Goal: Task Accomplishment & Management: Manage account settings

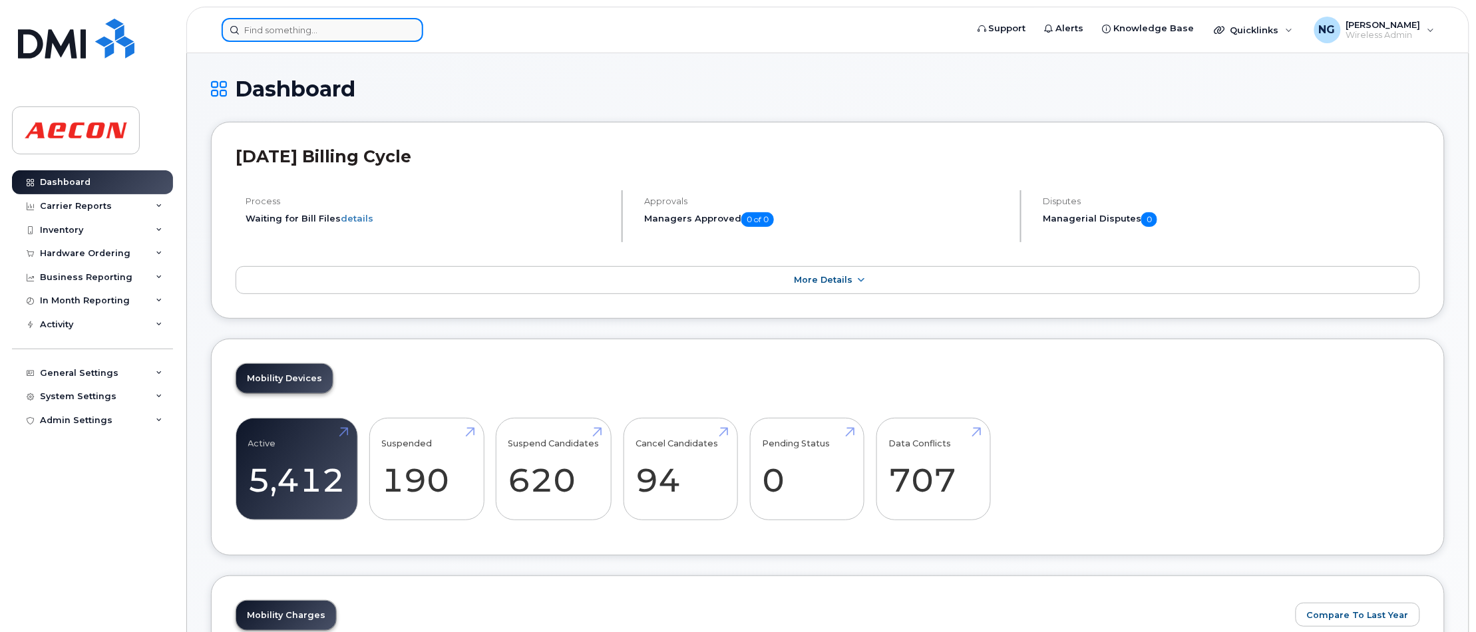
click at [259, 25] on input at bounding box center [323, 30] width 202 height 24
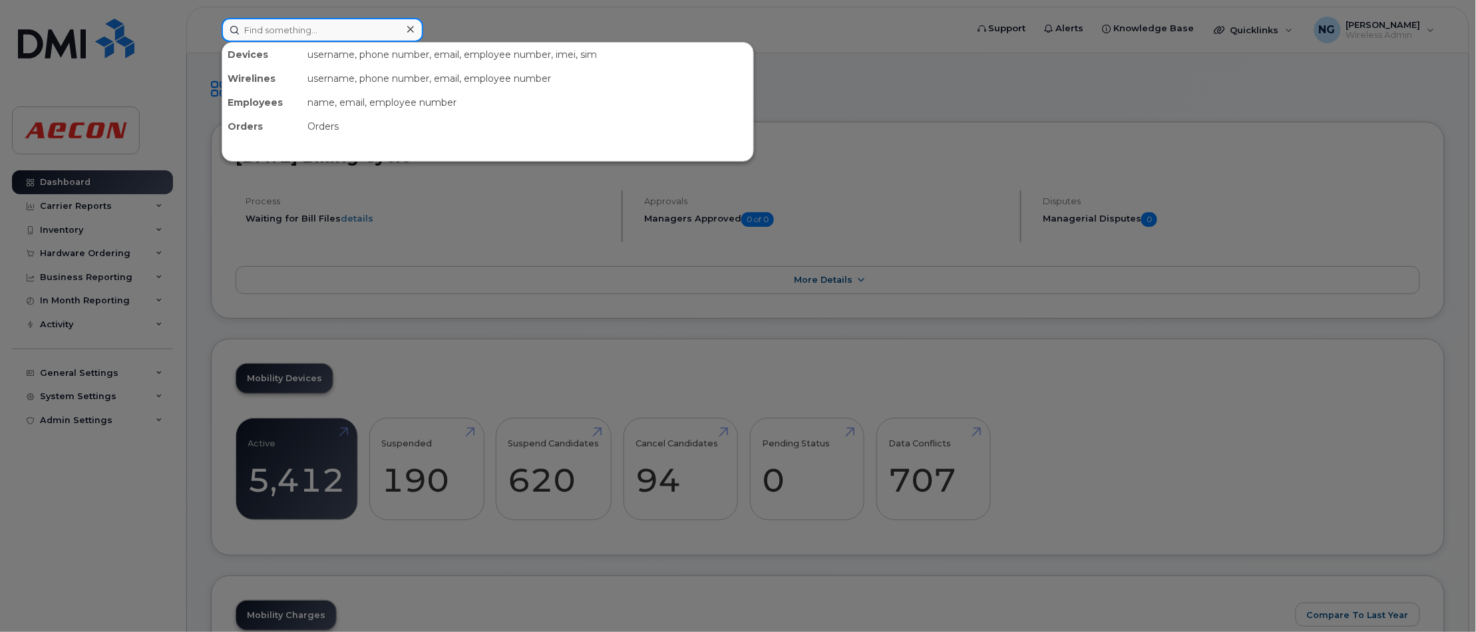
paste input "289-675-3076"
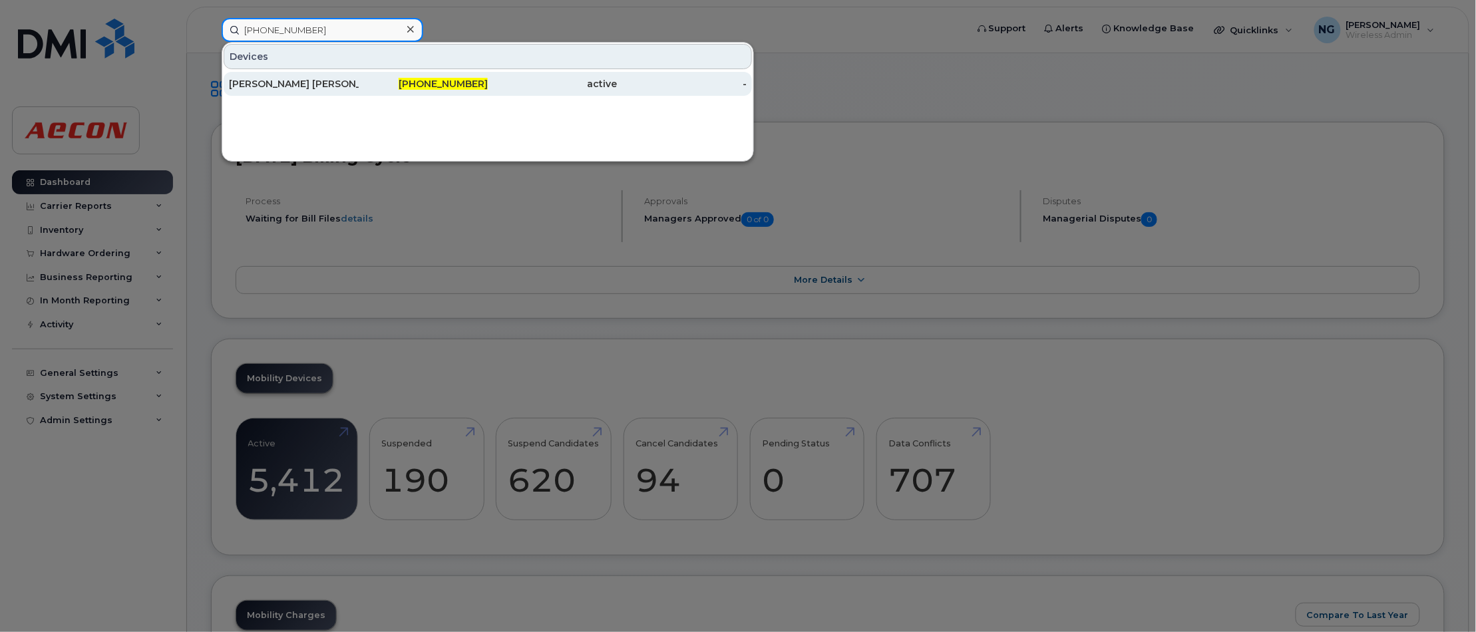
type input "289-675-3076"
click at [430, 81] on span "289-675-3076" at bounding box center [443, 84] width 89 height 12
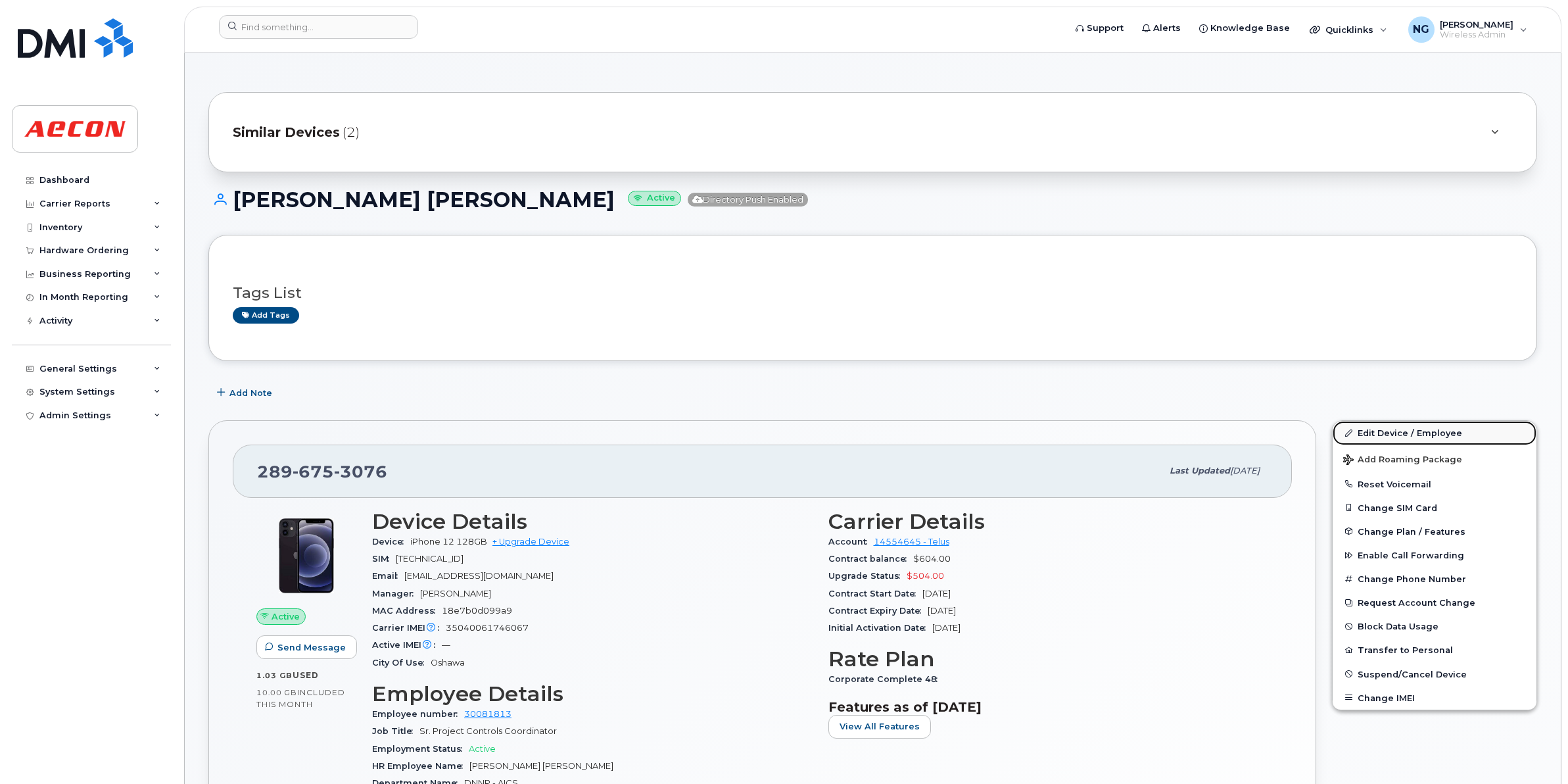
click at [1414, 434] on link "Edit Device / Employee" at bounding box center [1435, 433] width 204 height 24
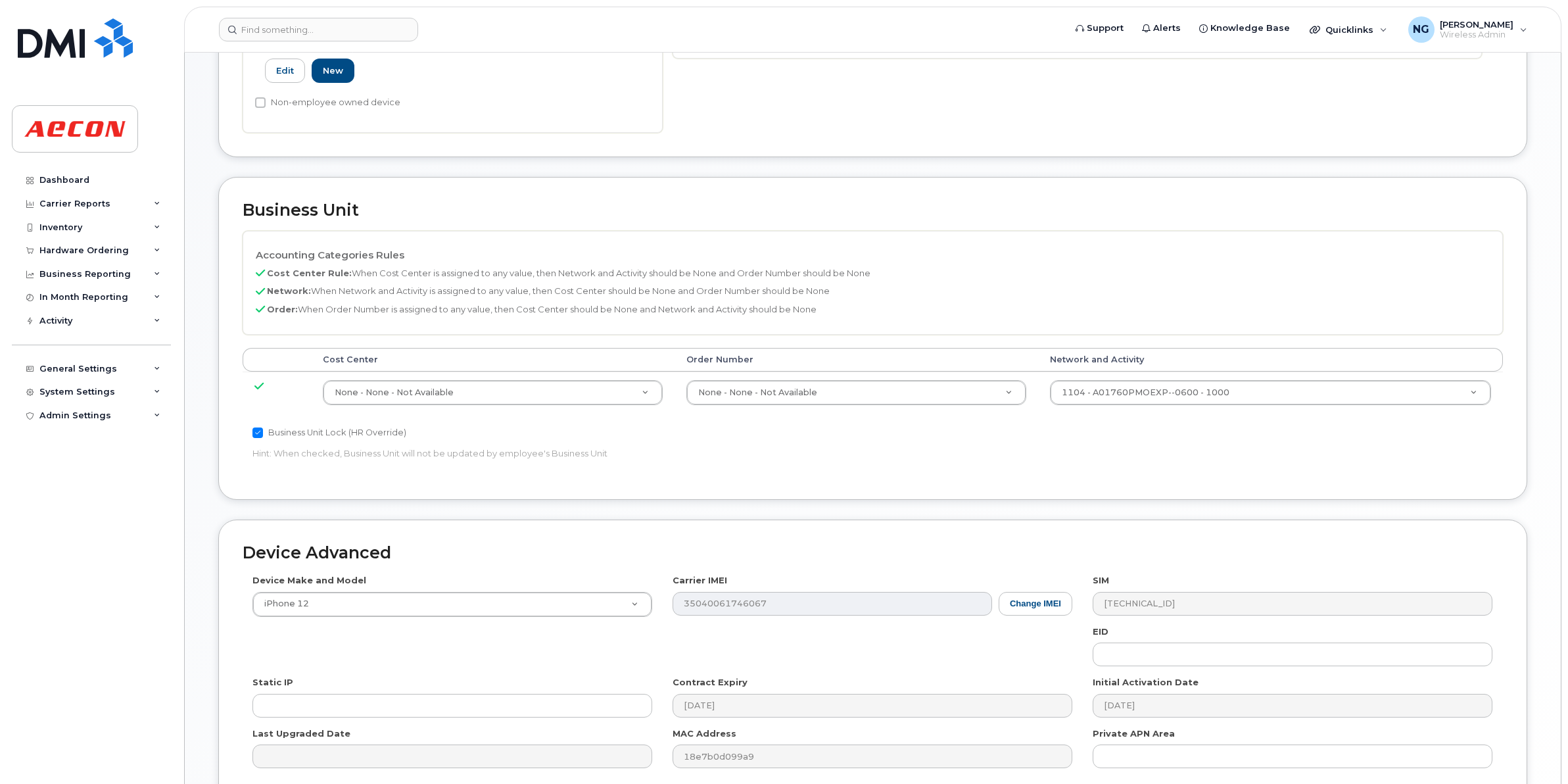
scroll to position [493, 0]
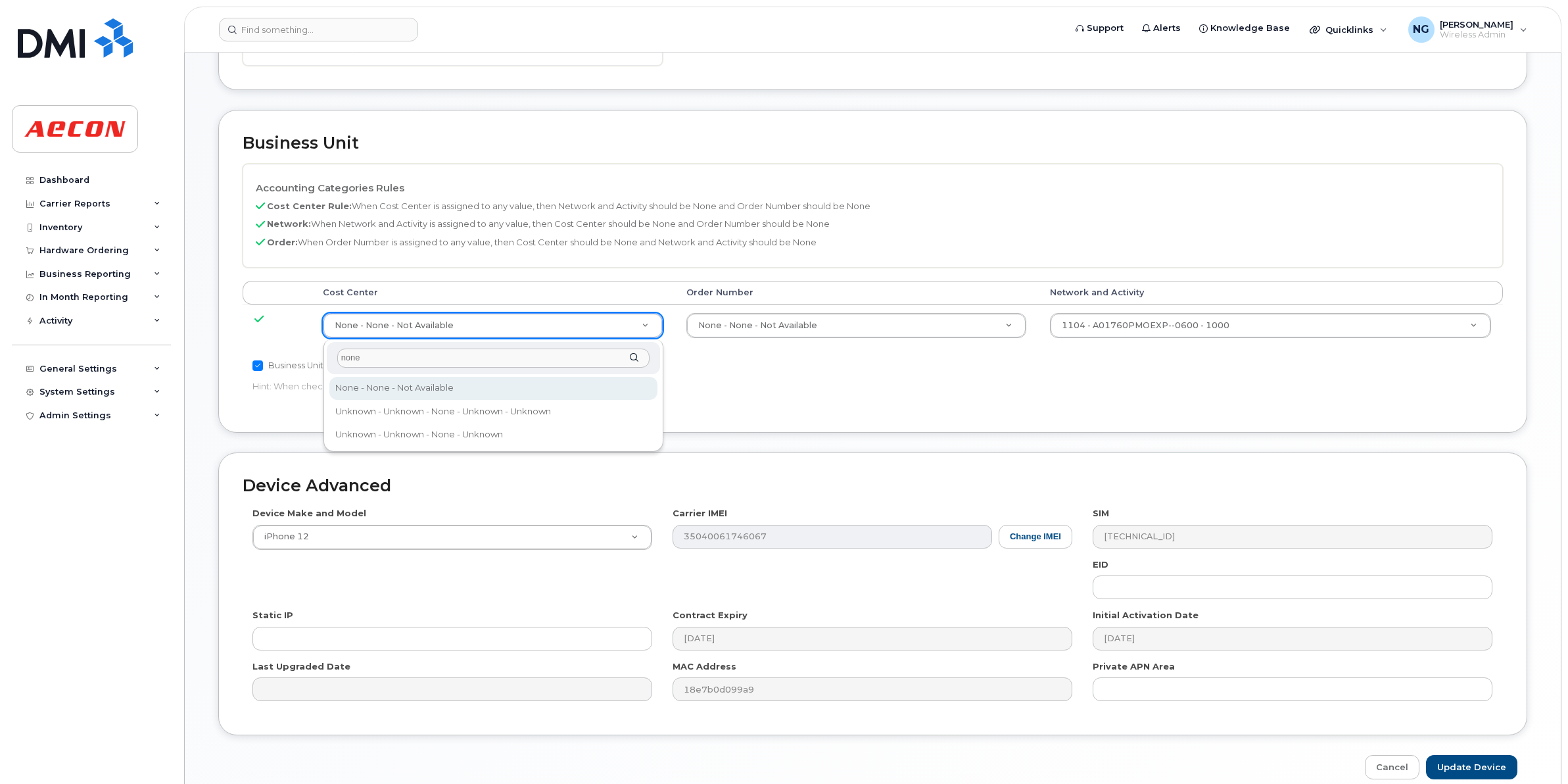
type input "none"
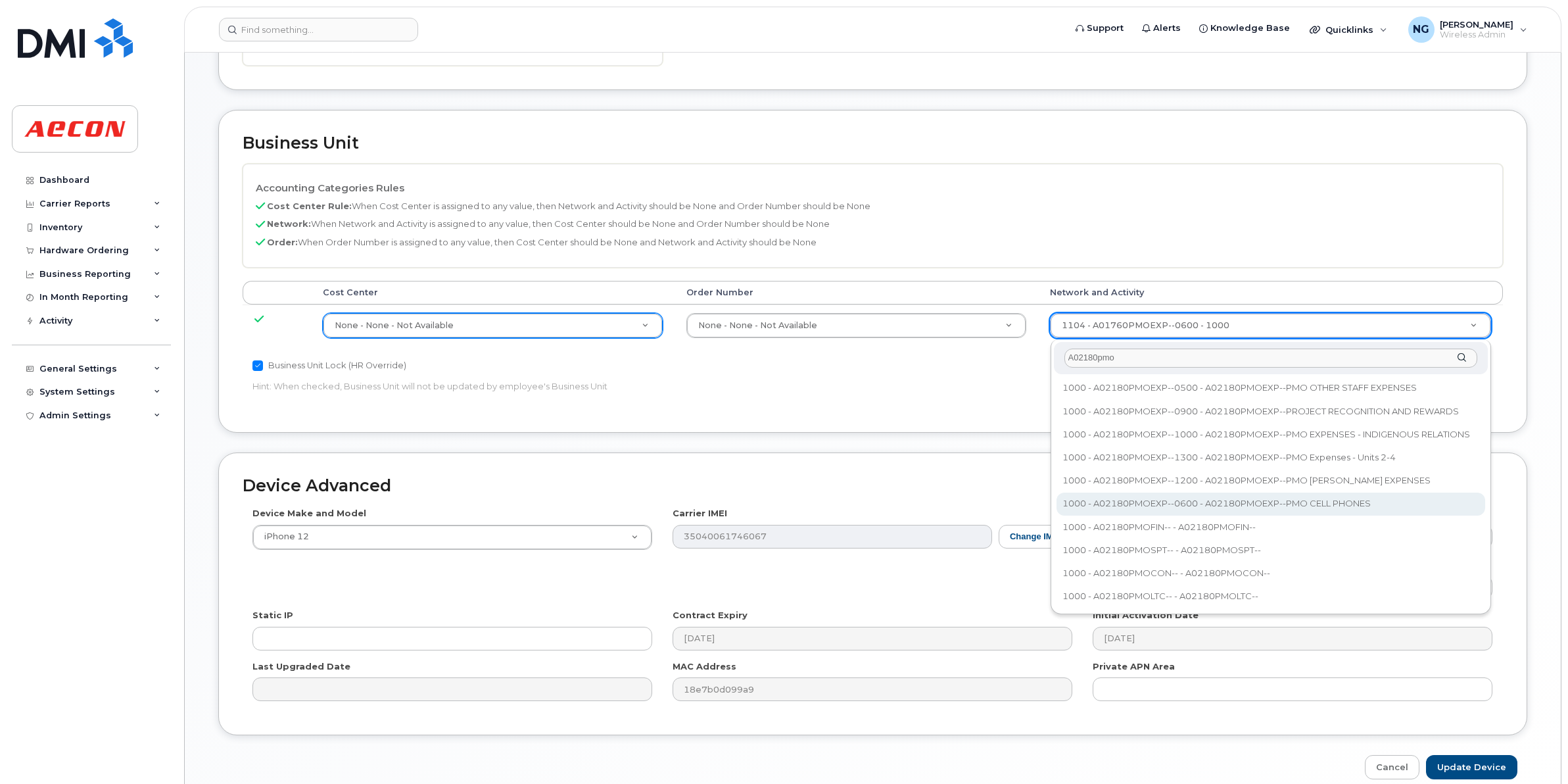
type input "A02180pmo"
type input "35511858"
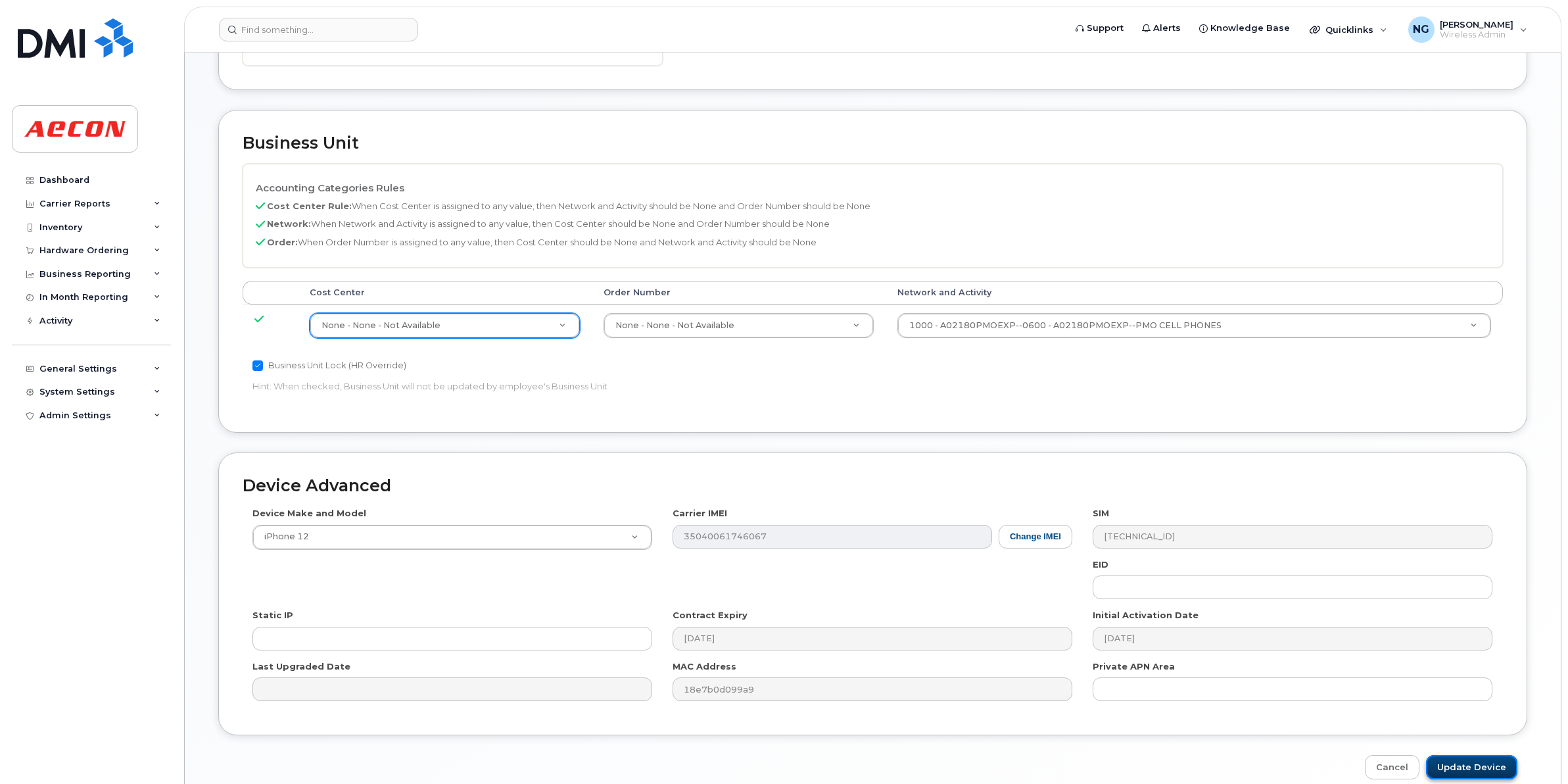
click at [1480, 769] on input "Update Device" at bounding box center [1471, 767] width 91 height 25
type input "Saving..."
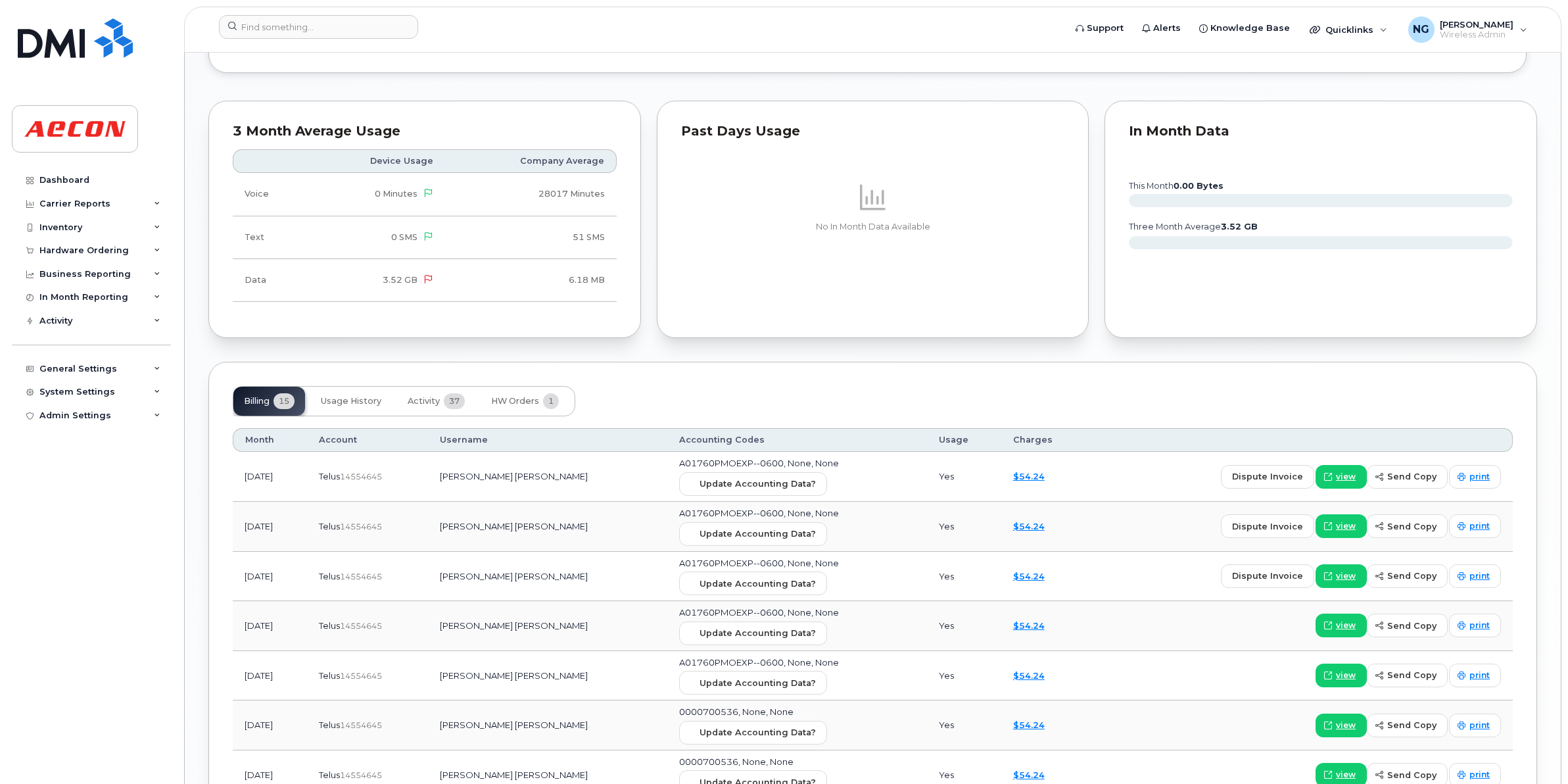
scroll to position [1333, 0]
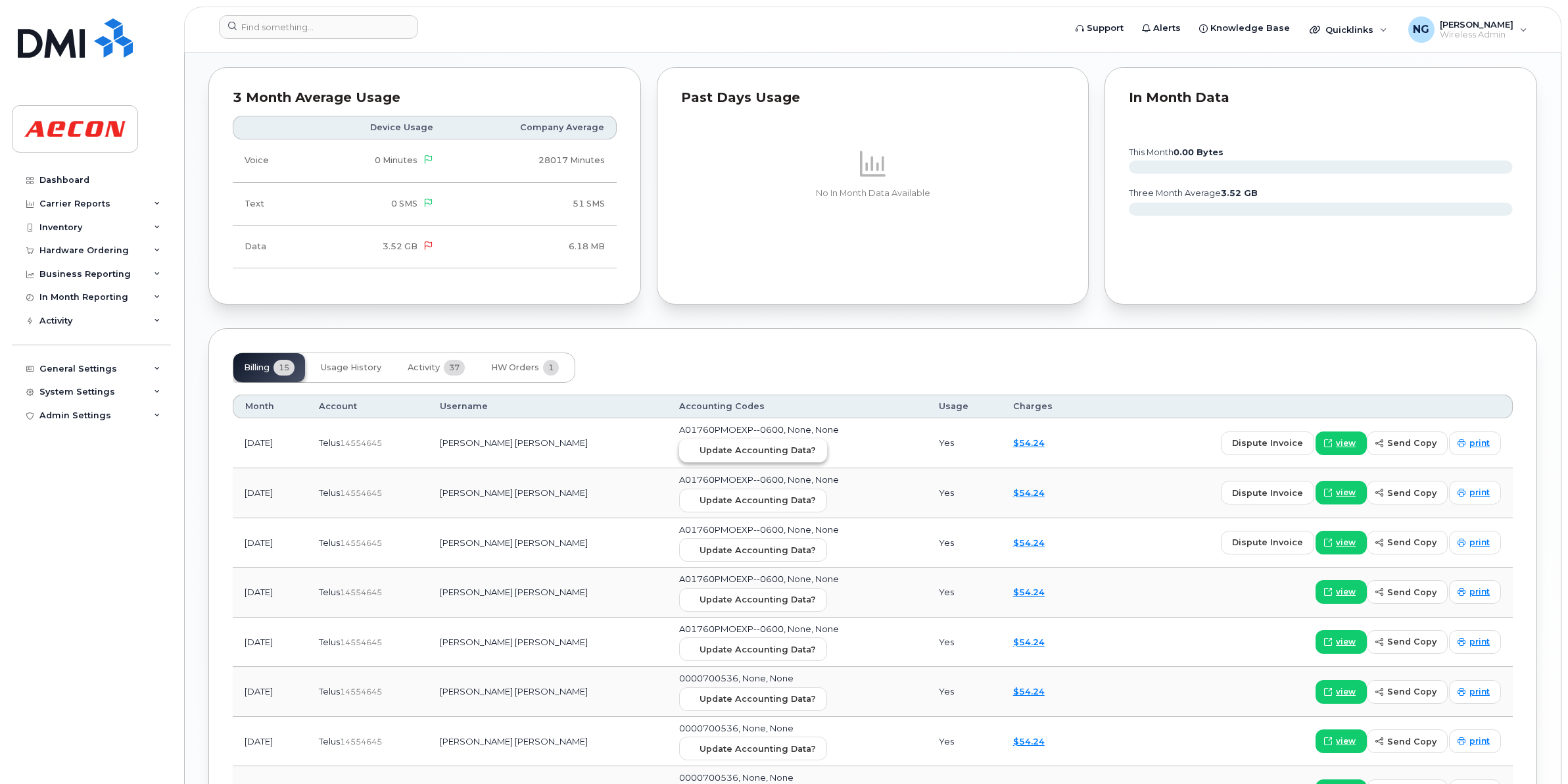
click at [800, 457] on span "Update Accounting Data?" at bounding box center [758, 450] width 117 height 13
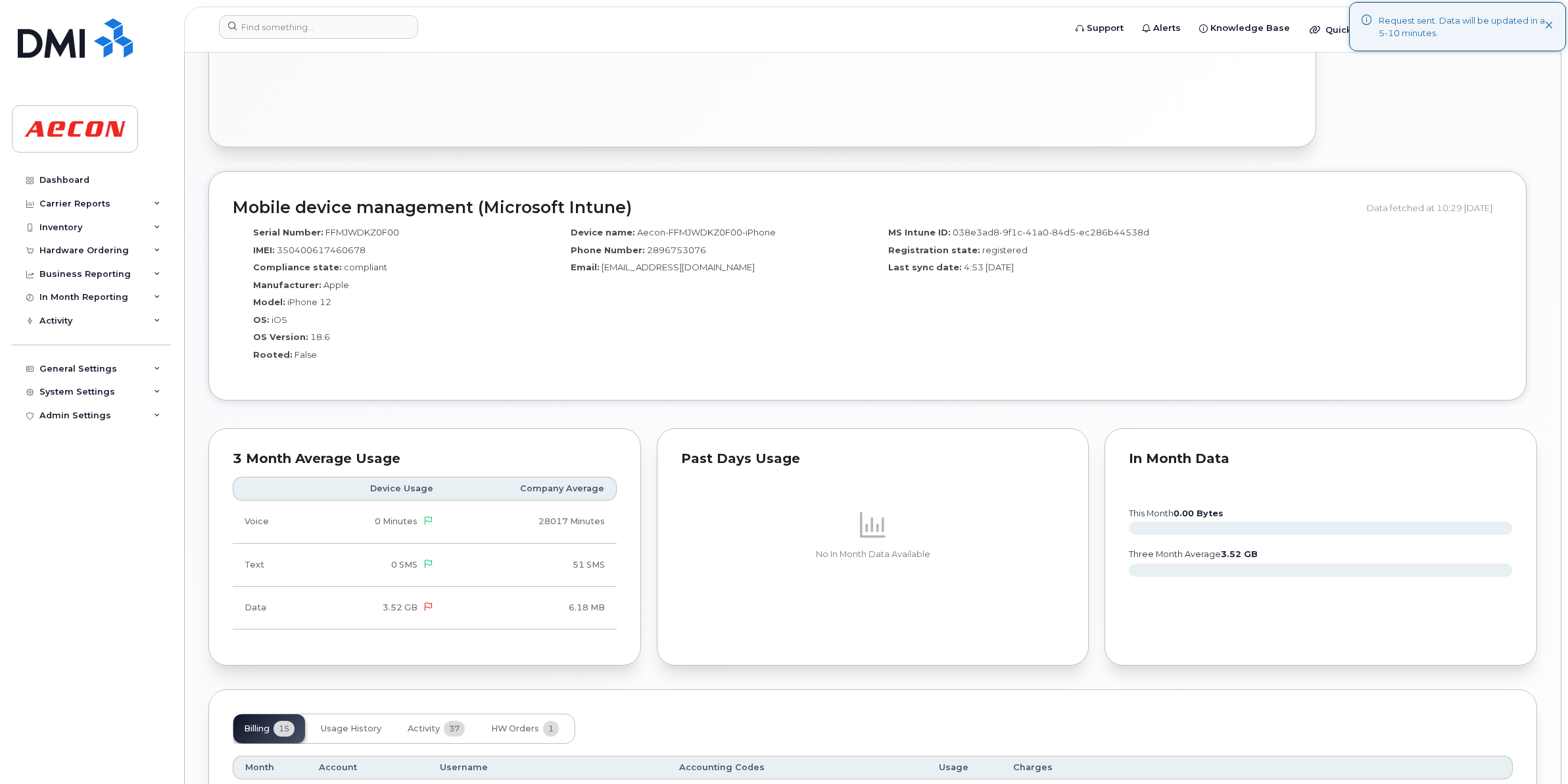
scroll to position [592, 0]
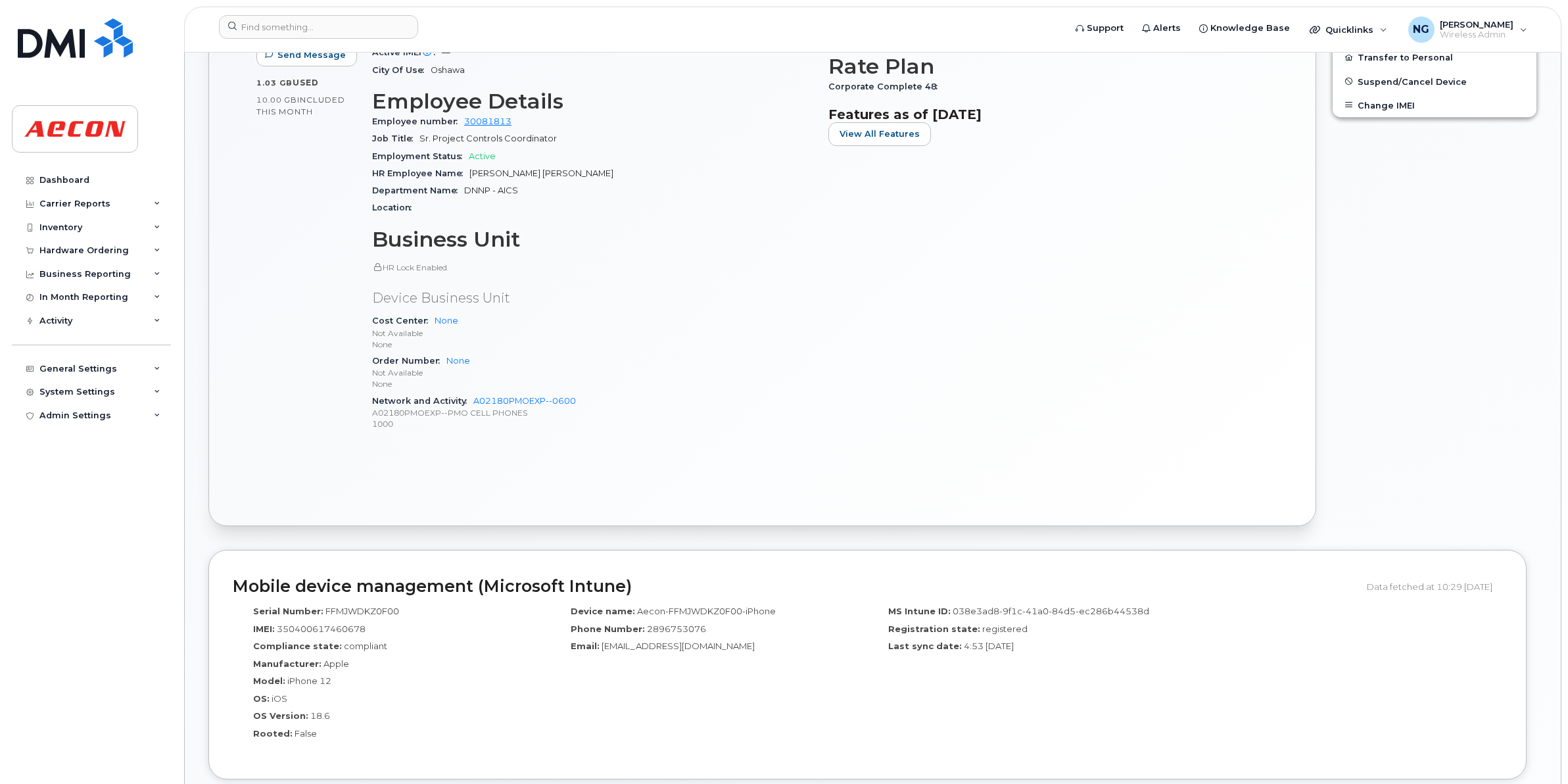
click at [743, 339] on p "None" at bounding box center [593, 344] width 441 height 11
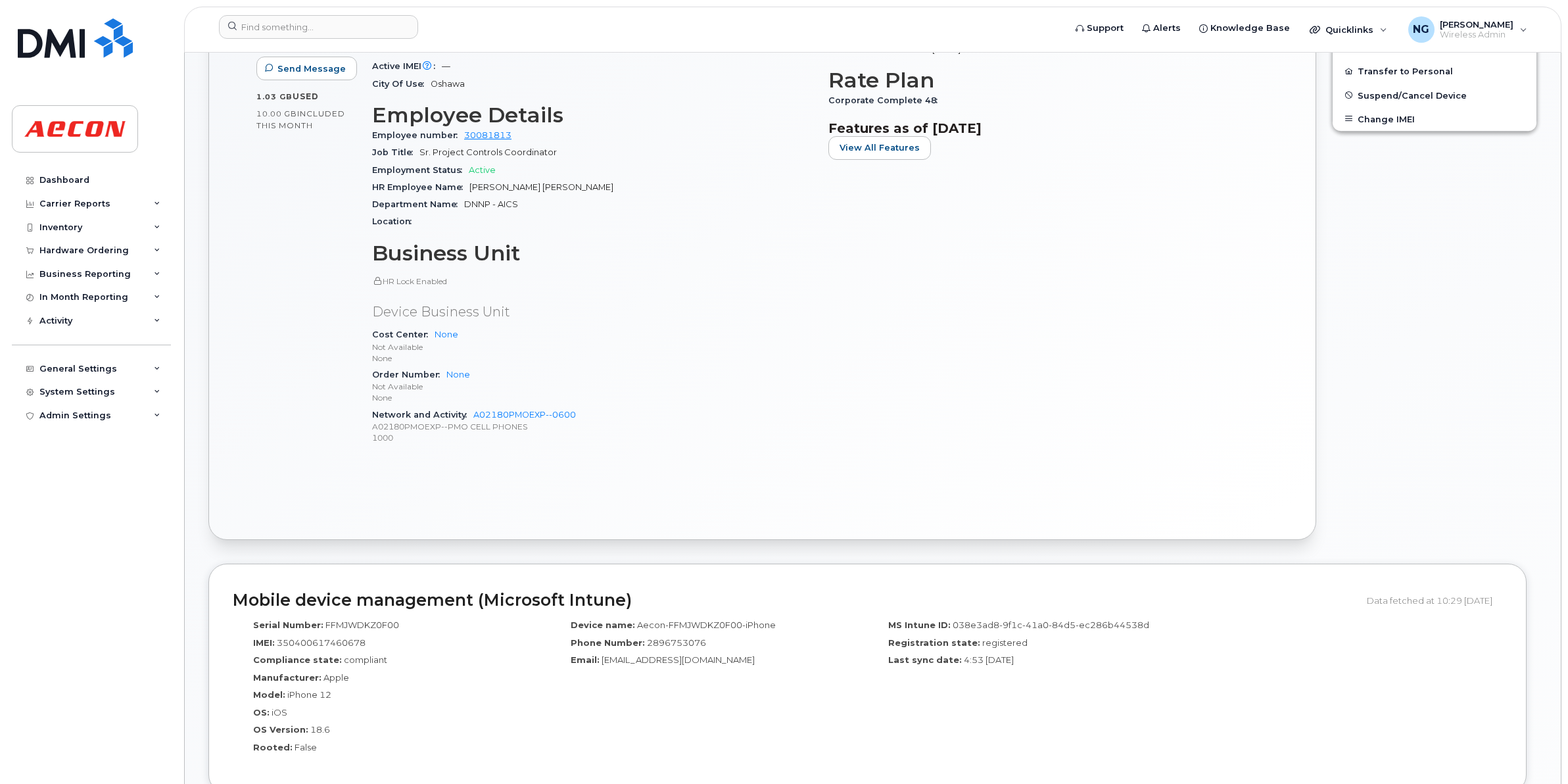
scroll to position [182, 0]
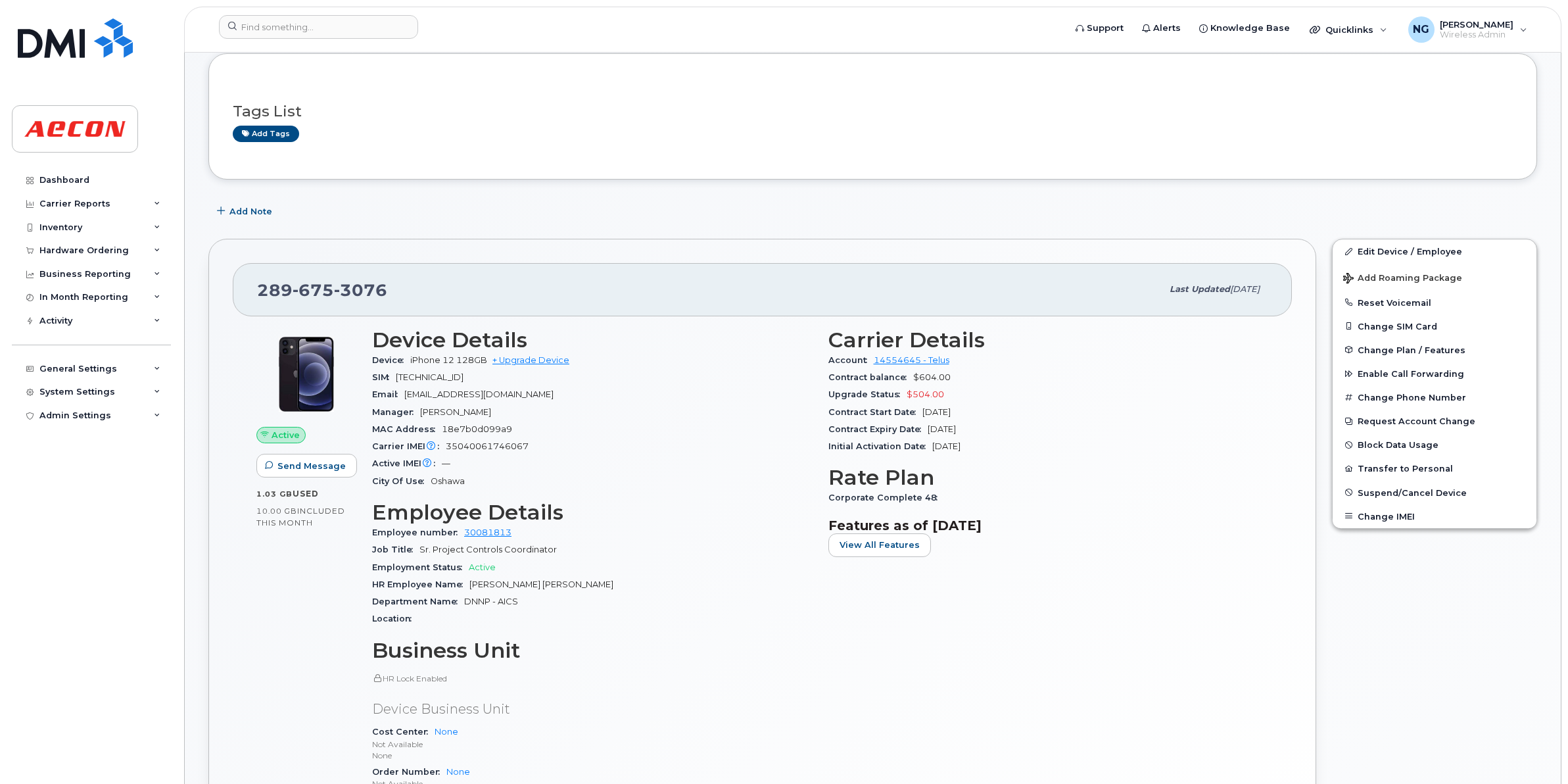
click at [260, 14] on header "Support Alerts Knowledge Base Quicklinks Suspend / Cancel Device Change SIM Car…" at bounding box center [872, 30] width 1377 height 46
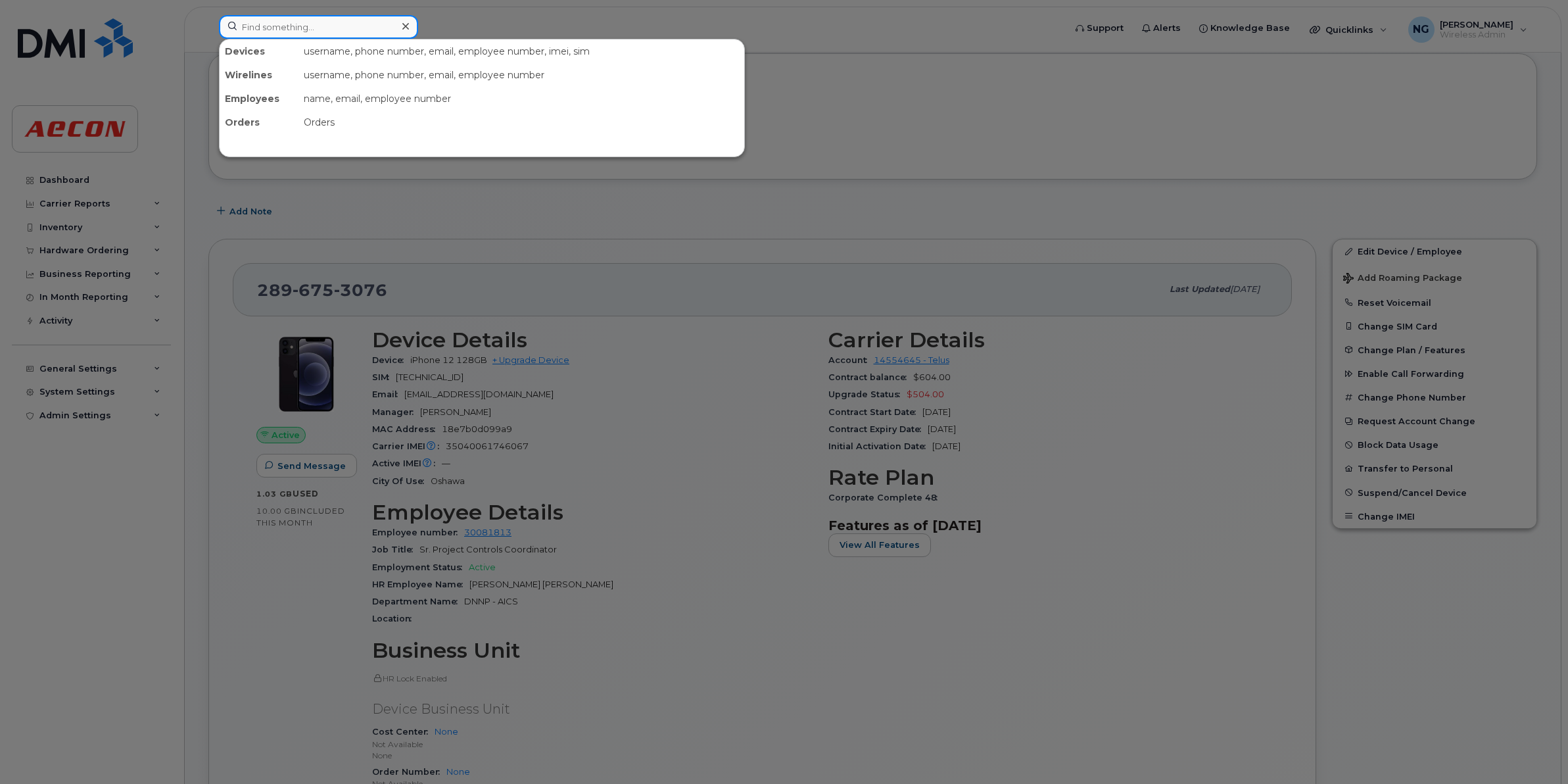
click at [262, 31] on input at bounding box center [319, 27] width 200 height 24
paste input "289-675-2548"
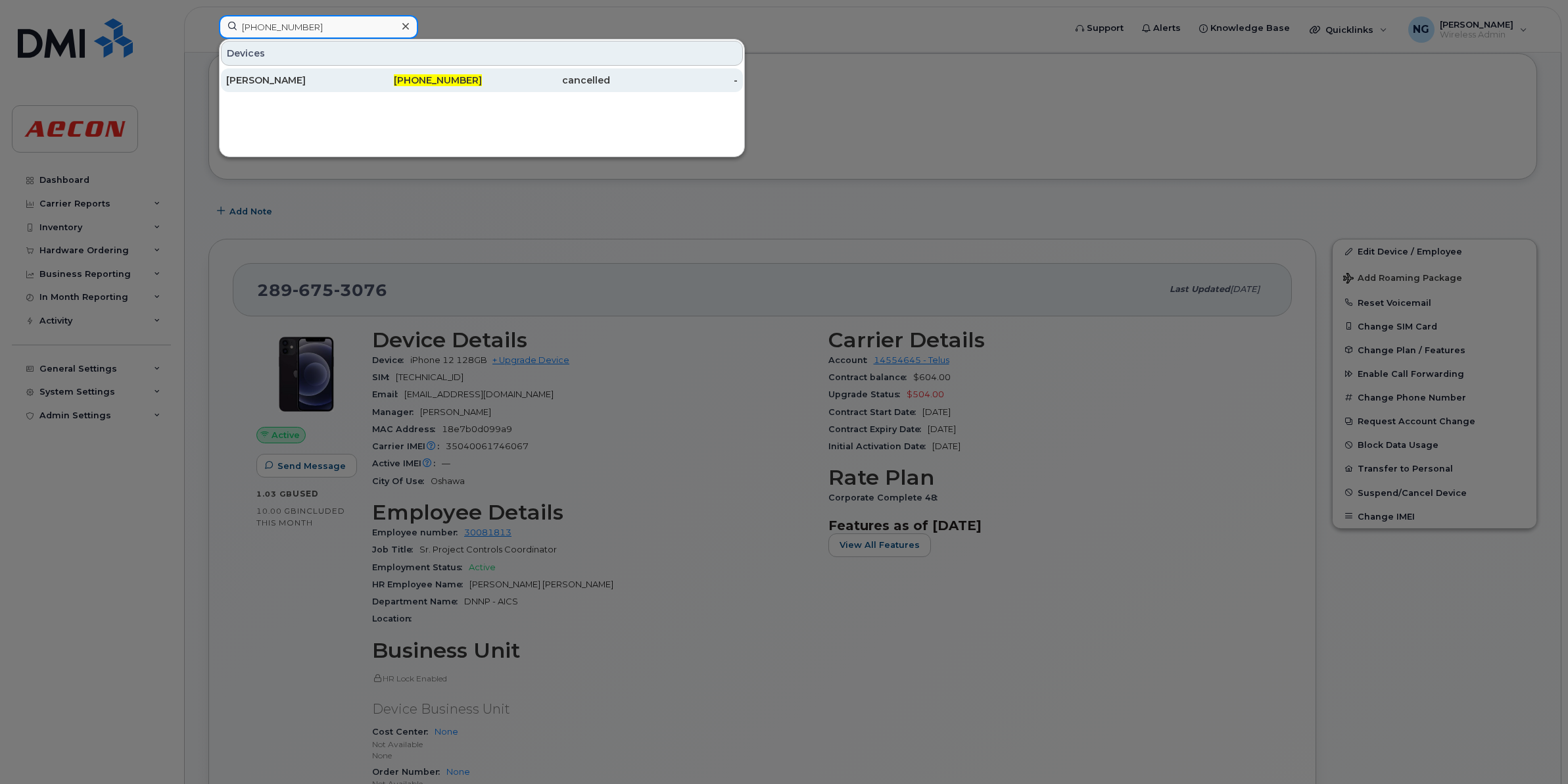
type input "289-675-2548"
click at [468, 77] on span "289-675-2548" at bounding box center [438, 80] width 88 height 12
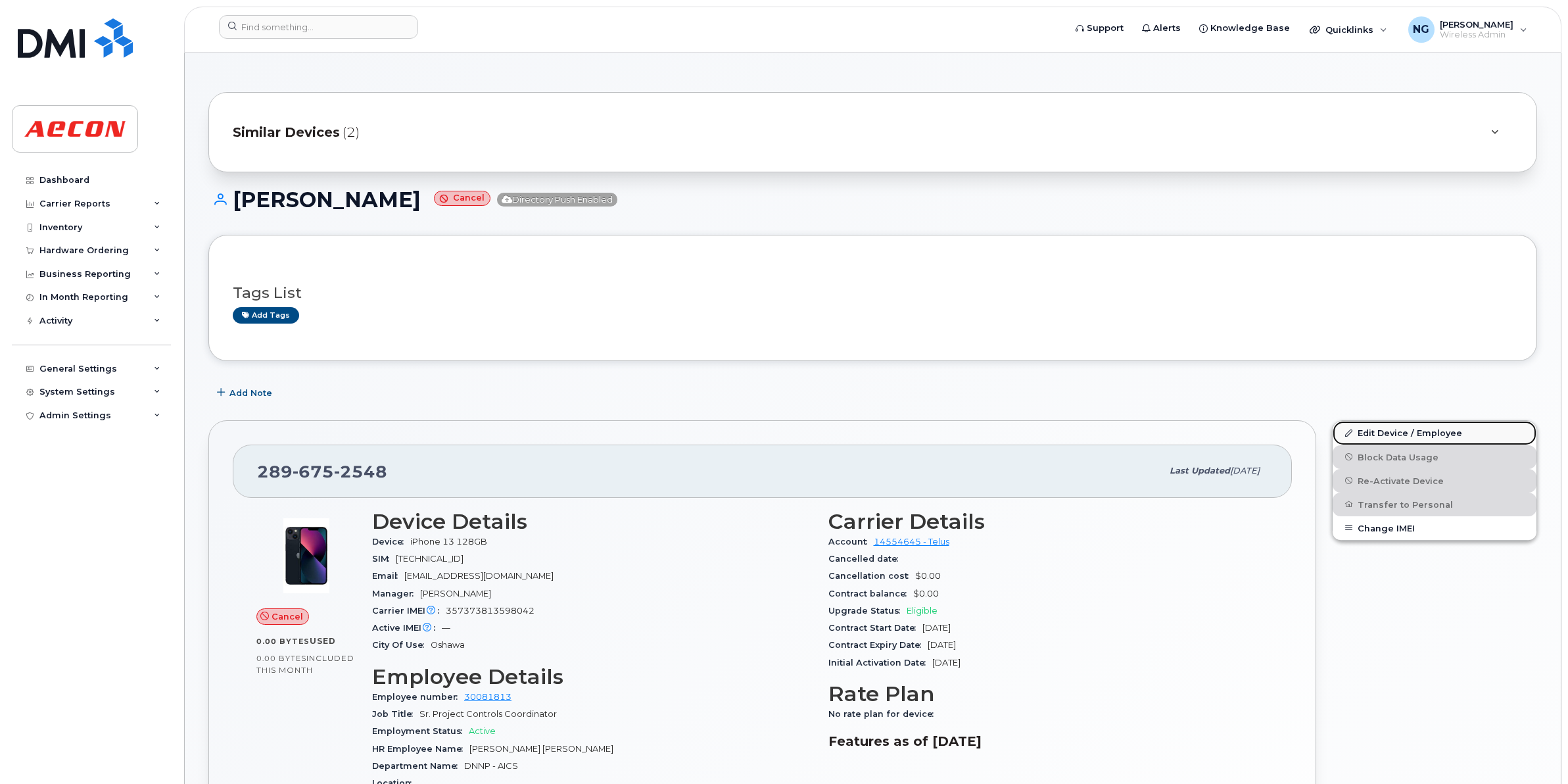
click at [1379, 435] on link "Edit Device / Employee" at bounding box center [1435, 433] width 204 height 24
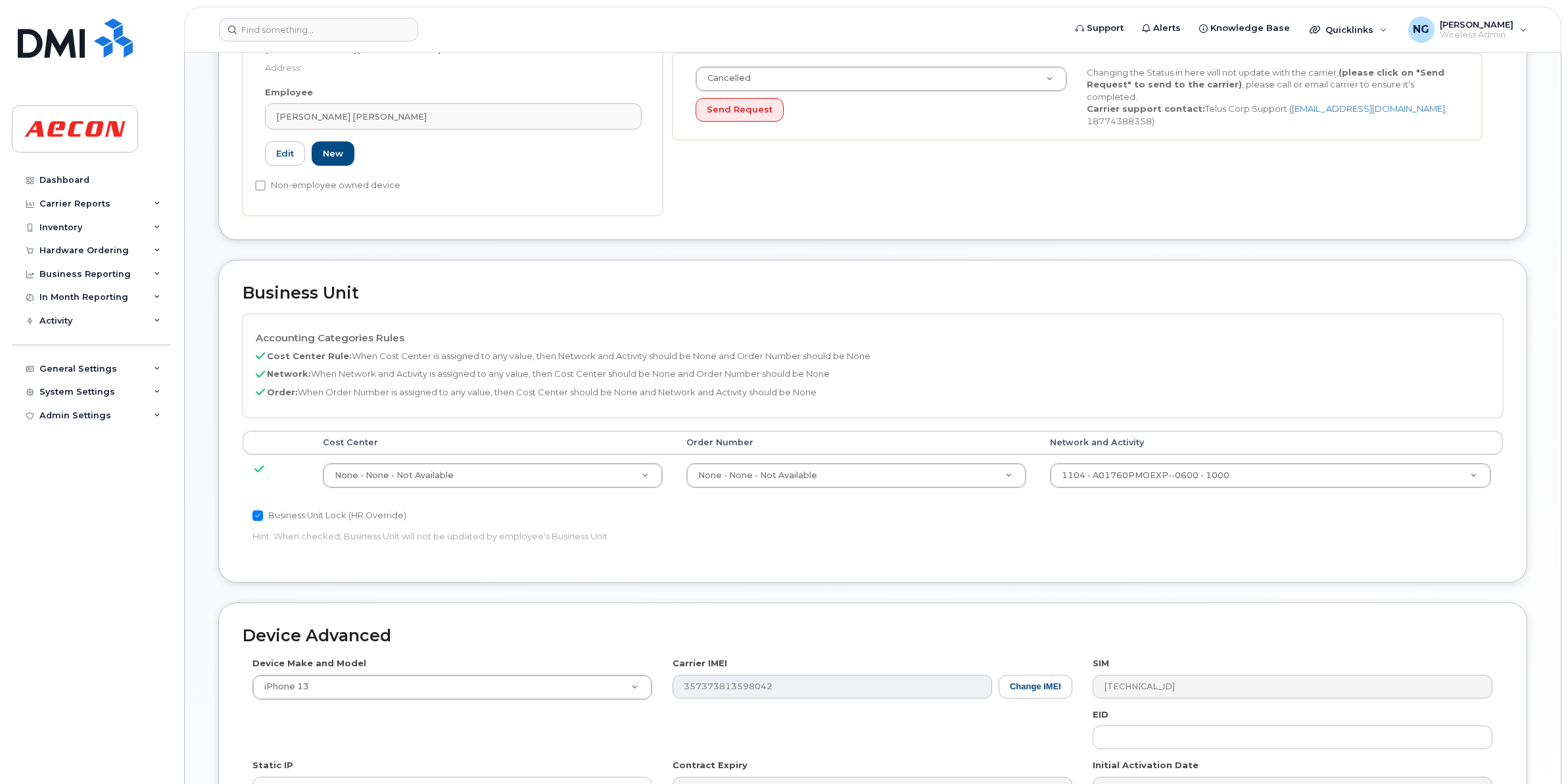
scroll to position [493, 0]
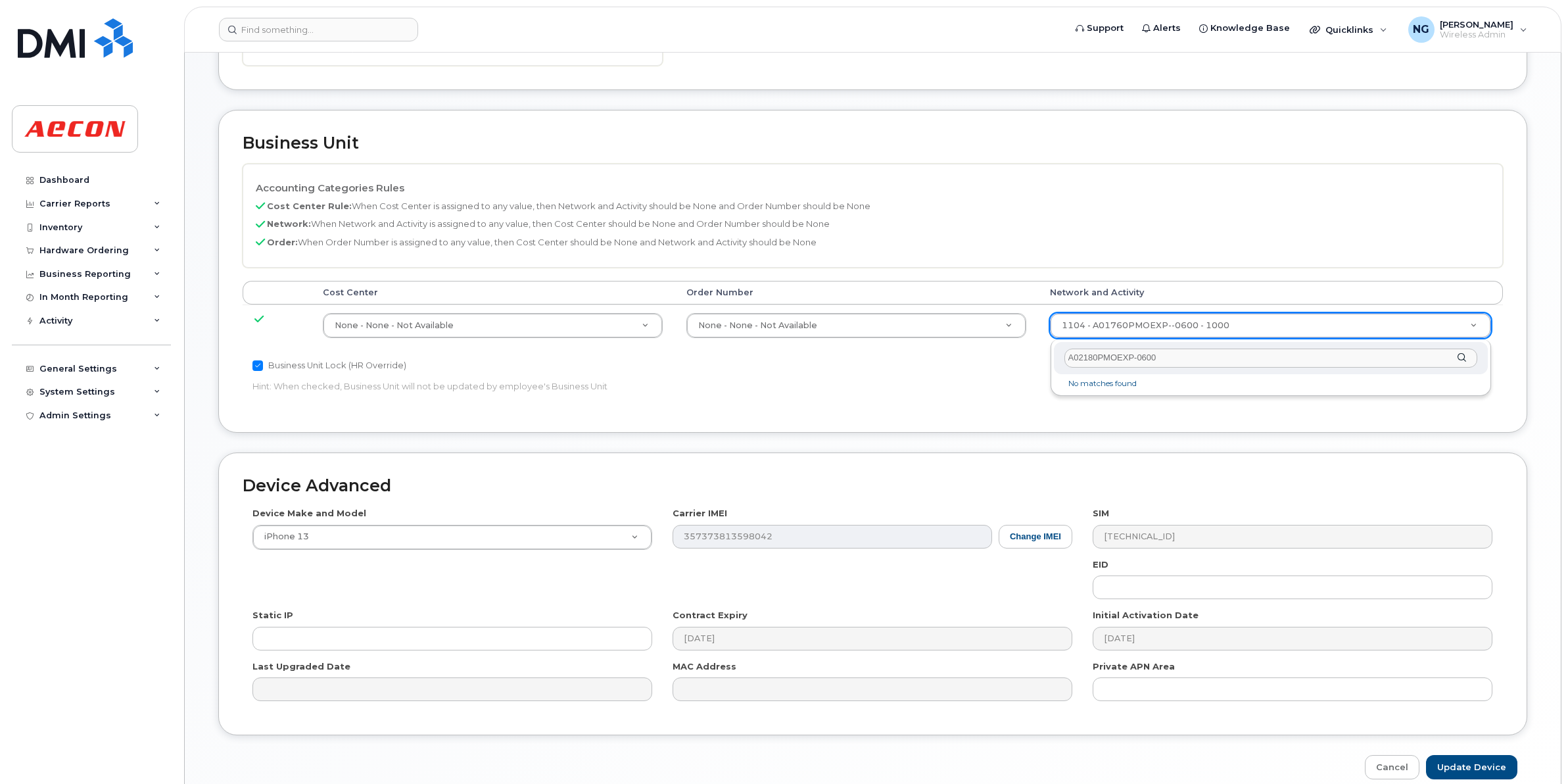
drag, startPoint x: 1174, startPoint y: 351, endPoint x: 1049, endPoint y: 366, distance: 125.9
click at [1050, 366] on div "A02180PMOEXP-0600 No matches found" at bounding box center [1271, 367] width 441 height 56
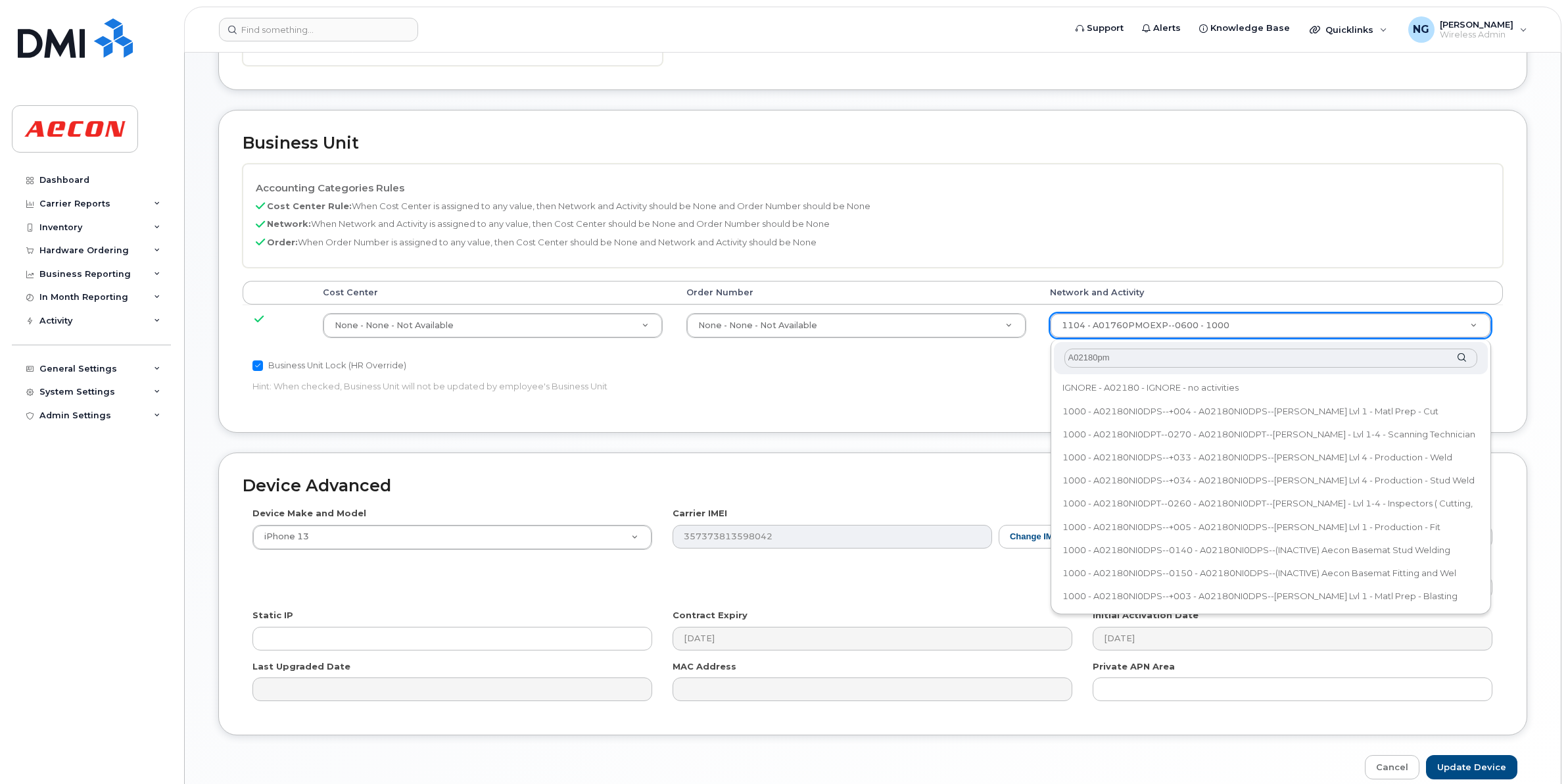
type input "A02180pmo"
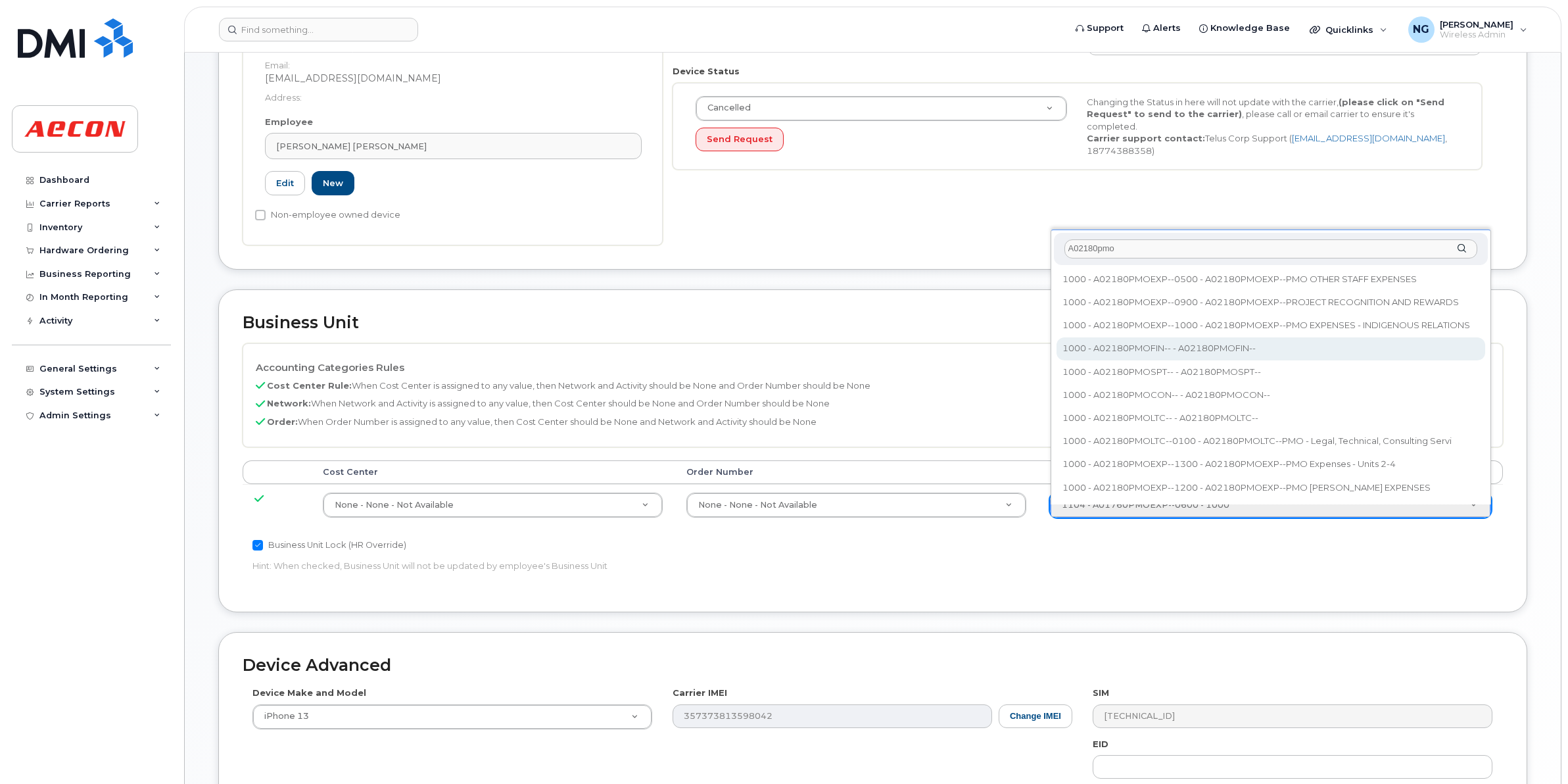
scroll to position [310, 0]
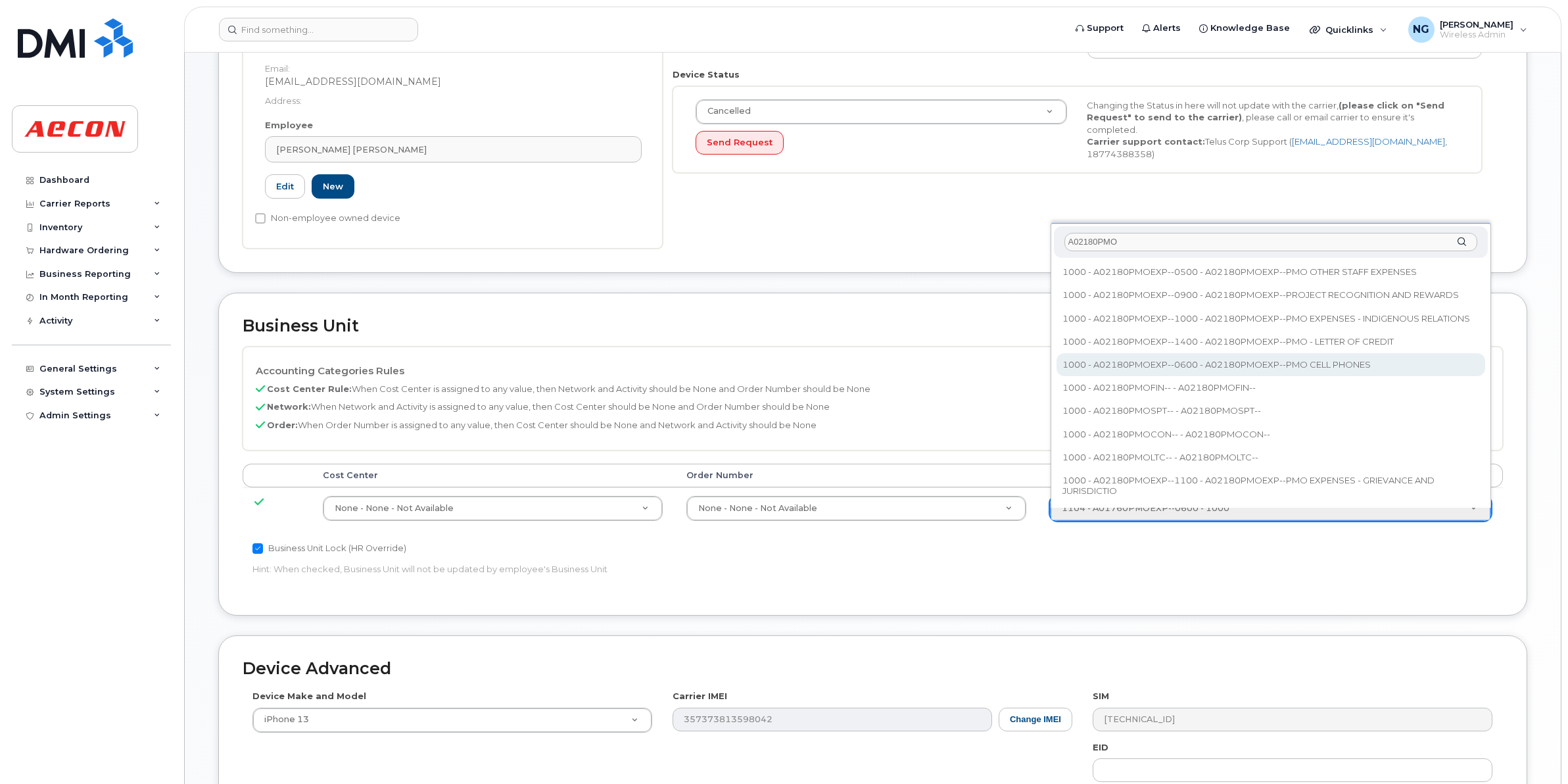
type input "A02180PMO"
type input "35511858"
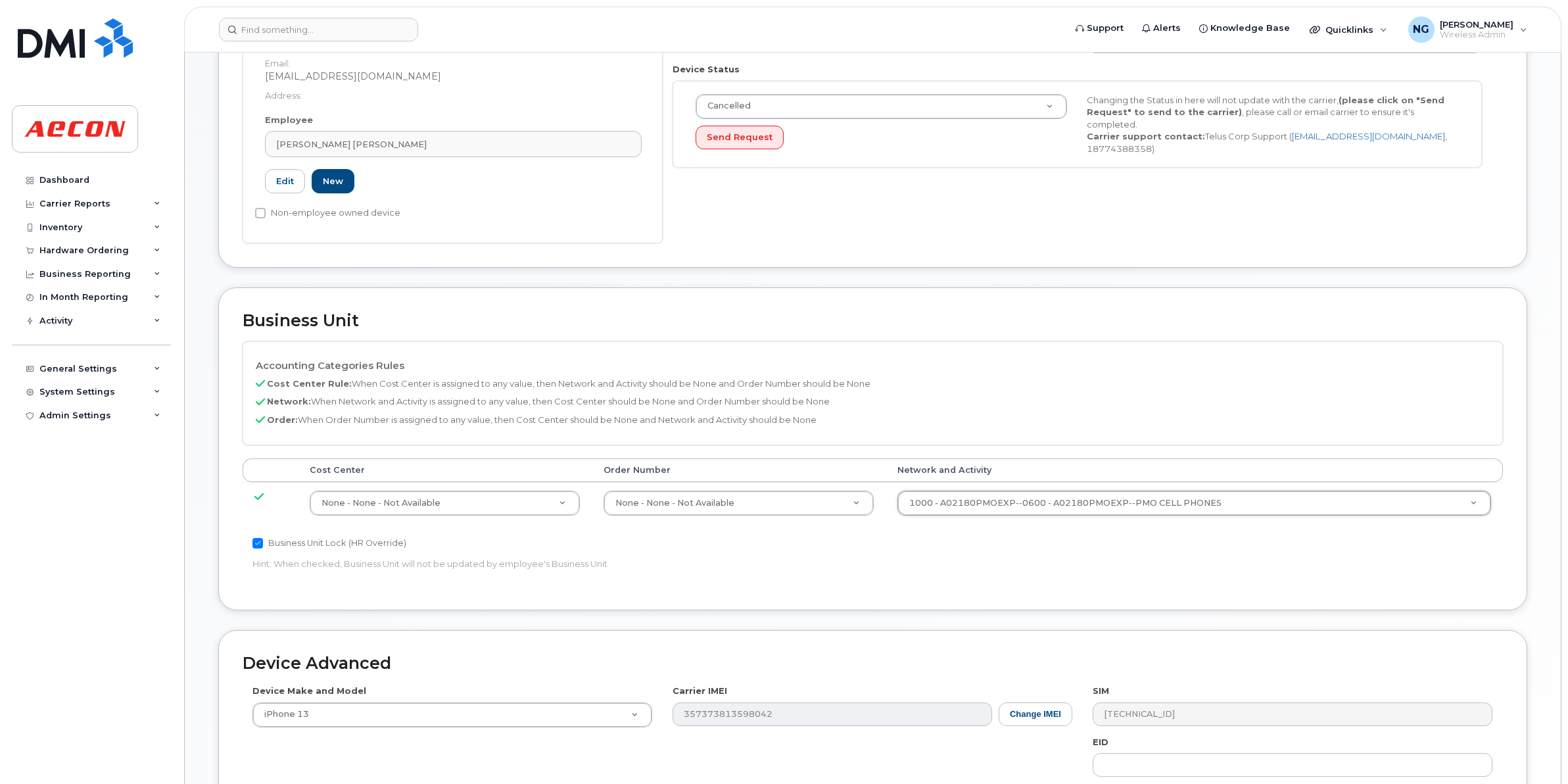
scroll to position [557, 0]
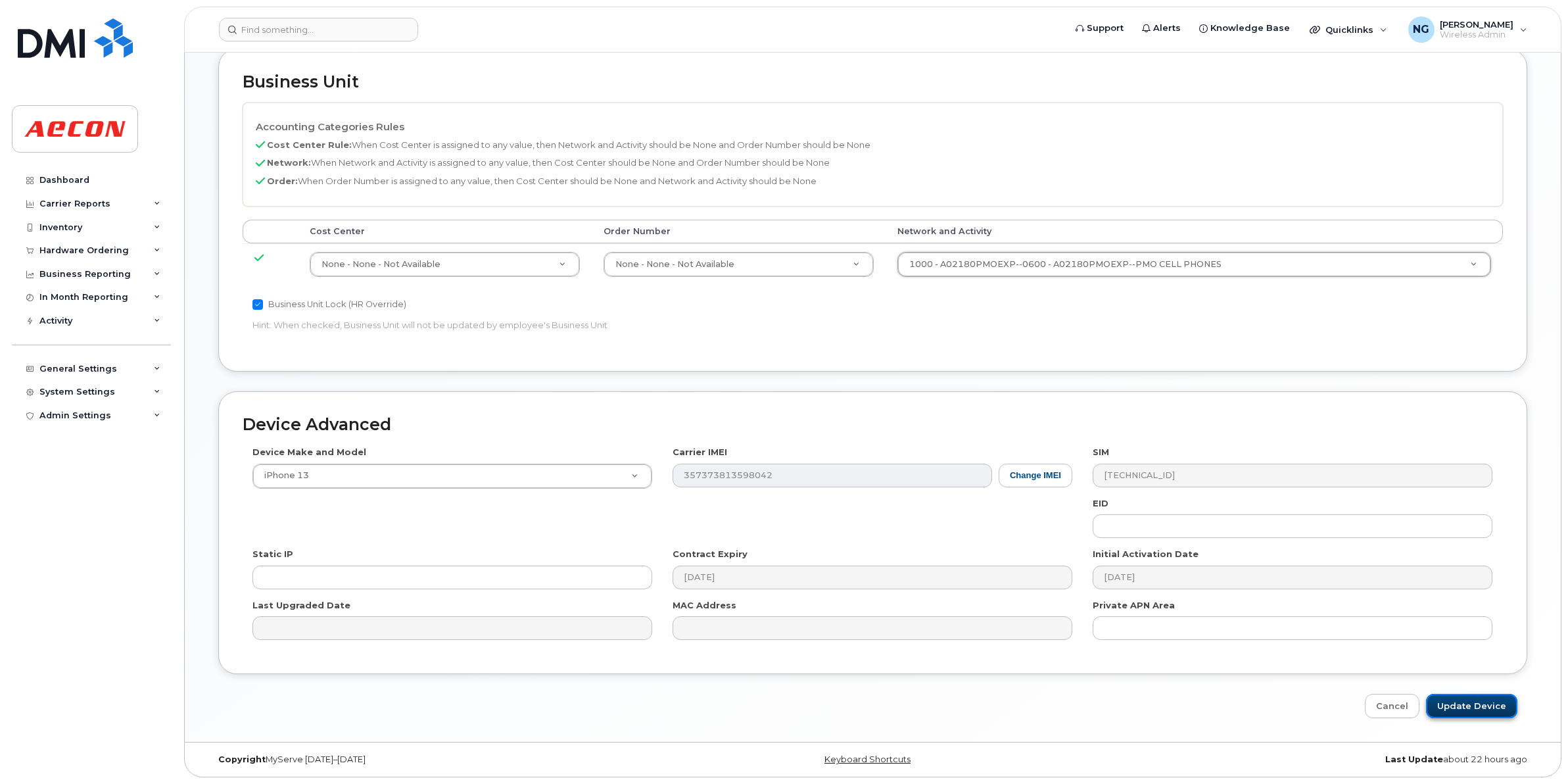
click at [1489, 712] on input "Update Device" at bounding box center [1471, 706] width 91 height 25
type input "Saving..."
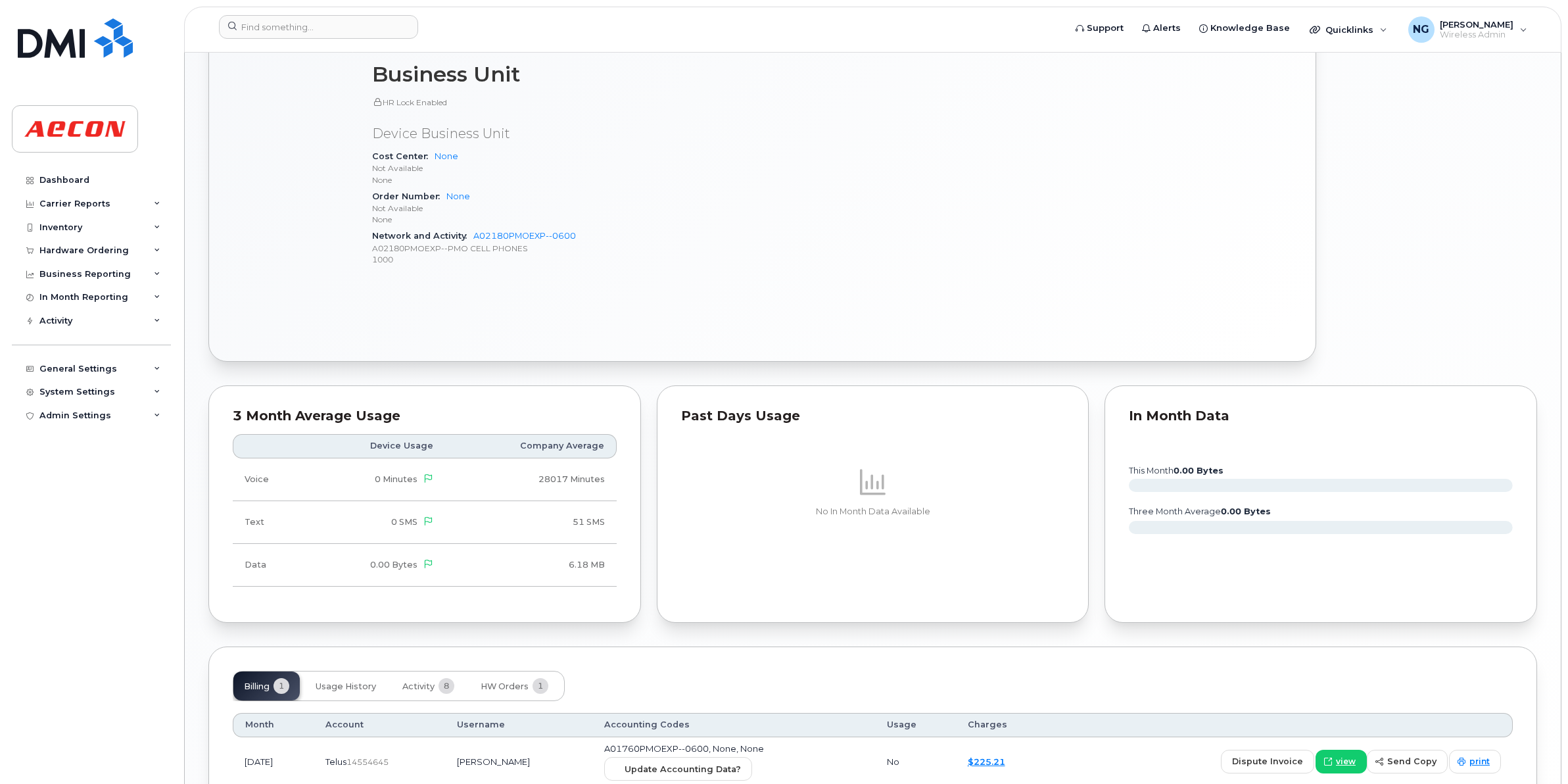
scroll to position [848, 0]
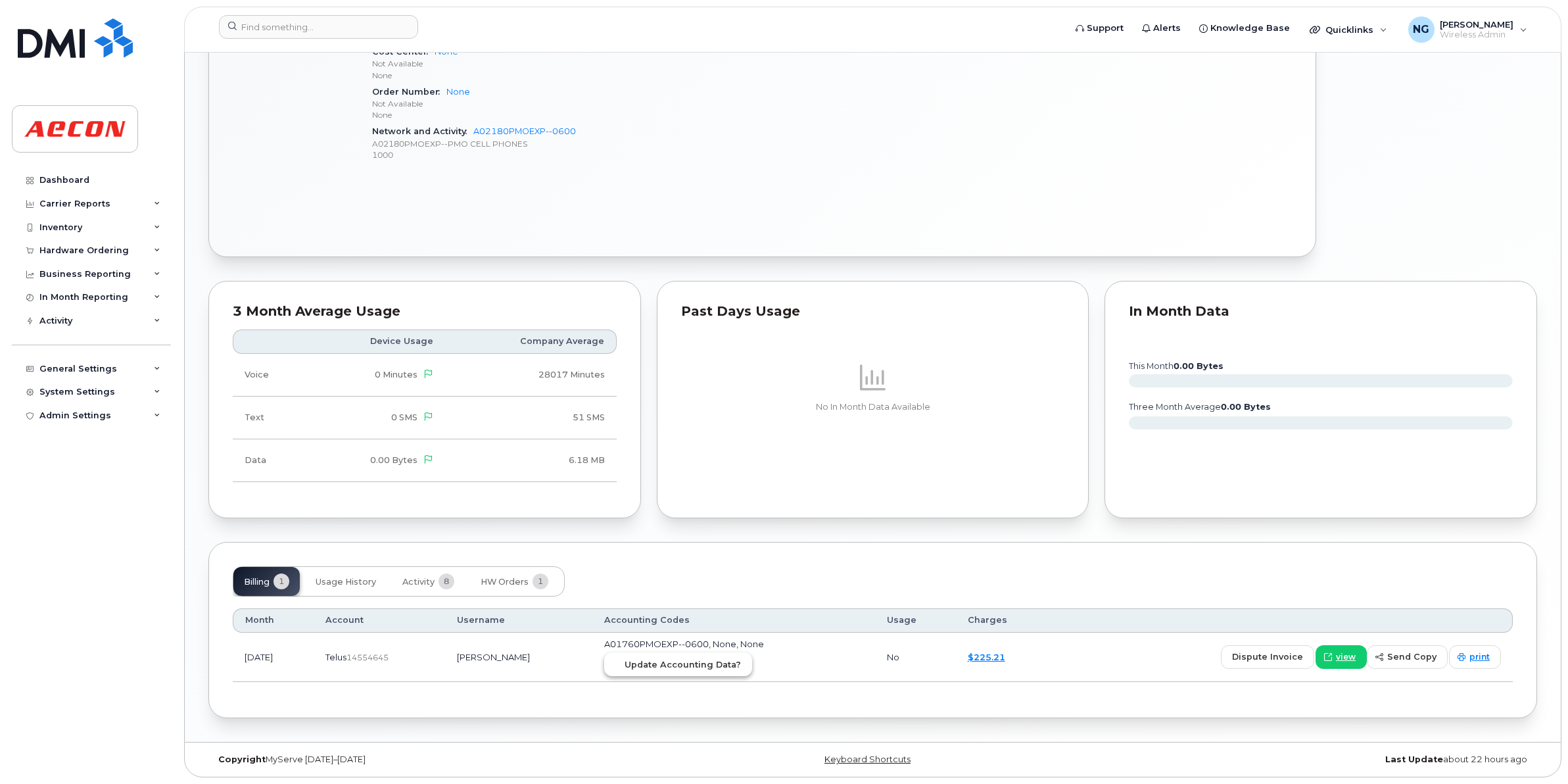
click at [737, 664] on span "Update Accounting Data?" at bounding box center [683, 664] width 117 height 13
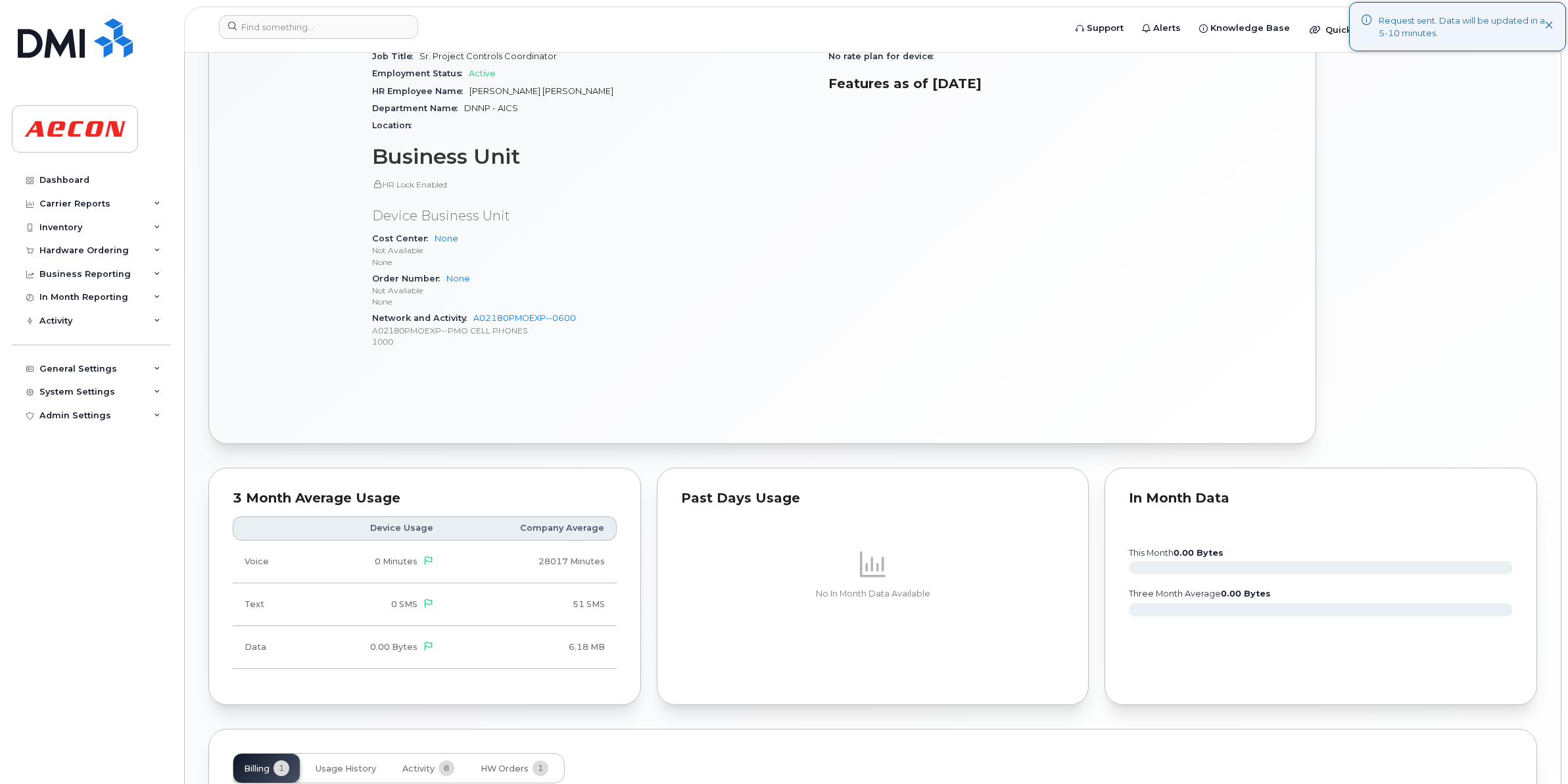
scroll to position [355, 0]
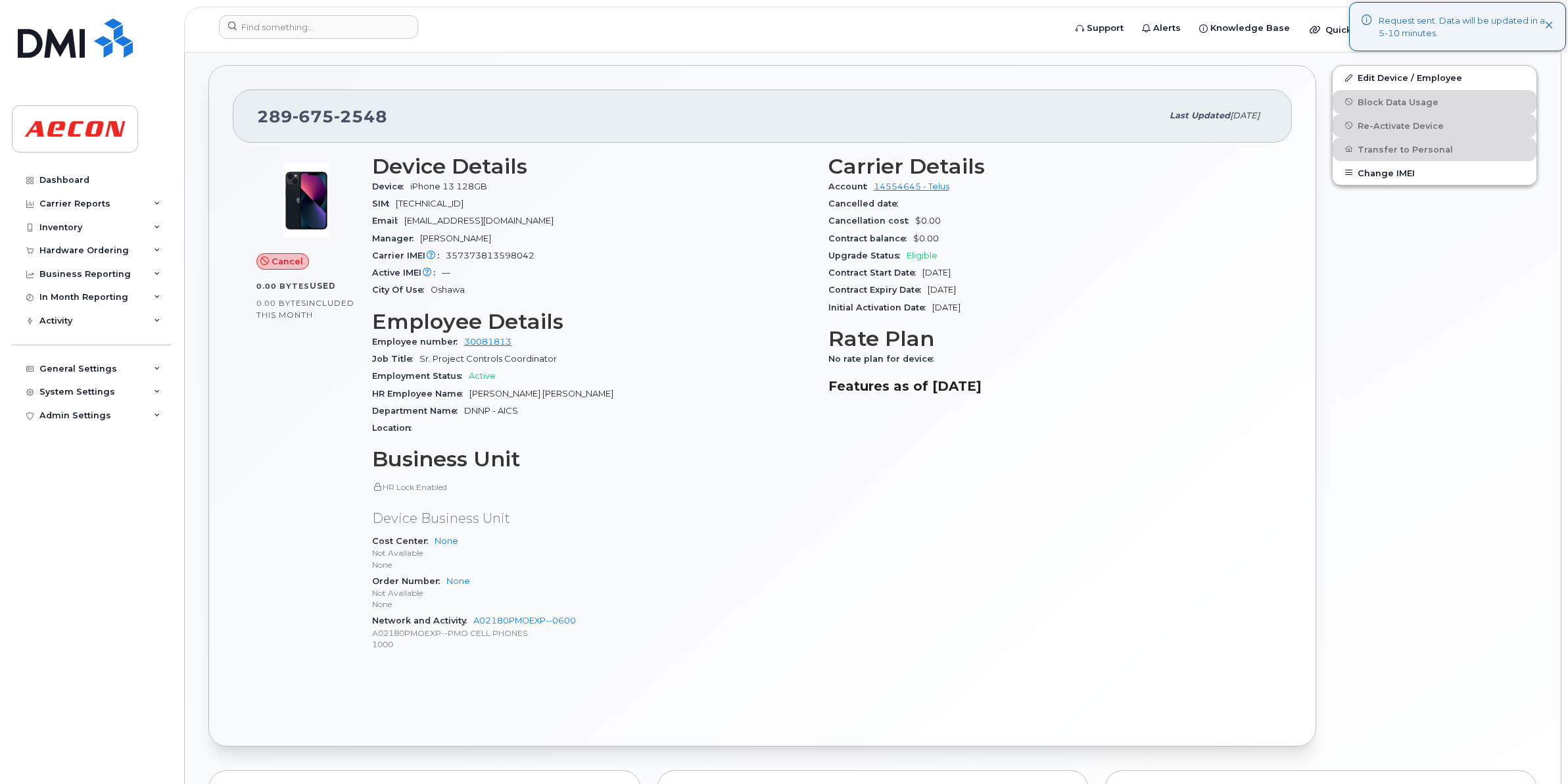
click at [763, 425] on div "Location" at bounding box center [593, 427] width 441 height 17
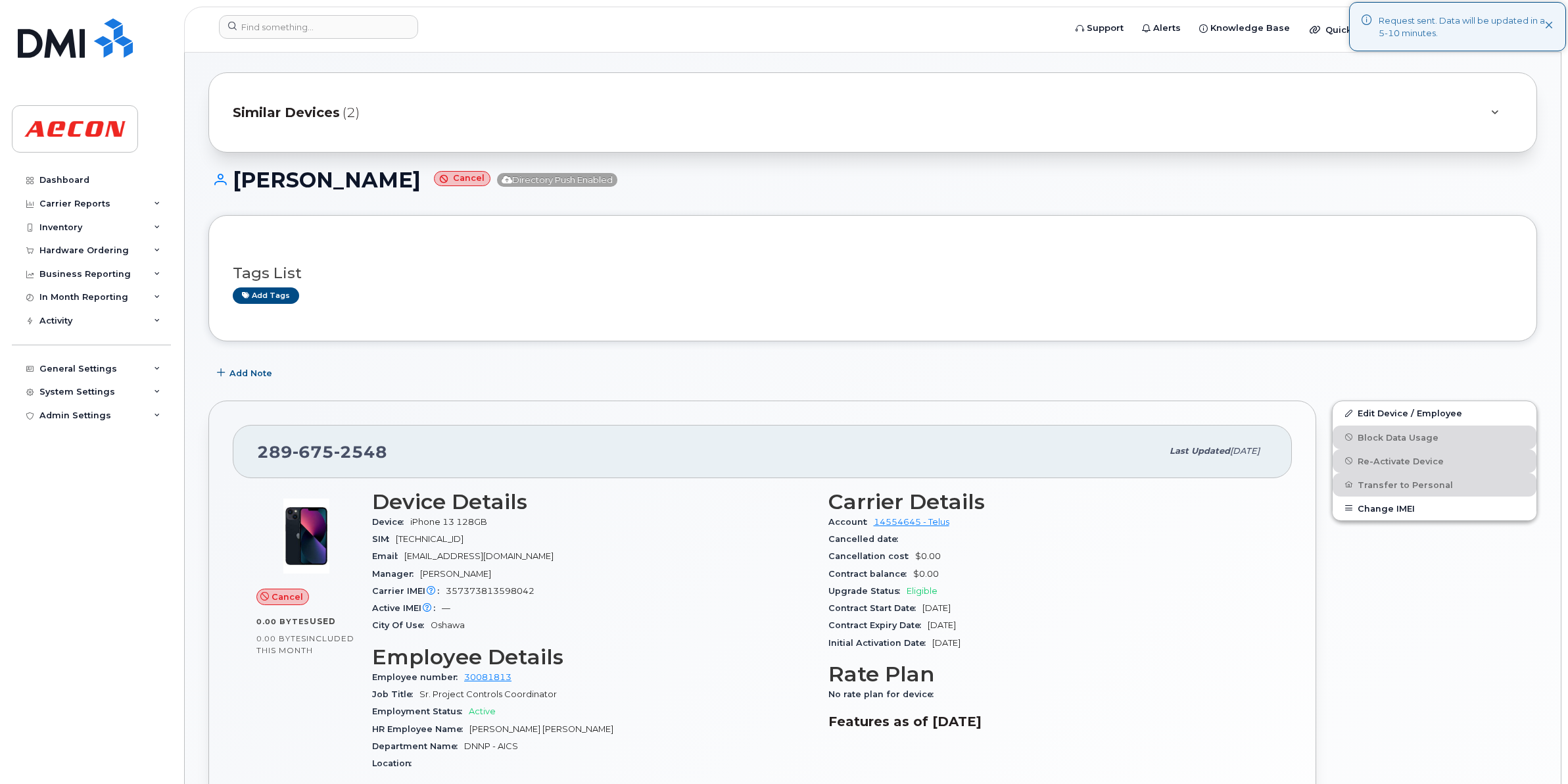
scroll to position [0, 0]
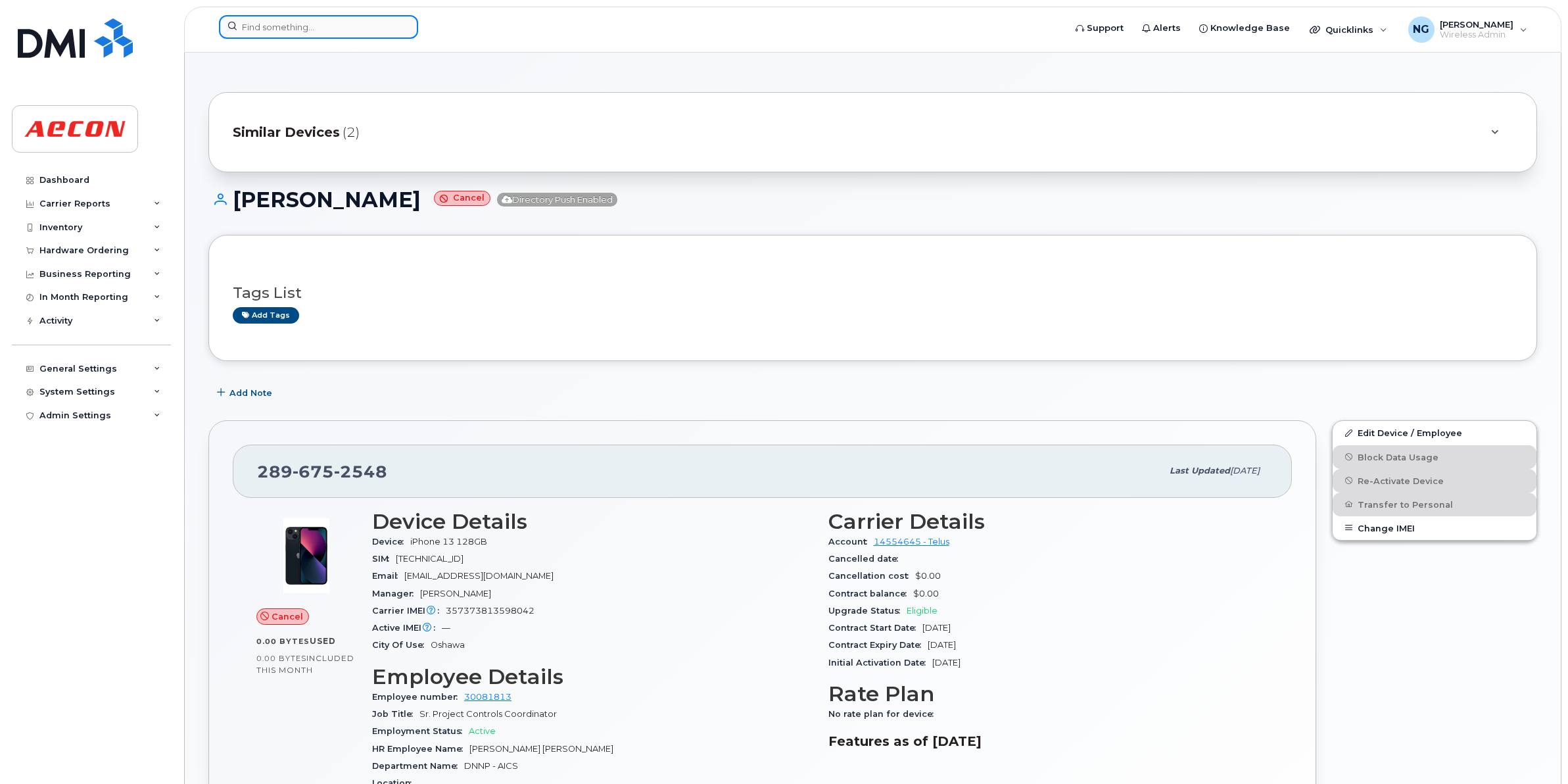
click at [363, 19] on input at bounding box center [319, 27] width 200 height 24
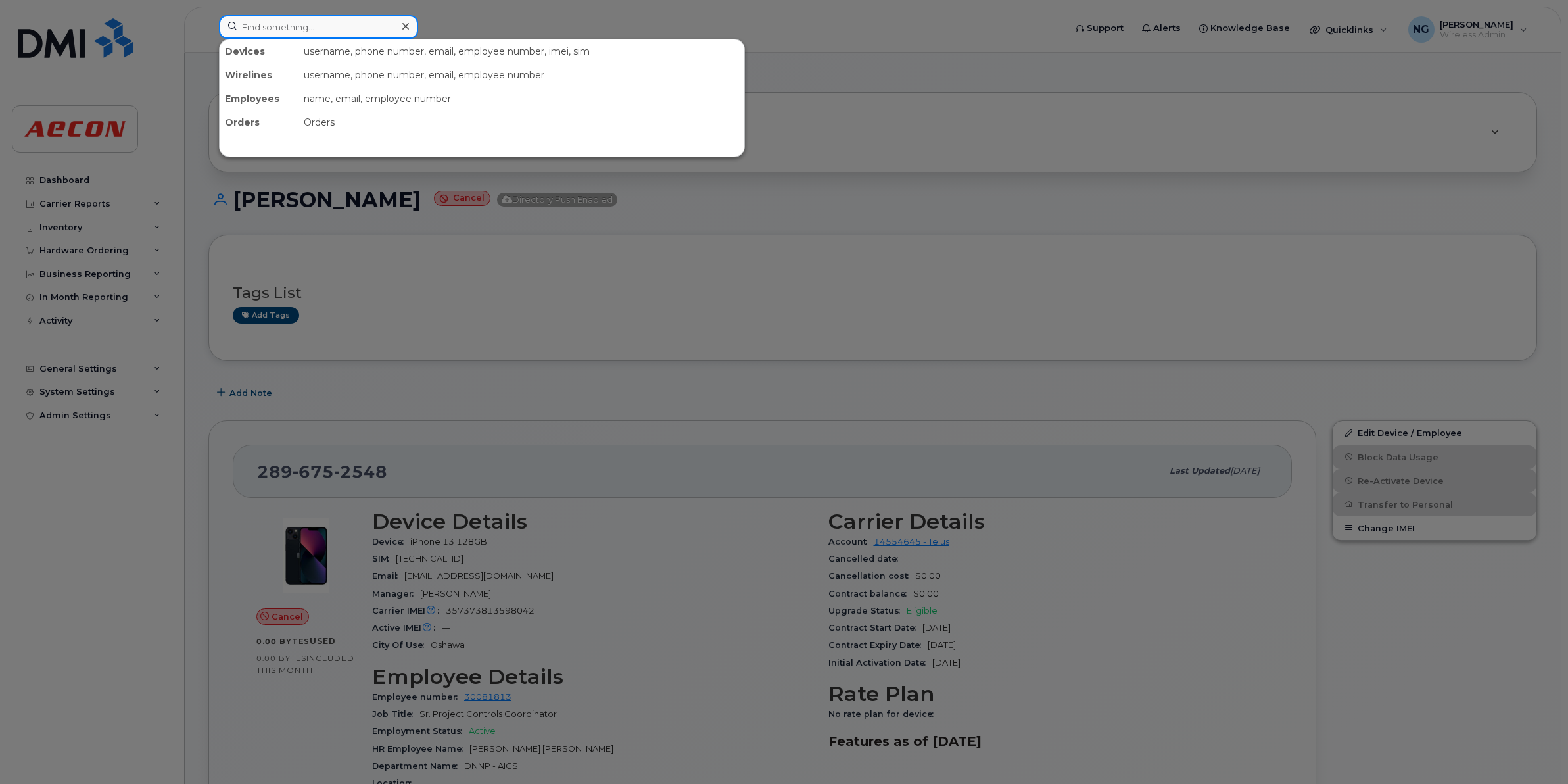
paste input "226-747-5468"
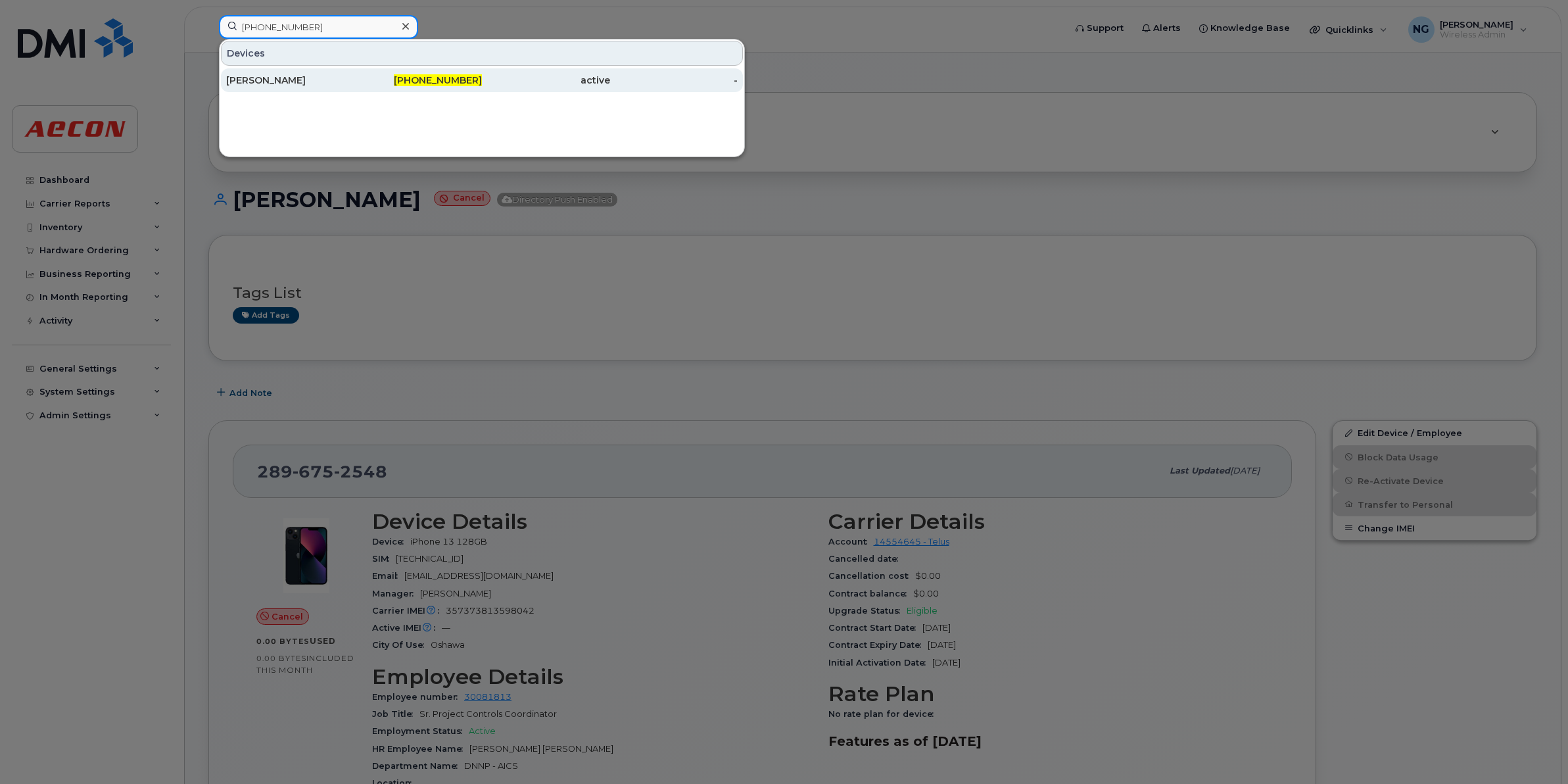
type input "226-747-5468"
click at [464, 82] on span "226-747-5468" at bounding box center [438, 80] width 88 height 12
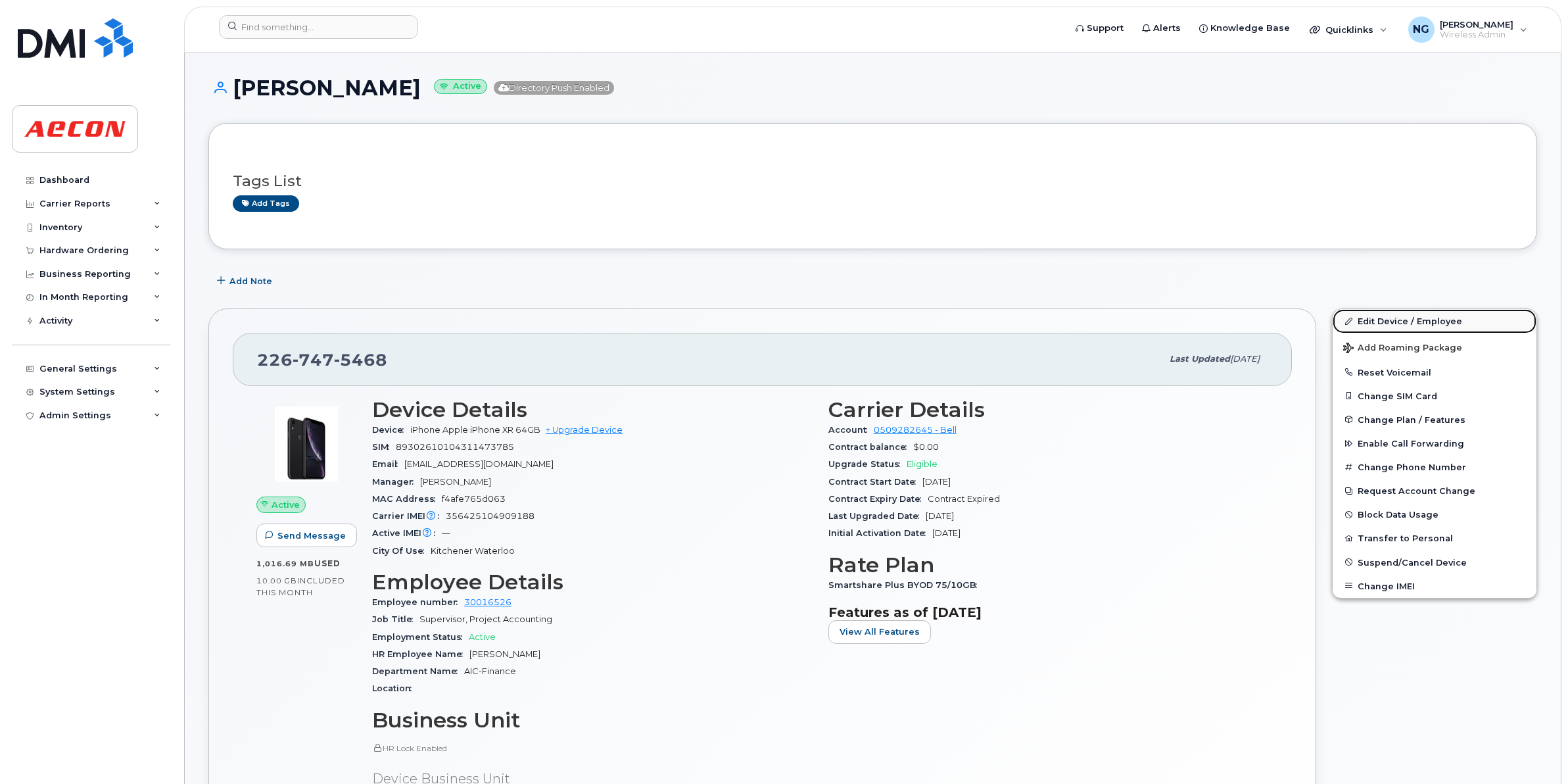
click at [1422, 323] on link "Edit Device / Employee" at bounding box center [1435, 321] width 204 height 24
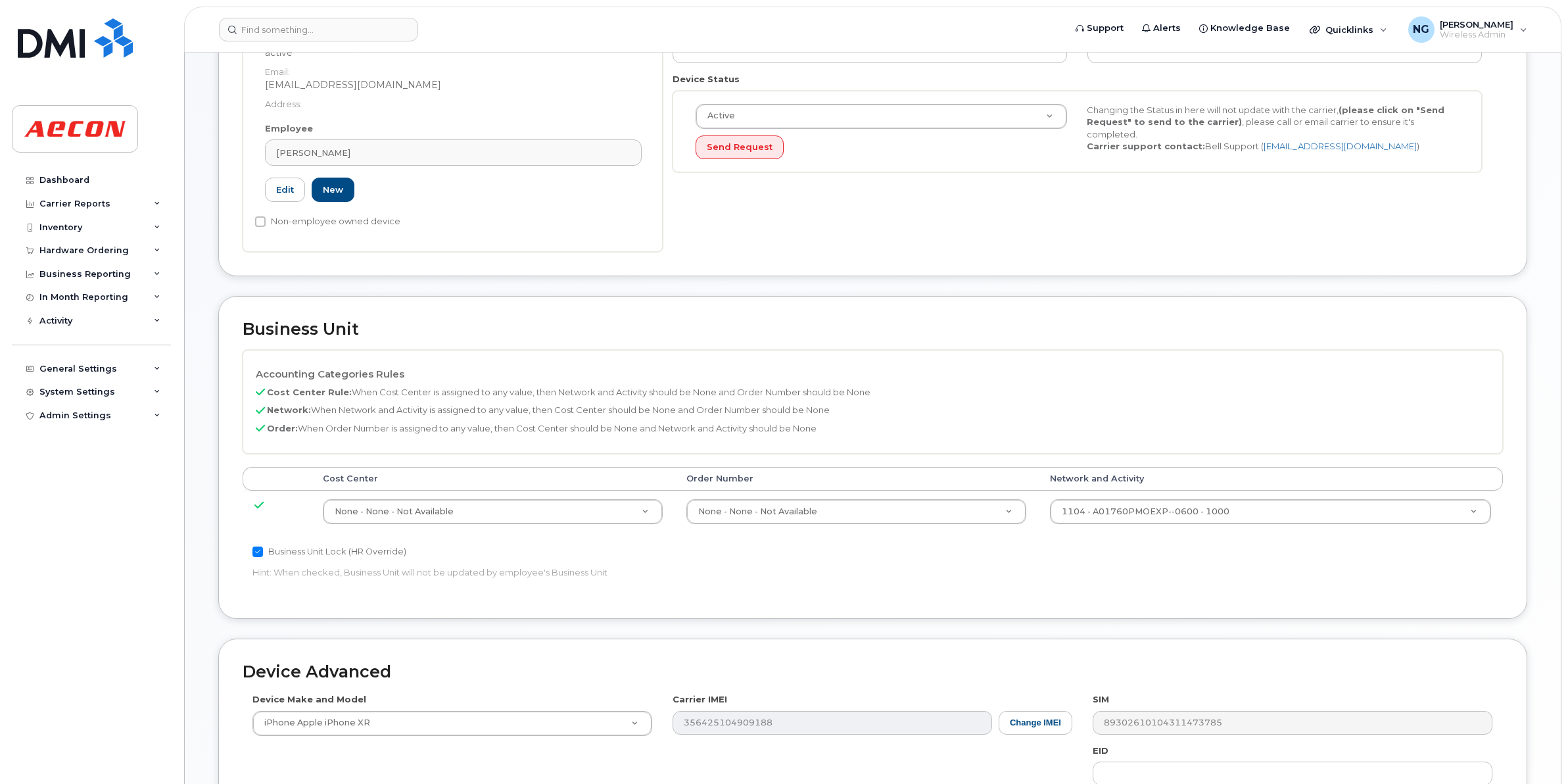
scroll to position [411, 0]
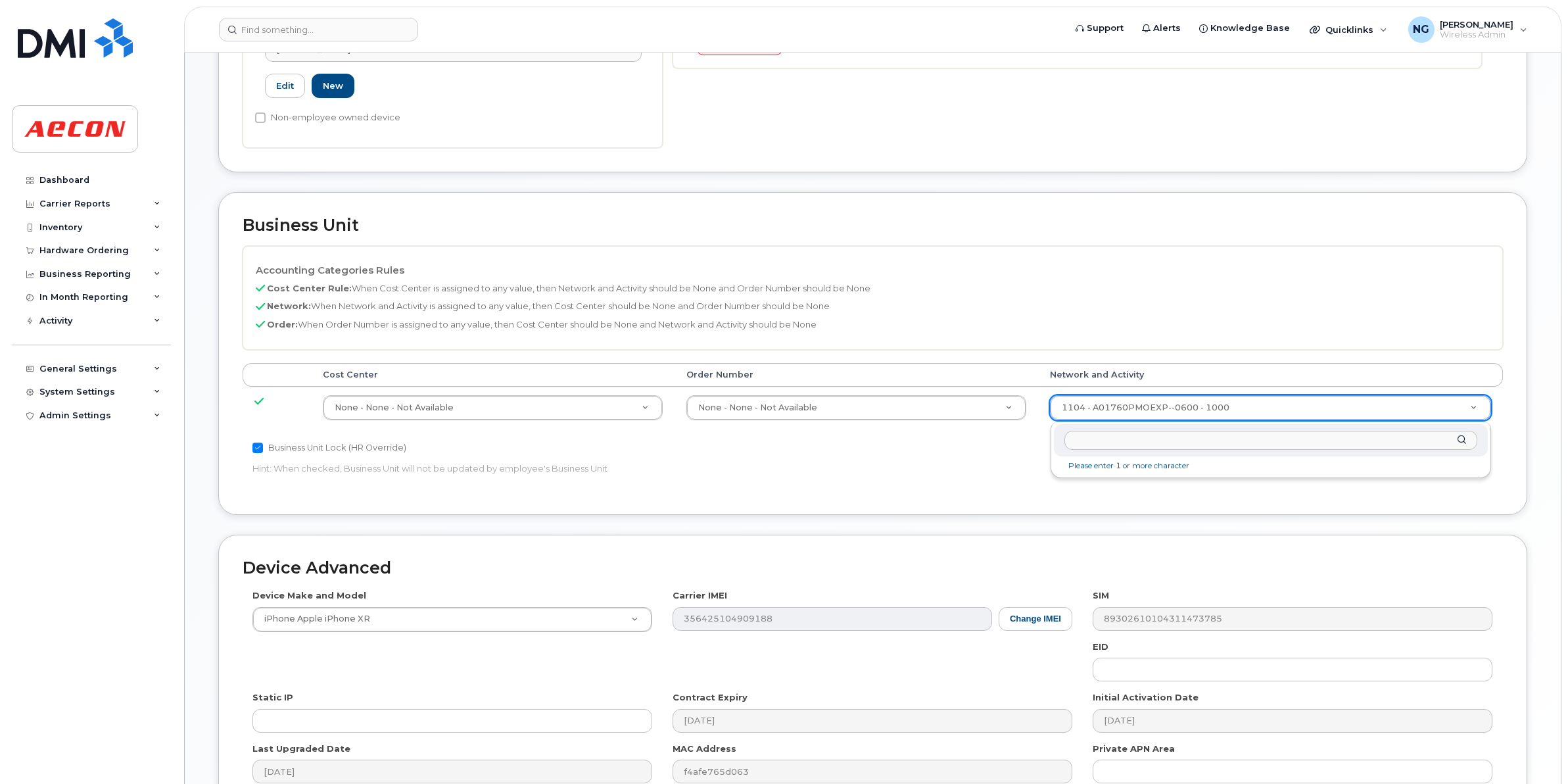
drag, startPoint x: 1105, startPoint y: 439, endPoint x: 1083, endPoint y: 438, distance: 22.0
click at [1083, 438] on input "text" at bounding box center [1271, 440] width 413 height 19
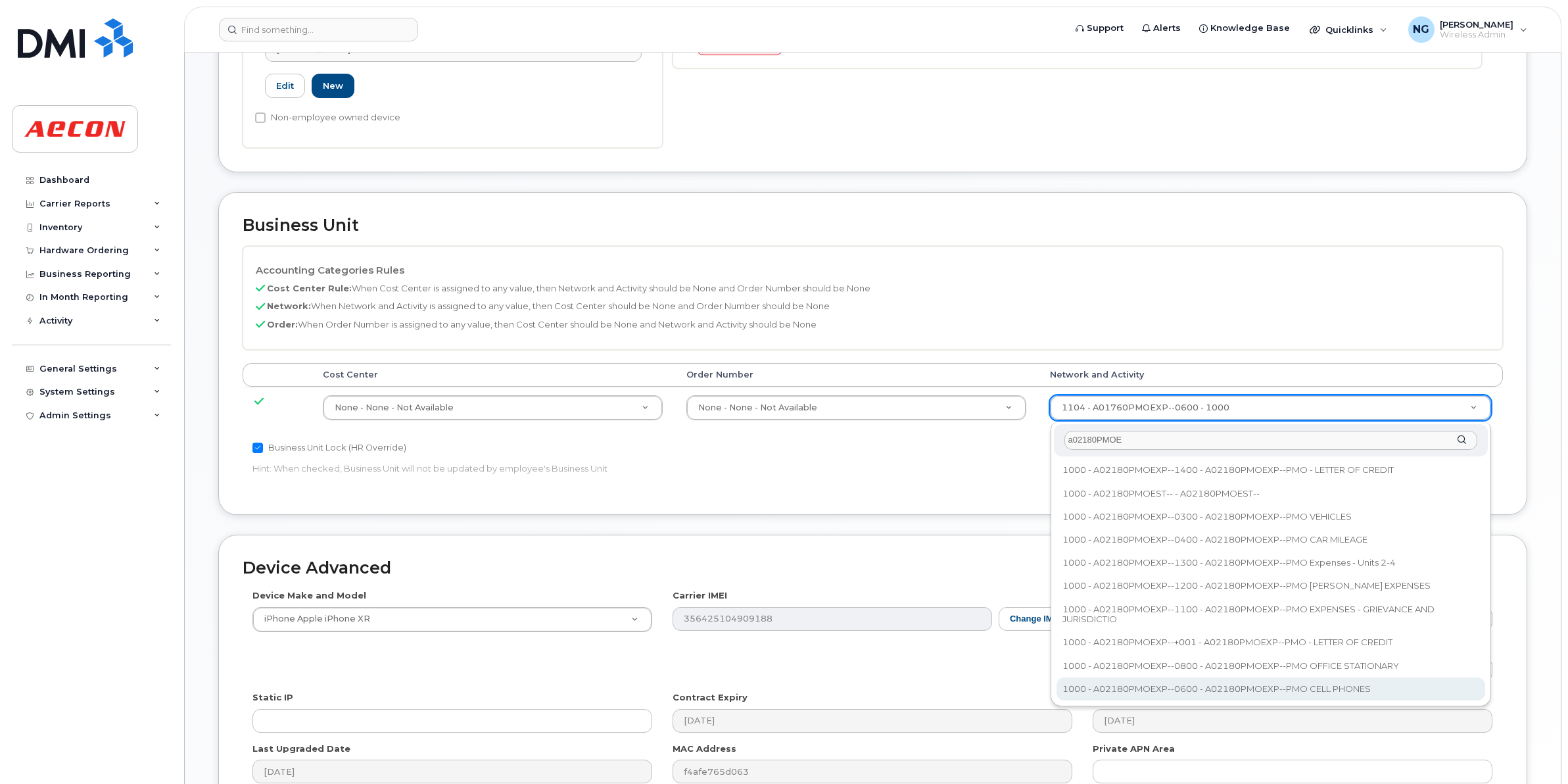
type input "a02180PMOE"
type input "35511858"
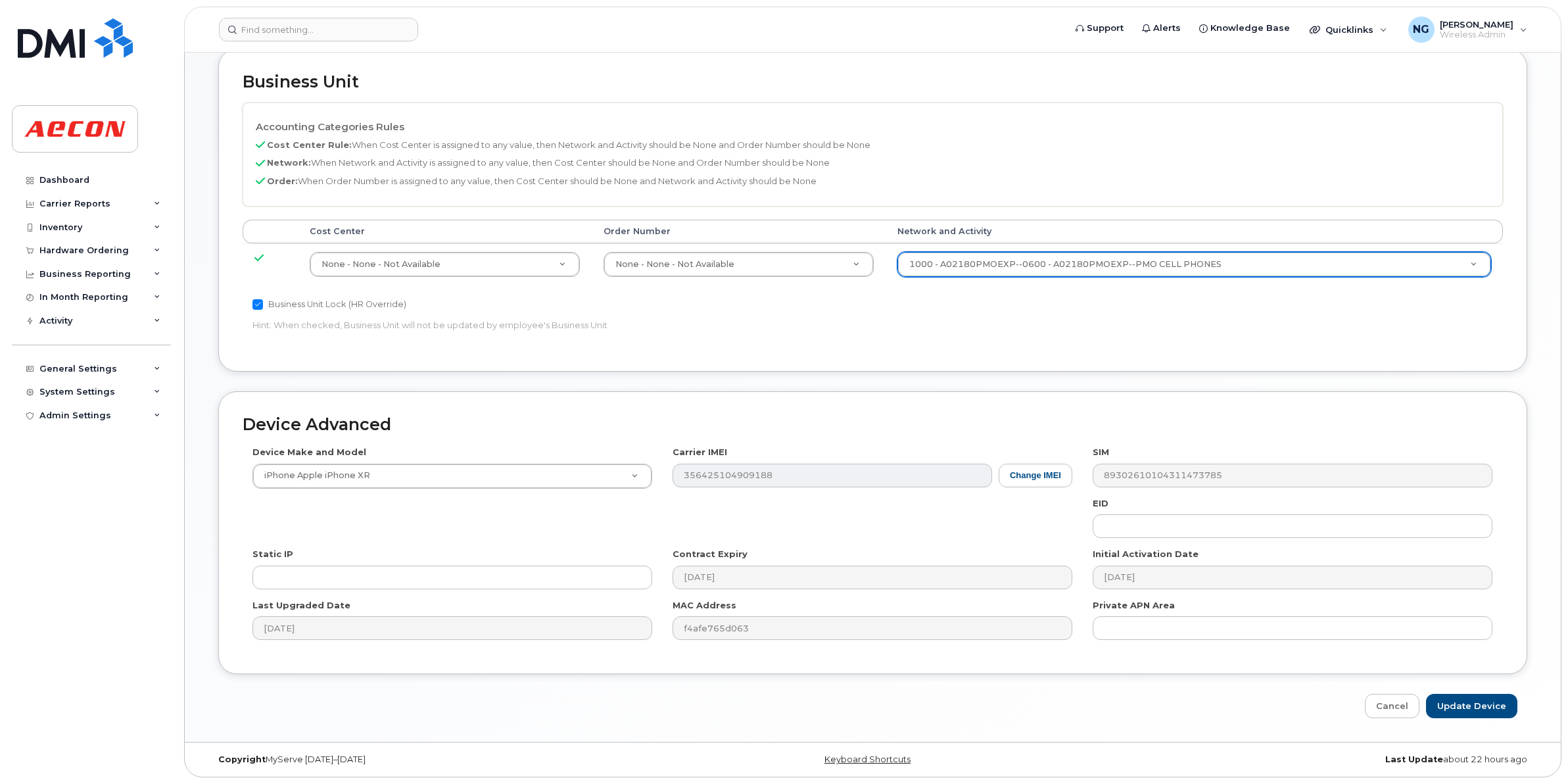
scroll to position [557, 0]
click at [1491, 708] on input "Update Device" at bounding box center [1471, 706] width 91 height 25
type input "Saving..."
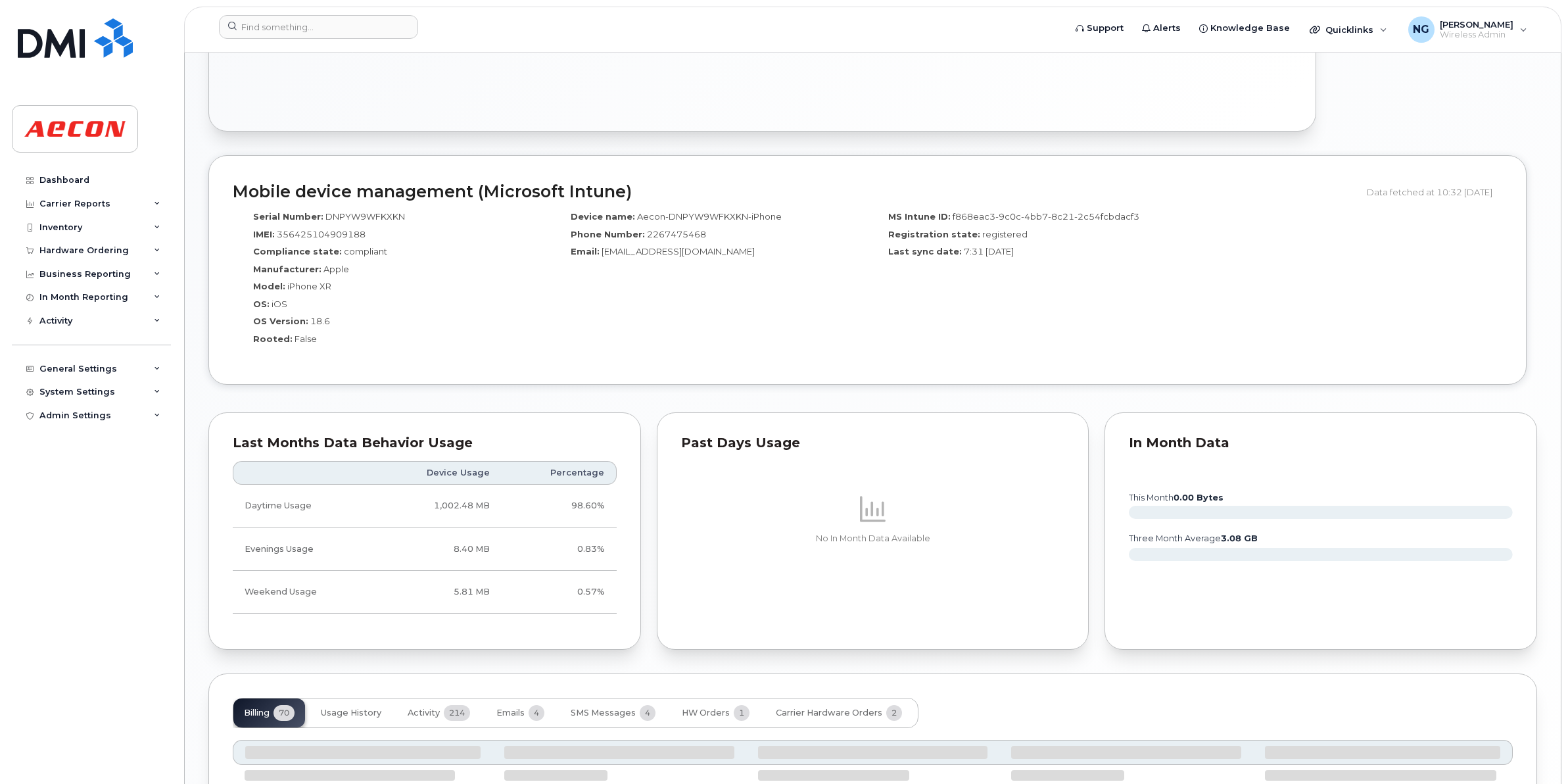
scroll to position [1057, 0]
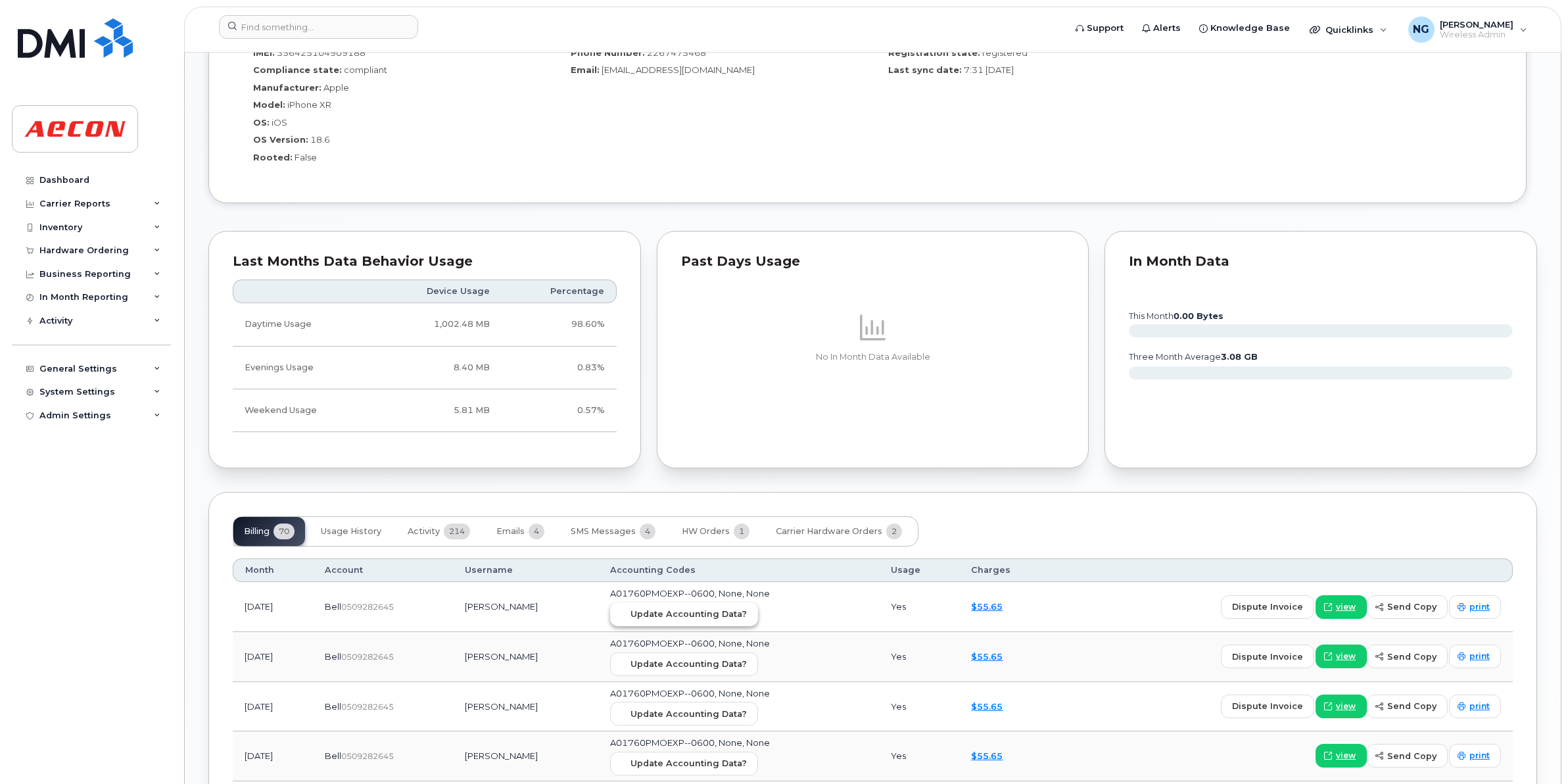
click at [723, 615] on span "Update Accounting Data?" at bounding box center [689, 614] width 117 height 13
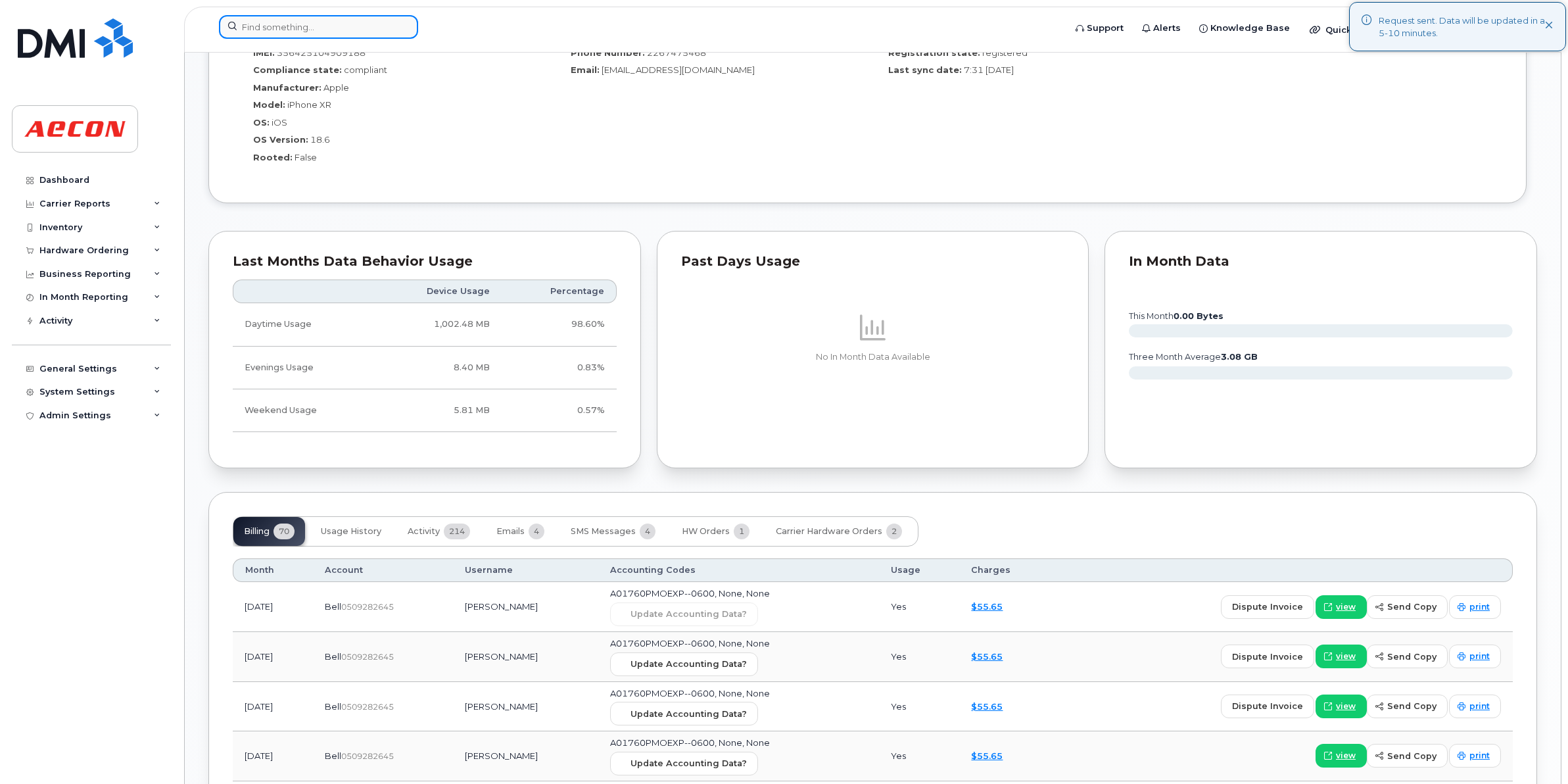
click at [270, 37] on input at bounding box center [319, 27] width 200 height 24
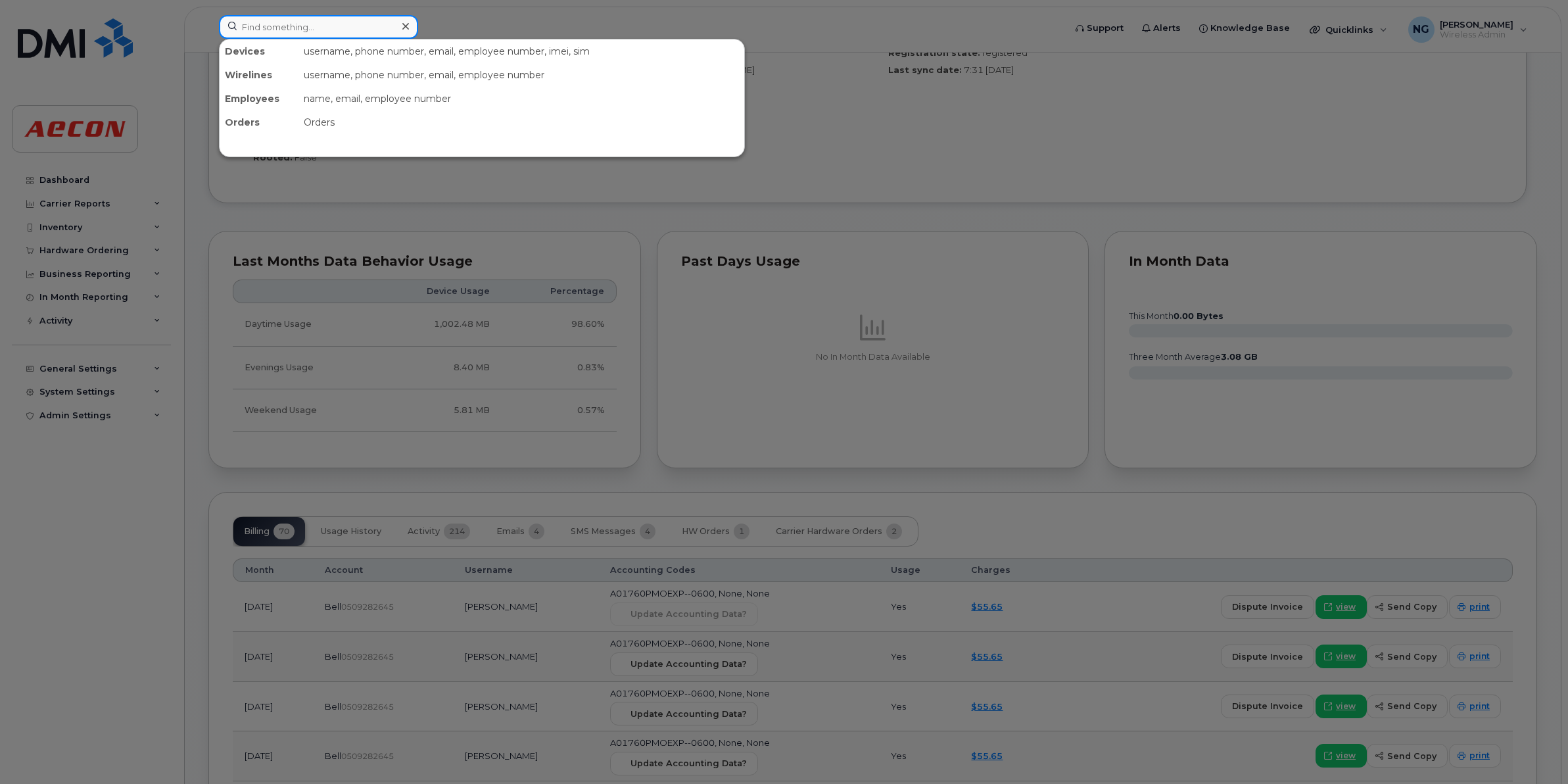
paste input "[PHONE_NUMBER]"
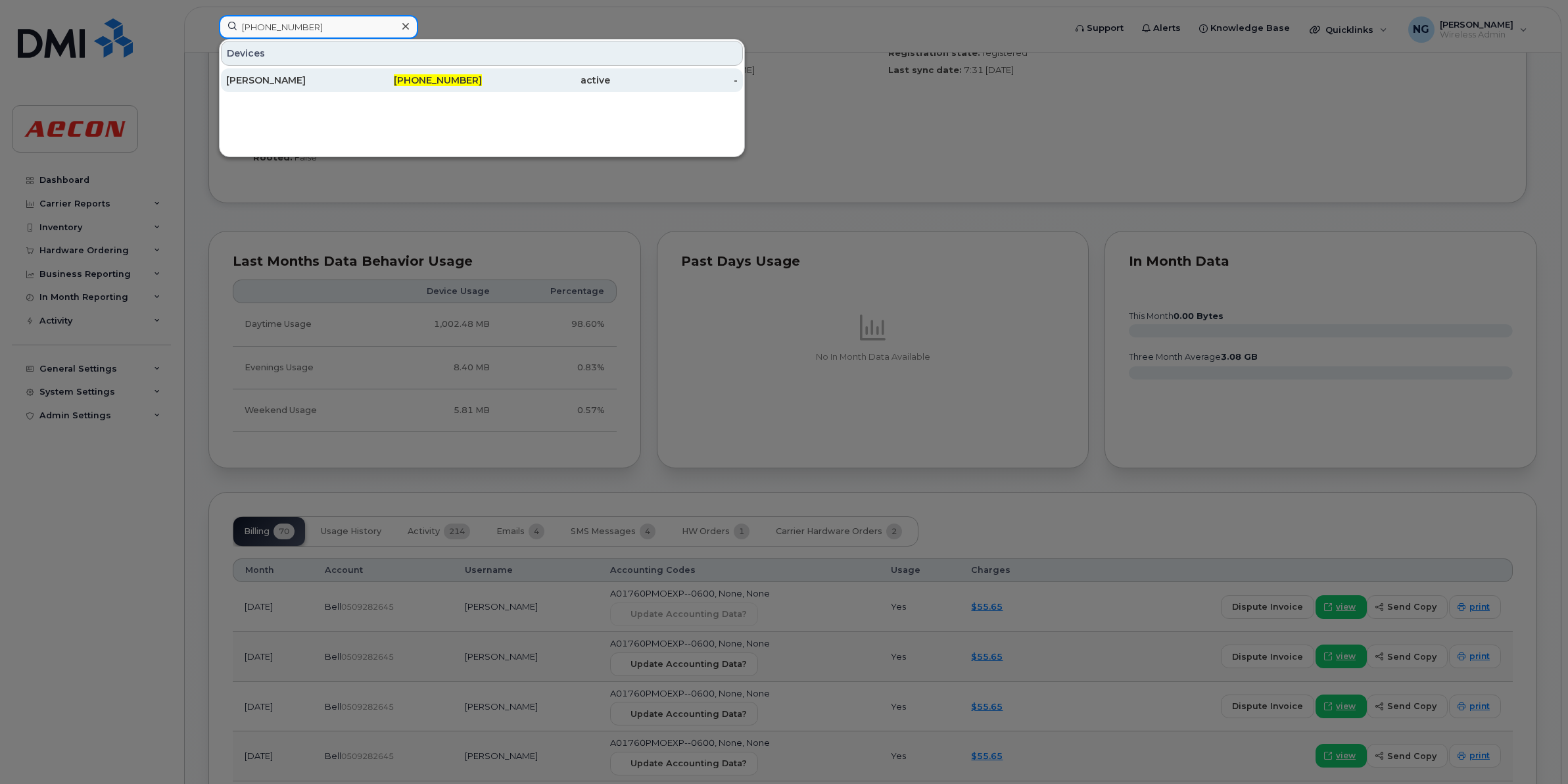
type input "[PHONE_NUMBER]"
click at [448, 85] on span "[PHONE_NUMBER]" at bounding box center [438, 80] width 88 height 12
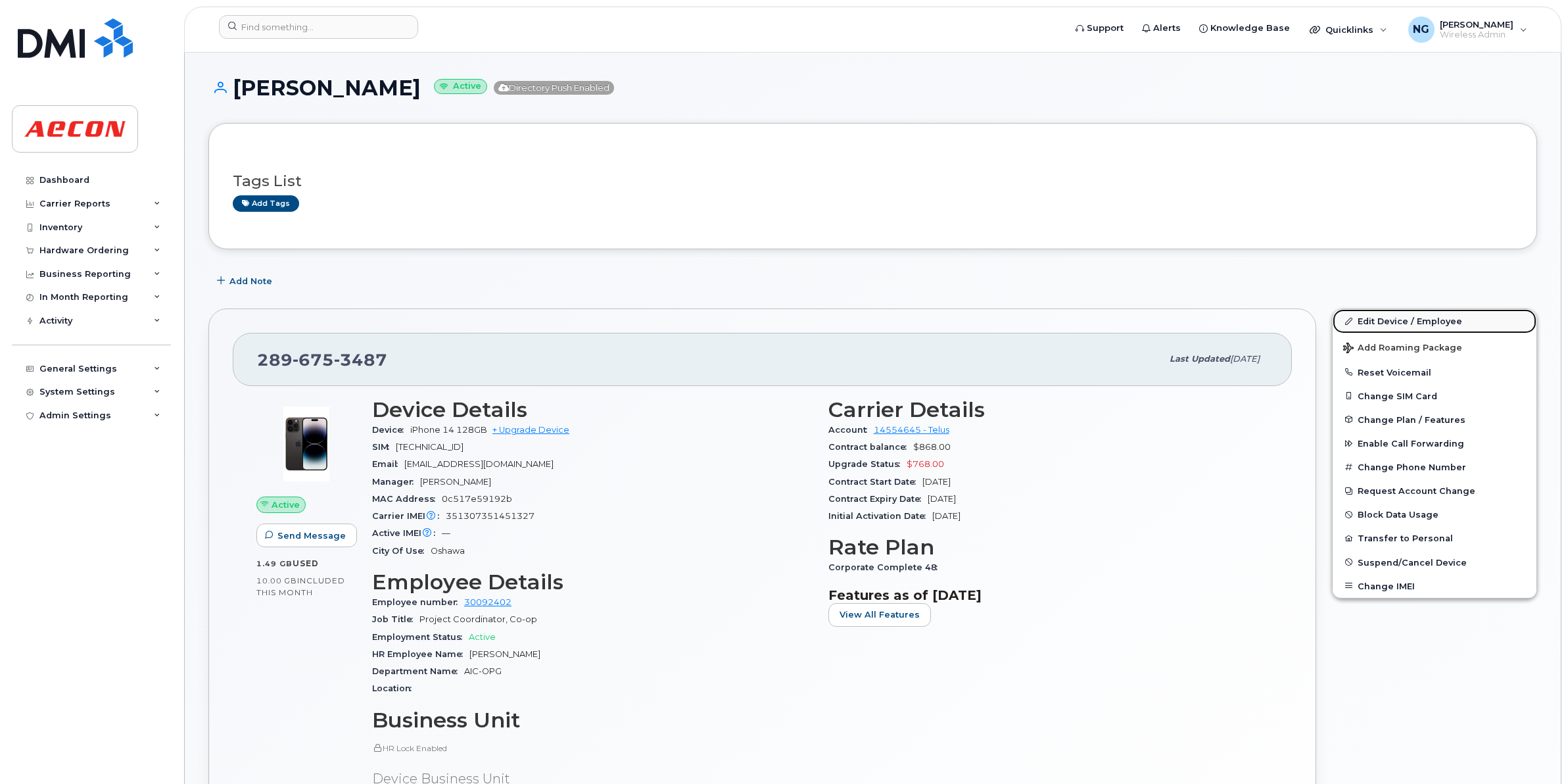
click at [1415, 314] on link "Edit Device / Employee" at bounding box center [1435, 321] width 204 height 24
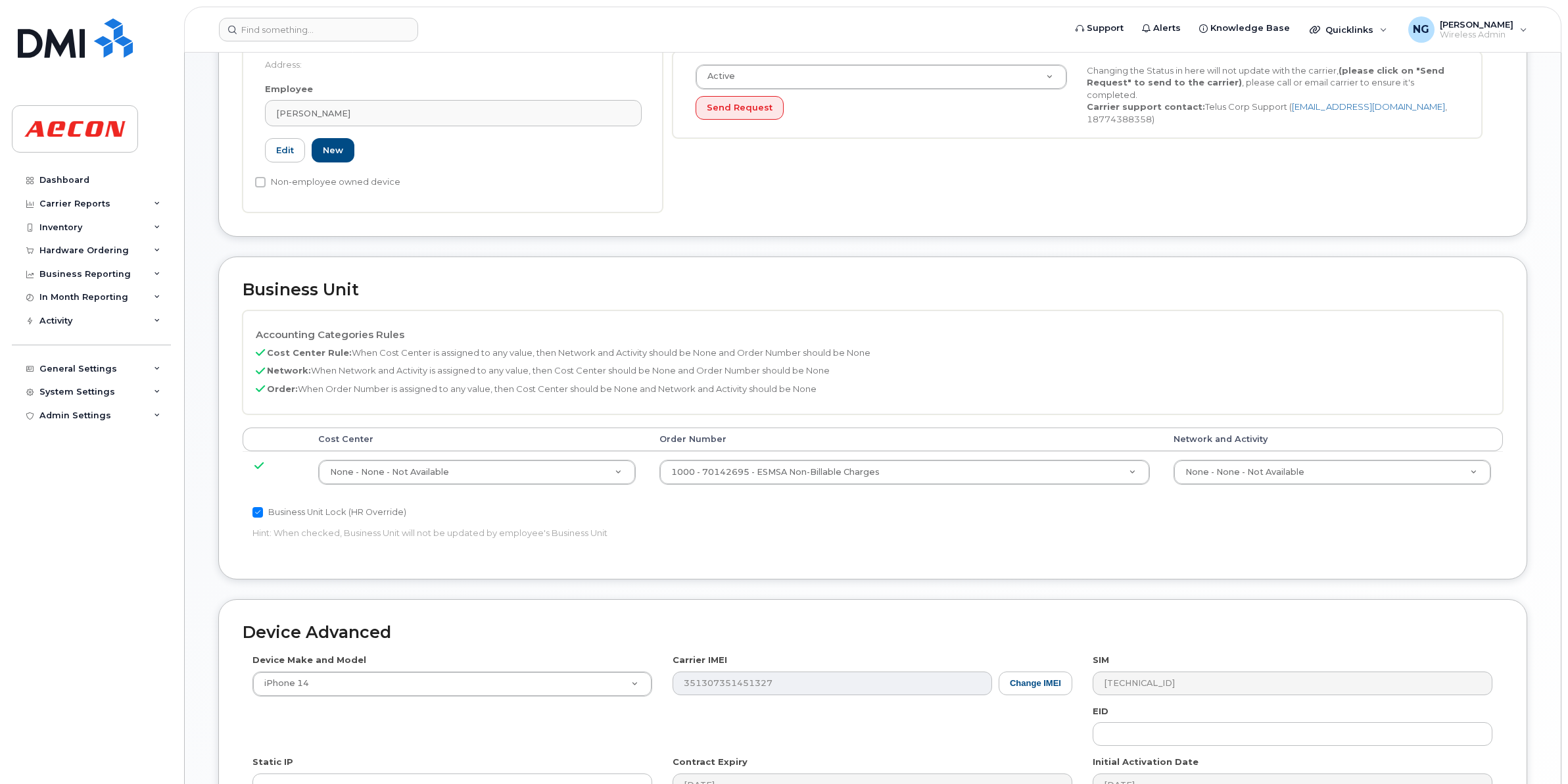
scroll to position [493, 0]
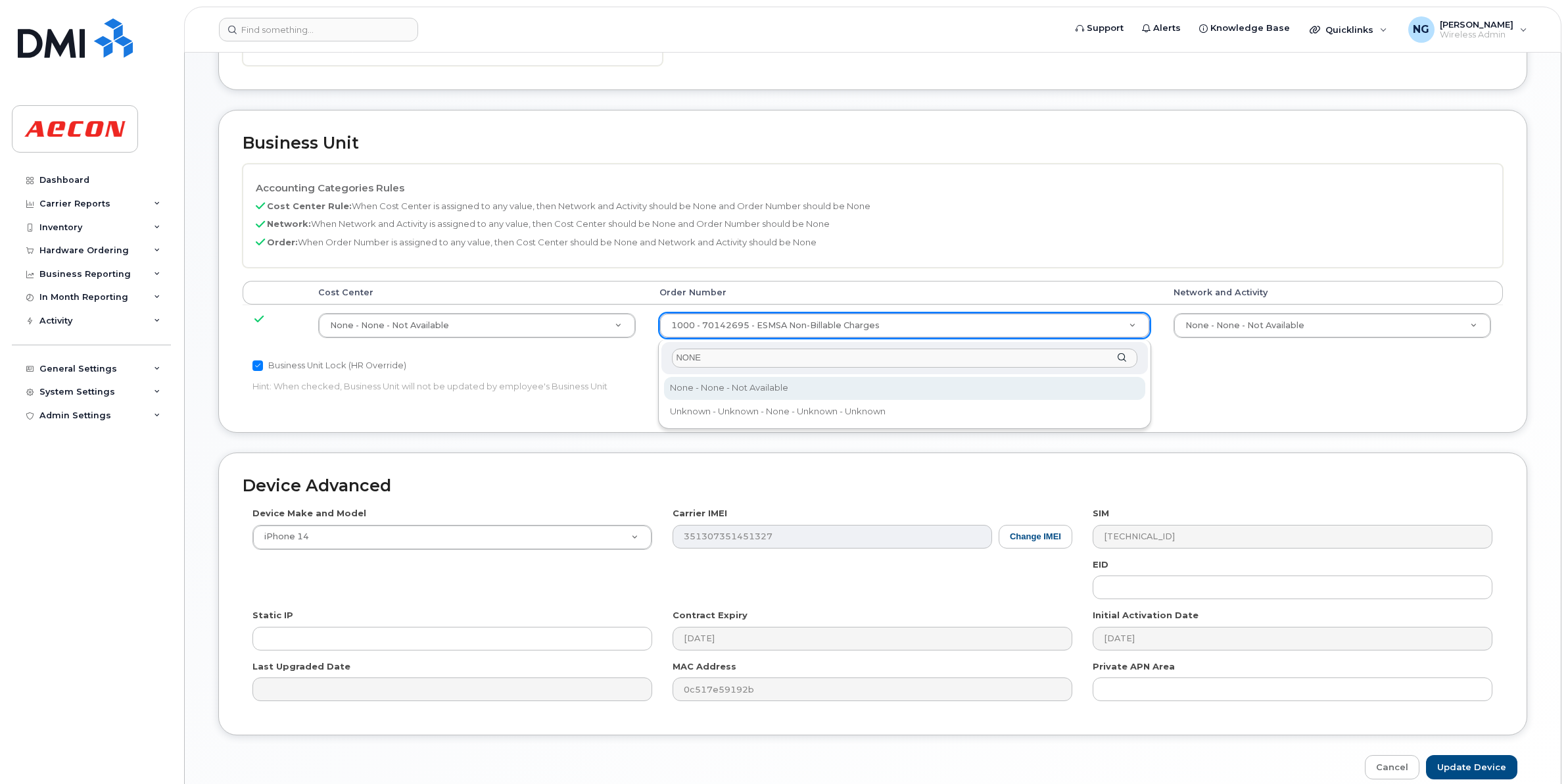
type input "NONE"
type input "283607"
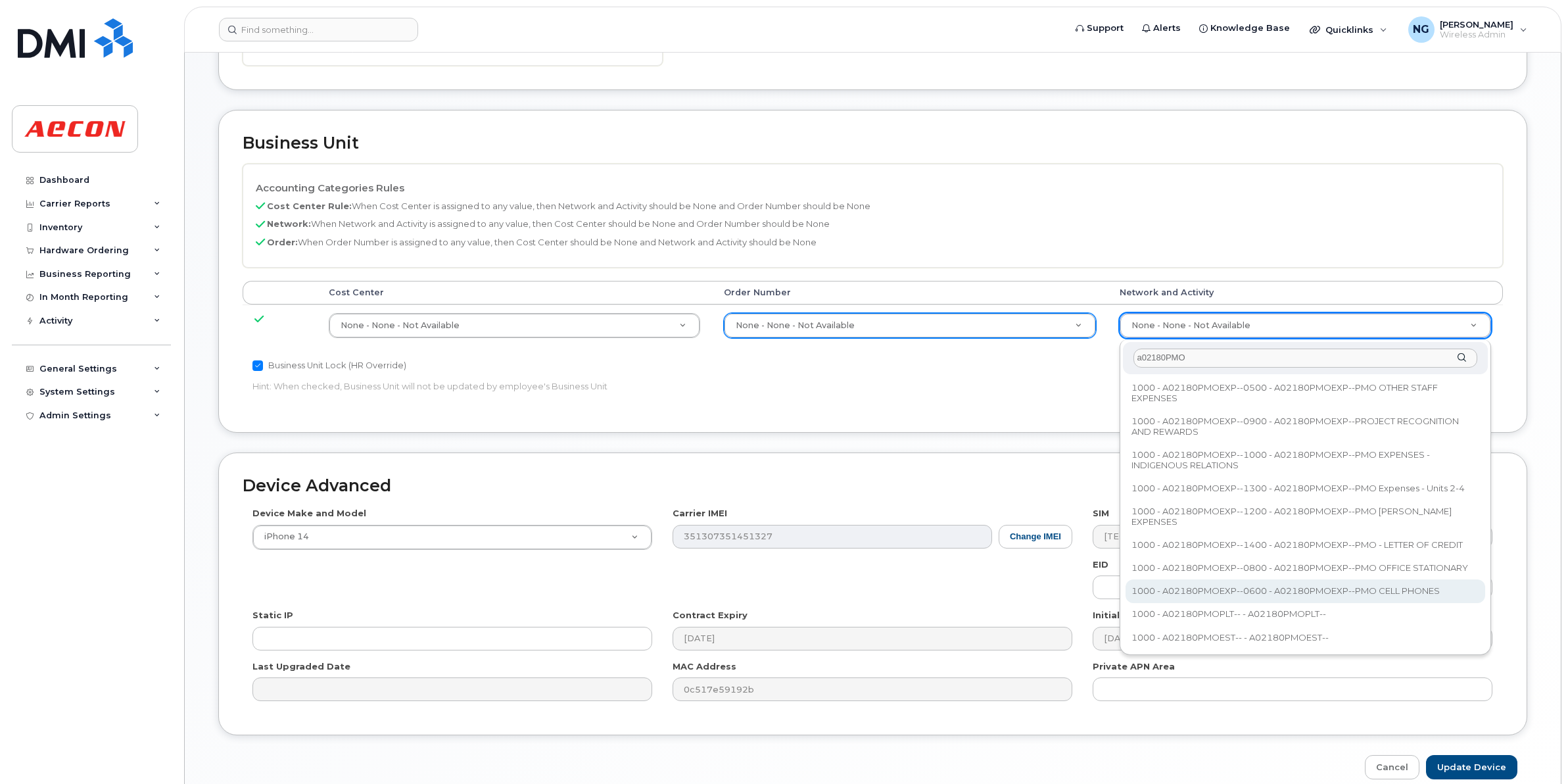
type input "a02180PMO"
type input "35511858"
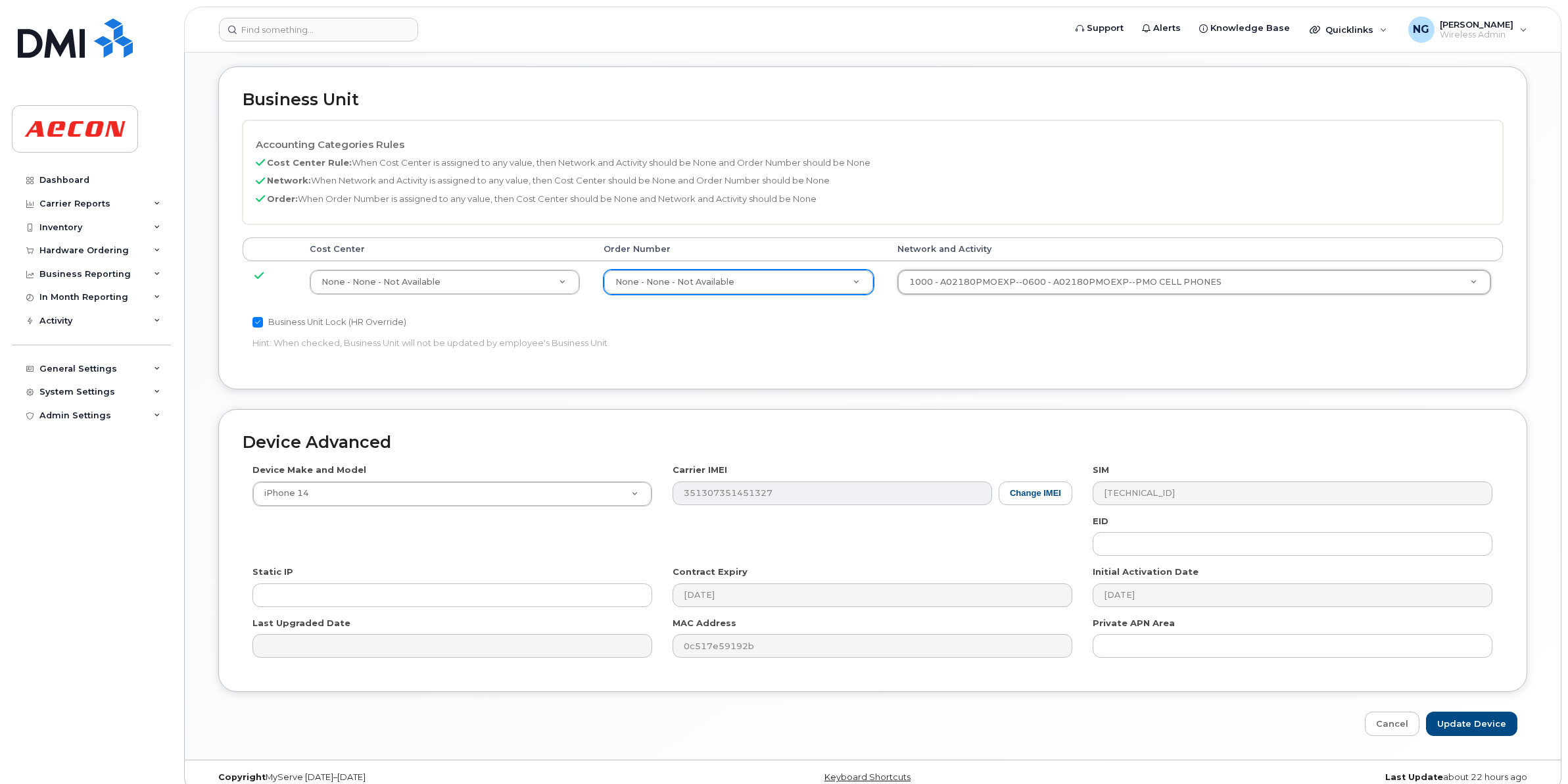
scroll to position [557, 0]
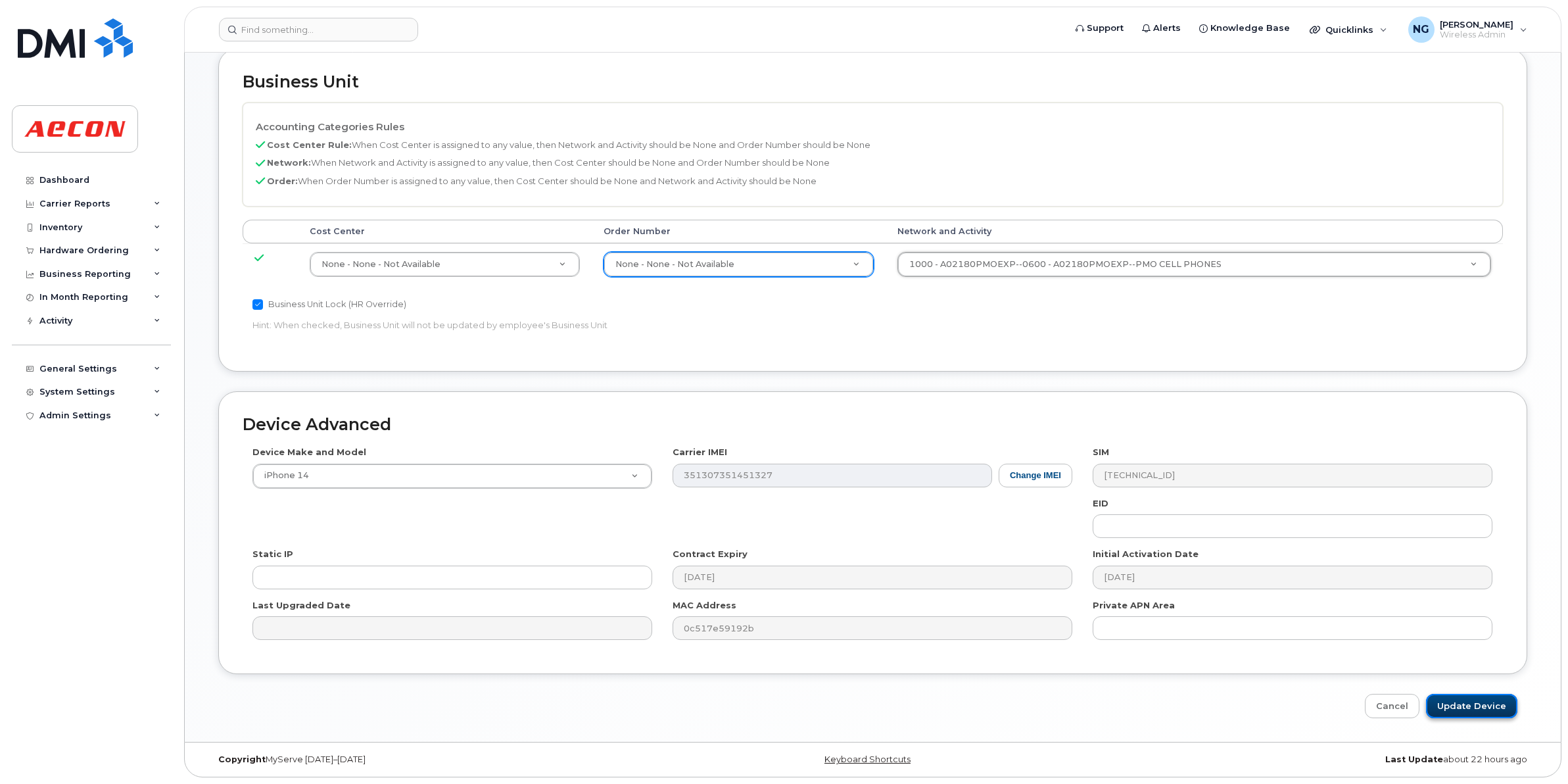
click at [1501, 715] on input "Update Device" at bounding box center [1471, 706] width 91 height 25
type input "Saving..."
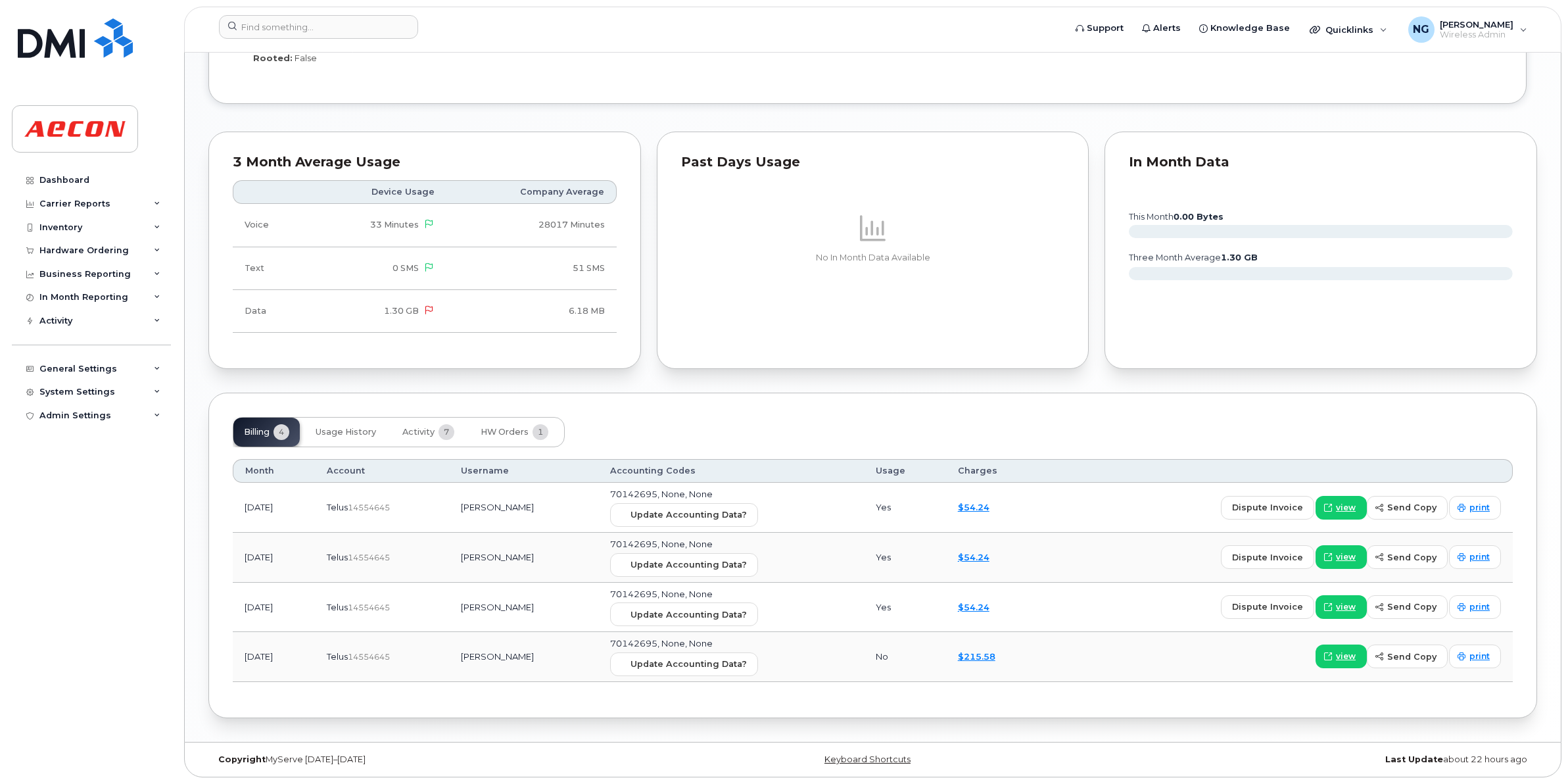
scroll to position [1161, 0]
click at [723, 514] on span "Update Accounting Data?" at bounding box center [689, 514] width 117 height 13
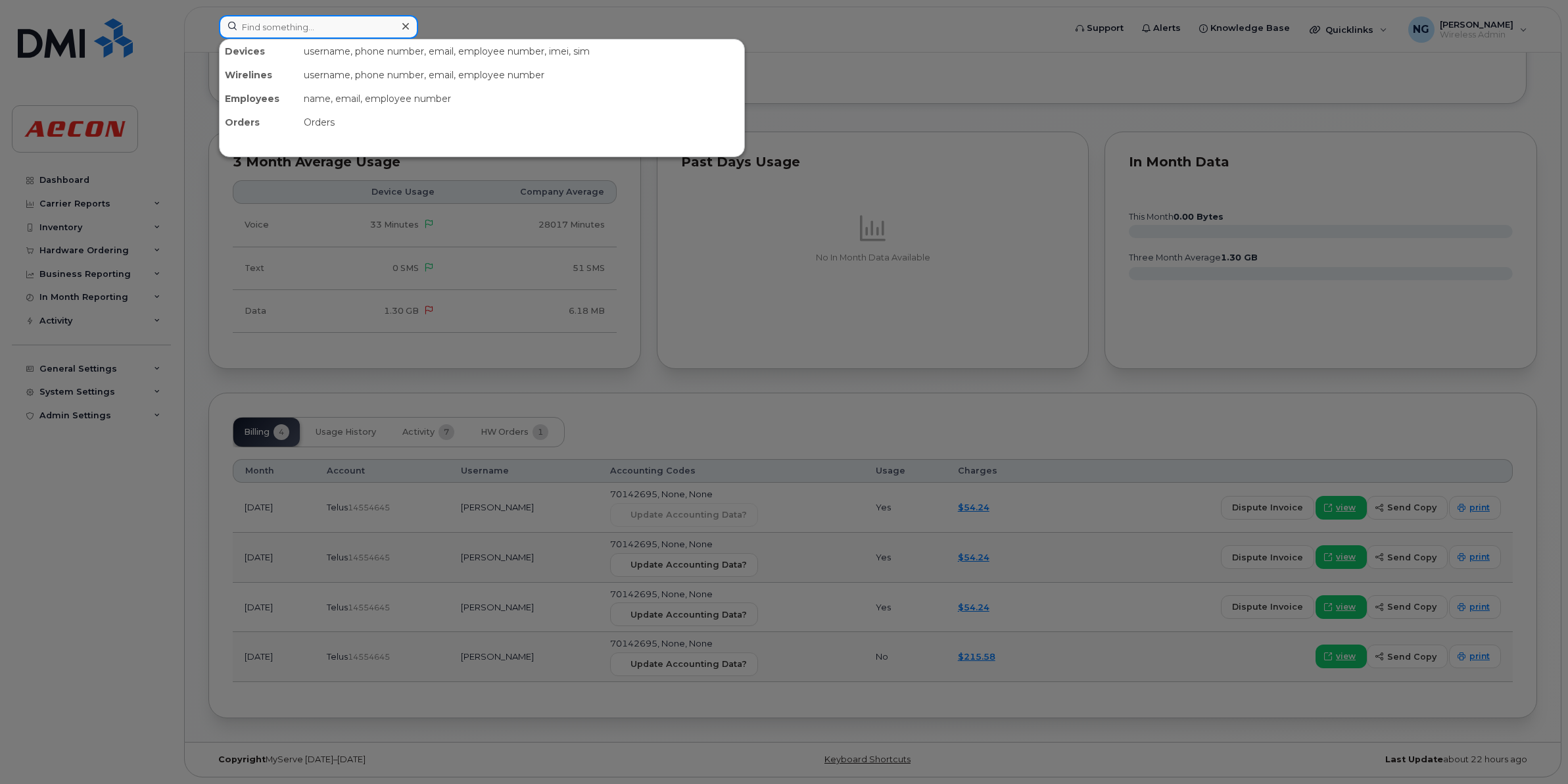
click at [312, 28] on input at bounding box center [319, 27] width 200 height 24
paste input "905-213-4706"
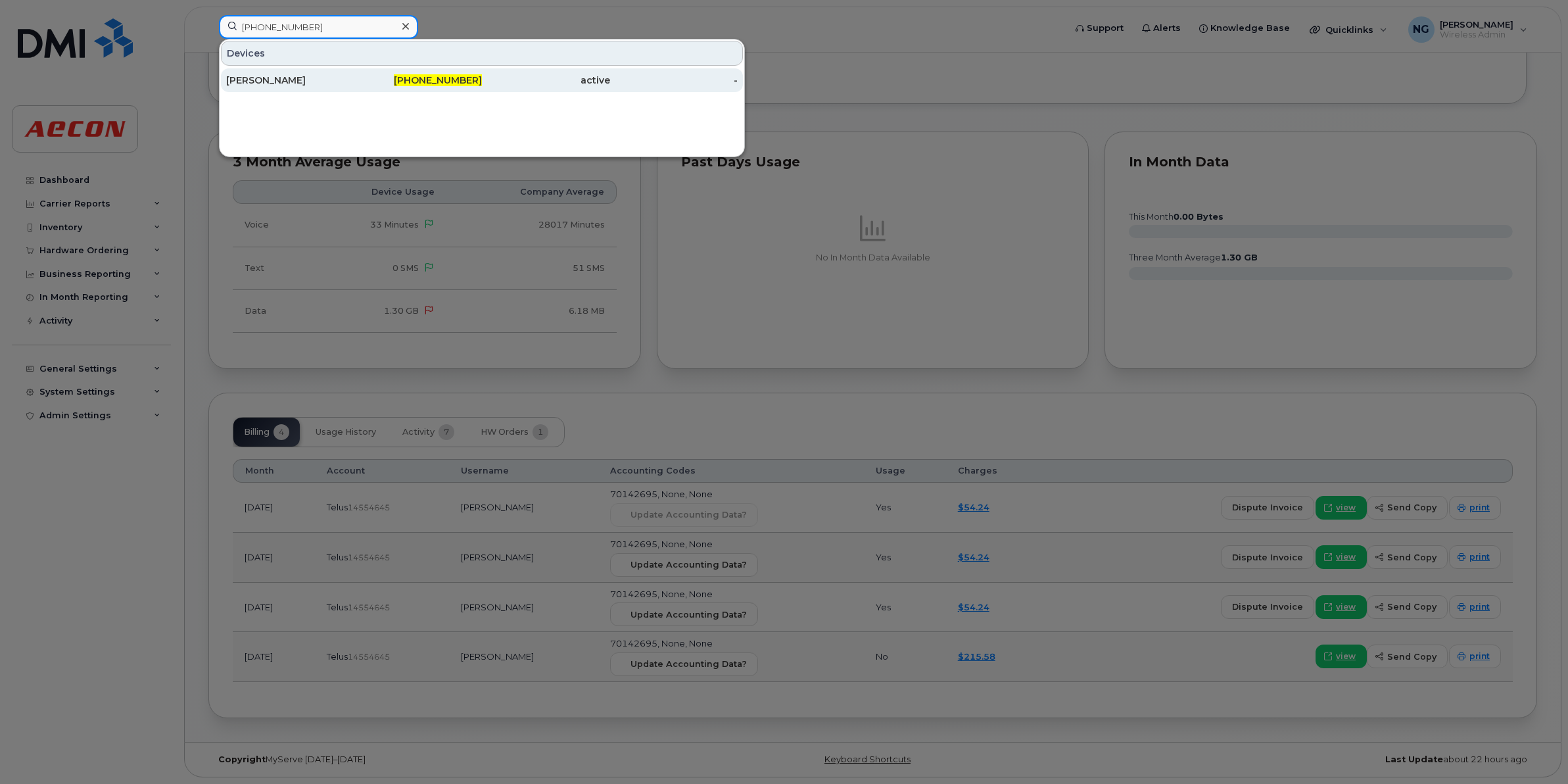
type input "905-213-4706"
click at [458, 87] on div "905-213-4706" at bounding box center [419, 80] width 128 height 13
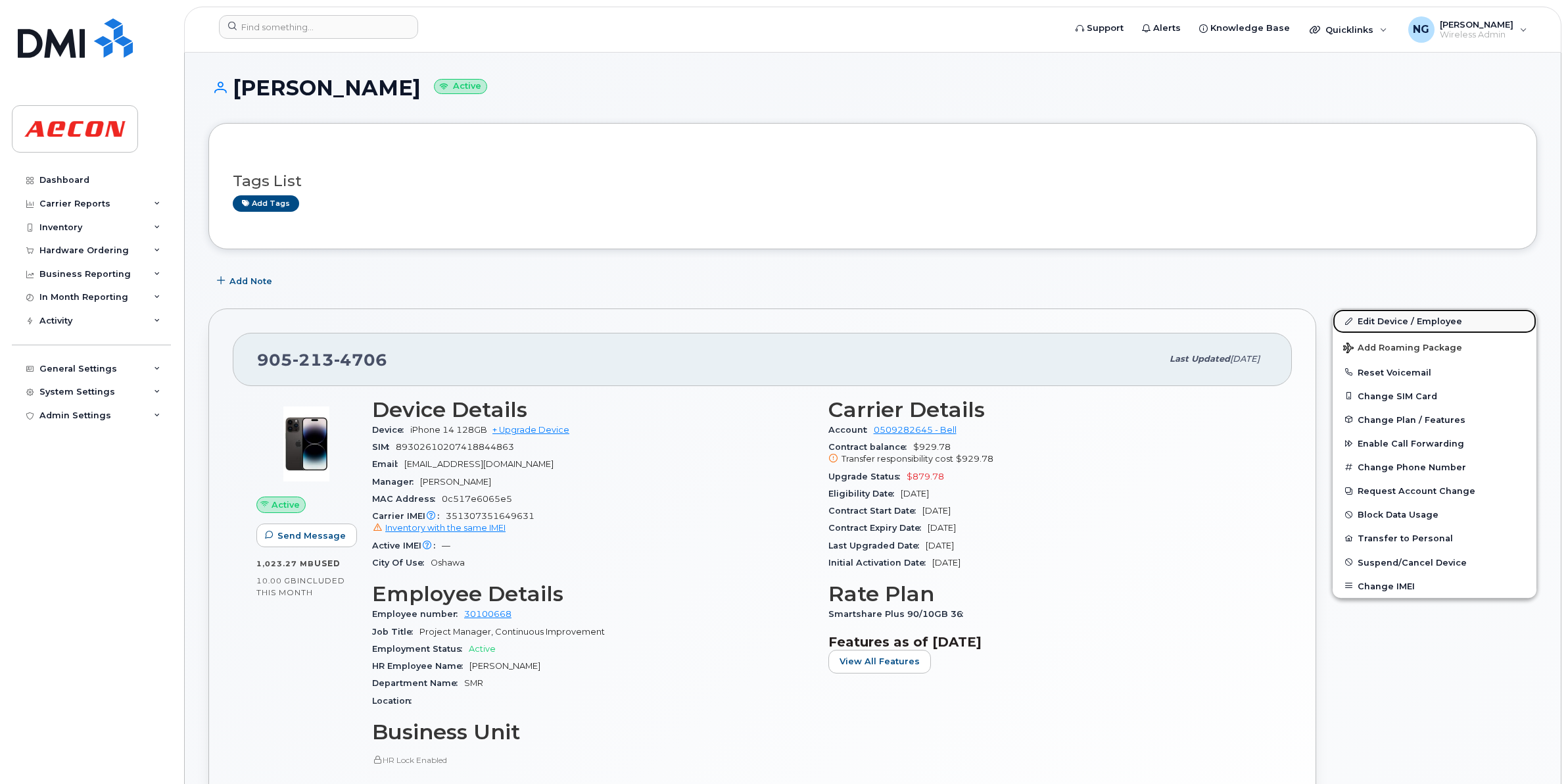
click at [1447, 322] on link "Edit Device / Employee" at bounding box center [1435, 321] width 204 height 24
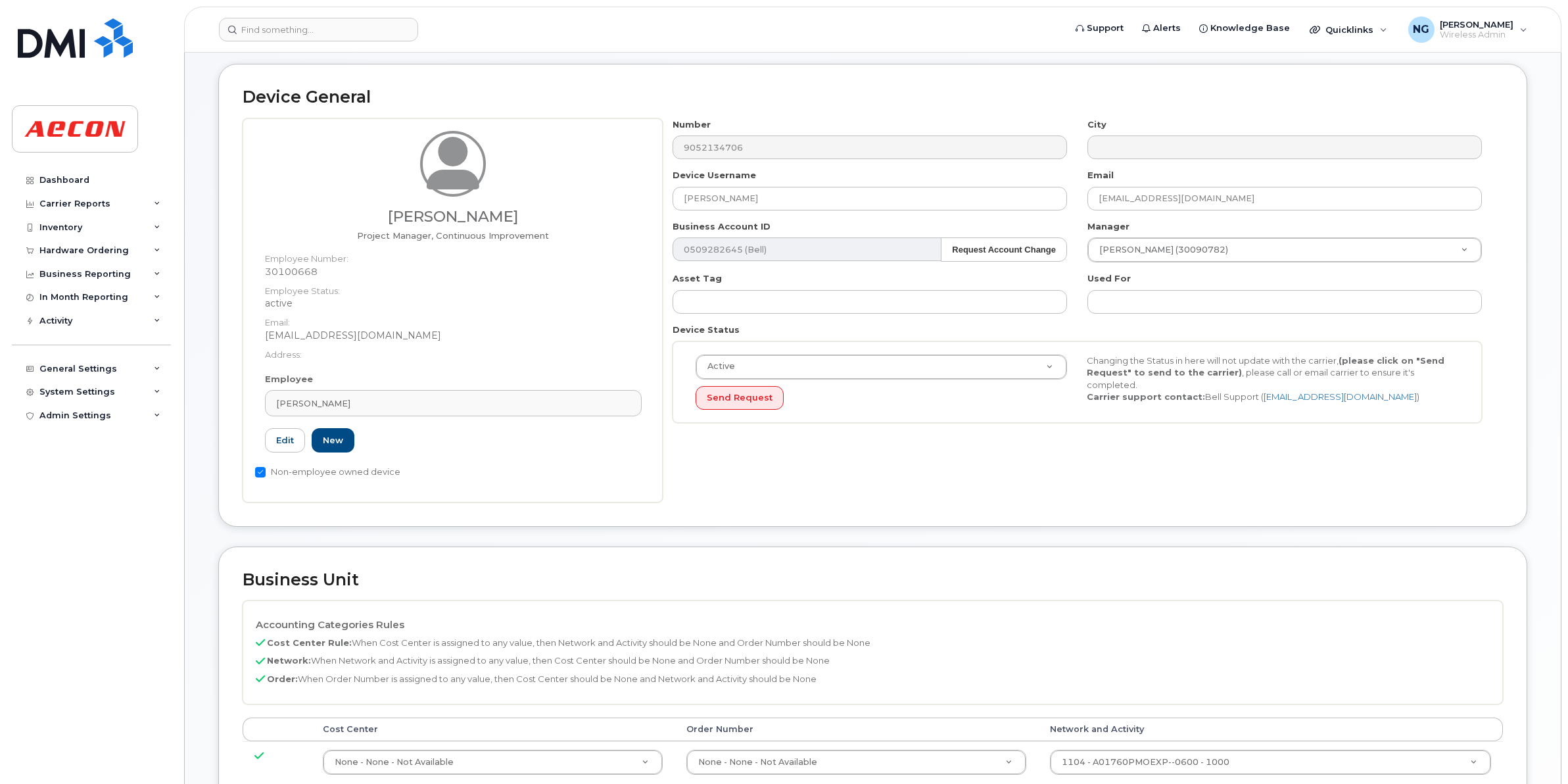
scroll to position [329, 0]
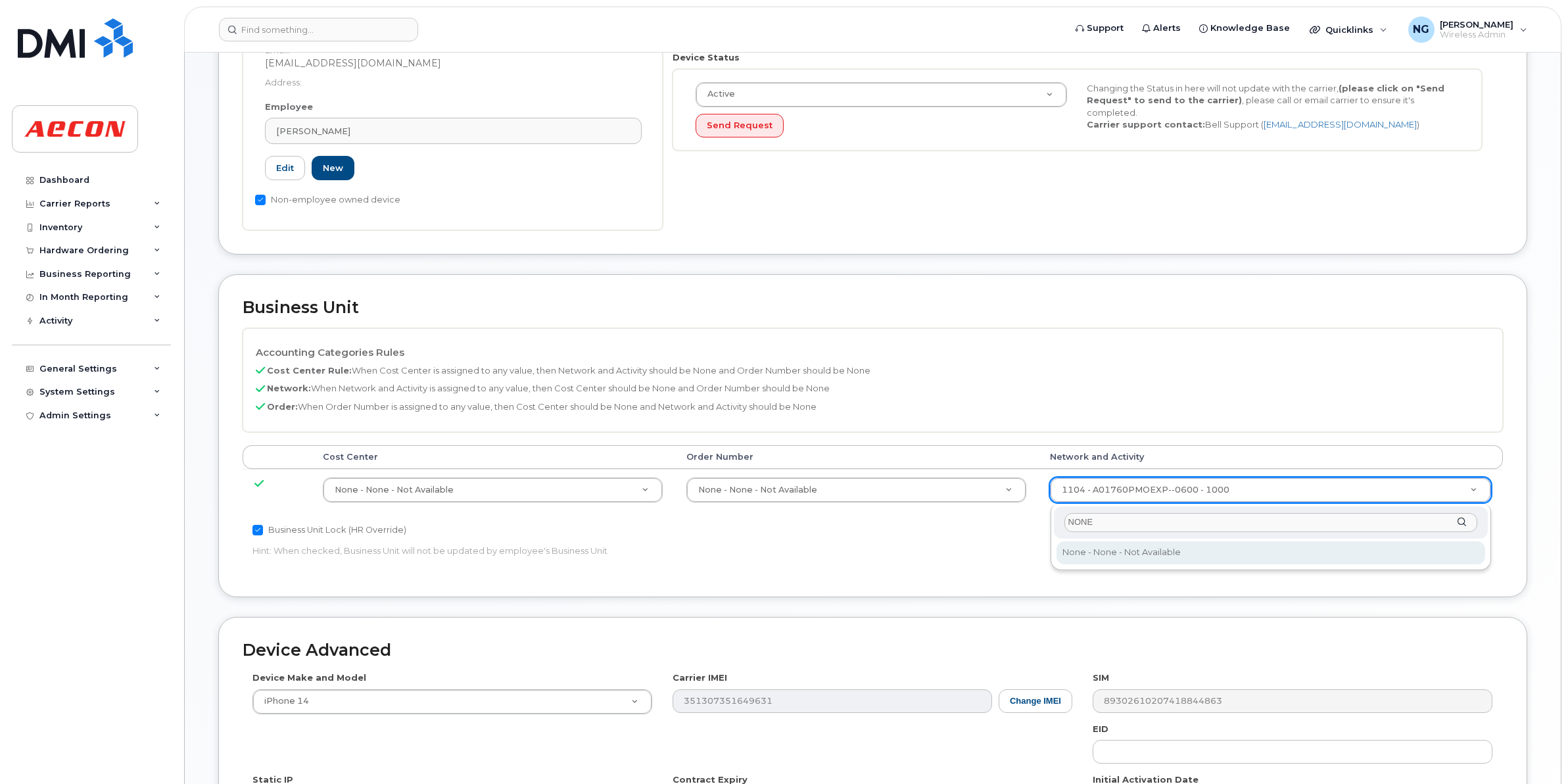
type input "NONE"
type input "283608"
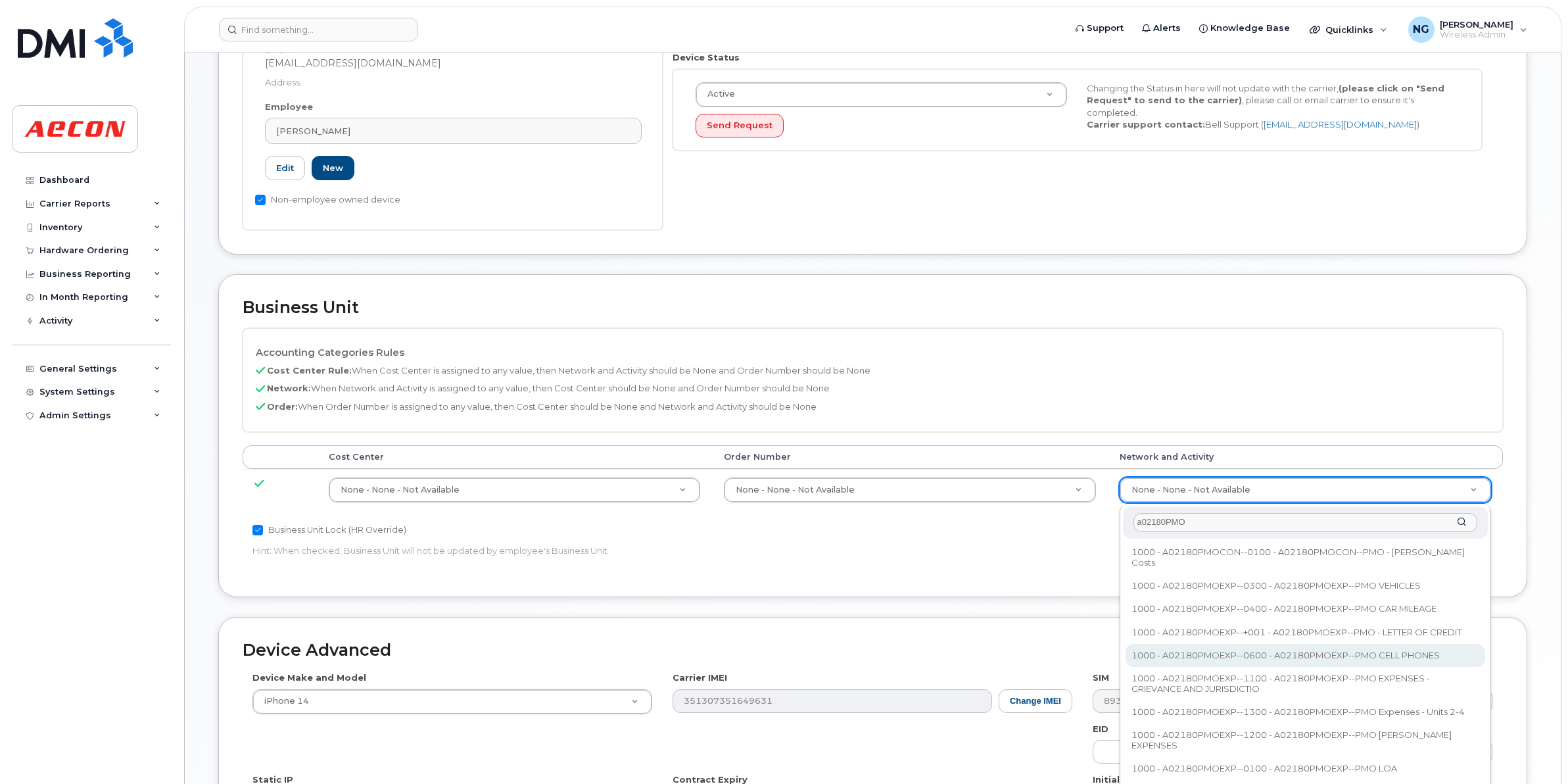
type input "a02180PMO"
type input "35511858"
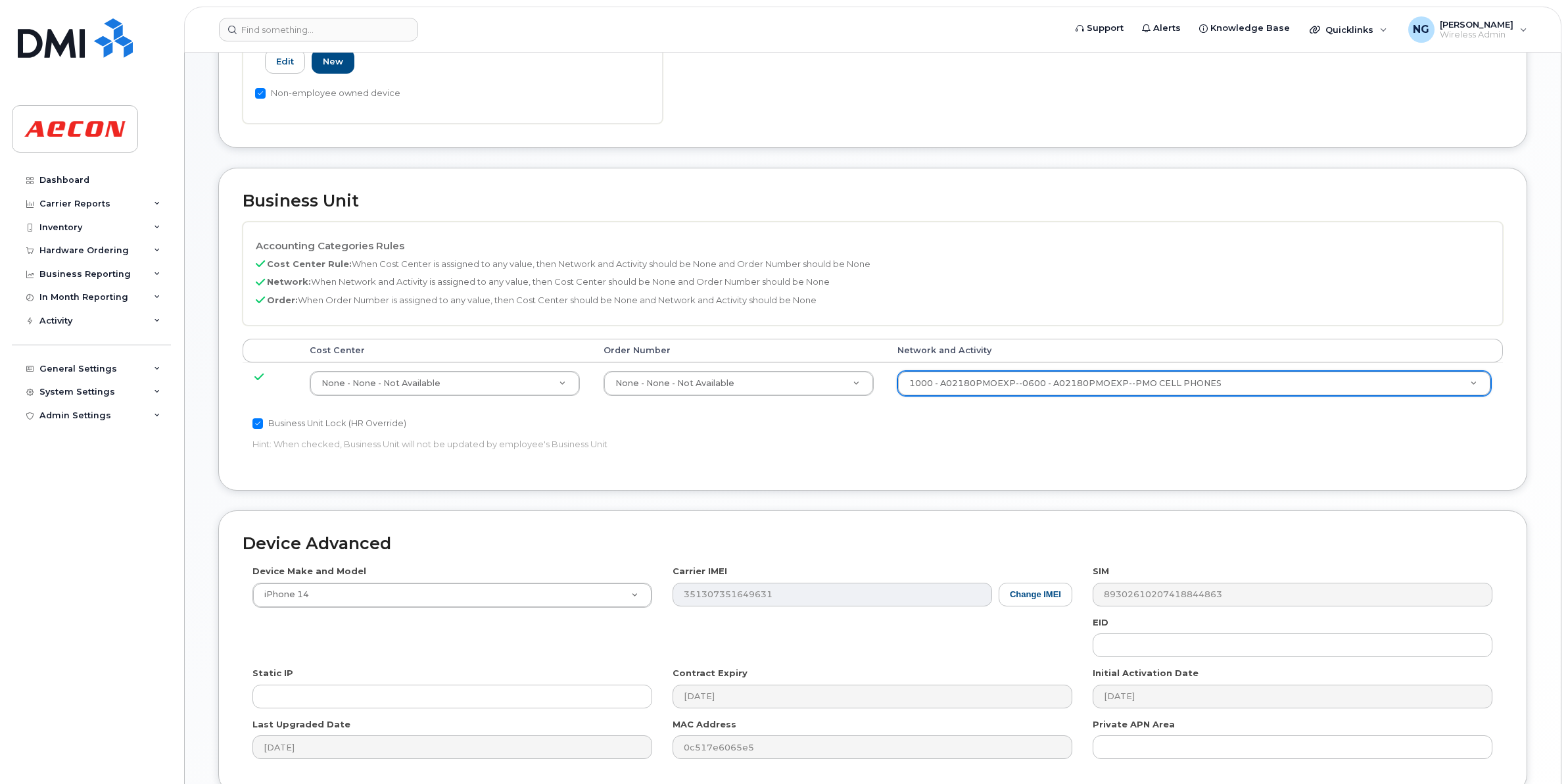
scroll to position [557, 0]
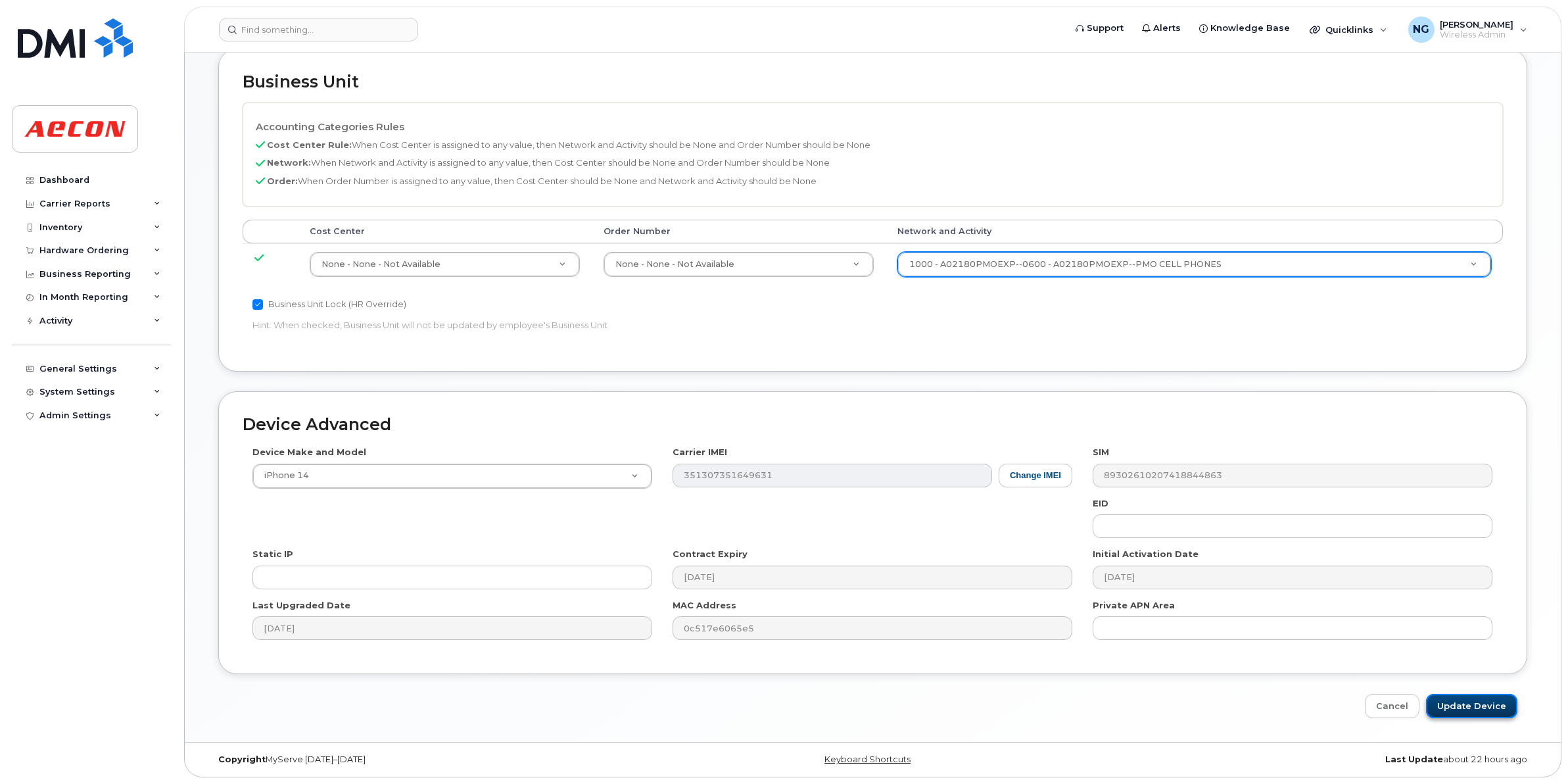
click at [1452, 699] on input "Update Device" at bounding box center [1471, 706] width 91 height 25
type input "Saving..."
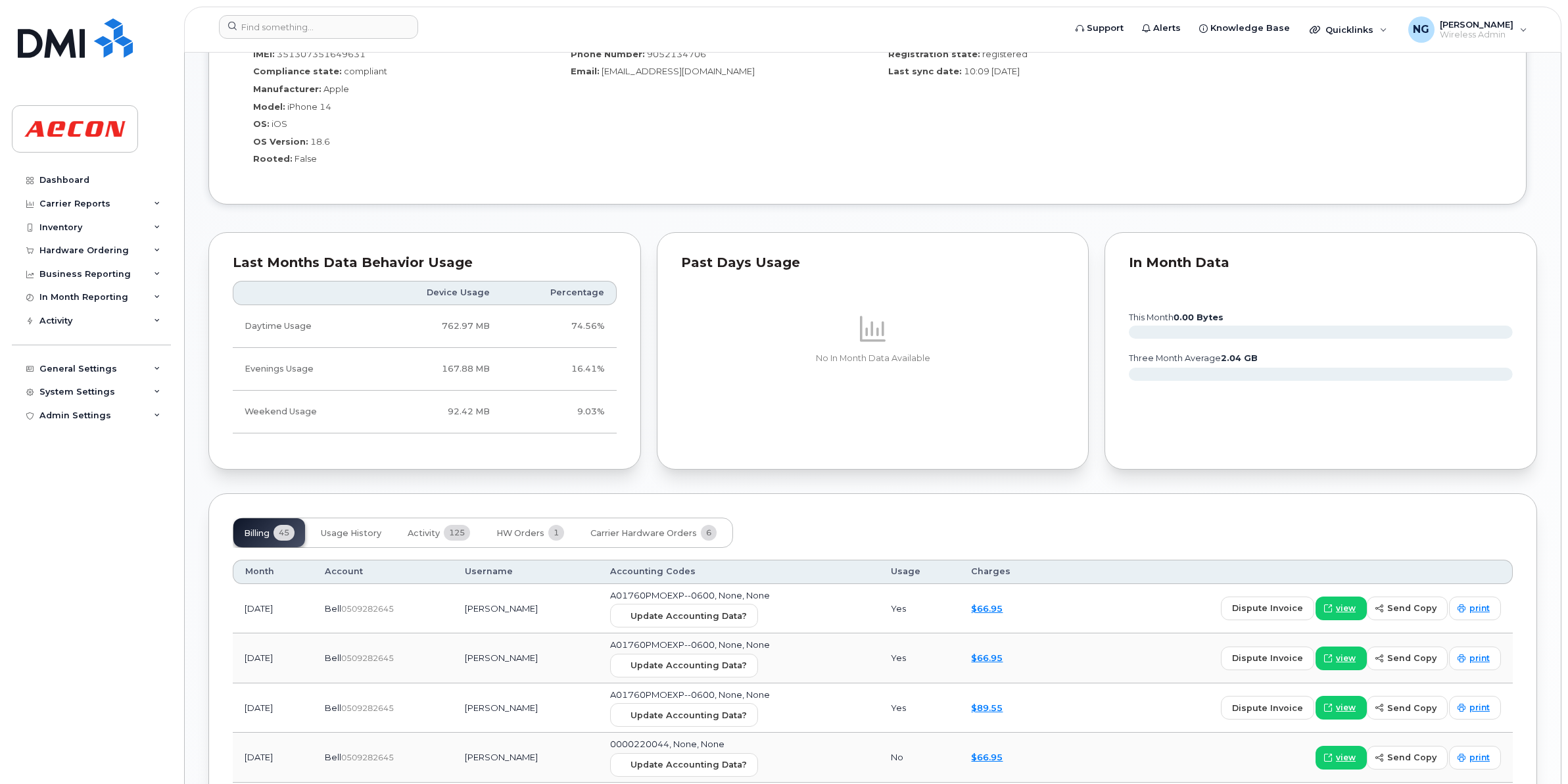
scroll to position [1069, 0]
click at [668, 610] on button "Update Accounting Data?" at bounding box center [684, 614] width 148 height 24
click at [309, 21] on input at bounding box center [319, 27] width 200 height 24
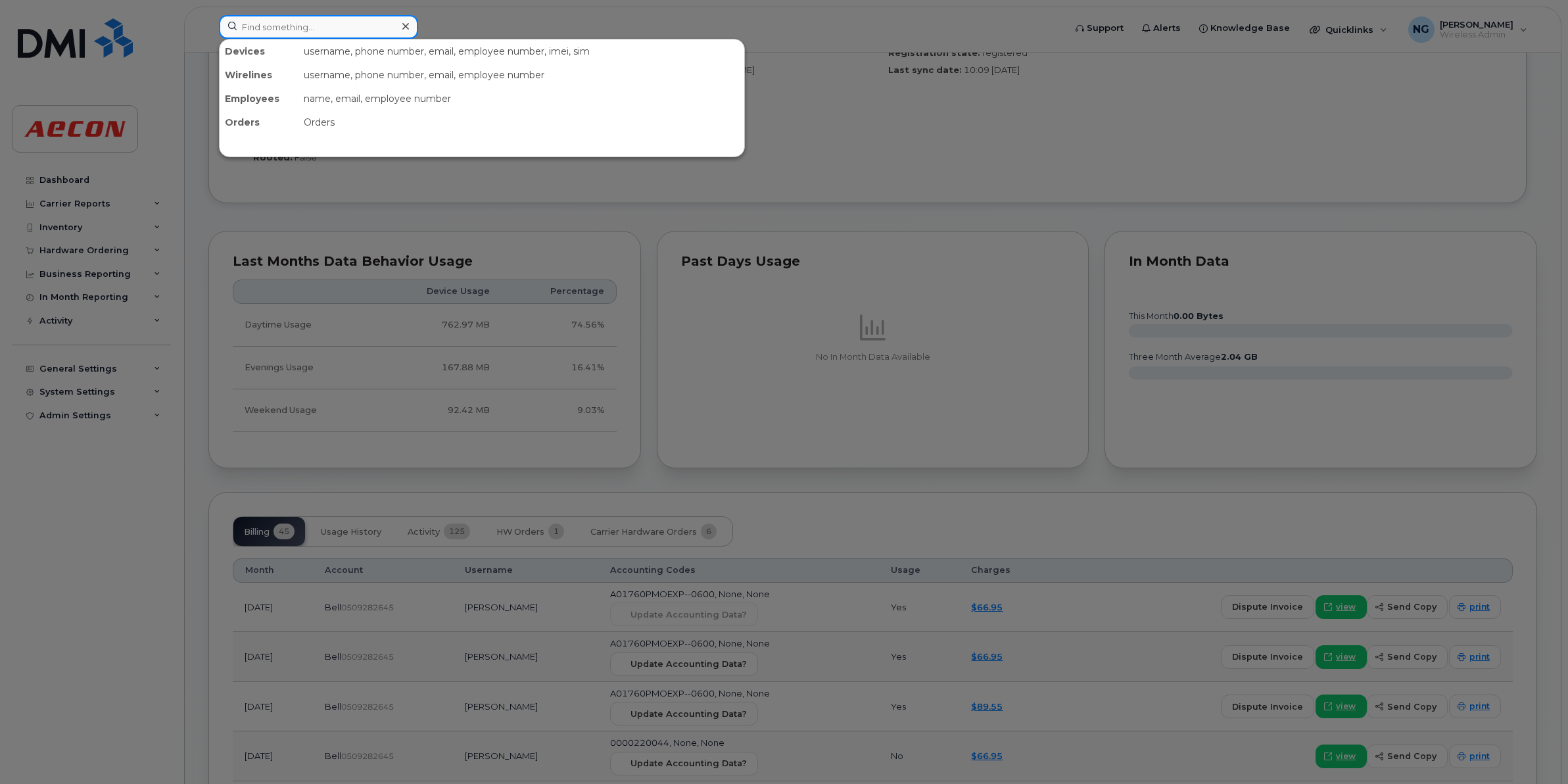
paste input "613-402-9116"
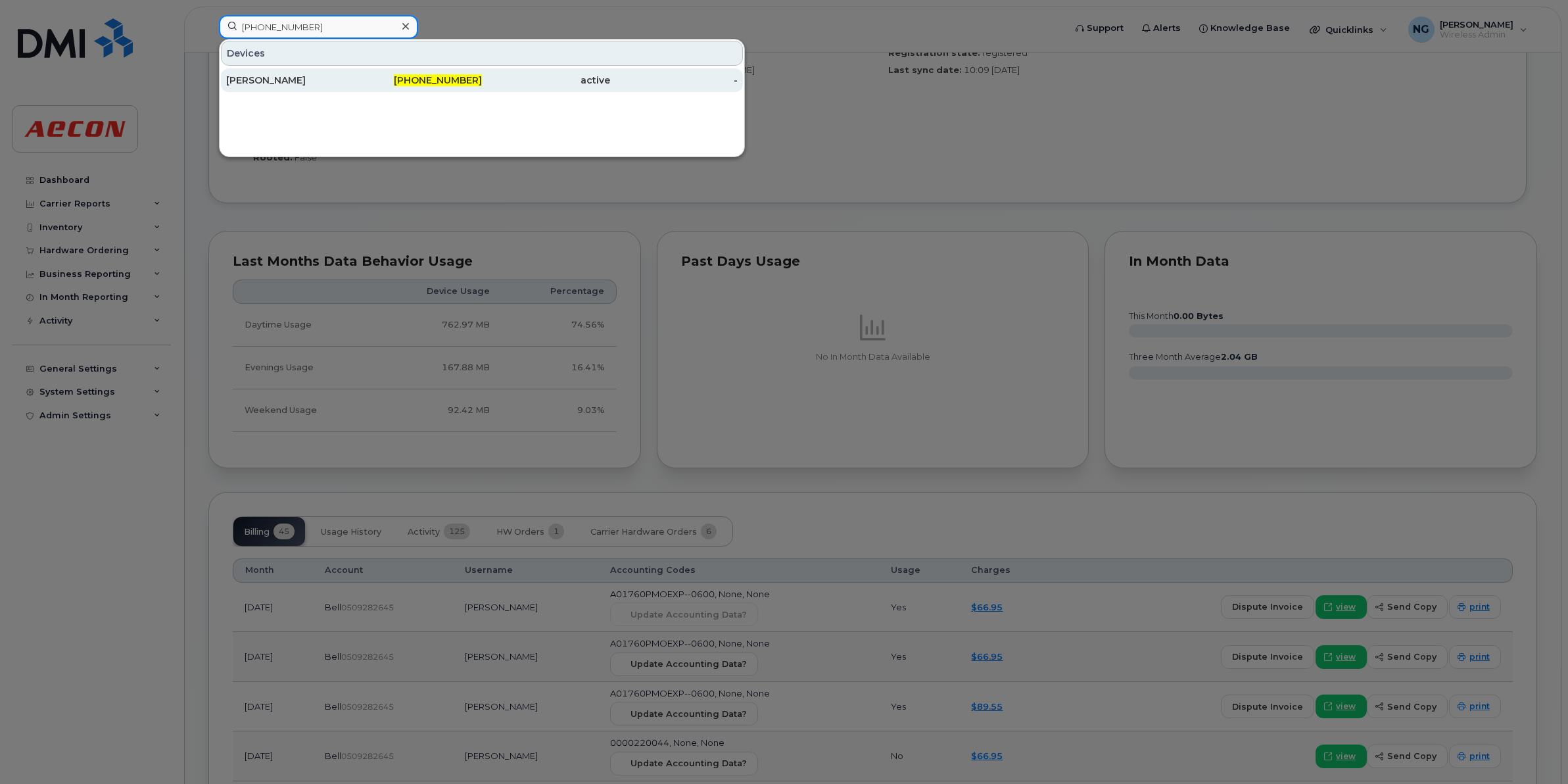
type input "613-402-9116"
click at [482, 73] on div "613-402-9116" at bounding box center [546, 80] width 128 height 24
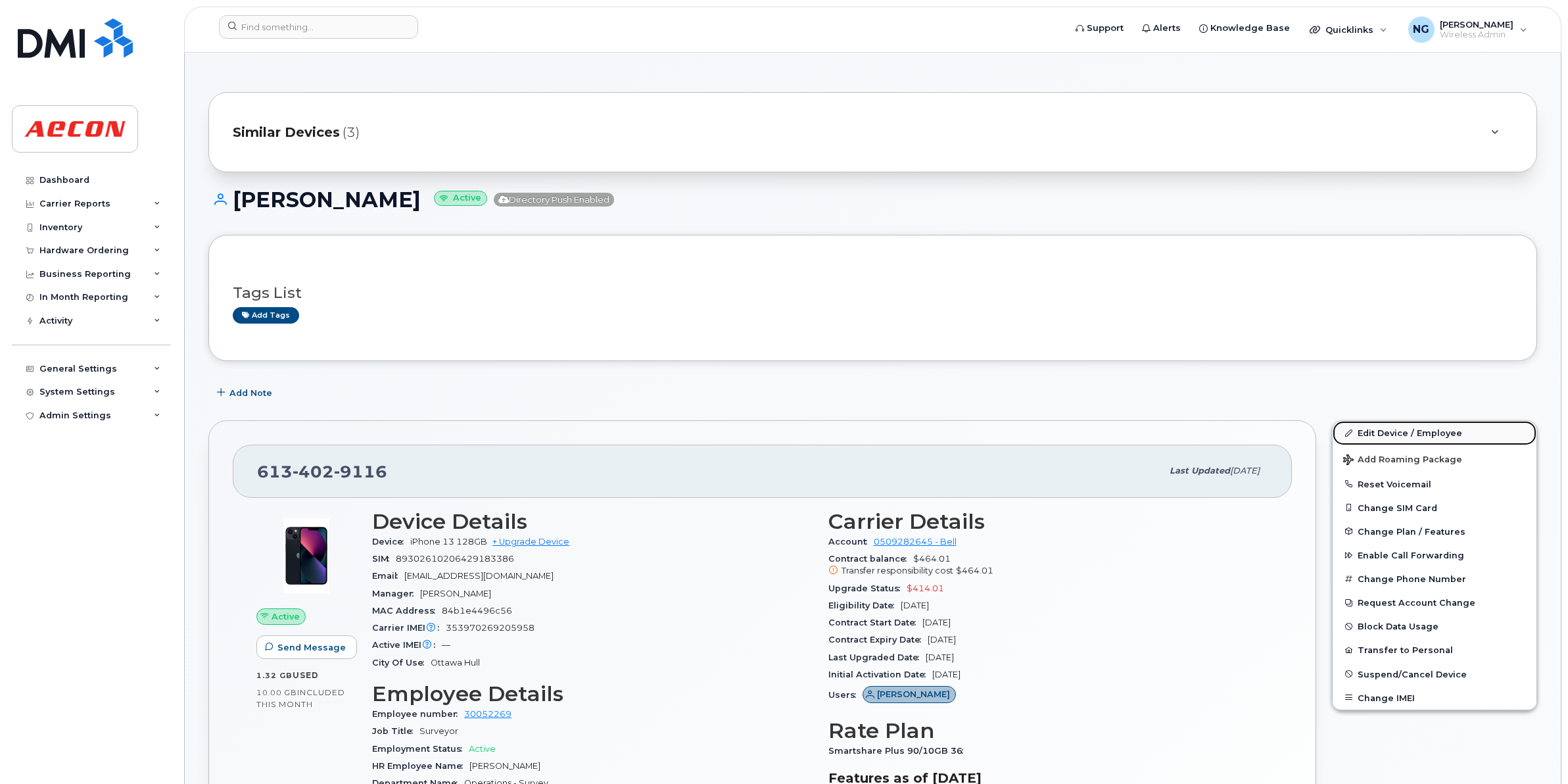
click at [1434, 425] on link "Edit Device / Employee" at bounding box center [1435, 433] width 204 height 24
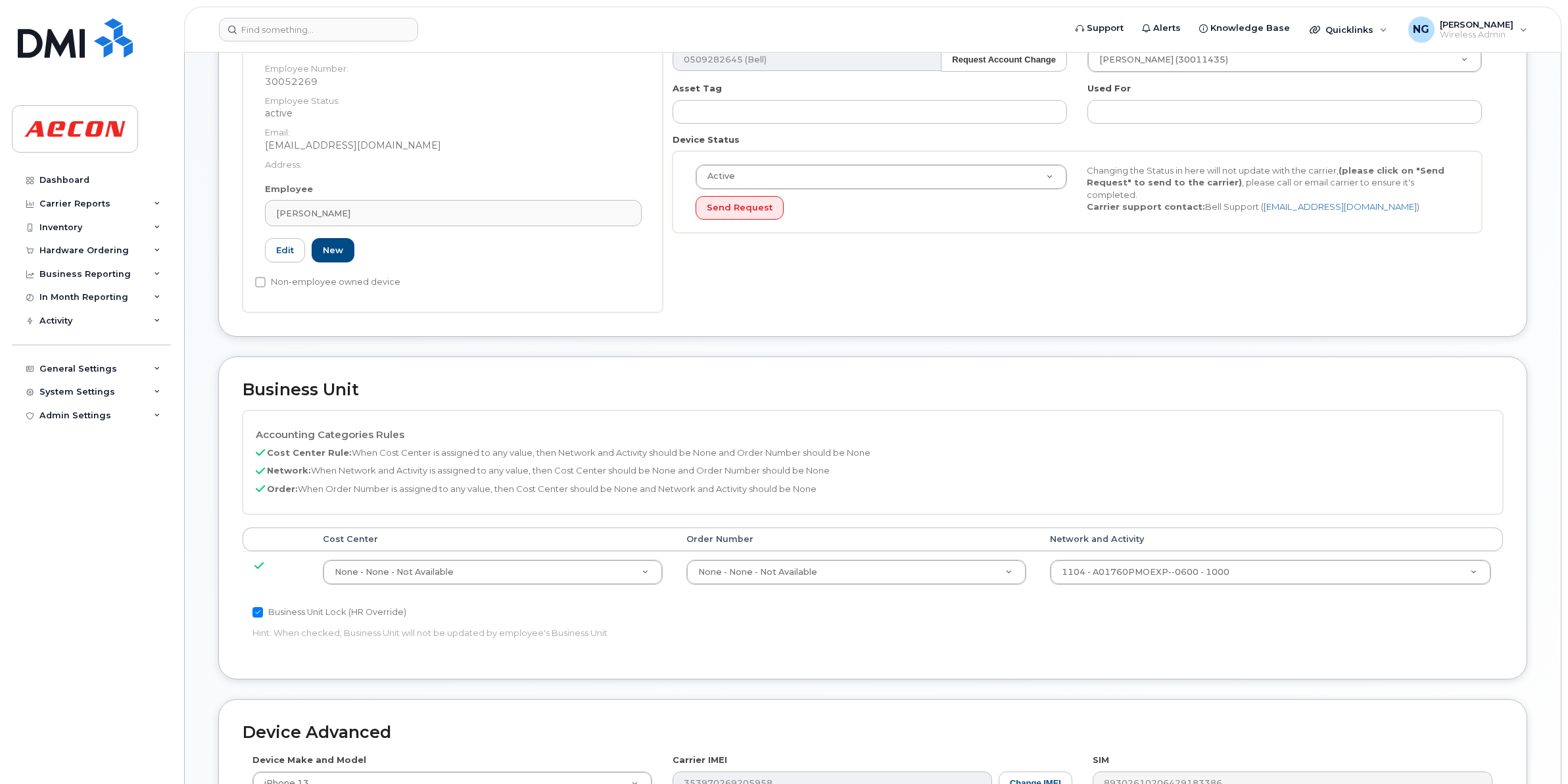
scroll to position [329, 0]
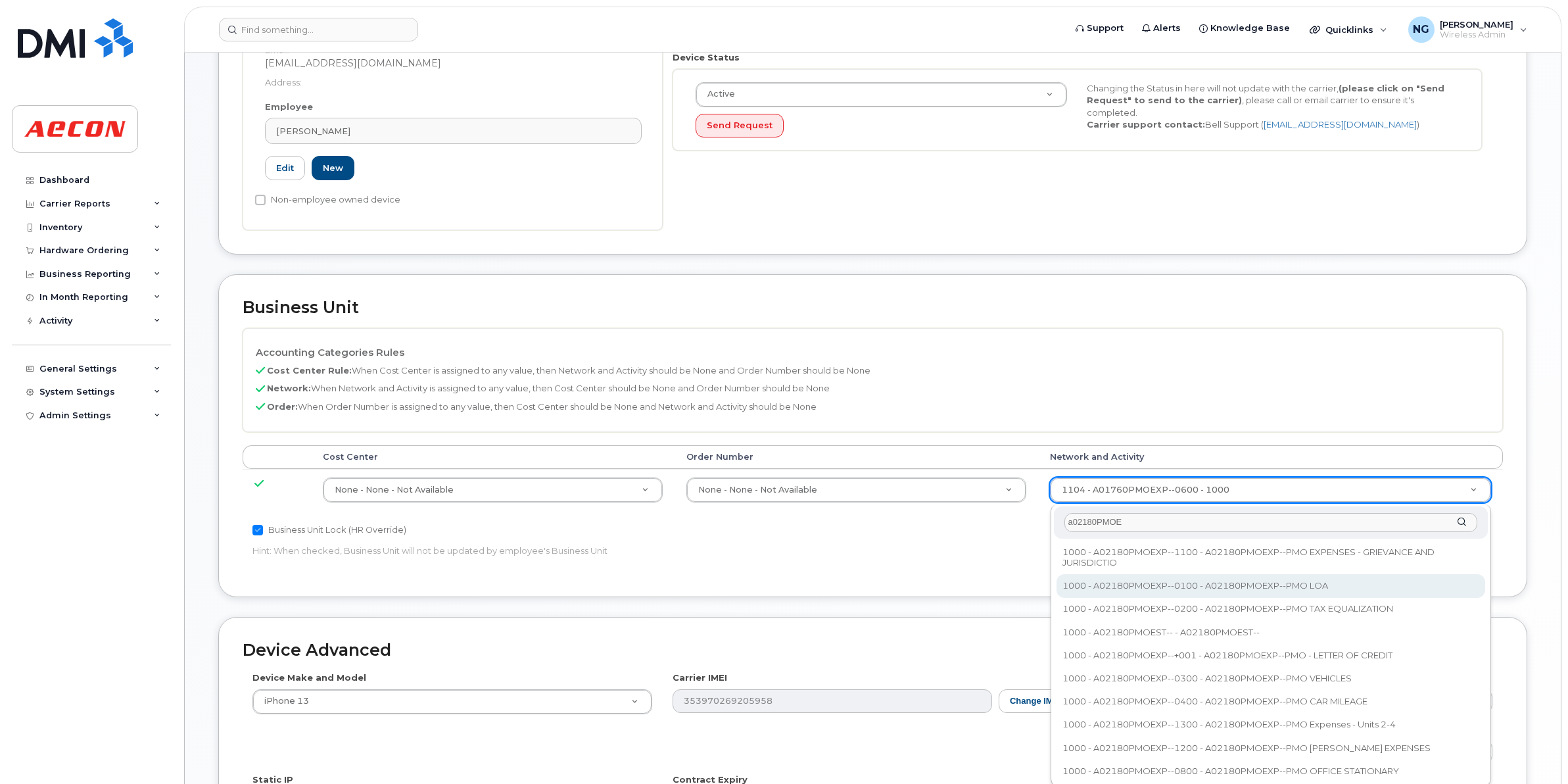
drag, startPoint x: 1148, startPoint y: 515, endPoint x: 874, endPoint y: 514, distance: 274.0
click at [874, 514] on body "Support Alerts Knowledge Base Quicklinks Suspend / Cancel Device Change SIM Car…" at bounding box center [784, 340] width 1568 height 1339
type input "a"
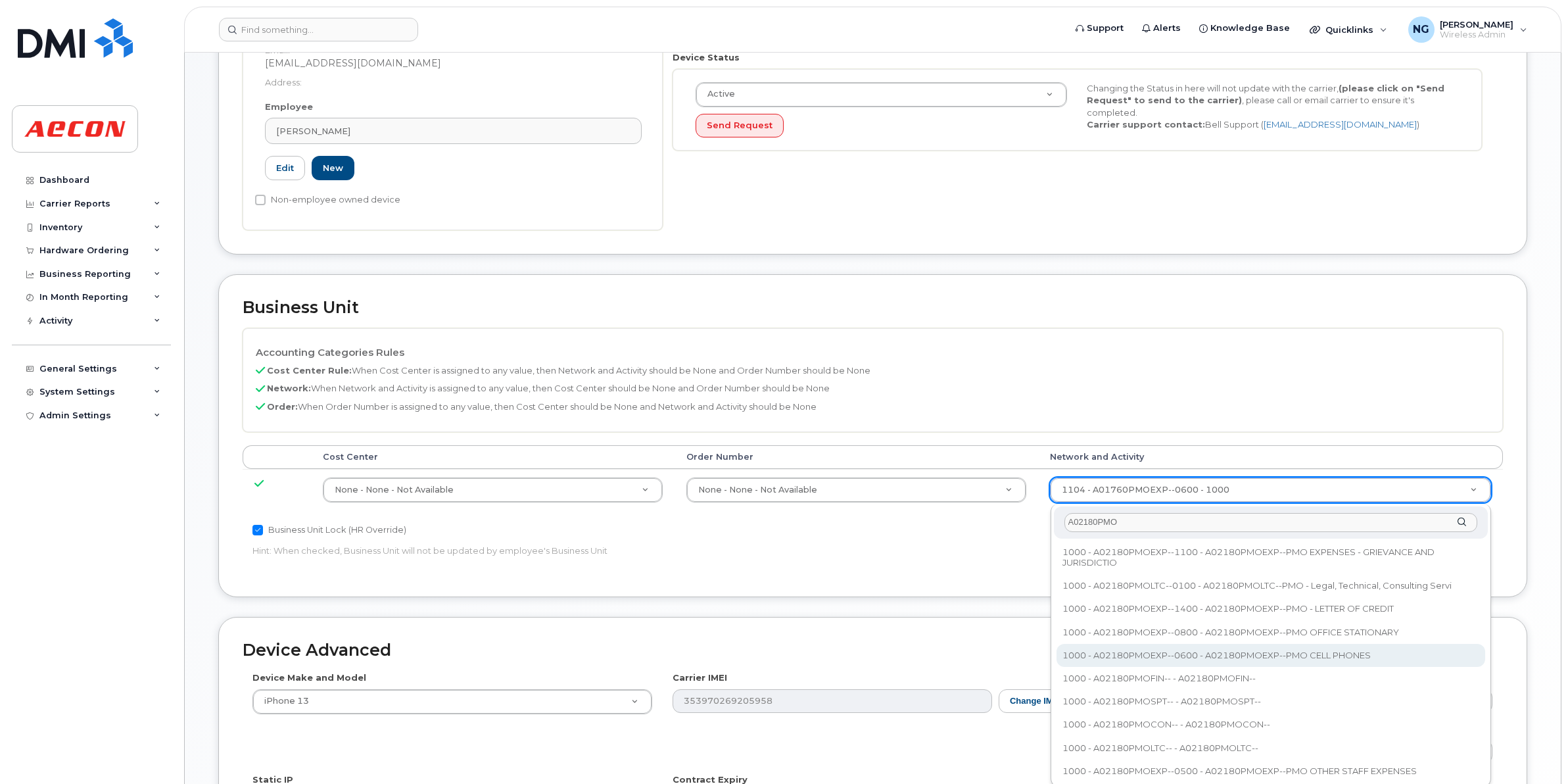
type input "A02180PMO"
type input "35511858"
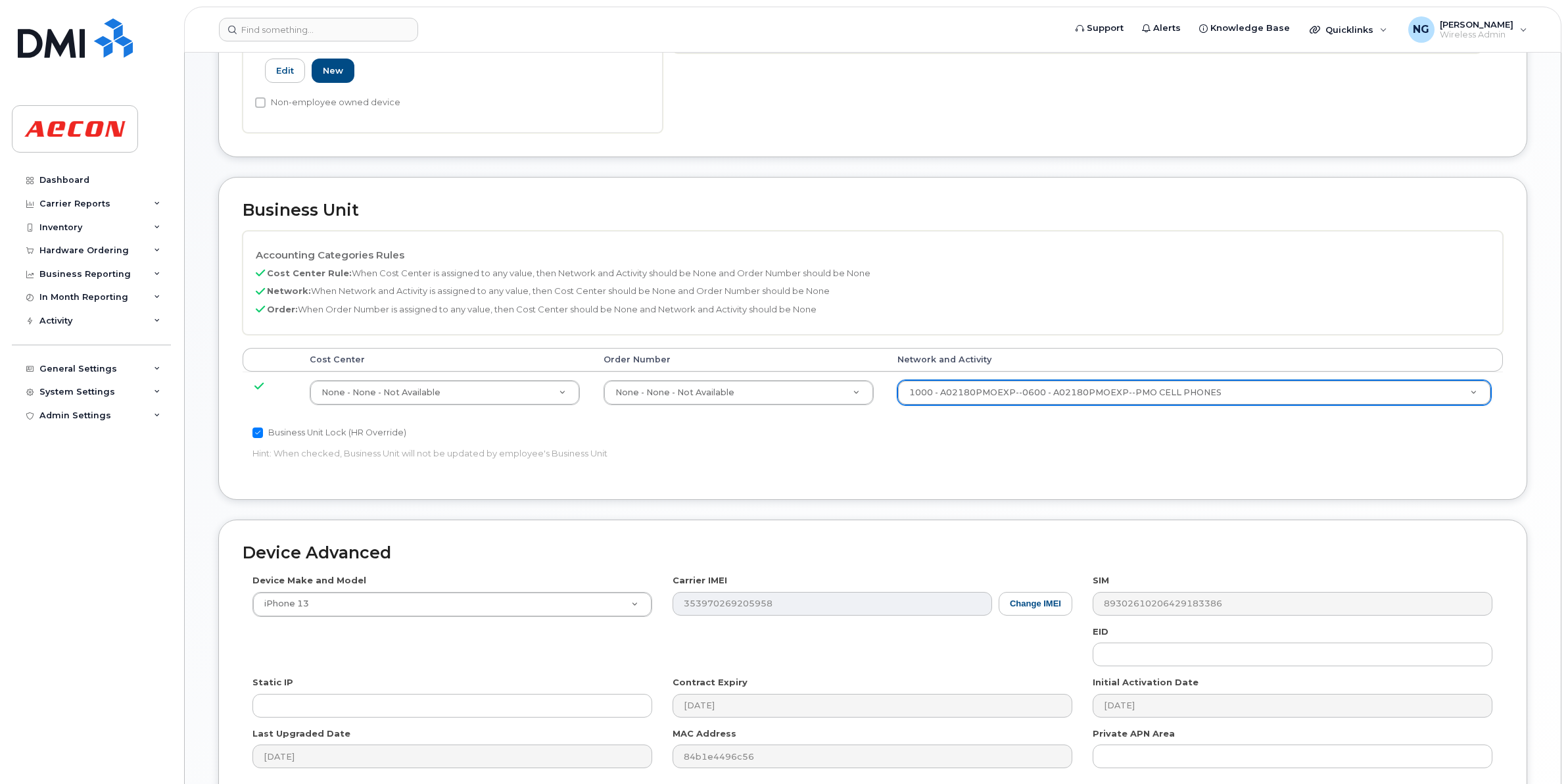
scroll to position [557, 0]
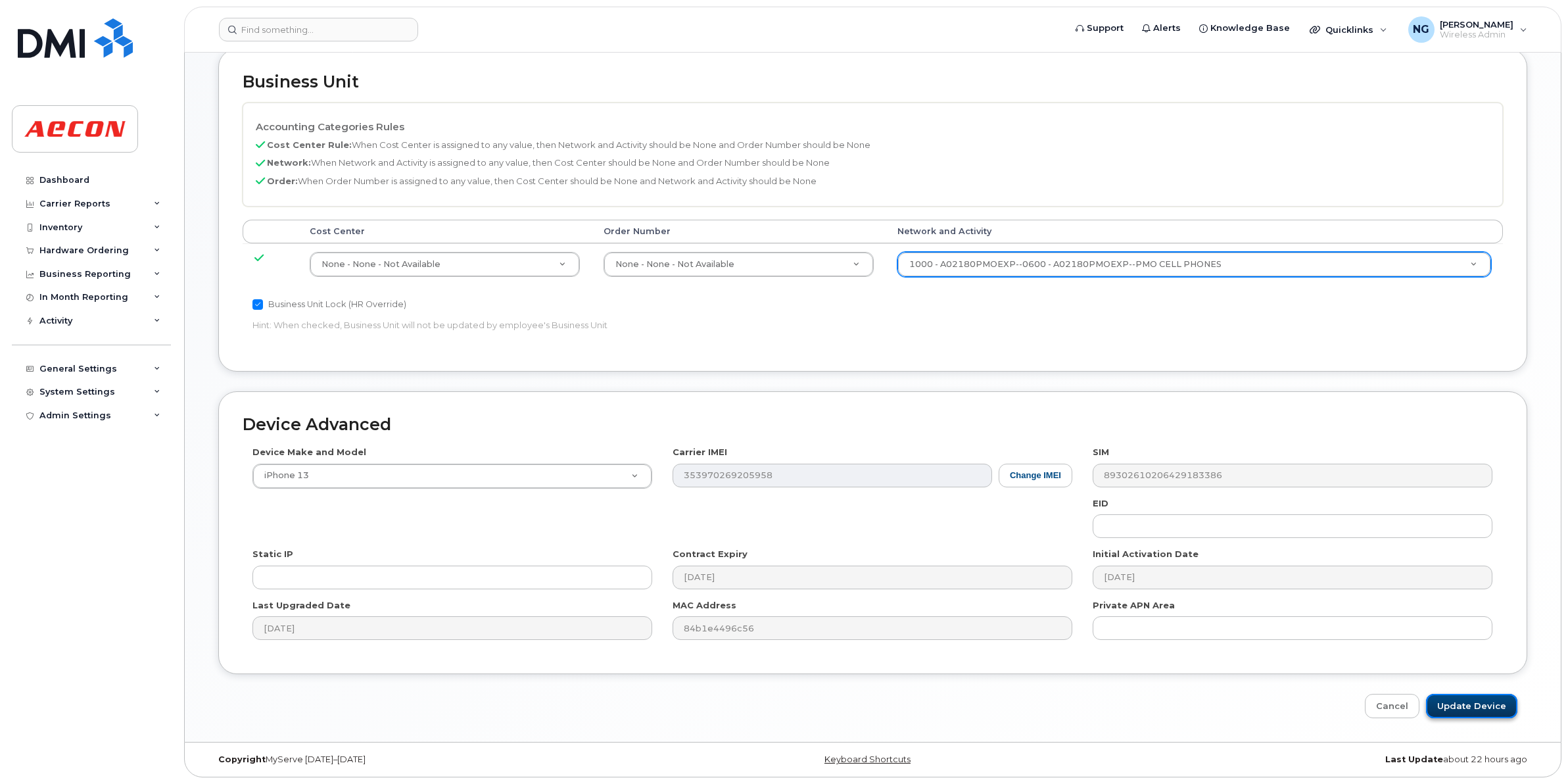
click at [1476, 699] on input "Update Device" at bounding box center [1471, 706] width 91 height 25
type input "Saving..."
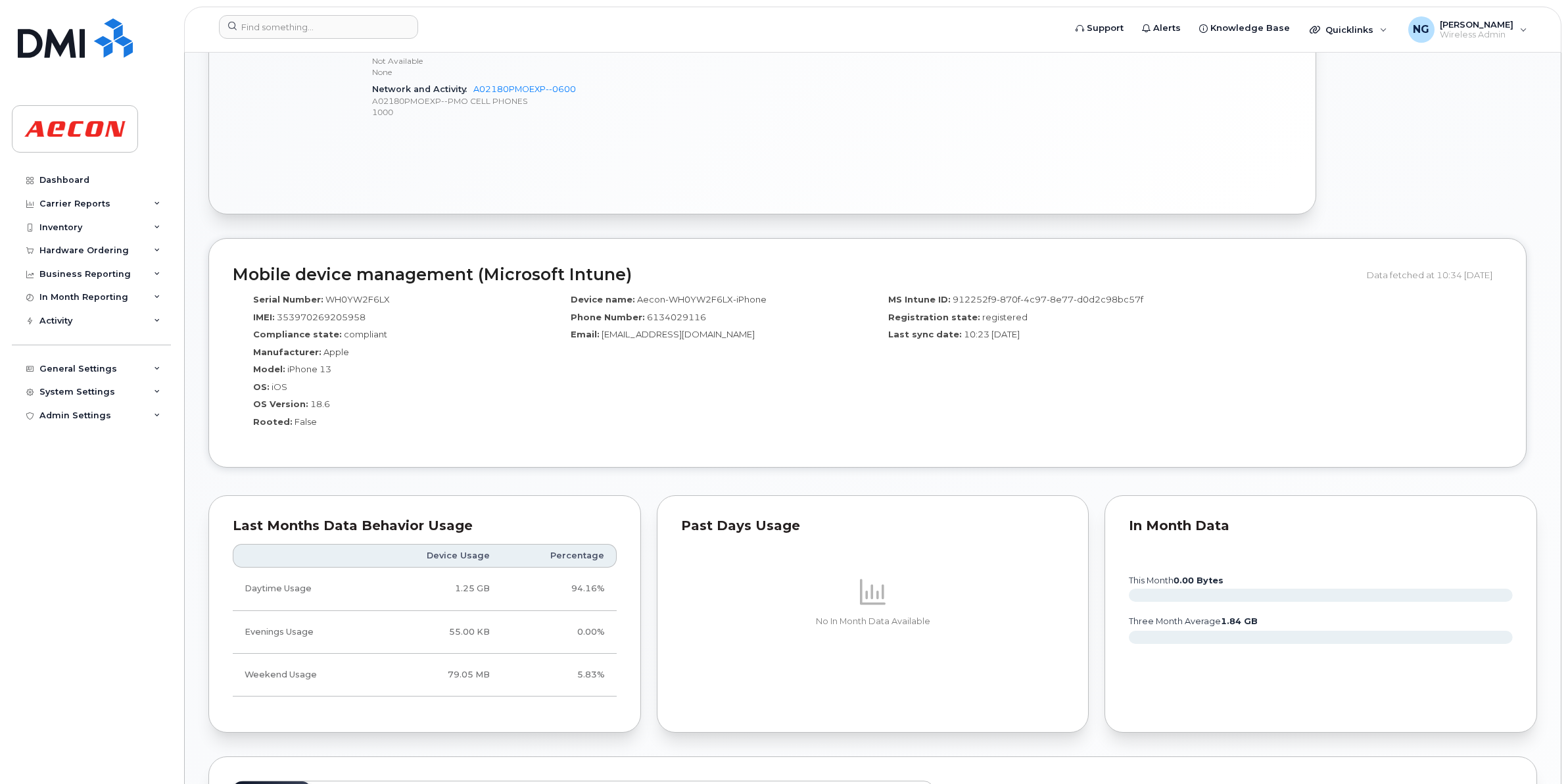
scroll to position [1151, 0]
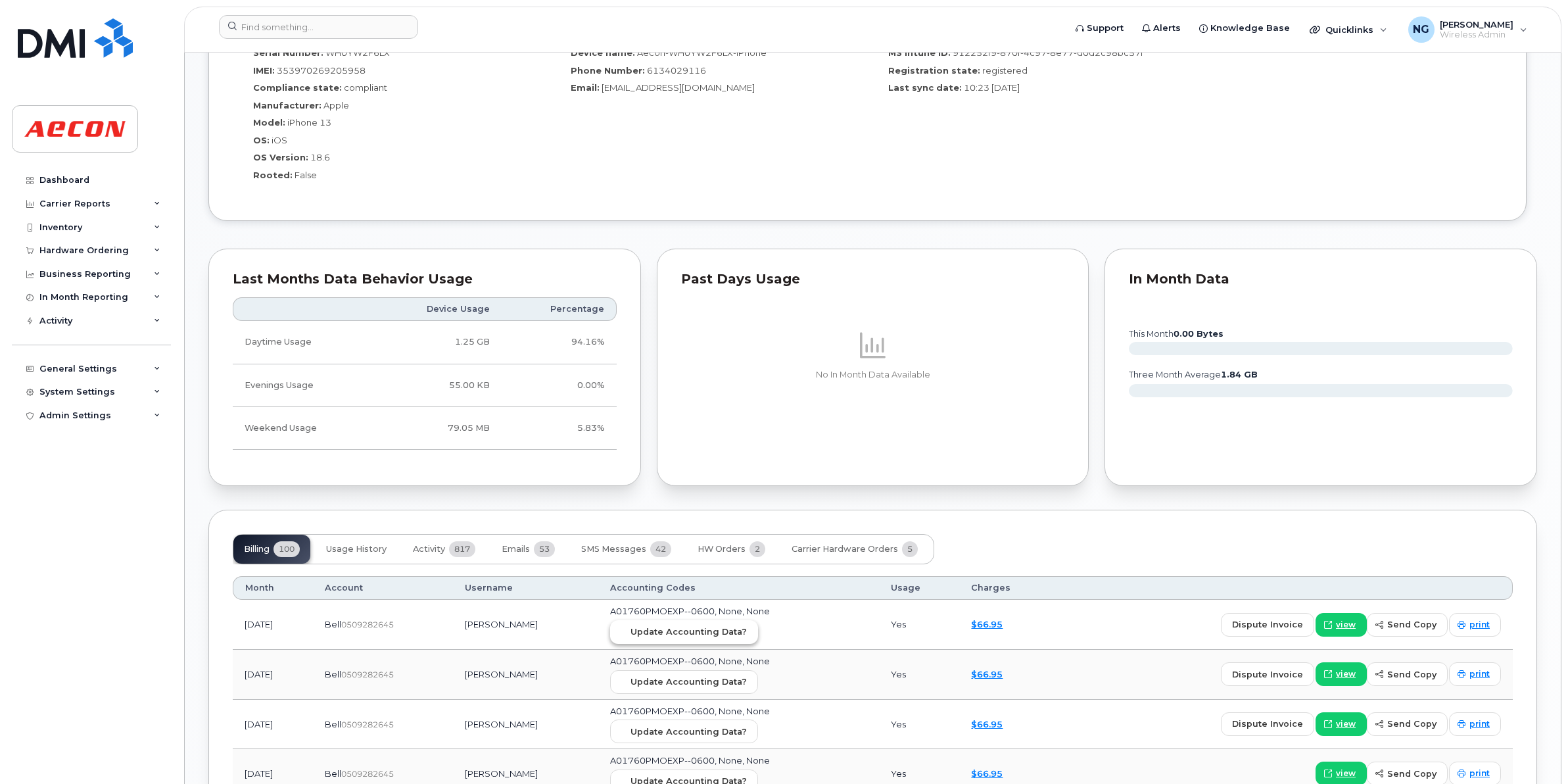
click at [747, 638] on span "Update Accounting Data?" at bounding box center [689, 632] width 117 height 13
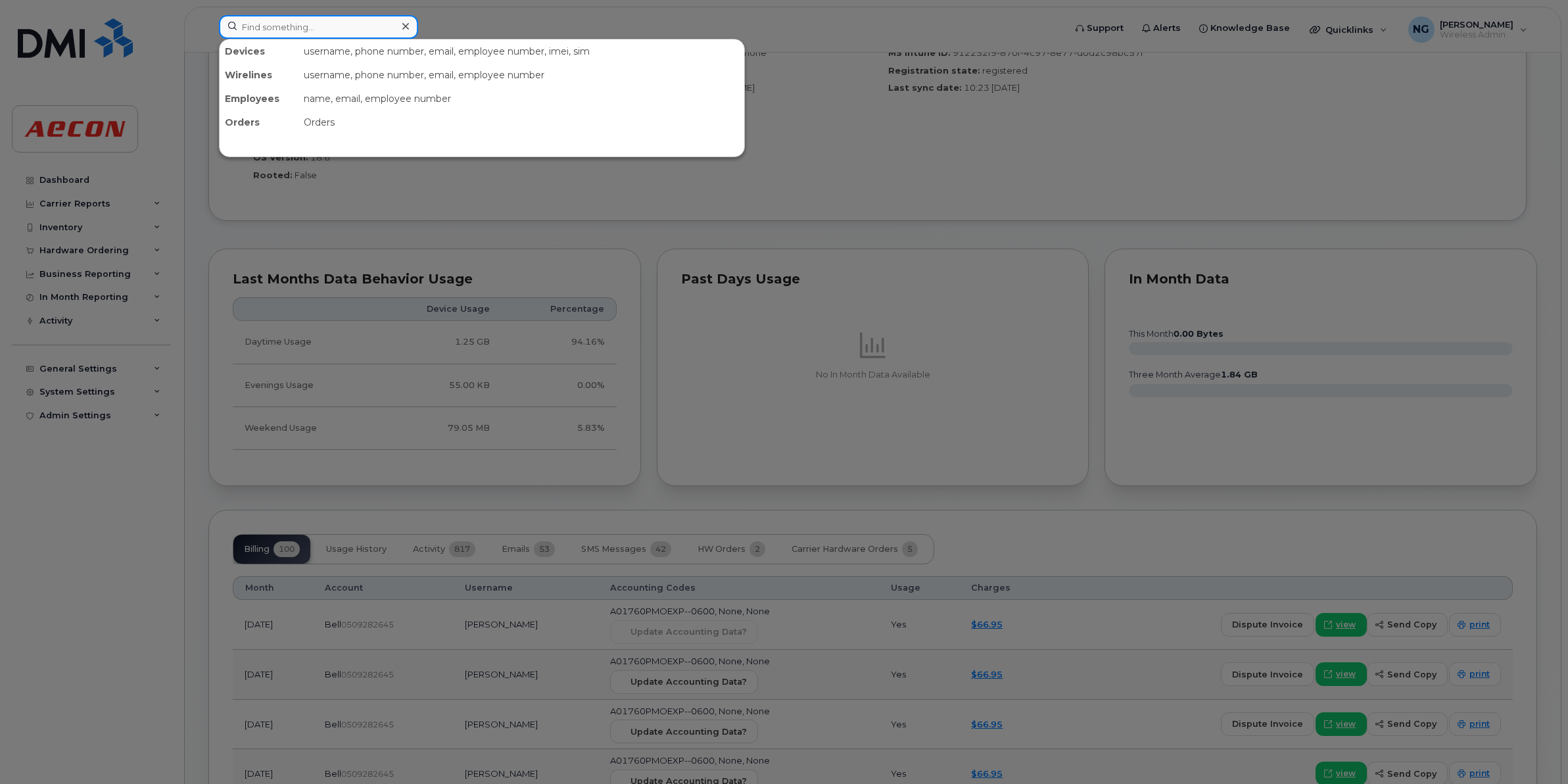
click at [337, 25] on input at bounding box center [319, 27] width 200 height 24
paste input "519-501-8280"
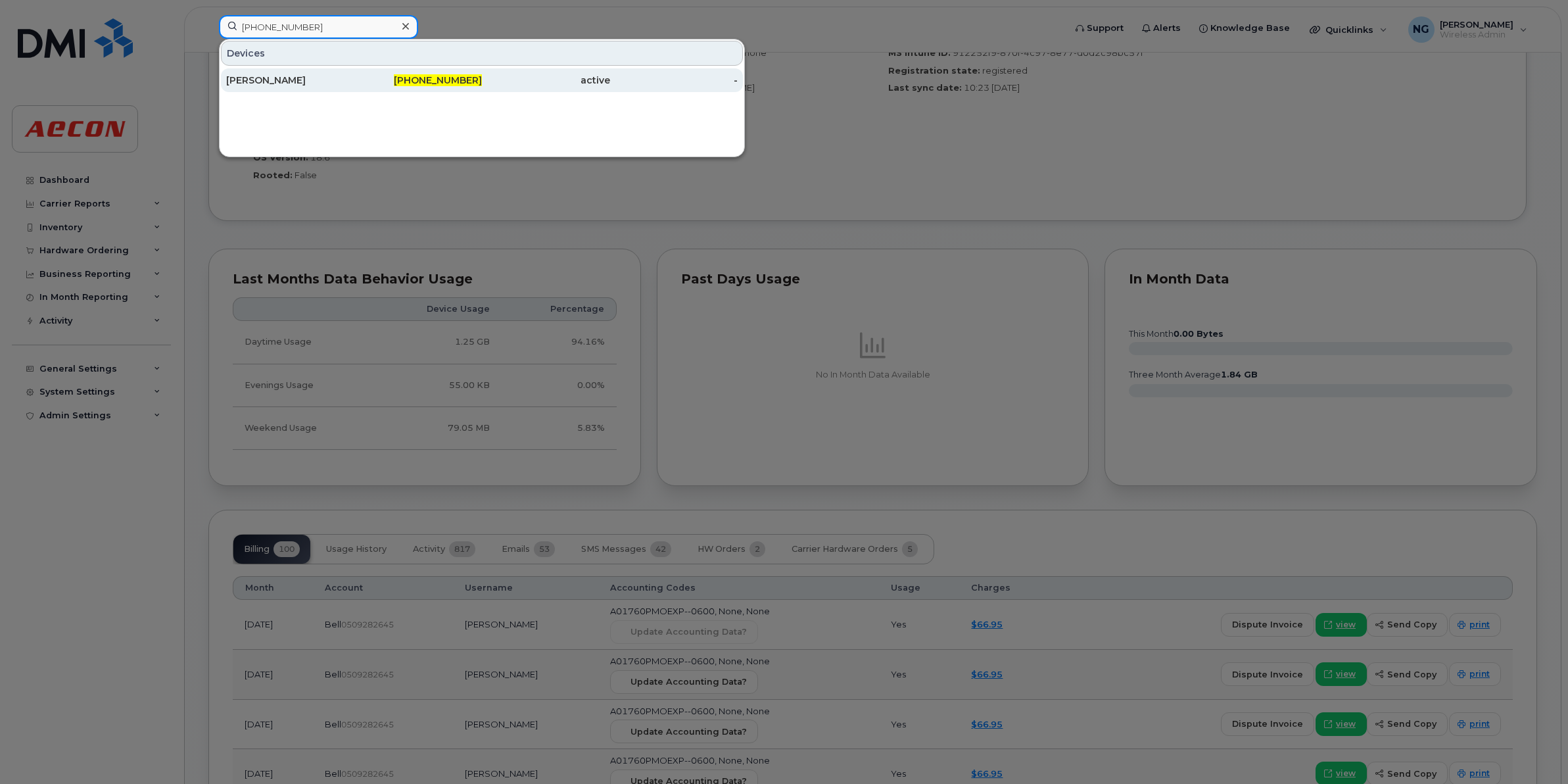
type input "519-501-8280"
click at [446, 83] on span "519-501-8280" at bounding box center [438, 80] width 88 height 12
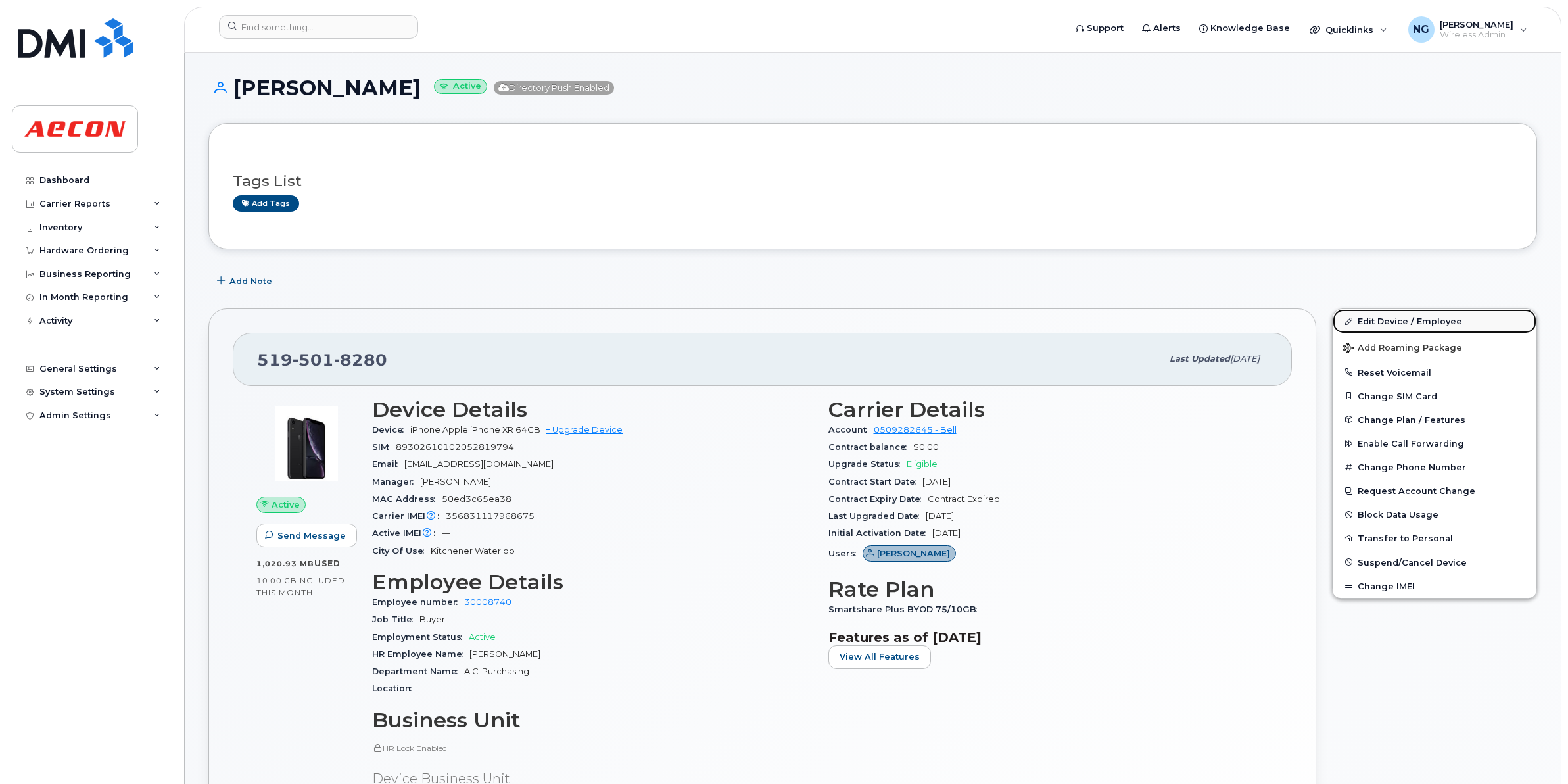
click at [1398, 322] on link "Edit Device / Employee" at bounding box center [1435, 321] width 204 height 24
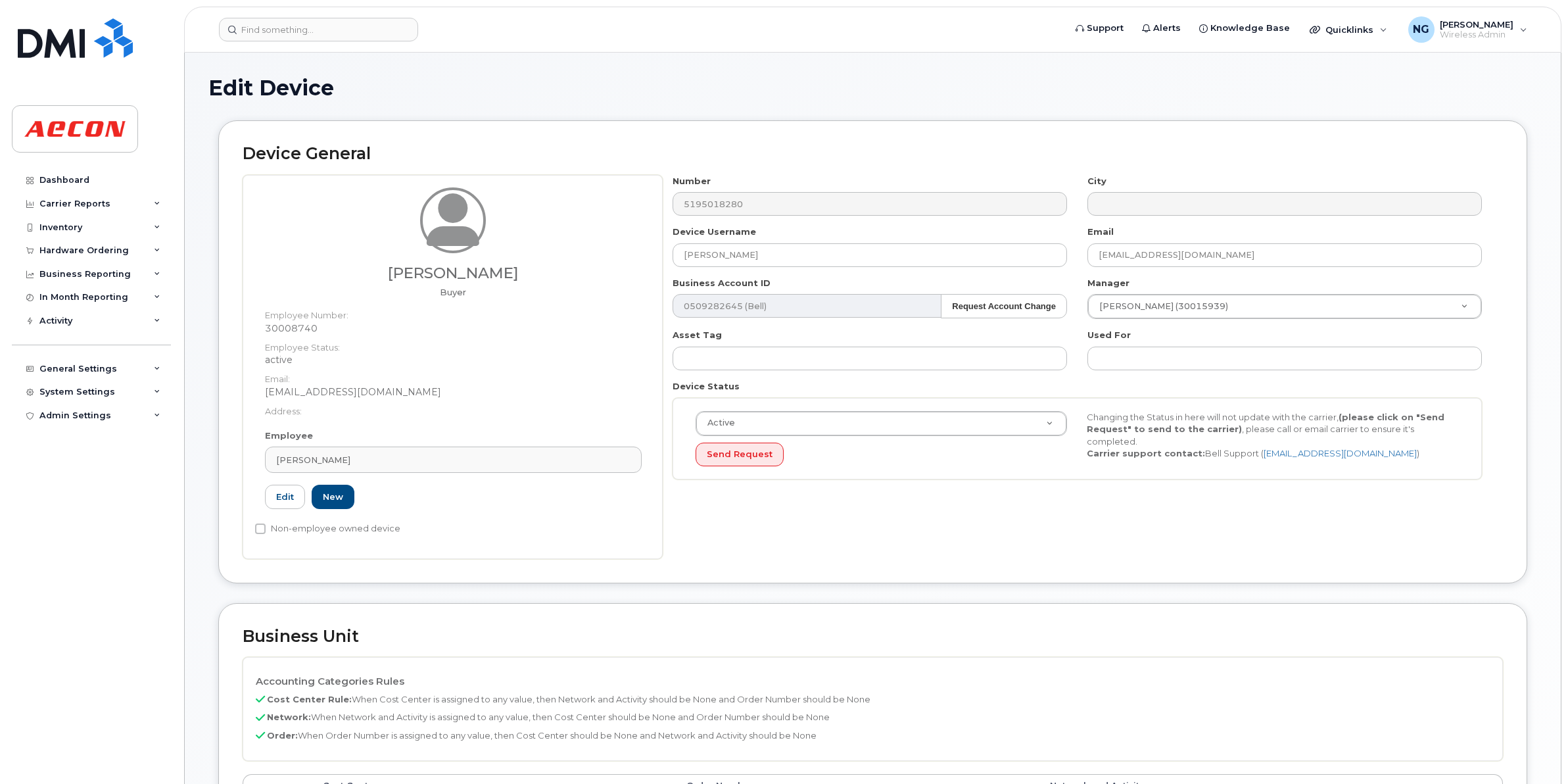
scroll to position [329, 0]
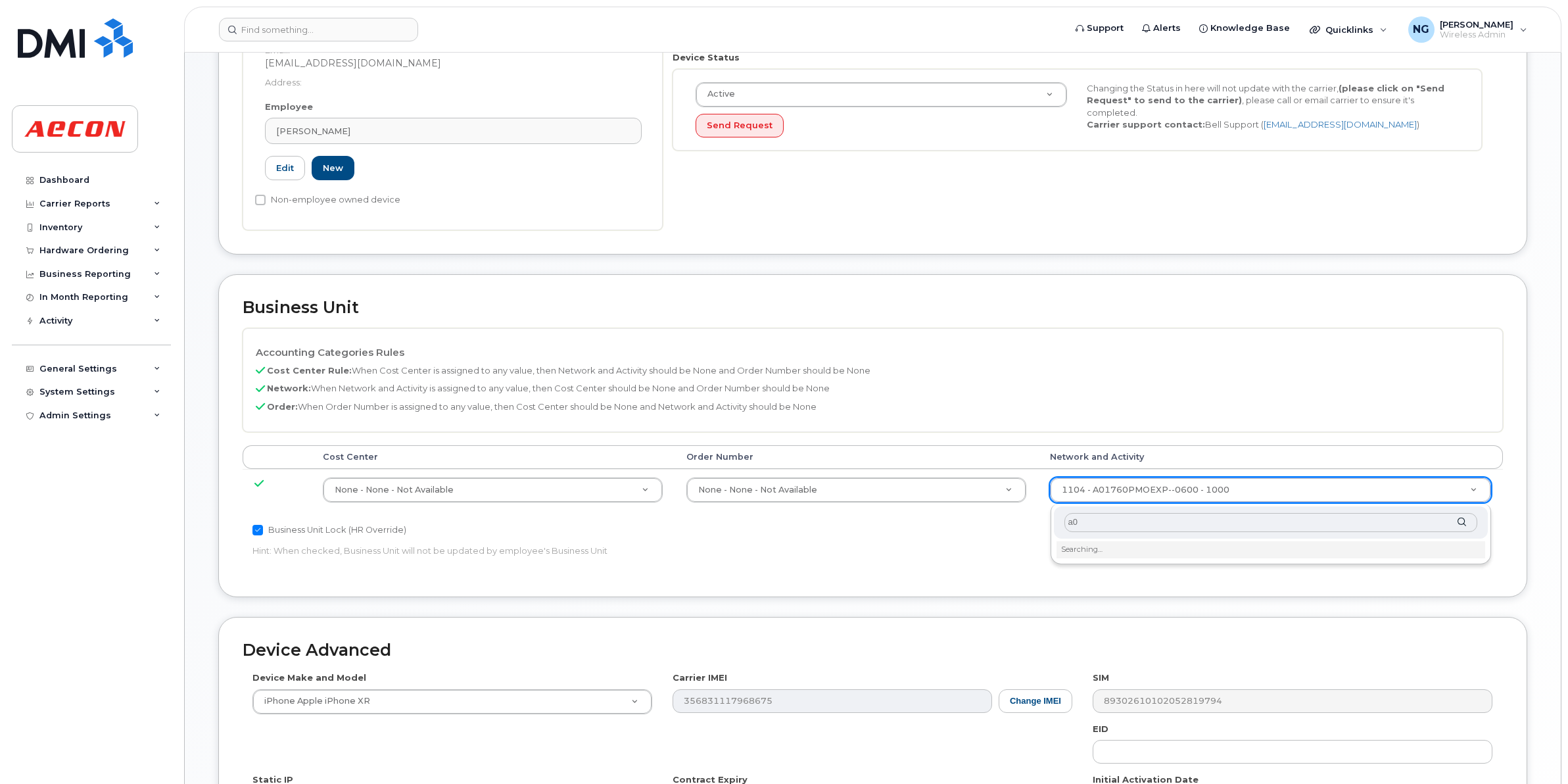
type input "a"
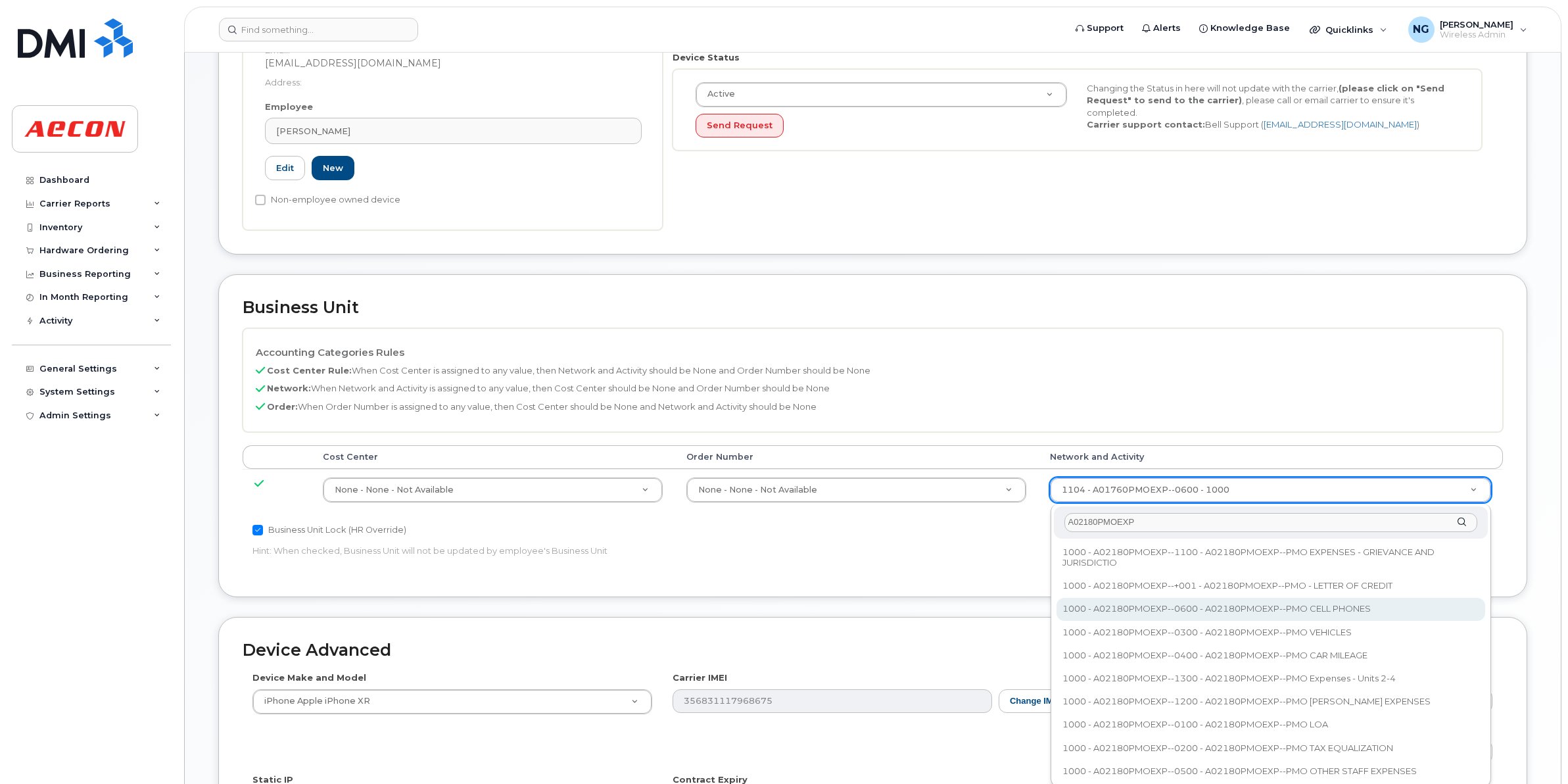
type input "A02180PMOEXP"
type input "35511858"
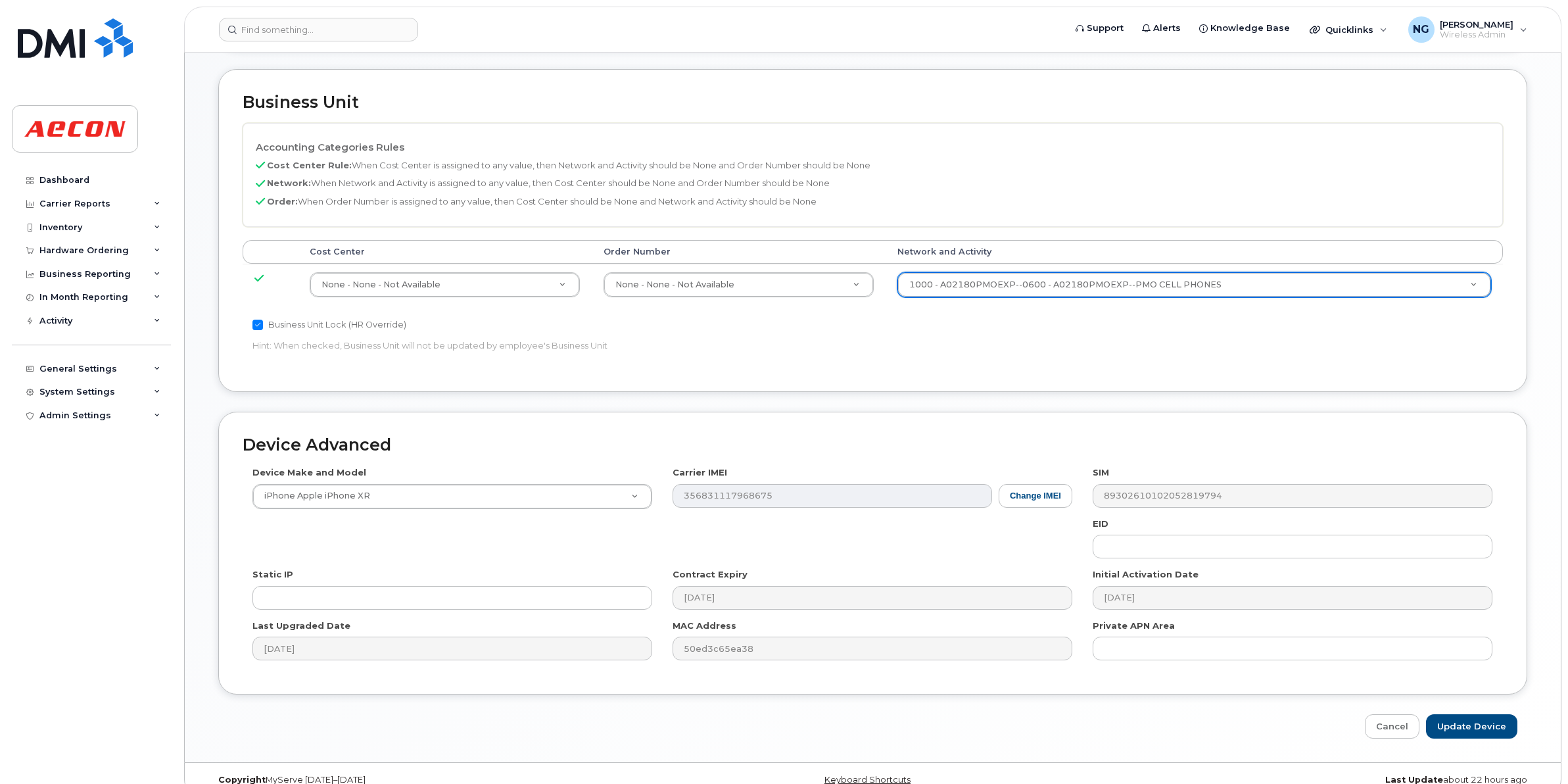
scroll to position [557, 0]
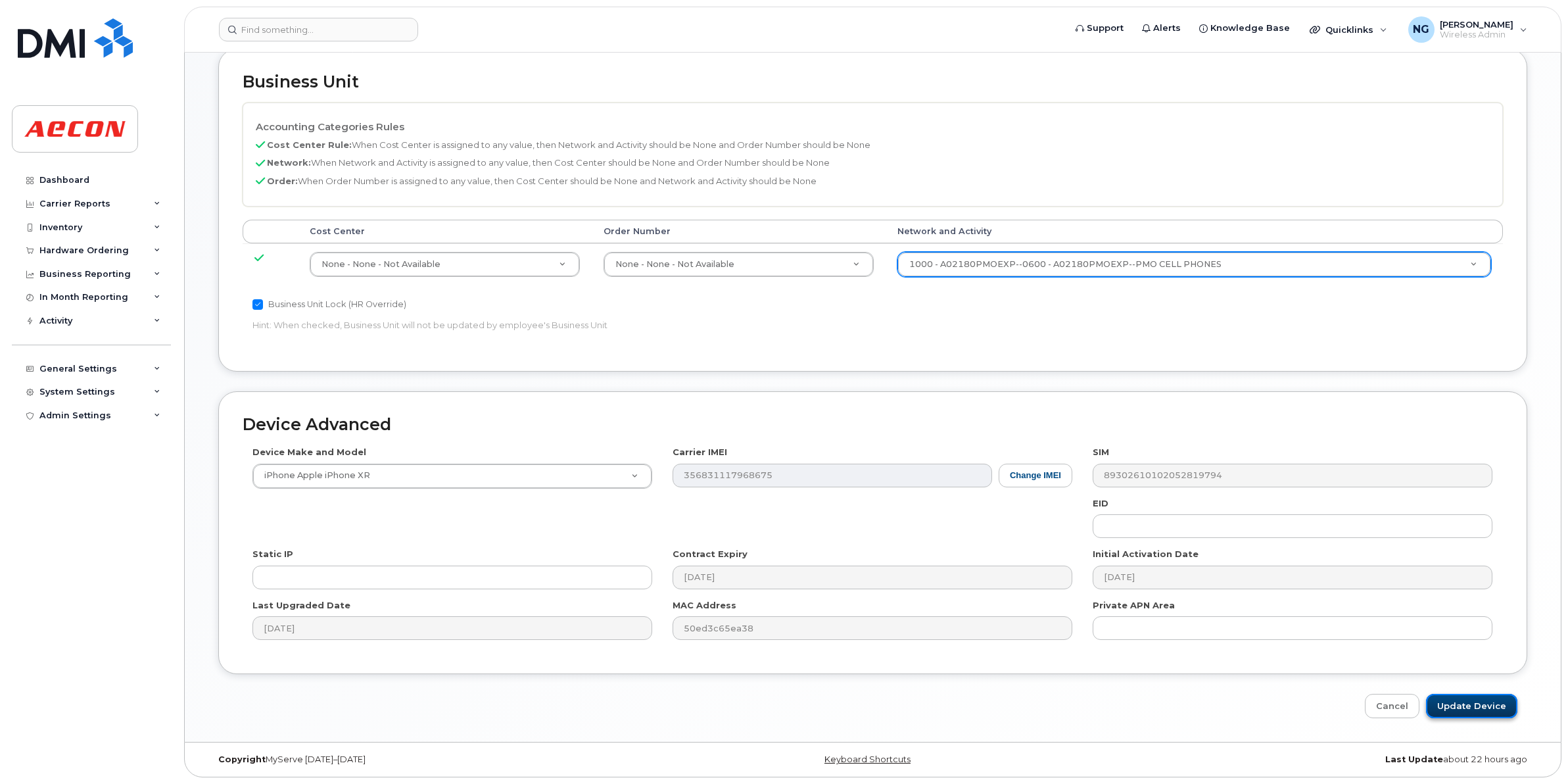
click at [1484, 697] on input "Update Device" at bounding box center [1471, 706] width 91 height 25
type input "Saving..."
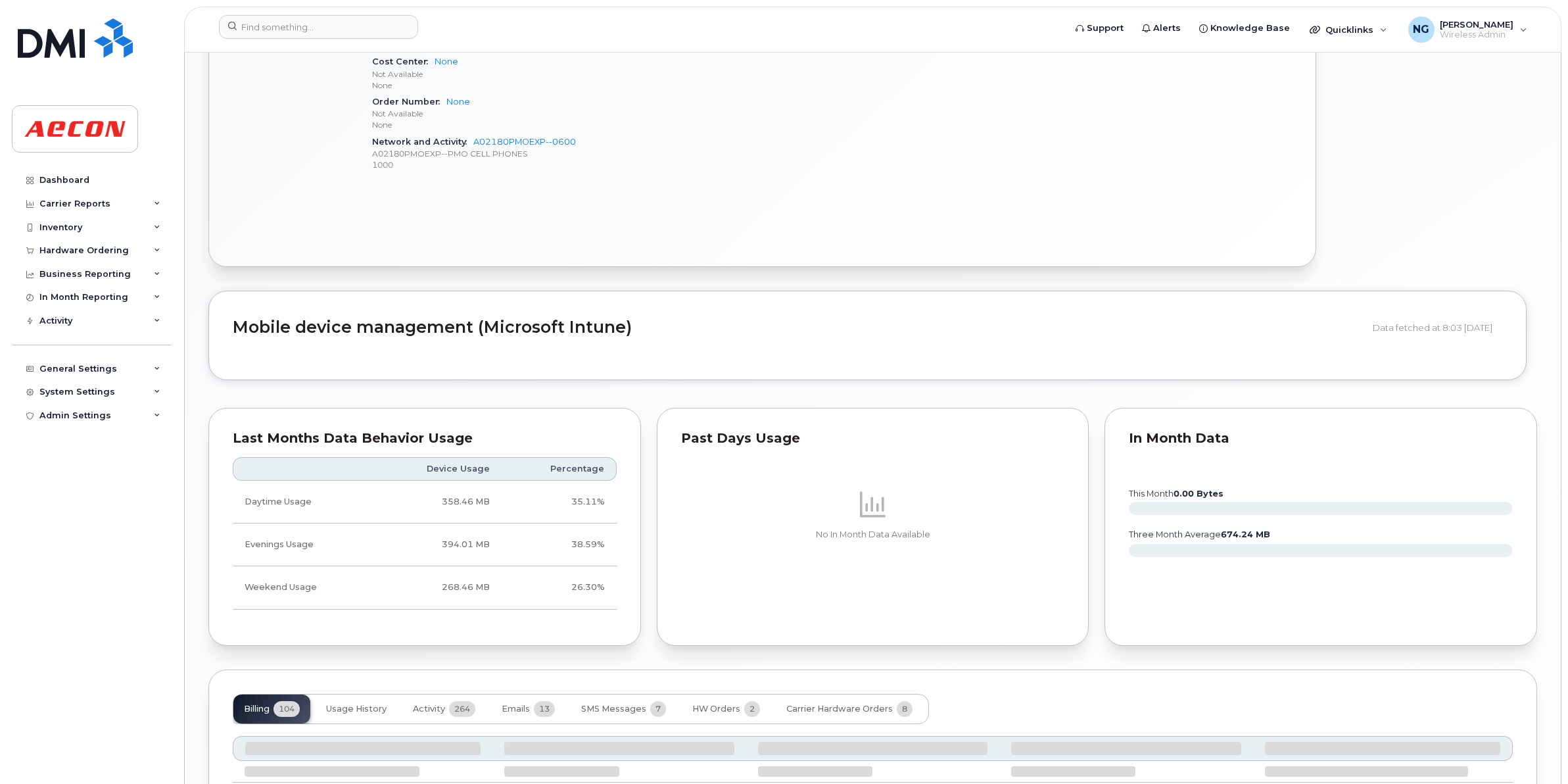
scroll to position [975, 0]
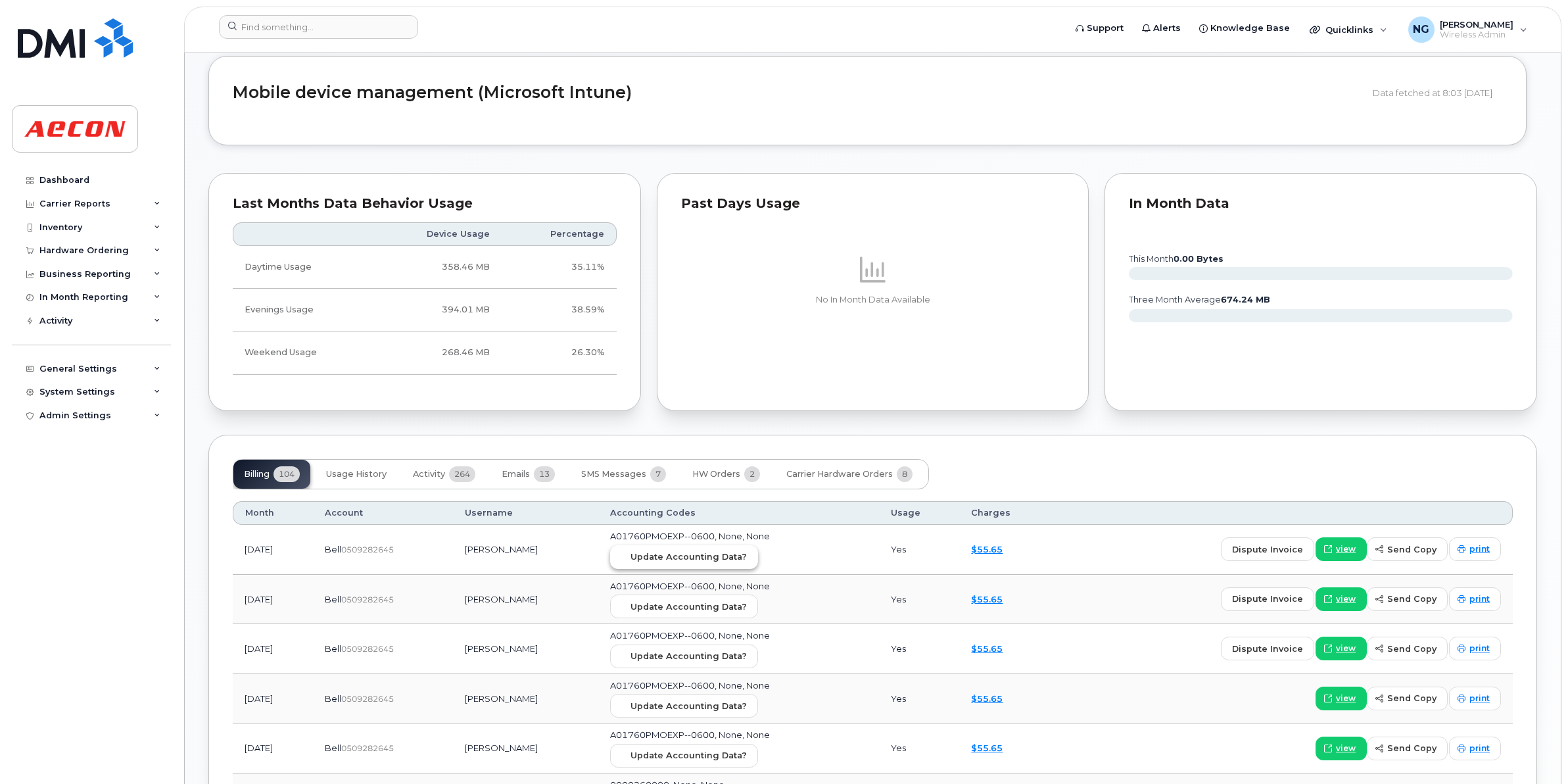
click at [736, 553] on span "Update Accounting Data?" at bounding box center [689, 557] width 117 height 13
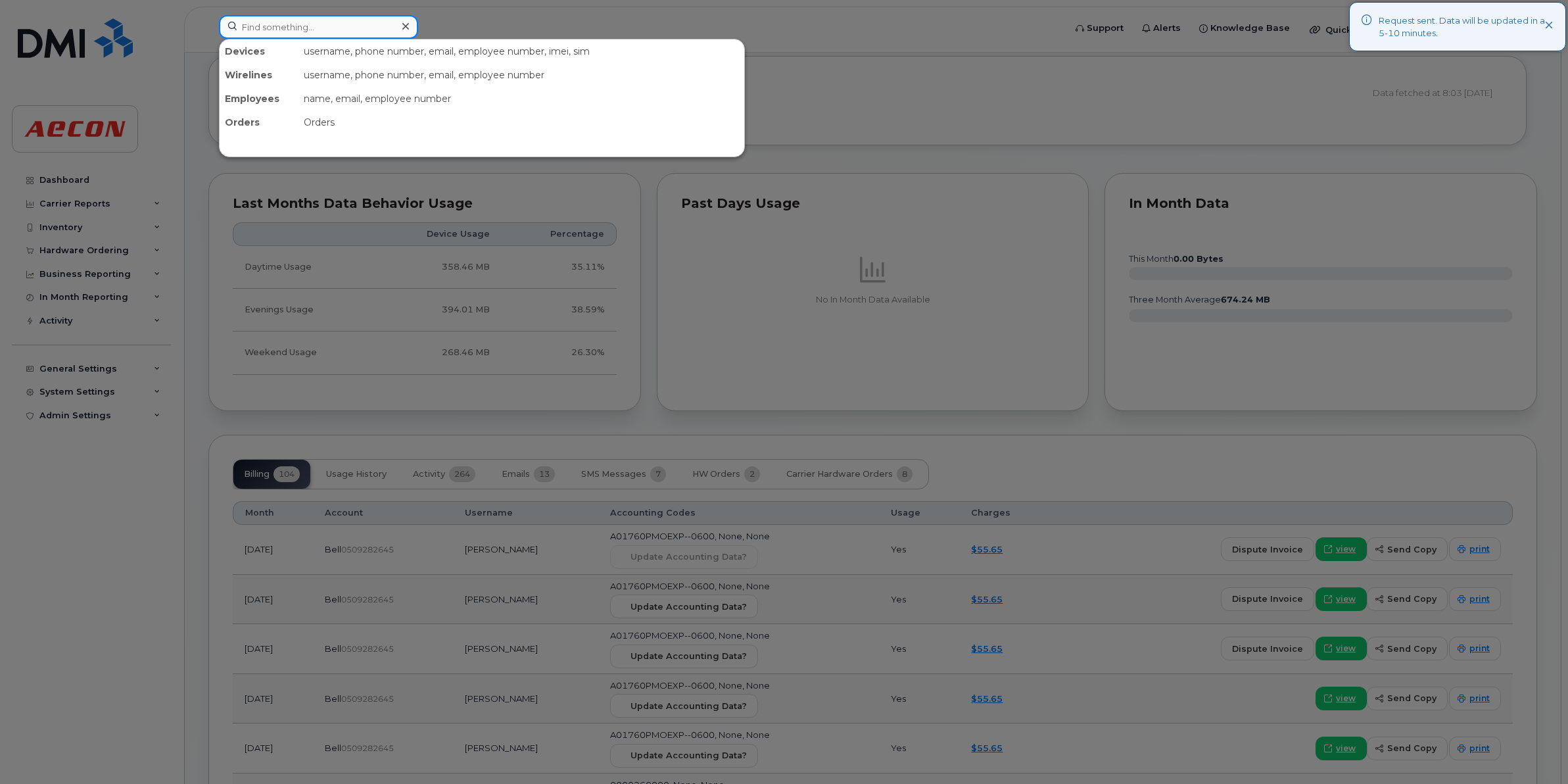
click at [270, 25] on input at bounding box center [319, 27] width 200 height 24
paste input "289-356-3998"
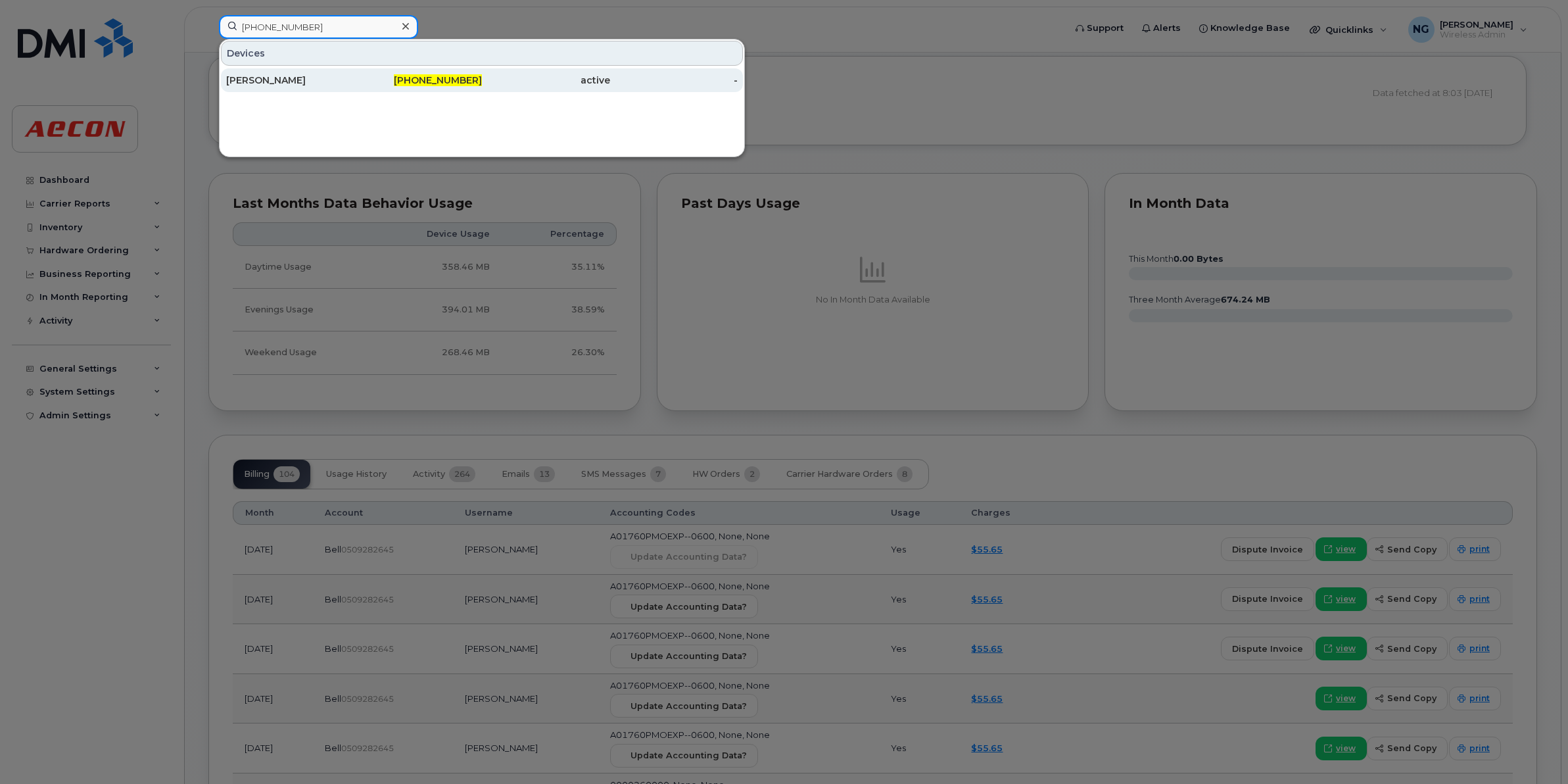
type input "289-356-3998"
click at [482, 72] on div "289-356-3998" at bounding box center [546, 80] width 128 height 24
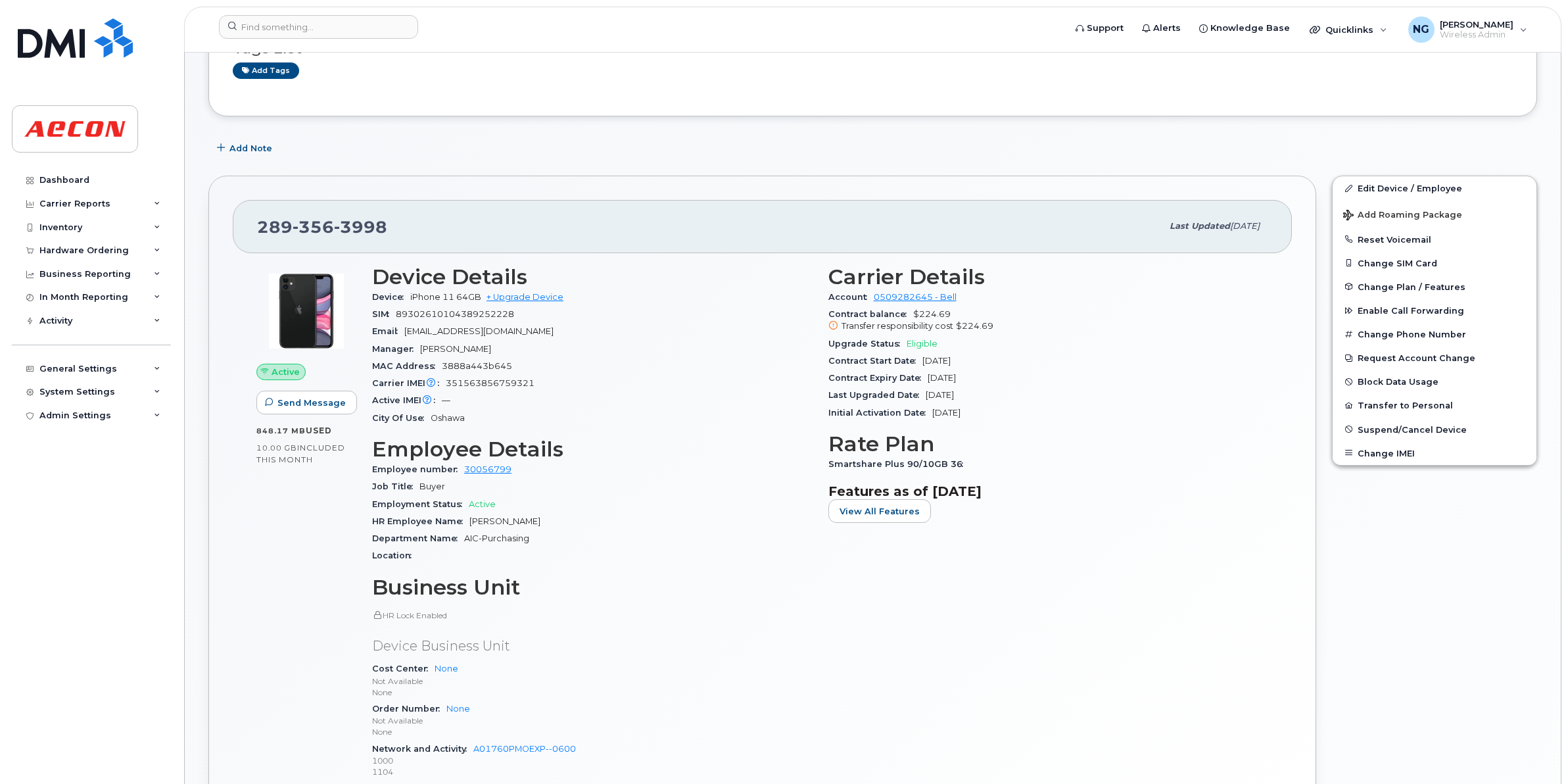
scroll to position [246, 0]
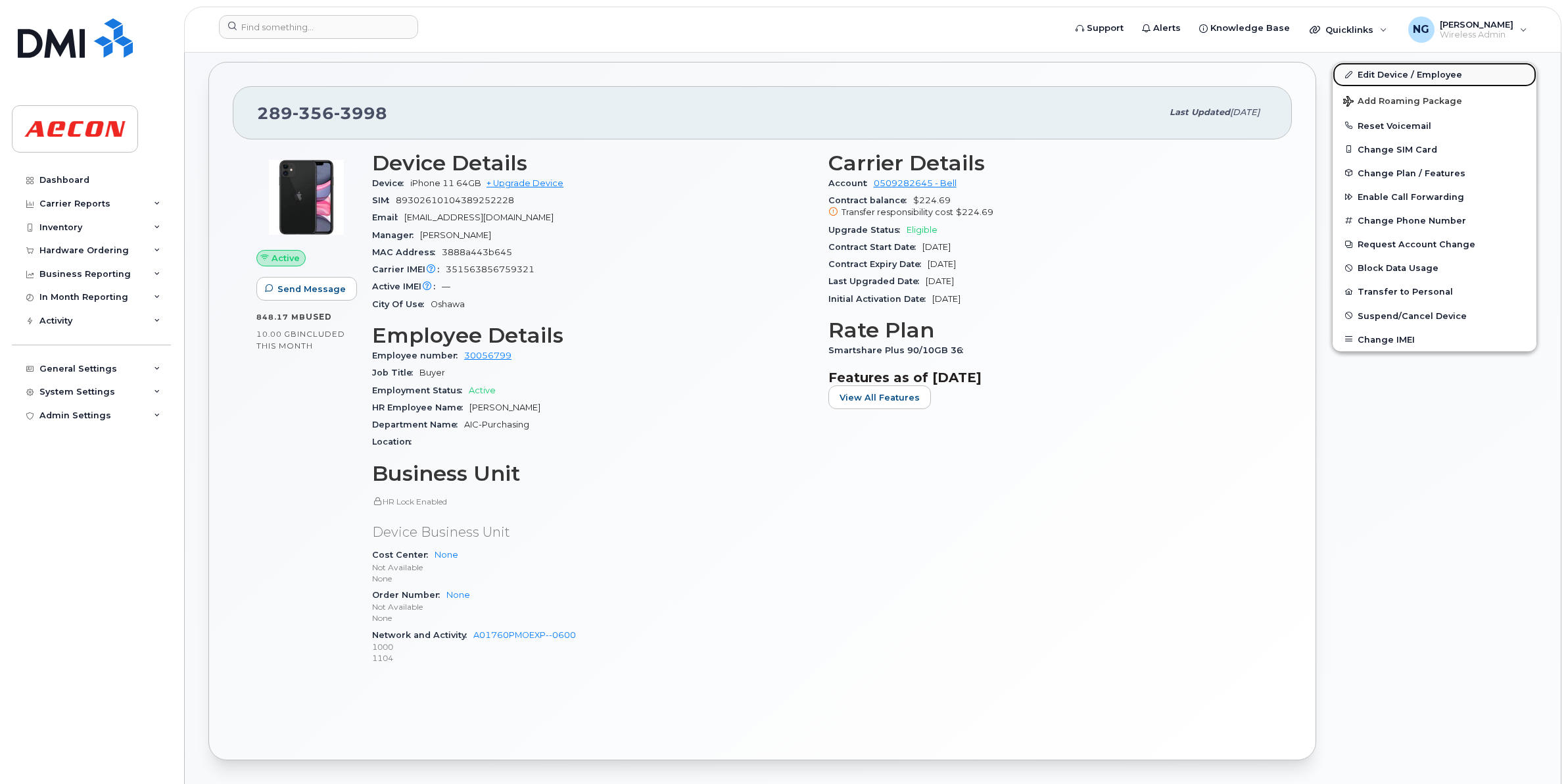
click at [1427, 77] on link "Edit Device / Employee" at bounding box center [1435, 74] width 204 height 24
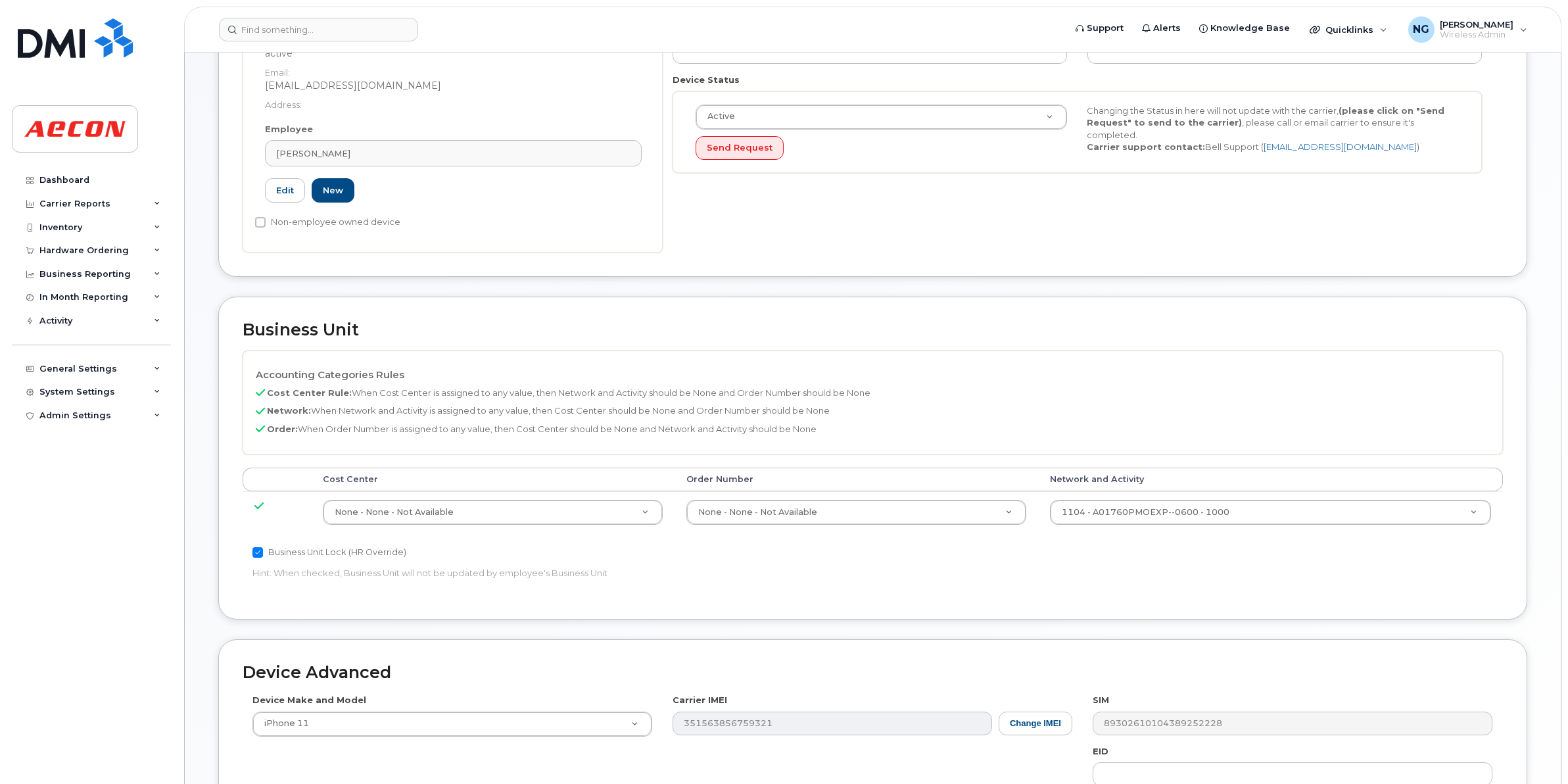
scroll to position [329, 0]
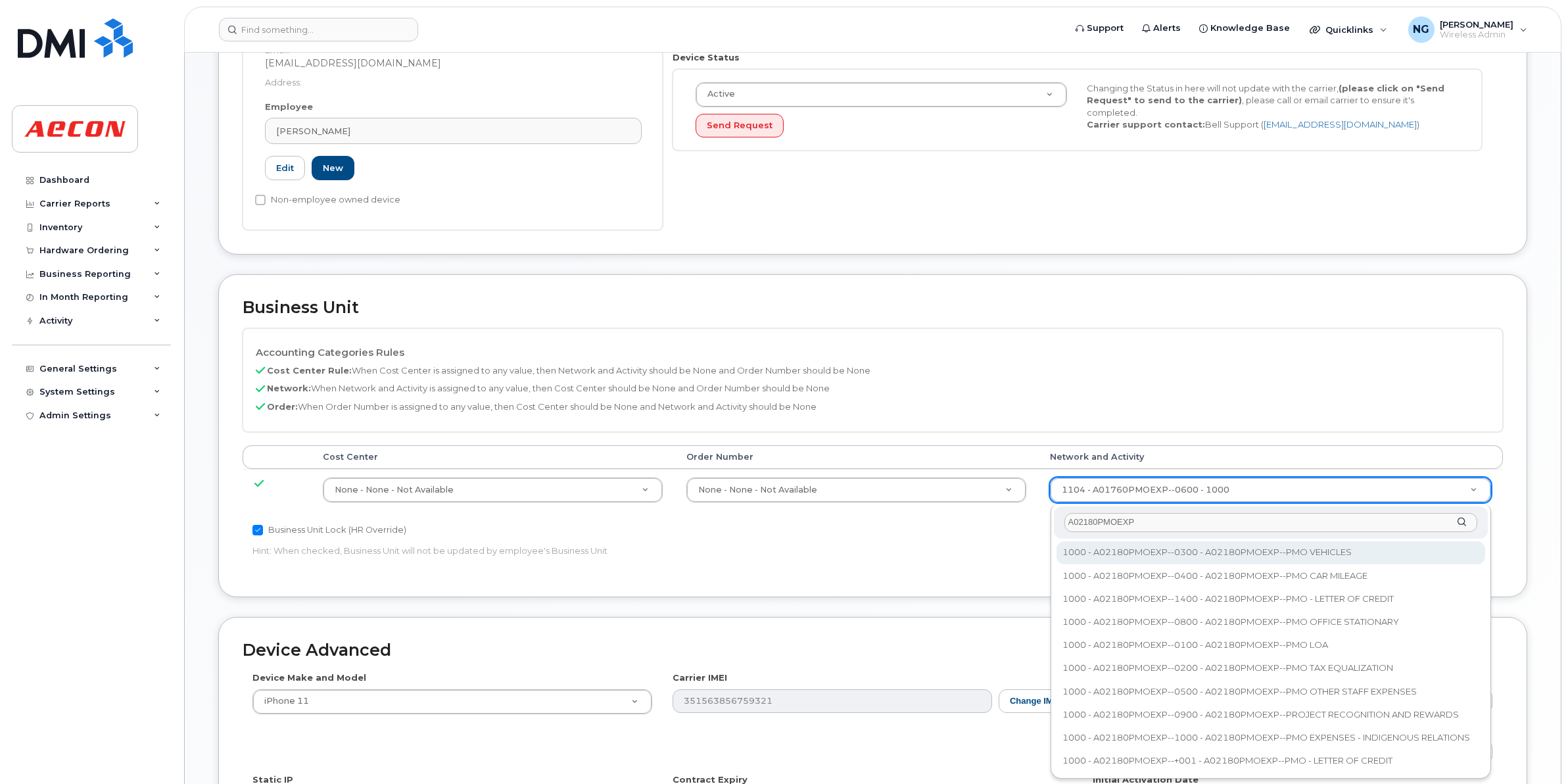
click at [1145, 523] on input "A02180PMOEXP" at bounding box center [1271, 522] width 413 height 19
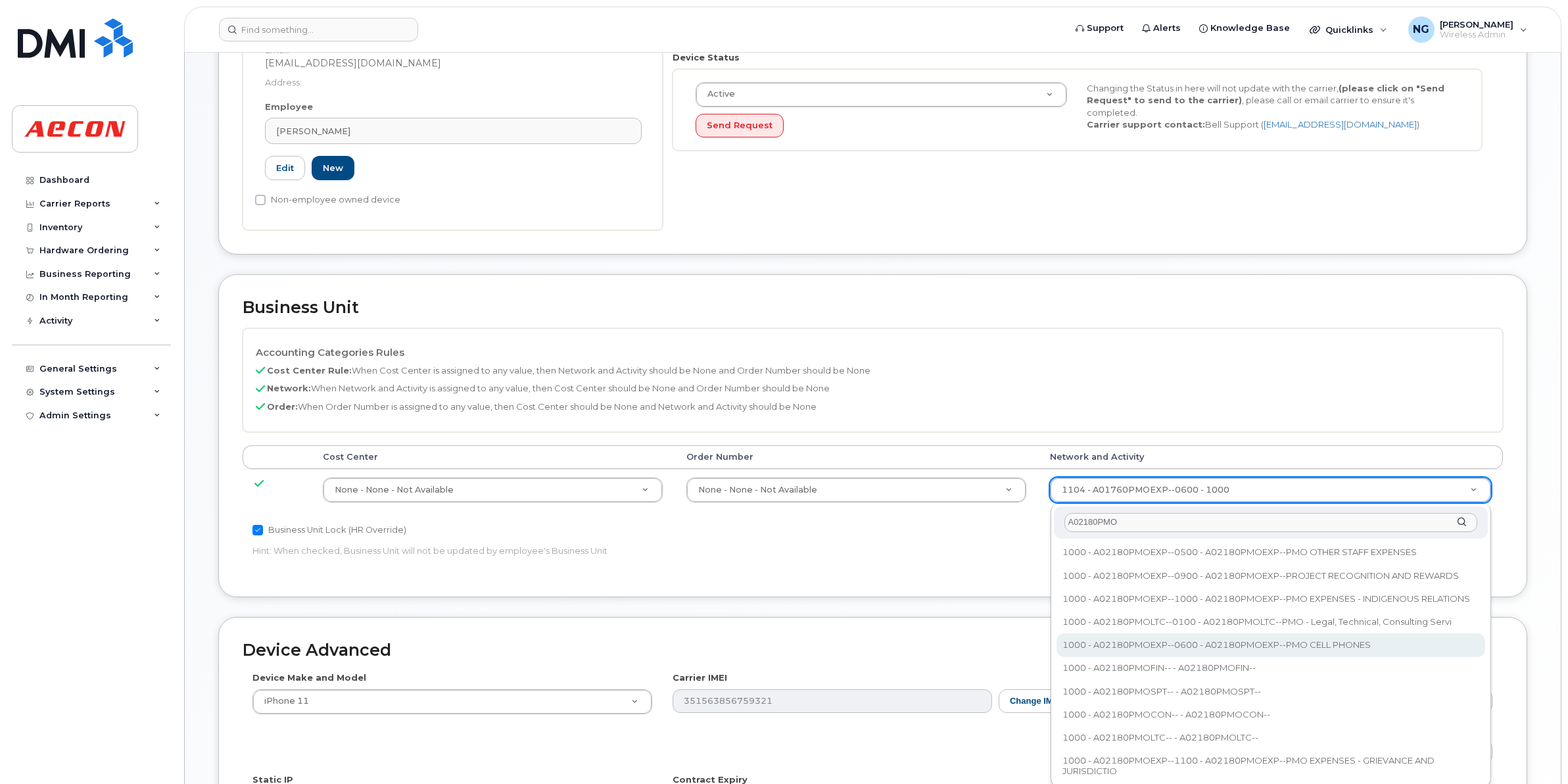
type input "A02180PMO"
type input "35511858"
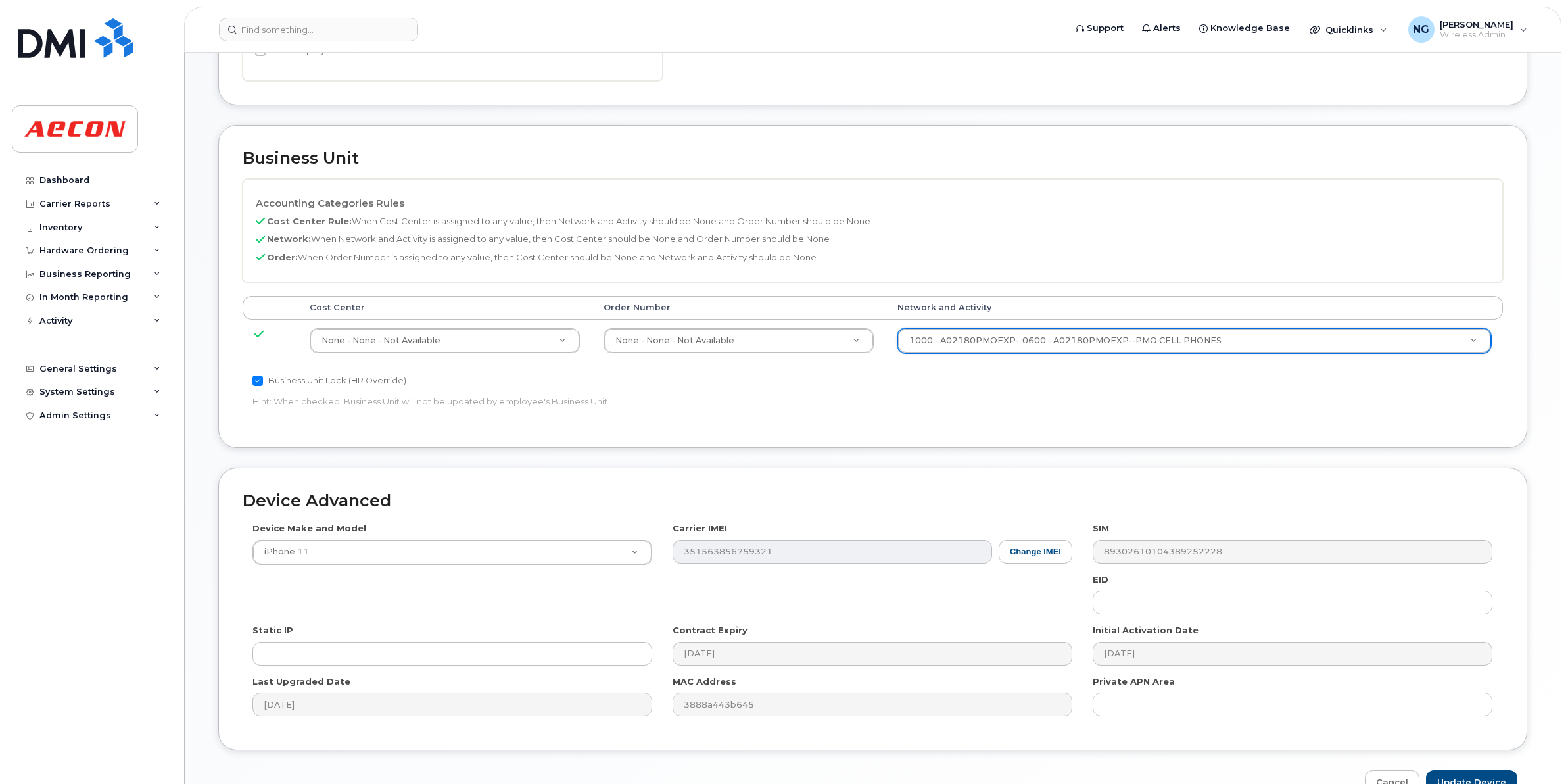
scroll to position [557, 0]
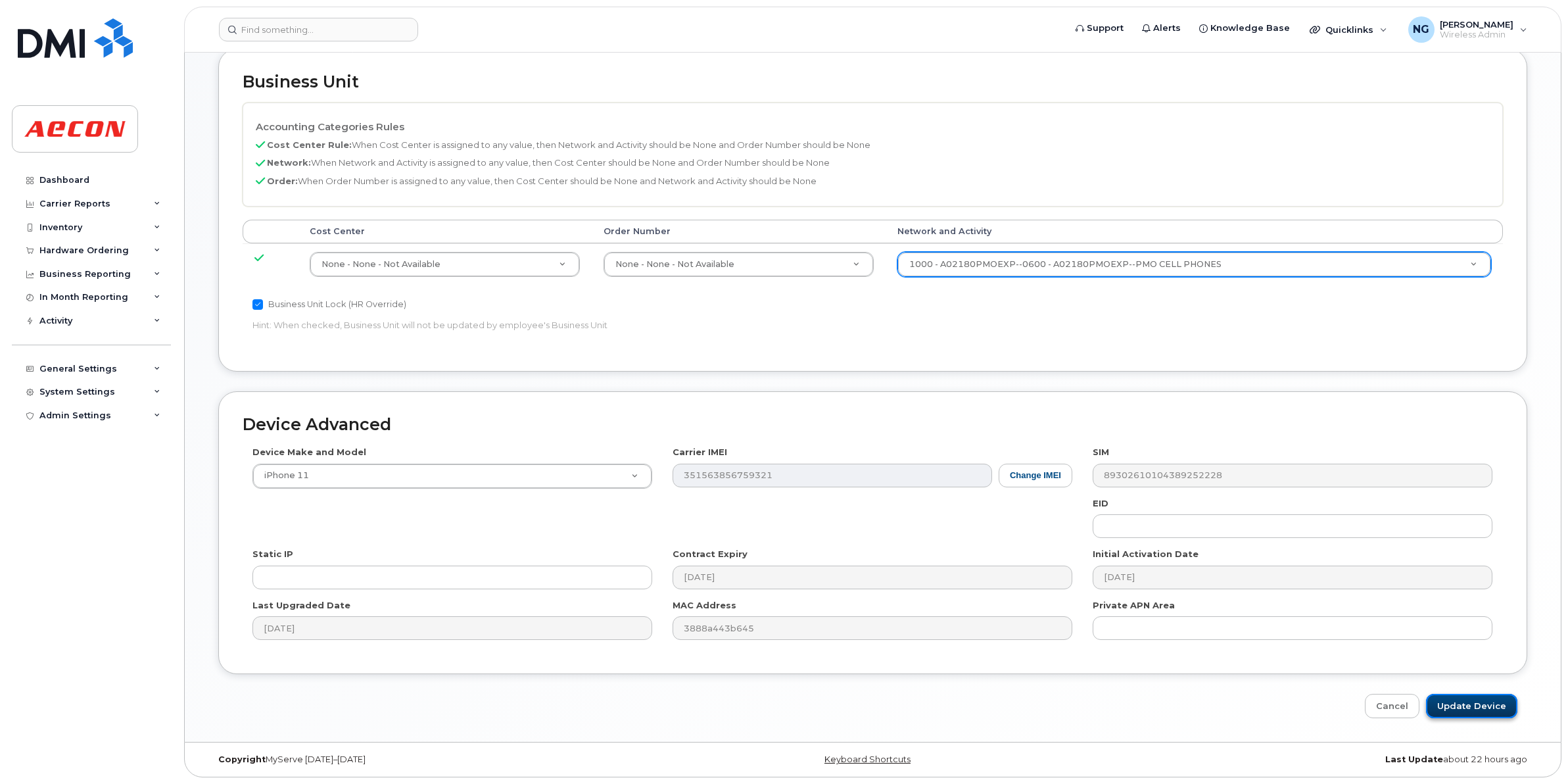
click at [1490, 705] on input "Update Device" at bounding box center [1471, 706] width 91 height 25
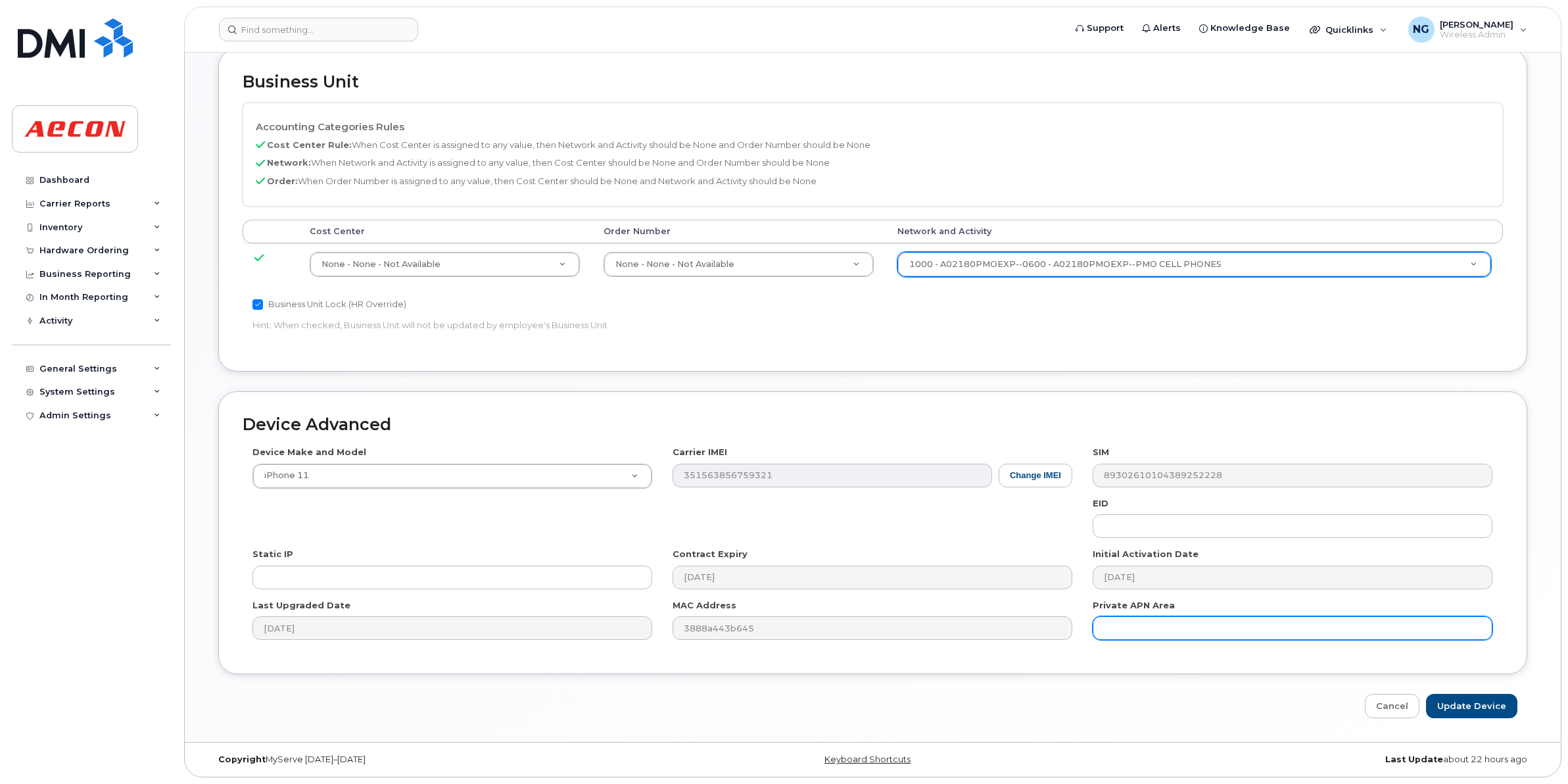
type input "Saving..."
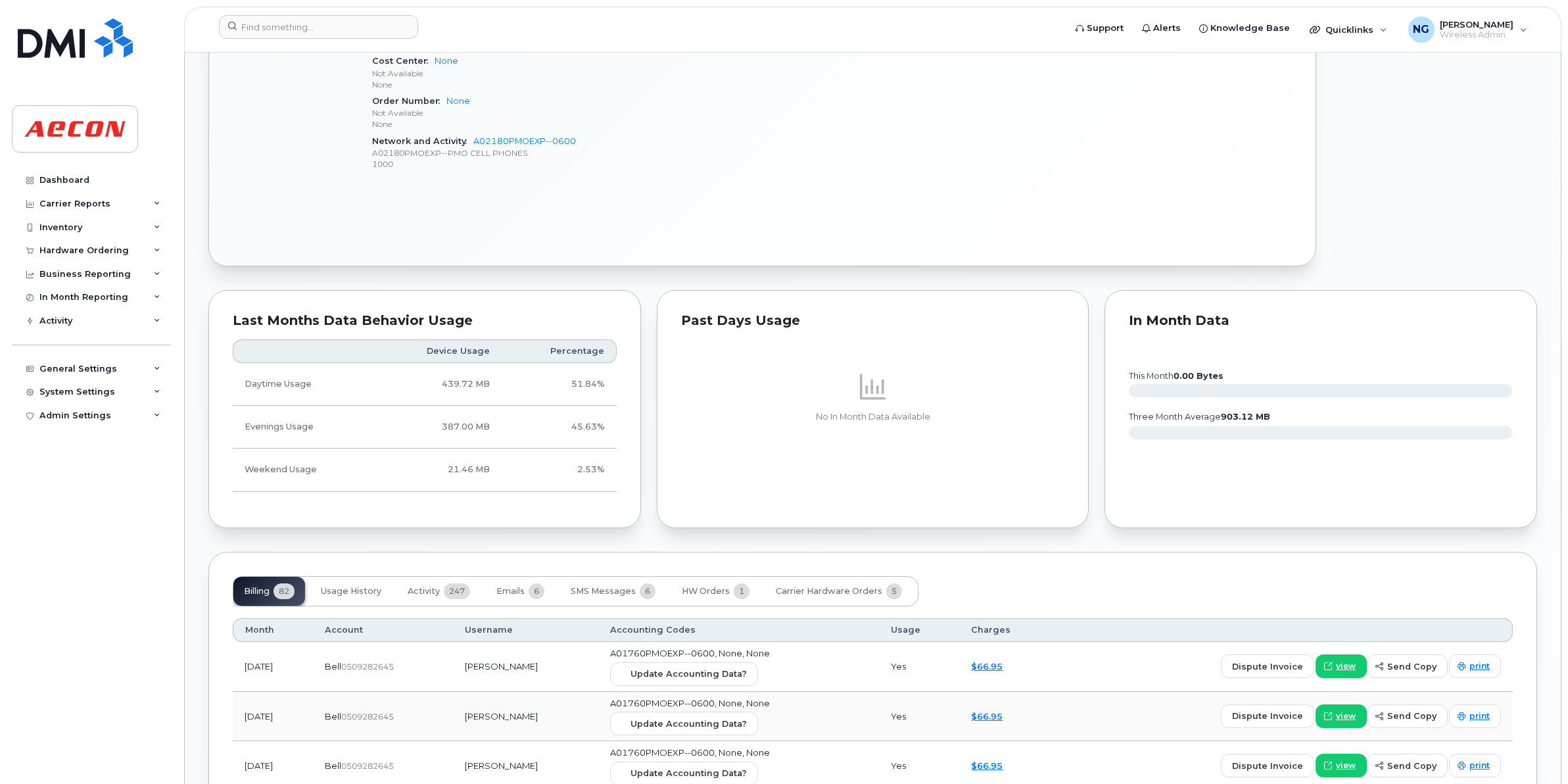
scroll to position [905, 0]
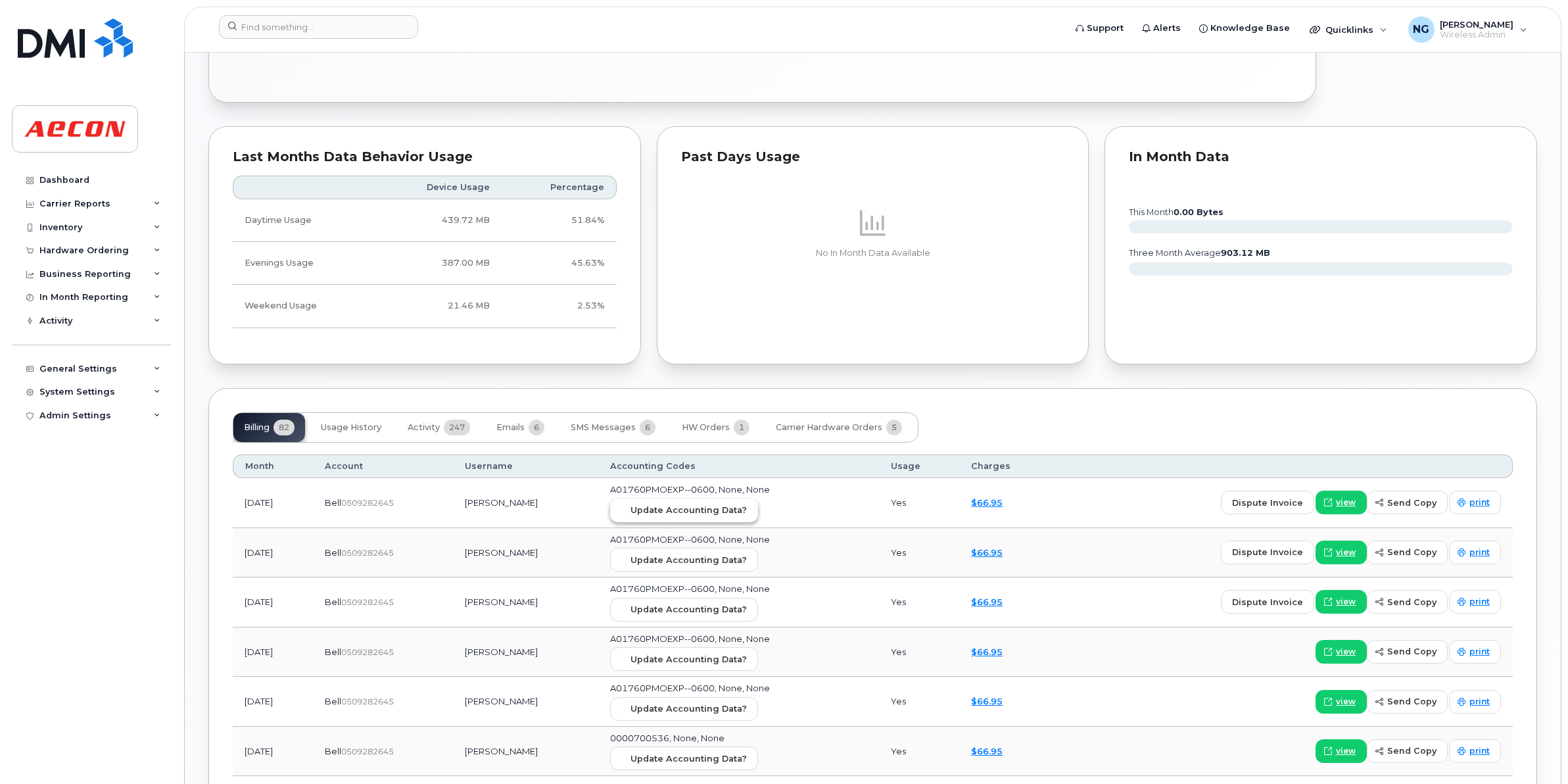
click at [706, 512] on span "Update Accounting Data?" at bounding box center [689, 510] width 117 height 13
click at [329, 37] on input at bounding box center [319, 27] width 200 height 24
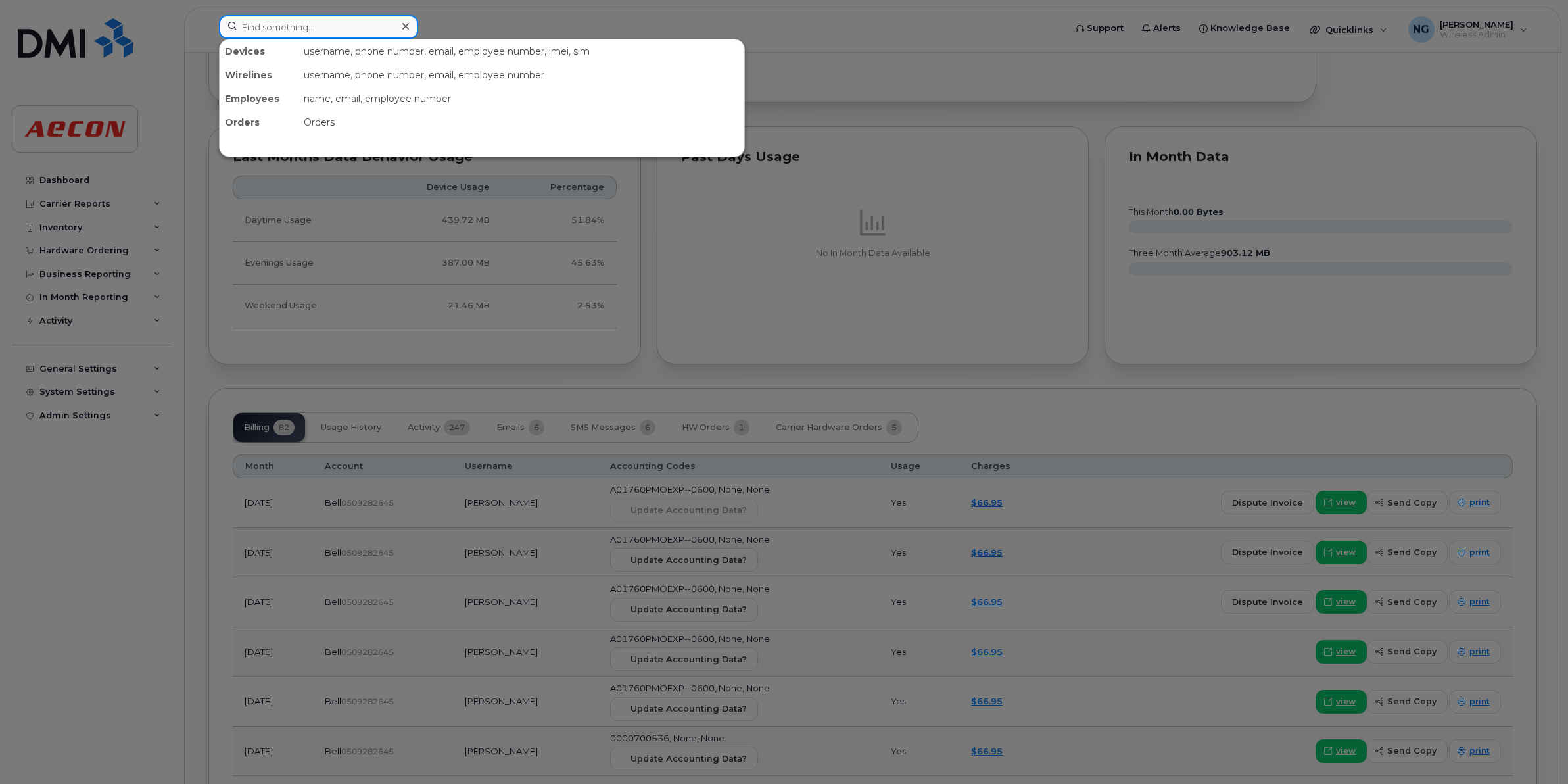
paste input "289-675-3009"
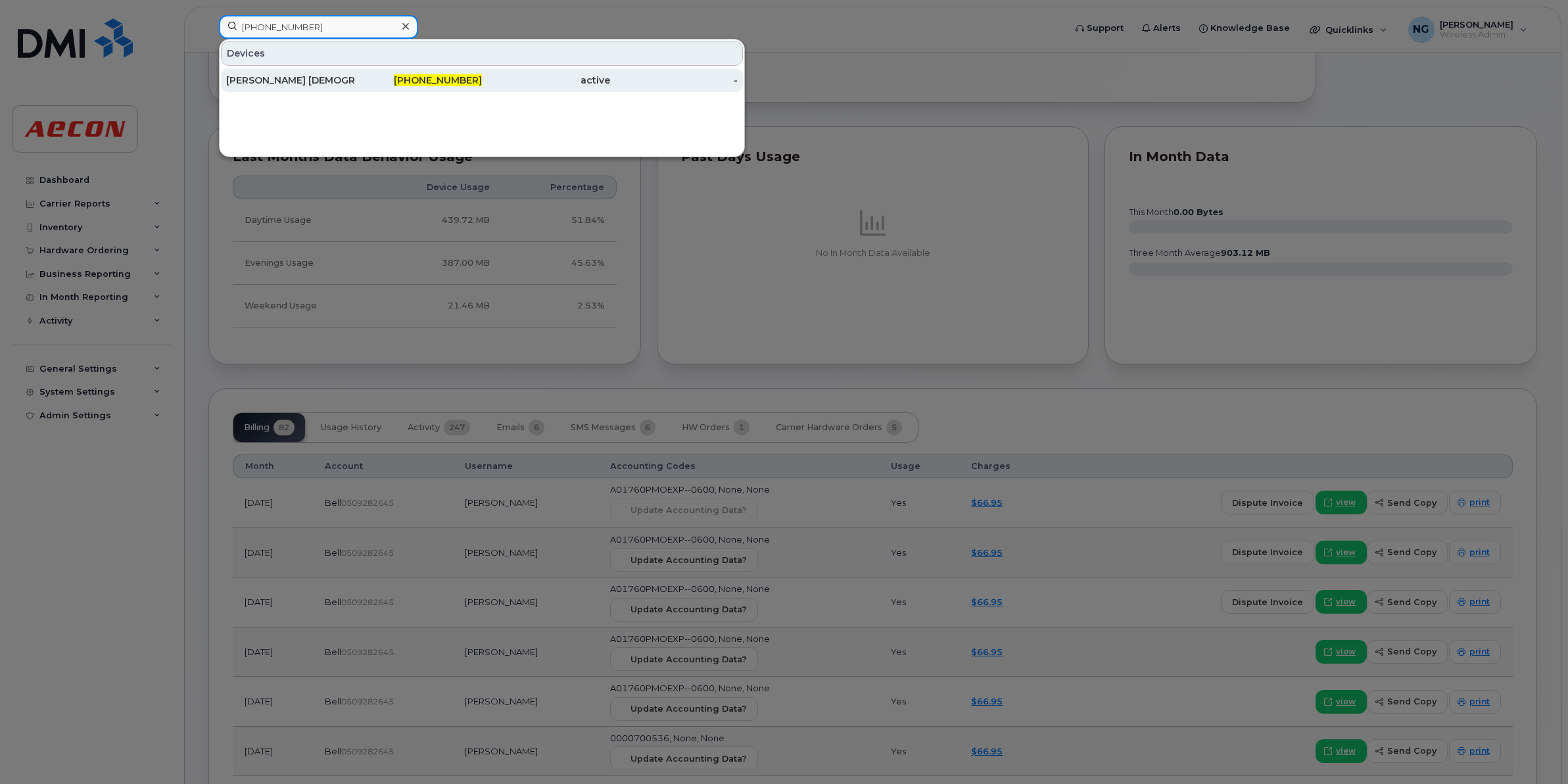
type input "289-675-3009"
click at [454, 86] on div "289-675-3009" at bounding box center [419, 80] width 128 height 13
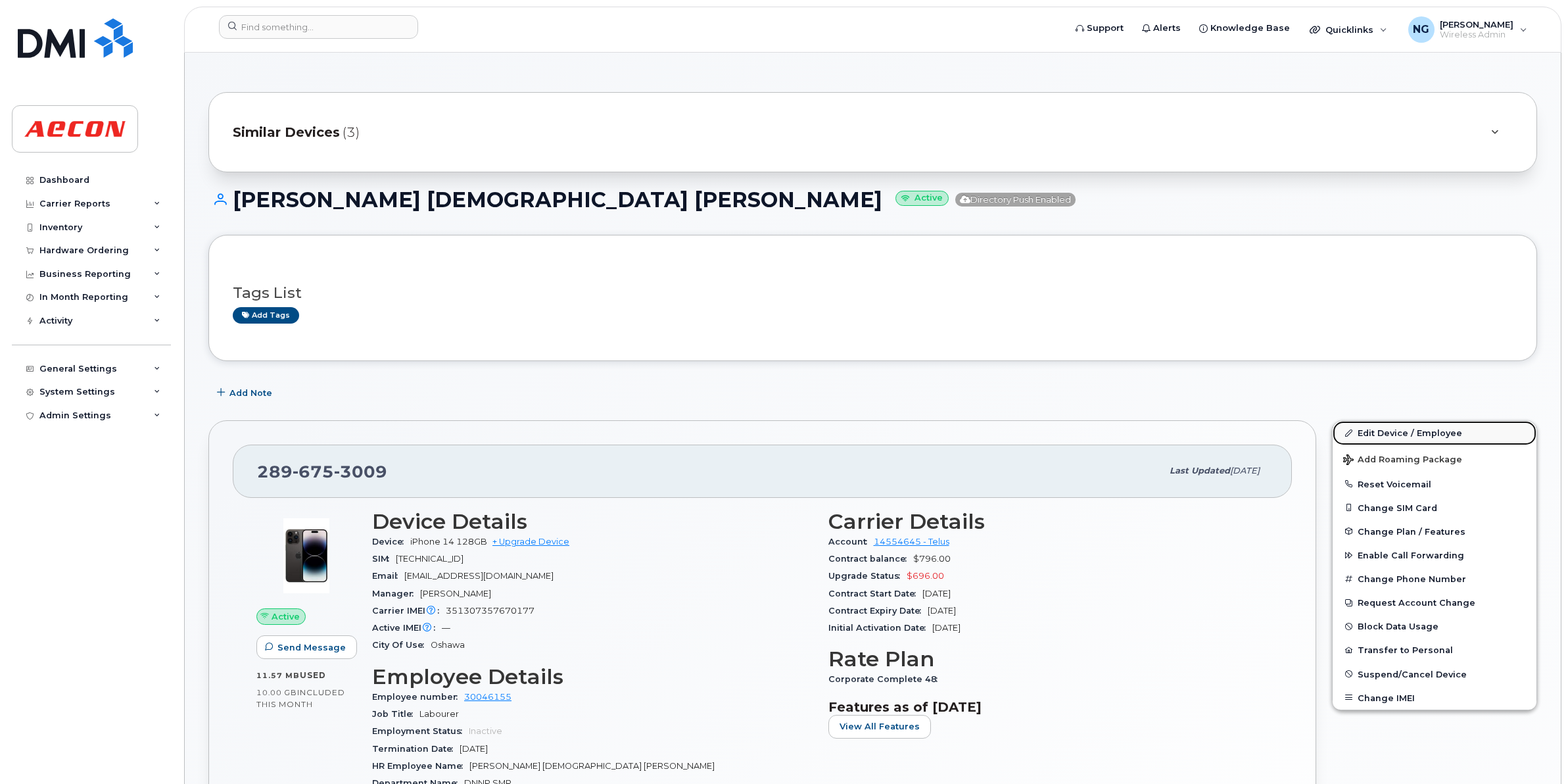
click at [1384, 431] on link "Edit Device / Employee" at bounding box center [1435, 433] width 204 height 24
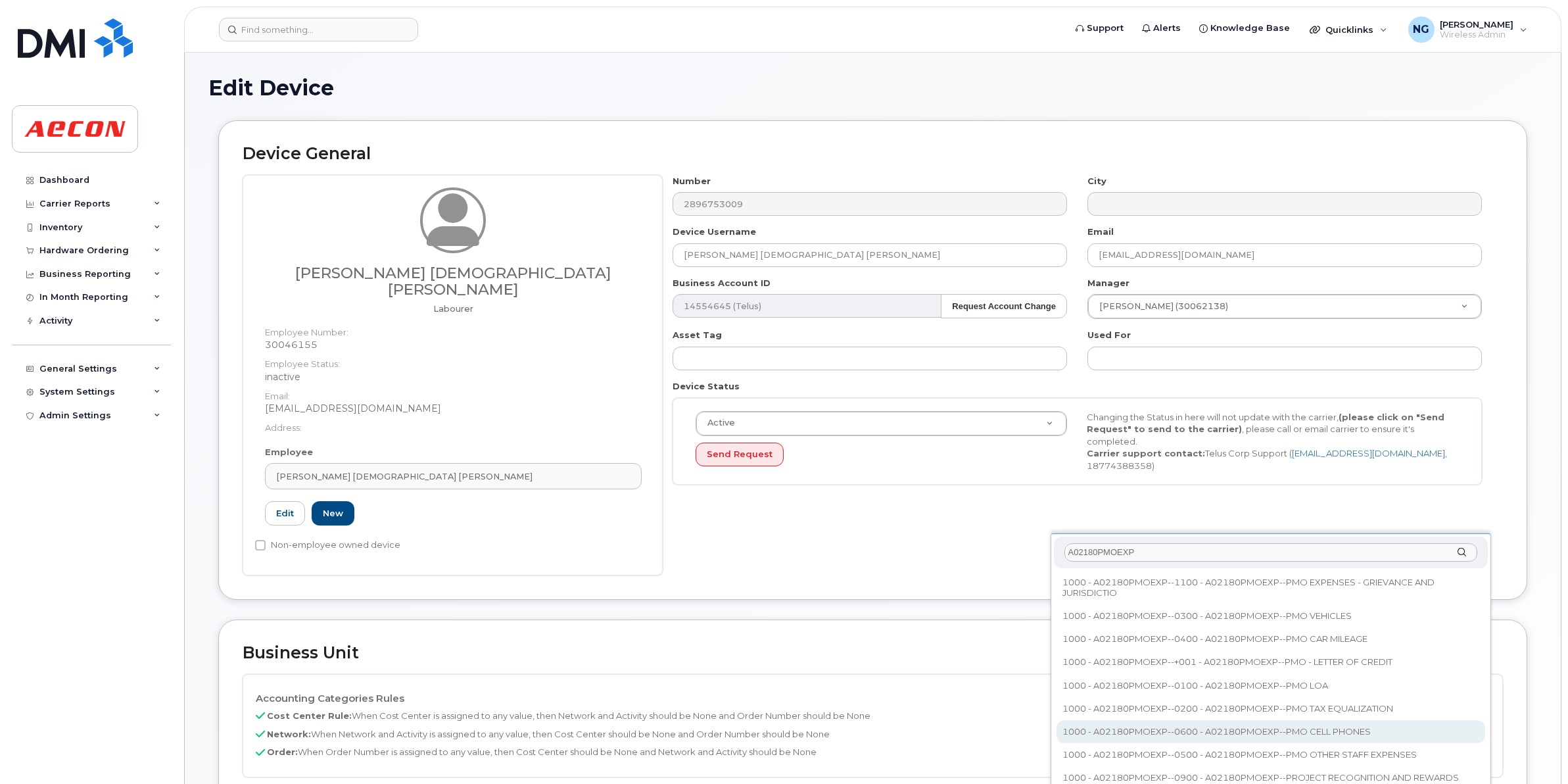
type input "A02180PMOEXP"
type input "35511858"
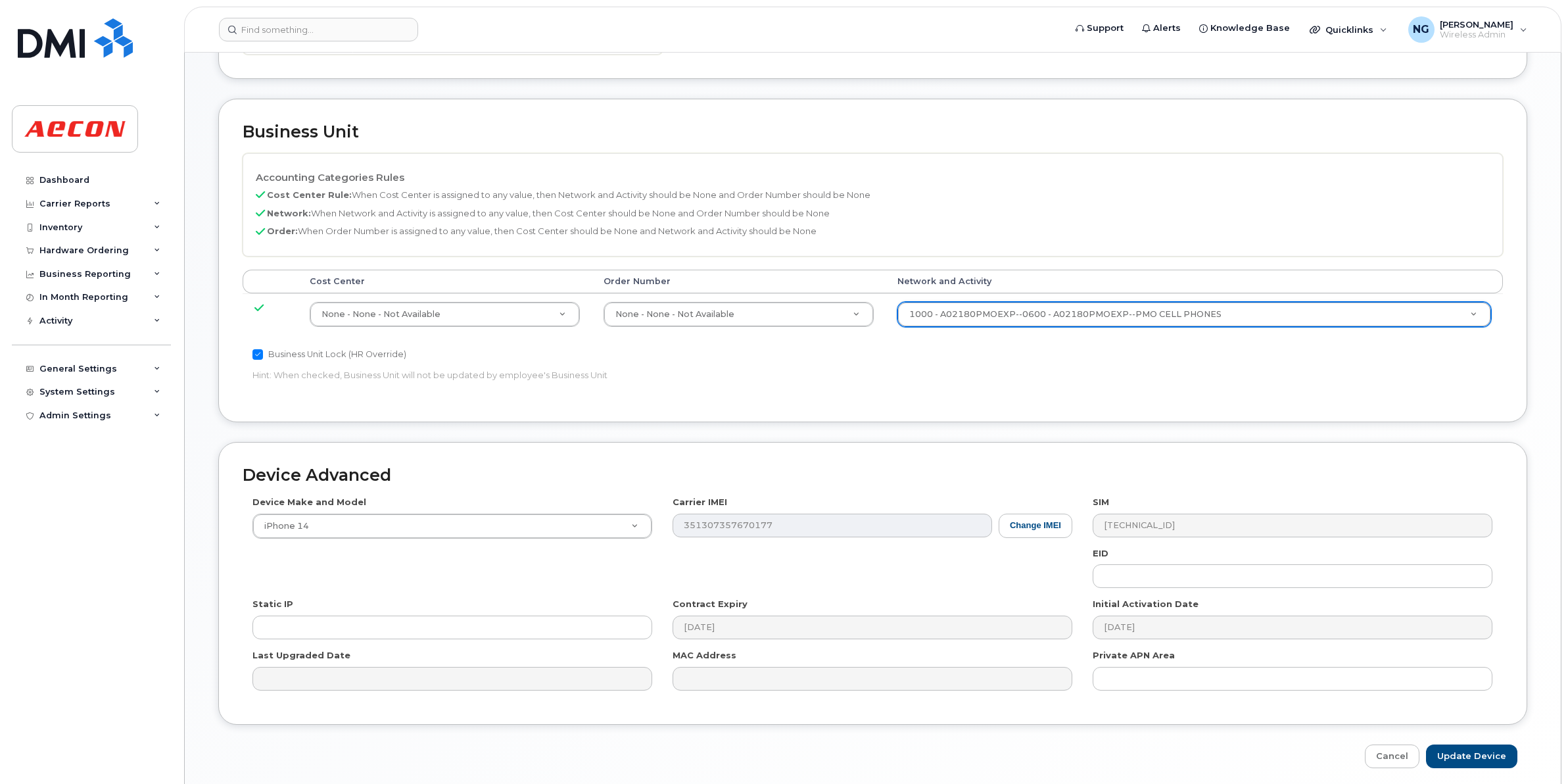
scroll to position [557, 0]
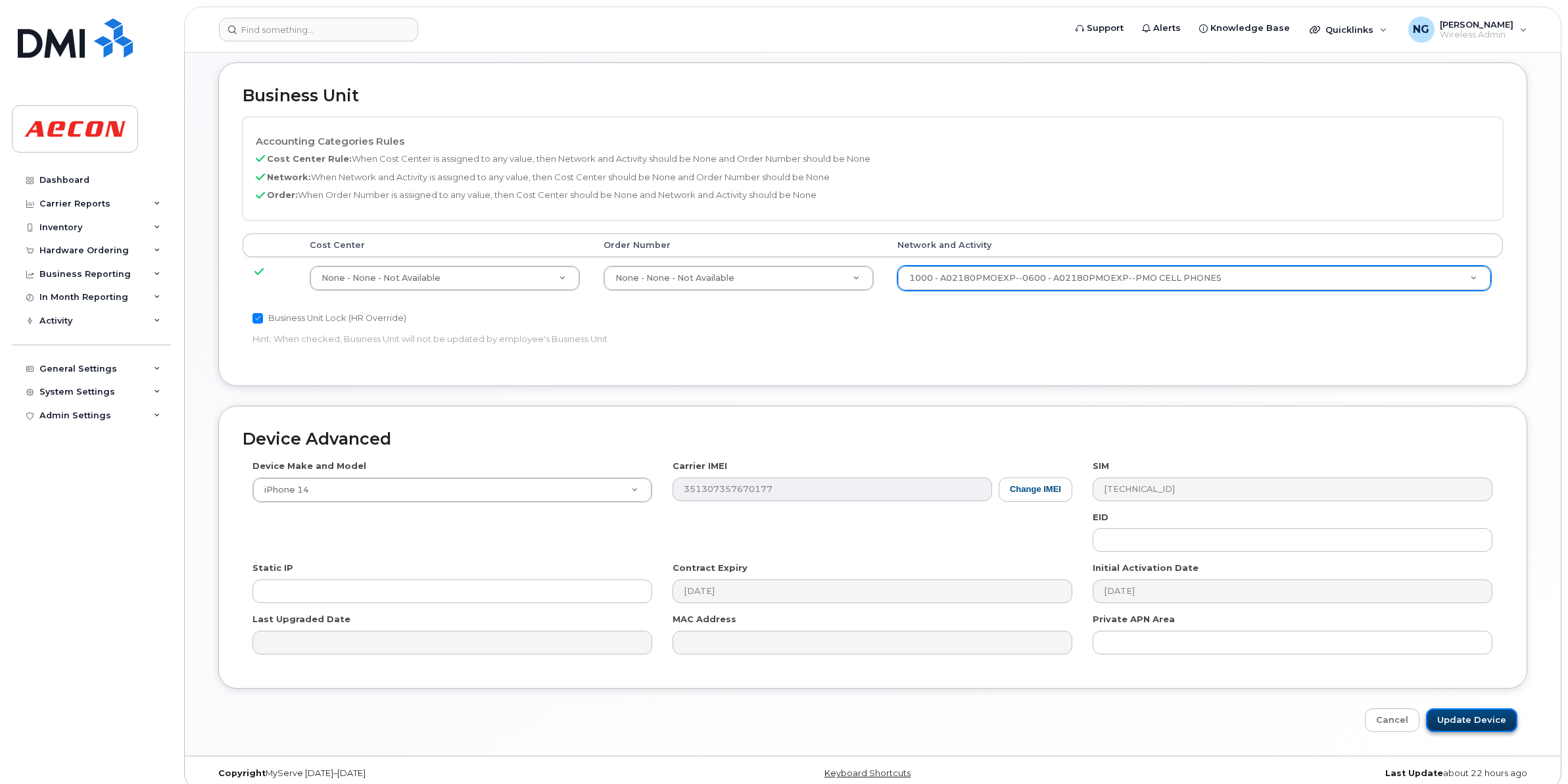
click at [1484, 709] on input "Update Device" at bounding box center [1471, 721] width 91 height 25
type input "Saving..."
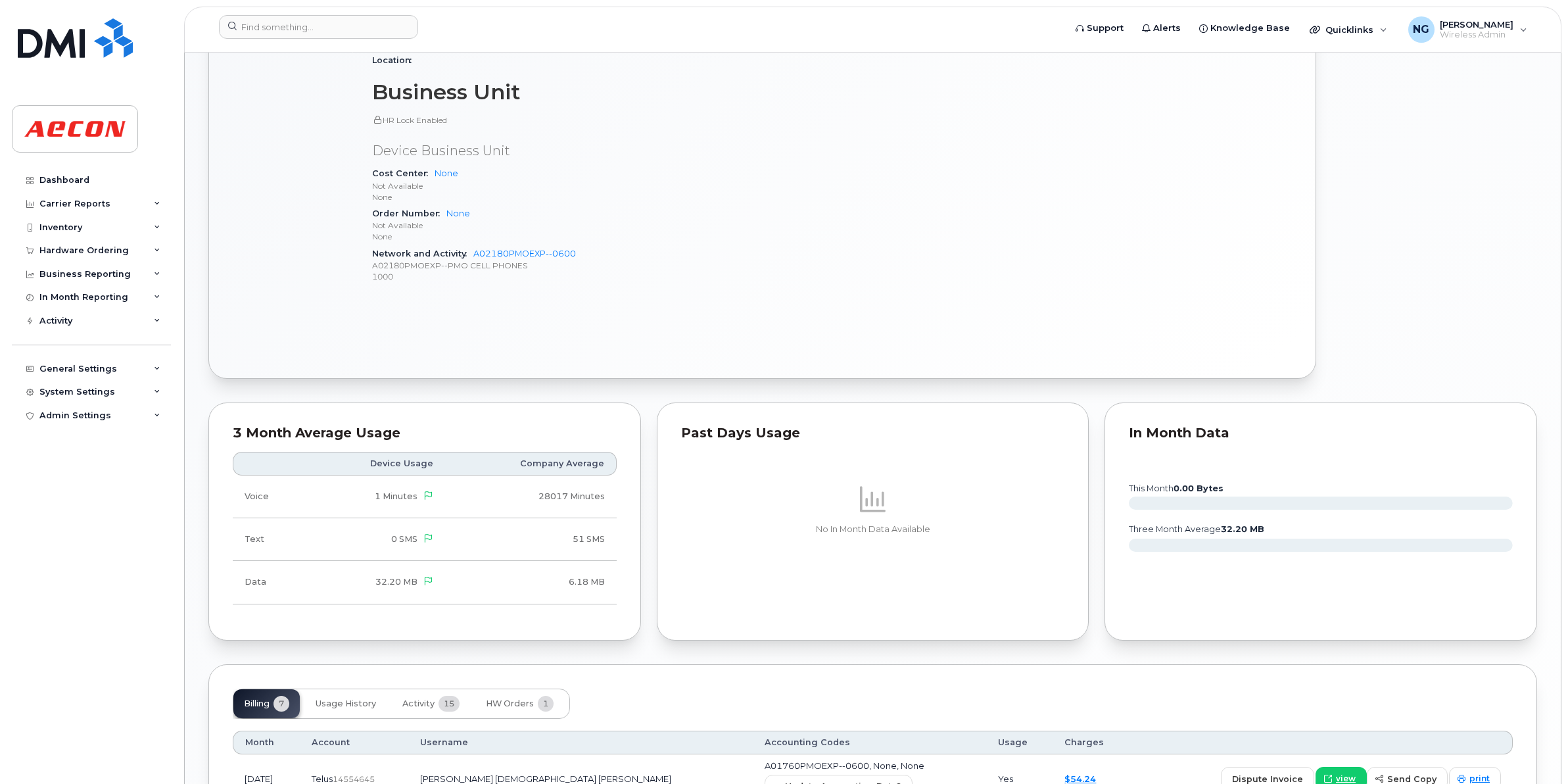
scroll to position [905, 0]
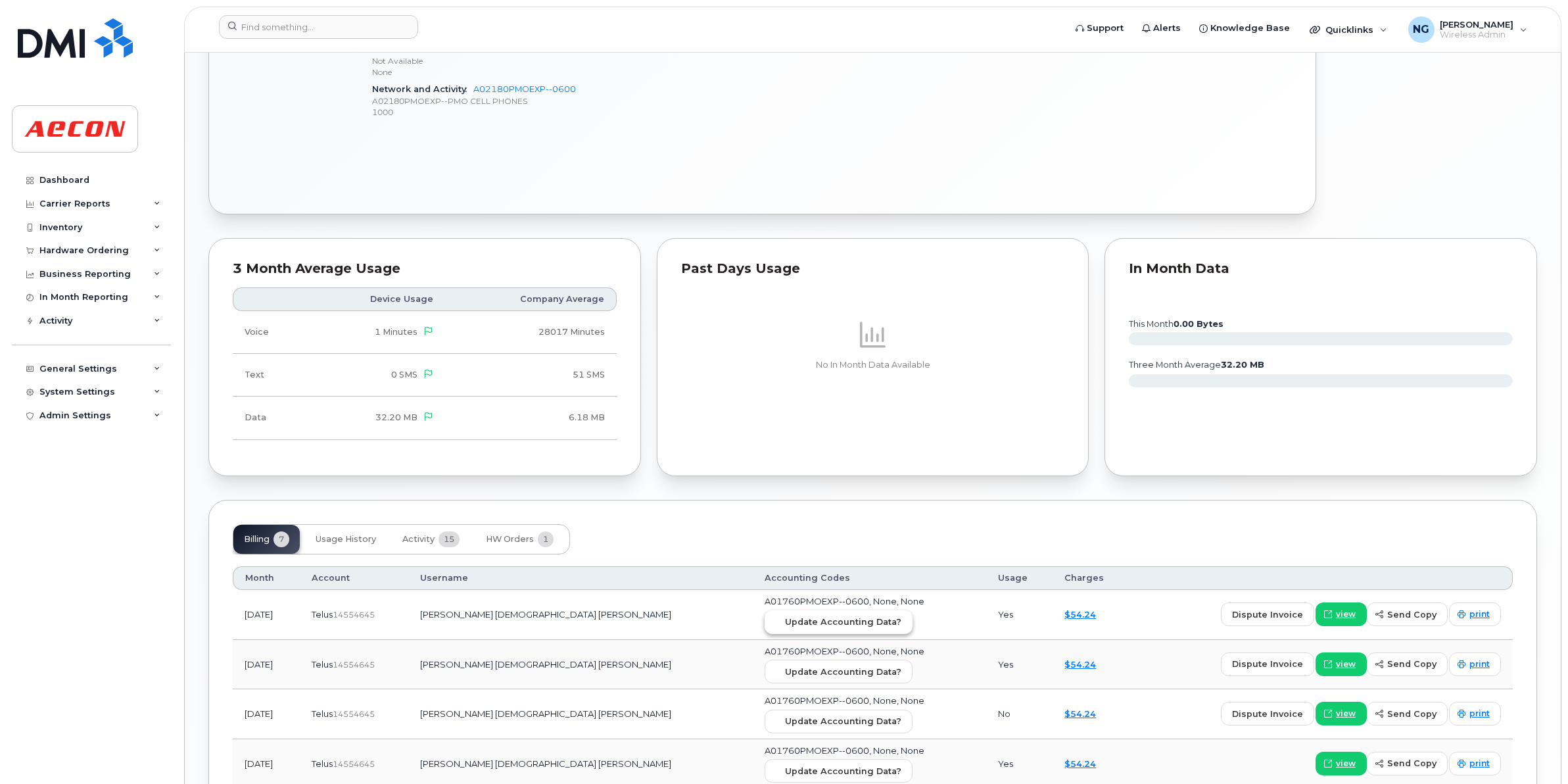
click at [784, 626] on span "Update Accounting Data?" at bounding box center [843, 622] width 117 height 13
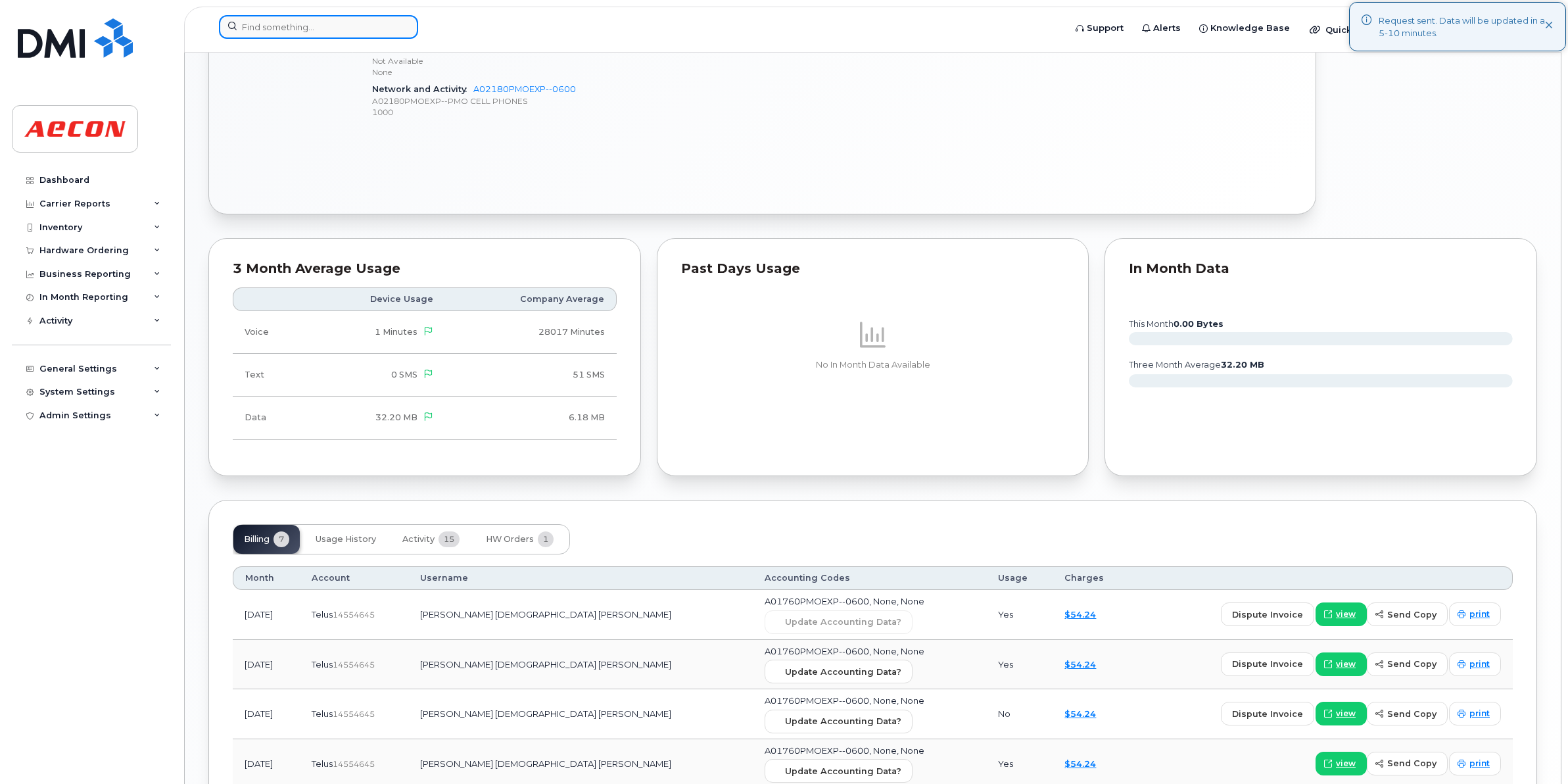
click at [312, 31] on input at bounding box center [319, 27] width 200 height 24
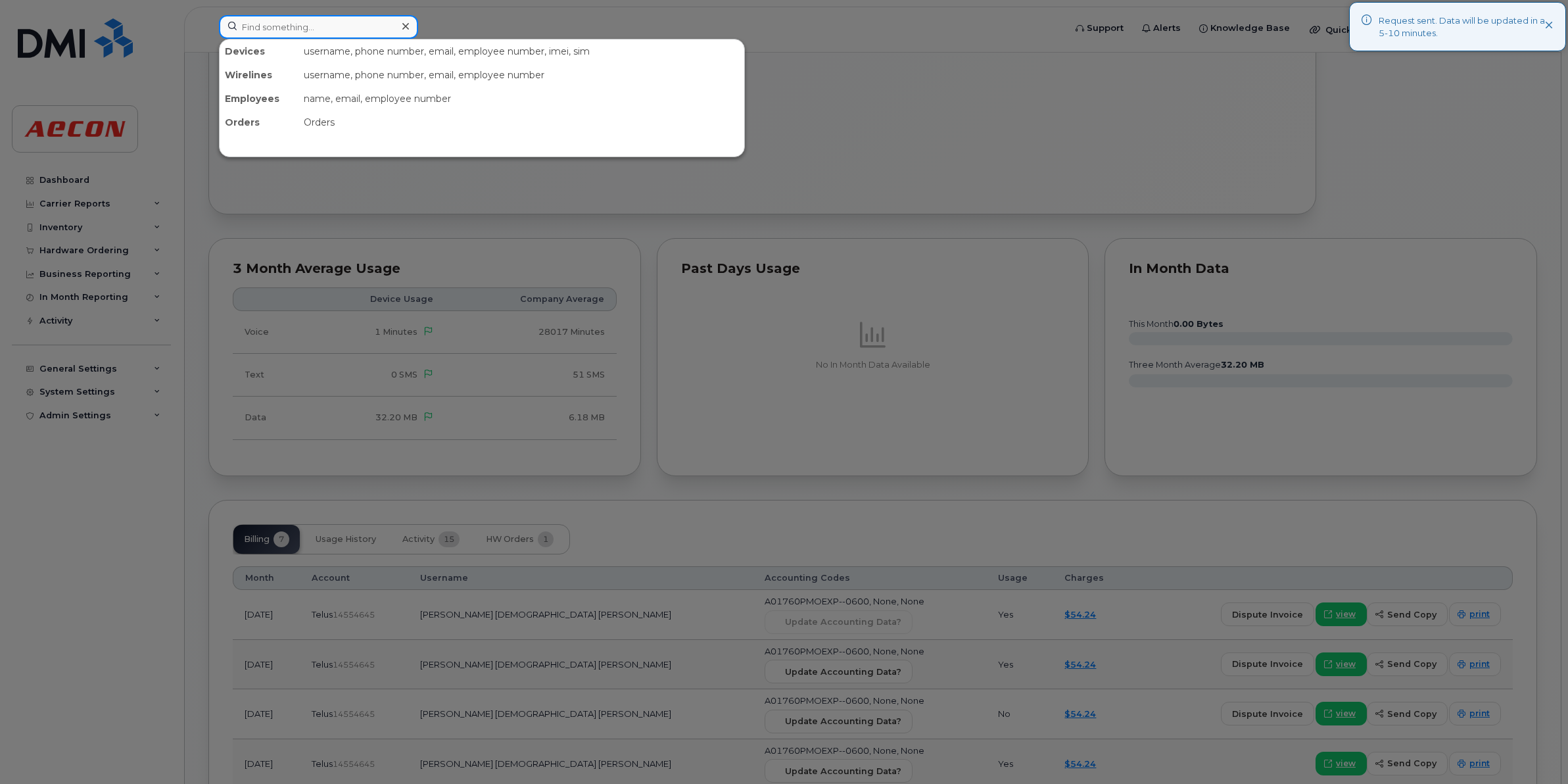
paste input "289-675-1825"
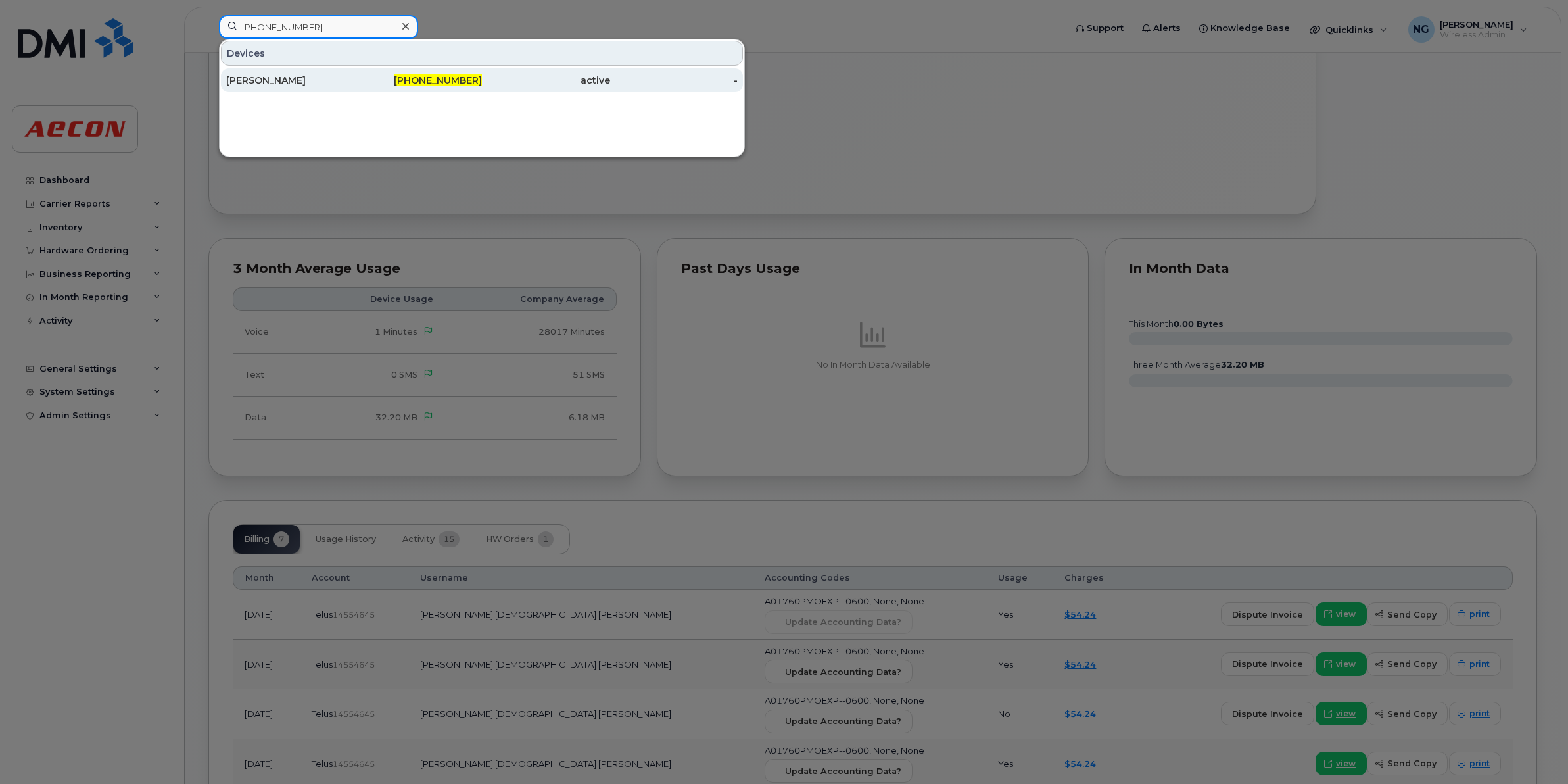
type input "289-675-1825"
click at [448, 82] on span "289-675-1825" at bounding box center [438, 80] width 88 height 12
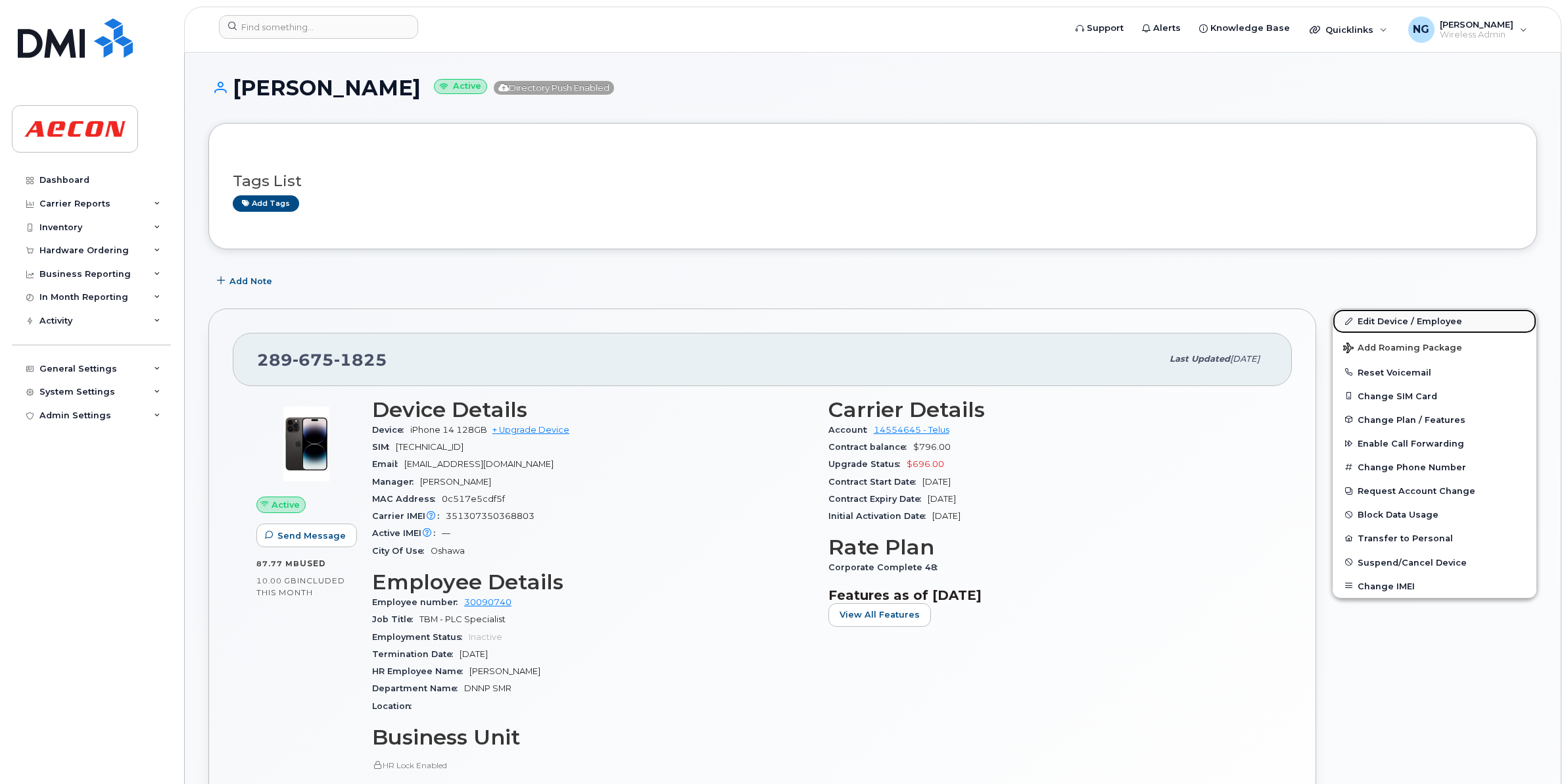
click at [1359, 322] on link "Edit Device / Employee" at bounding box center [1435, 321] width 204 height 24
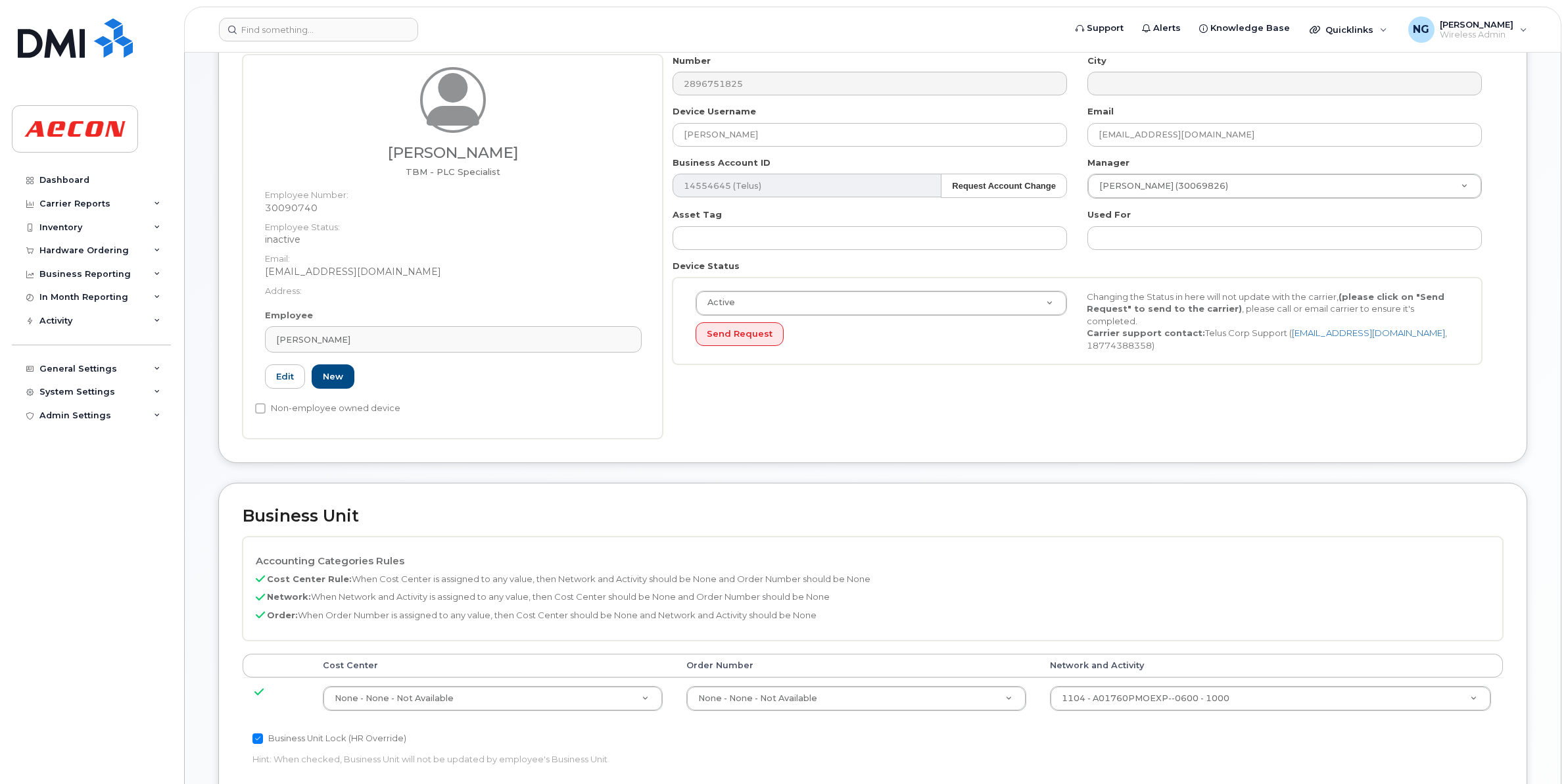
scroll to position [246, 0]
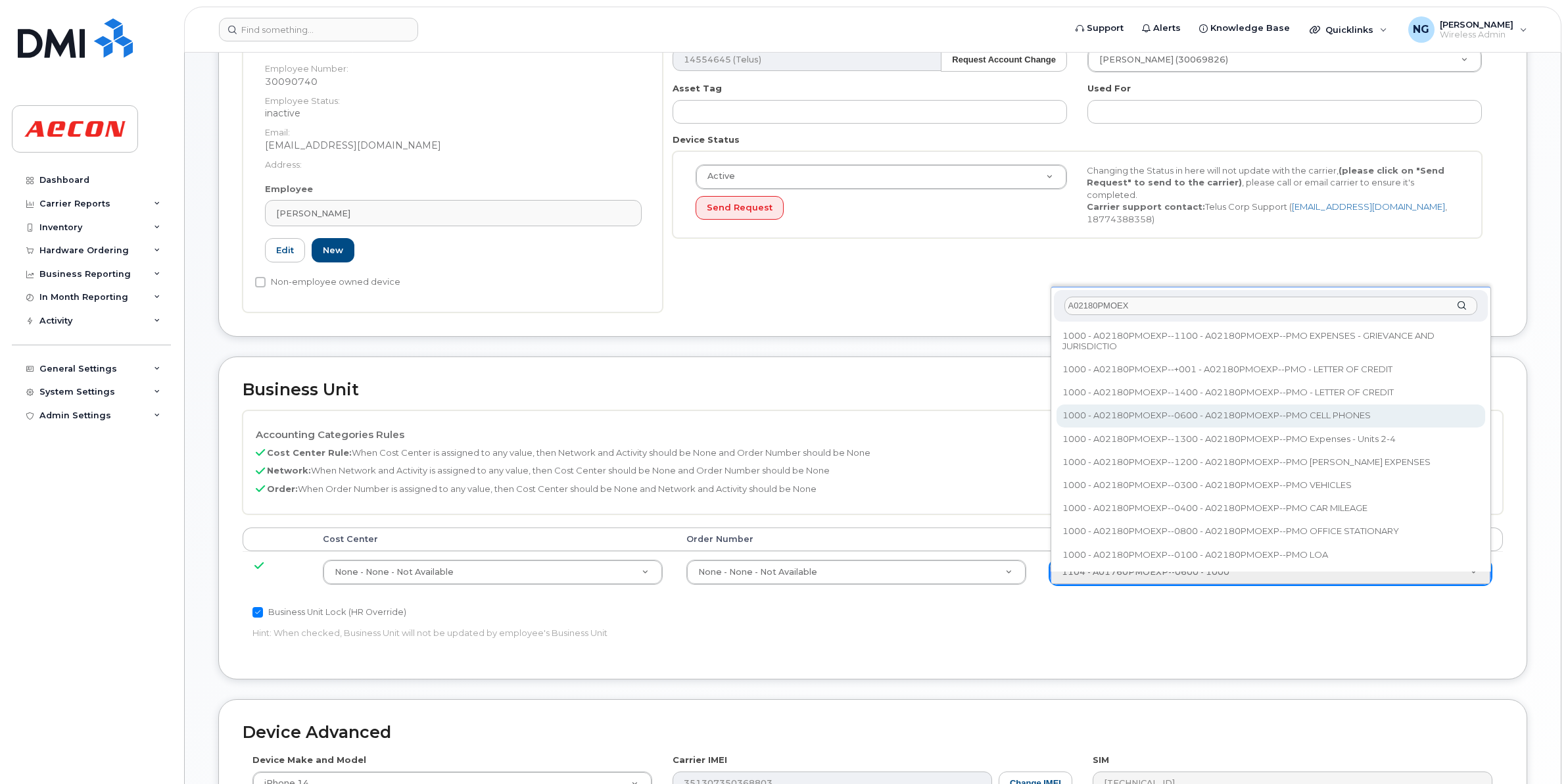
type input "A02180PMOEX"
type input "35511858"
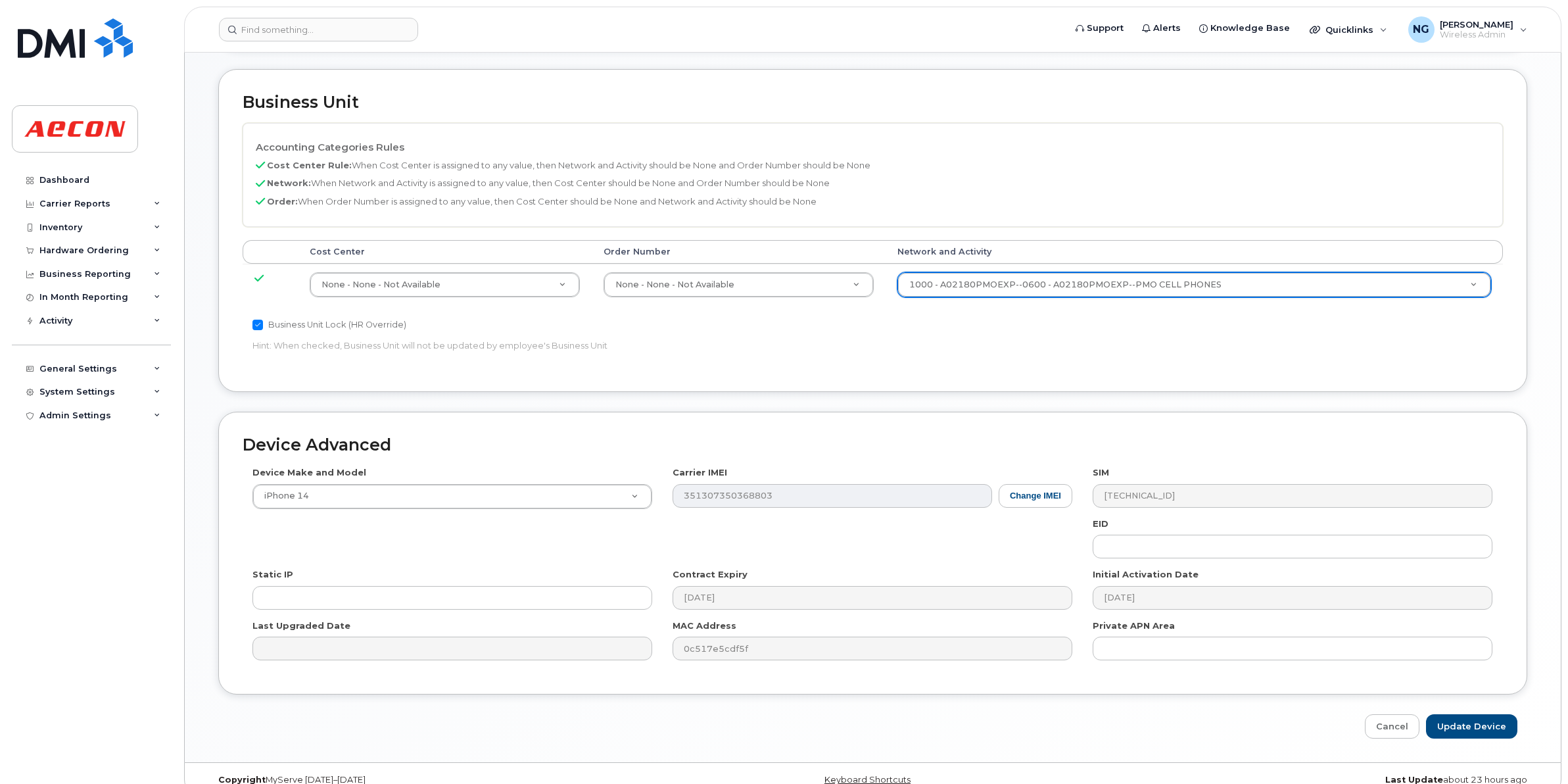
scroll to position [557, 0]
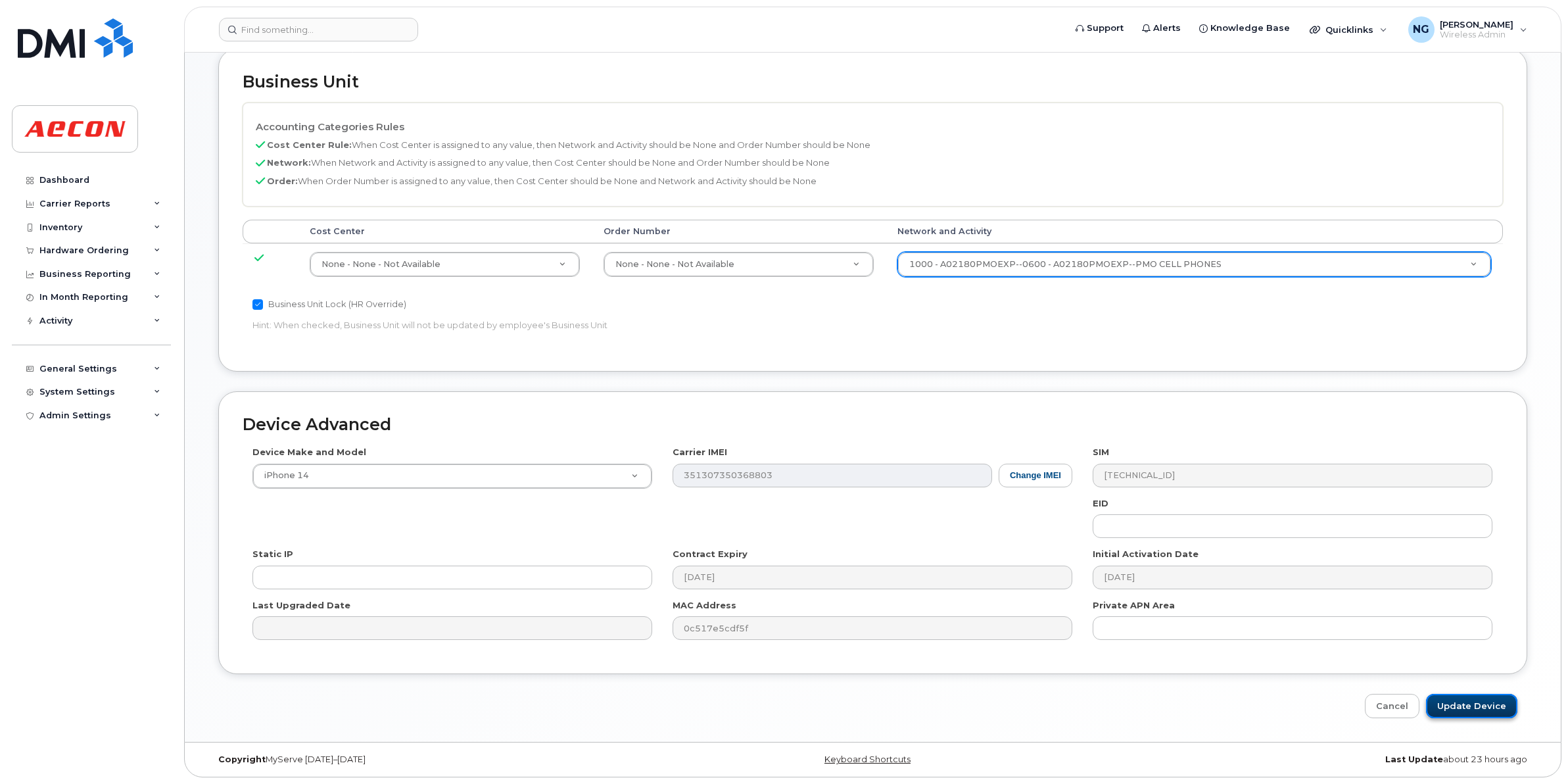
click at [1472, 699] on input "Update Device" at bounding box center [1471, 706] width 91 height 25
type input "Saving..."
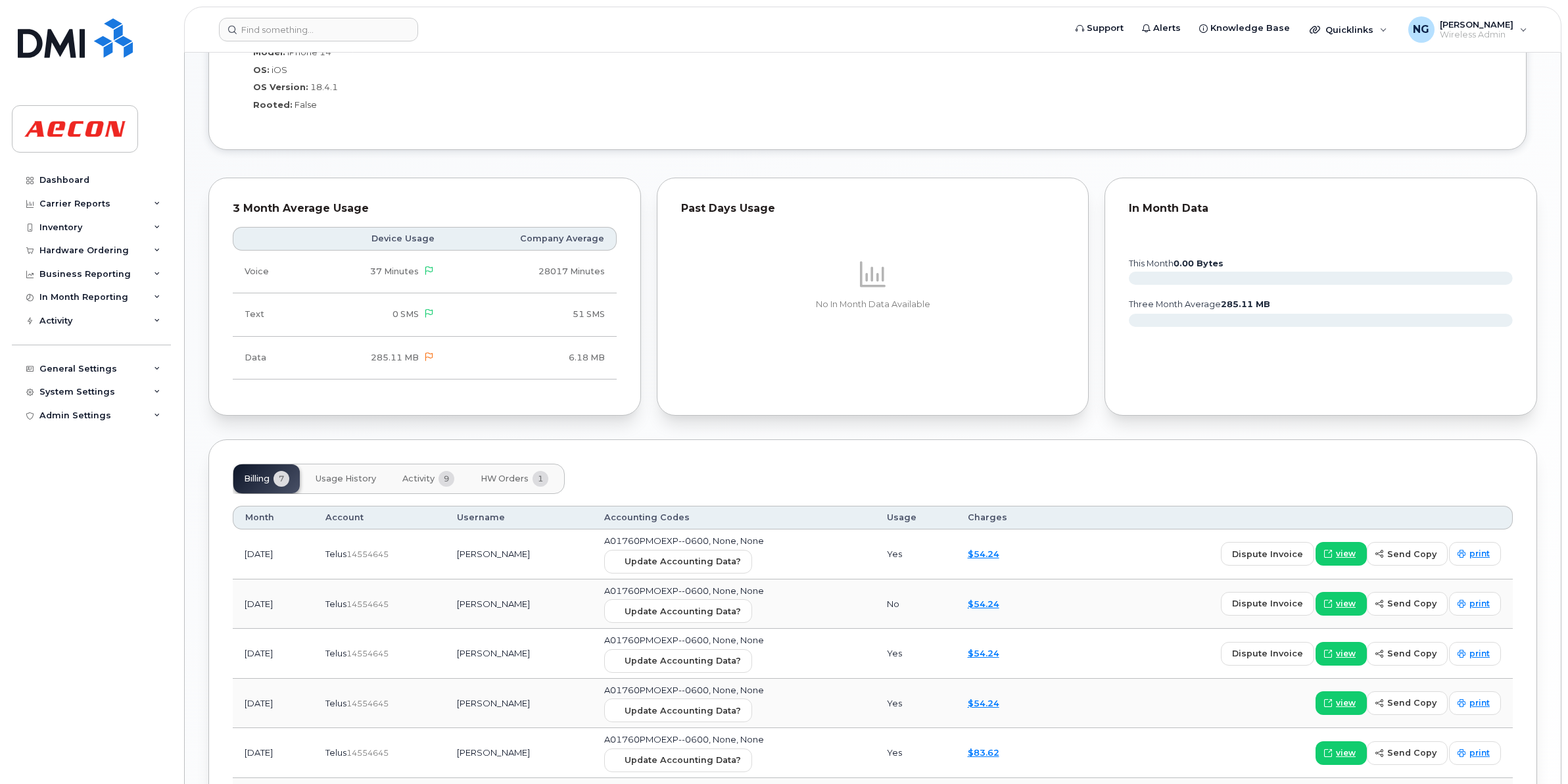
scroll to position [728, 0]
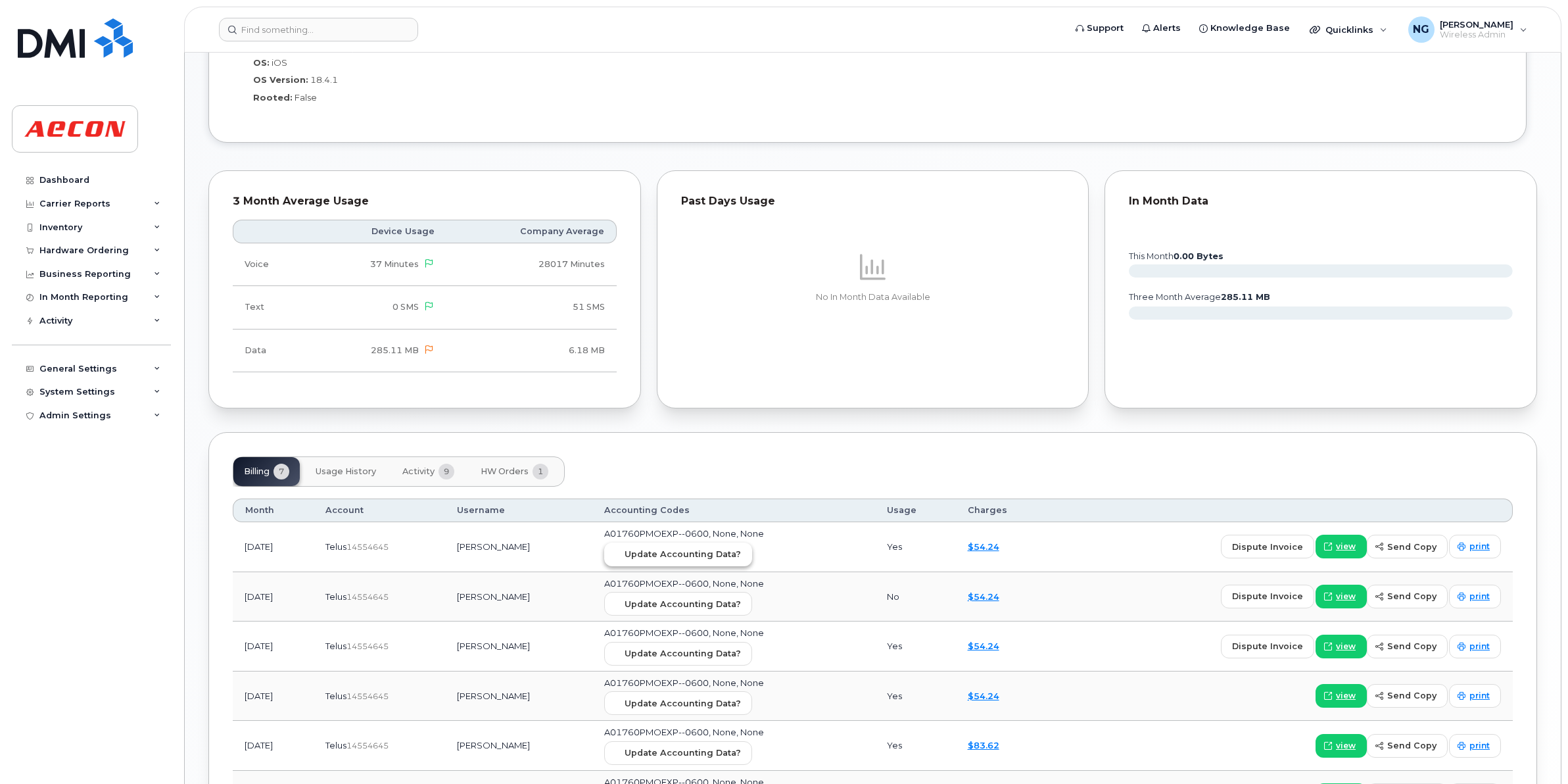
click at [741, 557] on span "Update Accounting Data?" at bounding box center [683, 554] width 117 height 13
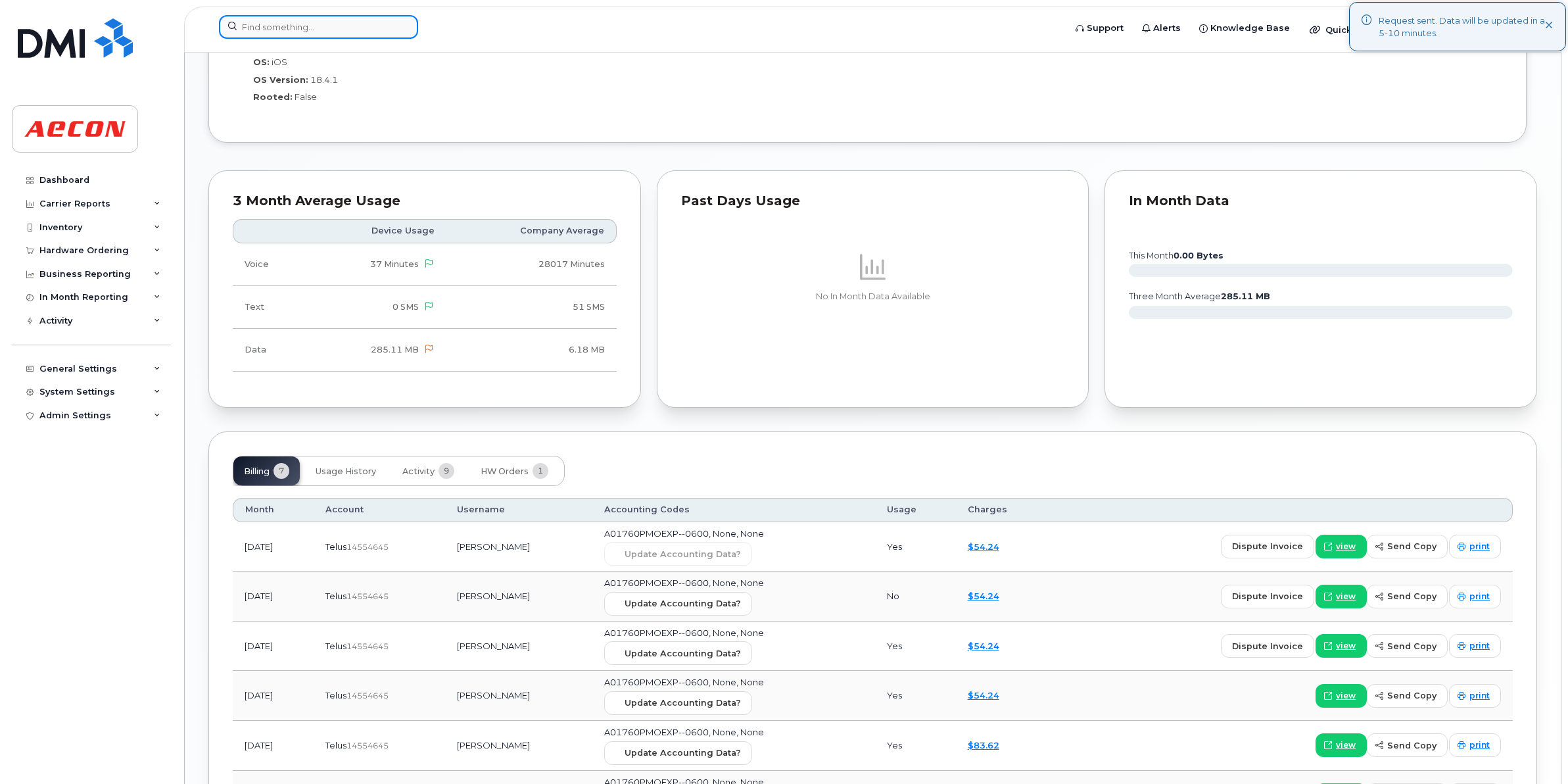
click at [307, 27] on input at bounding box center [319, 27] width 200 height 24
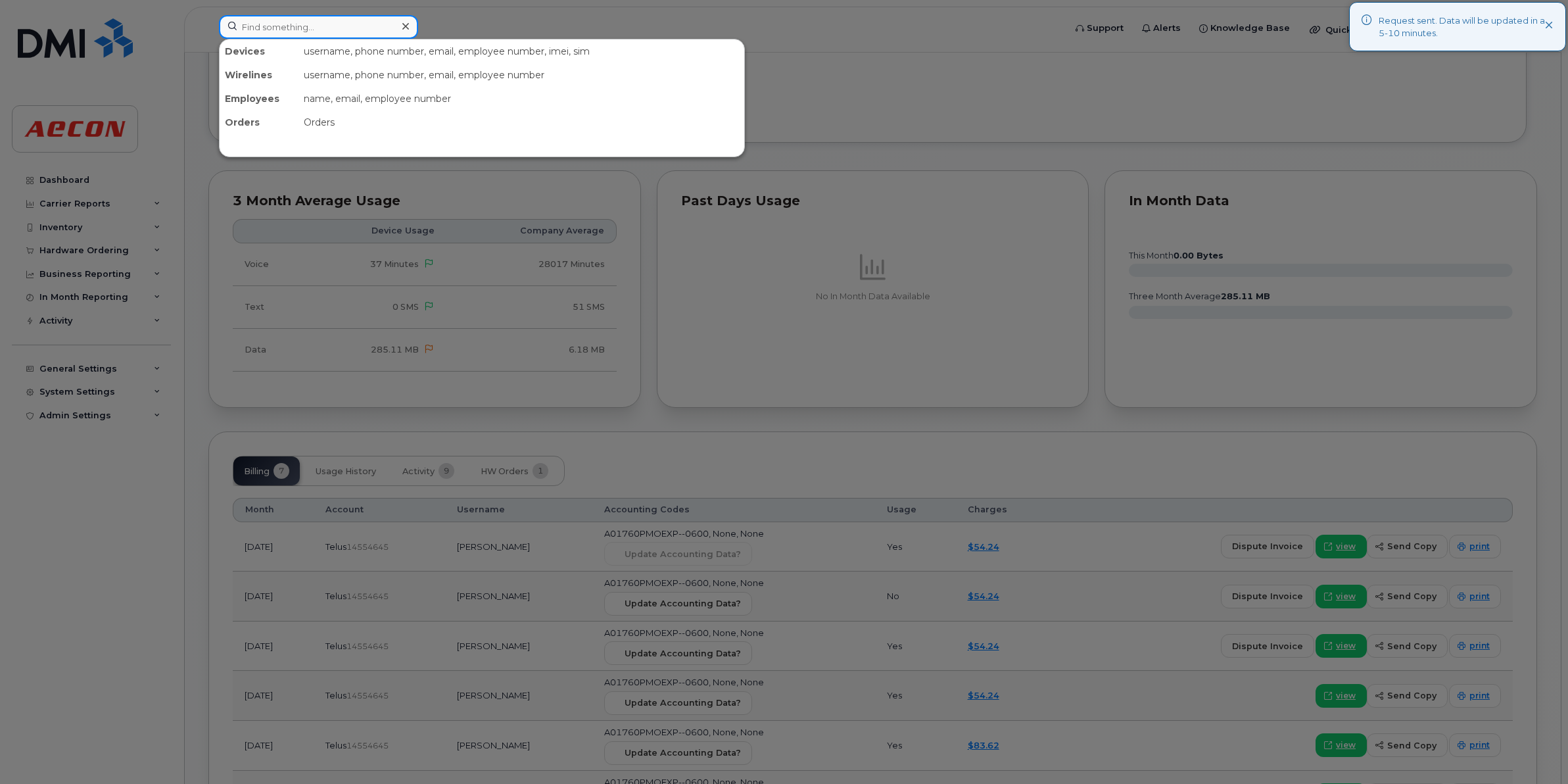
paste input "[PHONE_NUMBER]"
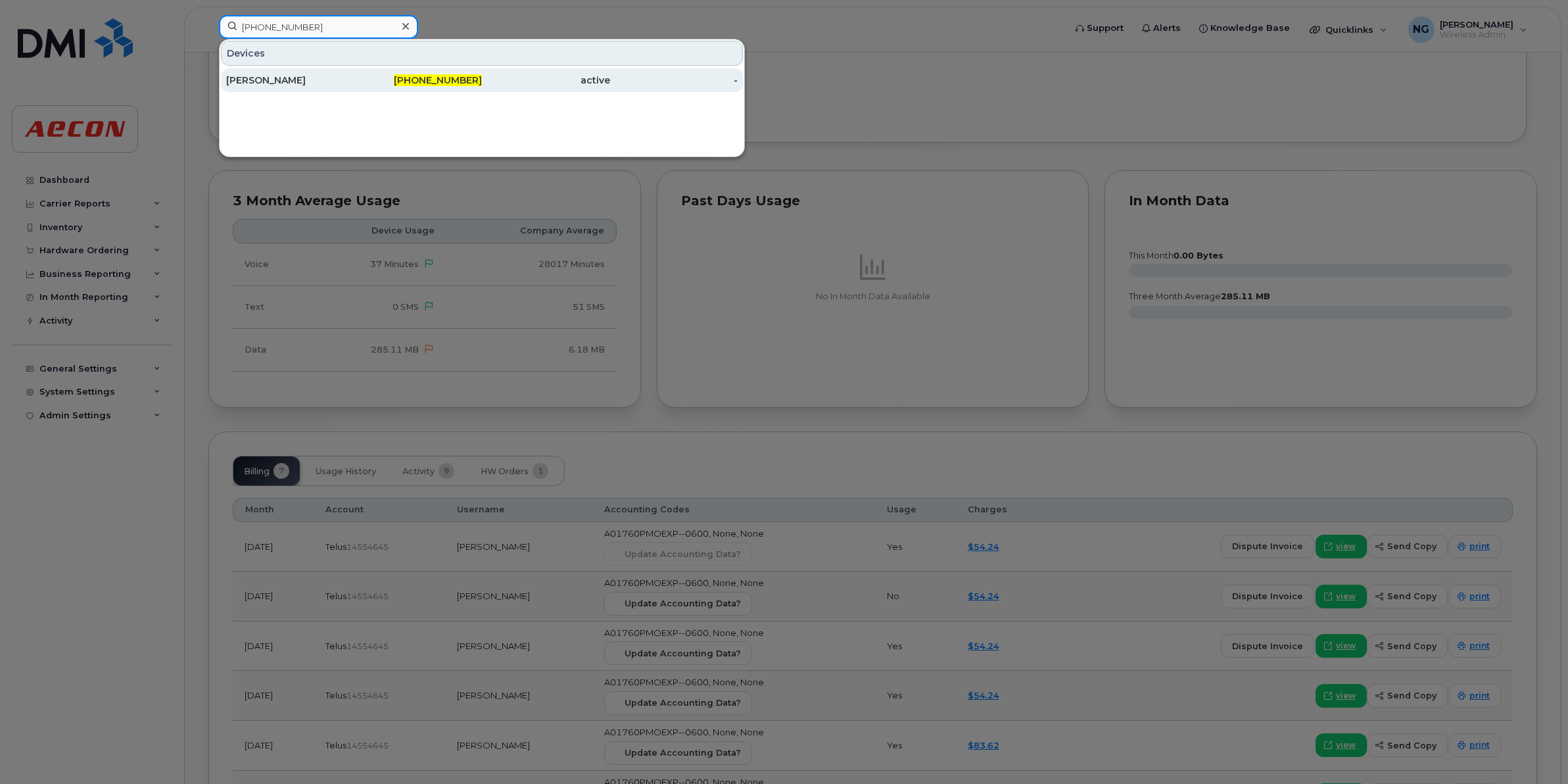
type input "[PHONE_NUMBER]"
click at [457, 76] on span "289-675-1722" at bounding box center [438, 80] width 88 height 12
drag, startPoint x: 457, startPoint y: 76, endPoint x: 474, endPoint y: 83, distance: 18.4
click at [457, 76] on span "289-675-1722" at bounding box center [438, 80] width 88 height 12
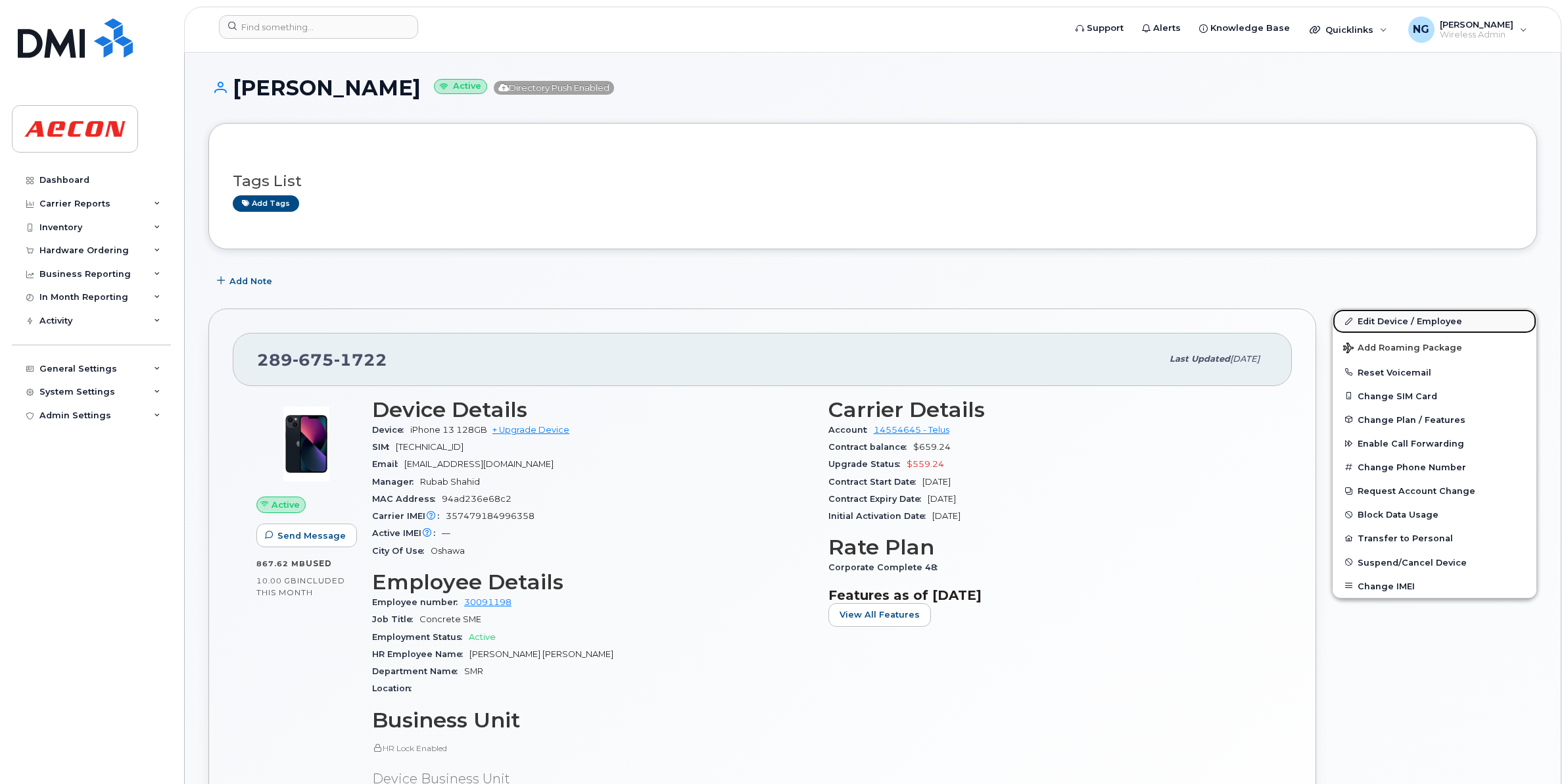
click at [1371, 312] on link "Edit Device / Employee" at bounding box center [1435, 321] width 204 height 24
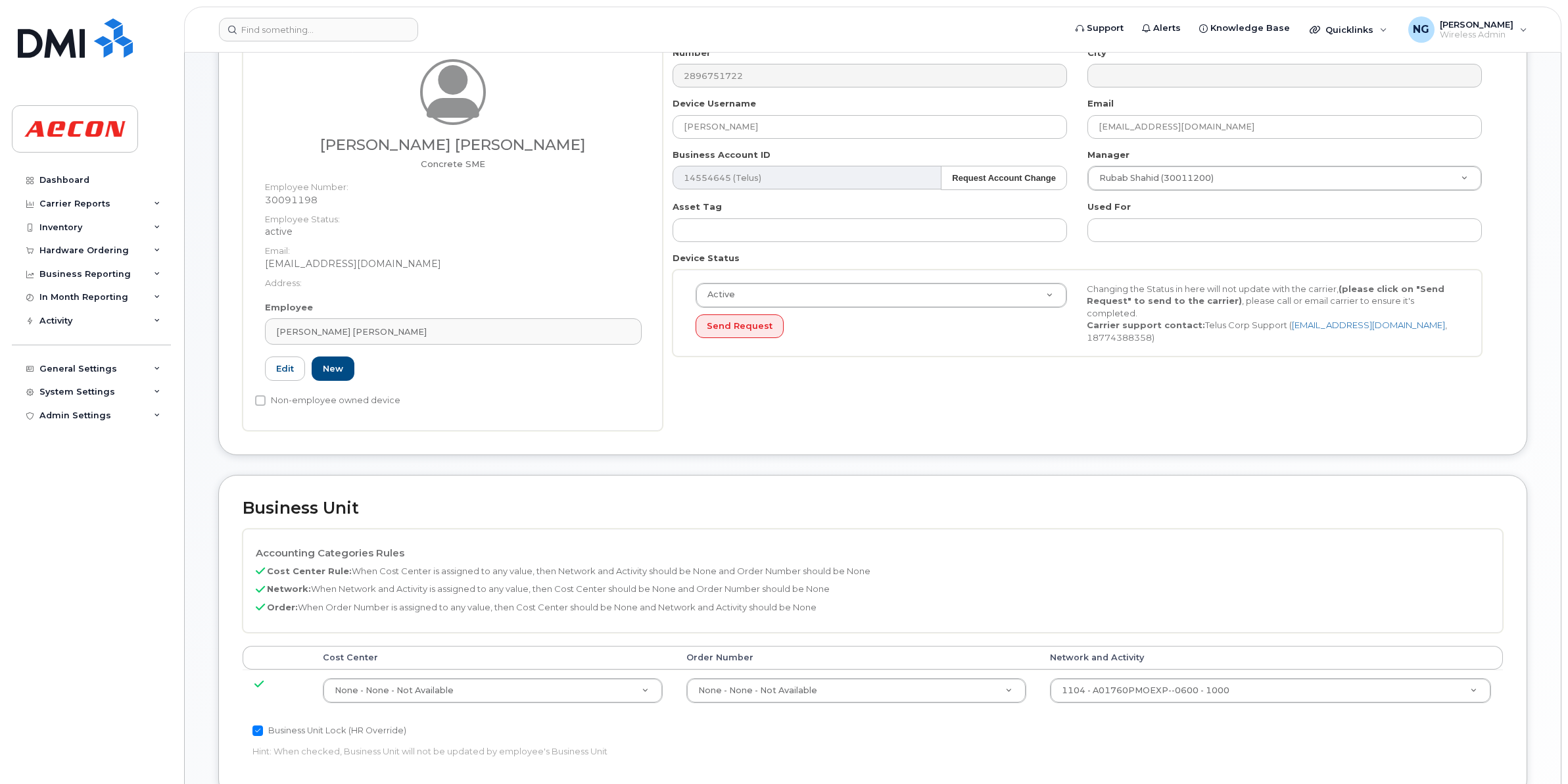
scroll to position [246, 0]
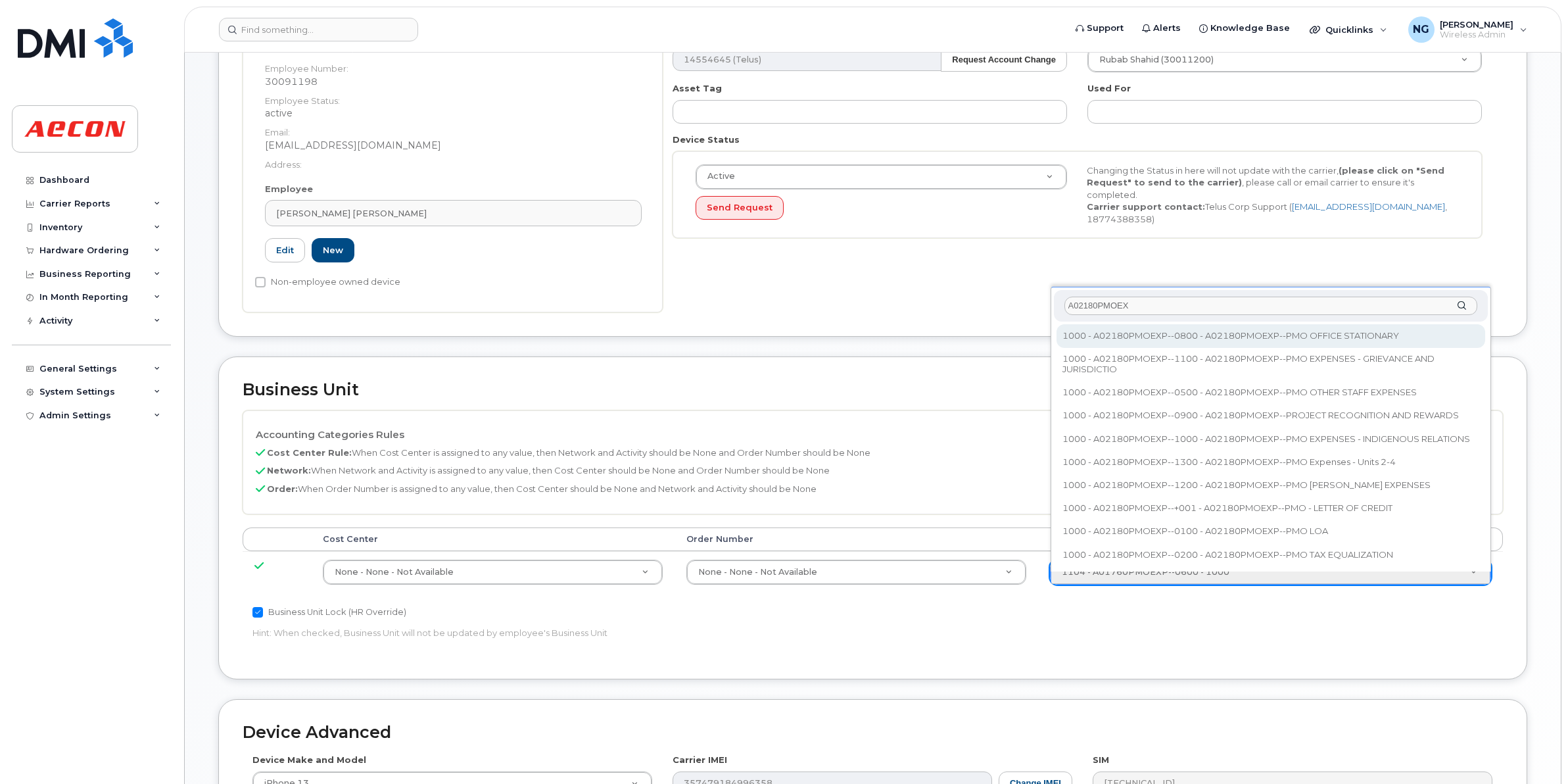
click at [1154, 294] on div "A02180PMOEX" at bounding box center [1270, 305] width 434 height 33
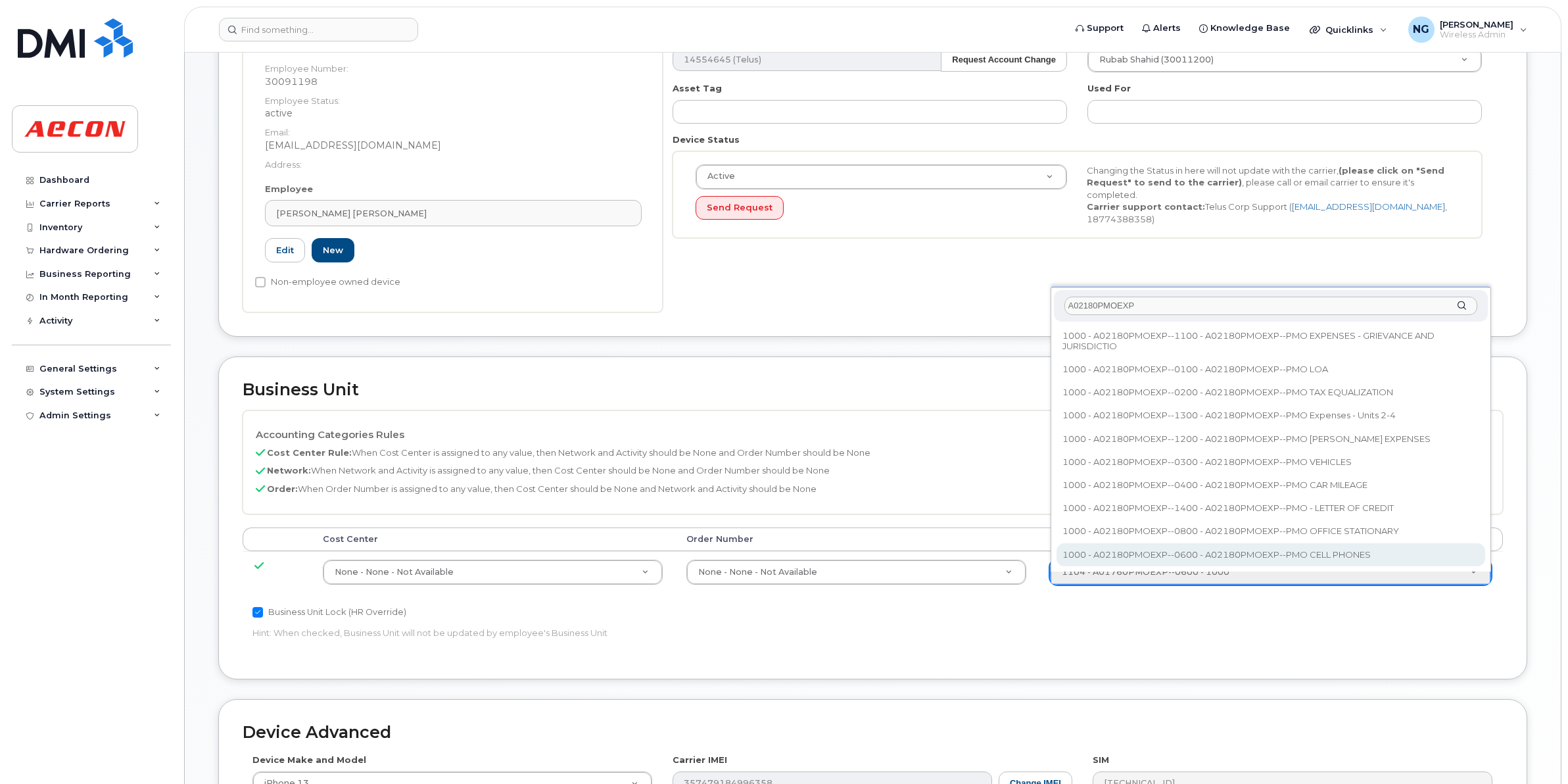
type input "A02180PMOEXP"
type input "35511858"
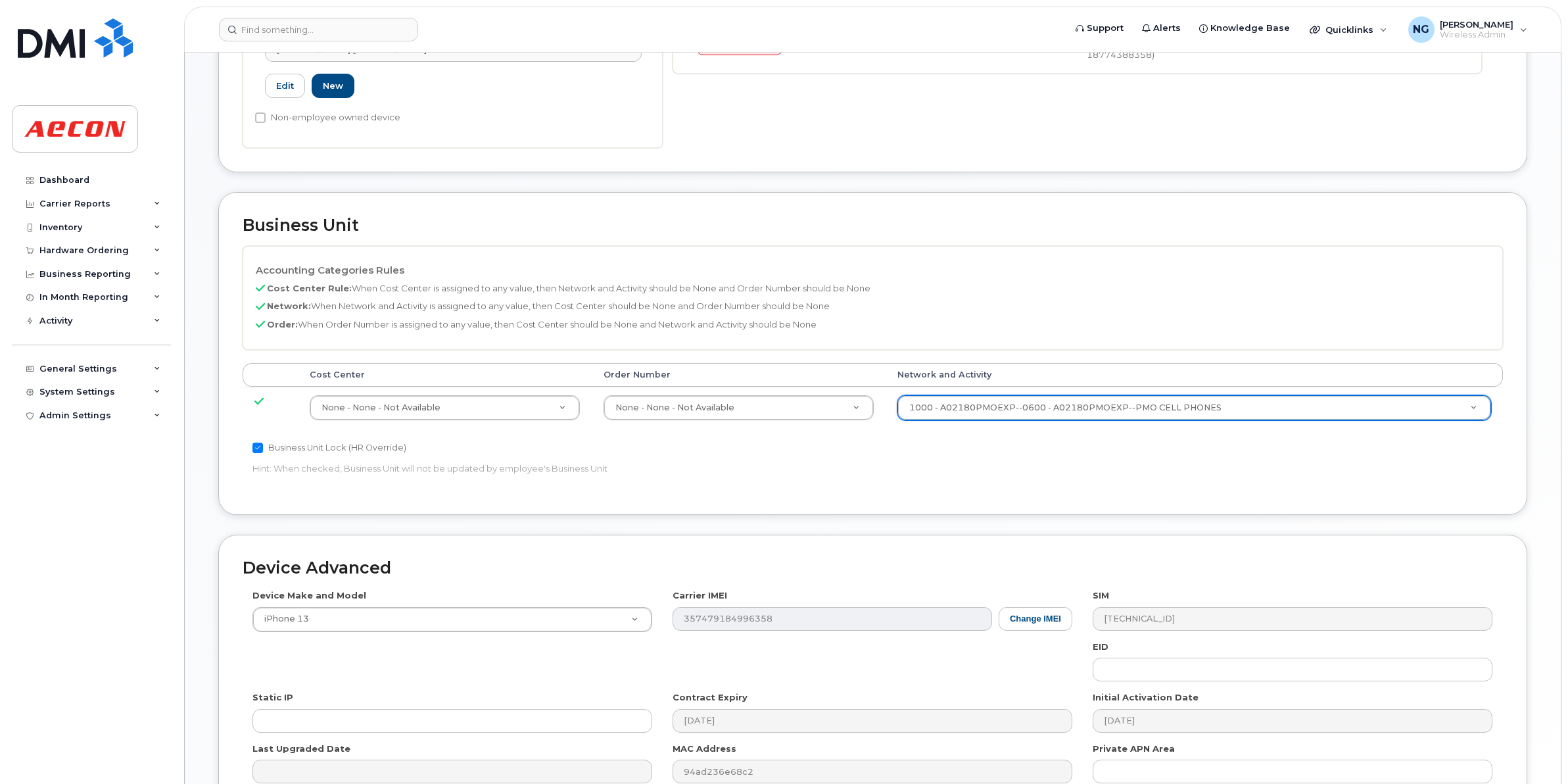
scroll to position [557, 0]
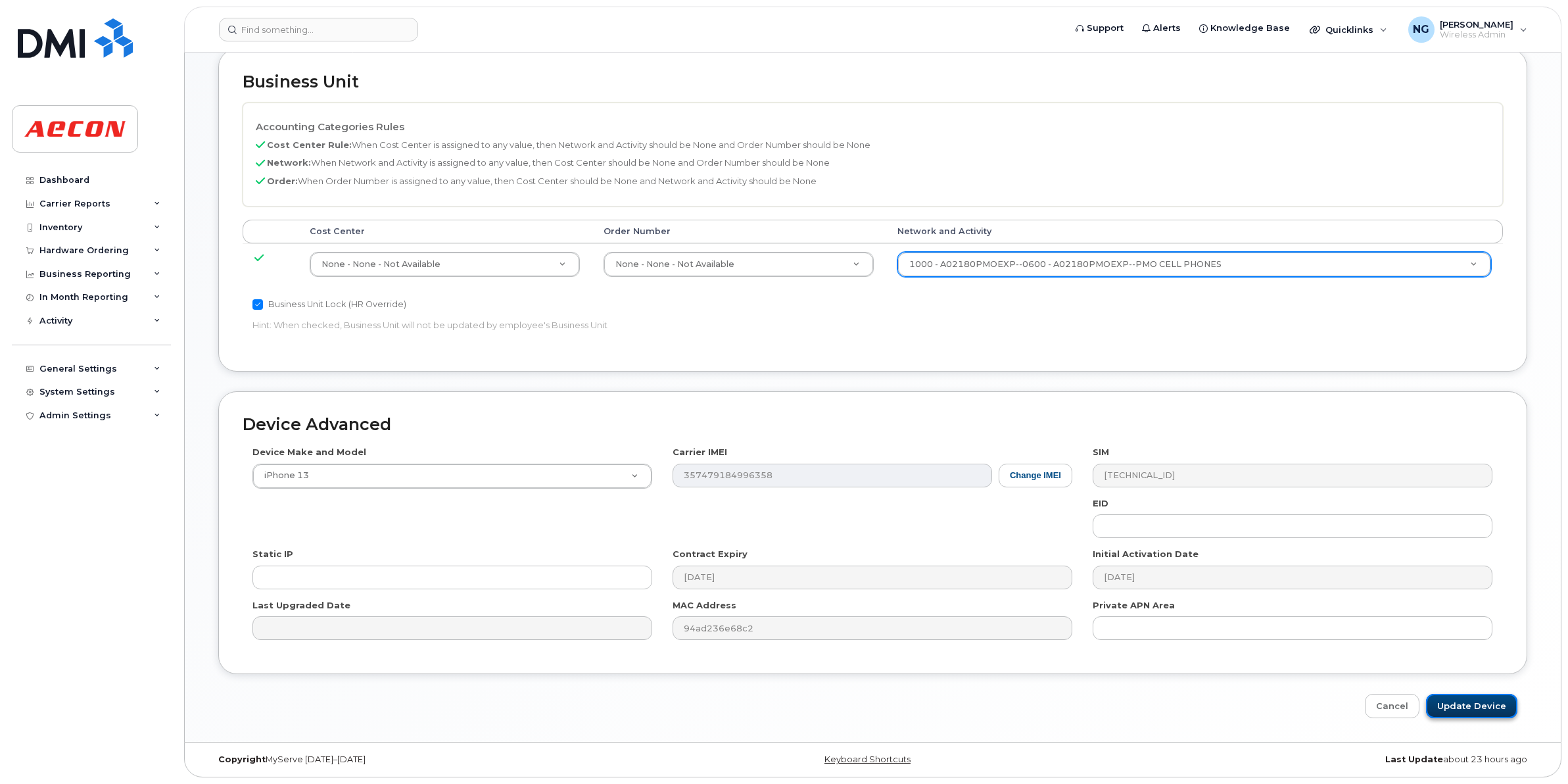
click at [1480, 708] on input "Update Device" at bounding box center [1471, 706] width 91 height 25
type input "Saving..."
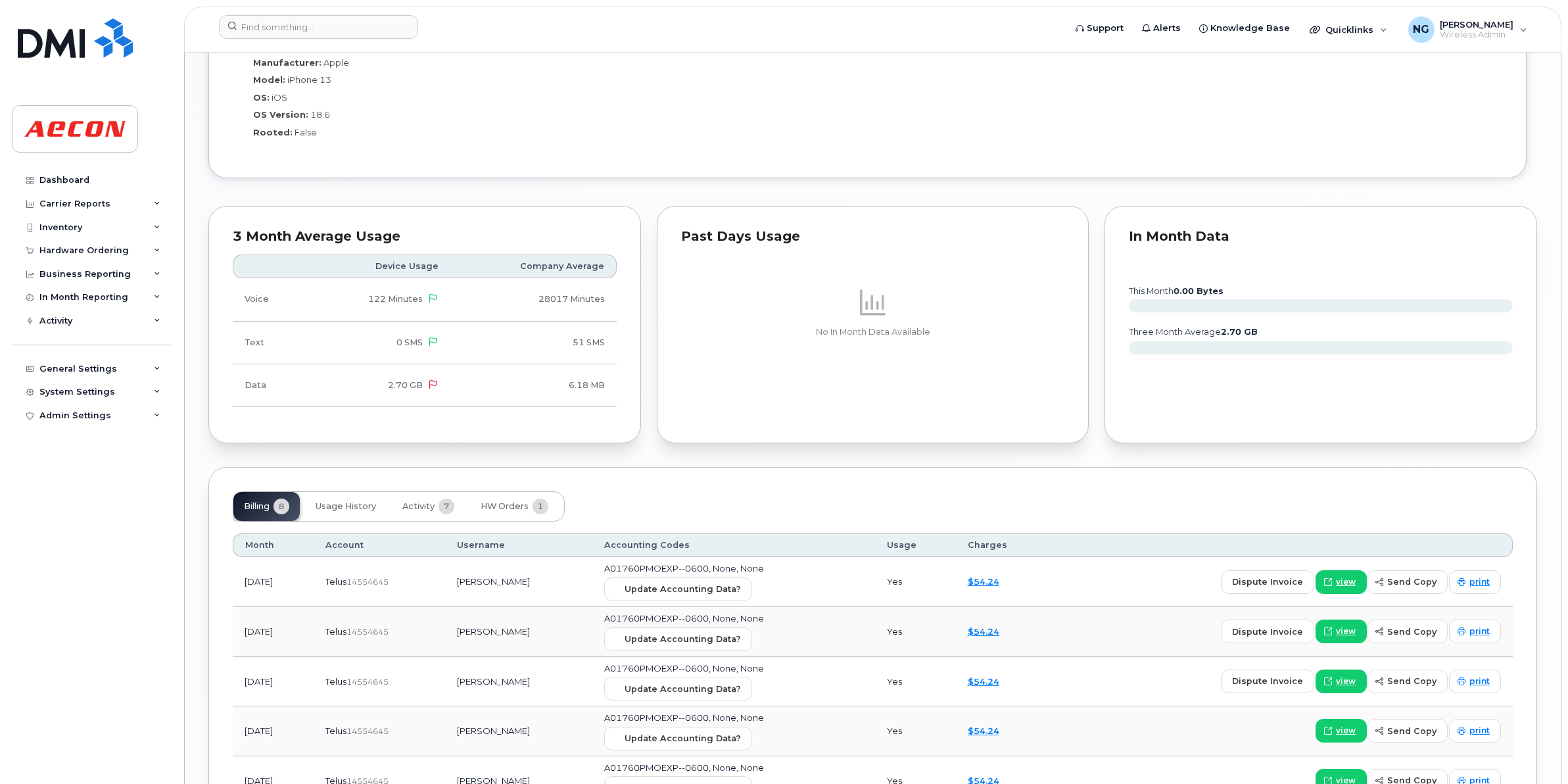
scroll to position [1316, 0]
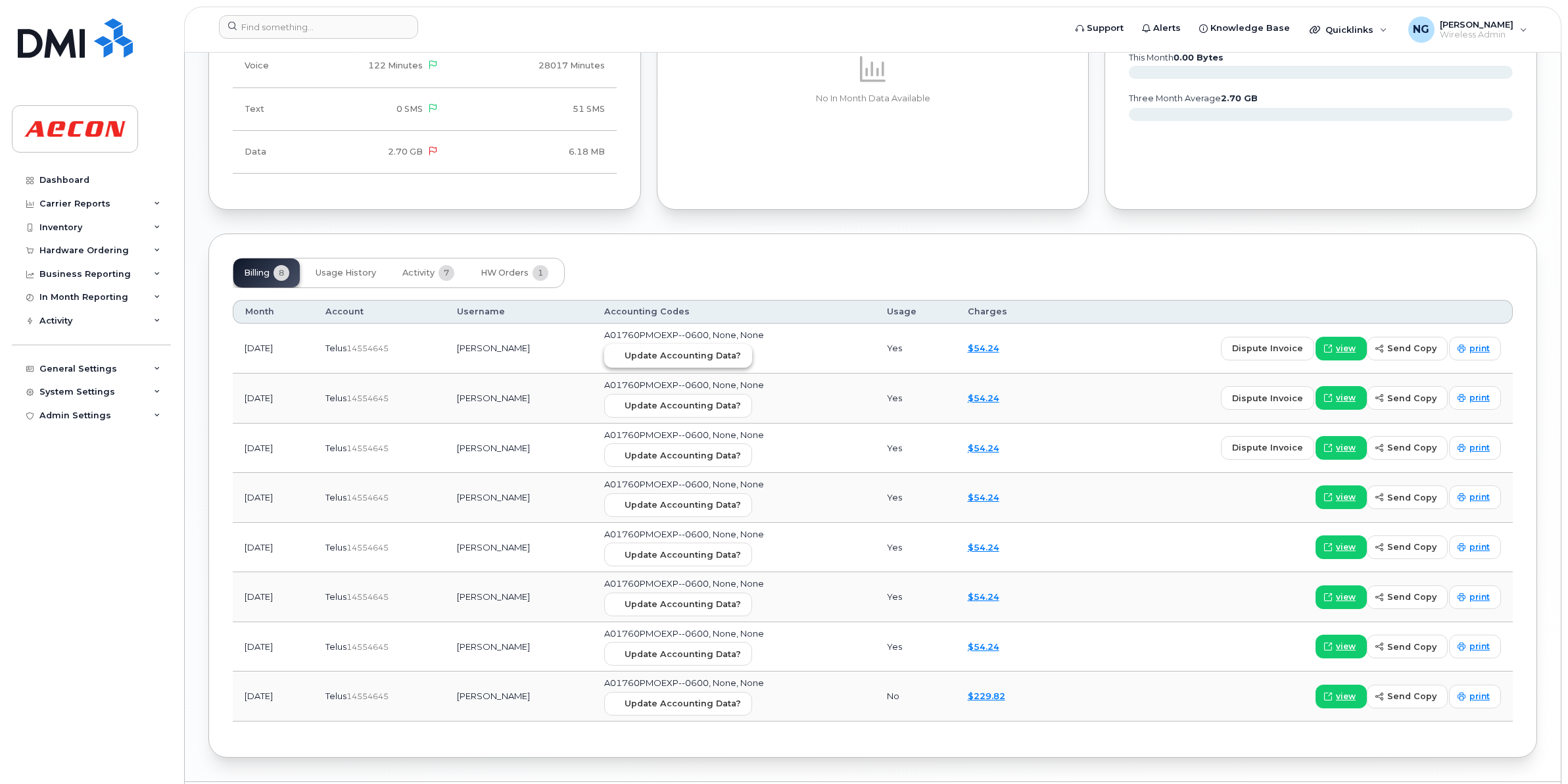
click at [677, 361] on span "Update Accounting Data?" at bounding box center [683, 355] width 117 height 13
click at [379, 37] on input at bounding box center [319, 27] width 200 height 24
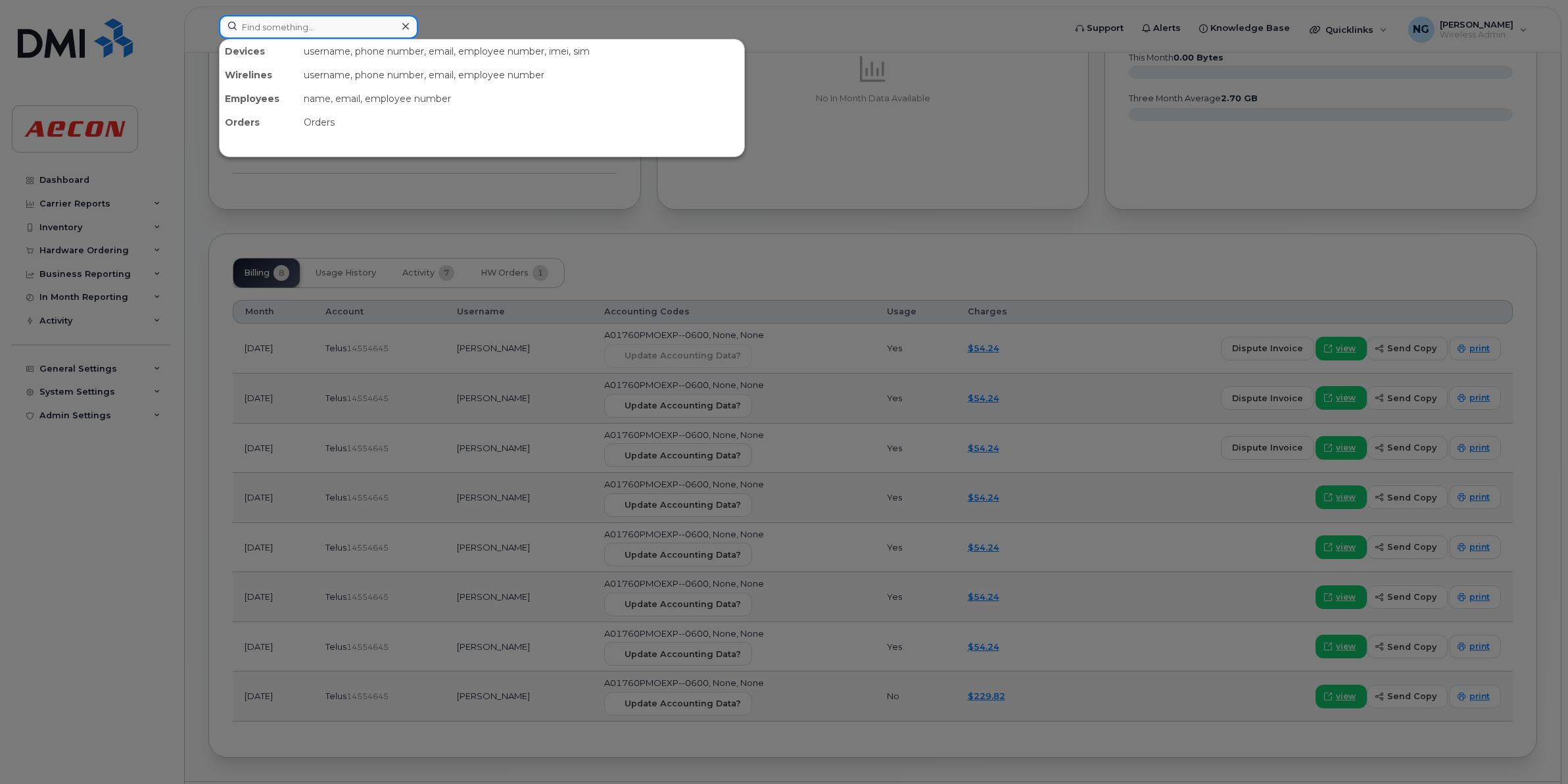
paste input "226-668-1871"
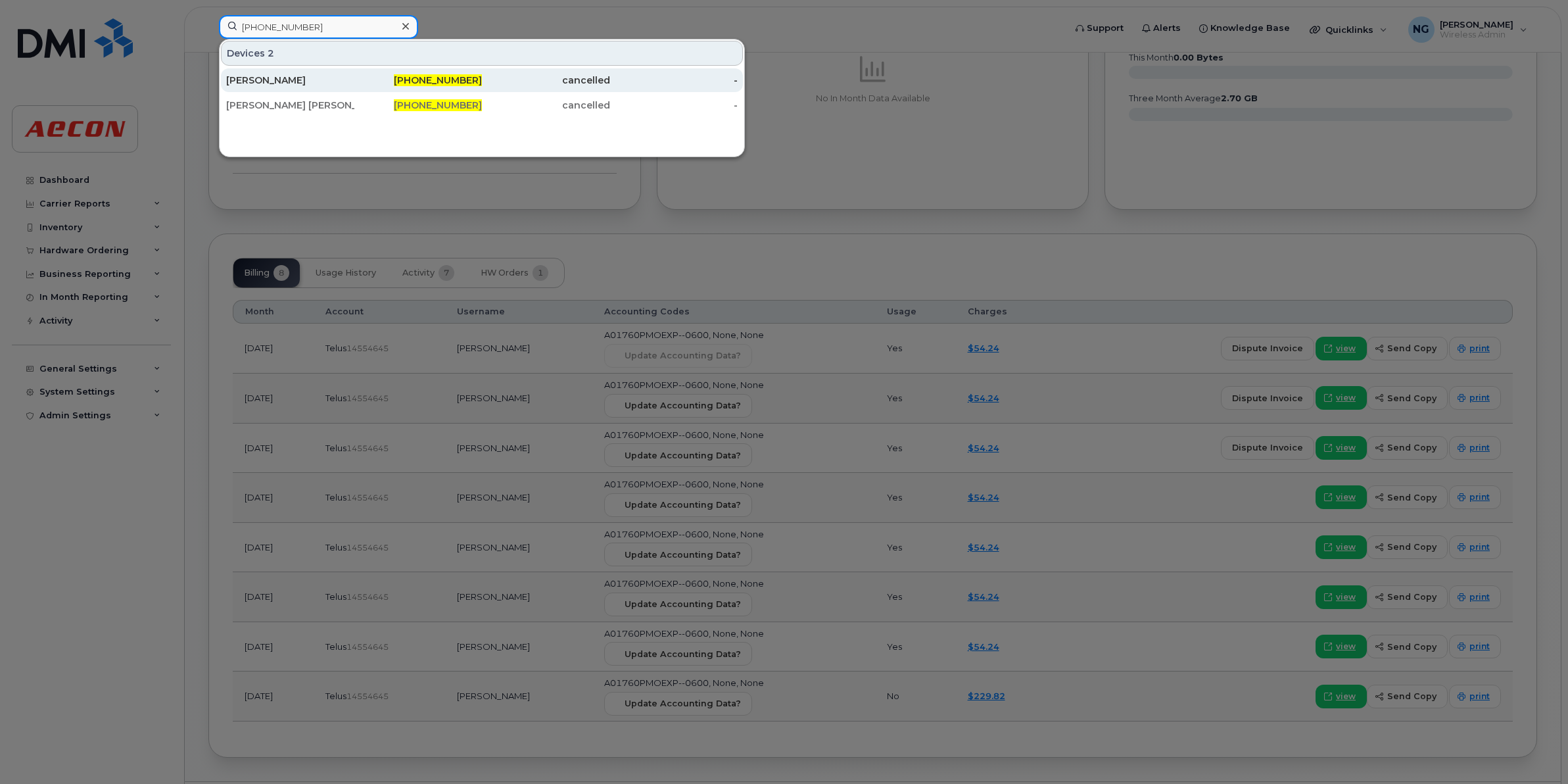
type input "226-668-1871"
click at [482, 74] on div "226-668-1871" at bounding box center [546, 80] width 128 height 24
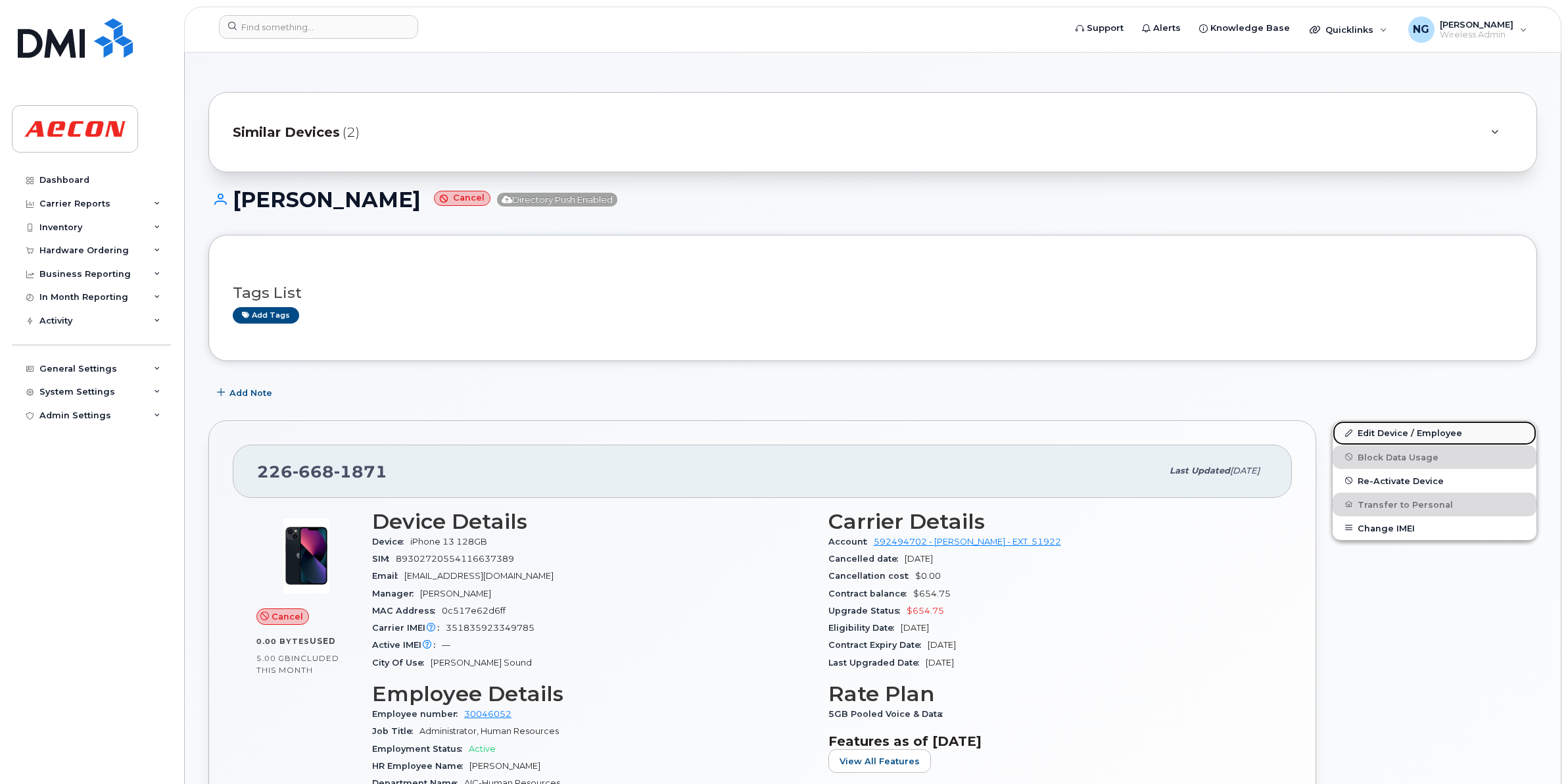
click at [1398, 432] on link "Edit Device / Employee" at bounding box center [1435, 433] width 204 height 24
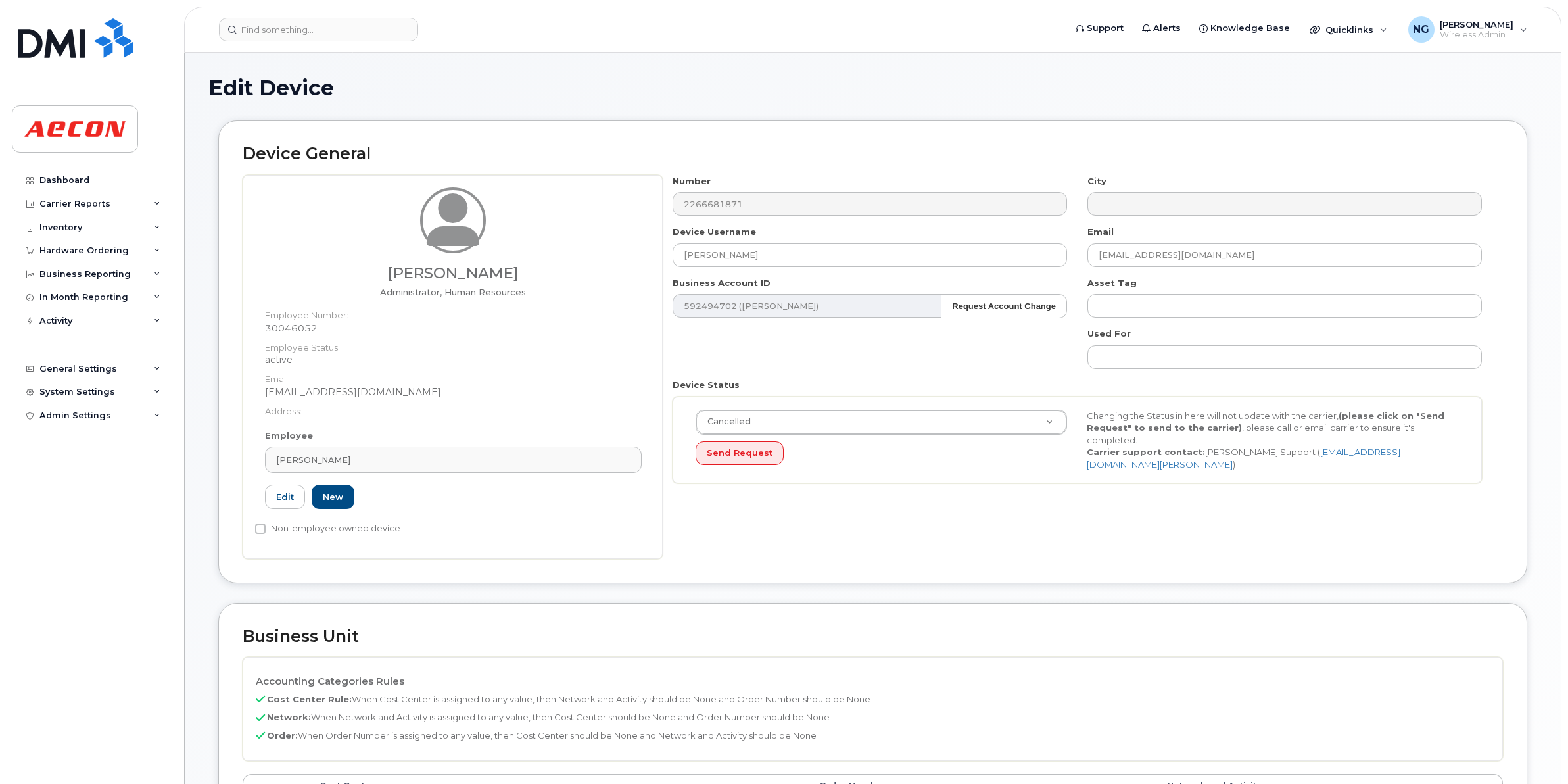
scroll to position [323, 0]
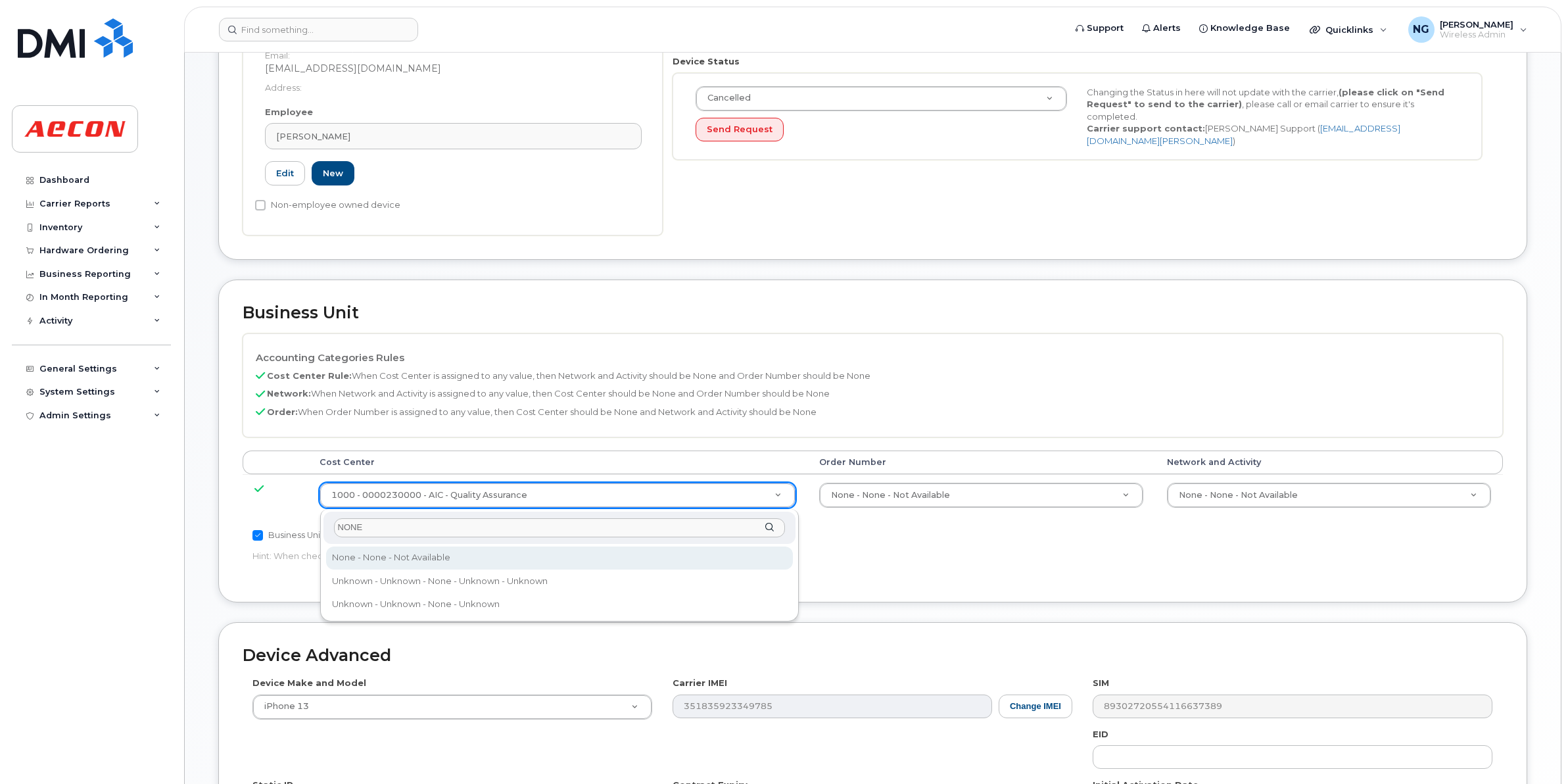
type input "NONE"
type input "289660"
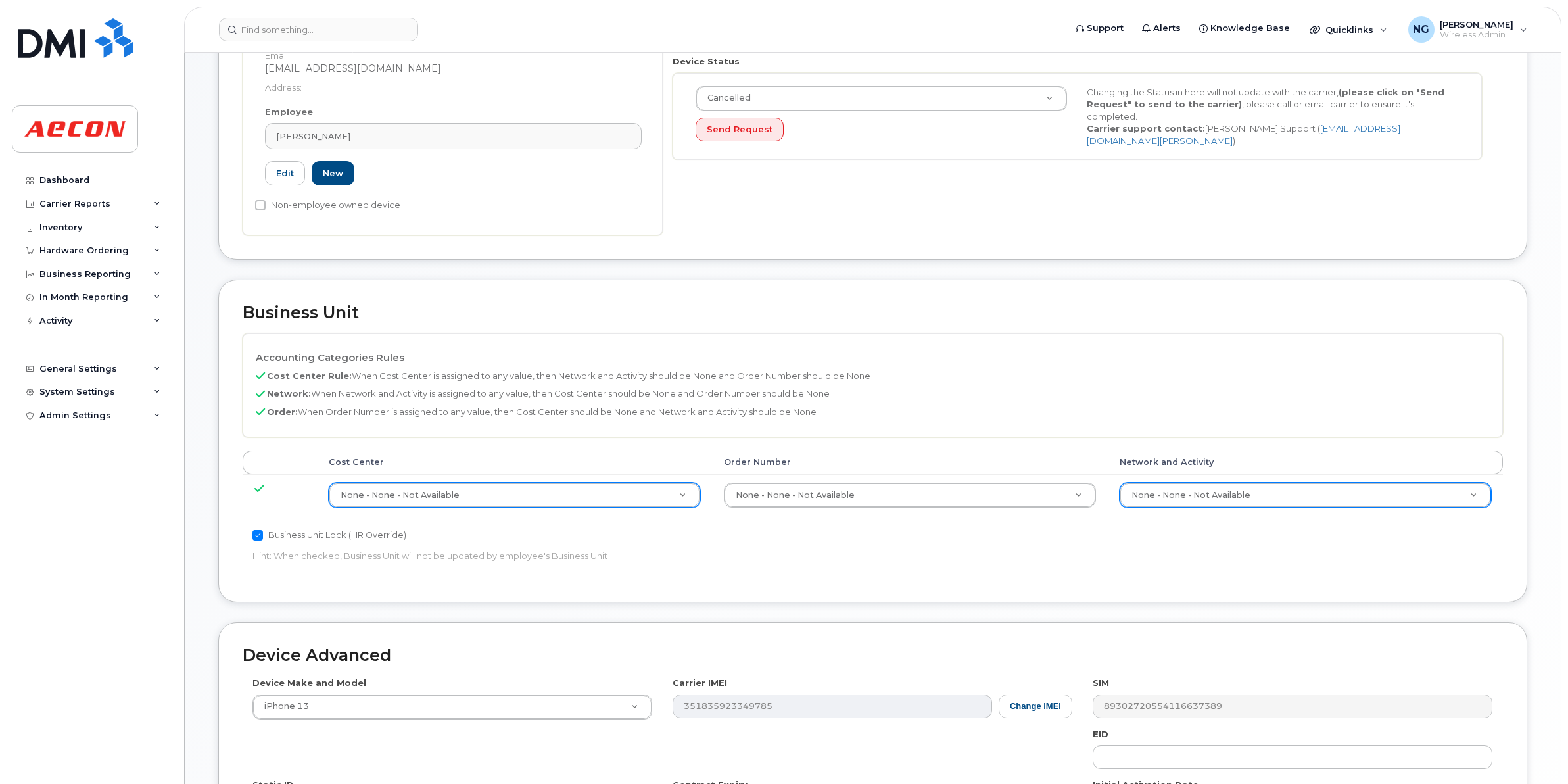
click at [1260, 483] on div "None - None - Not Available" at bounding box center [1305, 494] width 371 height 25
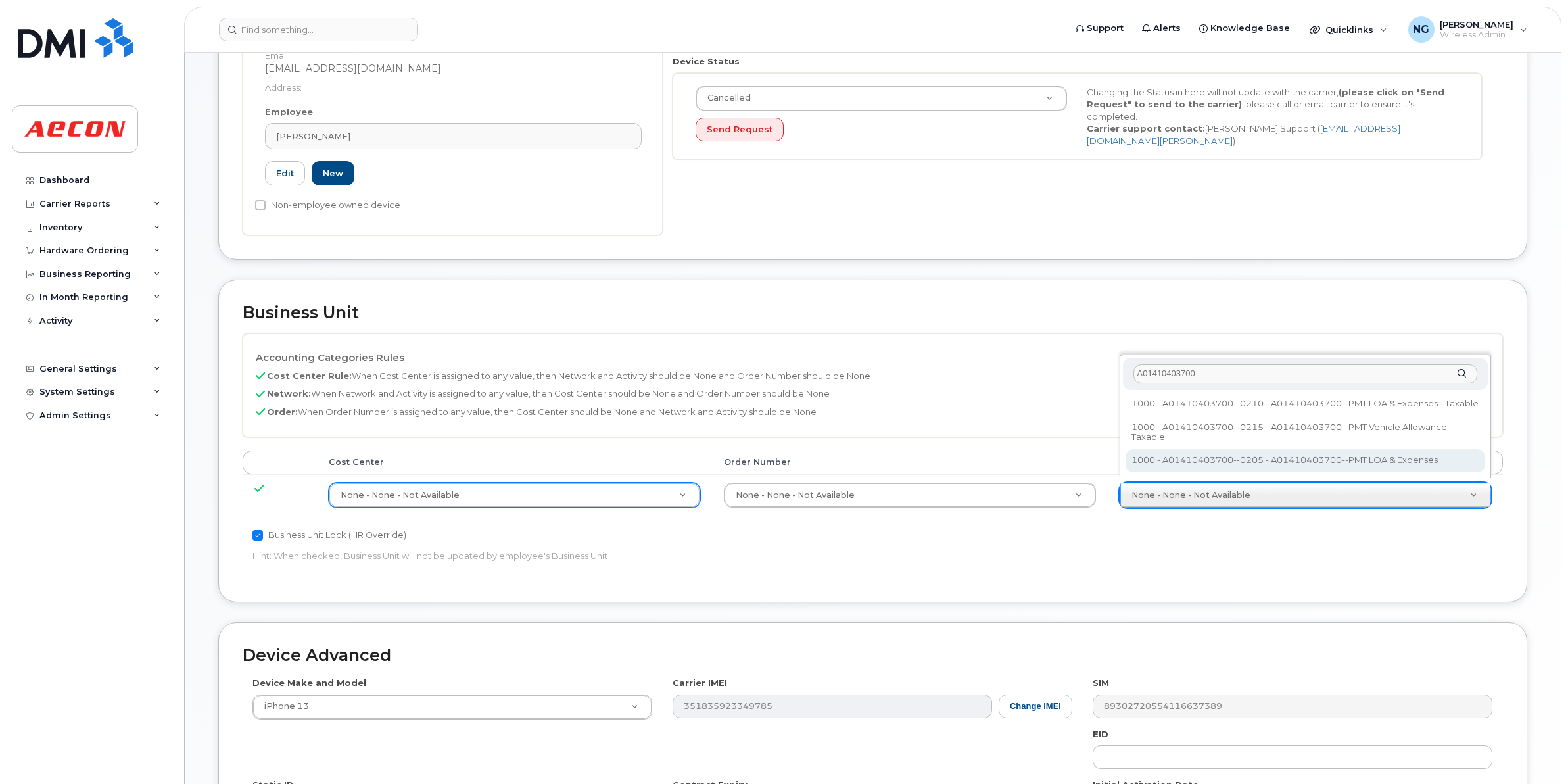
type input "A01410403700"
type input "4322595"
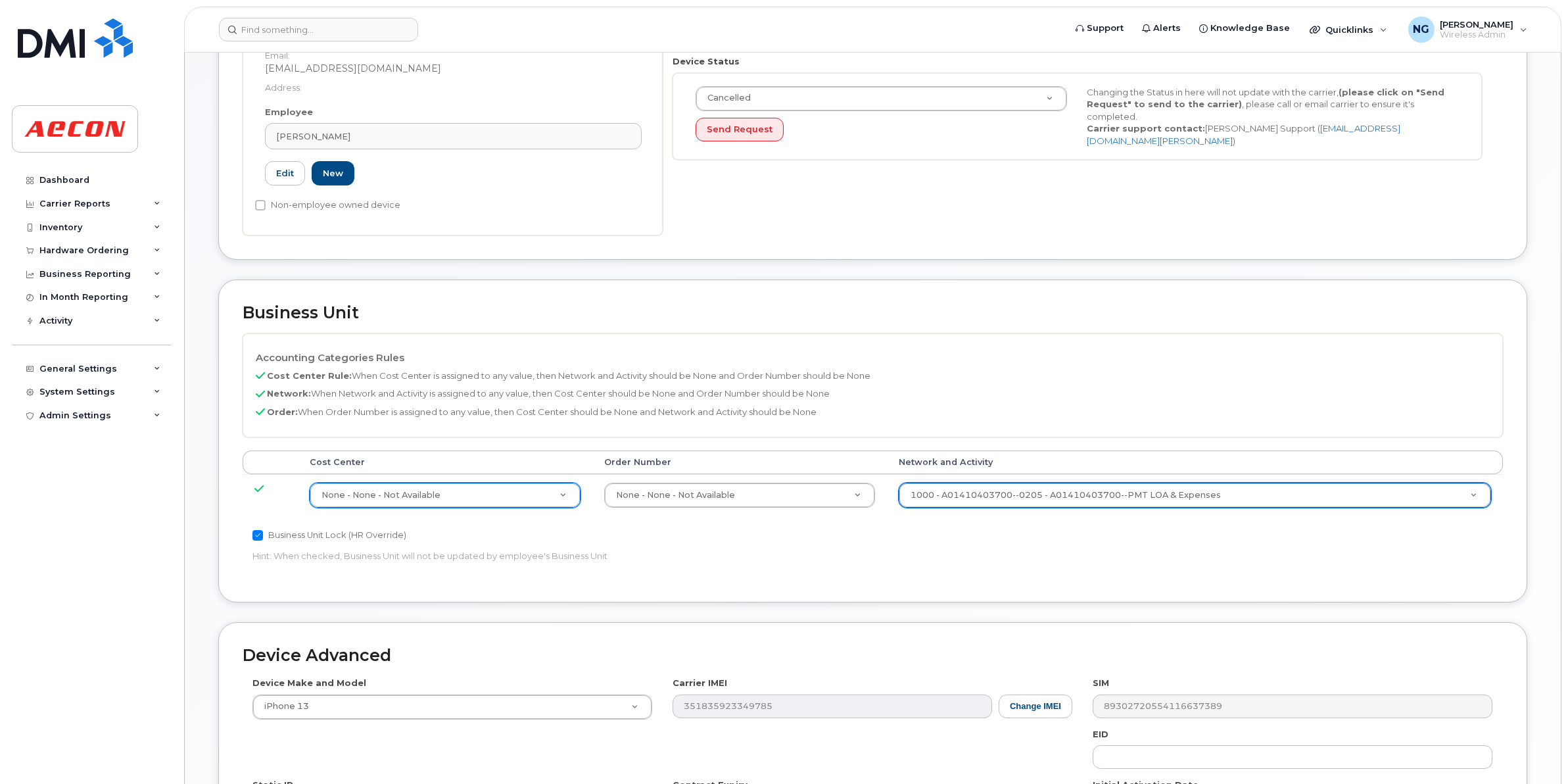
scroll to position [557, 0]
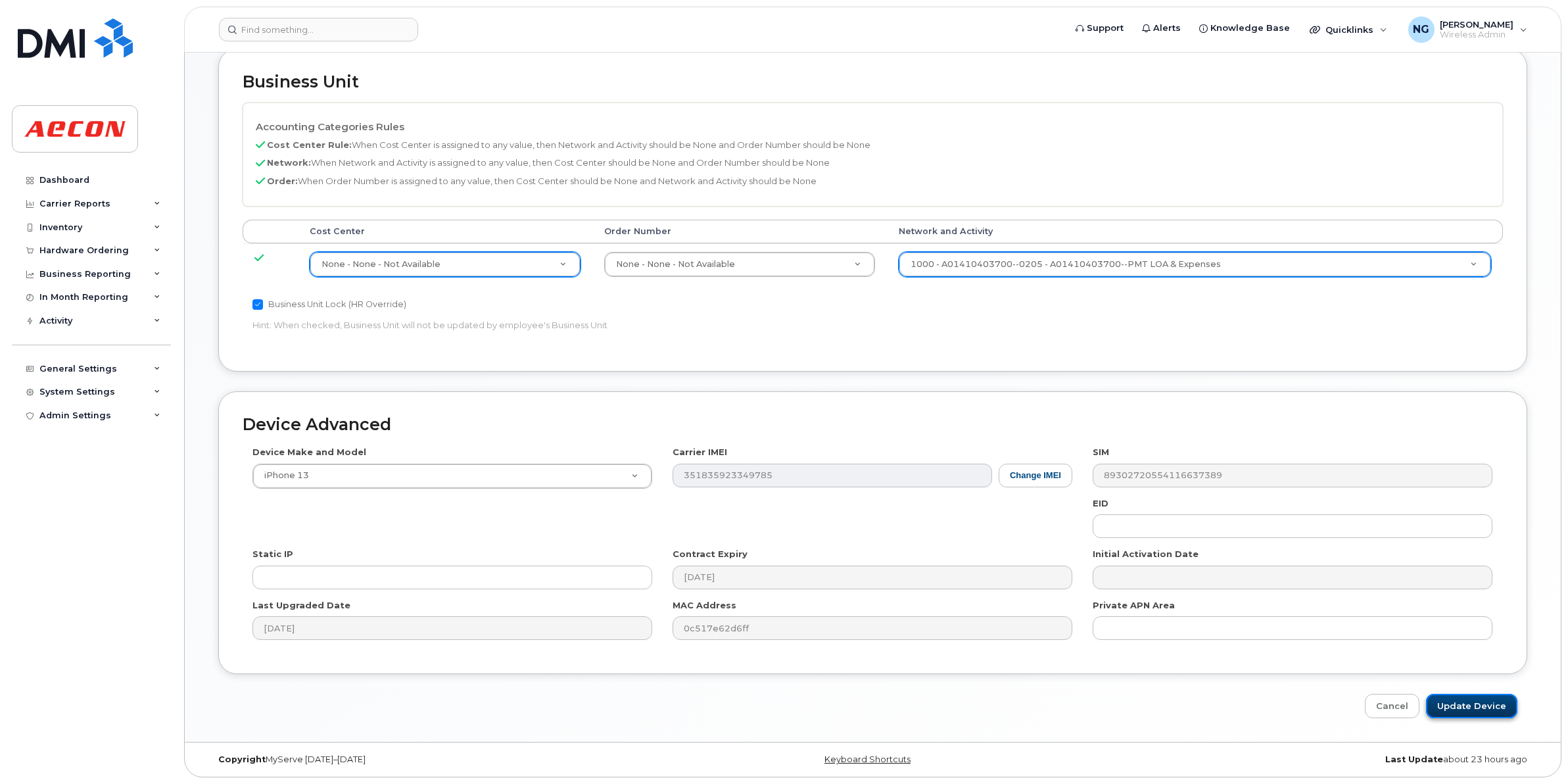
click at [1464, 712] on input "Update Device" at bounding box center [1471, 706] width 91 height 25
type input "Saving..."
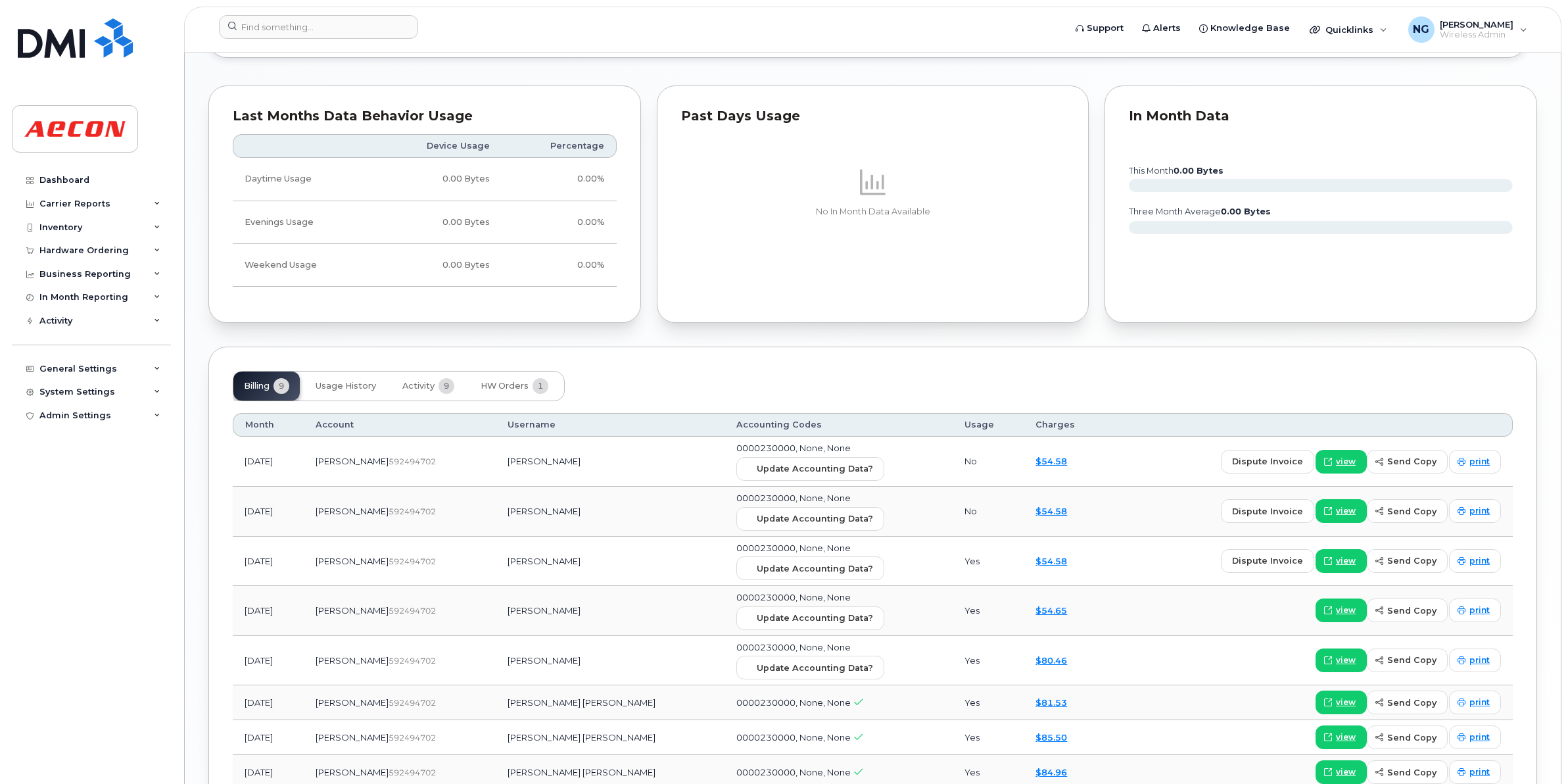
scroll to position [1316, 0]
click at [834, 469] on span "Update Accounting Data?" at bounding box center [815, 467] width 117 height 13
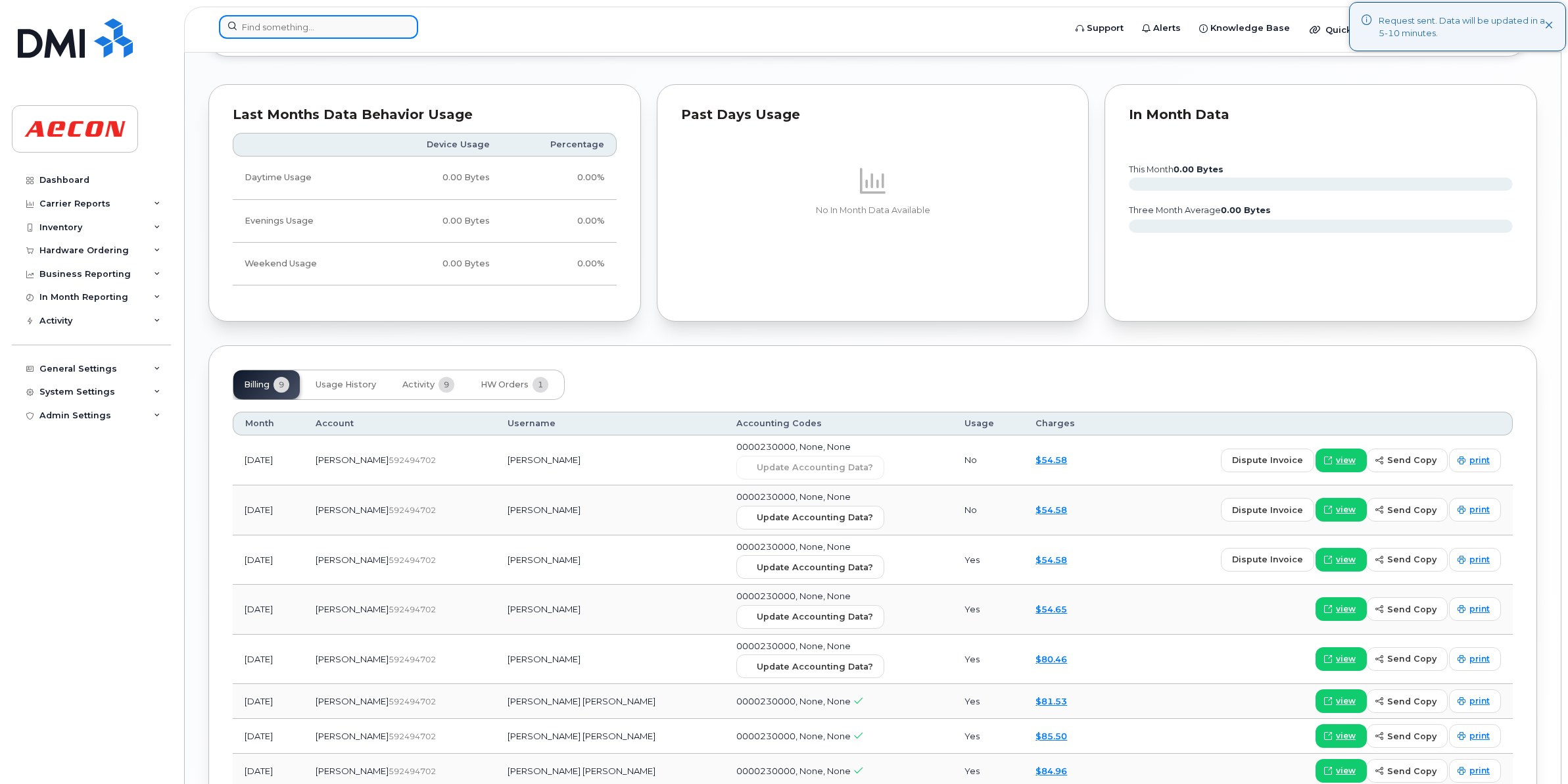
click at [330, 31] on input at bounding box center [319, 27] width 200 height 24
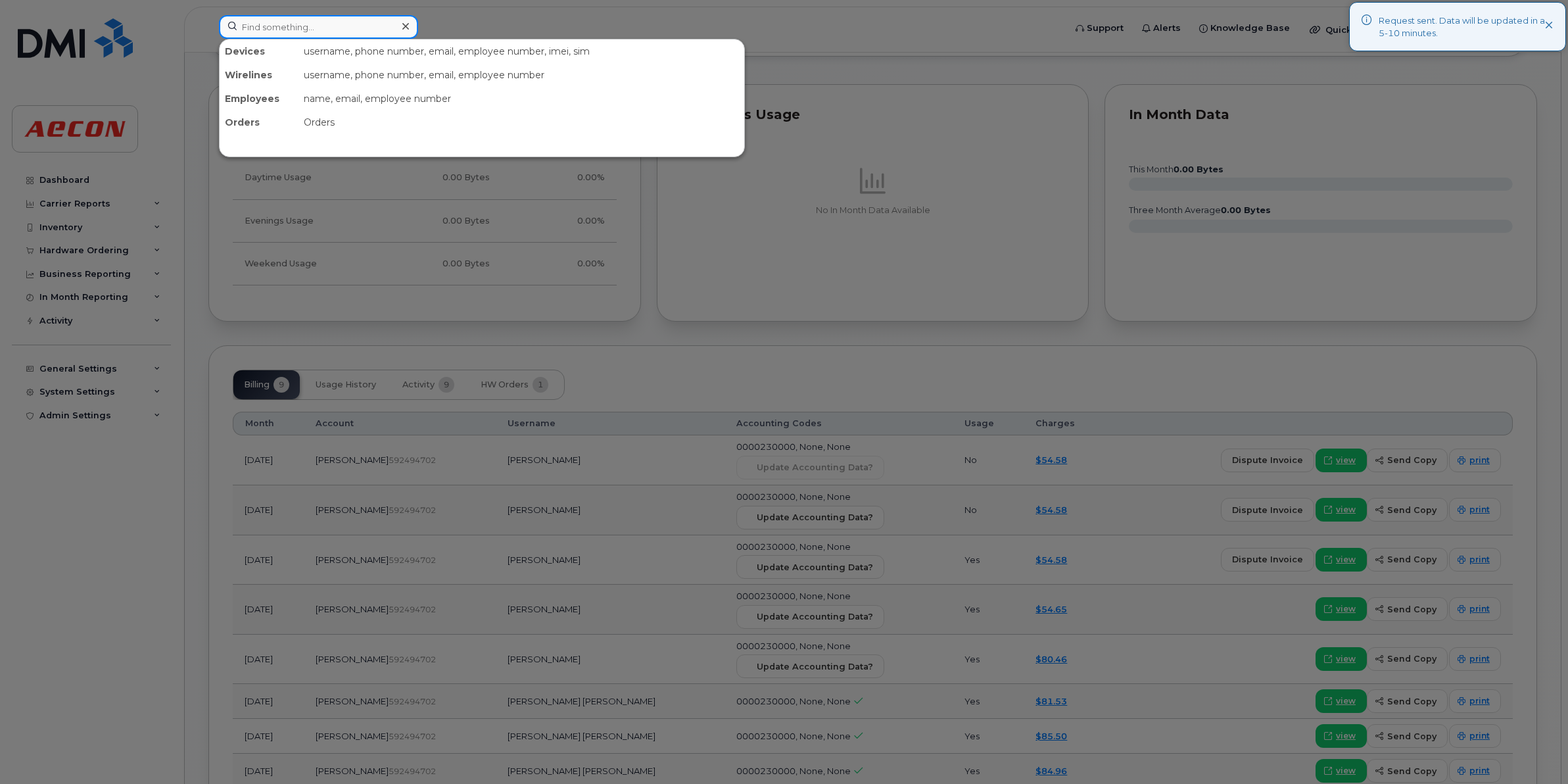
paste input "416-859-7211"
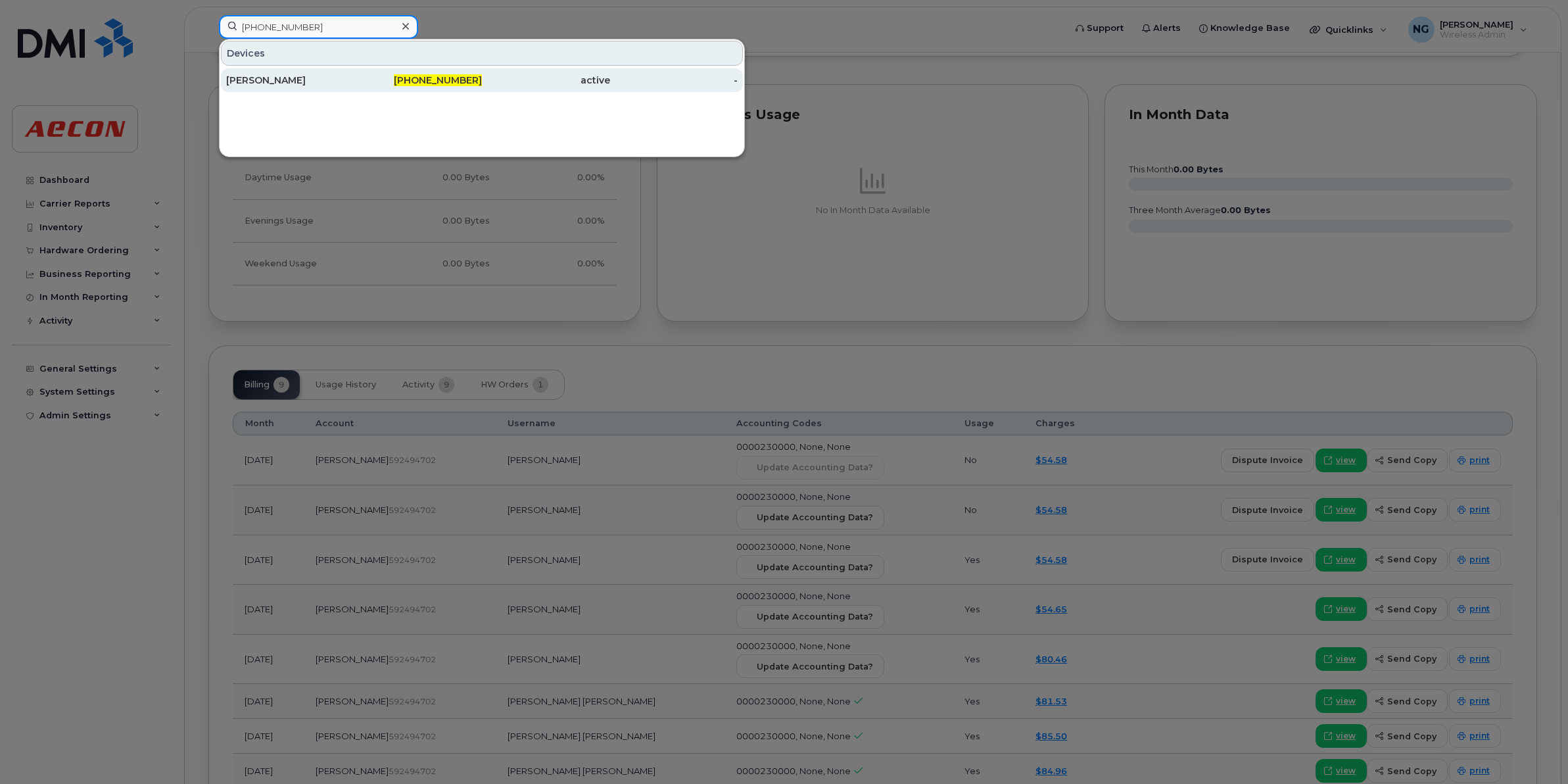
type input "416-859-7211"
click at [482, 70] on div "416-859-7211" at bounding box center [546, 80] width 128 height 24
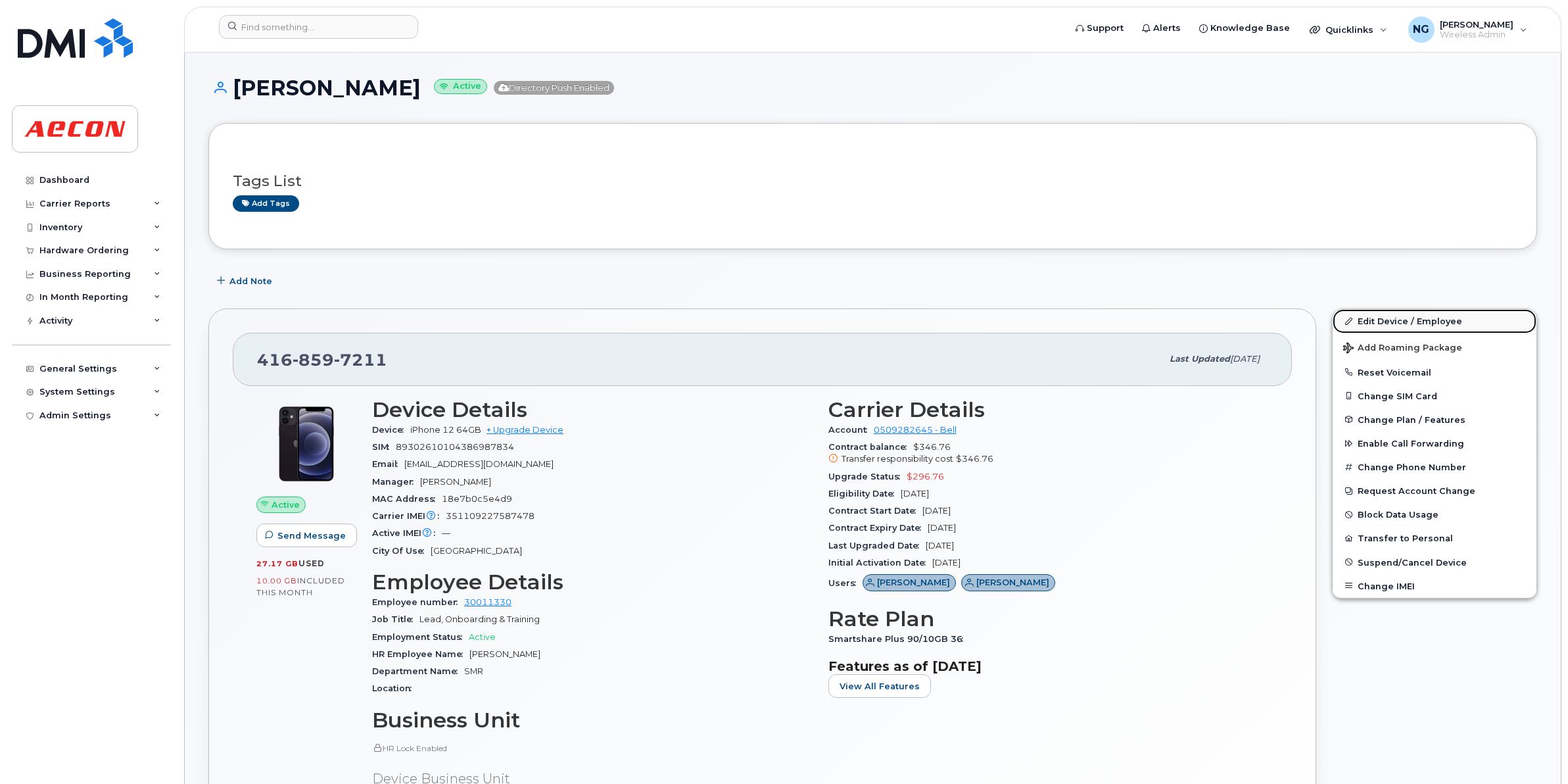
click at [1446, 317] on link "Edit Device / Employee" at bounding box center [1435, 321] width 204 height 24
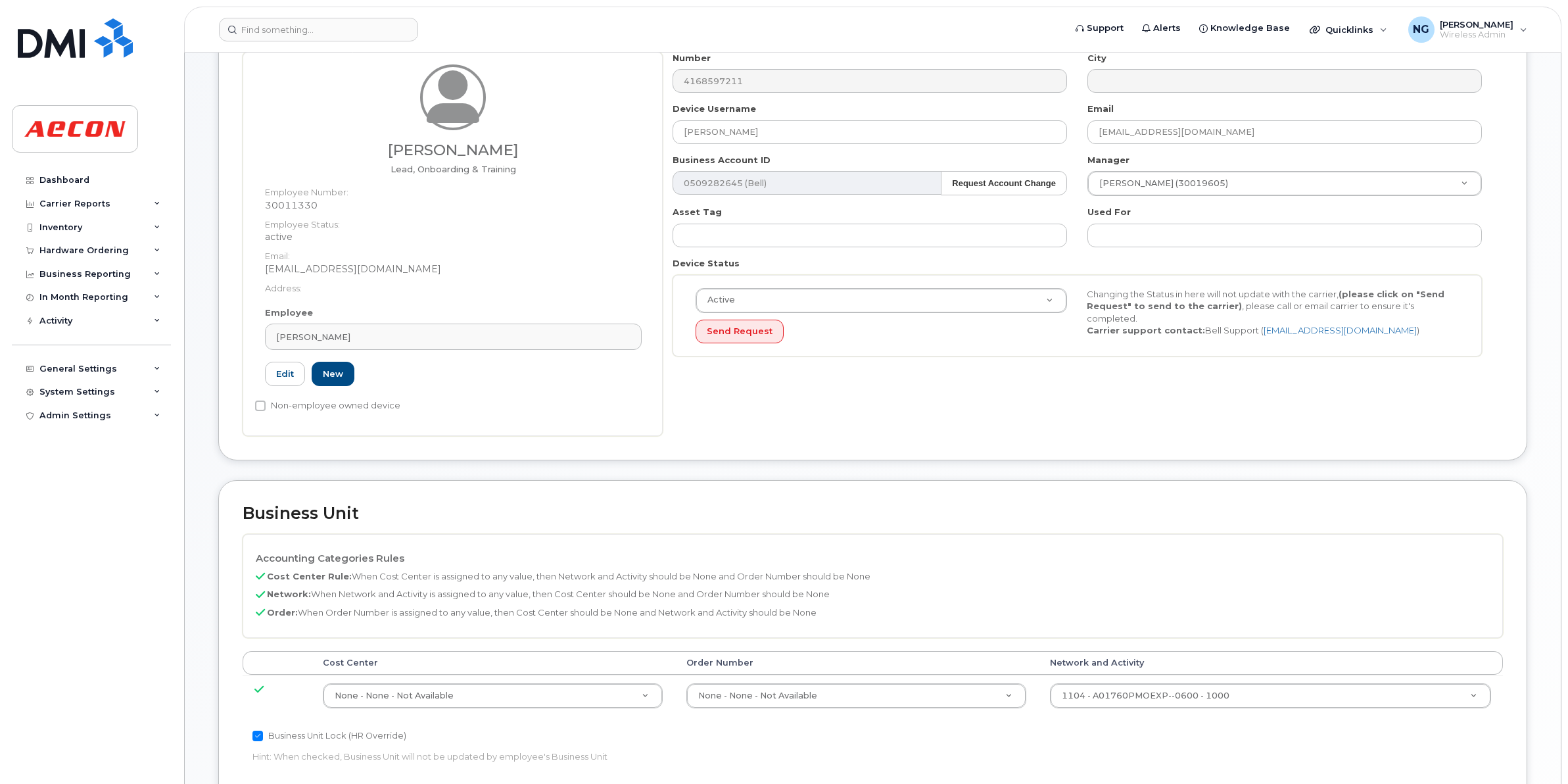
scroll to position [246, 0]
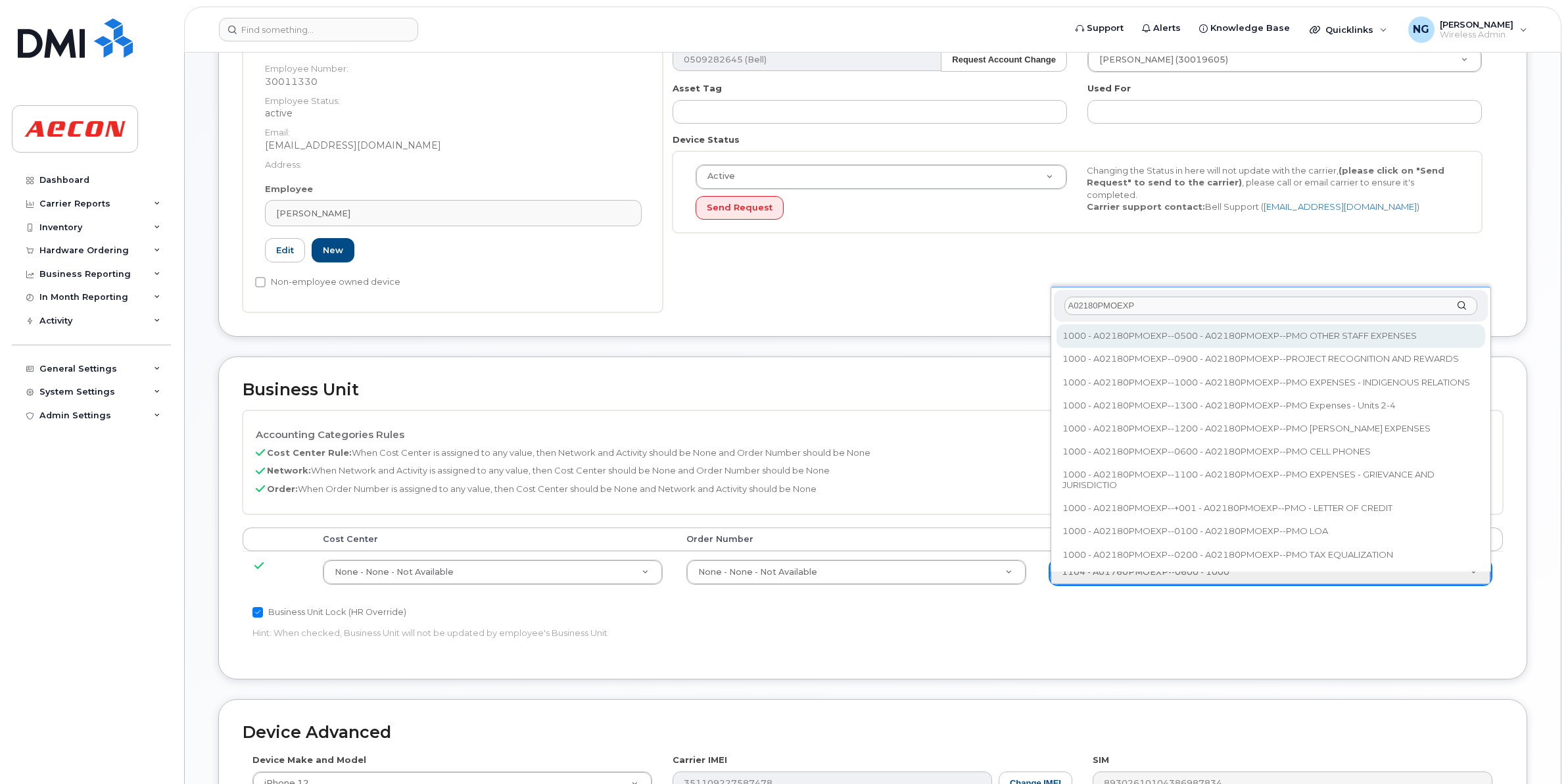
click at [1152, 304] on input "A02180PMOEXP" at bounding box center [1271, 305] width 413 height 19
click at [1160, 298] on input "A02180PMOE" at bounding box center [1271, 305] width 413 height 19
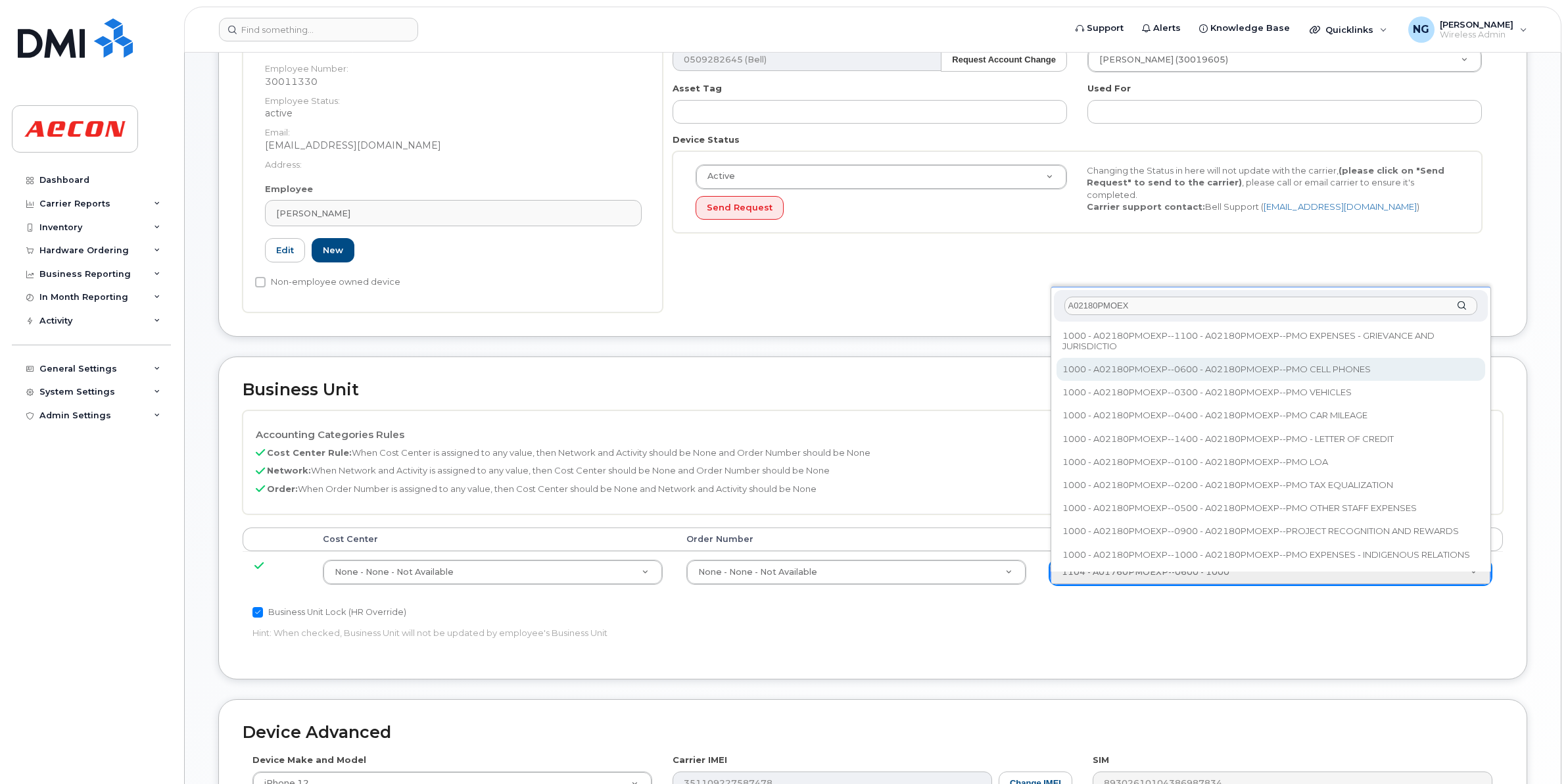
type input "A02180PMOEX"
type input "35511858"
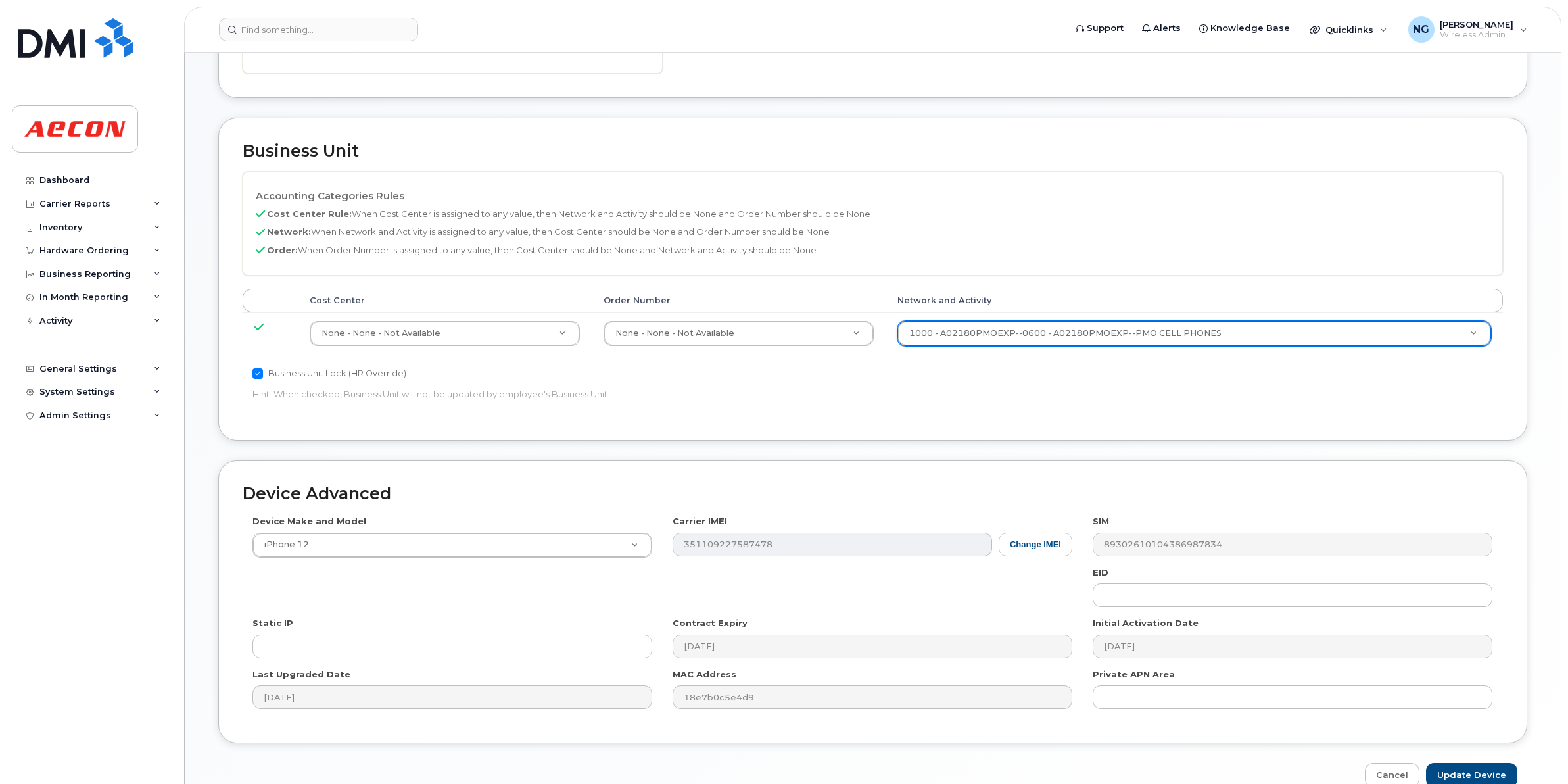
scroll to position [557, 0]
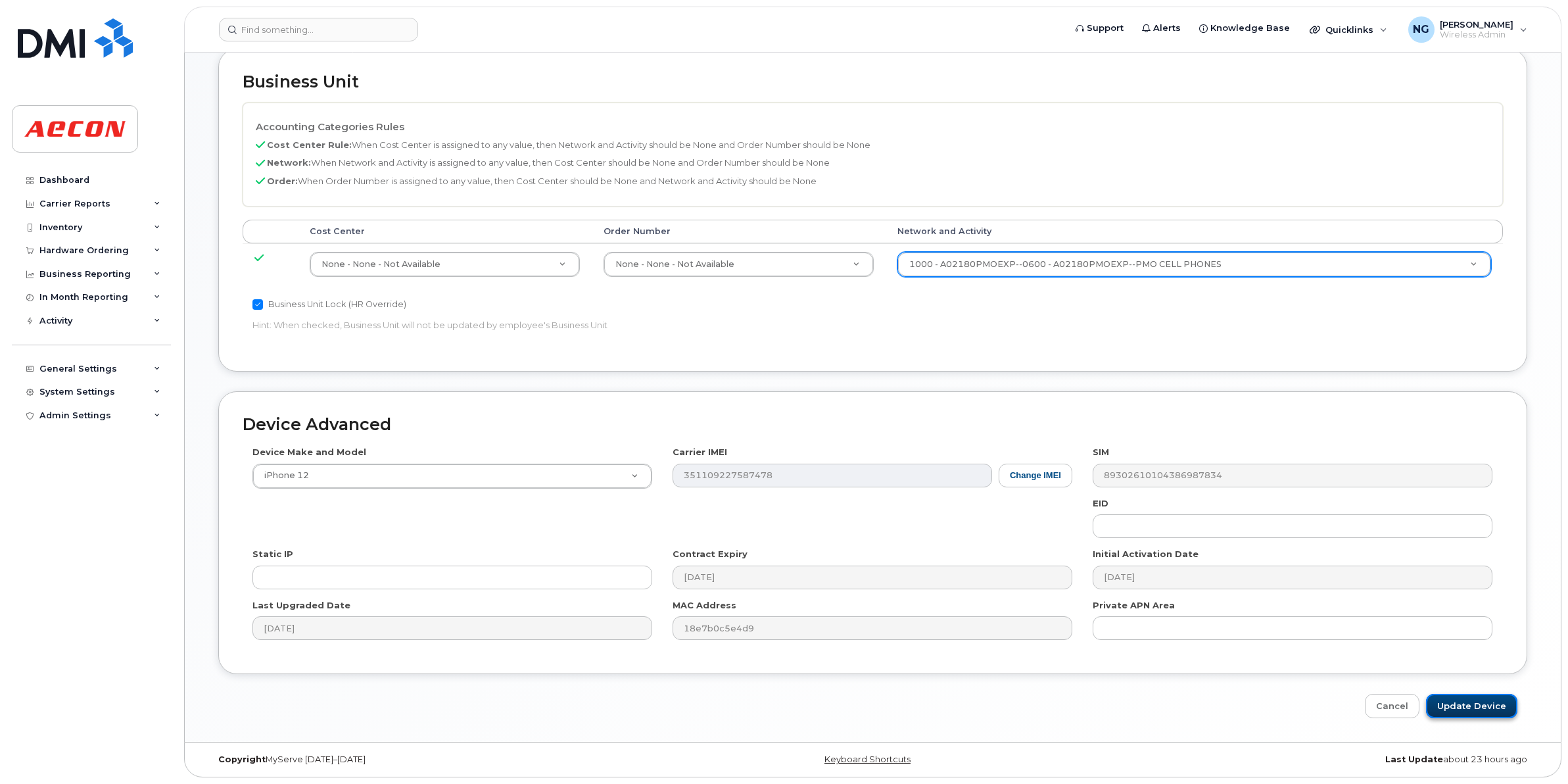
click at [1488, 702] on input "Update Device" at bounding box center [1471, 706] width 91 height 25
type input "Saving..."
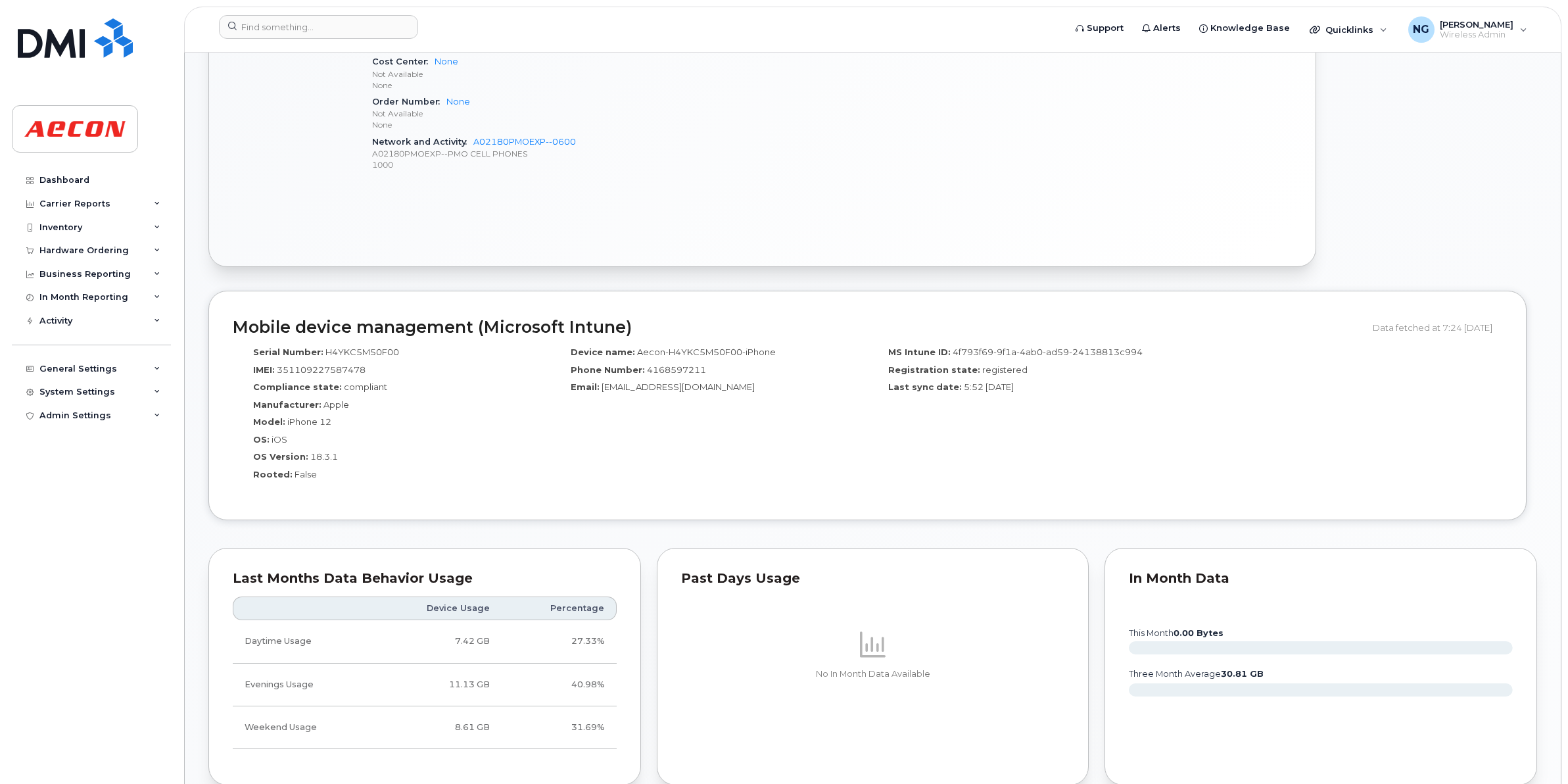
scroll to position [1069, 0]
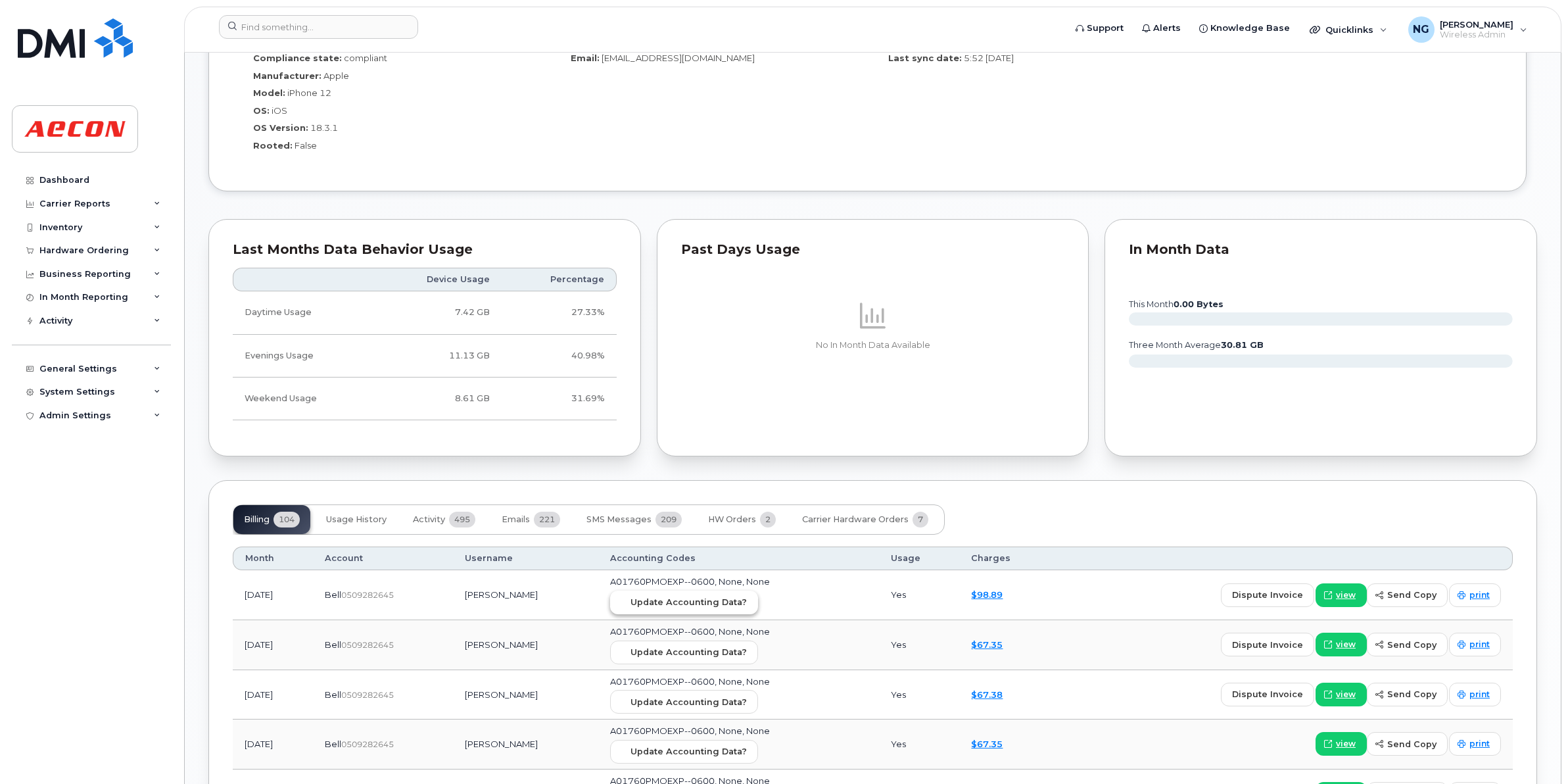
click at [717, 608] on span "Update Accounting Data?" at bounding box center [689, 602] width 117 height 13
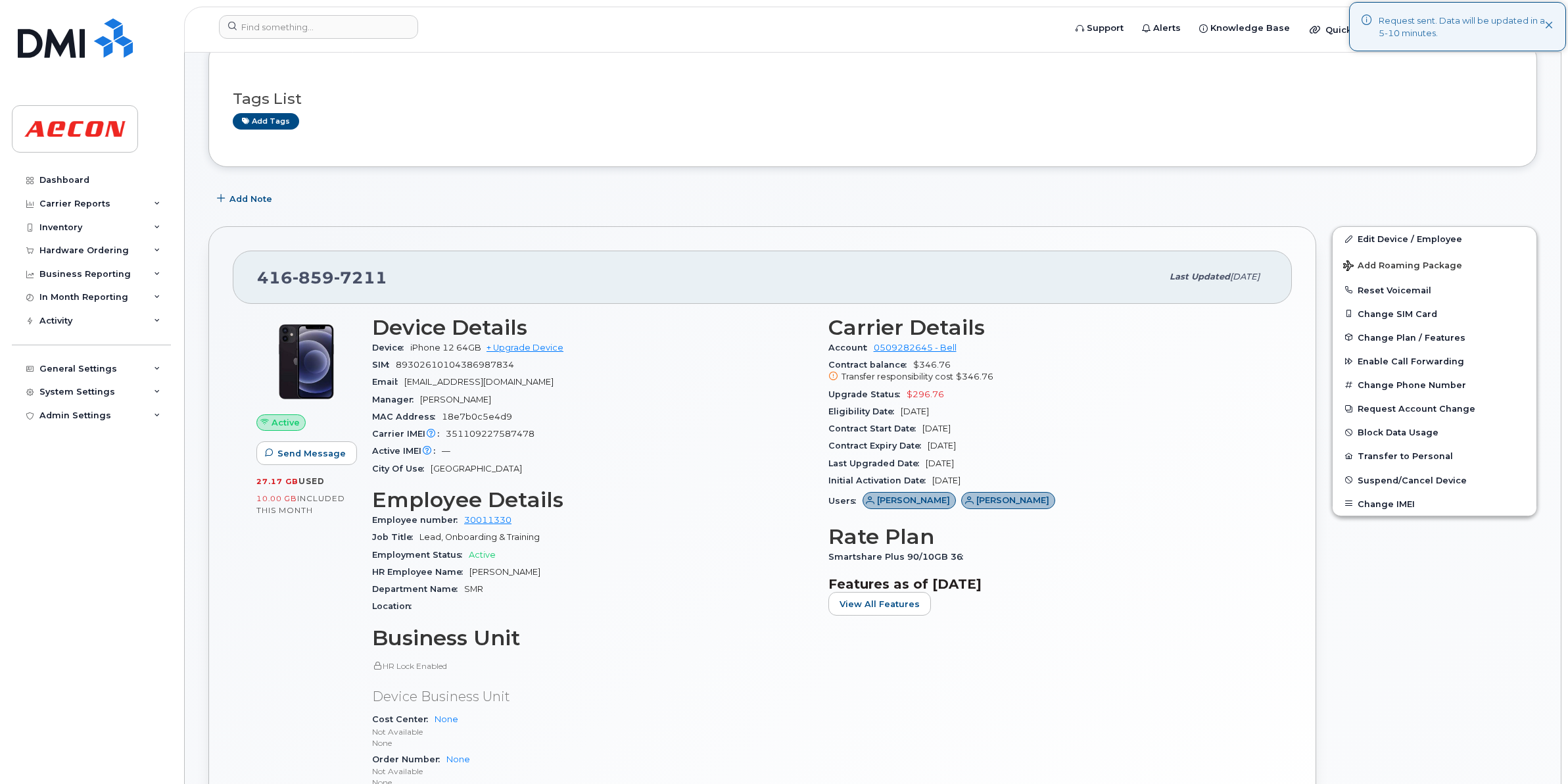
scroll to position [0, 0]
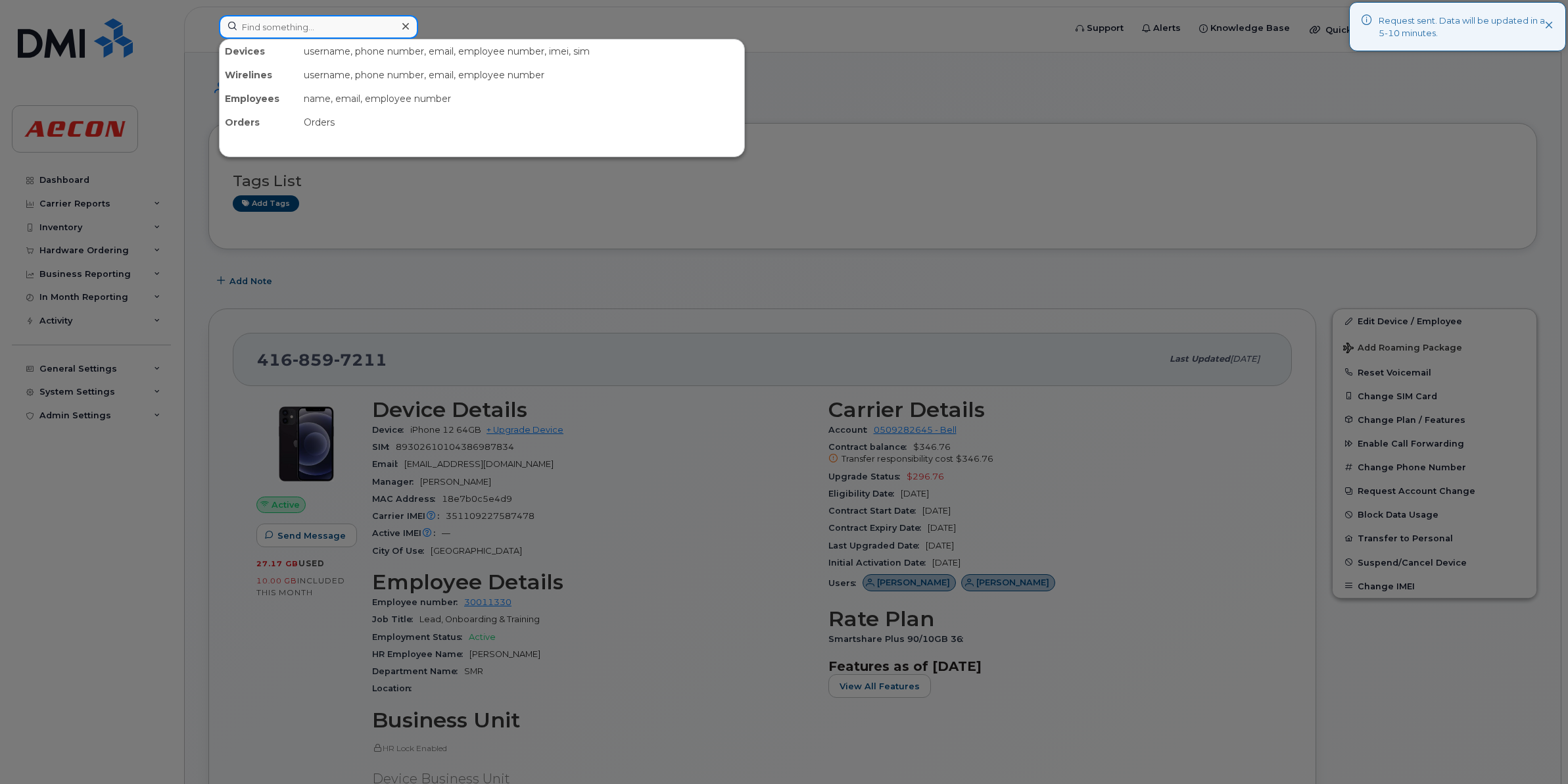
click at [319, 31] on input at bounding box center [319, 27] width 200 height 24
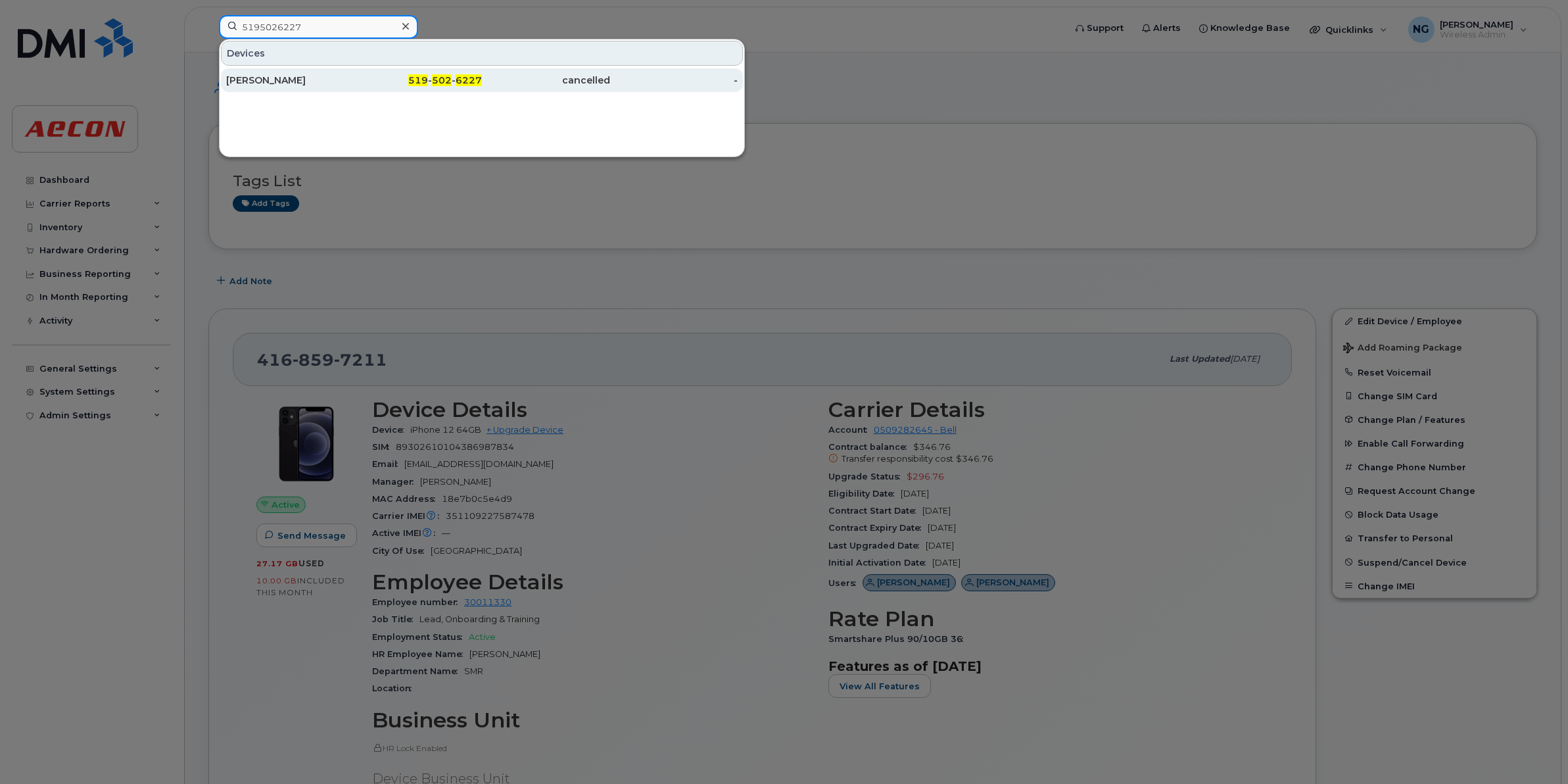
type input "5195026227"
click at [464, 77] on span "6227" at bounding box center [468, 80] width 27 height 12
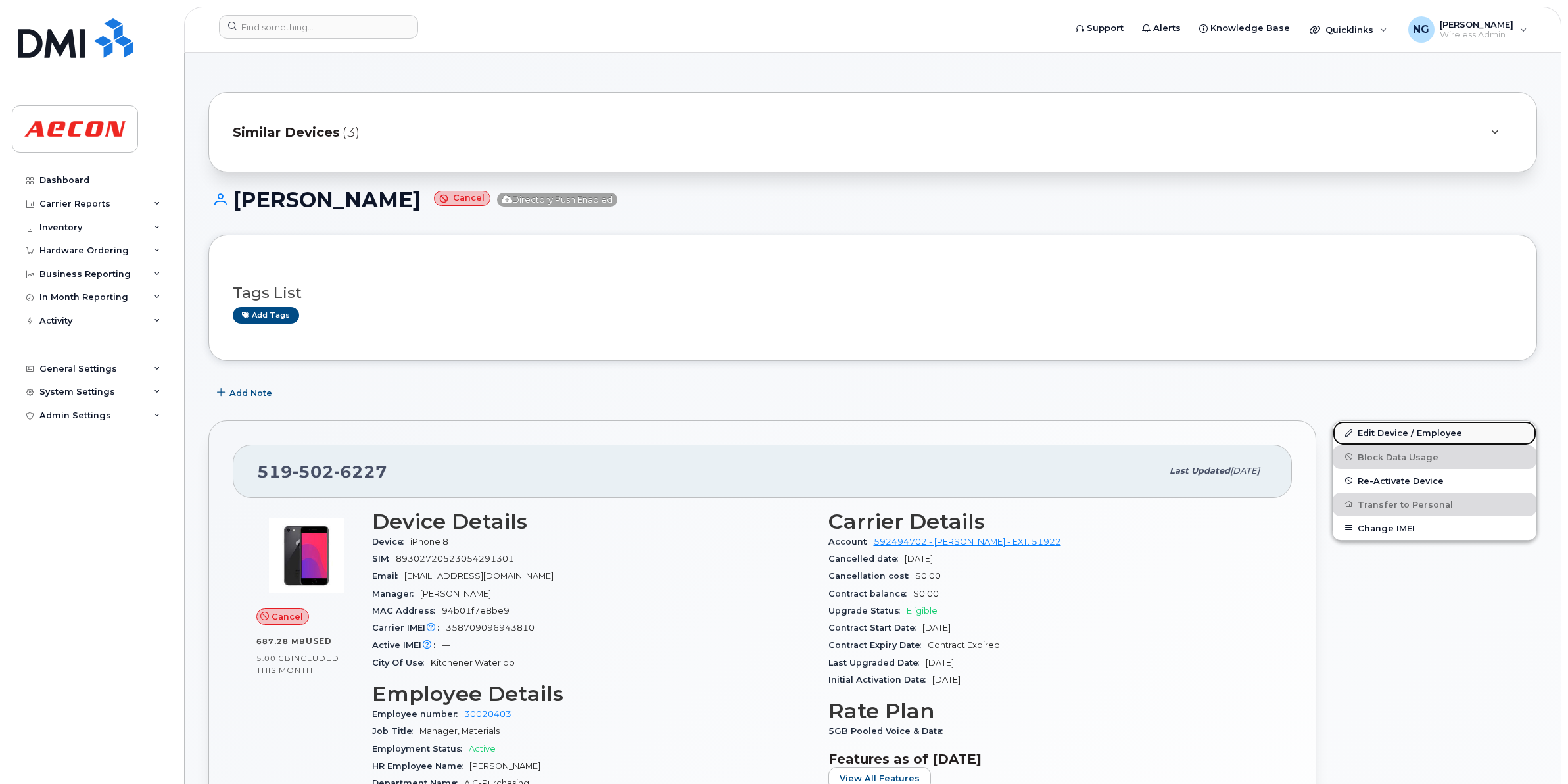
click at [1430, 425] on link "Edit Device / Employee" at bounding box center [1435, 433] width 204 height 24
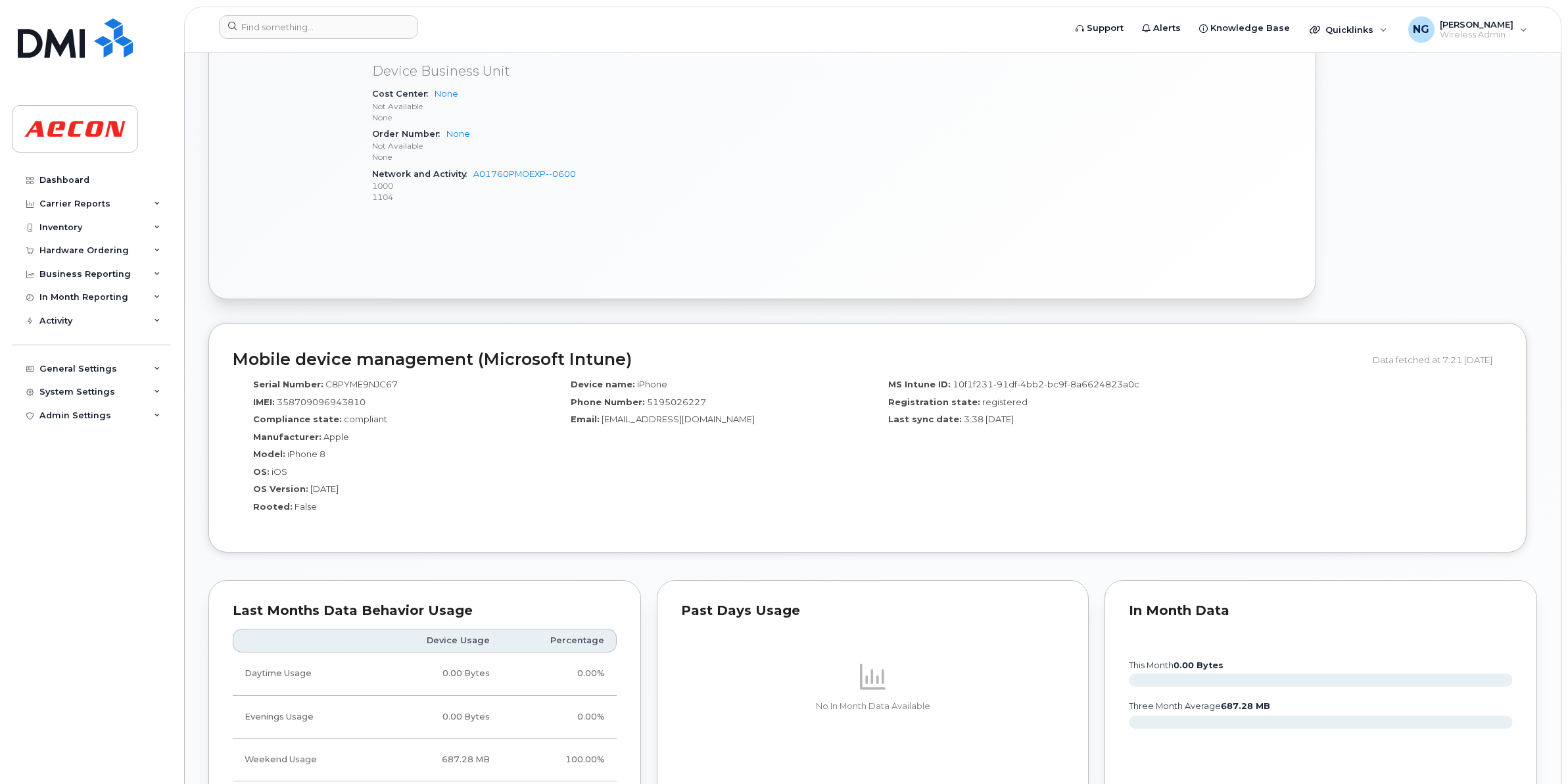
scroll to position [823, 0]
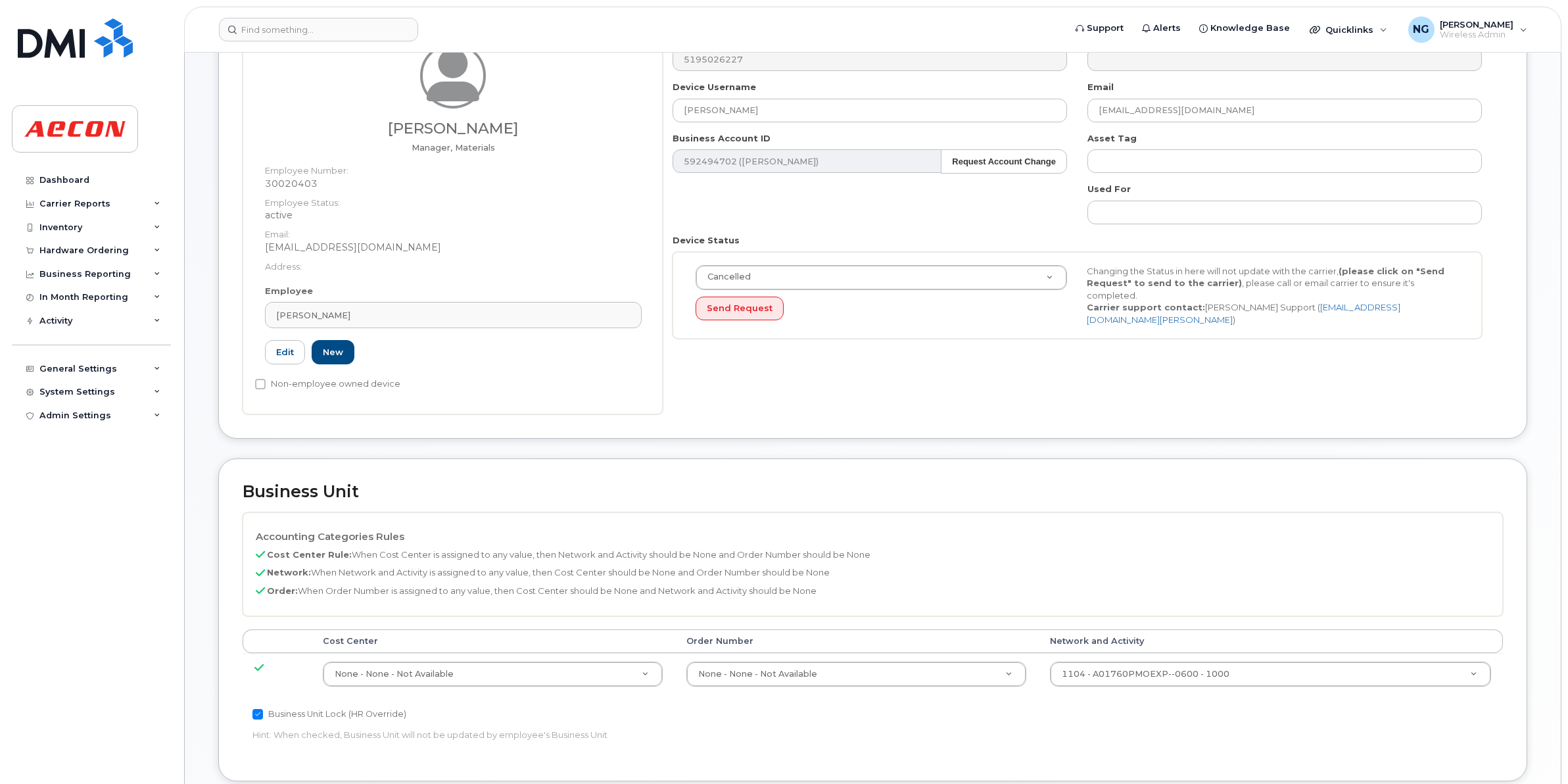
scroll to position [411, 0]
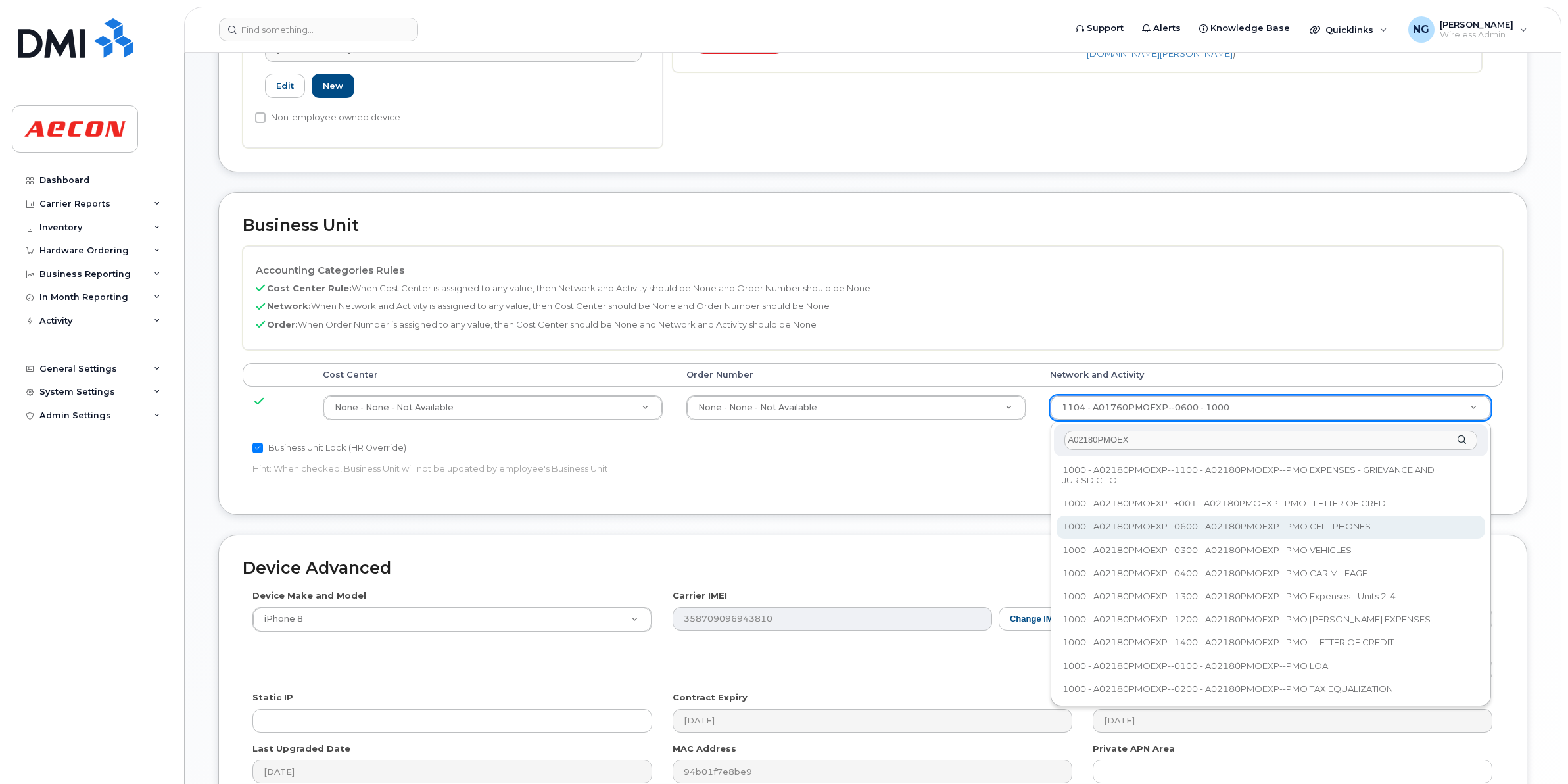
type input "A02180PMOEX"
type input "35511858"
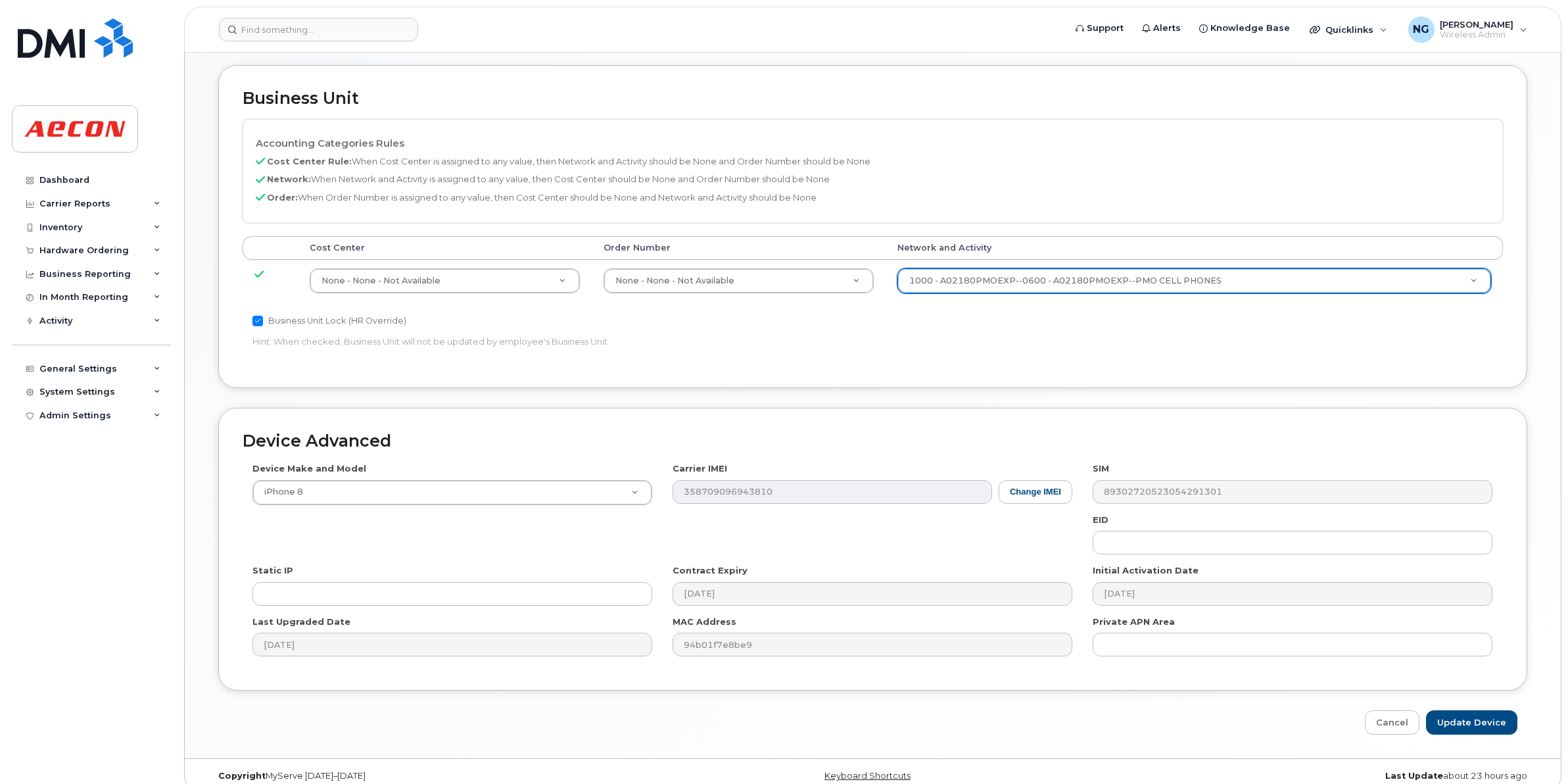
scroll to position [557, 0]
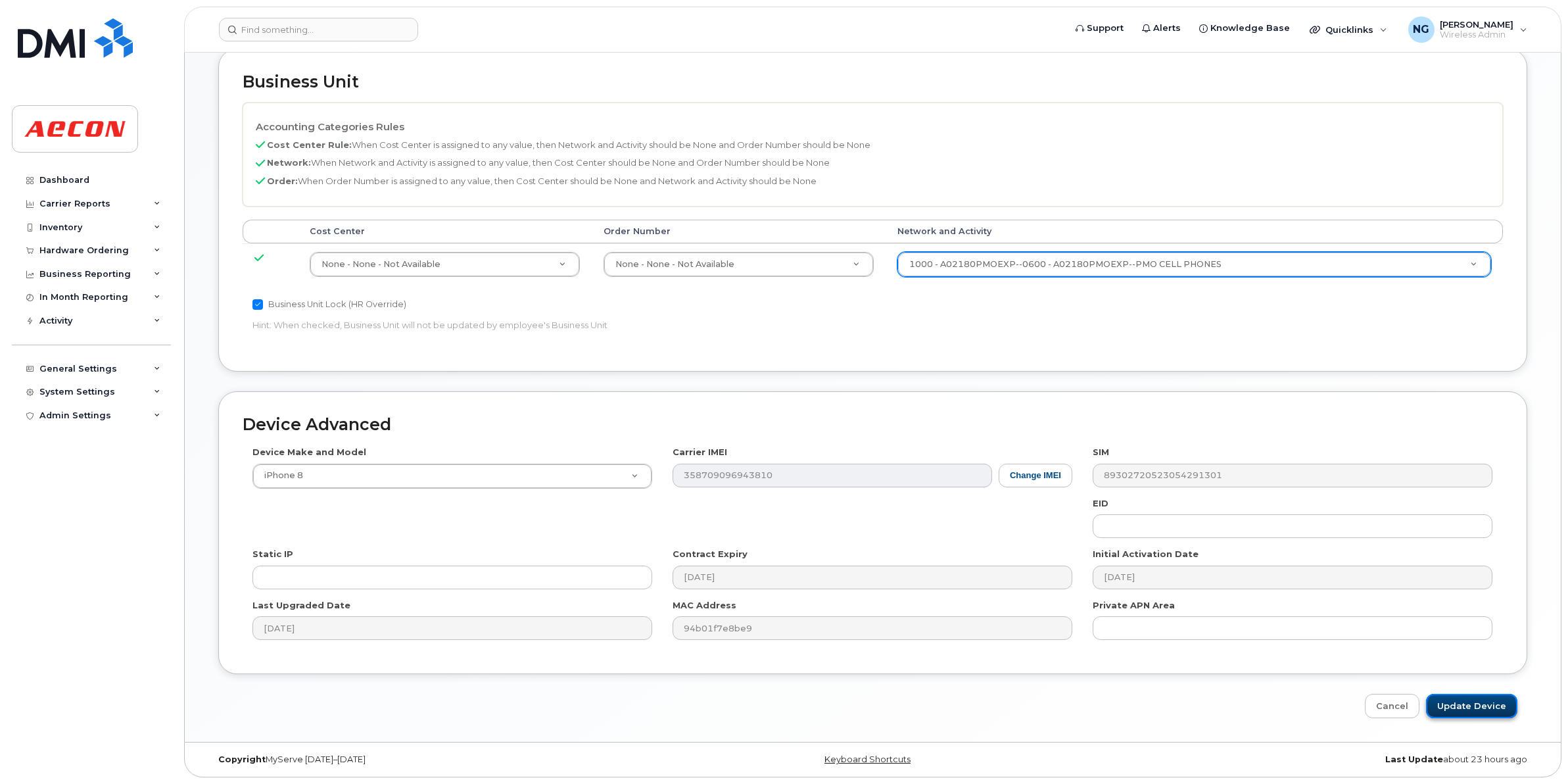
click at [1489, 705] on input "Update Device" at bounding box center [1471, 706] width 91 height 25
type input "Saving..."
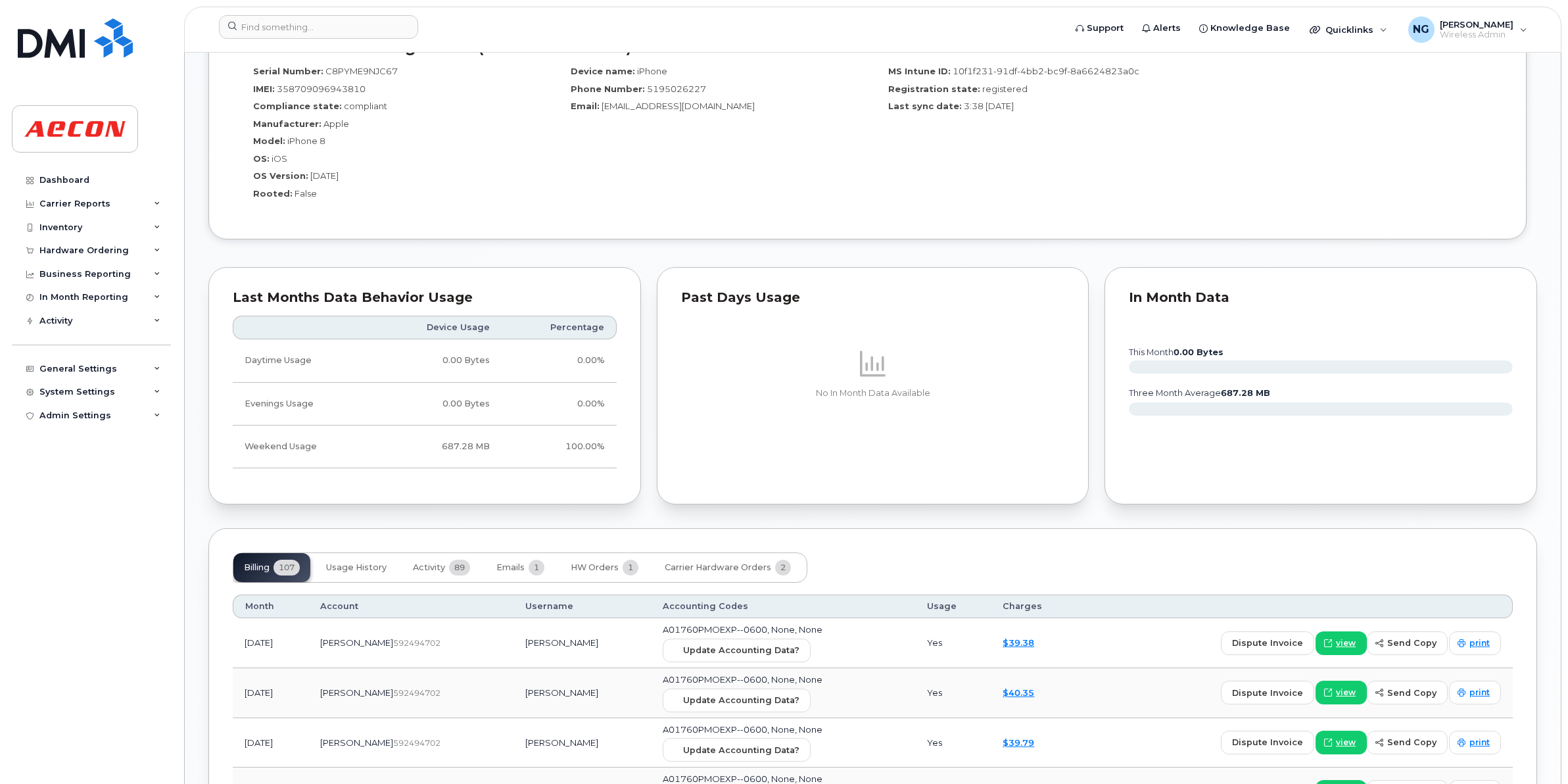
scroll to position [1316, 0]
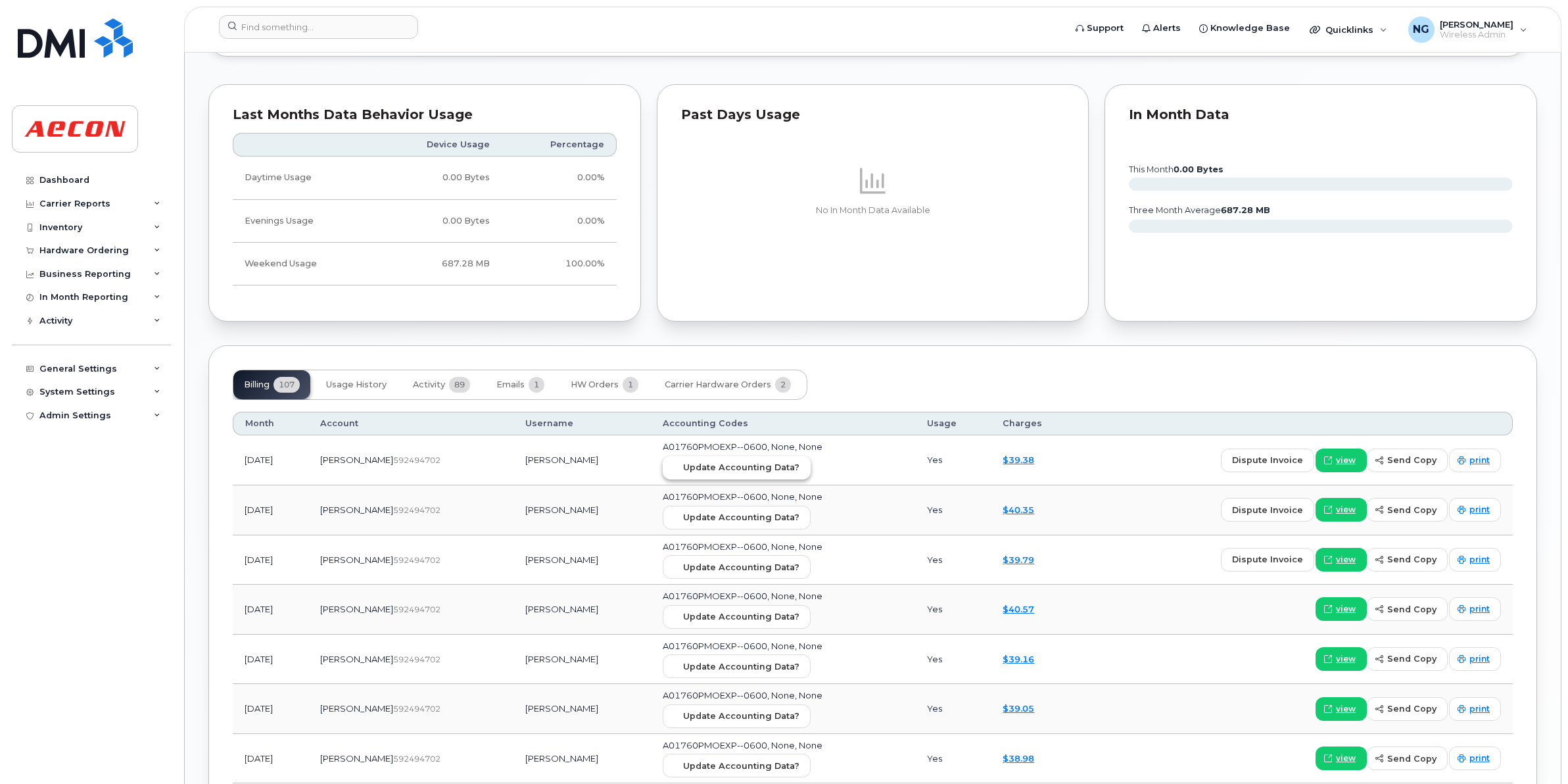
click at [746, 469] on span "Update Accounting Data?" at bounding box center [741, 467] width 117 height 13
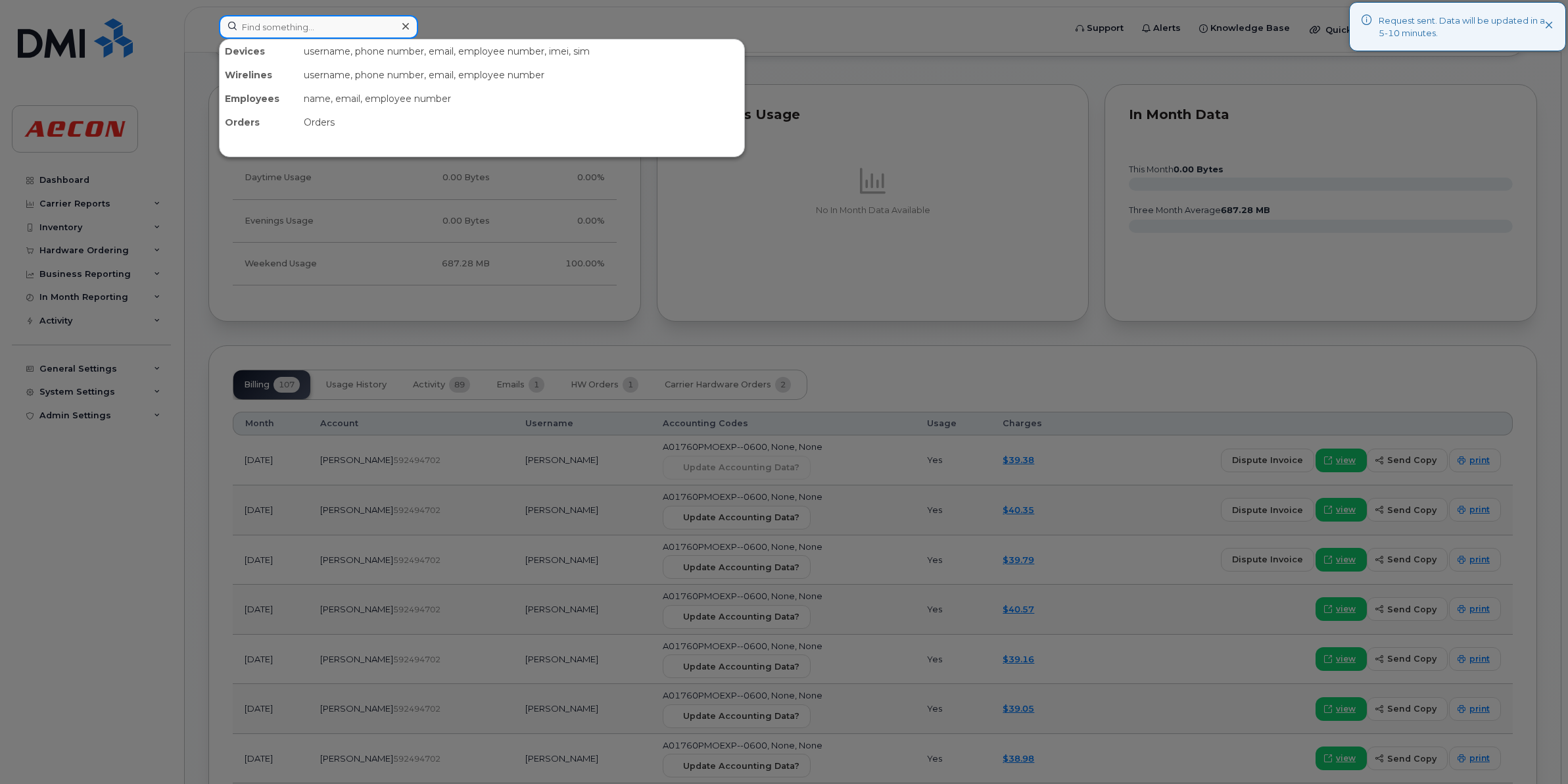
click at [317, 21] on input at bounding box center [319, 27] width 200 height 24
paste input "226-752-7507"
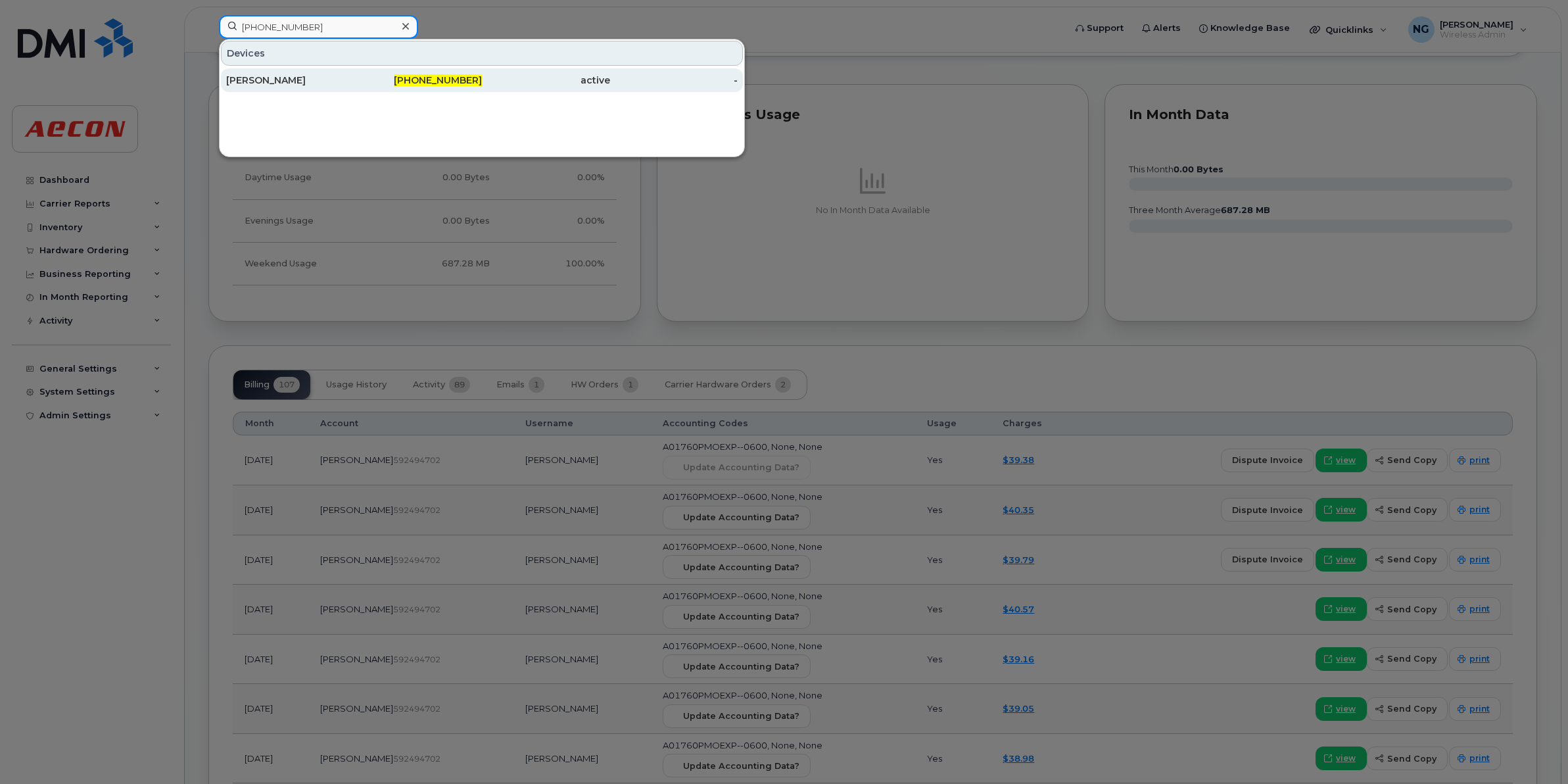
type input "226-752-7507"
click at [466, 79] on span "226-752-7507" at bounding box center [438, 80] width 88 height 12
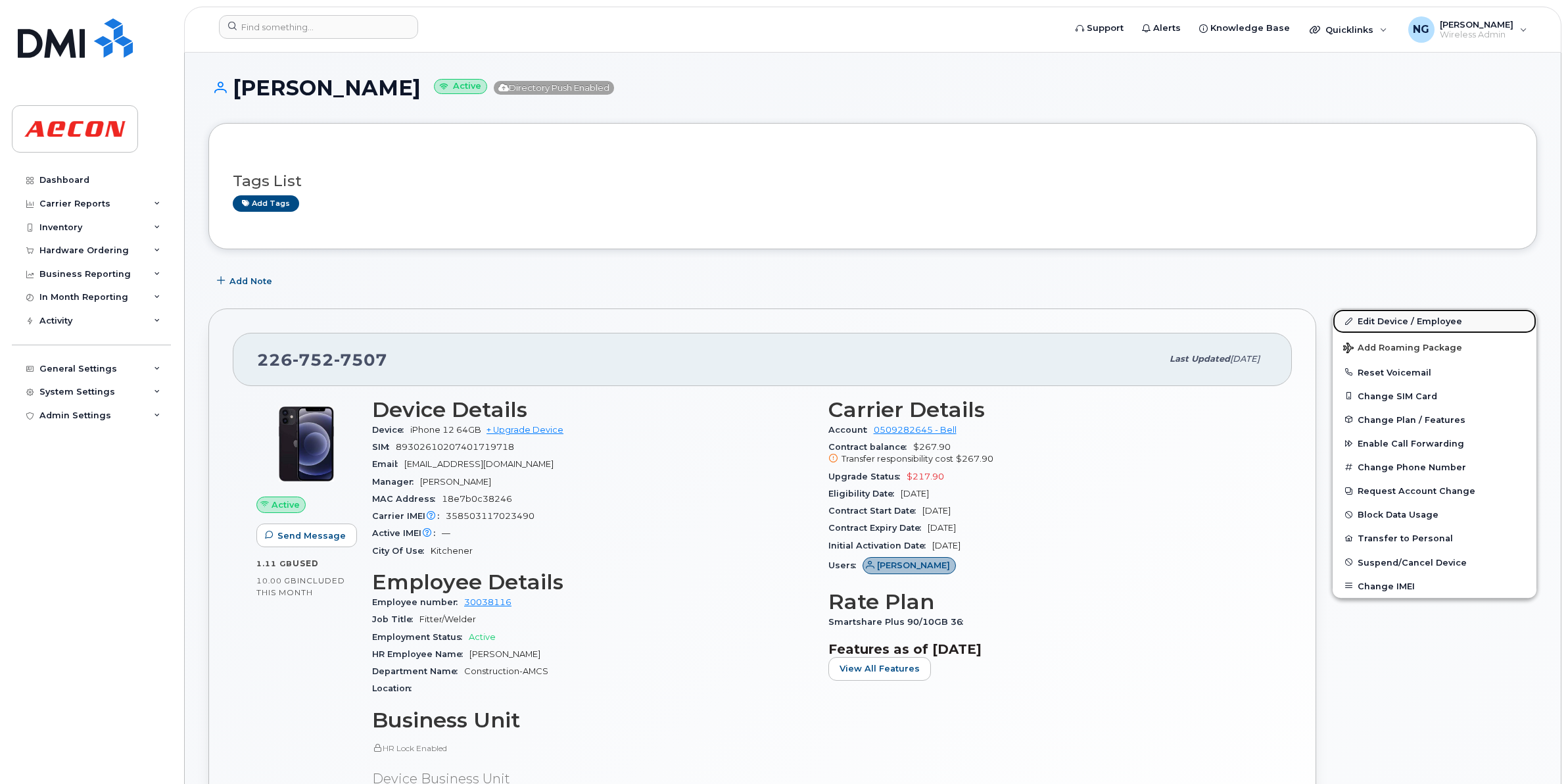
click at [1429, 321] on link "Edit Device / Employee" at bounding box center [1435, 321] width 204 height 24
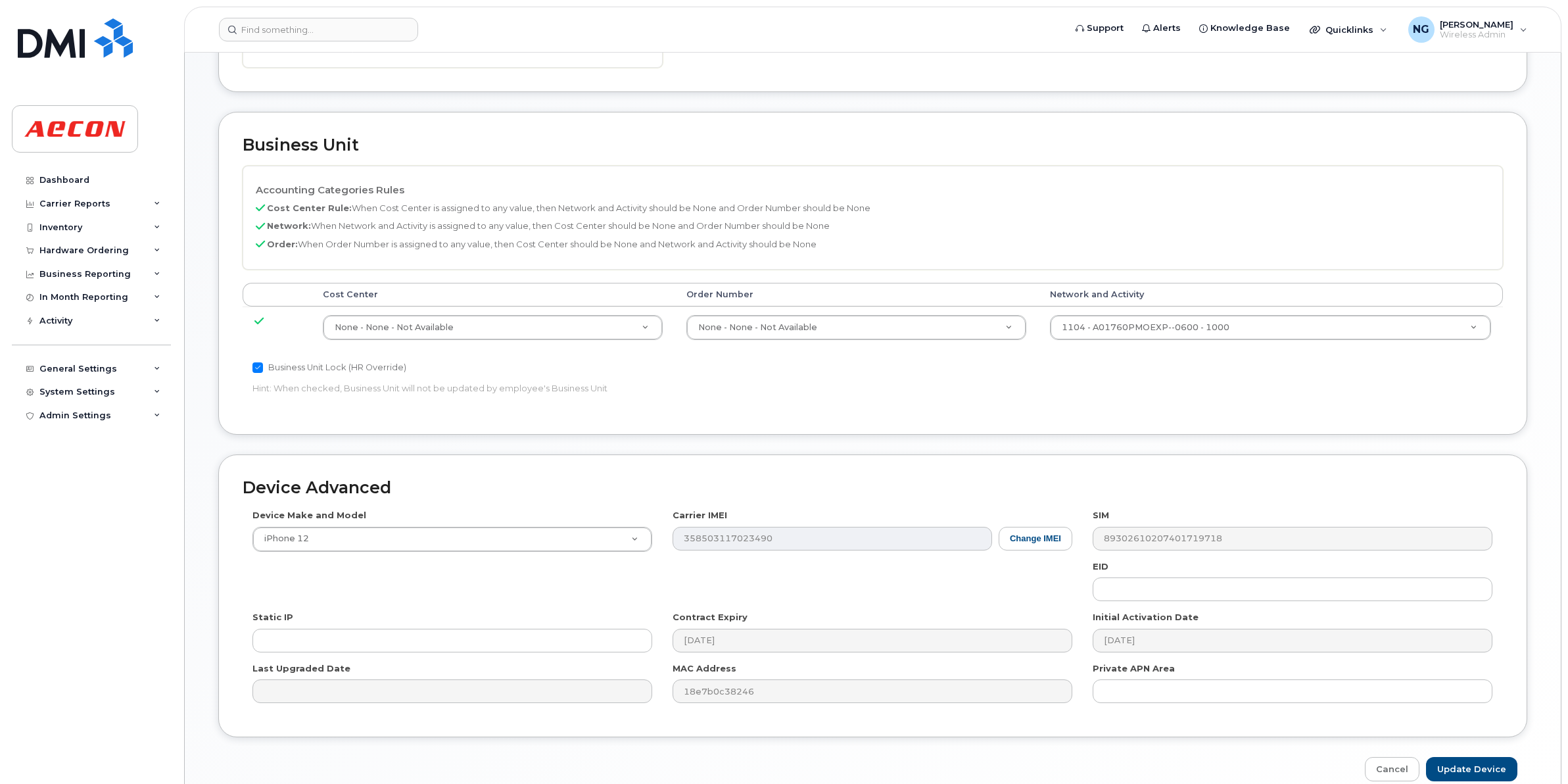
scroll to position [493, 0]
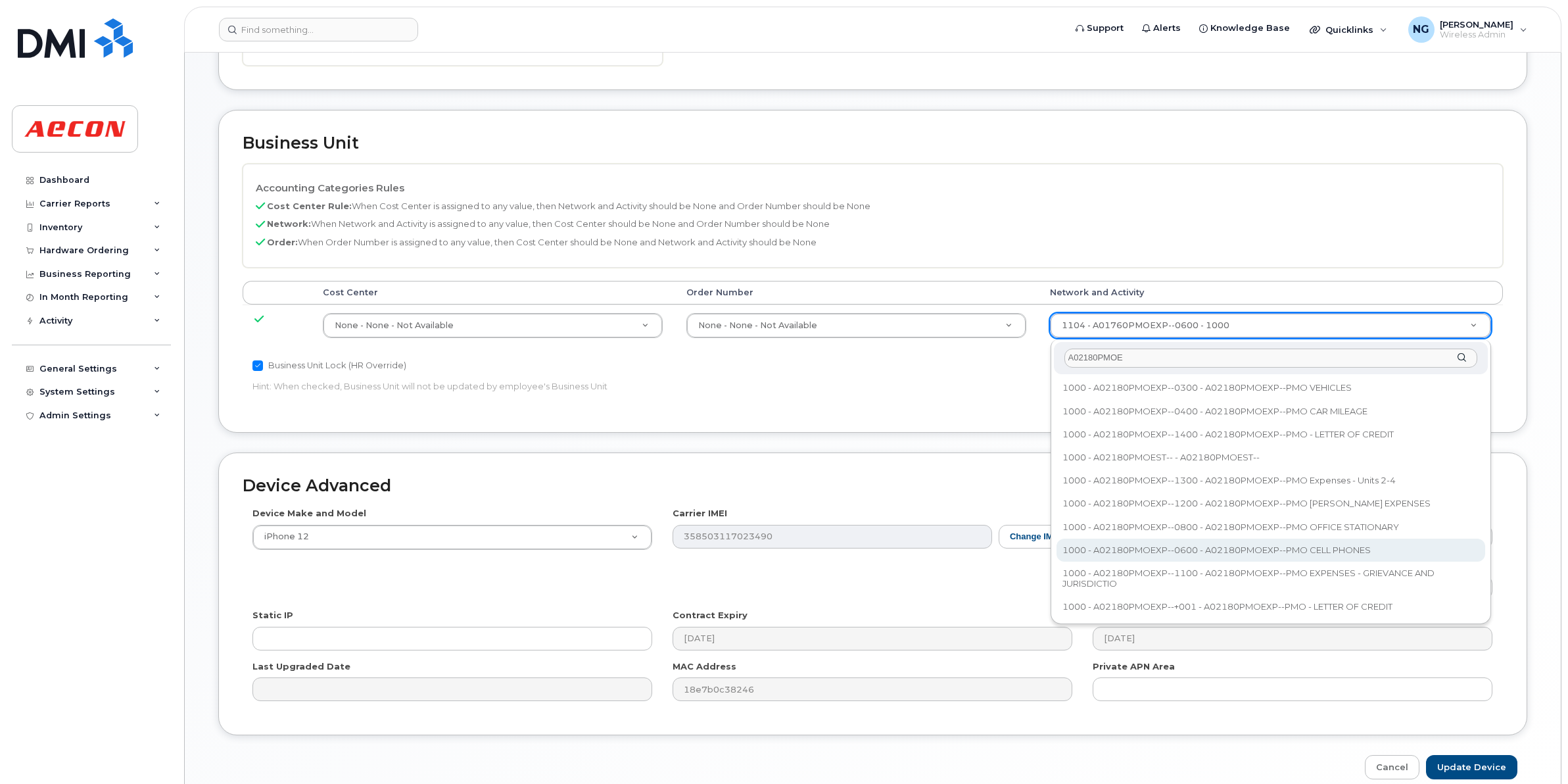
type input "A02180PMOE"
type input "35511858"
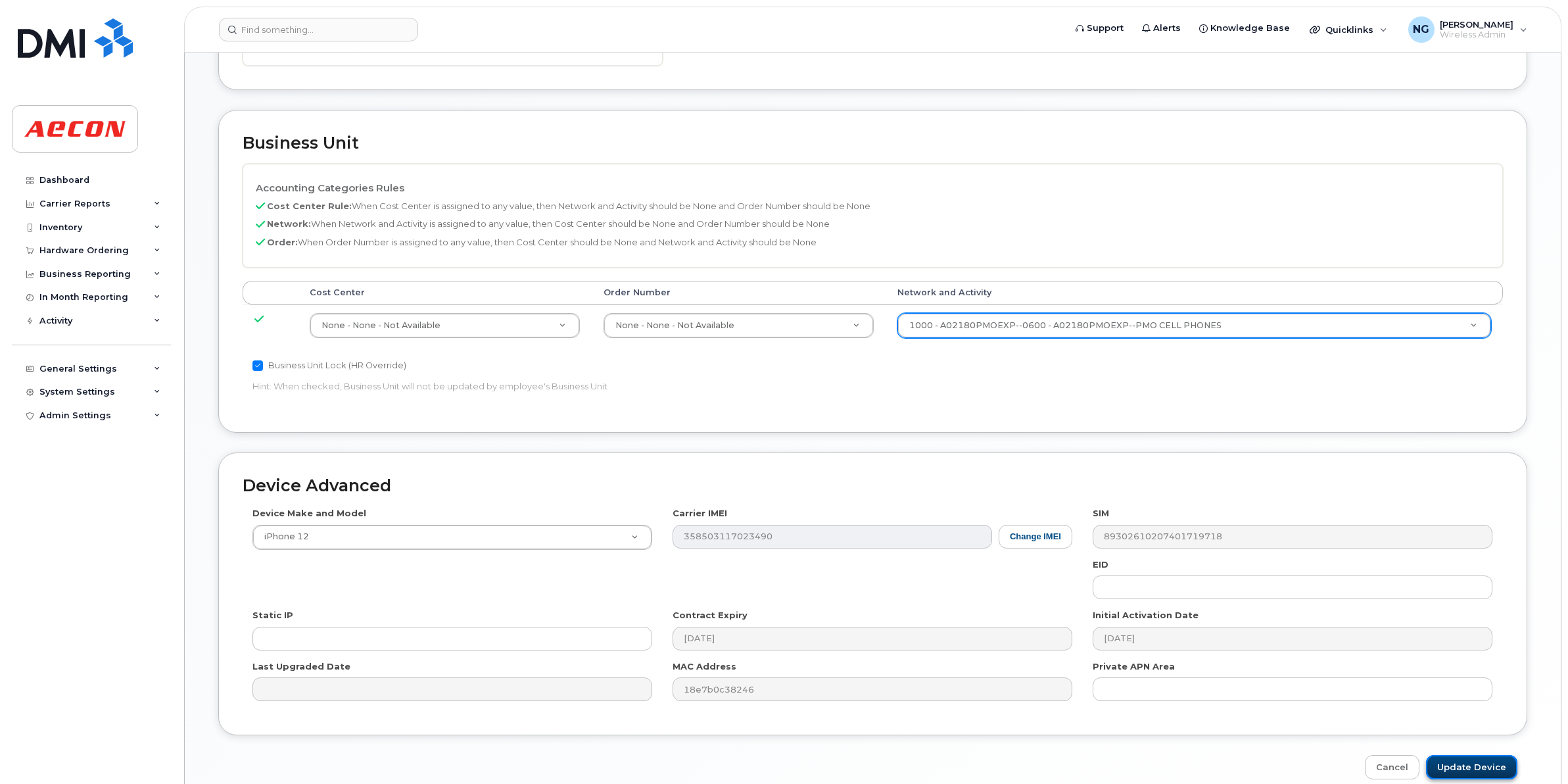
click at [1469, 771] on input "Update Device" at bounding box center [1471, 767] width 91 height 25
type input "Saving..."
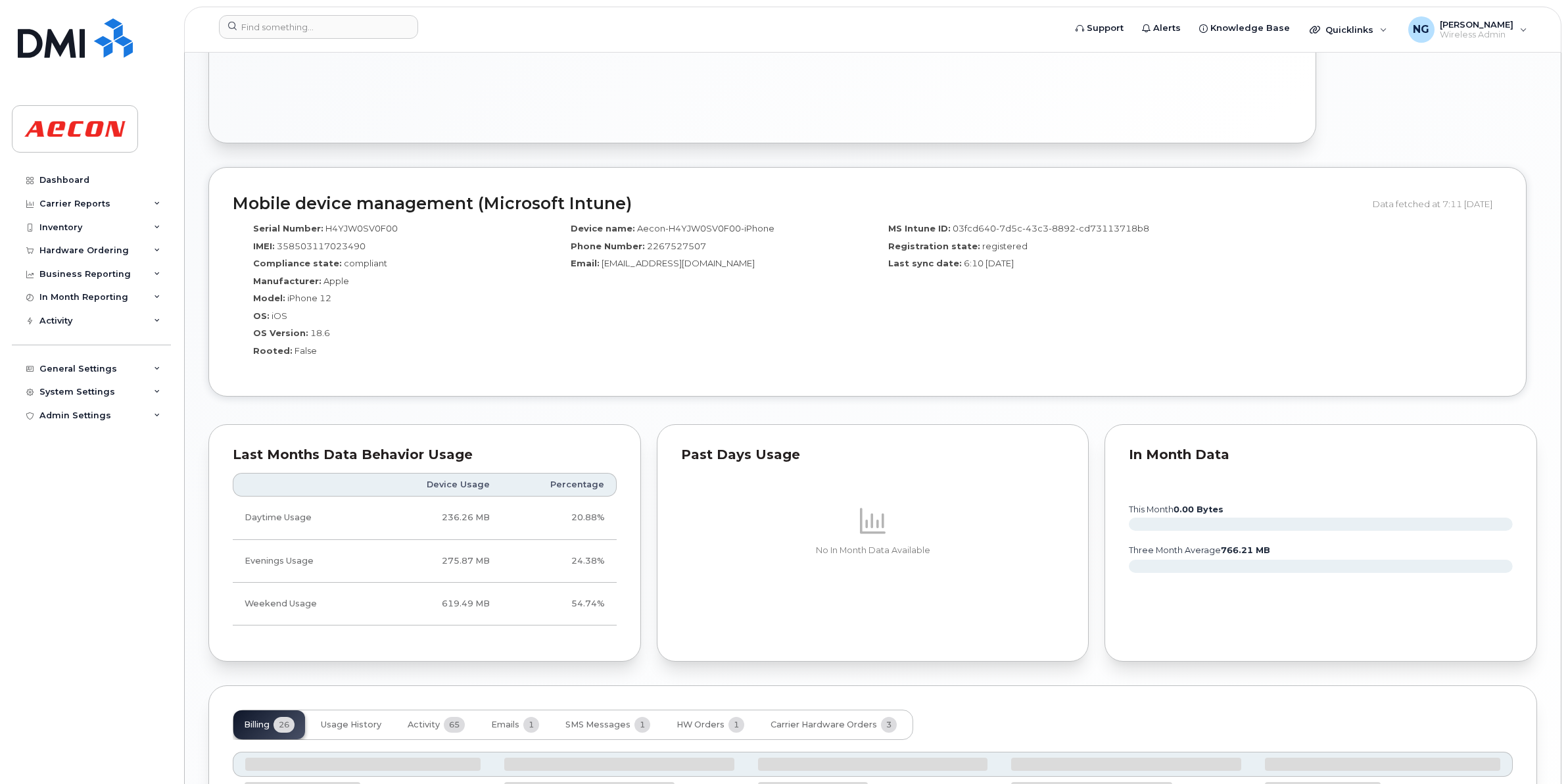
scroll to position [975, 0]
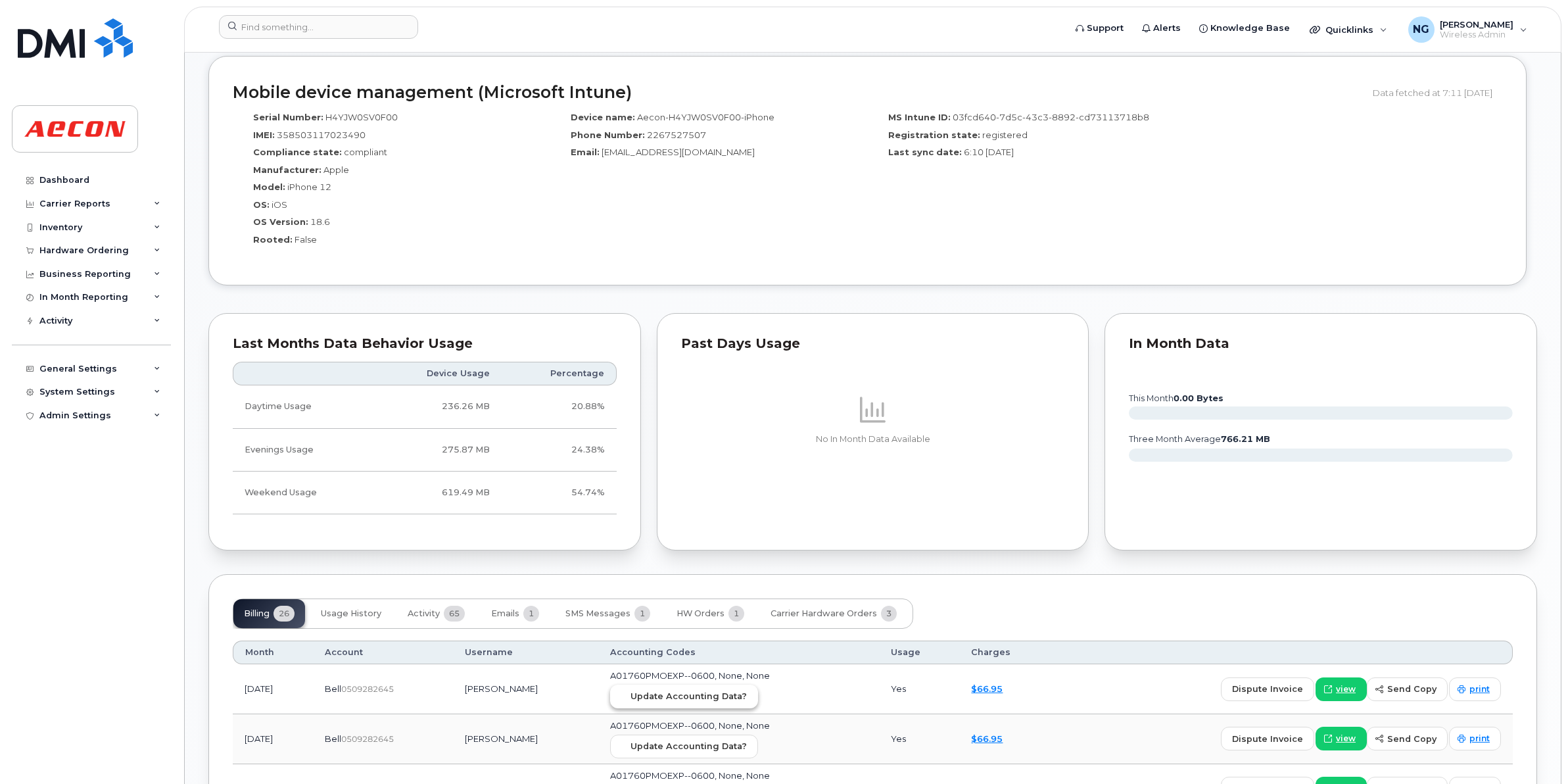
click at [757, 689] on button "Update Accounting Data?" at bounding box center [684, 697] width 148 height 24
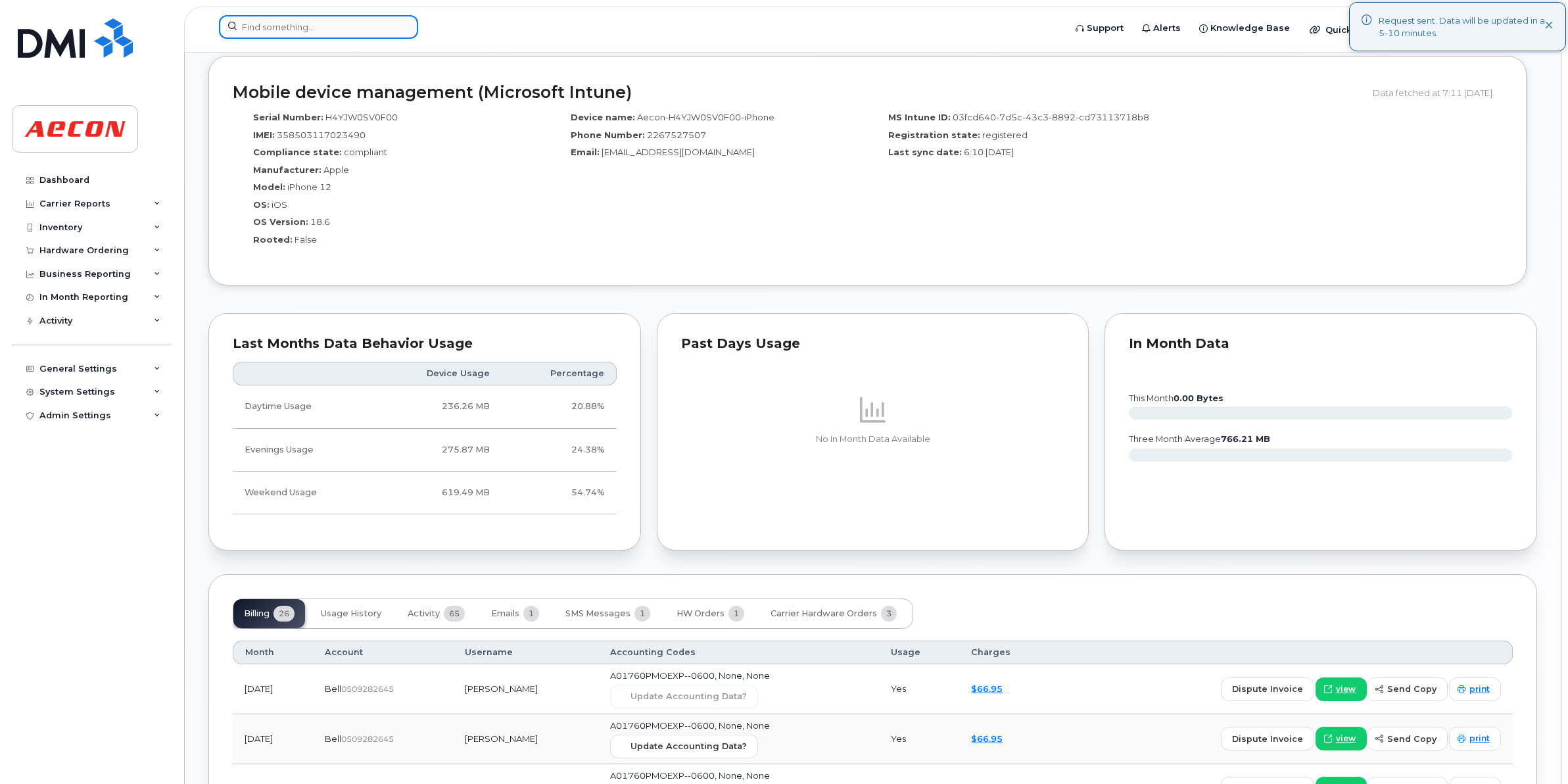
click at [337, 24] on input at bounding box center [319, 27] width 200 height 24
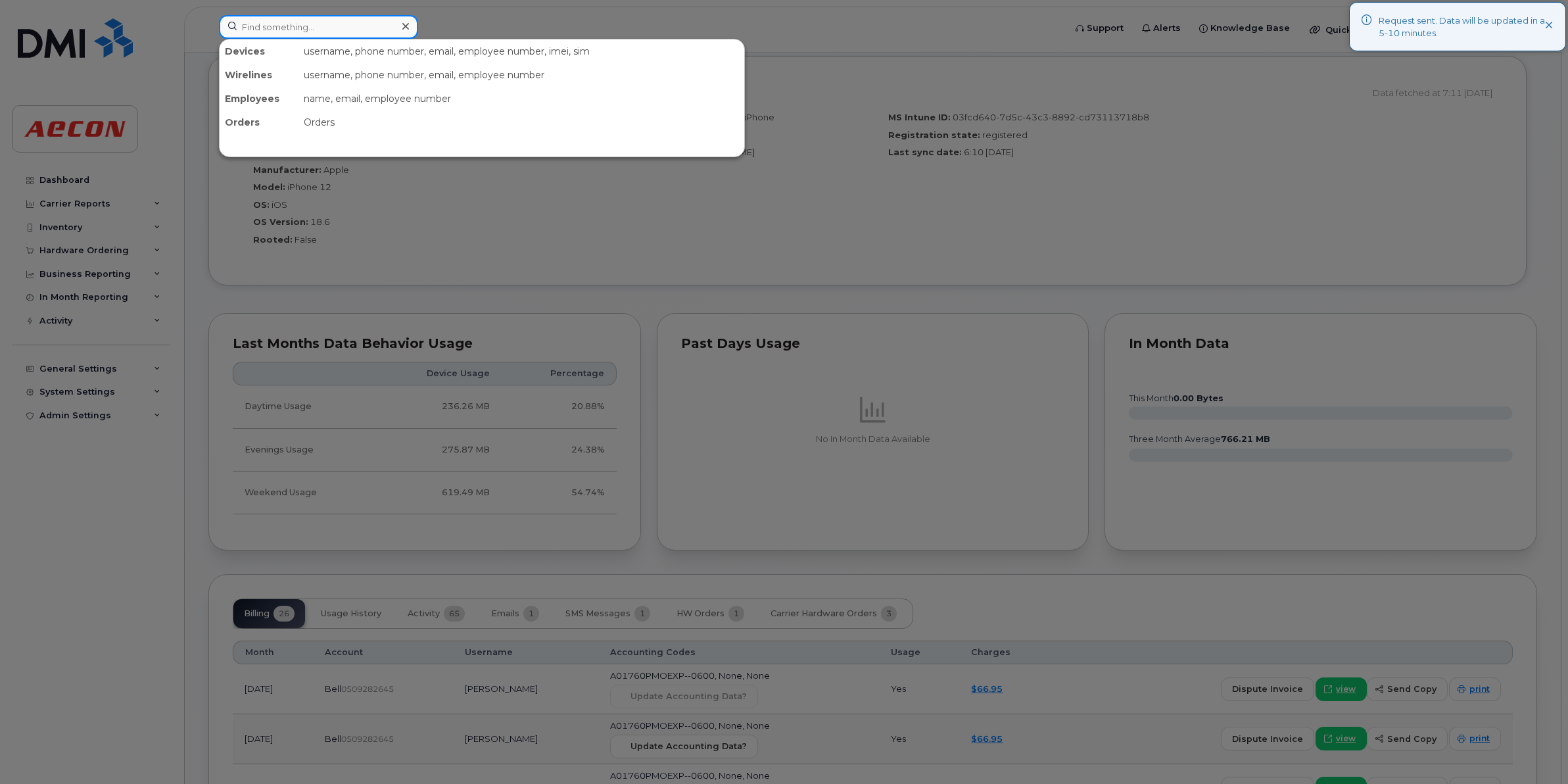
paste input "226-387-2705"
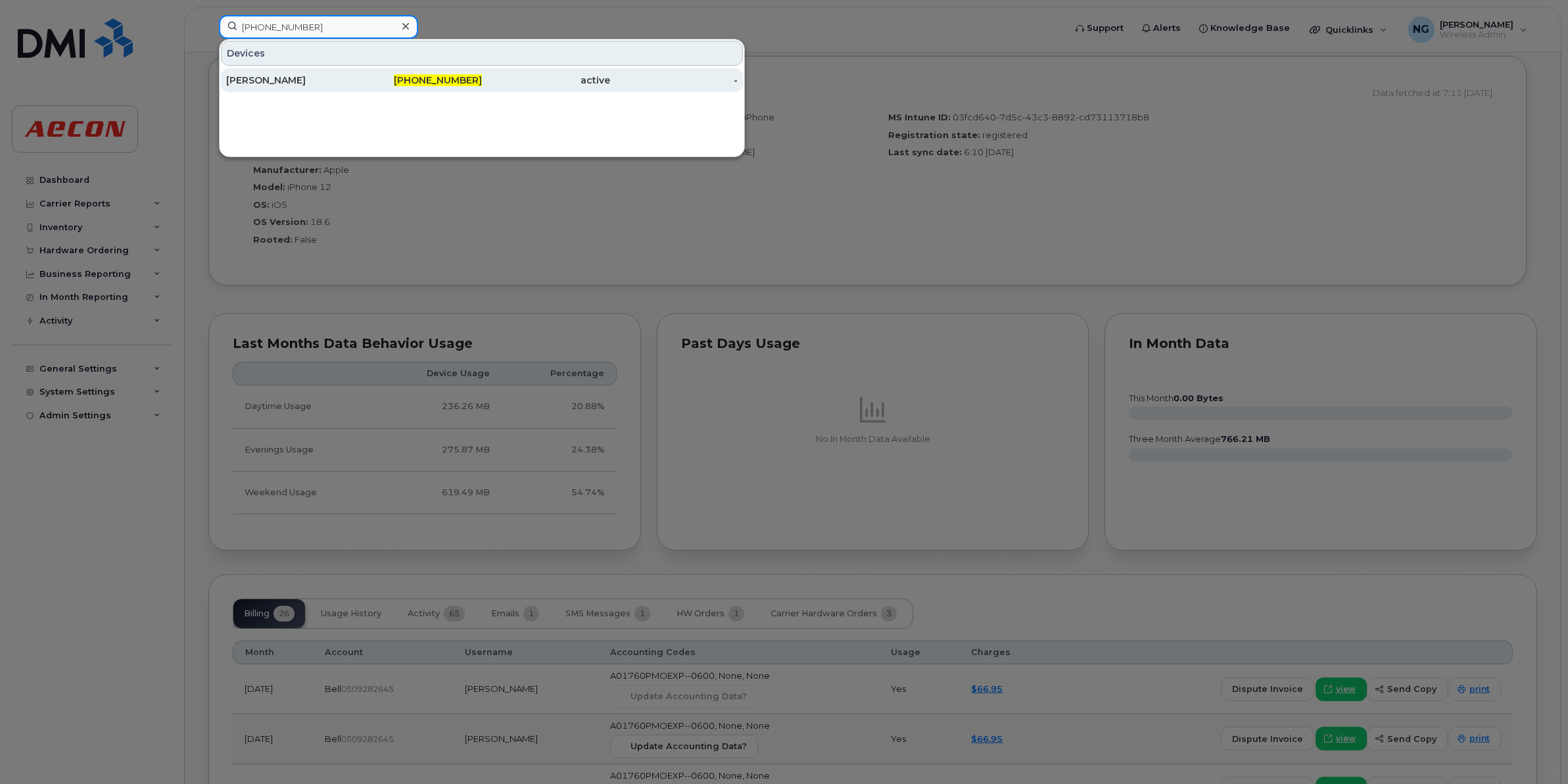
type input "226-387-2705"
click at [439, 77] on span "226-387-2705" at bounding box center [438, 80] width 88 height 12
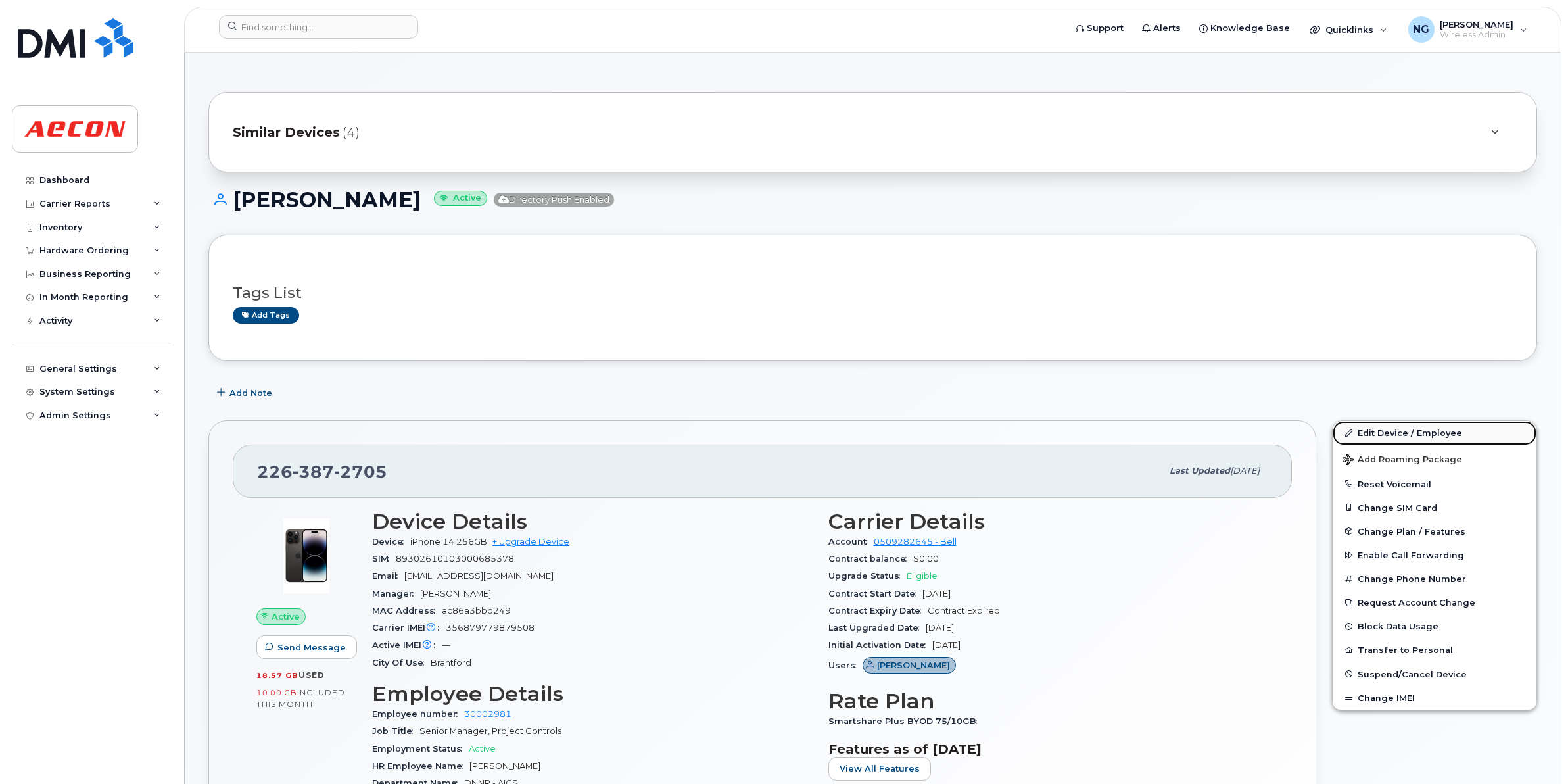
click at [1388, 429] on link "Edit Device / Employee" at bounding box center [1435, 433] width 204 height 24
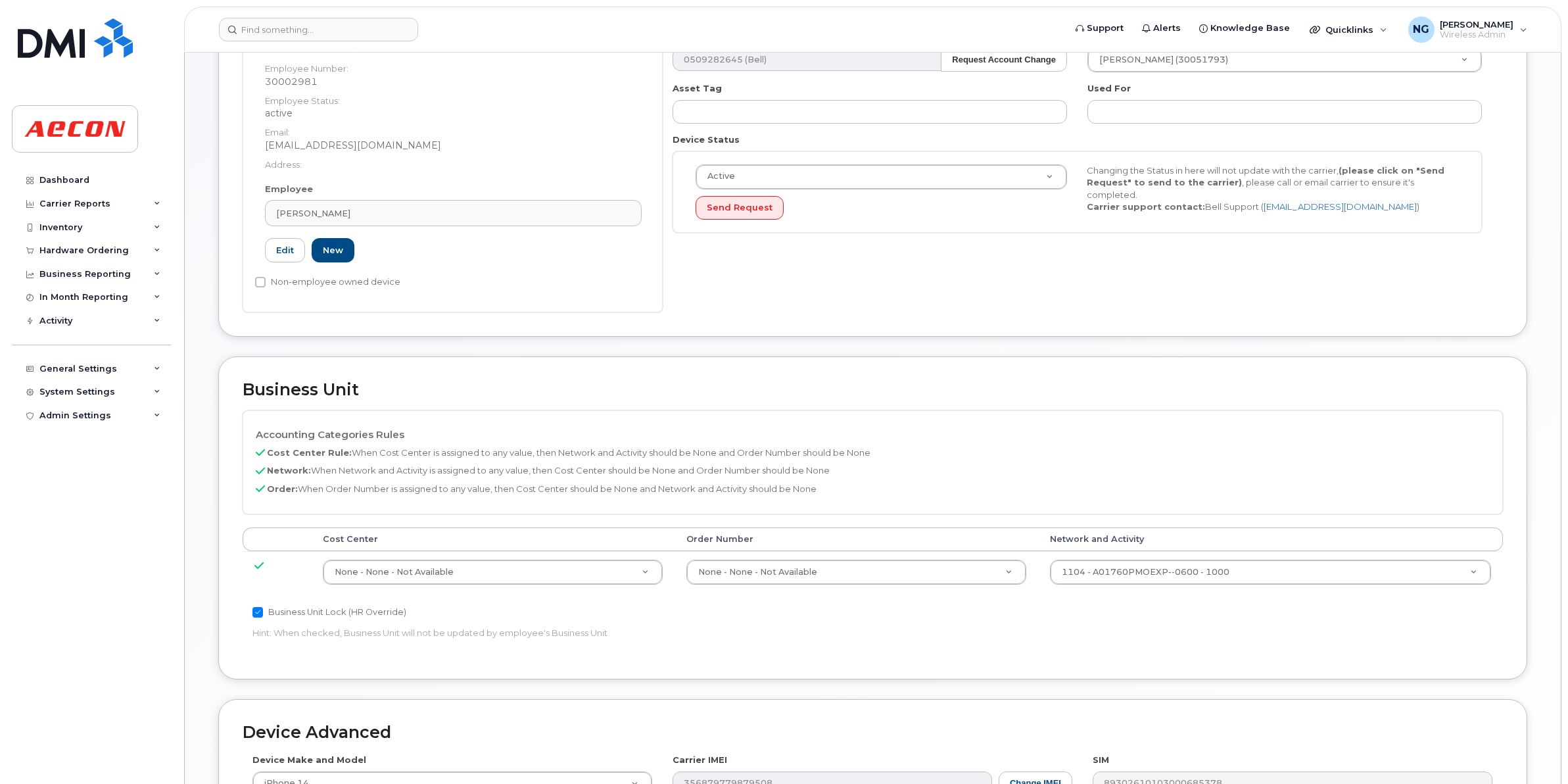
scroll to position [493, 0]
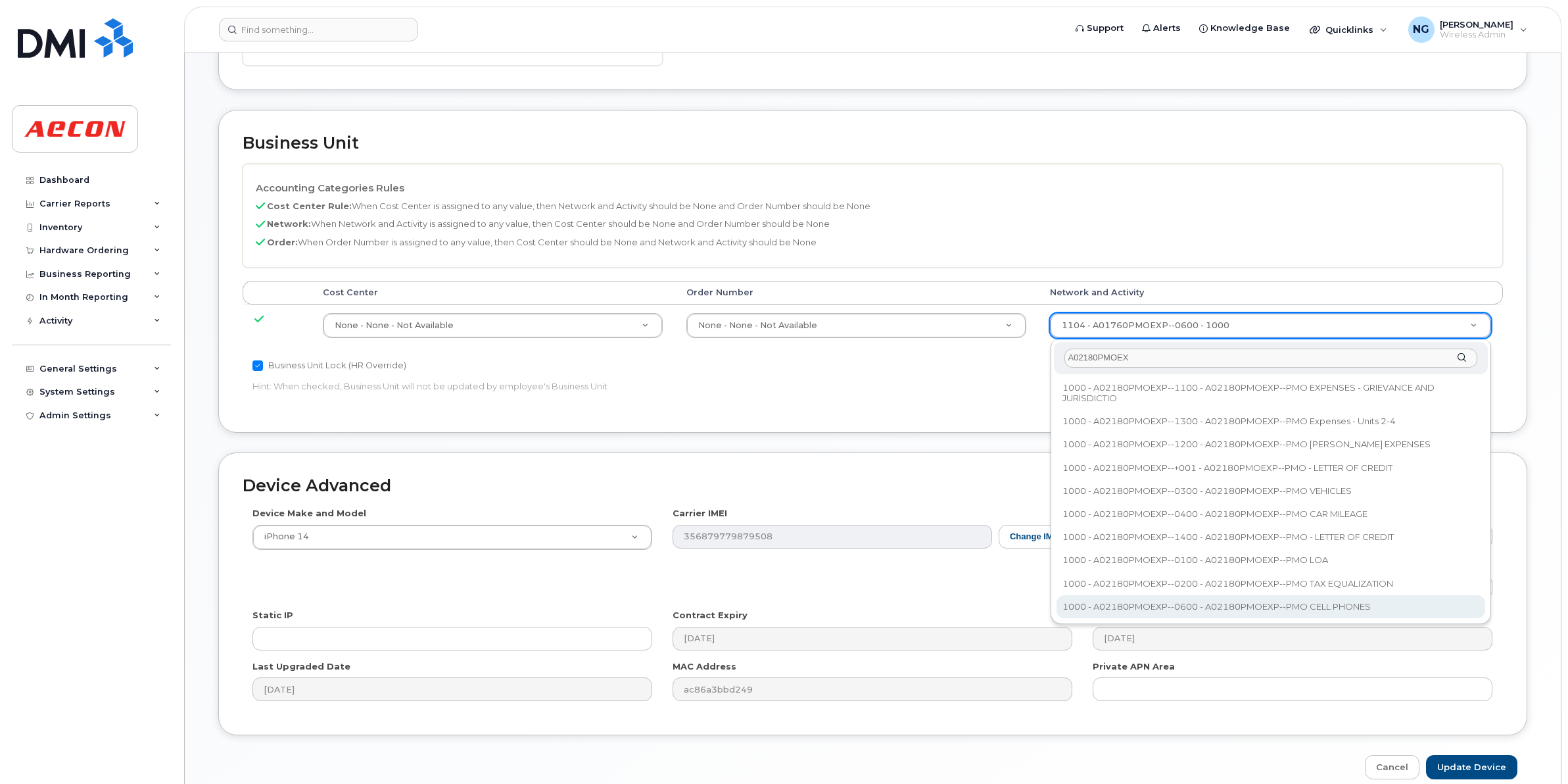
type input "A02180PMOEX"
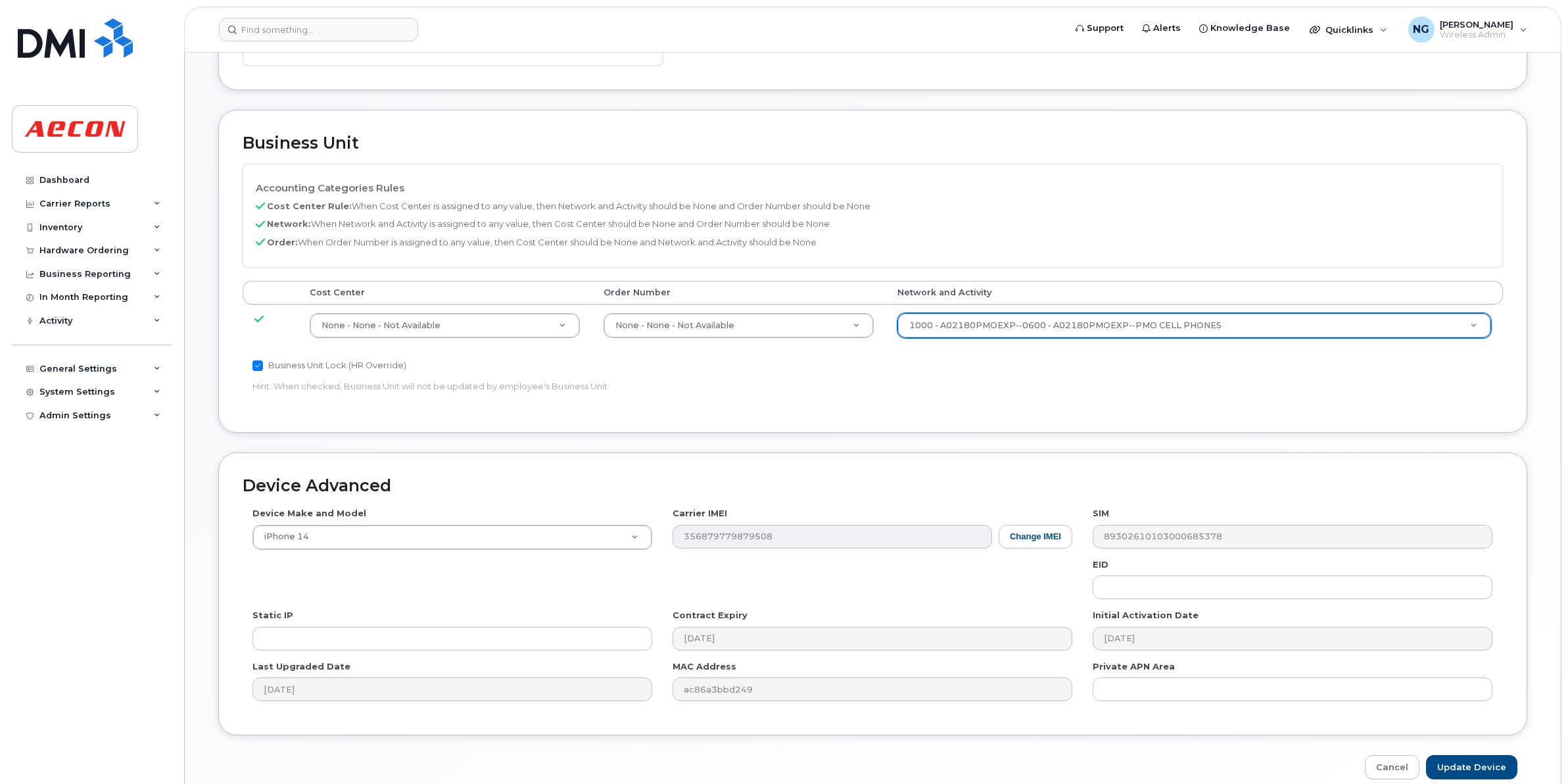
type input "35511858"
click at [1484, 766] on input "Update Device" at bounding box center [1471, 767] width 91 height 25
type input "Saving..."
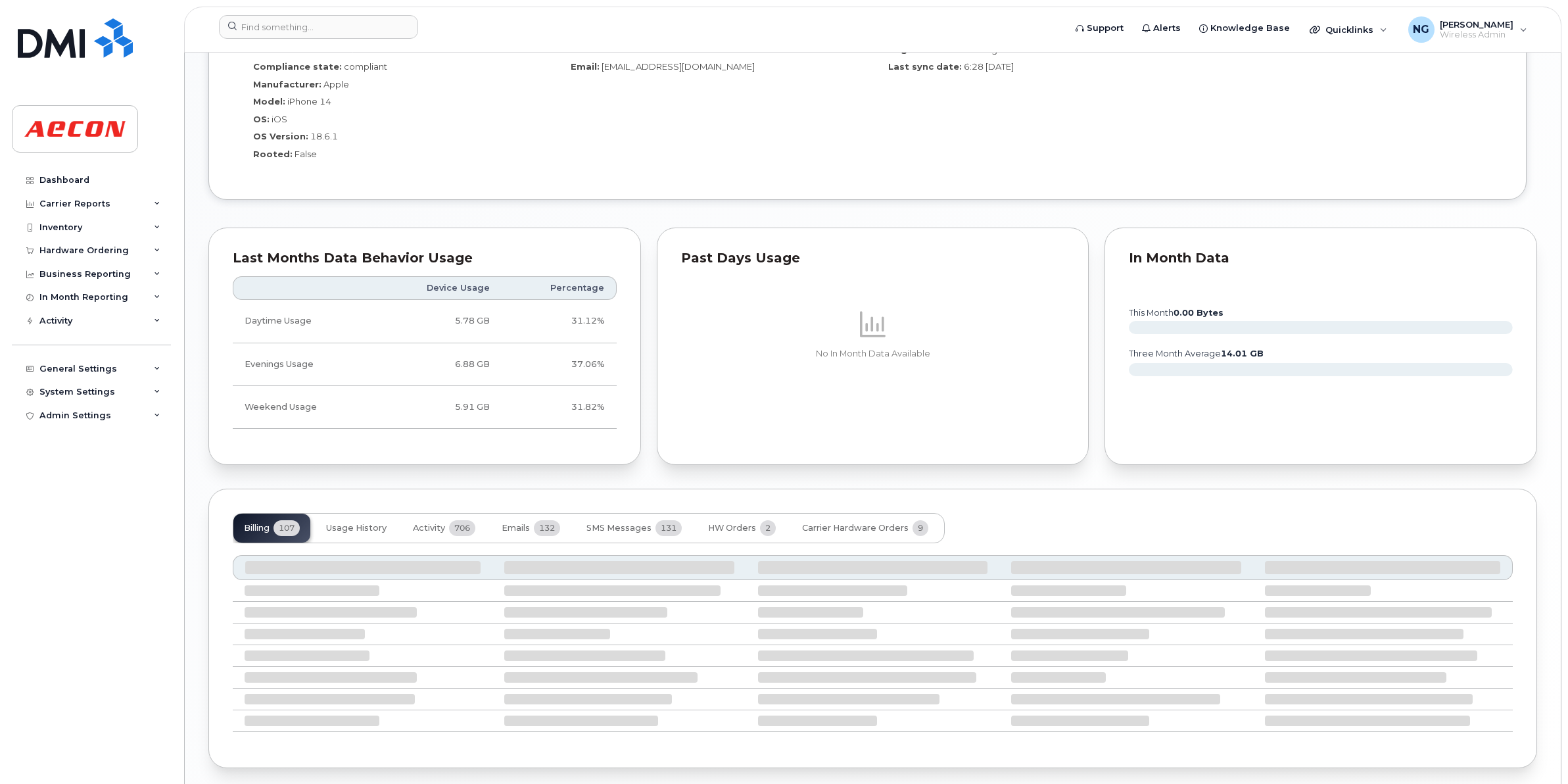
scroll to position [1180, 0]
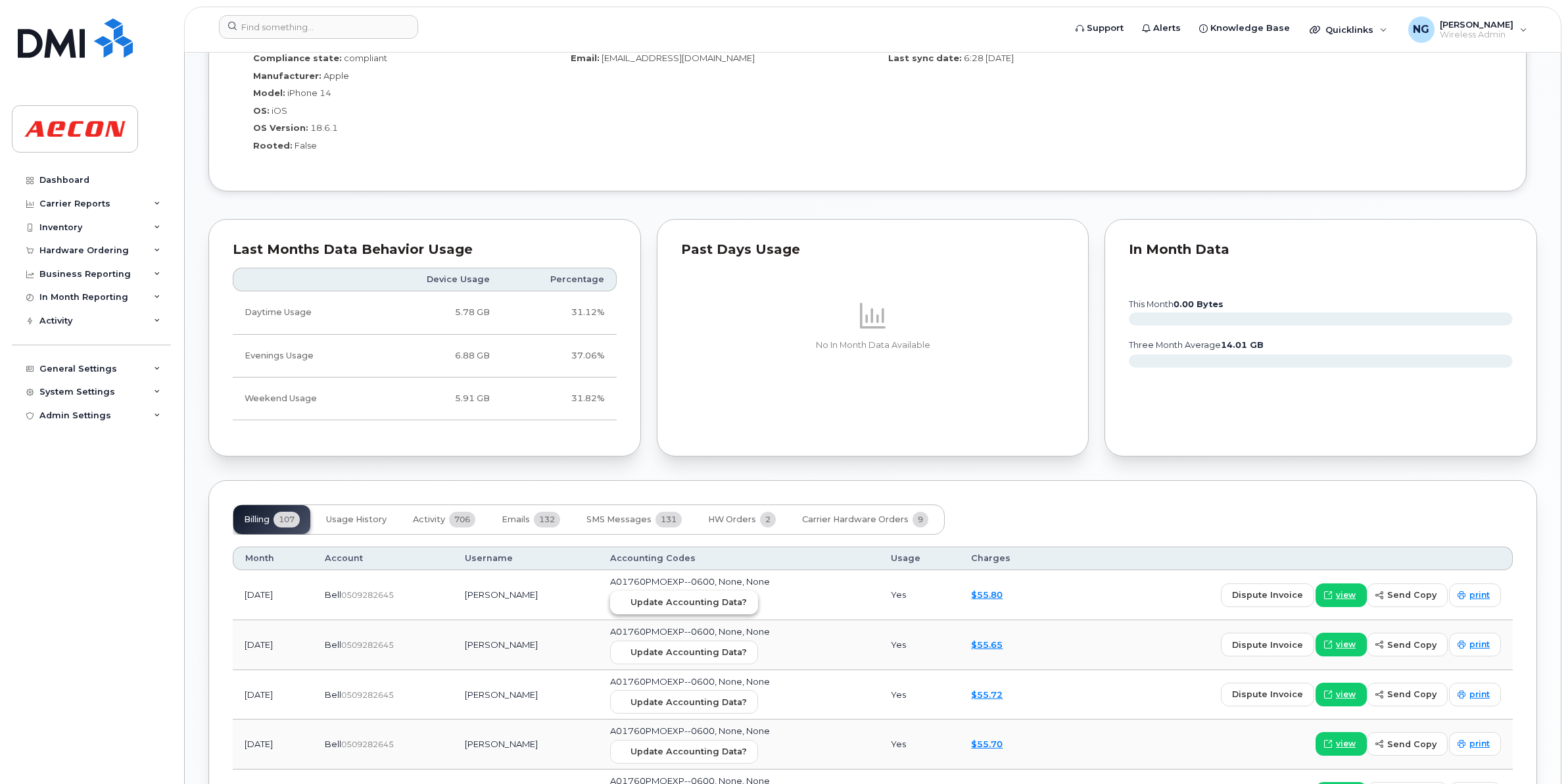
click at [721, 606] on span "Update Accounting Data?" at bounding box center [689, 602] width 117 height 13
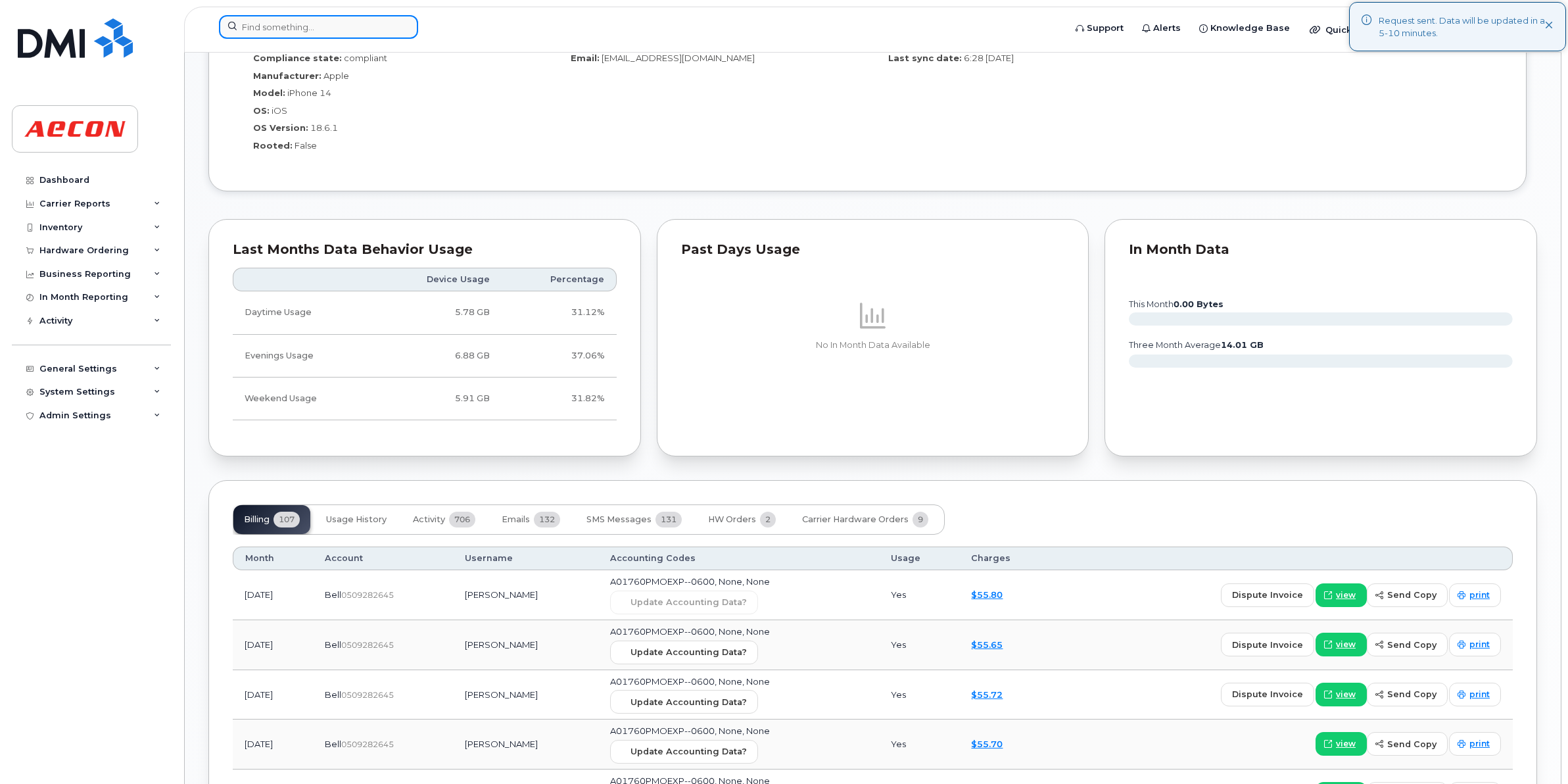
click at [301, 18] on input at bounding box center [319, 27] width 200 height 24
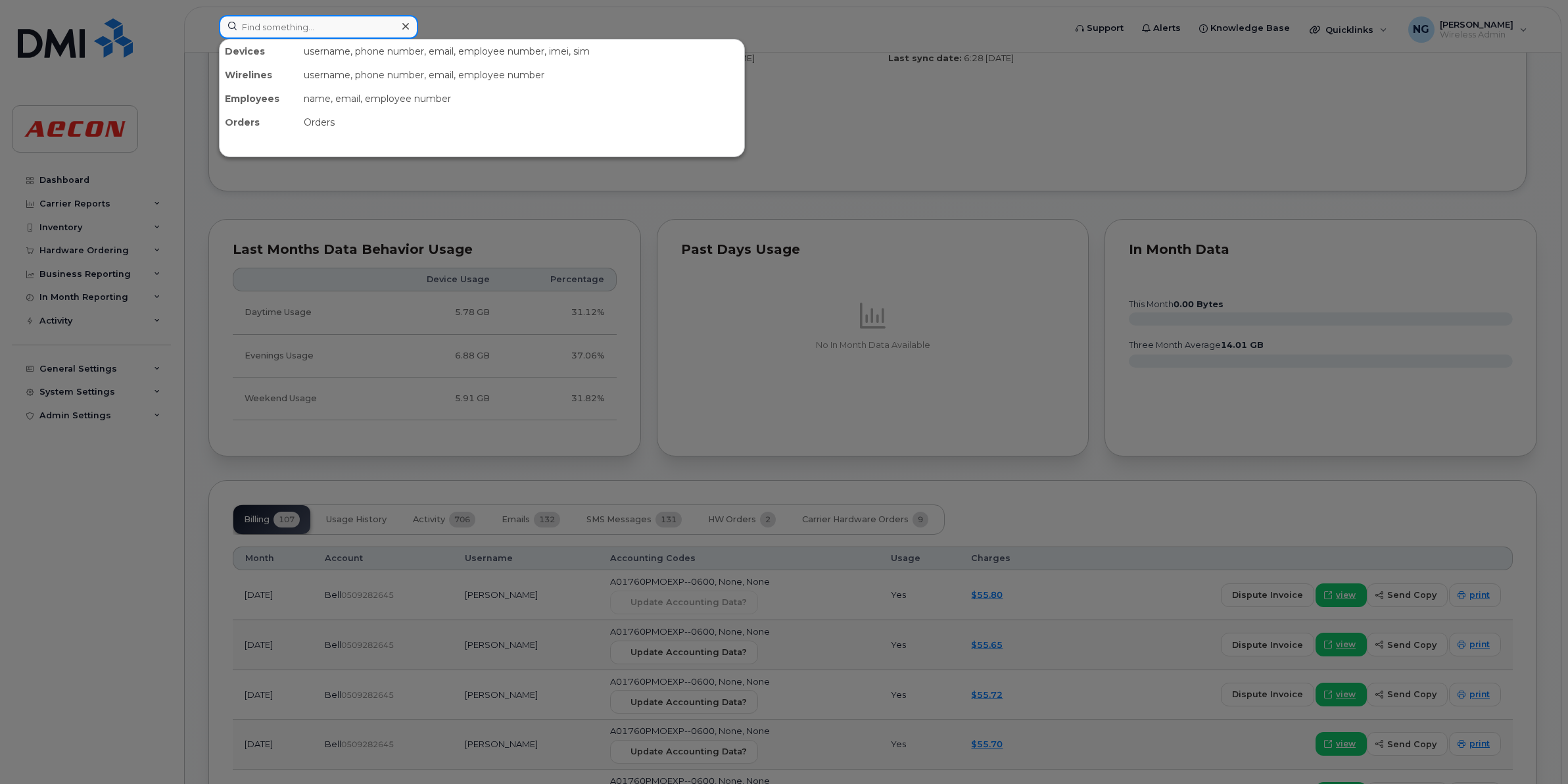
paste input "226-755-0929"
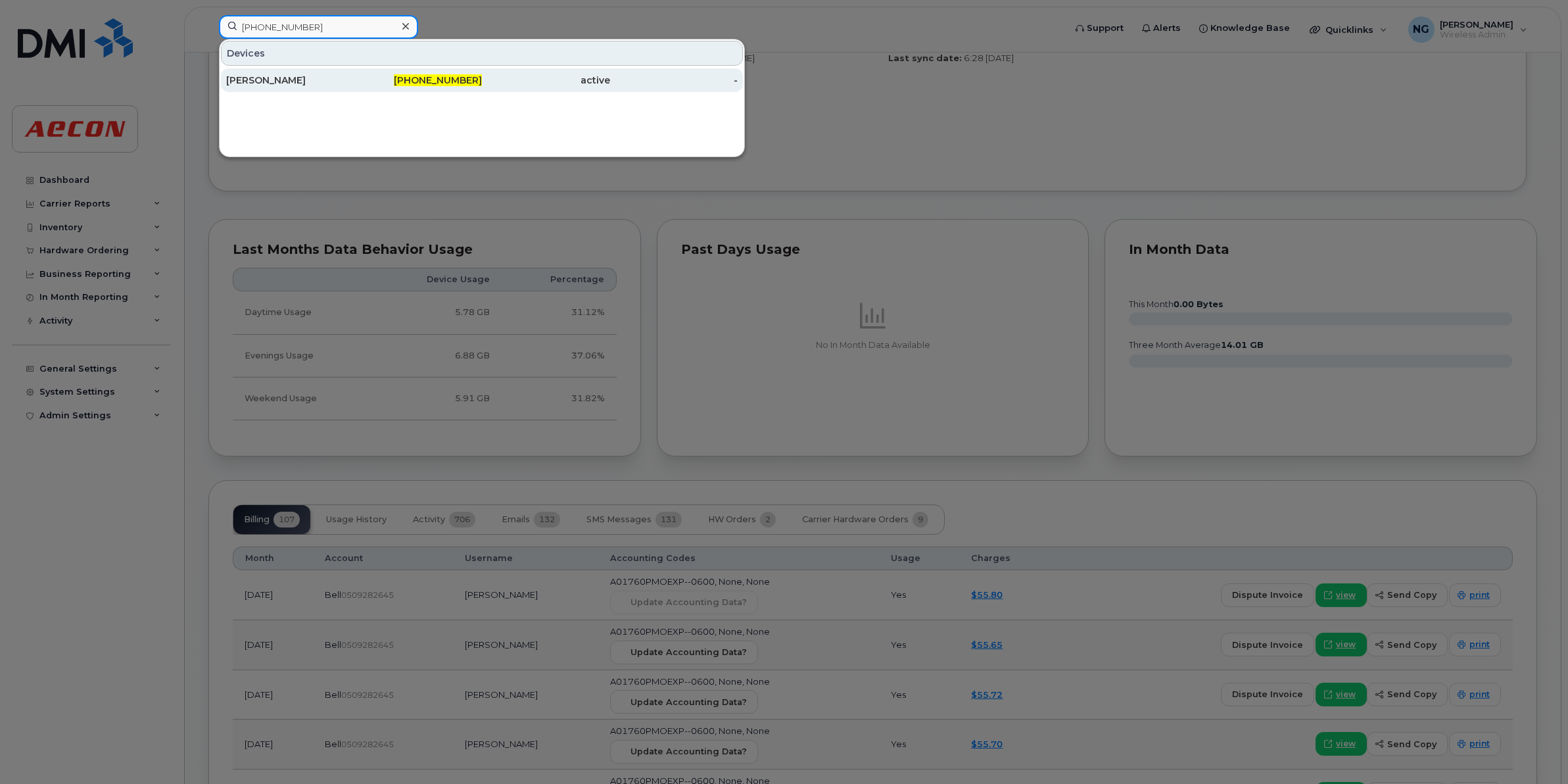
type input "226-755-0929"
drag, startPoint x: 451, startPoint y: 80, endPoint x: 454, endPoint y: 86, distance: 6.7
click at [451, 80] on span "226-755-0929" at bounding box center [438, 80] width 88 height 12
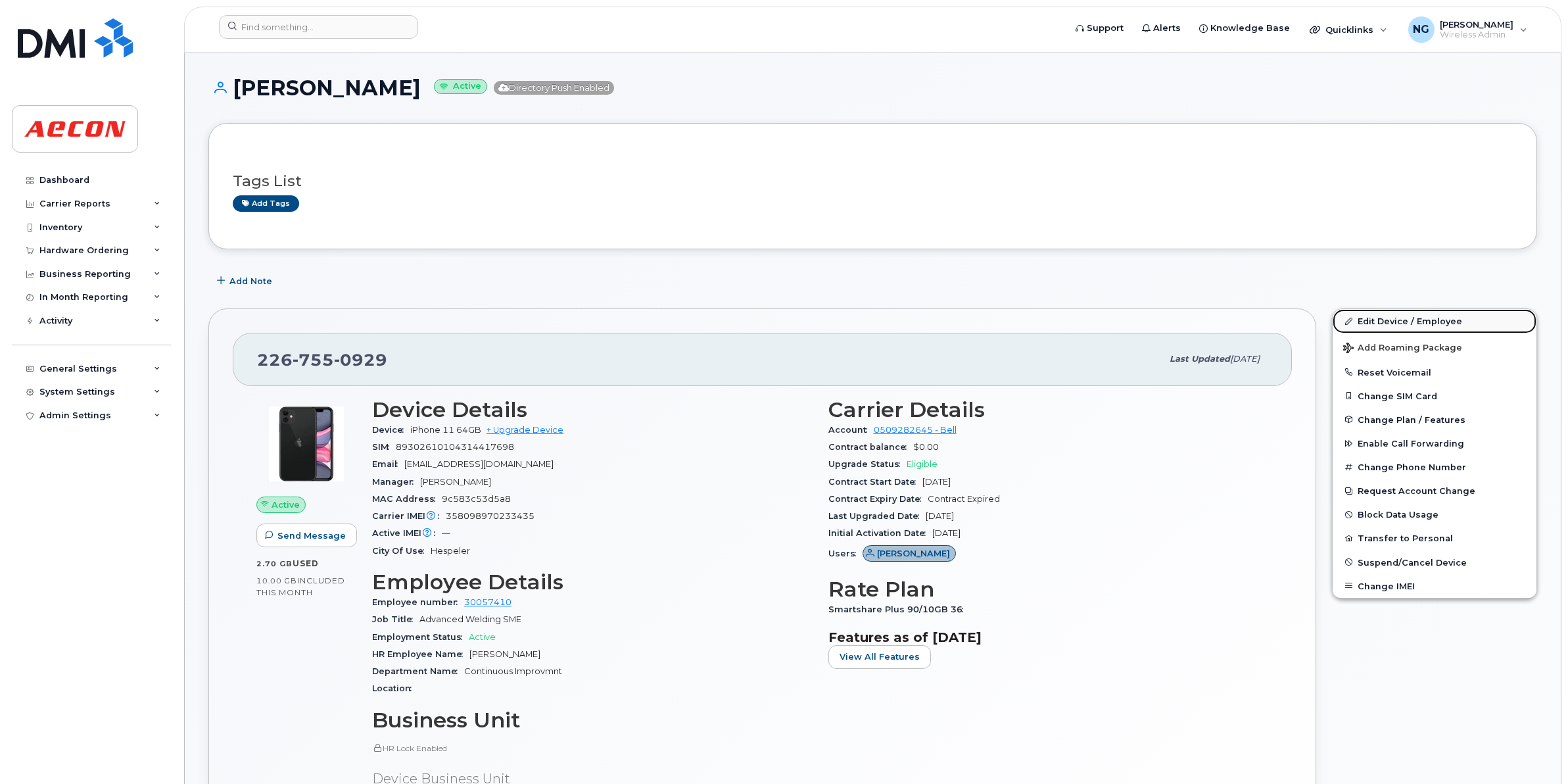
click at [1407, 319] on link "Edit Device / Employee" at bounding box center [1435, 321] width 204 height 24
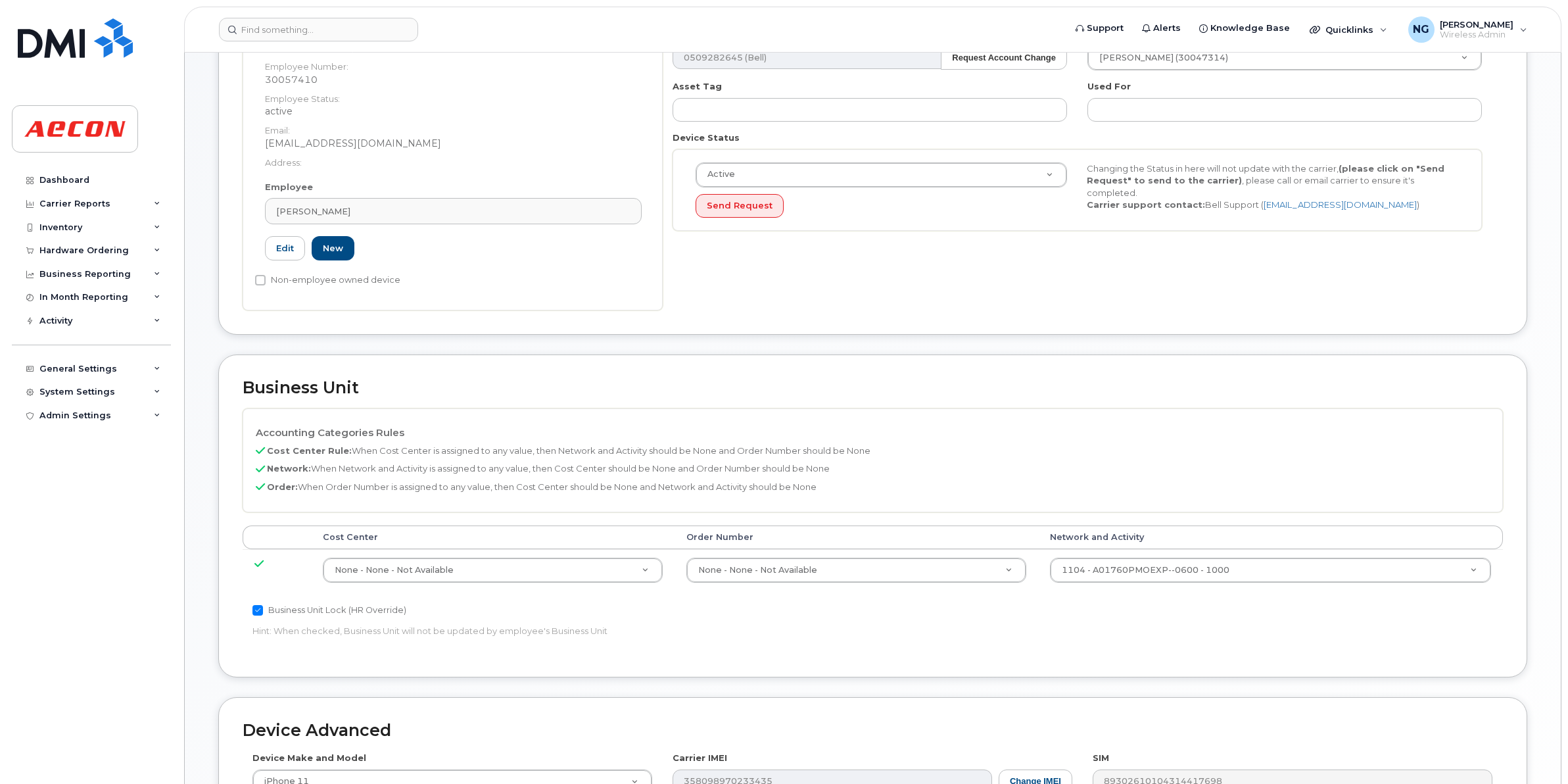
scroll to position [411, 0]
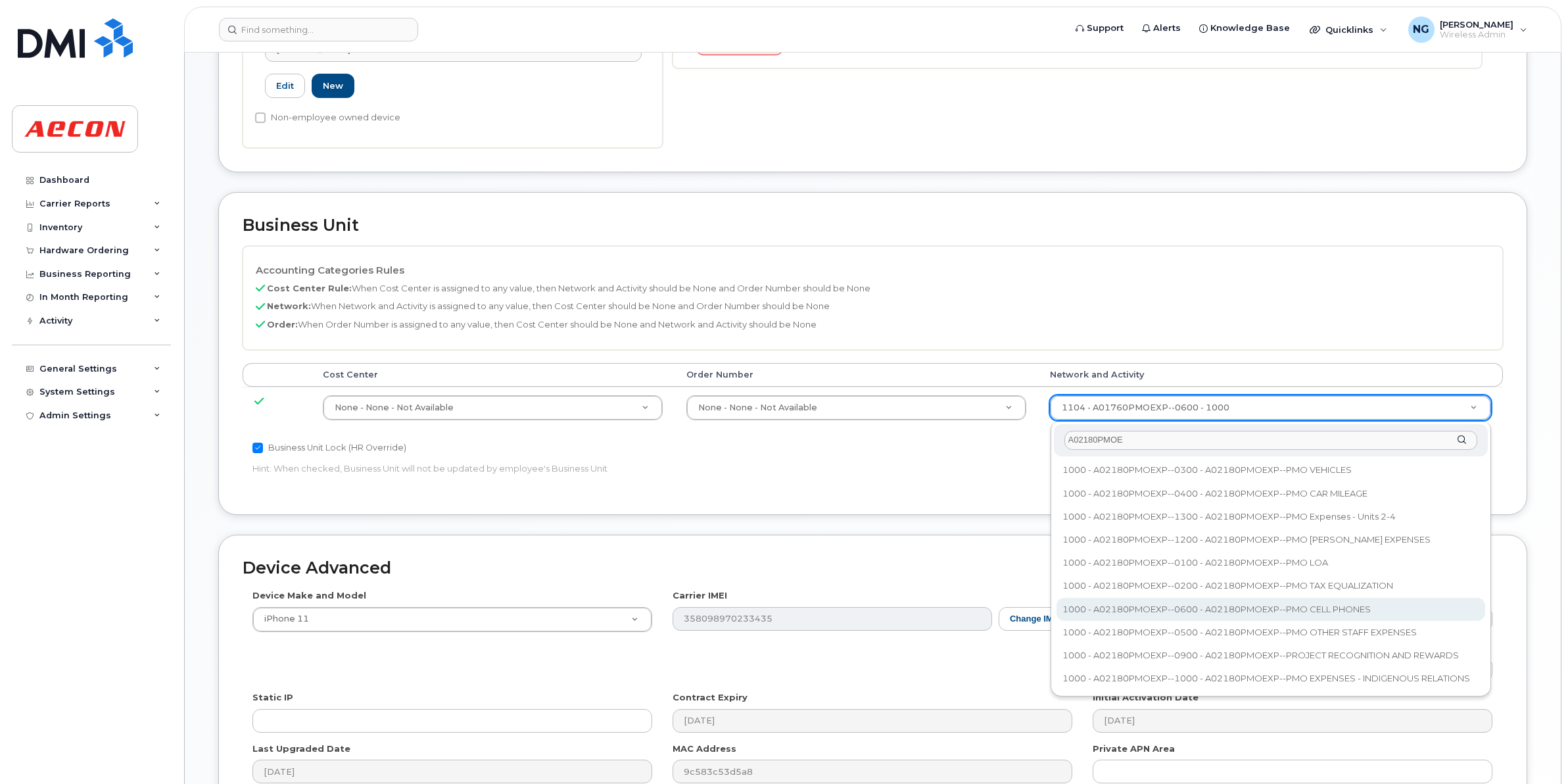
type input "A02180PMOE"
type input "35511858"
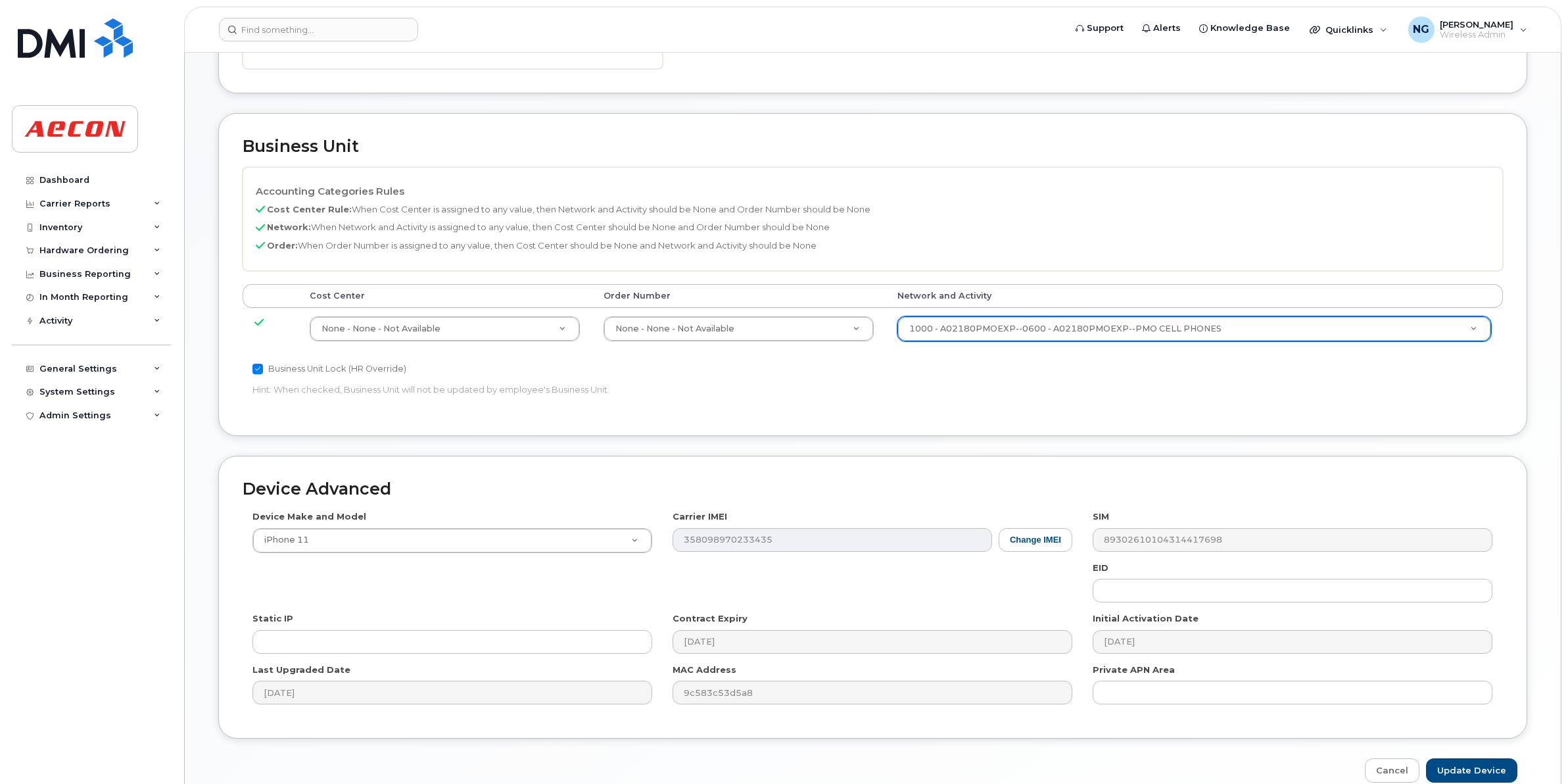
scroll to position [557, 0]
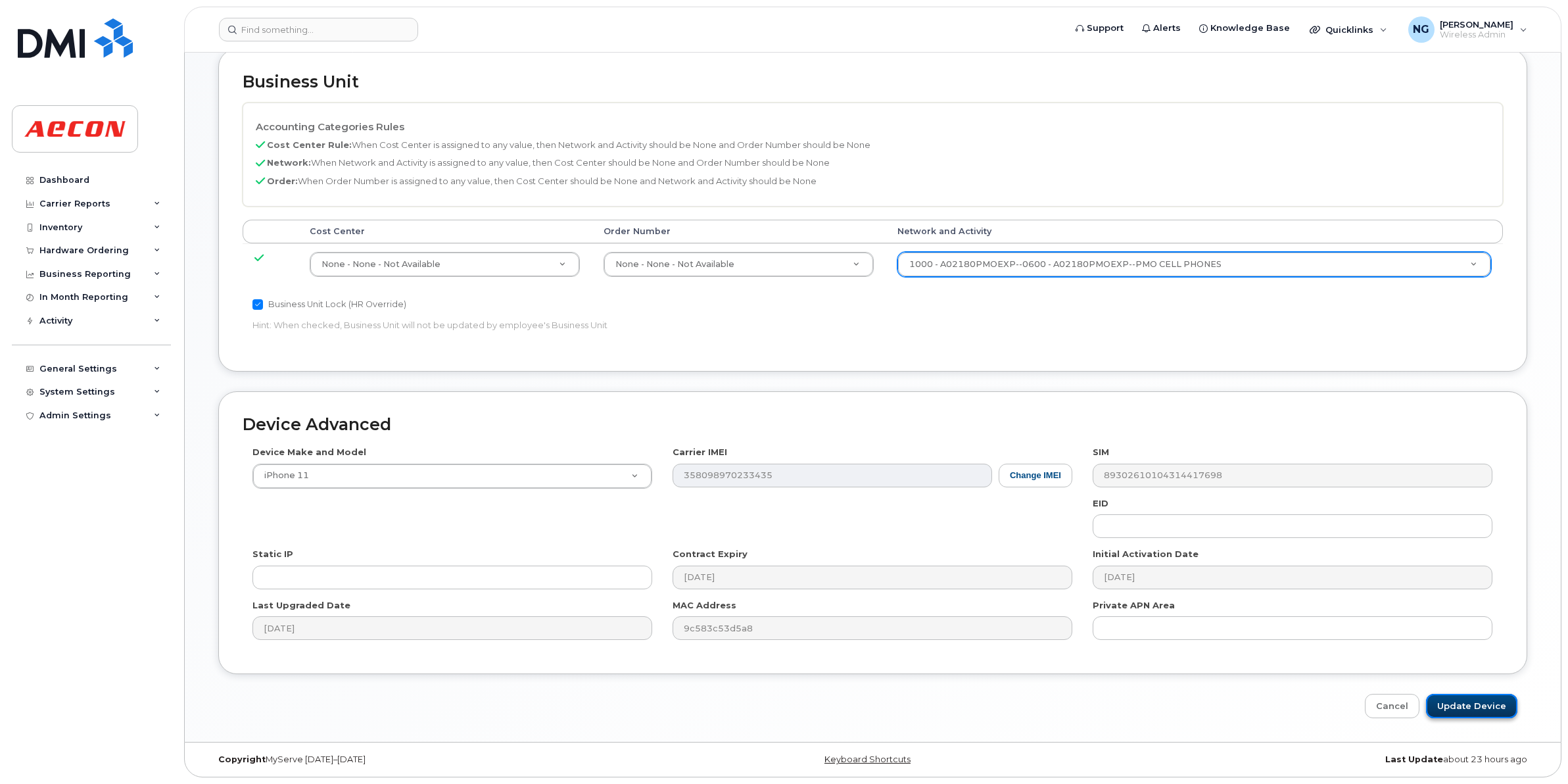
click at [1467, 706] on input "Update Device" at bounding box center [1471, 706] width 91 height 25
type input "Saving..."
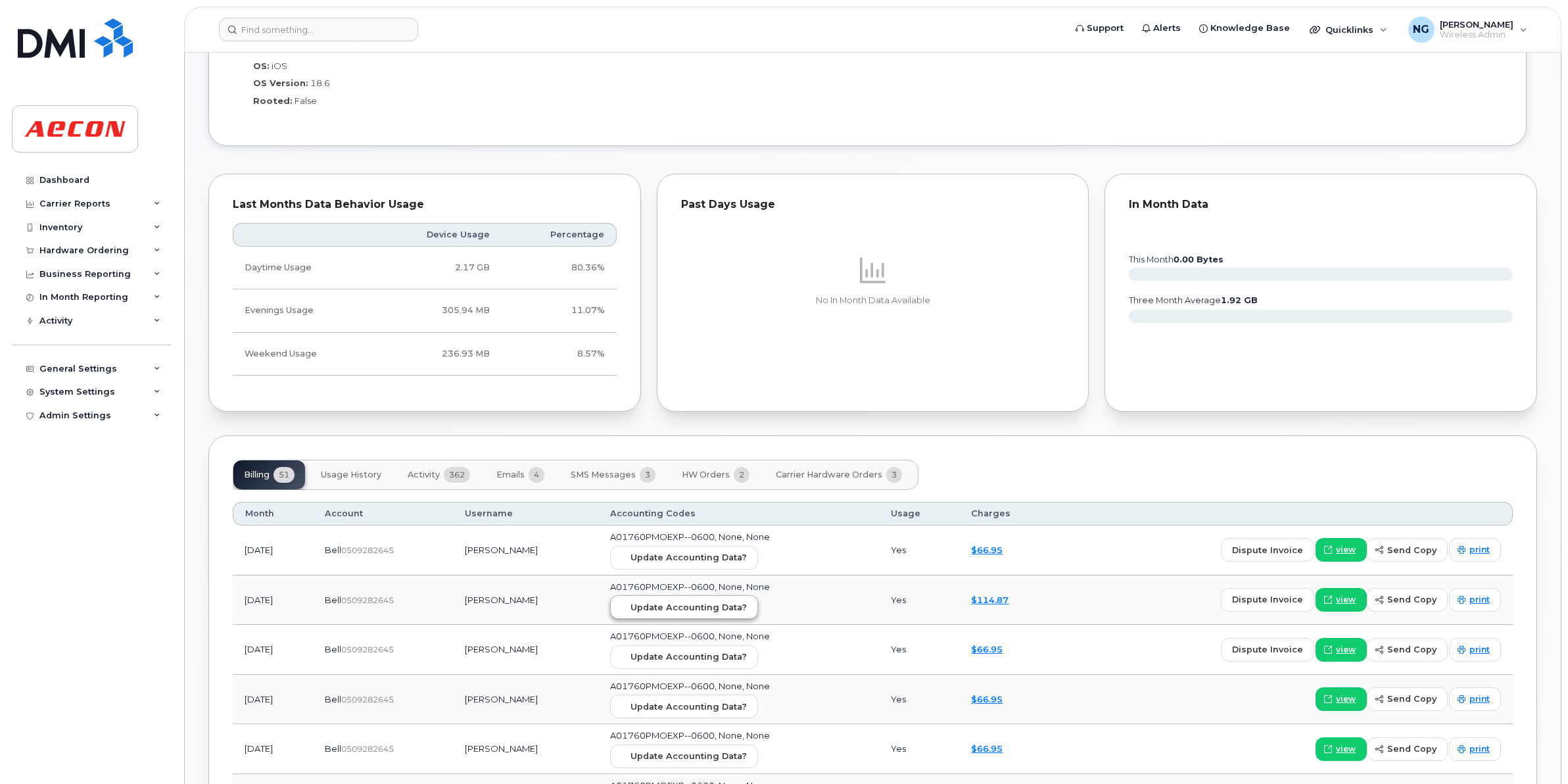
scroll to position [1113, 0]
click at [721, 555] on span "Update Accounting Data?" at bounding box center [689, 558] width 117 height 13
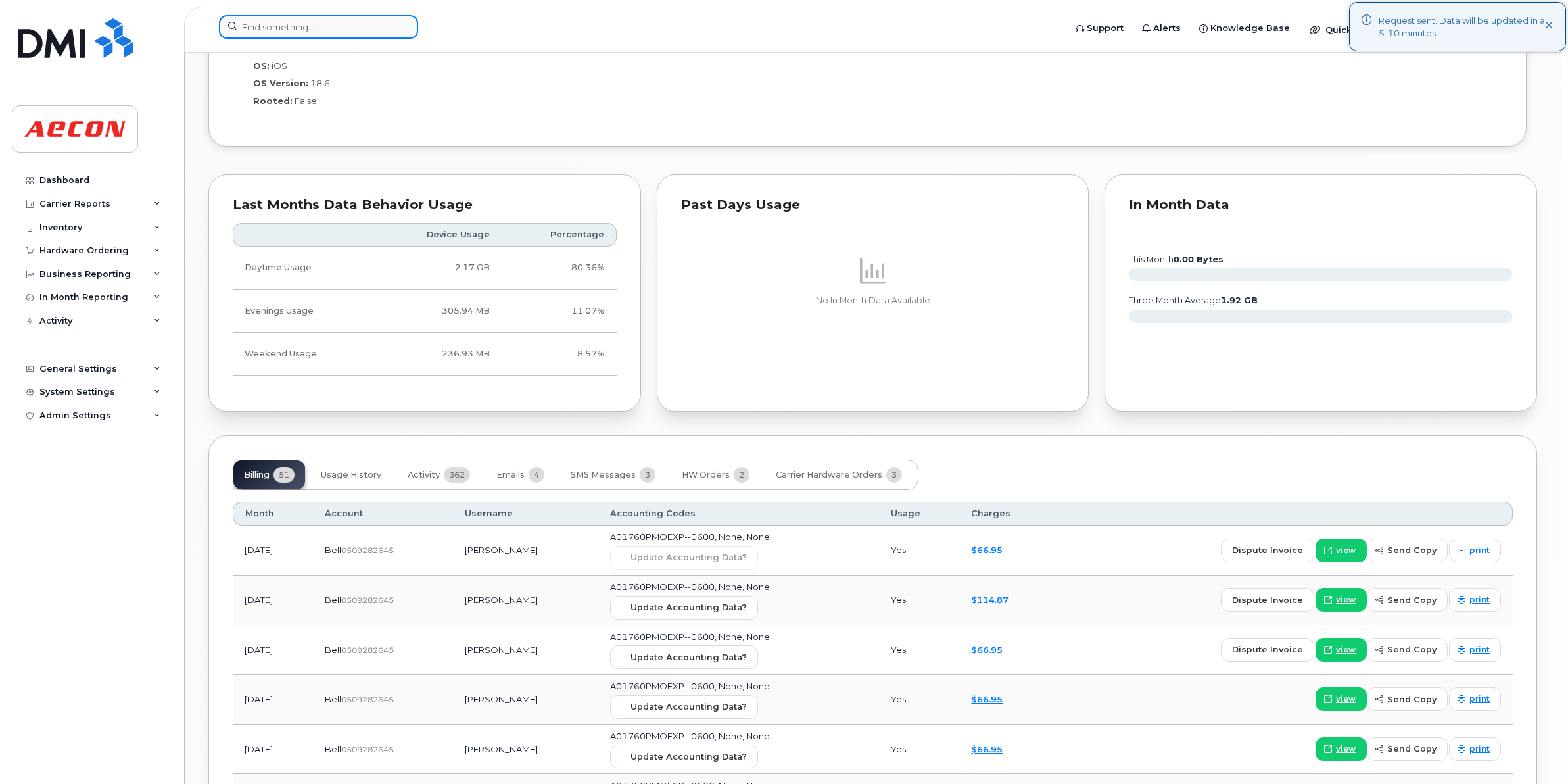
click at [351, 18] on input at bounding box center [319, 27] width 200 height 24
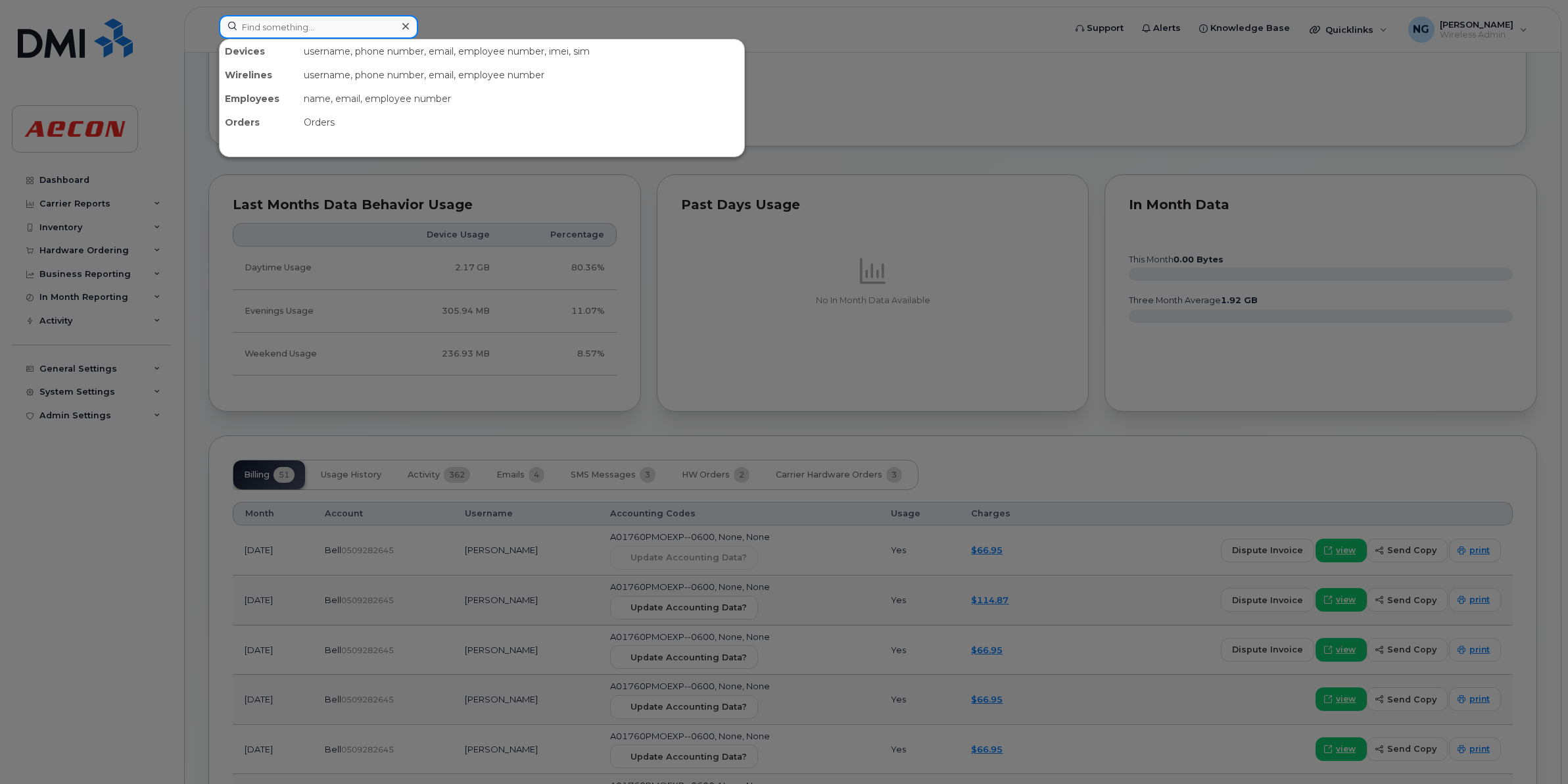
paste input "[PHONE_NUMBER]"
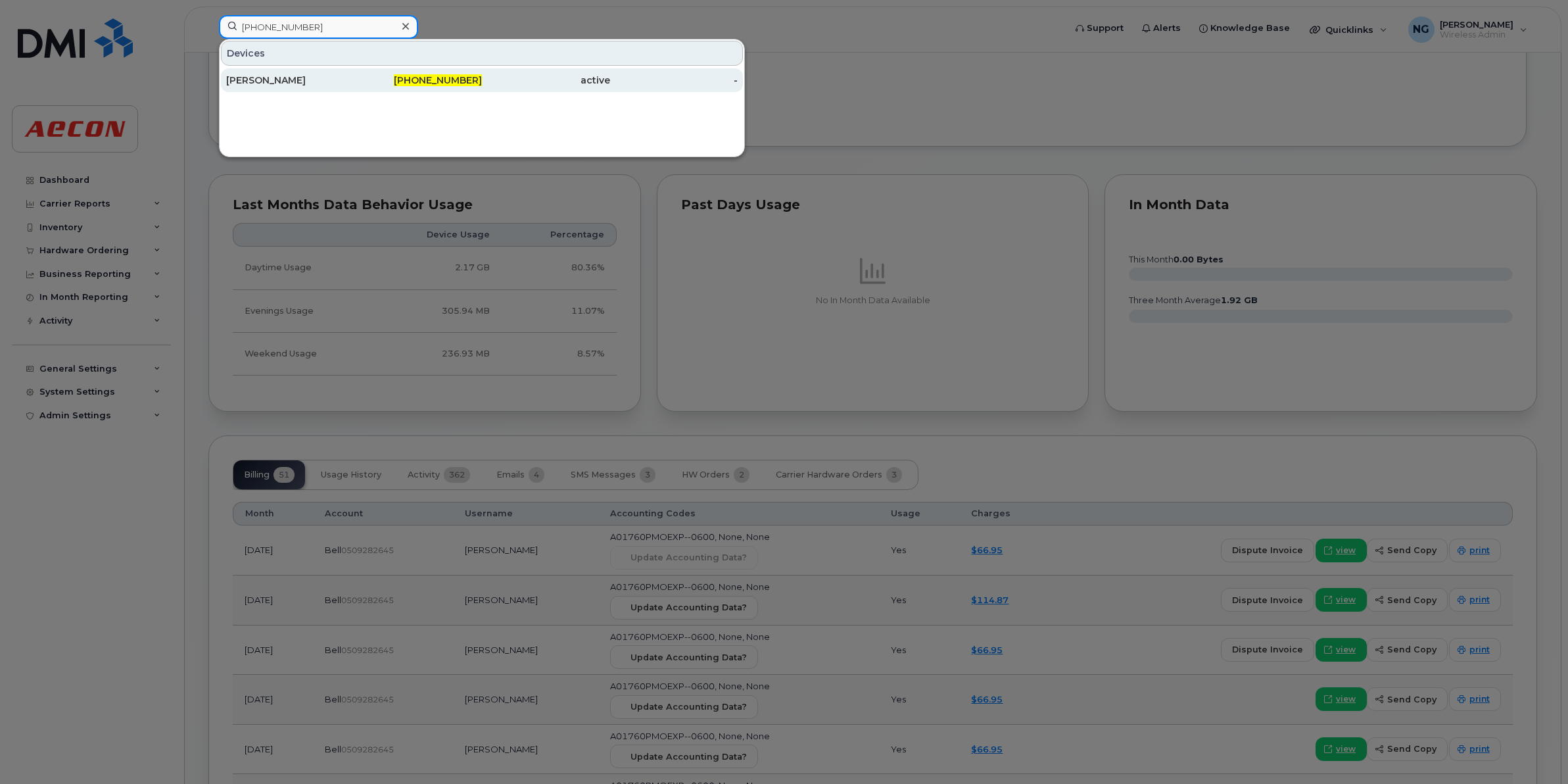
type input "[PHONE_NUMBER]"
click at [421, 79] on span "[PHONE_NUMBER]" at bounding box center [438, 80] width 88 height 12
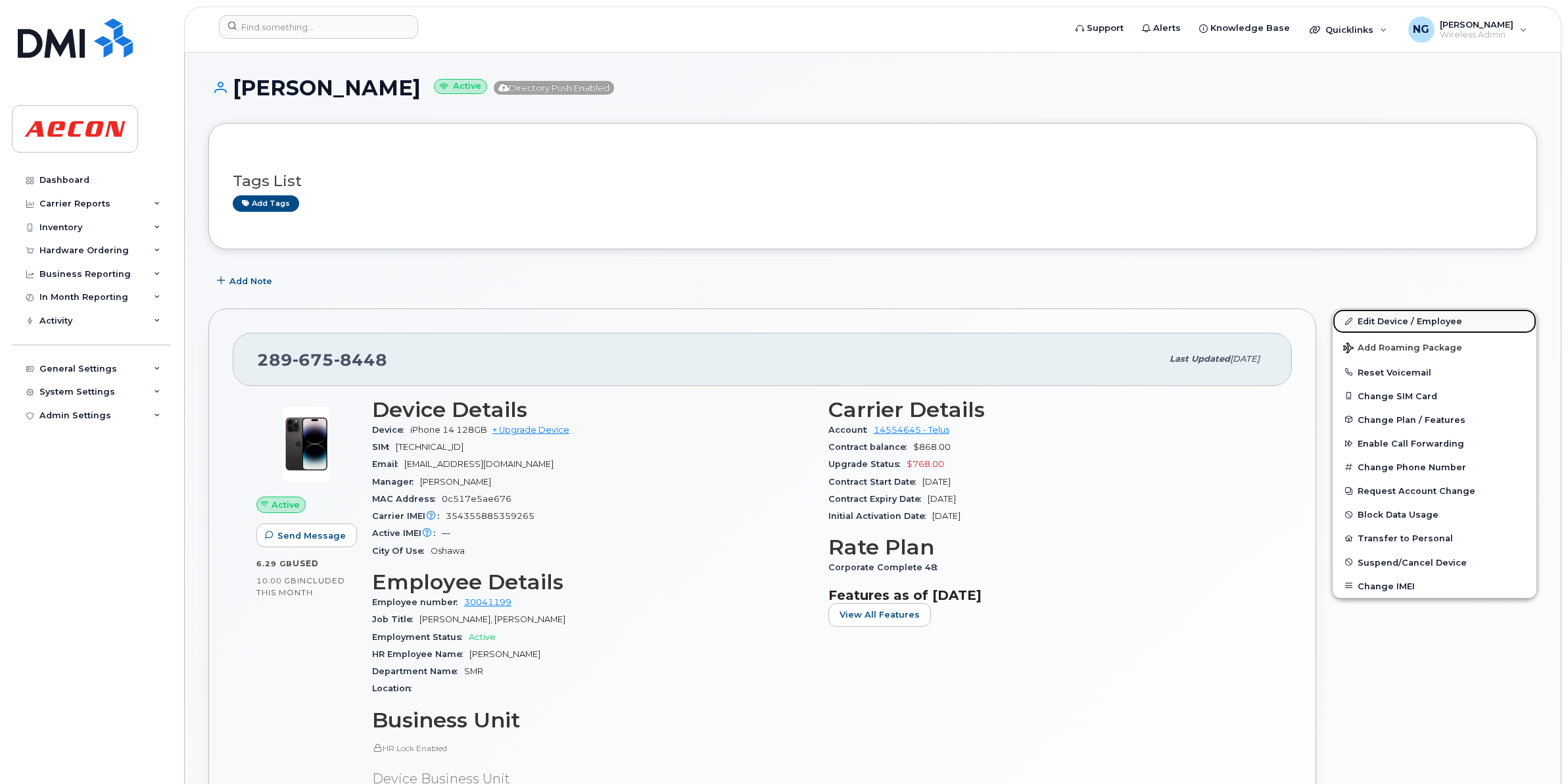
click at [1409, 316] on link "Edit Device / Employee" at bounding box center [1435, 321] width 204 height 24
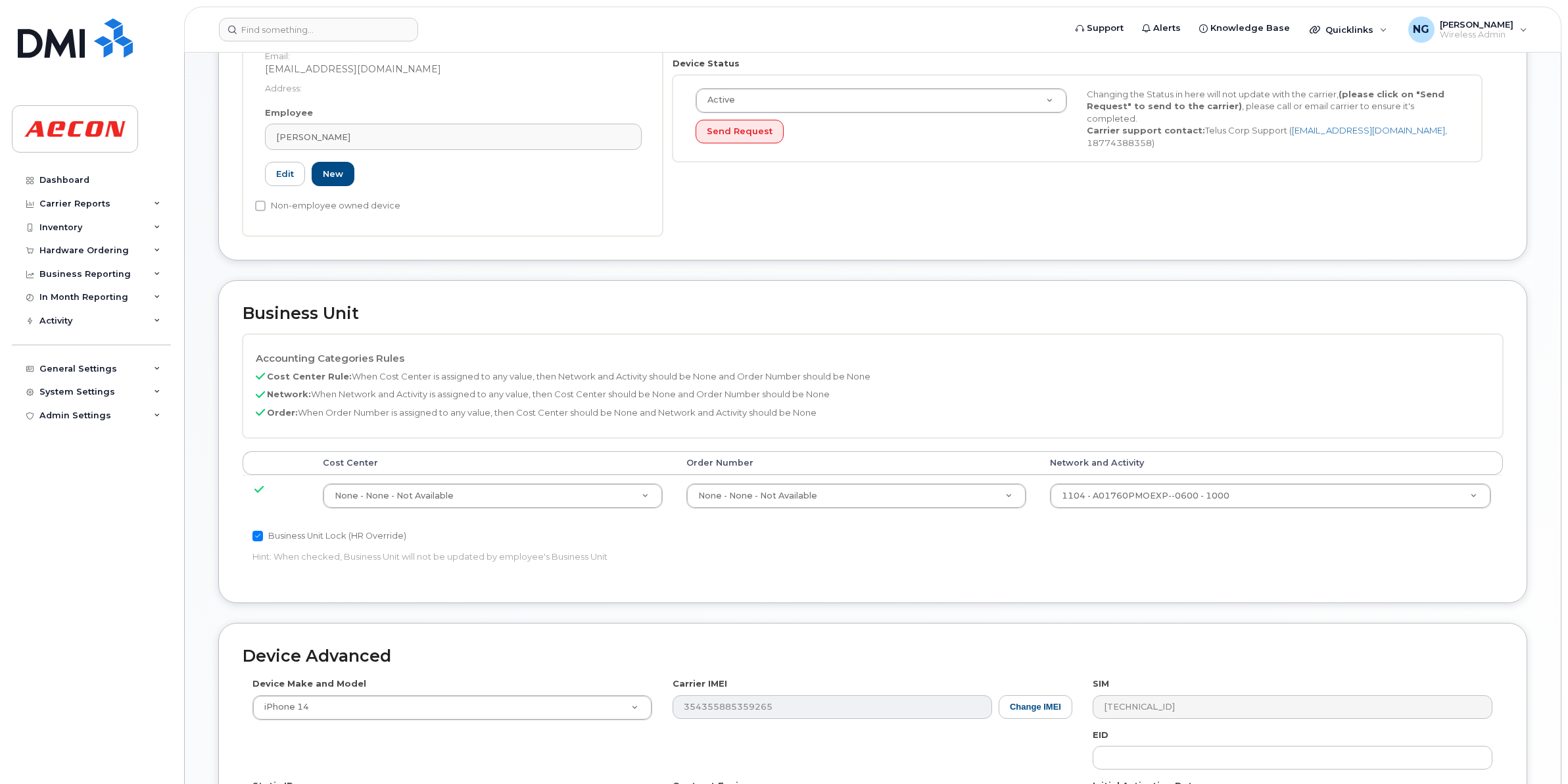
scroll to position [329, 0]
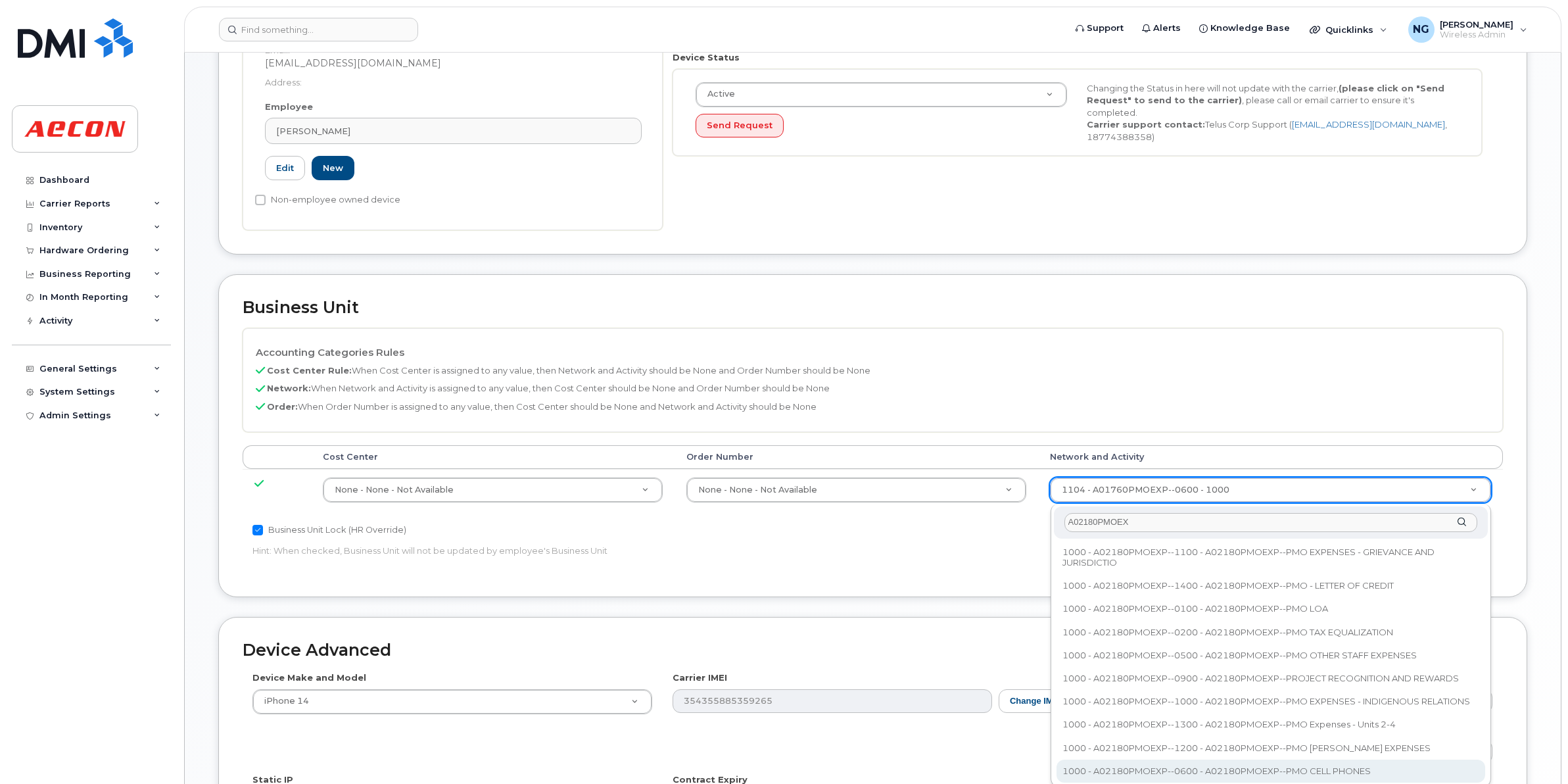
type input "A02180PMOEX"
type input "35511858"
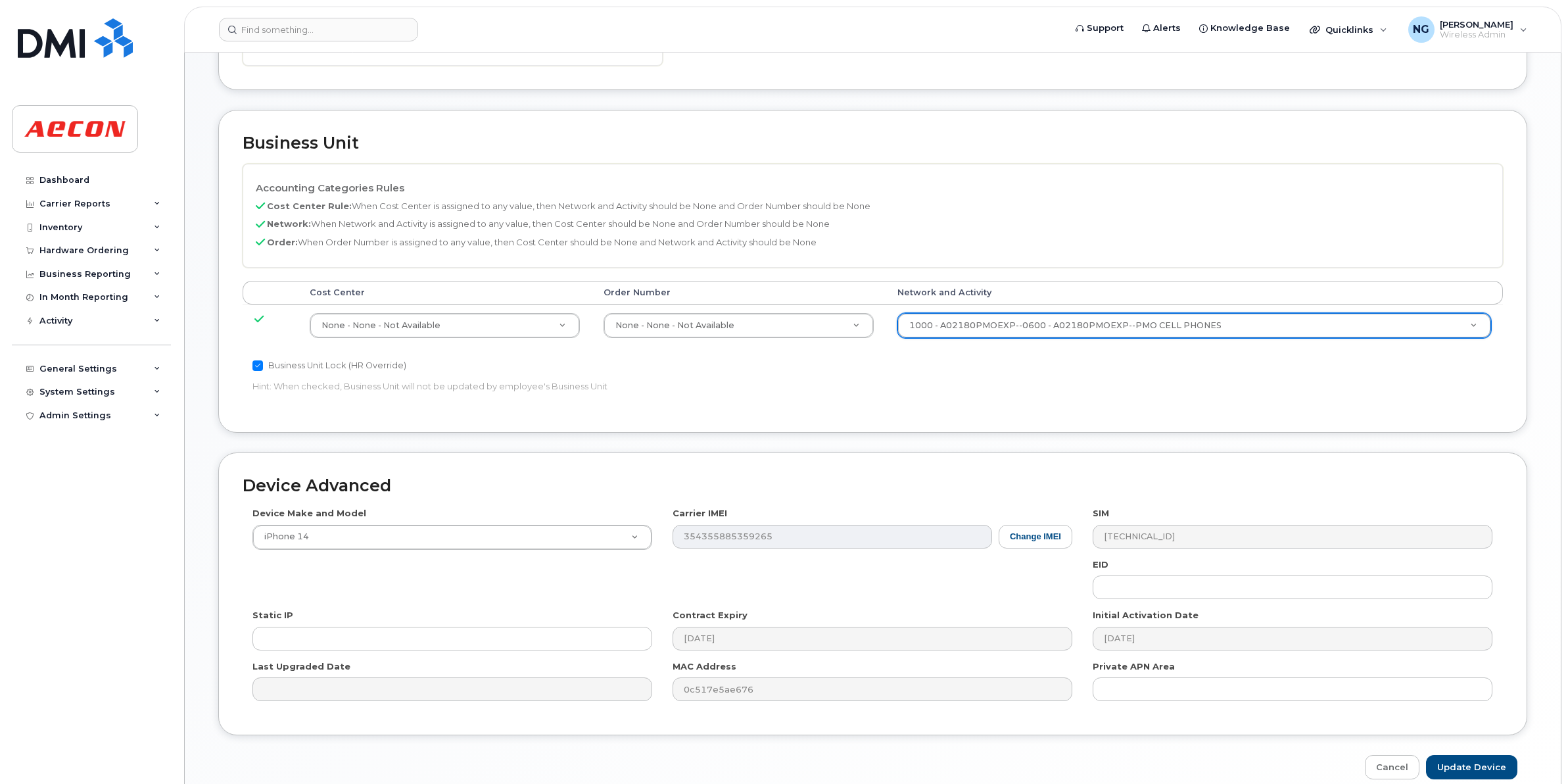
scroll to position [557, 0]
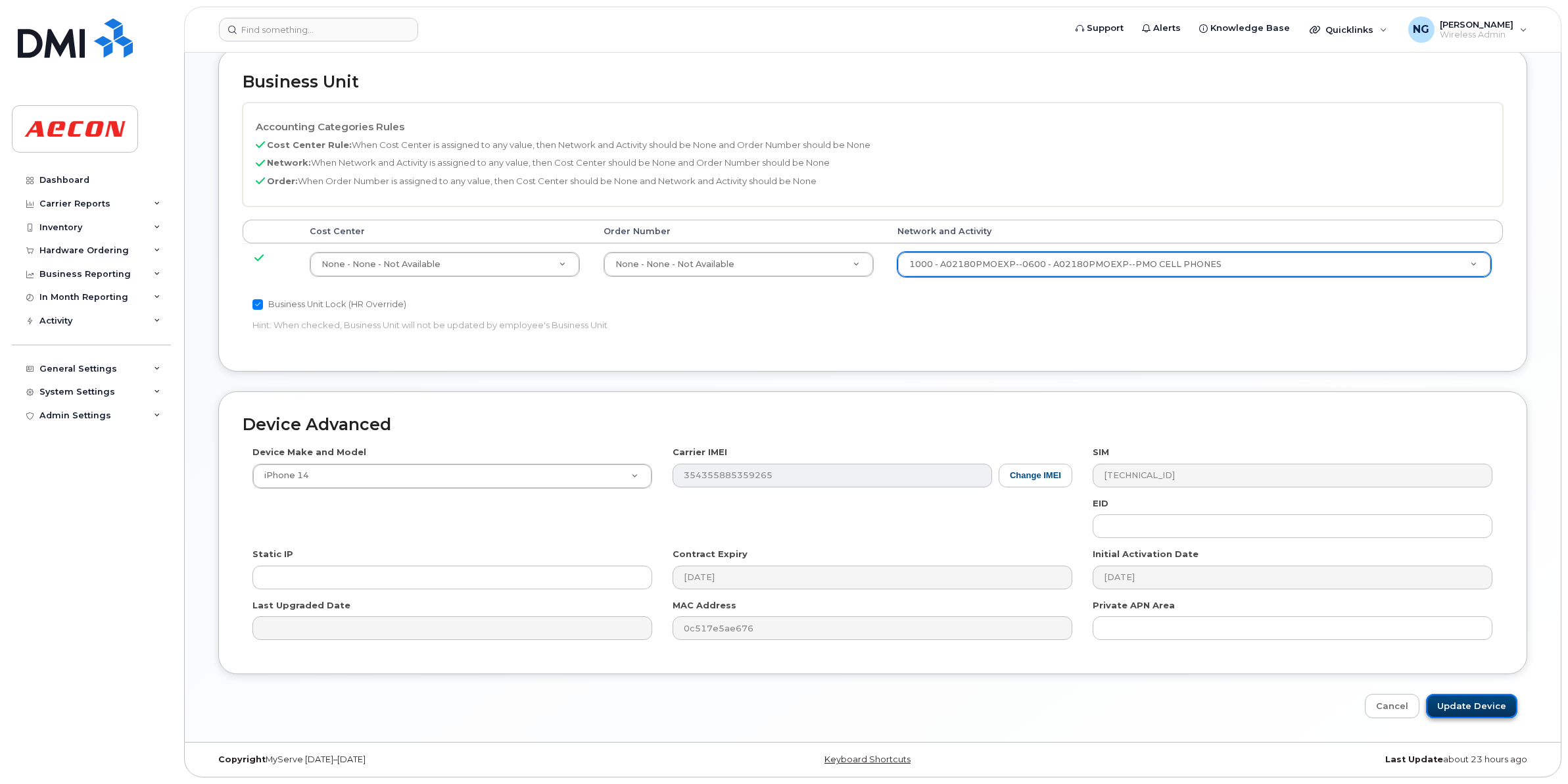
click at [1476, 699] on input "Update Device" at bounding box center [1471, 706] width 91 height 25
type input "Saving..."
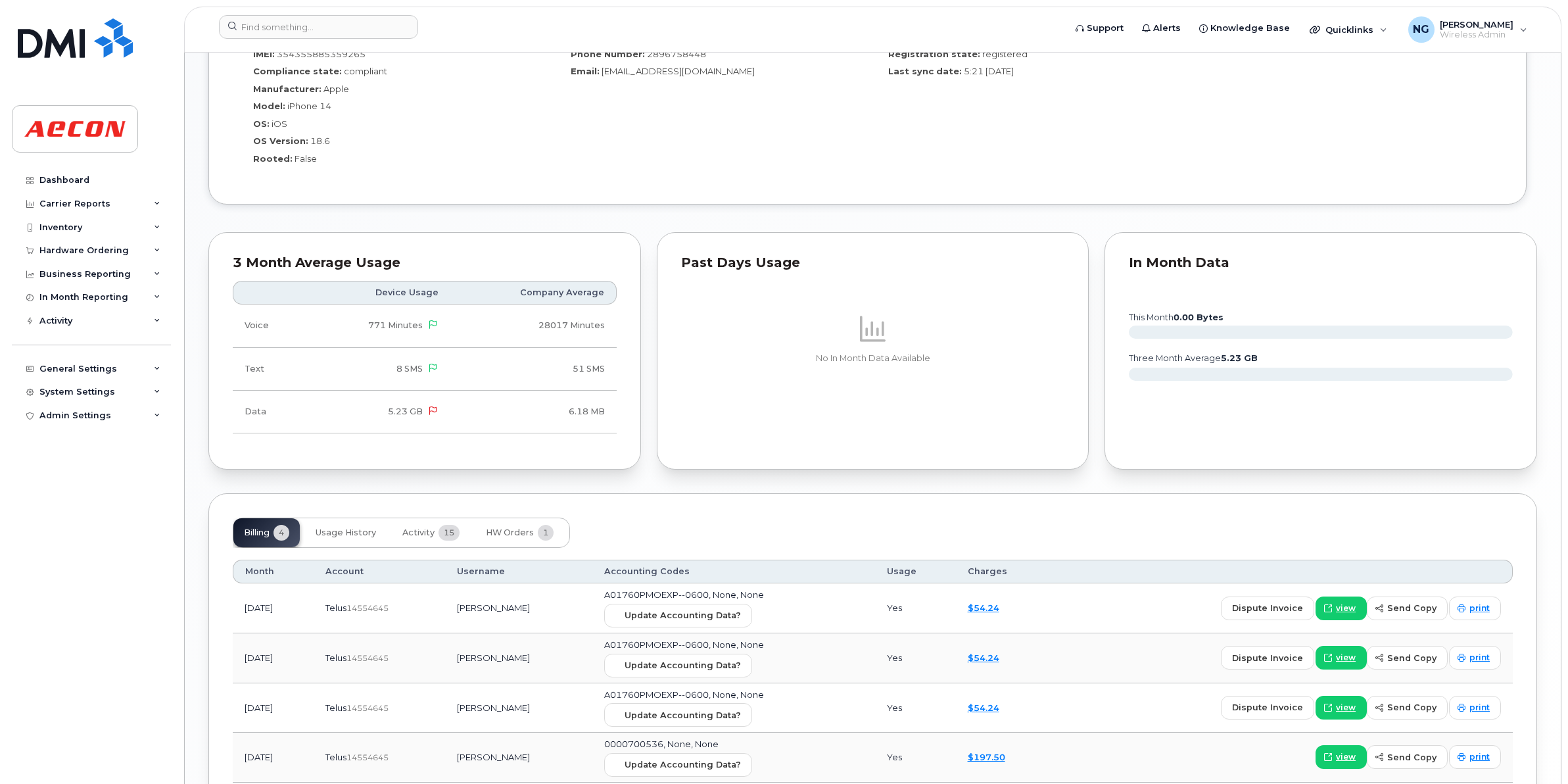
scroll to position [1151, 0]
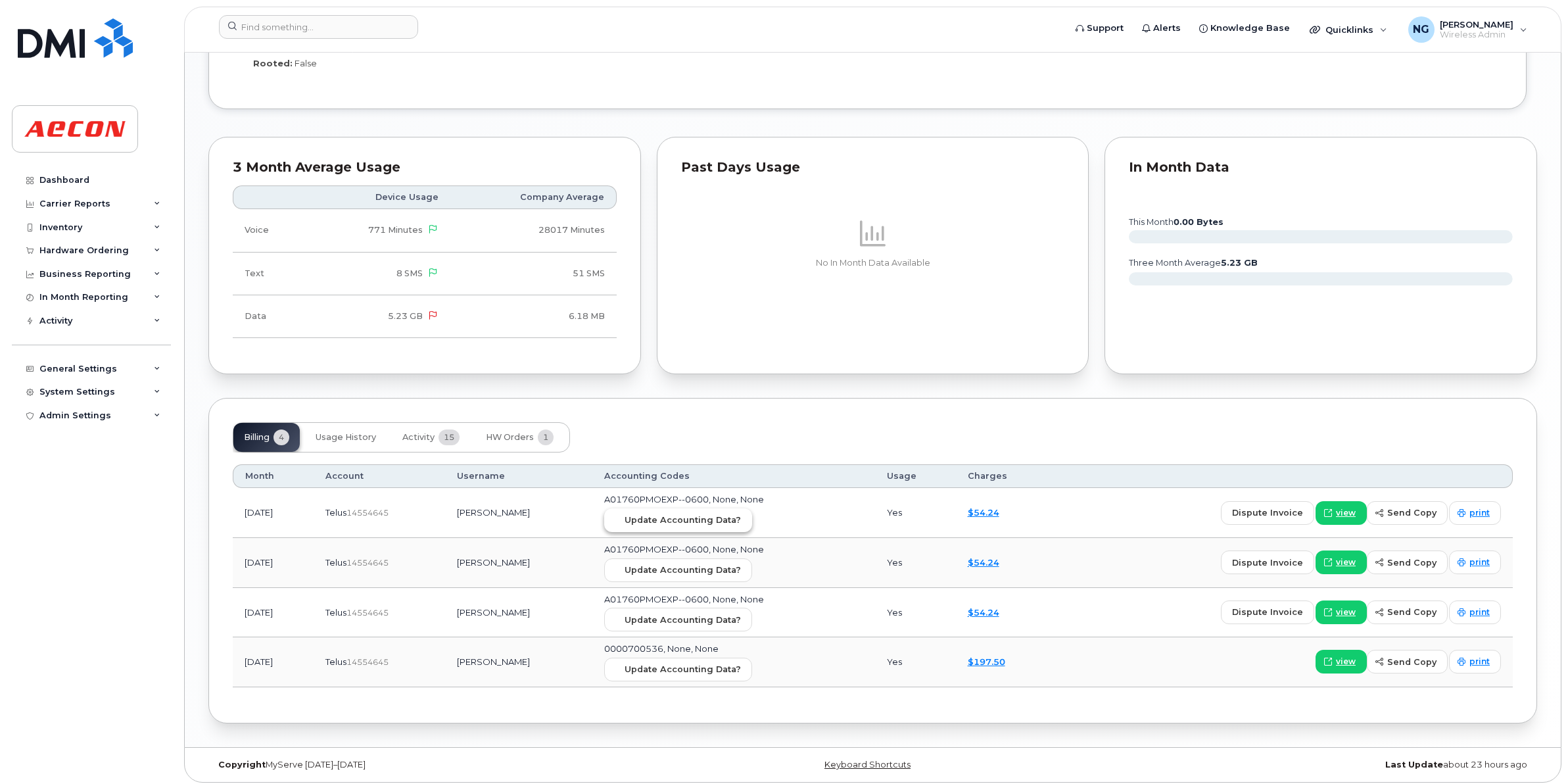
click at [741, 524] on span "Update Accounting Data?" at bounding box center [683, 520] width 117 height 13
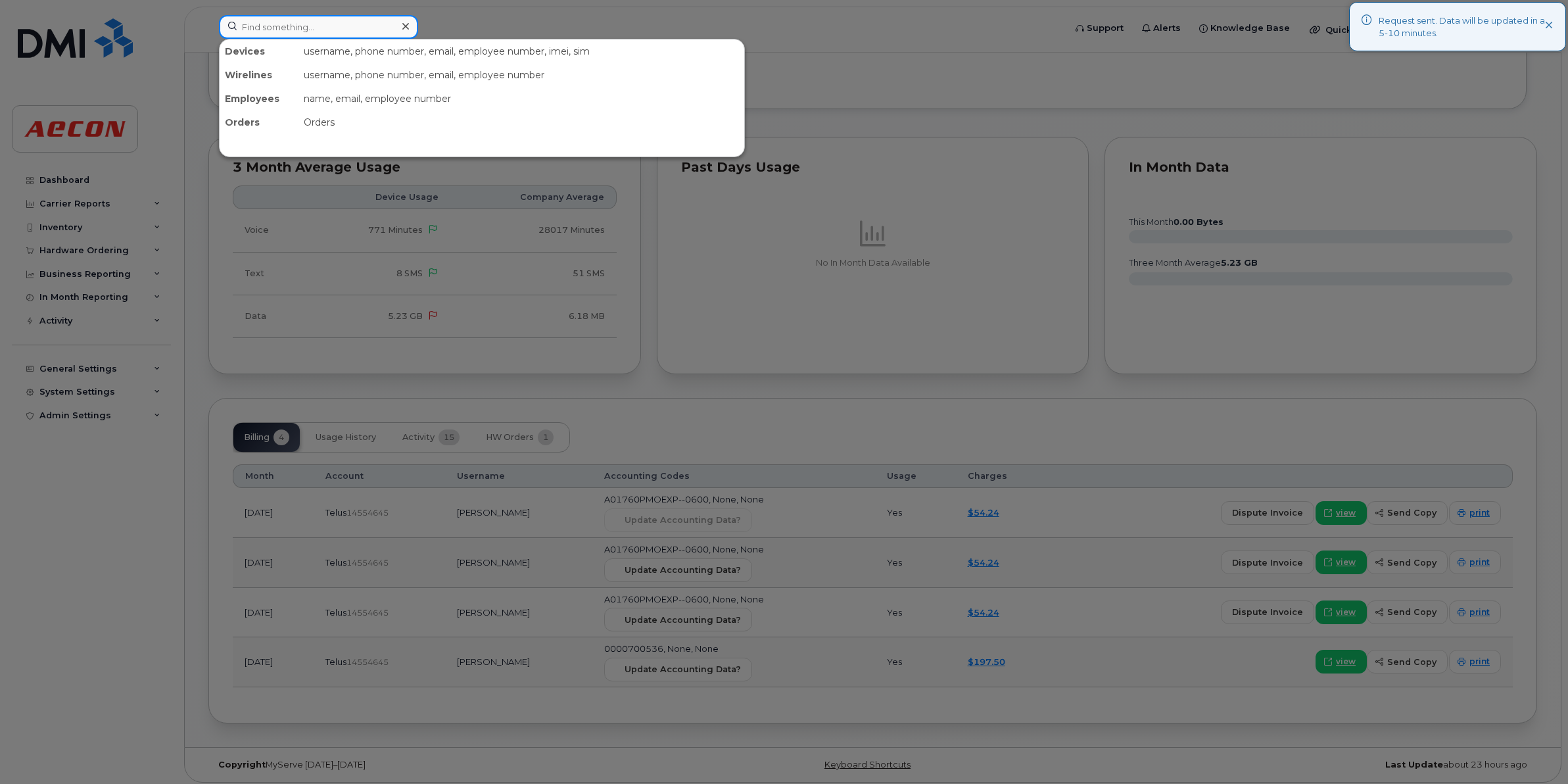
click at [263, 28] on input at bounding box center [319, 27] width 200 height 24
paste input "289-675-1783"
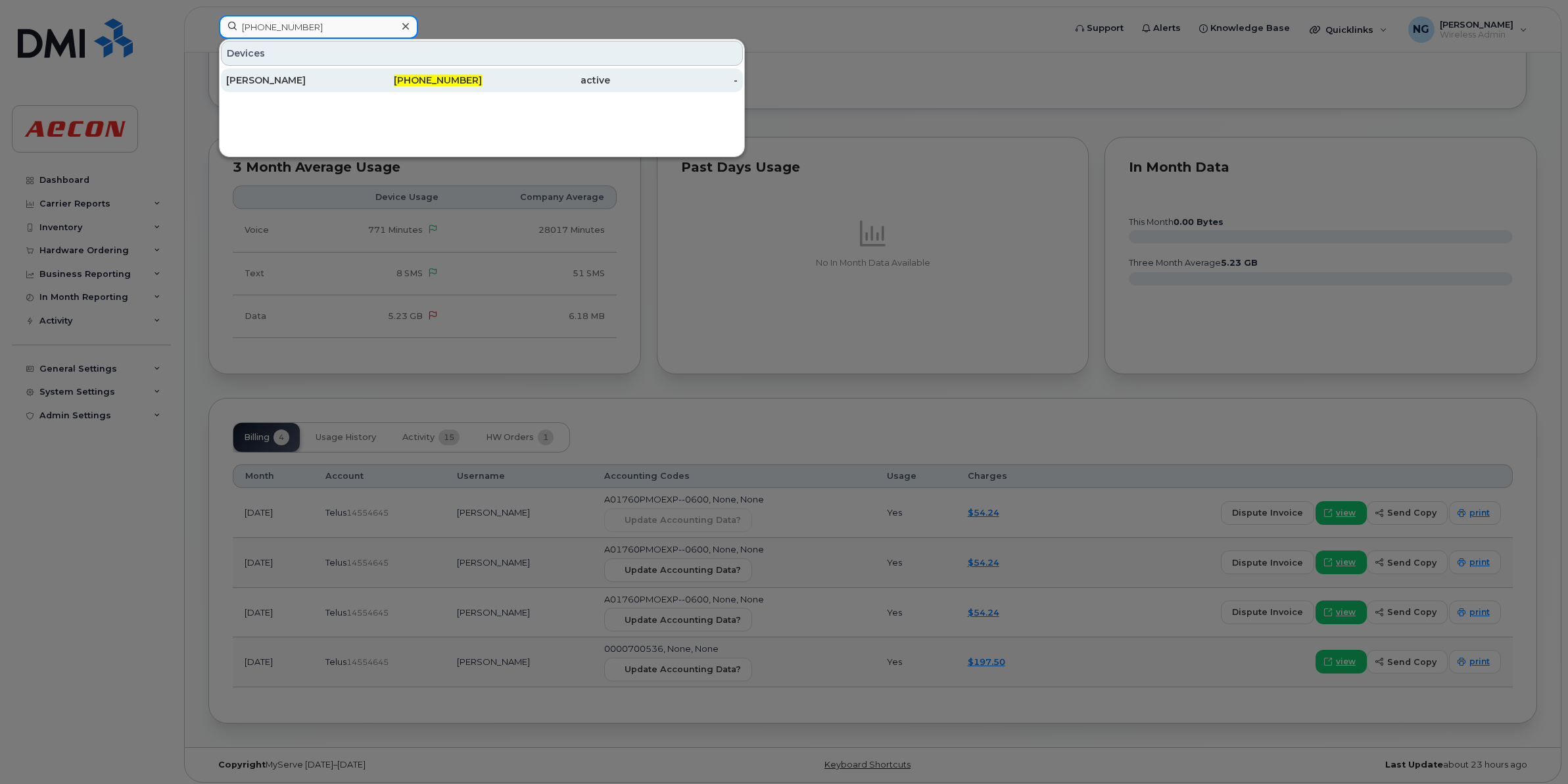
type input "289-675-1783"
click at [482, 87] on div "289-675-1783" at bounding box center [546, 80] width 128 height 24
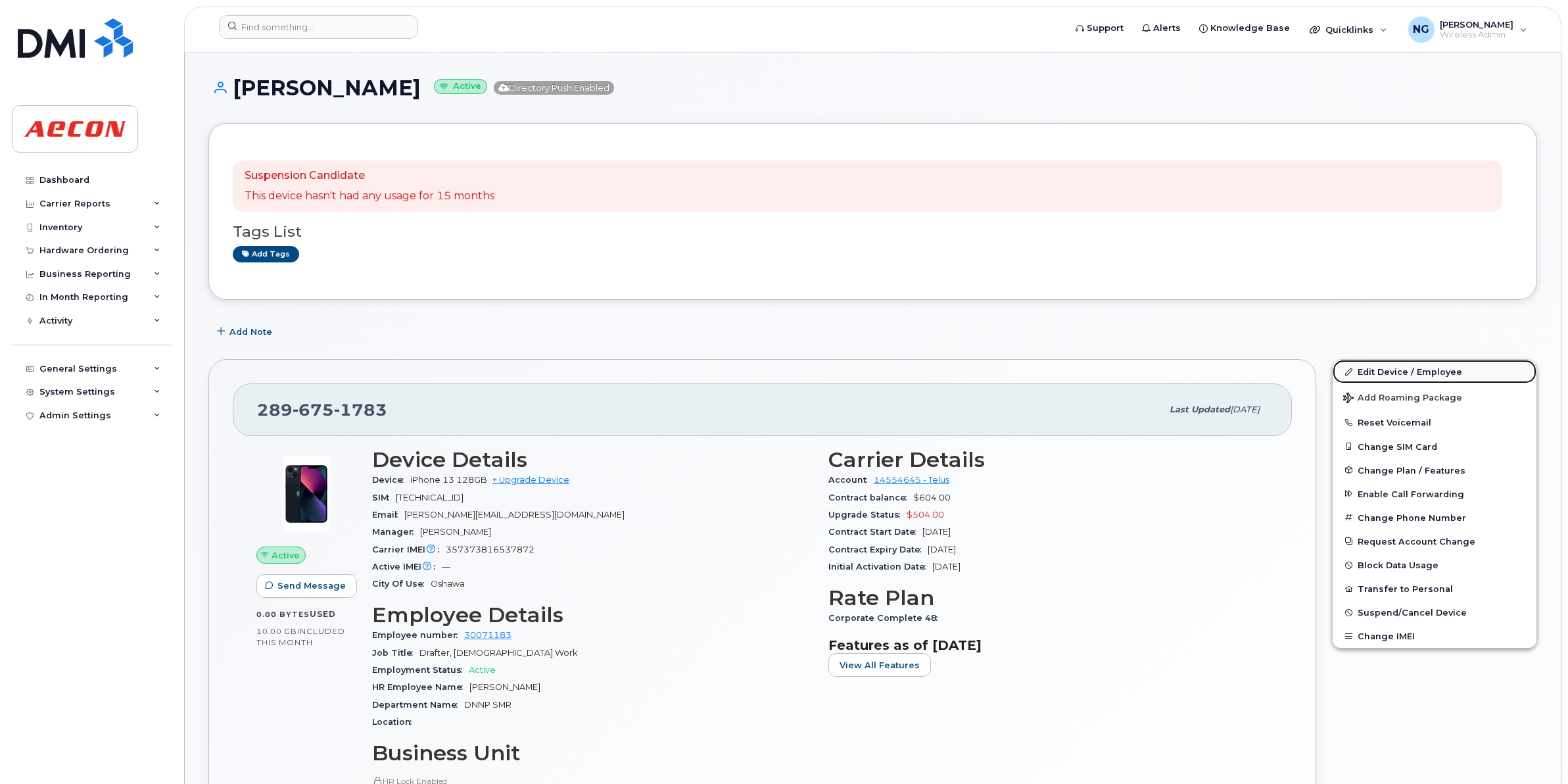
click at [1405, 377] on link "Edit Device / Employee" at bounding box center [1435, 372] width 204 height 24
click at [1405, 367] on link "Edit Device / Employee" at bounding box center [1435, 372] width 204 height 24
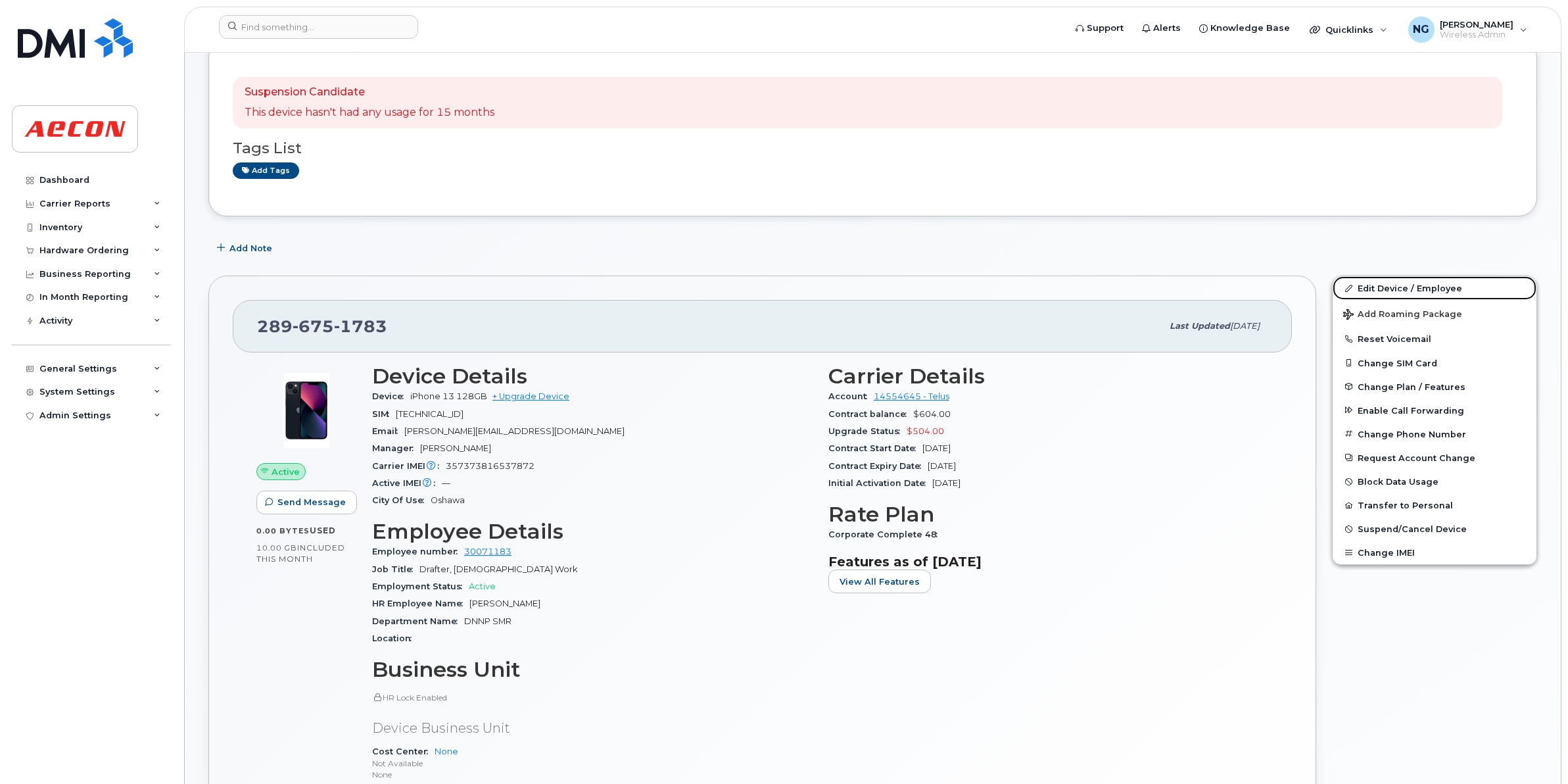
scroll to position [246, 0]
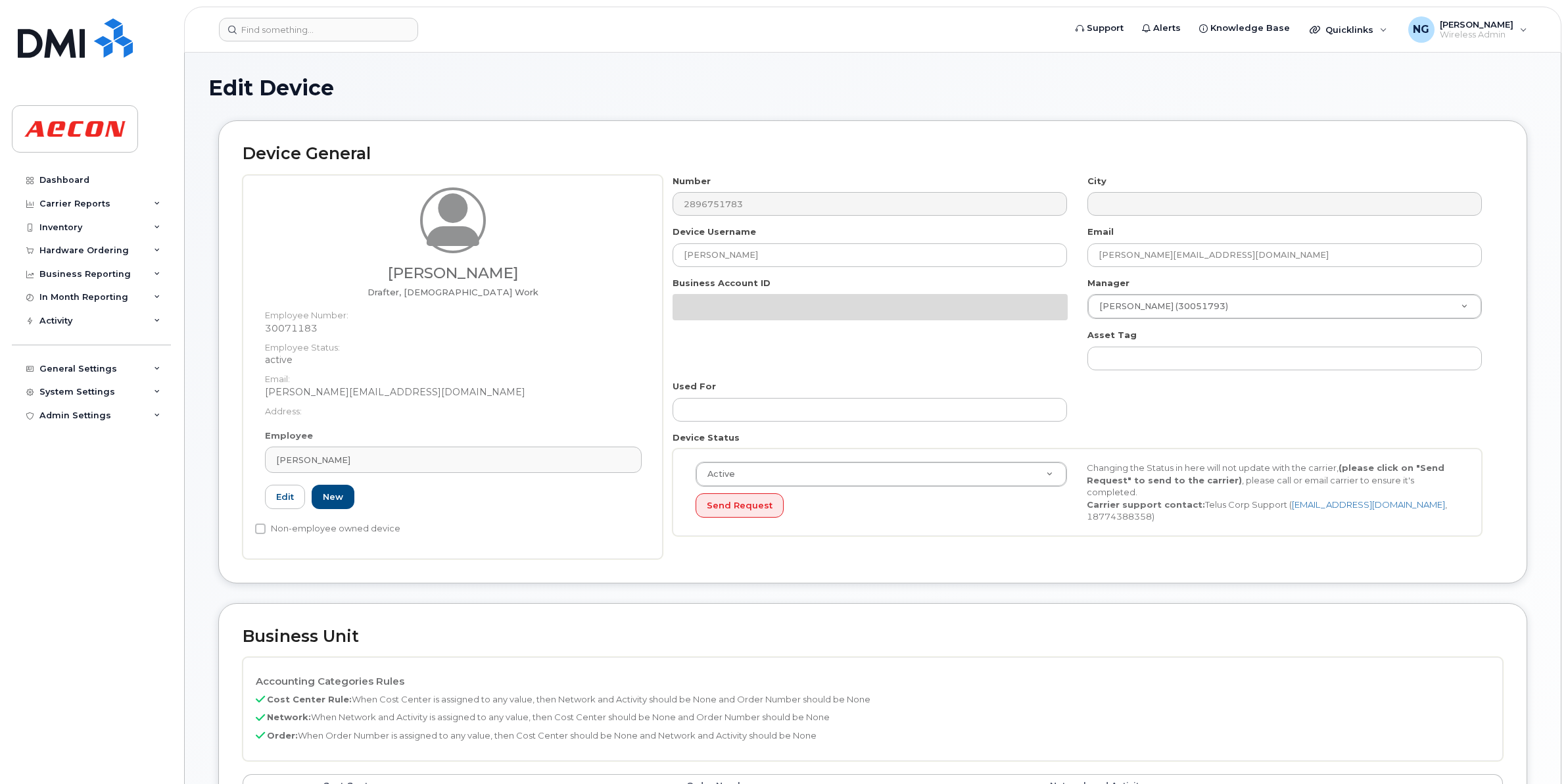
scroll to position [544, 0]
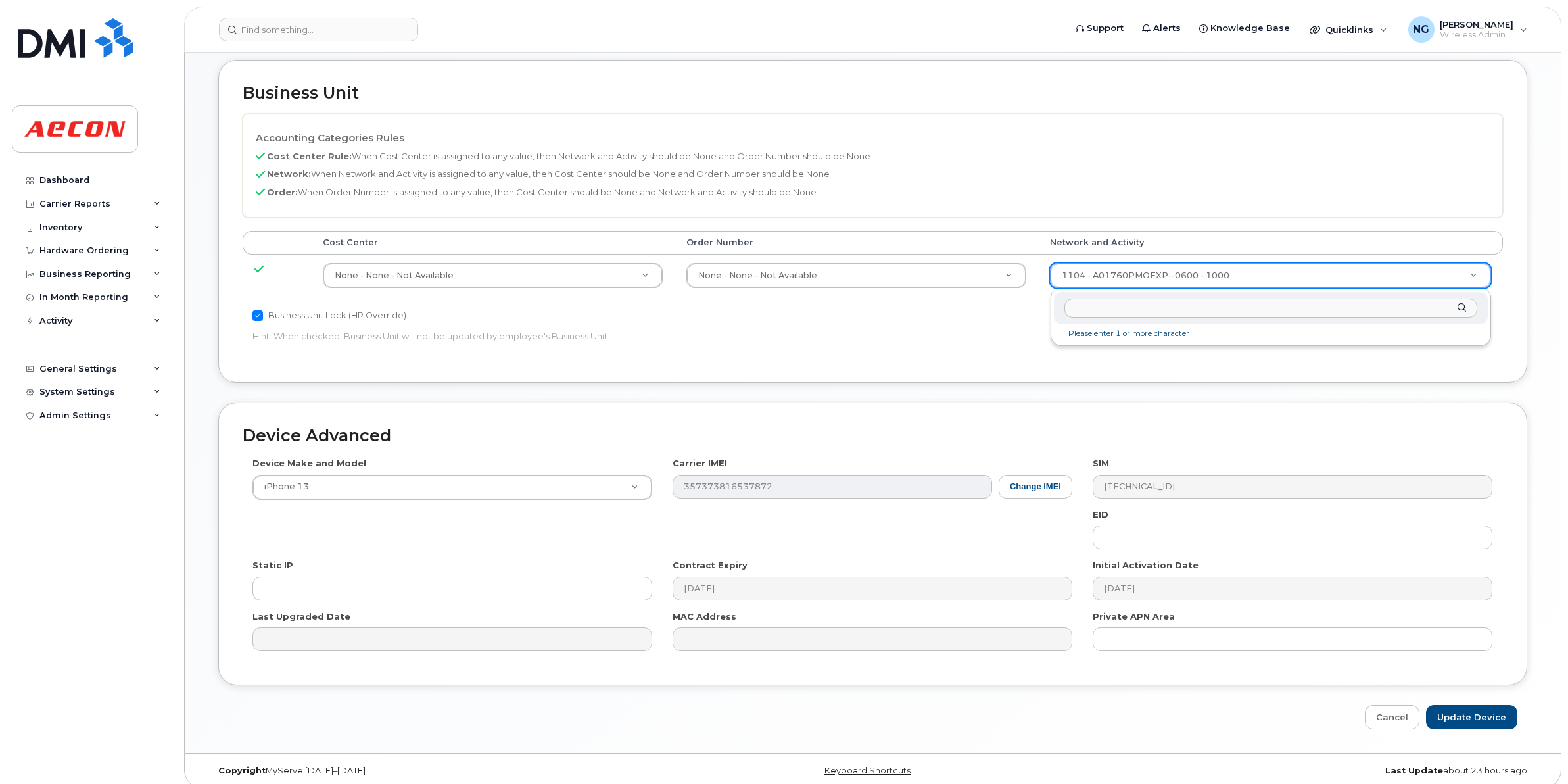
type input "a"
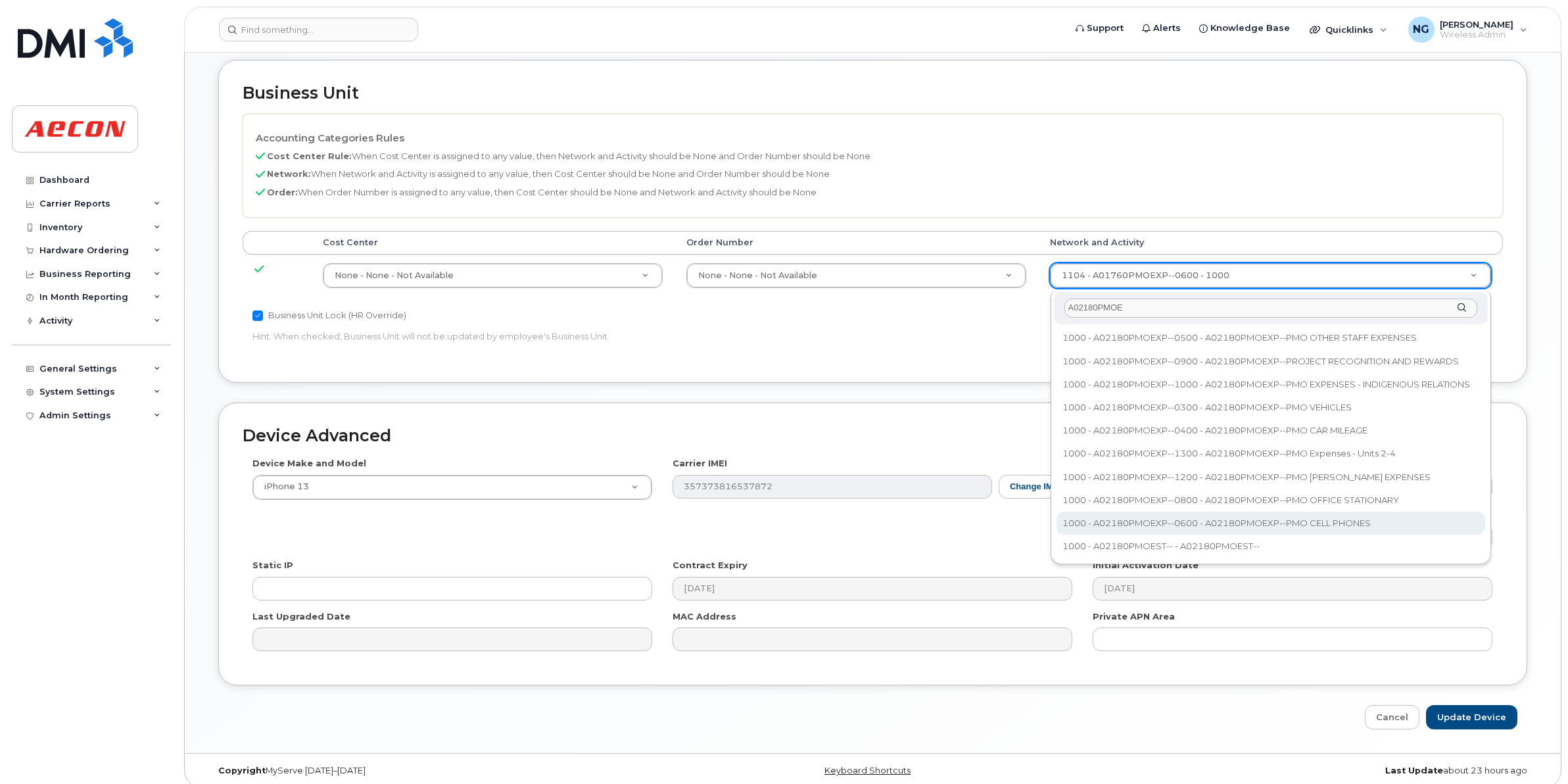
type input "A02180PMOE"
drag, startPoint x: 1211, startPoint y: 513, endPoint x: 1214, endPoint y: 527, distance: 14.3
type input "35511858"
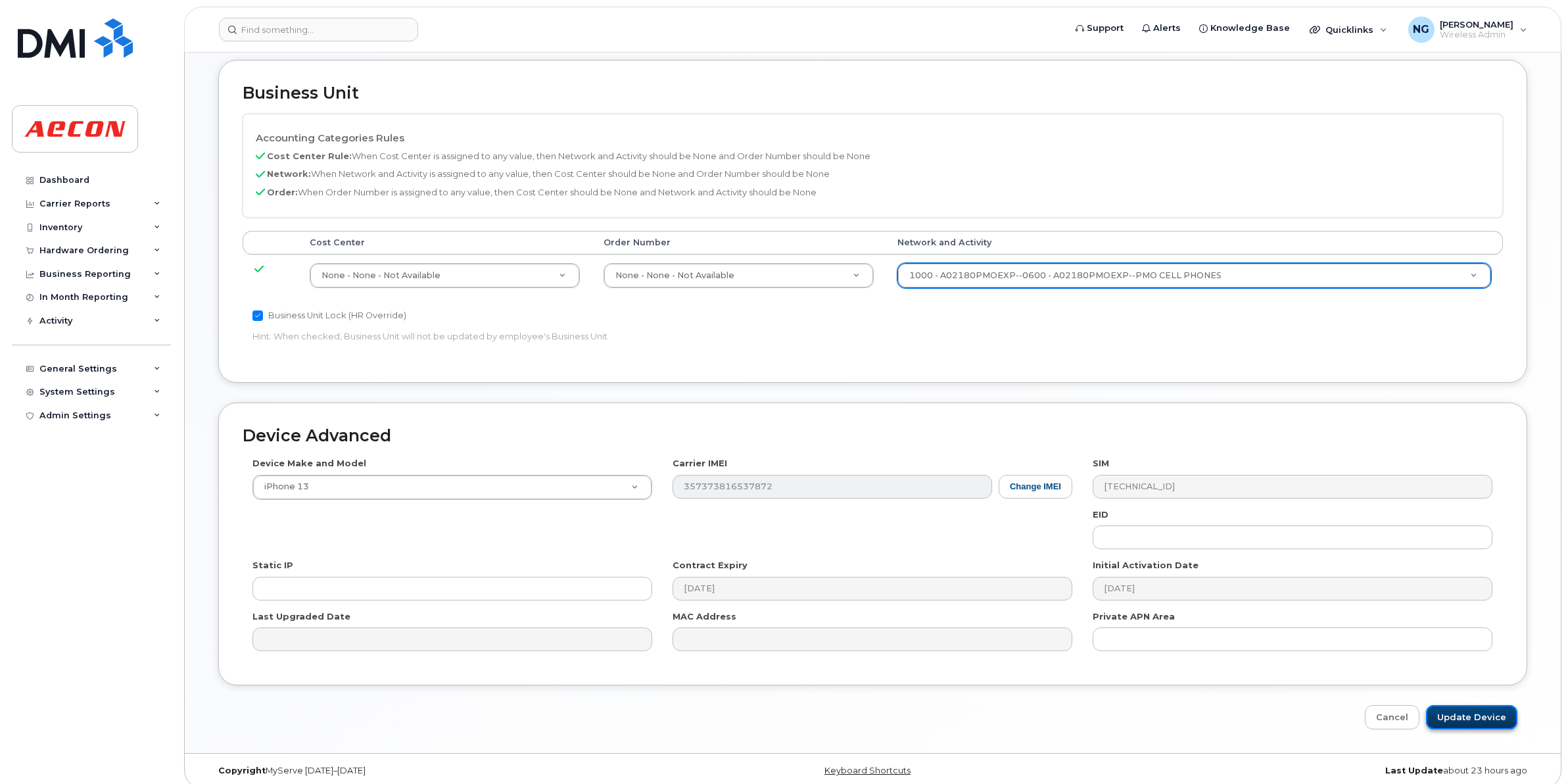
click at [1460, 718] on input "Update Device" at bounding box center [1471, 717] width 91 height 25
type input "Saving..."
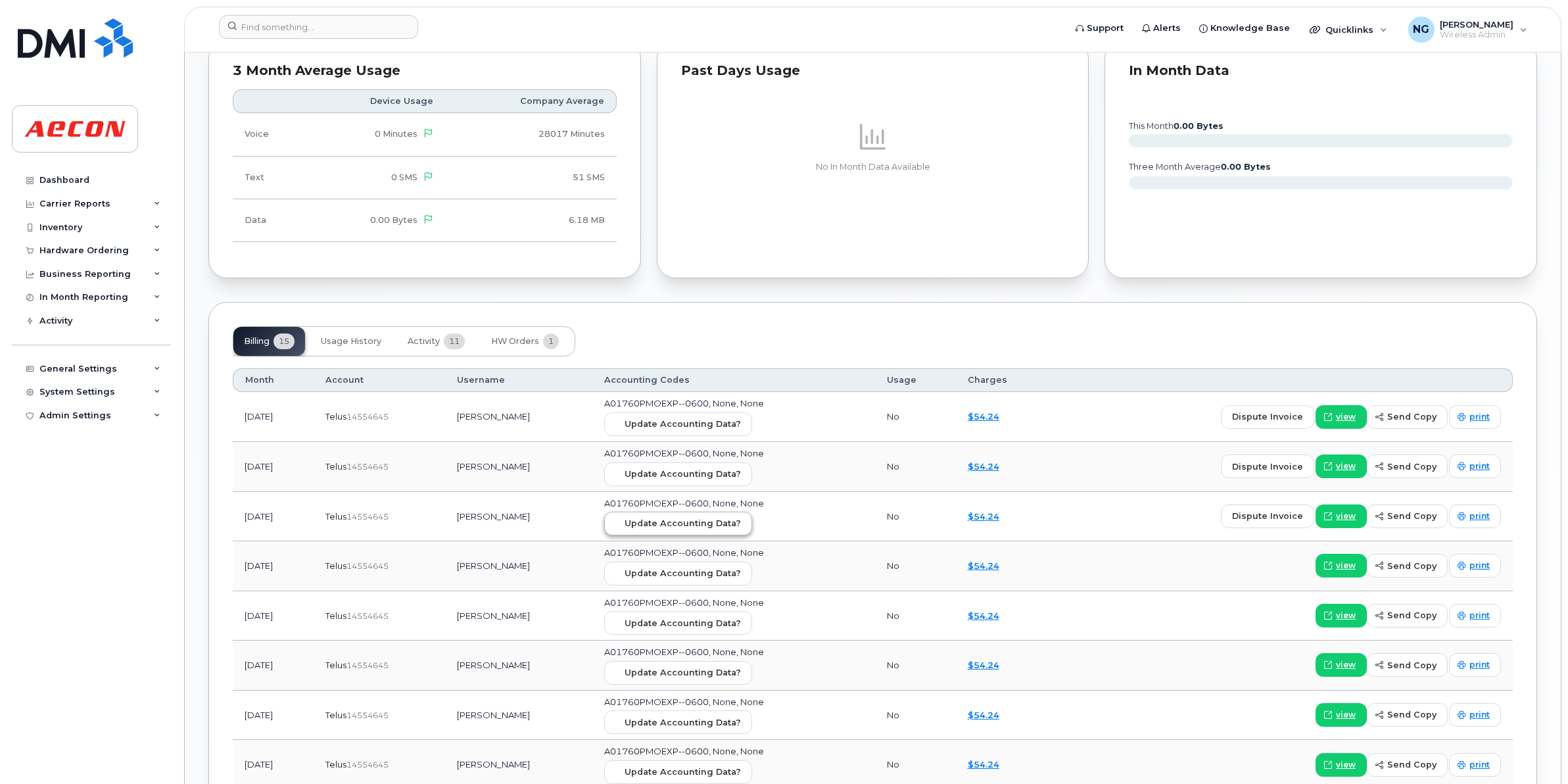
scroll to position [1151, 0]
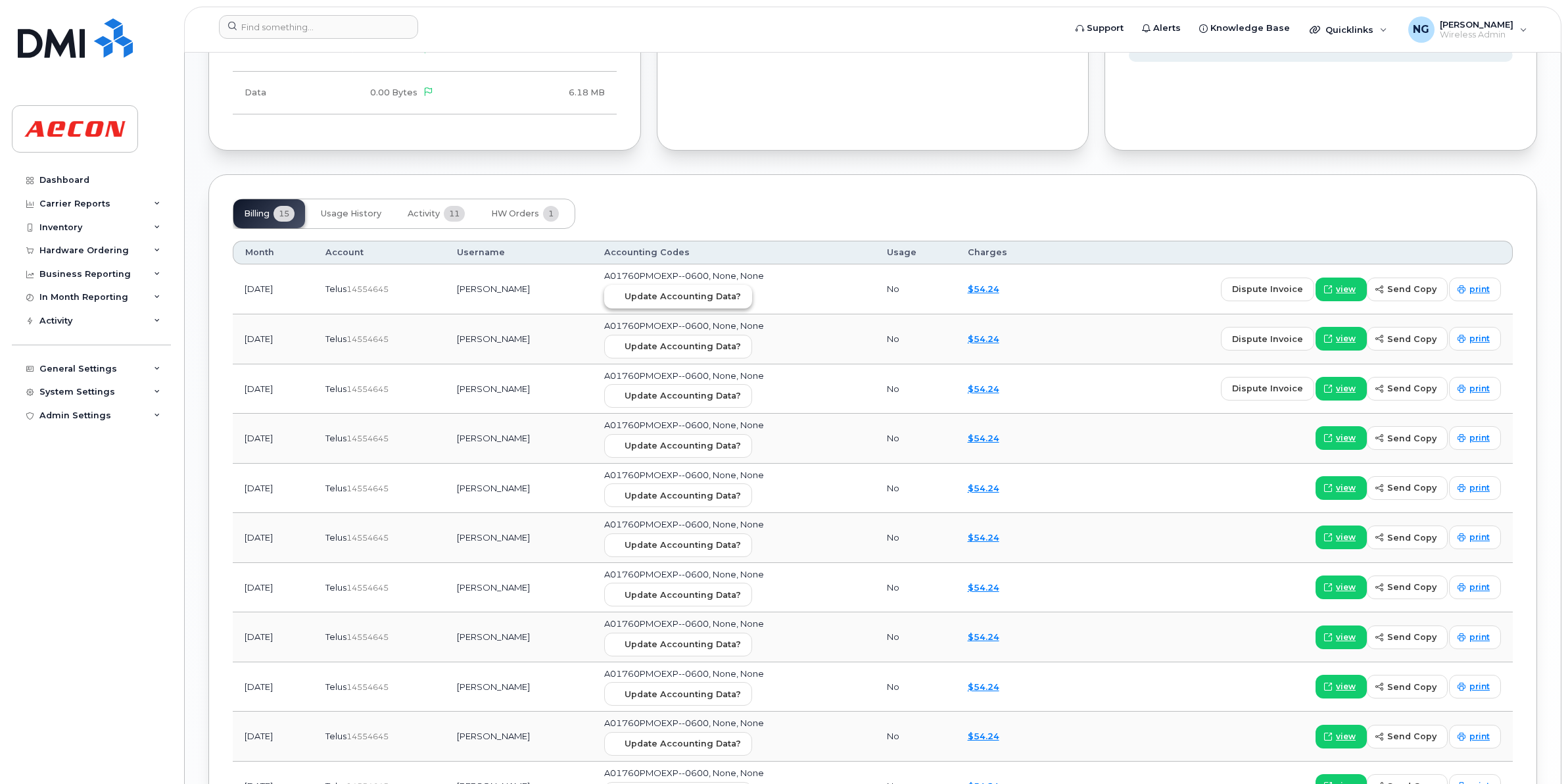
click at [741, 303] on span "Update Accounting Data?" at bounding box center [683, 296] width 117 height 13
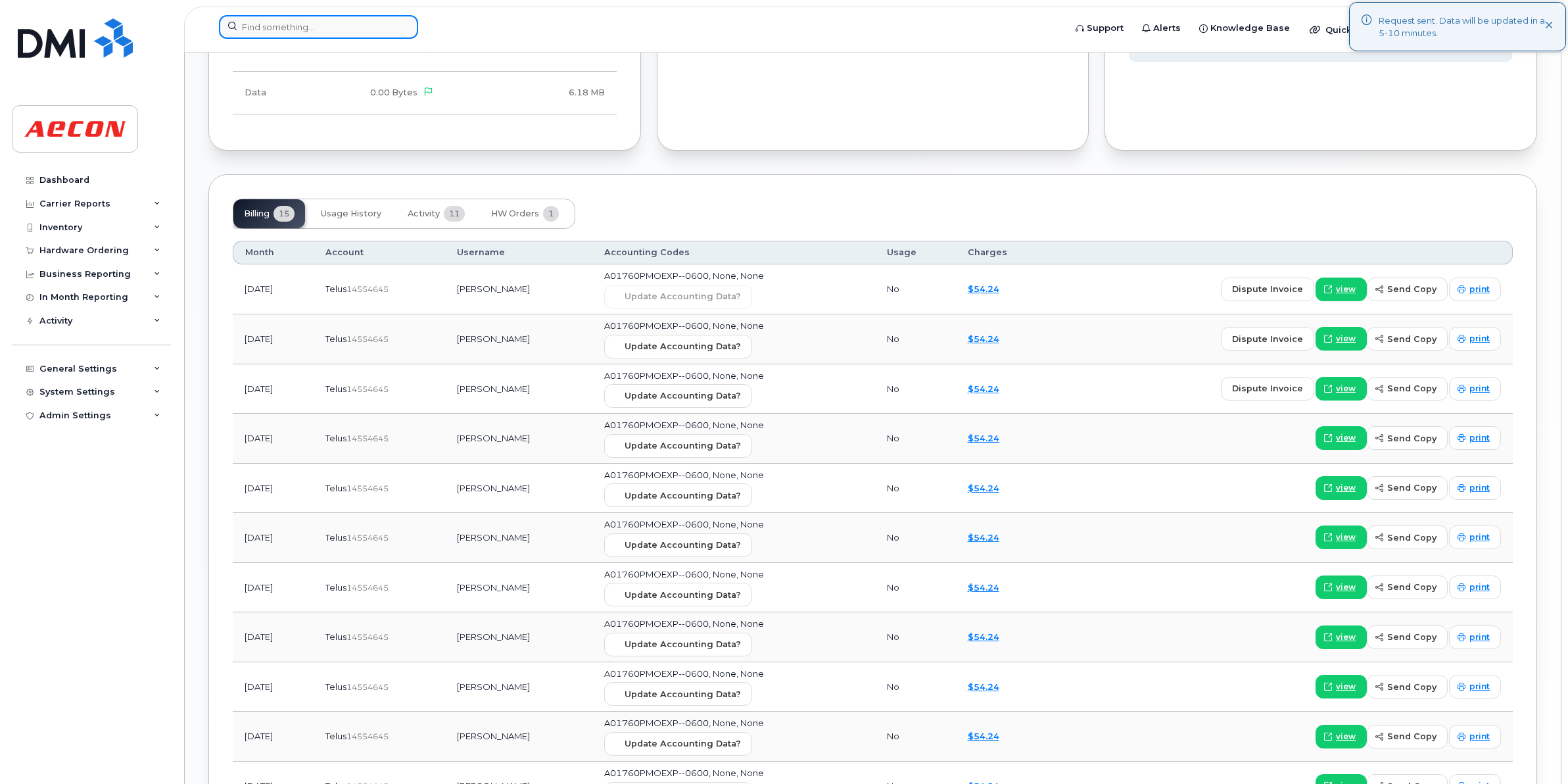
click at [329, 29] on input at bounding box center [319, 27] width 200 height 24
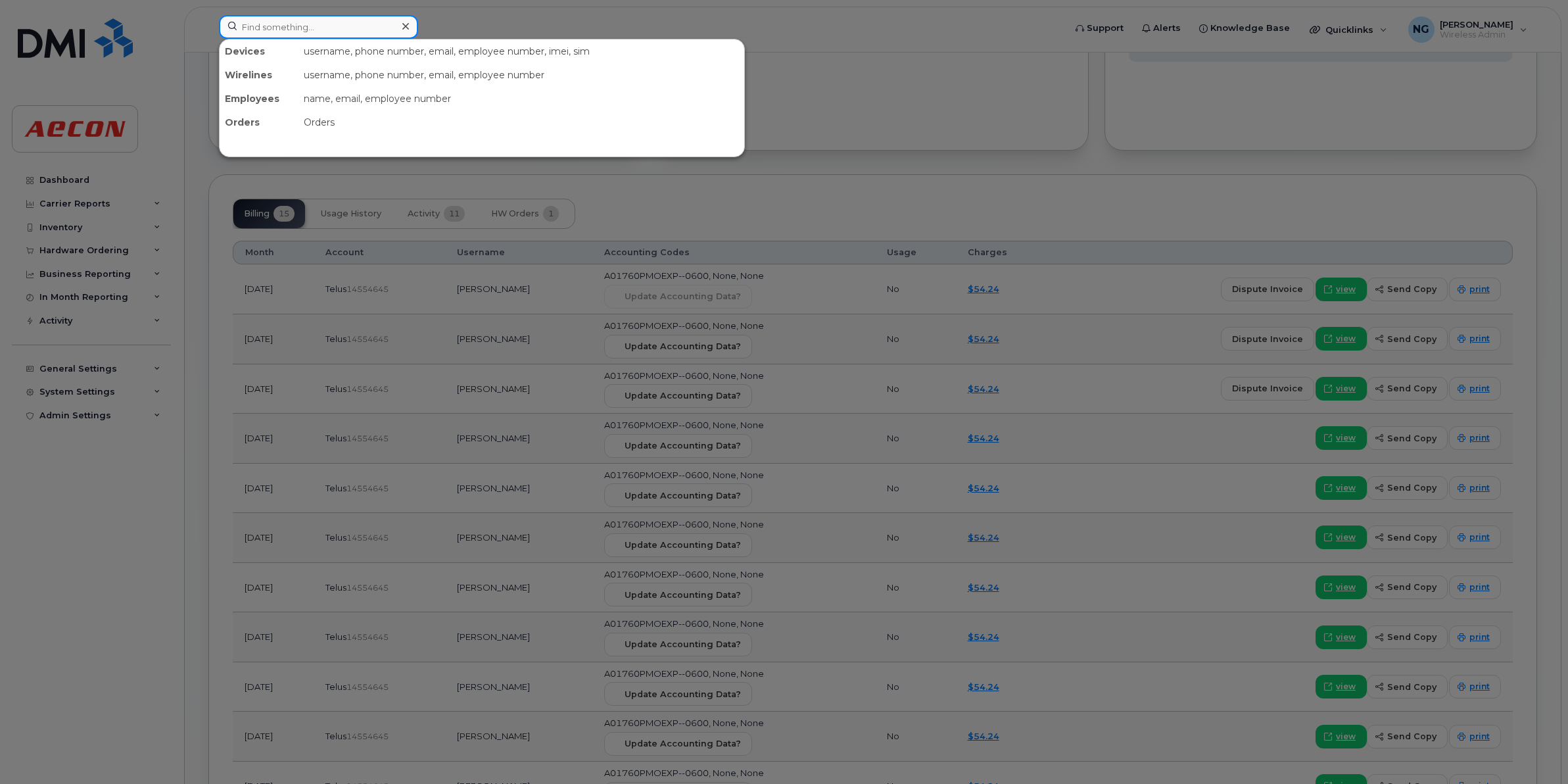
paste input "226-750-8380"
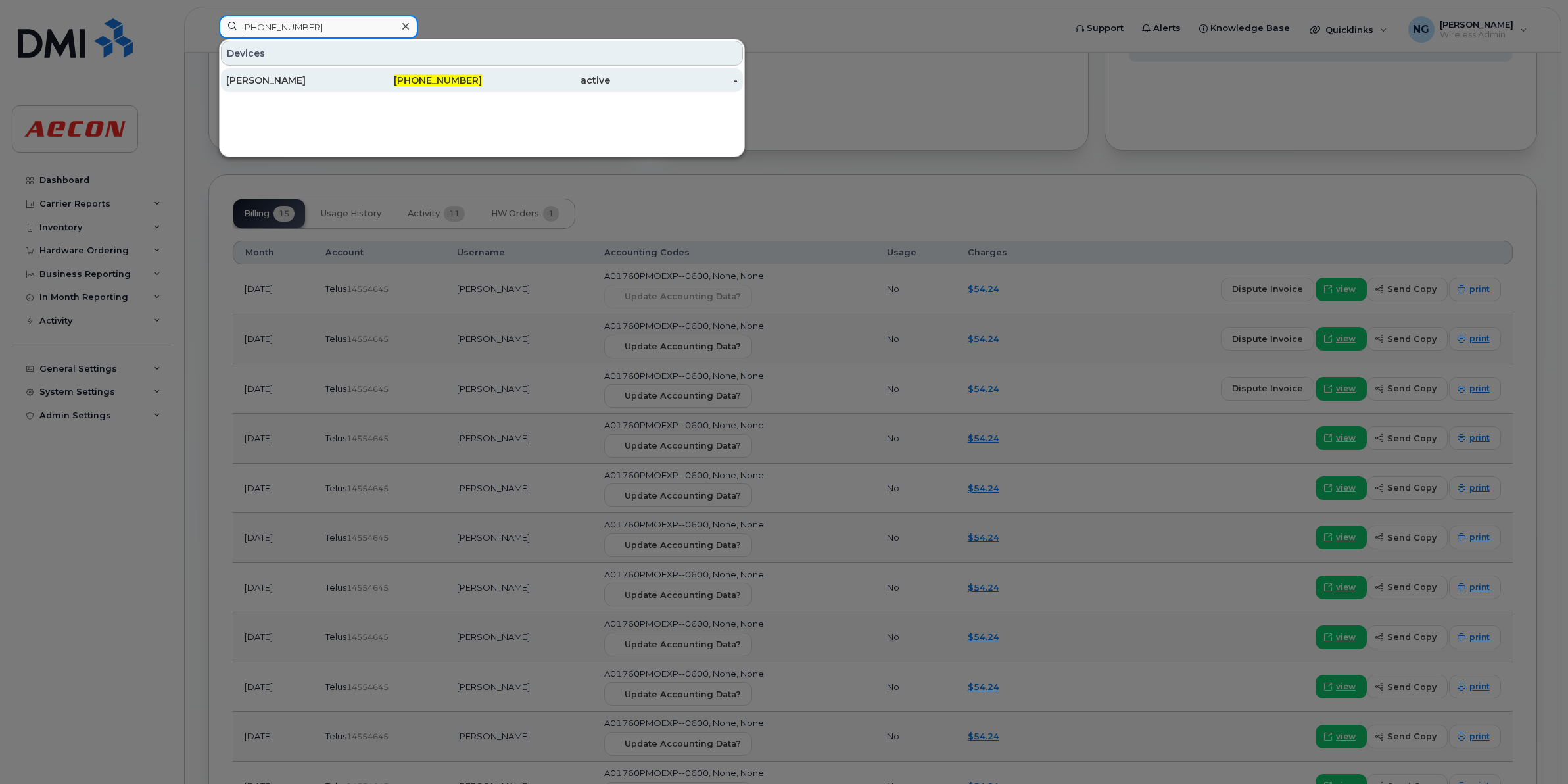
type input "226-750-8380"
click at [460, 78] on span "226-750-8380" at bounding box center [438, 80] width 88 height 12
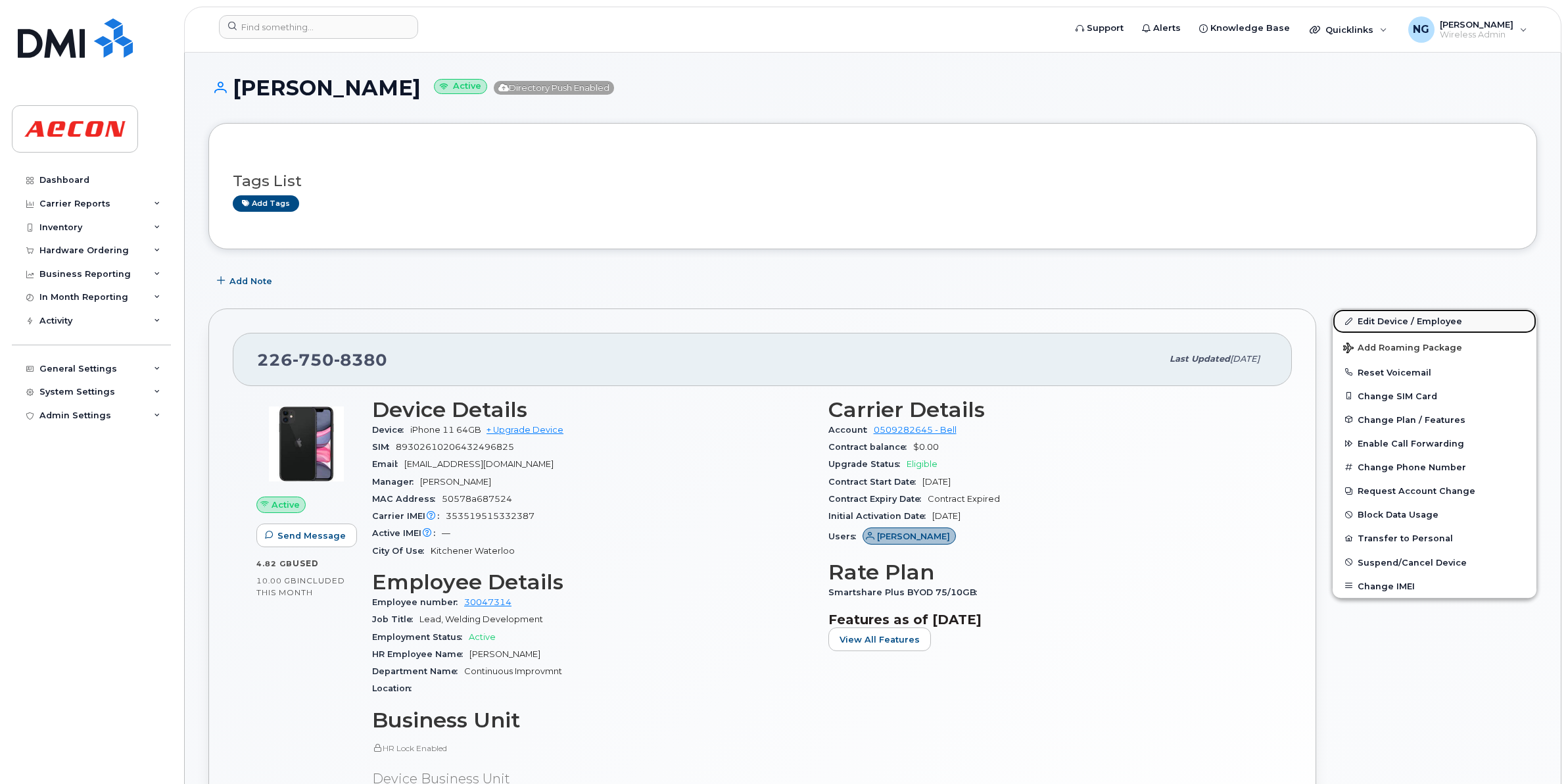
click at [1444, 317] on link "Edit Device / Employee" at bounding box center [1435, 321] width 204 height 24
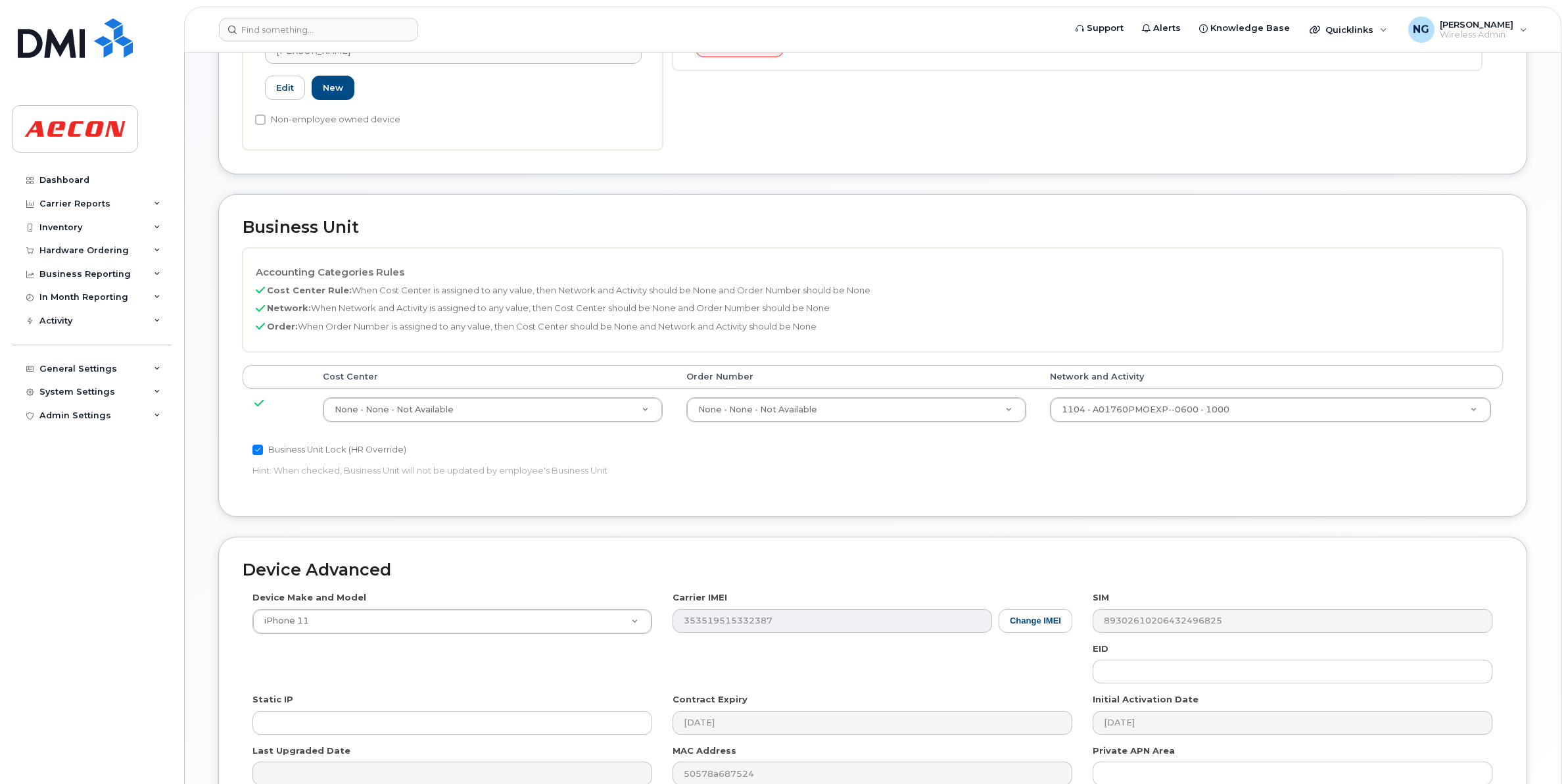
scroll to position [411, 0]
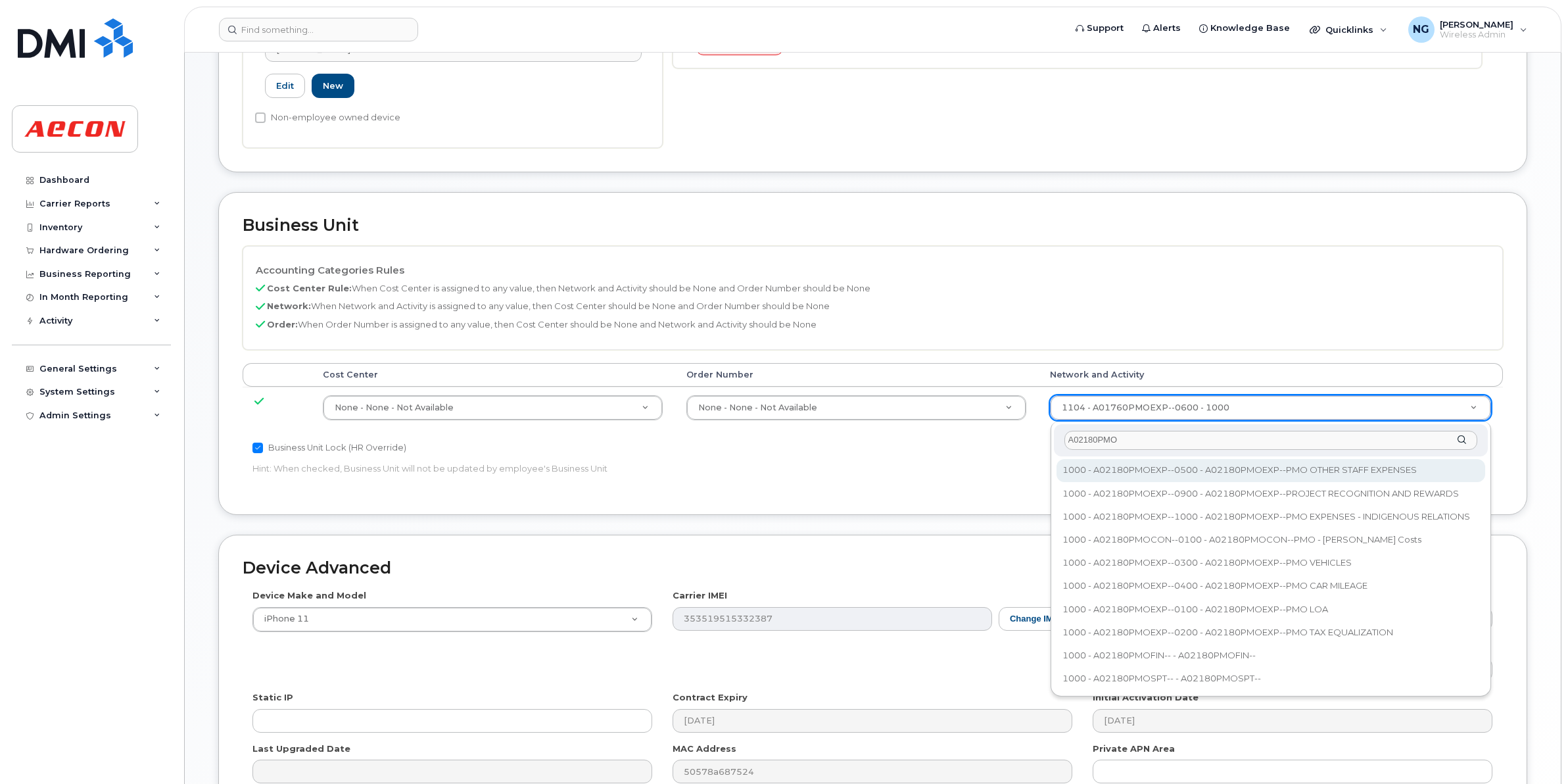
click at [1142, 436] on input "A02180PMO" at bounding box center [1271, 440] width 413 height 19
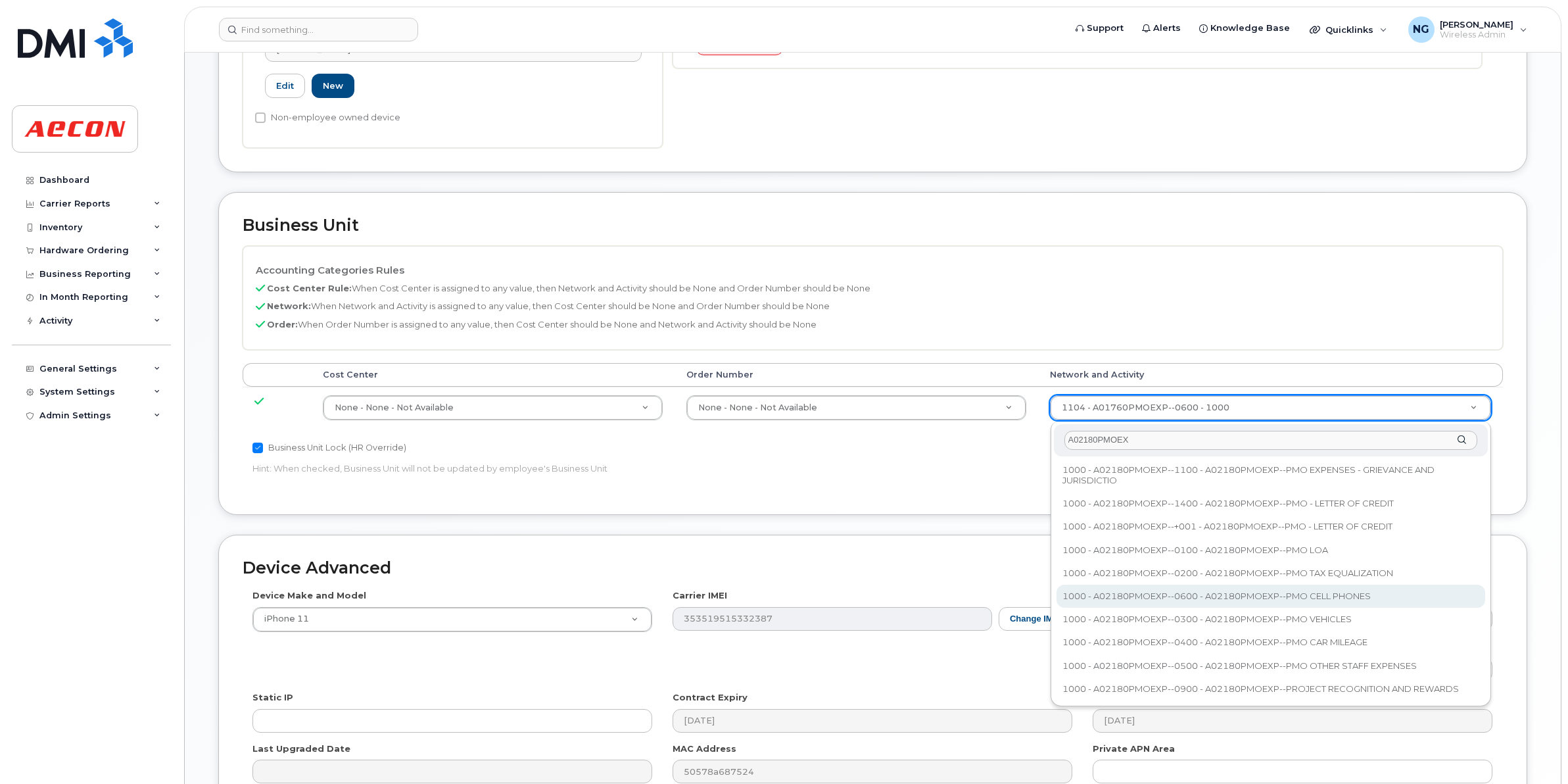
type input "A02180PMOEX"
type input "35511858"
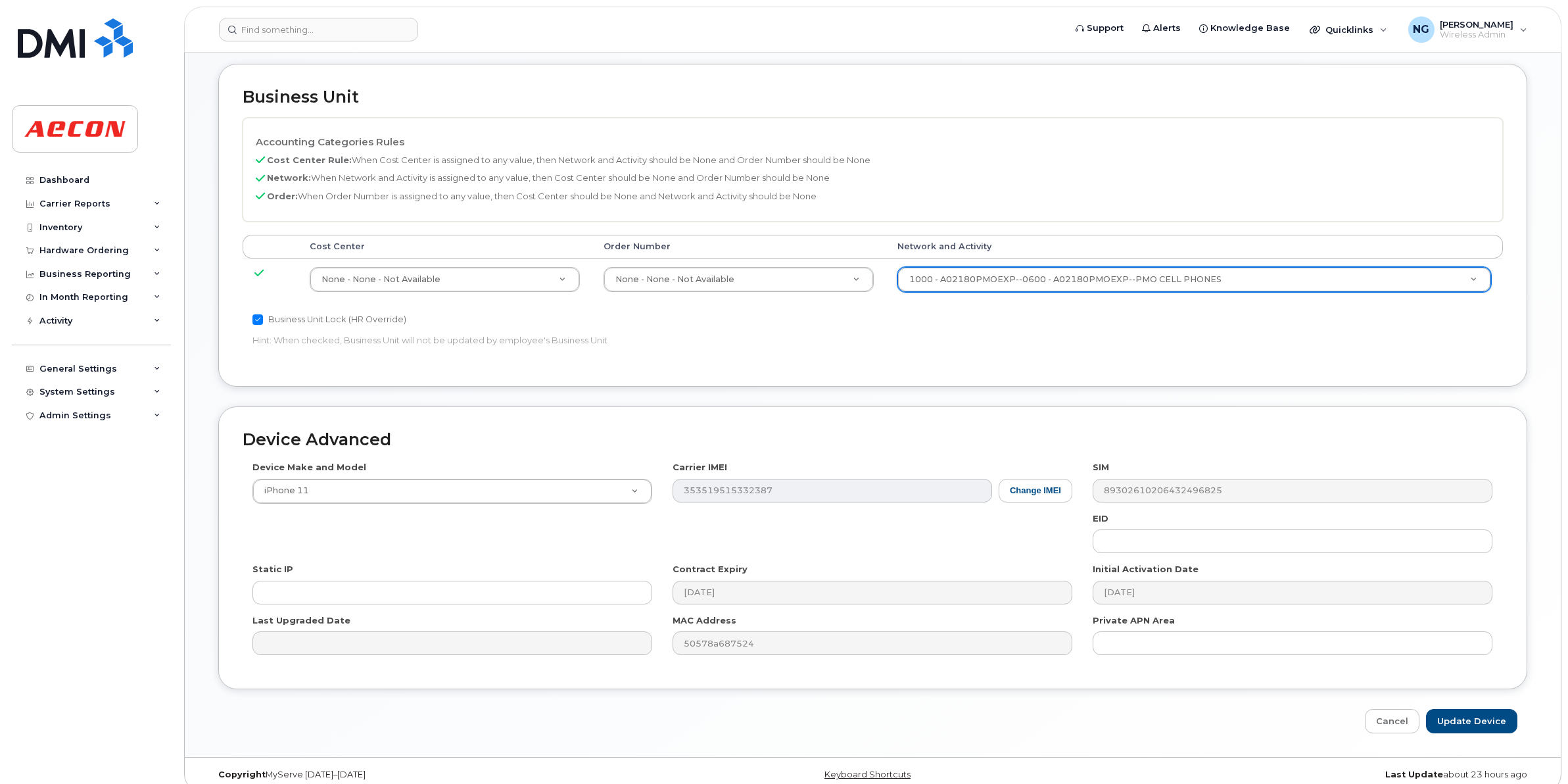
scroll to position [557, 0]
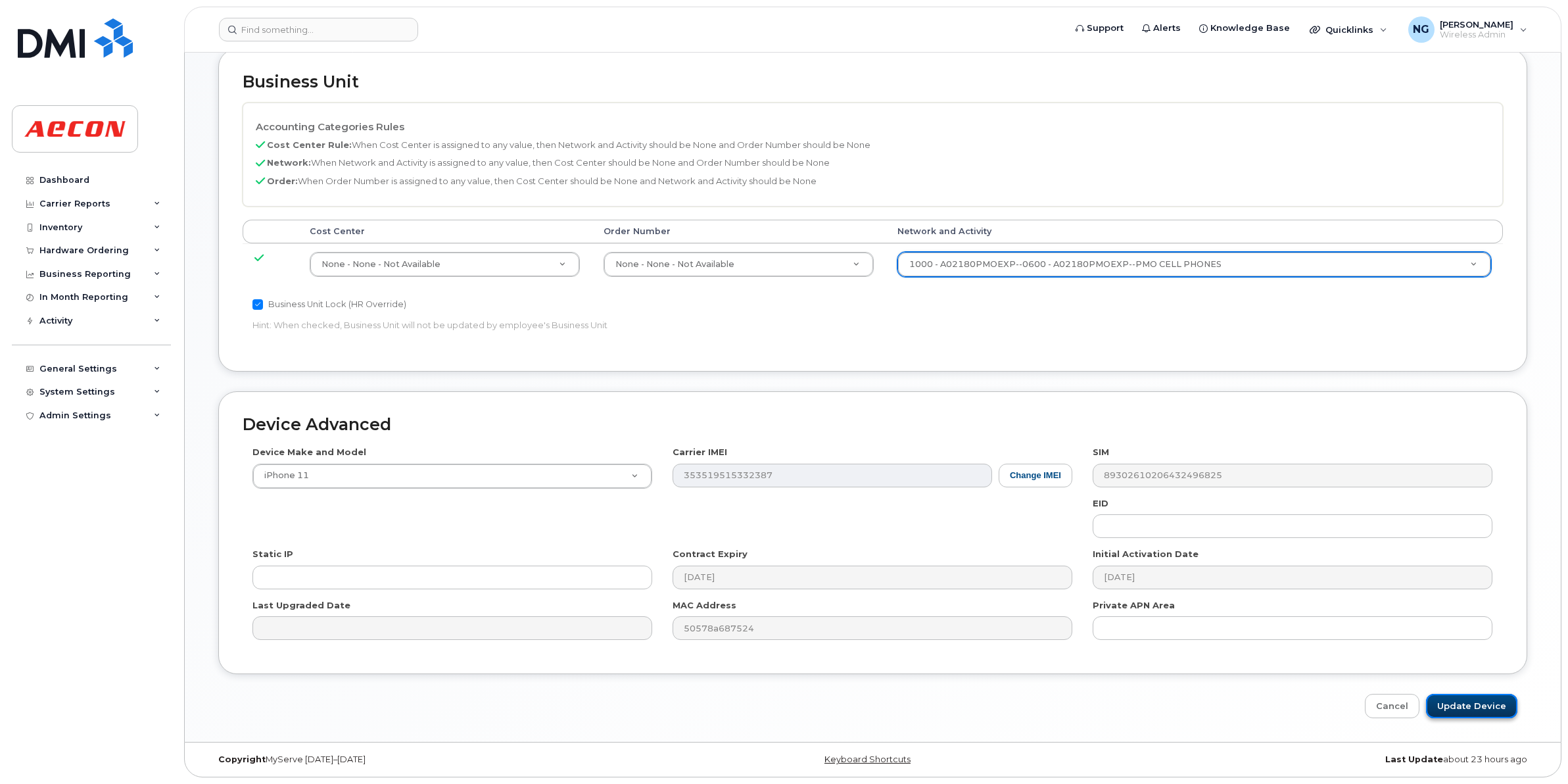
click at [1474, 705] on input "Update Device" at bounding box center [1471, 706] width 91 height 25
type input "Saving..."
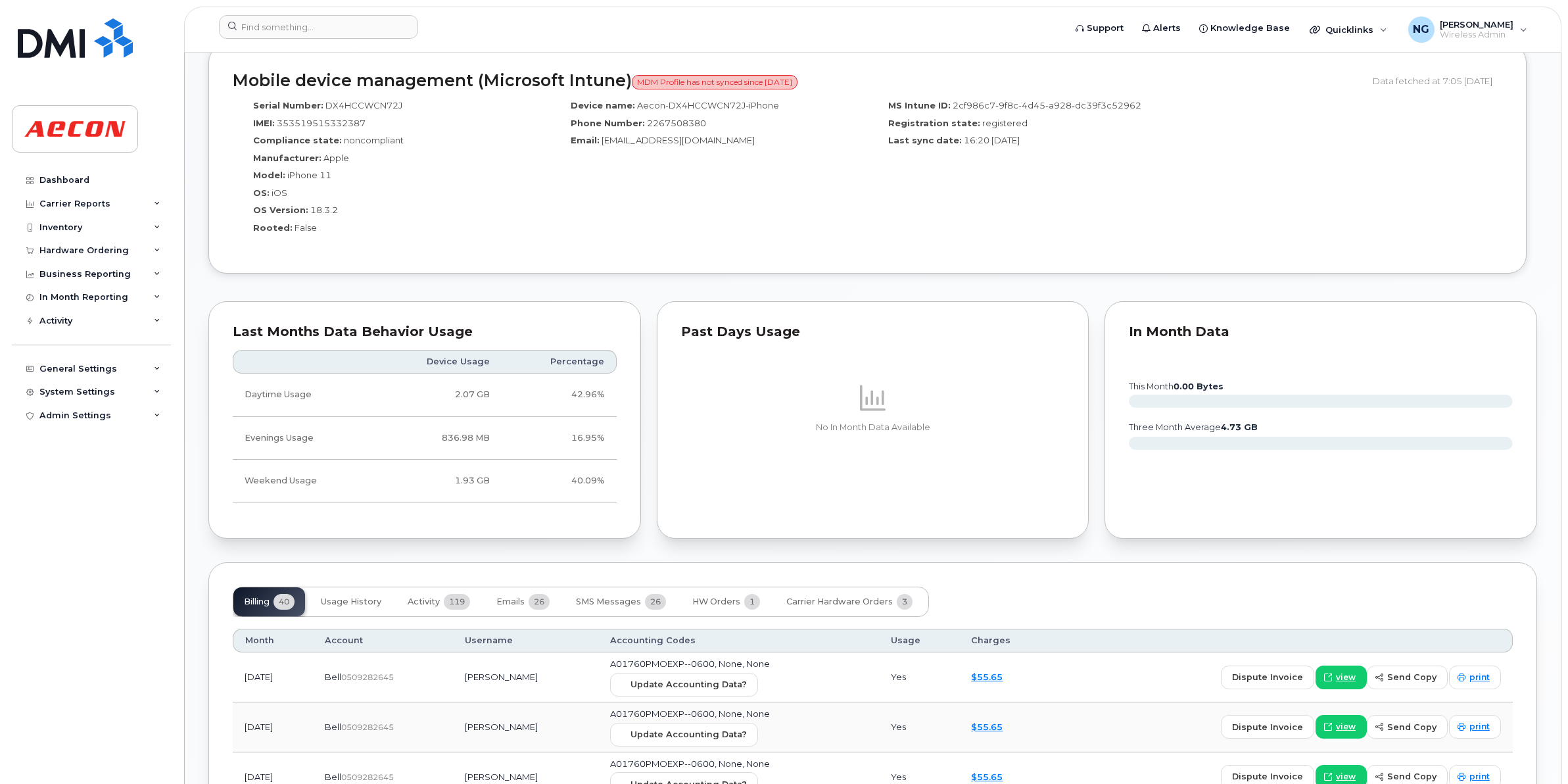
scroll to position [1233, 0]
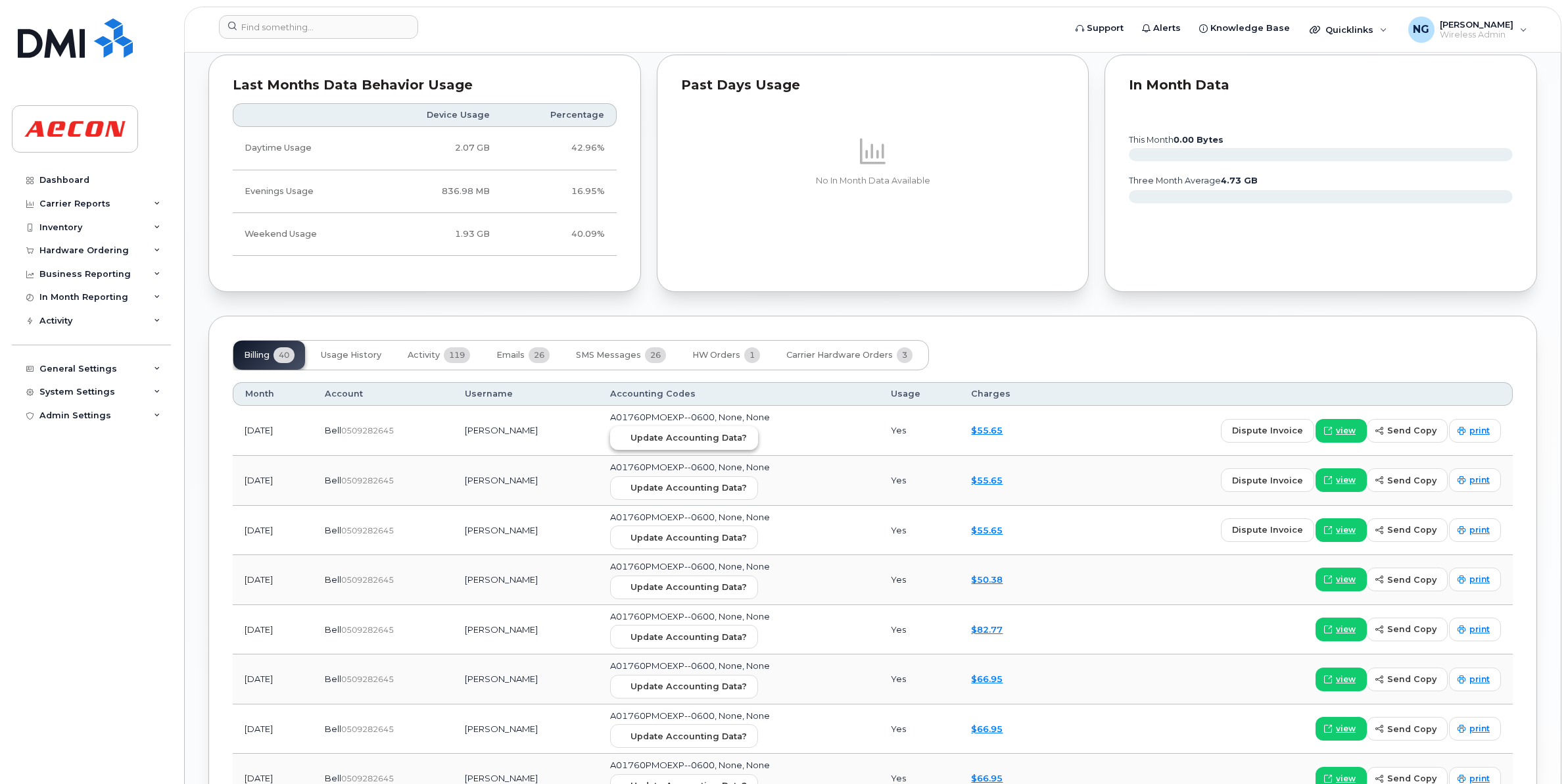
click at [726, 437] on span "Update Accounting Data?" at bounding box center [689, 437] width 117 height 13
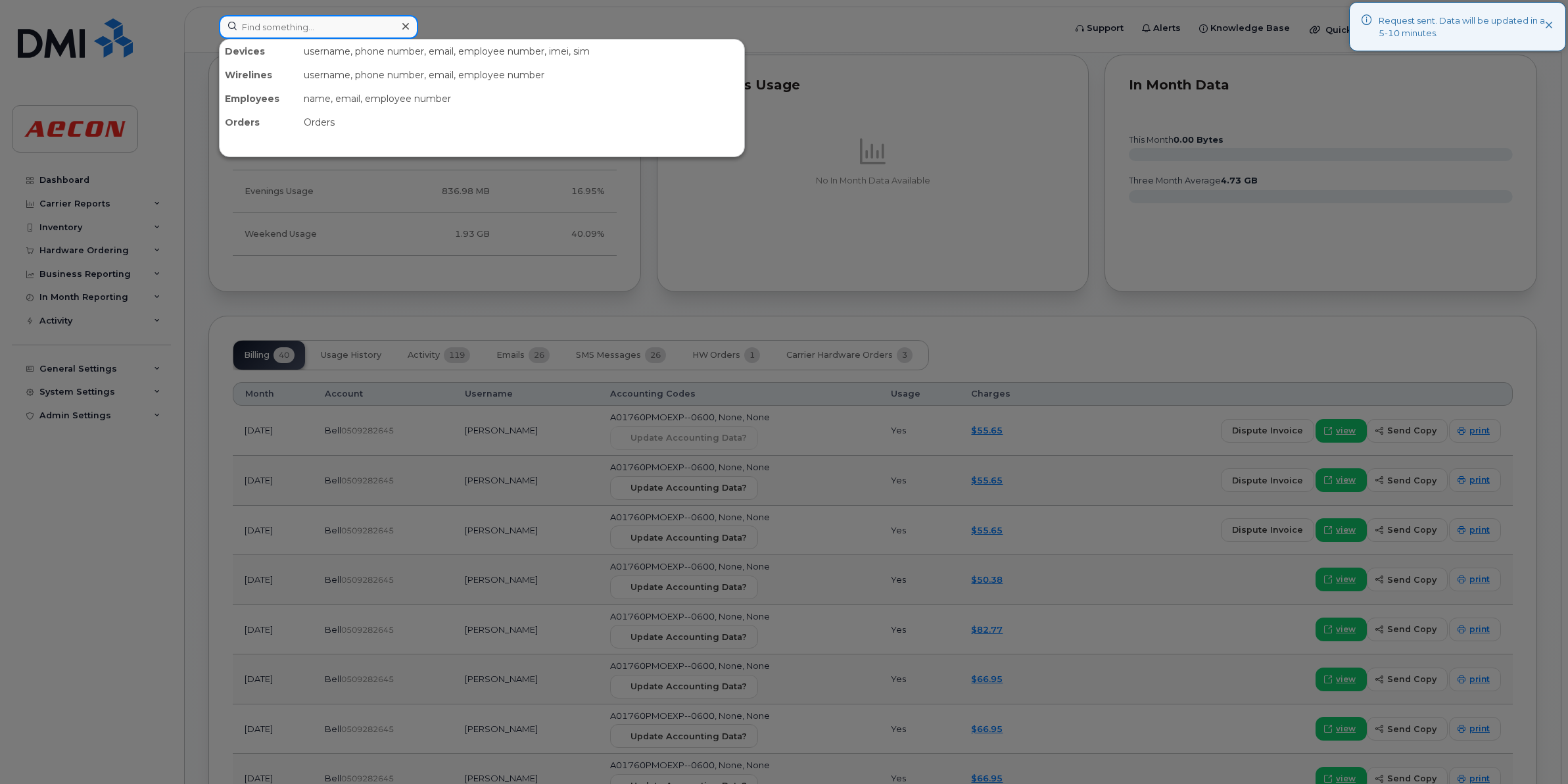
click at [359, 17] on input at bounding box center [319, 27] width 200 height 24
paste input "[PHONE_NUMBER]"
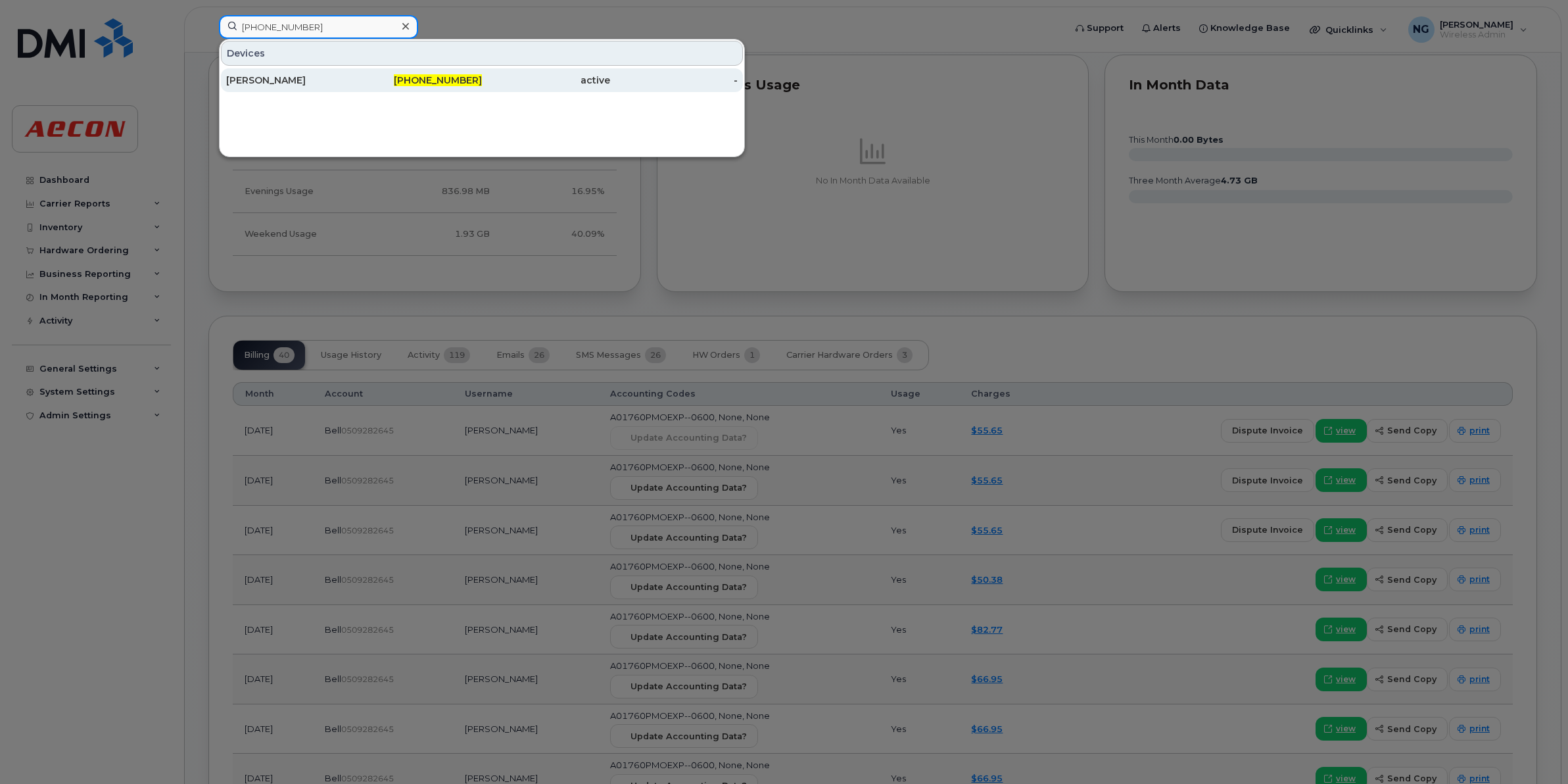
type input "[PHONE_NUMBER]"
click at [451, 82] on span "[PHONE_NUMBER]" at bounding box center [438, 80] width 88 height 12
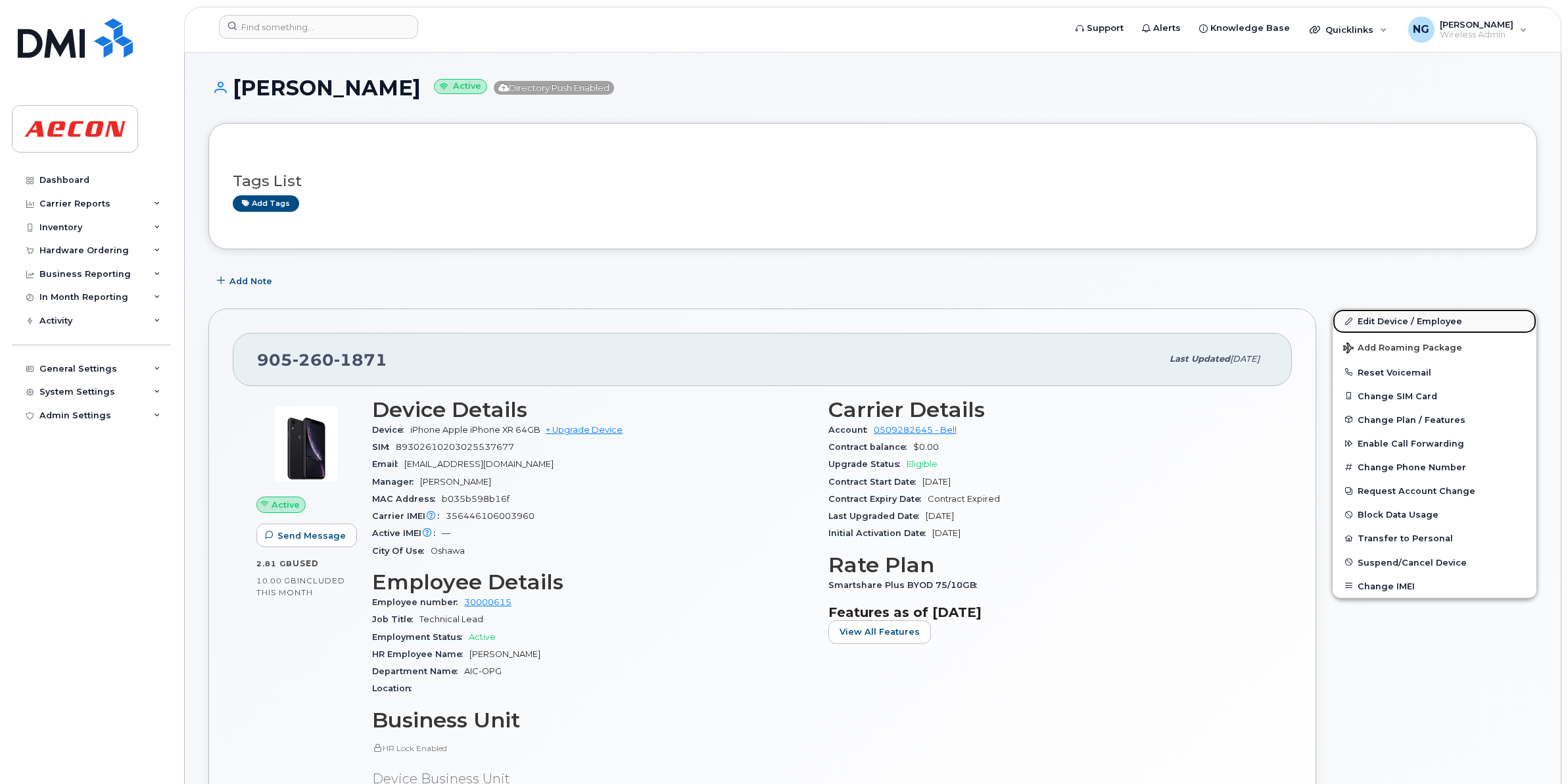
click at [1409, 319] on link "Edit Device / Employee" at bounding box center [1435, 321] width 204 height 24
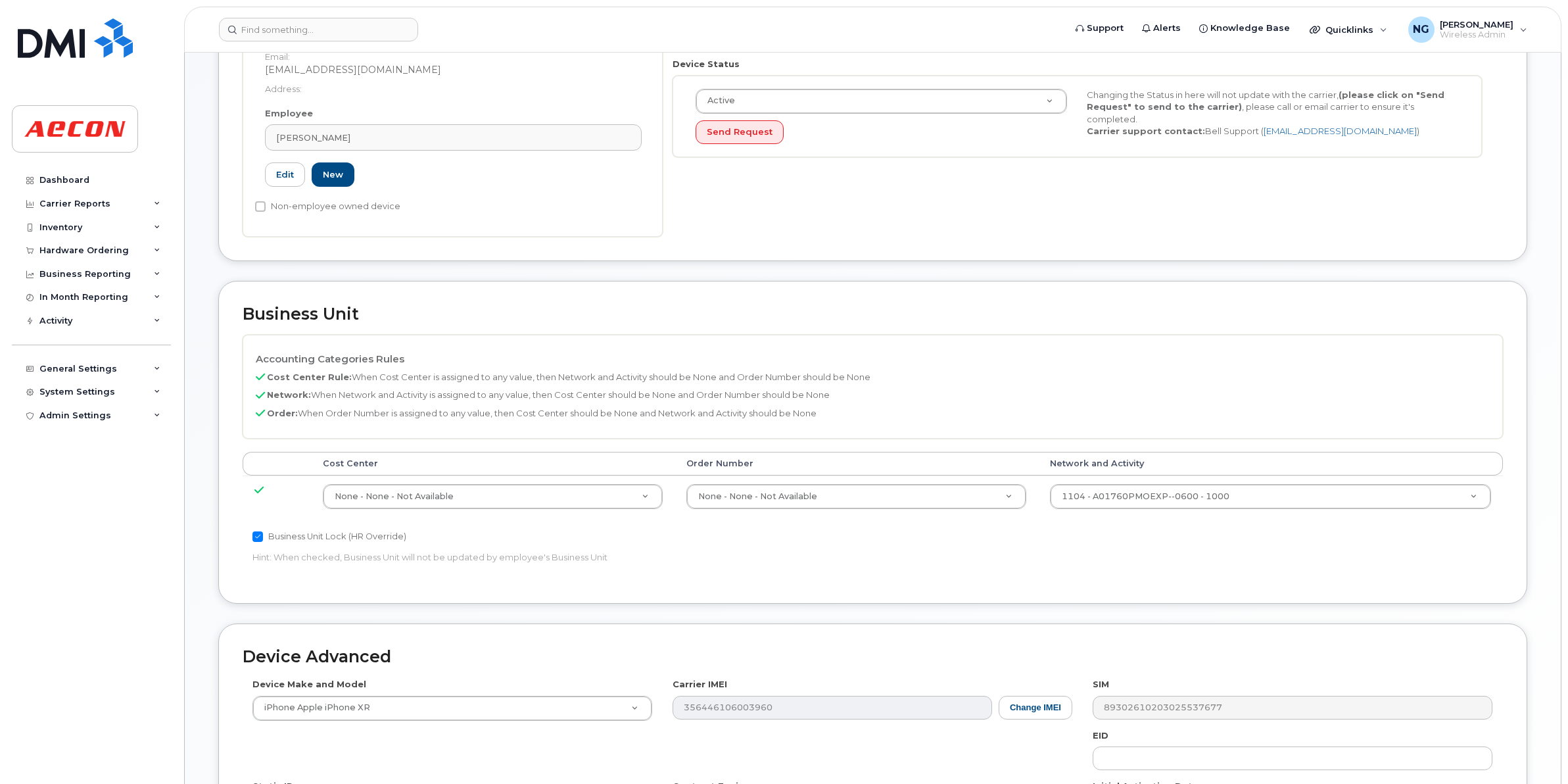
scroll to position [329, 0]
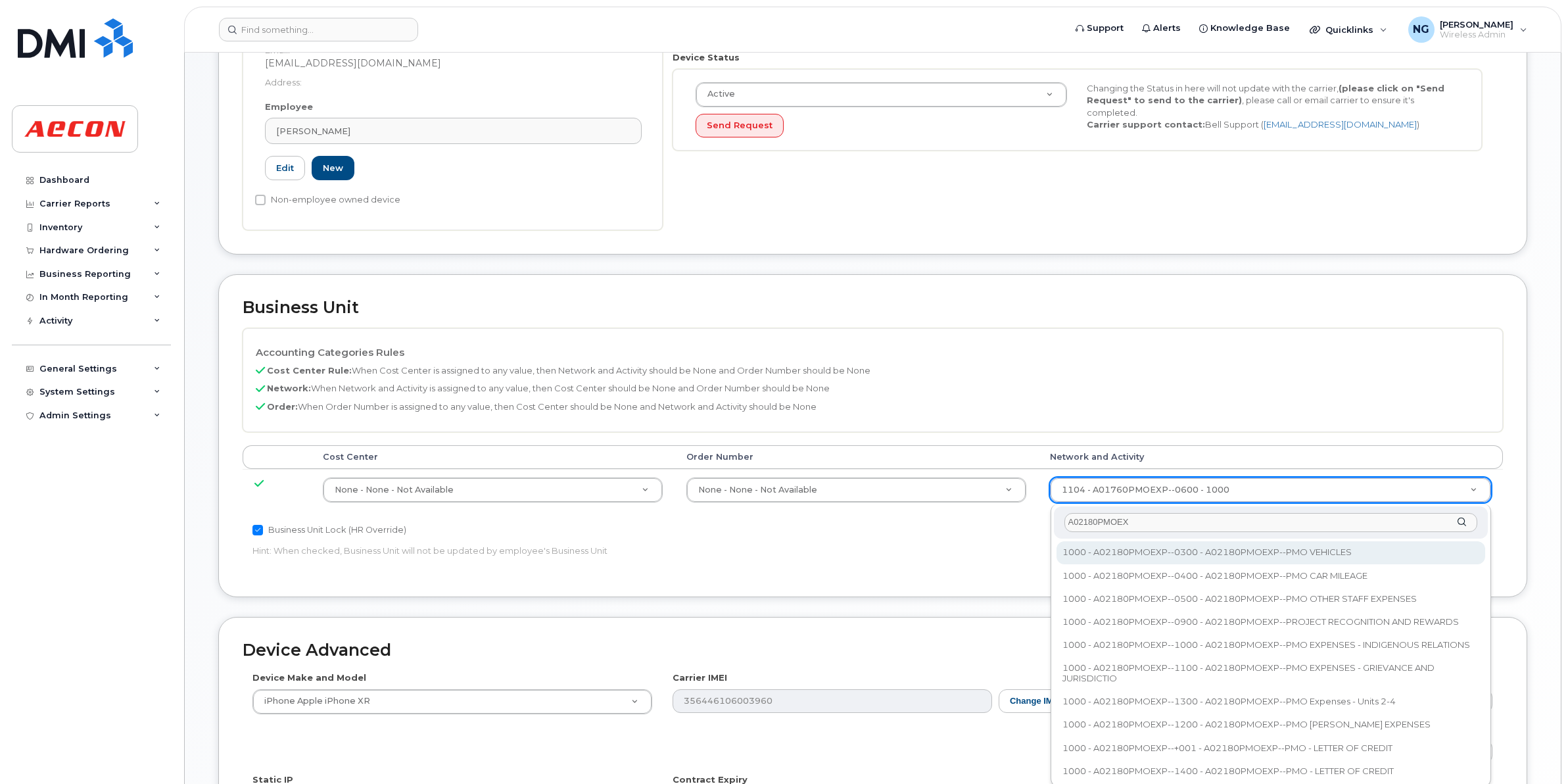
click at [1152, 515] on input "A02180PMOEX" at bounding box center [1271, 522] width 413 height 19
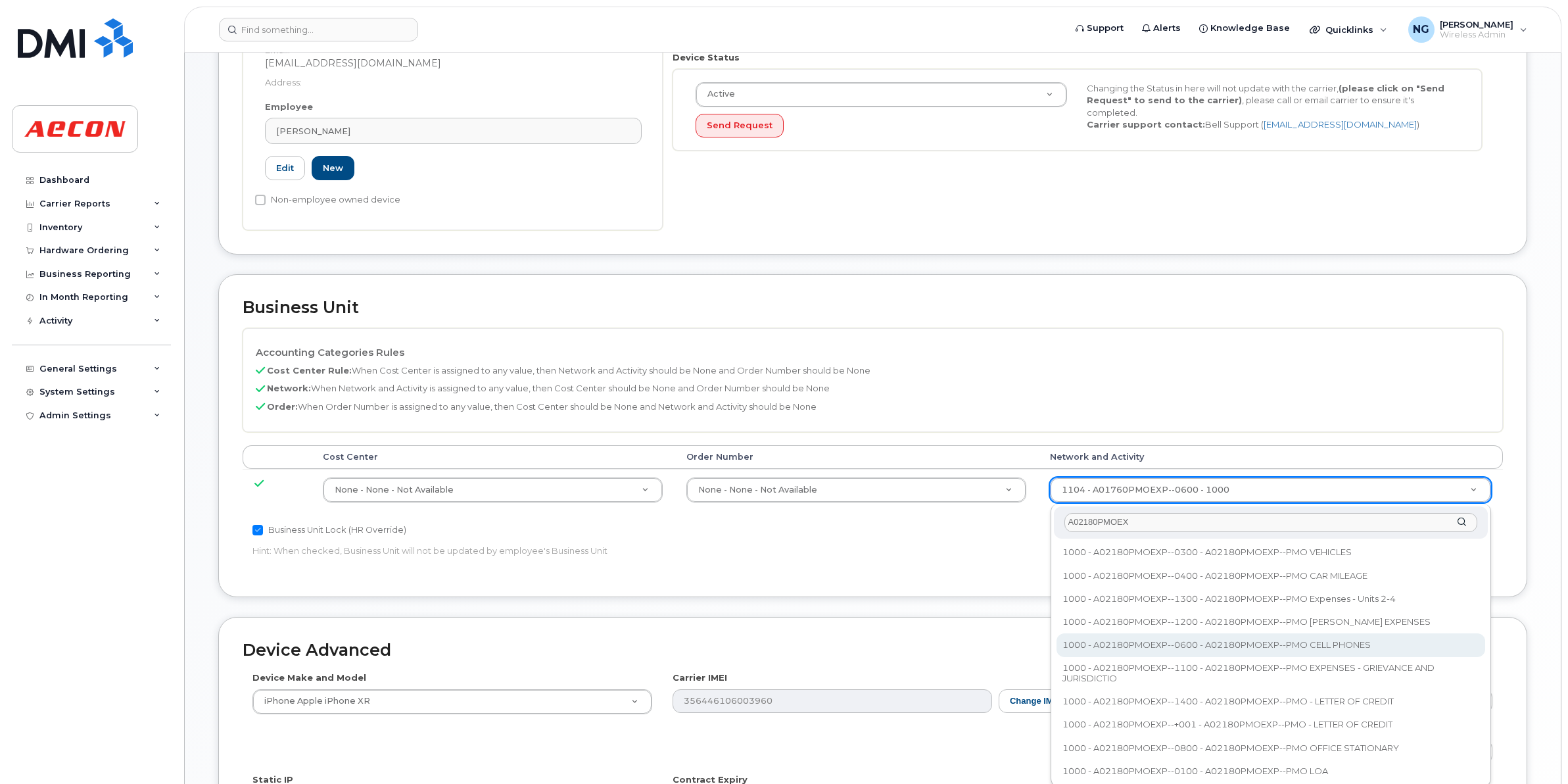
type input "A02180PMOEX"
type input "35511858"
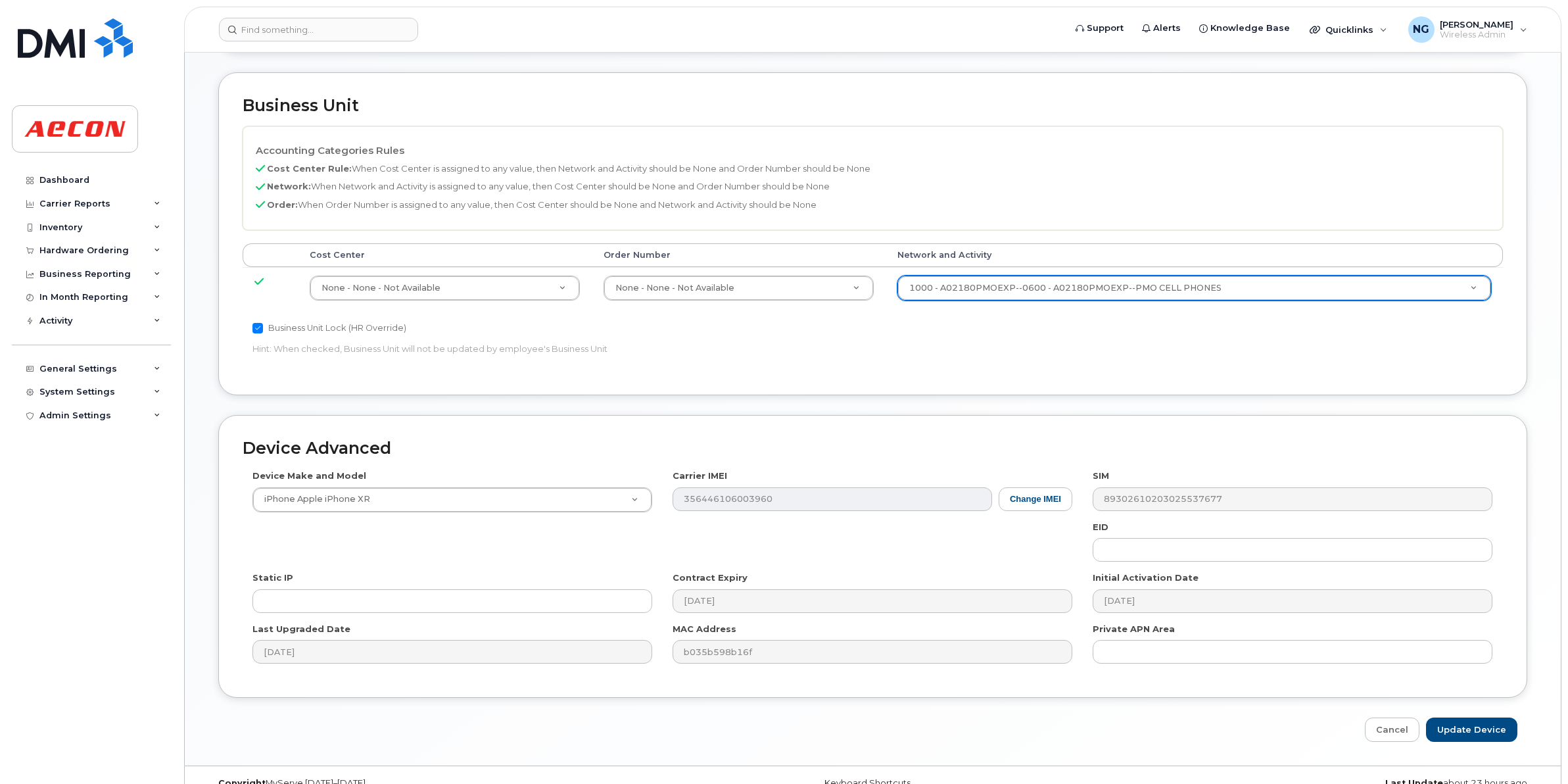
scroll to position [557, 0]
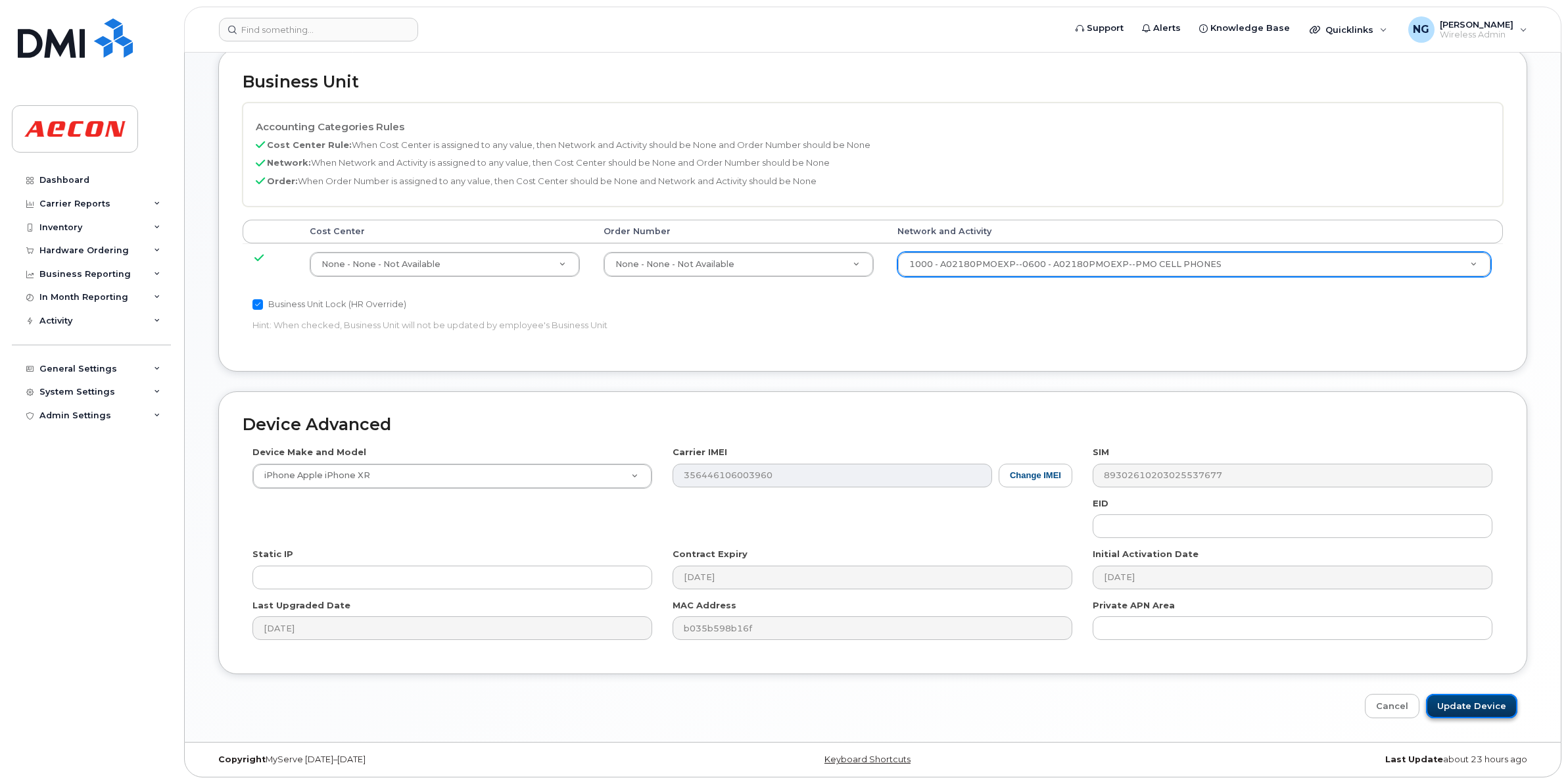
click at [1487, 711] on input "Update Device" at bounding box center [1471, 706] width 91 height 25
type input "Saving..."
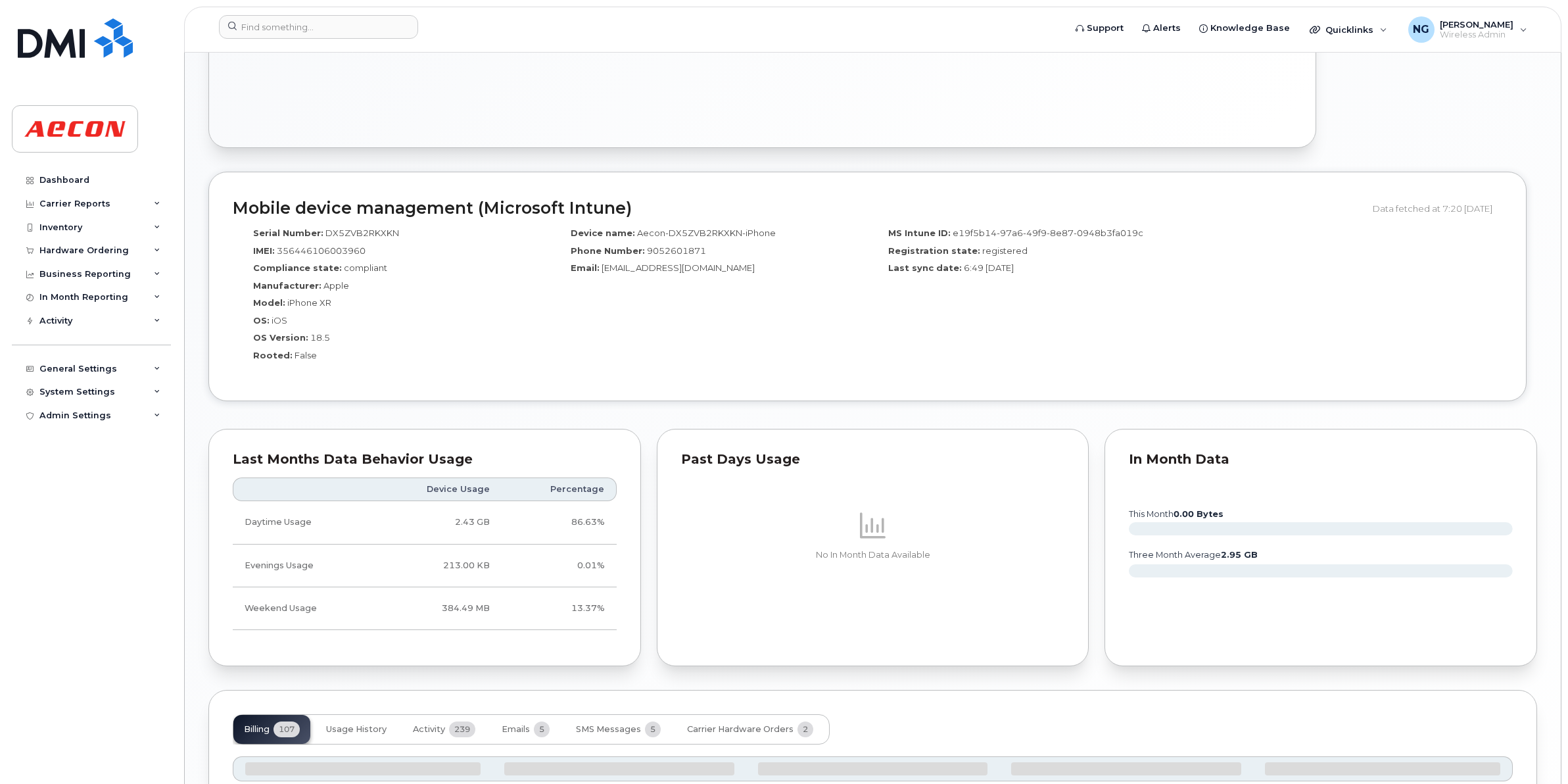
scroll to position [987, 0]
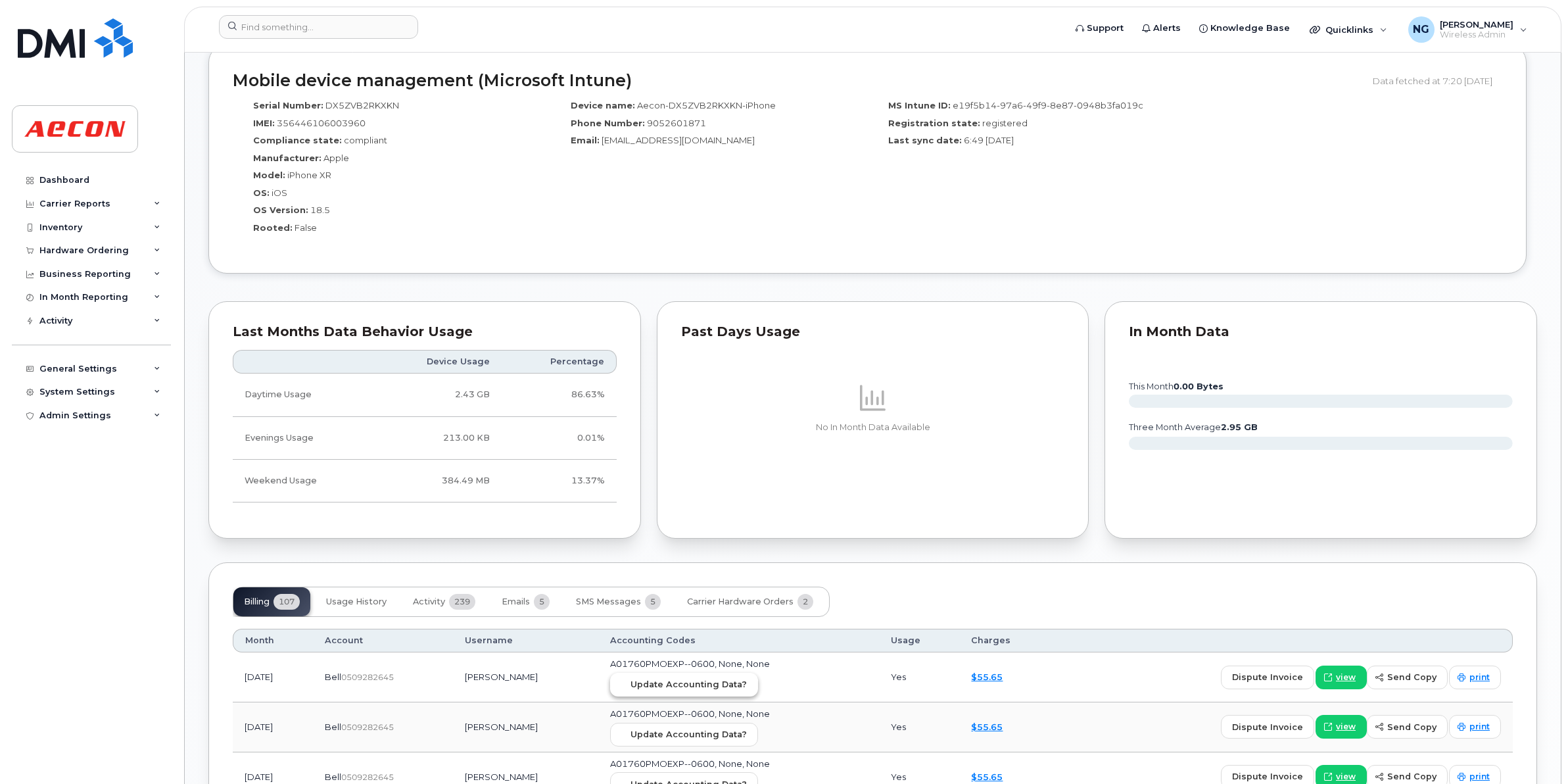
click at [699, 681] on span "Update Accounting Data?" at bounding box center [689, 684] width 117 height 13
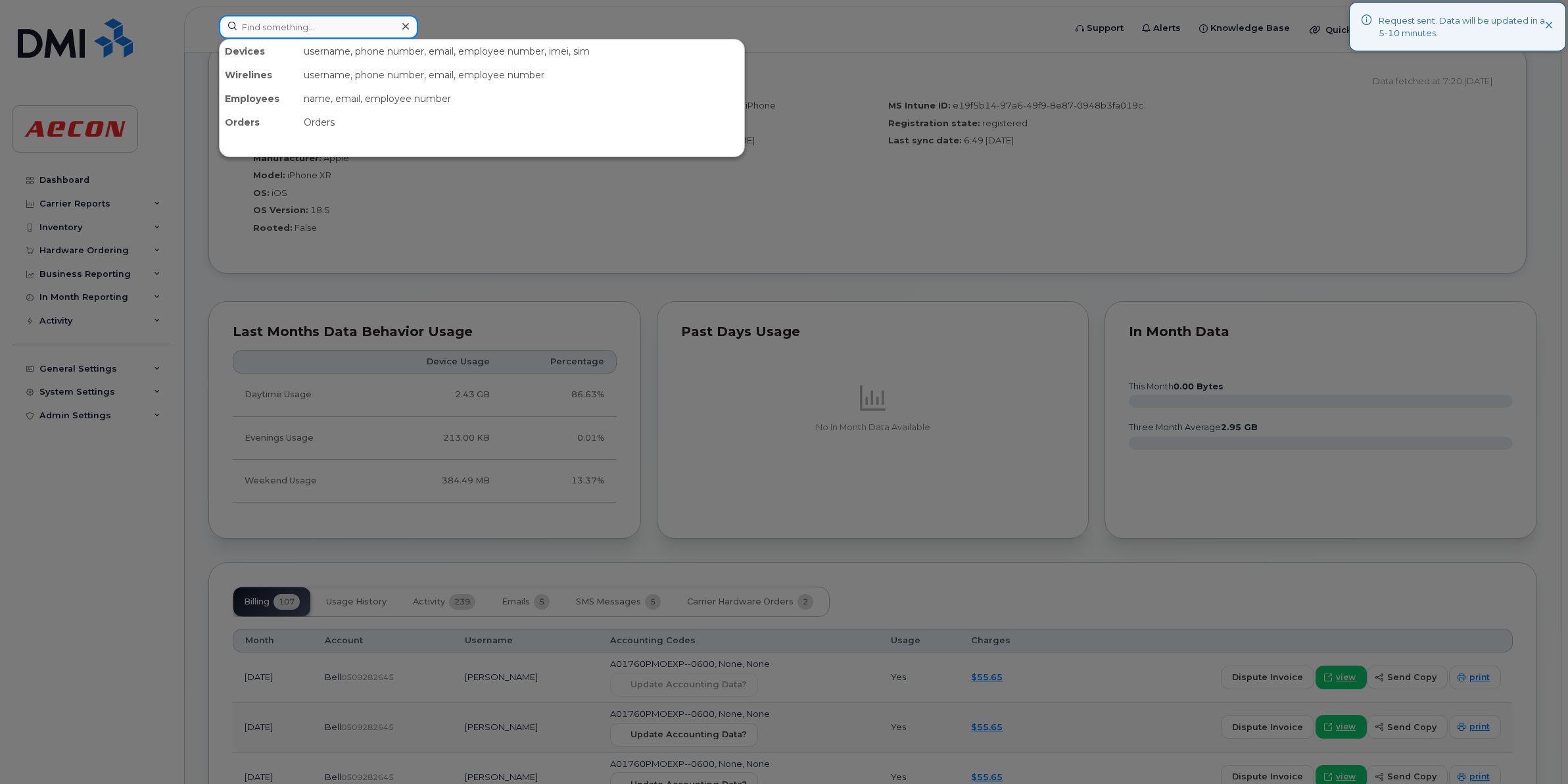
click at [373, 22] on input at bounding box center [319, 27] width 200 height 24
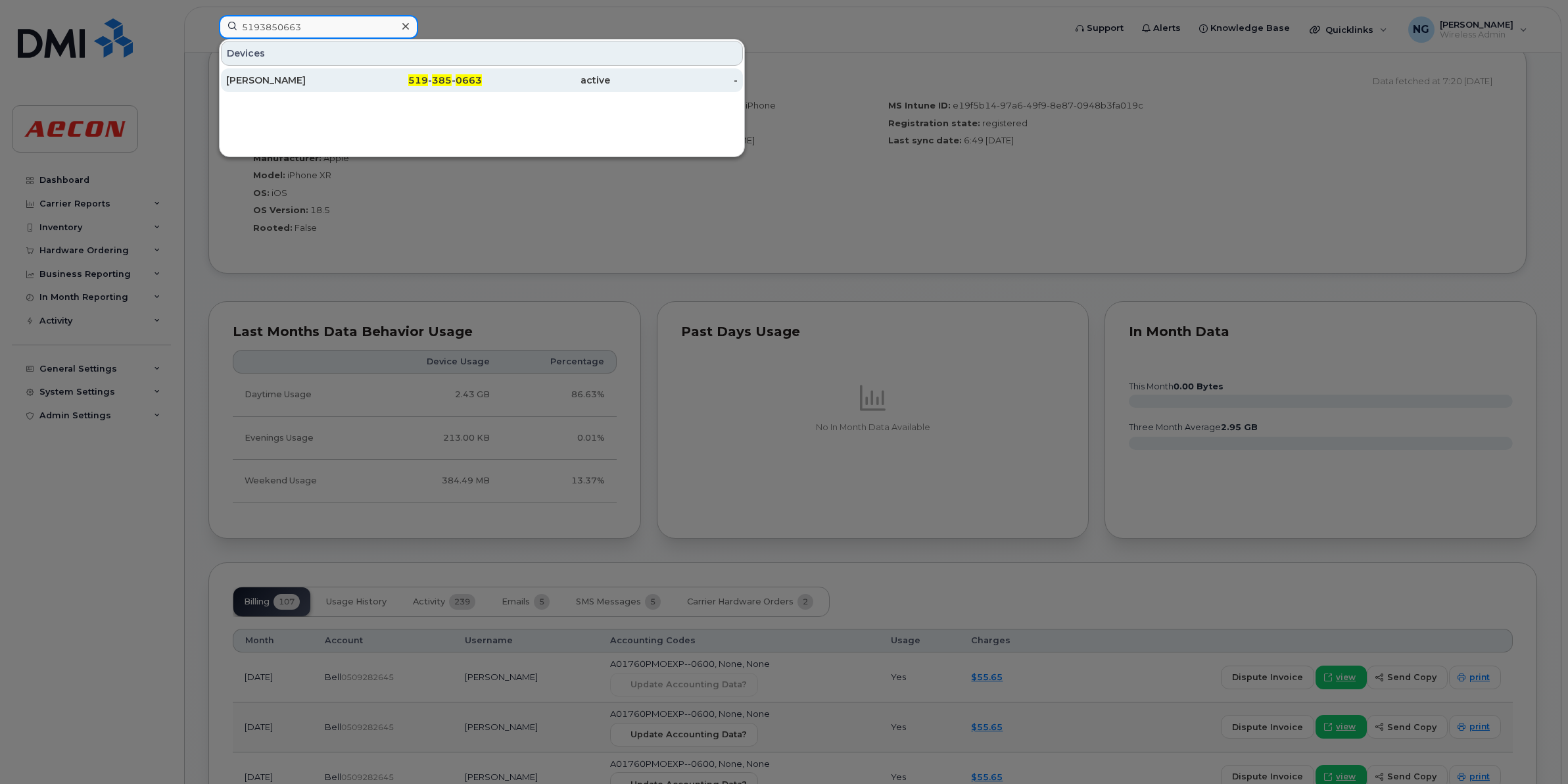
type input "5193850663"
click at [482, 70] on div "519 - 385 - 0663" at bounding box center [546, 80] width 128 height 24
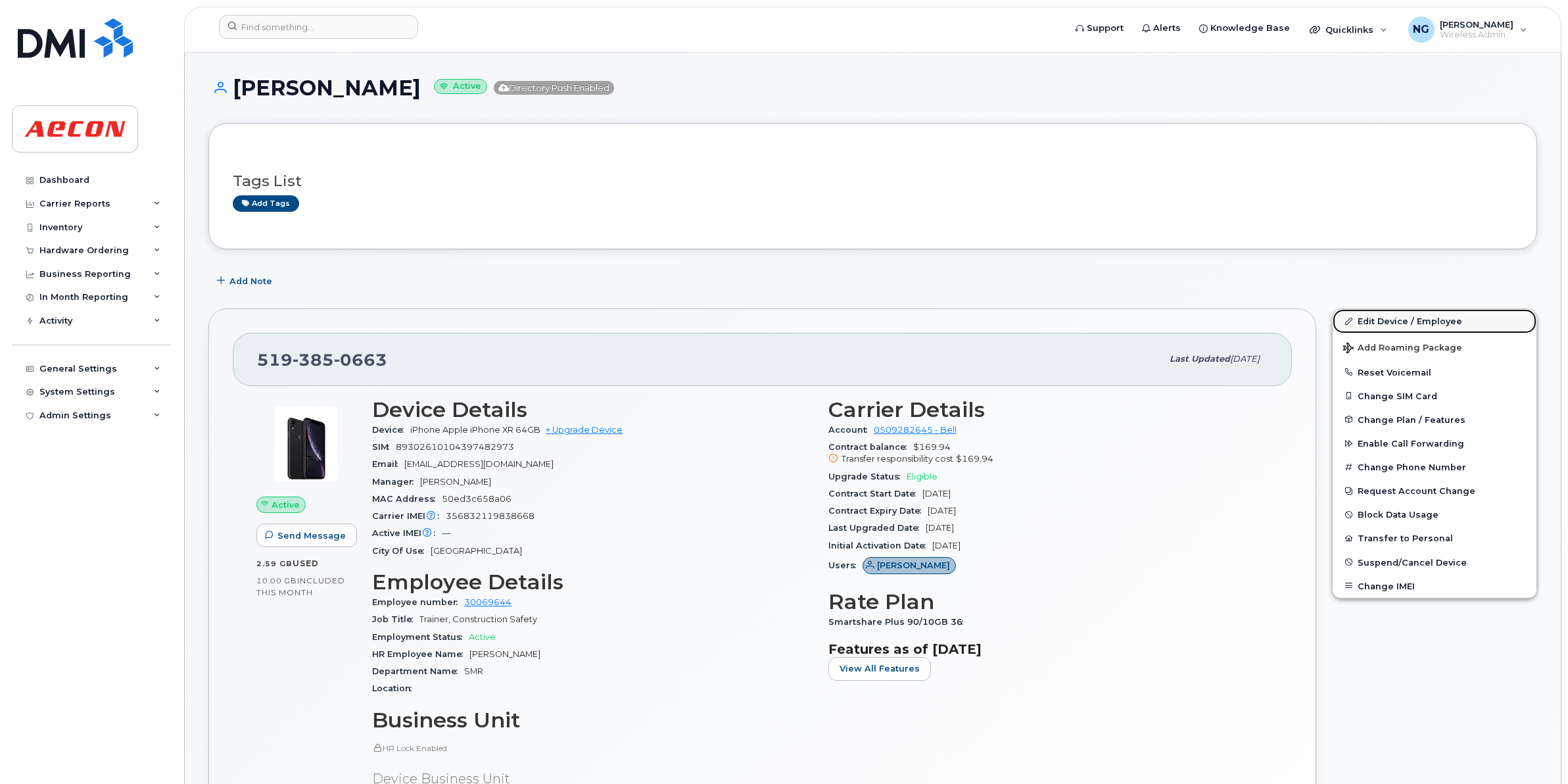
click at [1404, 315] on link "Edit Device / Employee" at bounding box center [1435, 321] width 204 height 24
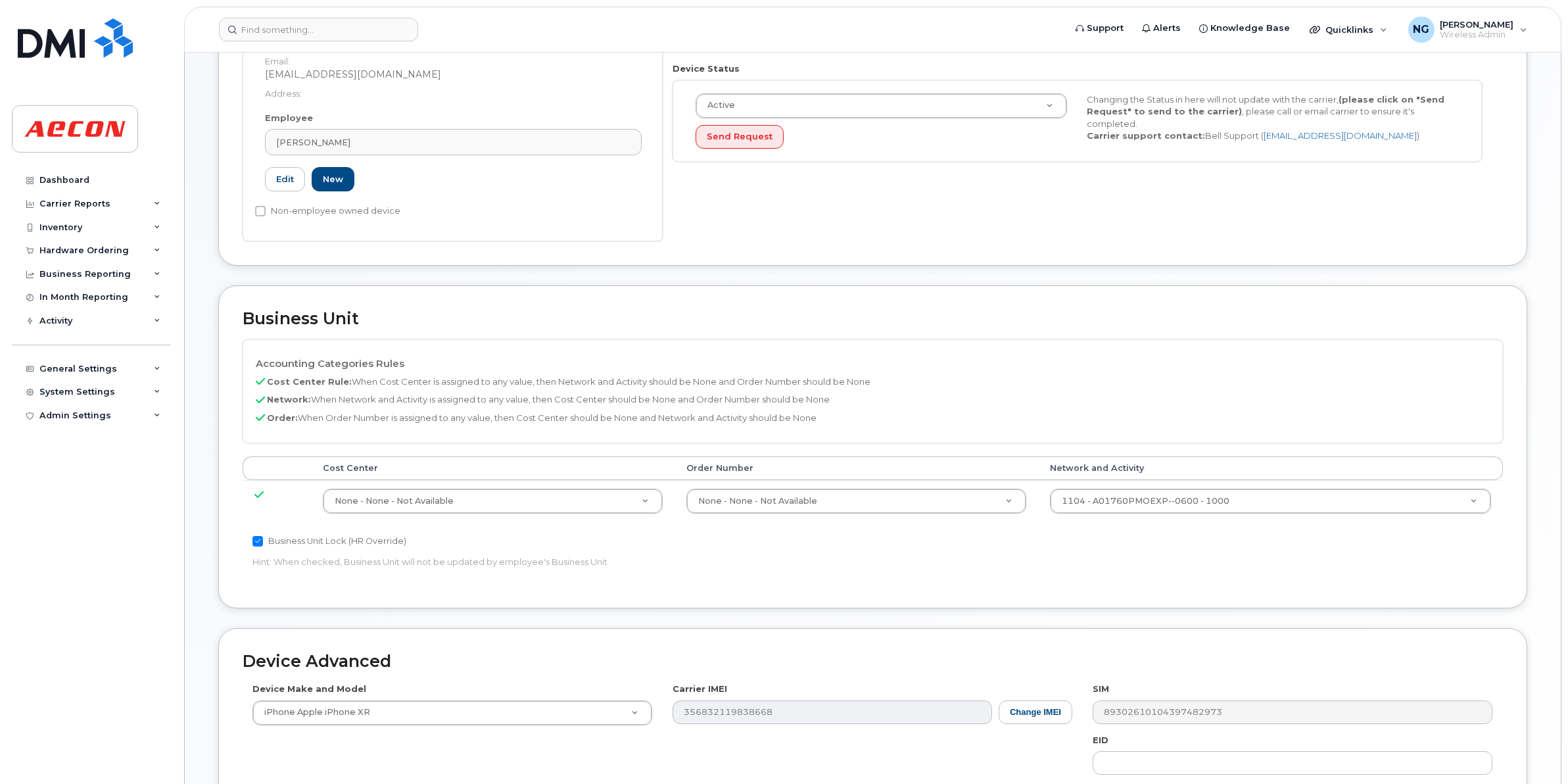
scroll to position [329, 0]
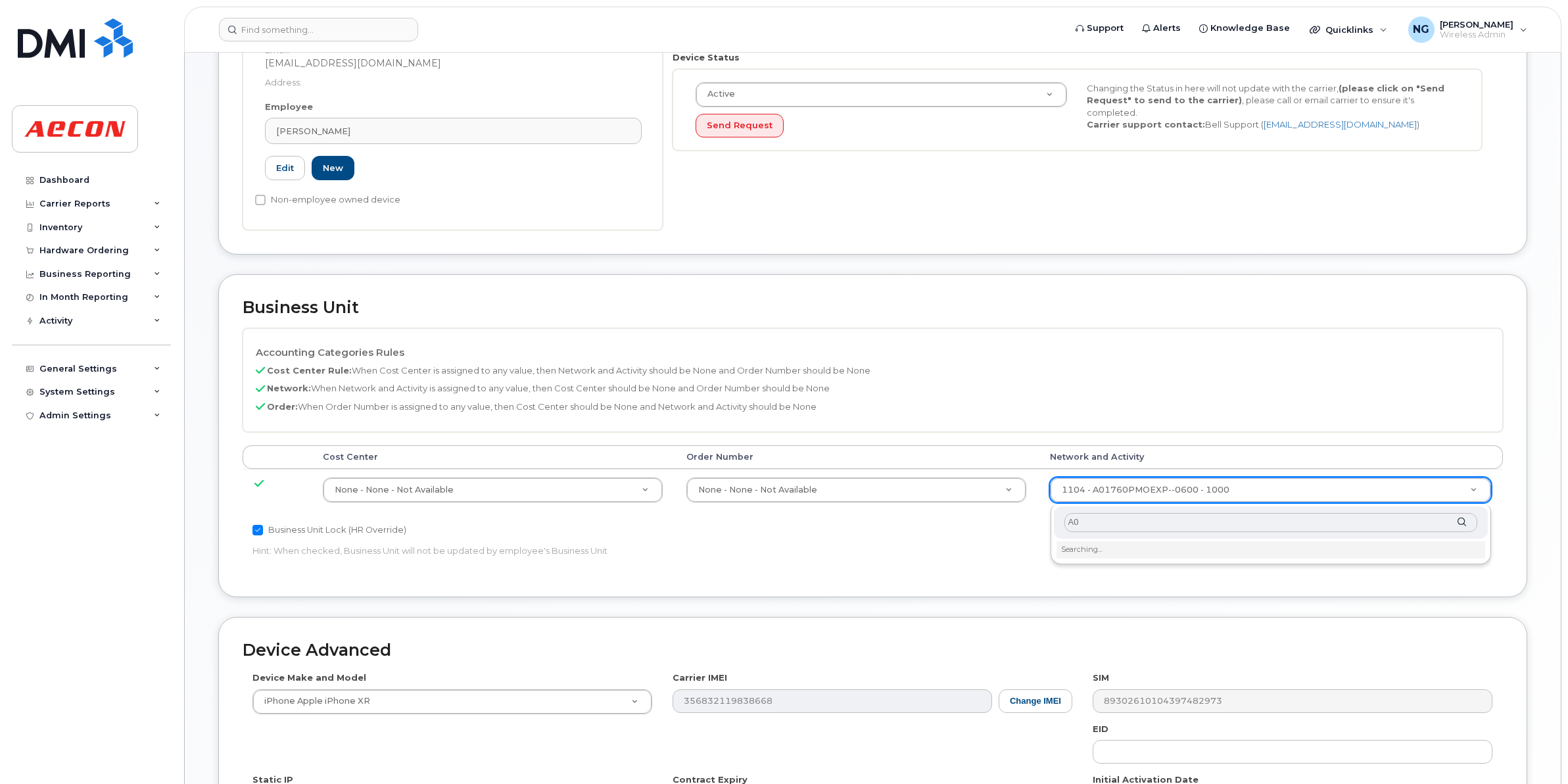
type input "A"
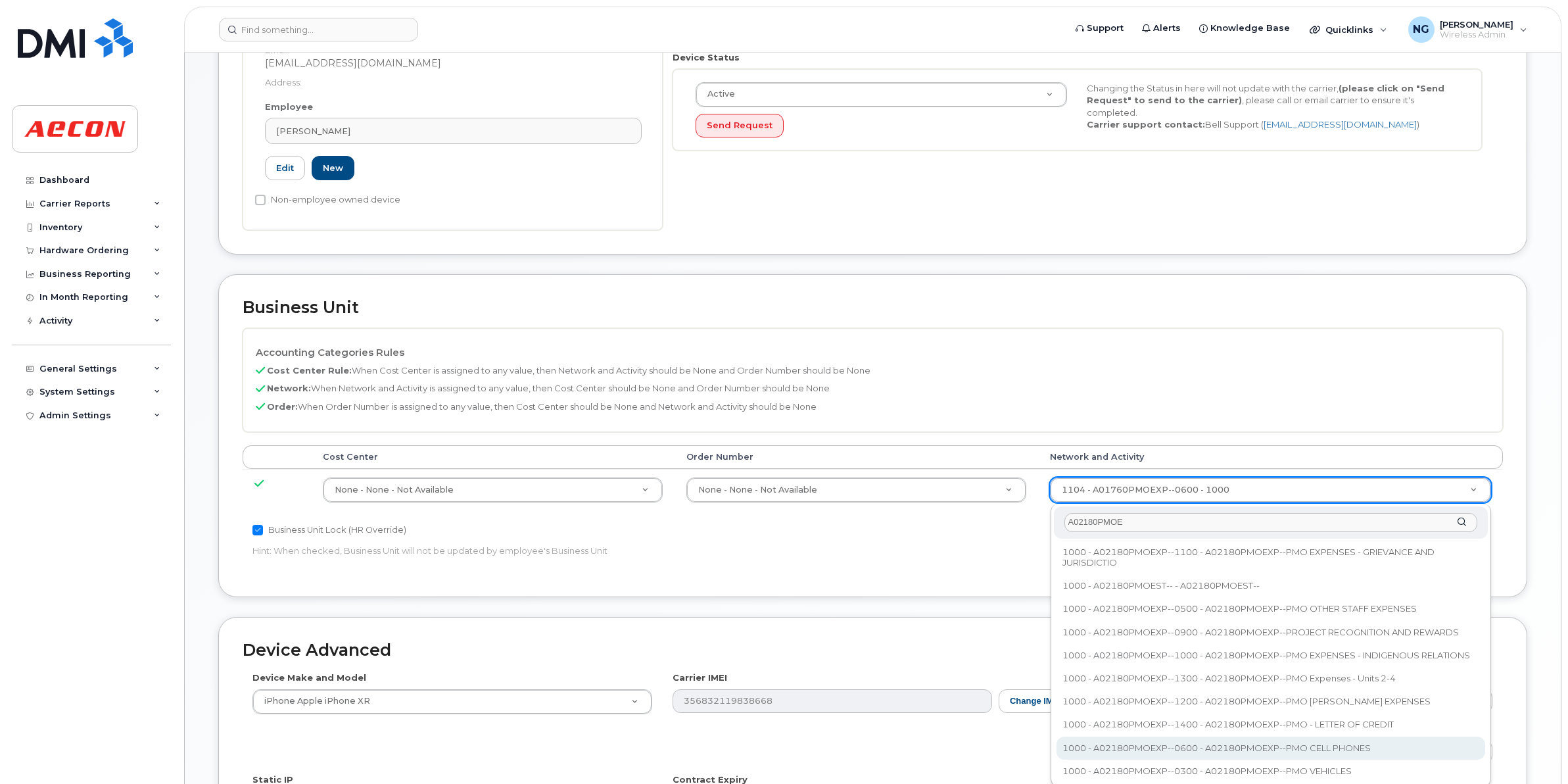
type input "A02180PMOE"
type input "35511858"
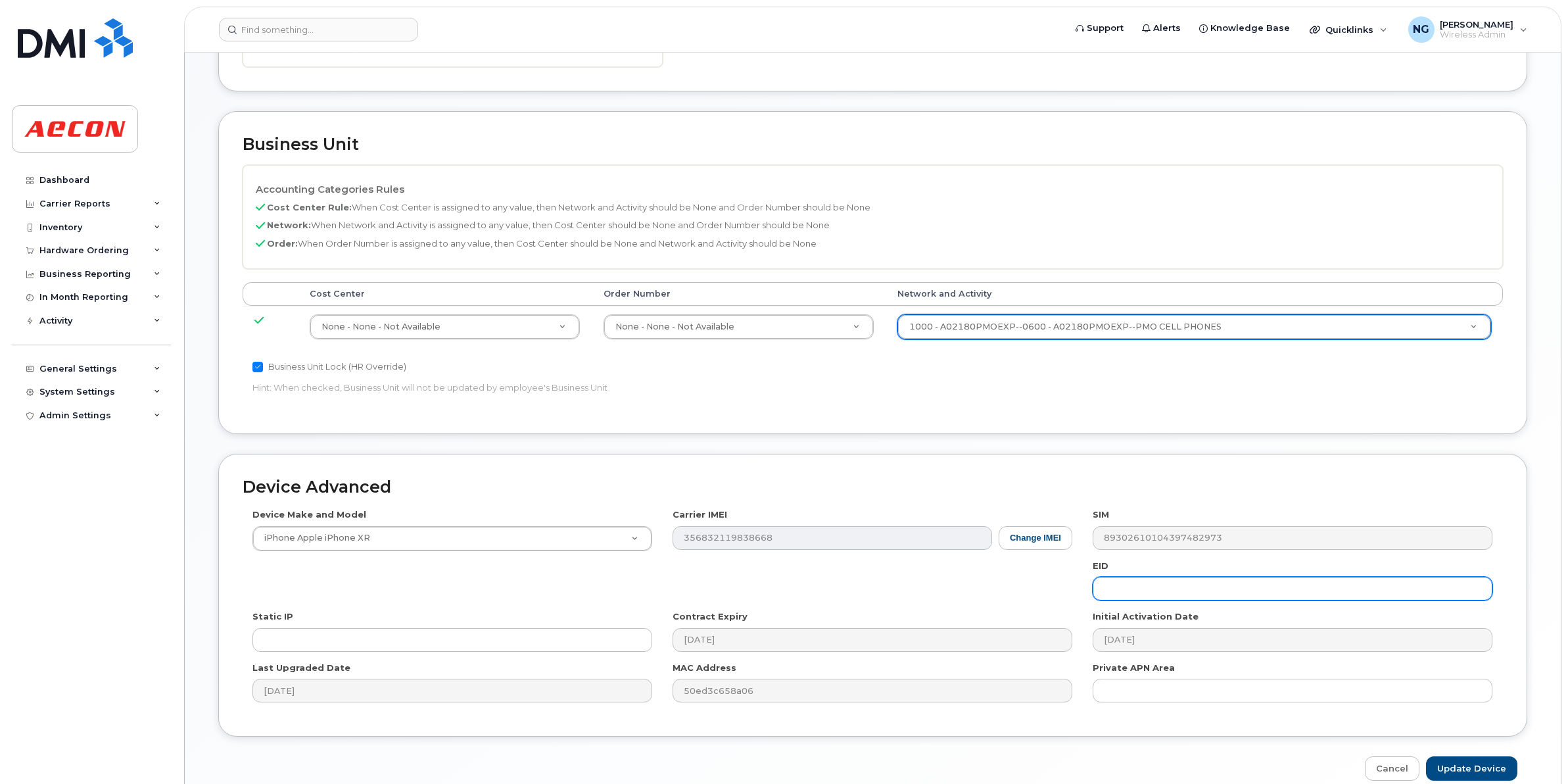
scroll to position [493, 0]
click at [1490, 755] on div "Device Advanced Device Make and Model iPhone Apple iPhone XR Android TCL 502 Wa…" at bounding box center [872, 616] width 1329 height 327
click at [1488, 767] on input "Update Device" at bounding box center [1471, 767] width 91 height 25
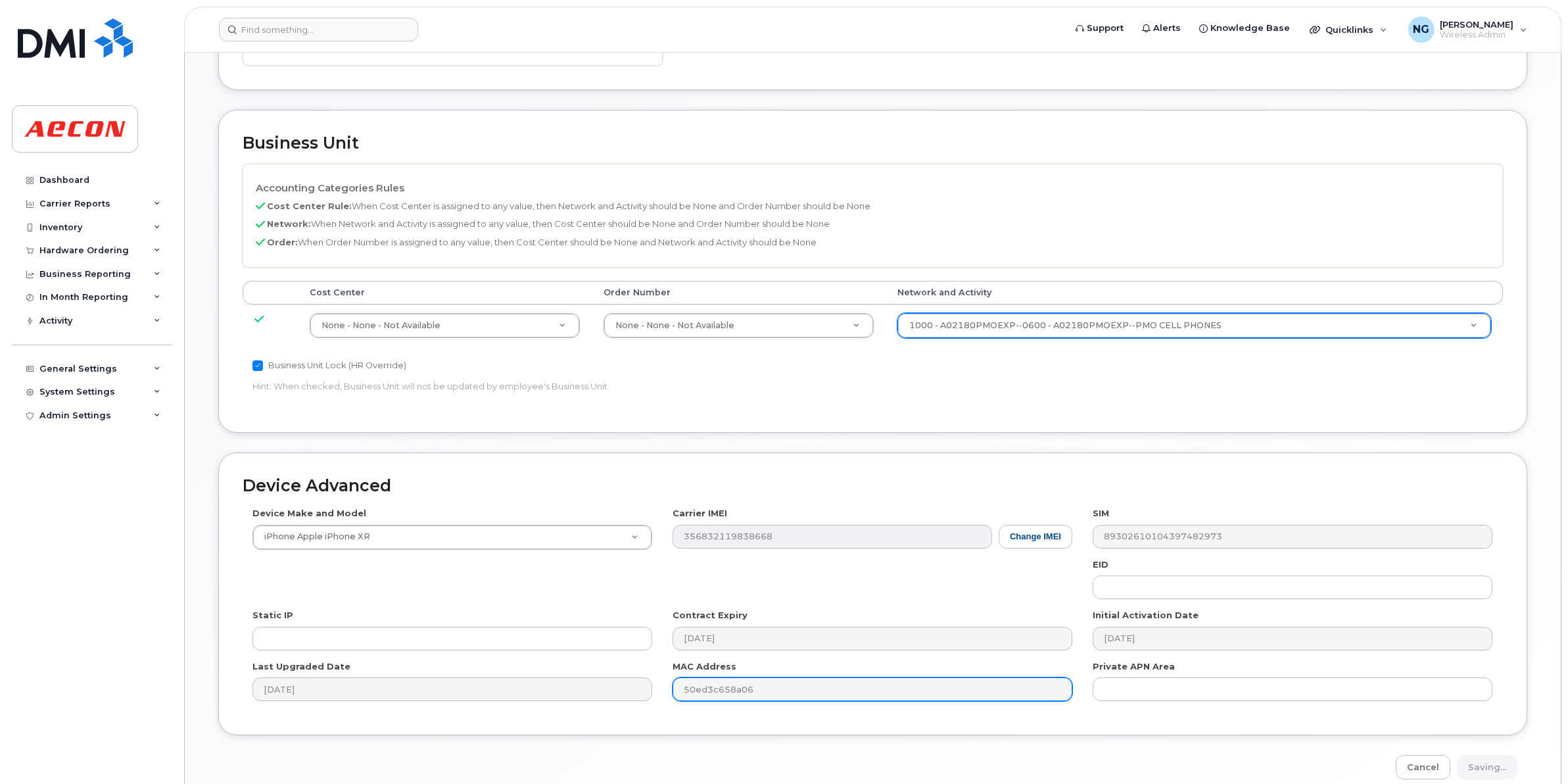
type input "Saving..."
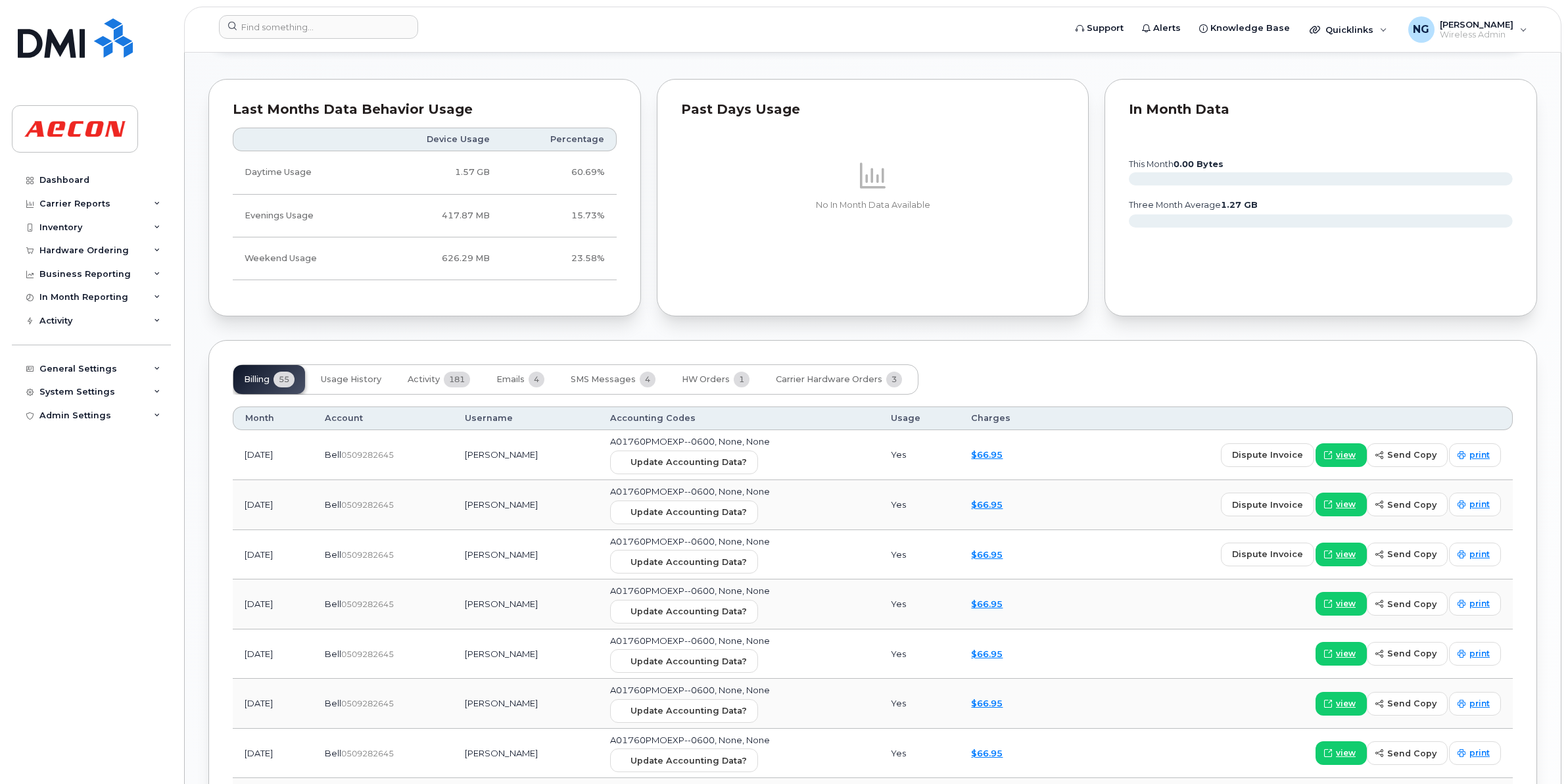
scroll to position [1316, 0]
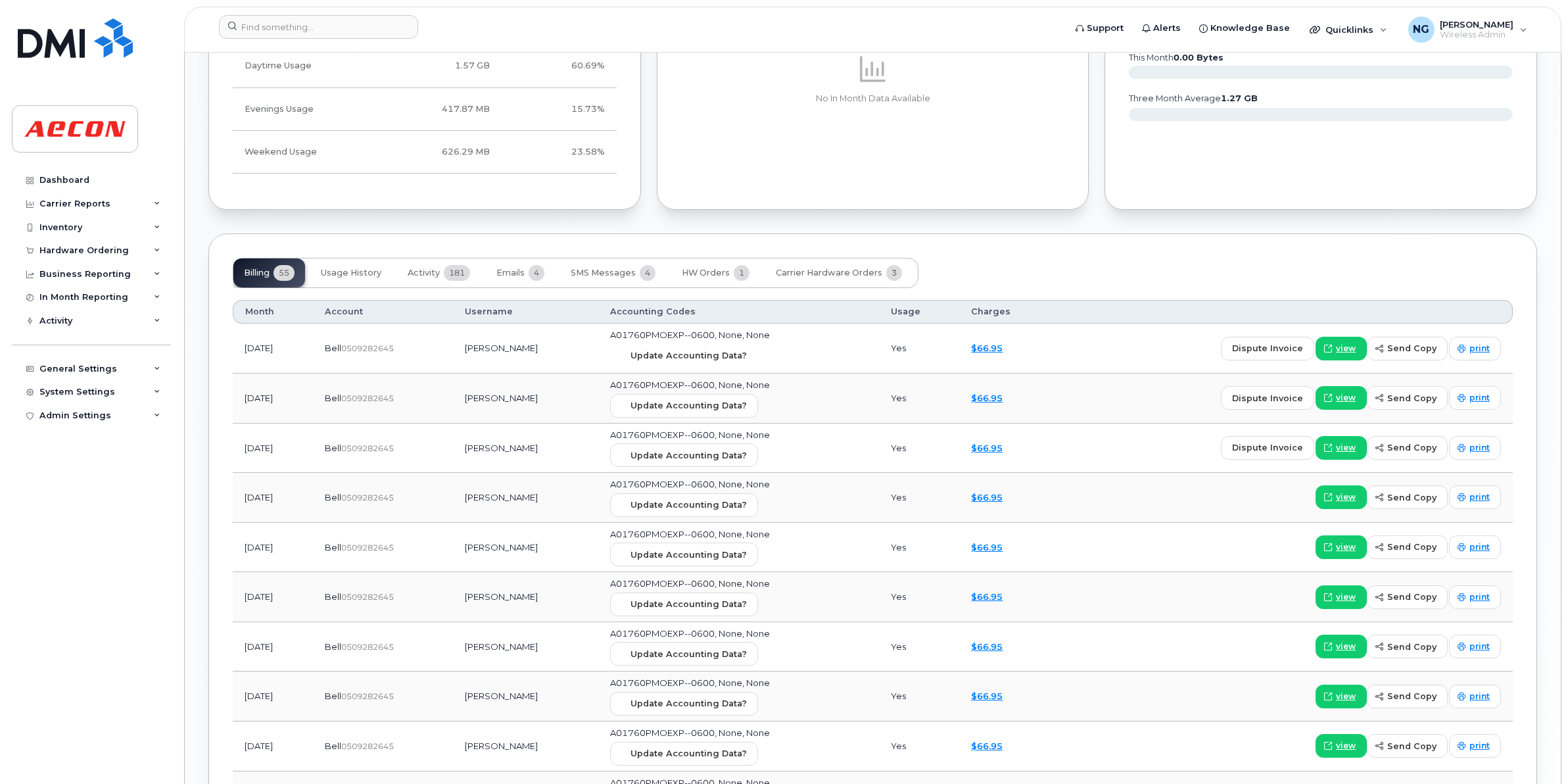
drag, startPoint x: 707, startPoint y: 356, endPoint x: 866, endPoint y: 89, distance: 310.8
click at [707, 356] on span "Update Accounting Data?" at bounding box center [689, 355] width 117 height 13
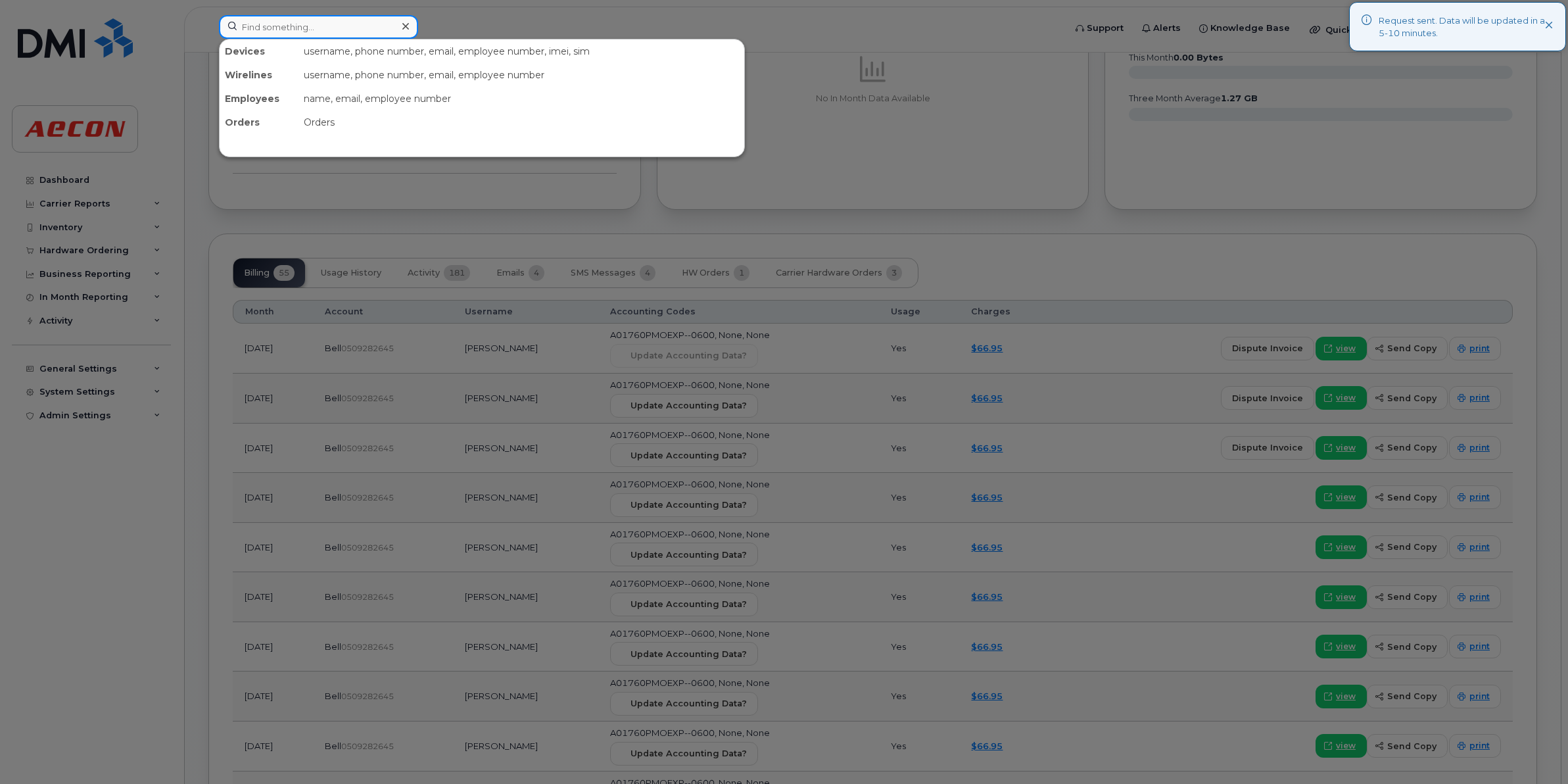
click at [339, 28] on input at bounding box center [319, 27] width 200 height 24
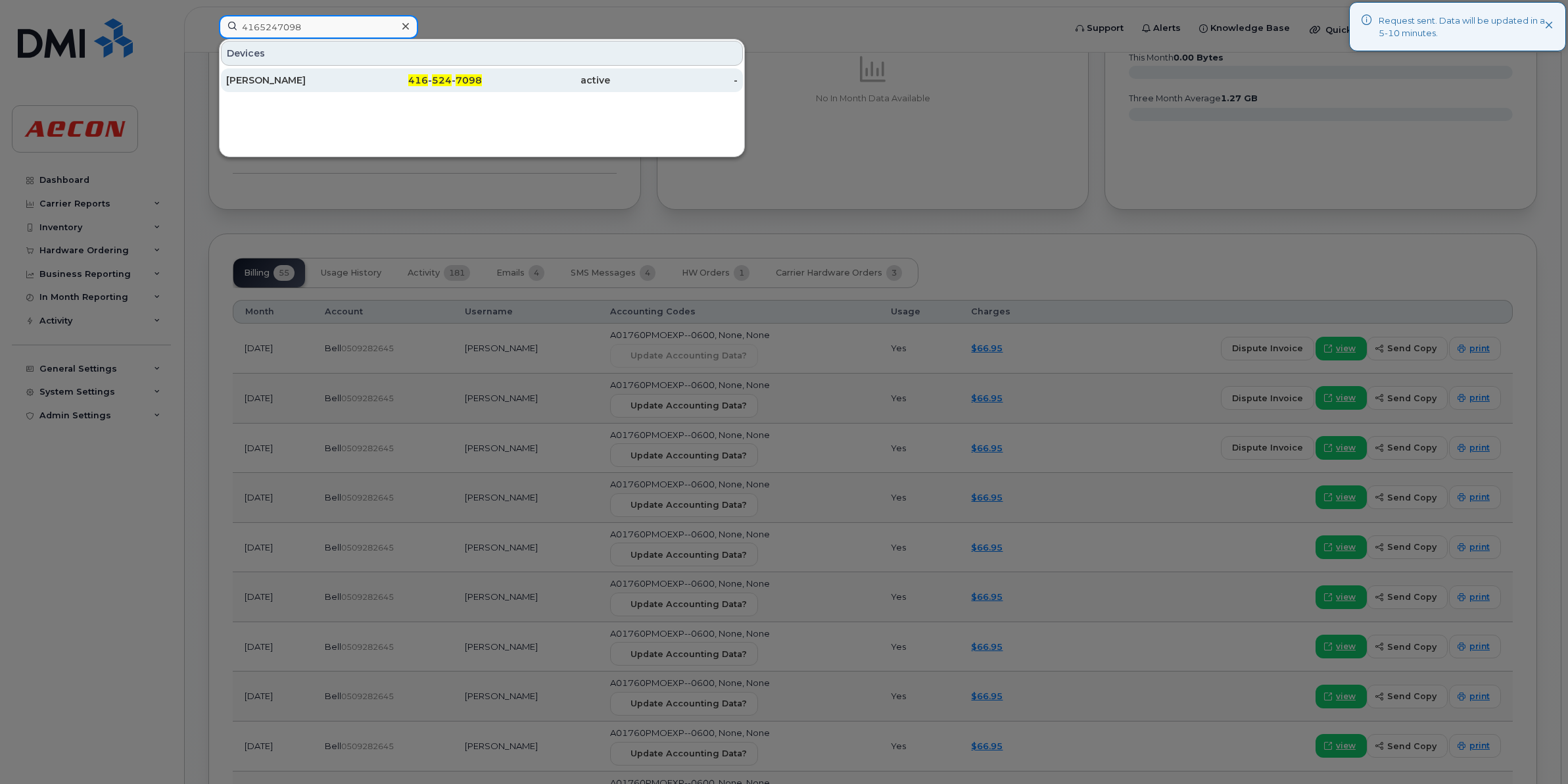
type input "4165247098"
click at [473, 82] on span "7098" at bounding box center [468, 80] width 27 height 12
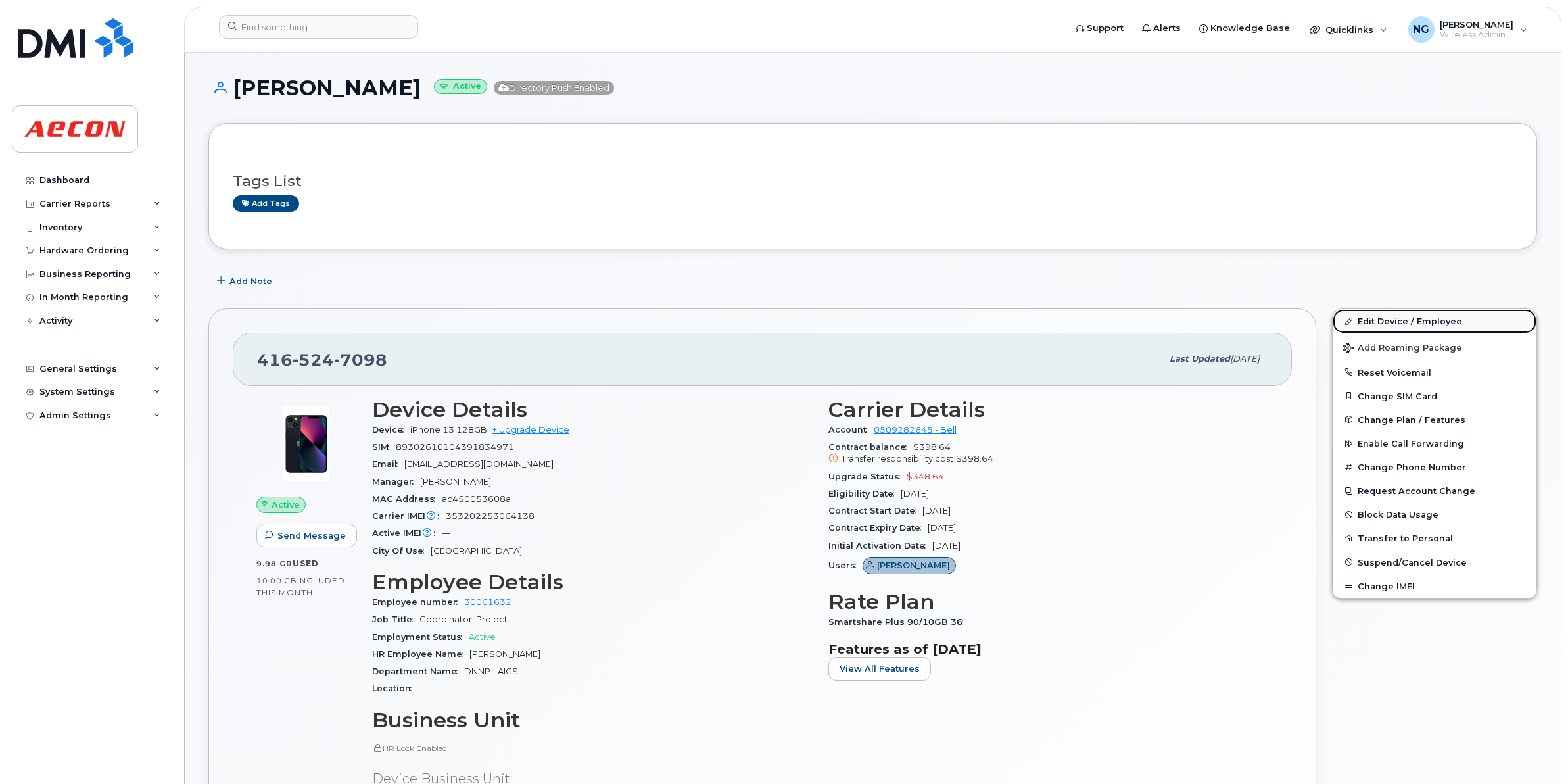
click at [1432, 319] on link "Edit Device / Employee" at bounding box center [1435, 321] width 204 height 24
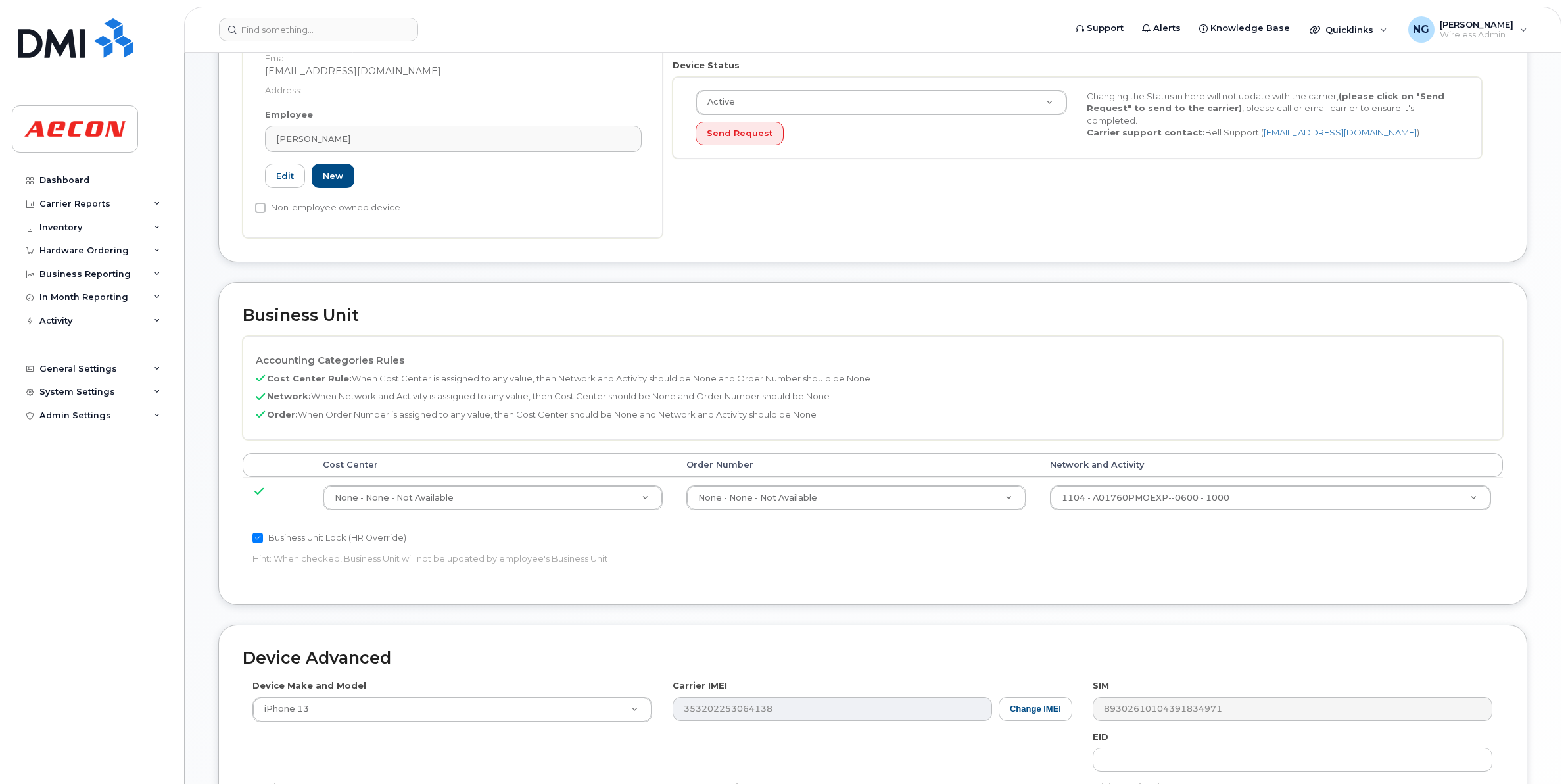
scroll to position [329, 0]
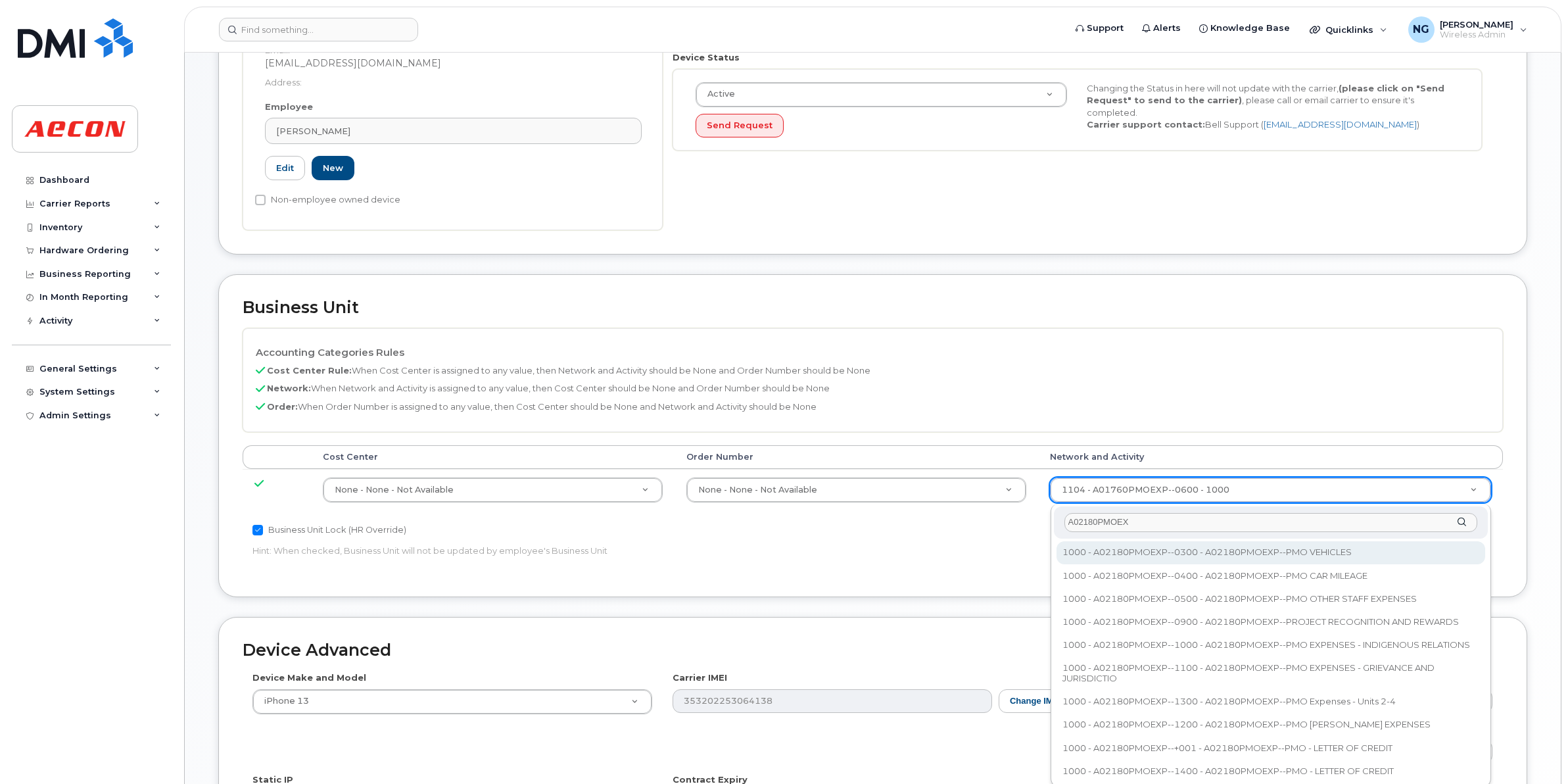
click at [1150, 523] on input "A02180PMOEX" at bounding box center [1271, 522] width 413 height 19
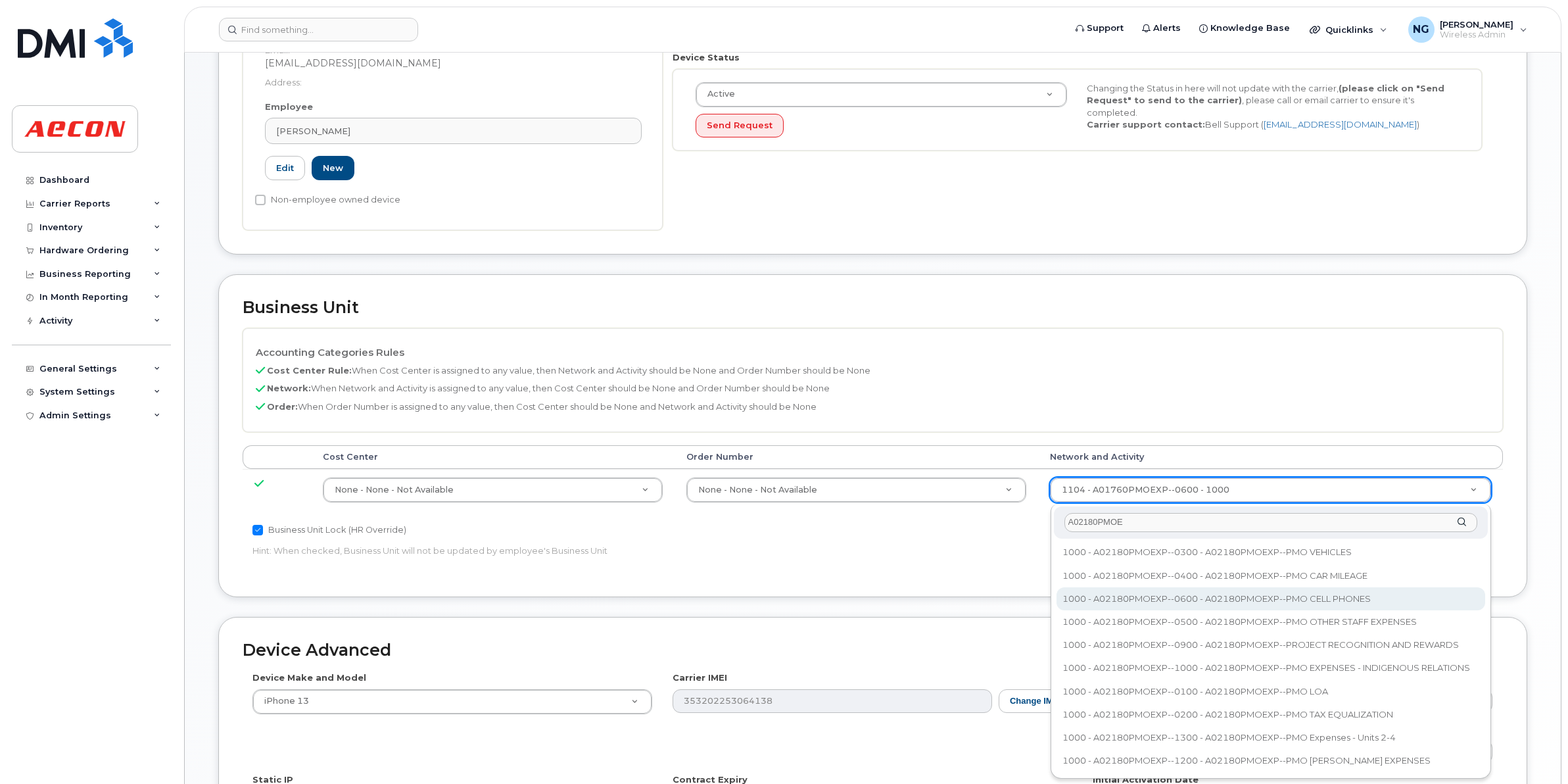
type input "A02180PMOE"
type input "35511858"
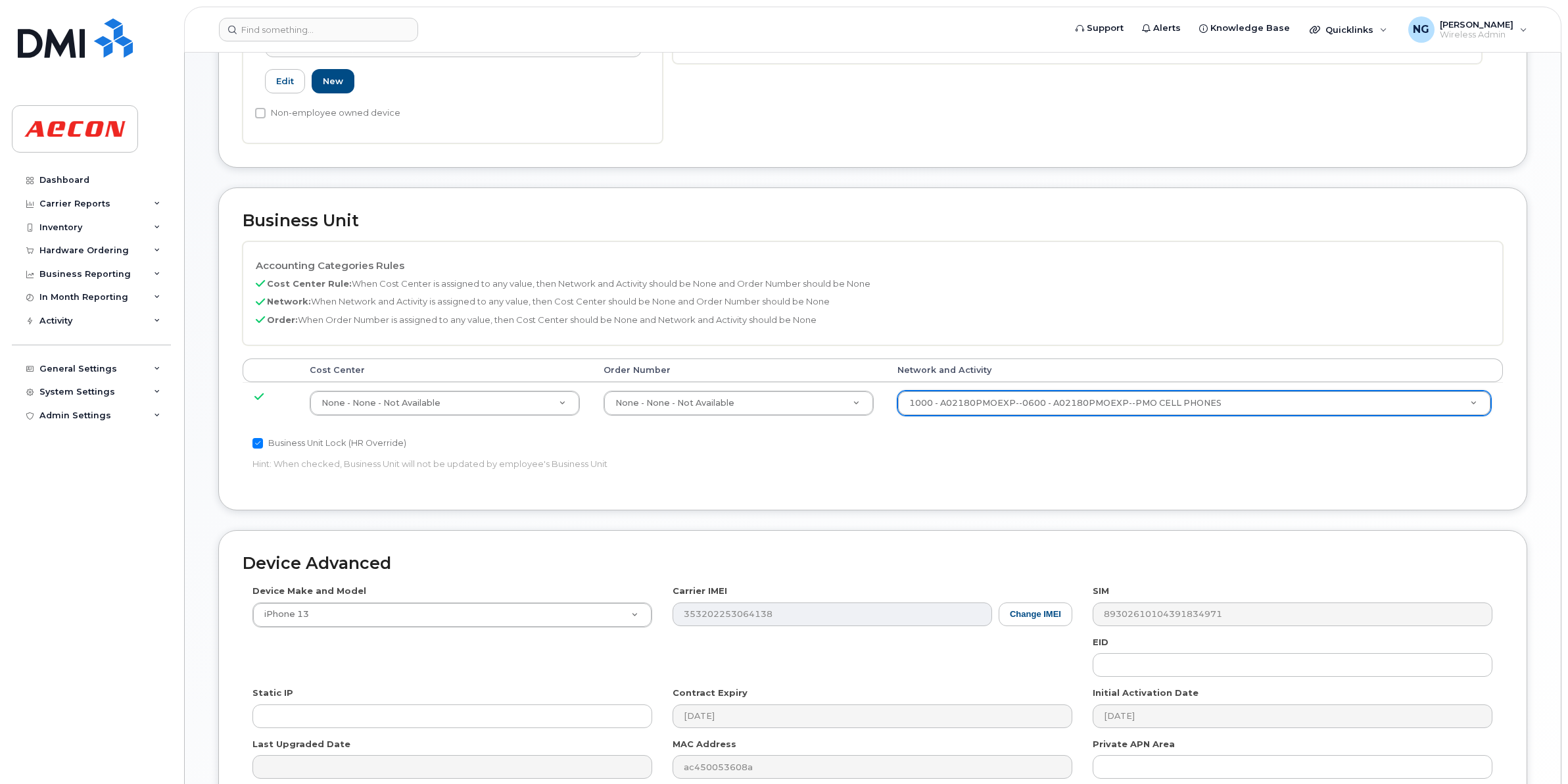
scroll to position [557, 0]
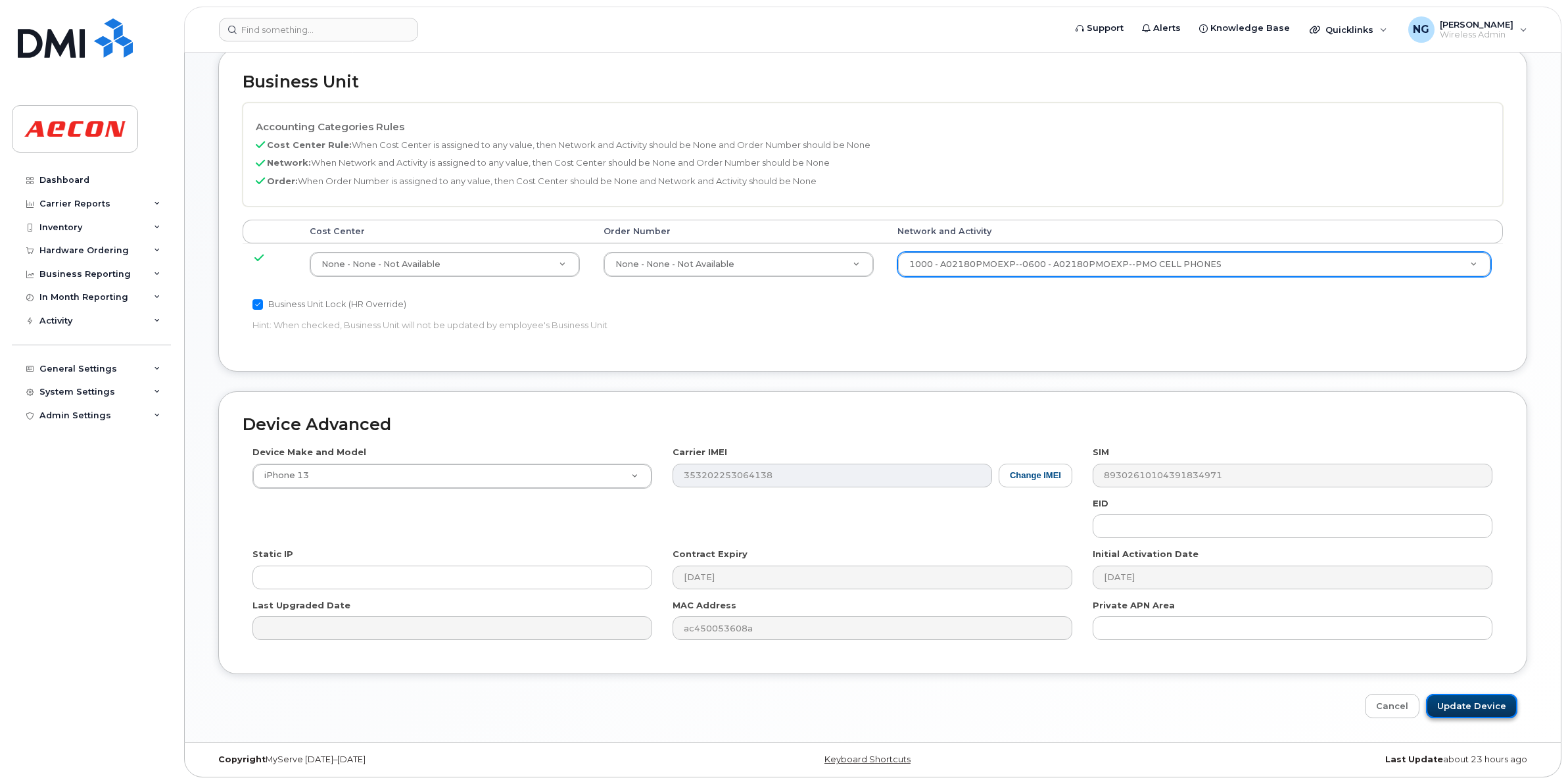
click at [1463, 708] on input "Update Device" at bounding box center [1471, 706] width 91 height 25
type input "Saving..."
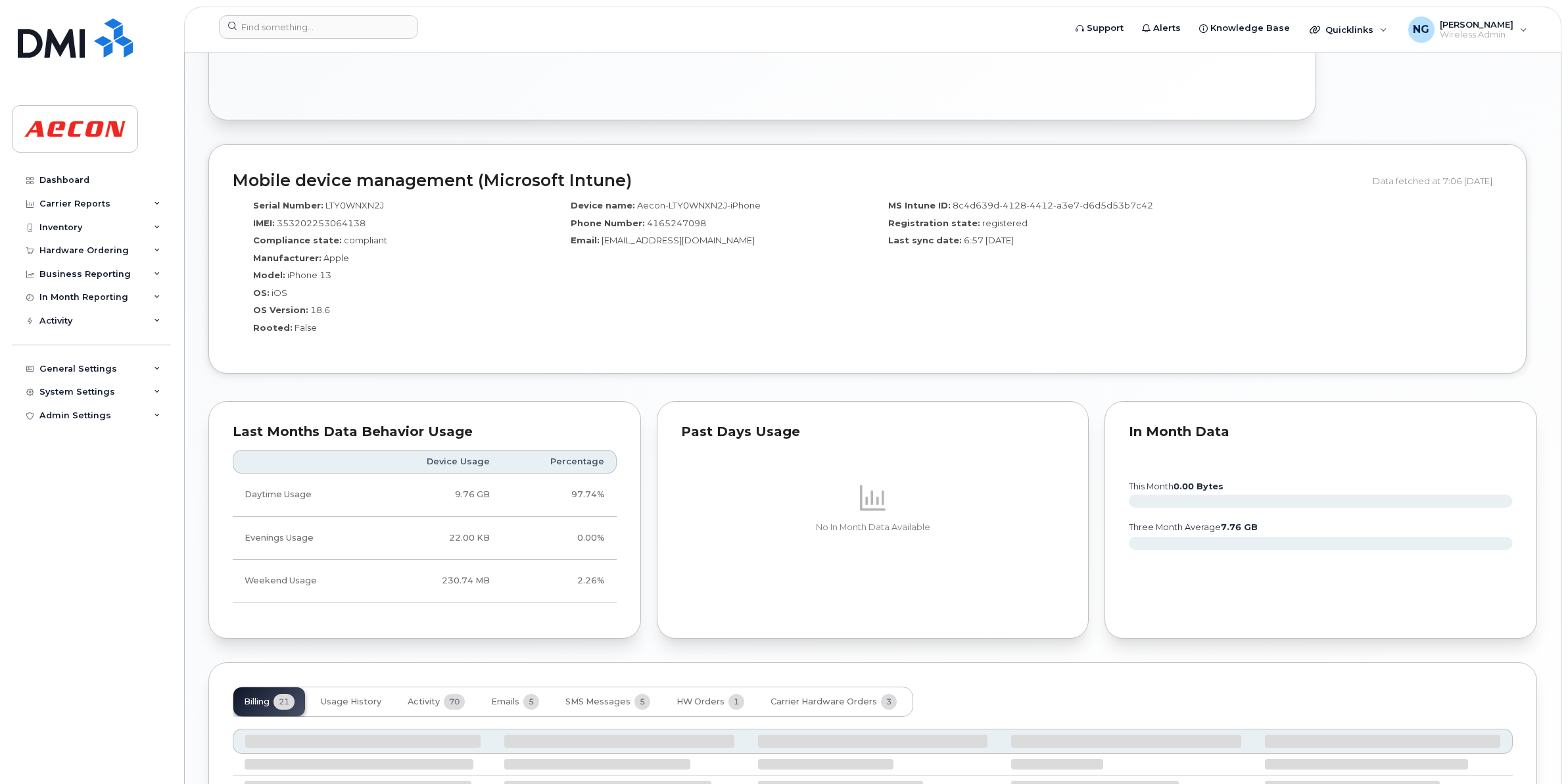
scroll to position [1057, 0]
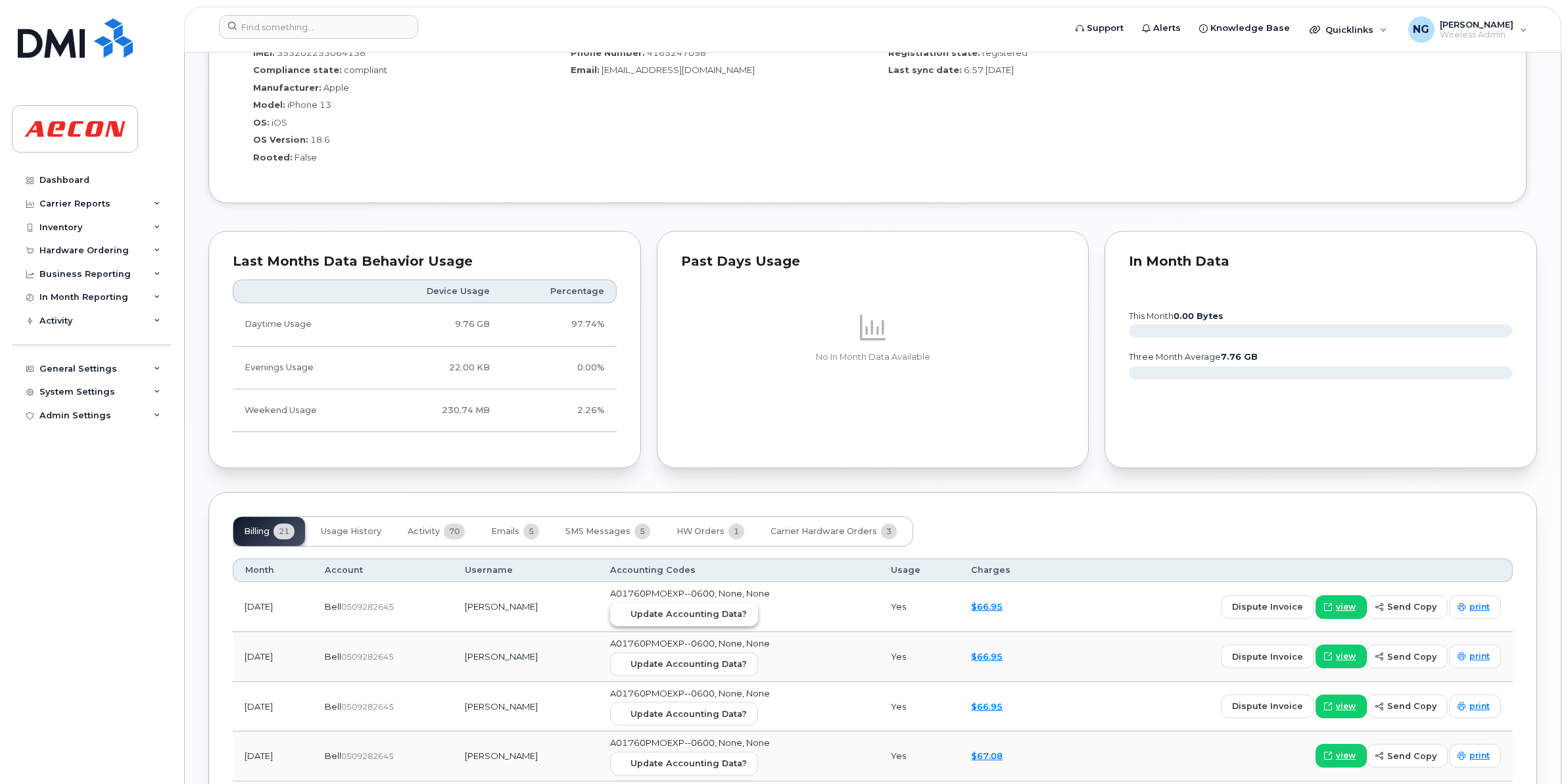
click at [747, 615] on span "Update Accounting Data?" at bounding box center [689, 614] width 117 height 13
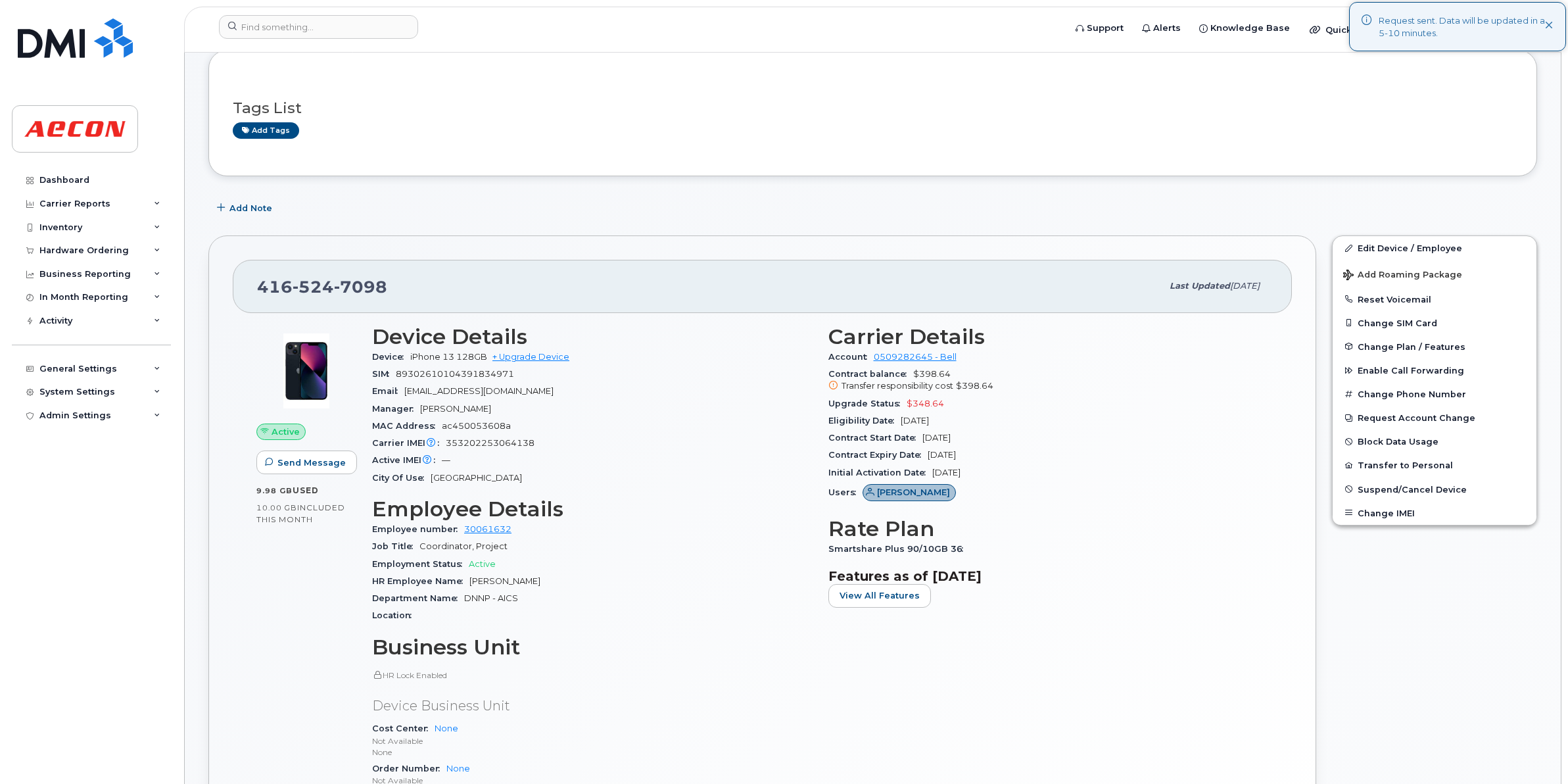
scroll to position [70, 0]
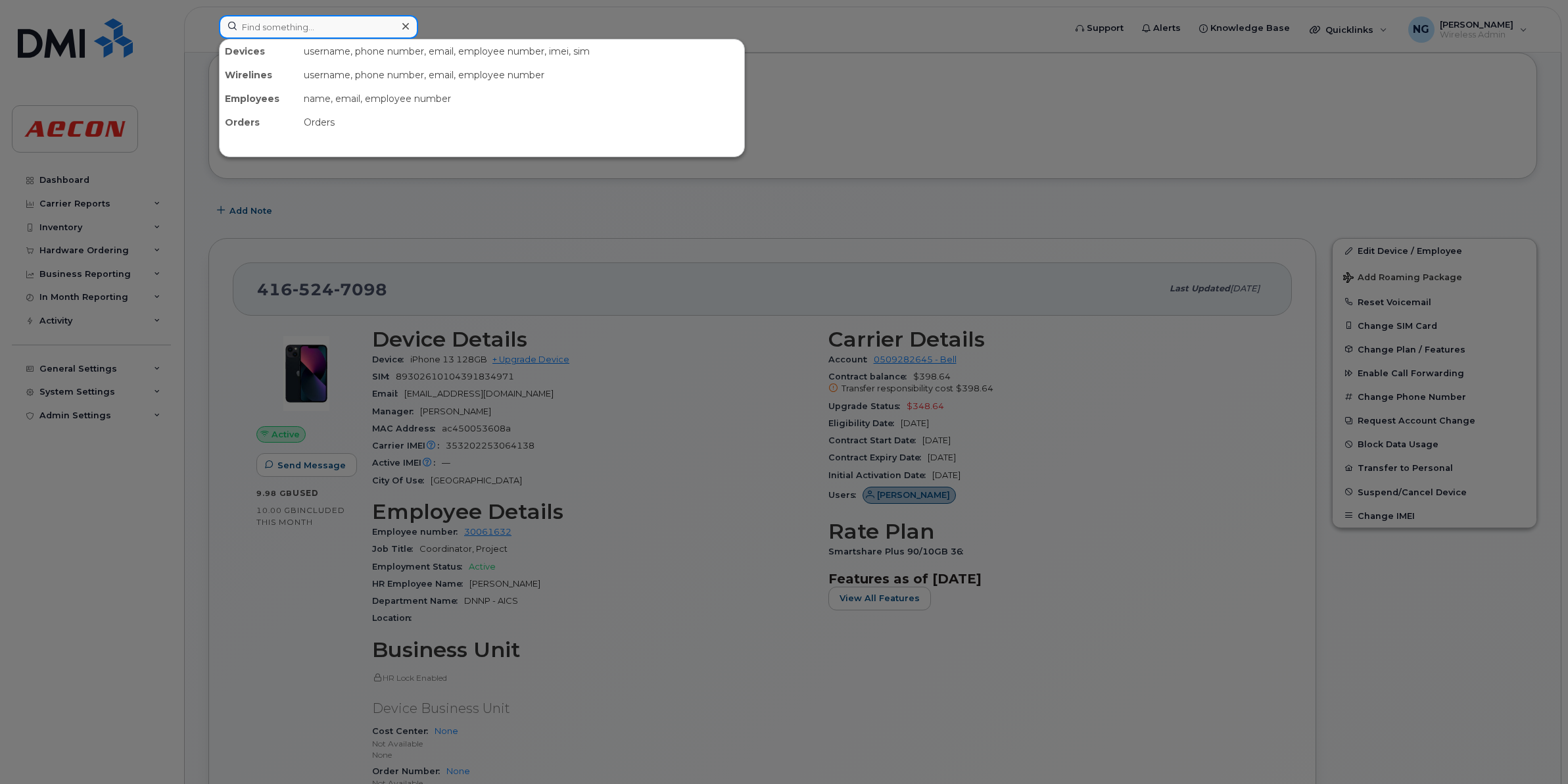
click at [307, 33] on input at bounding box center [319, 27] width 200 height 24
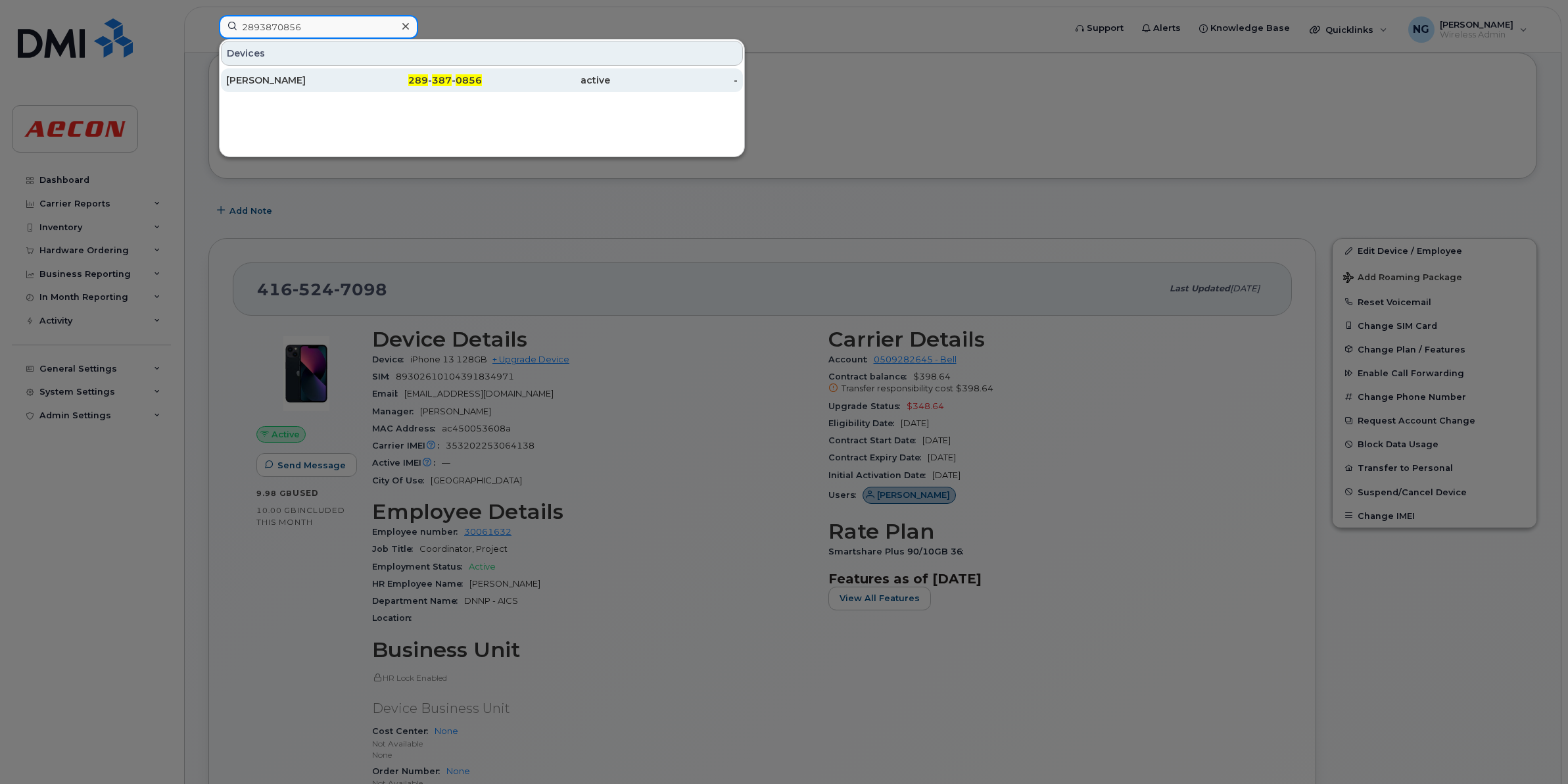
type input "2893870856"
click at [448, 85] on span "387" at bounding box center [442, 80] width 20 height 12
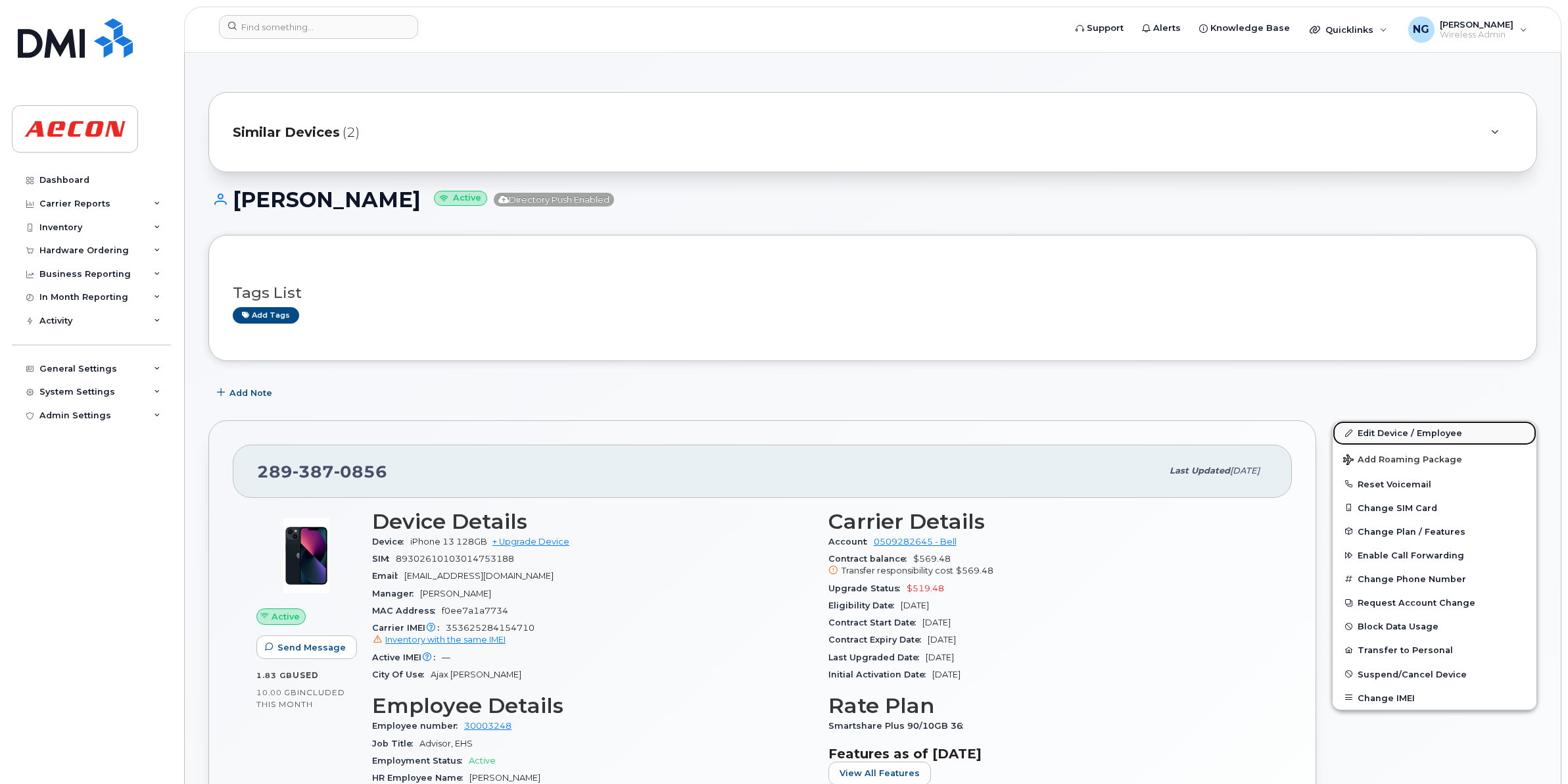
click at [1418, 435] on link "Edit Device / Employee" at bounding box center [1435, 433] width 204 height 24
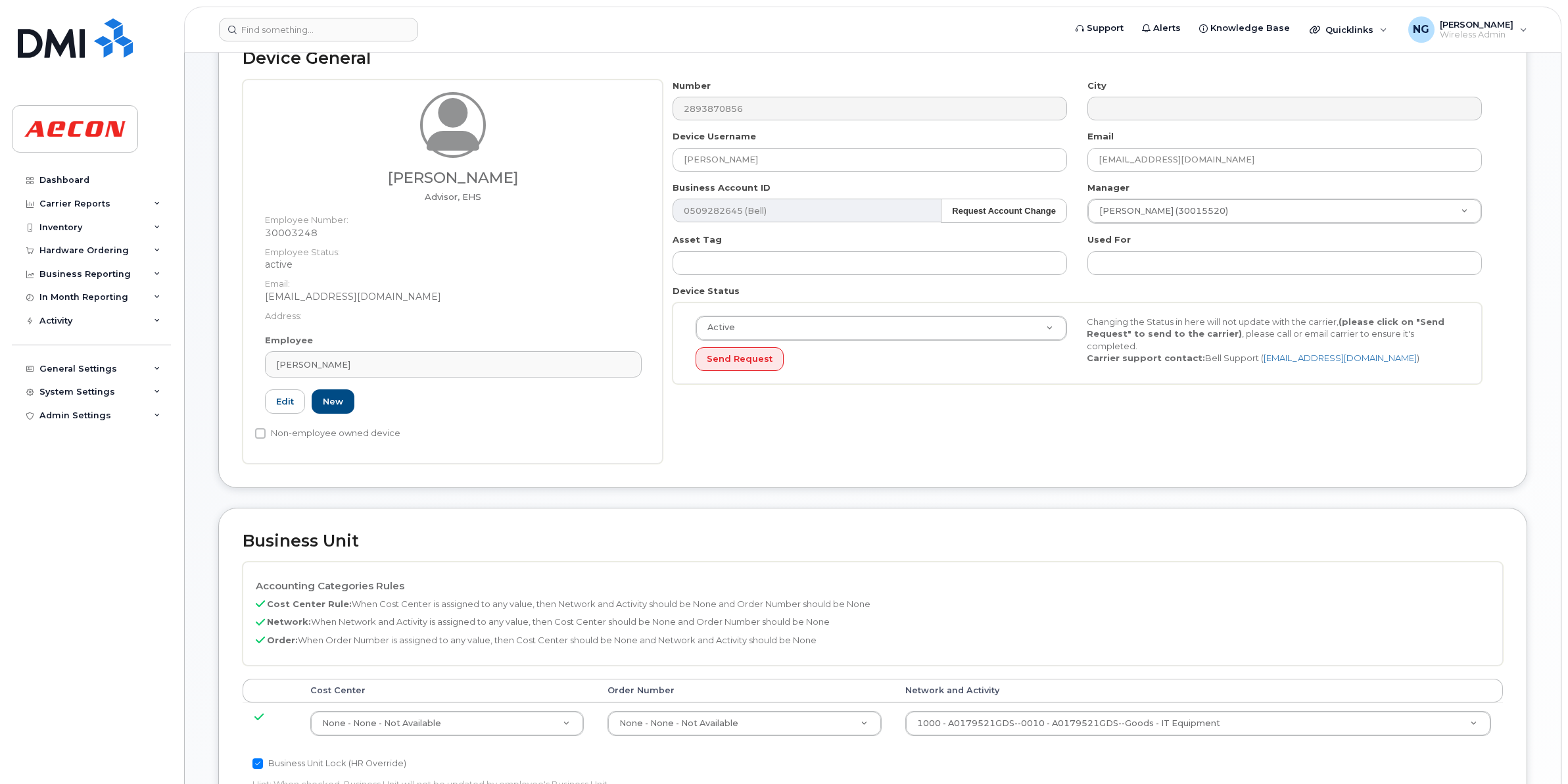
scroll to position [164, 0]
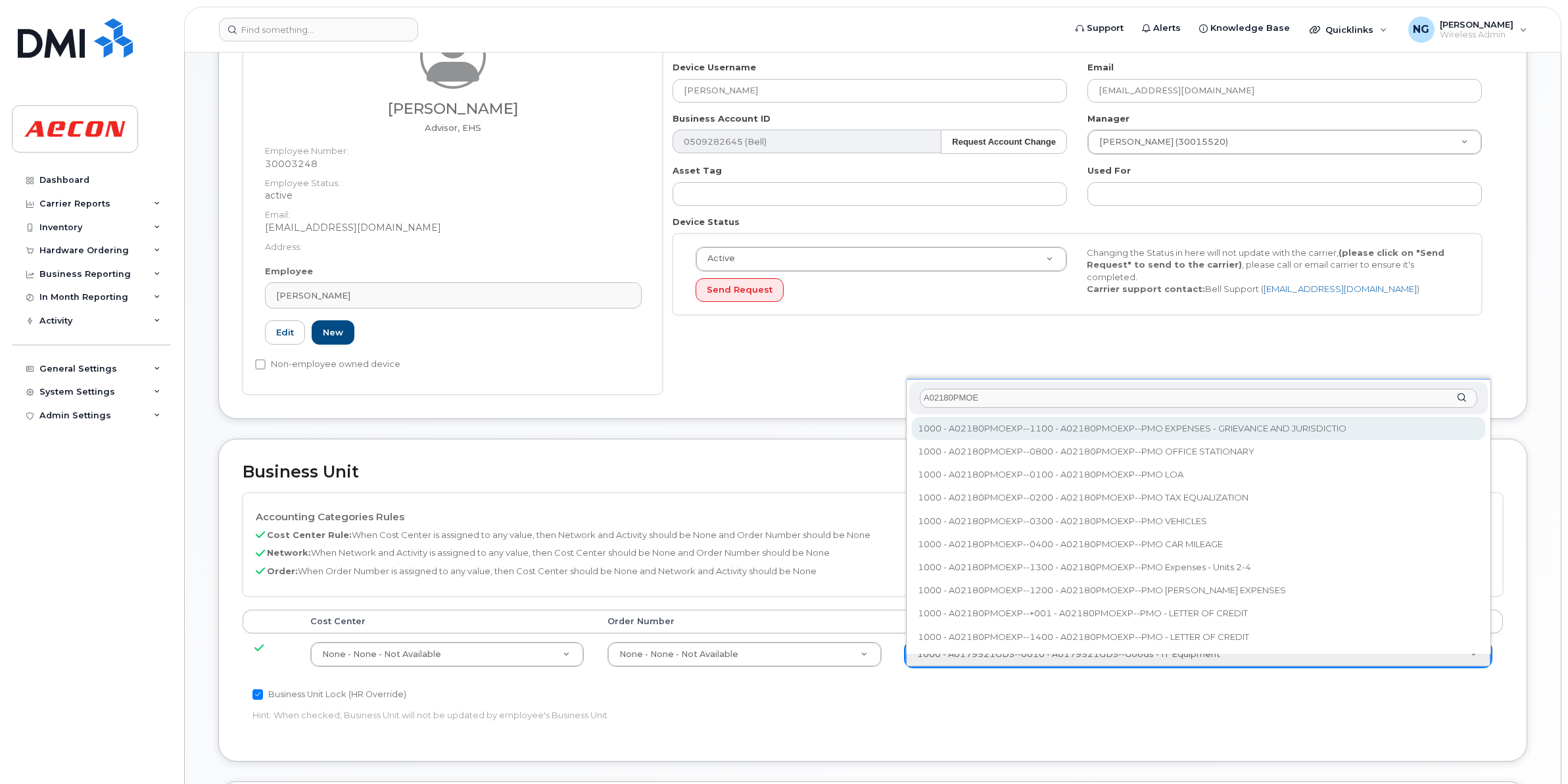
click at [1010, 391] on input "A02180PMOE" at bounding box center [1198, 397] width 557 height 19
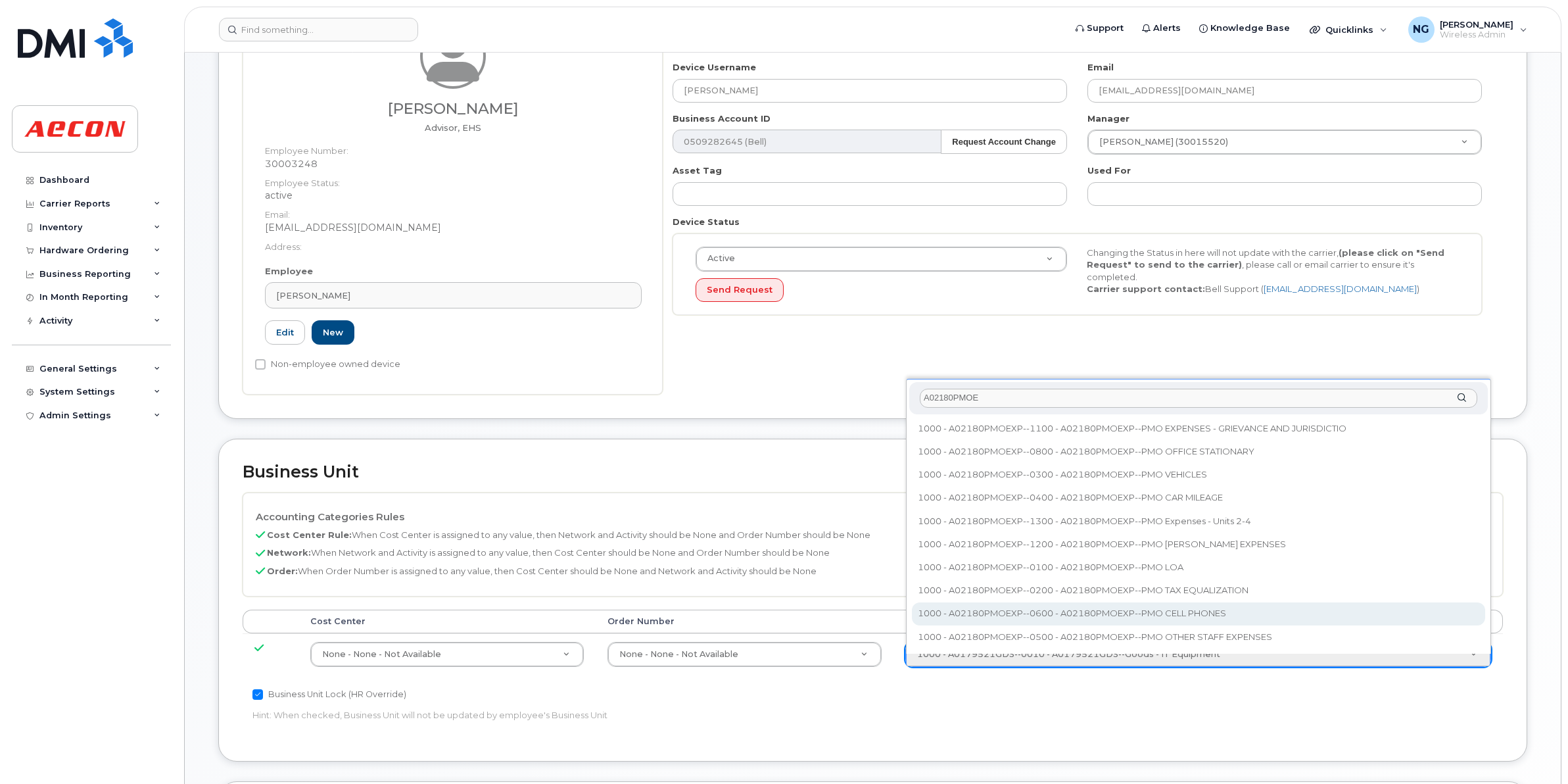
type input "A02180PMOE"
type input "35511858"
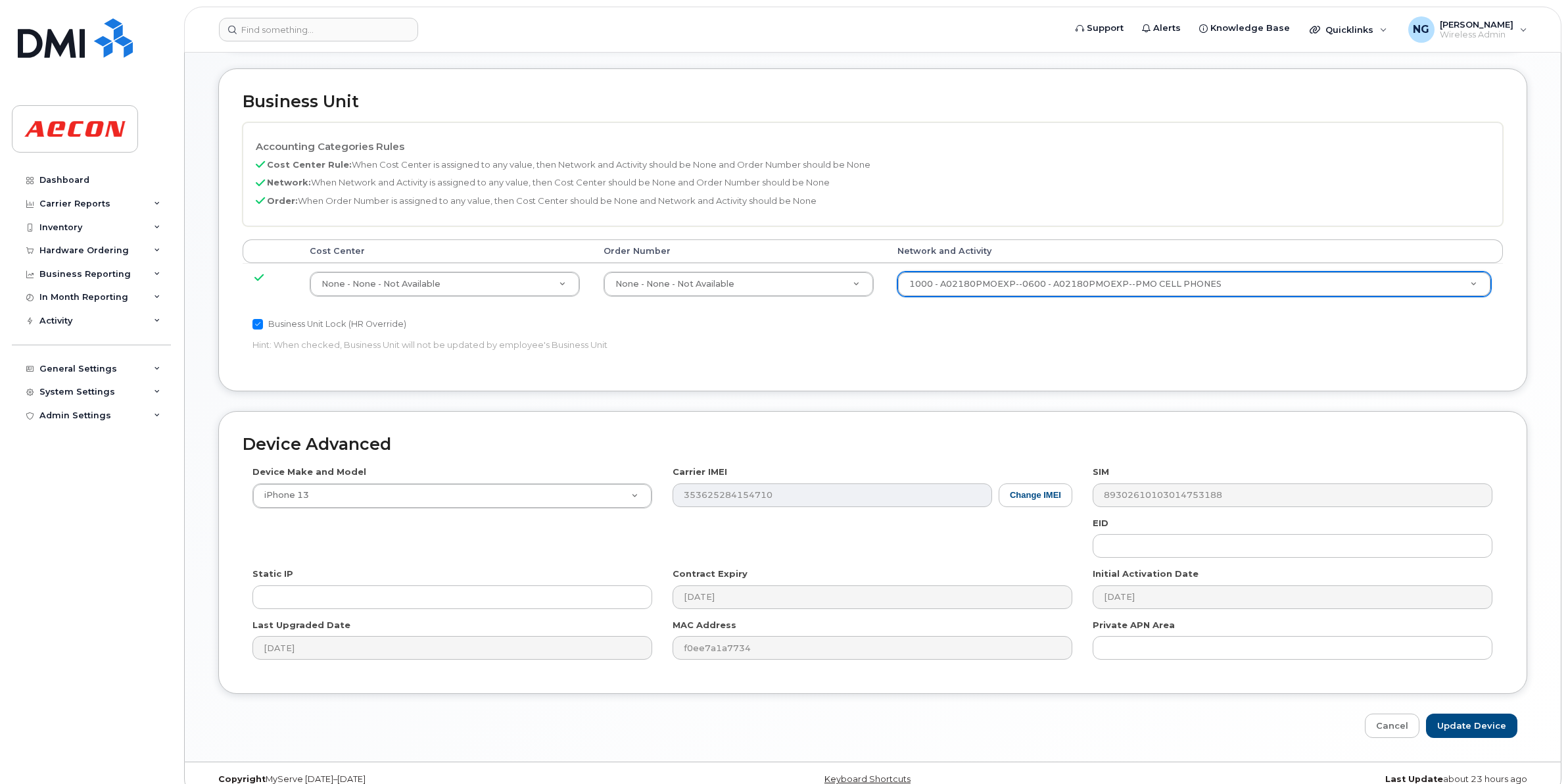
scroll to position [557, 0]
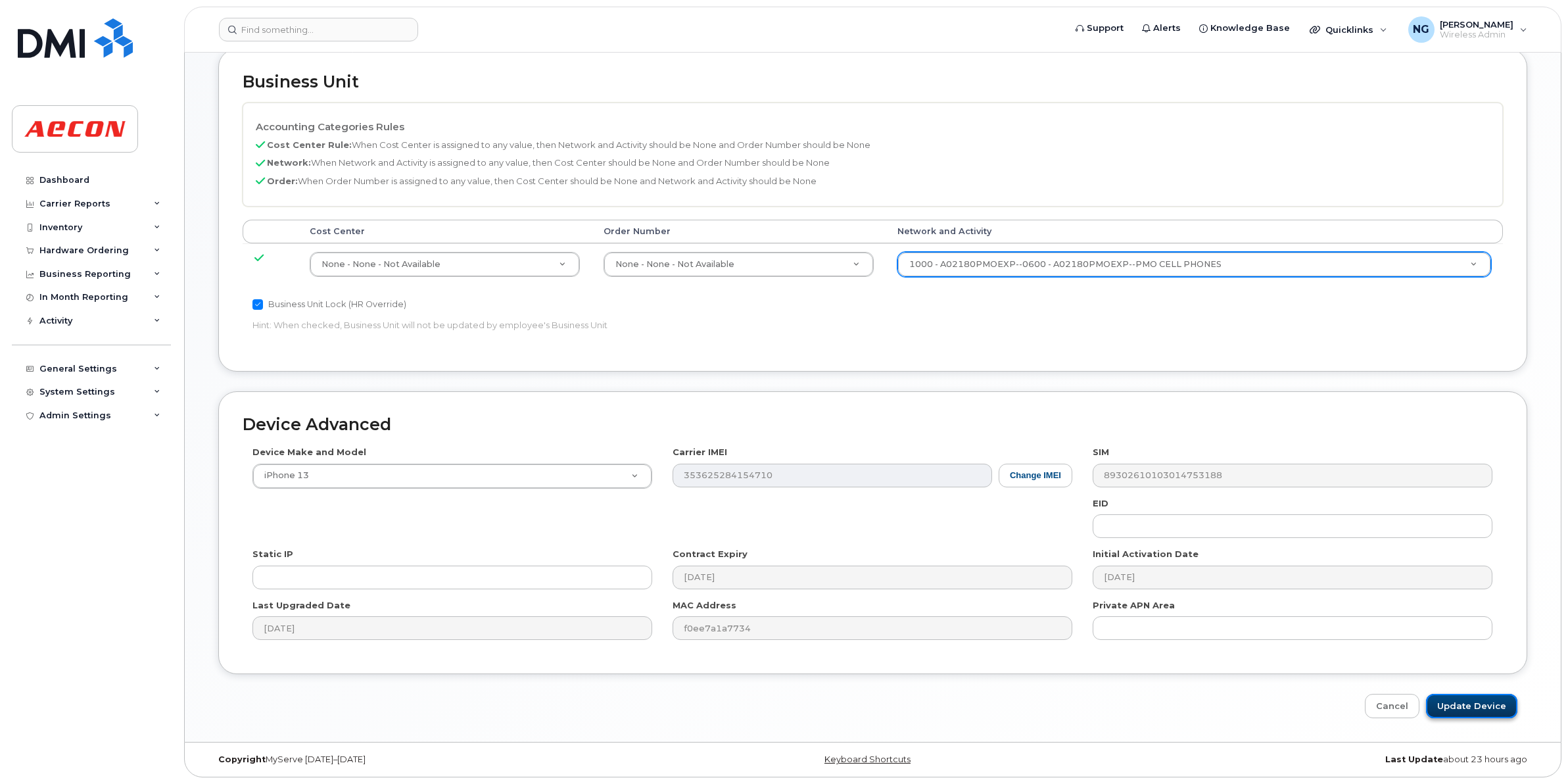
click at [1444, 702] on input "Update Device" at bounding box center [1471, 706] width 91 height 25
type input "Saving..."
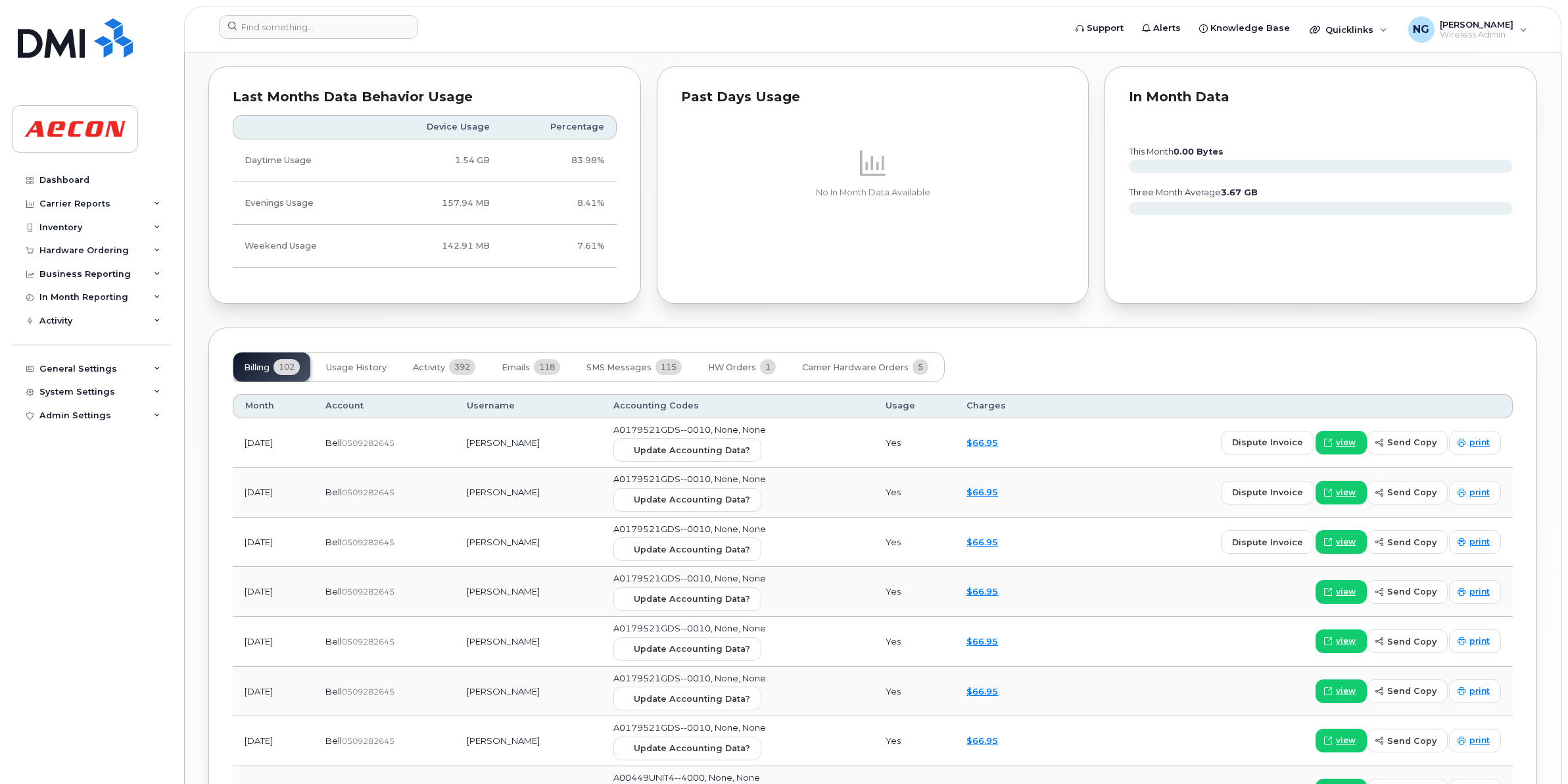
scroll to position [1480, 0]
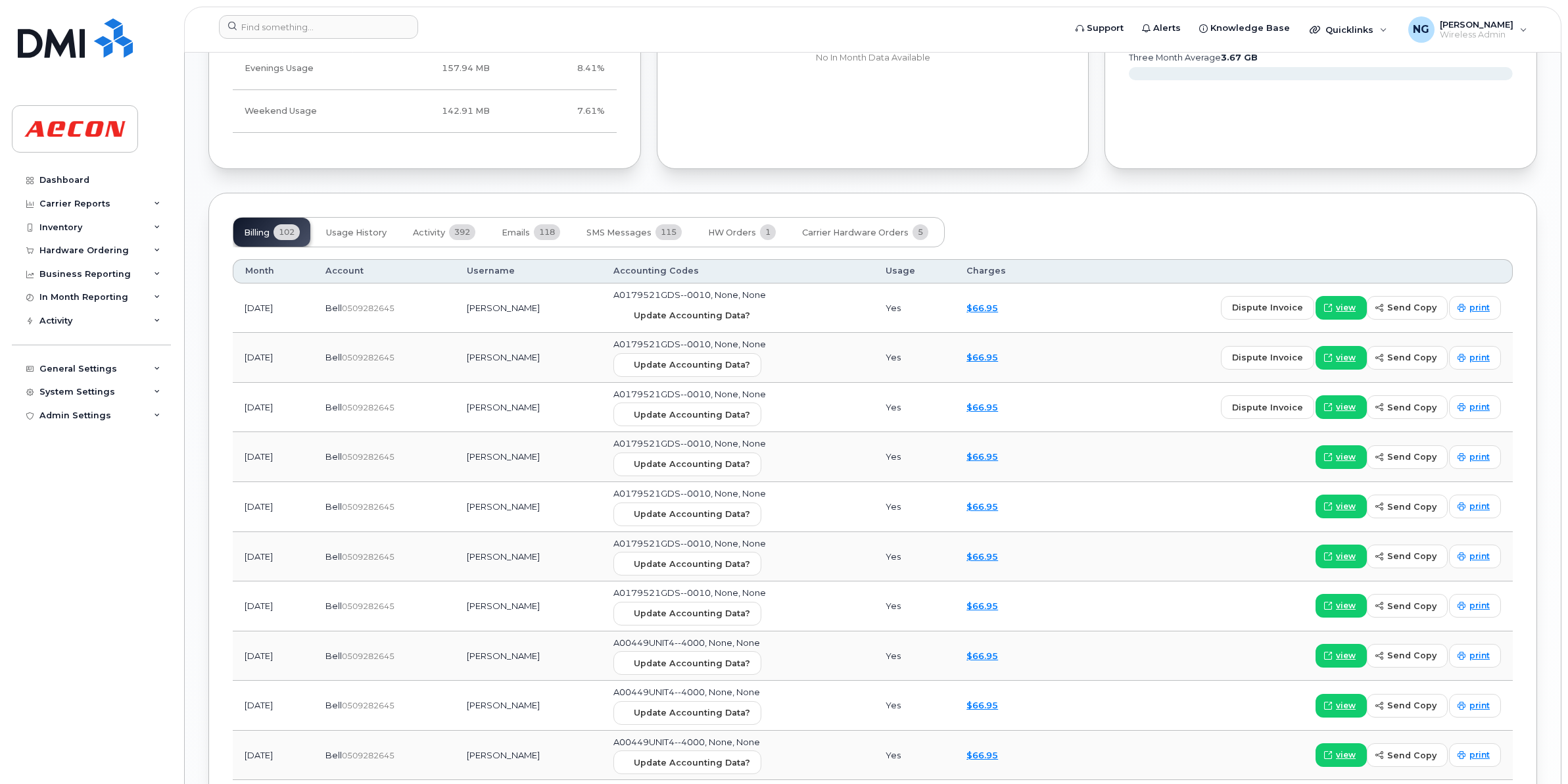
click at [749, 317] on span "Update Accounting Data?" at bounding box center [692, 315] width 117 height 13
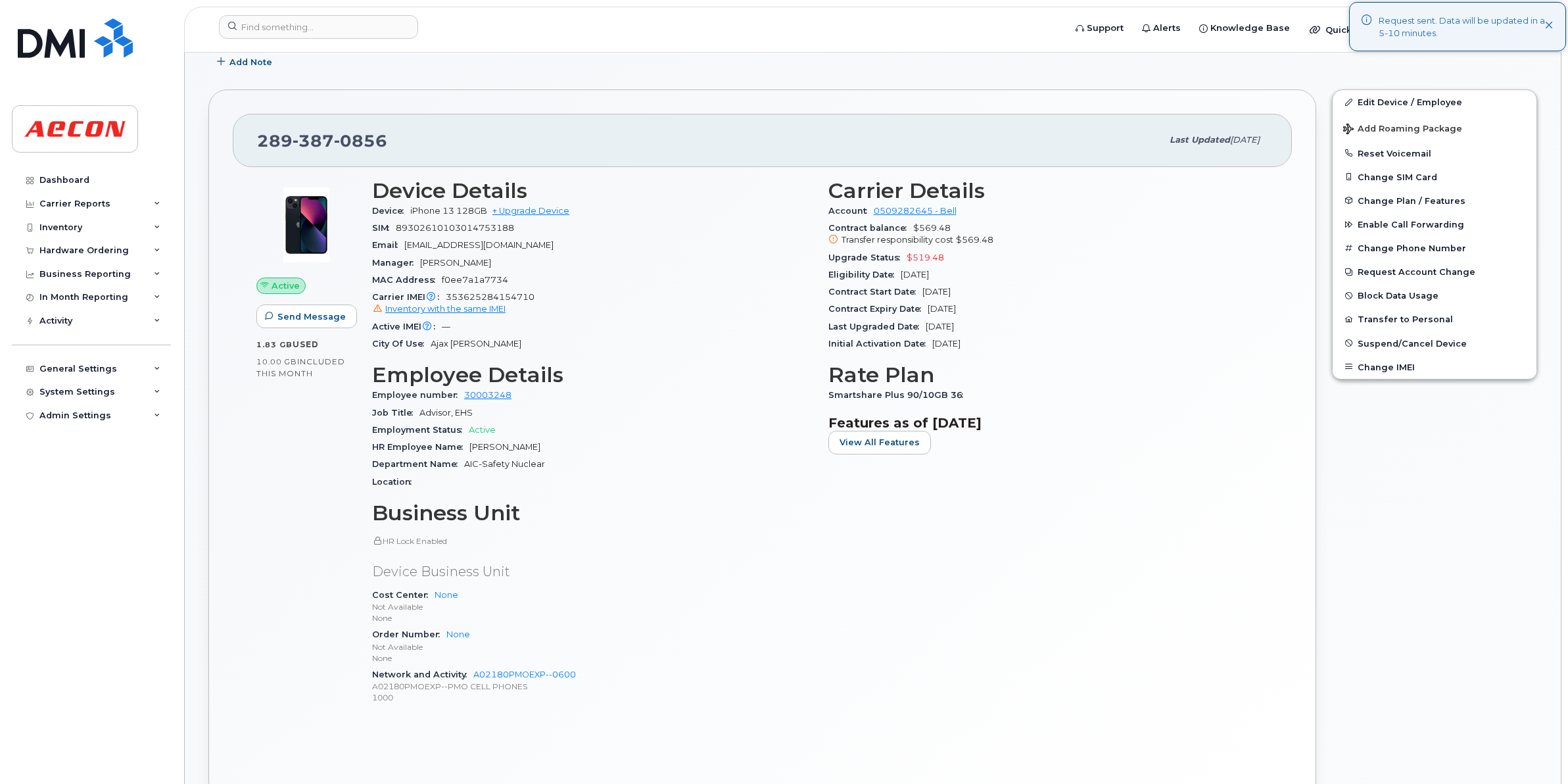
scroll to position [82, 0]
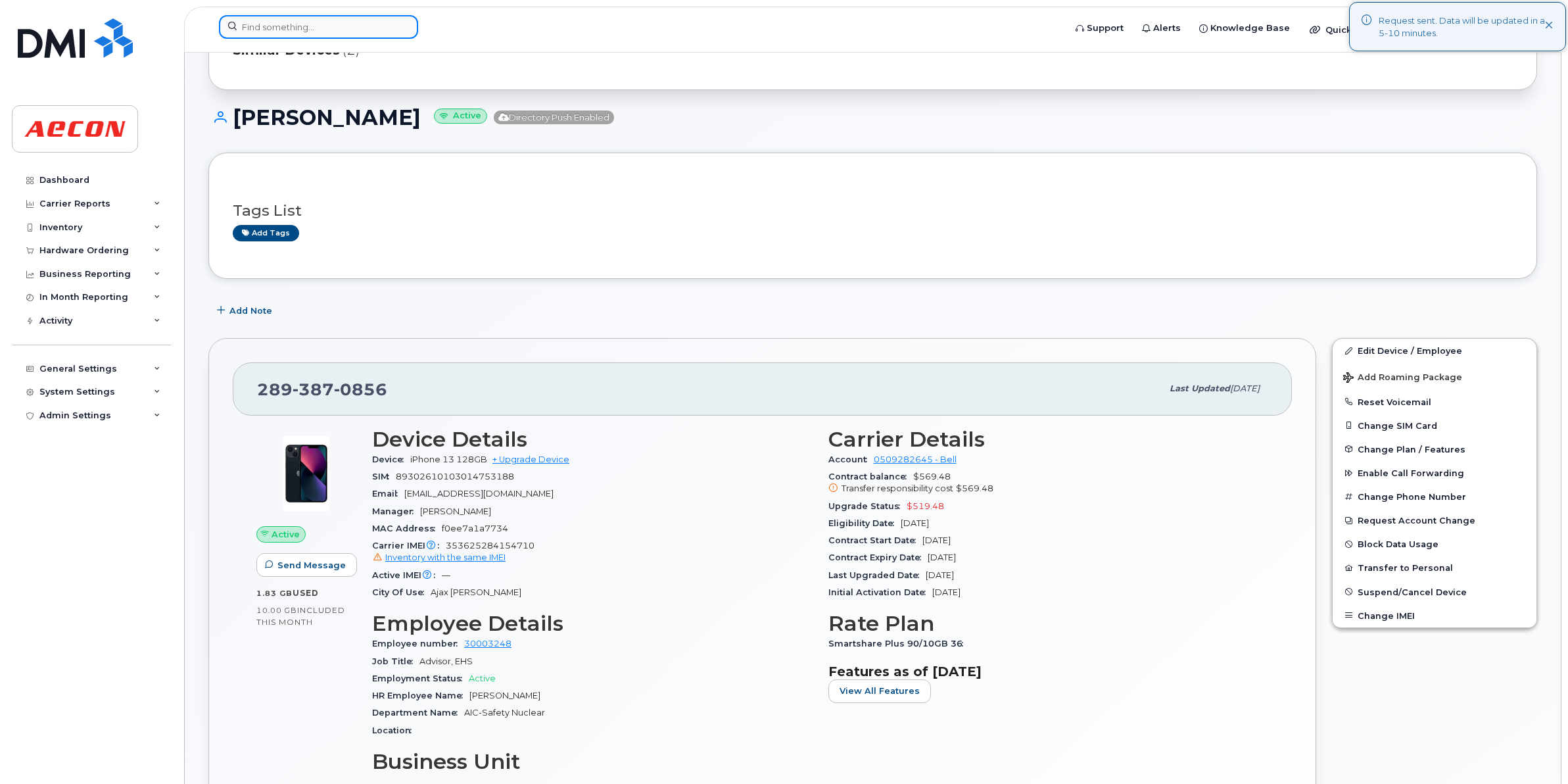
click at [327, 33] on input at bounding box center [319, 27] width 200 height 24
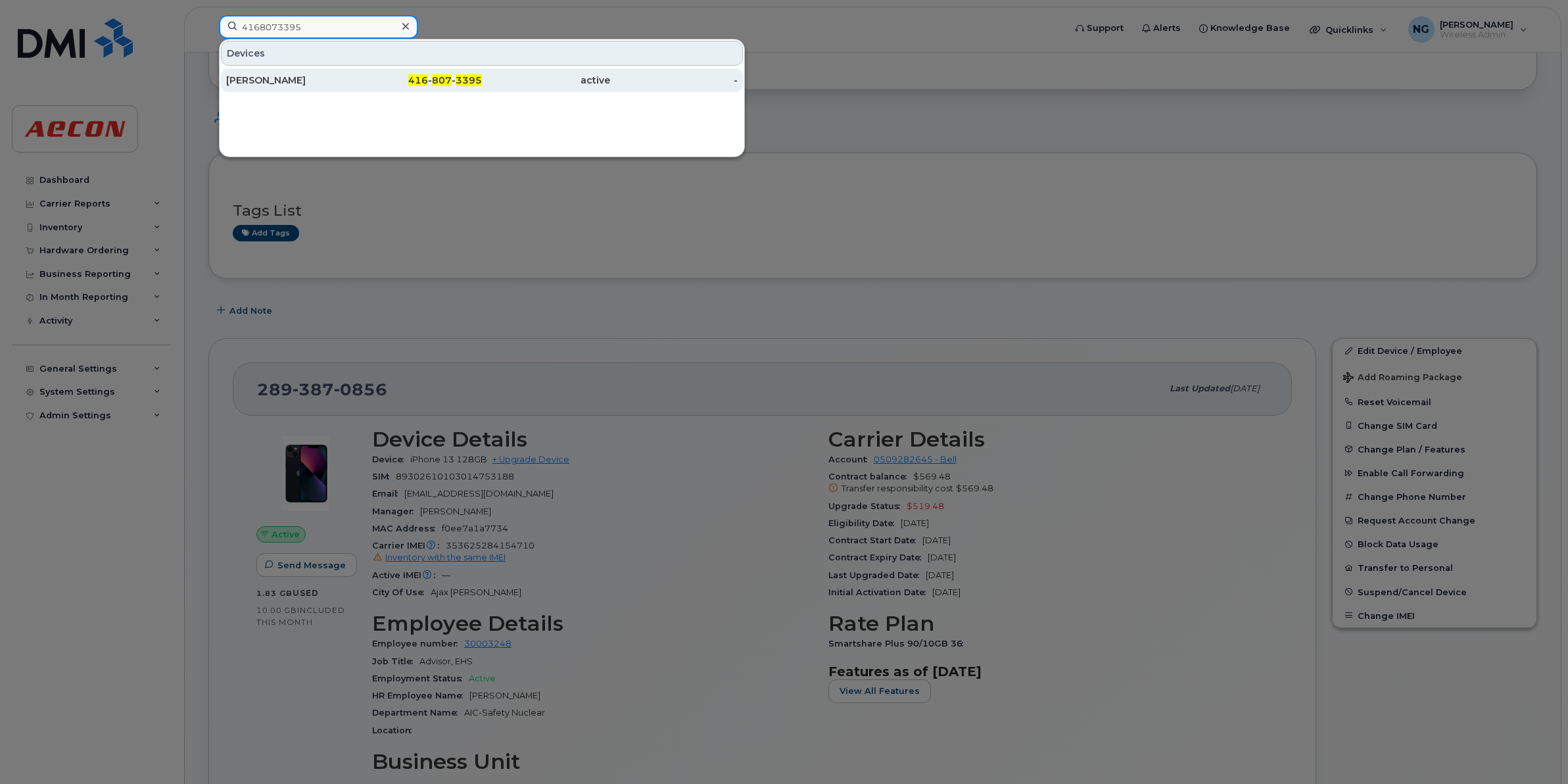
type input "4168073395"
click at [425, 77] on span "416" at bounding box center [418, 80] width 20 height 12
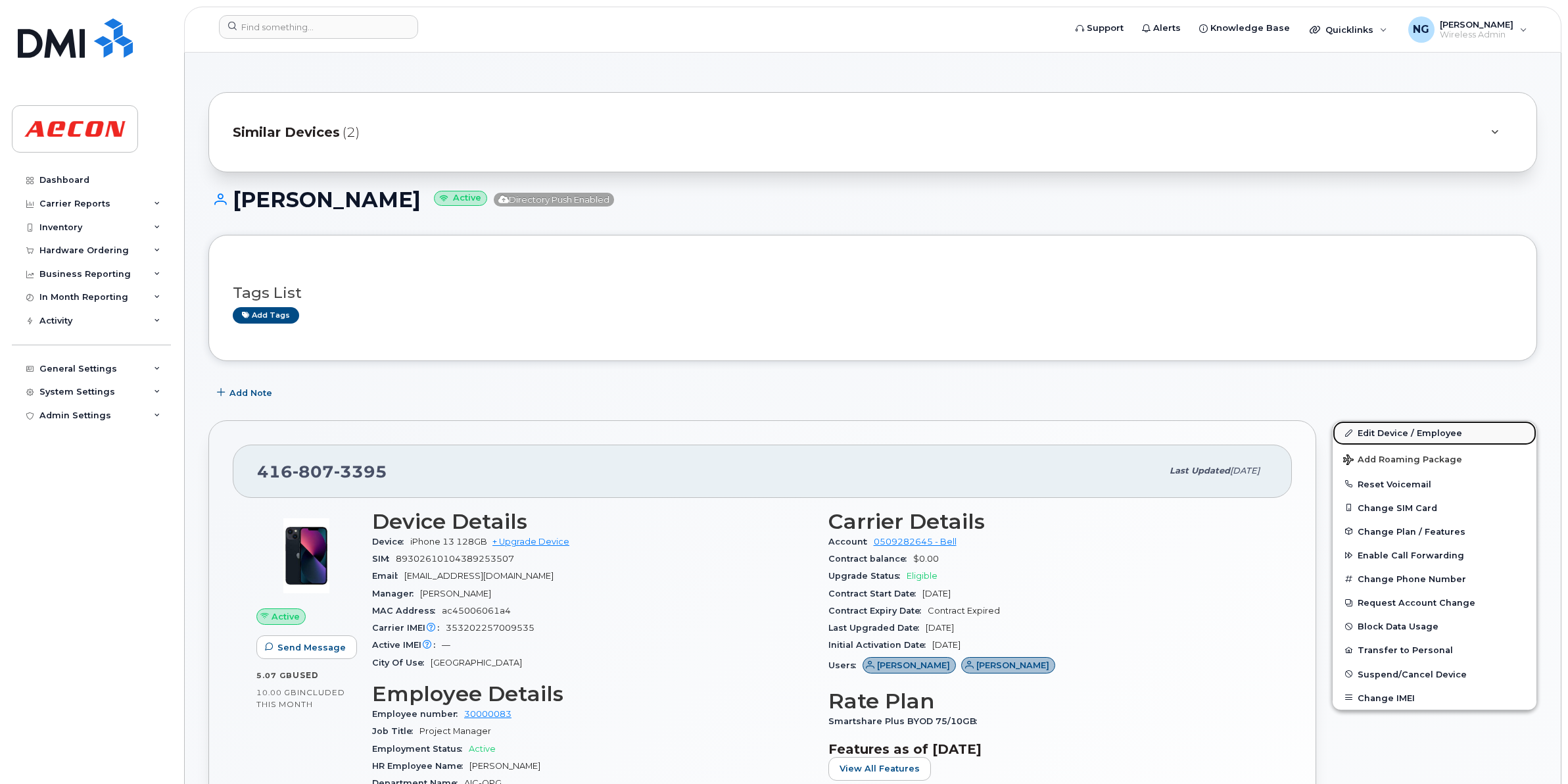
click at [1415, 426] on link "Edit Device / Employee" at bounding box center [1435, 433] width 204 height 24
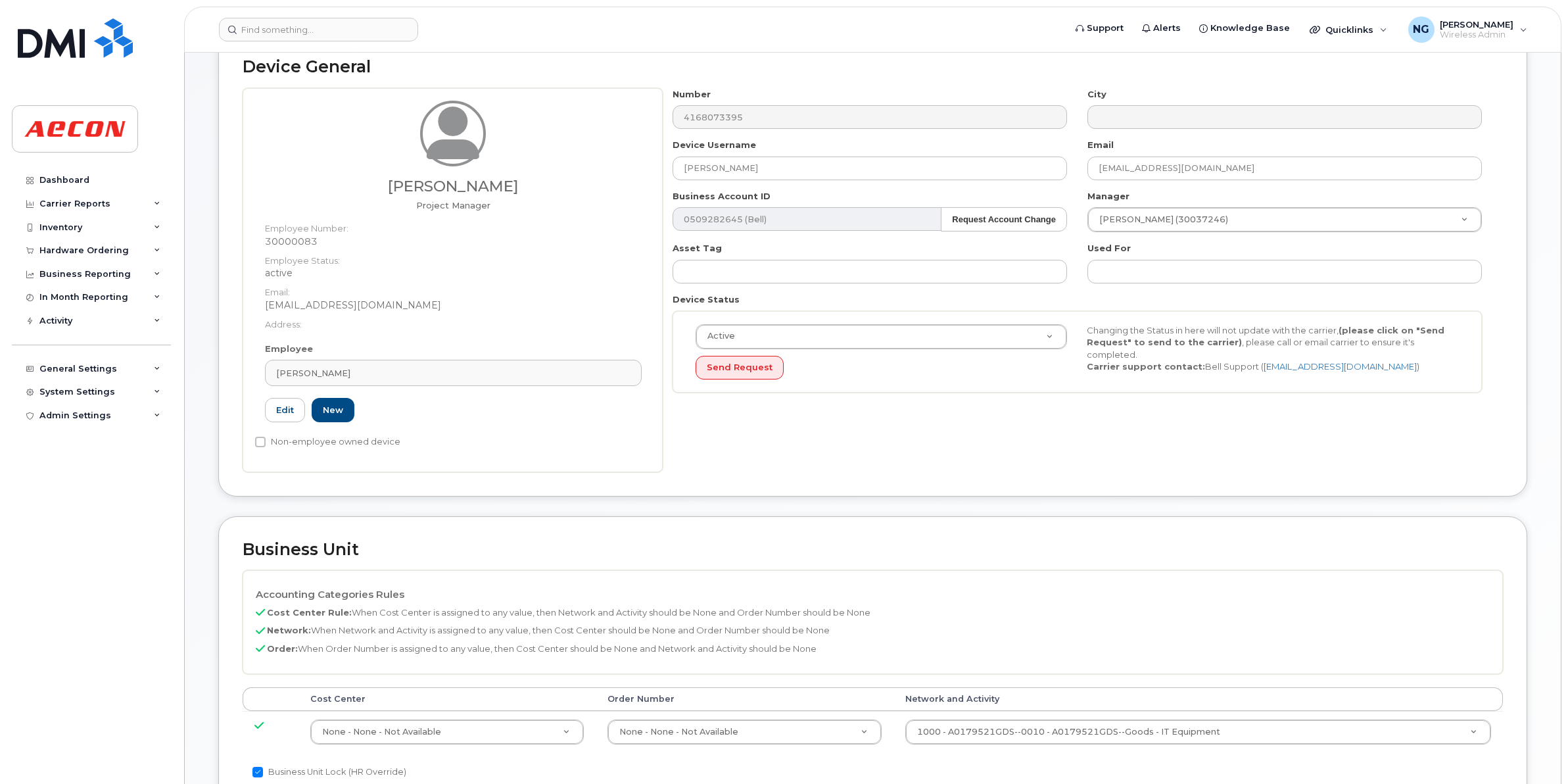
scroll to position [164, 0]
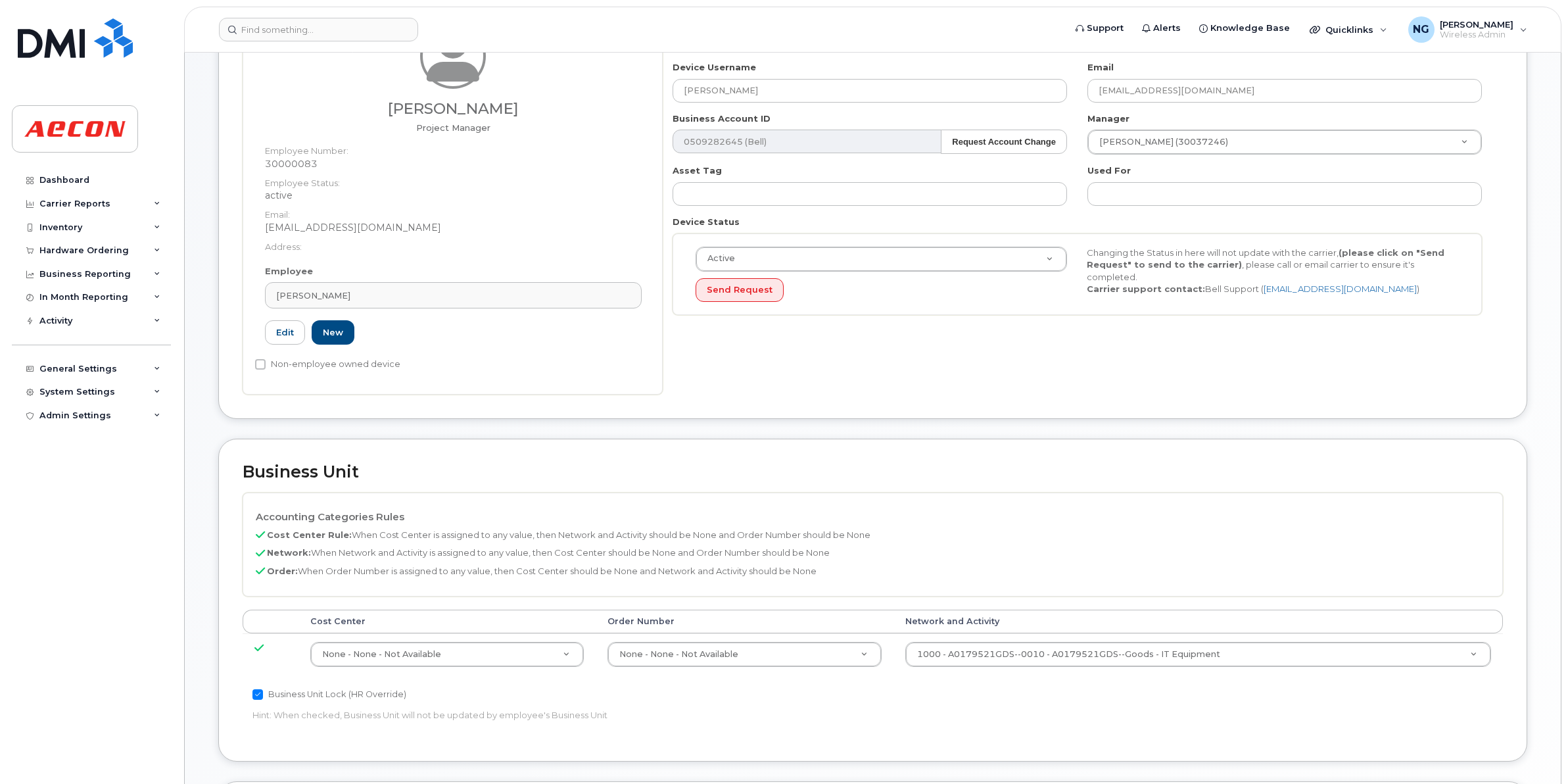
click at [1098, 635] on td "1000 - A0179521GDS--0010 - A0179521GDS--Goods - IT Equipment 33989259" at bounding box center [1197, 654] width 610 height 42
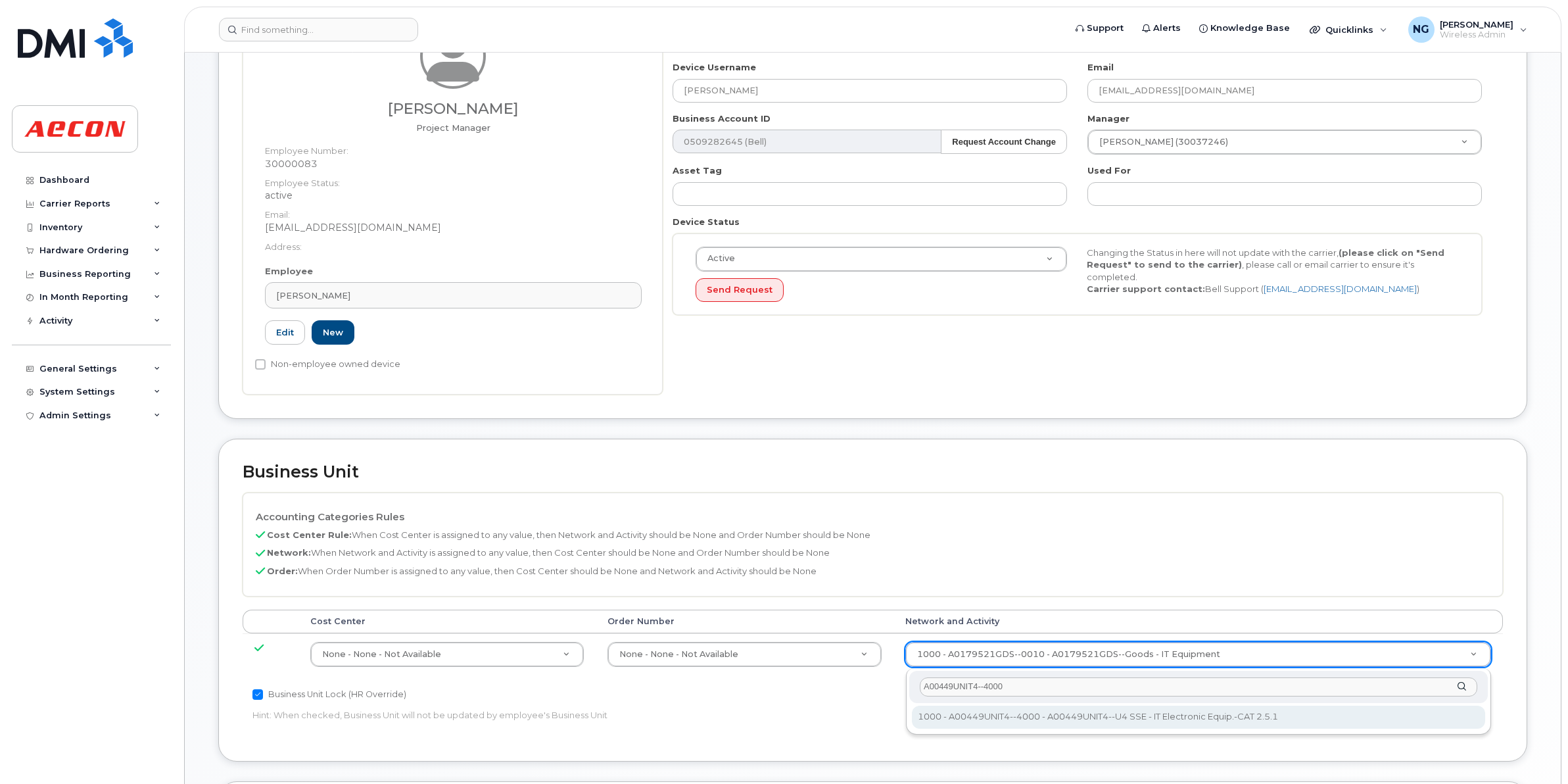
type input "A00449UNIT4--4000"
type input "4199222"
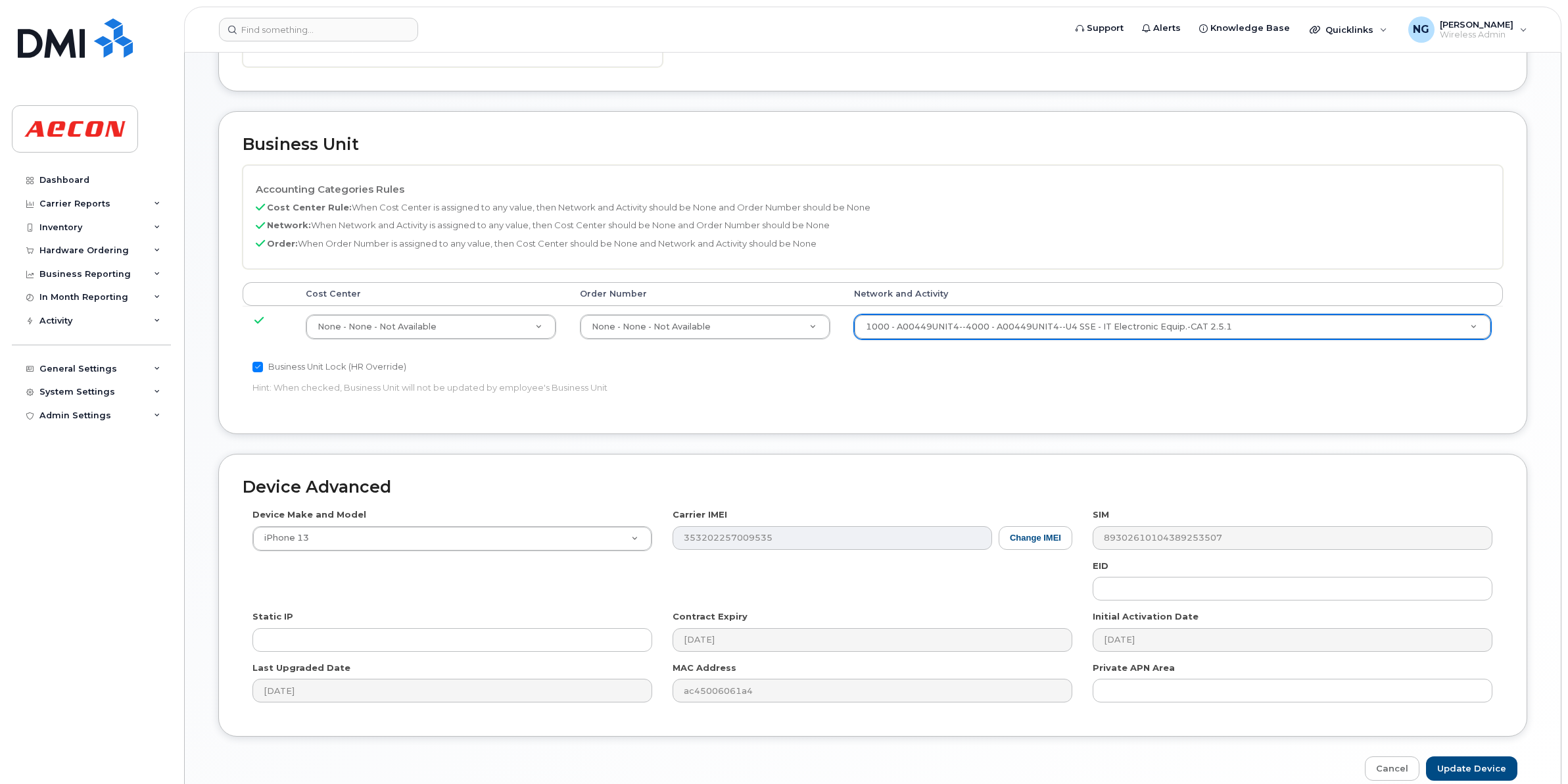
scroll to position [557, 0]
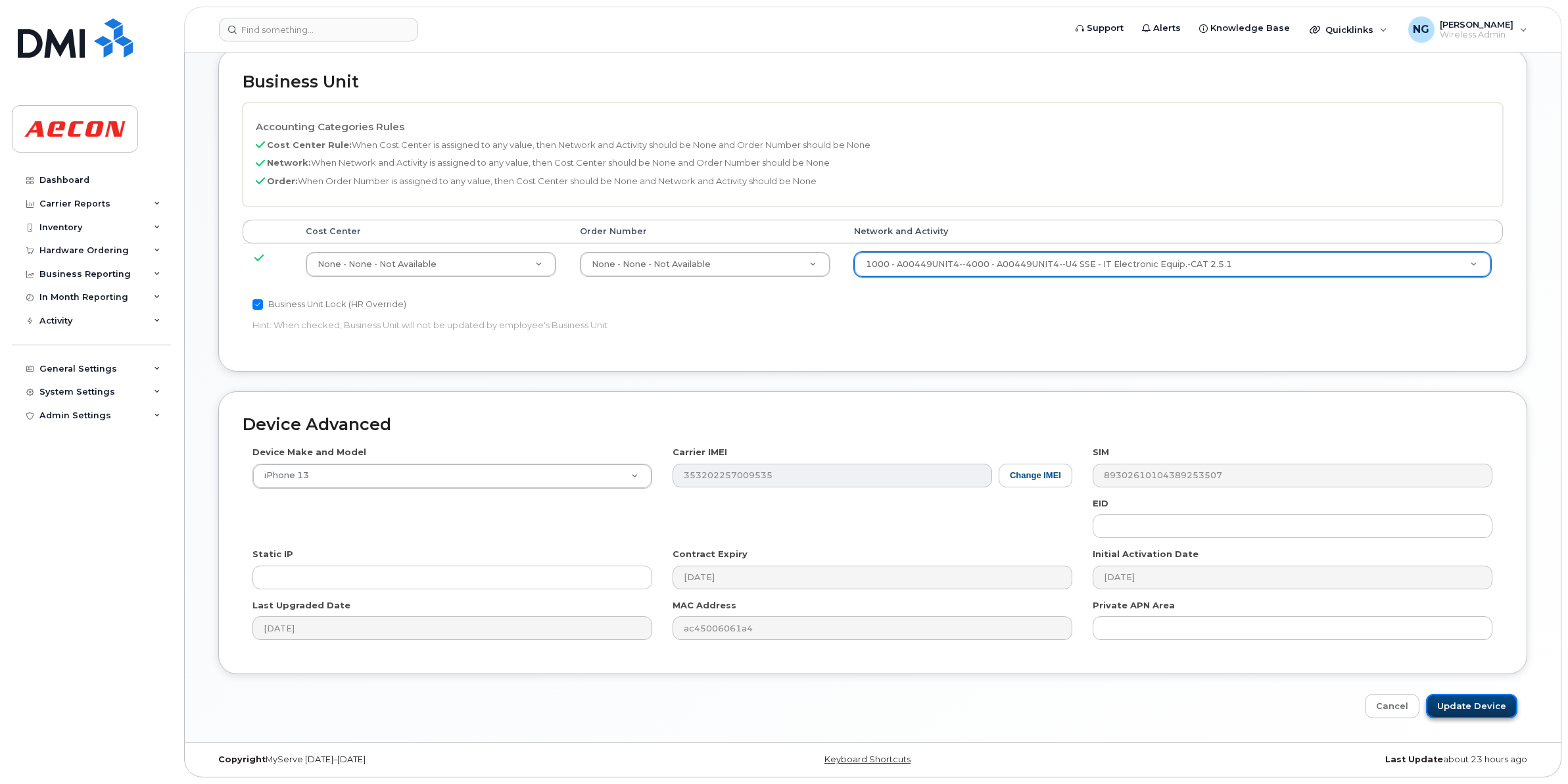
click at [1456, 697] on input "Update Device" at bounding box center [1471, 706] width 91 height 25
type input "Saving..."
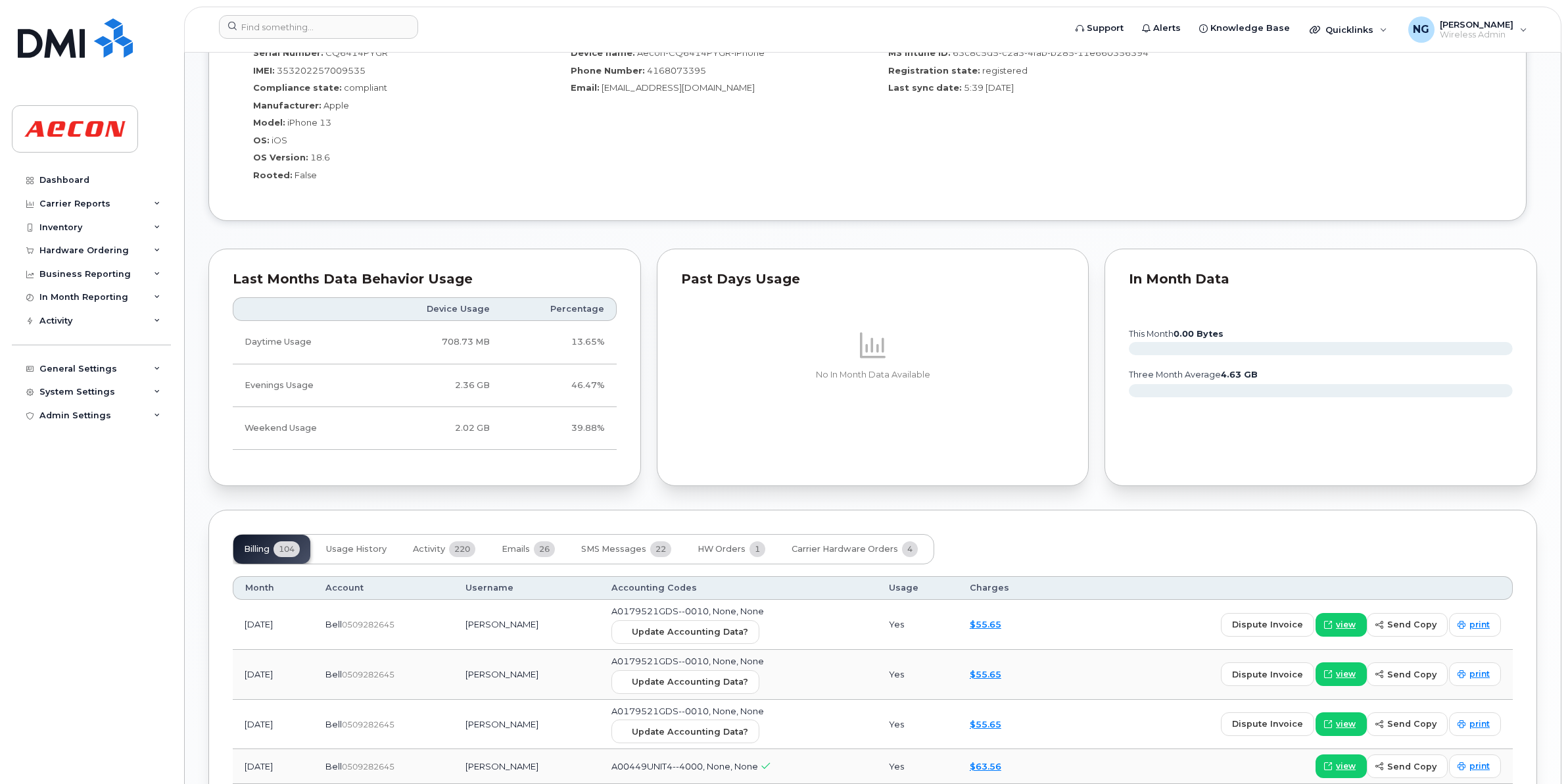
scroll to position [1480, 0]
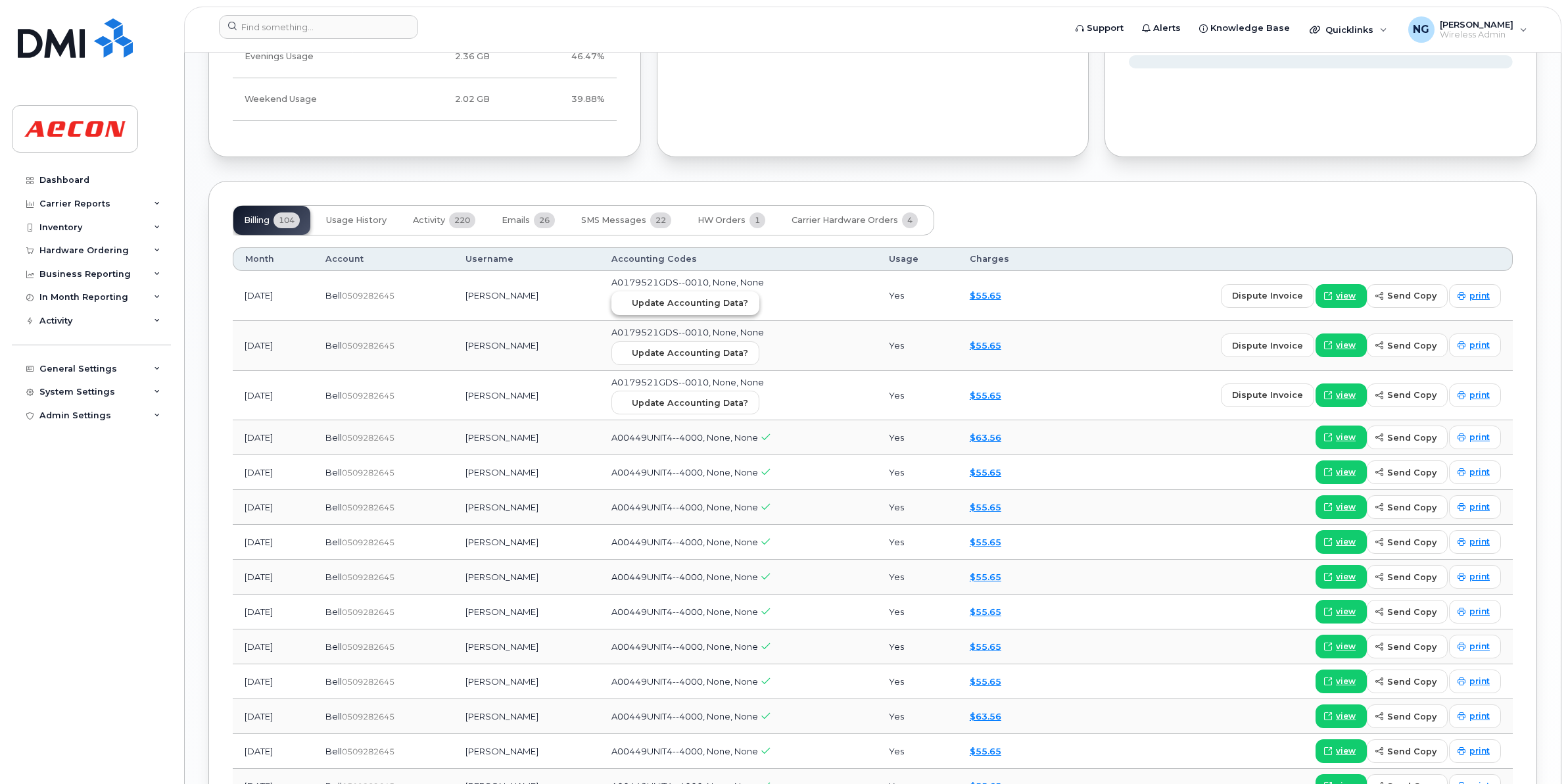
click at [741, 303] on span "Update Accounting Data?" at bounding box center [690, 303] width 117 height 13
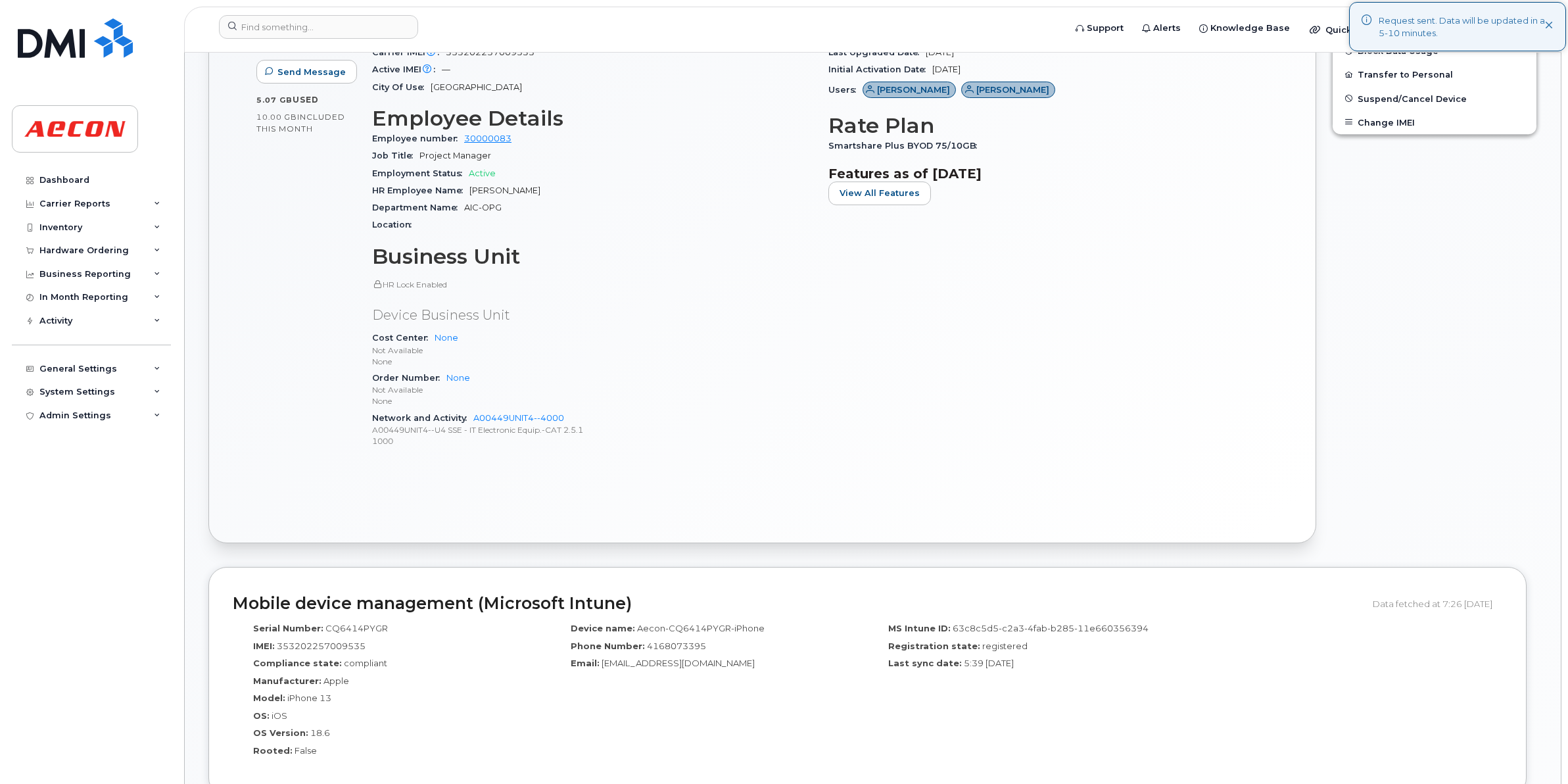
scroll to position [1233, 0]
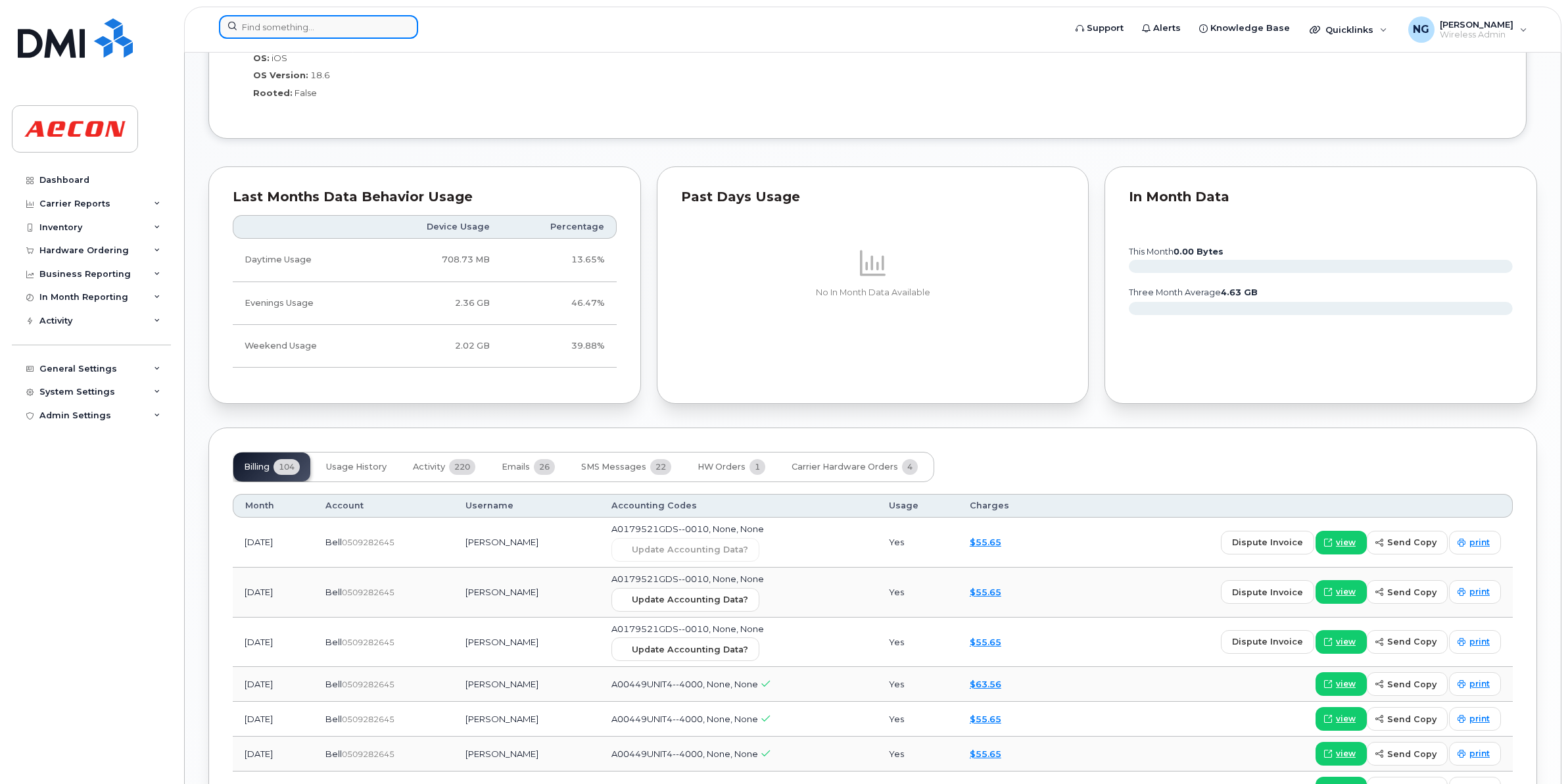
click at [324, 19] on input at bounding box center [319, 27] width 200 height 24
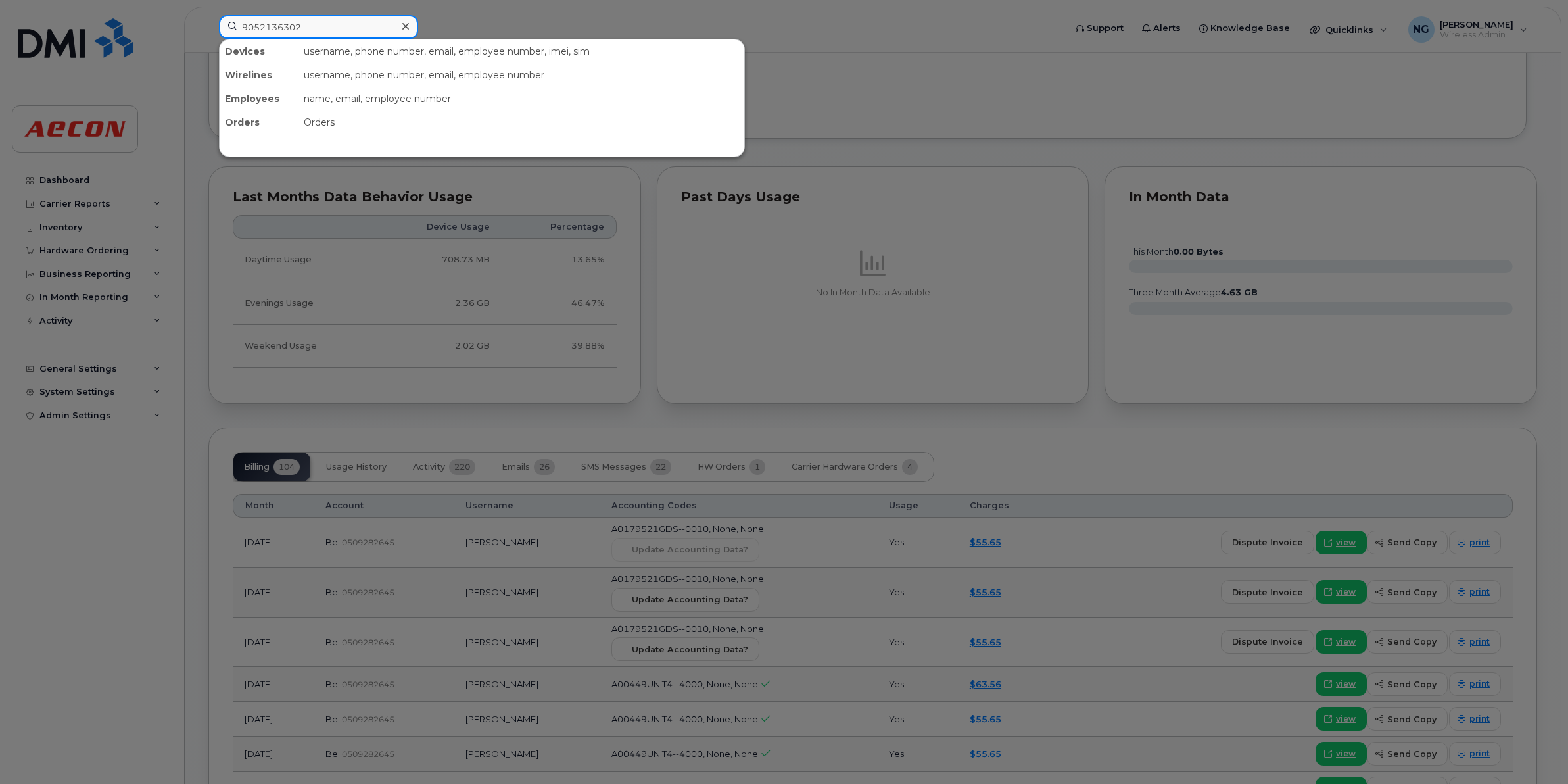
type input "9052136302"
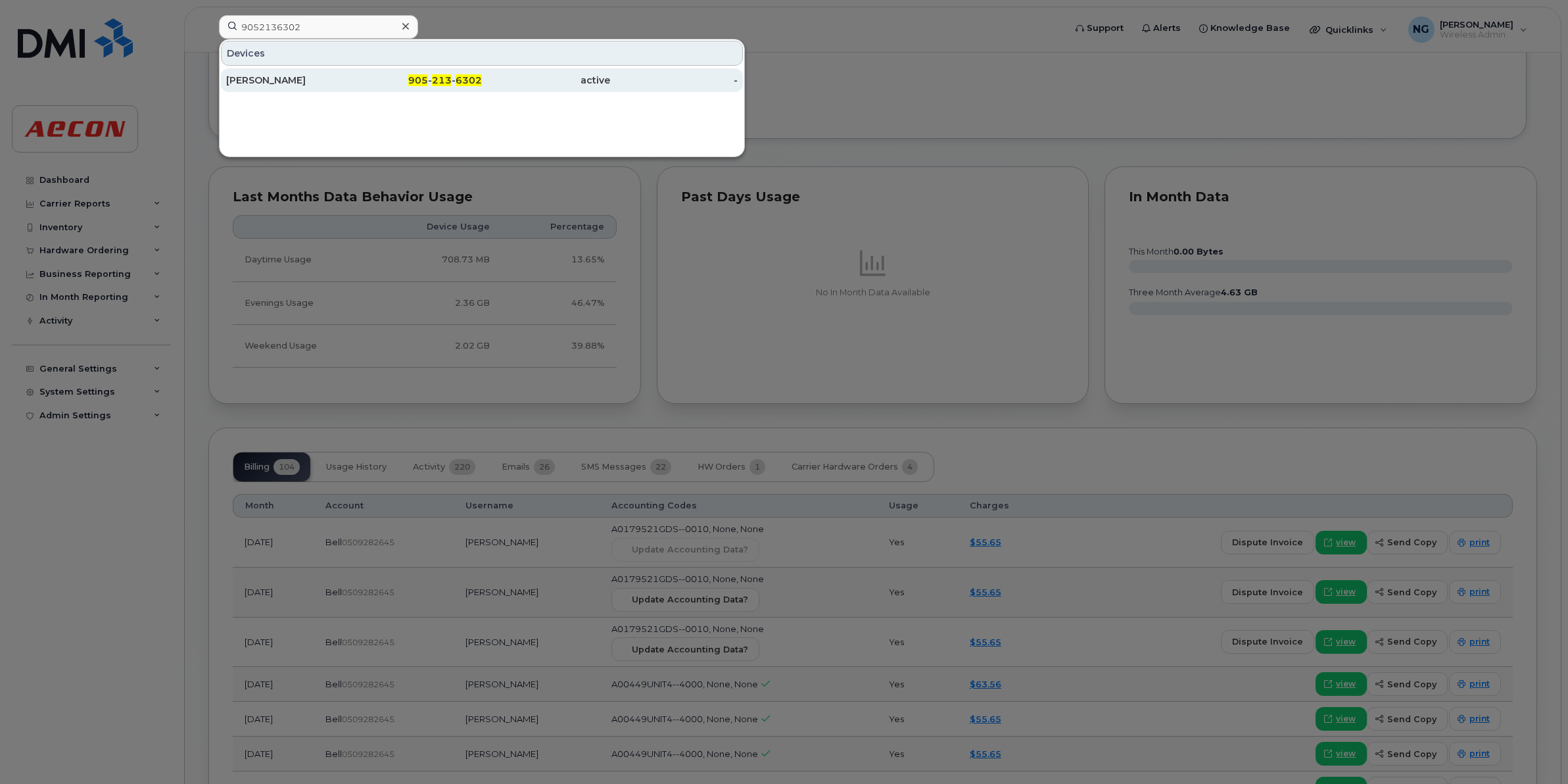
click at [448, 74] on div "905 - 213 - 6302" at bounding box center [419, 80] width 128 height 13
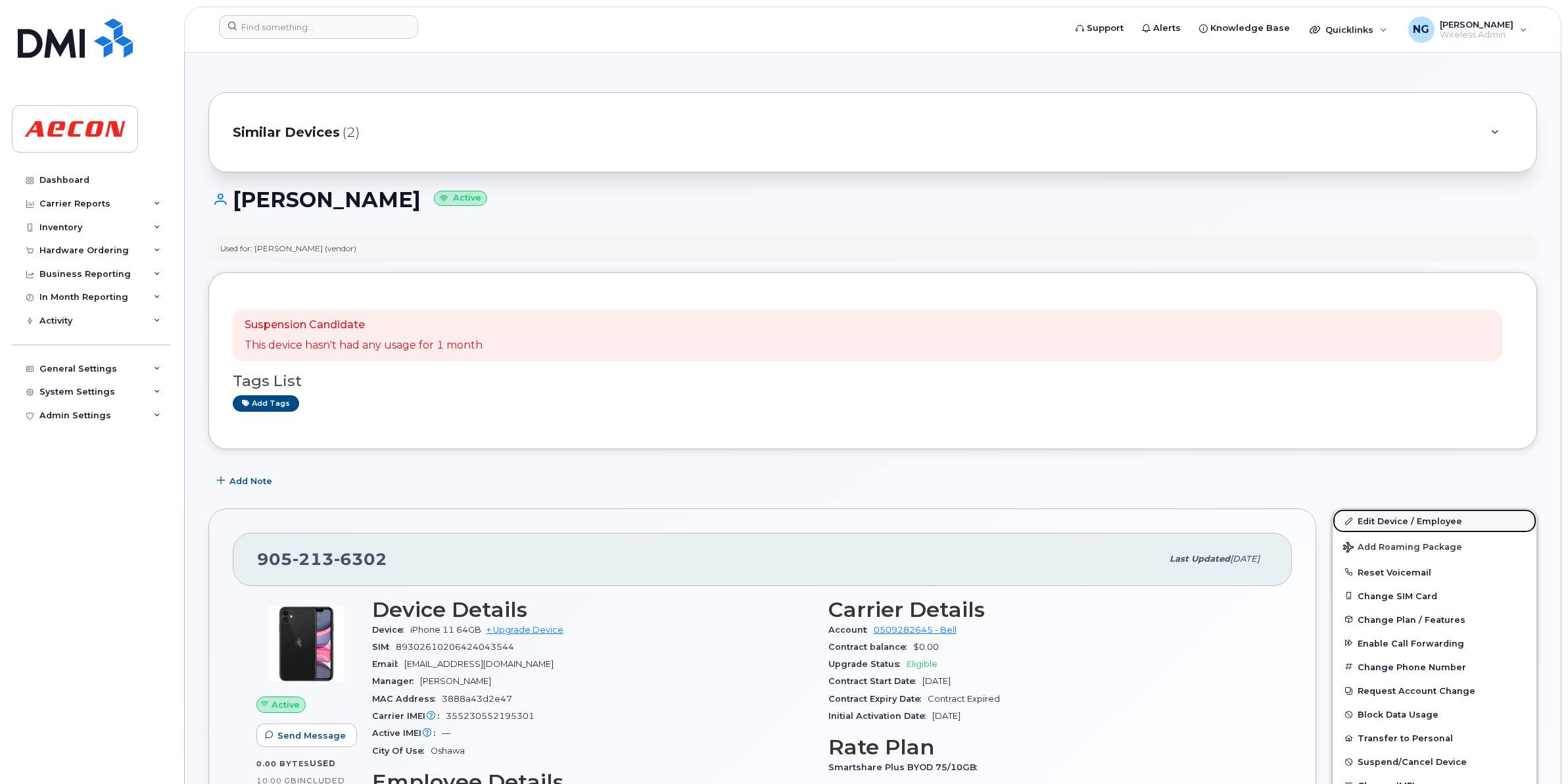
click at [1428, 524] on link "Edit Device / Employee" at bounding box center [1435, 521] width 204 height 24
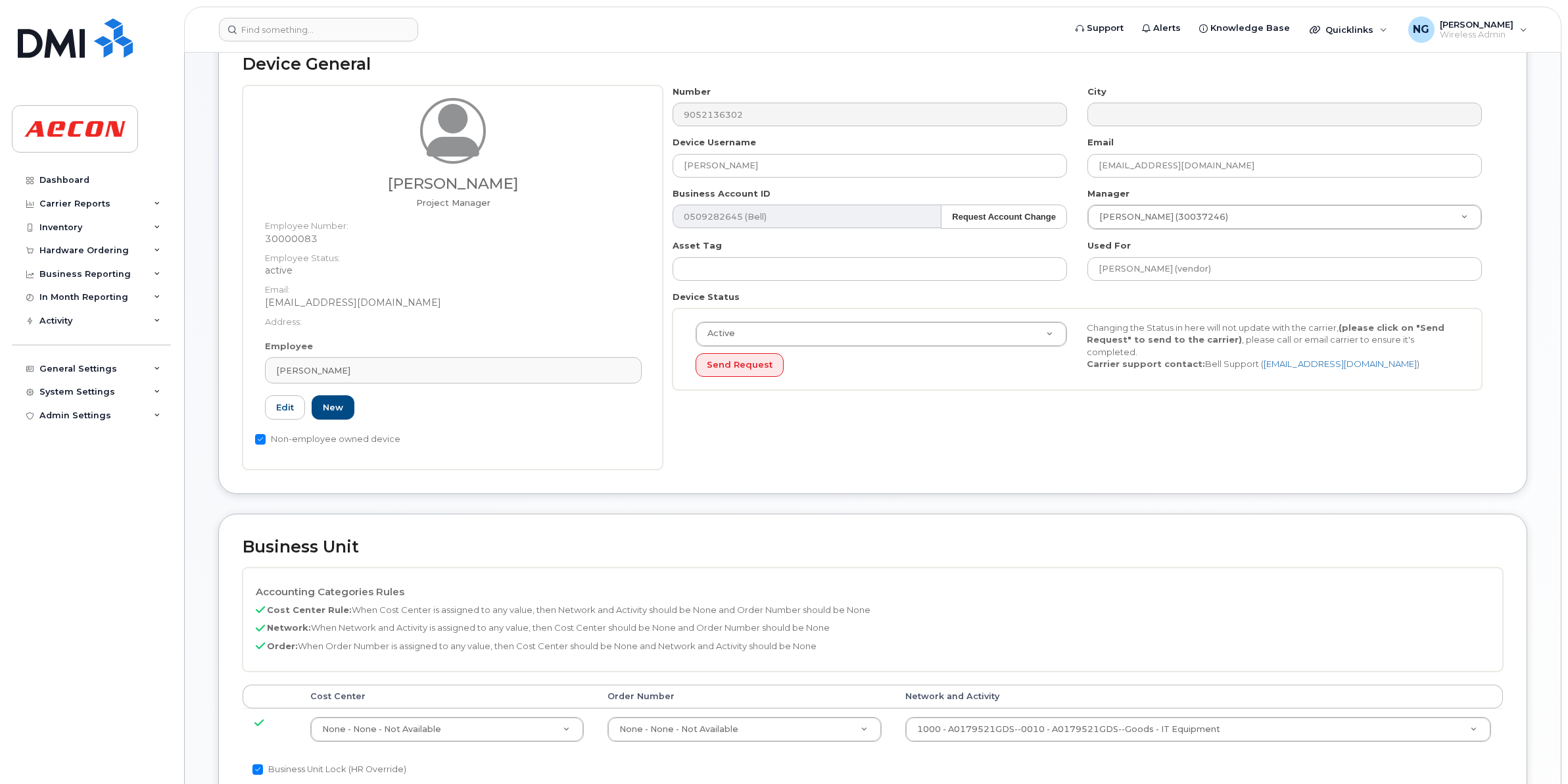
scroll to position [246, 0]
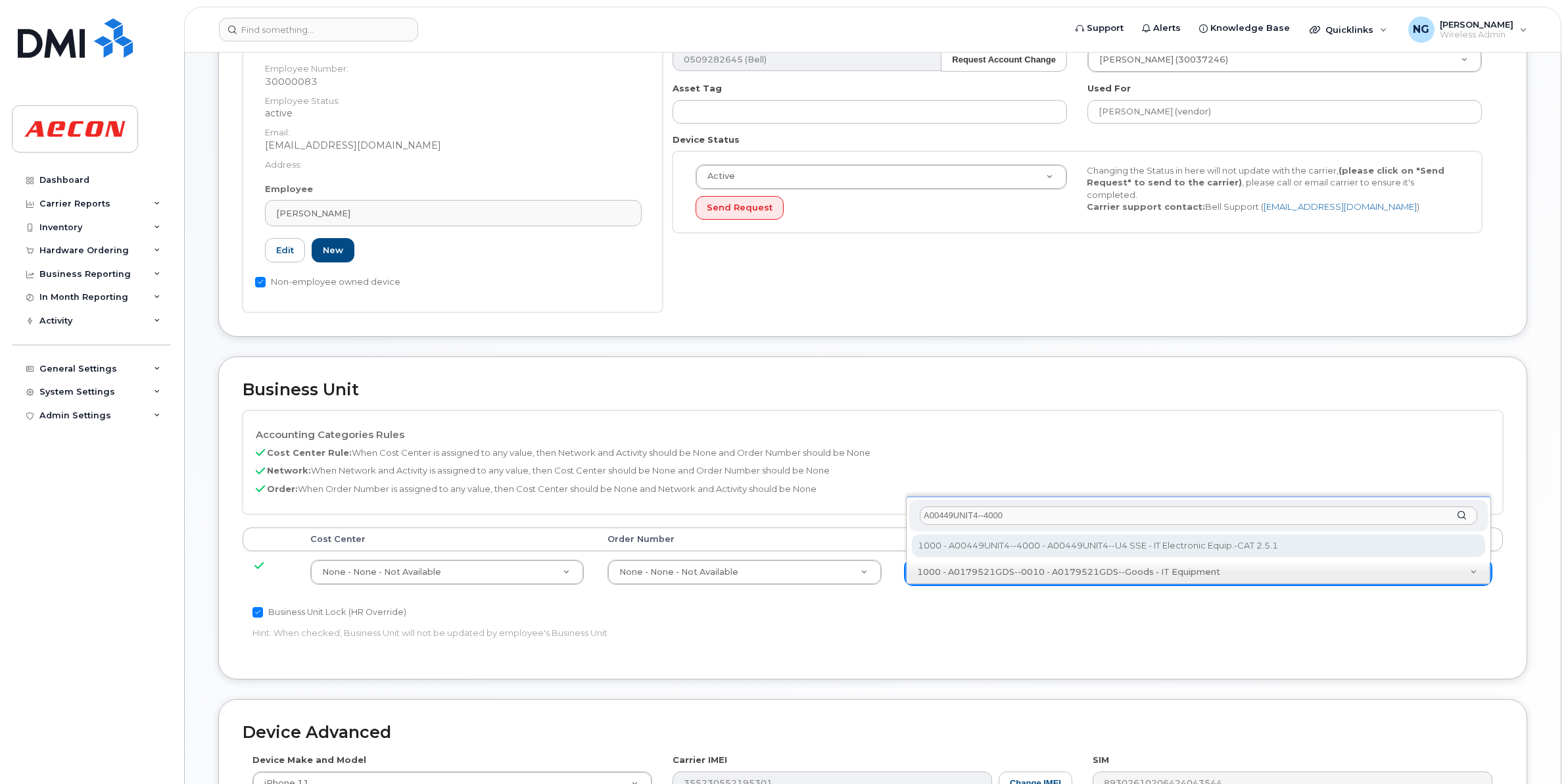
type input "A00449UNIT4--4000"
type input "4199222"
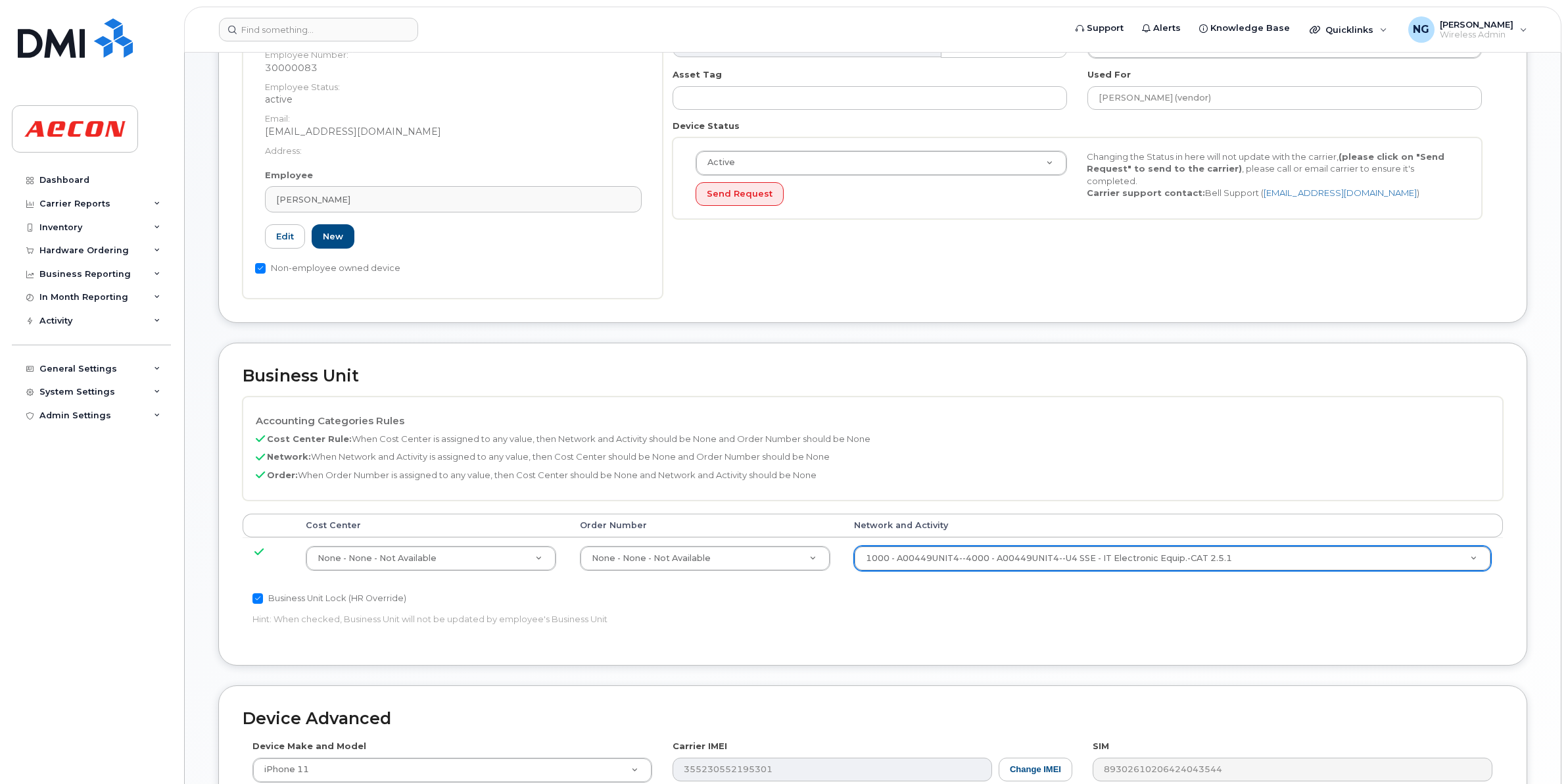
scroll to position [557, 0]
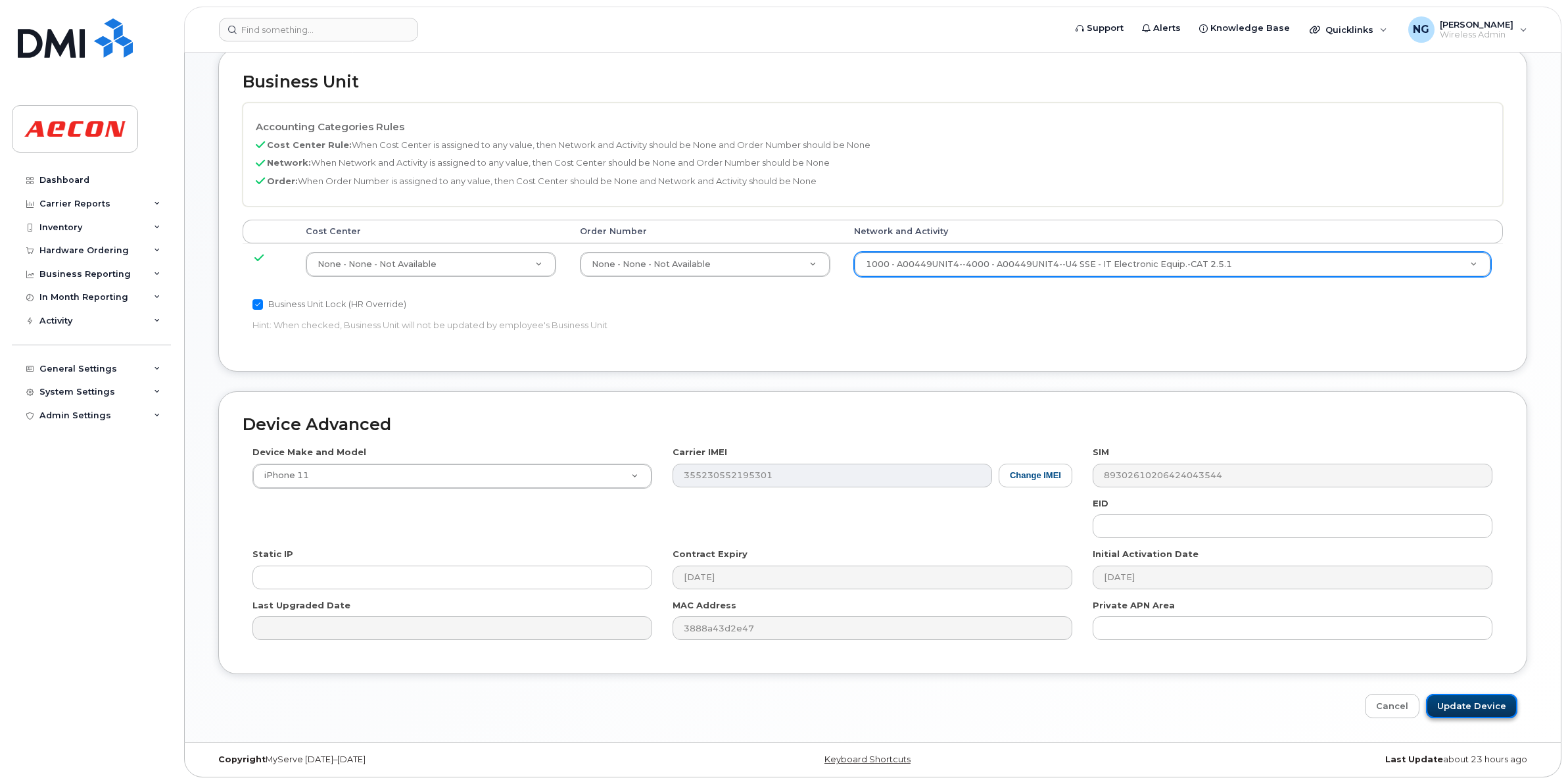
click at [1511, 706] on input "Update Device" at bounding box center [1471, 706] width 91 height 25
type input "Saving..."
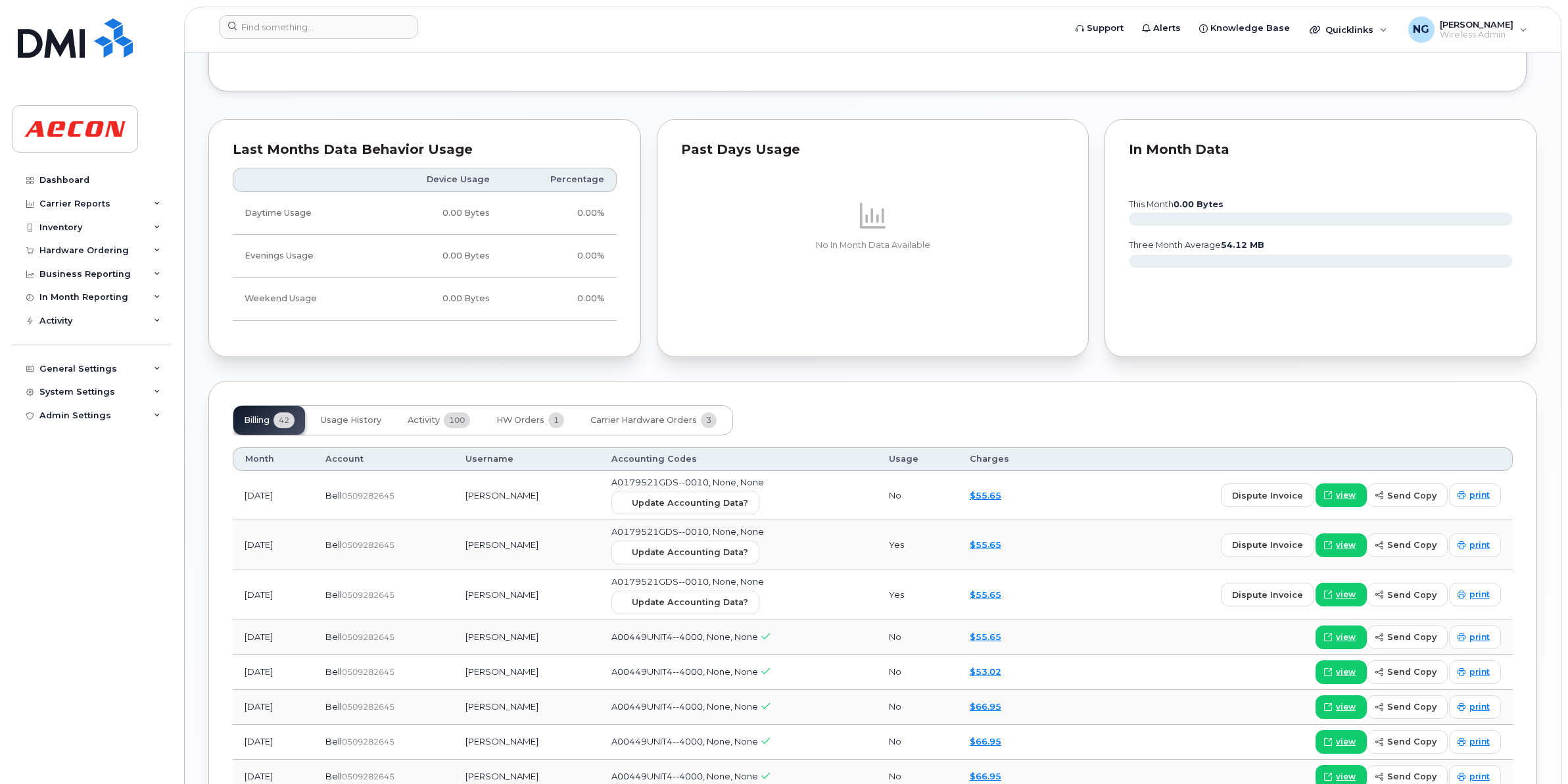
scroll to position [1316, 0]
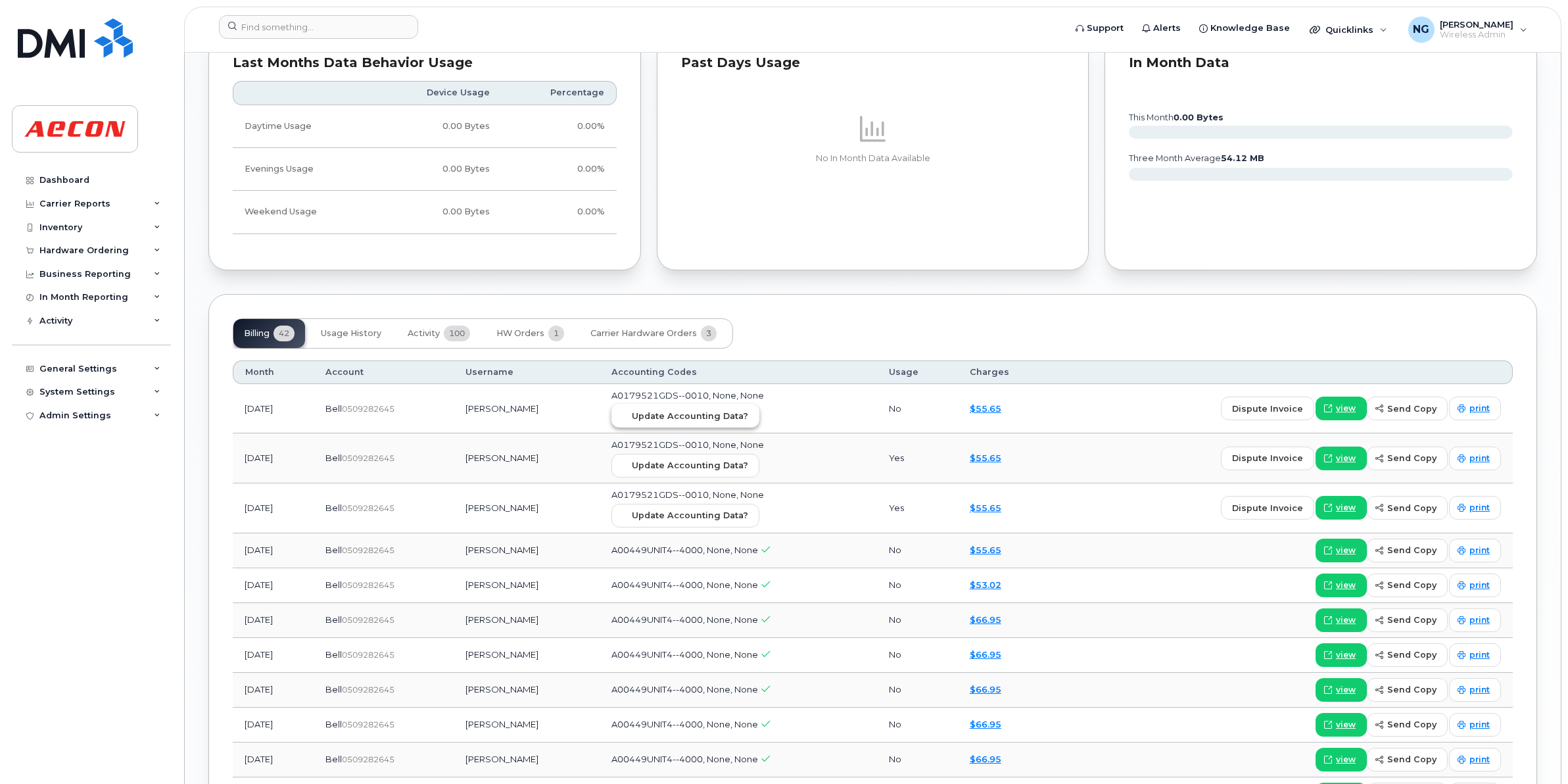
click at [710, 414] on span "Update Accounting Data?" at bounding box center [690, 415] width 117 height 13
click at [323, 31] on input at bounding box center [319, 27] width 200 height 24
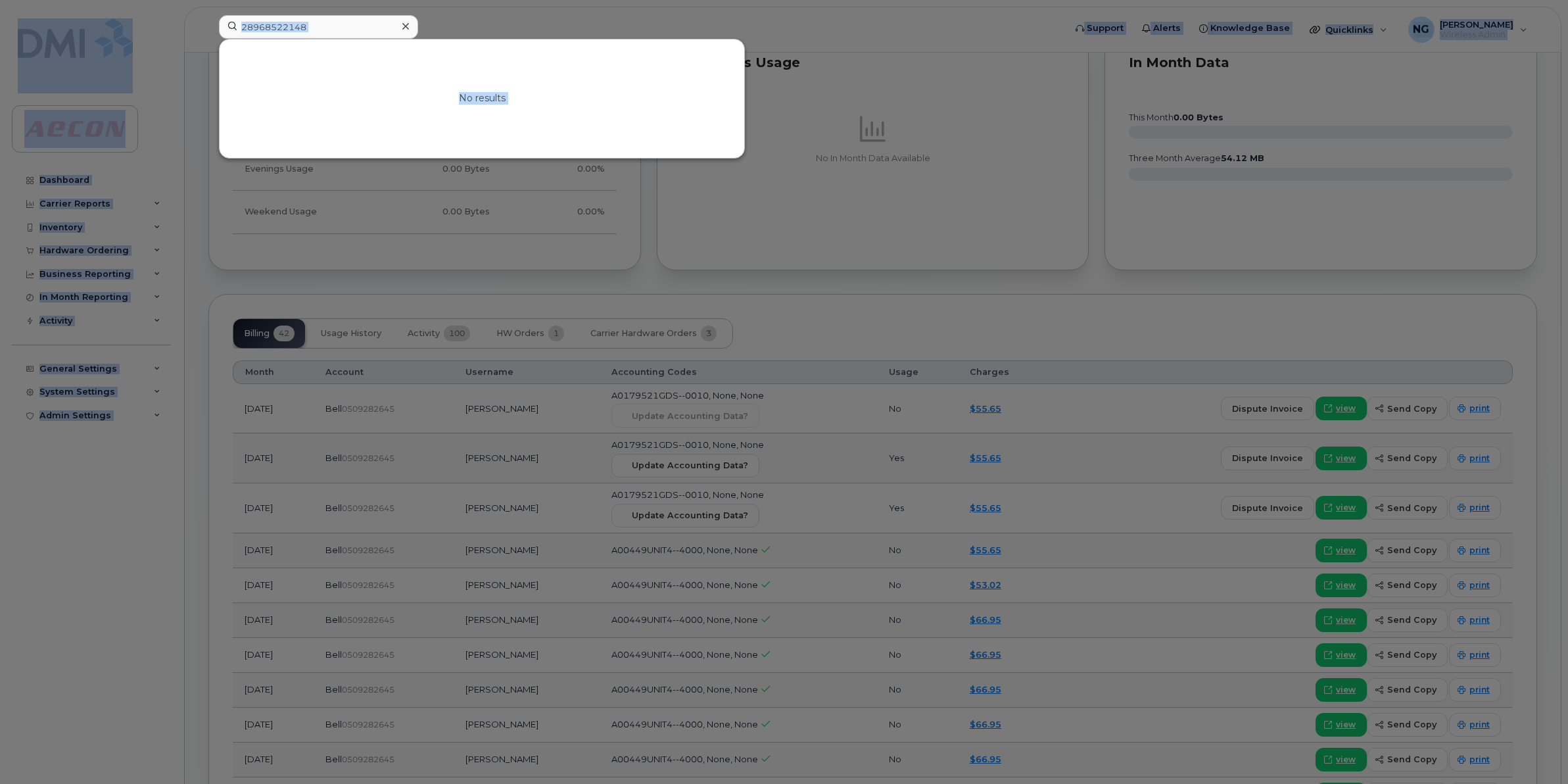
drag, startPoint x: 339, startPoint y: 11, endPoint x: -590, endPoint y: 28, distance: 929.2
click at [0, 28] on html "28968522148 No results Support Alerts Knowledge Base Quicklinks Suspend / Cance…" at bounding box center [784, 82] width 1568 height 2796
click at [723, 532] on div at bounding box center [784, 392] width 1568 height 784
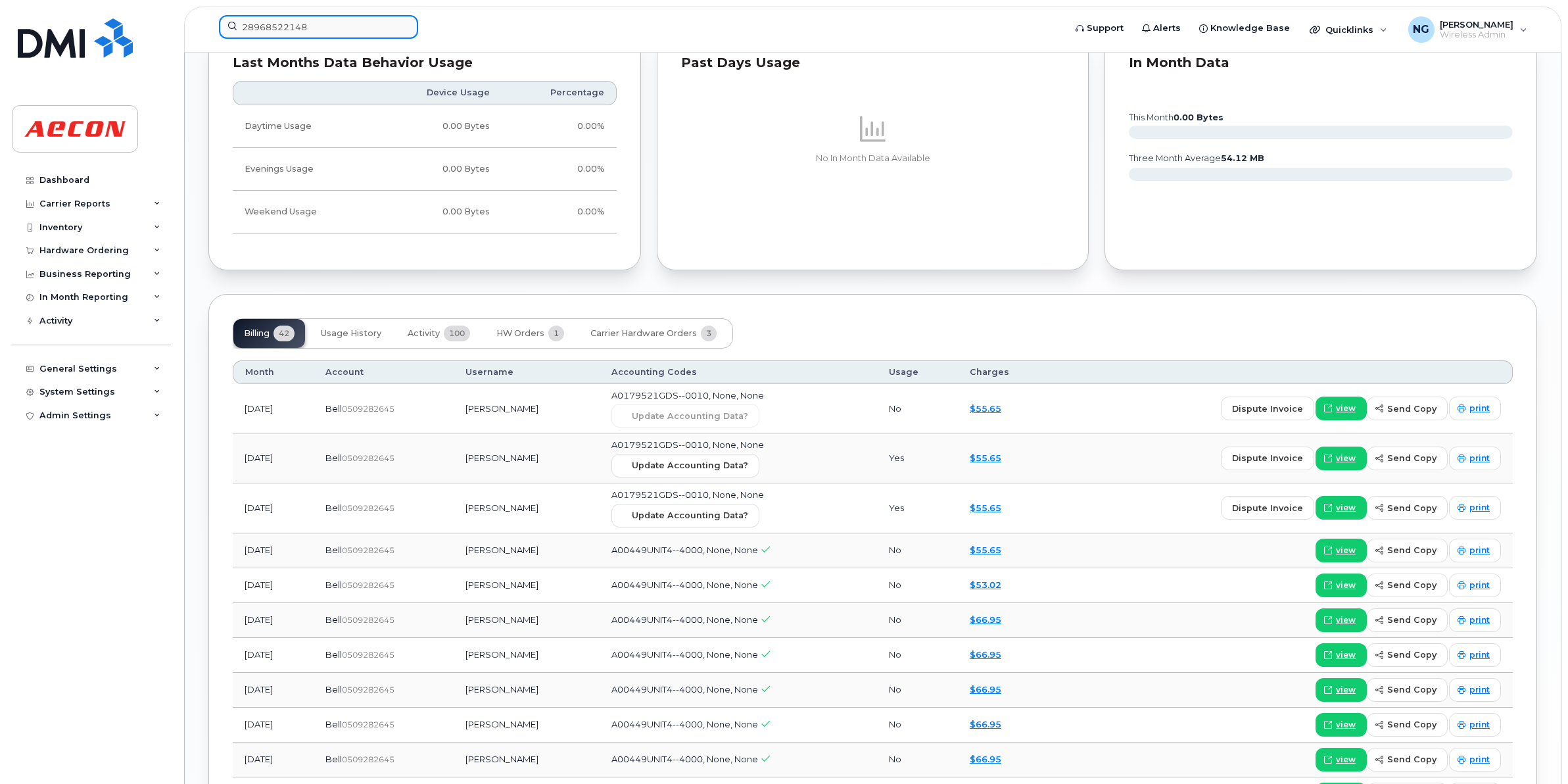
click at [316, 27] on input "28968522148" at bounding box center [319, 27] width 200 height 24
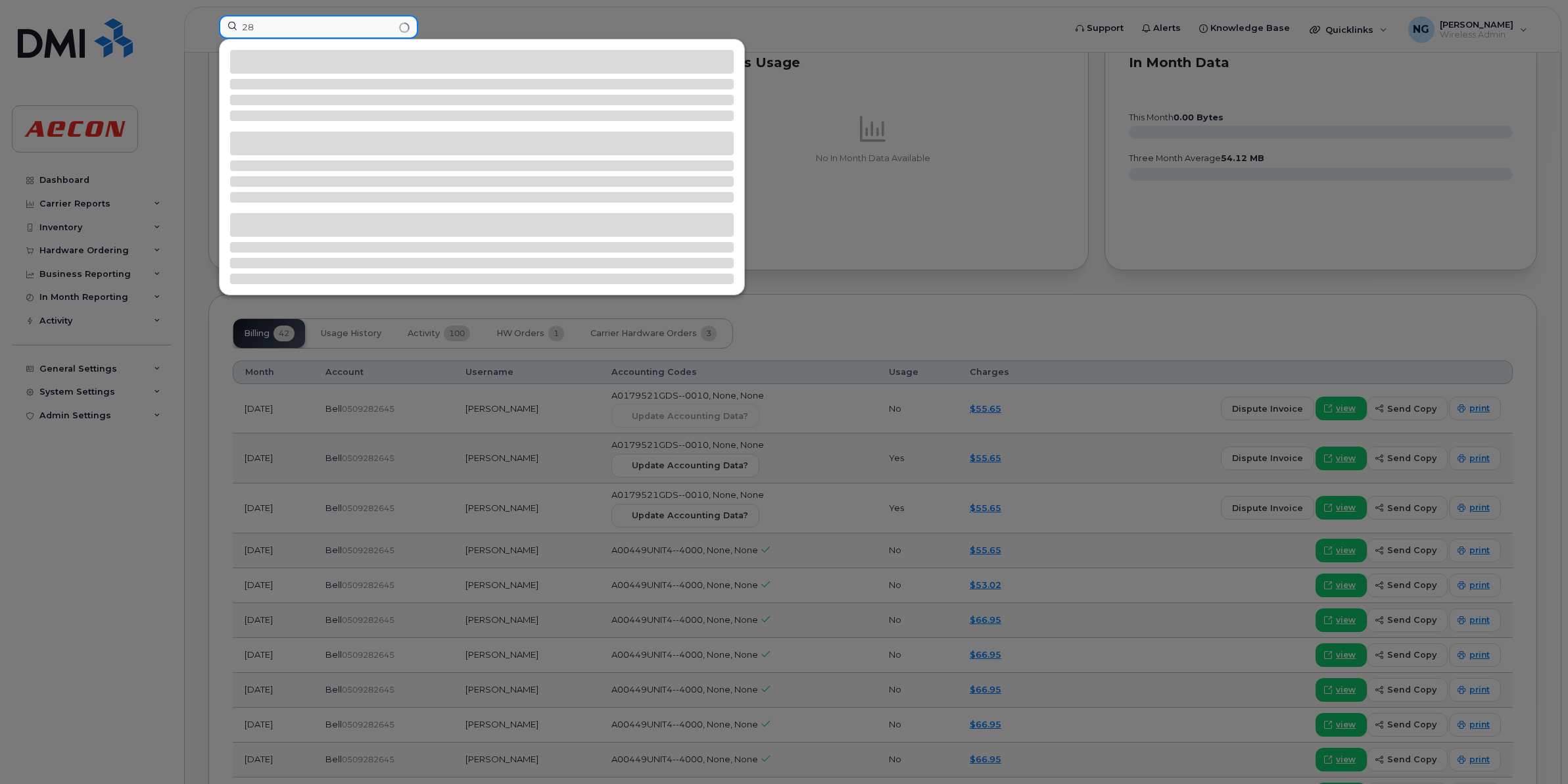
type input "2"
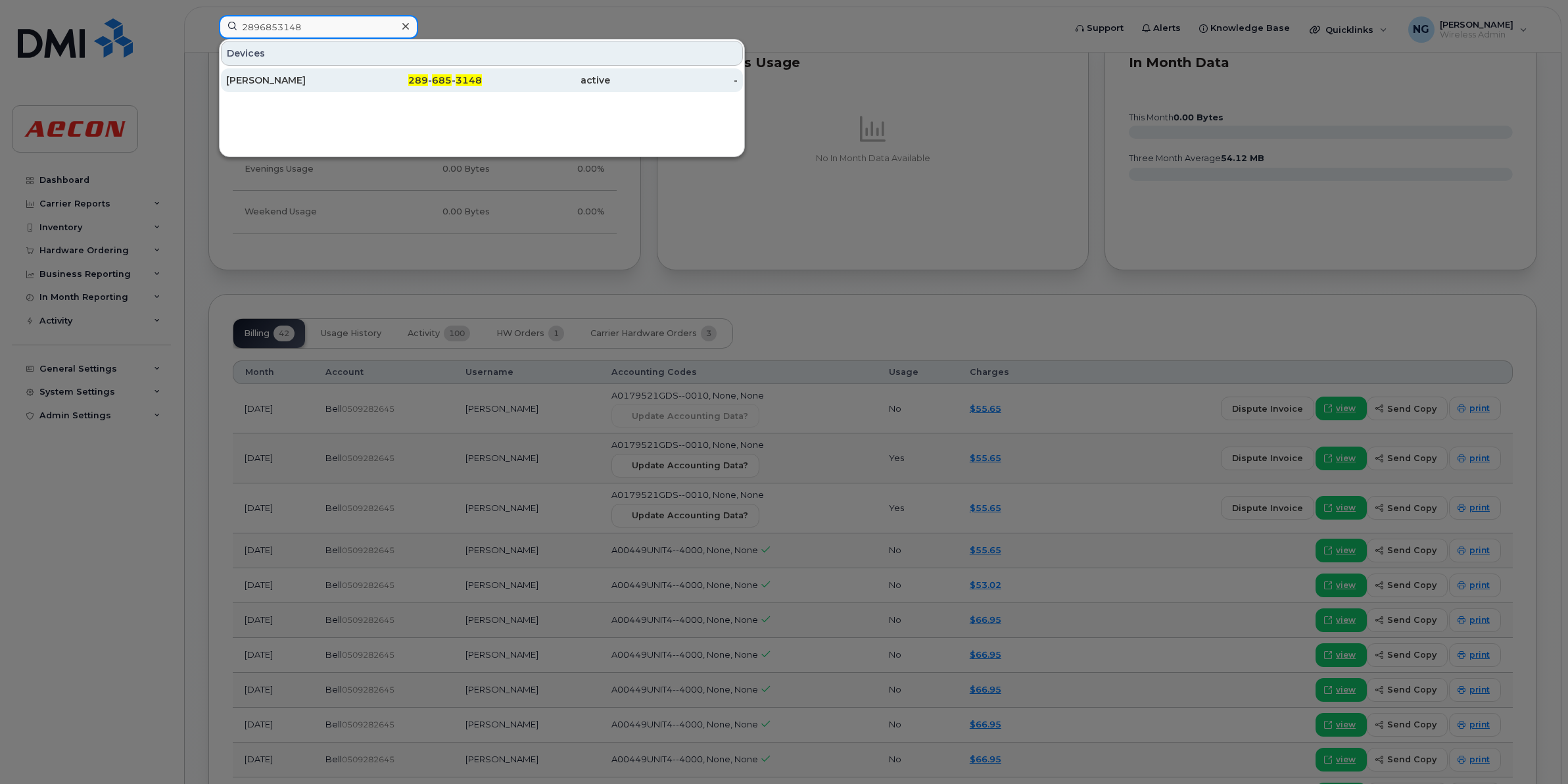
type input "2896853148"
click at [460, 78] on span "3148" at bounding box center [468, 80] width 27 height 12
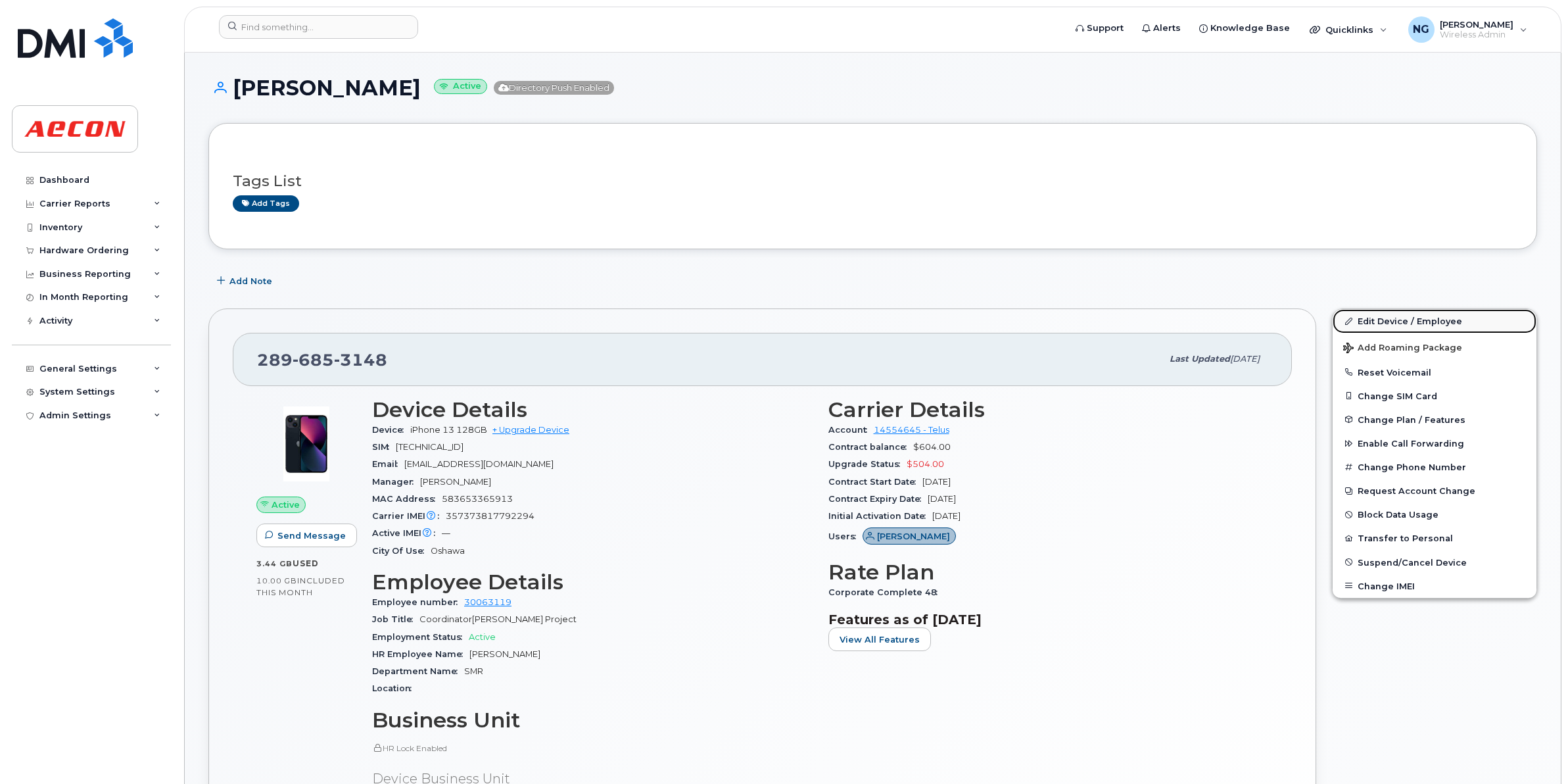
drag, startPoint x: 1435, startPoint y: 317, endPoint x: 1427, endPoint y: 317, distance: 8.0
click at [1435, 317] on link "Edit Device / Employee" at bounding box center [1435, 321] width 204 height 24
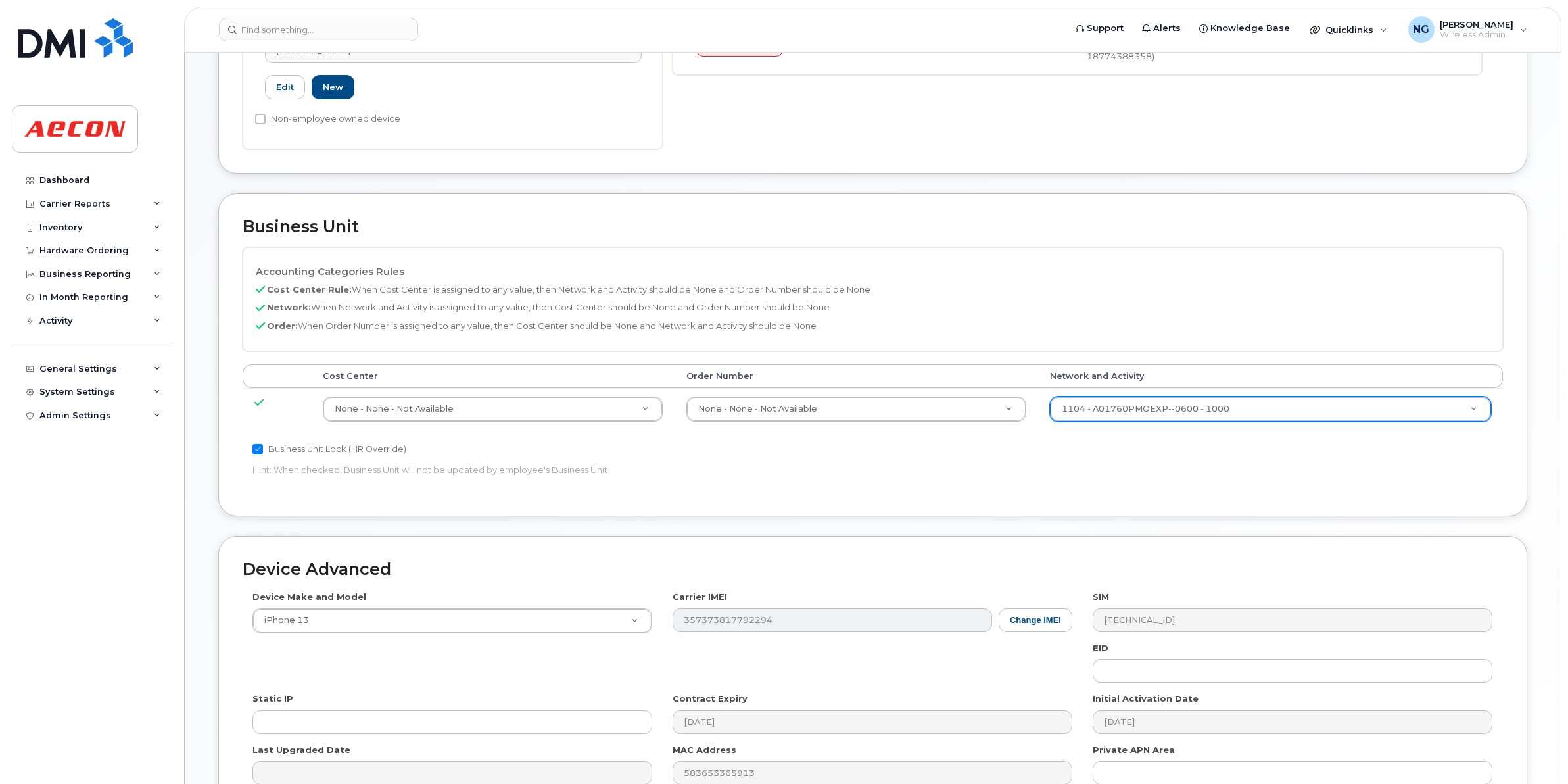
scroll to position [411, 0]
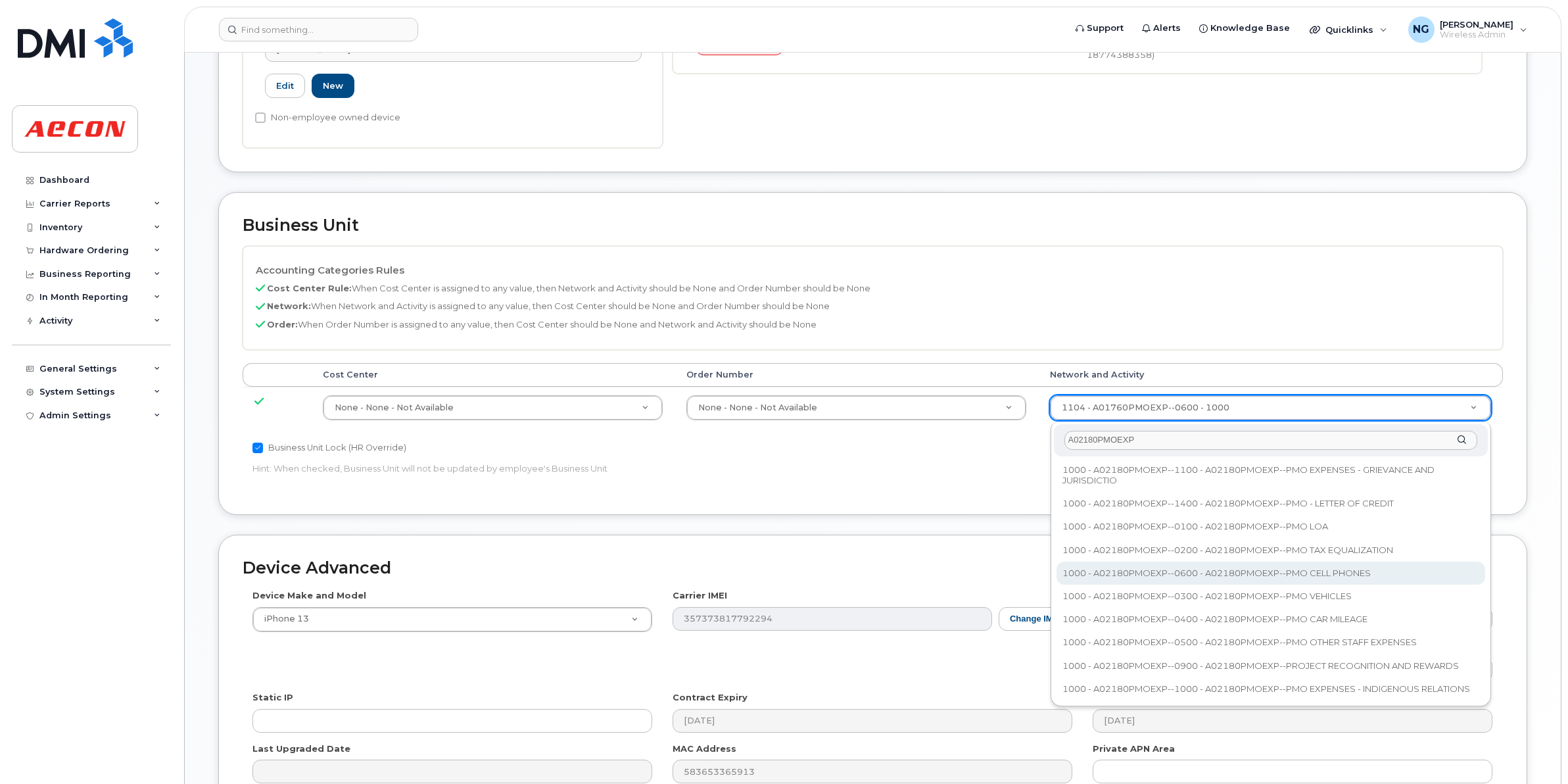
type input "A02180PMOEXP"
type input "35511858"
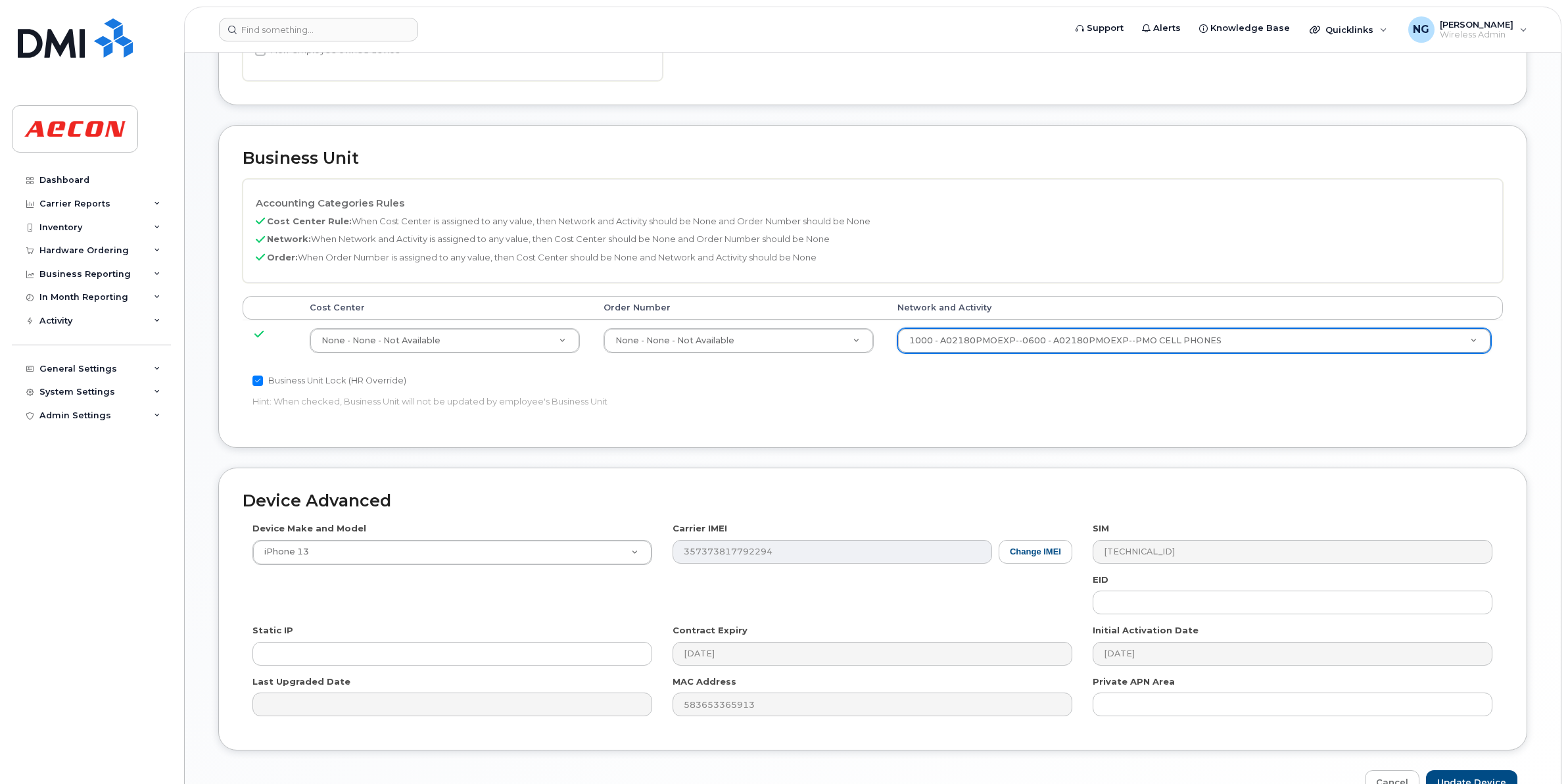
scroll to position [557, 0]
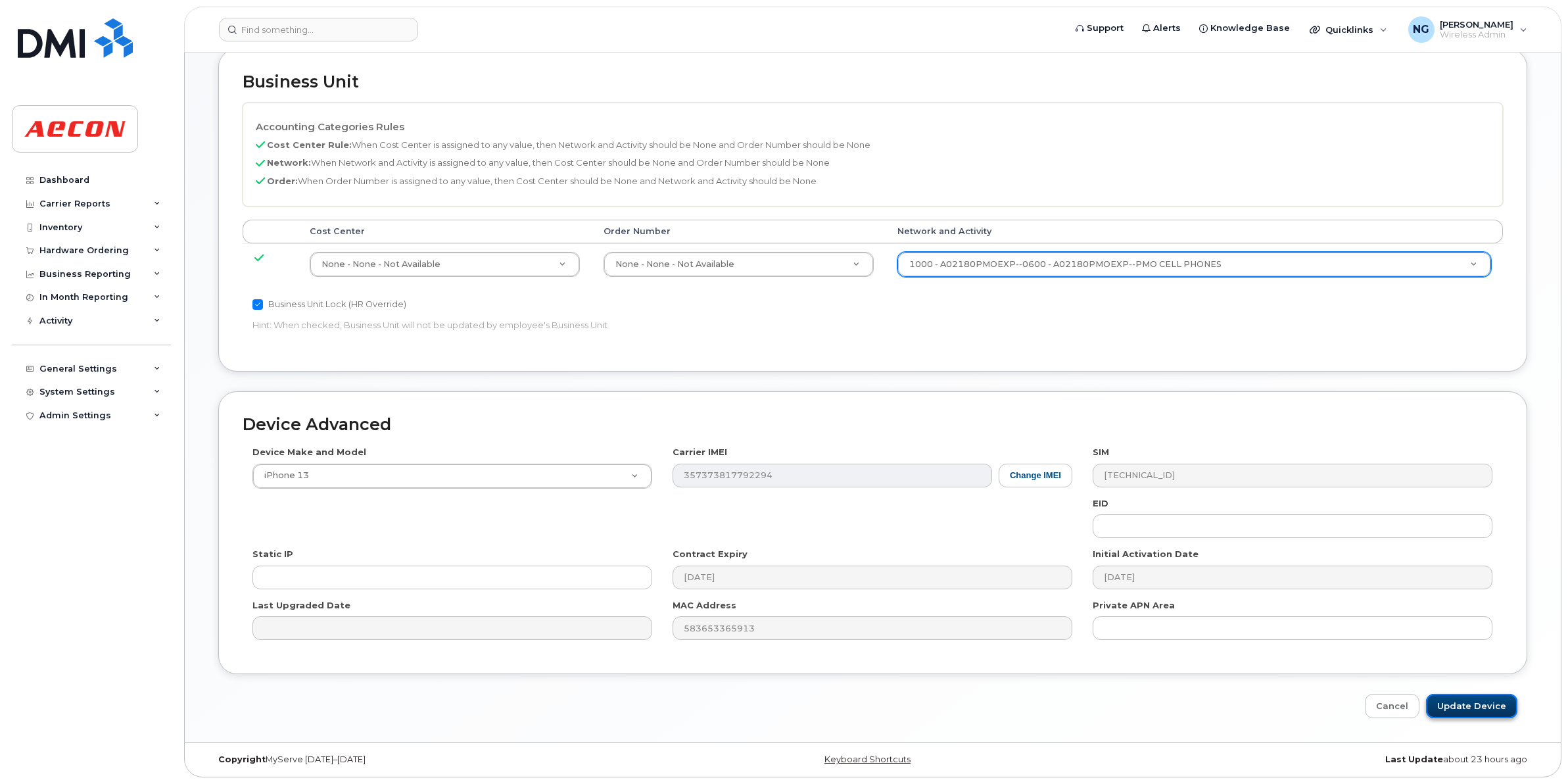
click at [1479, 705] on input "Update Device" at bounding box center [1471, 706] width 91 height 25
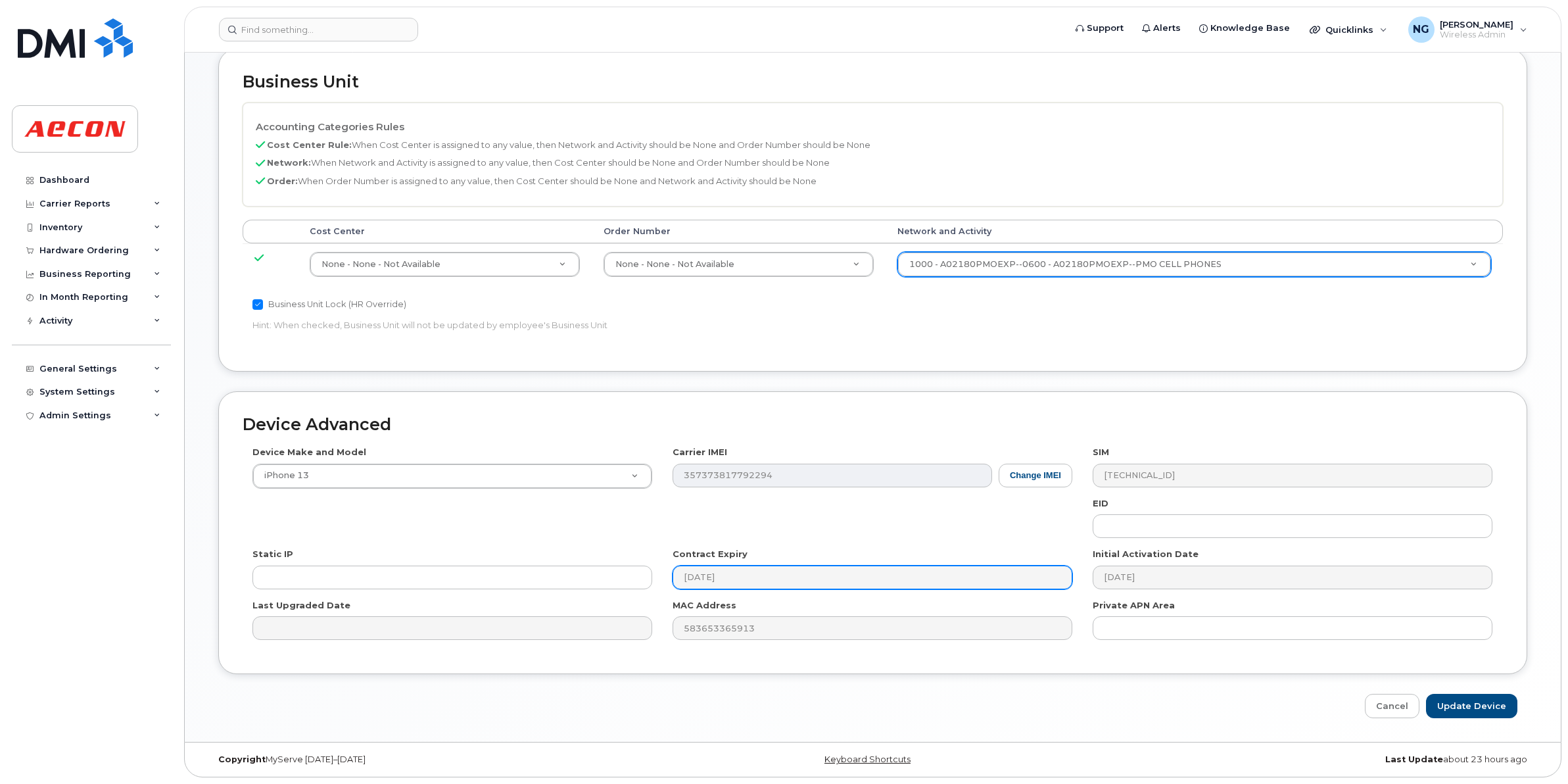
type input "Saving..."
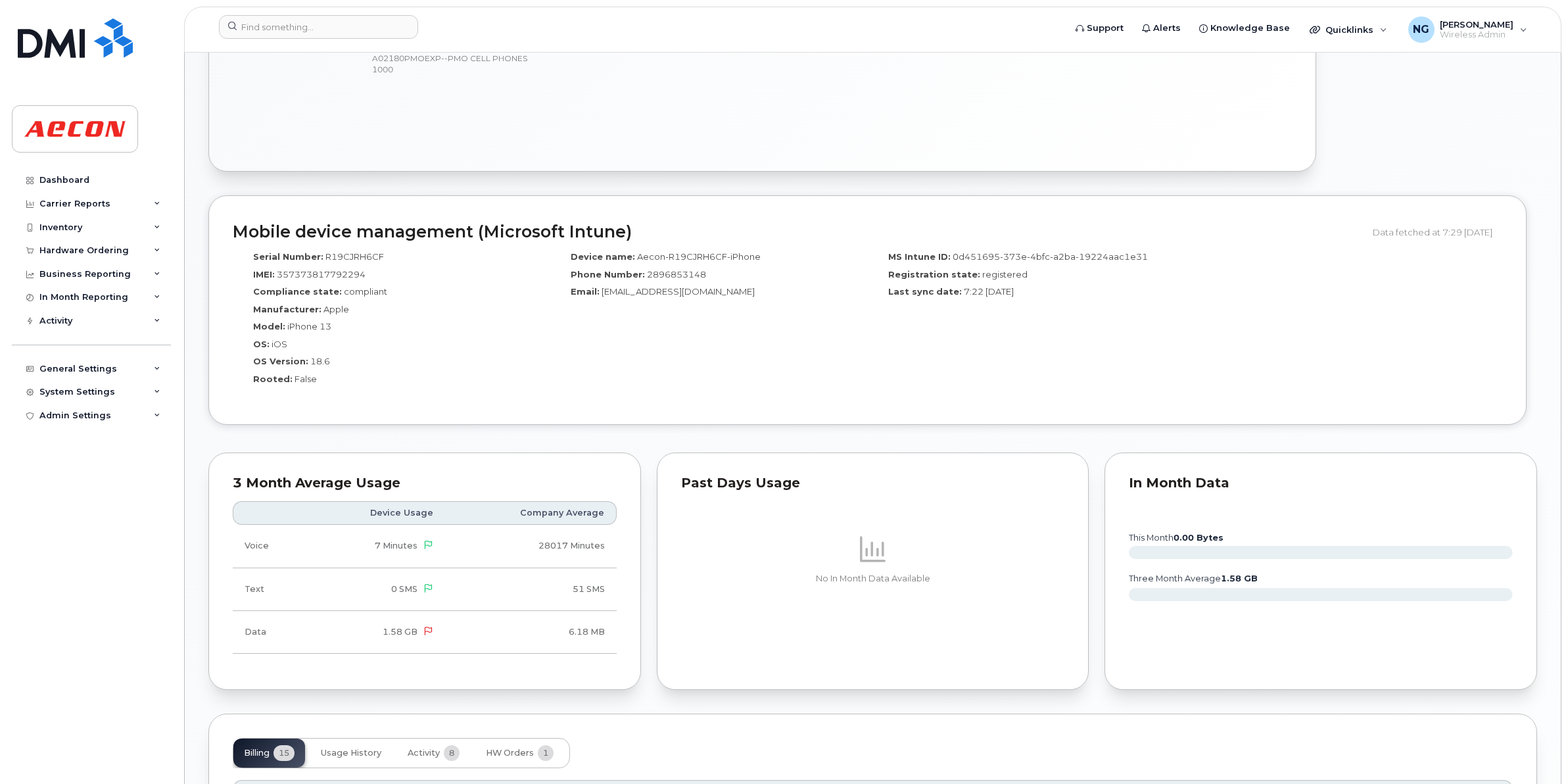
scroll to position [1069, 0]
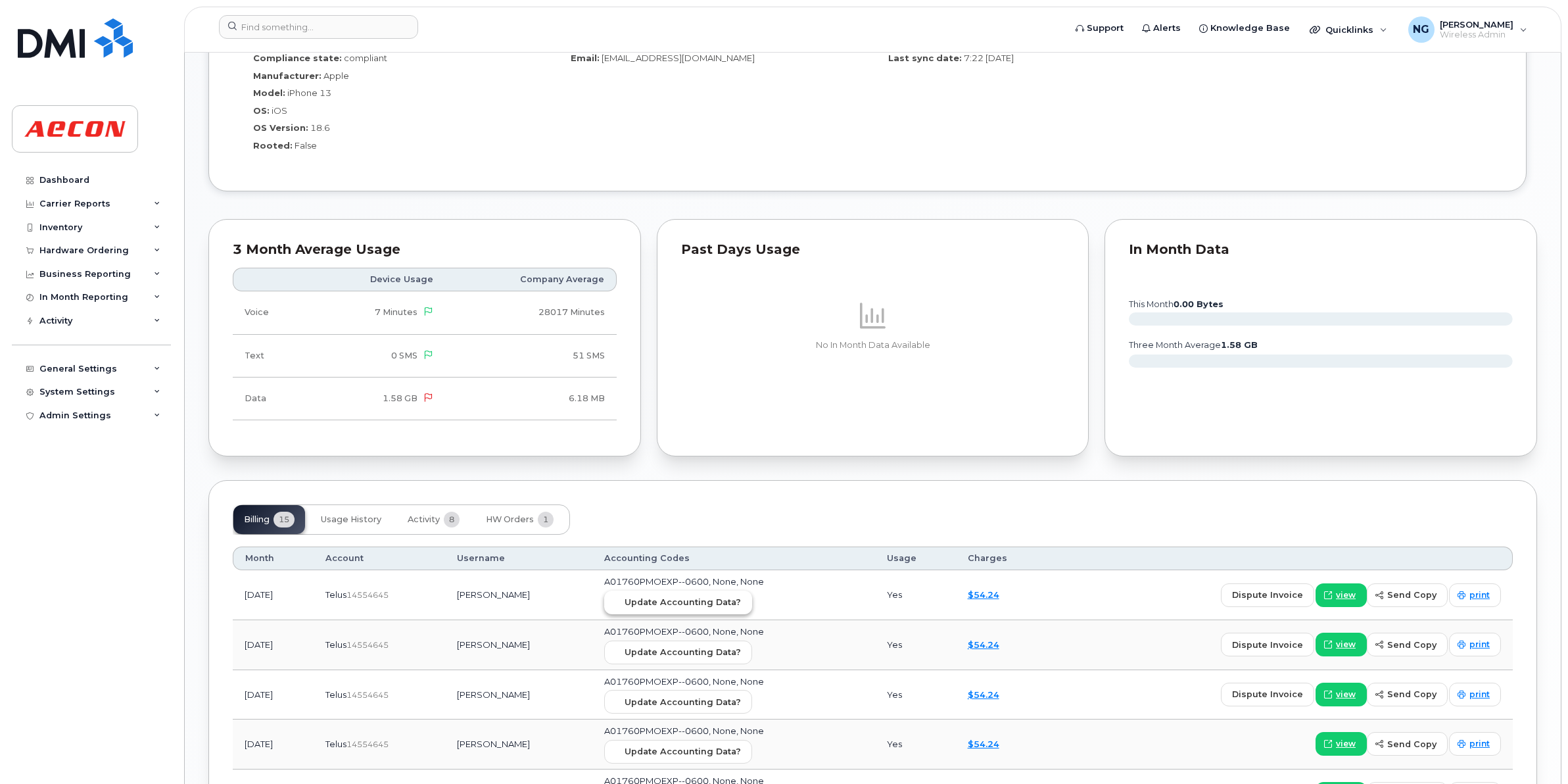
click at [678, 596] on button "Update Accounting Data?" at bounding box center [678, 602] width 148 height 24
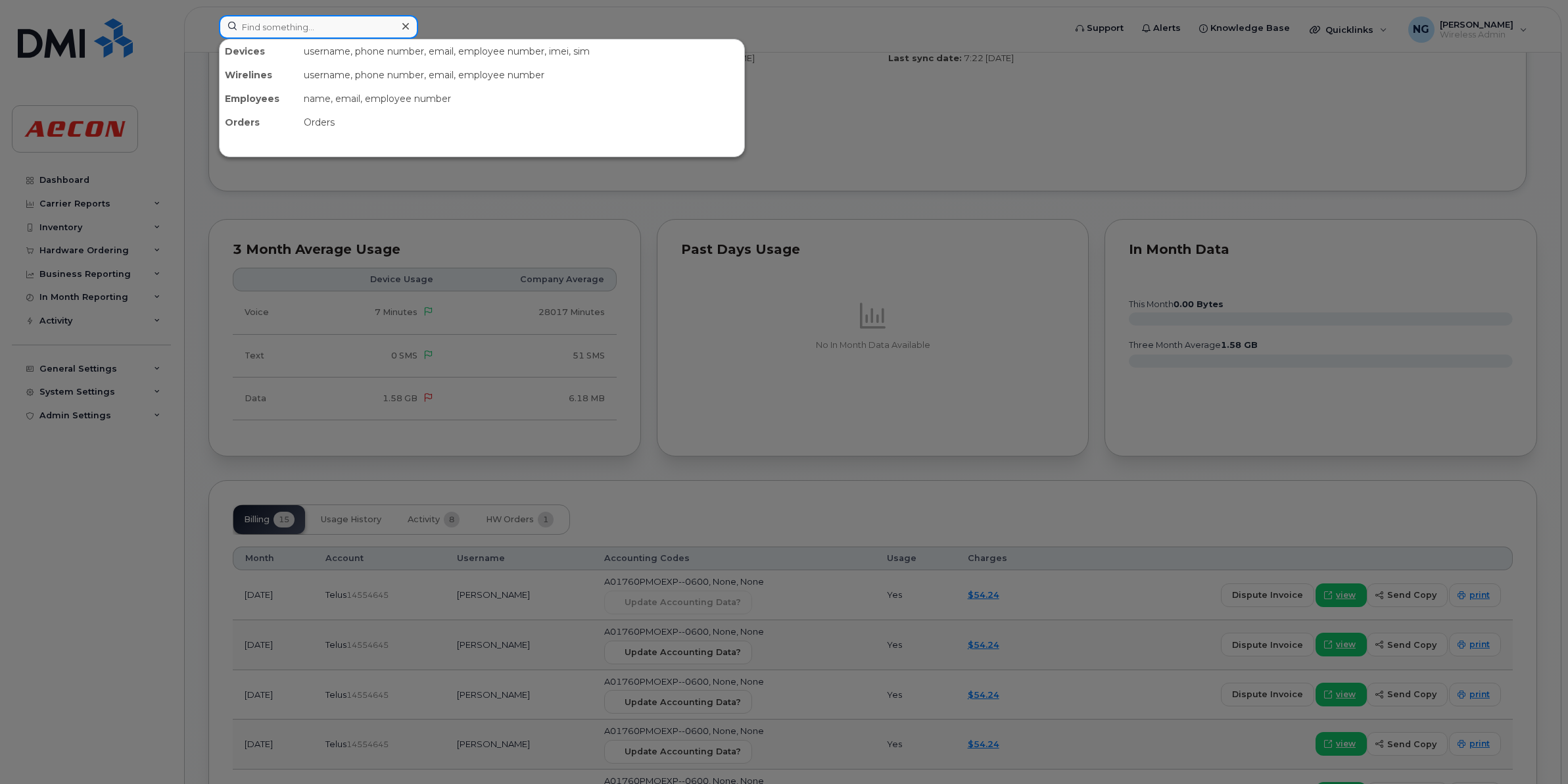
click at [370, 37] on input at bounding box center [319, 27] width 200 height 24
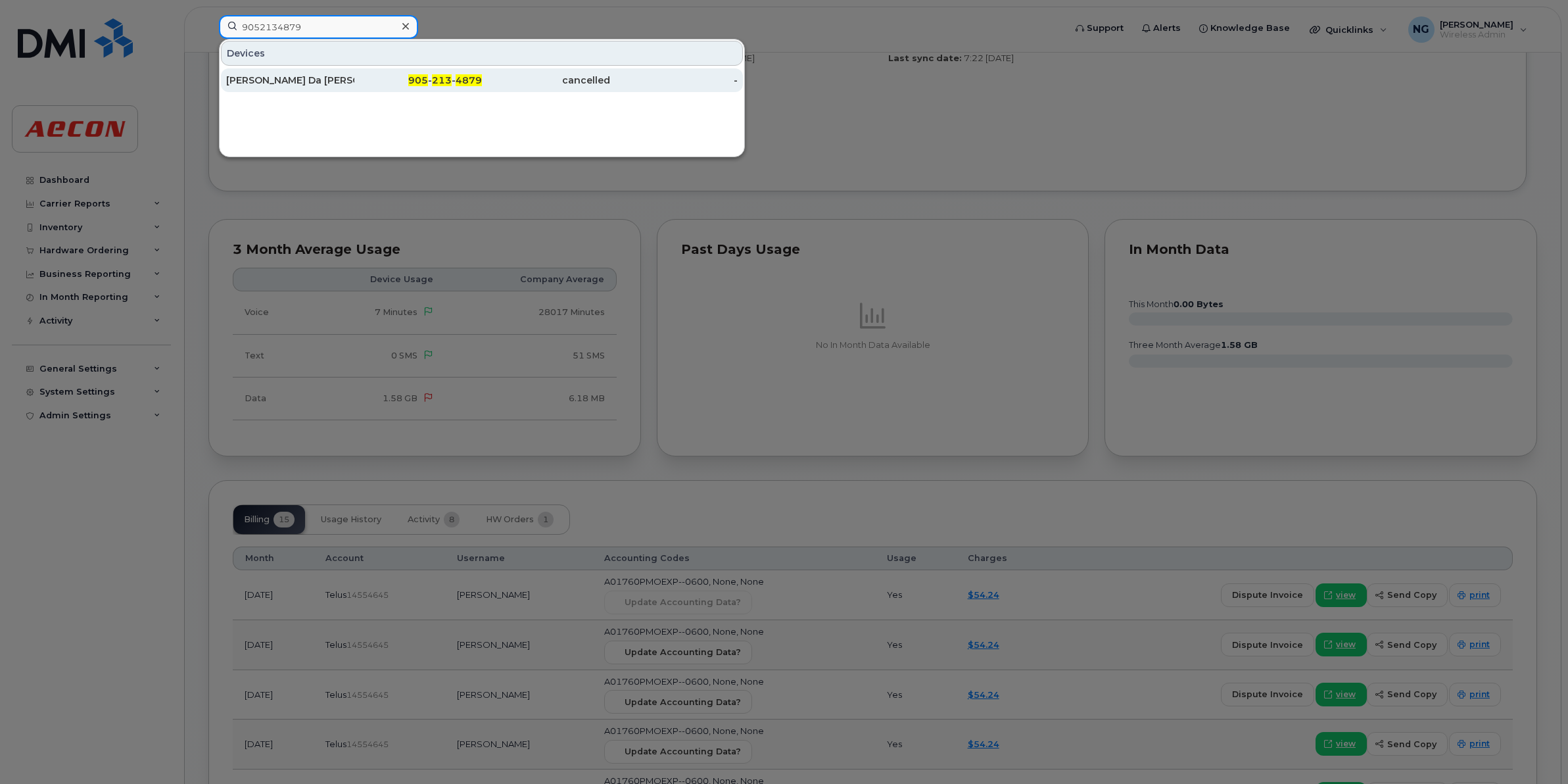
type input "9052134879"
click at [480, 76] on span "4879" at bounding box center [468, 80] width 27 height 12
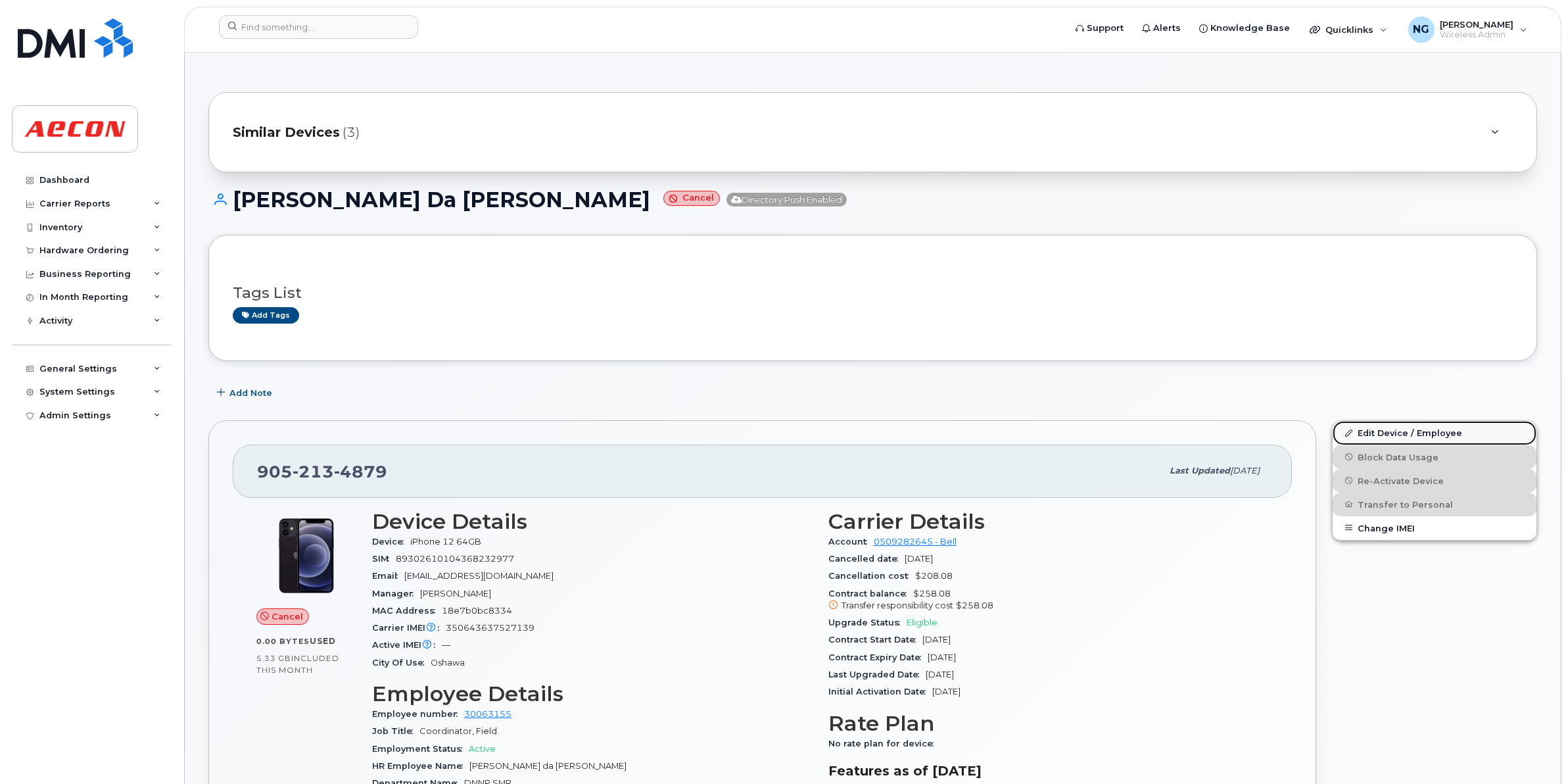
click at [1405, 434] on link "Edit Device / Employee" at bounding box center [1435, 433] width 204 height 24
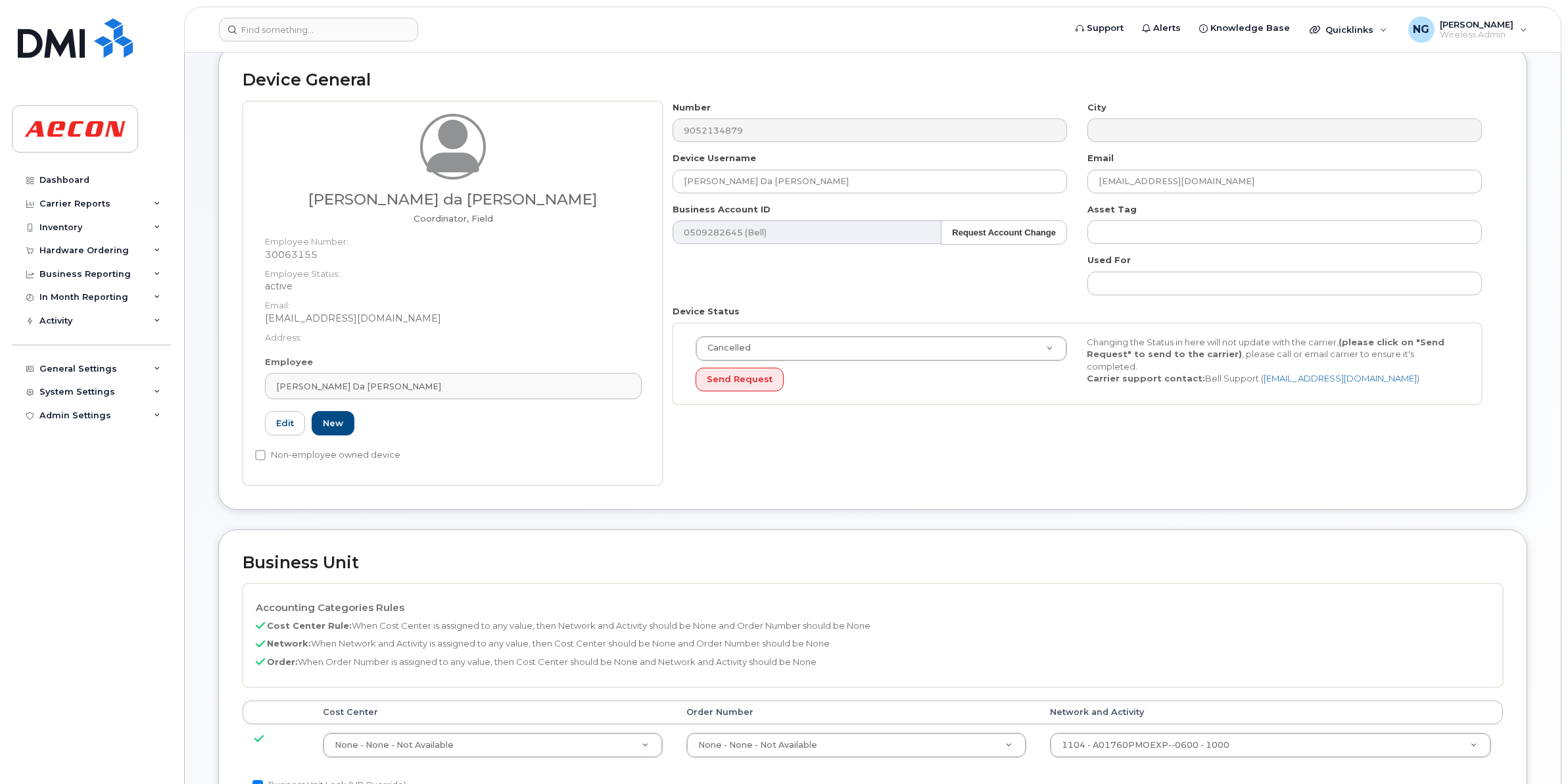
scroll to position [246, 0]
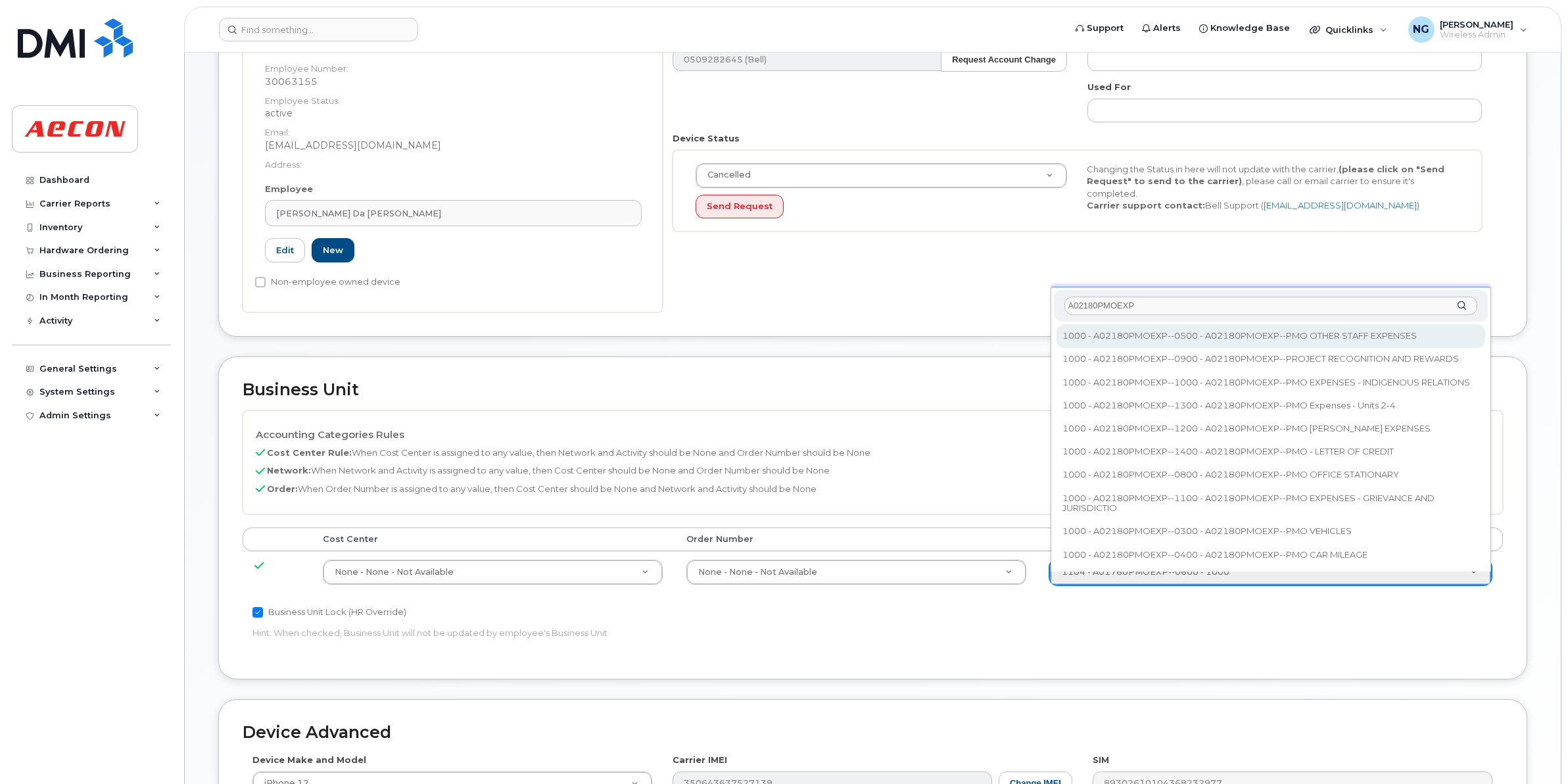
click at [1172, 300] on input "A02180PMOEXP" at bounding box center [1271, 305] width 413 height 19
click at [1144, 304] on input "A02180PMOE" at bounding box center [1271, 305] width 413 height 19
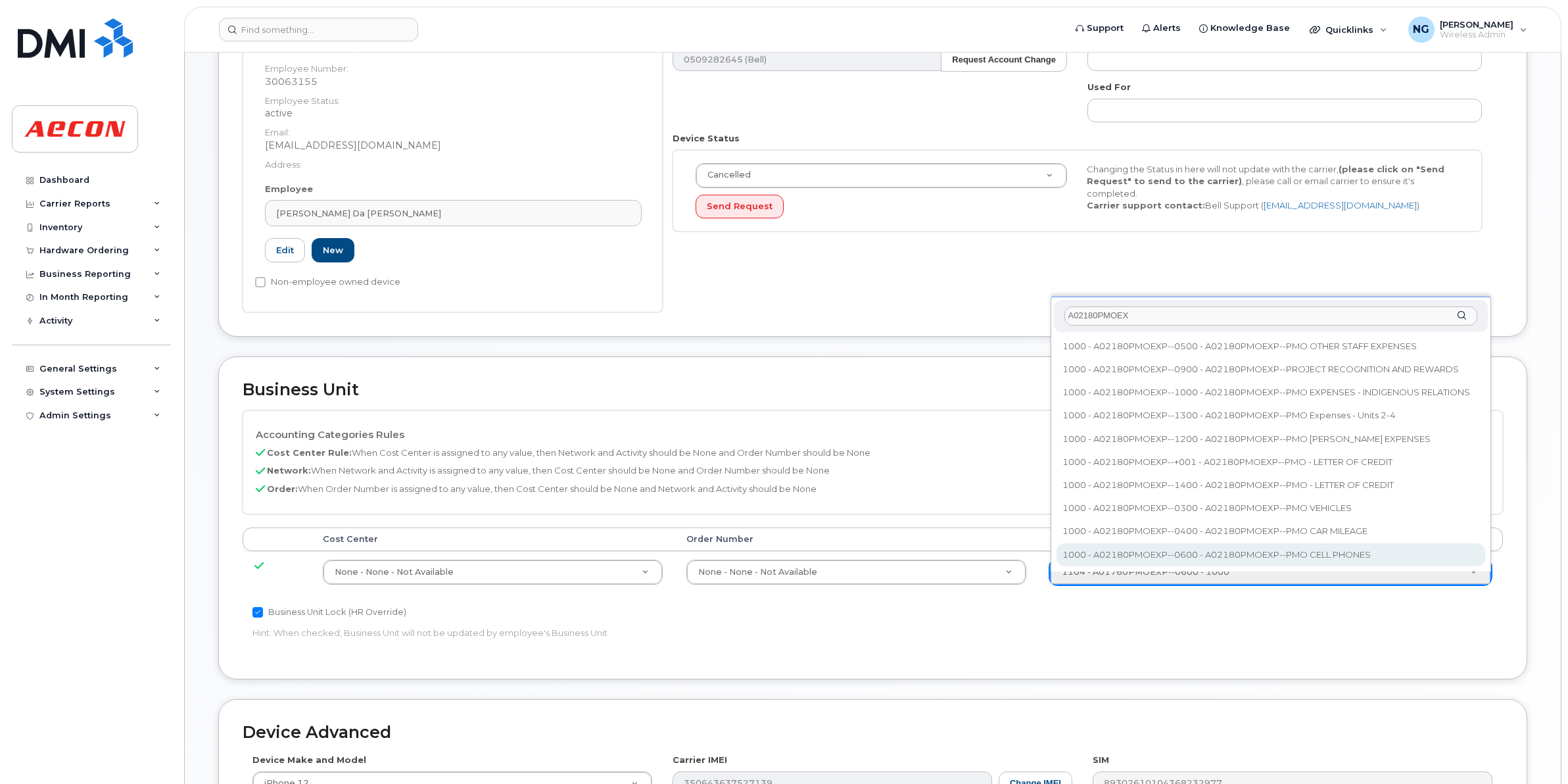
type input "A02180PMOEX"
type input "35511858"
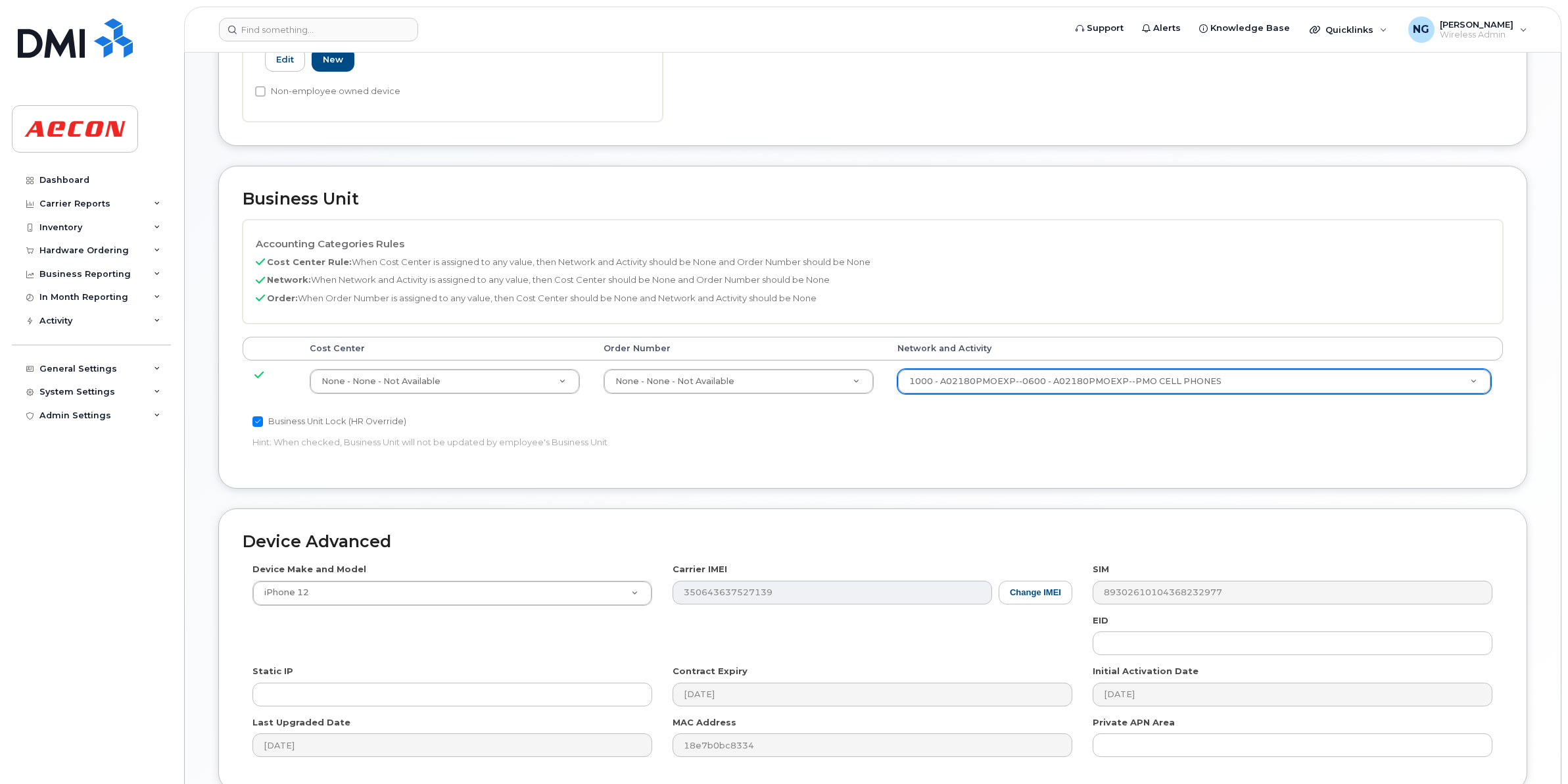
scroll to position [557, 0]
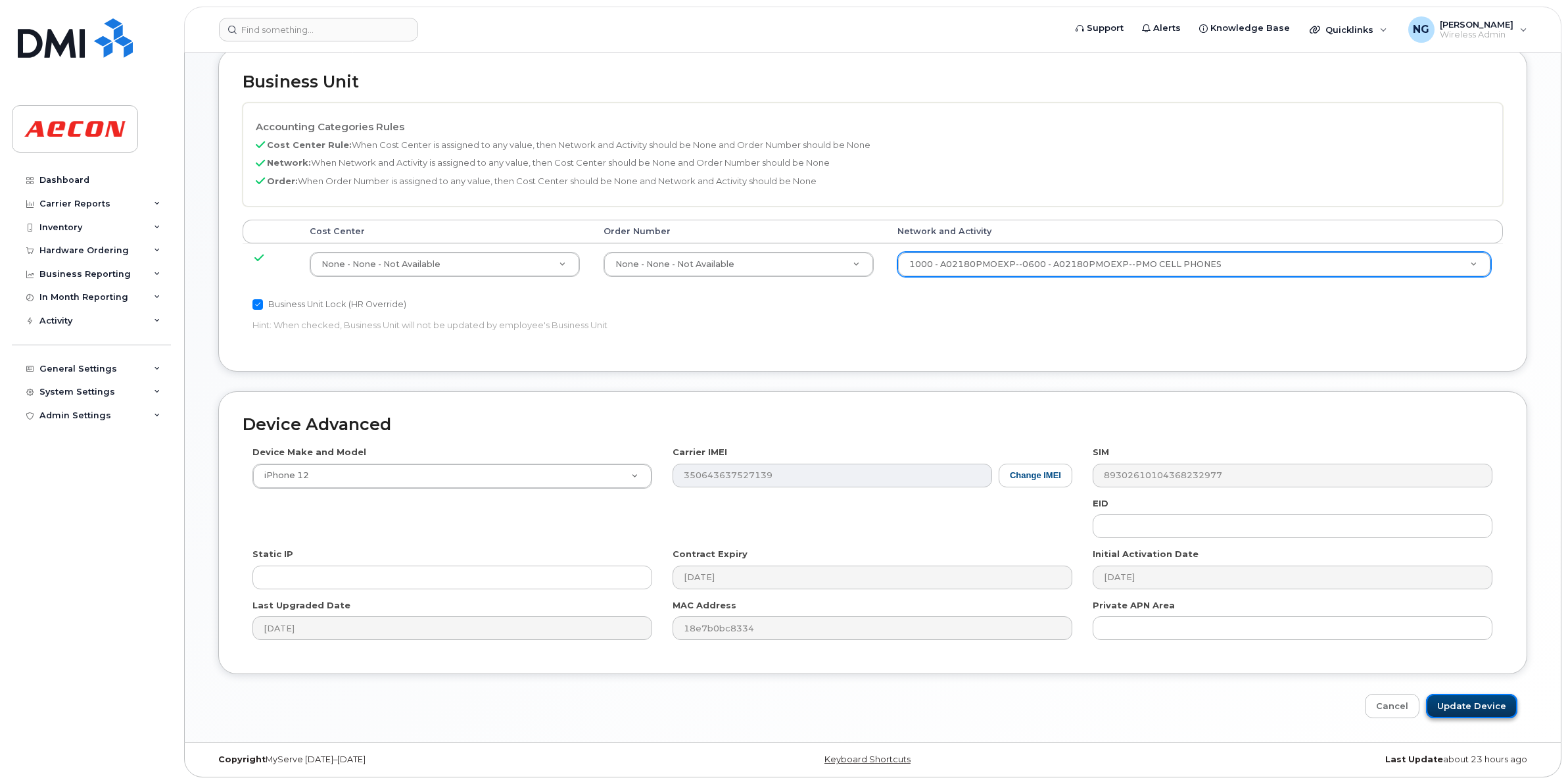
click at [1467, 706] on input "Update Device" at bounding box center [1471, 706] width 91 height 25
type input "Saving..."
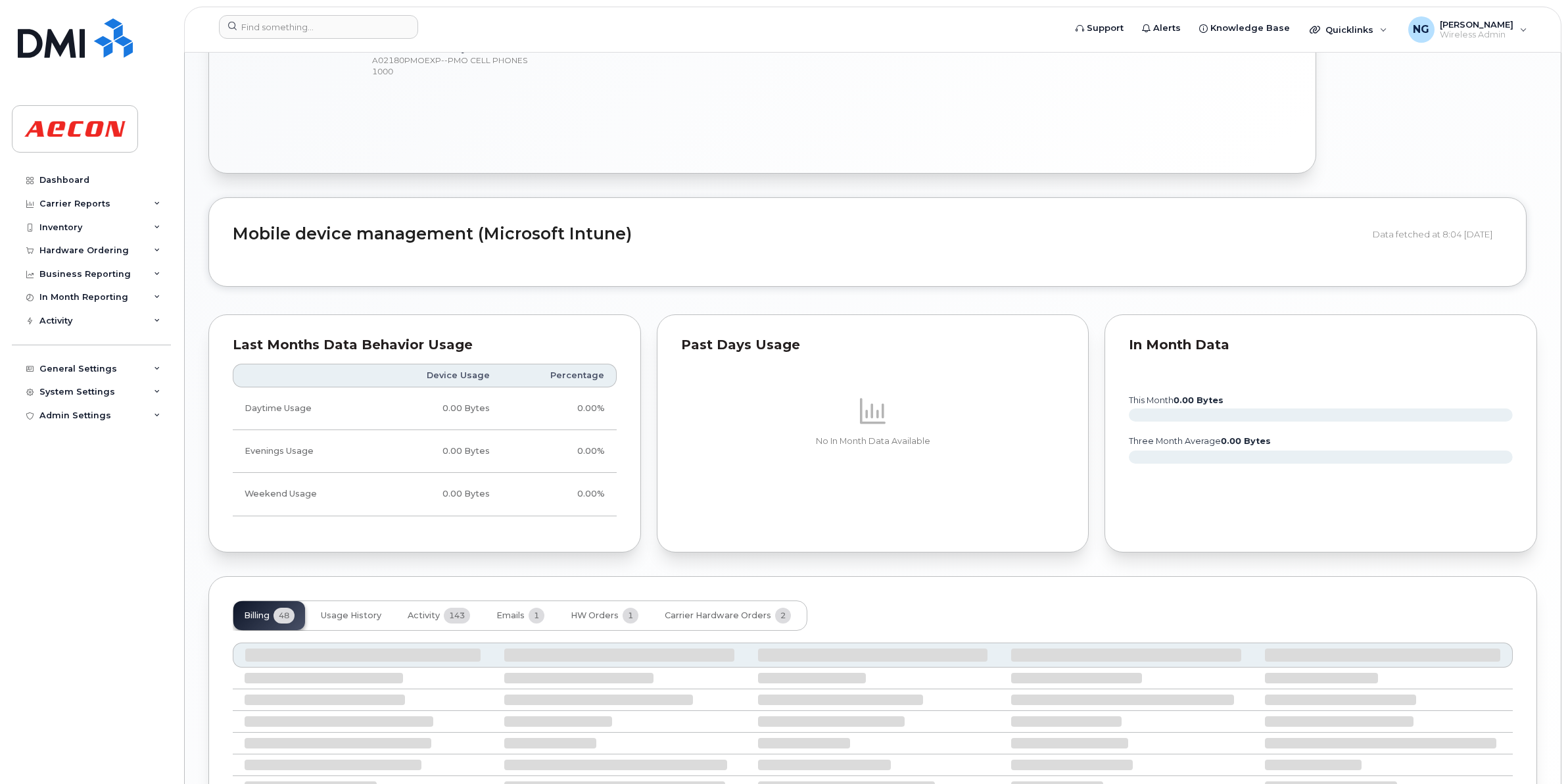
scroll to position [1087, 0]
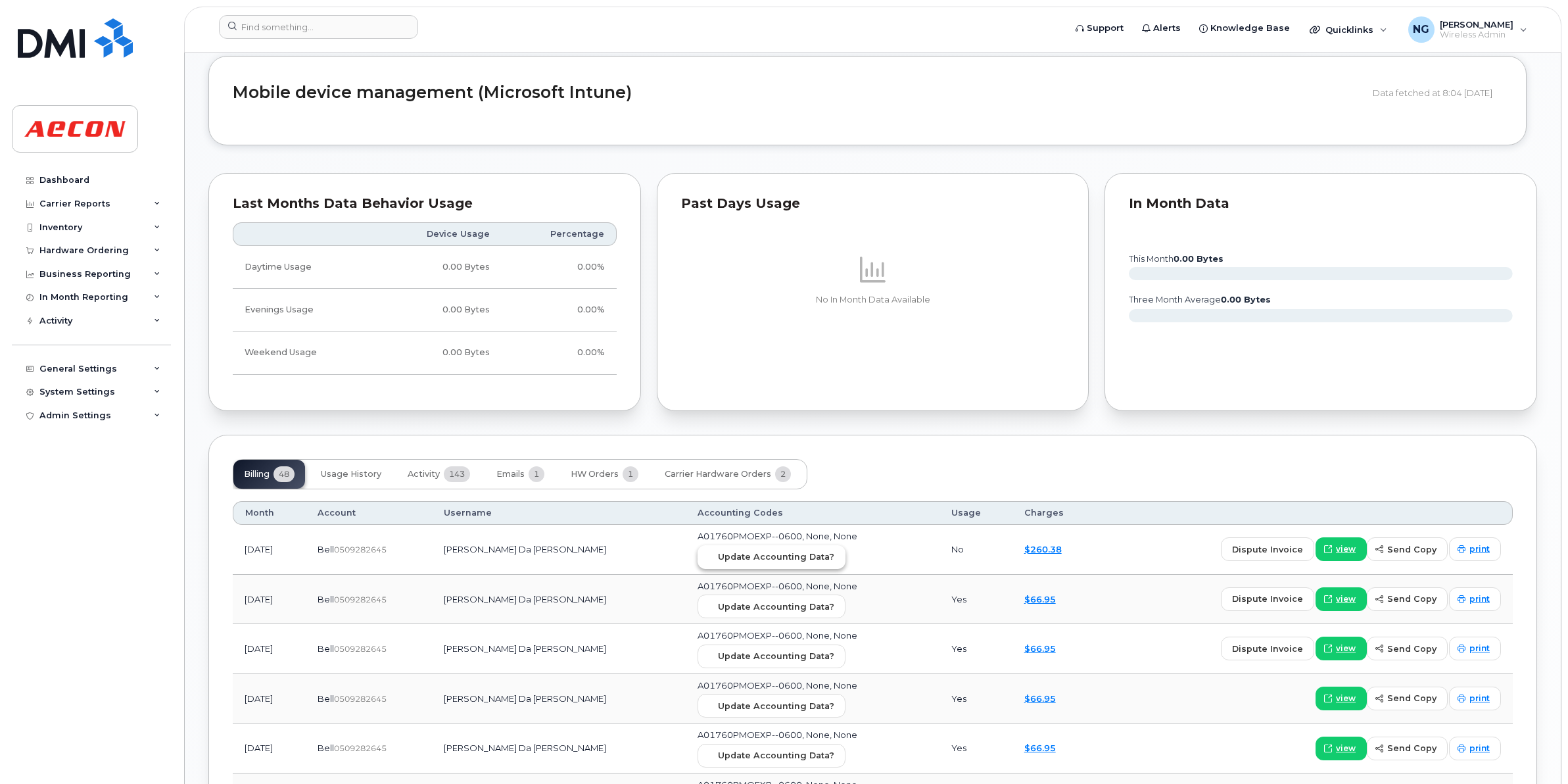
click at [786, 557] on span "Update Accounting Data?" at bounding box center [776, 557] width 117 height 13
drag, startPoint x: 1011, startPoint y: 83, endPoint x: 892, endPoint y: 76, distance: 119.2
click at [1011, 83] on header "Mobile device management (Microsoft Intune) Data fetched at 8:04 15/07/2023" at bounding box center [867, 92] width 1270 height 25
click at [381, 12] on header "Support Alerts Knowledge Base Quicklinks Suspend / Cancel Device Change SIM Car…" at bounding box center [872, 30] width 1377 height 46
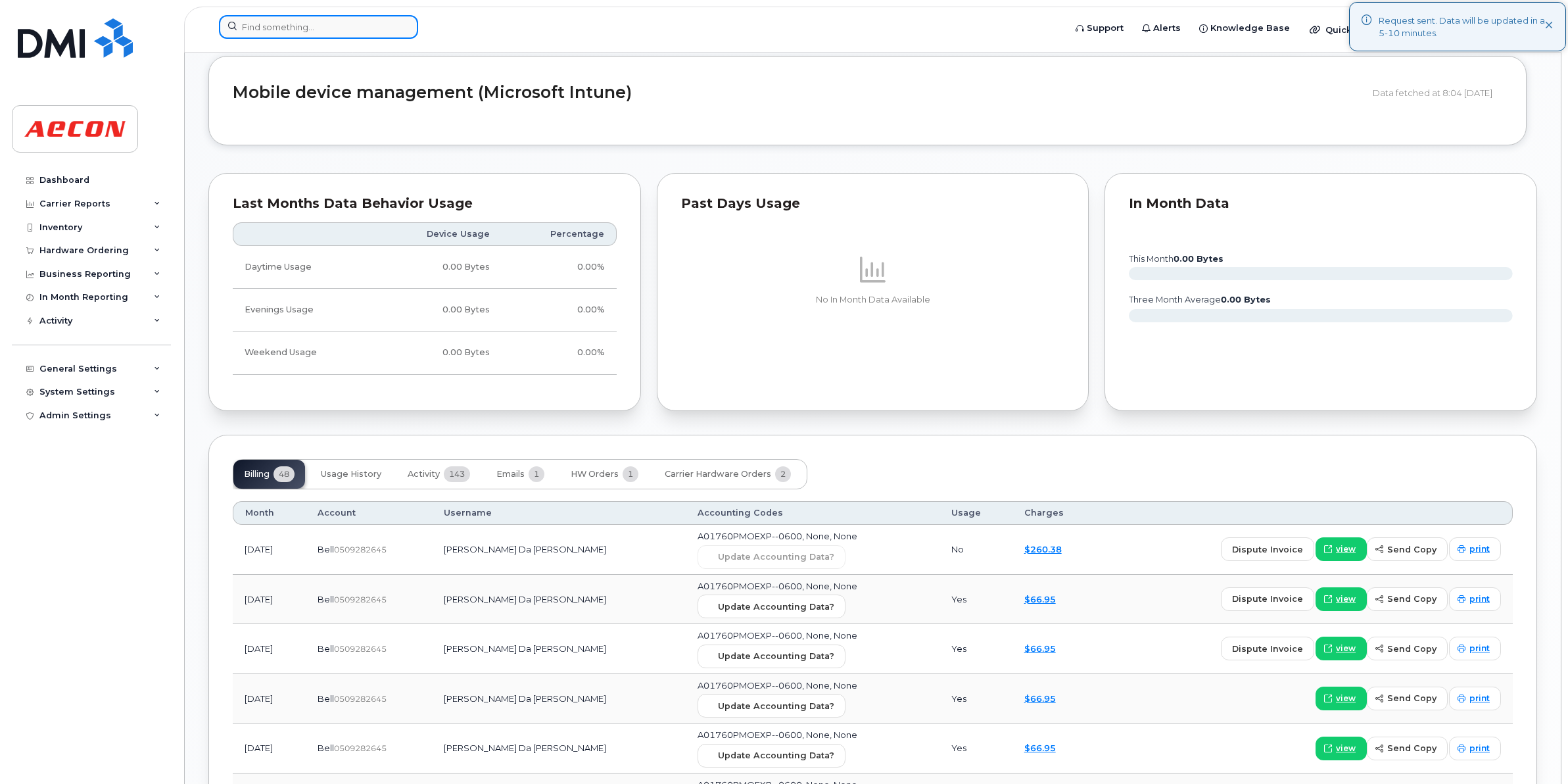
click at [371, 35] on input at bounding box center [319, 27] width 200 height 24
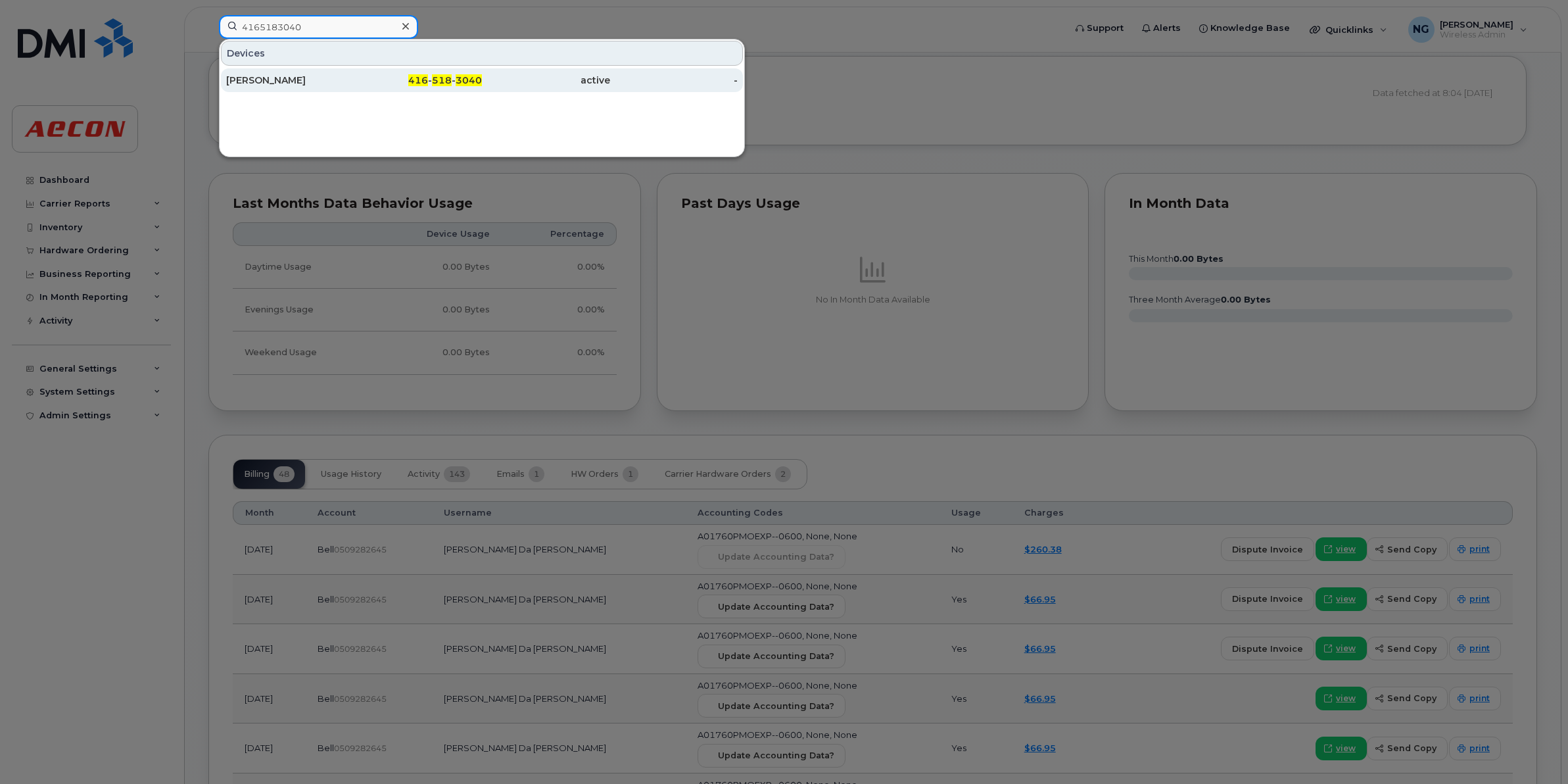
type input "4165183040"
click at [449, 78] on span "518" at bounding box center [442, 80] width 20 height 12
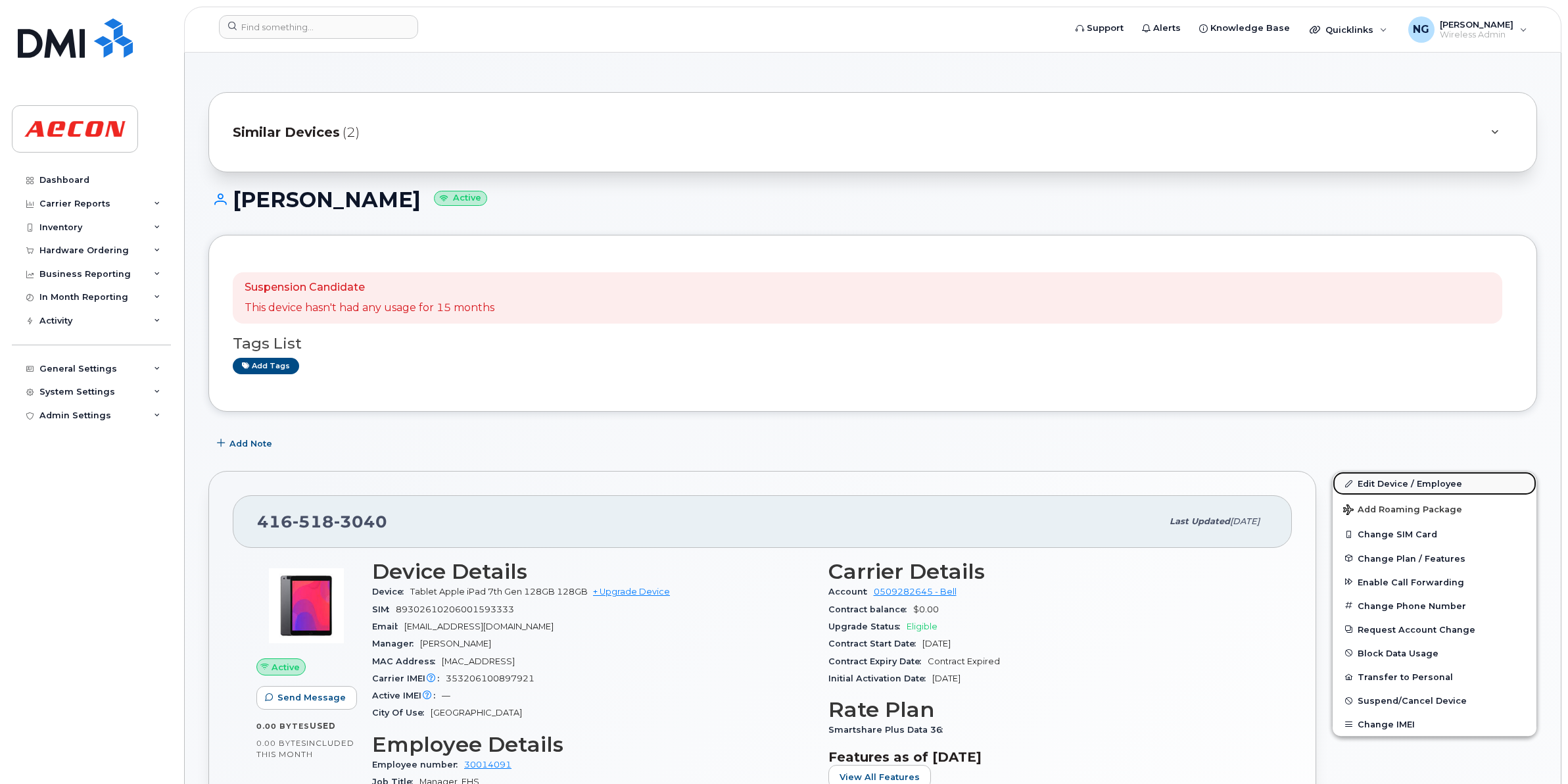
click at [1411, 481] on link "Edit Device / Employee" at bounding box center [1435, 483] width 204 height 24
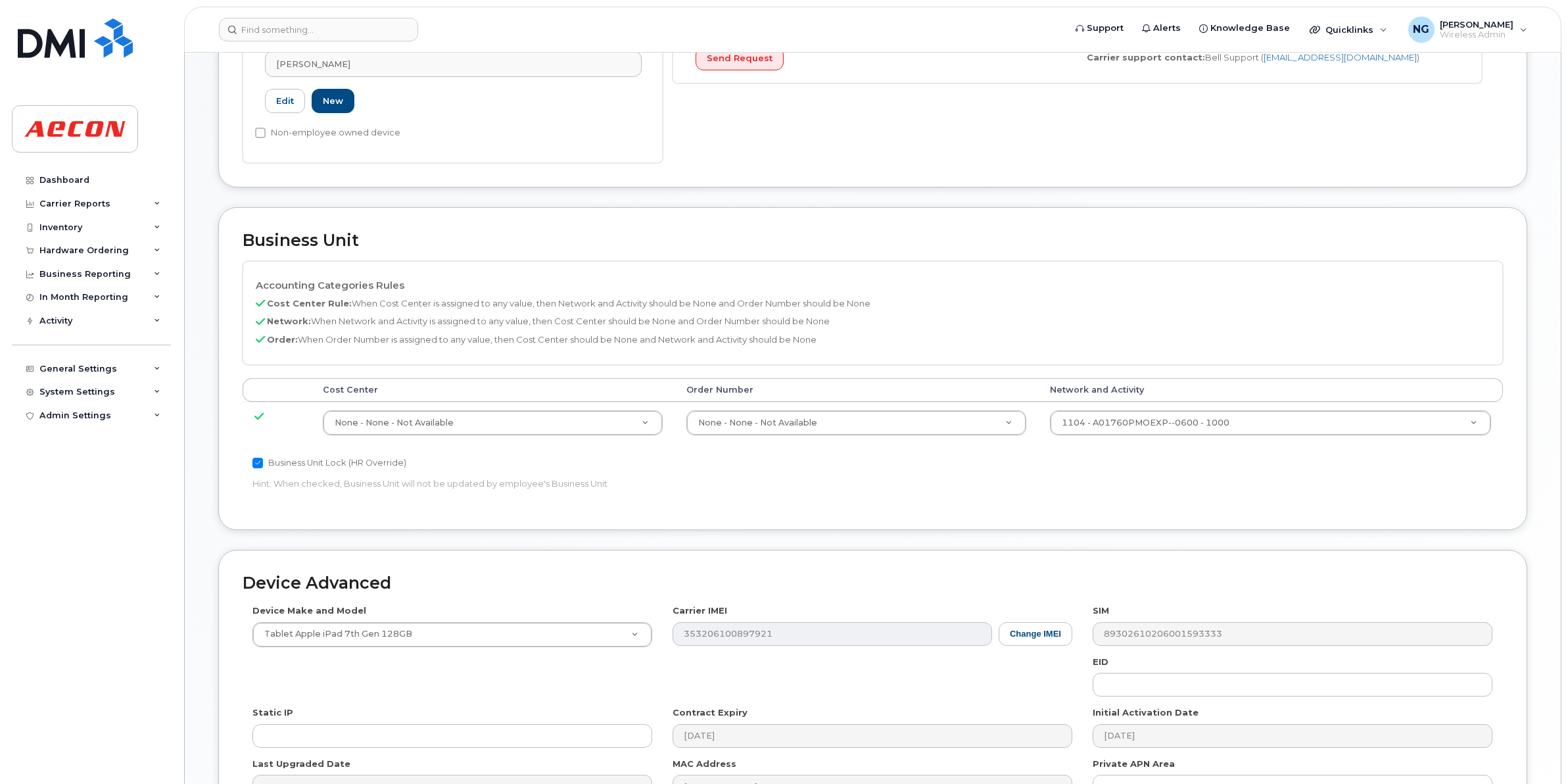
scroll to position [411, 0]
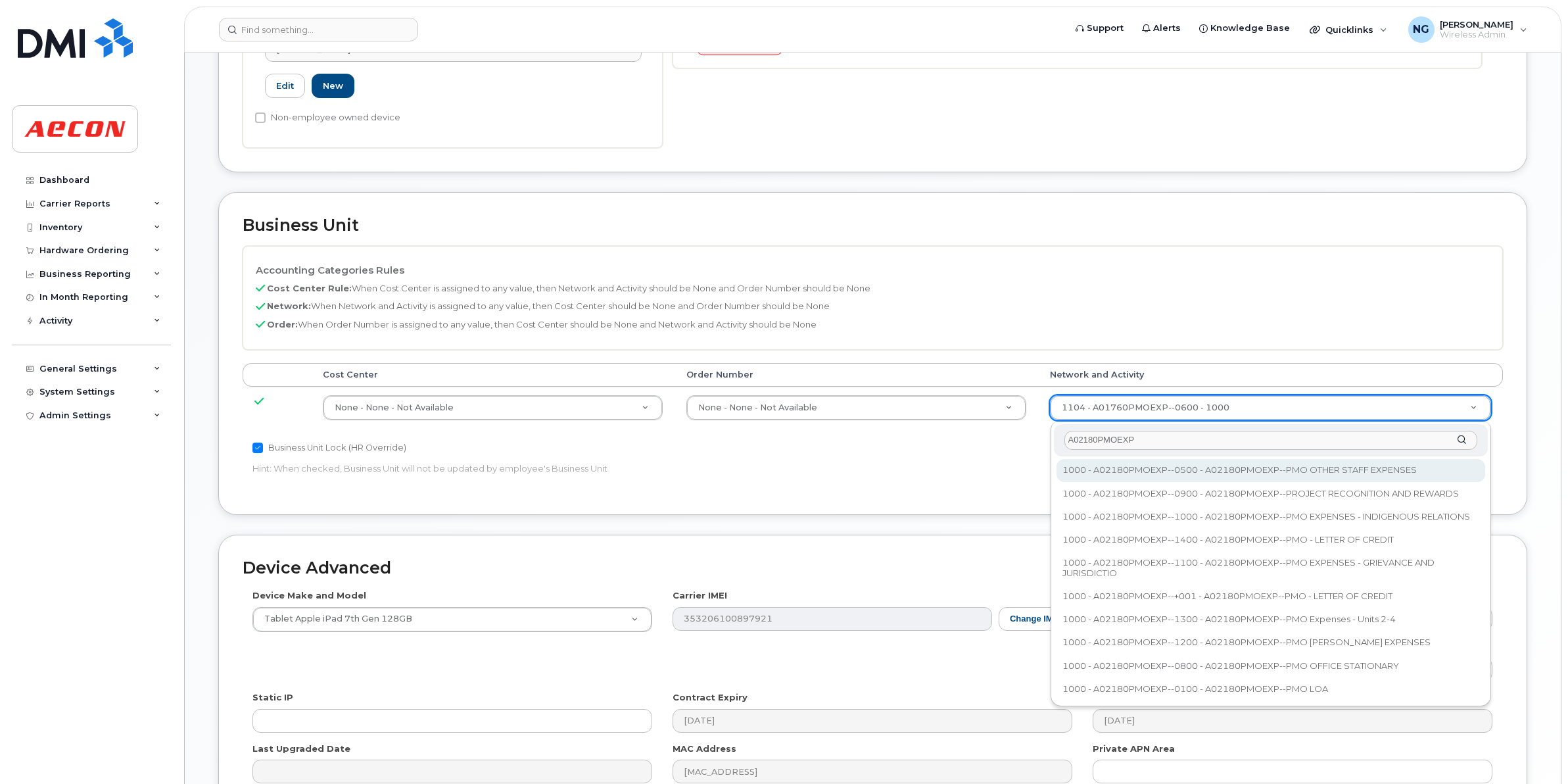
click at [1168, 441] on input "A02180PMOEXP" at bounding box center [1271, 440] width 413 height 19
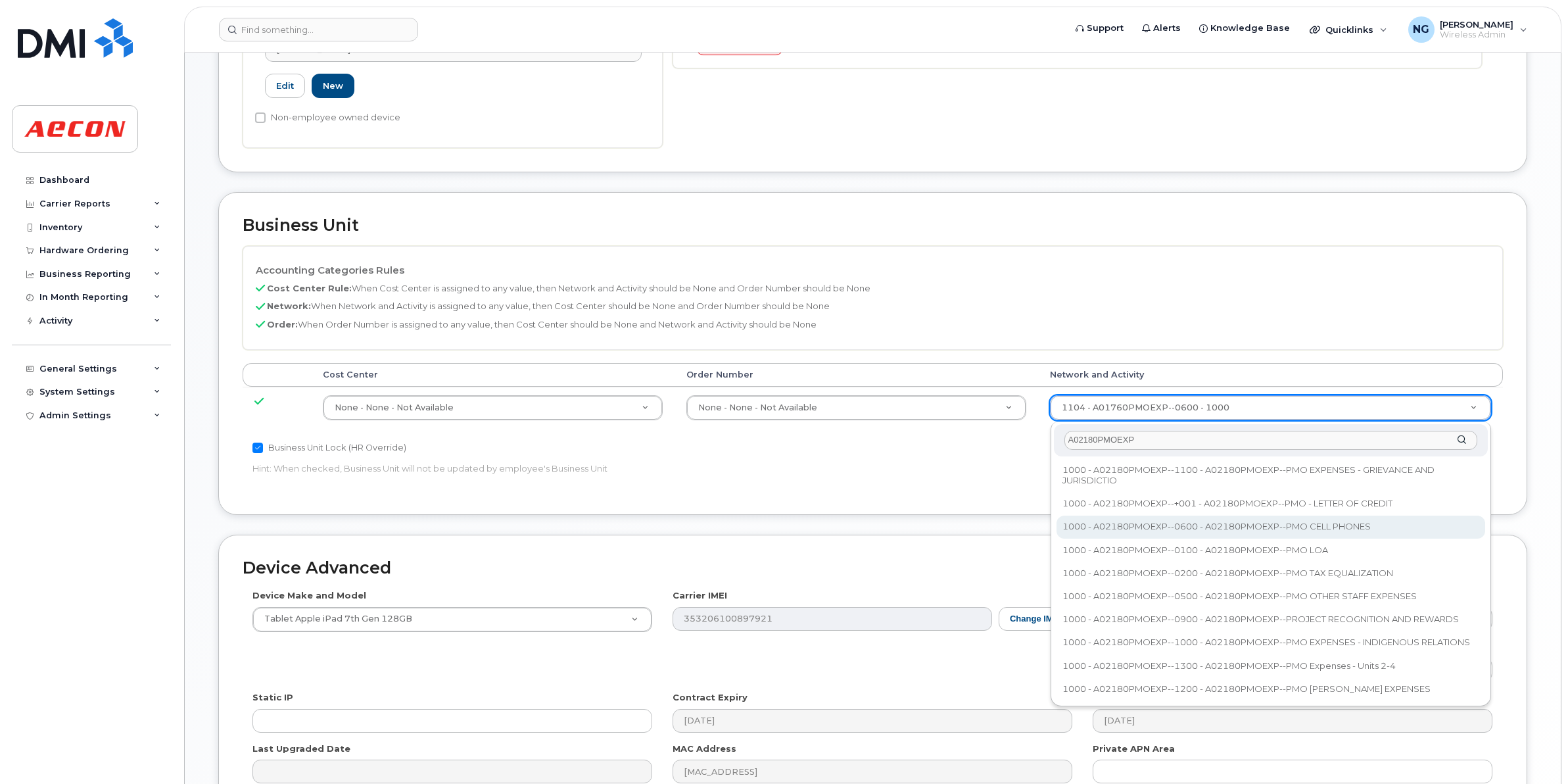
type input "A02180PMOEXP"
type input "35511858"
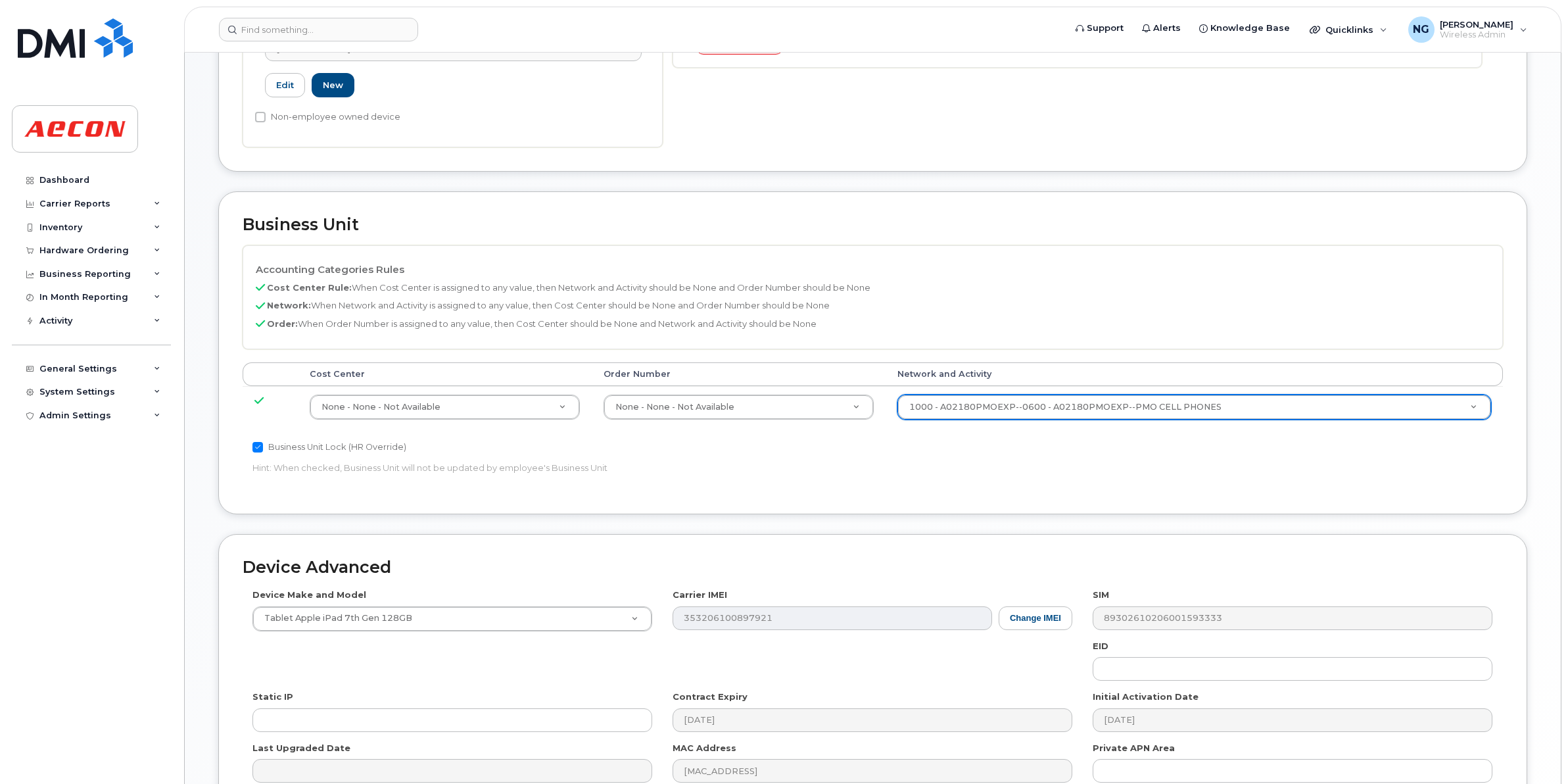
scroll to position [557, 0]
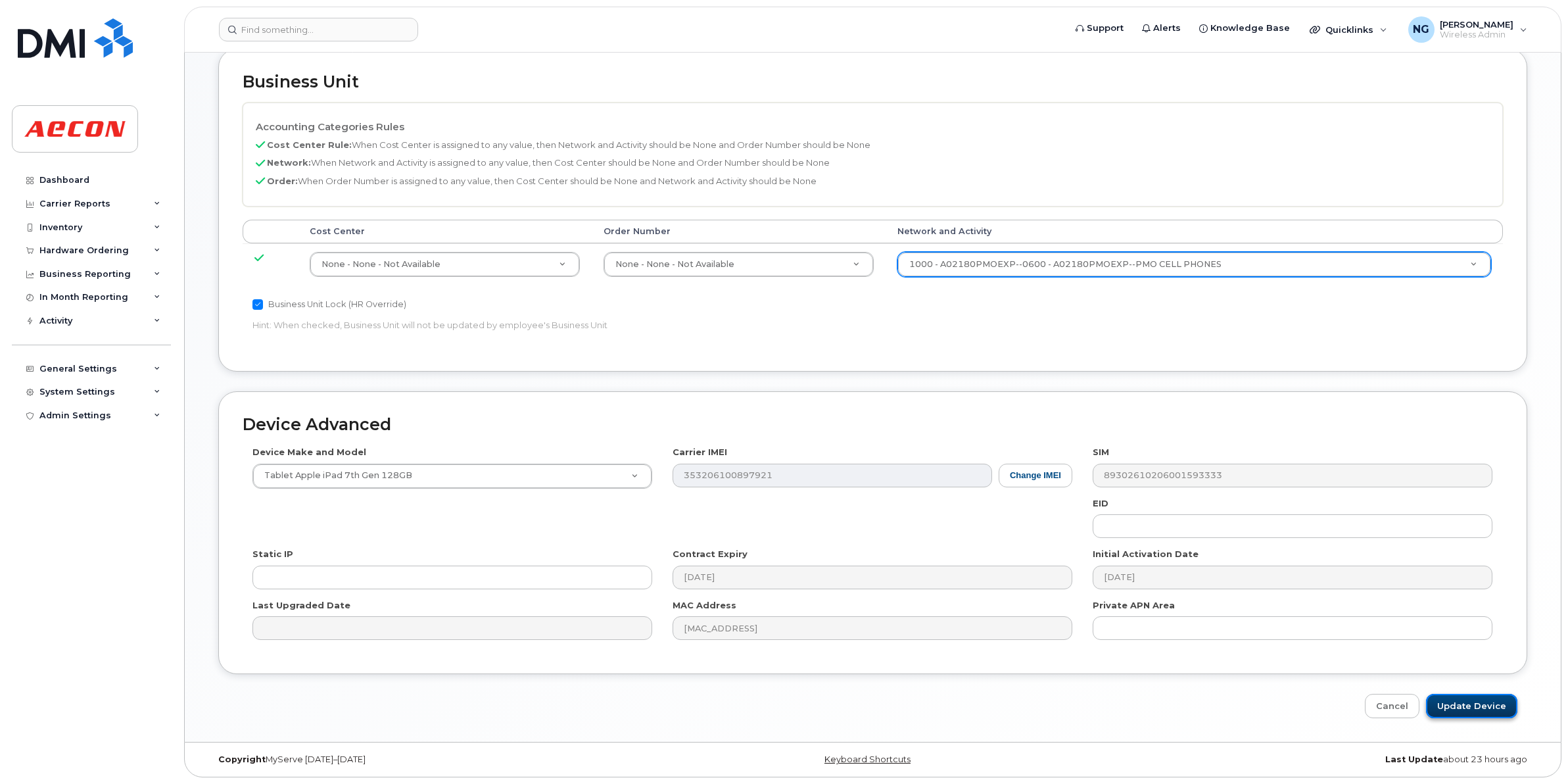
click at [1487, 706] on input "Update Device" at bounding box center [1471, 706] width 91 height 25
type input "Saving..."
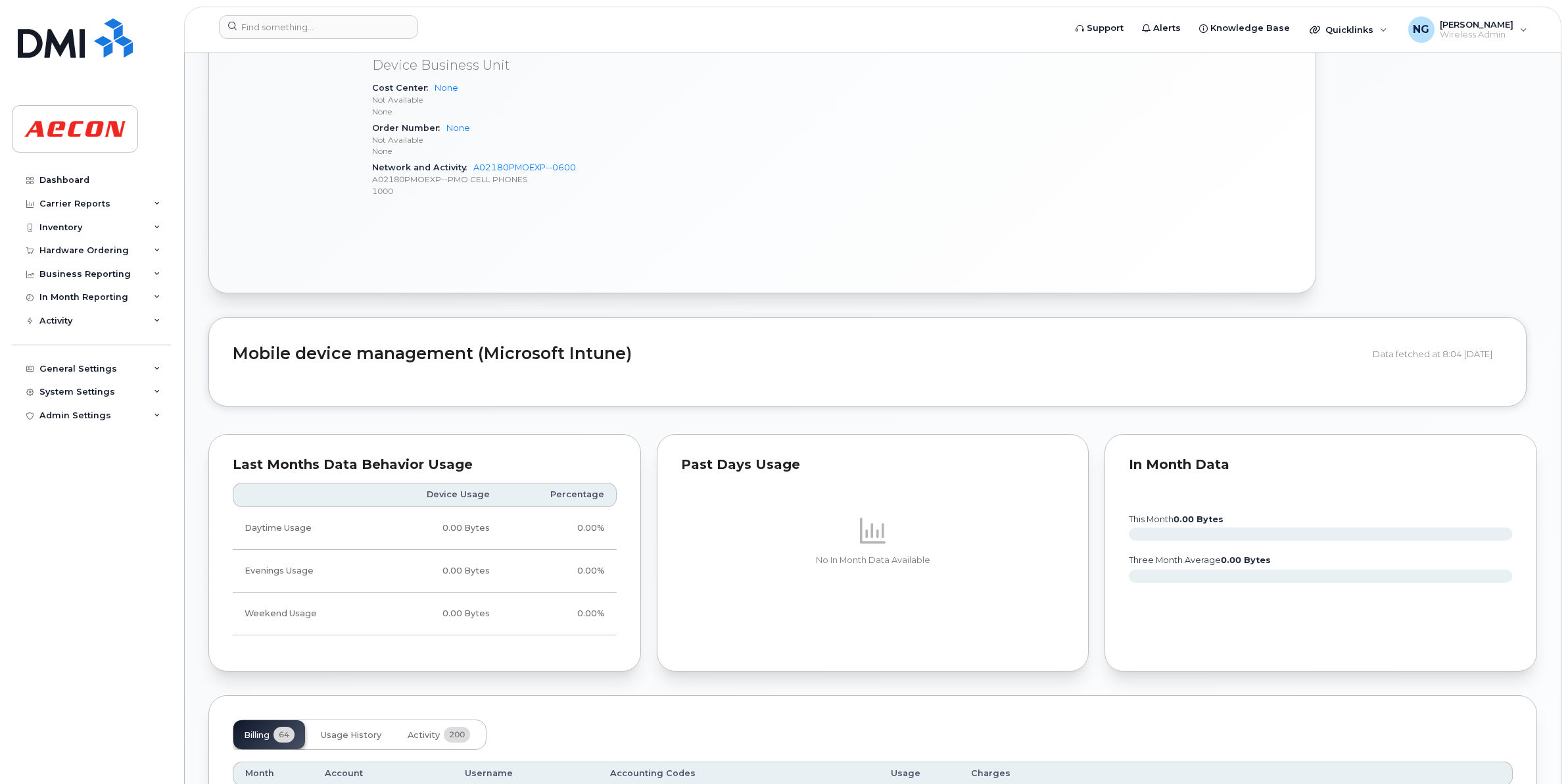
scroll to position [987, 0]
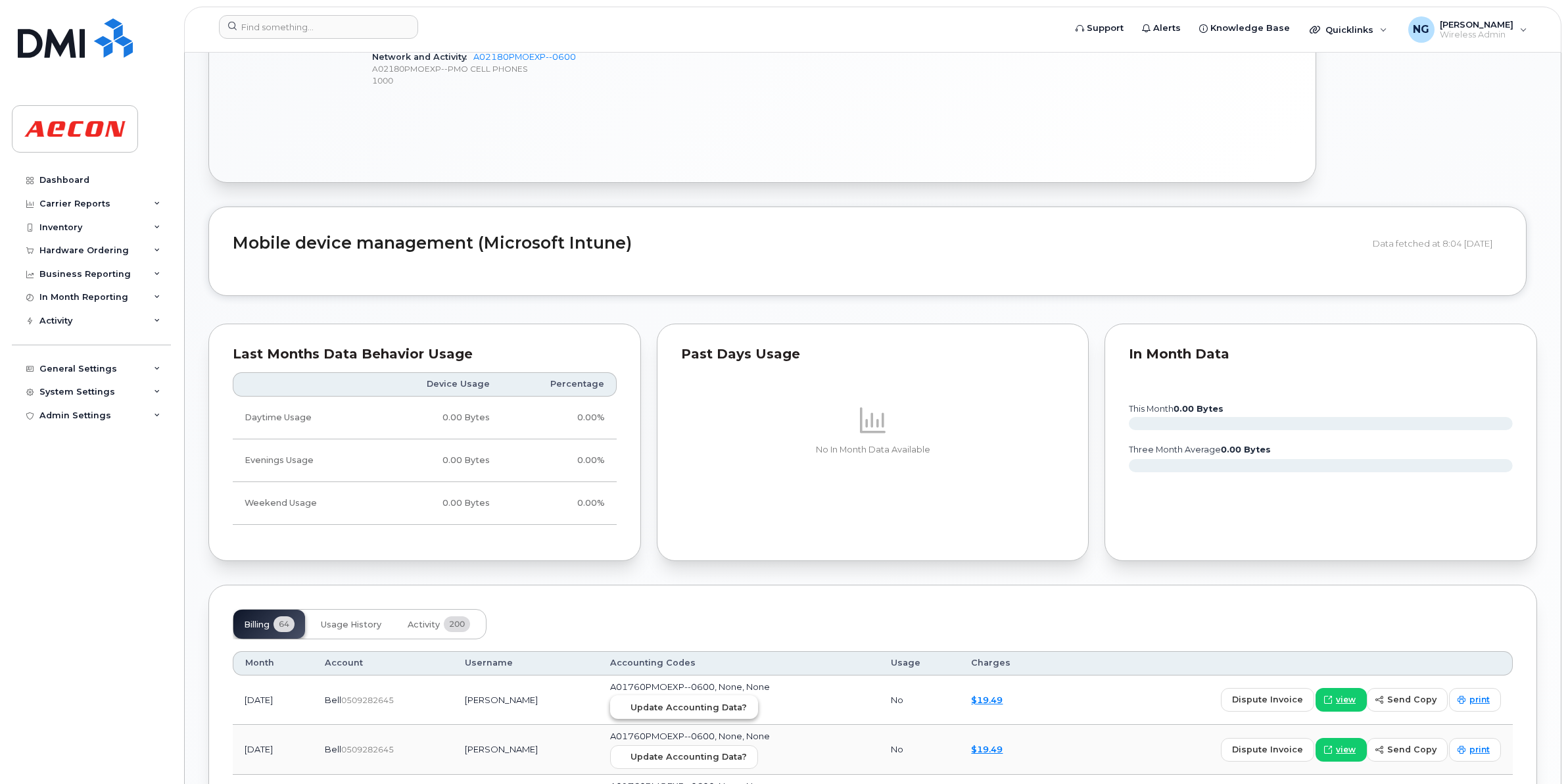
click at [675, 718] on button "Update Accounting Data?" at bounding box center [684, 707] width 148 height 24
click at [309, 27] on input at bounding box center [319, 27] width 200 height 24
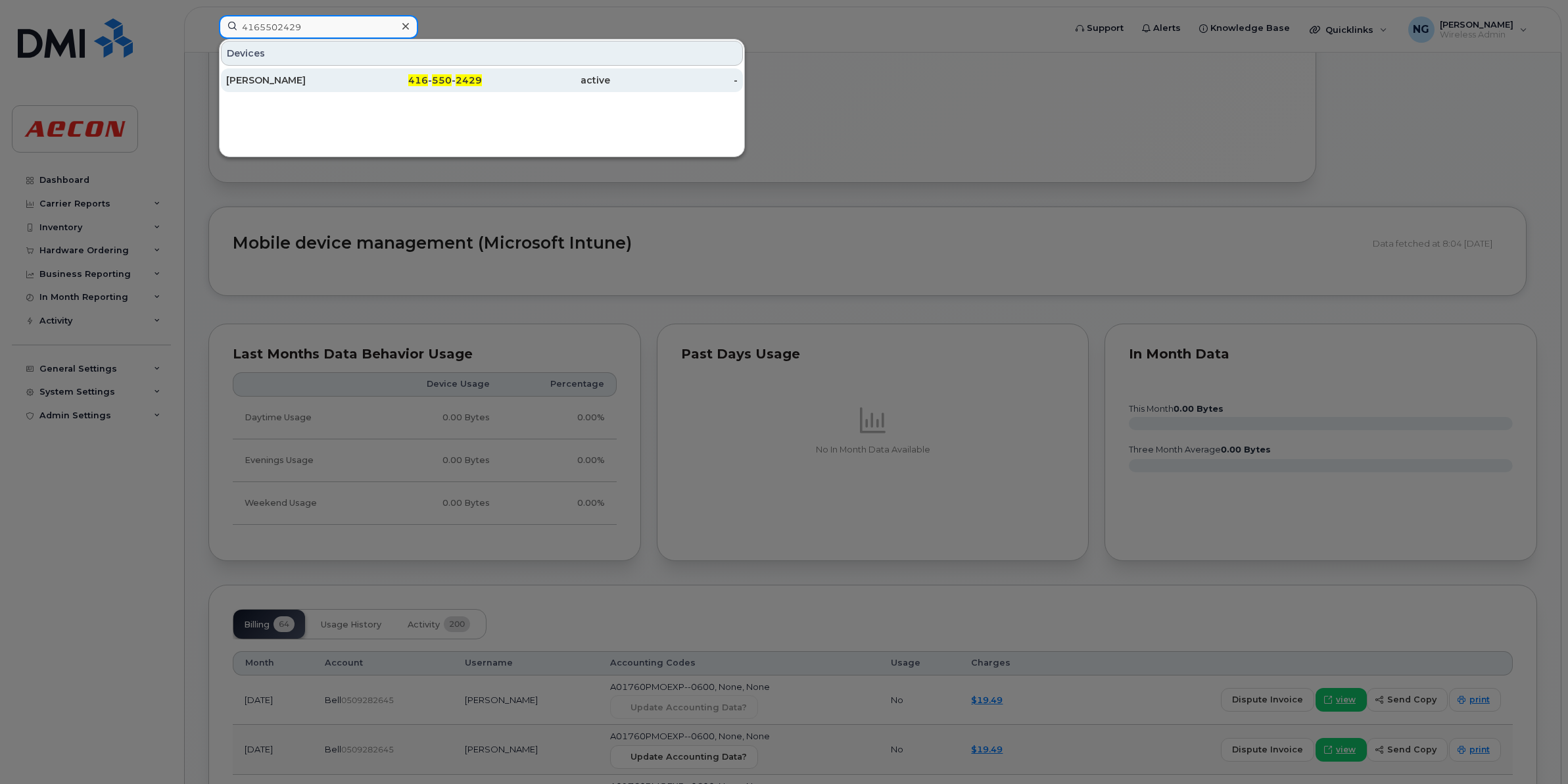
type input "4165502429"
click at [482, 72] on div "416 - 550 - 2429" at bounding box center [546, 80] width 128 height 24
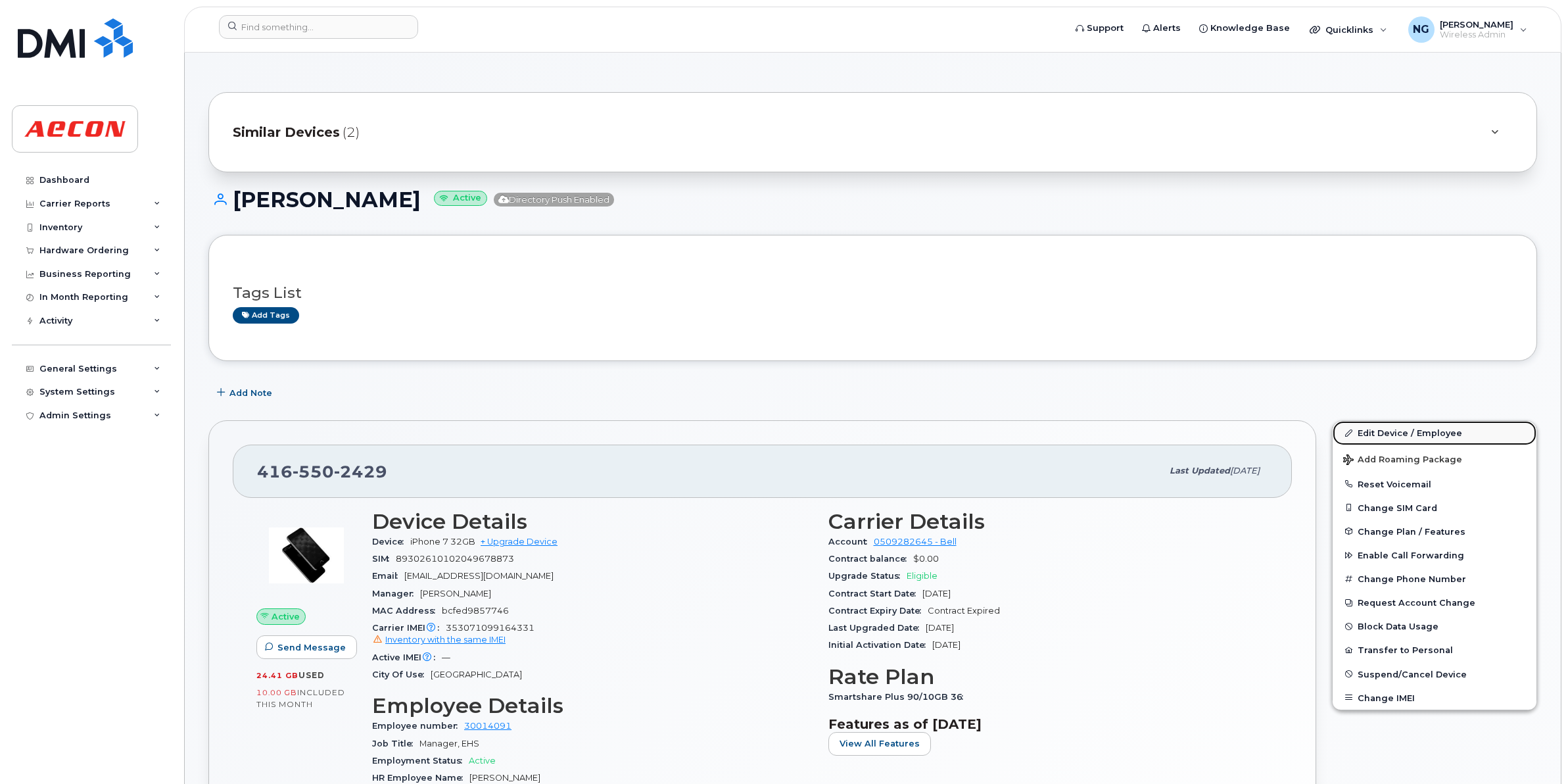
click at [1389, 423] on link "Edit Device / Employee" at bounding box center [1435, 433] width 204 height 24
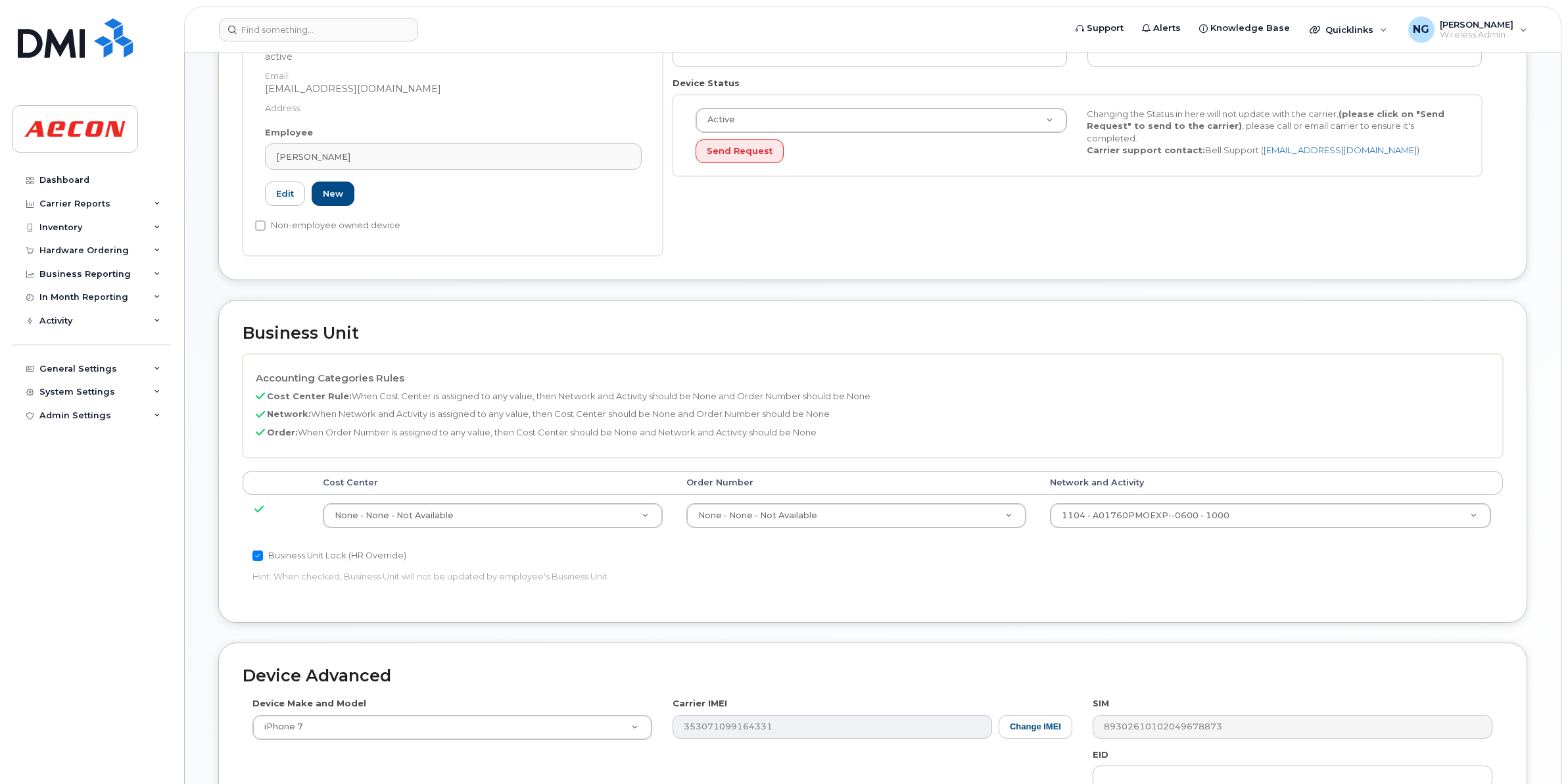
scroll to position [329, 0]
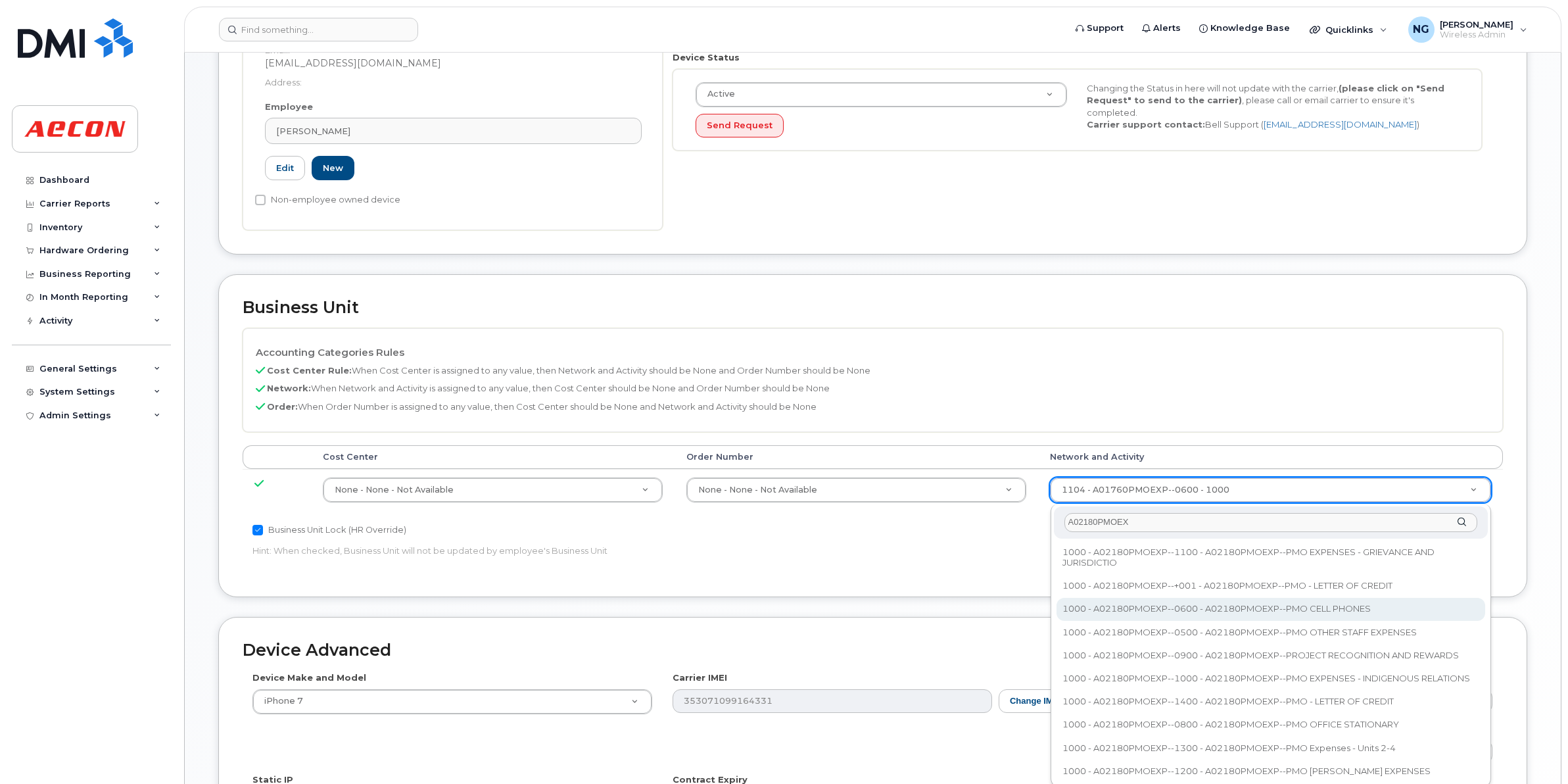
type input "A02180PMOEX"
type input "35511858"
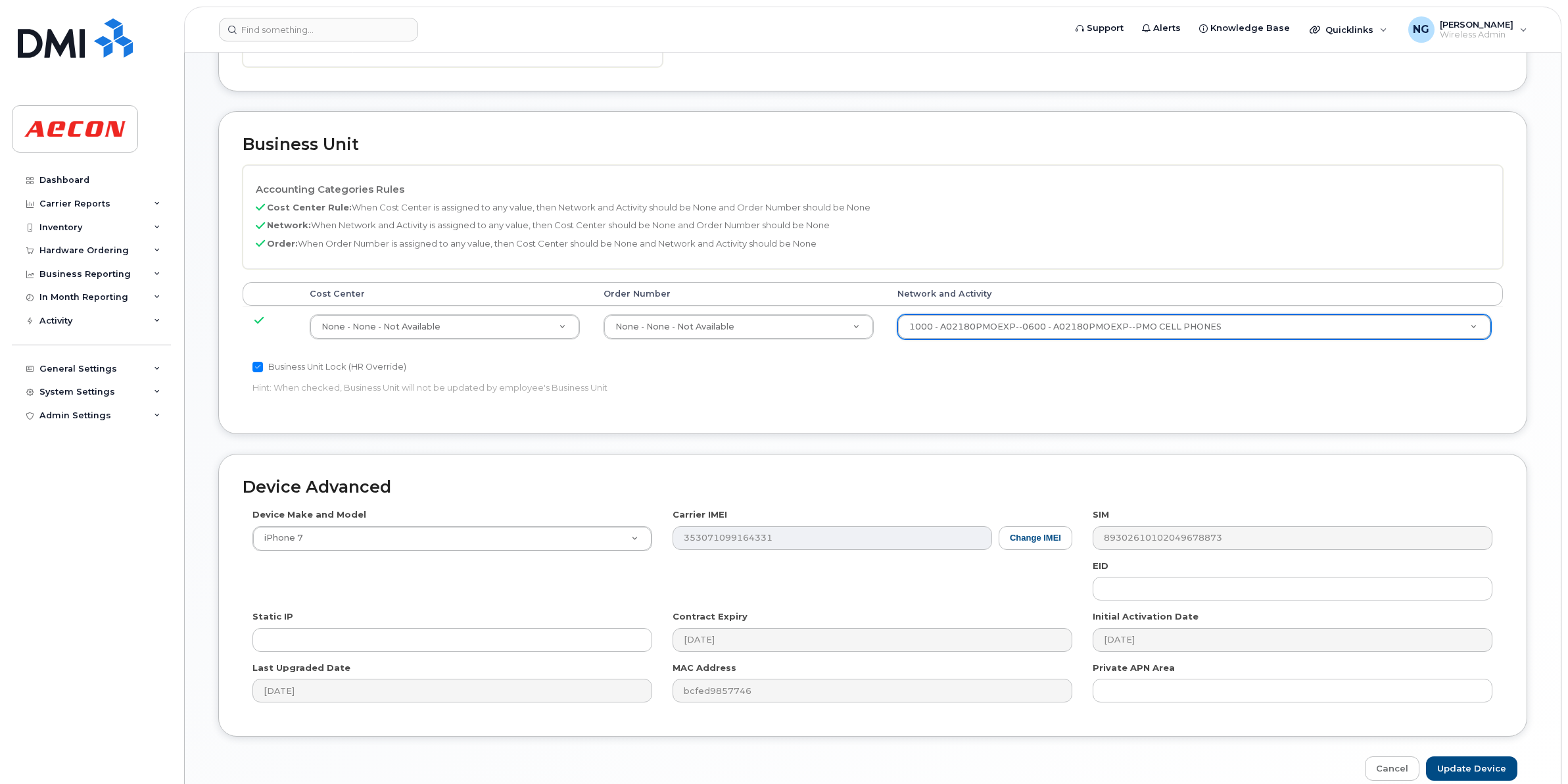
scroll to position [557, 0]
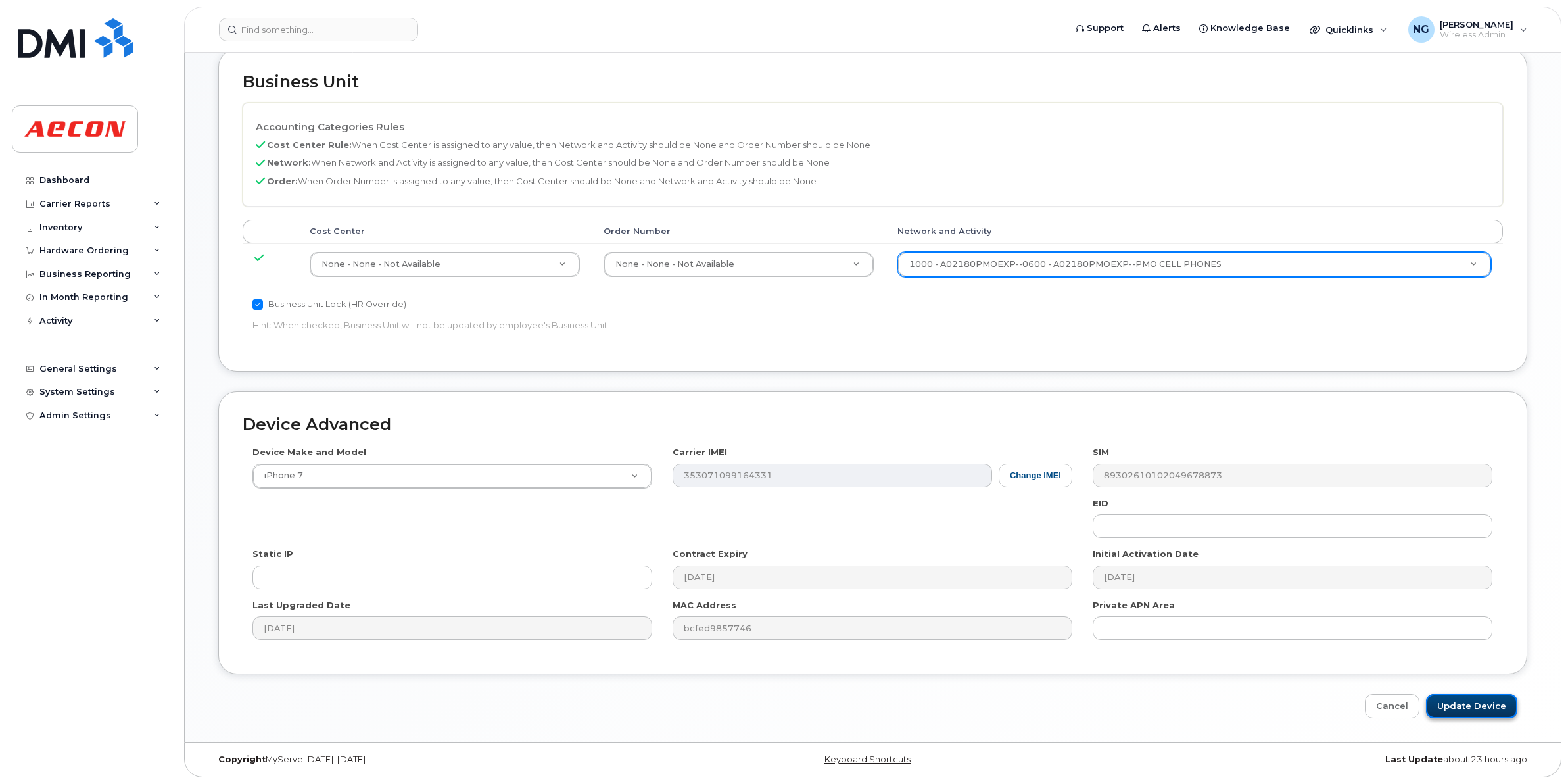
click at [1480, 696] on input "Update Device" at bounding box center [1471, 706] width 91 height 25
type input "Saving..."
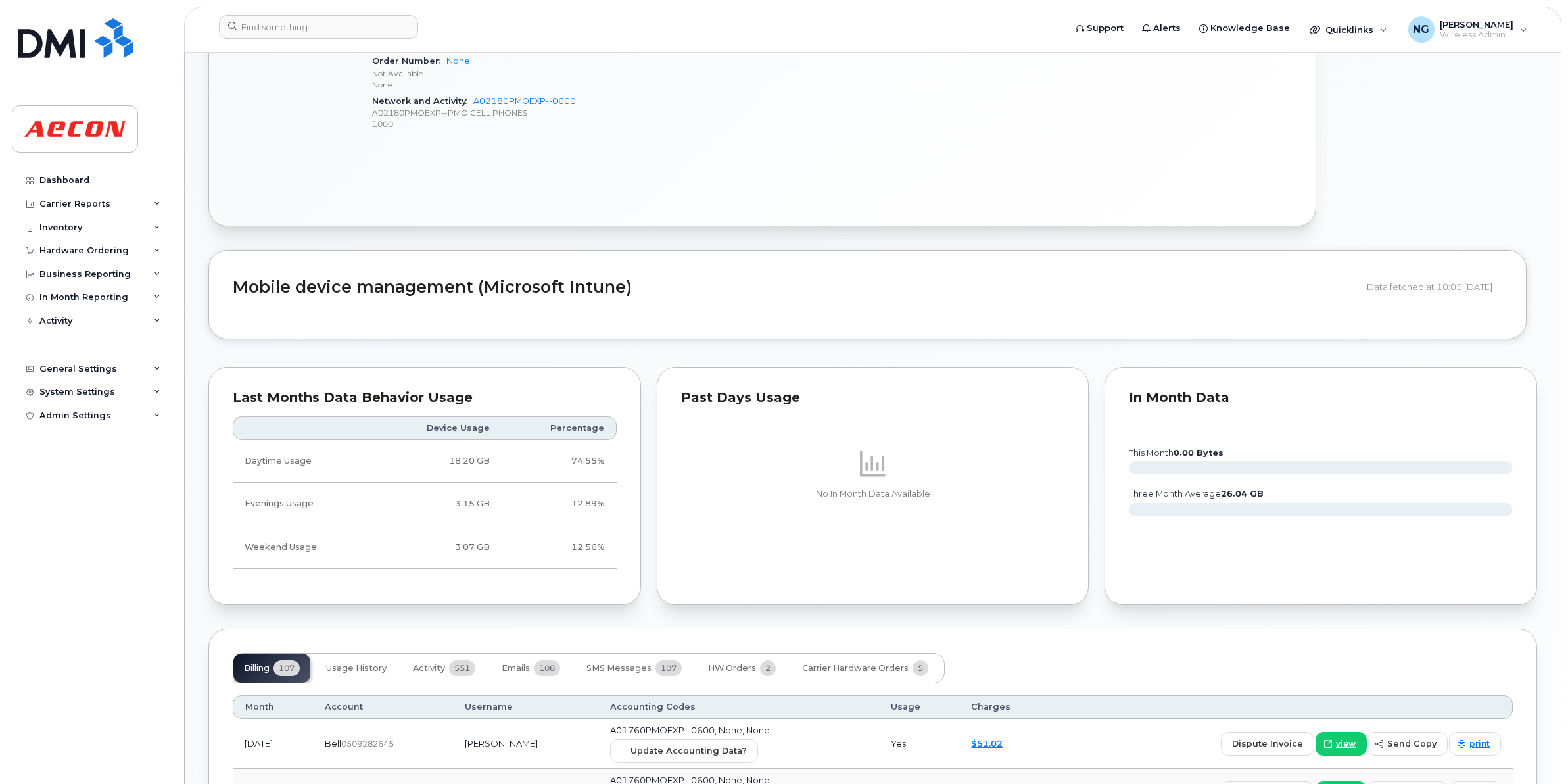
scroll to position [1233, 0]
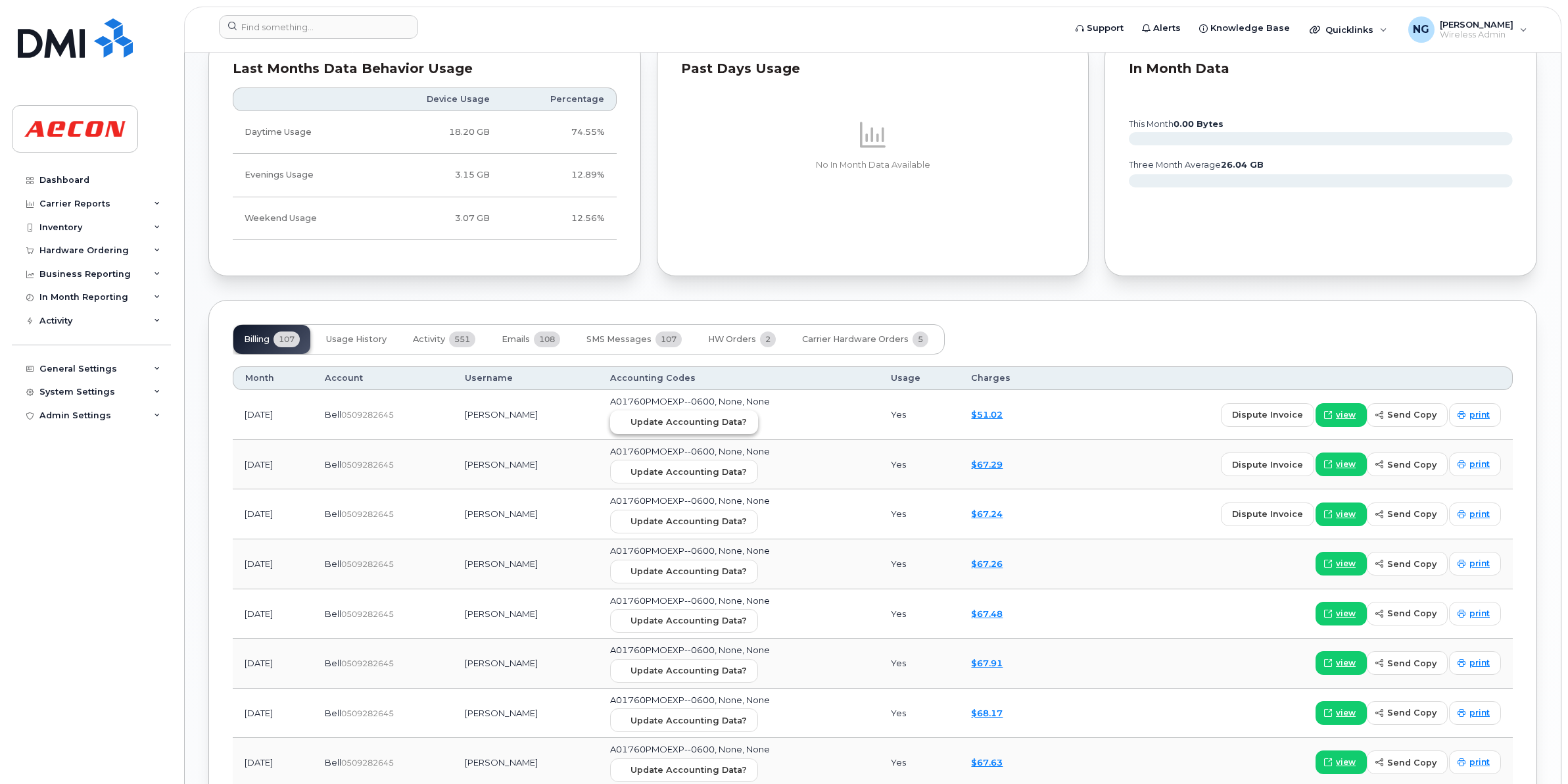
click at [721, 419] on span "Update Accounting Data?" at bounding box center [689, 421] width 117 height 13
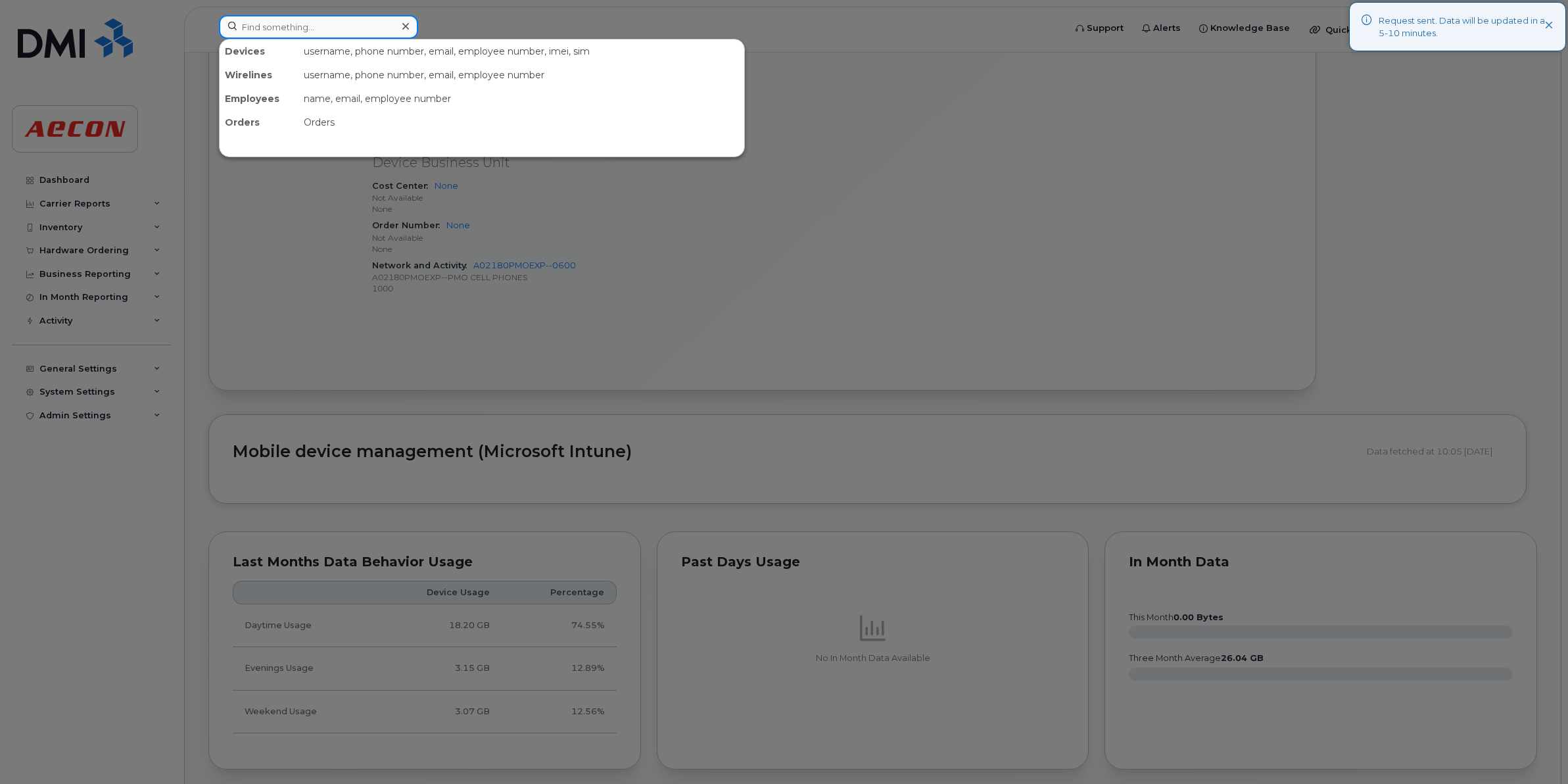
drag, startPoint x: 330, startPoint y: 22, endPoint x: 306, endPoint y: 27, distance: 24.5
click at [330, 22] on input at bounding box center [319, 27] width 200 height 24
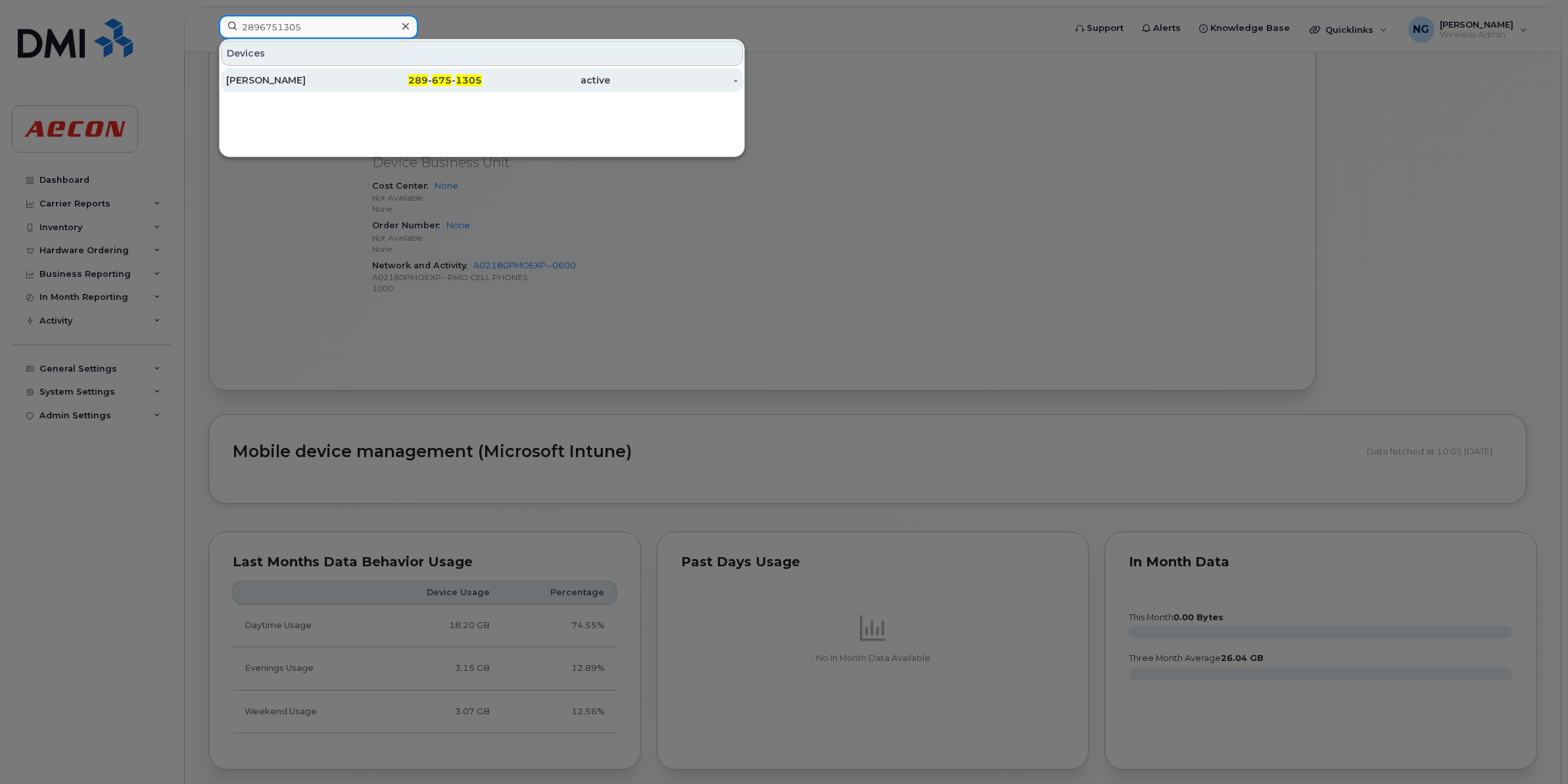
type input "2896751305"
click at [448, 77] on span "675" at bounding box center [442, 80] width 20 height 12
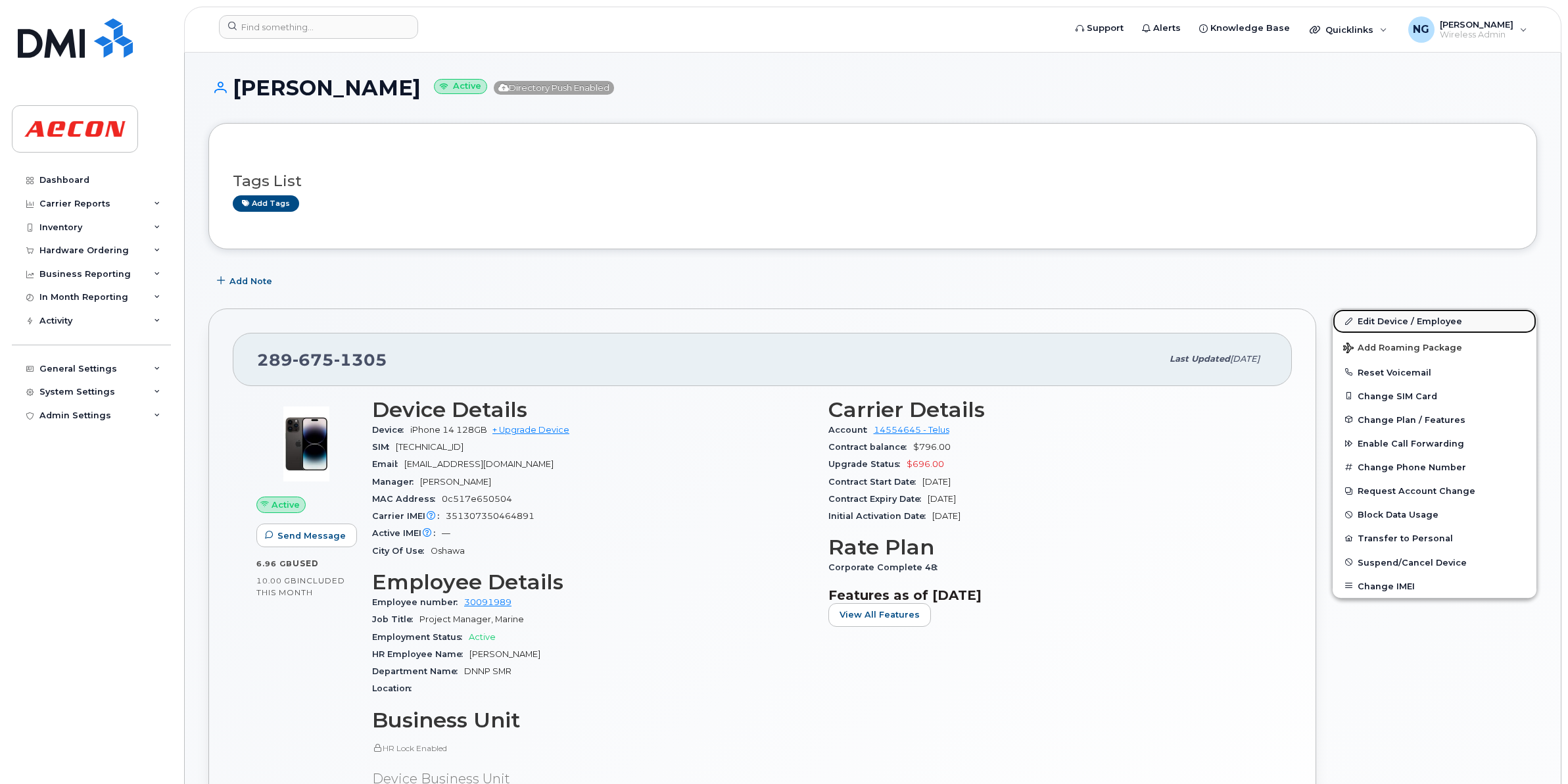
click at [1427, 313] on link "Edit Device / Employee" at bounding box center [1435, 321] width 204 height 24
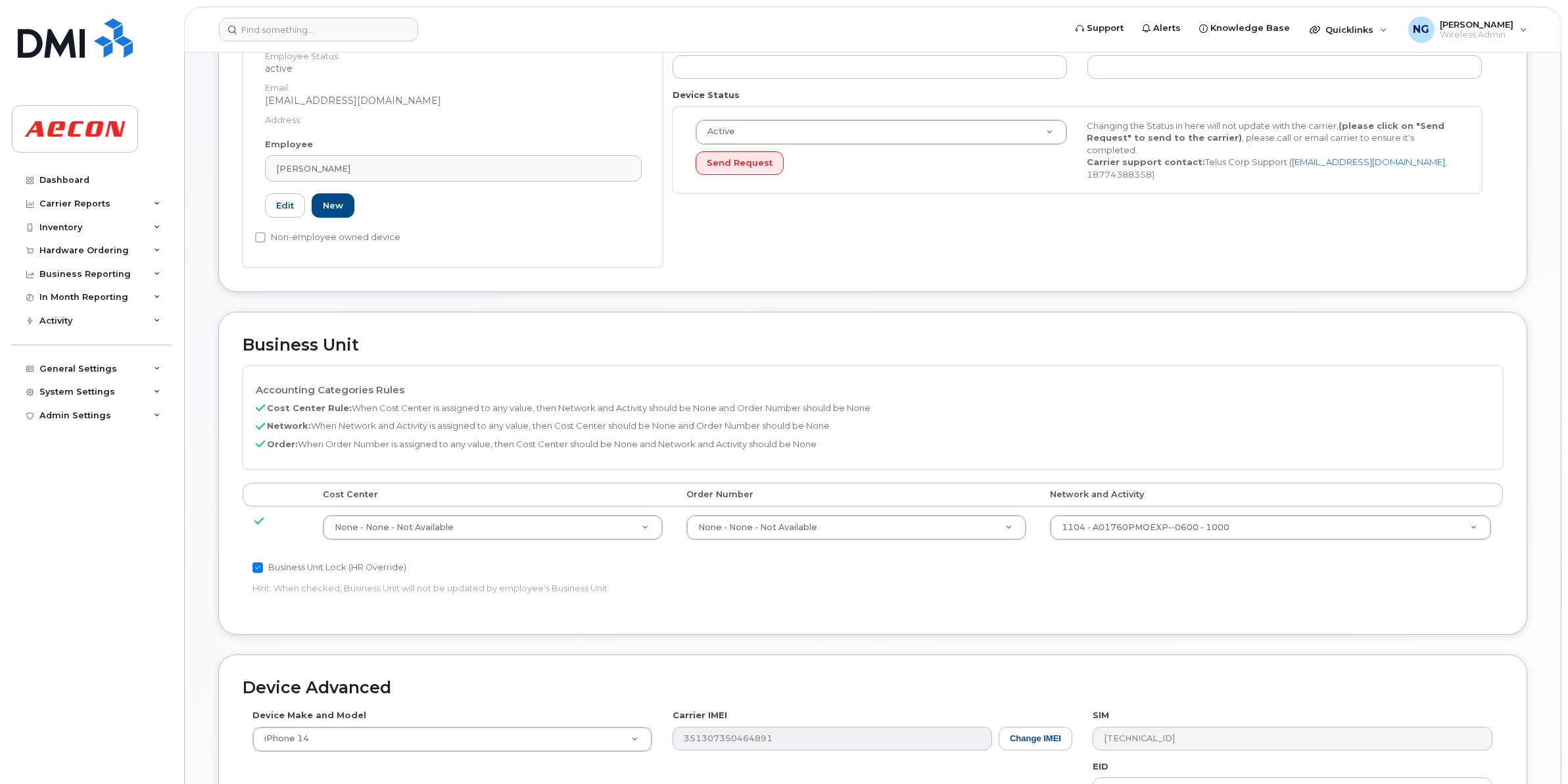
scroll to position [329, 0]
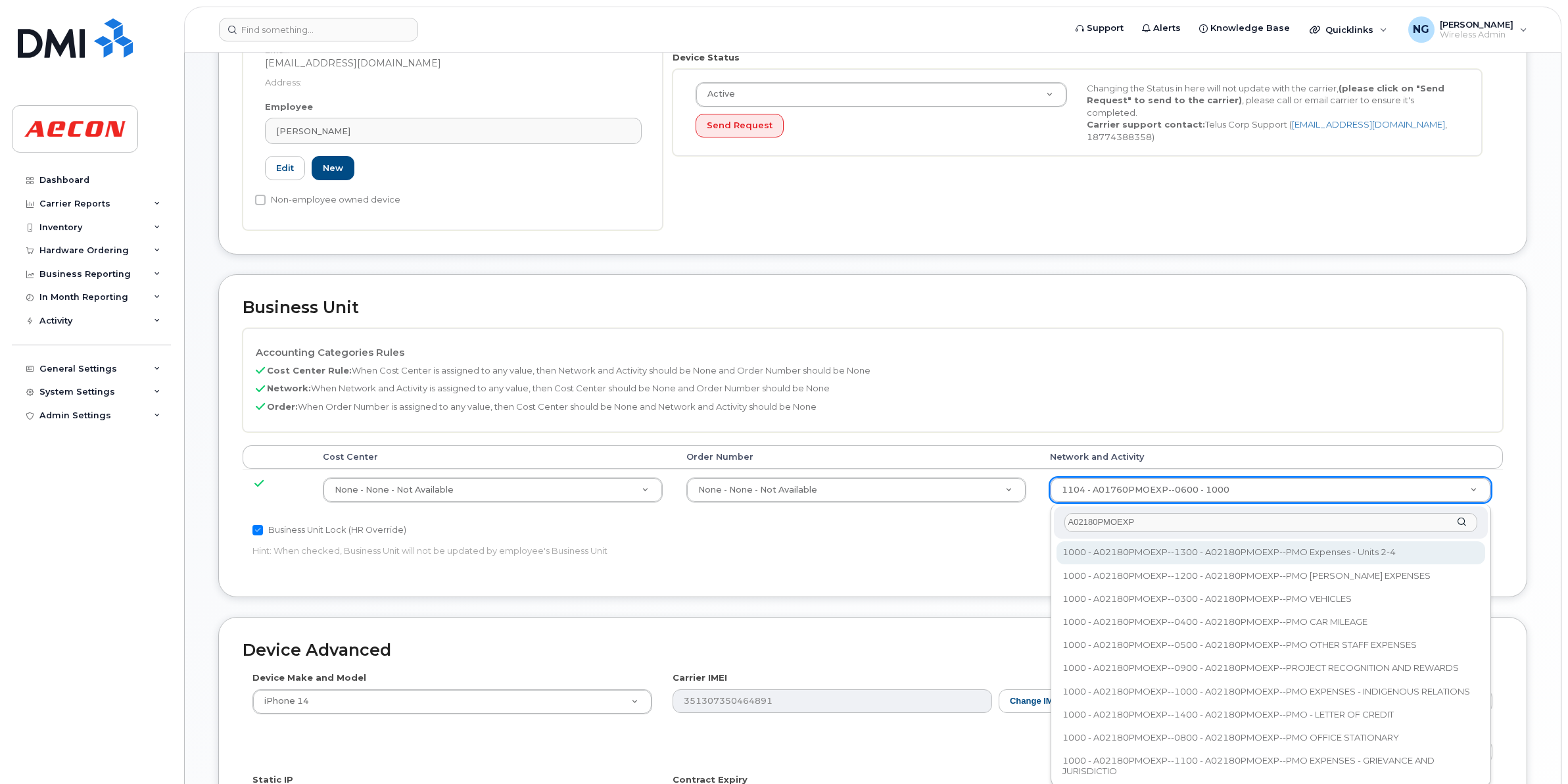
click at [1178, 524] on input "A02180PMOEXP" at bounding box center [1271, 522] width 413 height 19
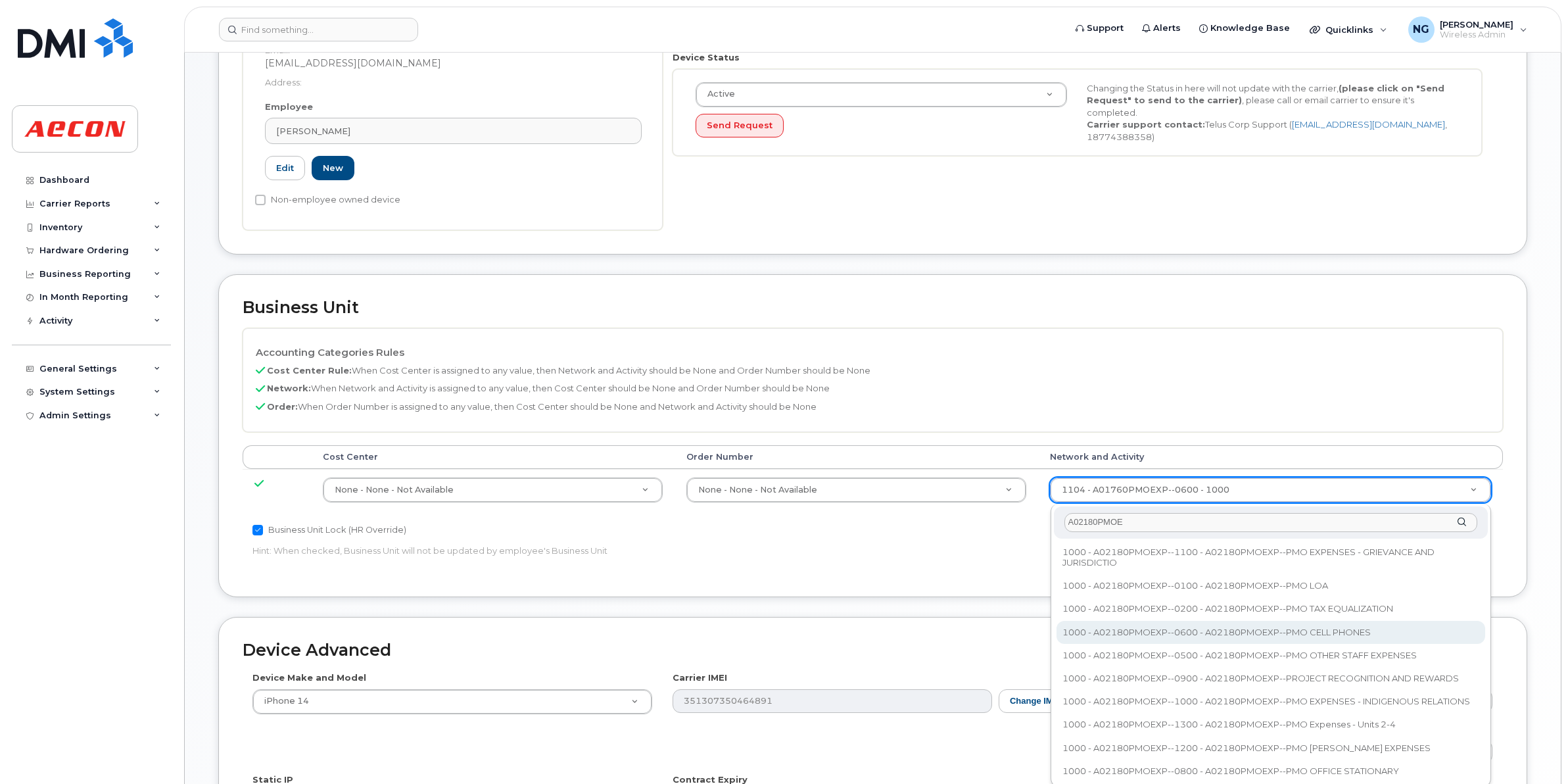
type input "A02180PMOE"
type input "35511858"
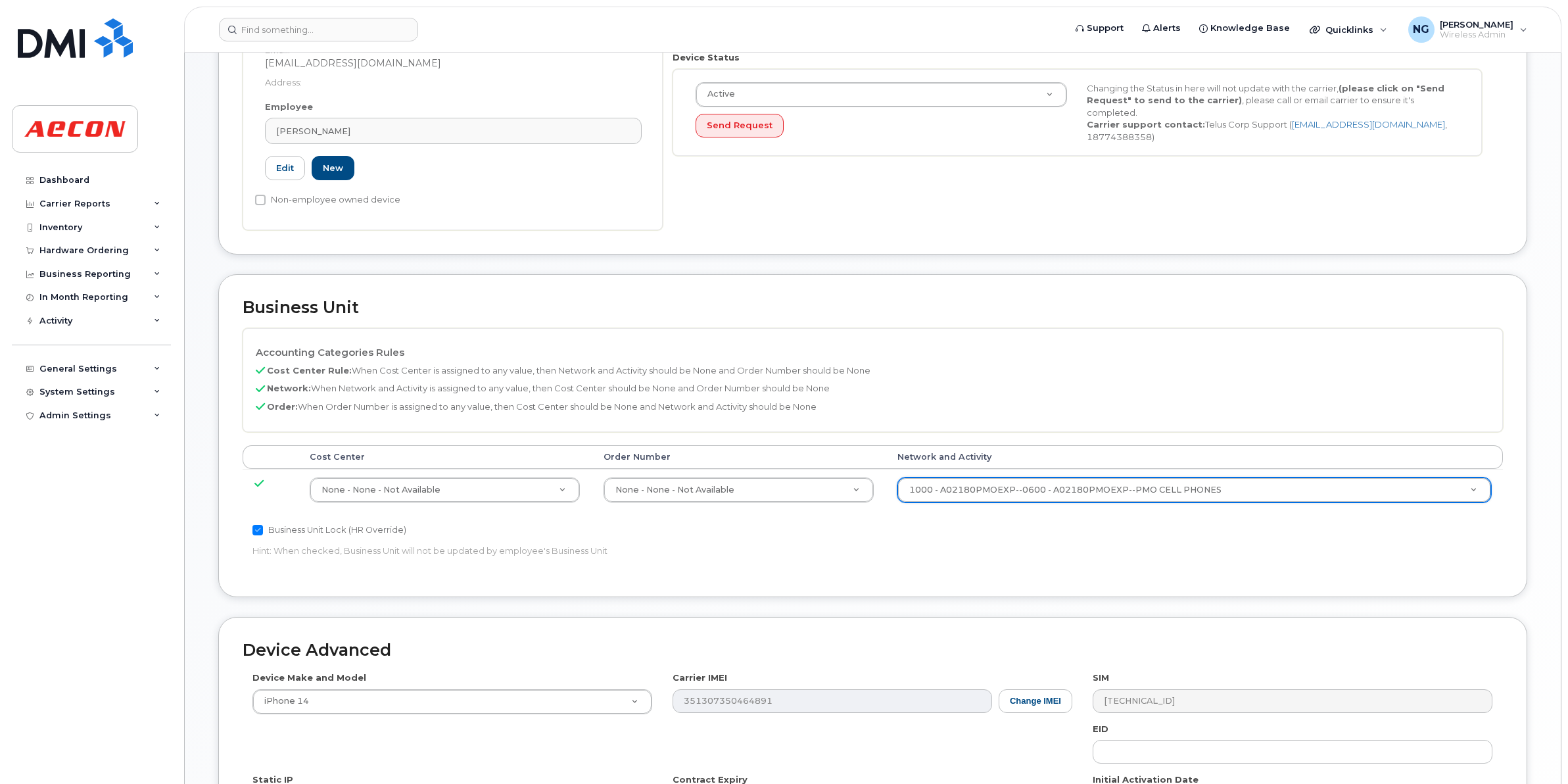
scroll to position [557, 0]
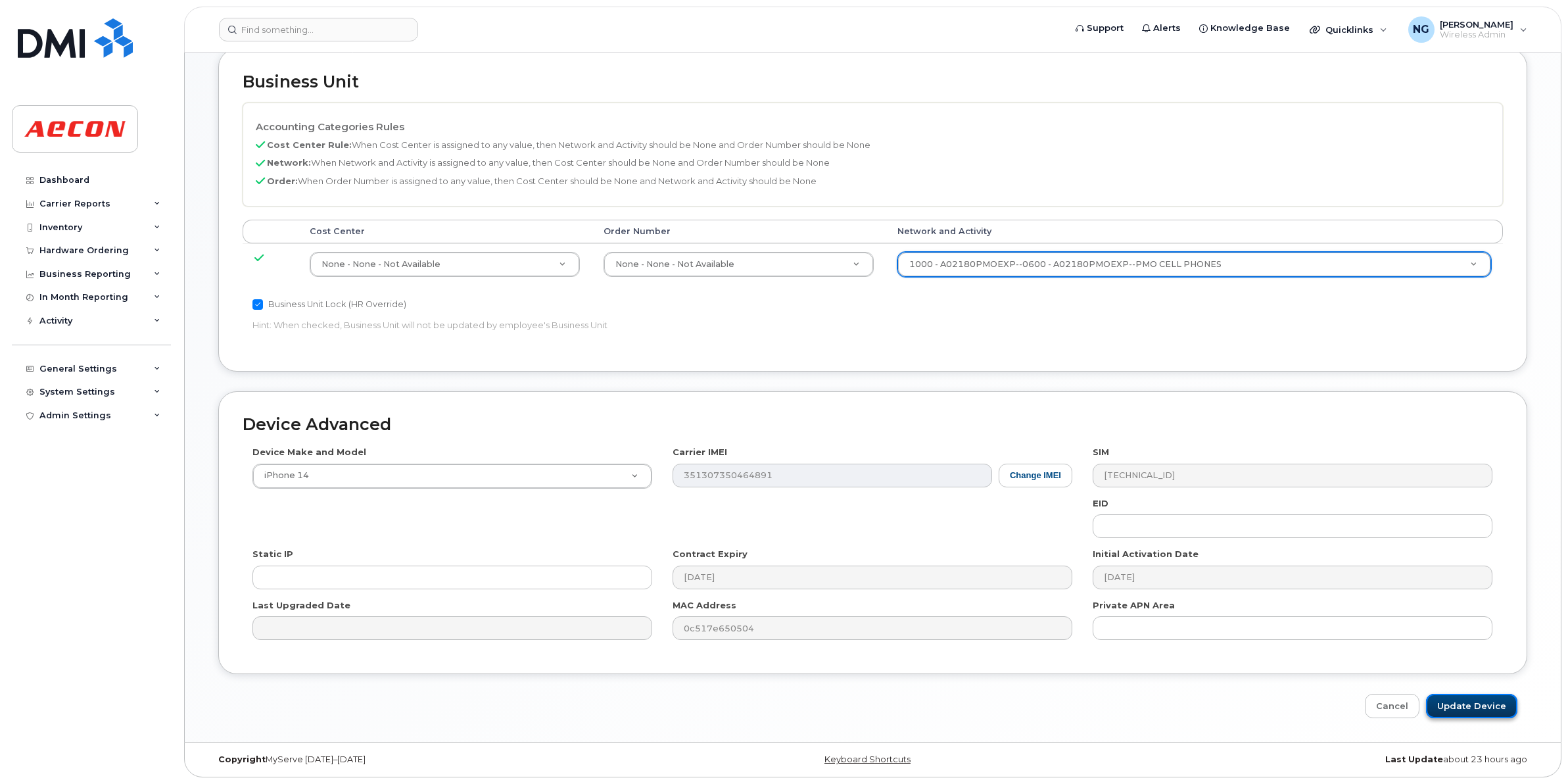
click at [1470, 706] on input "Update Device" at bounding box center [1471, 706] width 91 height 25
type input "Saving..."
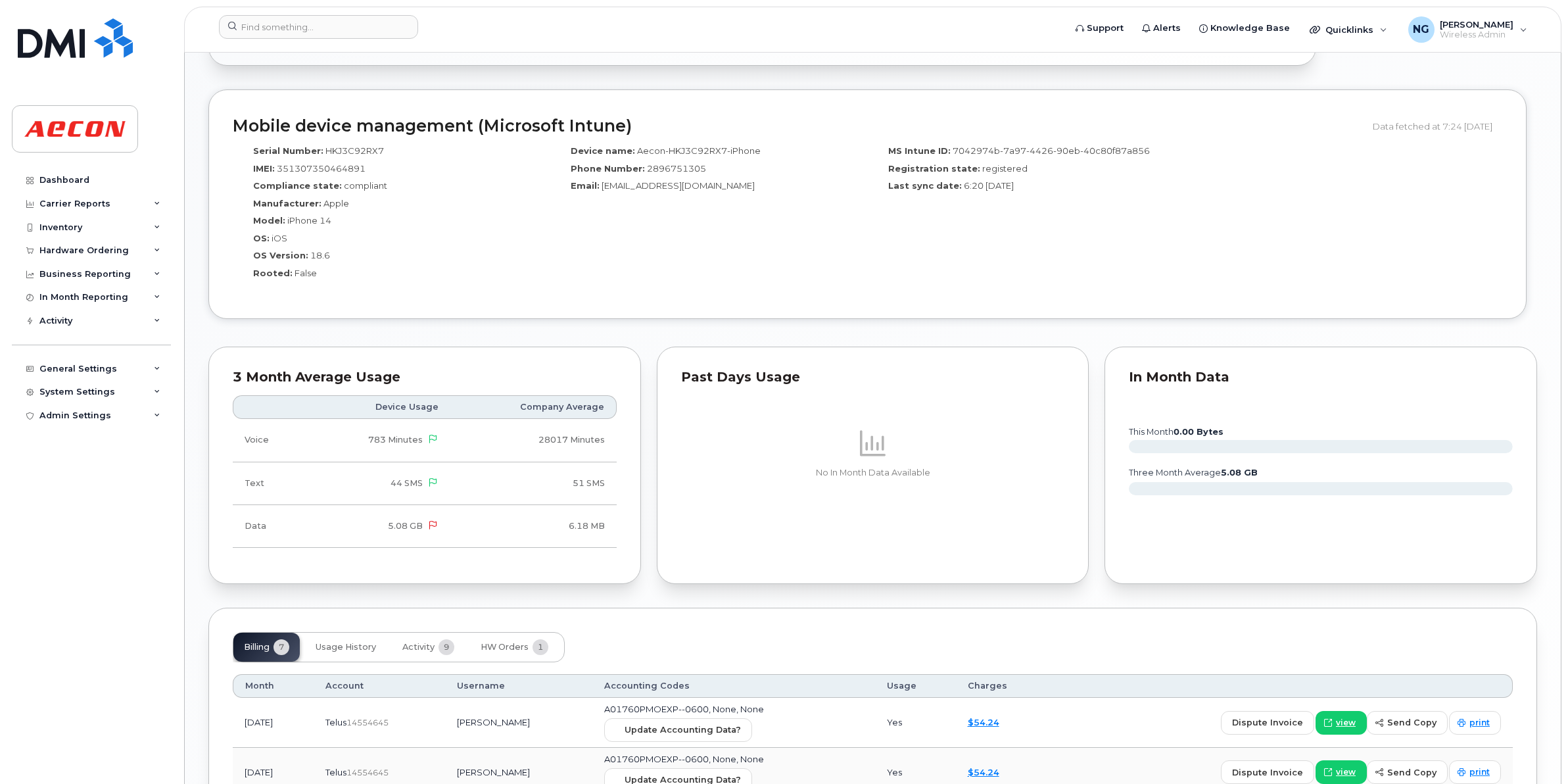
scroll to position [1069, 0]
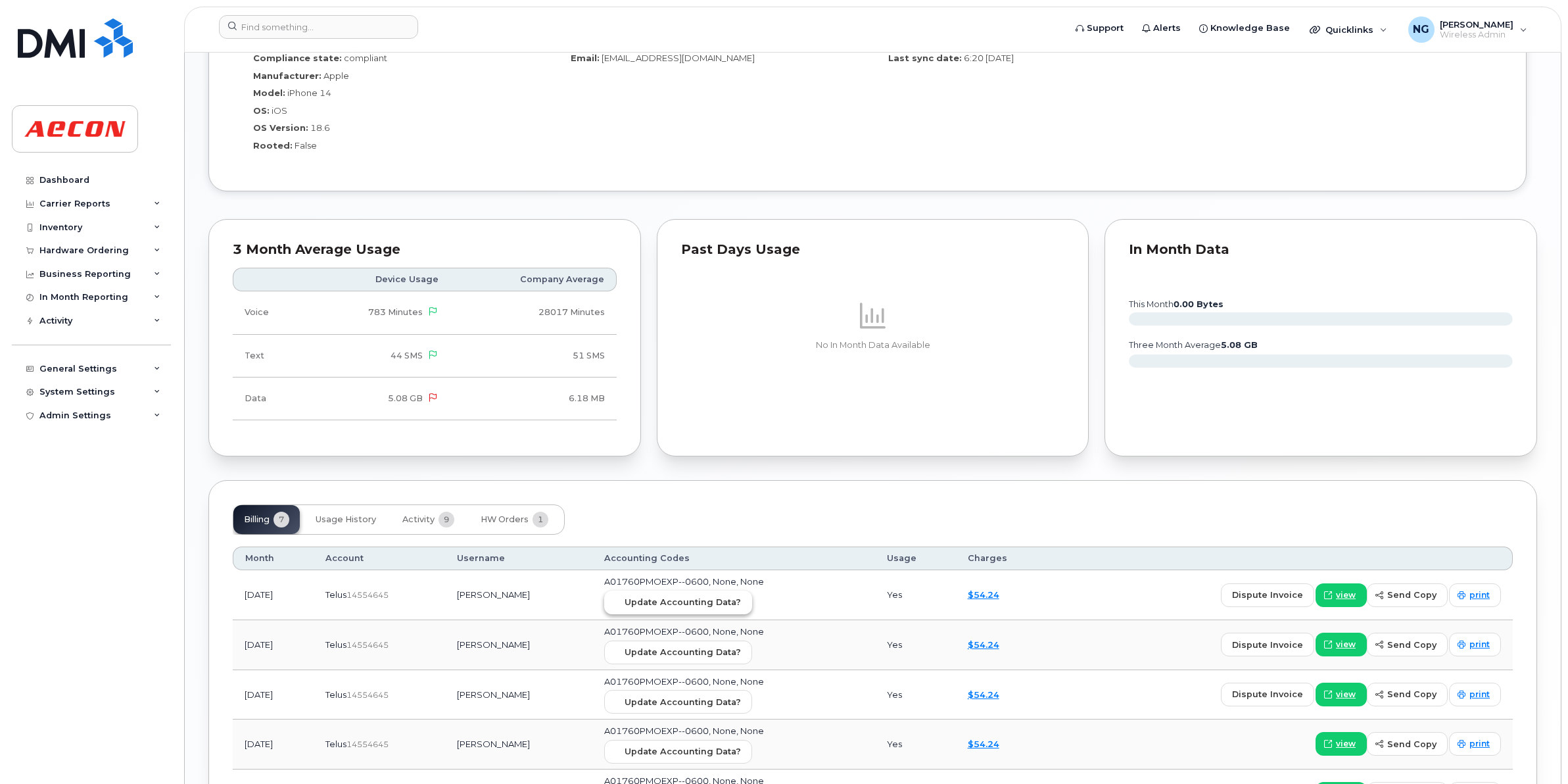
click at [701, 608] on span "Update Accounting Data?" at bounding box center [683, 602] width 117 height 13
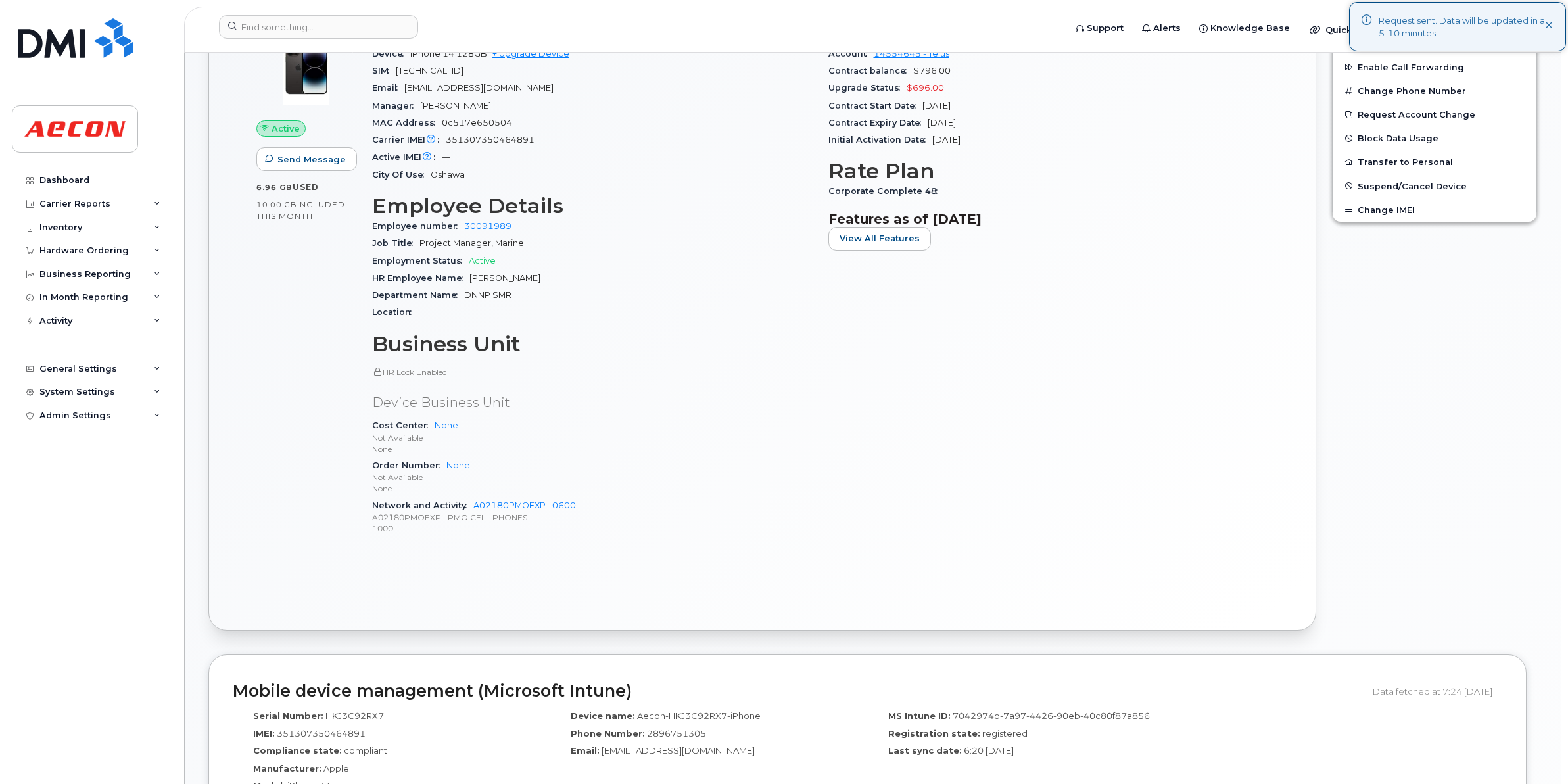
scroll to position [329, 0]
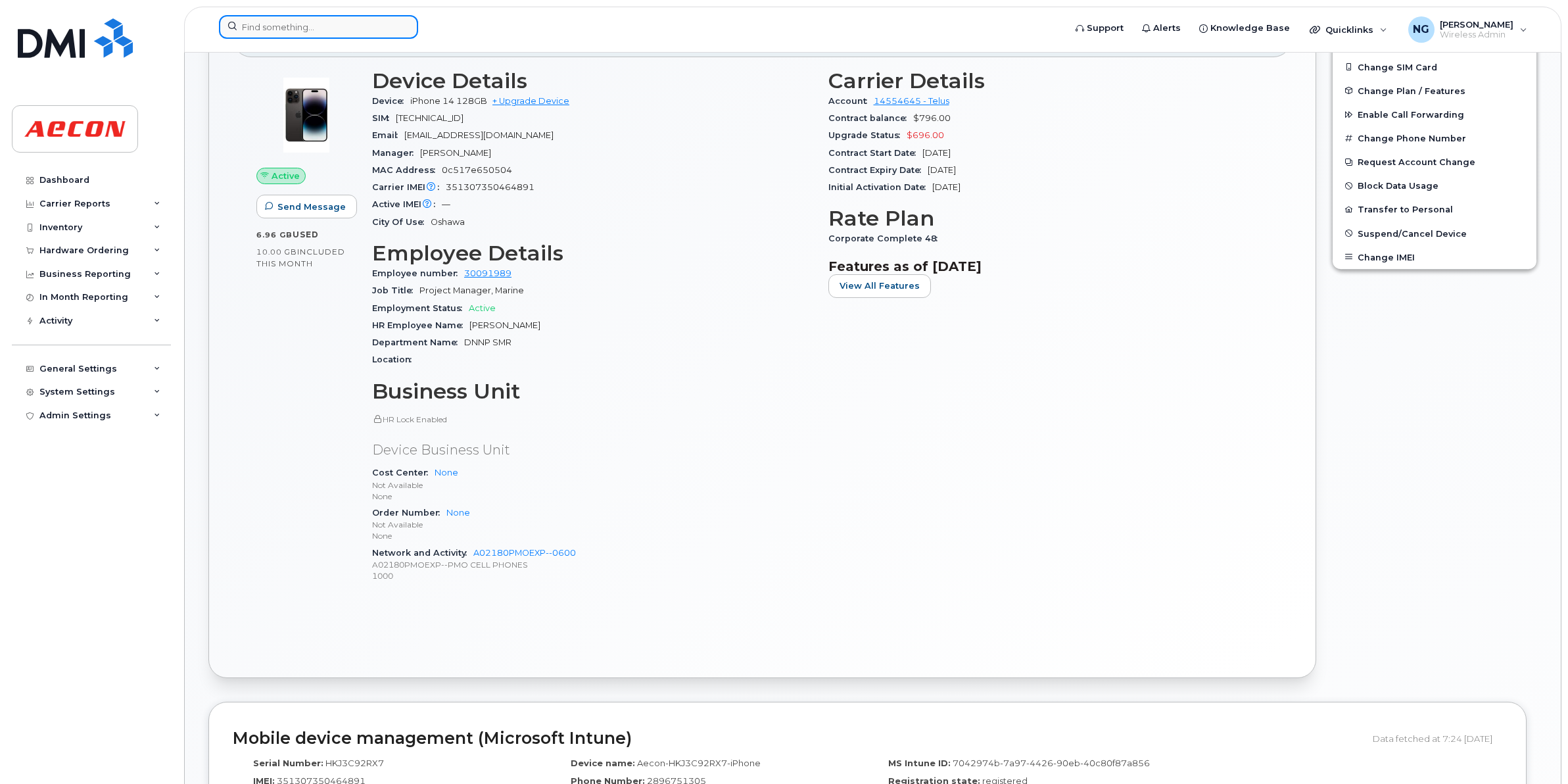
click at [363, 23] on input at bounding box center [319, 27] width 200 height 24
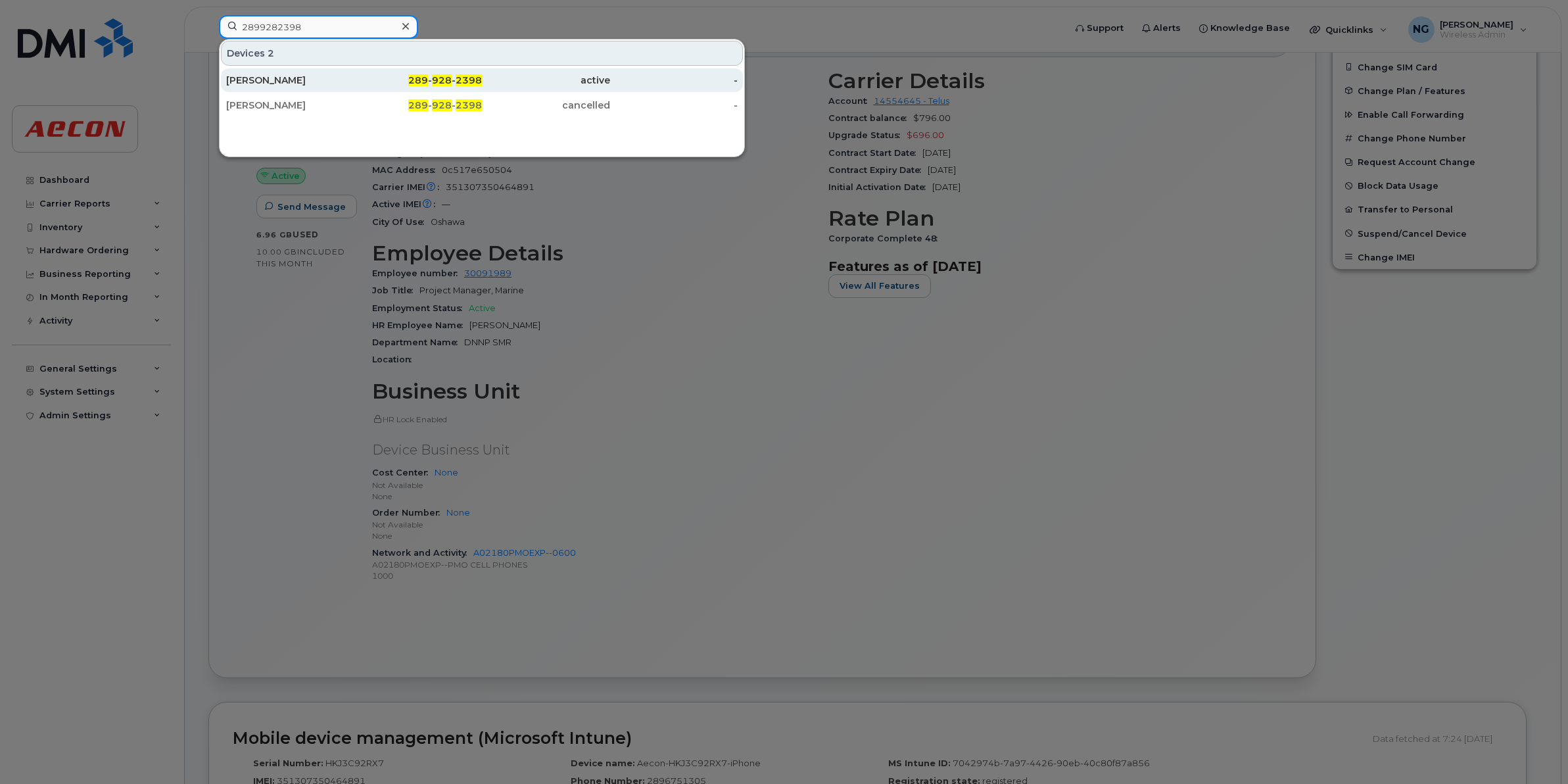
type input "2899282398"
drag, startPoint x: 228, startPoint y: 74, endPoint x: 238, endPoint y: 80, distance: 11.7
click at [228, 74] on div "MAISY PETERS" at bounding box center [290, 80] width 128 height 13
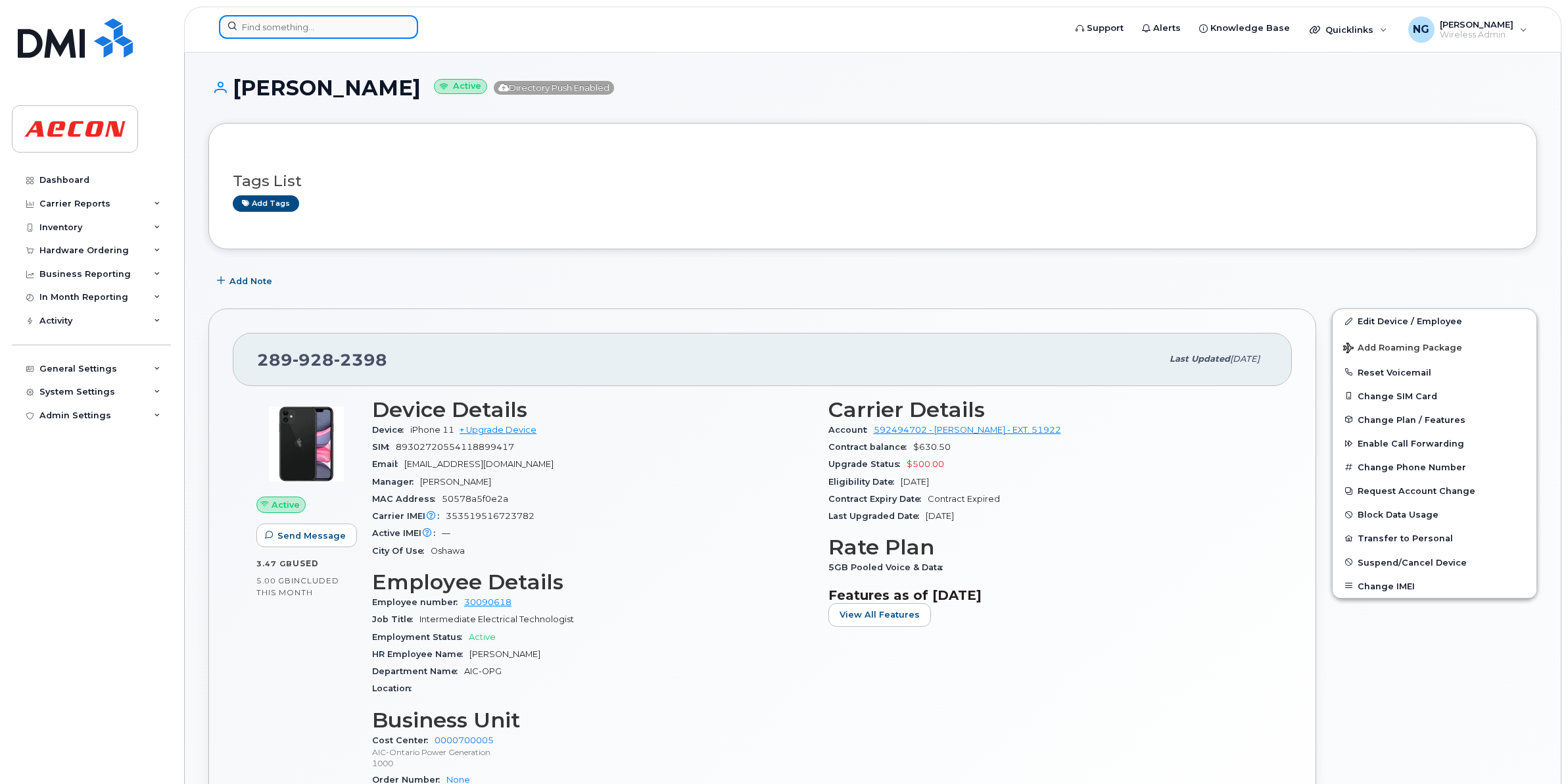
click at [300, 35] on input at bounding box center [319, 27] width 200 height 24
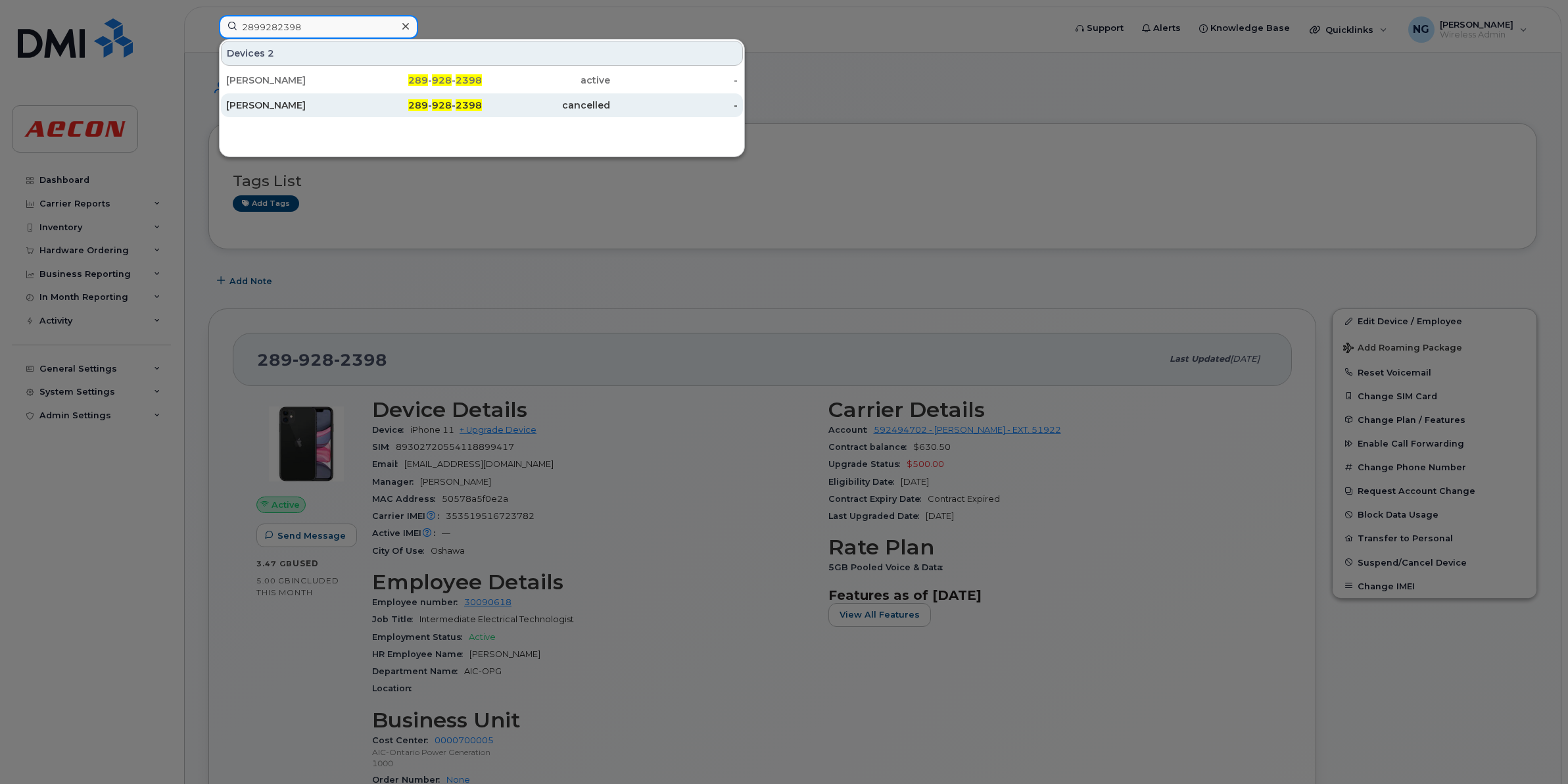
type input "2899282398"
click at [243, 107] on div "ARTHUR PAJAK" at bounding box center [290, 105] width 128 height 13
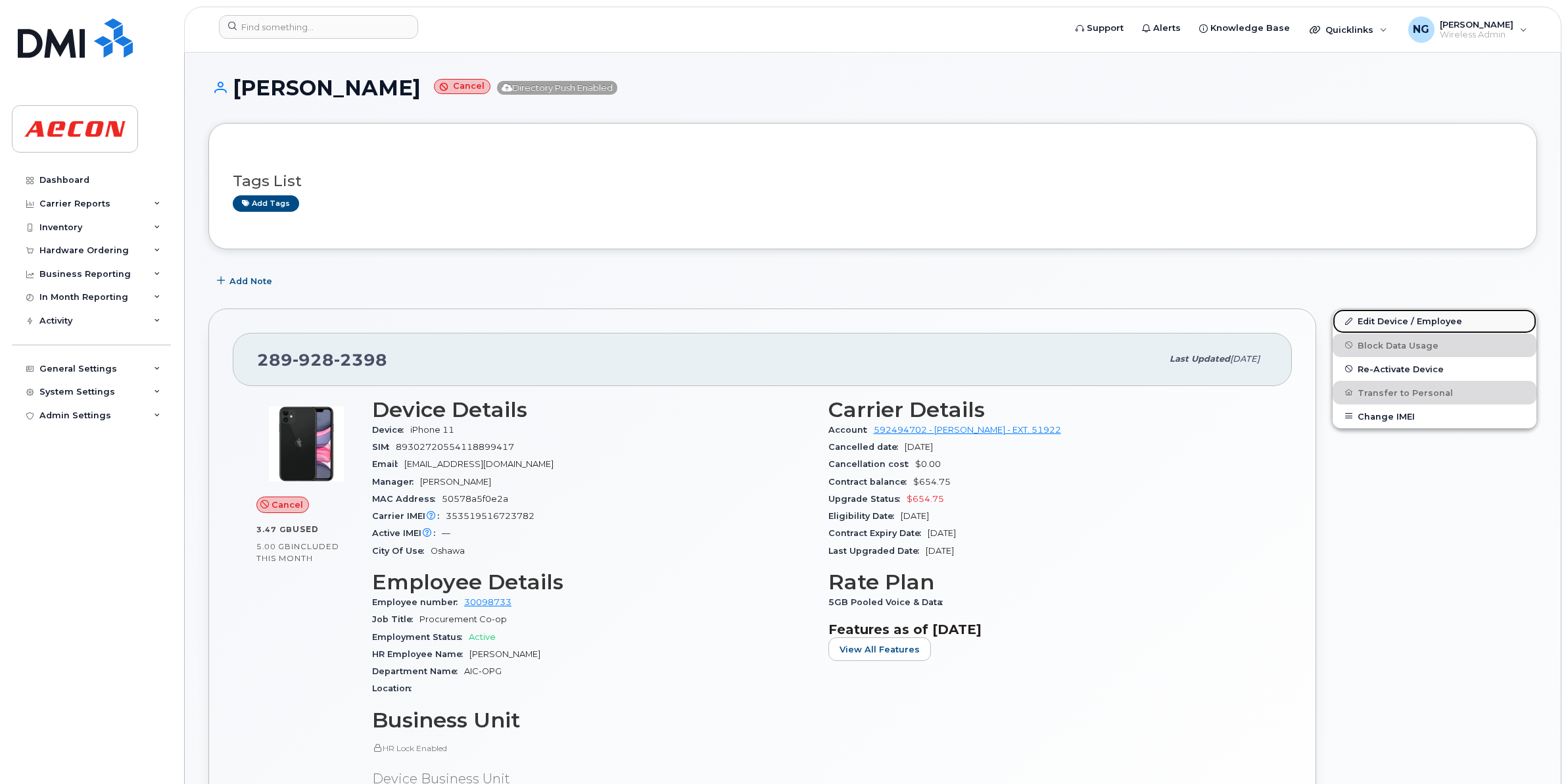
click at [1424, 323] on link "Edit Device / Employee" at bounding box center [1435, 321] width 204 height 24
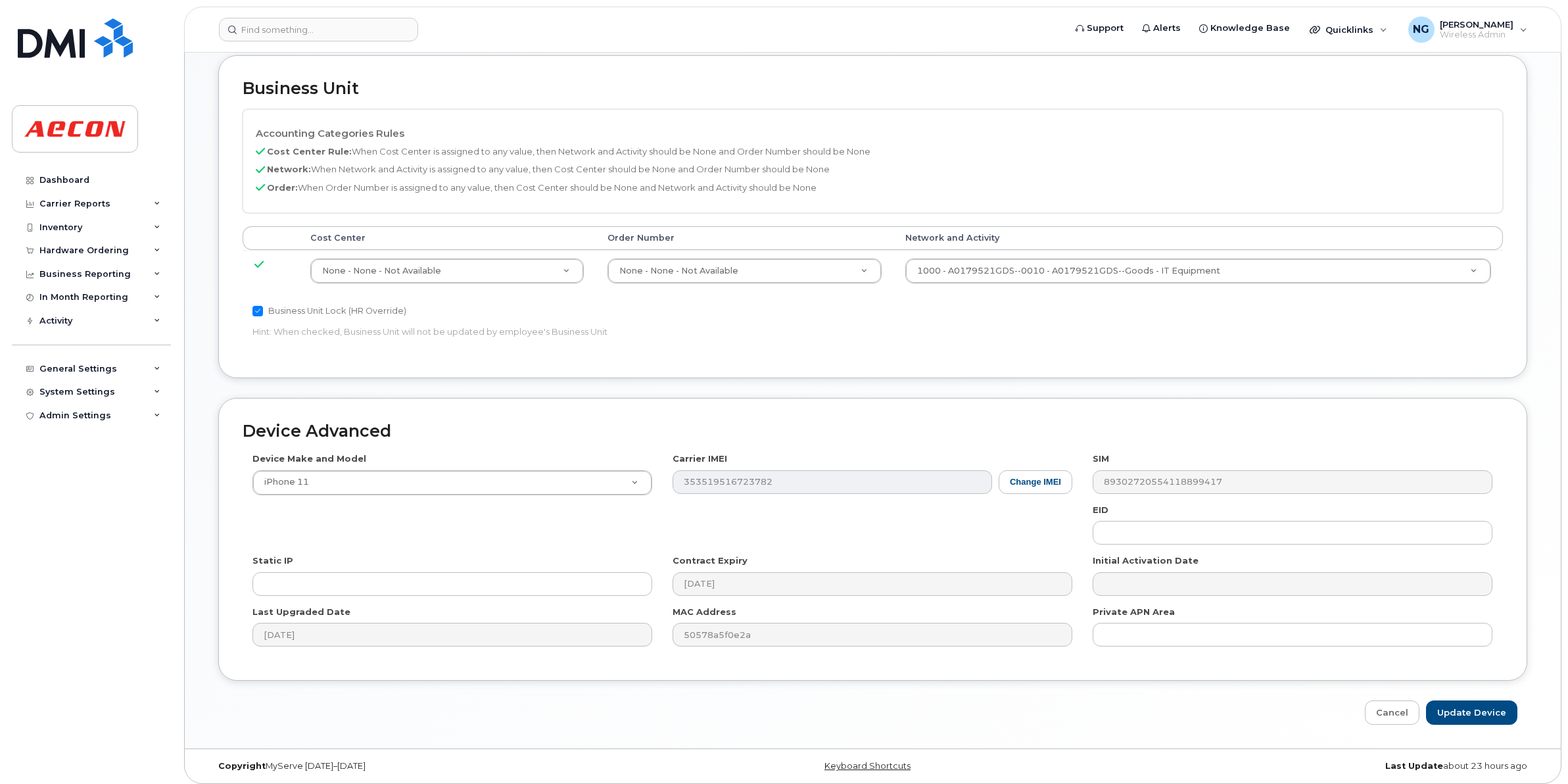
scroll to position [557, 0]
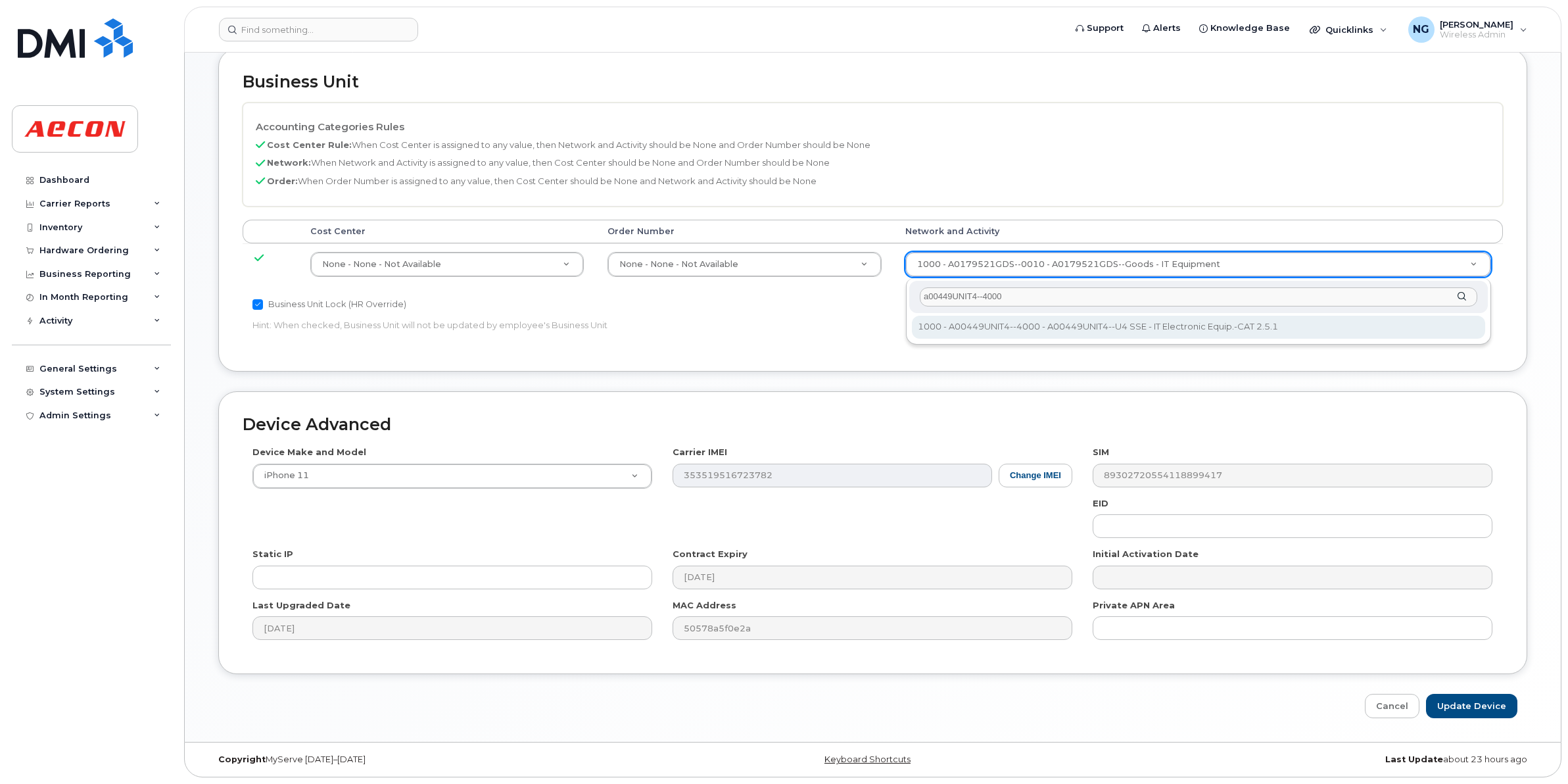
type input "a00449UNIT4--4000"
type input "4199222"
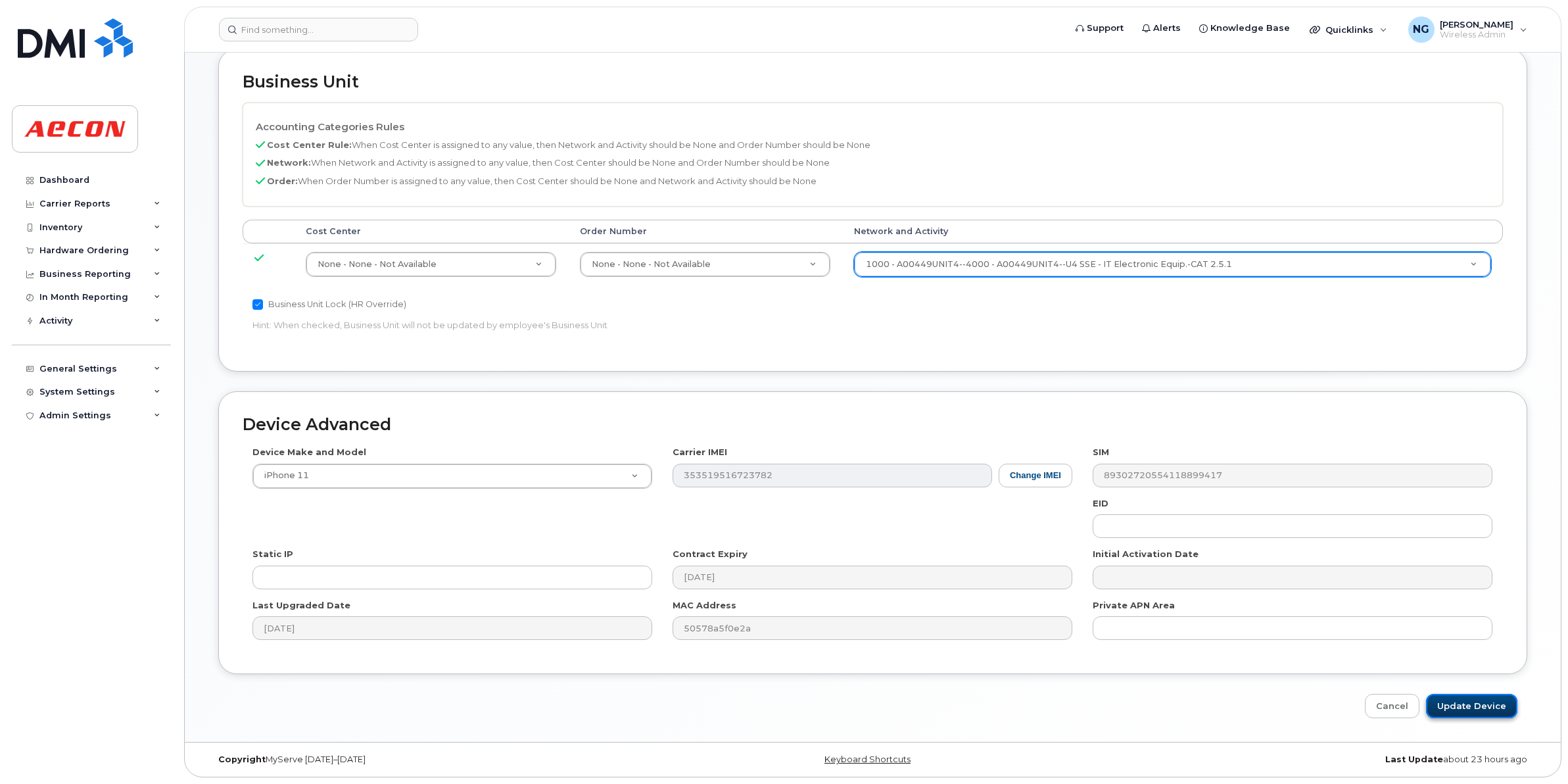
click at [1468, 709] on input "Update Device" at bounding box center [1471, 706] width 91 height 25
type input "Saving..."
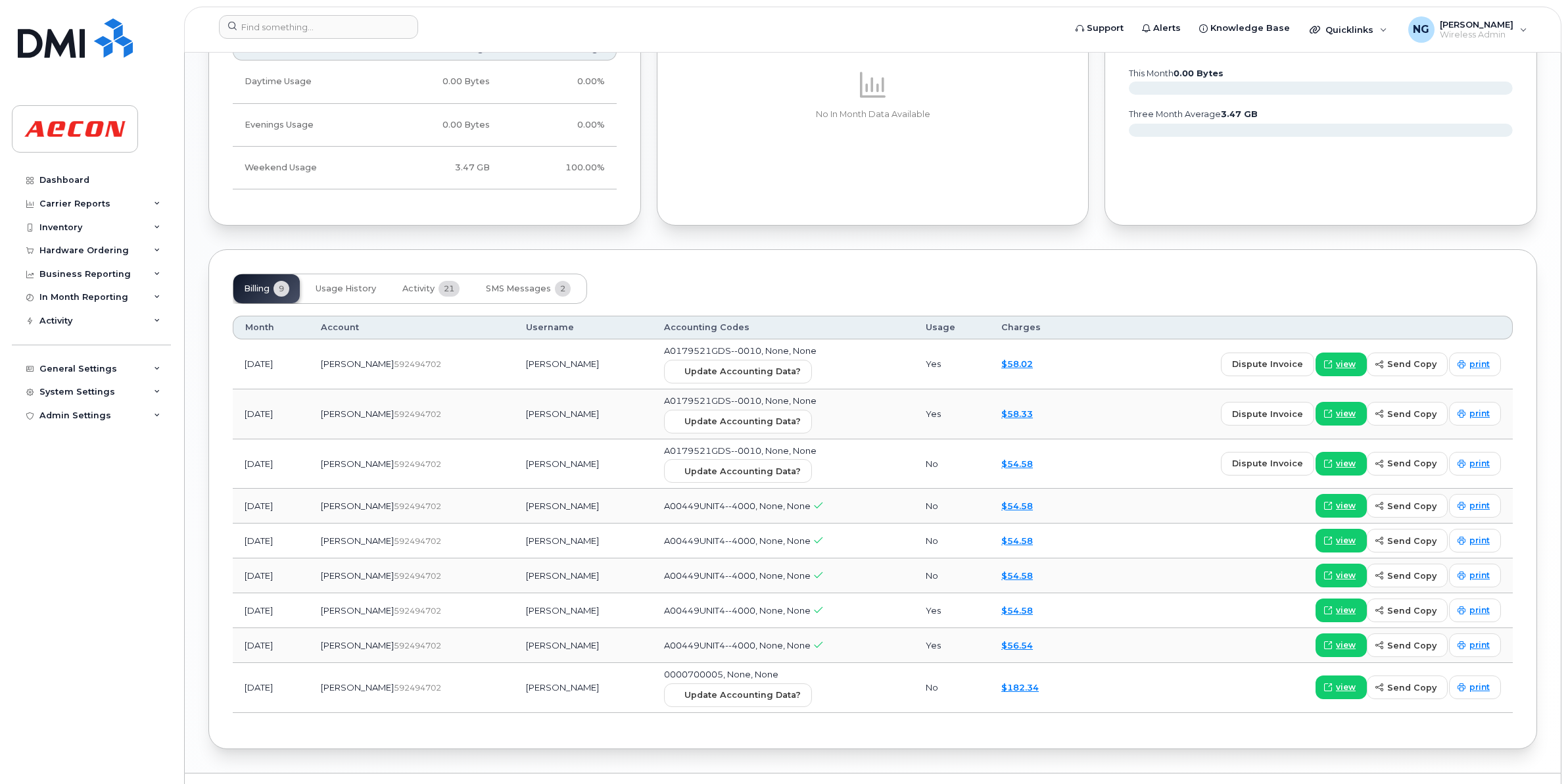
scroll to position [1303, 0]
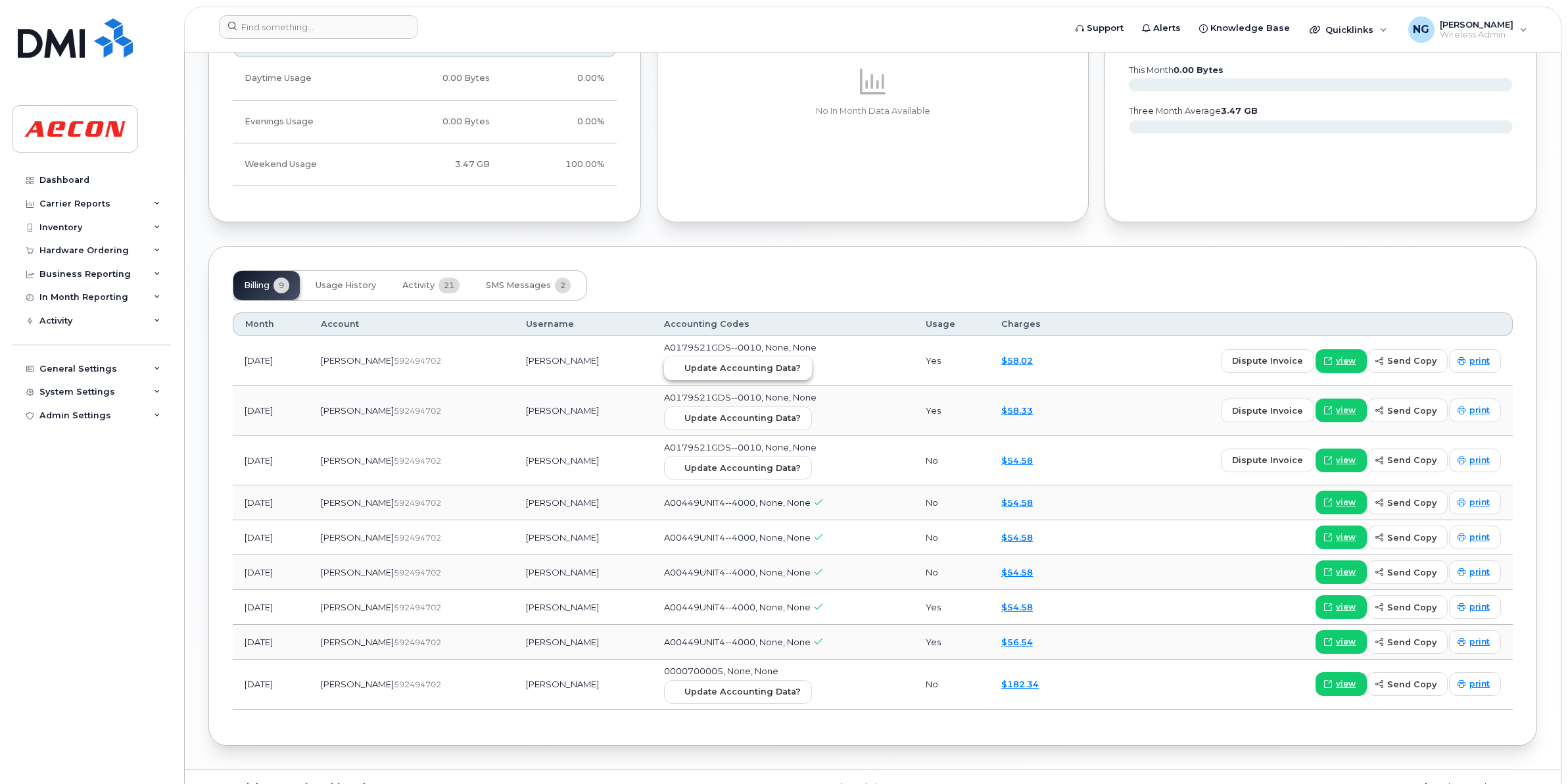
click at [730, 375] on span "Update Accounting Data?" at bounding box center [743, 368] width 117 height 13
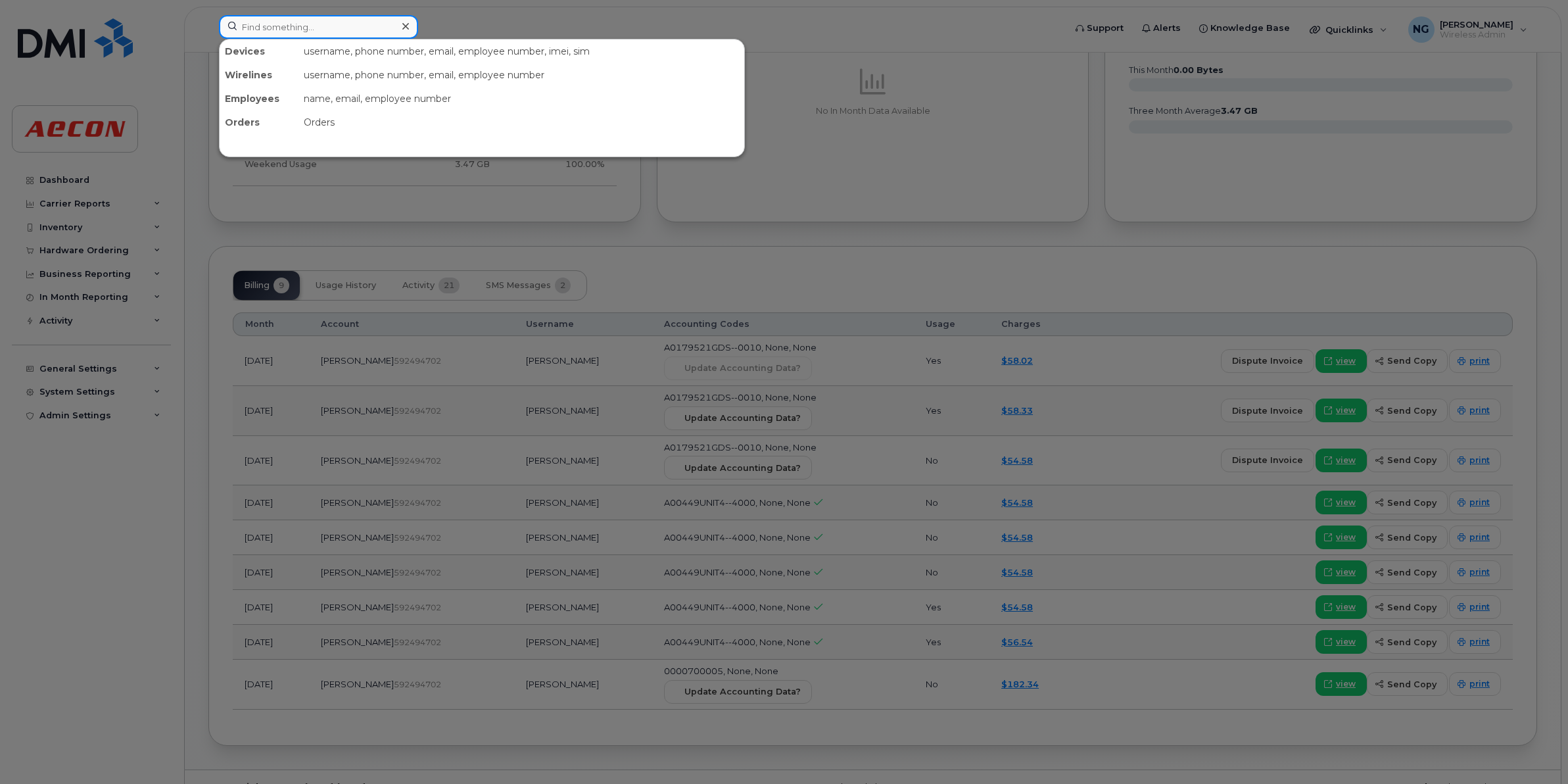
click at [251, 32] on input at bounding box center [319, 27] width 200 height 24
paste input "[PHONE_NUMBER]"
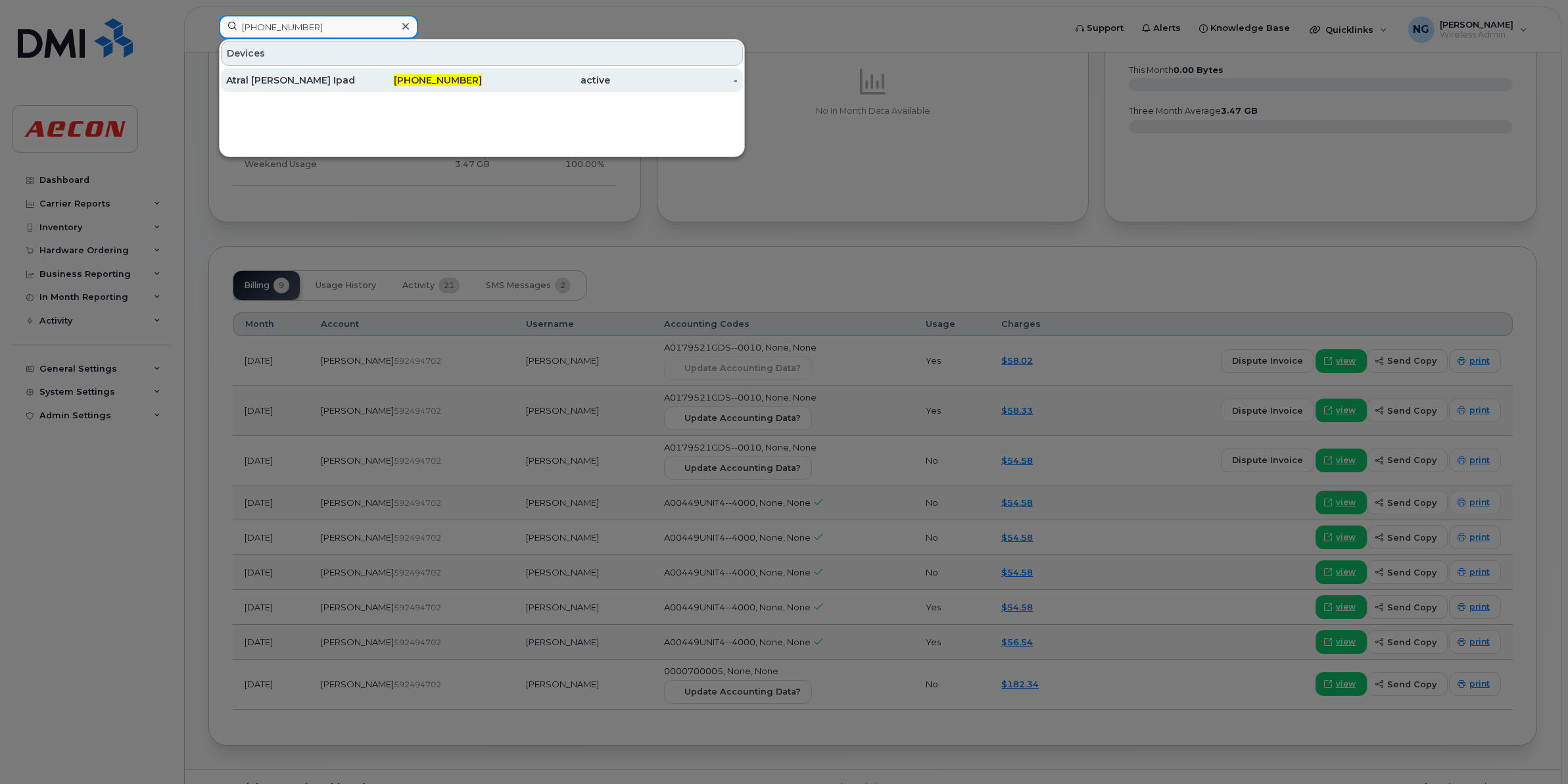
type input "[PHONE_NUMBER]"
click at [465, 79] on span "437-352-4237" at bounding box center [438, 80] width 88 height 12
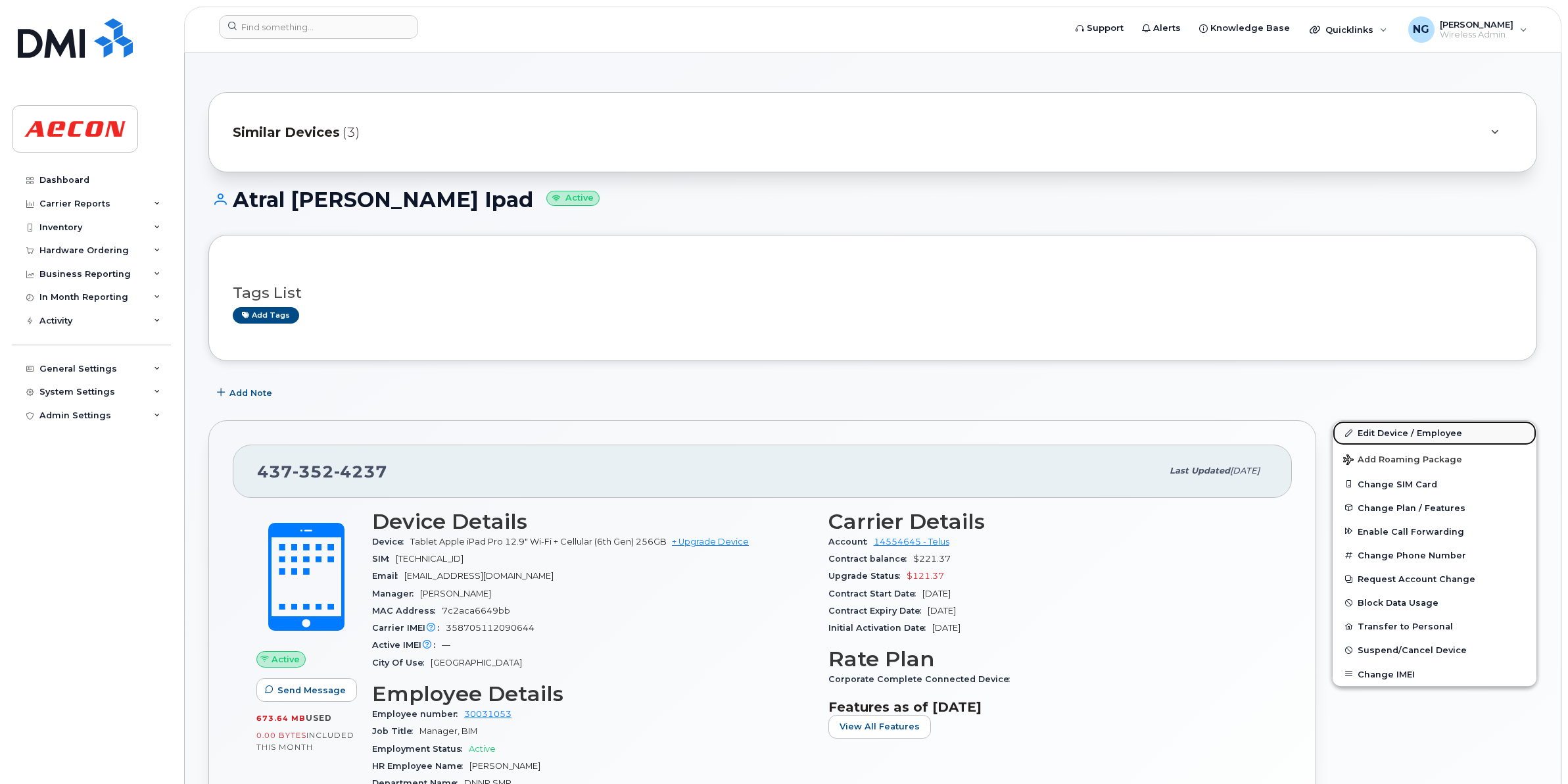
click at [1419, 434] on link "Edit Device / Employee" at bounding box center [1435, 433] width 204 height 24
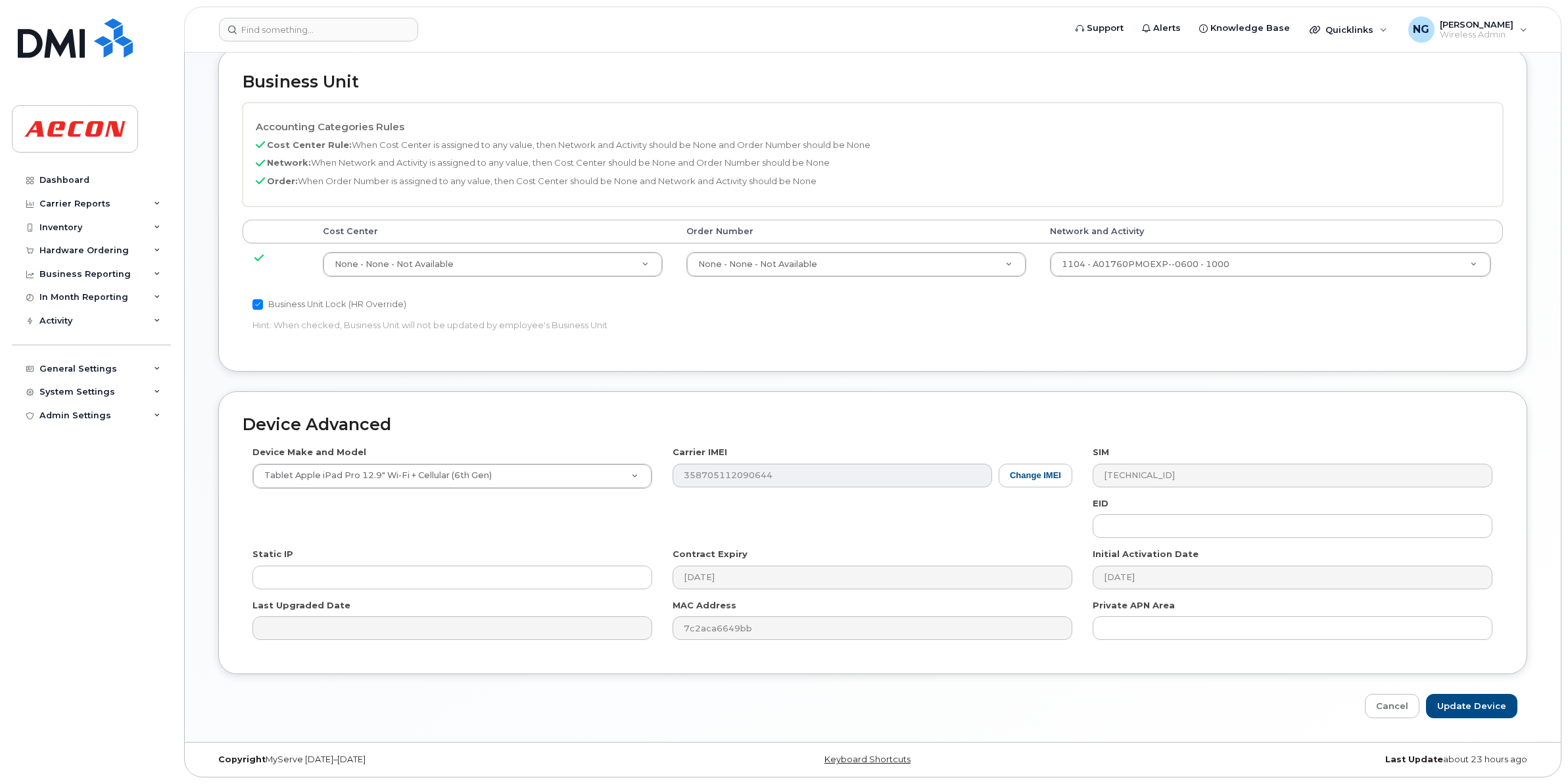
scroll to position [557, 0]
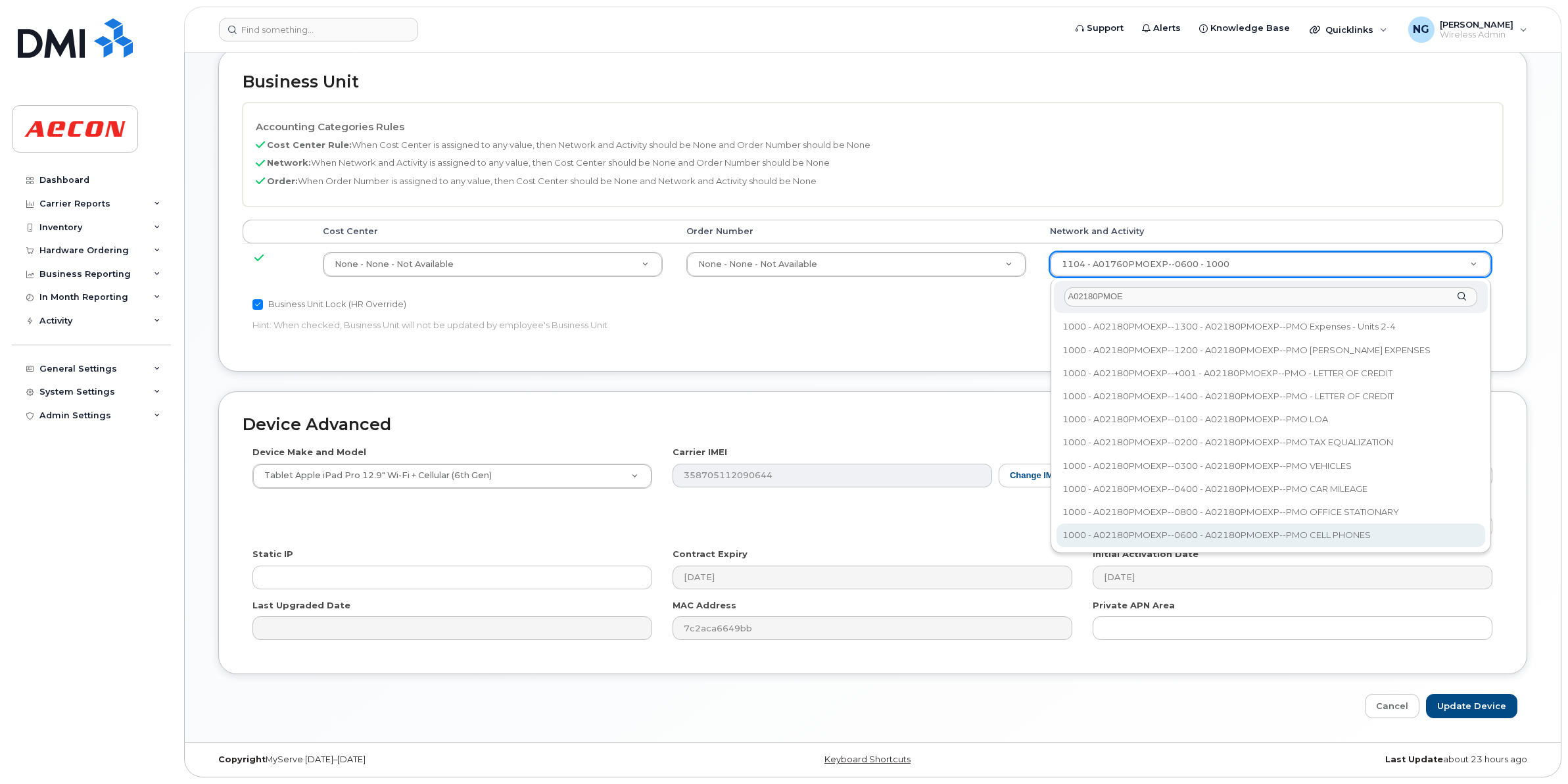
type input "A02180PMOE"
type input "35511858"
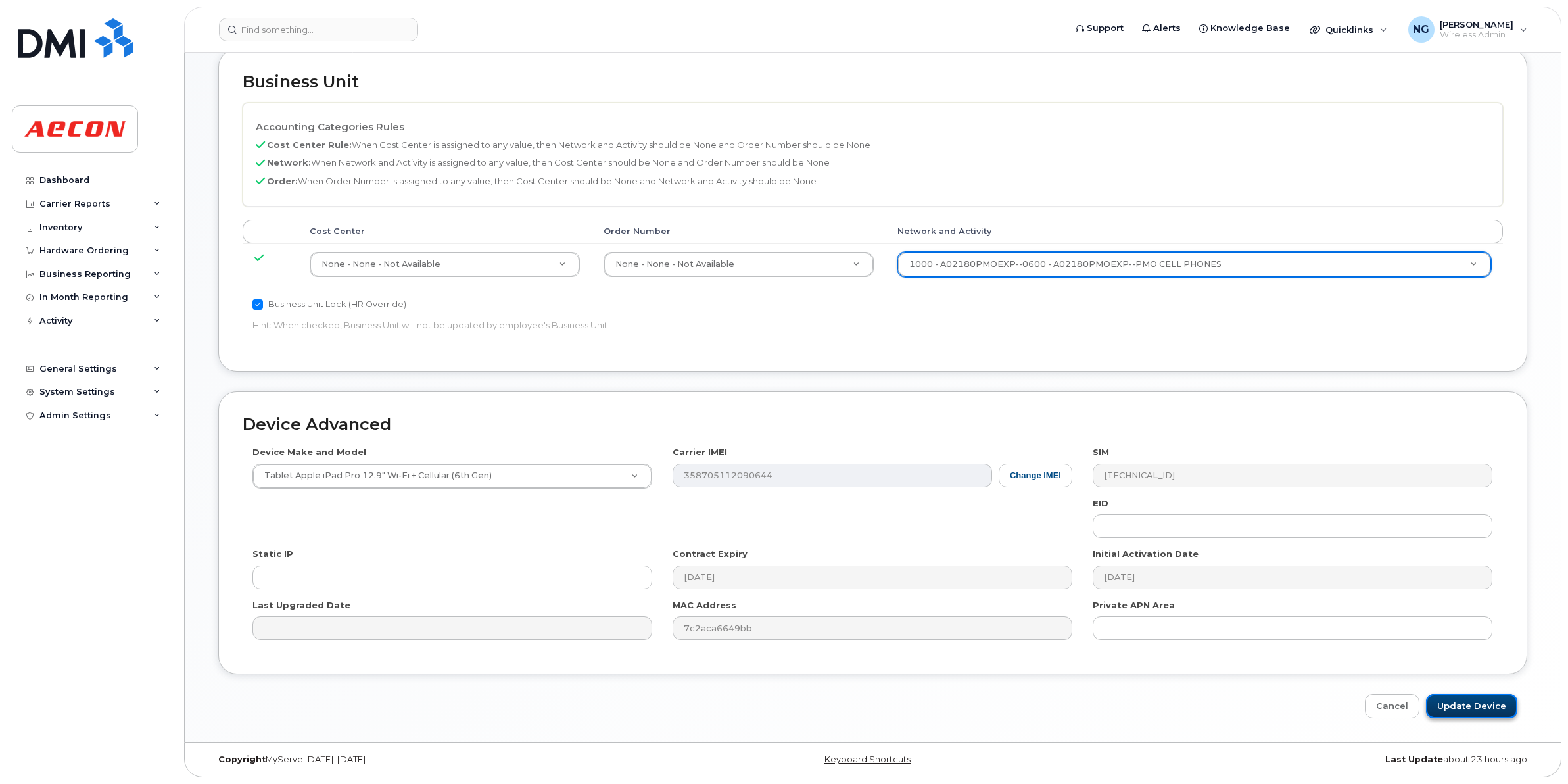
click at [1457, 704] on input "Update Device" at bounding box center [1471, 706] width 91 height 25
type input "Saving..."
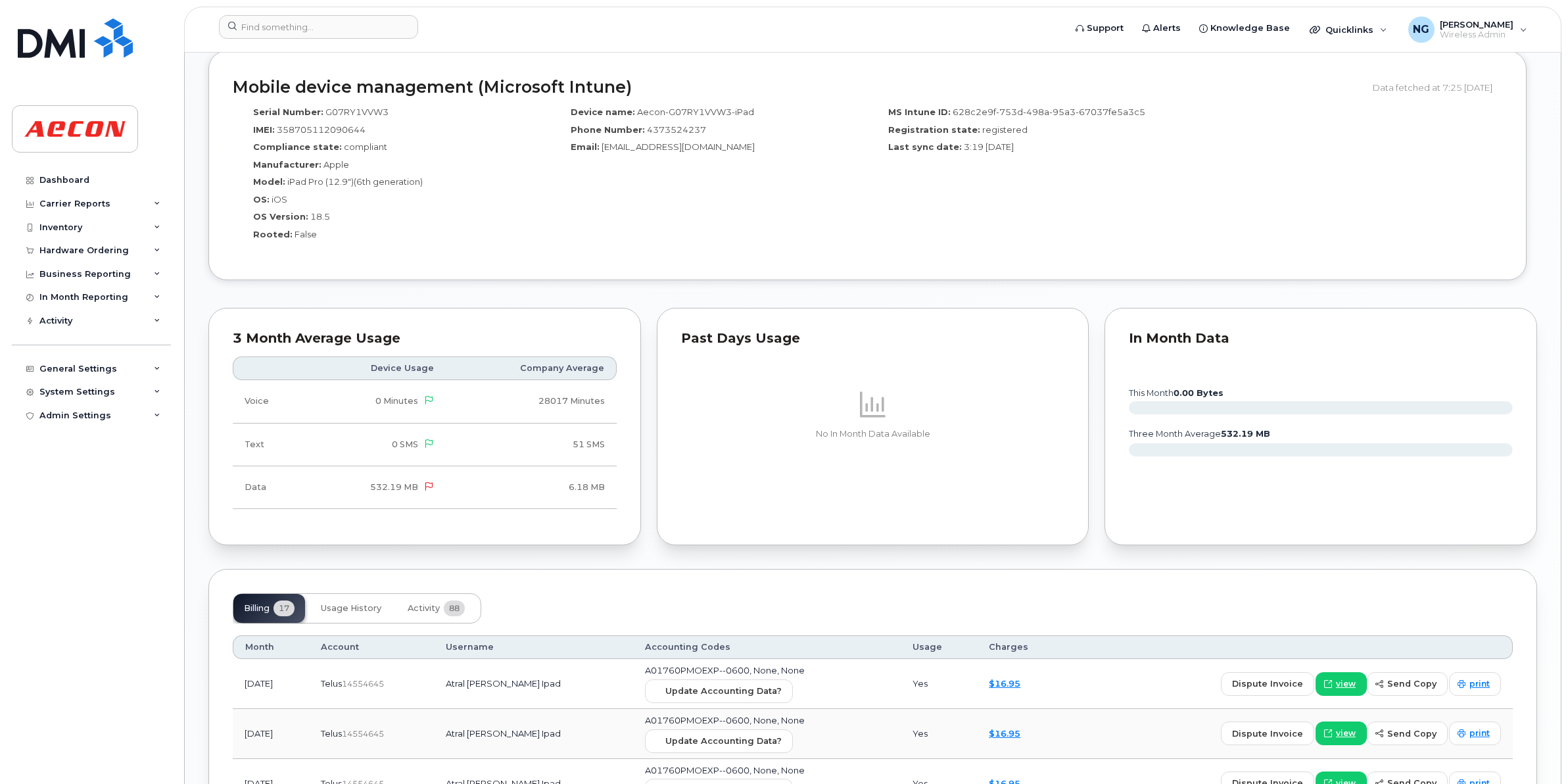
scroll to position [1316, 0]
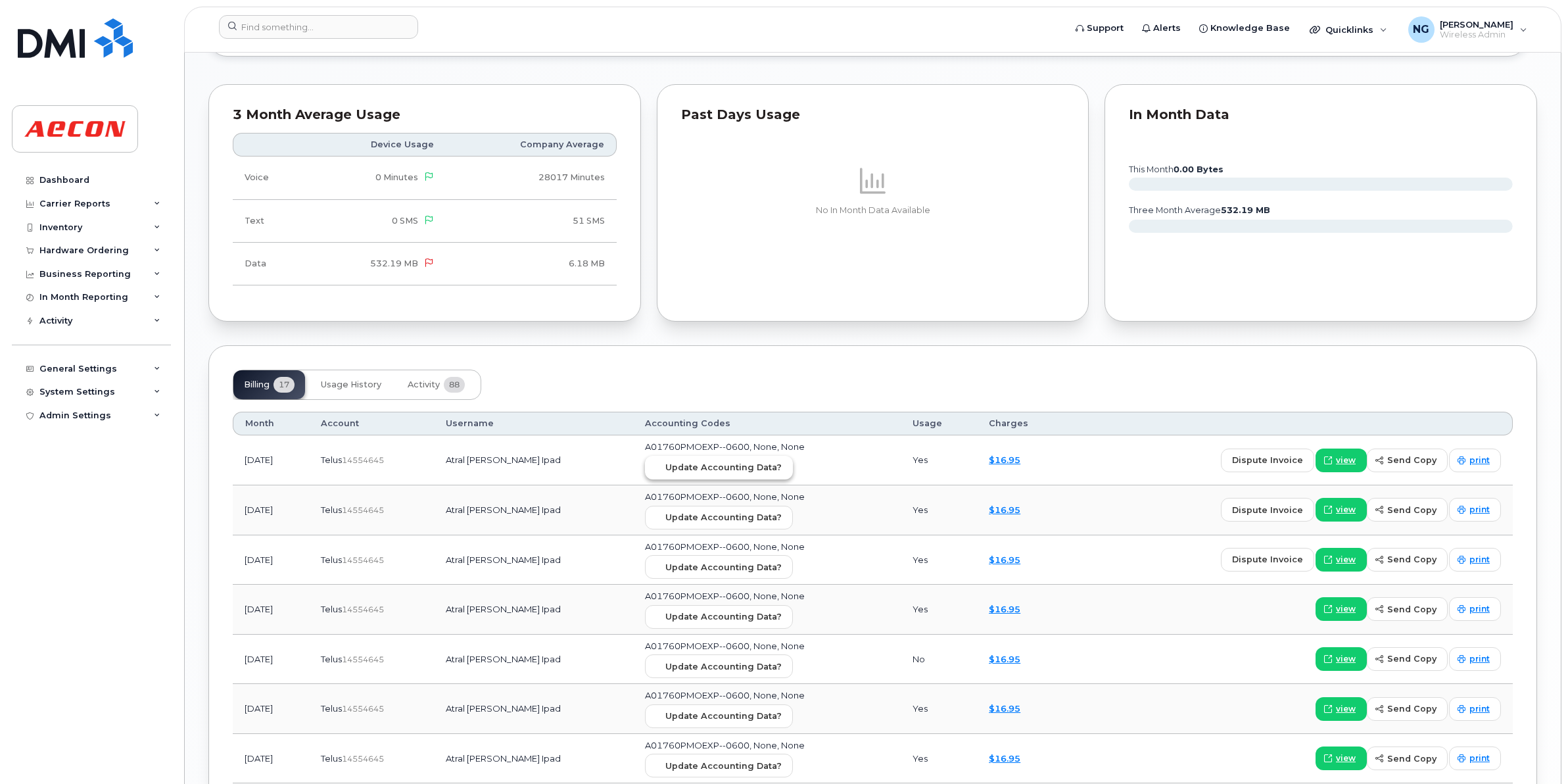
click at [743, 469] on span "Update Accounting Data?" at bounding box center [723, 467] width 117 height 13
click at [329, 31] on input at bounding box center [319, 27] width 200 height 24
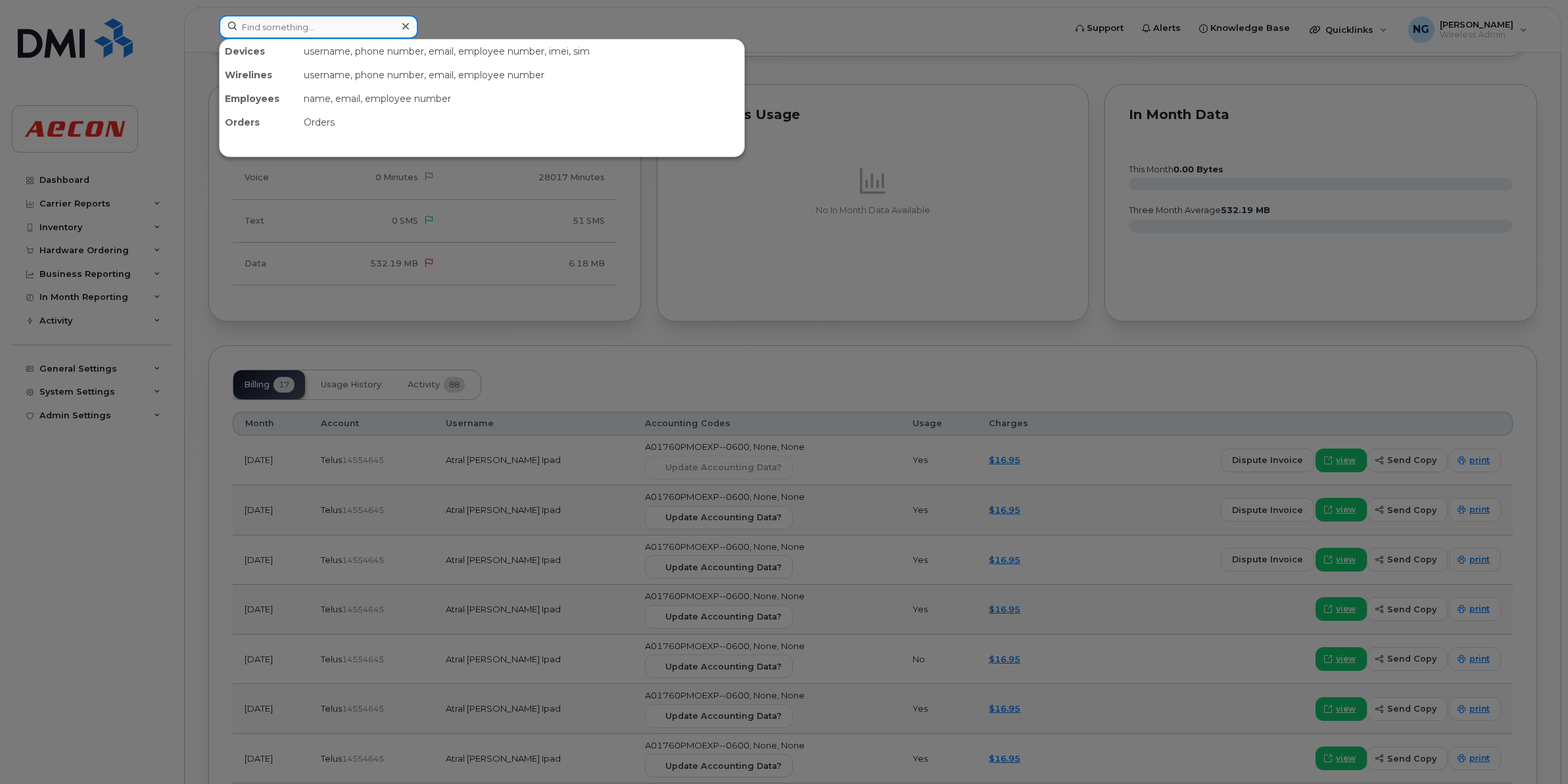
paste input "[PHONE_NUMBER]"
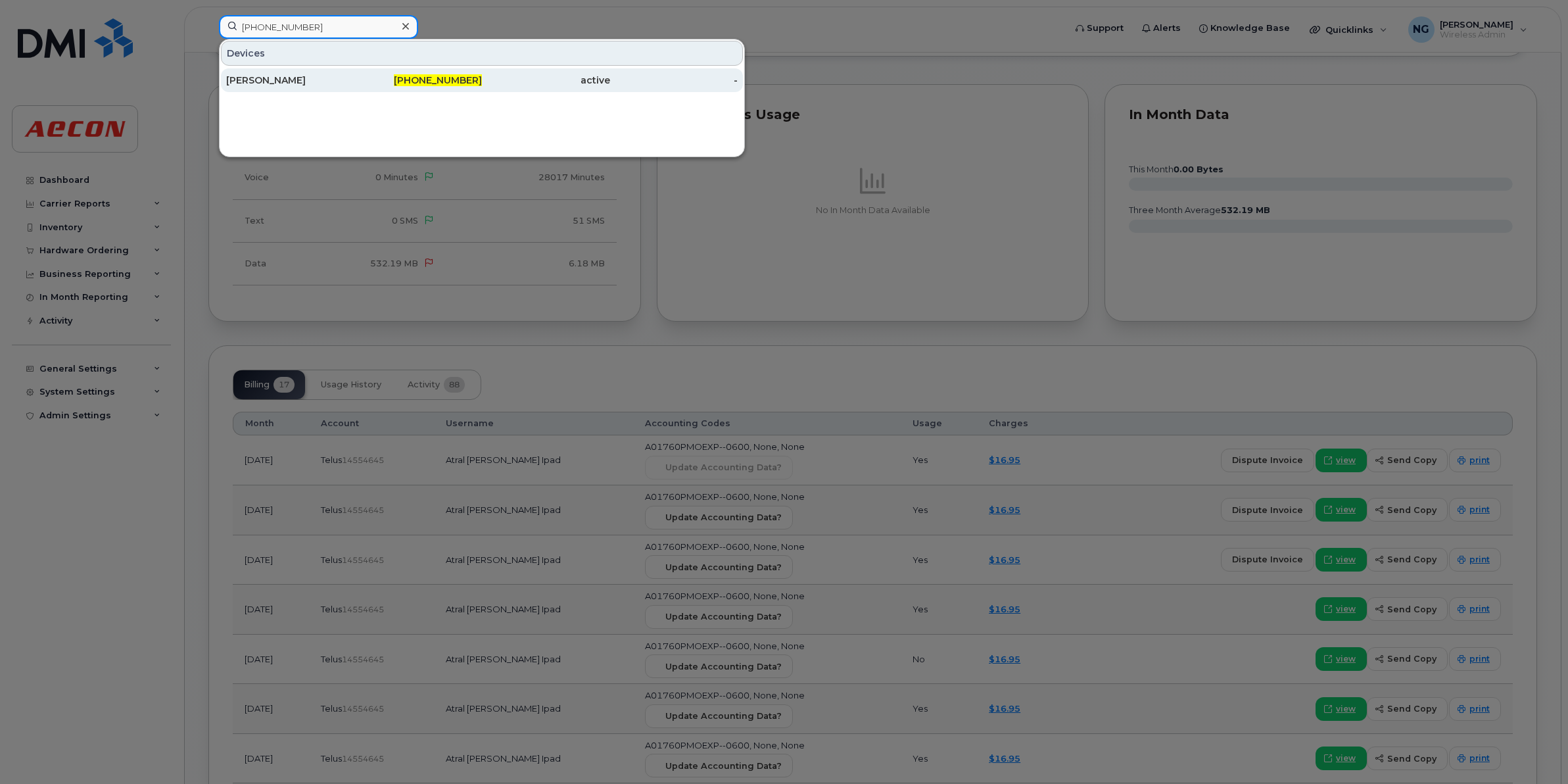
type input "[PHONE_NUMBER]"
click at [449, 83] on span "[PHONE_NUMBER]" at bounding box center [438, 80] width 88 height 12
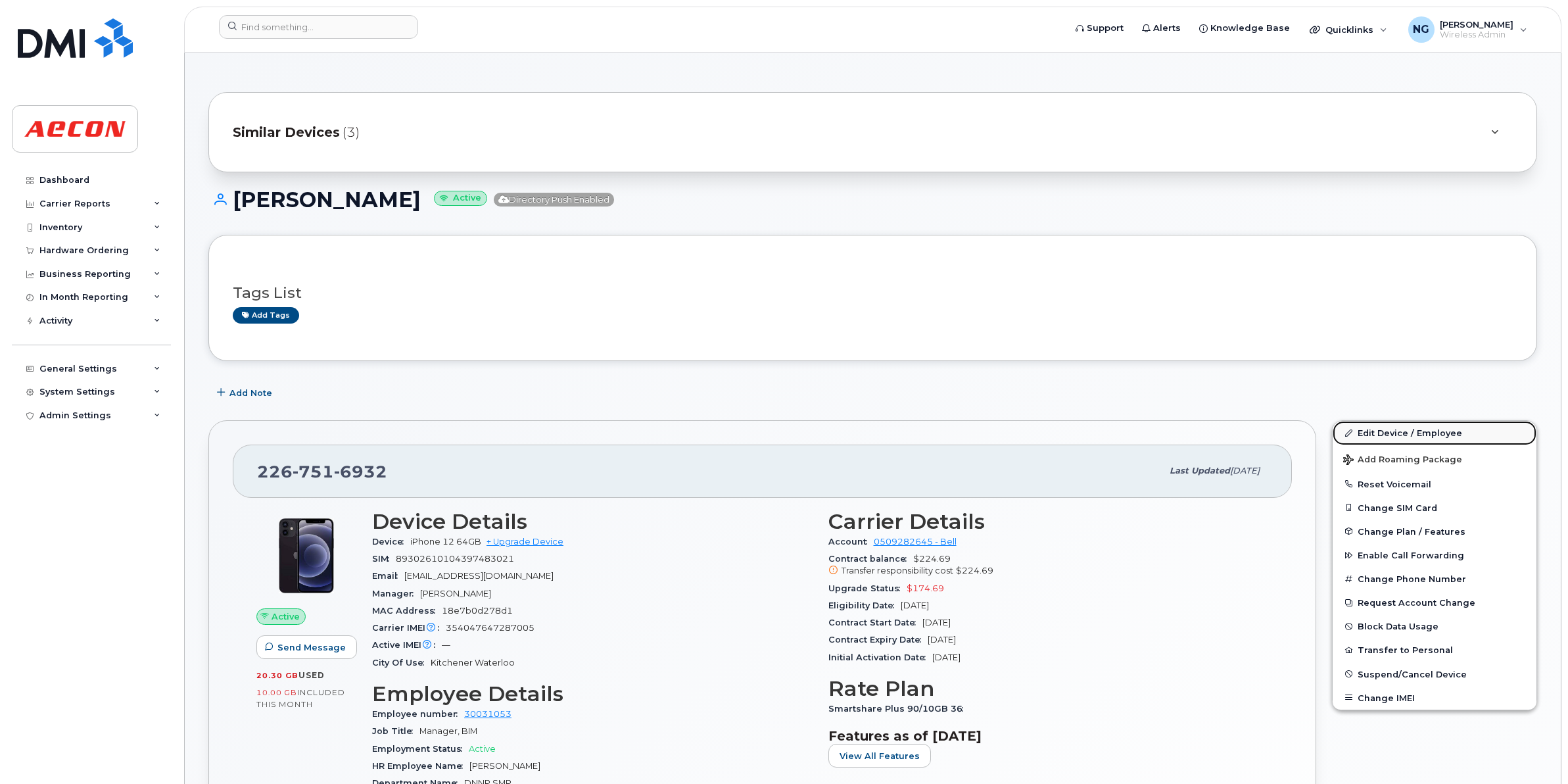
click at [1389, 437] on link "Edit Device / Employee" at bounding box center [1435, 433] width 204 height 24
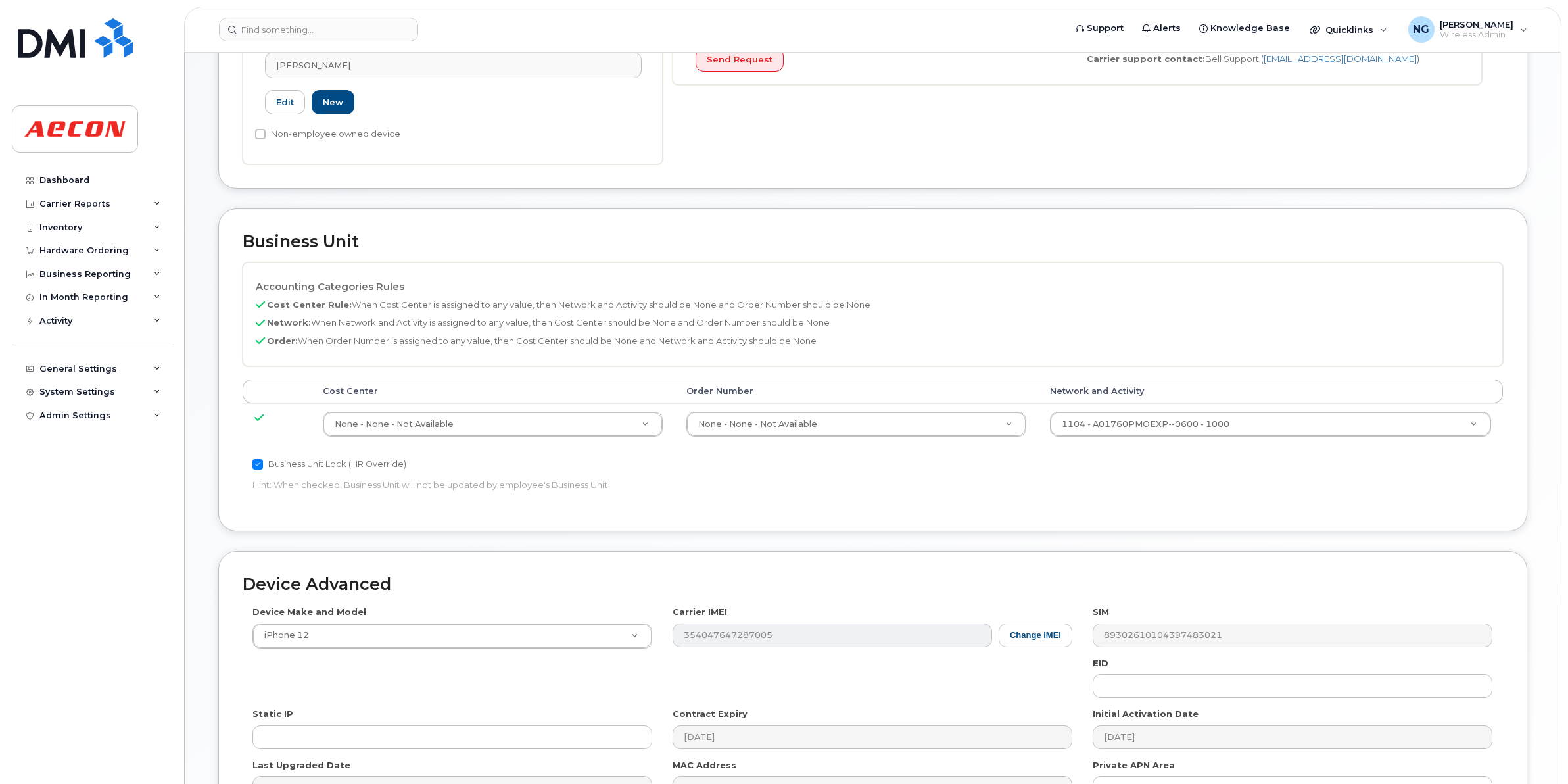
scroll to position [411, 0]
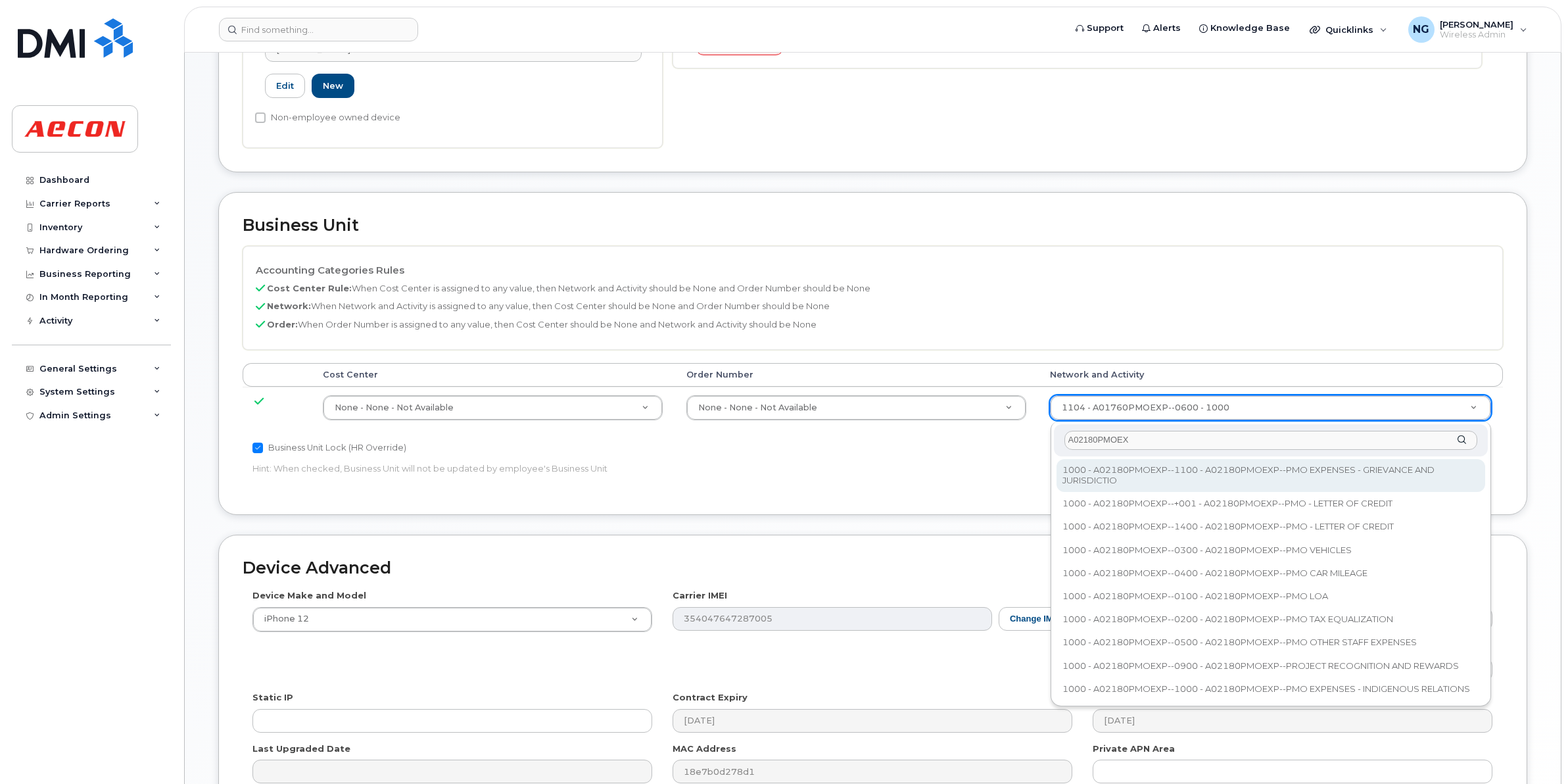
click at [1157, 438] on input "A02180PMOEX" at bounding box center [1271, 440] width 413 height 19
click at [1150, 439] on input "A02180PMOE" at bounding box center [1271, 440] width 413 height 19
click at [1142, 445] on input "A02180PMOEXP" at bounding box center [1271, 440] width 413 height 19
type input "A"
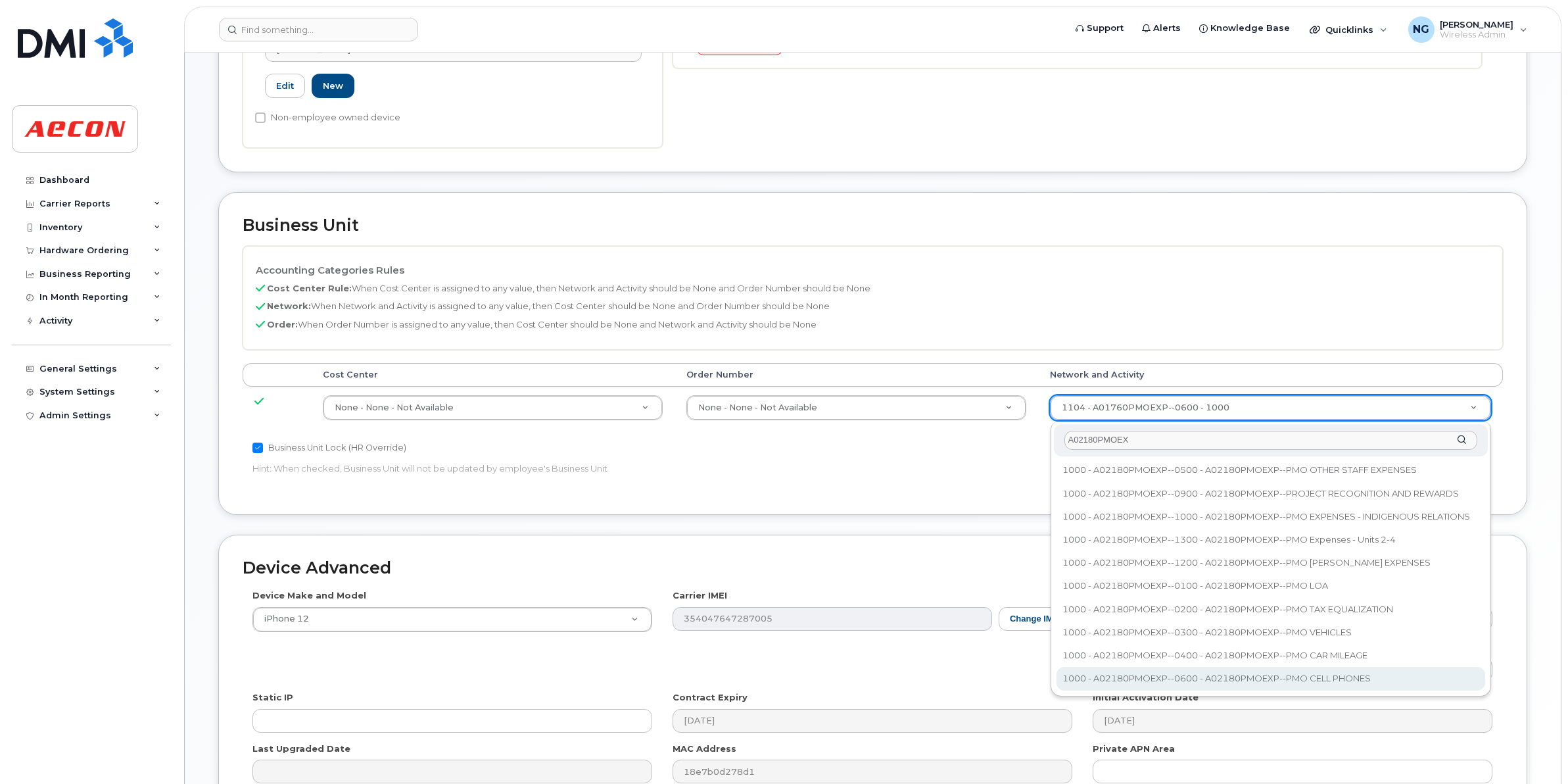
type input "A02180PMOEX"
type input "35511858"
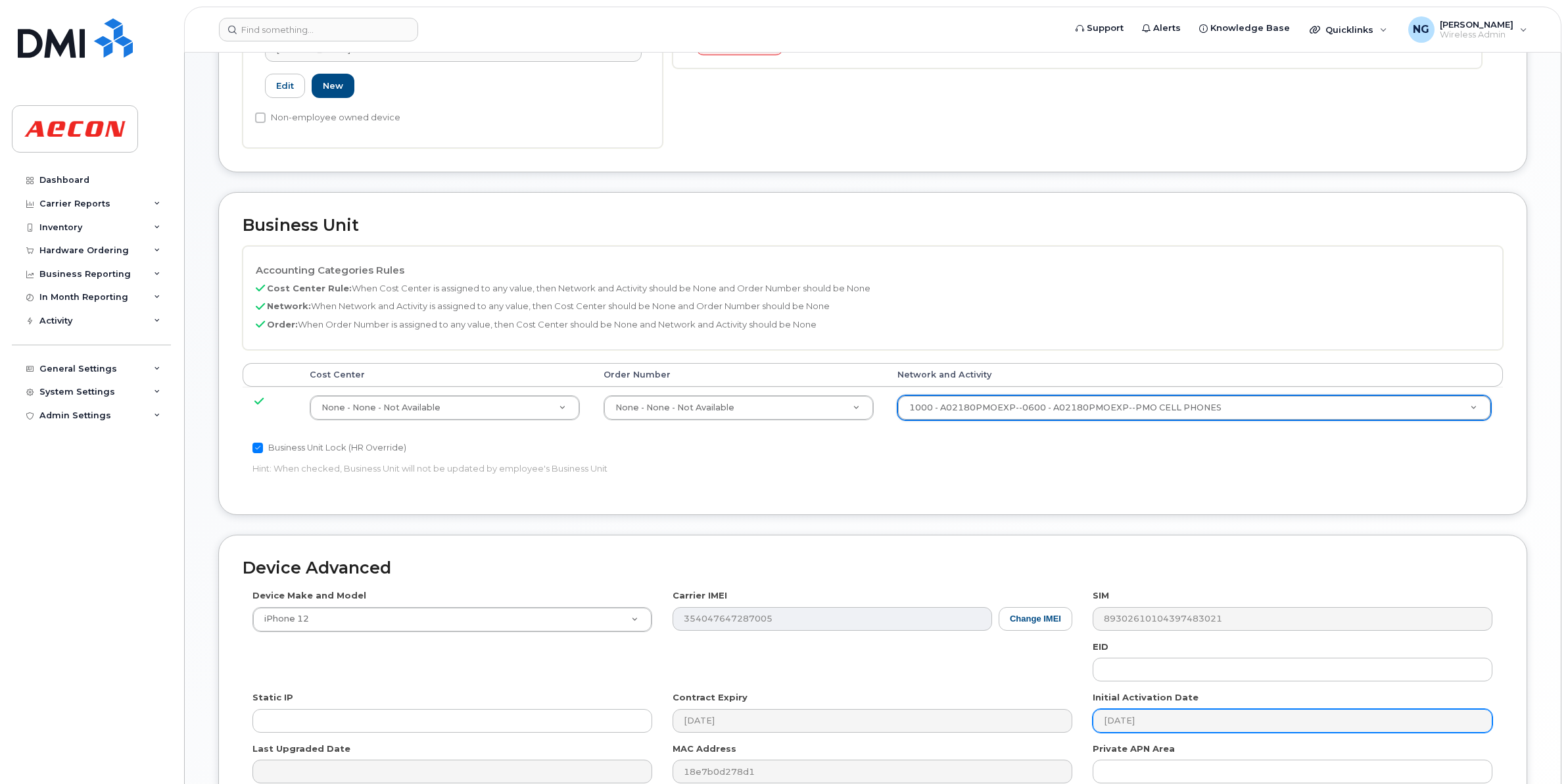
scroll to position [557, 0]
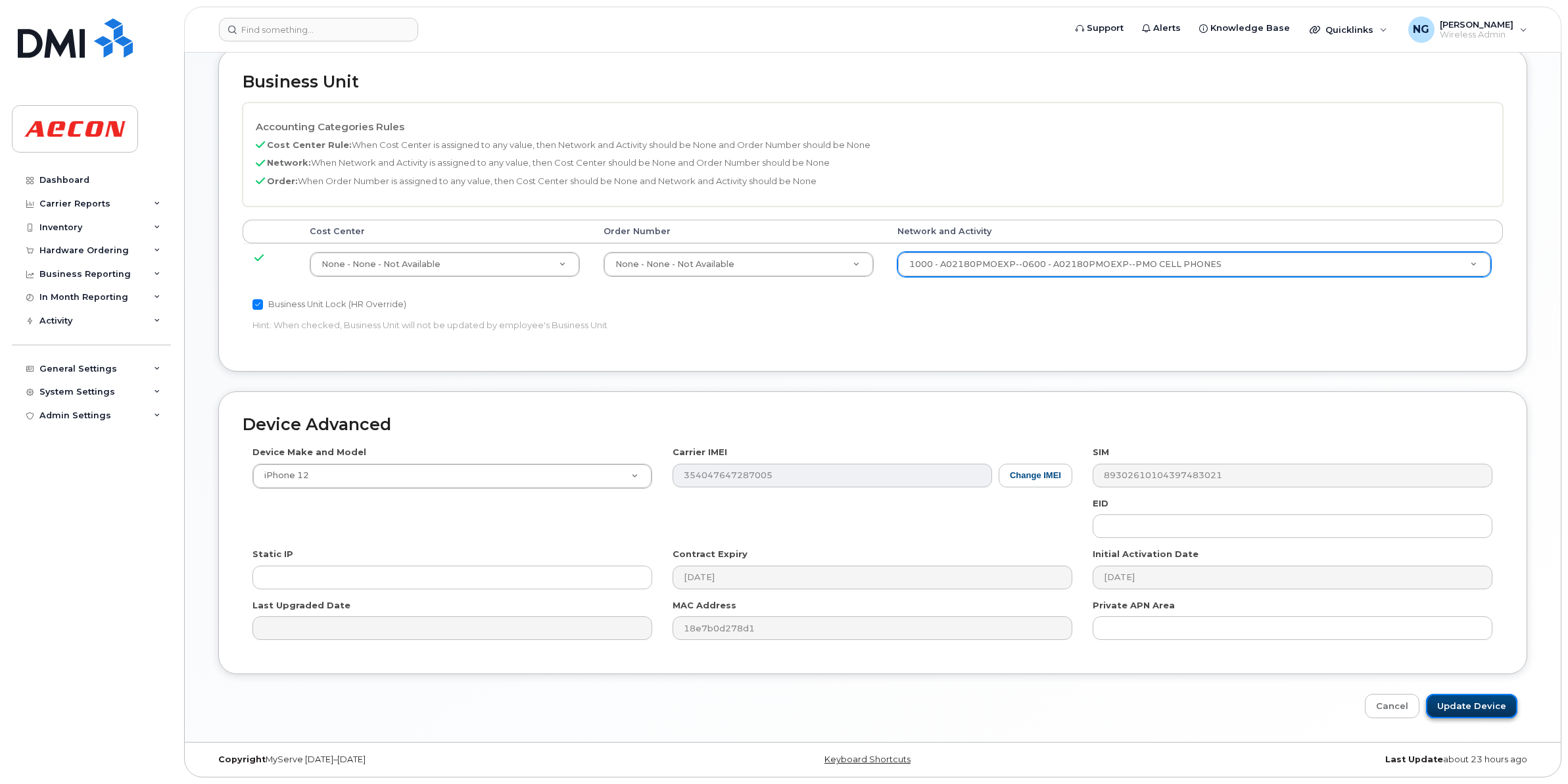
click at [1479, 698] on input "Update Device" at bounding box center [1471, 706] width 91 height 25
type input "Saving..."
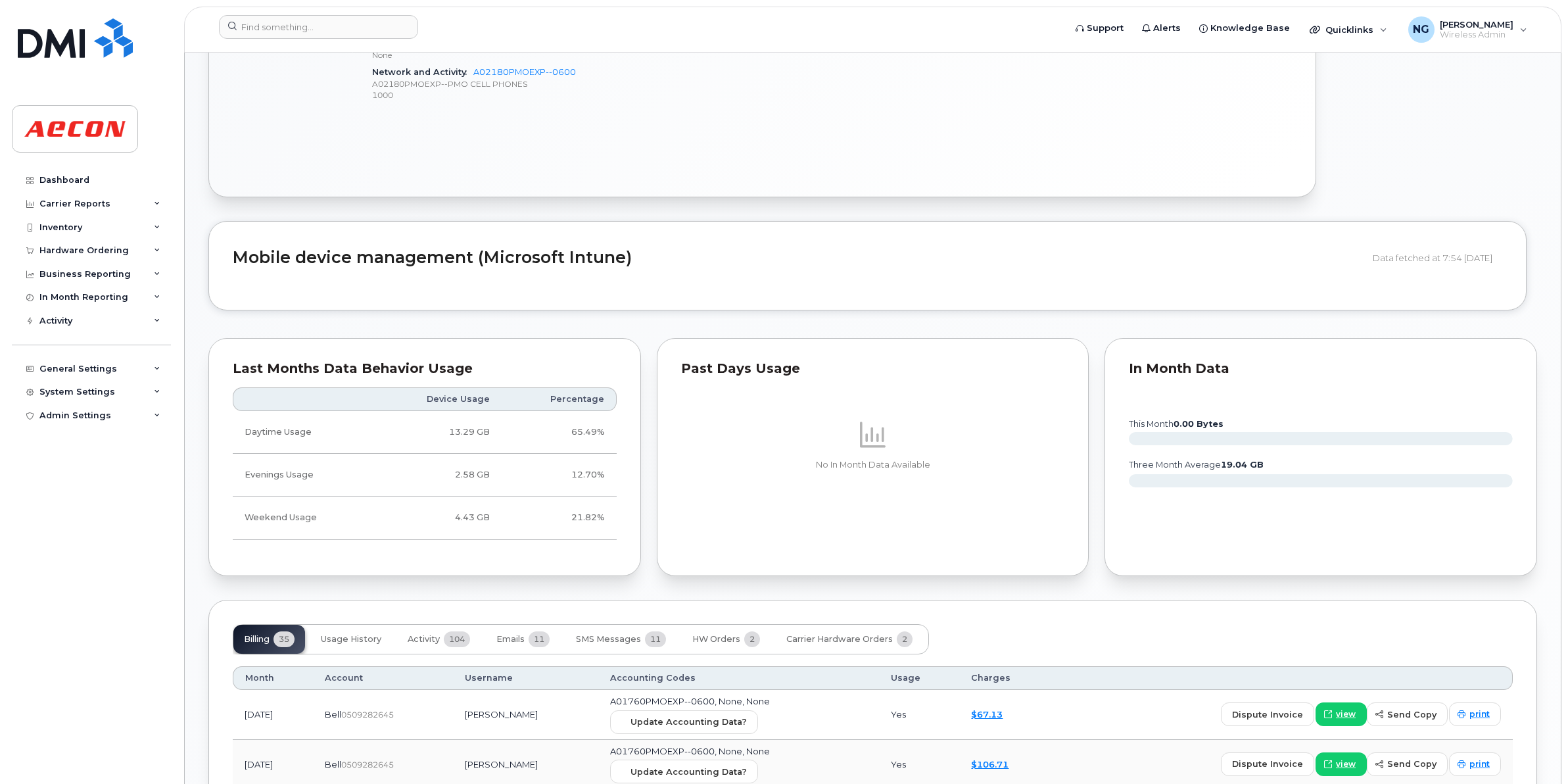
scroll to position [987, 0]
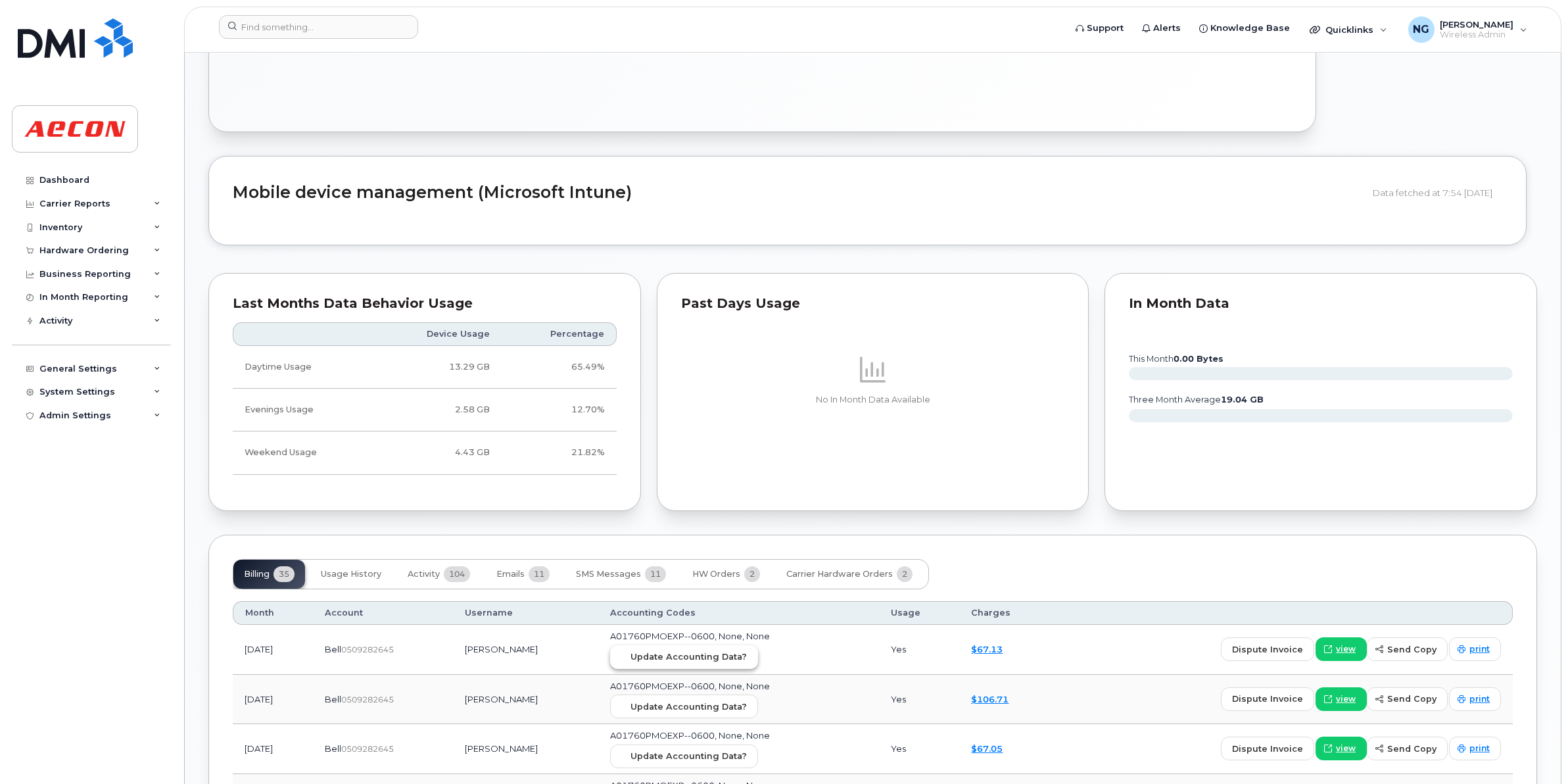
click at [747, 659] on span "Update Accounting Data?" at bounding box center [689, 656] width 117 height 13
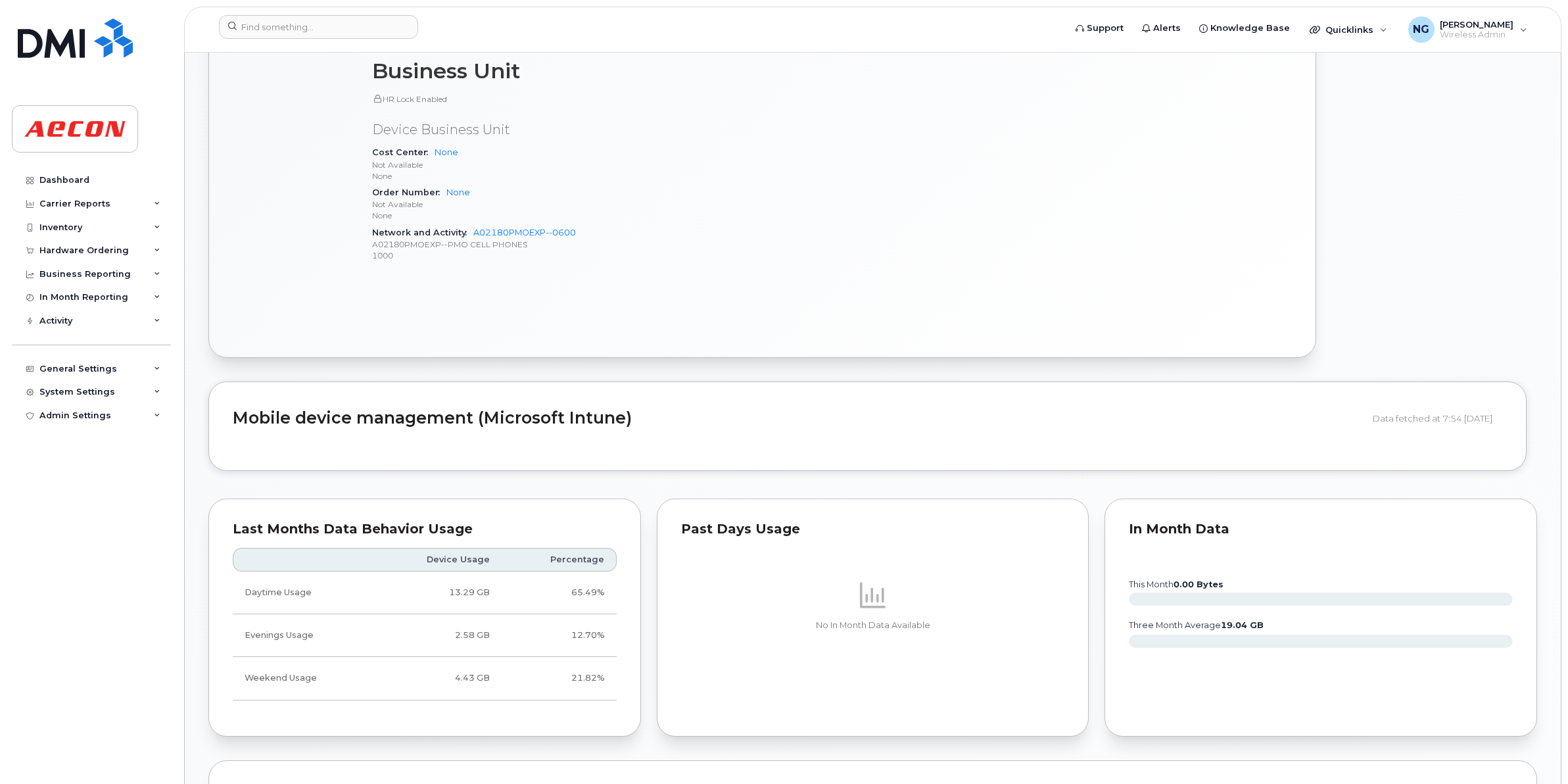
scroll to position [575, 0]
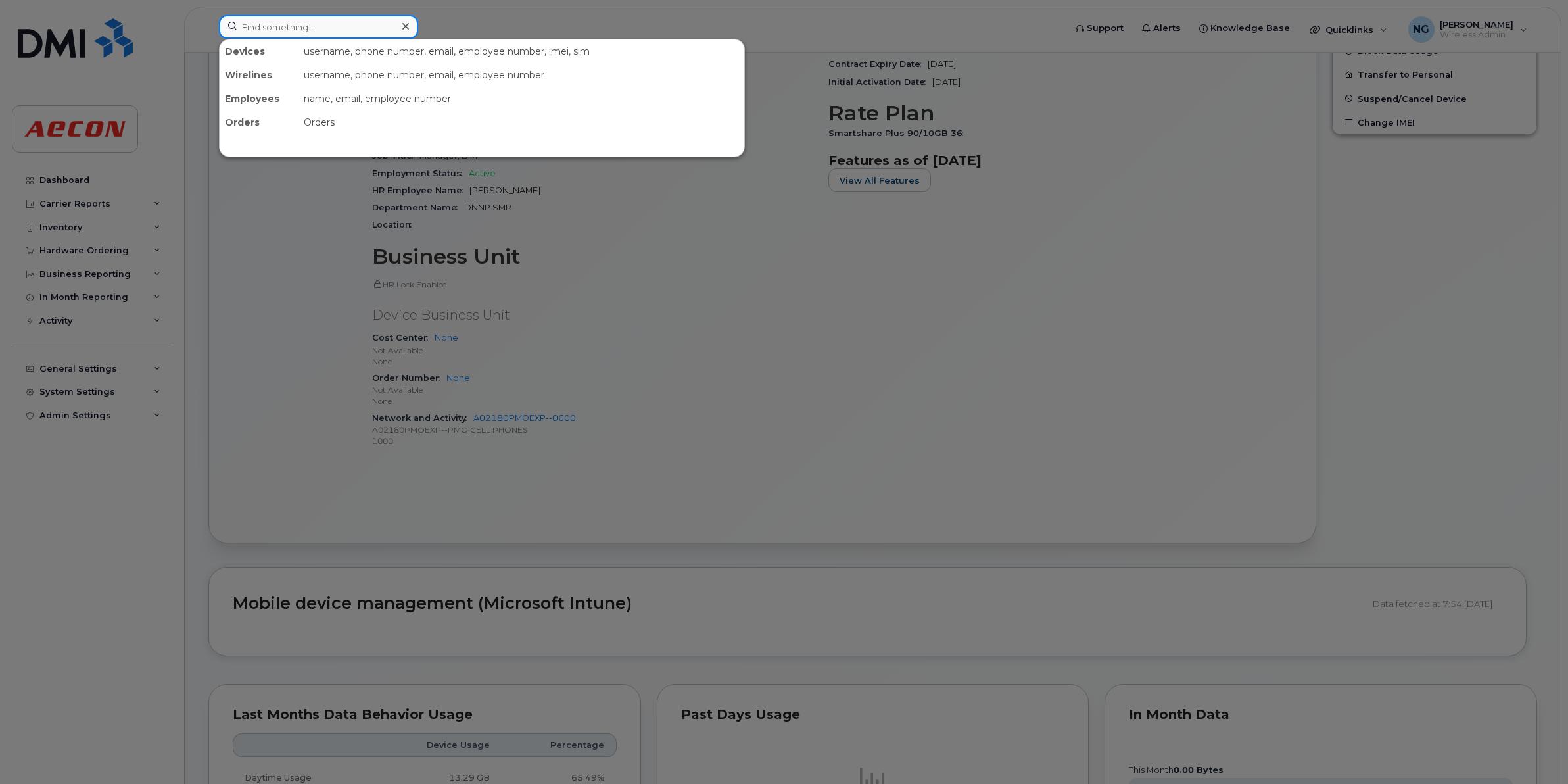
click at [364, 28] on input at bounding box center [319, 27] width 200 height 24
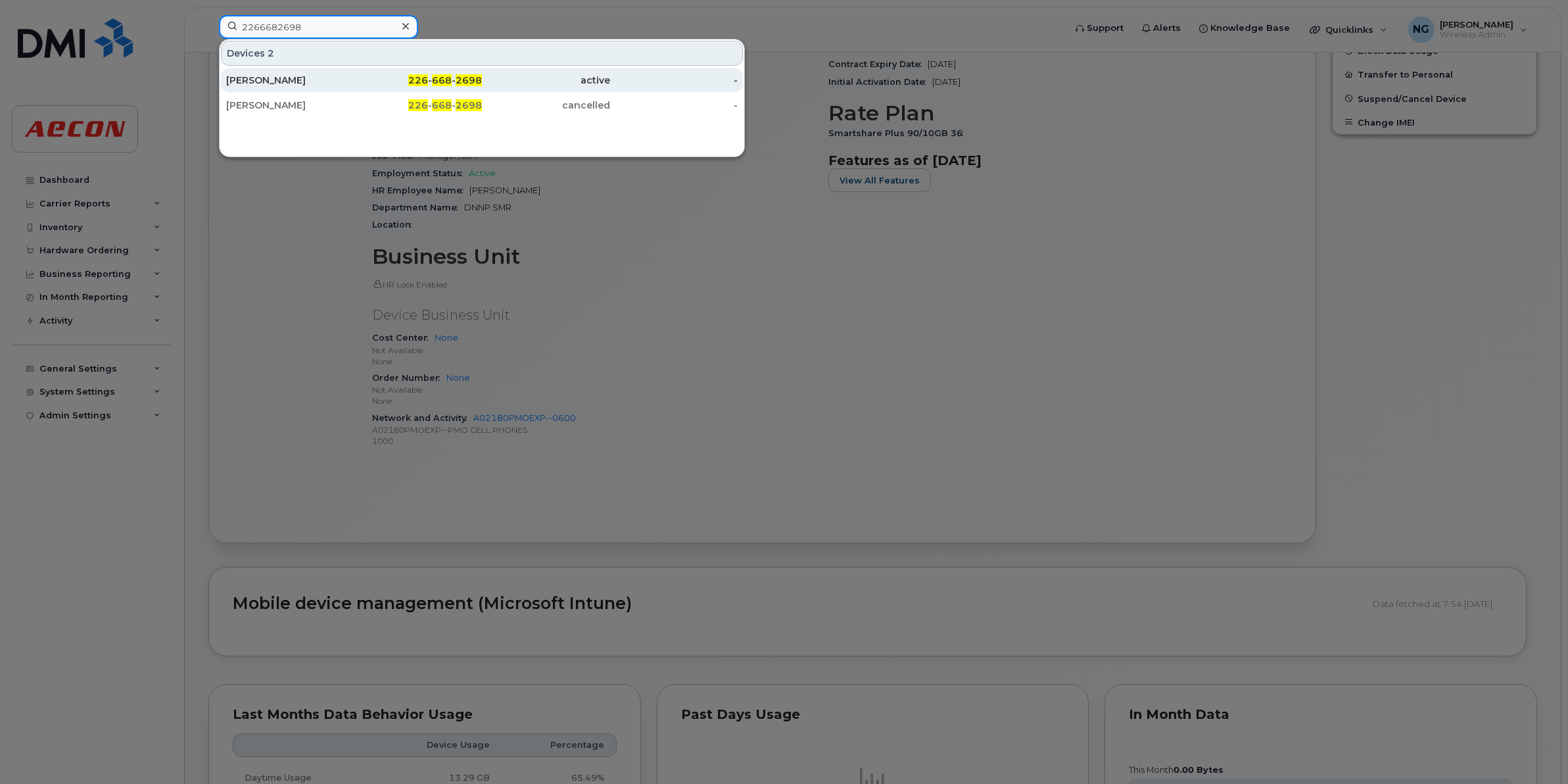
type input "2266682698"
click at [447, 76] on span "668" at bounding box center [442, 80] width 20 height 12
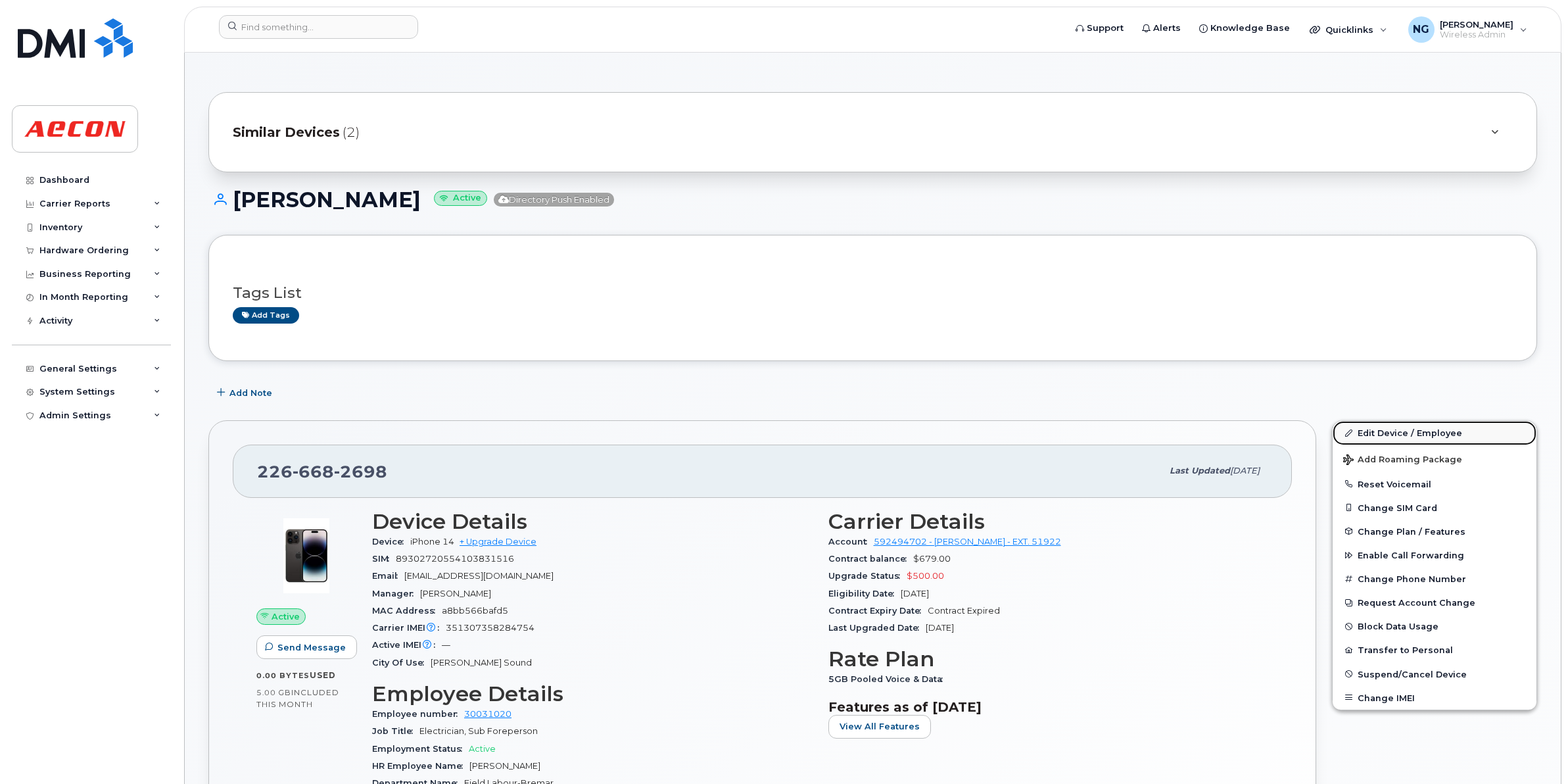
click at [1391, 438] on link "Edit Device / Employee" at bounding box center [1435, 433] width 204 height 24
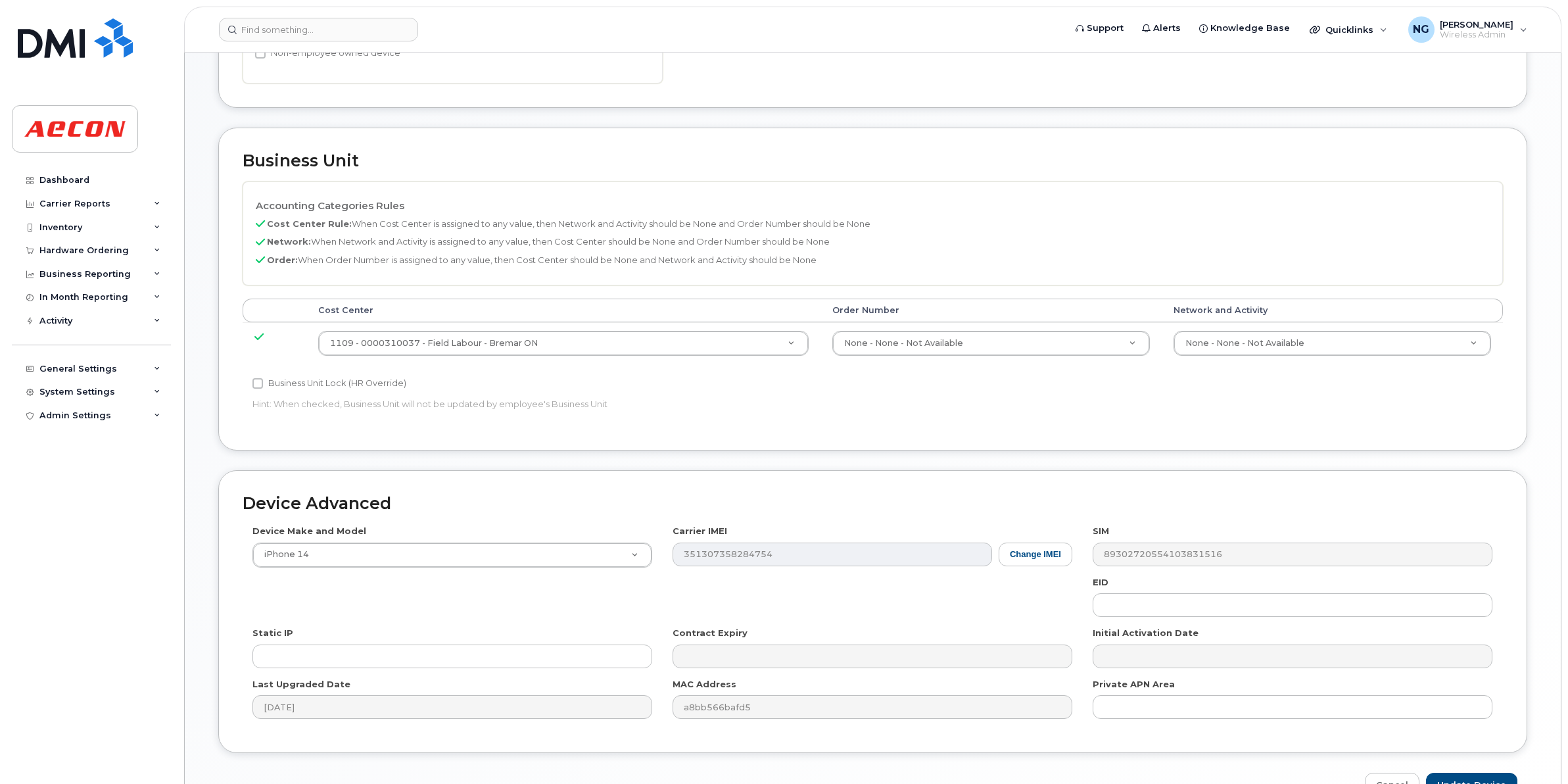
scroll to position [493, 0]
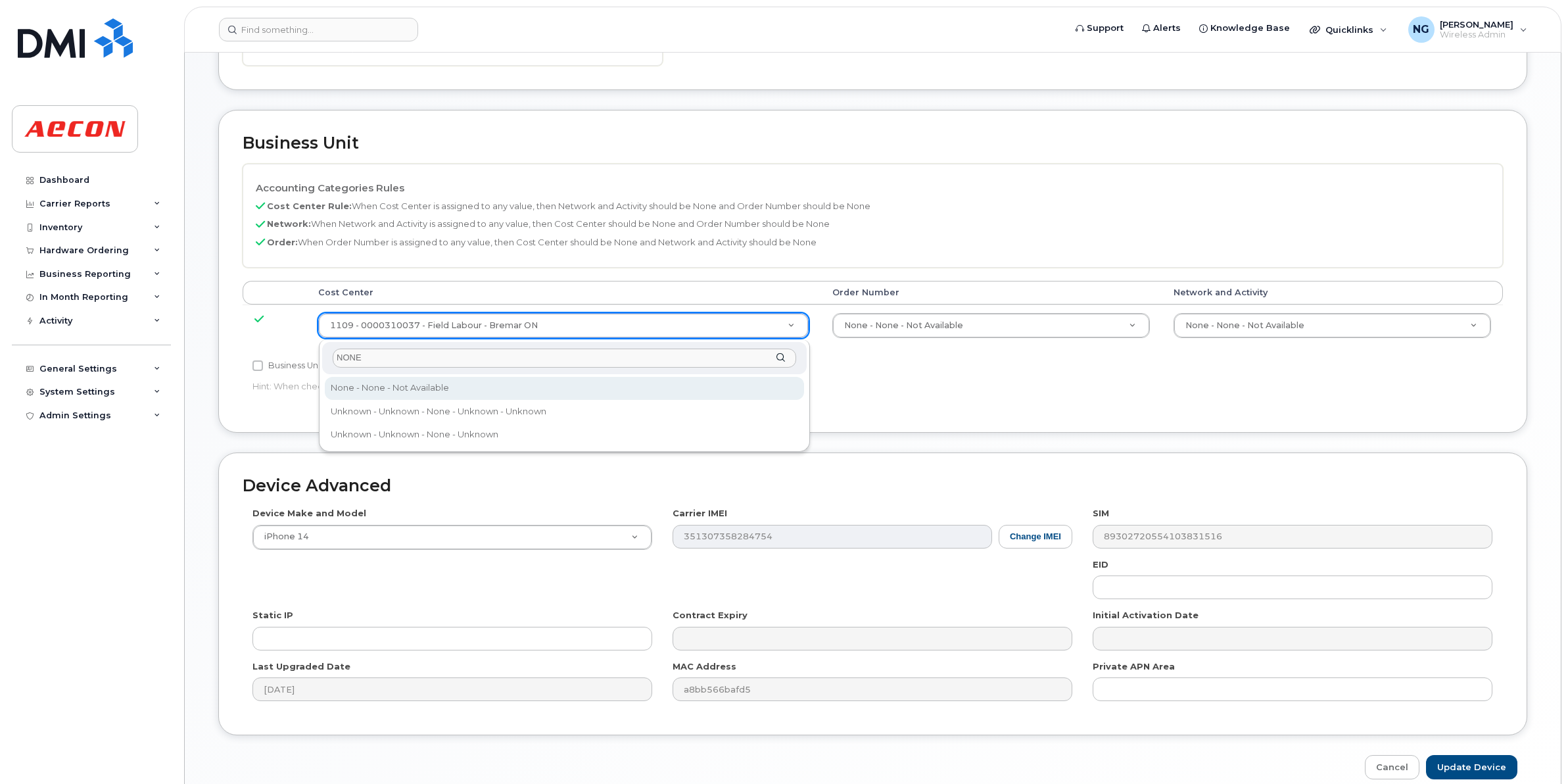
type input "NONE"
type input "289660"
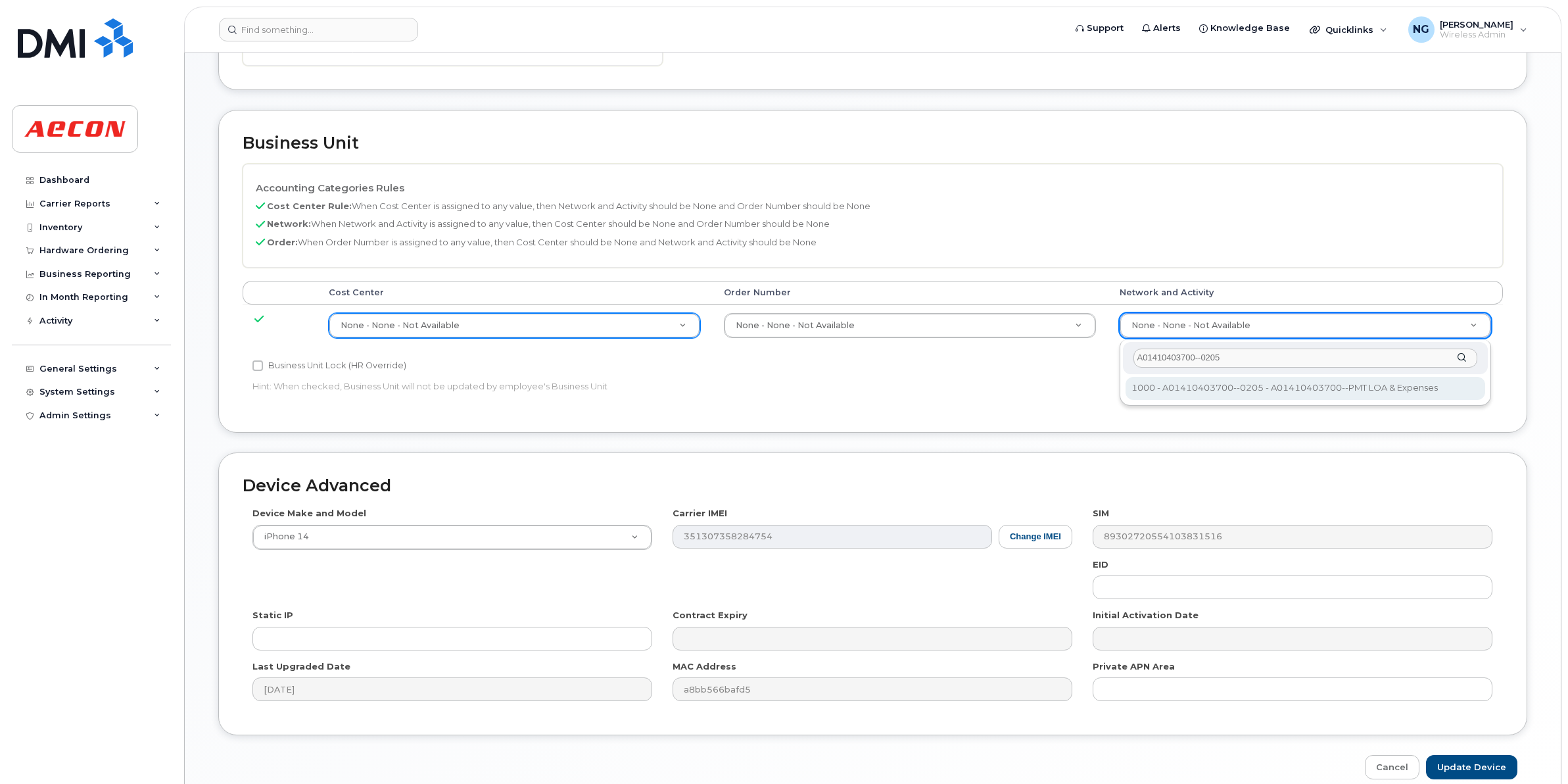
type input "A01410403700--0205"
type input "4322595"
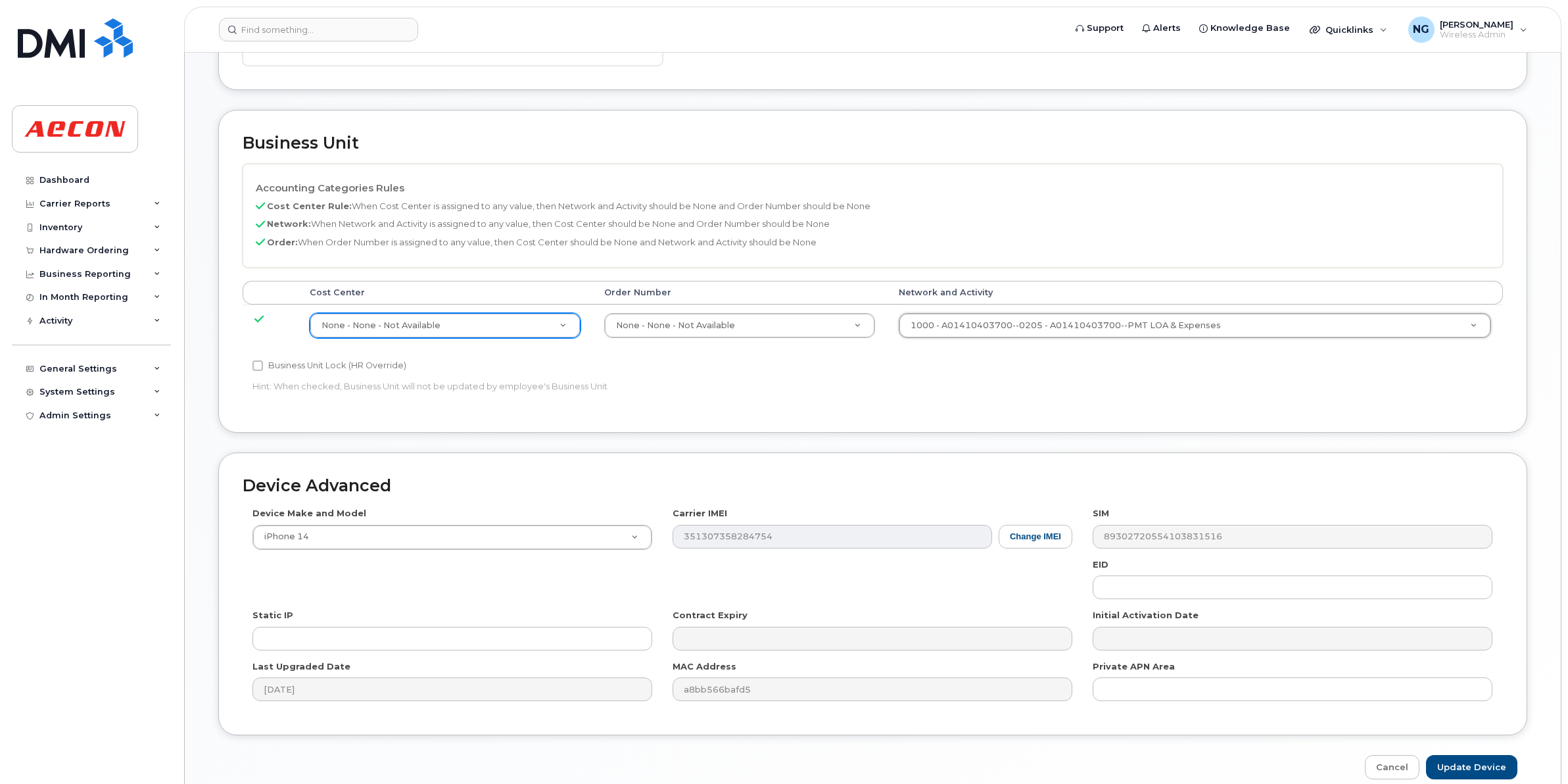
click at [309, 367] on label "Business Unit Lock (HR Override)" at bounding box center [329, 366] width 154 height 16
click at [263, 367] on input "Business Unit Lock (HR Override)" at bounding box center [257, 366] width 11 height 11
checkbox input "true"
click at [1453, 768] on input "Update Device" at bounding box center [1471, 767] width 91 height 25
type input "Saving..."
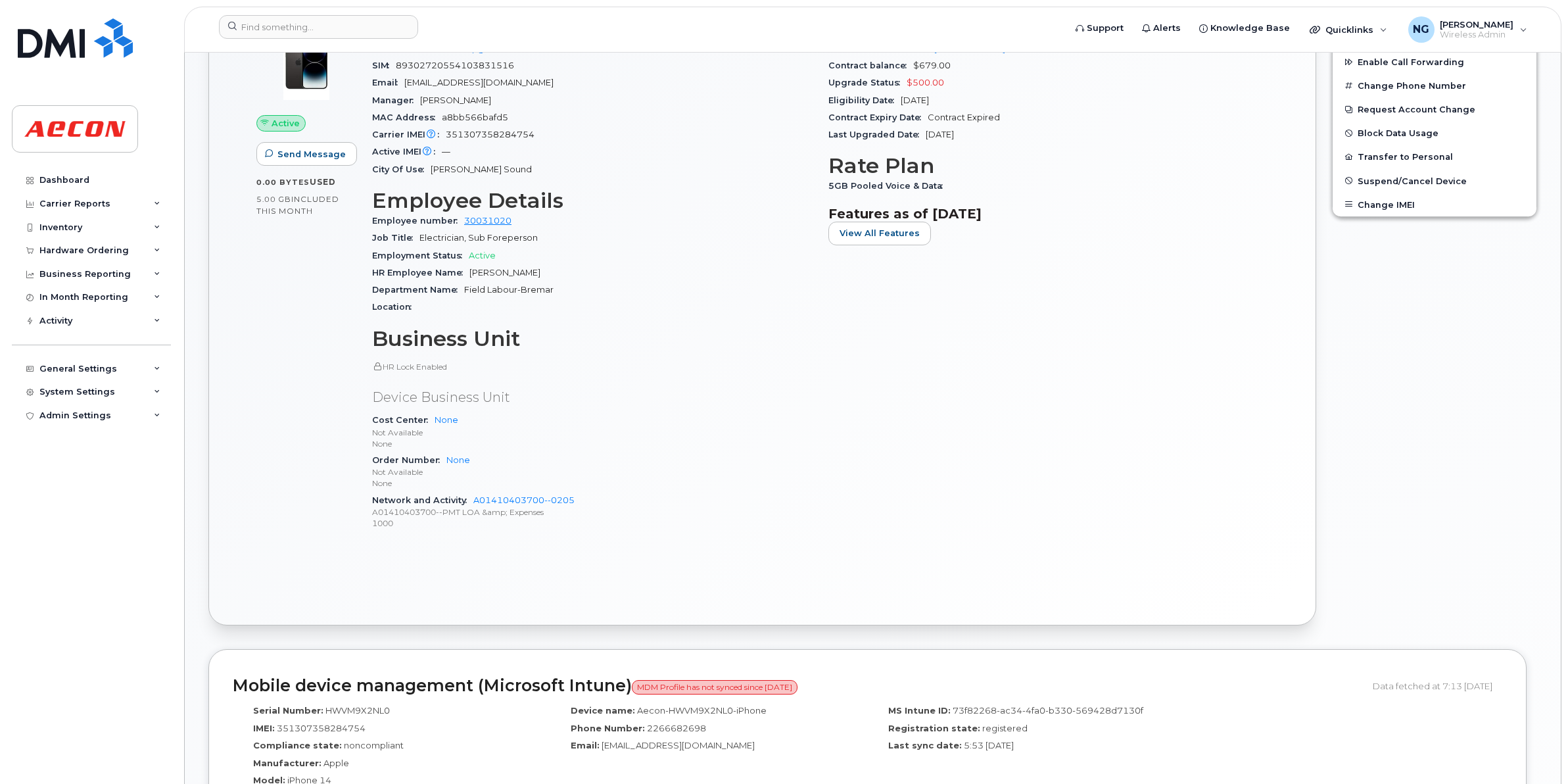
scroll to position [164, 0]
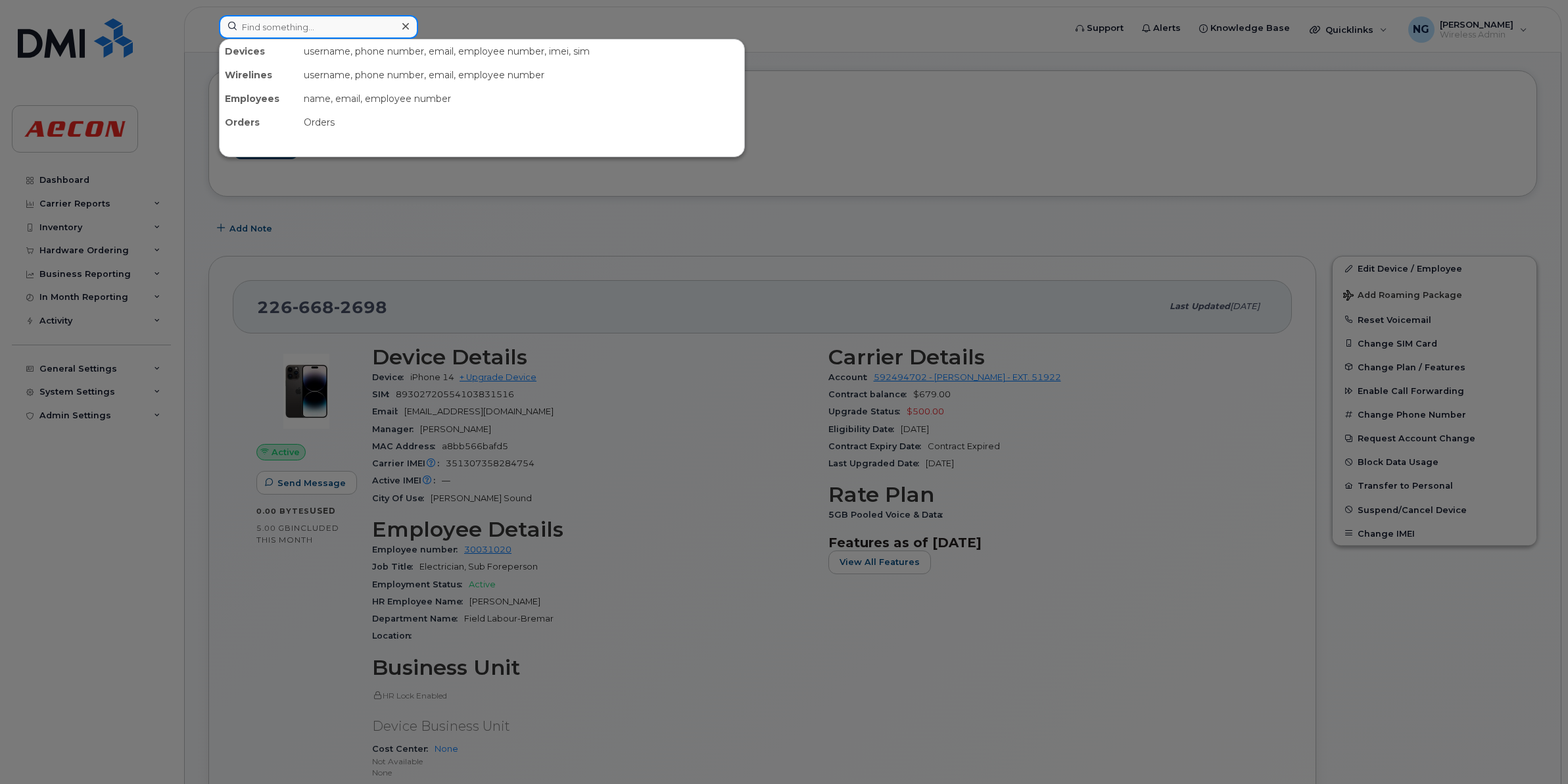
click at [329, 35] on input at bounding box center [319, 27] width 200 height 24
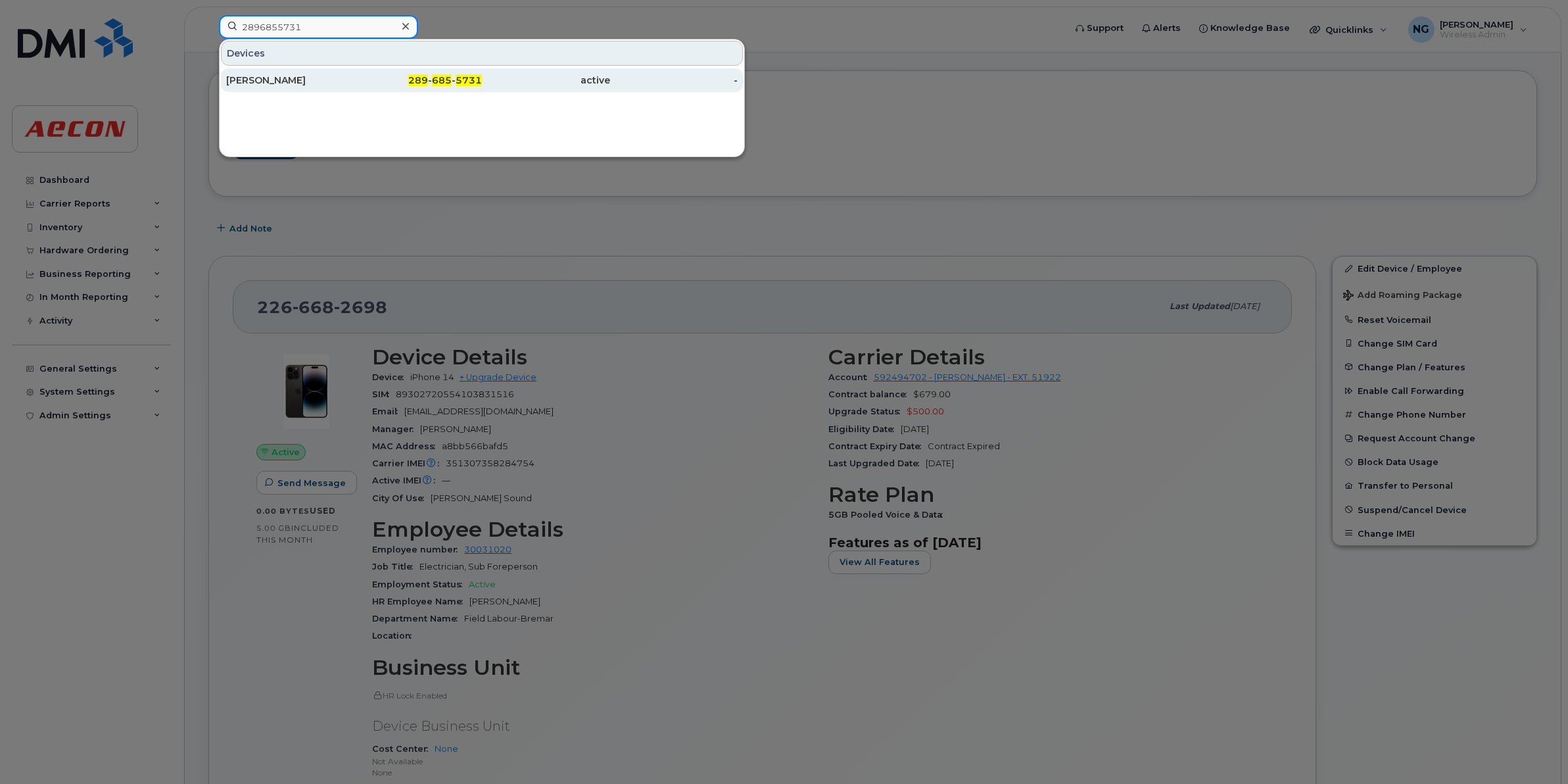
type input "2896855731"
click at [454, 77] on div "289 - 685 - 5731" at bounding box center [419, 80] width 128 height 13
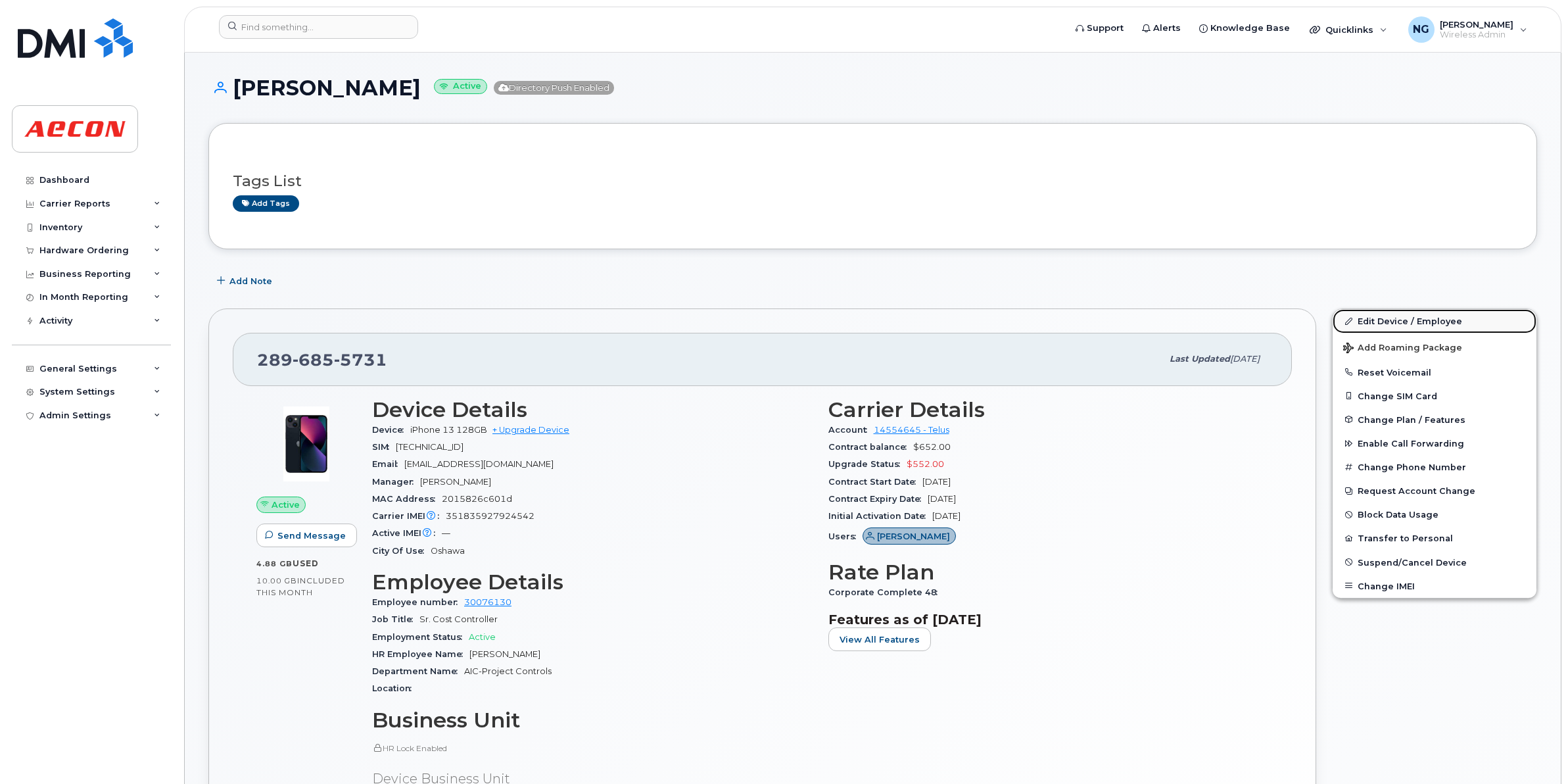
click at [1415, 323] on link "Edit Device / Employee" at bounding box center [1435, 321] width 204 height 24
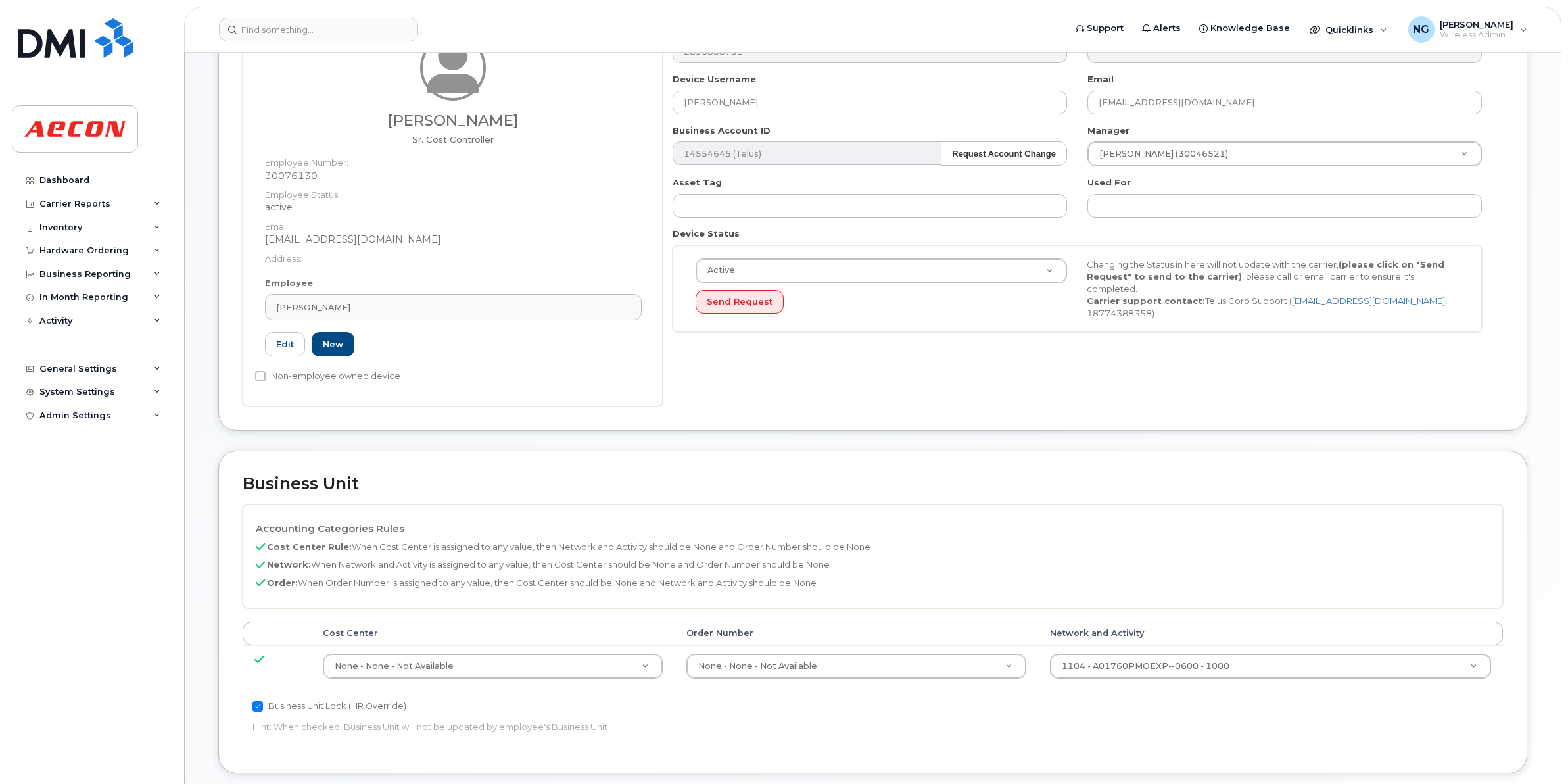
scroll to position [164, 0]
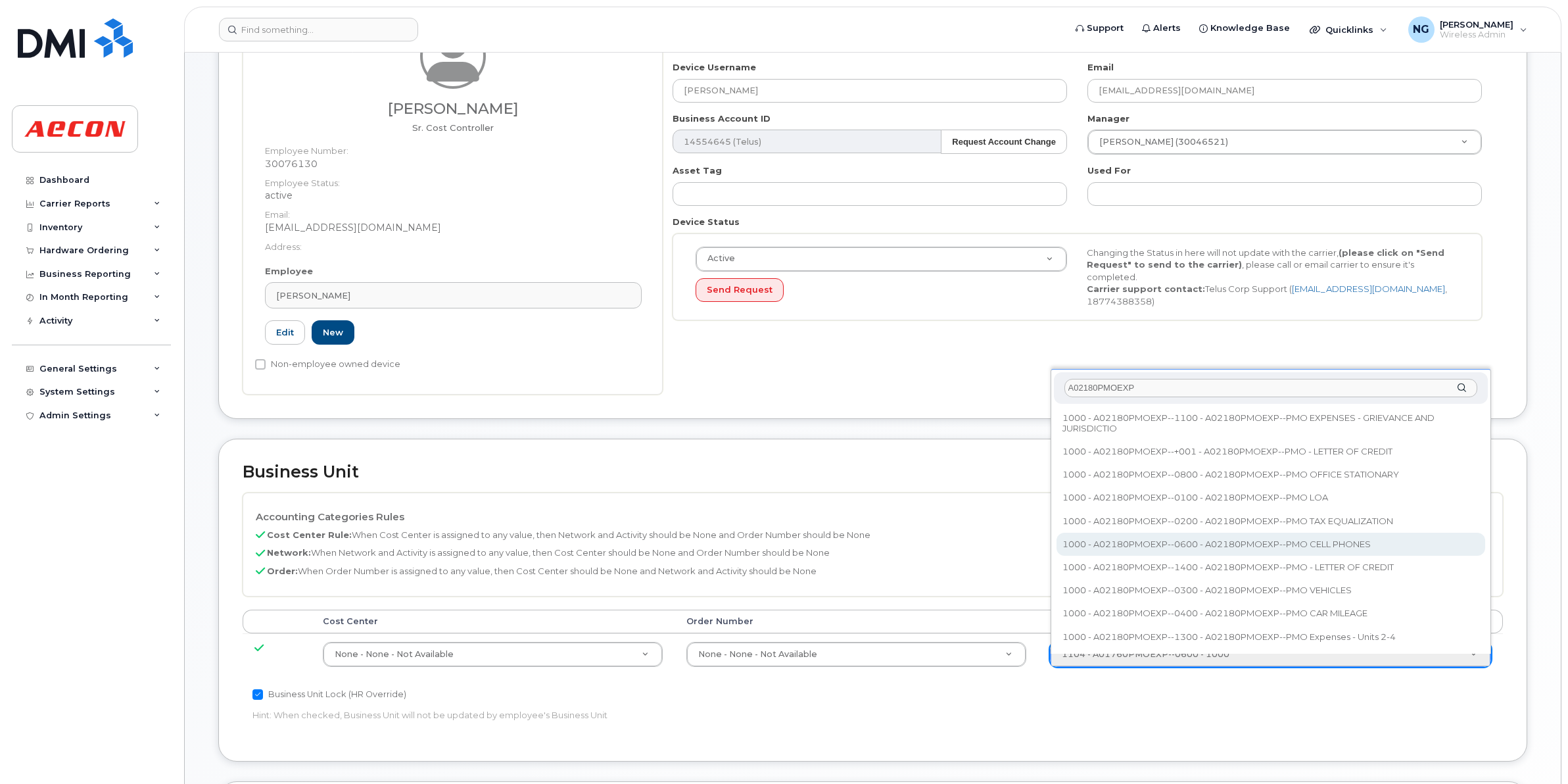
type input "A02180PMOEXP"
type input "35511858"
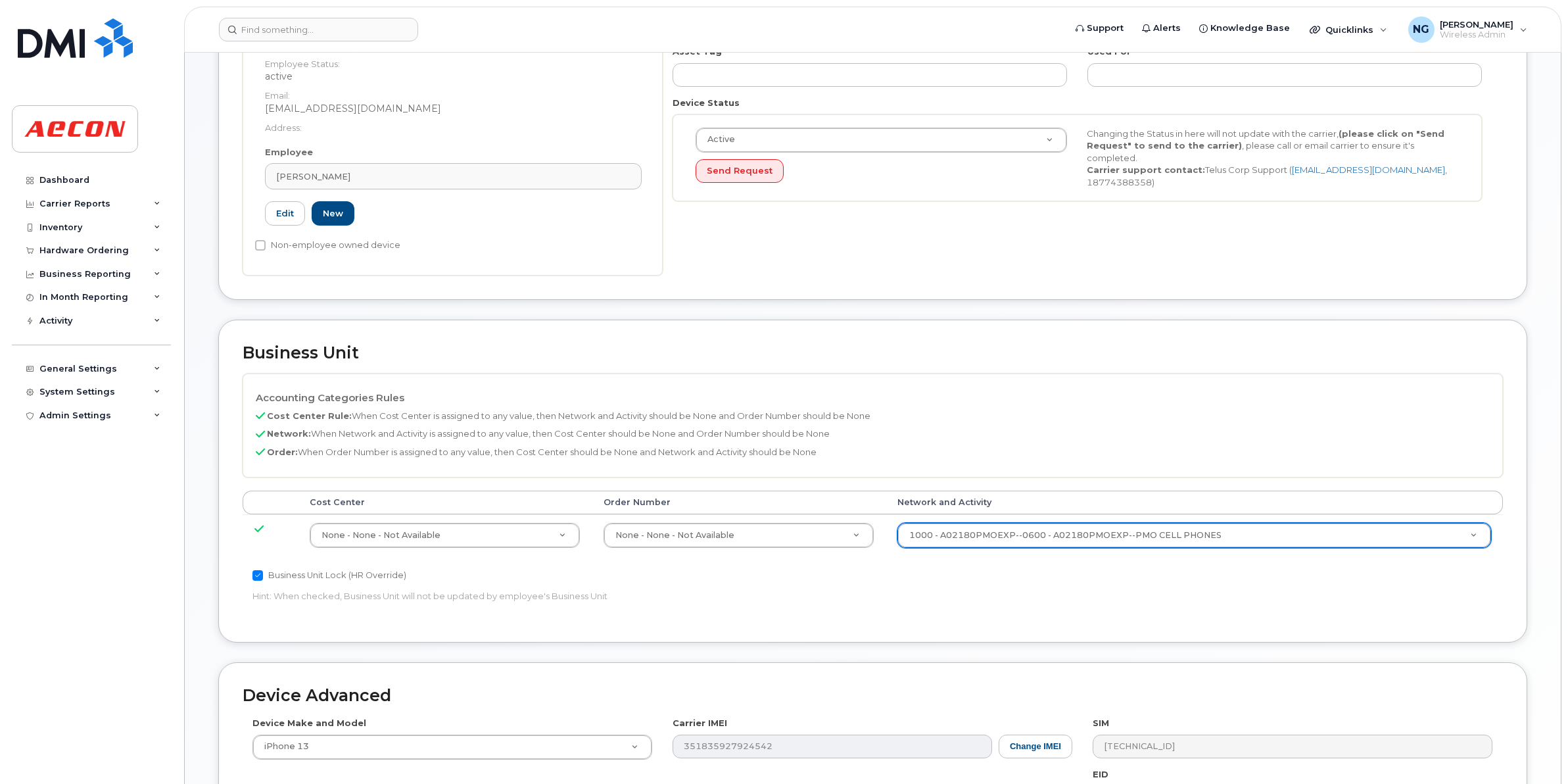
scroll to position [557, 0]
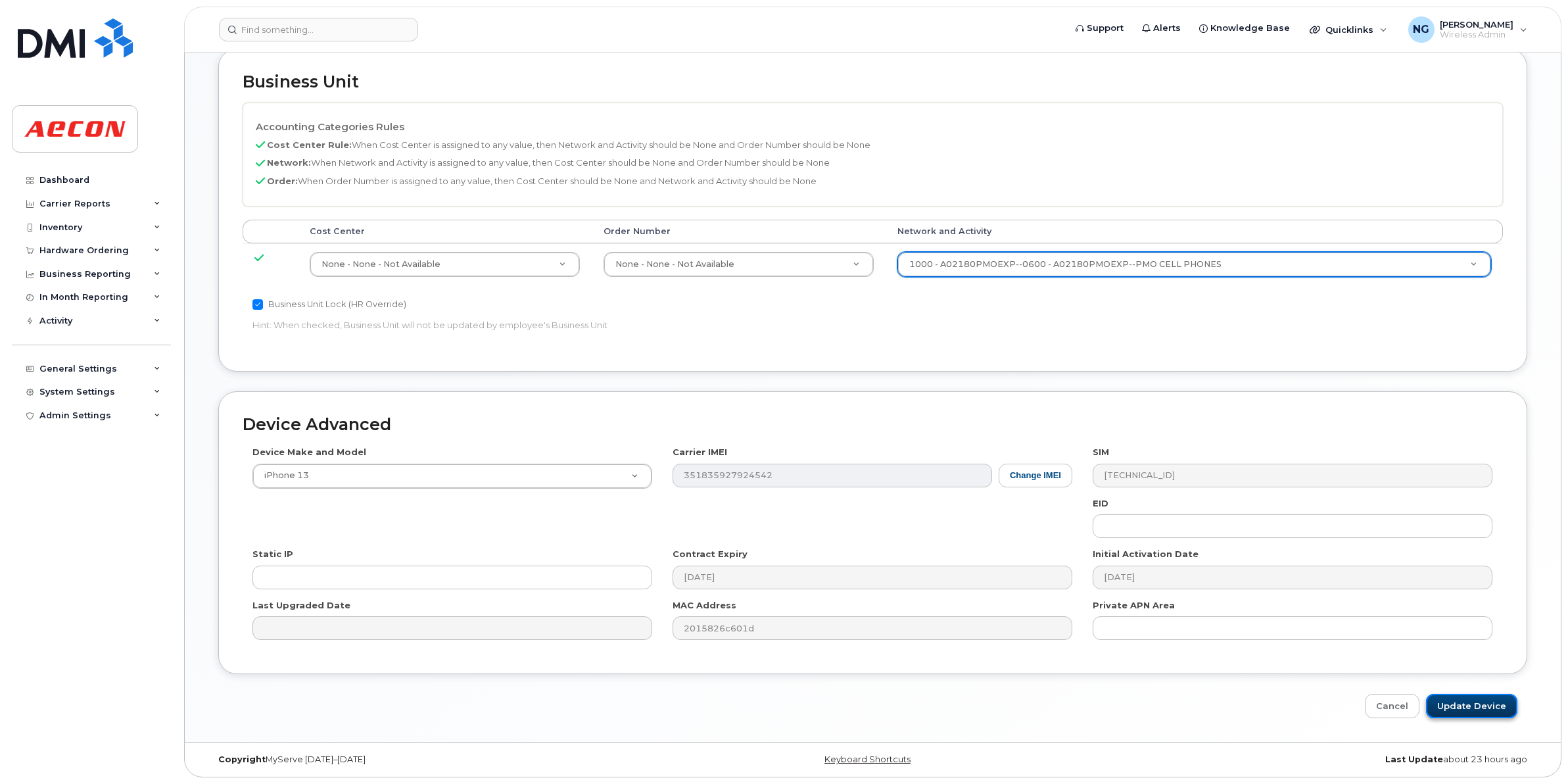
click at [1466, 702] on input "Update Device" at bounding box center [1471, 706] width 91 height 25
type input "Saving..."
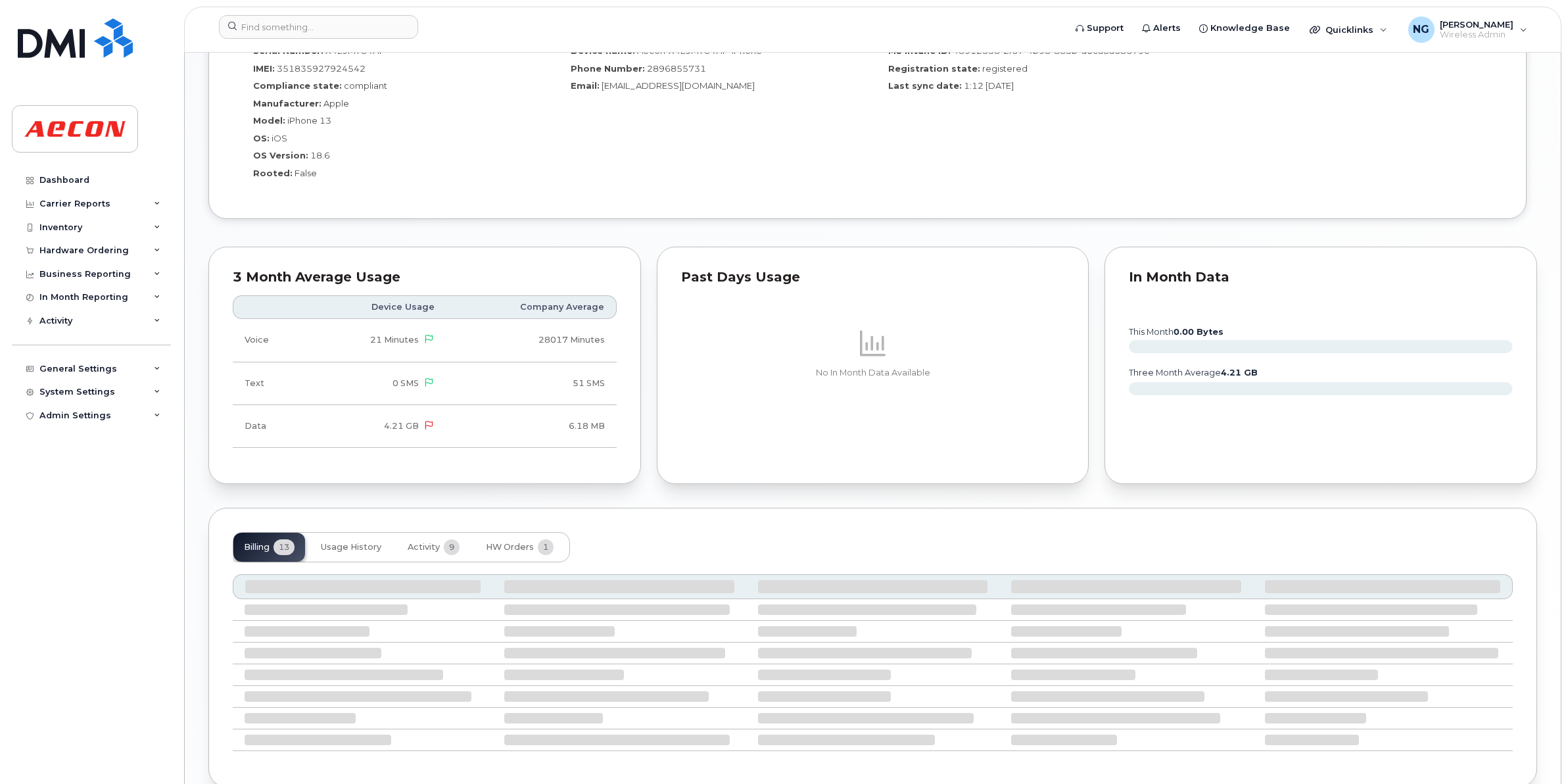
scroll to position [1115, 0]
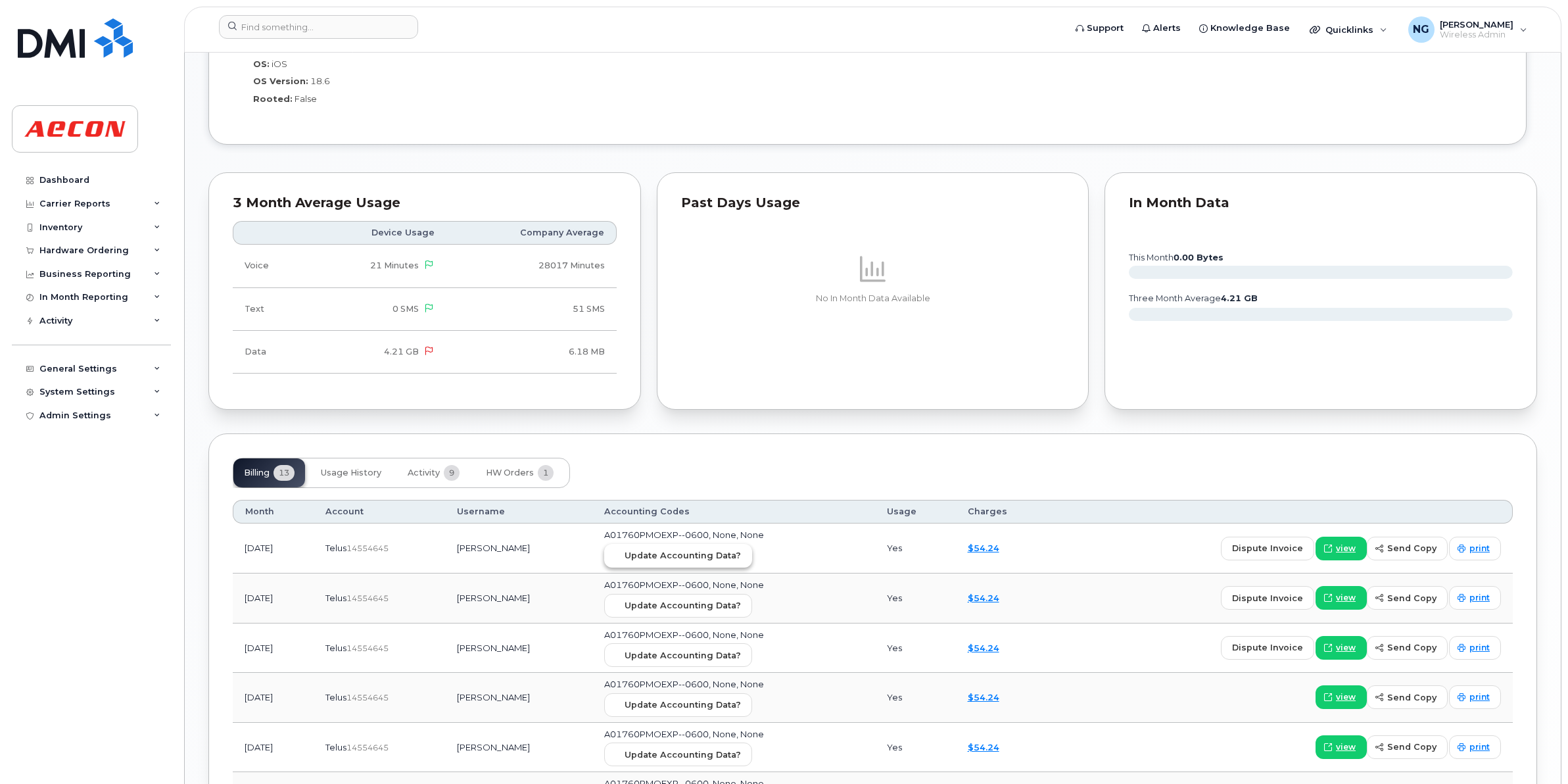
click at [737, 554] on span "Update Accounting Data?" at bounding box center [683, 556] width 117 height 13
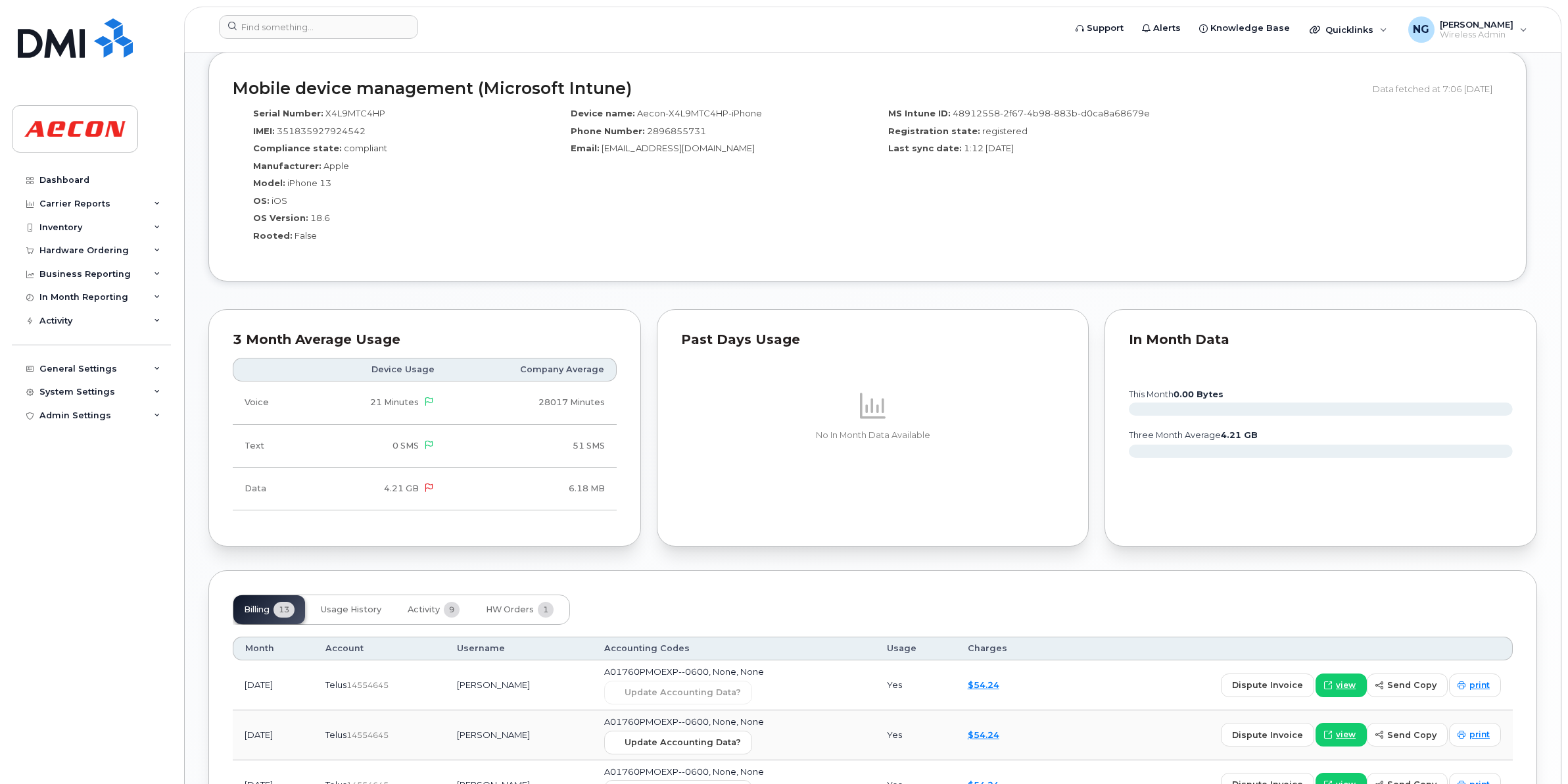
scroll to position [1151, 0]
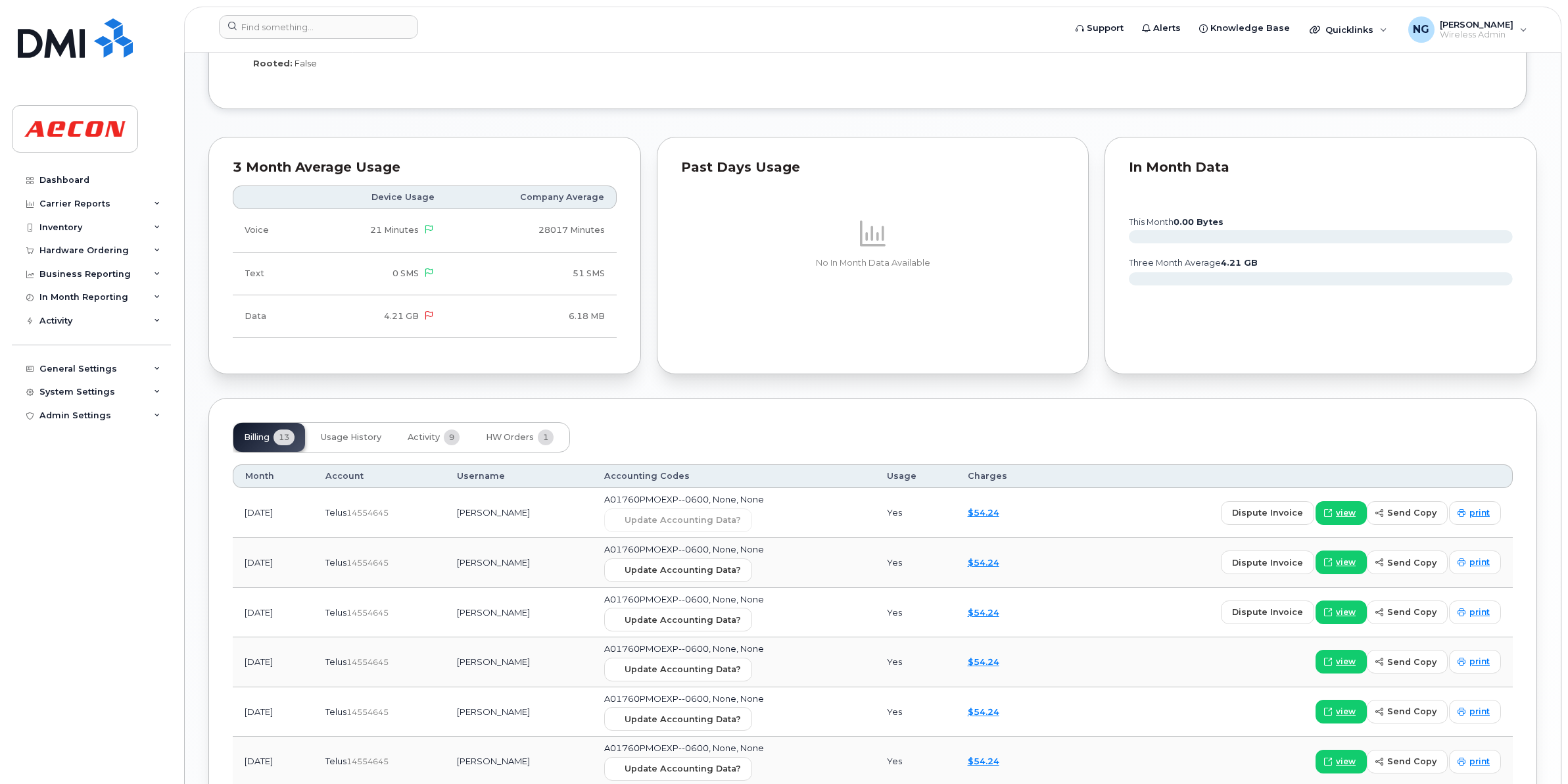
click at [337, 11] on header "Support Alerts Knowledge Base Quicklinks Suspend / Cancel Device Change SIM Car…" at bounding box center [872, 30] width 1377 height 46
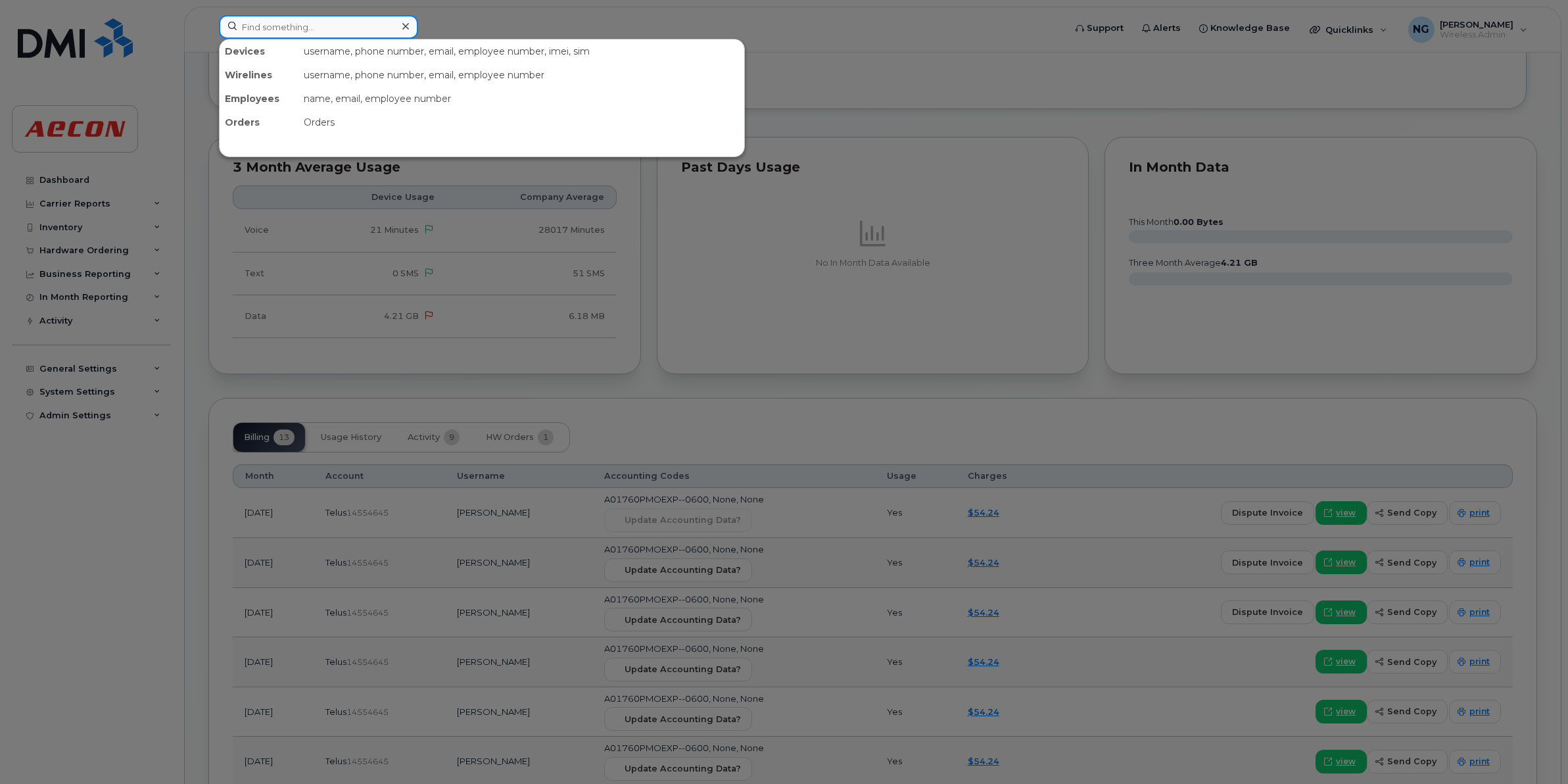
click at [347, 24] on input at bounding box center [319, 27] width 200 height 24
type input "2896755234"
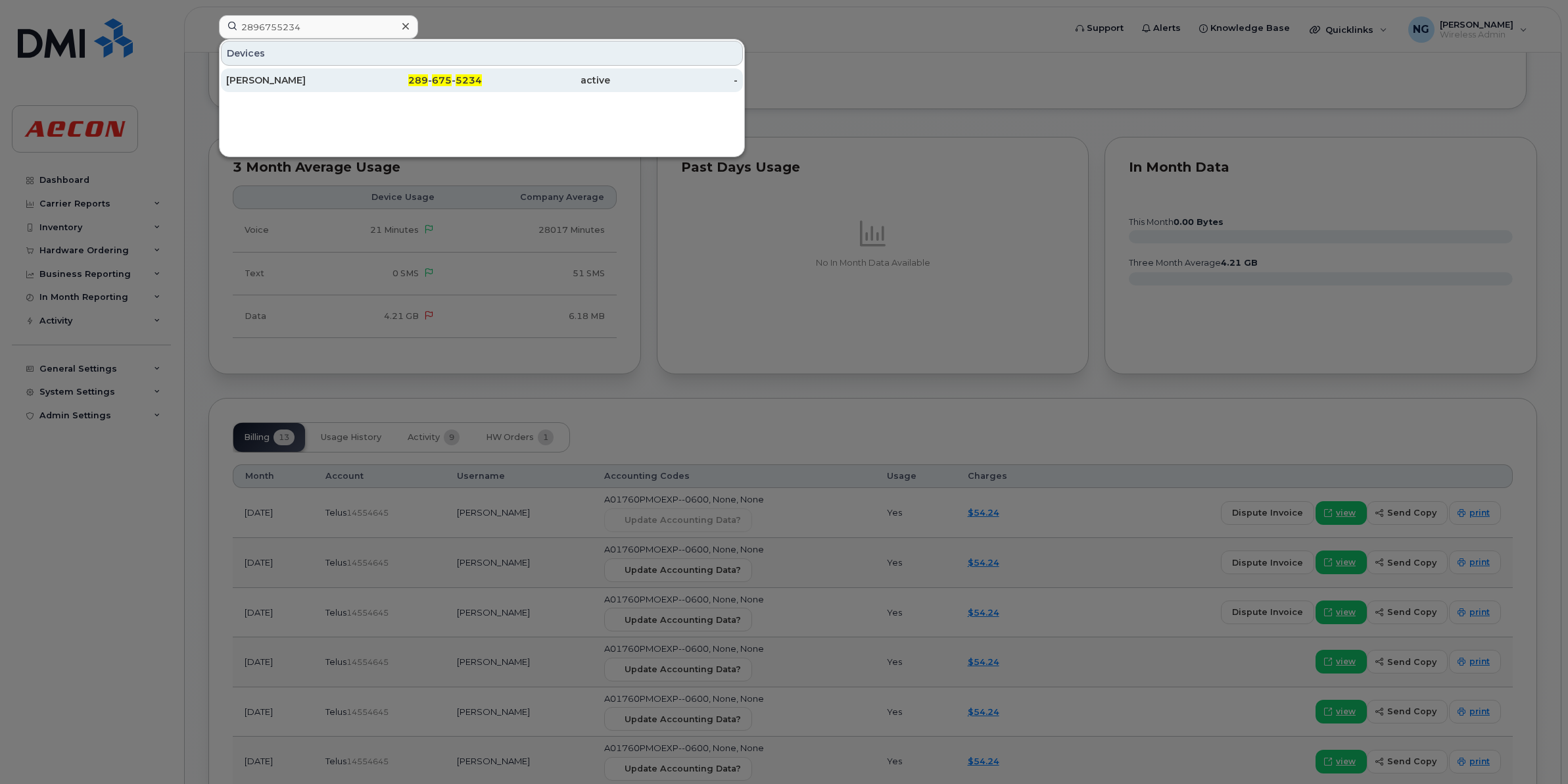
click at [482, 89] on div "289 - 675 - 5234" at bounding box center [546, 80] width 128 height 24
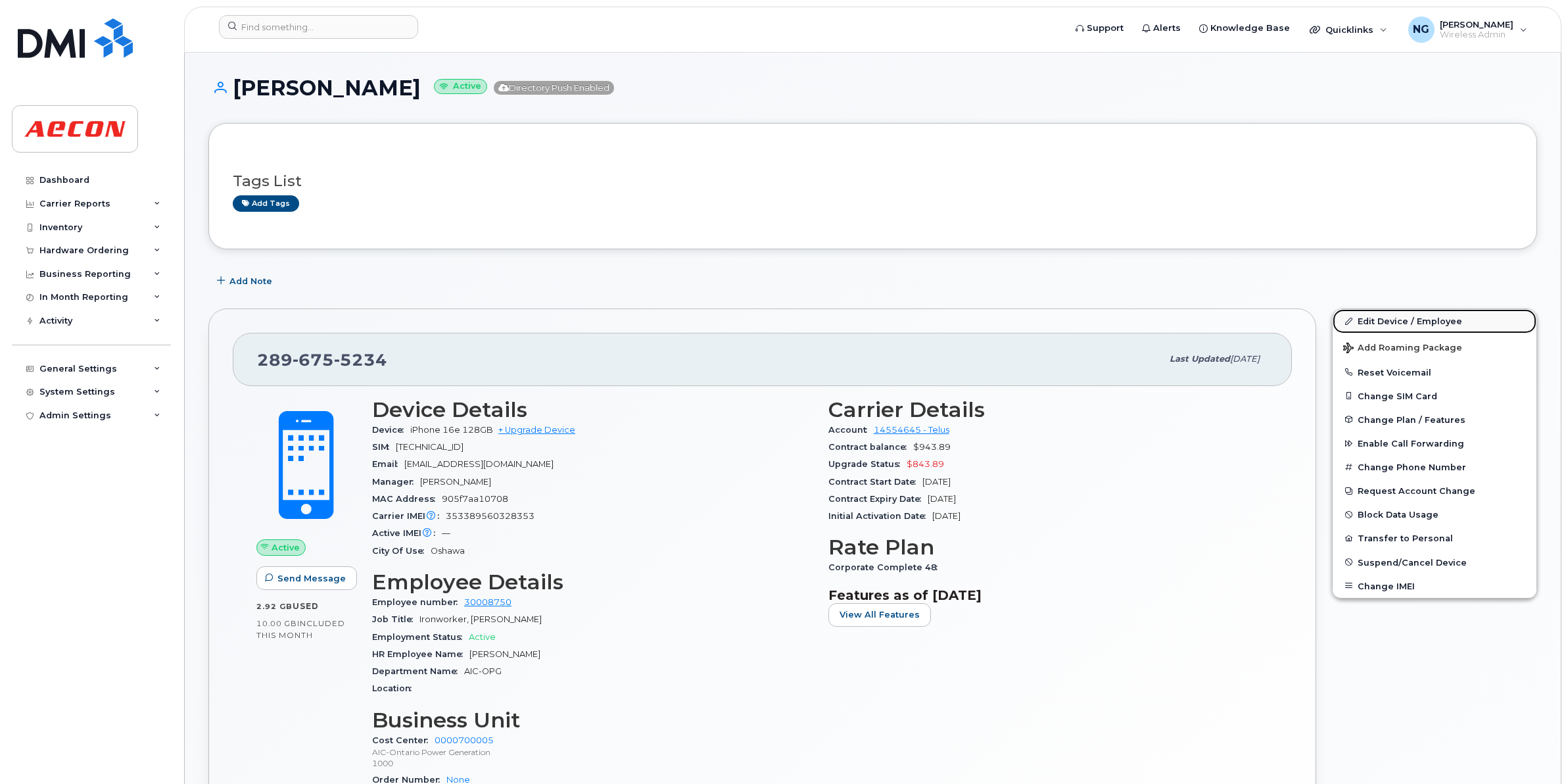
click at [1379, 325] on link "Edit Device / Employee" at bounding box center [1435, 321] width 204 height 24
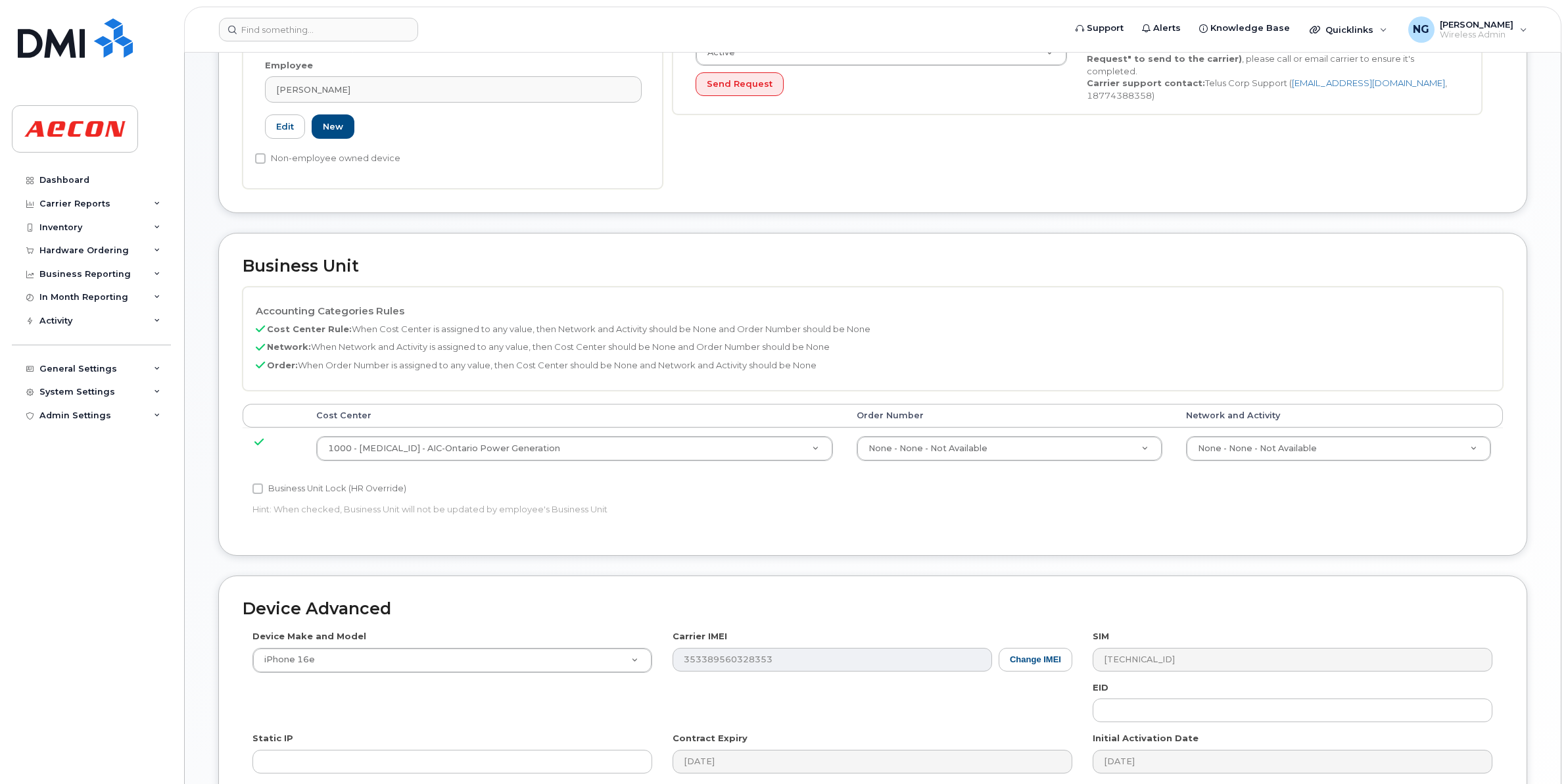
scroll to position [493, 0]
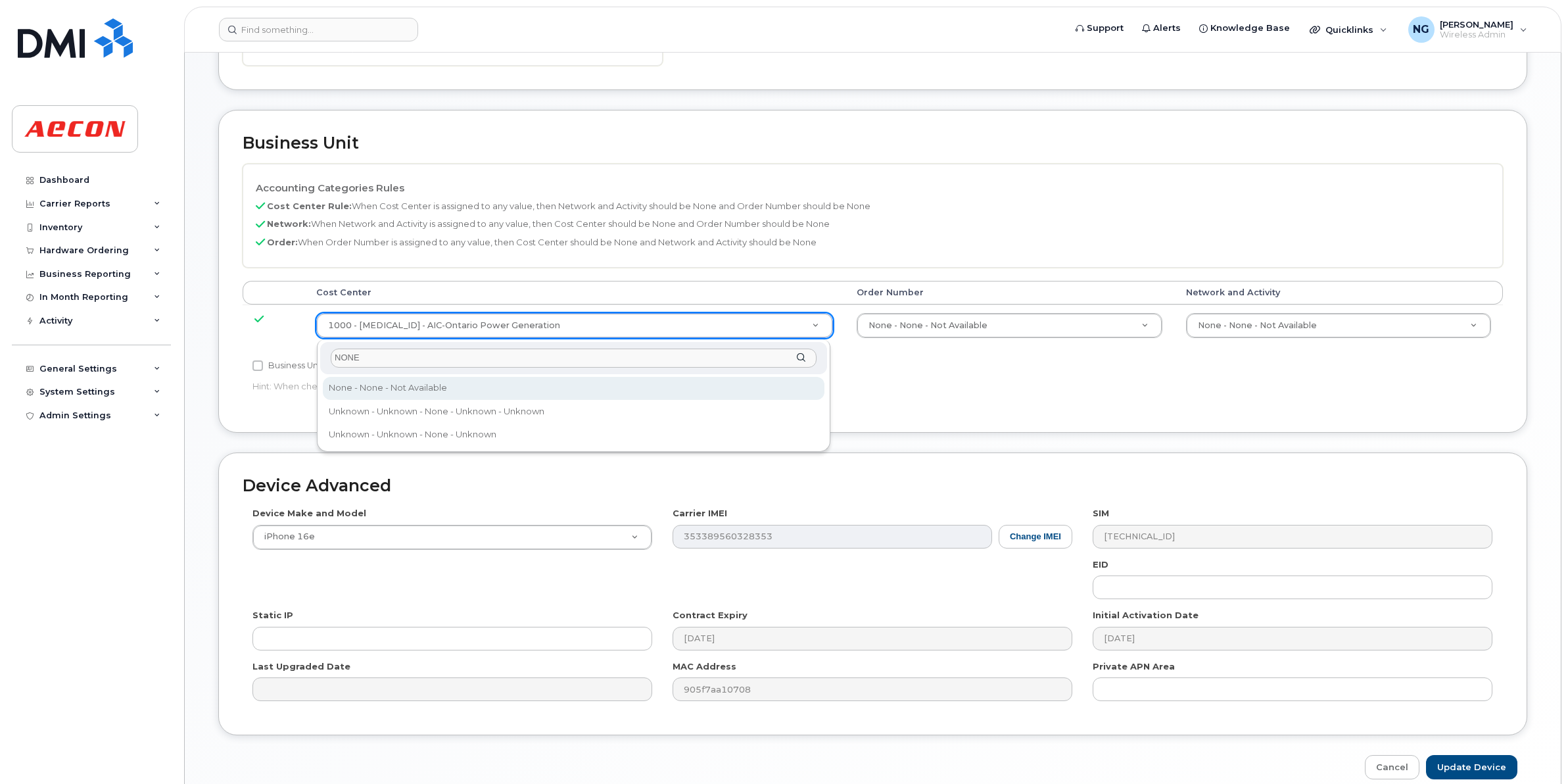
type input "NONE"
type input "289660"
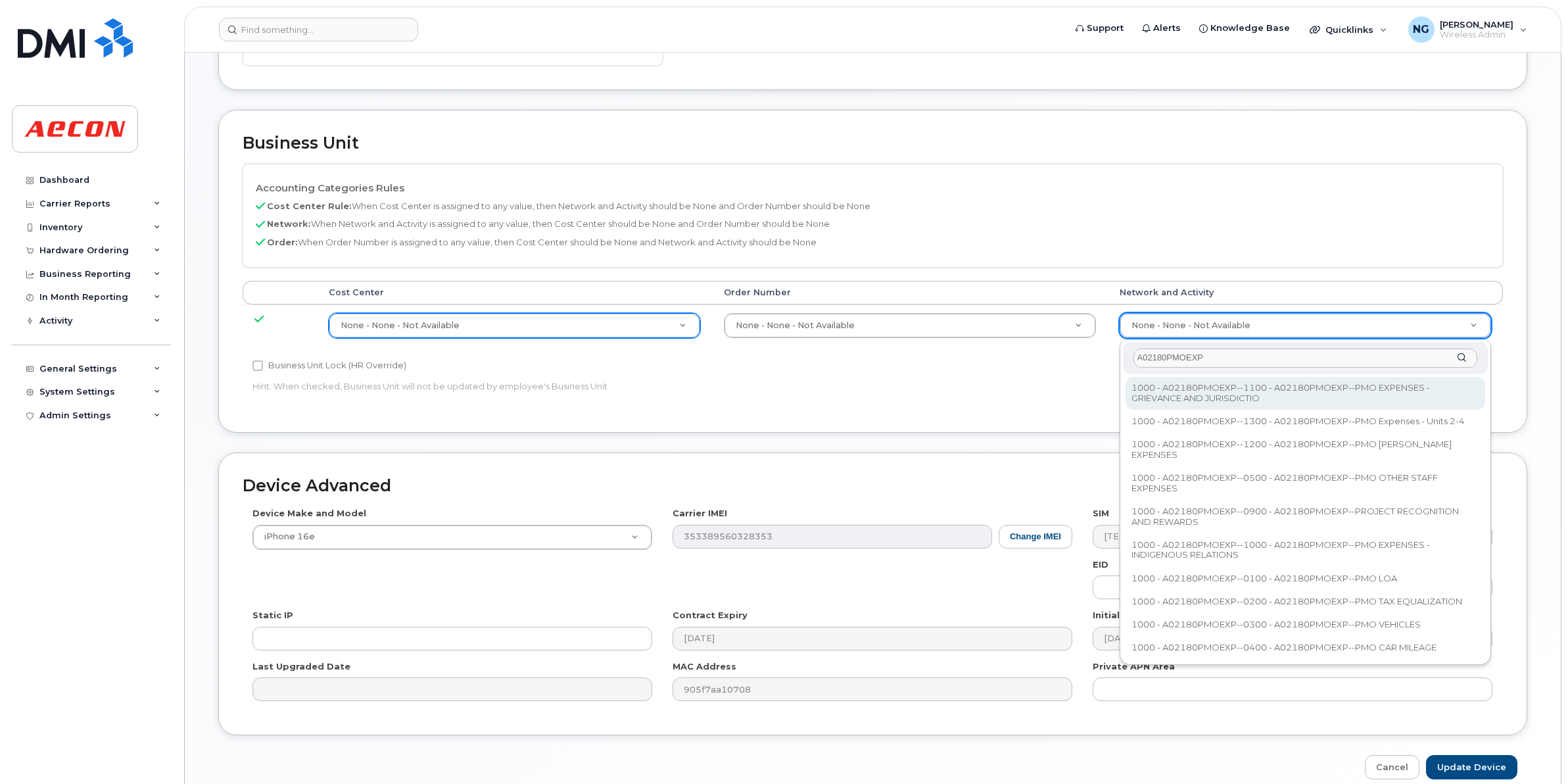
click at [1240, 354] on input "A02180PMOEXP" at bounding box center [1305, 358] width 344 height 19
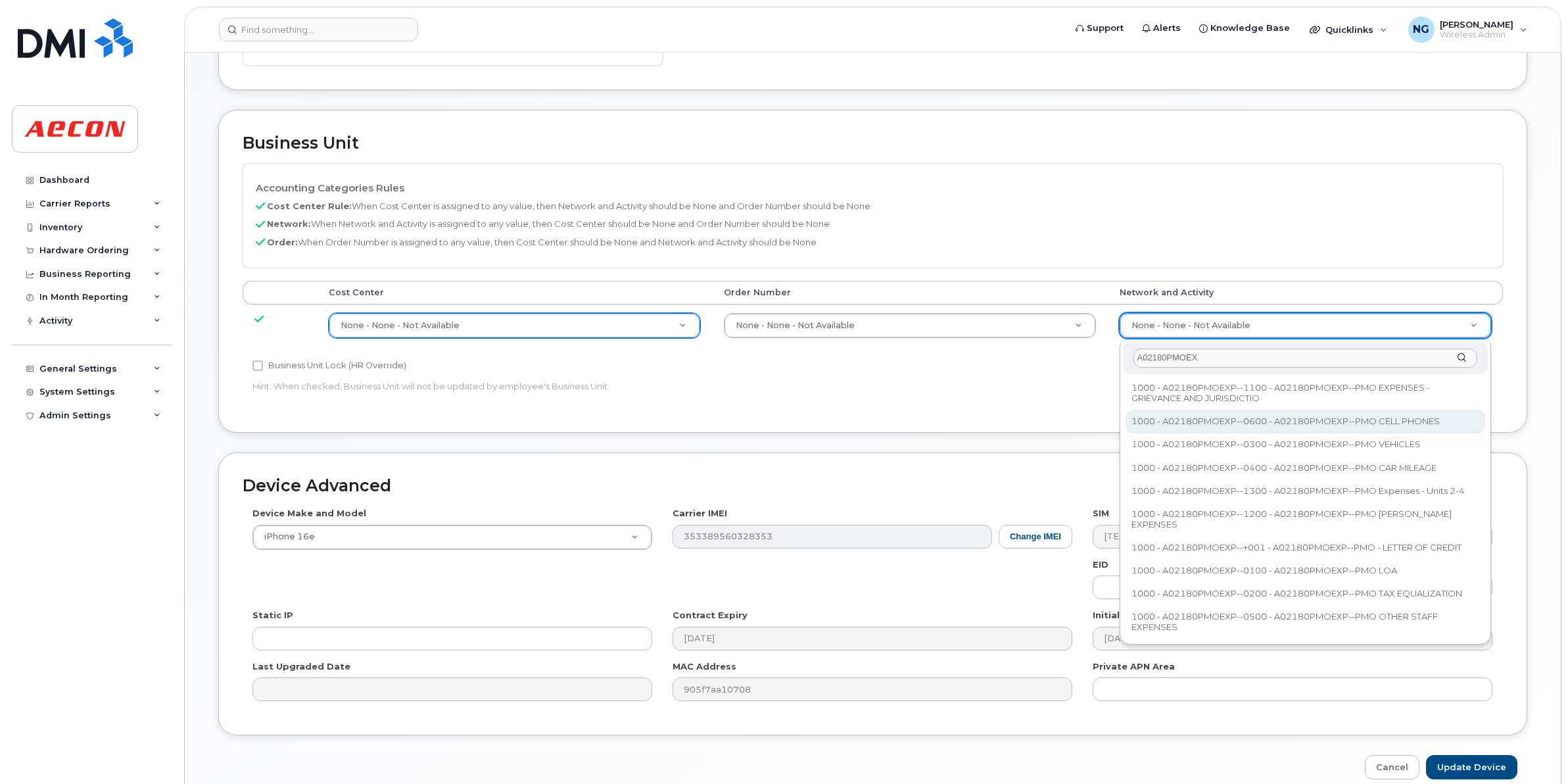
type input "A02180PMOEX"
type input "35511858"
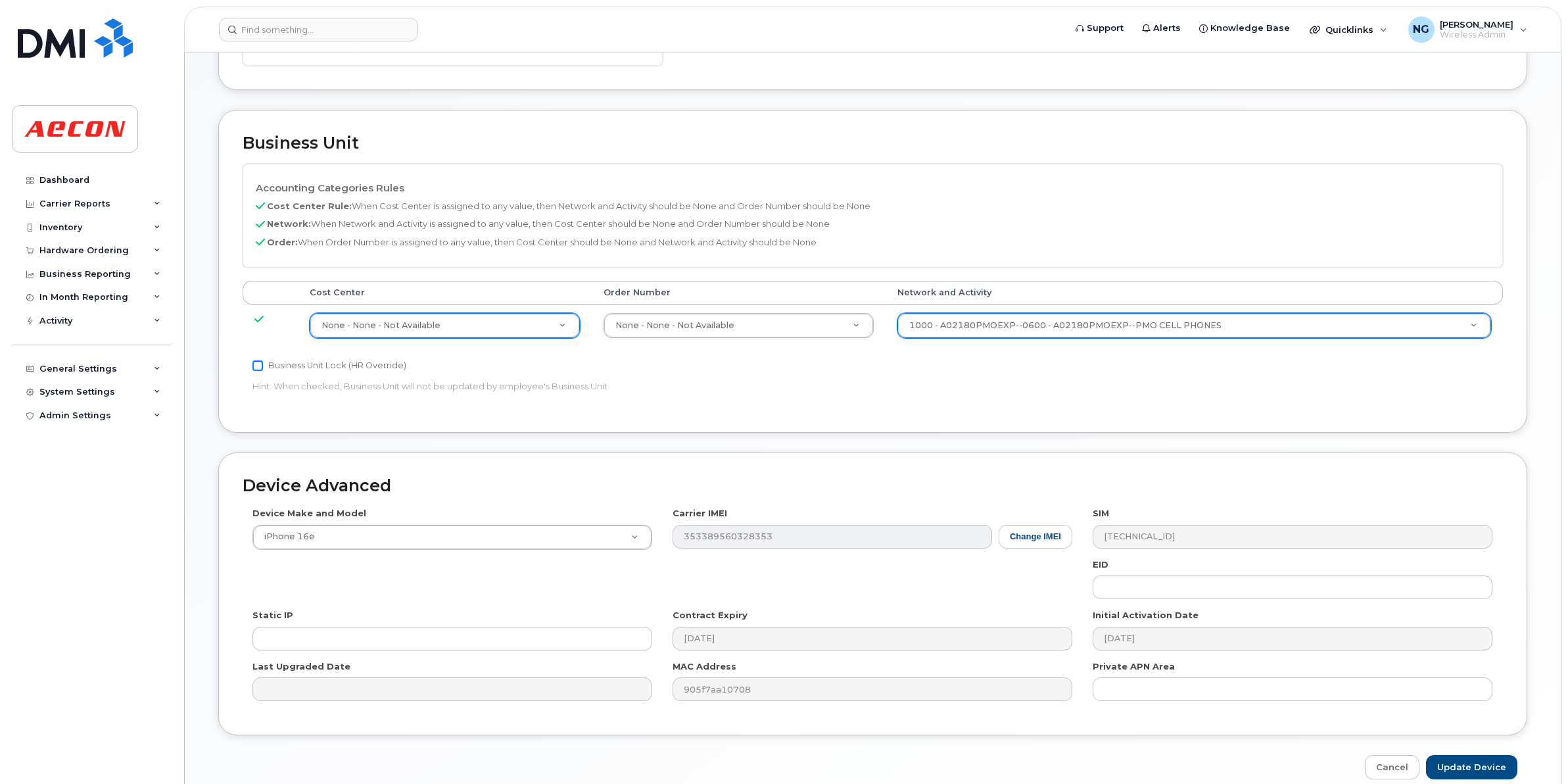
click at [258, 371] on input "Business Unit Lock (HR Override)" at bounding box center [257, 366] width 11 height 11
checkbox input "true"
click at [1481, 773] on input "Update Device" at bounding box center [1471, 767] width 91 height 25
type input "Saving..."
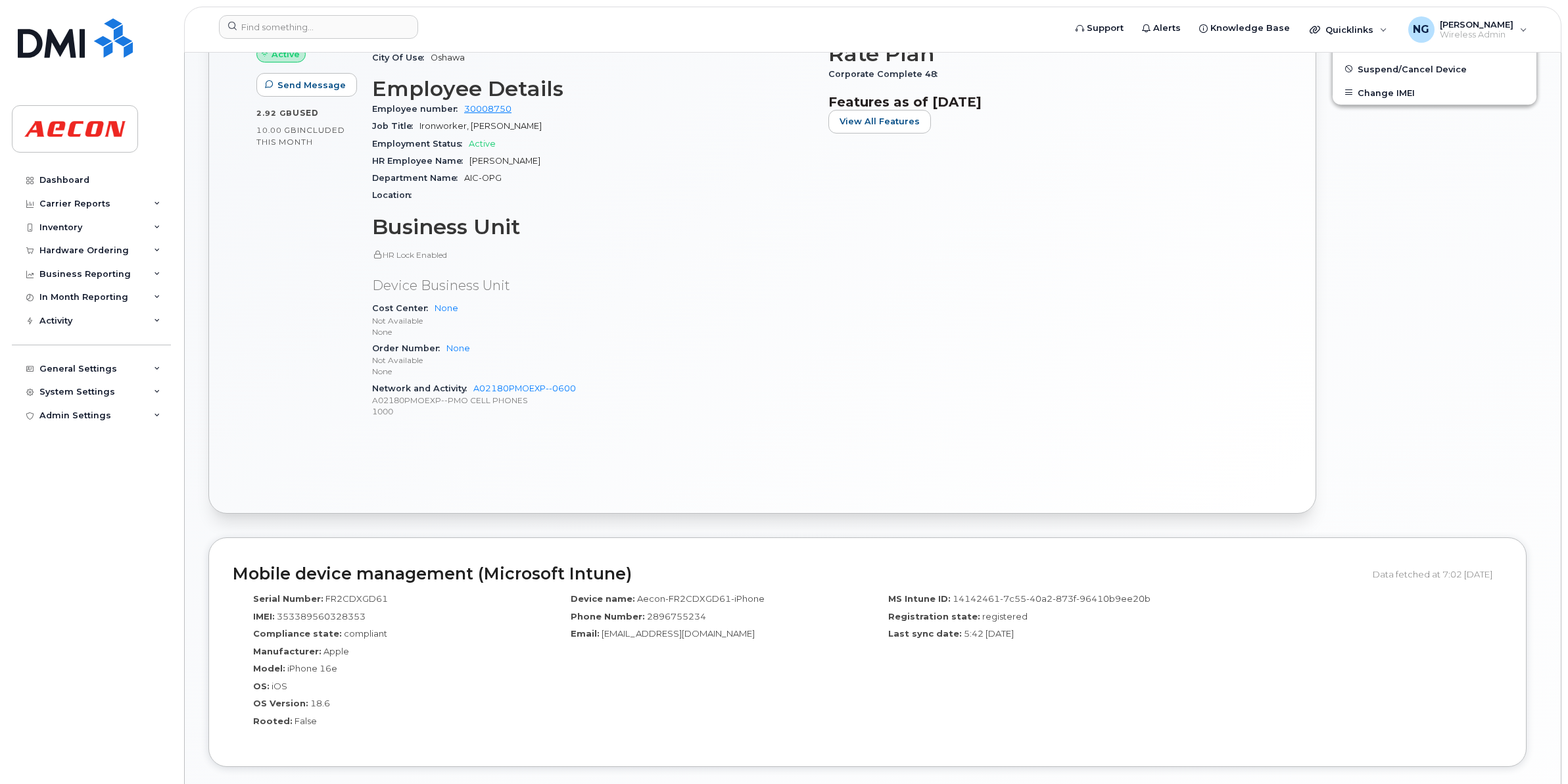
scroll to position [987, 0]
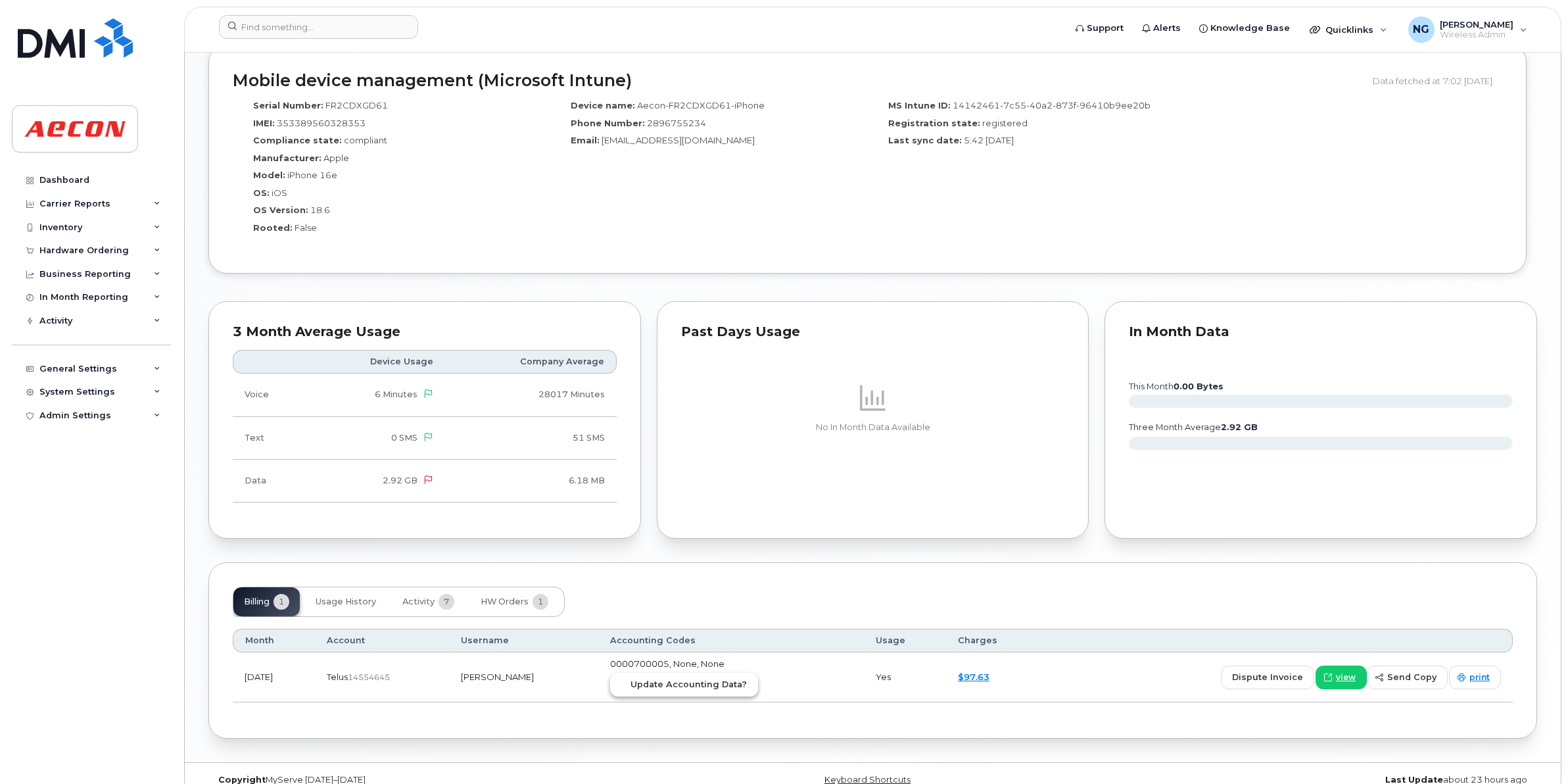
click at [707, 691] on span "Update Accounting Data?" at bounding box center [689, 684] width 117 height 13
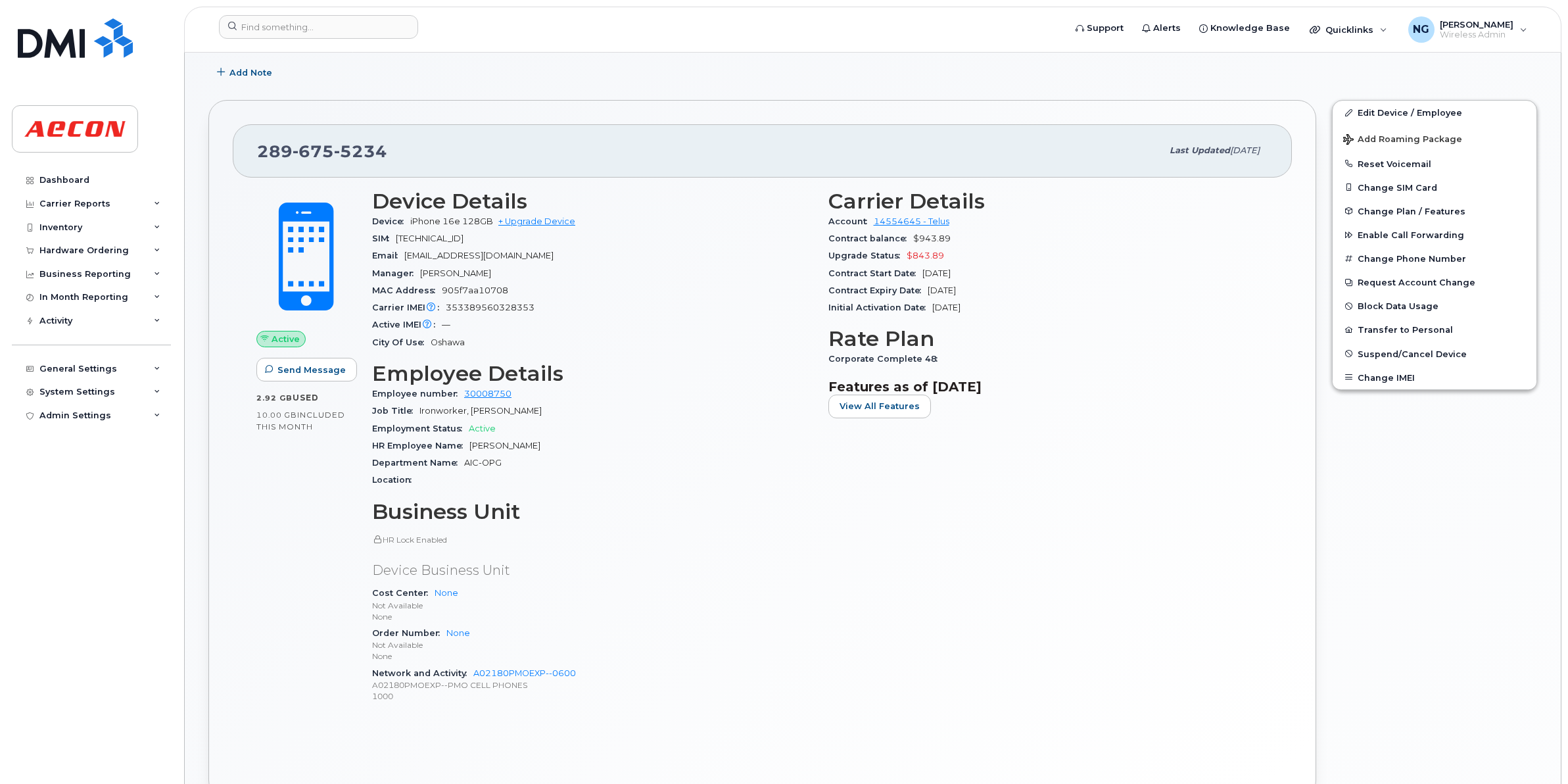
scroll to position [0, 0]
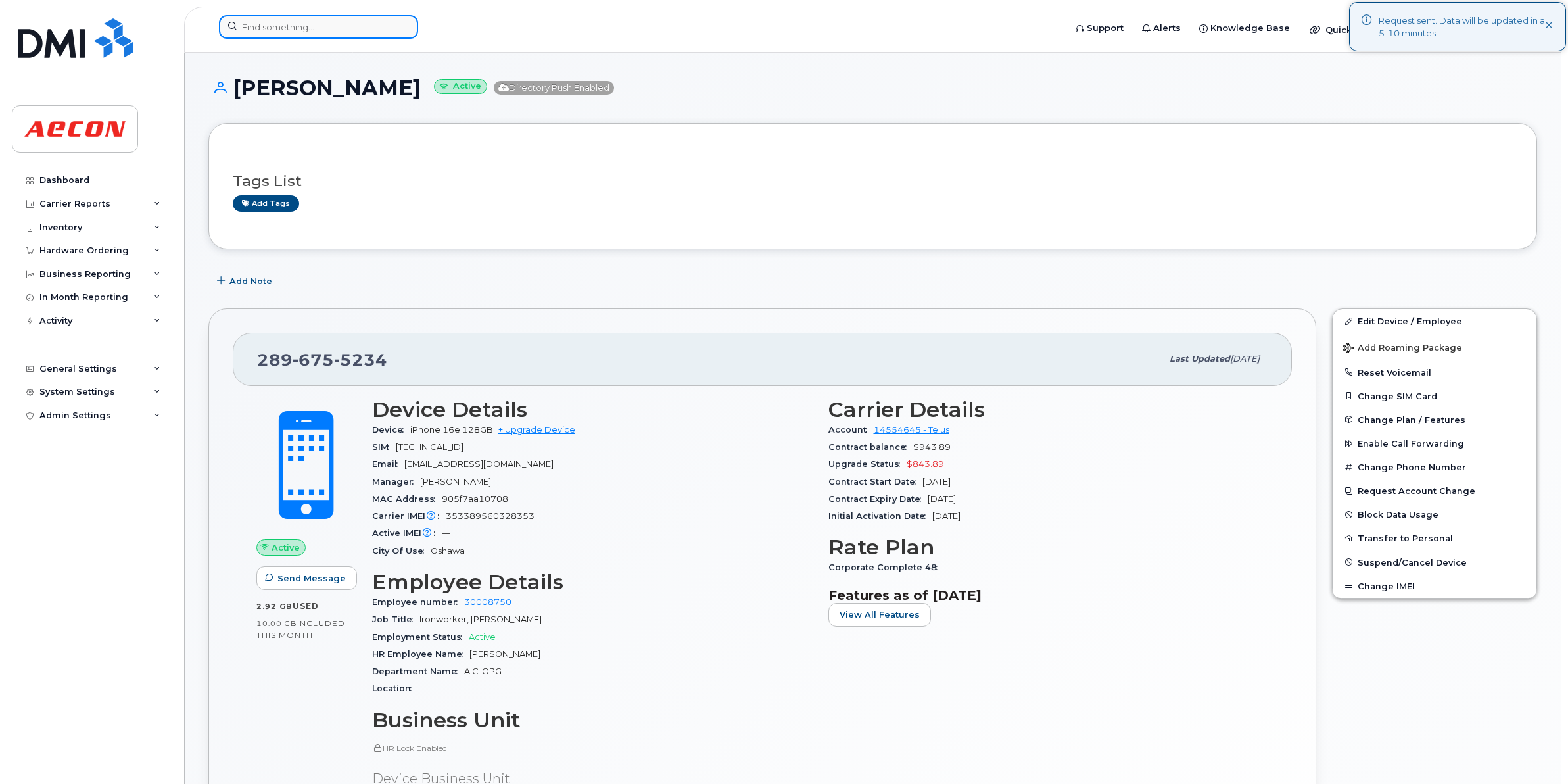
drag, startPoint x: 307, startPoint y: 19, endPoint x: 268, endPoint y: 21, distance: 39.1
click at [303, 19] on input at bounding box center [319, 27] width 200 height 24
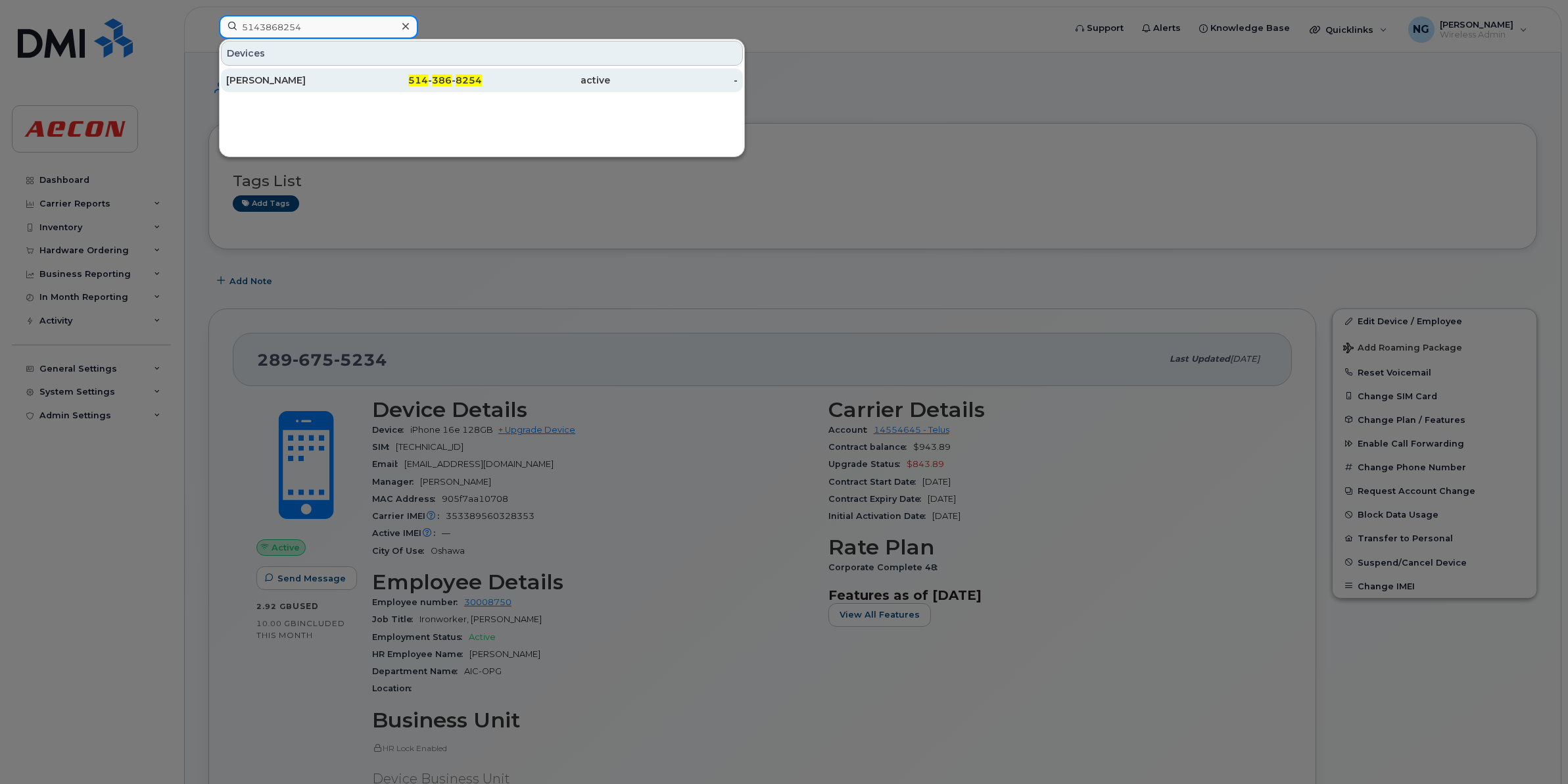
type input "5143868254"
click at [482, 69] on div "514 - 386 - 8254" at bounding box center [546, 80] width 128 height 24
click at [448, 80] on span "386" at bounding box center [442, 80] width 20 height 12
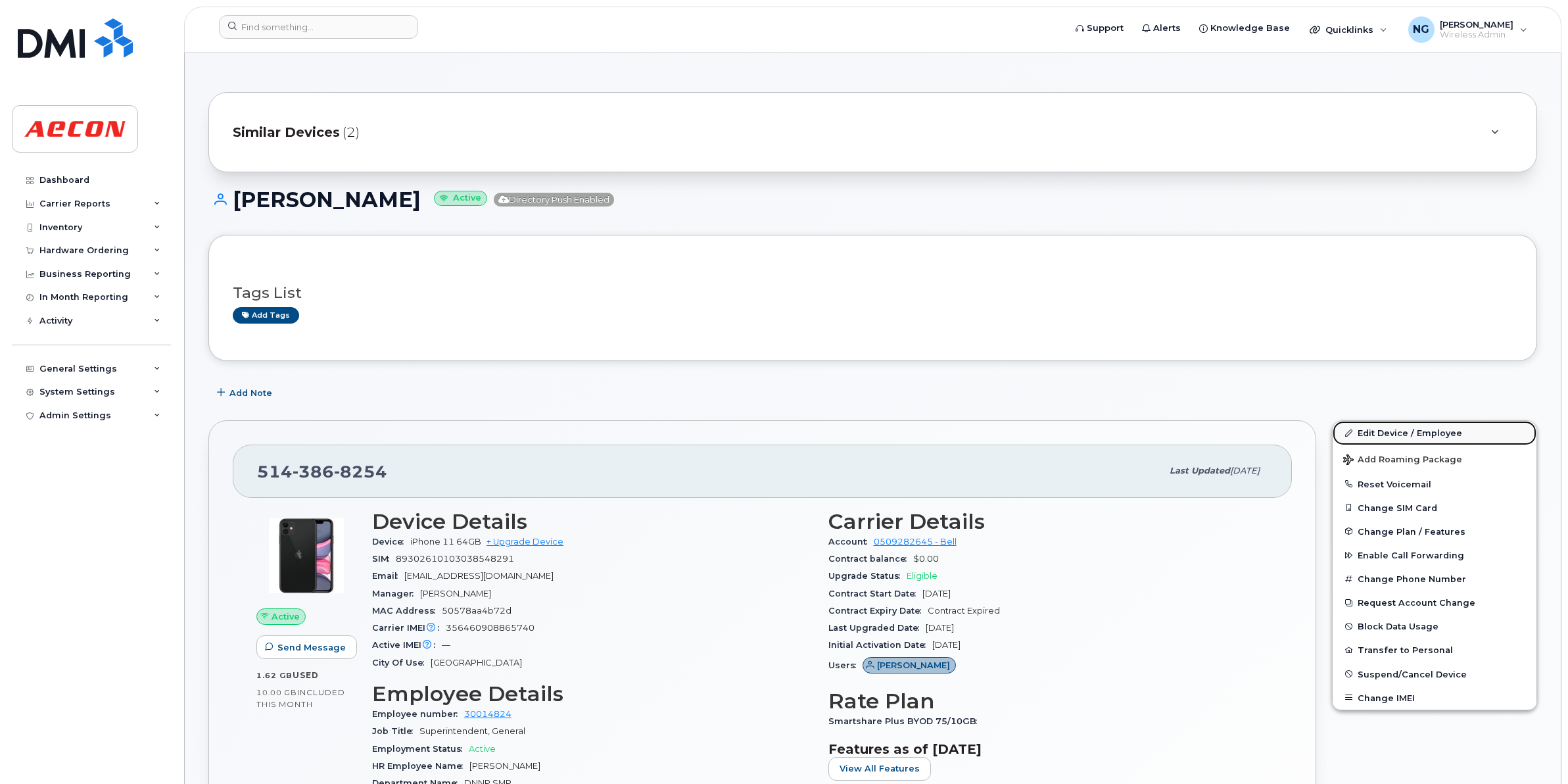
click at [1410, 432] on link "Edit Device / Employee" at bounding box center [1435, 433] width 204 height 24
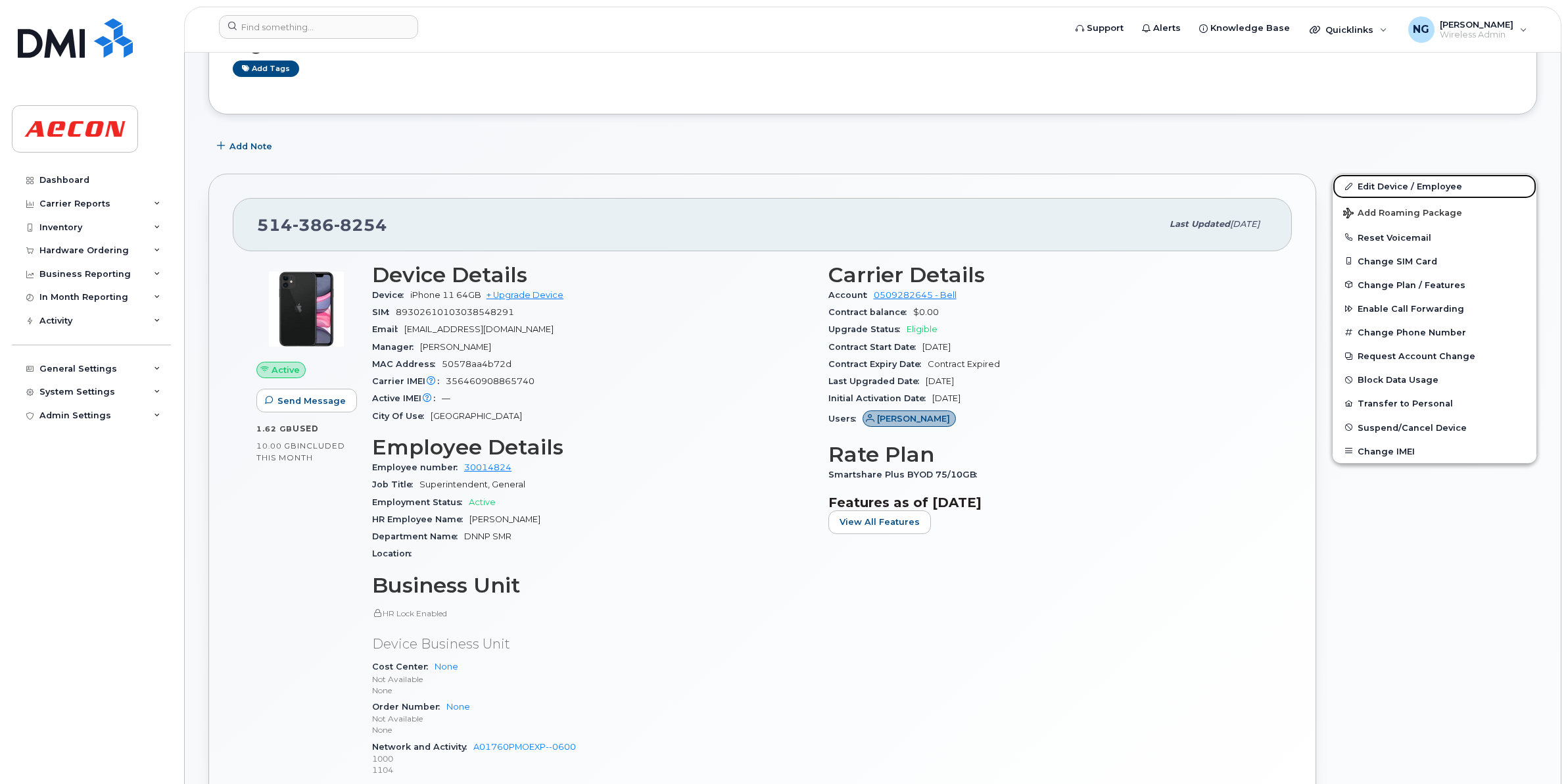
scroll to position [575, 0]
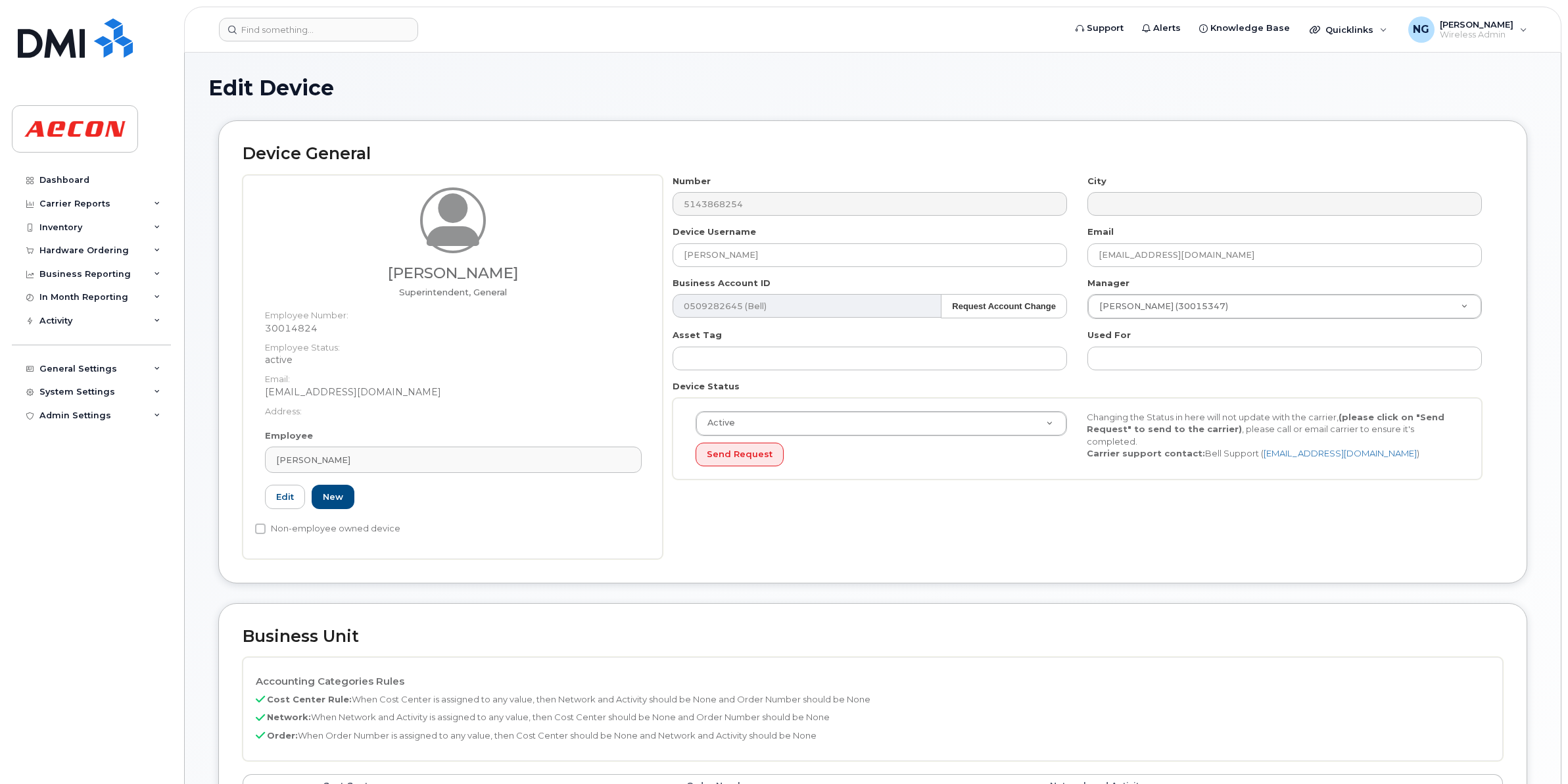
scroll to position [164, 0]
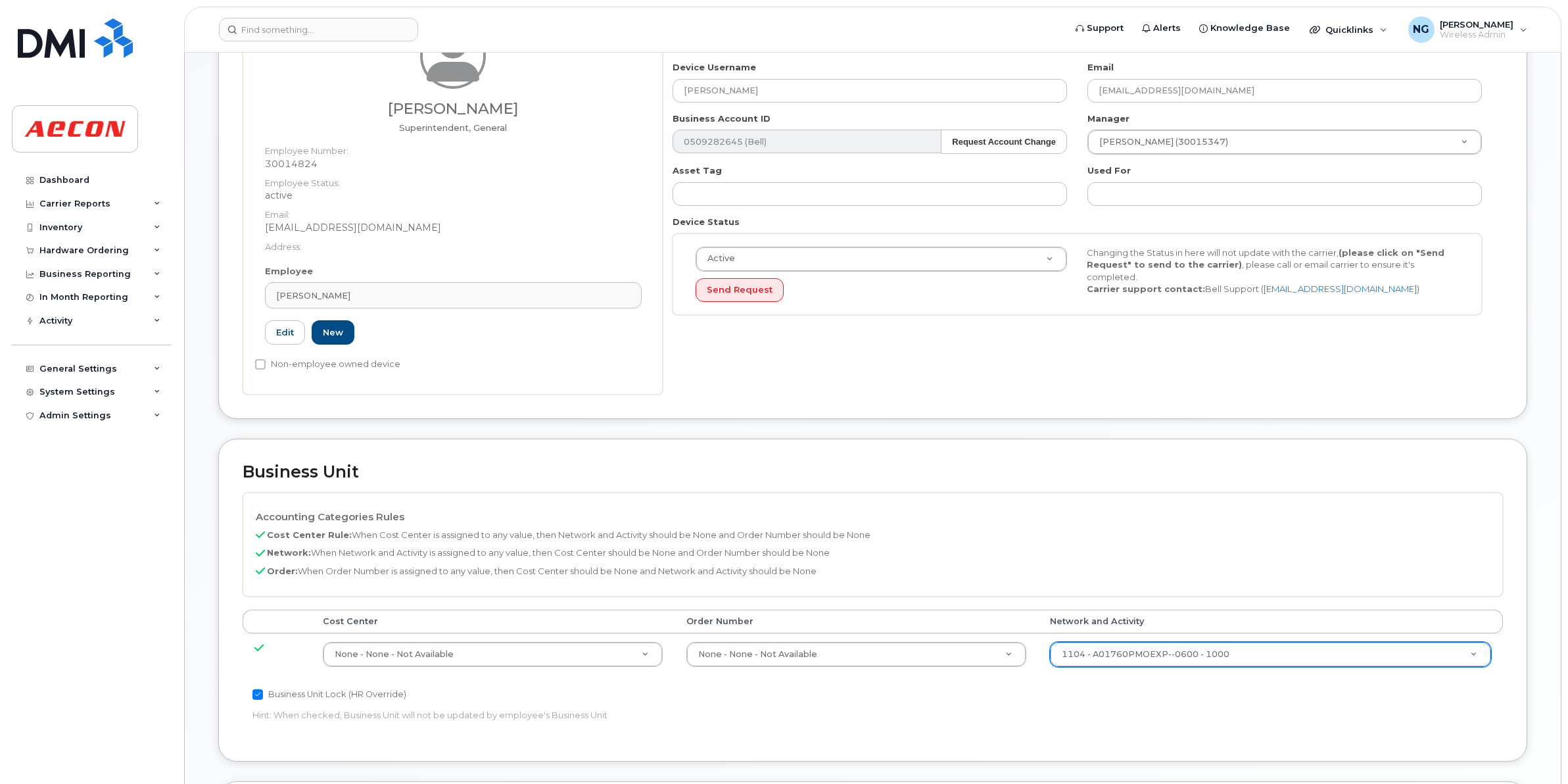
click at [1266, 667] on div "1104 - A01760PMOEXP--0600 - 1000" at bounding box center [1270, 653] width 441 height 25
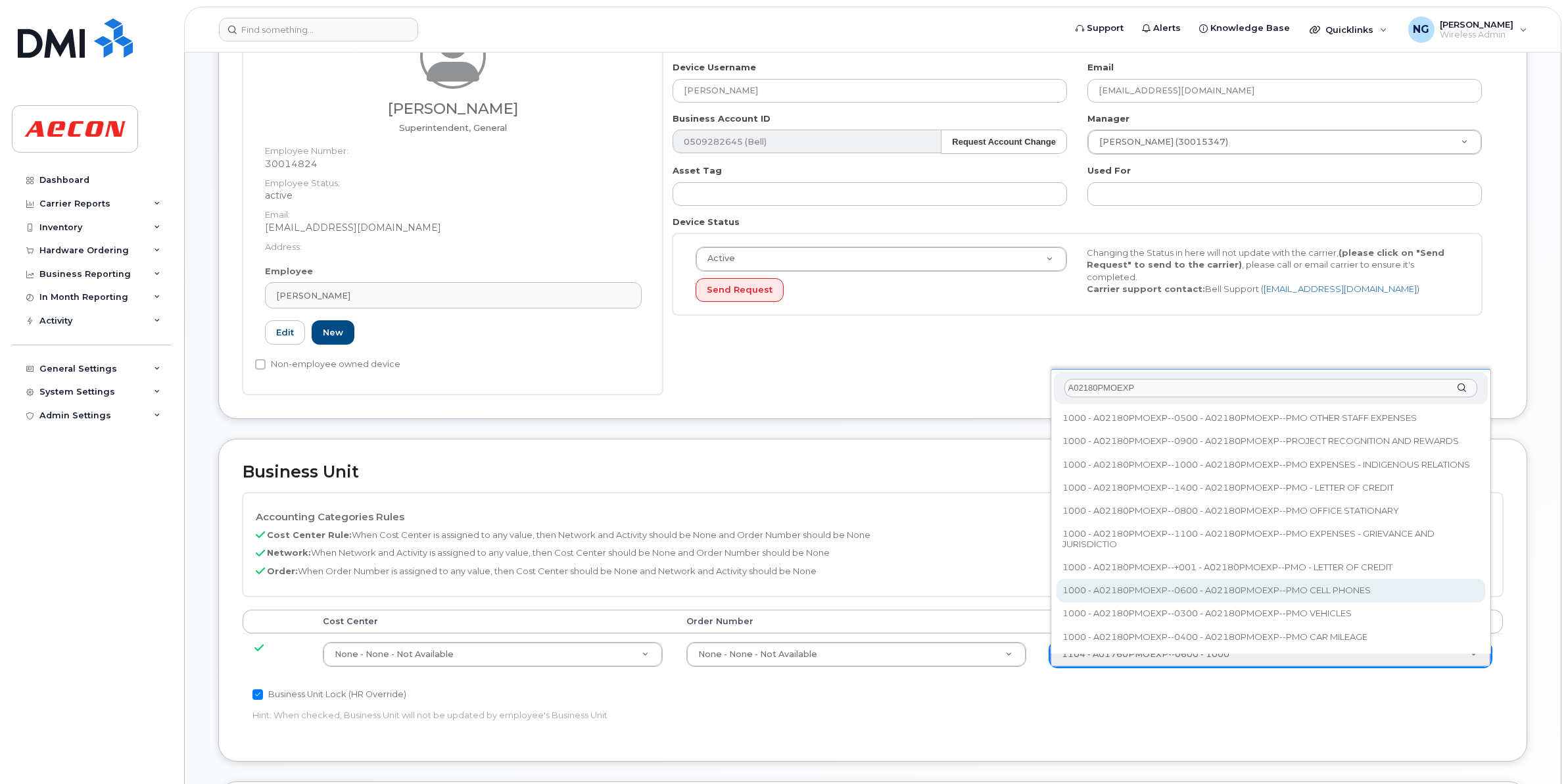
type input "A02180PMOEXP"
type input "35511858"
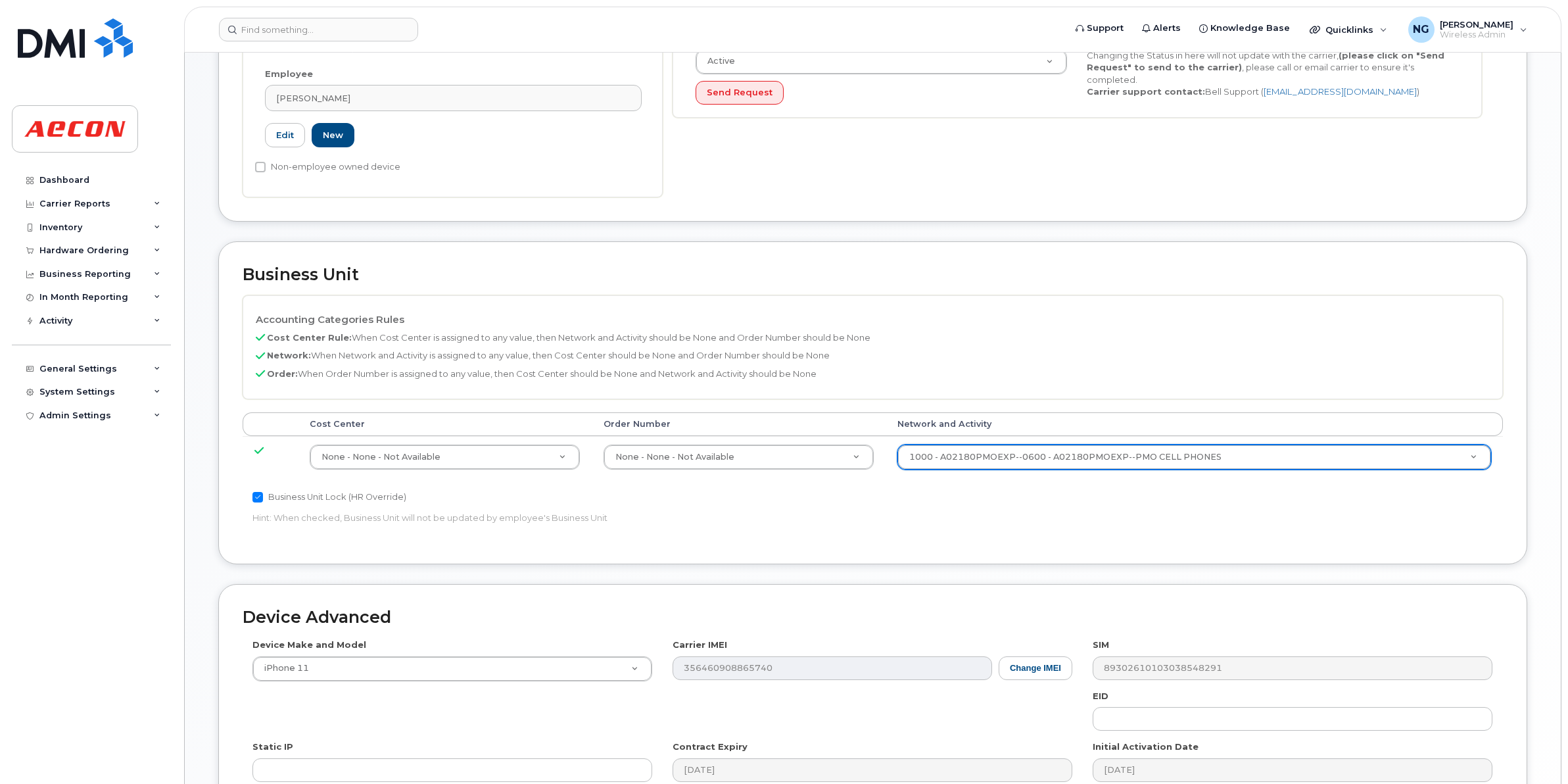
scroll to position [557, 0]
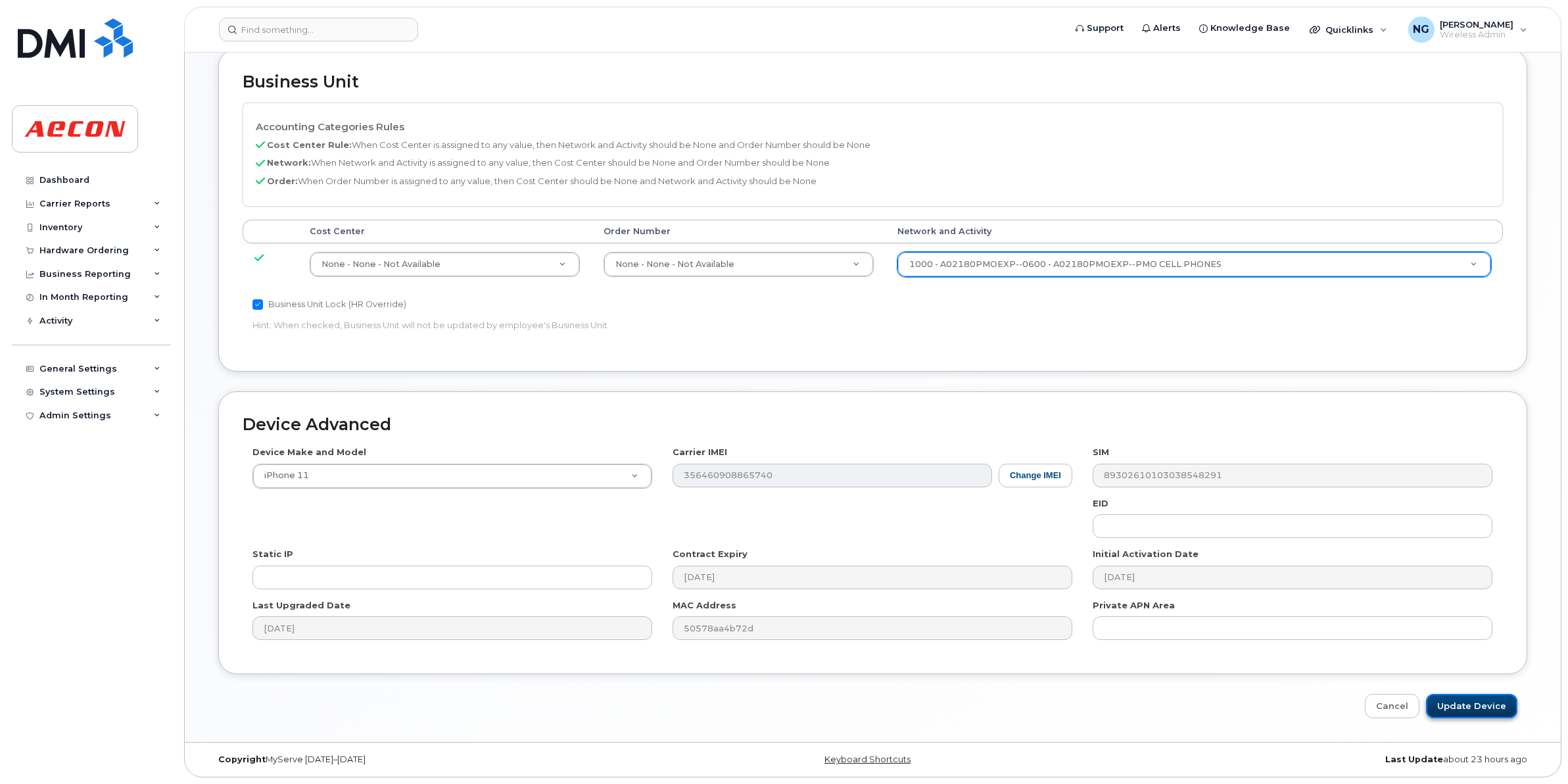
click at [1486, 708] on input "Update Device" at bounding box center [1471, 706] width 91 height 25
type input "Saving..."
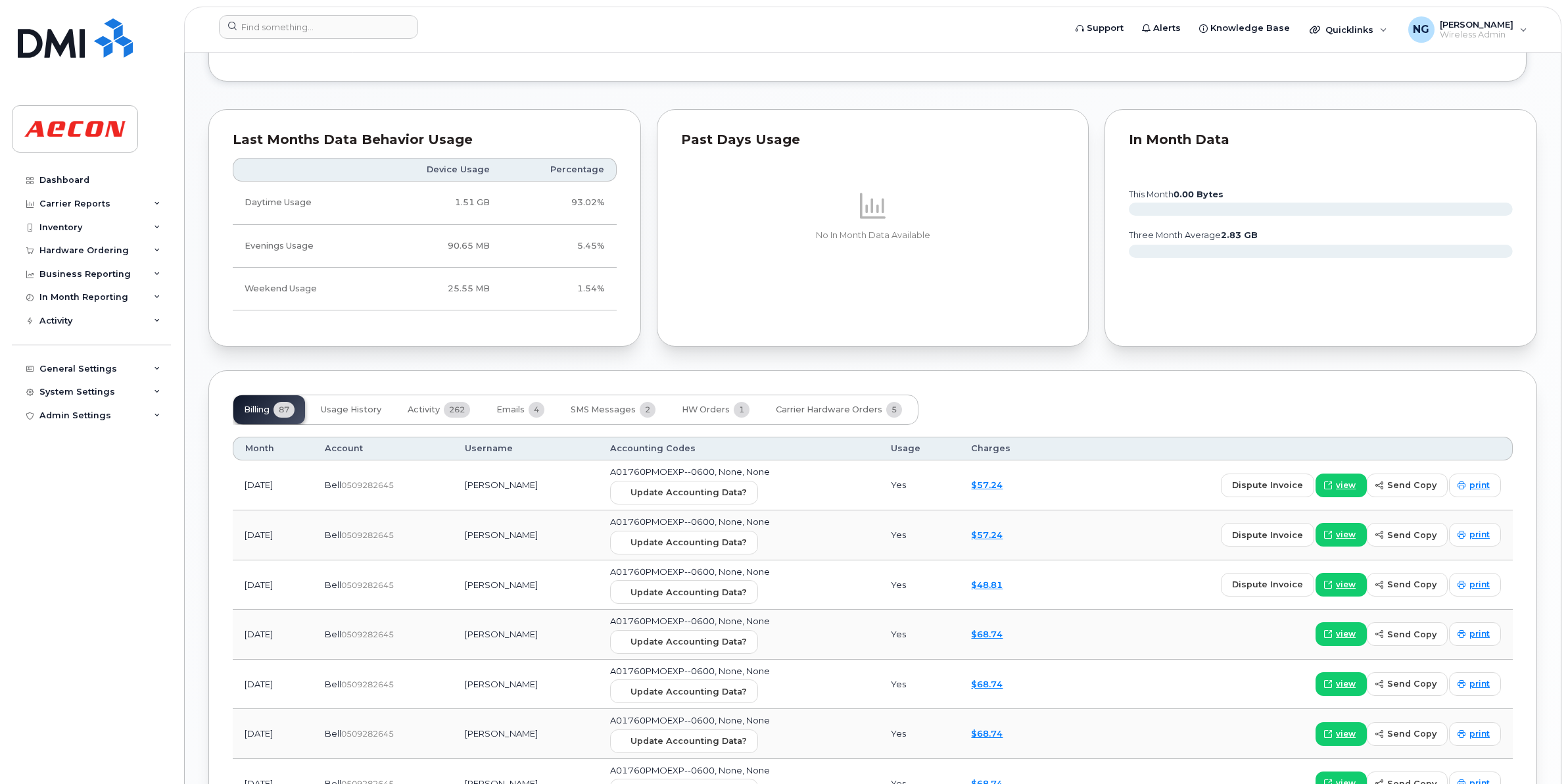
scroll to position [1316, 0]
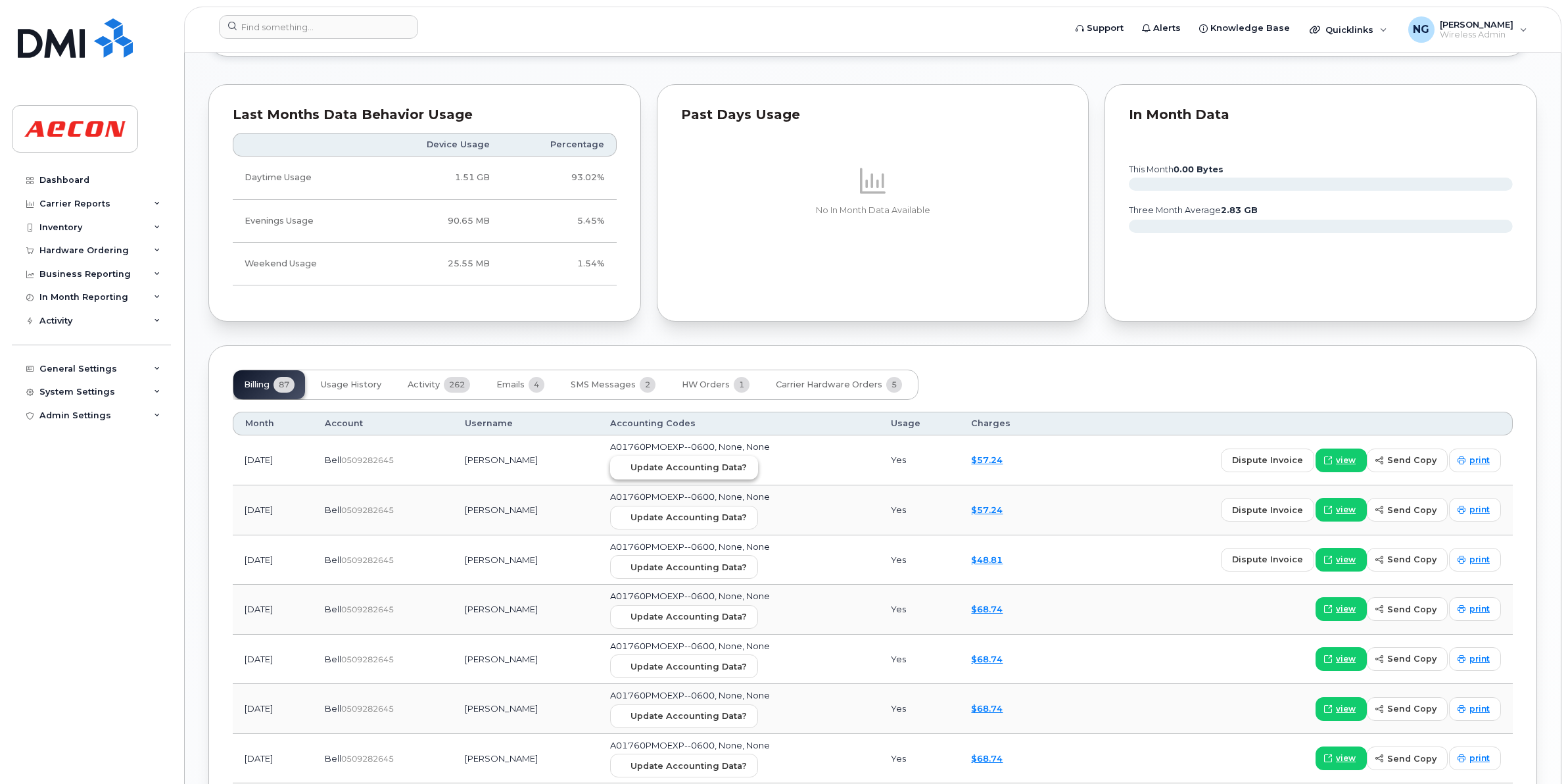
click at [667, 465] on span "Update Accounting Data?" at bounding box center [689, 467] width 117 height 13
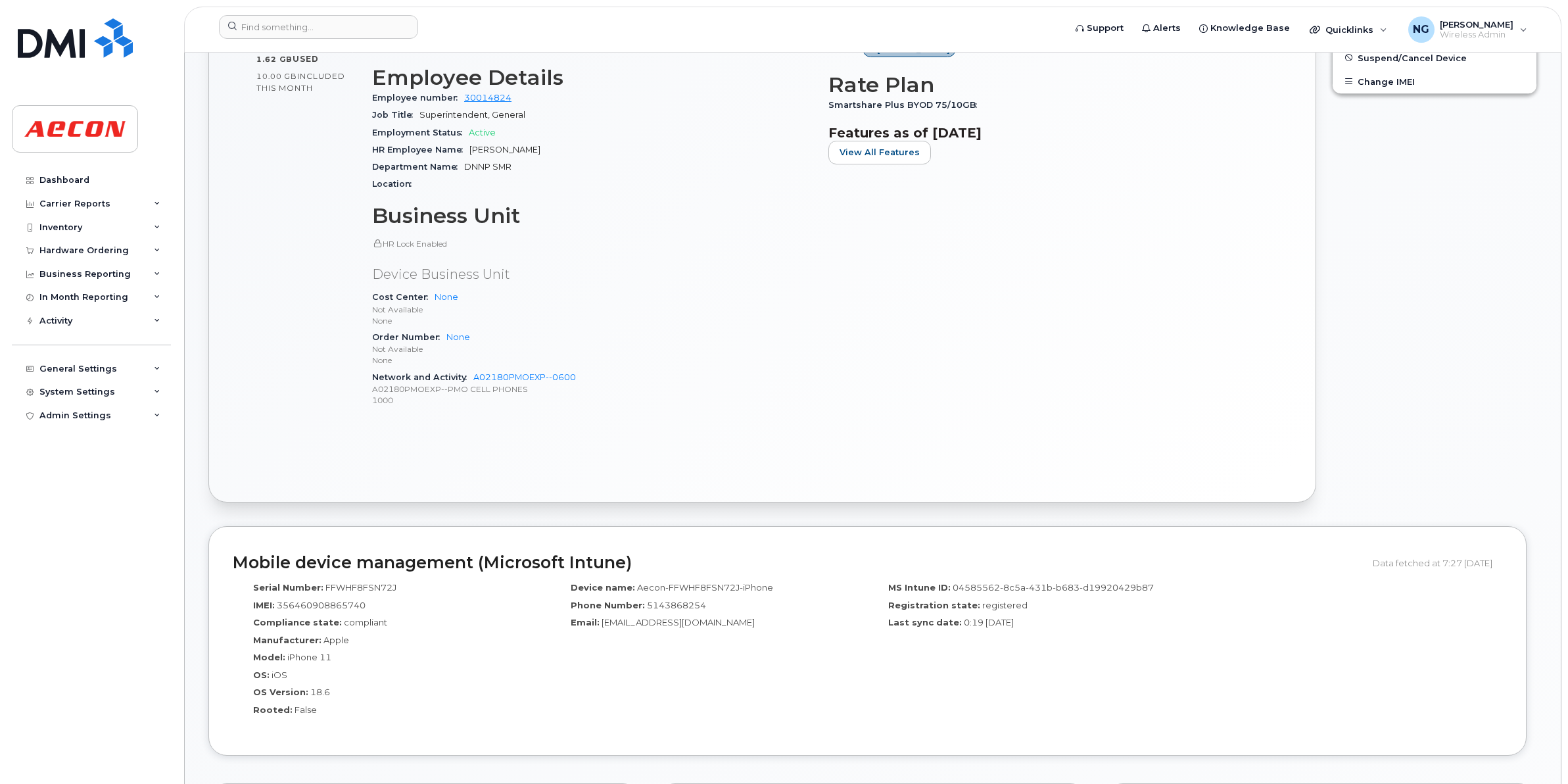
scroll to position [329, 0]
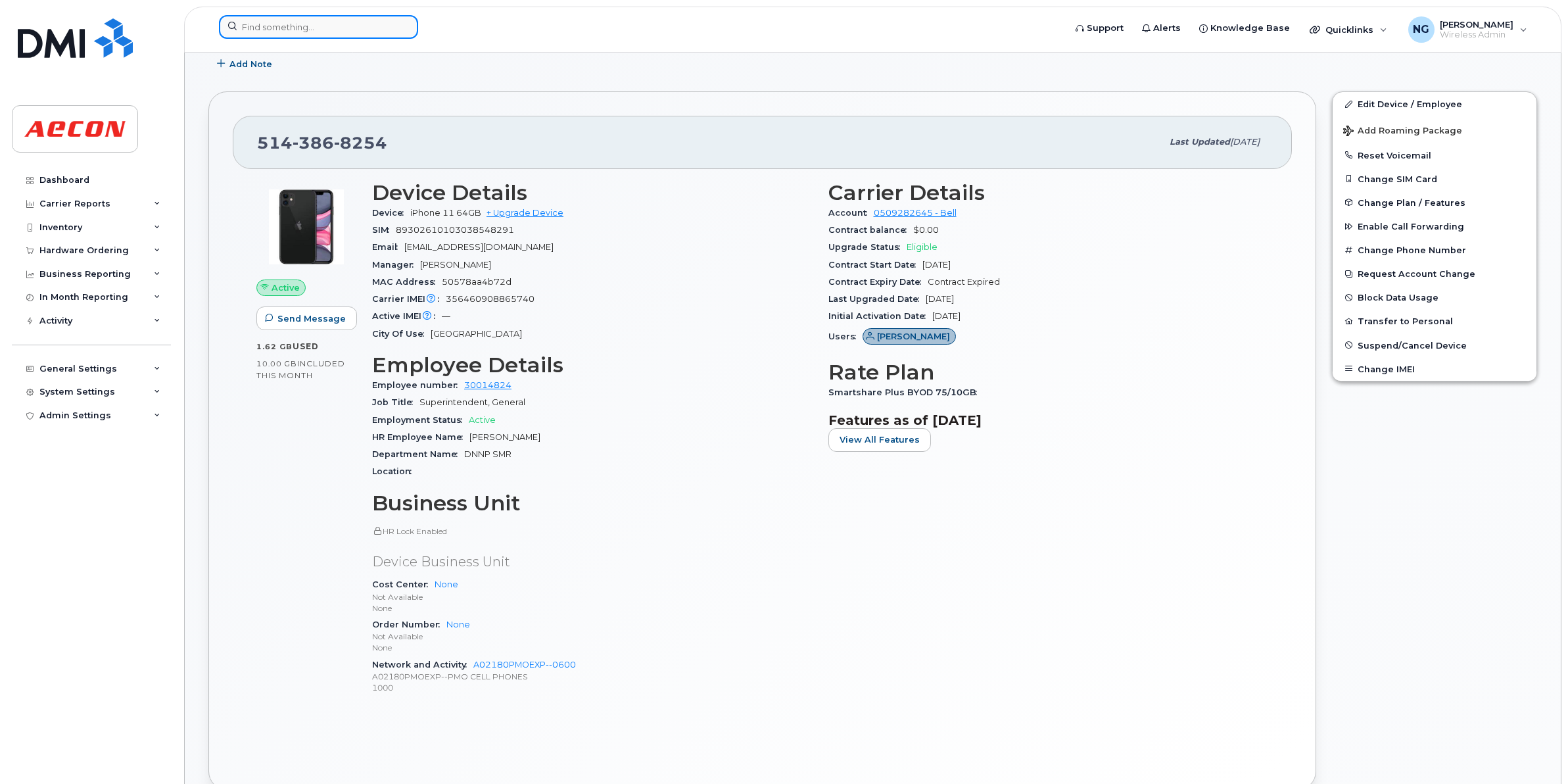
click at [354, 32] on input at bounding box center [319, 27] width 200 height 24
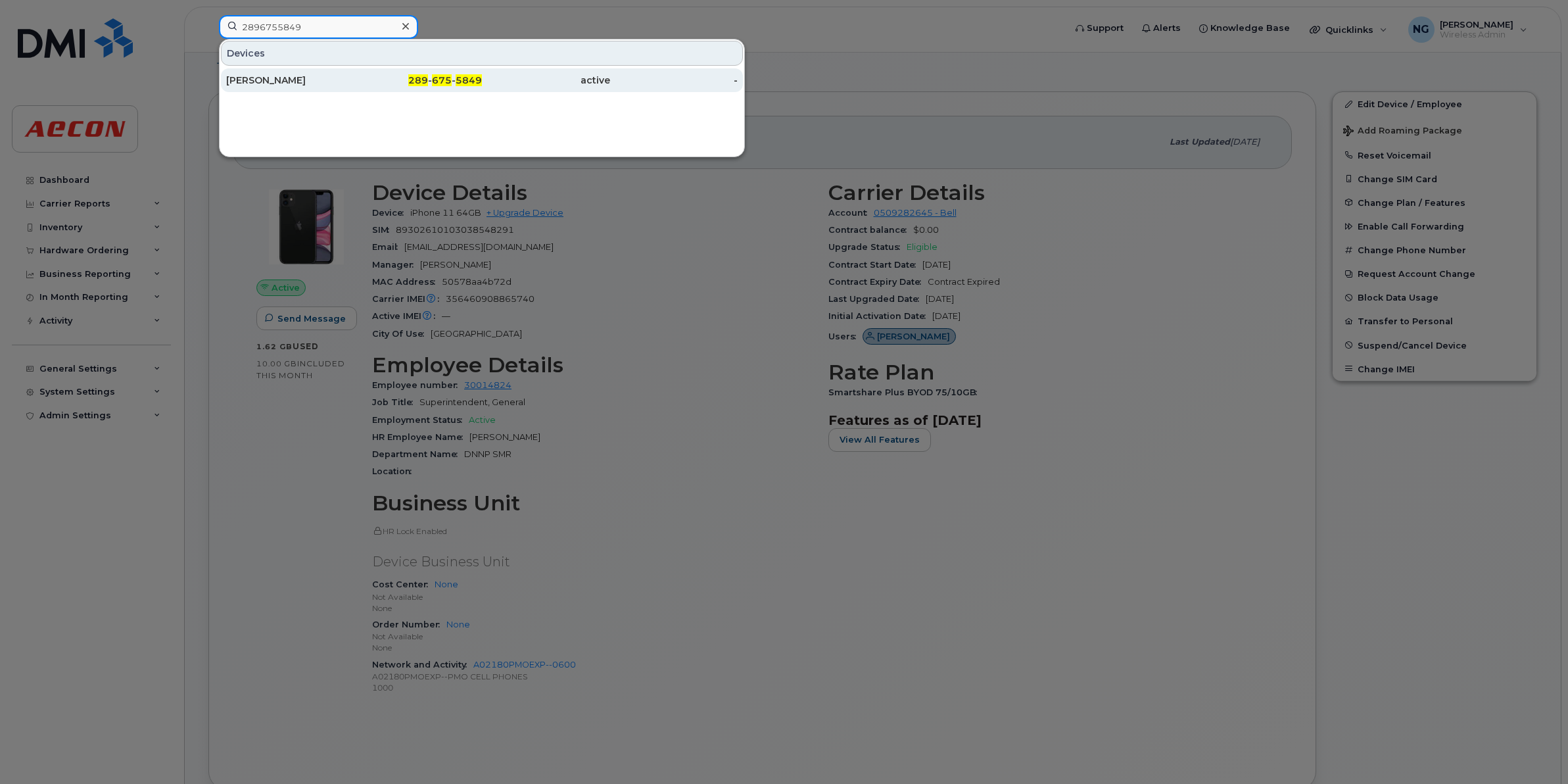
type input "2896755849"
click at [458, 81] on span "5849" at bounding box center [468, 80] width 27 height 12
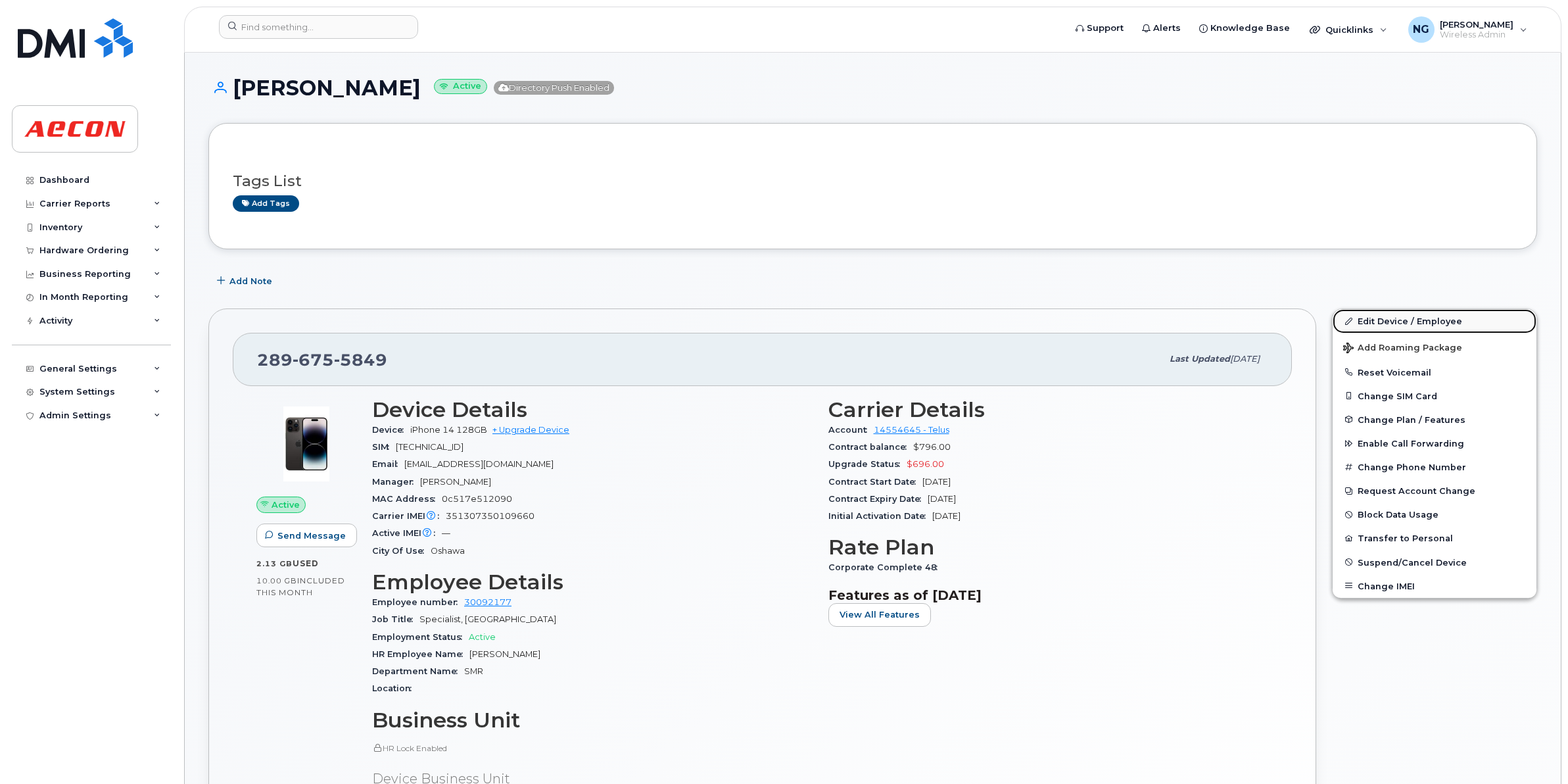
click at [1403, 323] on link "Edit Device / Employee" at bounding box center [1435, 321] width 204 height 24
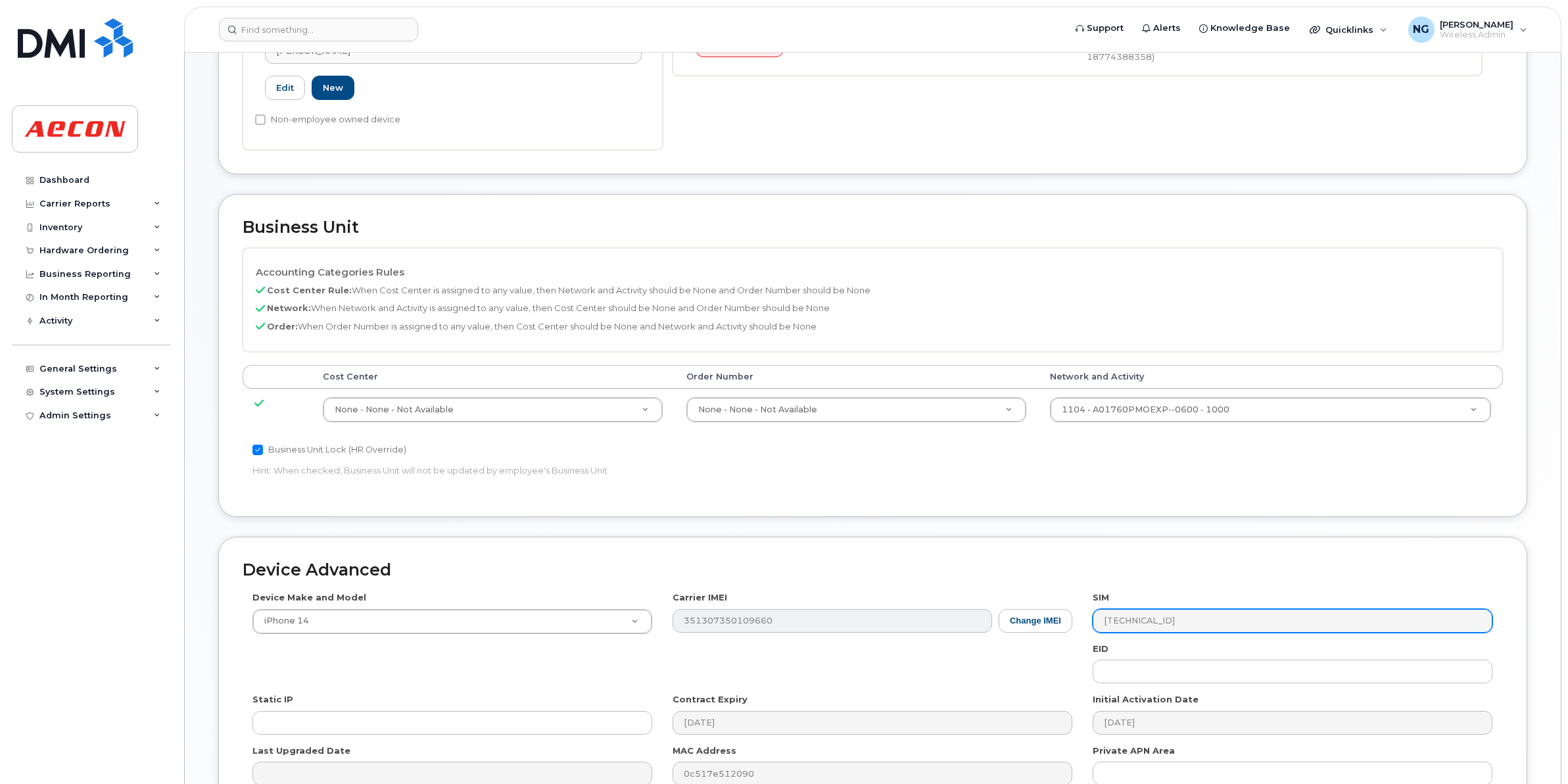
scroll to position [411, 0]
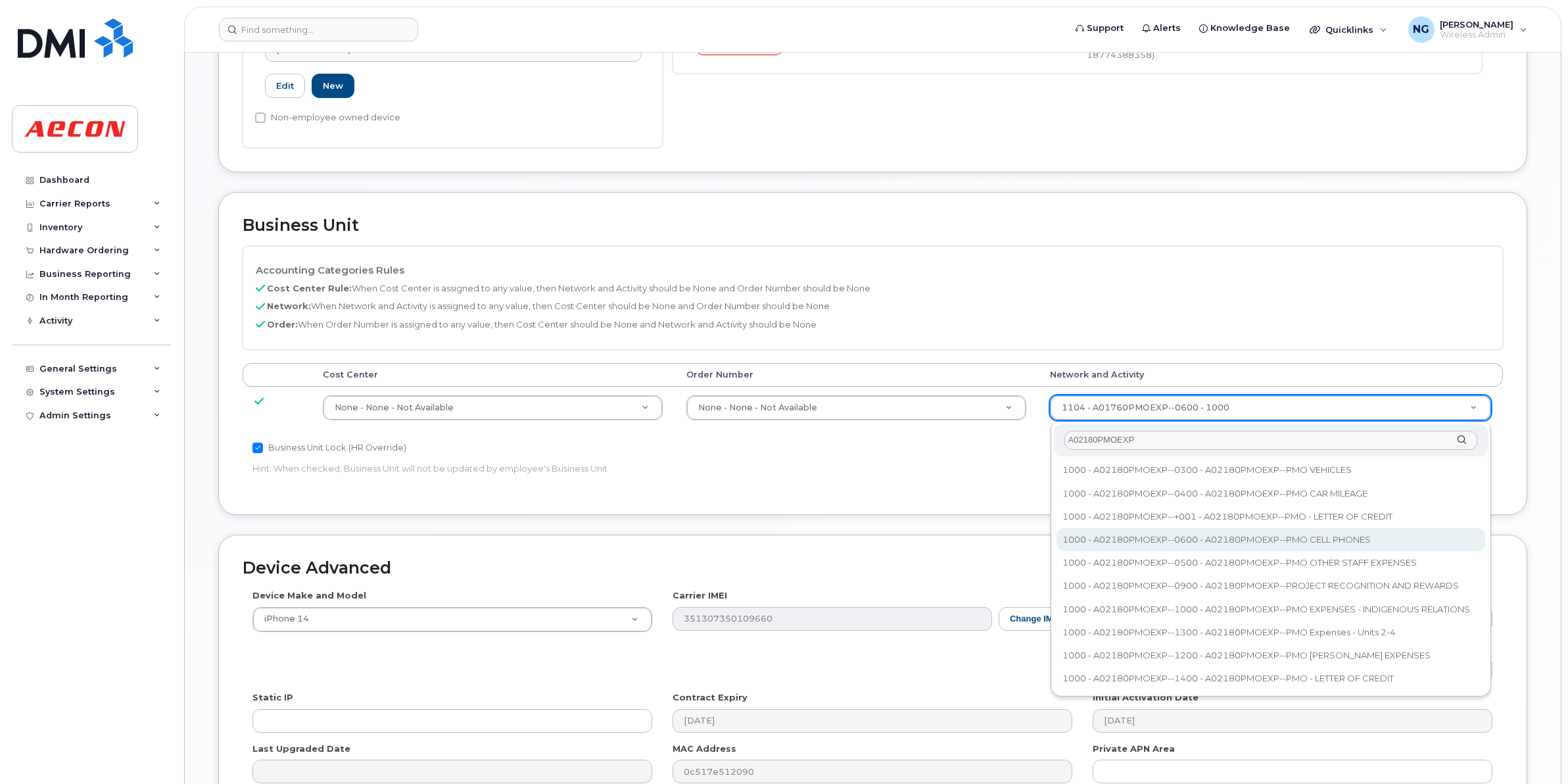
type input "A02180PMOEXP"
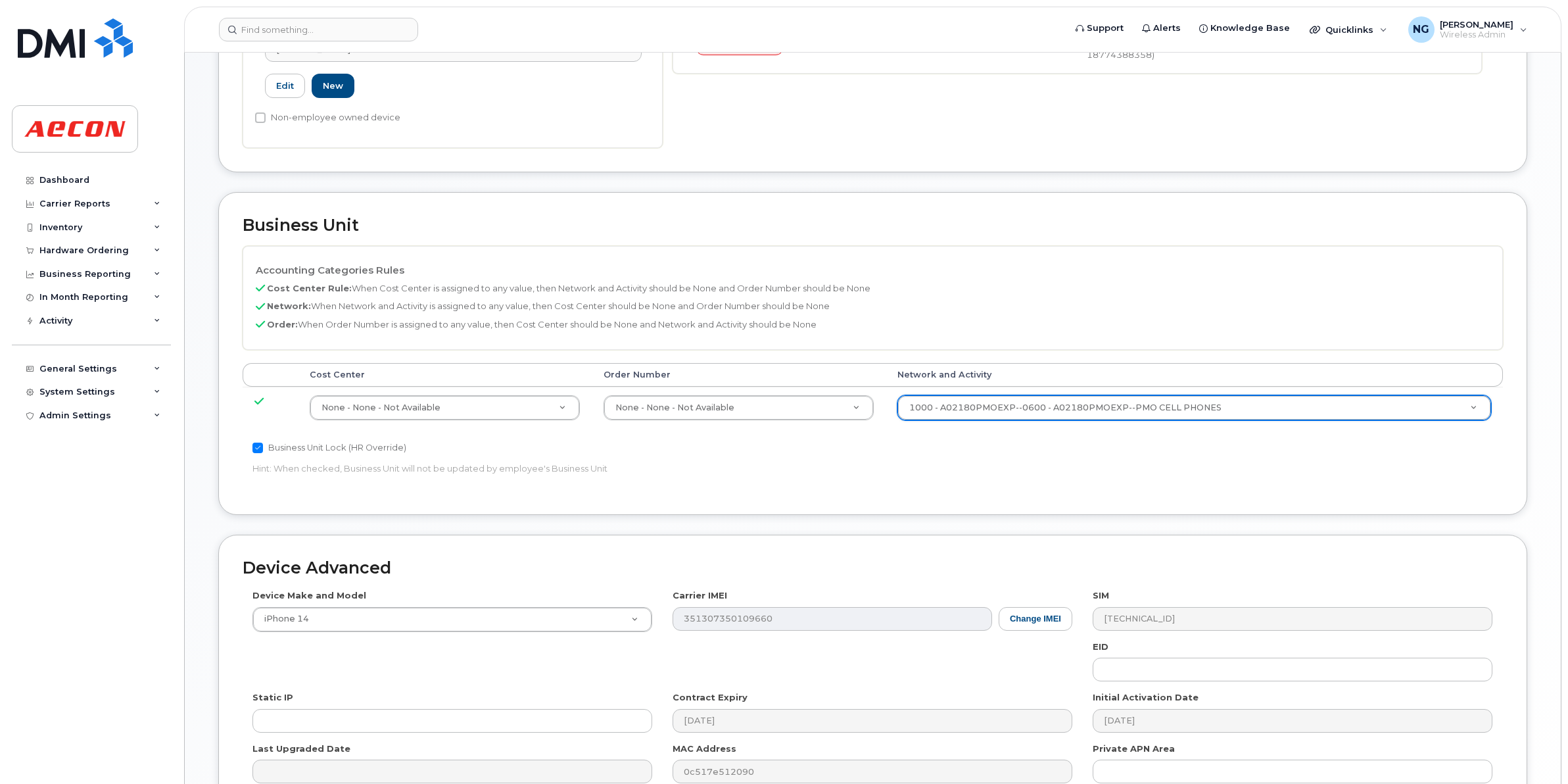
type input "35511858"
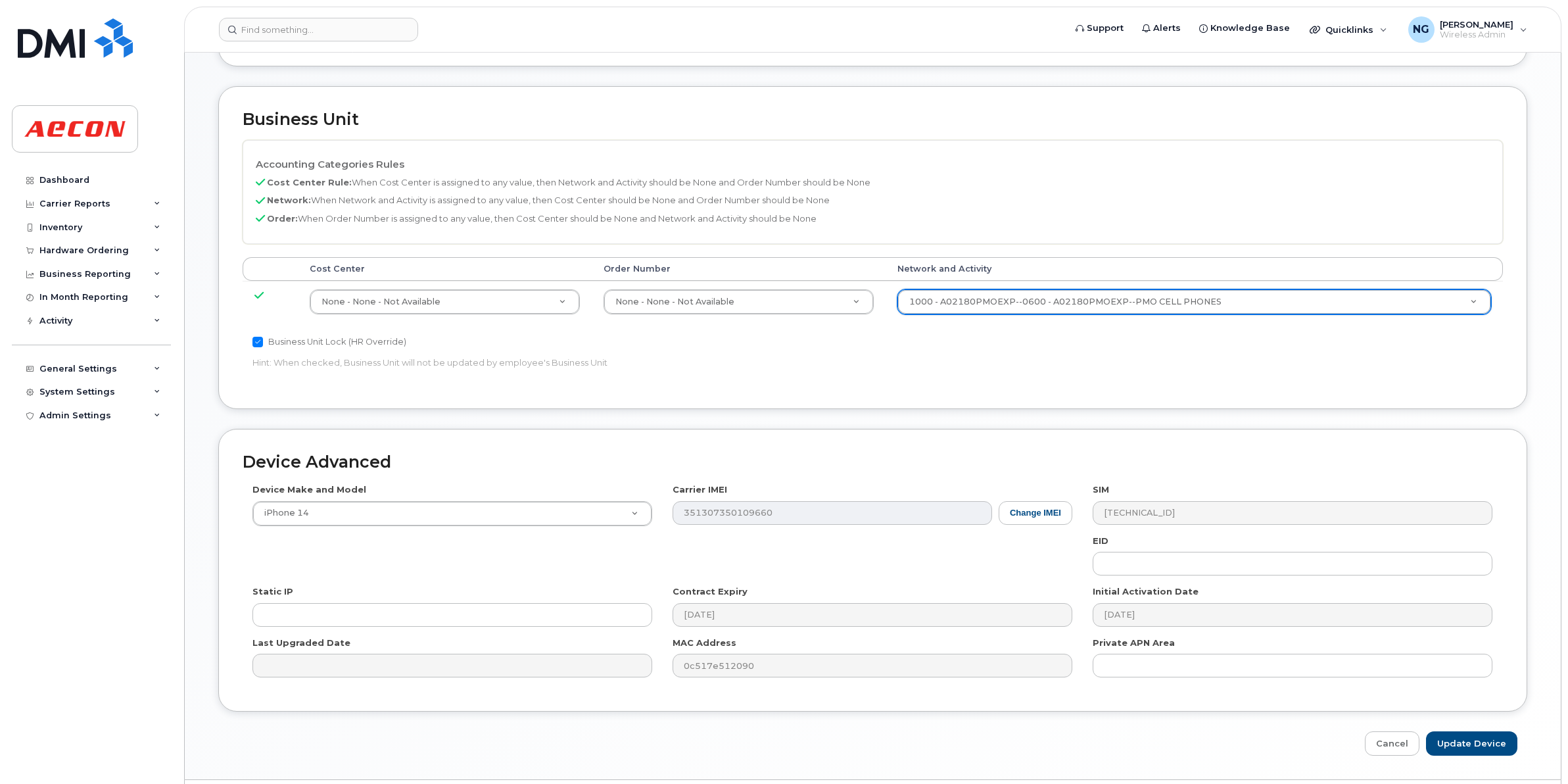
scroll to position [557, 0]
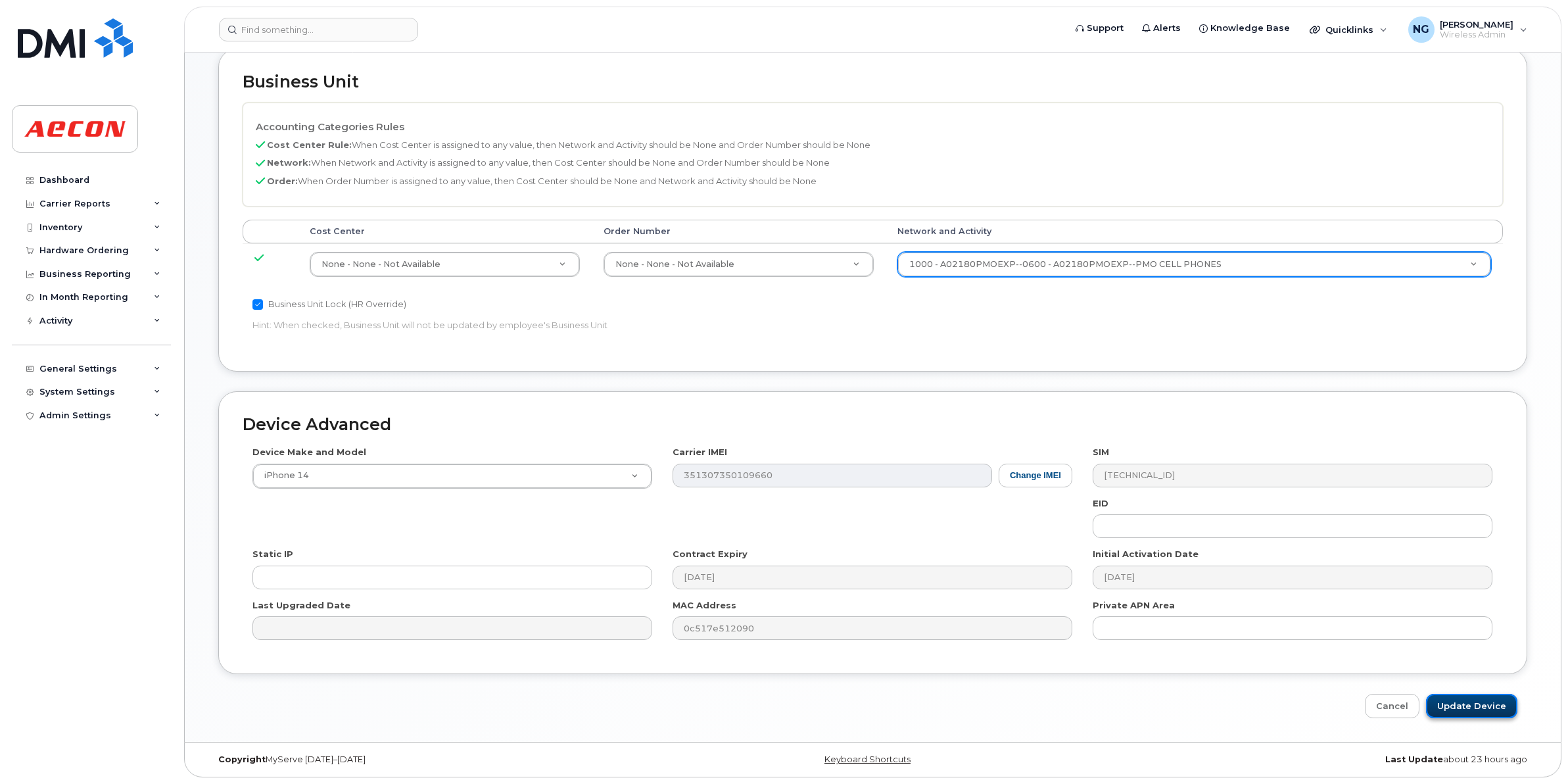
click at [1470, 712] on input "Update Device" at bounding box center [1471, 706] width 91 height 25
type input "Saving..."
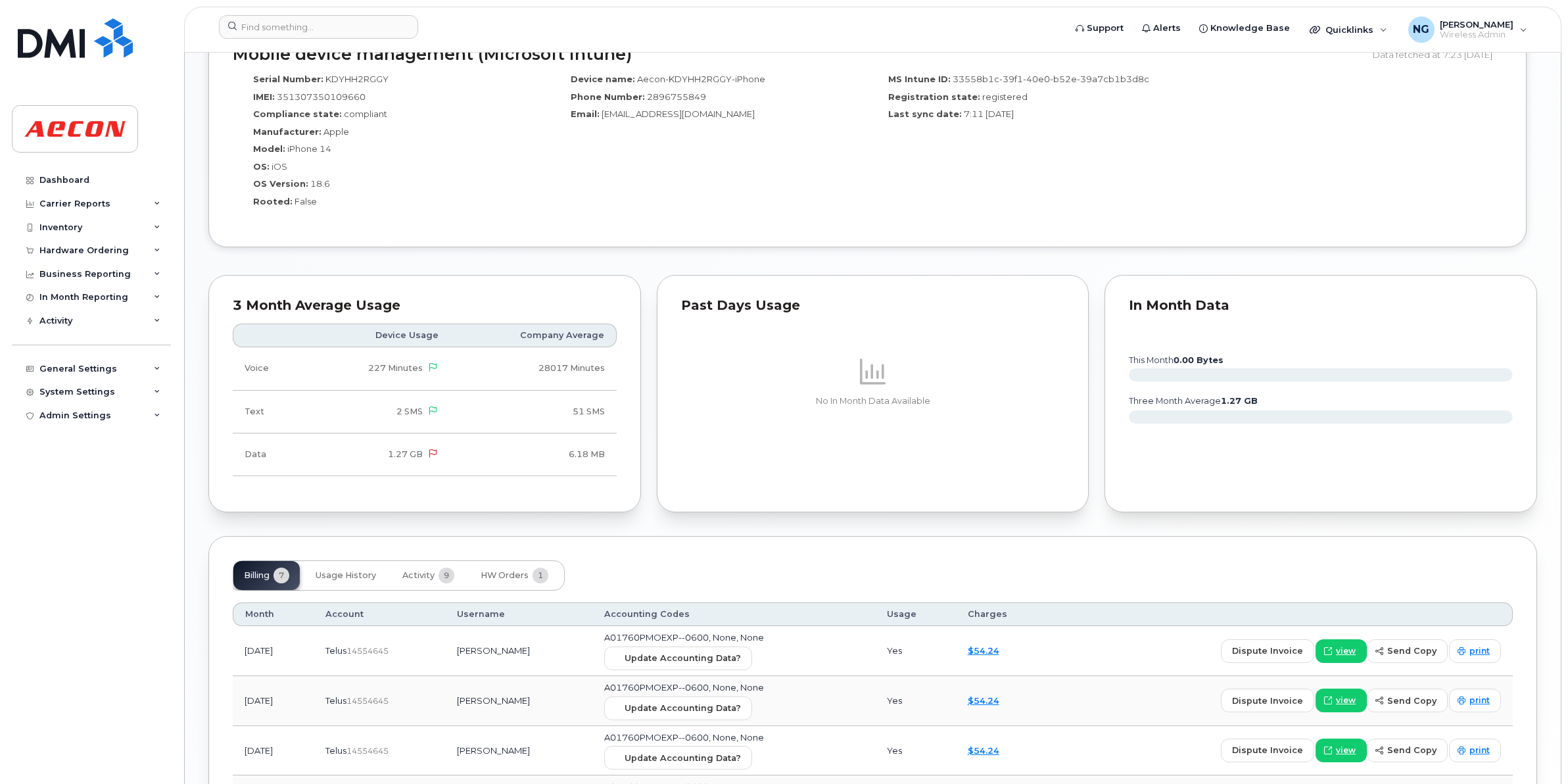
scroll to position [1151, 0]
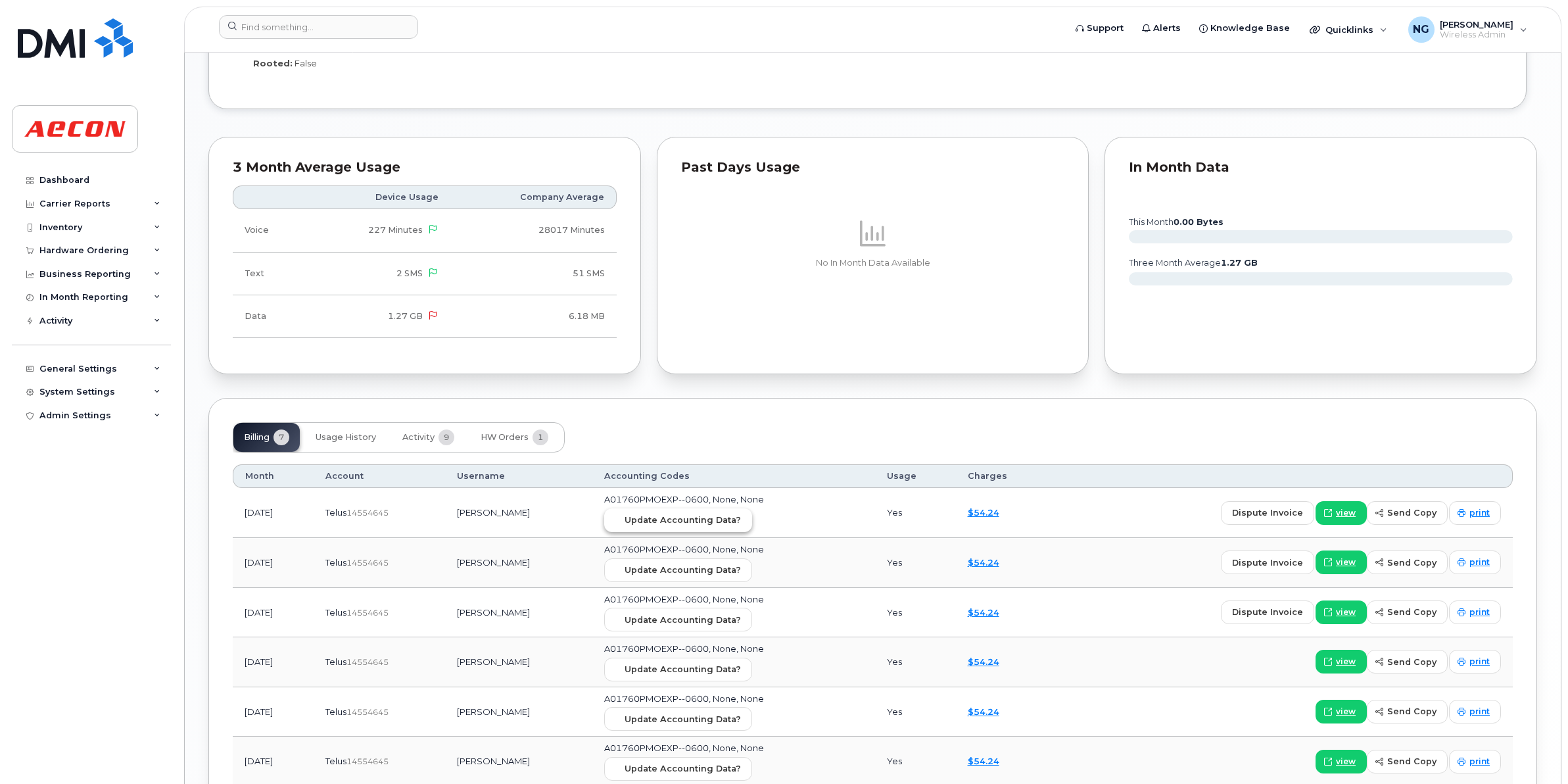
click at [704, 515] on button "Update Accounting Data?" at bounding box center [678, 520] width 148 height 24
click at [276, 29] on input at bounding box center [319, 27] width 200 height 24
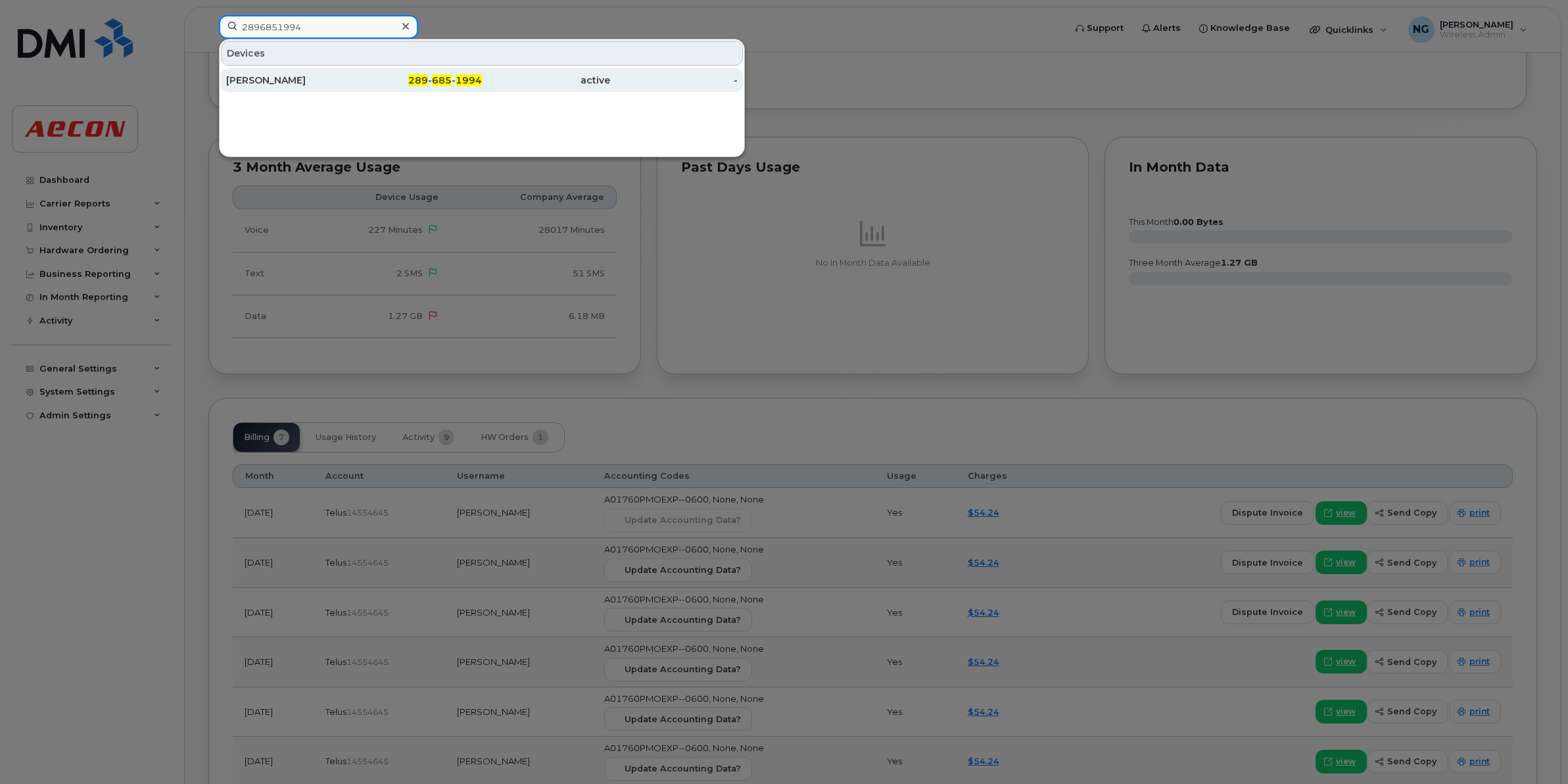
type input "2896851994"
click at [446, 80] on span "685" at bounding box center [442, 80] width 20 height 12
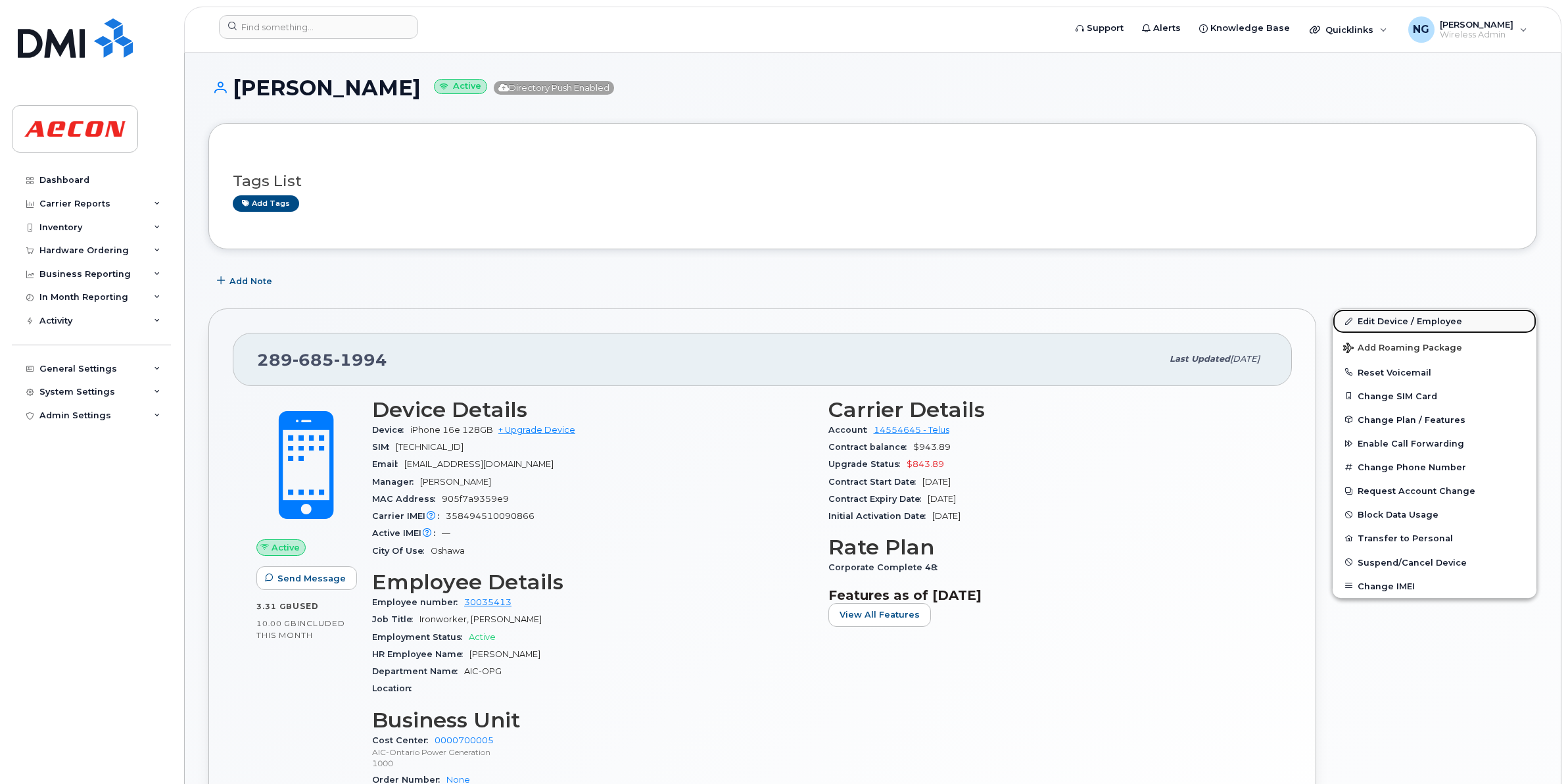
click at [1424, 317] on link "Edit Device / Employee" at bounding box center [1435, 321] width 204 height 24
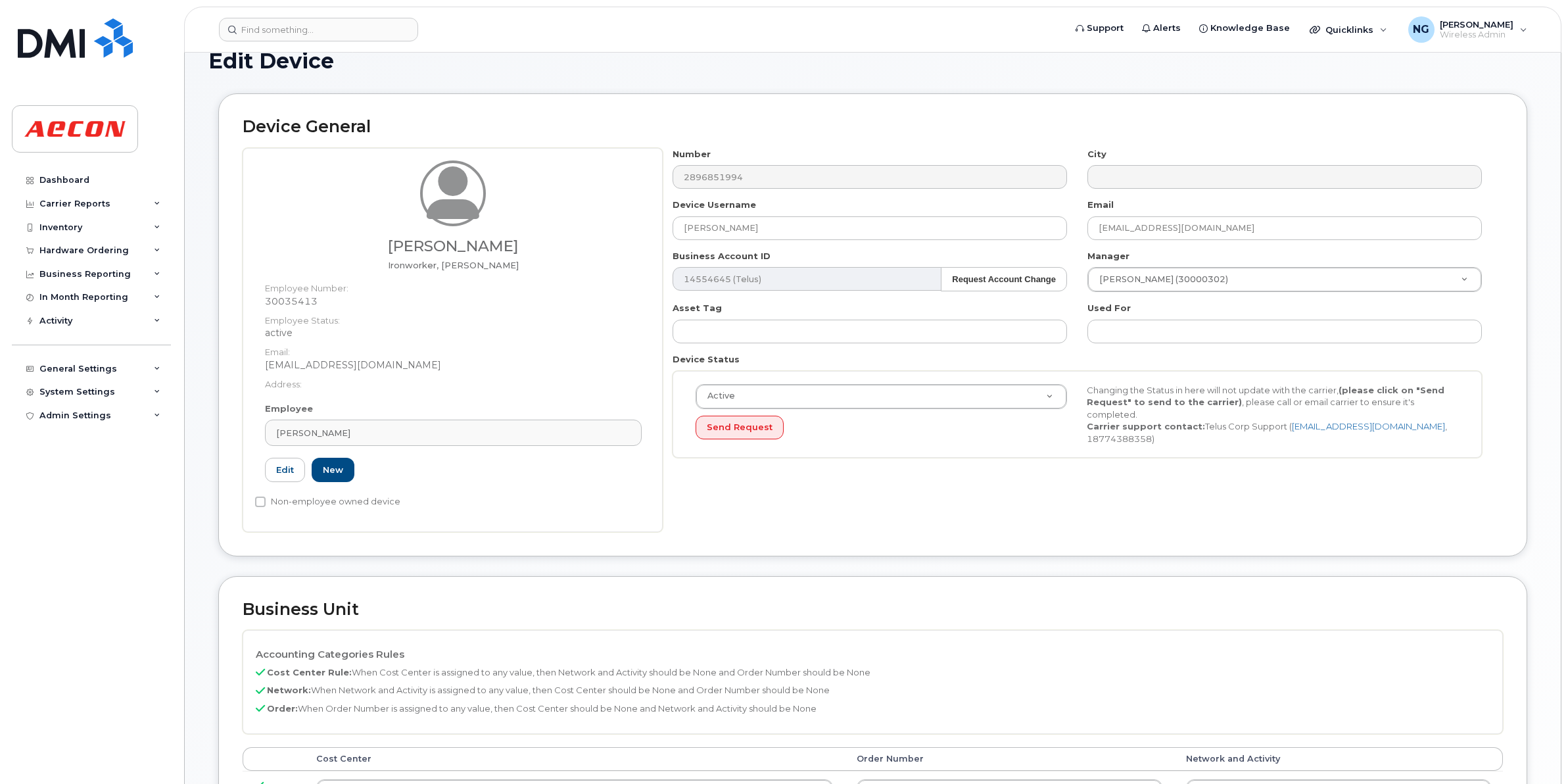
scroll to position [246, 0]
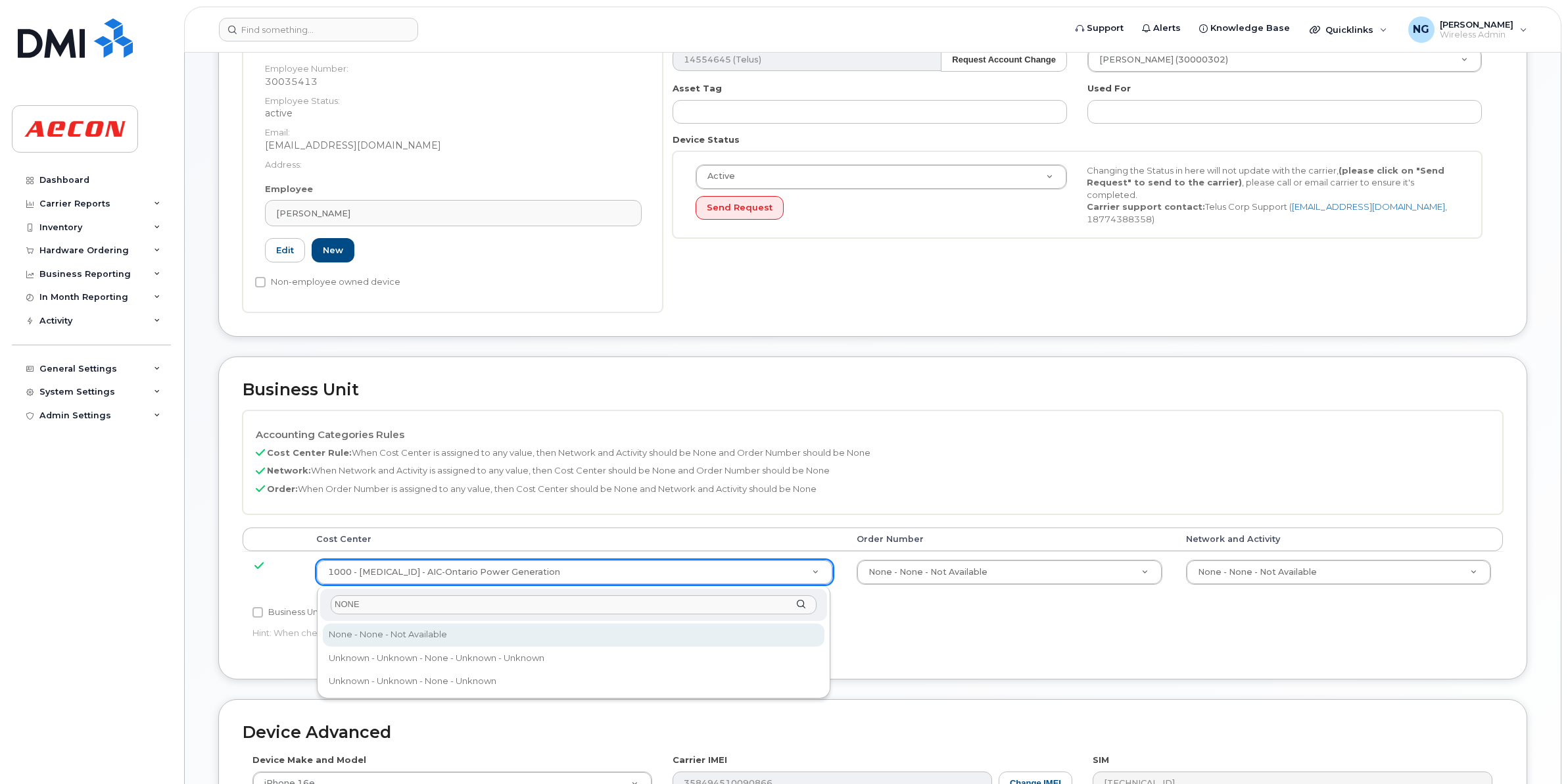
type input "NONE"
type input "289660"
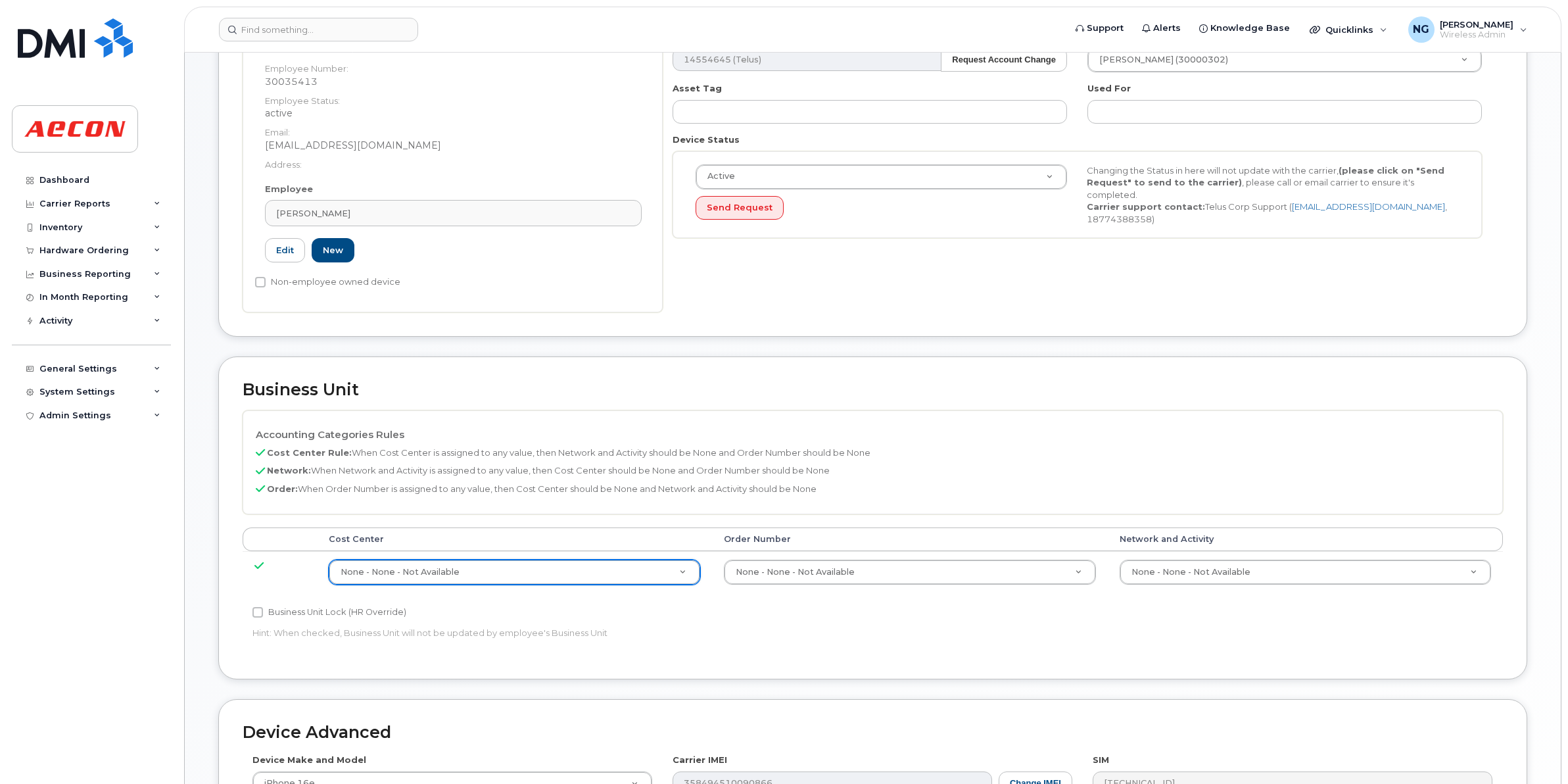
click at [1301, 590] on td "None - None - Not Available 283608" at bounding box center [1305, 572] width 395 height 42
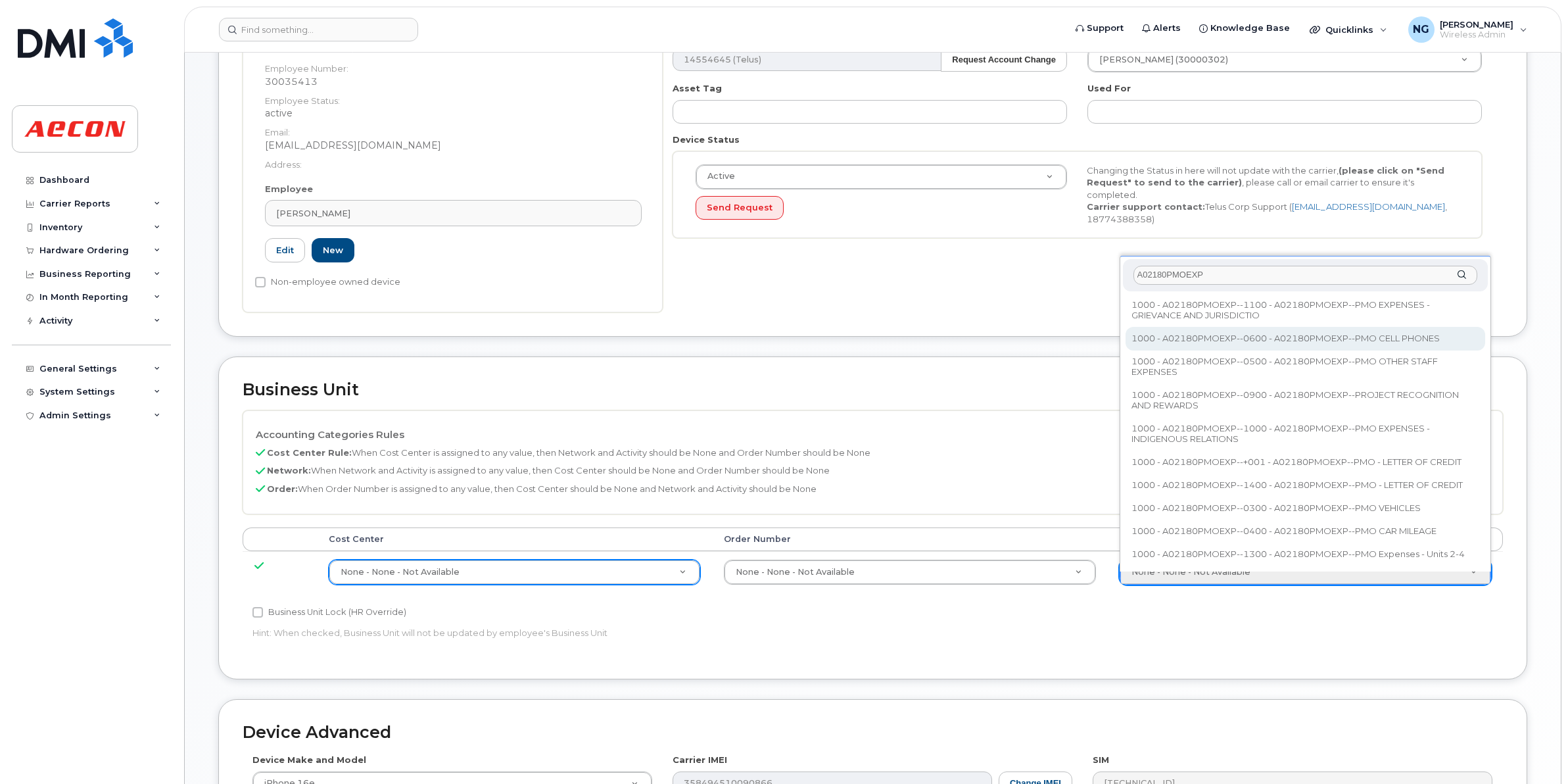
type input "A02180PMOEXP"
type input "35511858"
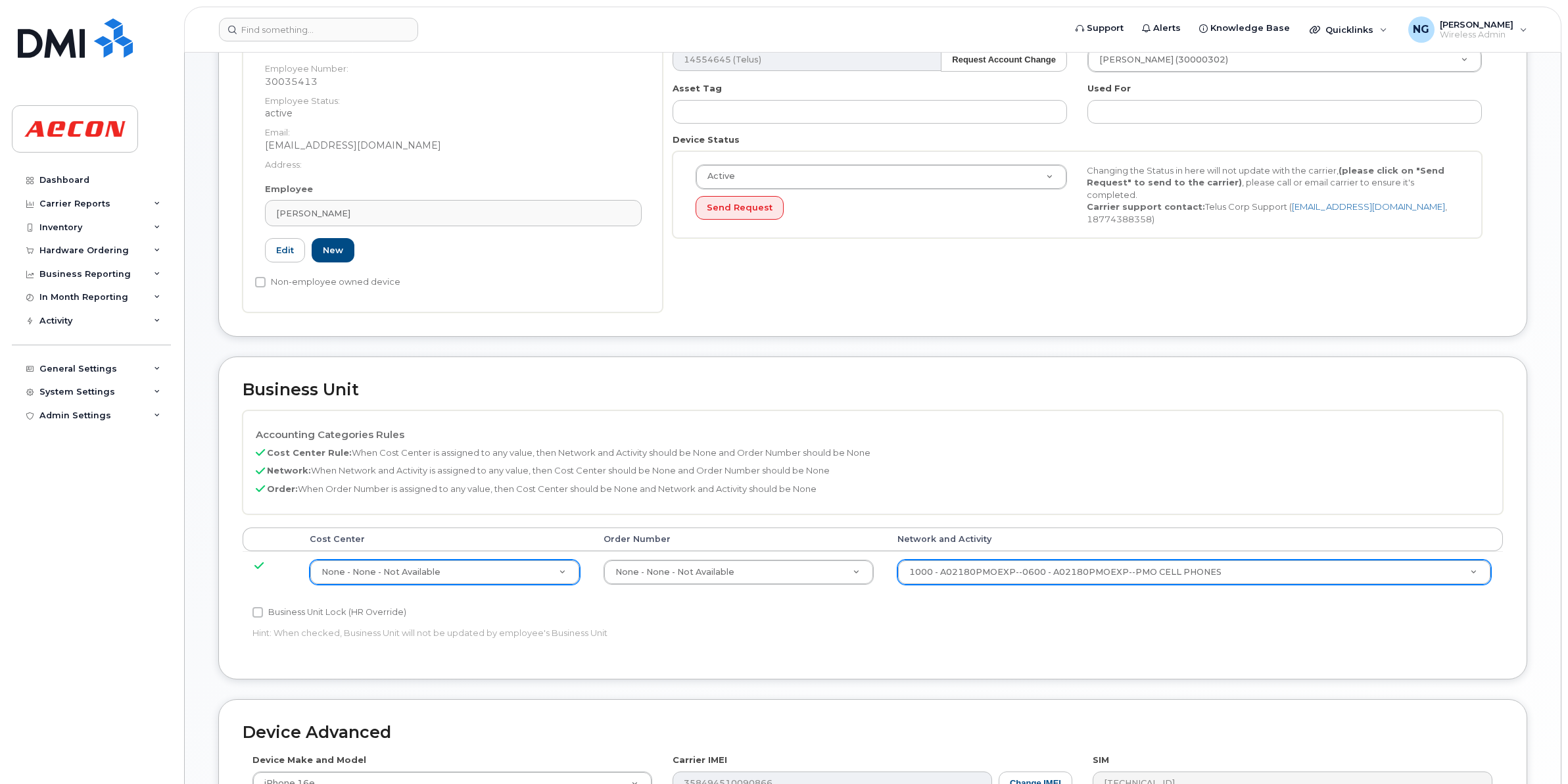
click at [284, 619] on label "Business Unit Lock (HR Override)" at bounding box center [329, 612] width 154 height 16
click at [263, 618] on input "Business Unit Lock (HR Override)" at bounding box center [257, 612] width 11 height 11
checkbox input "true"
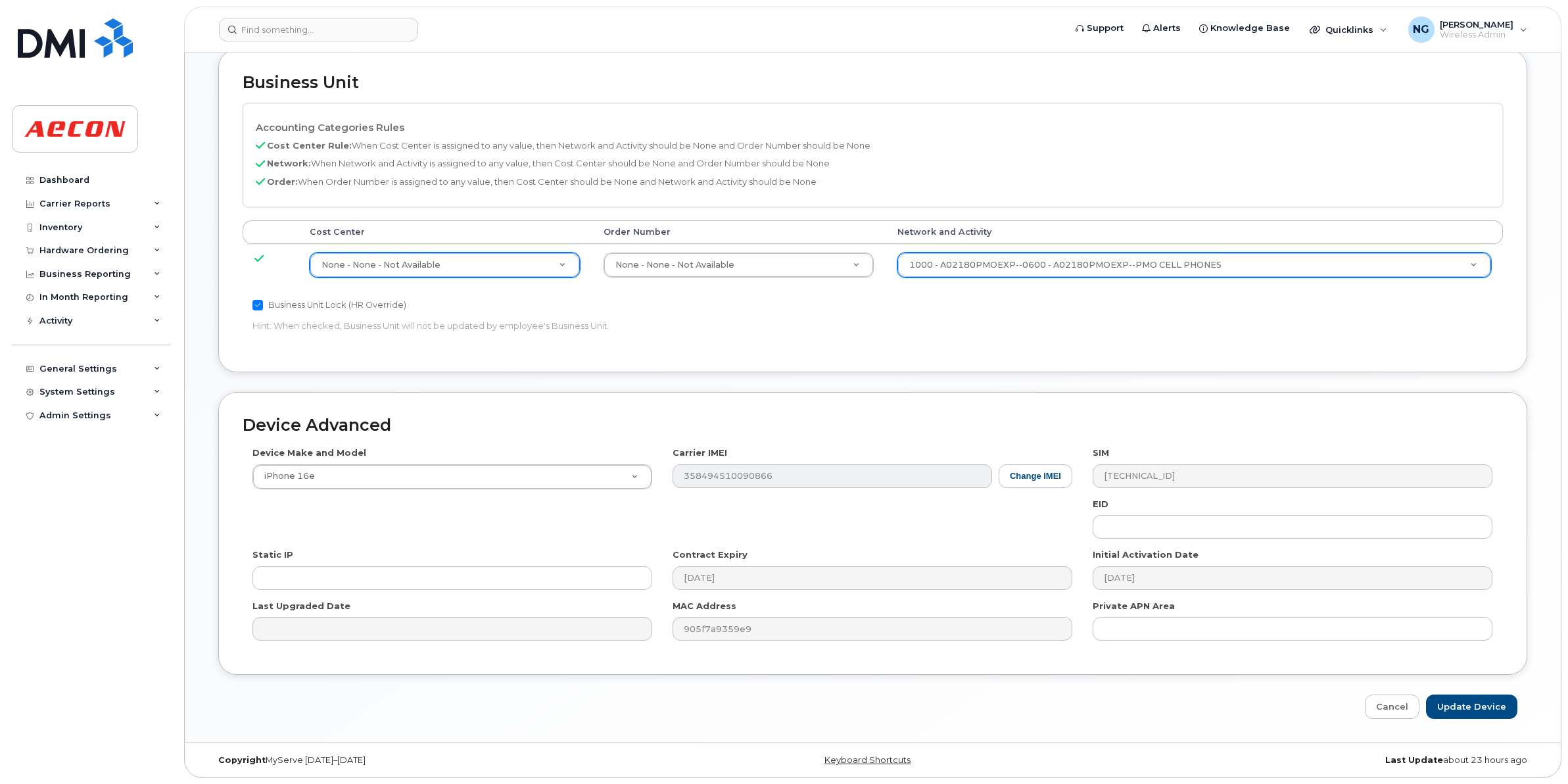
scroll to position [557, 0]
click at [1479, 702] on input "Update Device" at bounding box center [1471, 706] width 91 height 25
type input "Saving..."
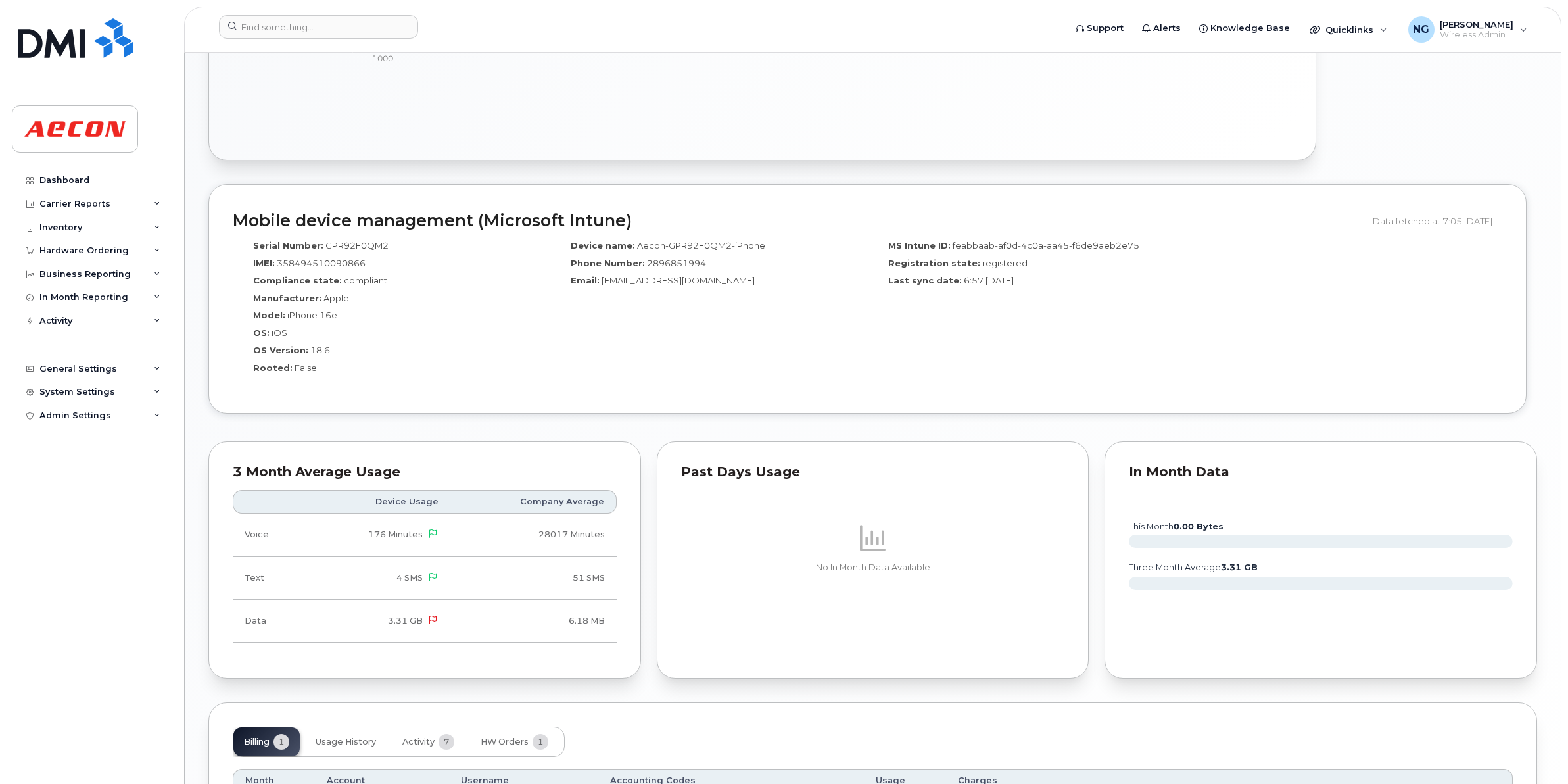
scroll to position [1011, 0]
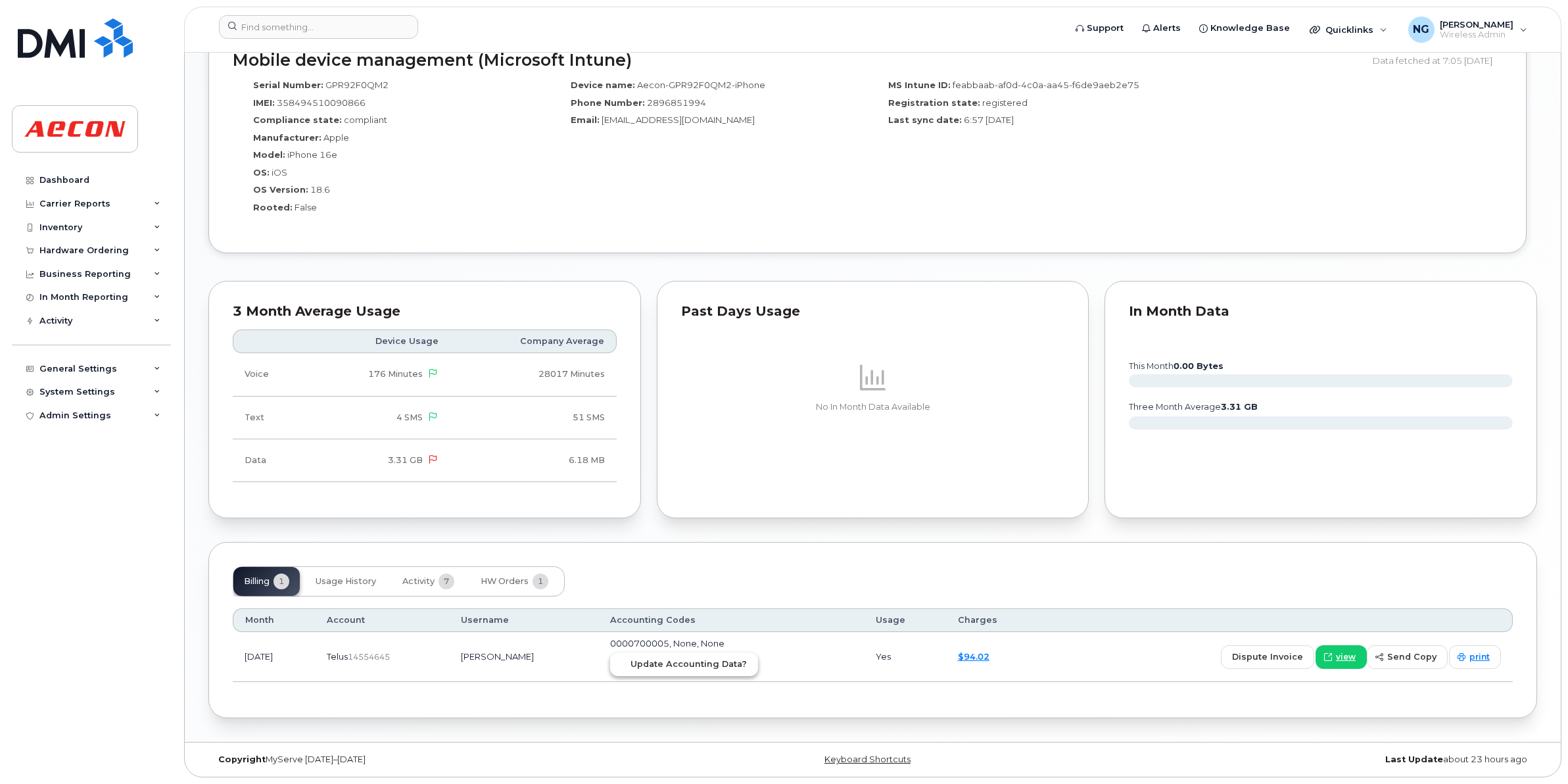
click at [729, 659] on span "Update Accounting Data?" at bounding box center [689, 663] width 117 height 13
click at [1040, 188] on div "MS Intune ID: feabbaab-af0d-4c0a-aa45-f6de9aeb2e75 Registration state: register…" at bounding box center [1026, 151] width 317 height 156
click at [346, 29] on input at bounding box center [319, 27] width 200 height 24
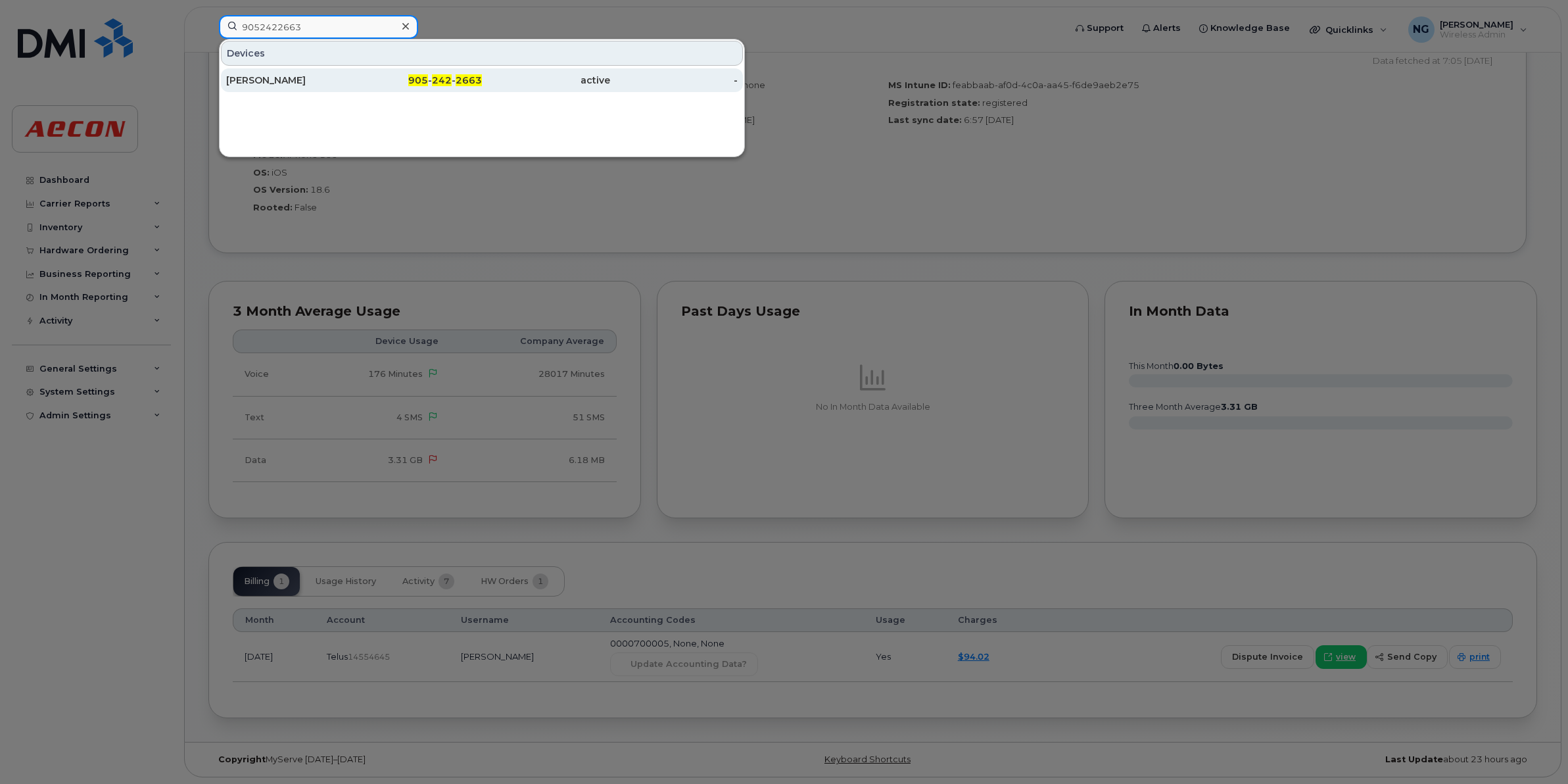
type input "9052422663"
click at [482, 74] on div "905 - 242 - 2663" at bounding box center [546, 80] width 128 height 24
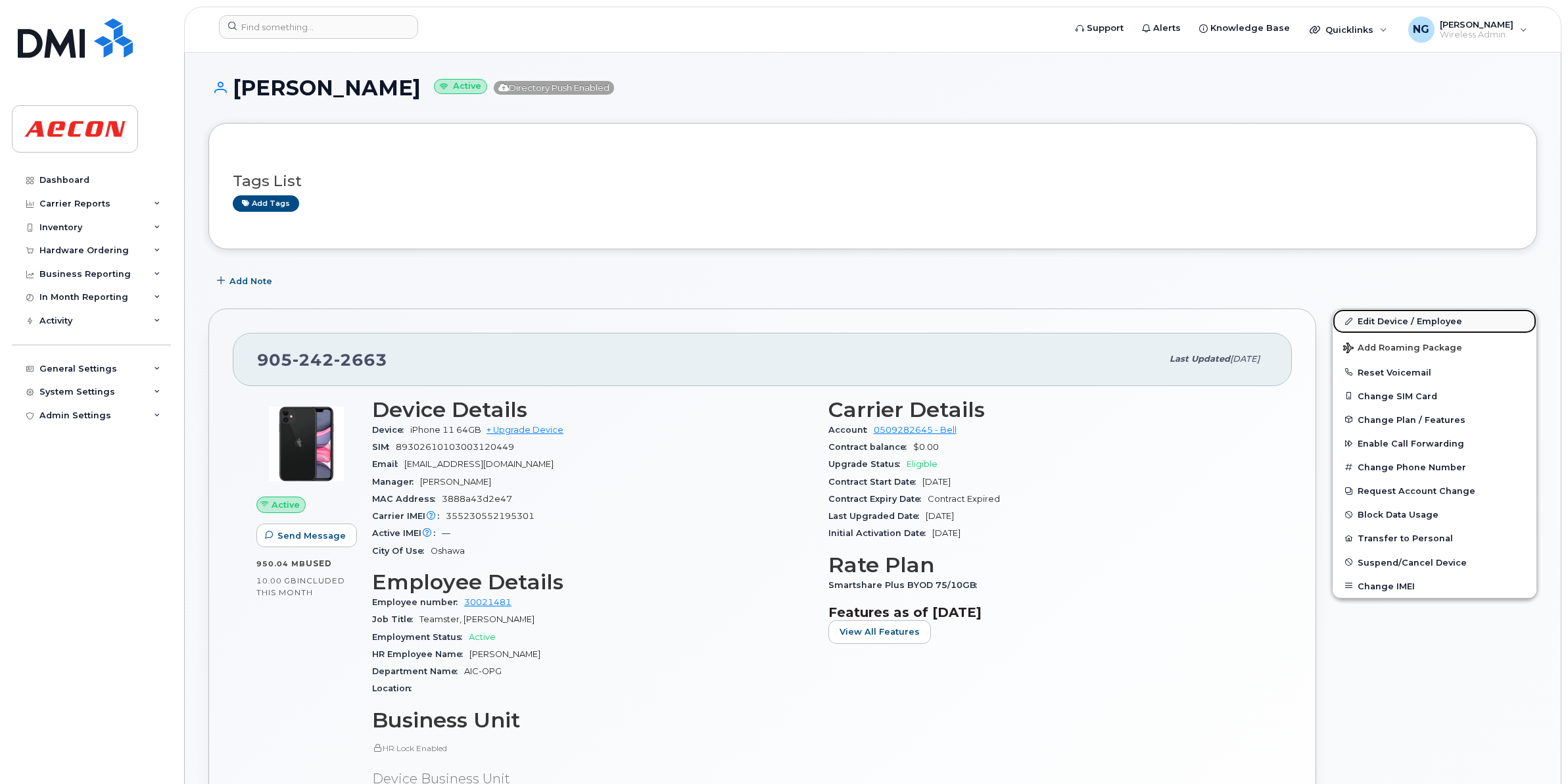
click at [1425, 311] on link "Edit Device / Employee" at bounding box center [1435, 321] width 204 height 24
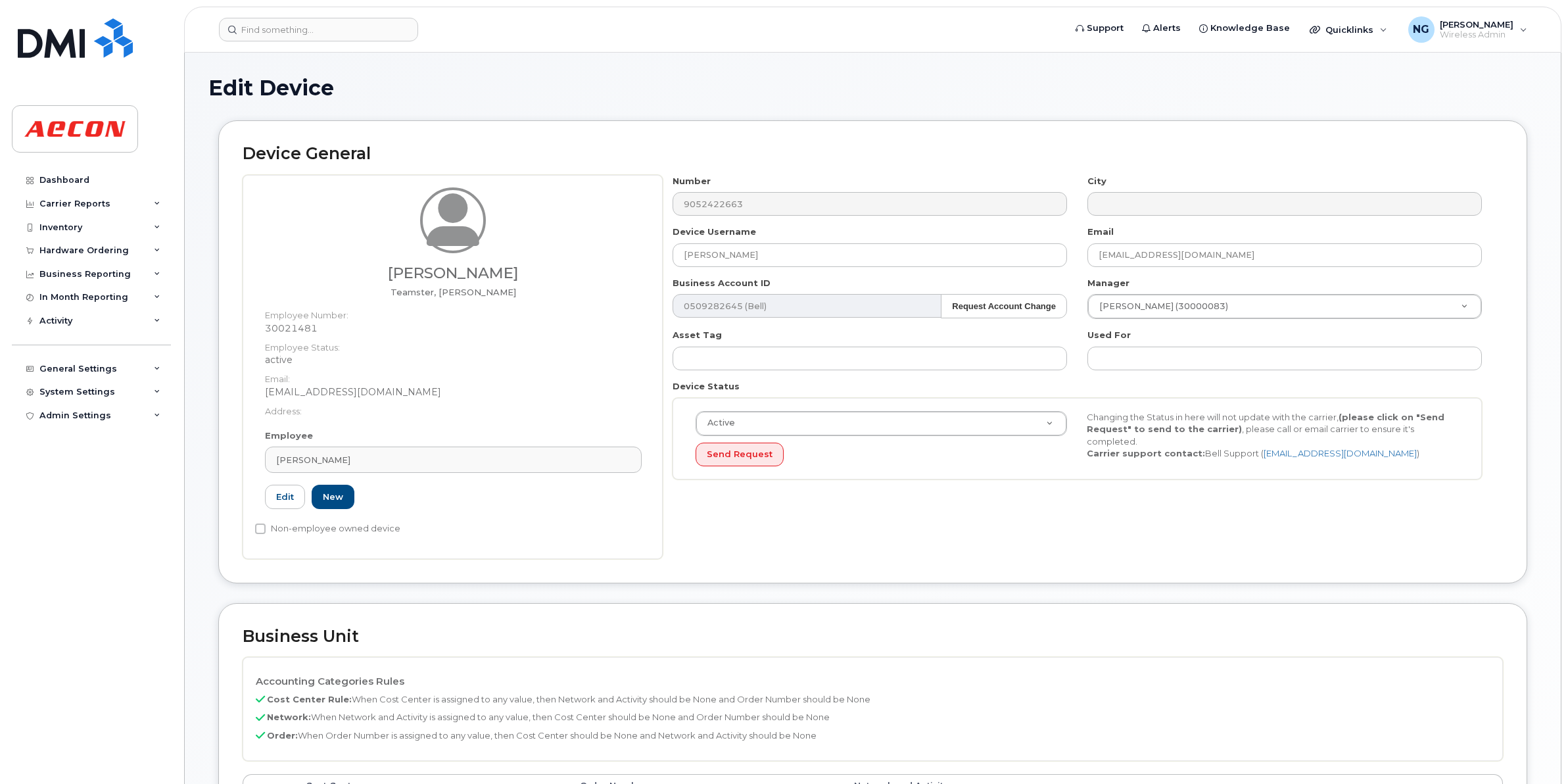
scroll to position [329, 0]
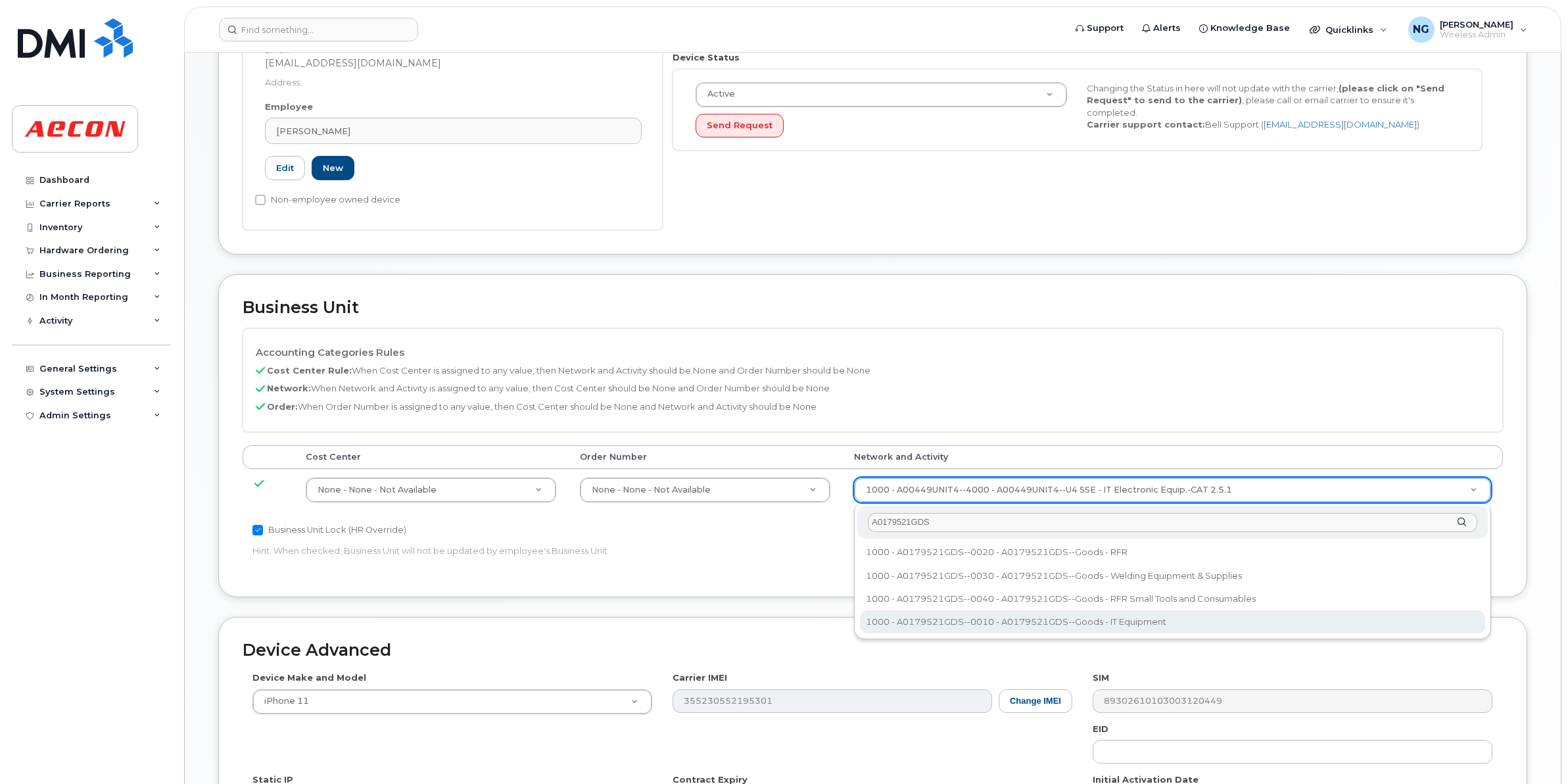
type input "A0179521GDS"
type input "33989259"
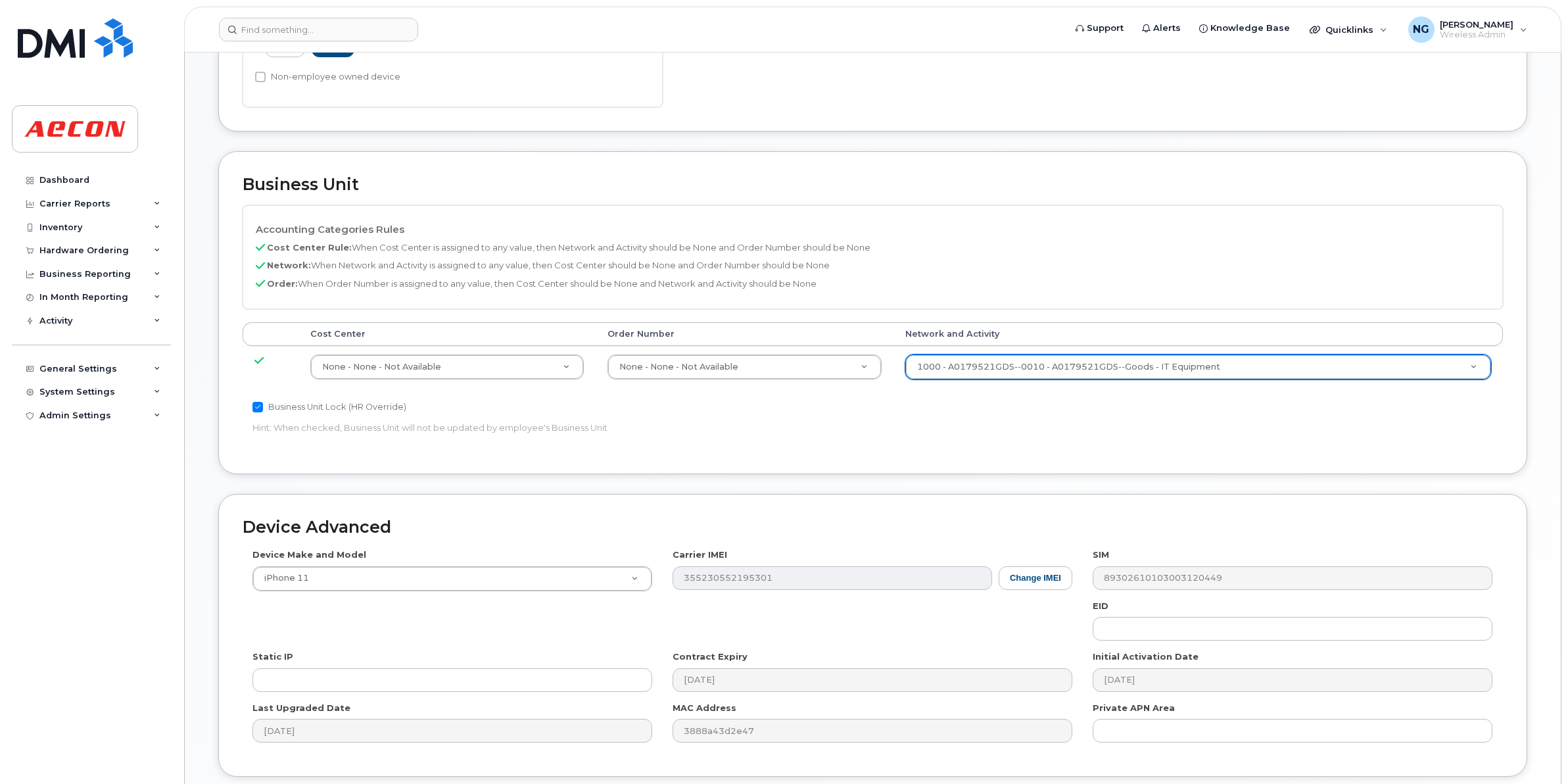
scroll to position [557, 0]
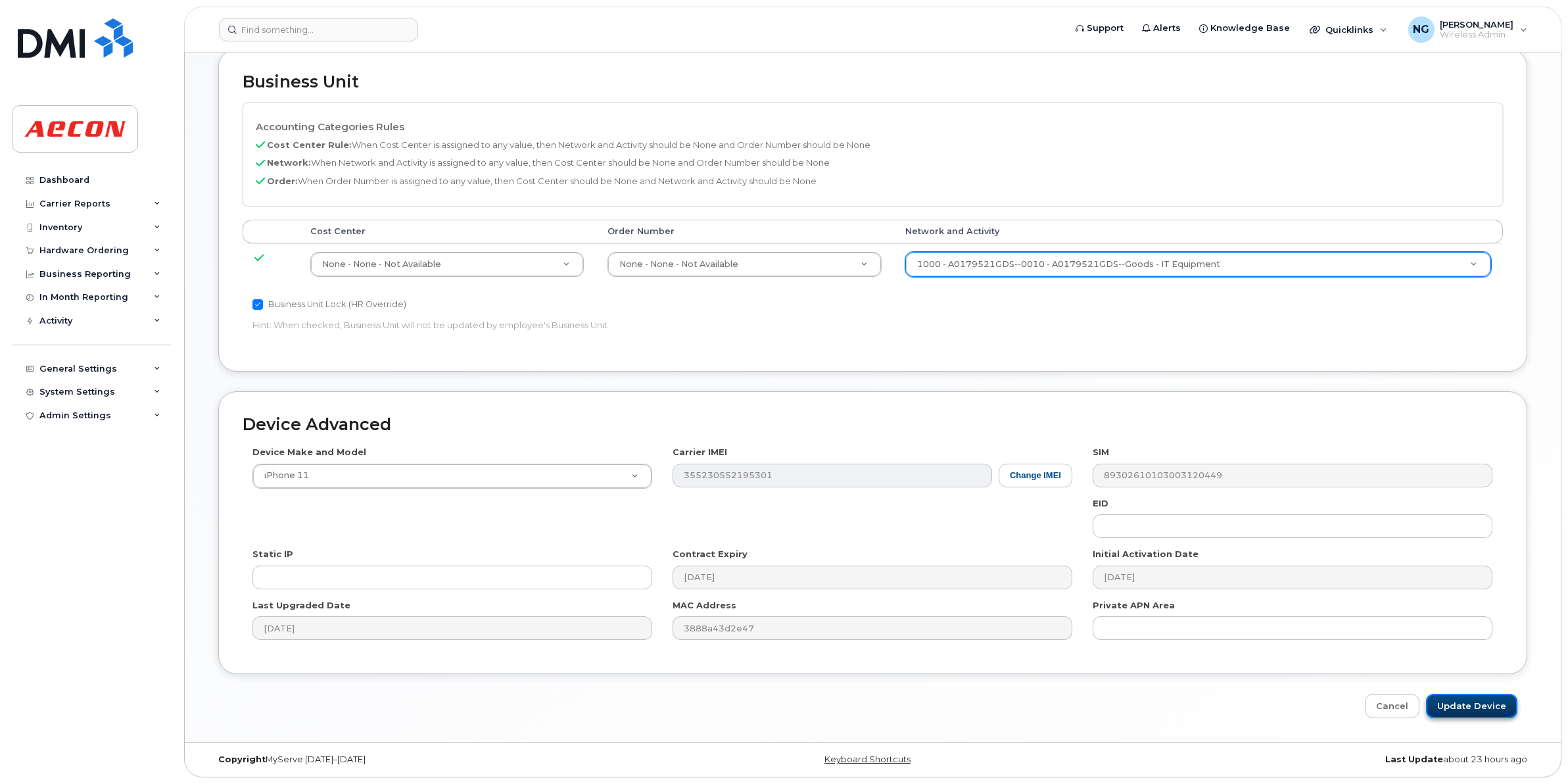
click at [1496, 696] on input "Update Device" at bounding box center [1471, 706] width 91 height 25
type input "Saving..."
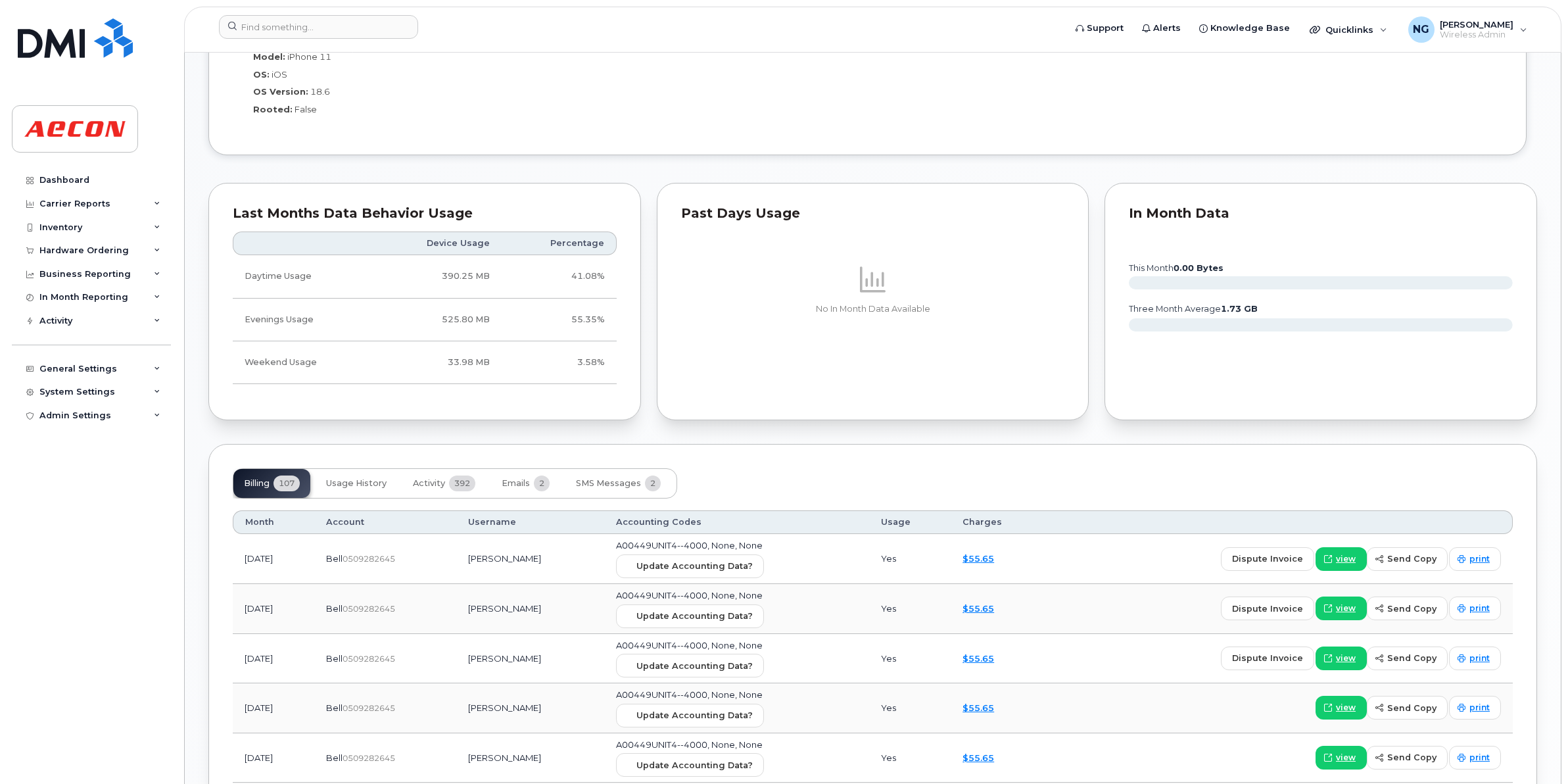
scroll to position [1316, 0]
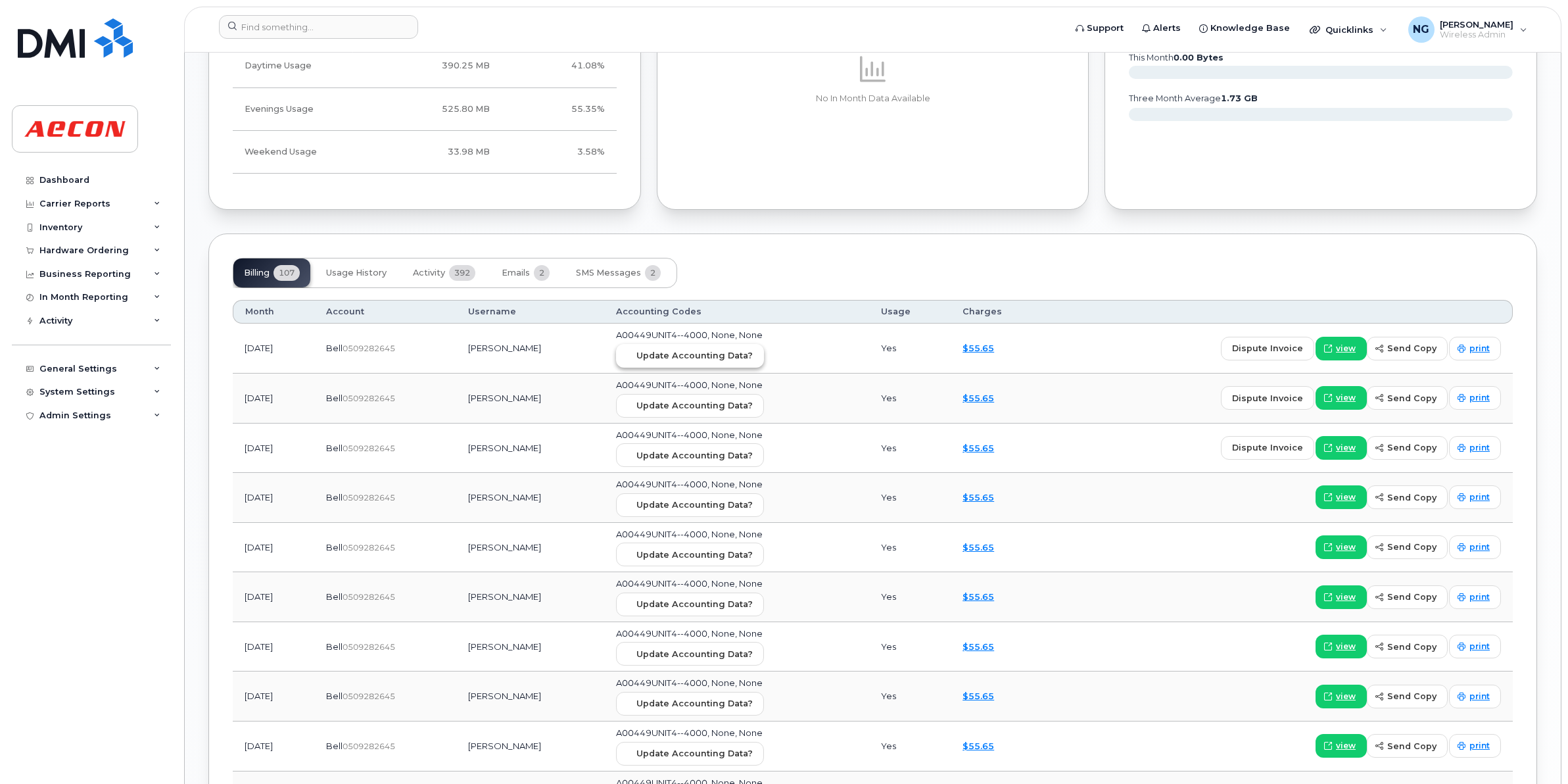
click at [708, 359] on span "Update Accounting Data?" at bounding box center [695, 355] width 117 height 13
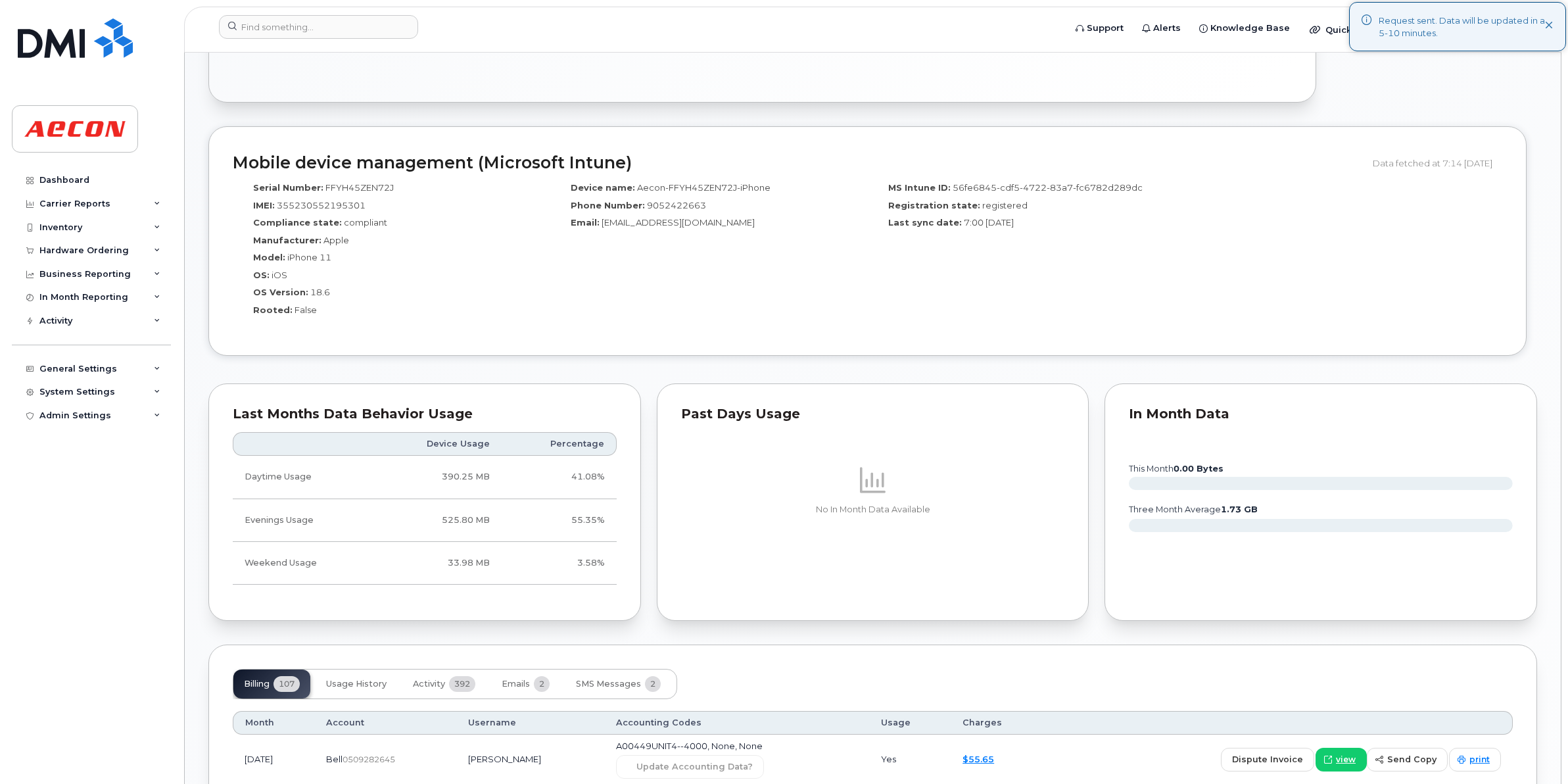
scroll to position [246, 0]
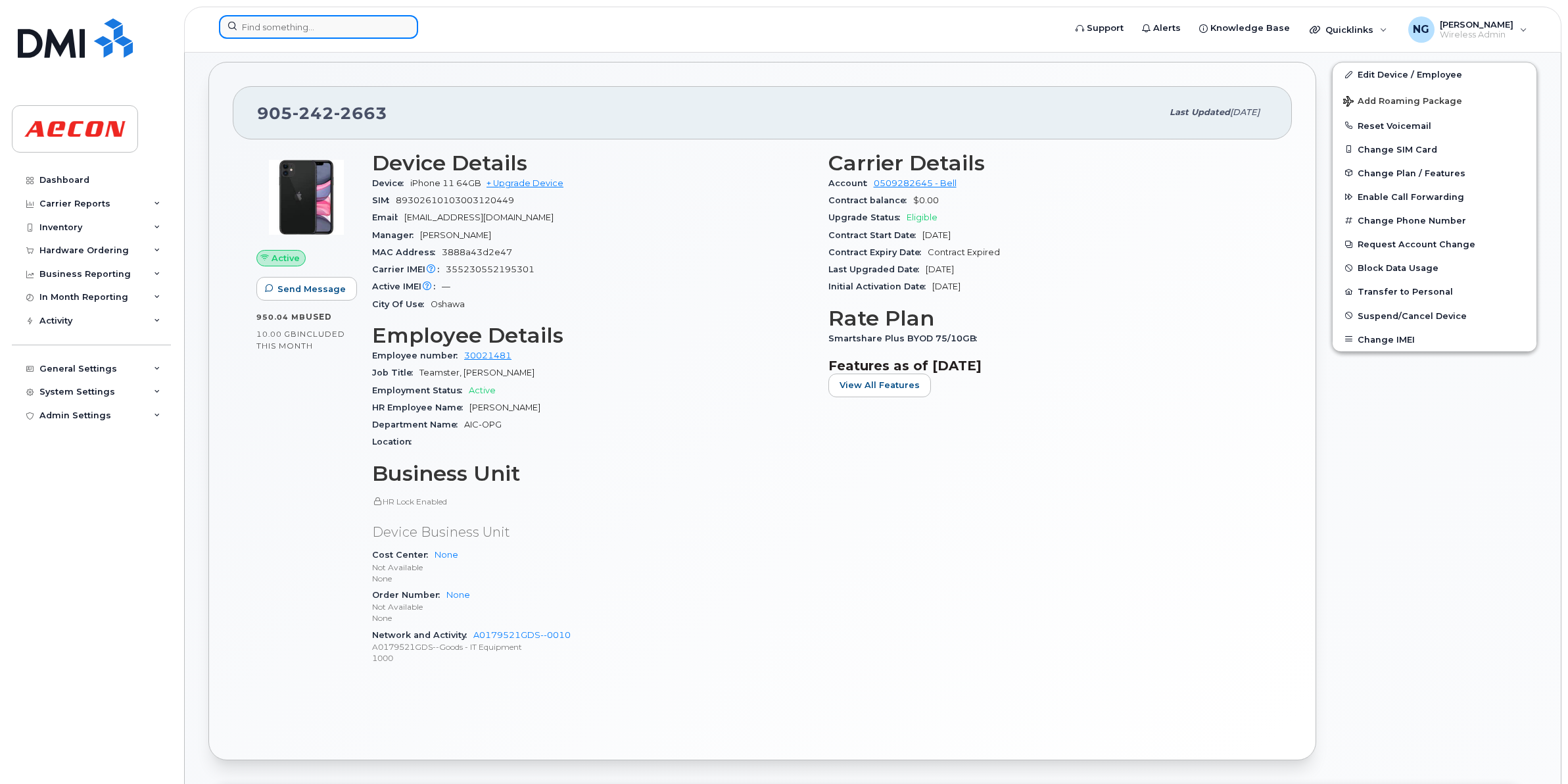
click at [256, 34] on input at bounding box center [319, 27] width 200 height 24
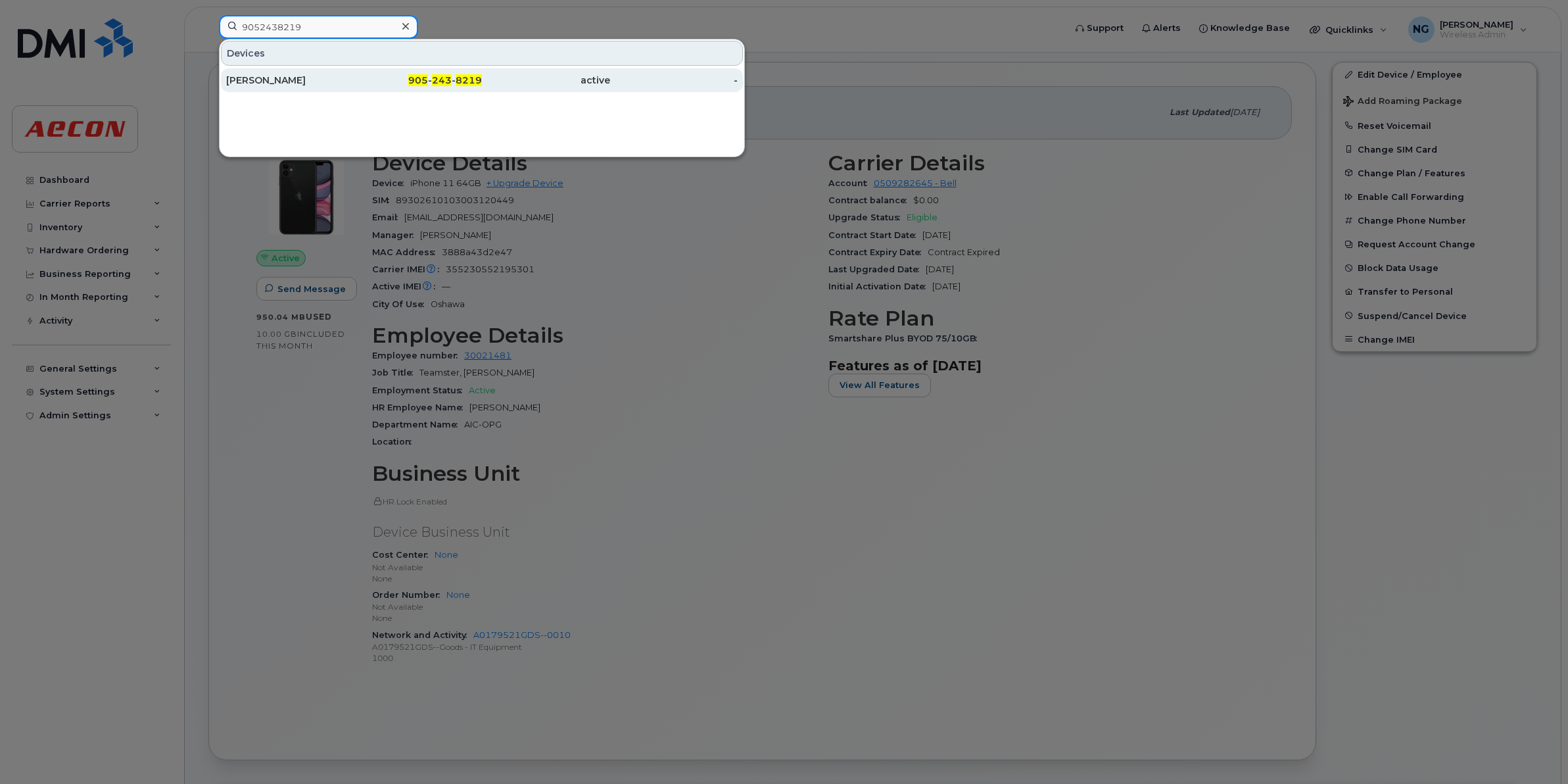
type input "9052438219"
click at [463, 82] on span "8219" at bounding box center [468, 80] width 27 height 12
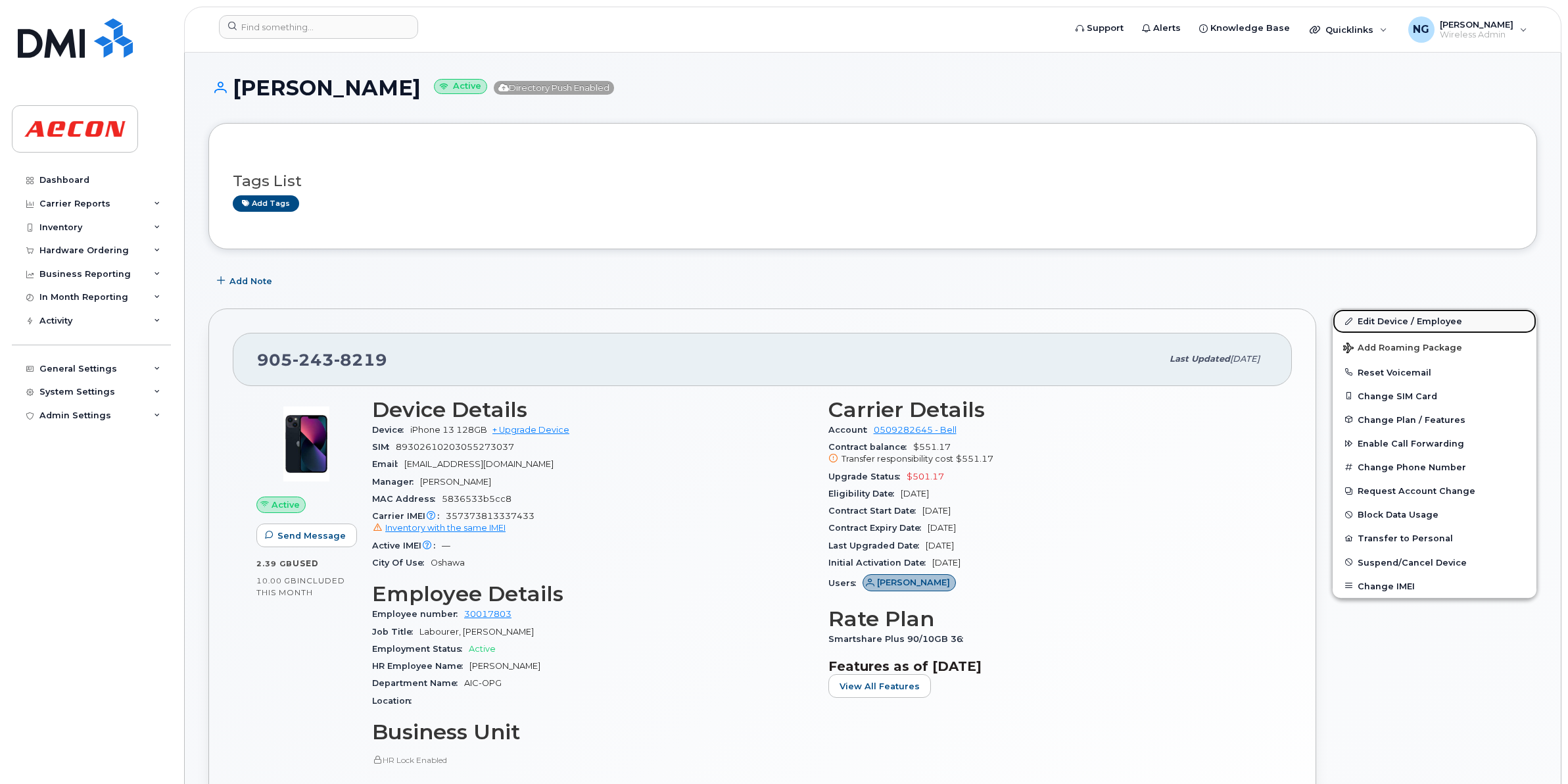
click at [1405, 317] on link "Edit Device / Employee" at bounding box center [1435, 321] width 204 height 24
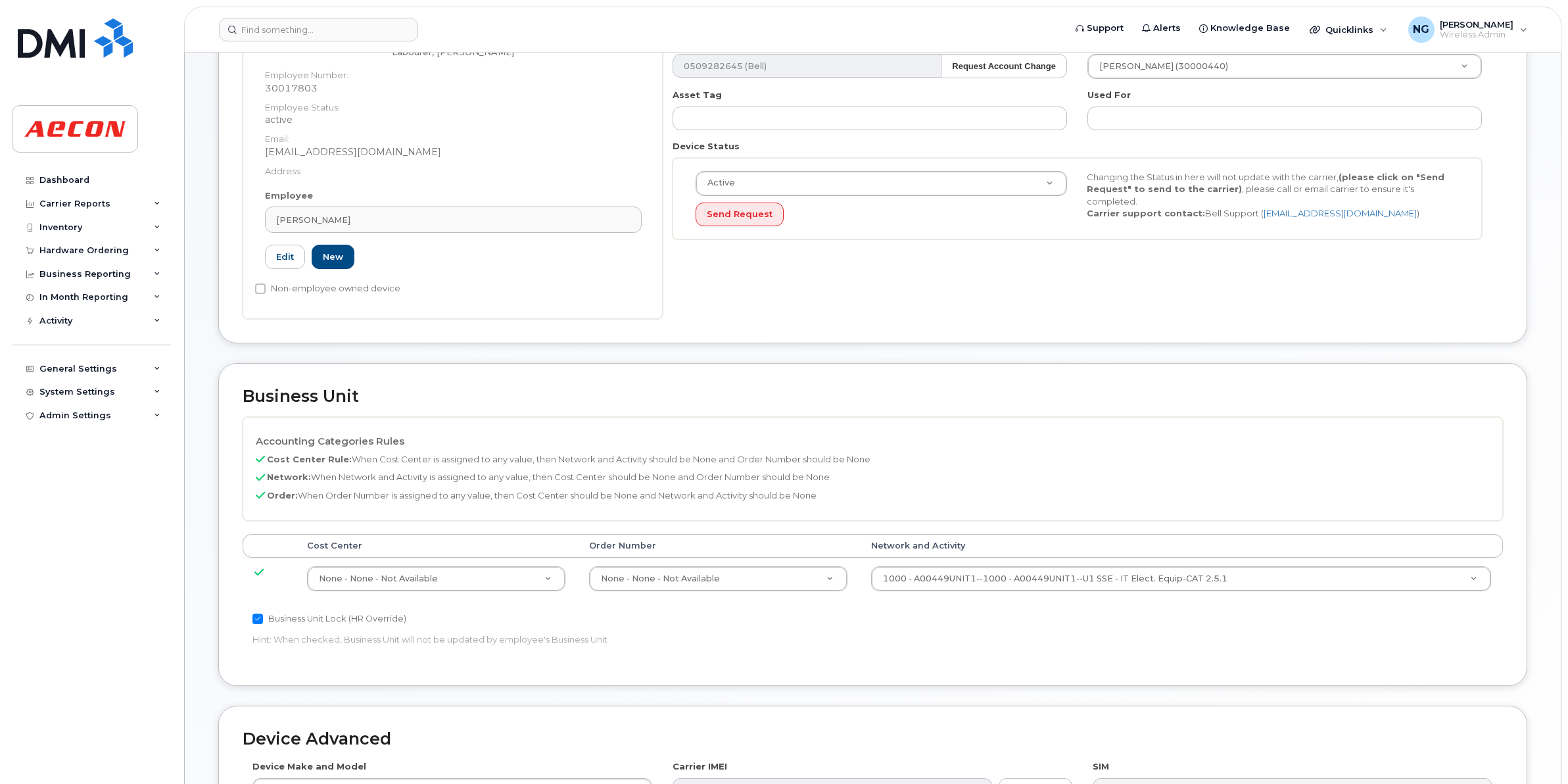
scroll to position [329, 0]
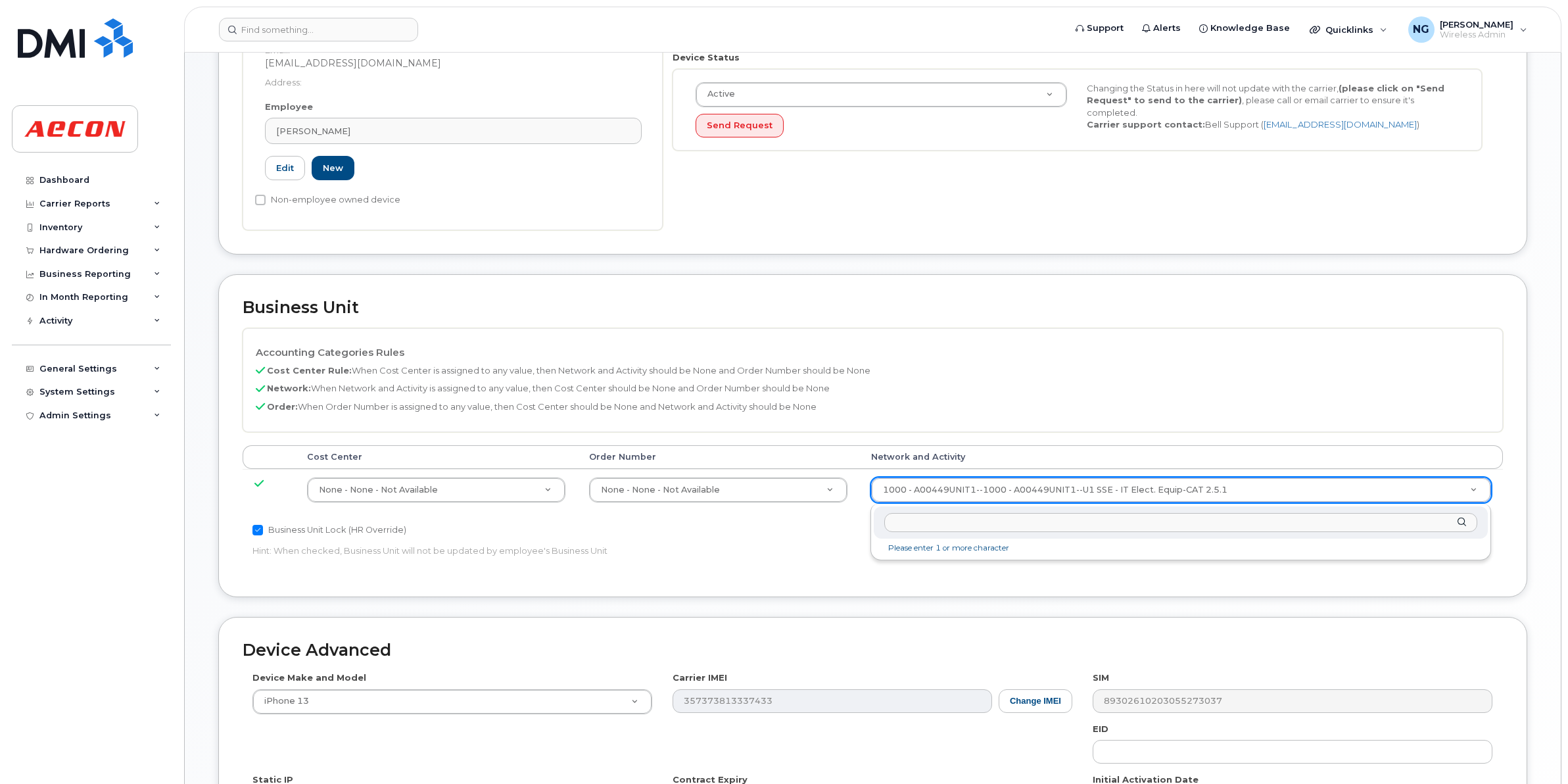
type input "a"
type input "A00449UNIT4--4000"
click at [1080, 538] on div "A00449UNIT4--4000" at bounding box center [1180, 522] width 614 height 33
type input "4199222"
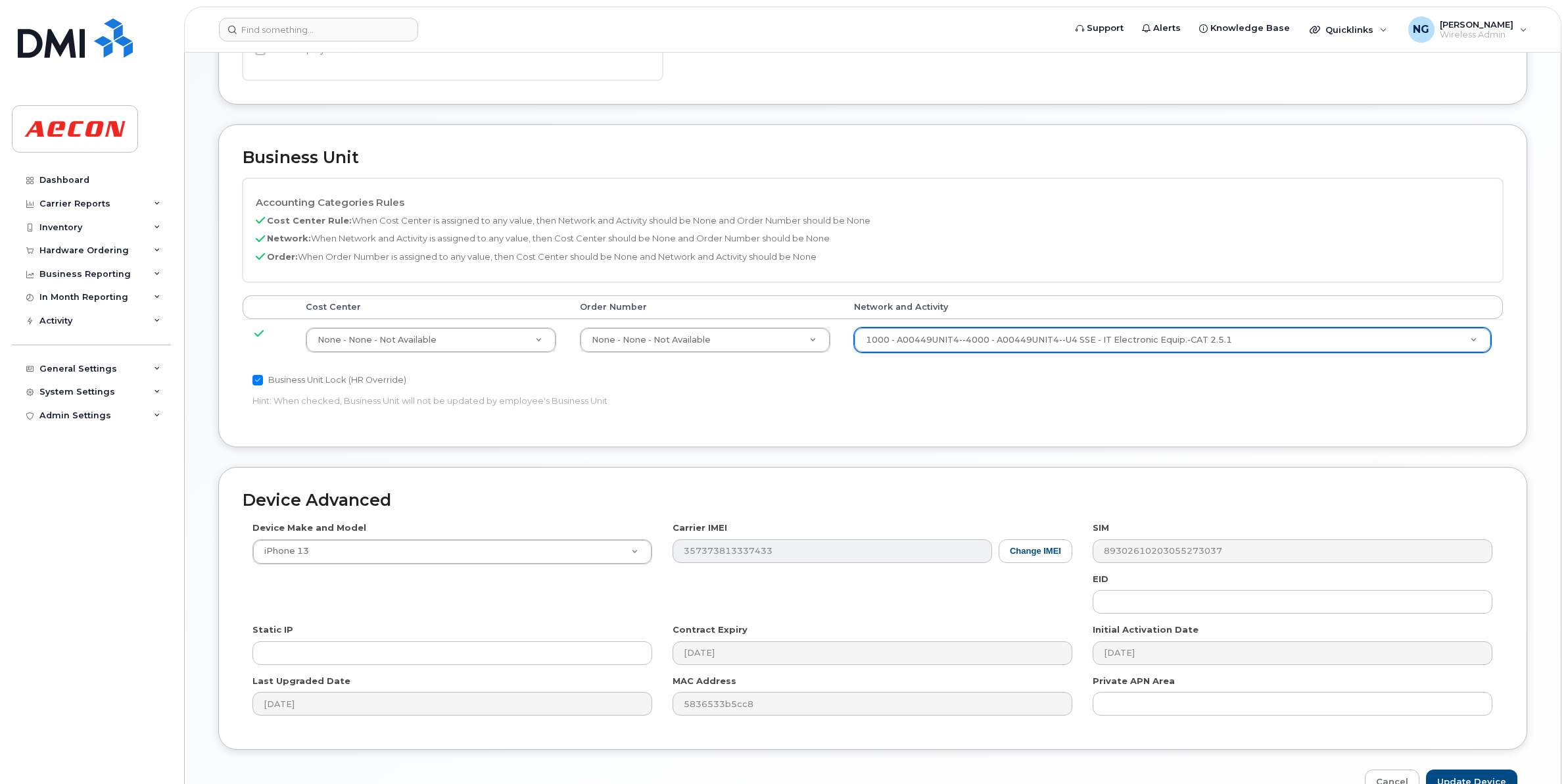
scroll to position [557, 0]
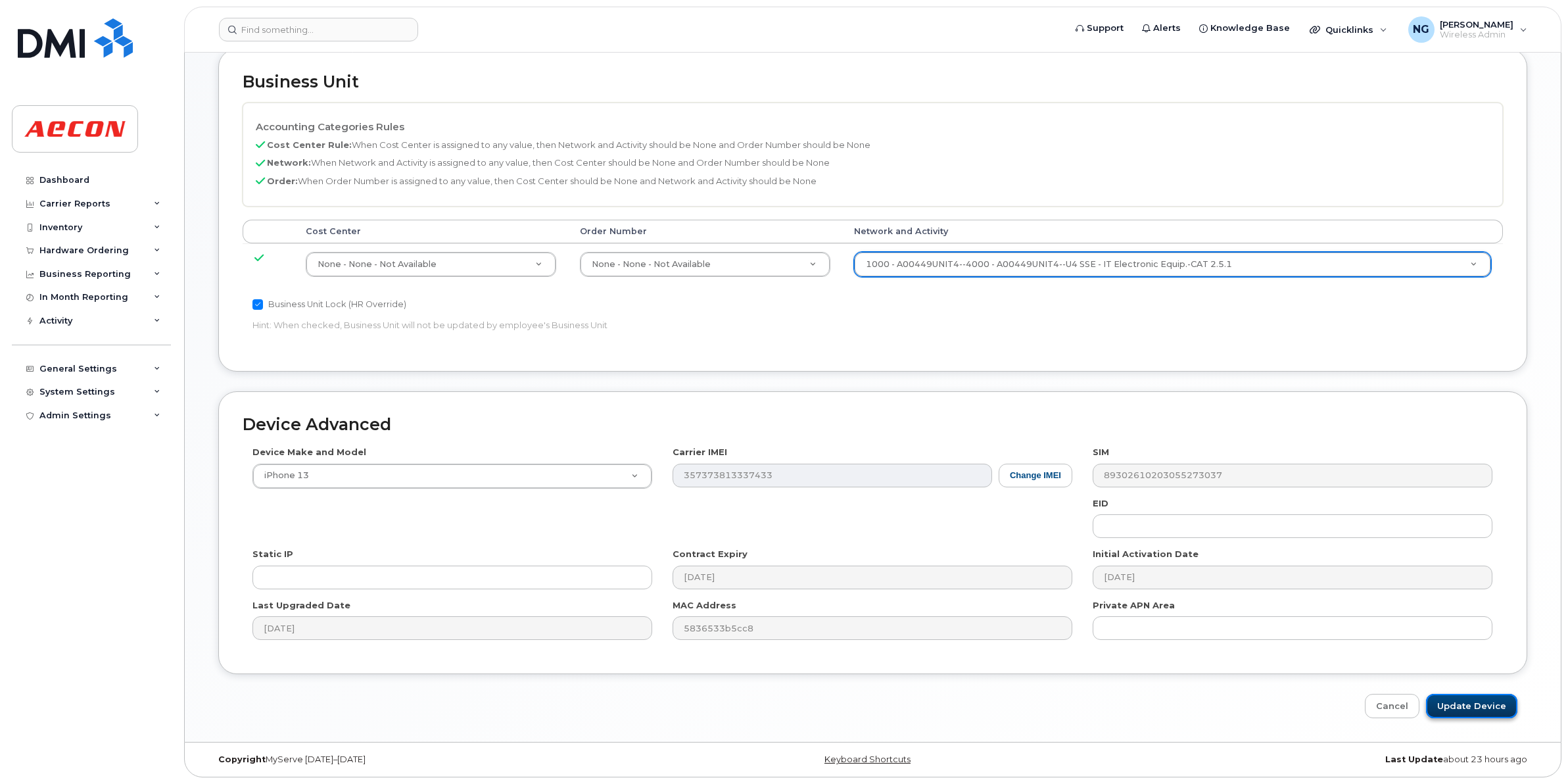
click at [1456, 709] on input "Update Device" at bounding box center [1471, 706] width 91 height 25
type input "Saving..."
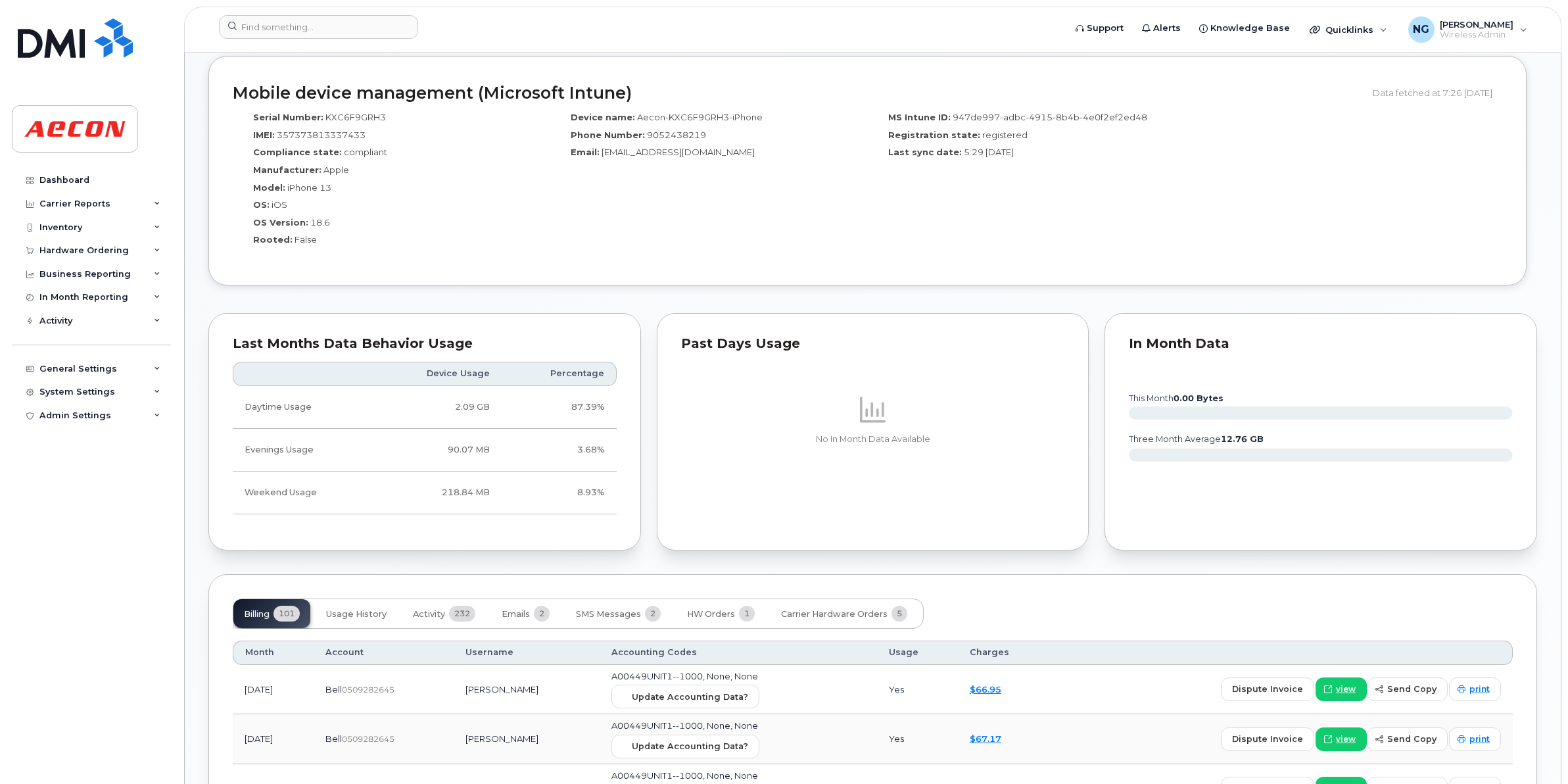
scroll to position [1233, 0]
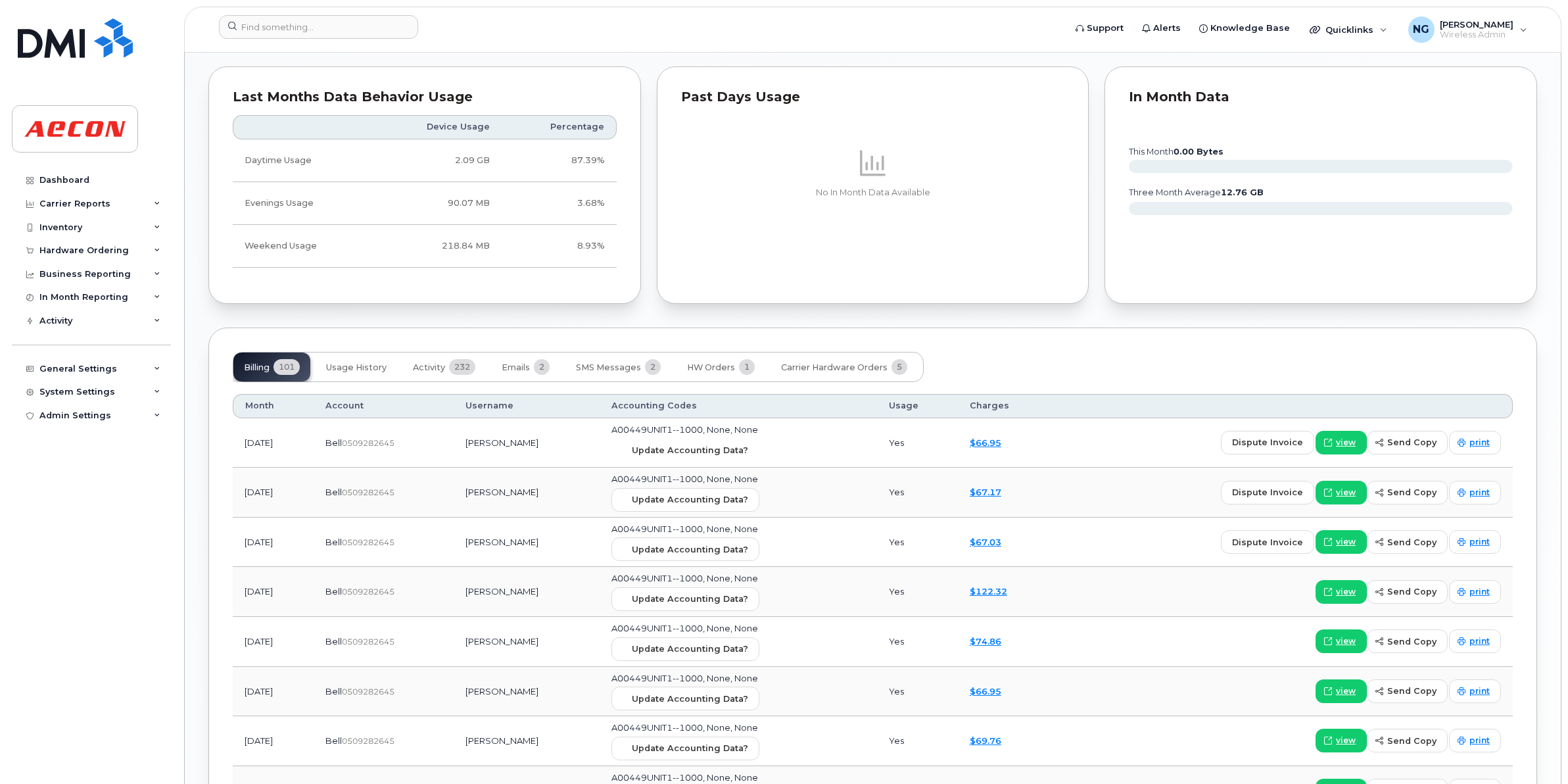
drag, startPoint x: 671, startPoint y: 449, endPoint x: 867, endPoint y: 83, distance: 415.2
click at [671, 449] on span "Update Accounting Data?" at bounding box center [690, 450] width 117 height 13
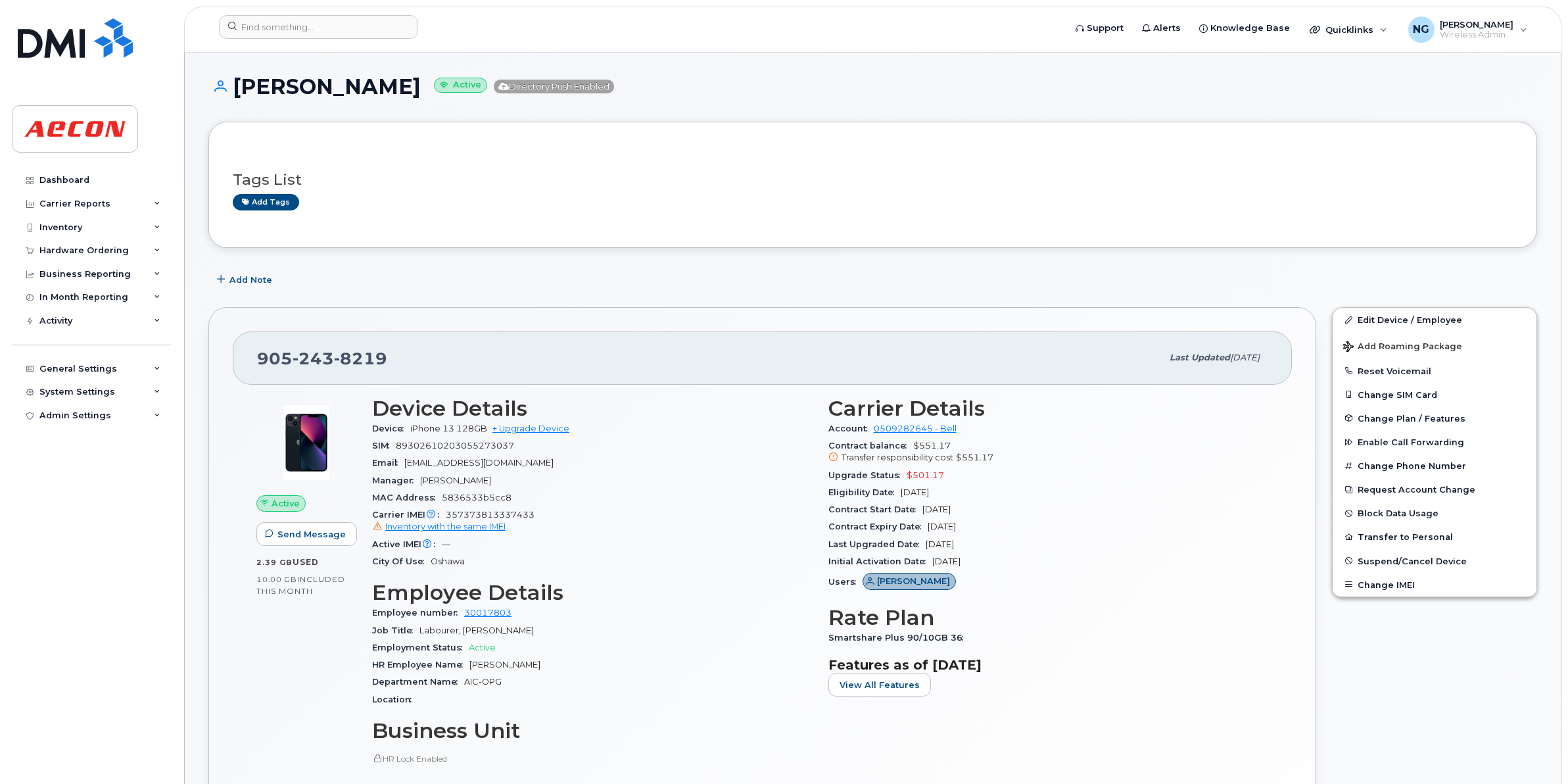
scroll to position [0, 0]
click at [346, 25] on input at bounding box center [319, 27] width 200 height 24
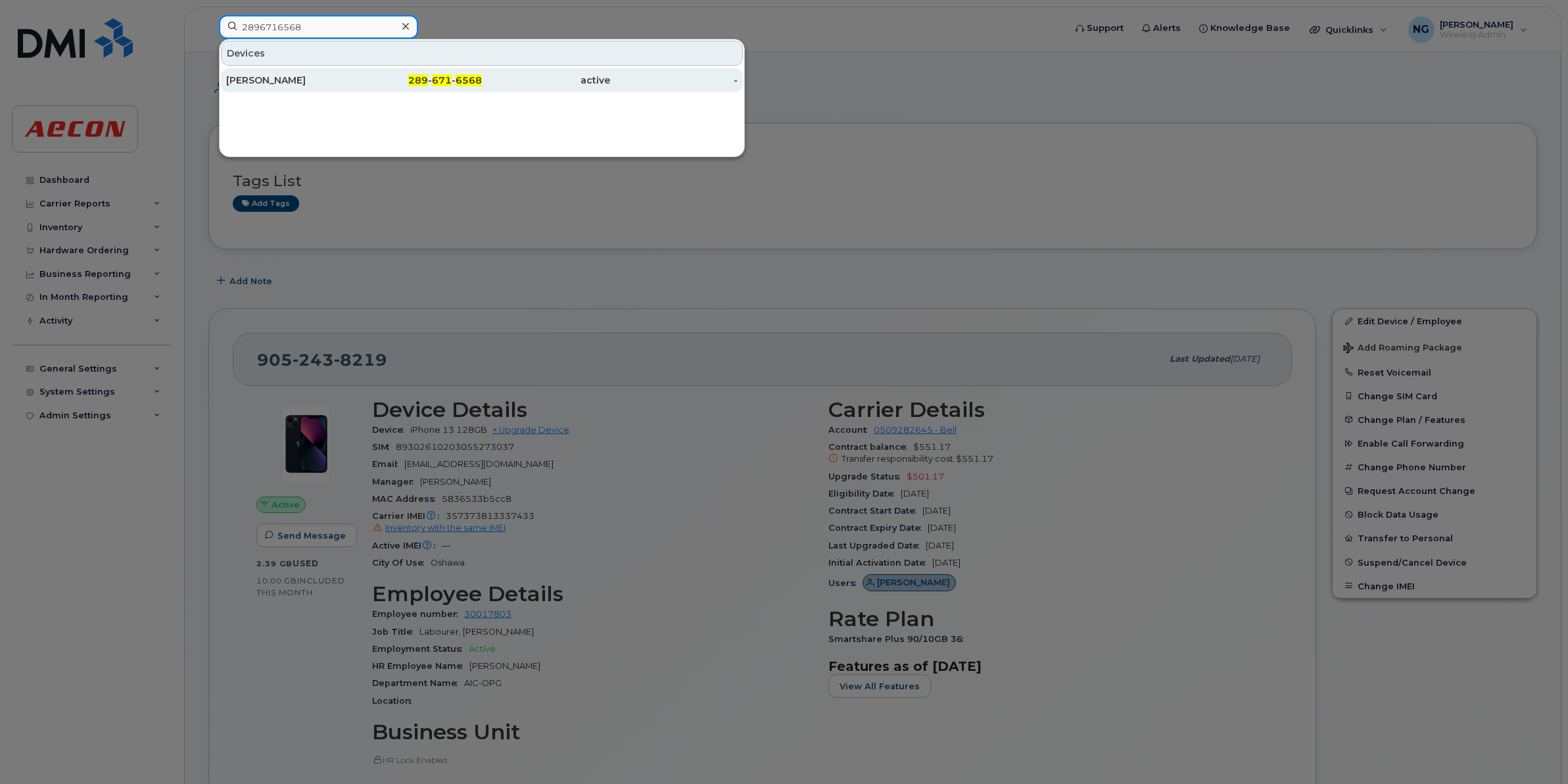
type input "2896716568"
click at [445, 79] on span "671" at bounding box center [442, 80] width 20 height 12
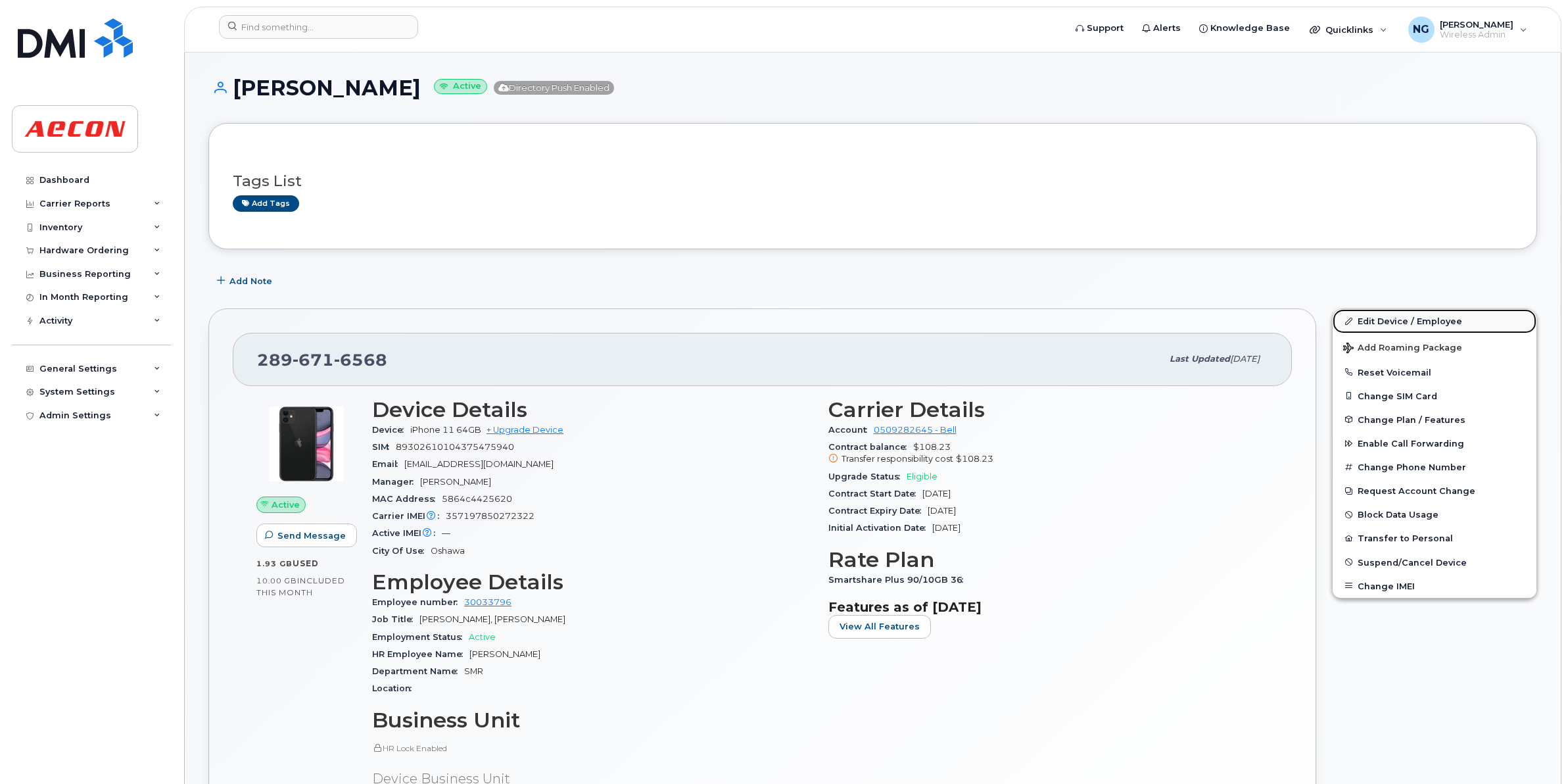
click at [1410, 317] on link "Edit Device / Employee" at bounding box center [1435, 321] width 204 height 24
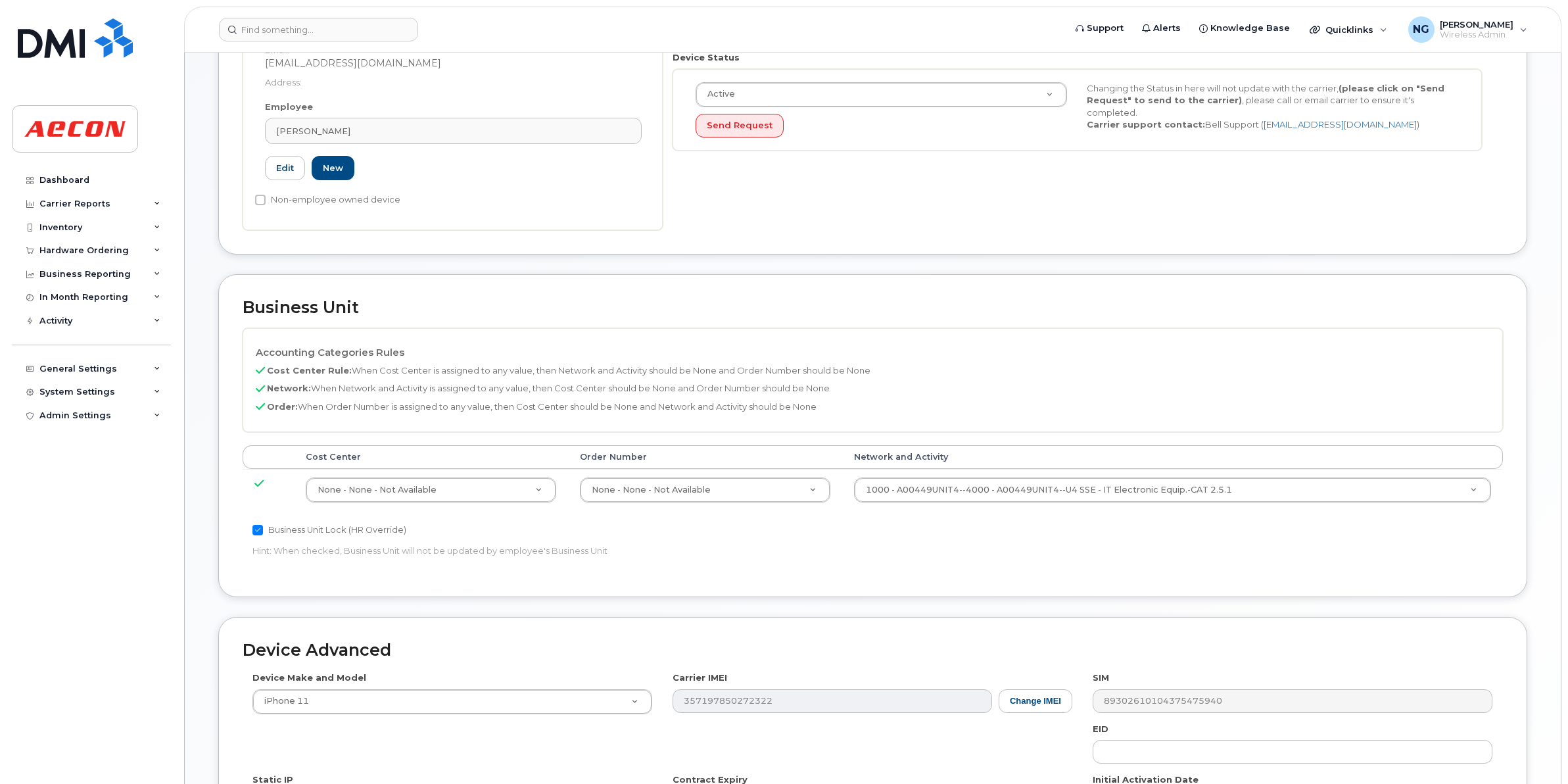
scroll to position [493, 0]
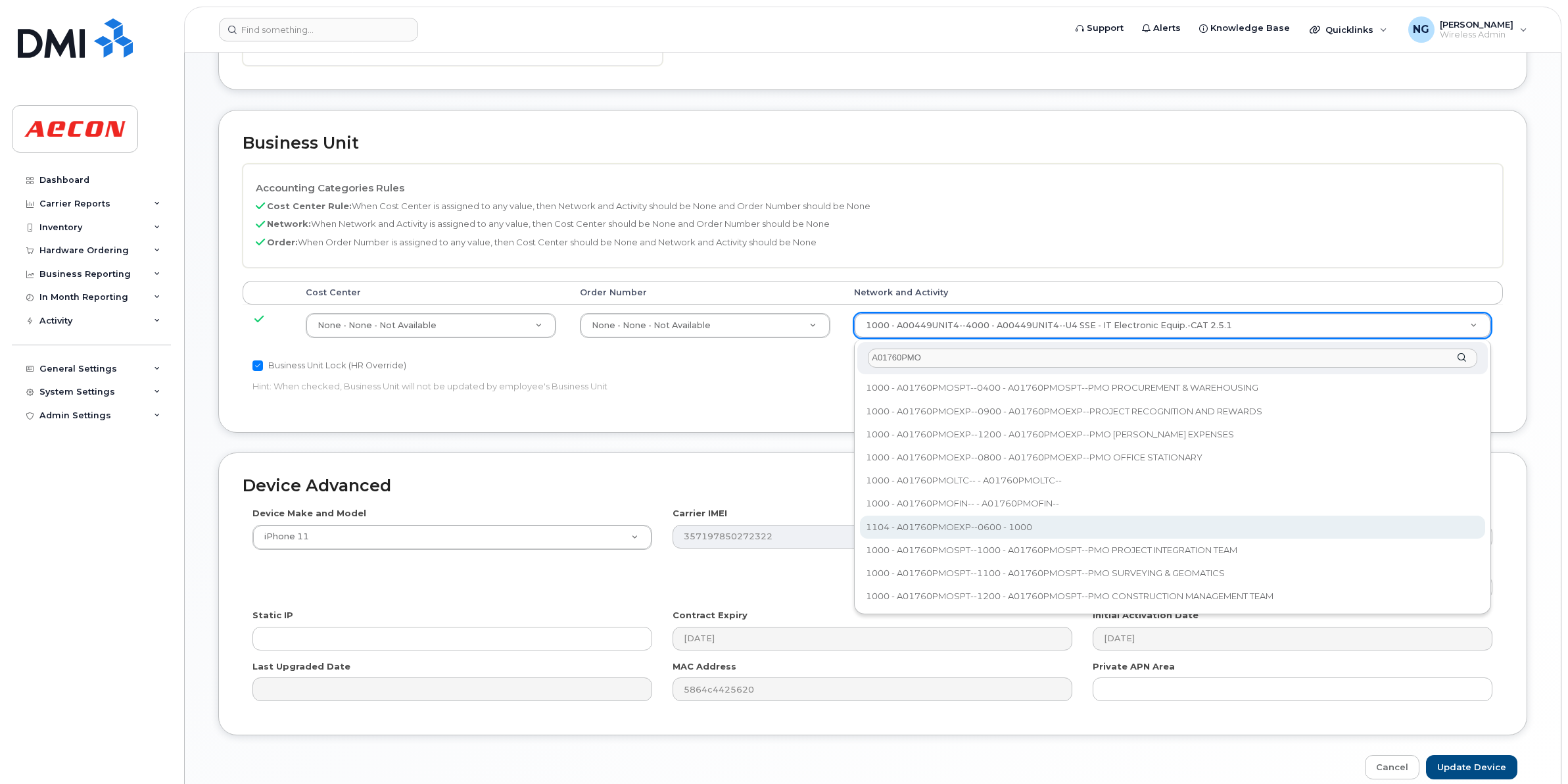
type input "A01760PMO"
type input "5780533"
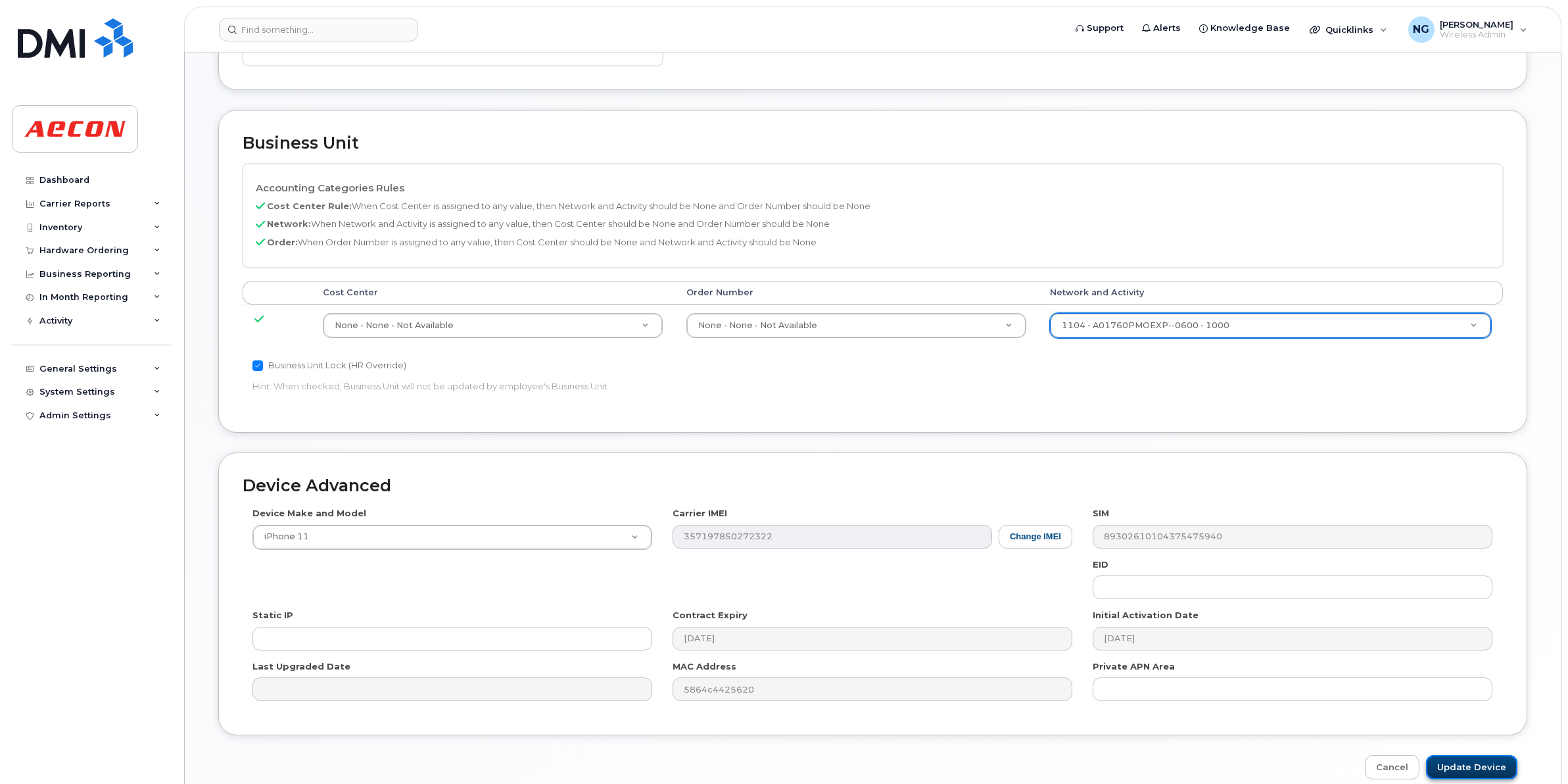
click at [1489, 769] on input "Update Device" at bounding box center [1471, 767] width 91 height 25
type input "Saving..."
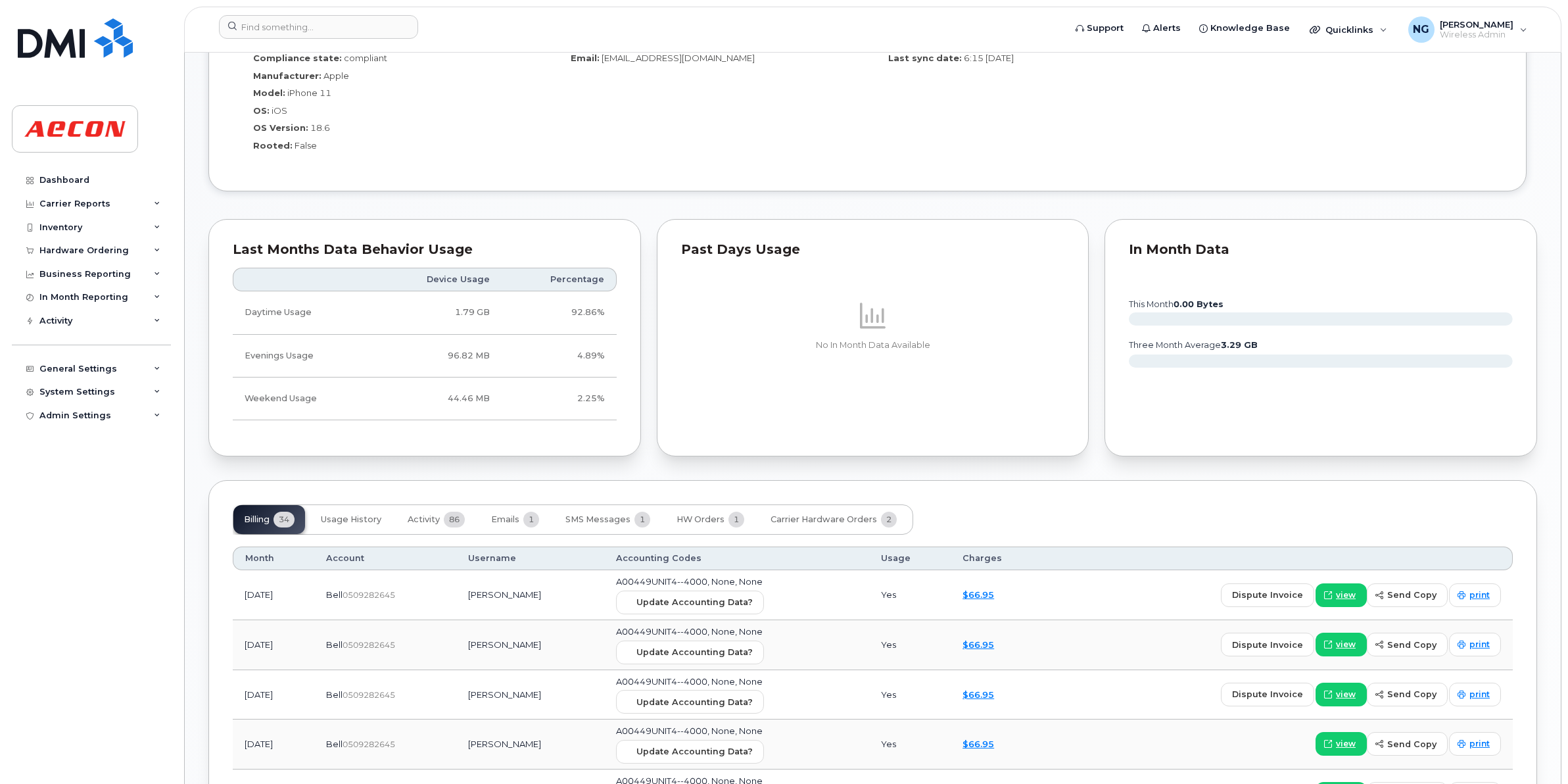
scroll to position [1316, 0]
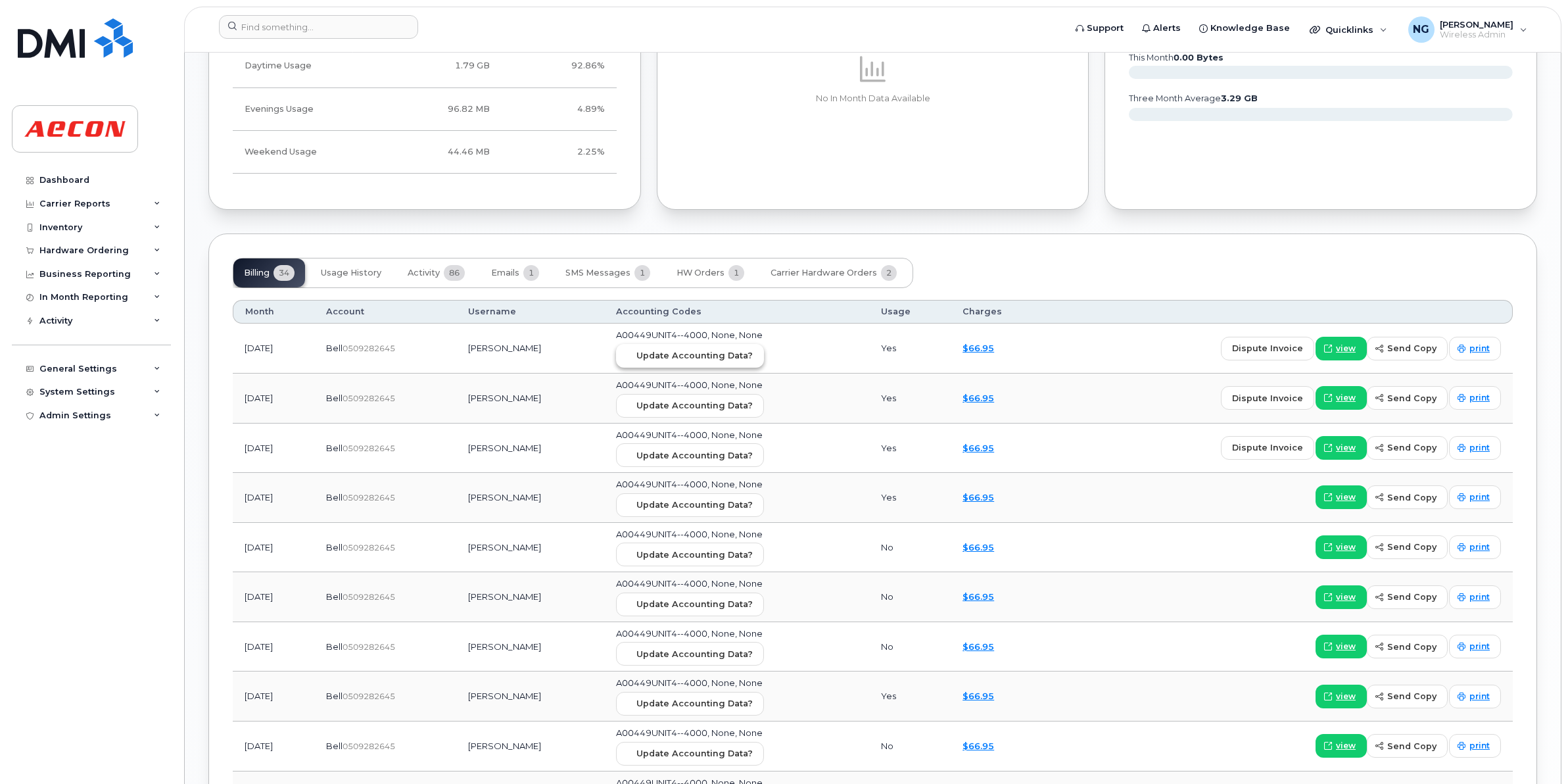
click at [704, 362] on span "Update Accounting Data?" at bounding box center [695, 355] width 117 height 13
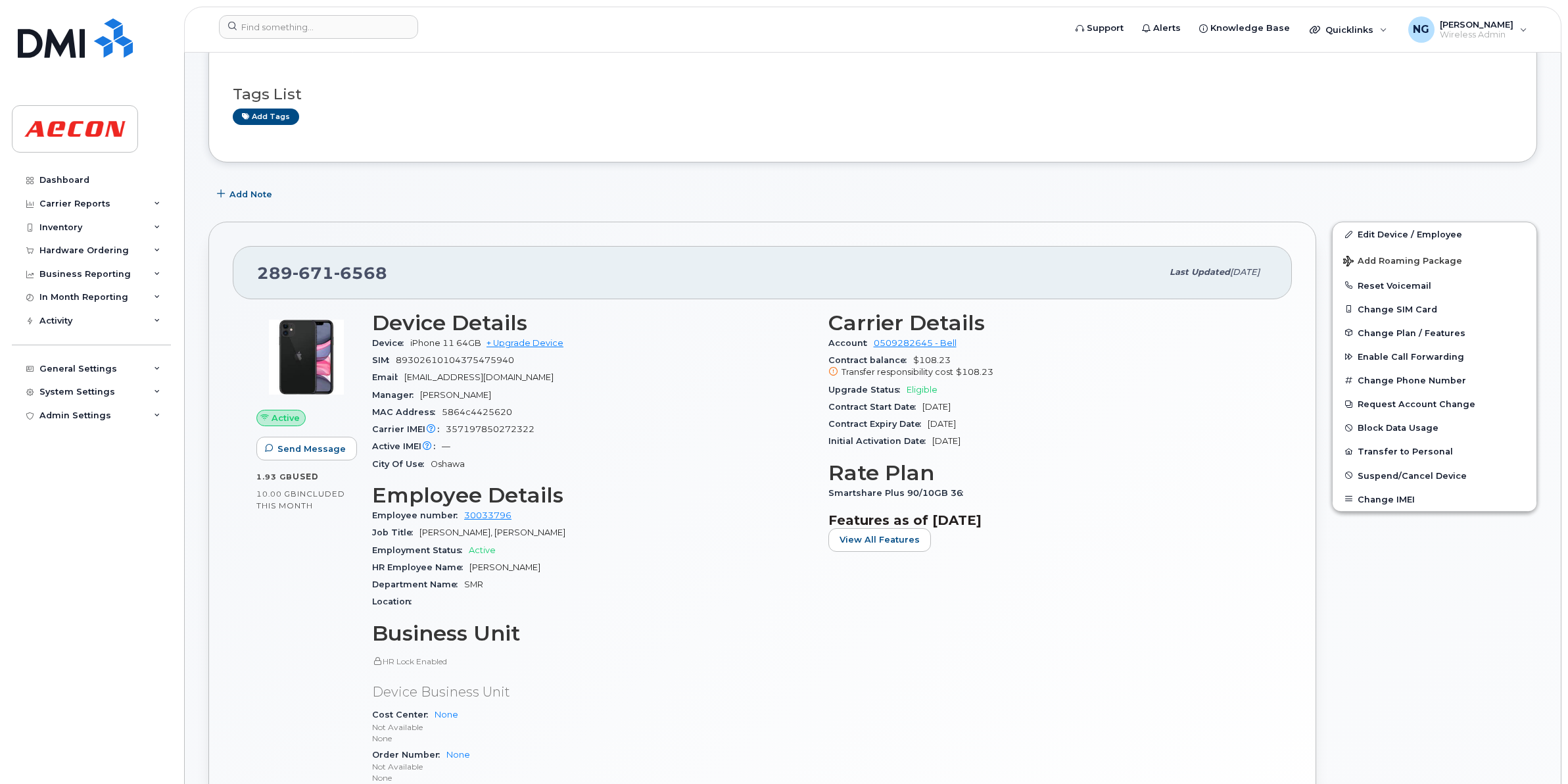
scroll to position [0, 0]
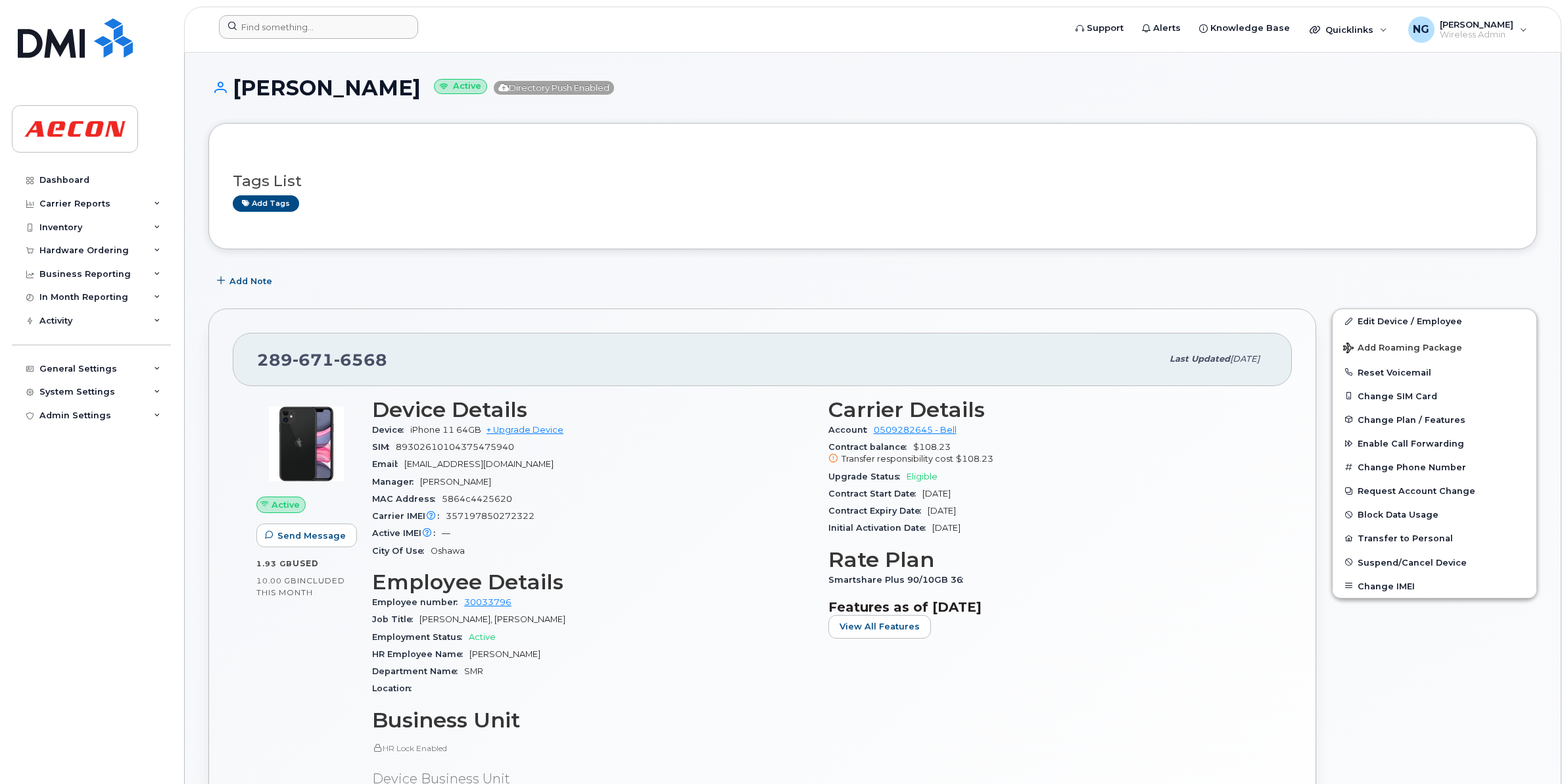
click at [296, 15] on header "Support Alerts Knowledge Base Quicklinks Suspend / Cancel Device Change SIM Car…" at bounding box center [872, 30] width 1377 height 46
click at [330, 47] on header "Support Alerts Knowledge Base Quicklinks Suspend / Cancel Device Change SIM Car…" at bounding box center [872, 30] width 1377 height 46
click at [354, 34] on input at bounding box center [319, 27] width 200 height 24
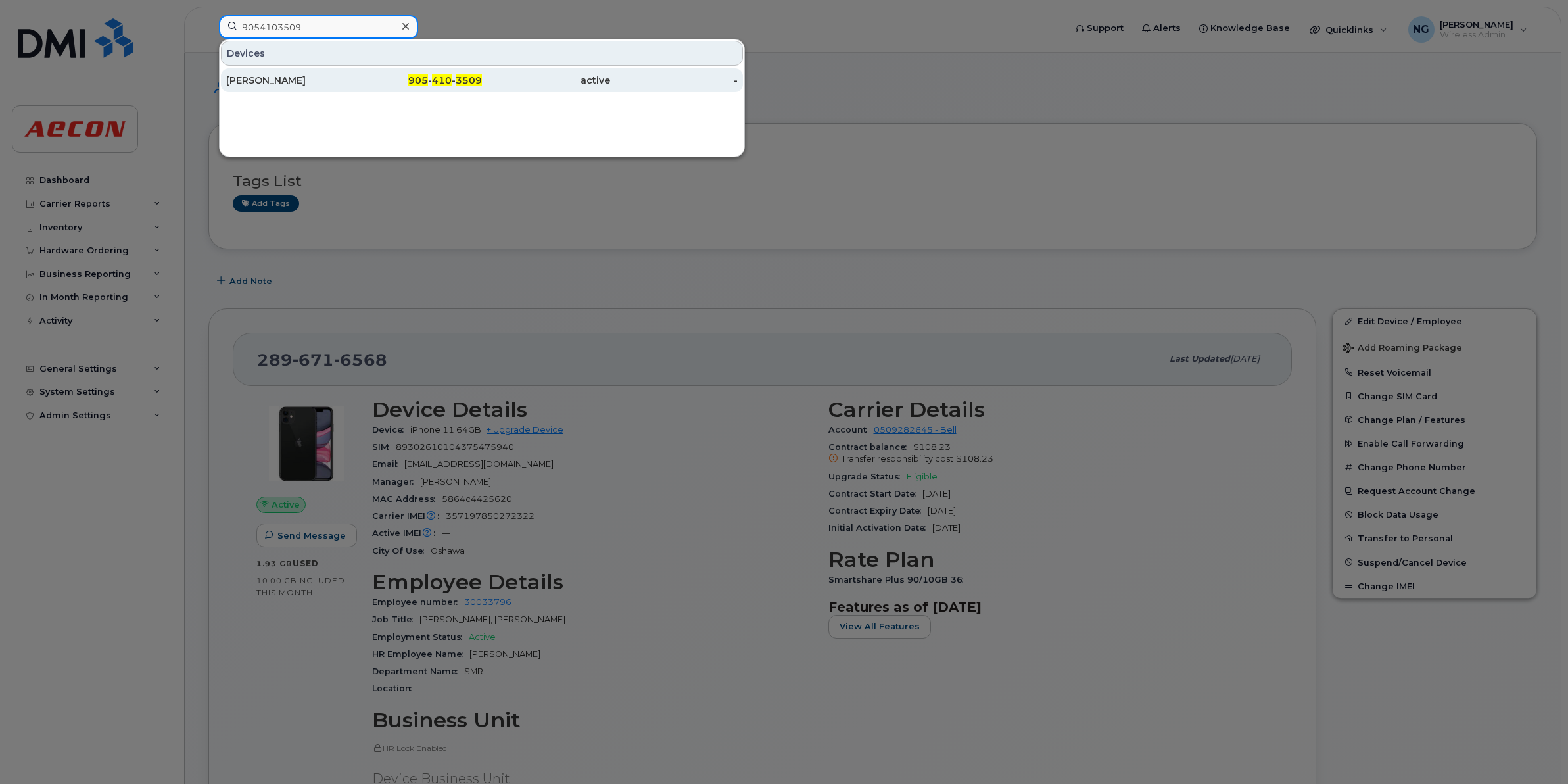
type input "9054103509"
click at [478, 82] on span "3509" at bounding box center [468, 80] width 27 height 12
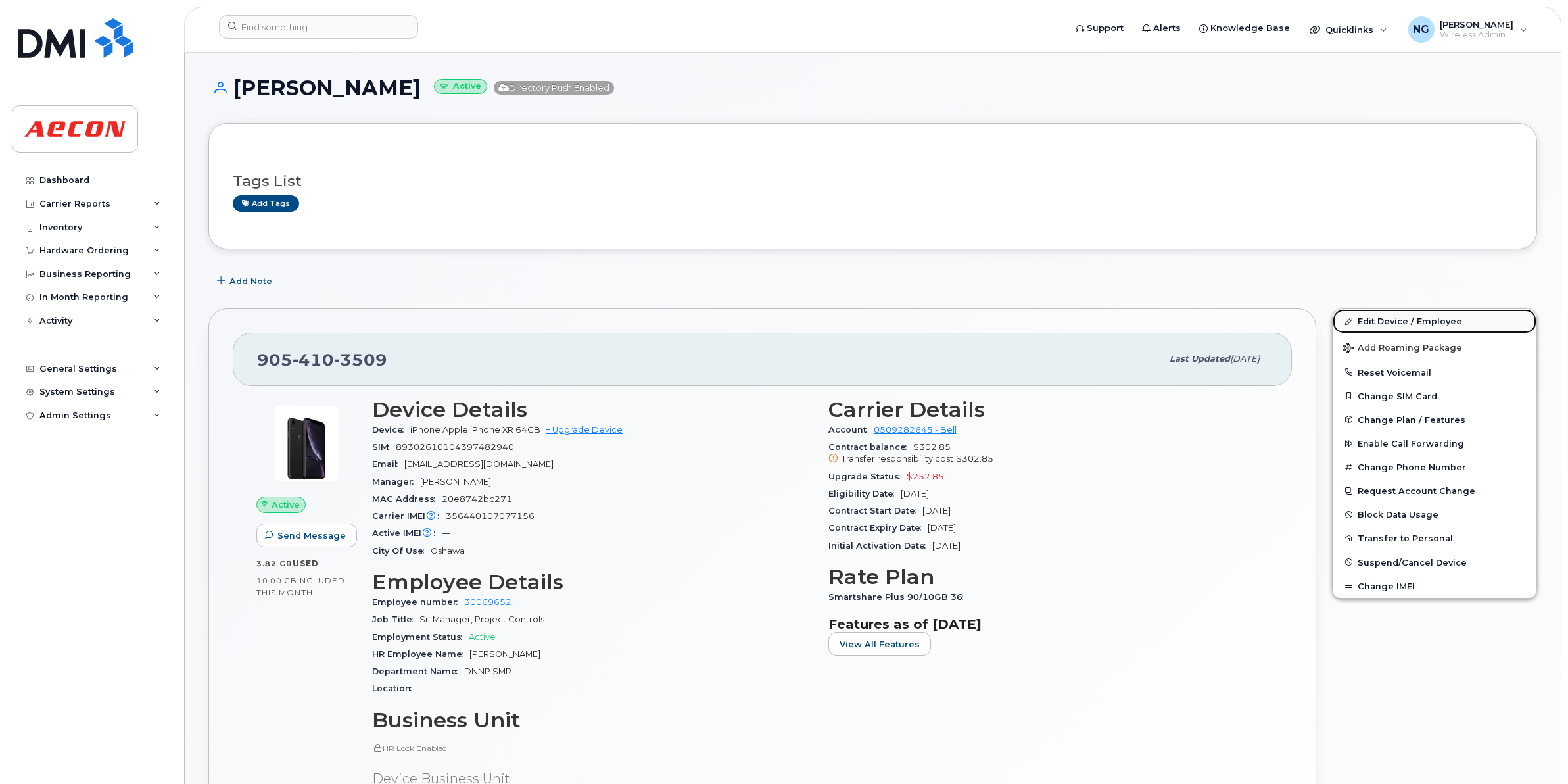
click at [1425, 324] on link "Edit Device / Employee" at bounding box center [1435, 321] width 204 height 24
click at [1424, 317] on link "Edit Device / Employee" at bounding box center [1435, 321] width 204 height 24
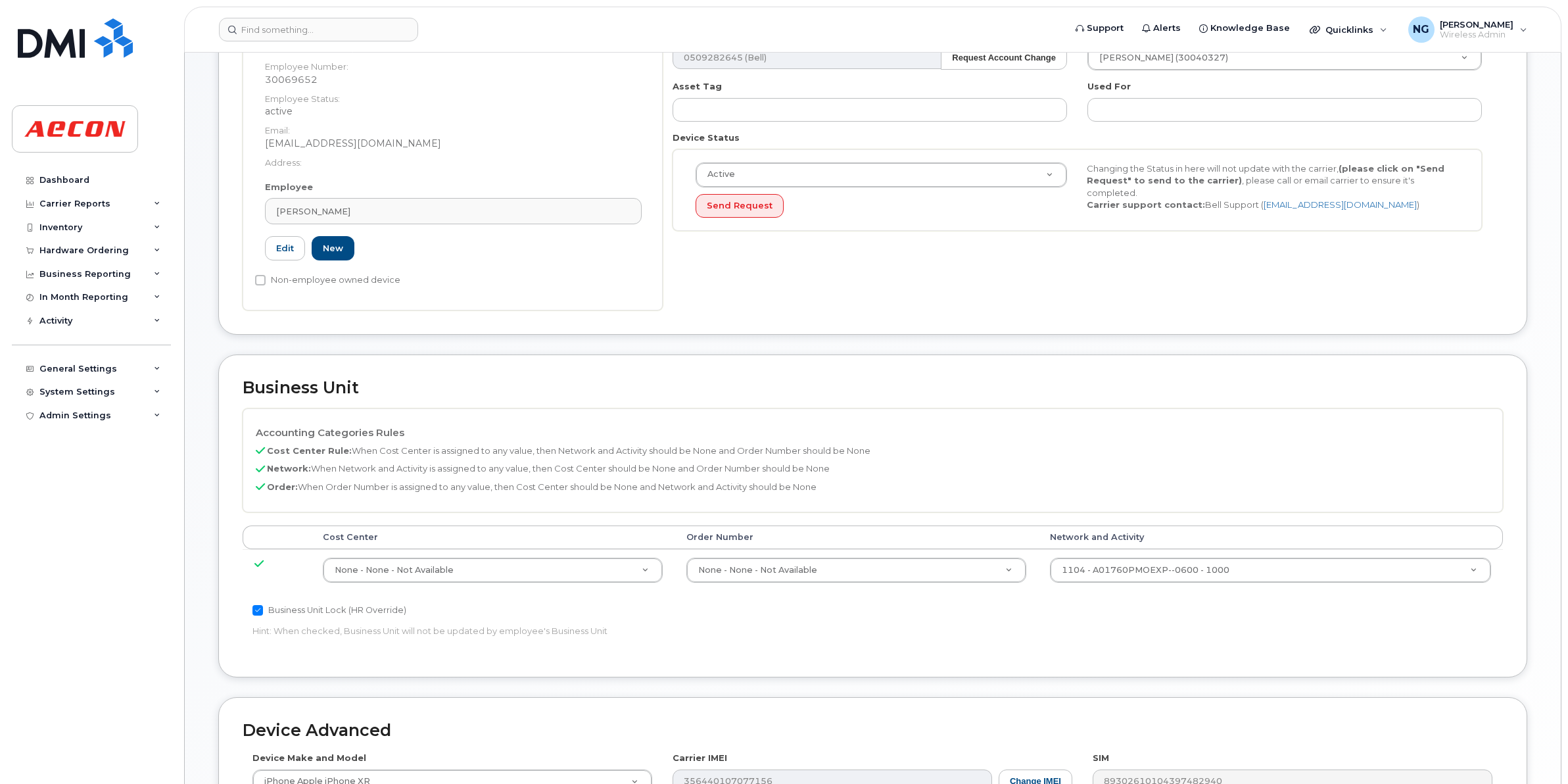
scroll to position [329, 0]
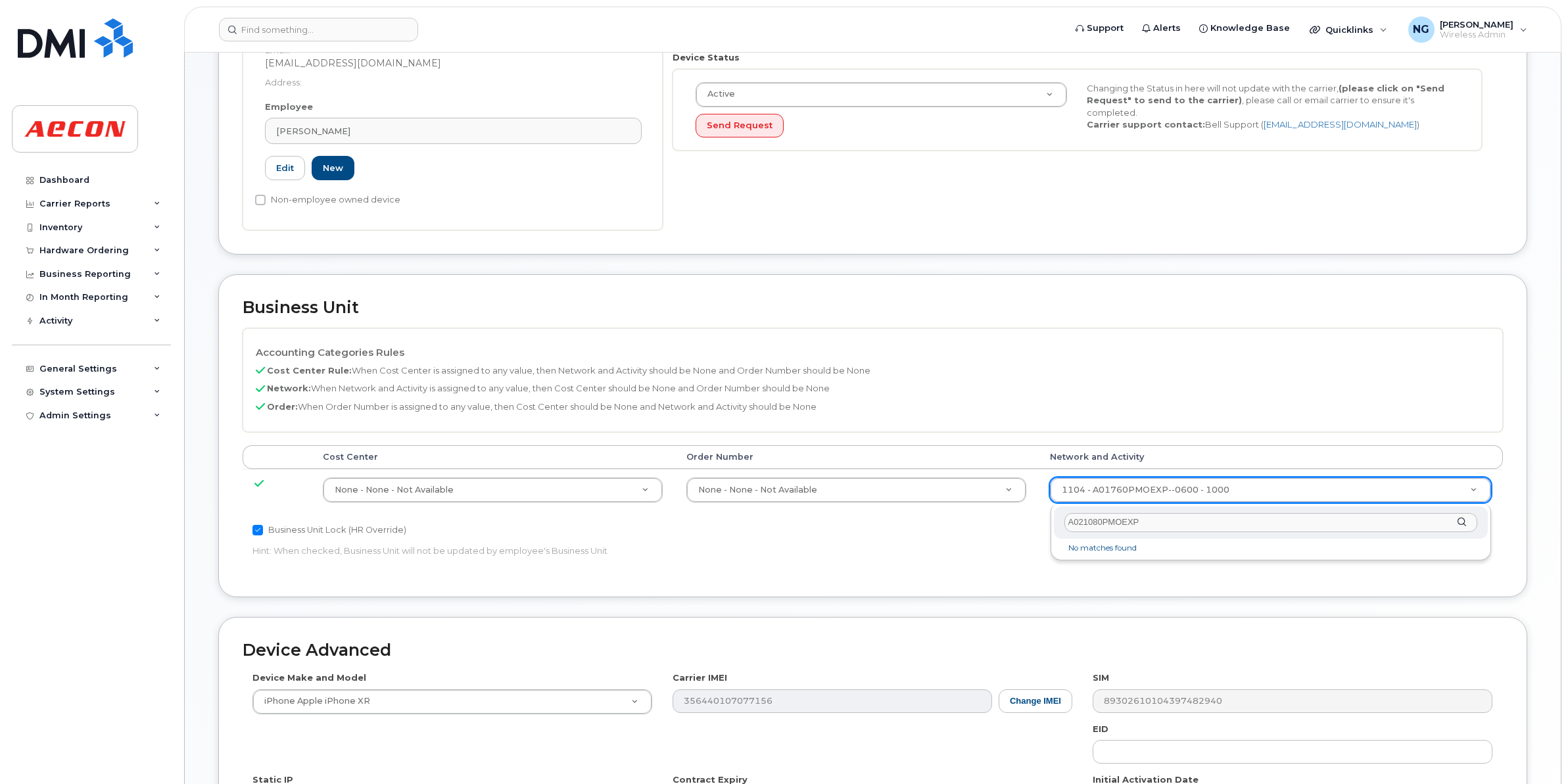
drag, startPoint x: 1176, startPoint y: 524, endPoint x: 949, endPoint y: 527, distance: 227.0
click at [949, 527] on body "Support Alerts Knowledge Base Quicklinks Suspend / Cancel Device Change SIM Car…" at bounding box center [784, 340] width 1568 height 1339
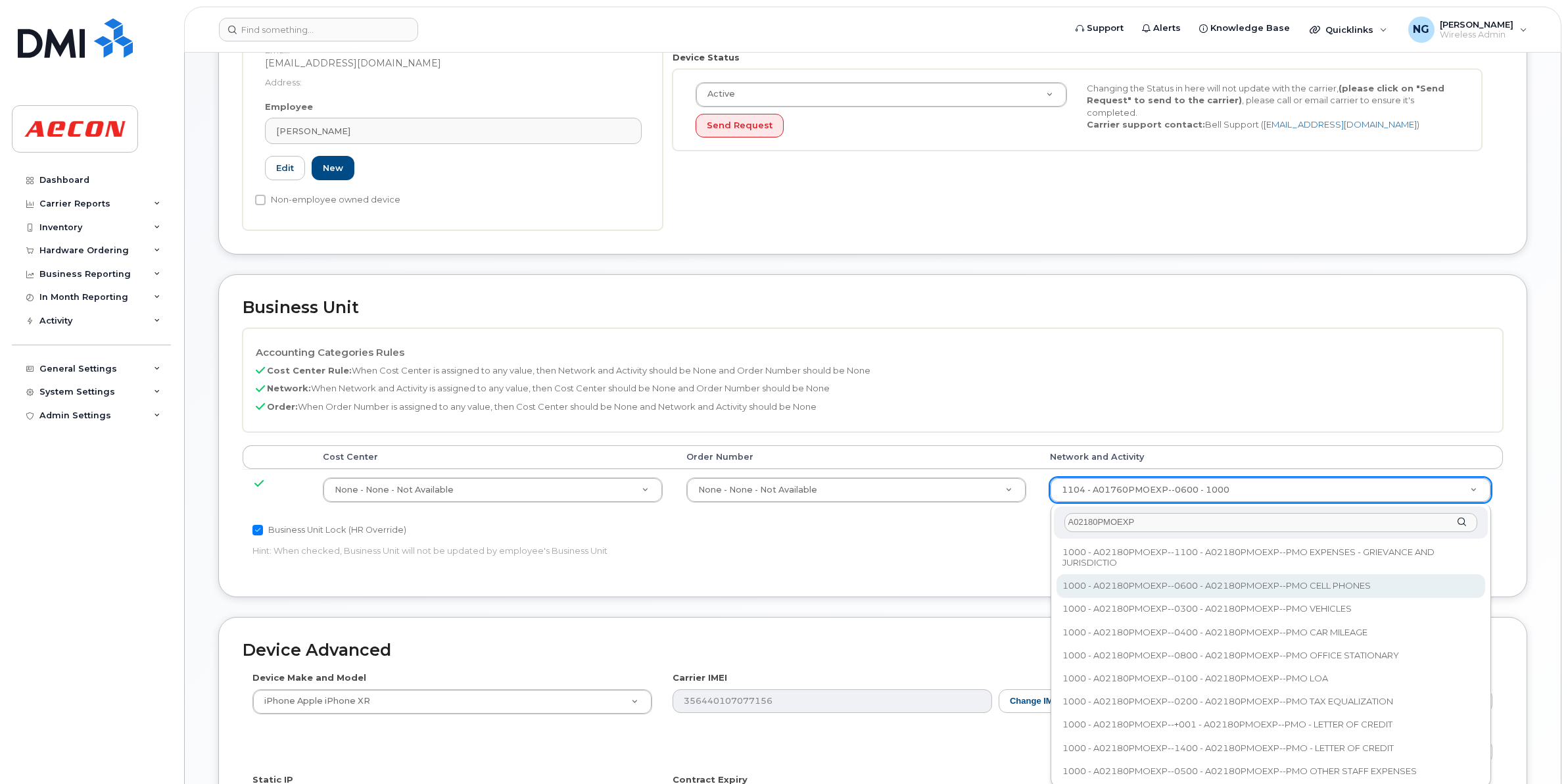
type input "A02180PMOEXP"
type input "35511858"
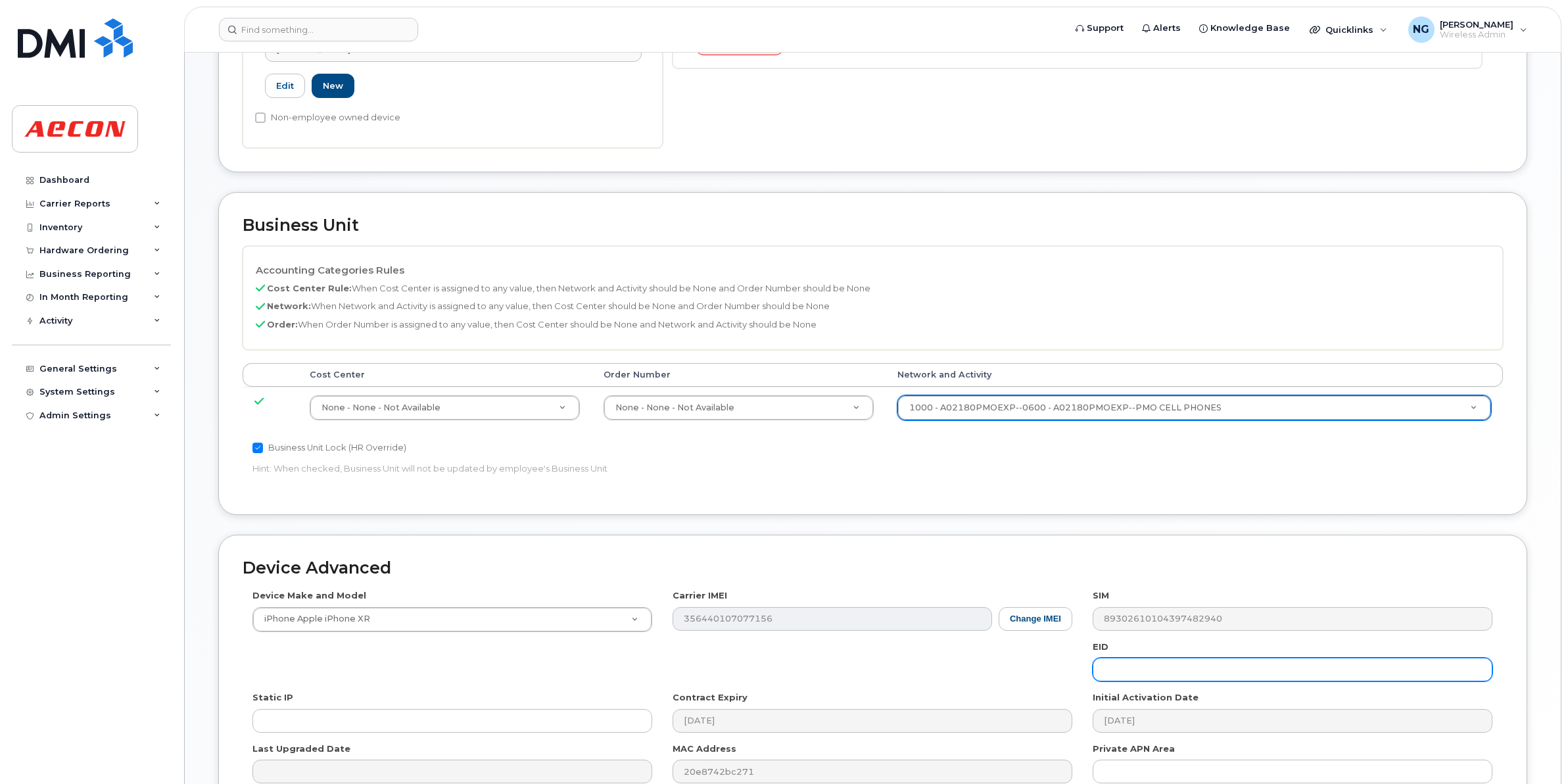
scroll to position [557, 0]
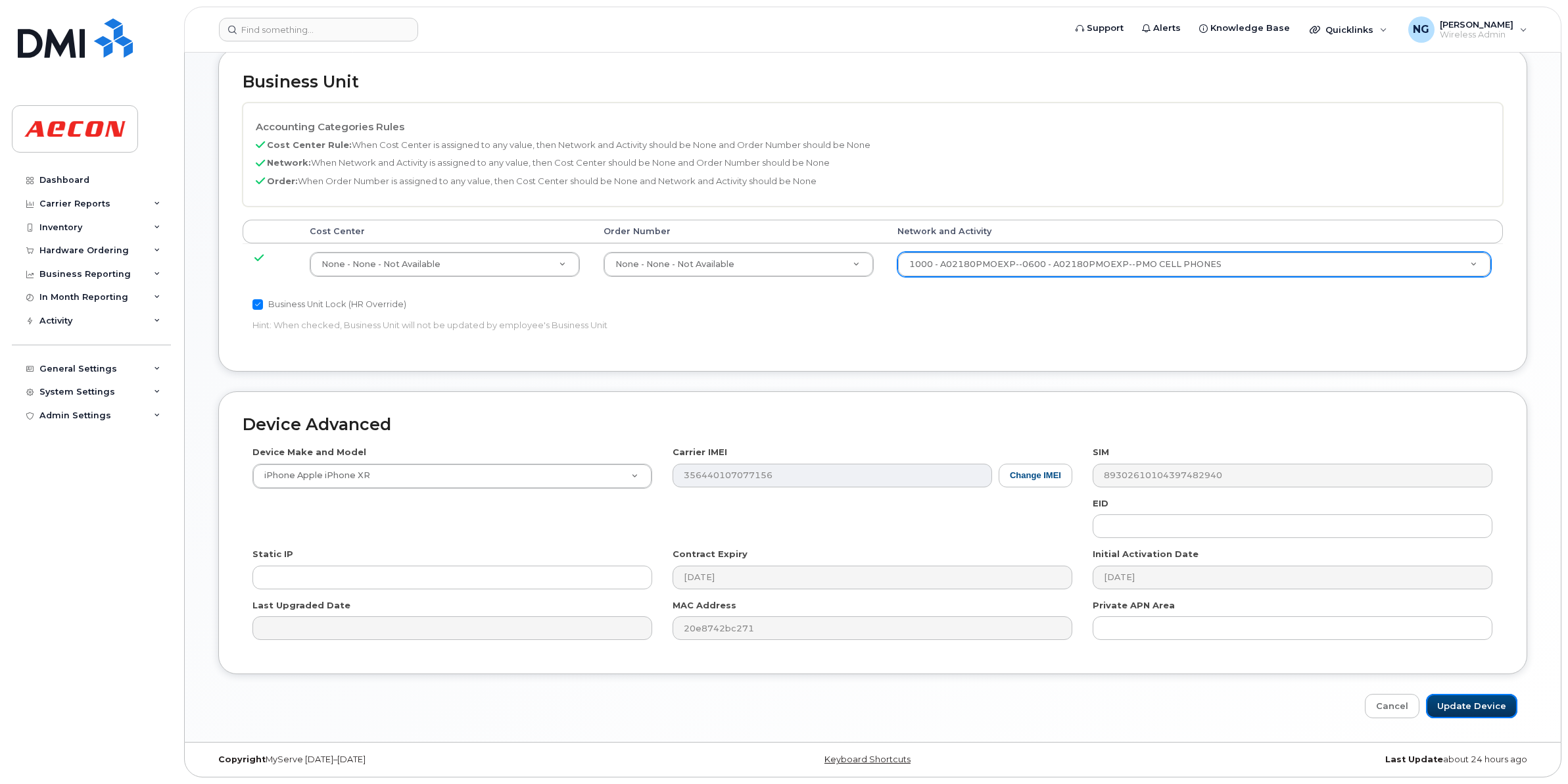
drag, startPoint x: 1491, startPoint y: 708, endPoint x: 1230, endPoint y: 594, distance: 284.8
click at [1491, 708] on input "Update Device" at bounding box center [1471, 706] width 91 height 25
type input "Saving..."
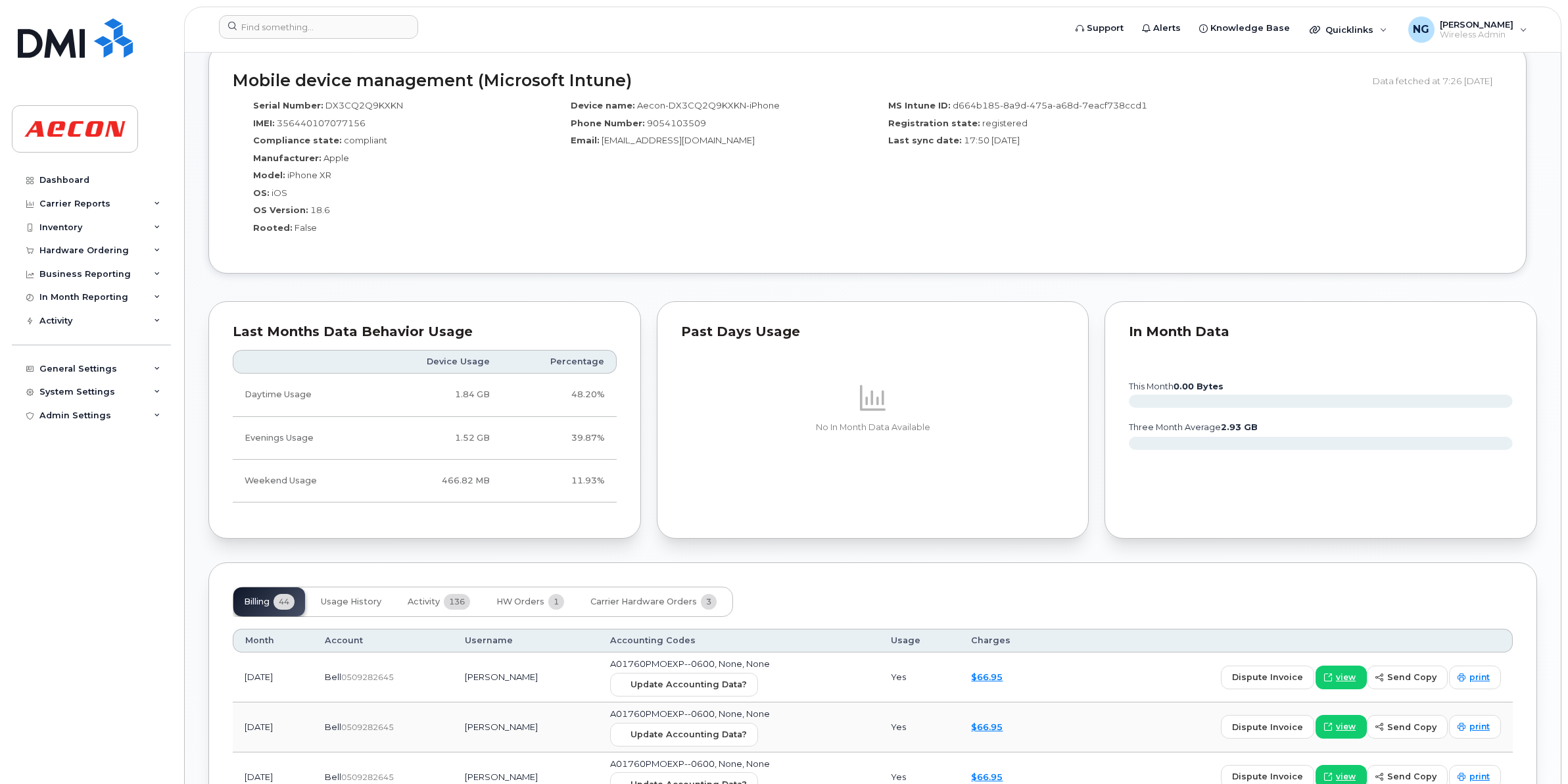
scroll to position [1233, 0]
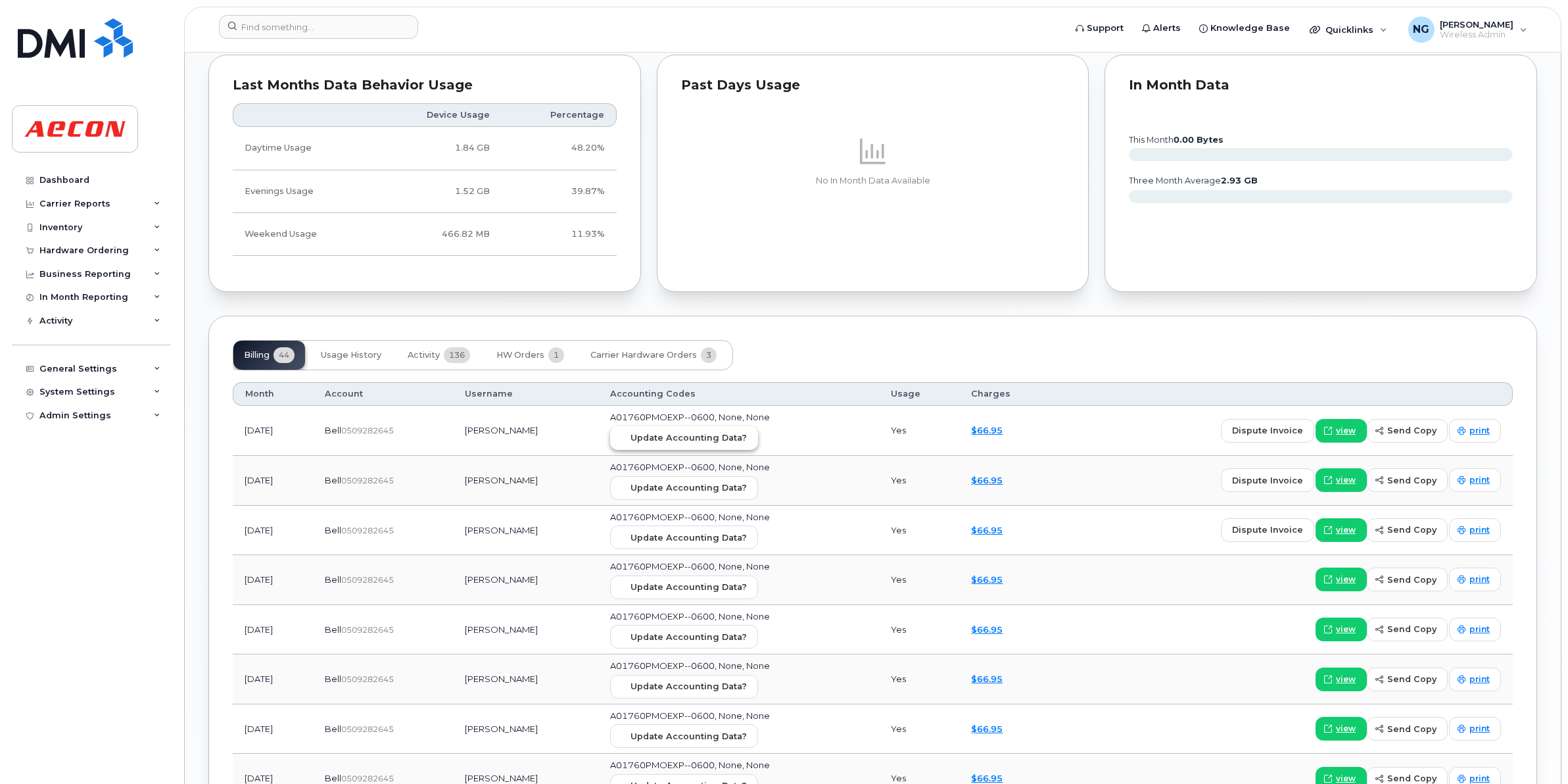
click at [736, 443] on span "Update Accounting Data?" at bounding box center [689, 437] width 117 height 13
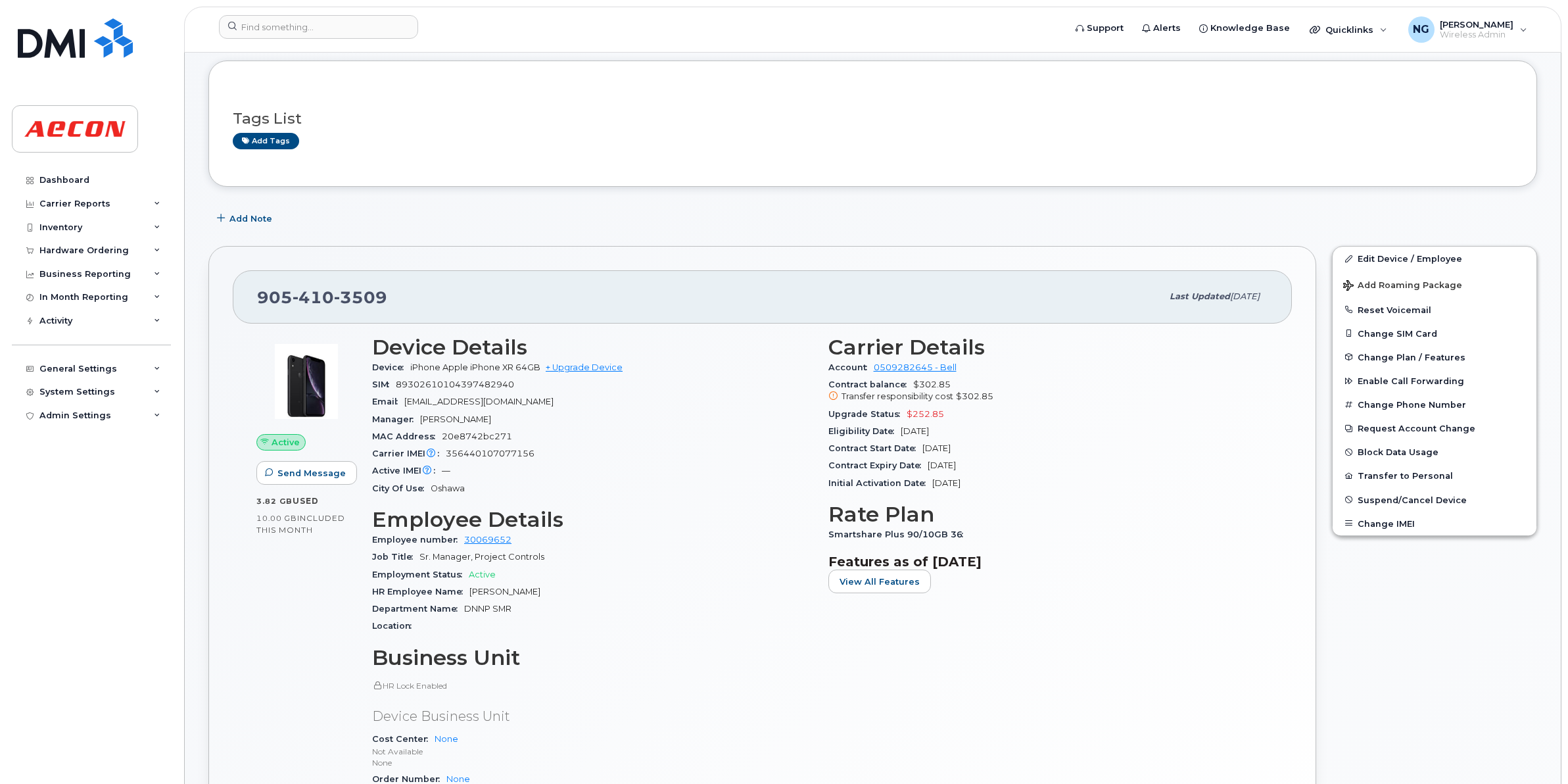
scroll to position [0, 0]
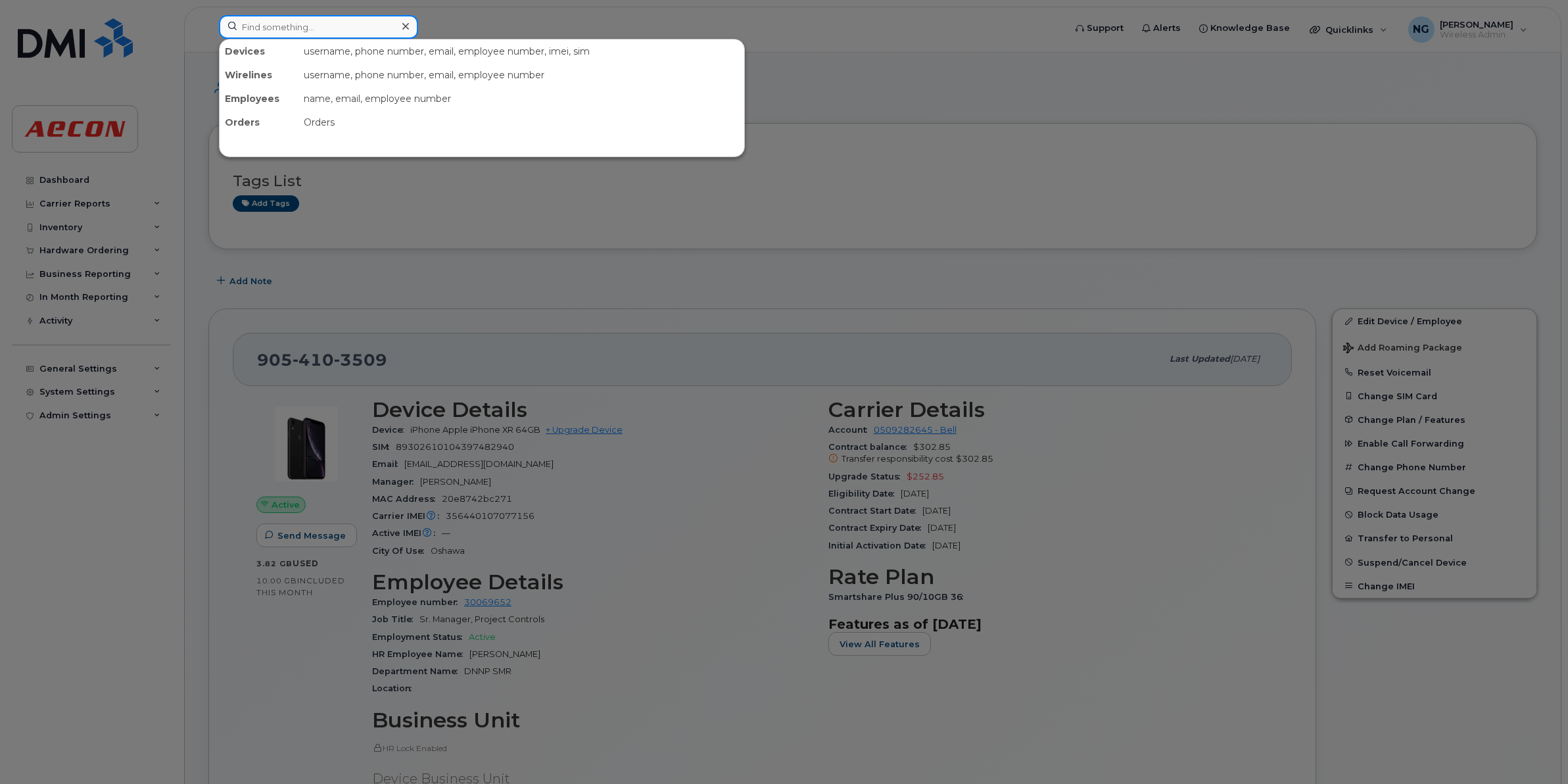
click at [341, 33] on input at bounding box center [319, 27] width 200 height 24
paste input "289-685-2976"
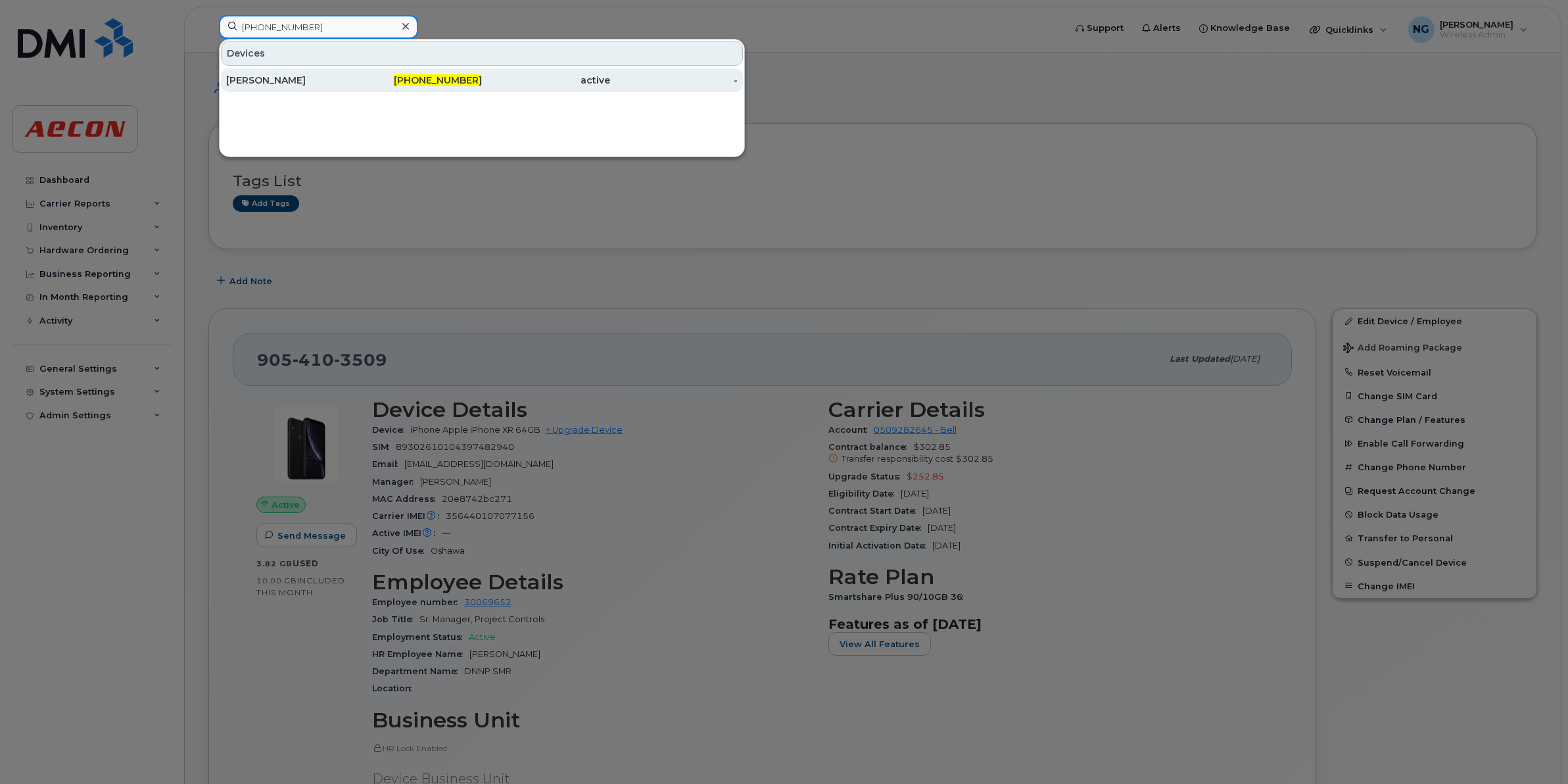
type input "289-685-2976"
click at [431, 77] on span "289-685-2976" at bounding box center [438, 80] width 88 height 12
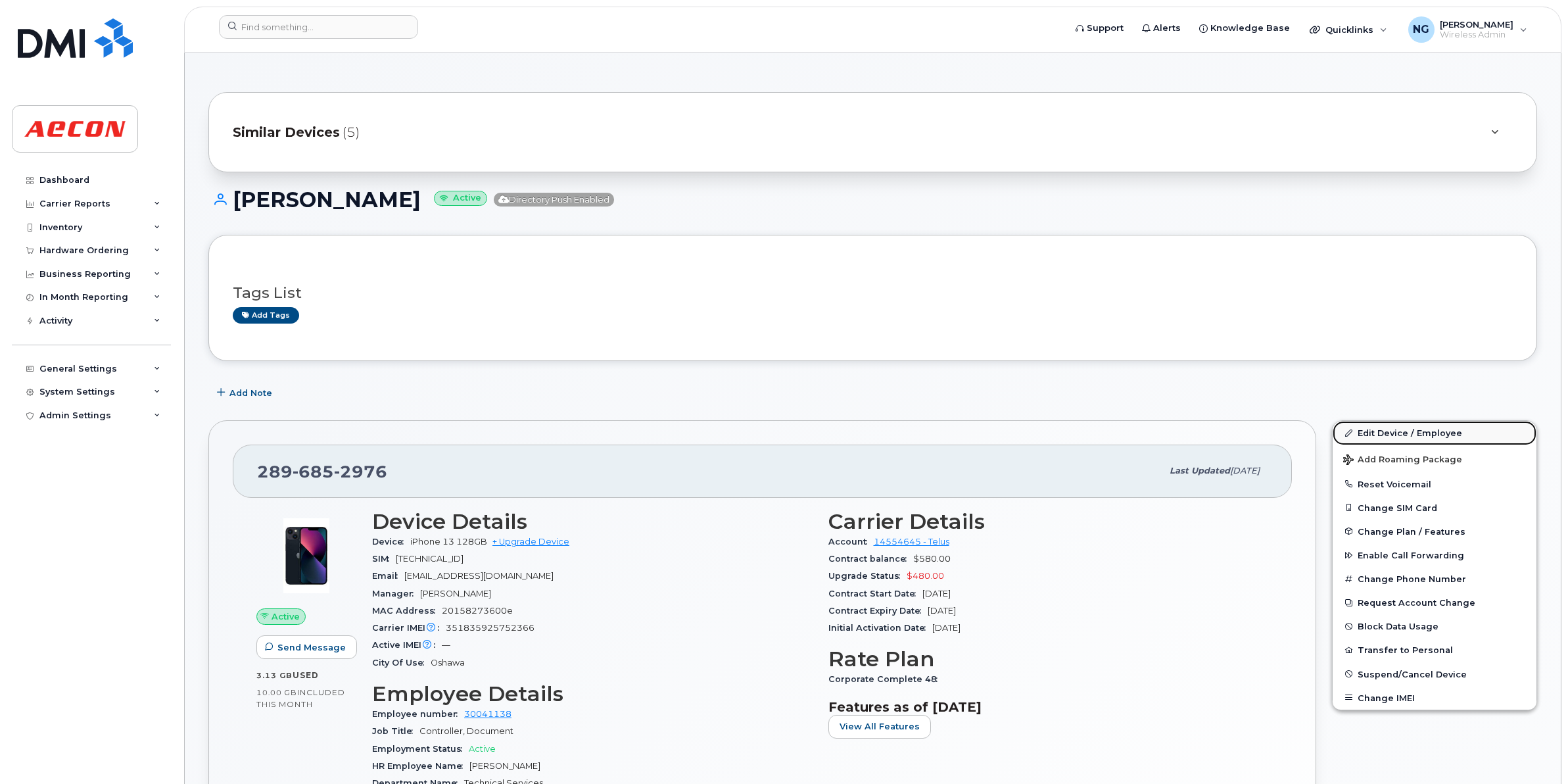
click at [1437, 427] on link "Edit Device / Employee" at bounding box center [1435, 433] width 204 height 24
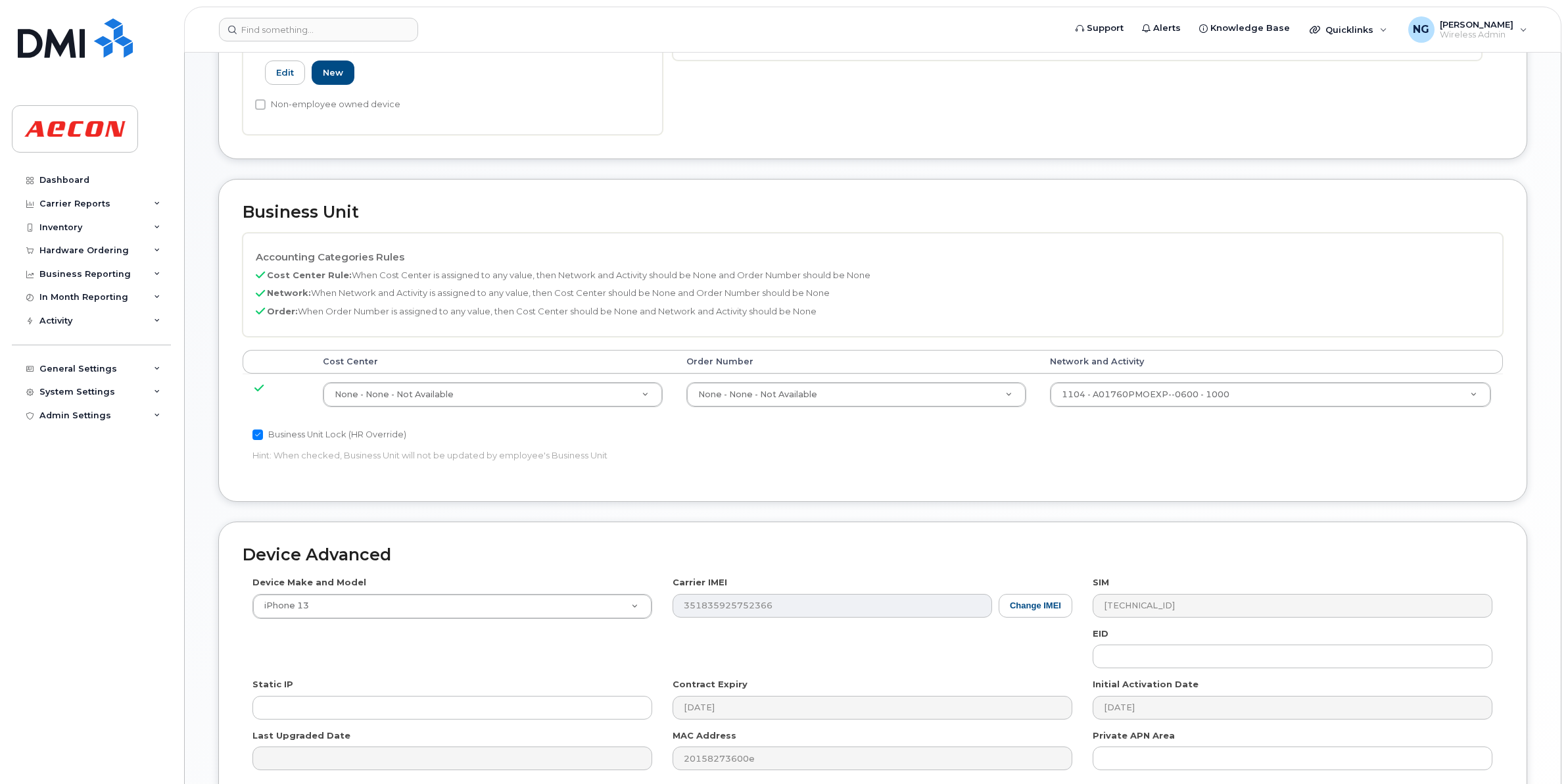
scroll to position [557, 0]
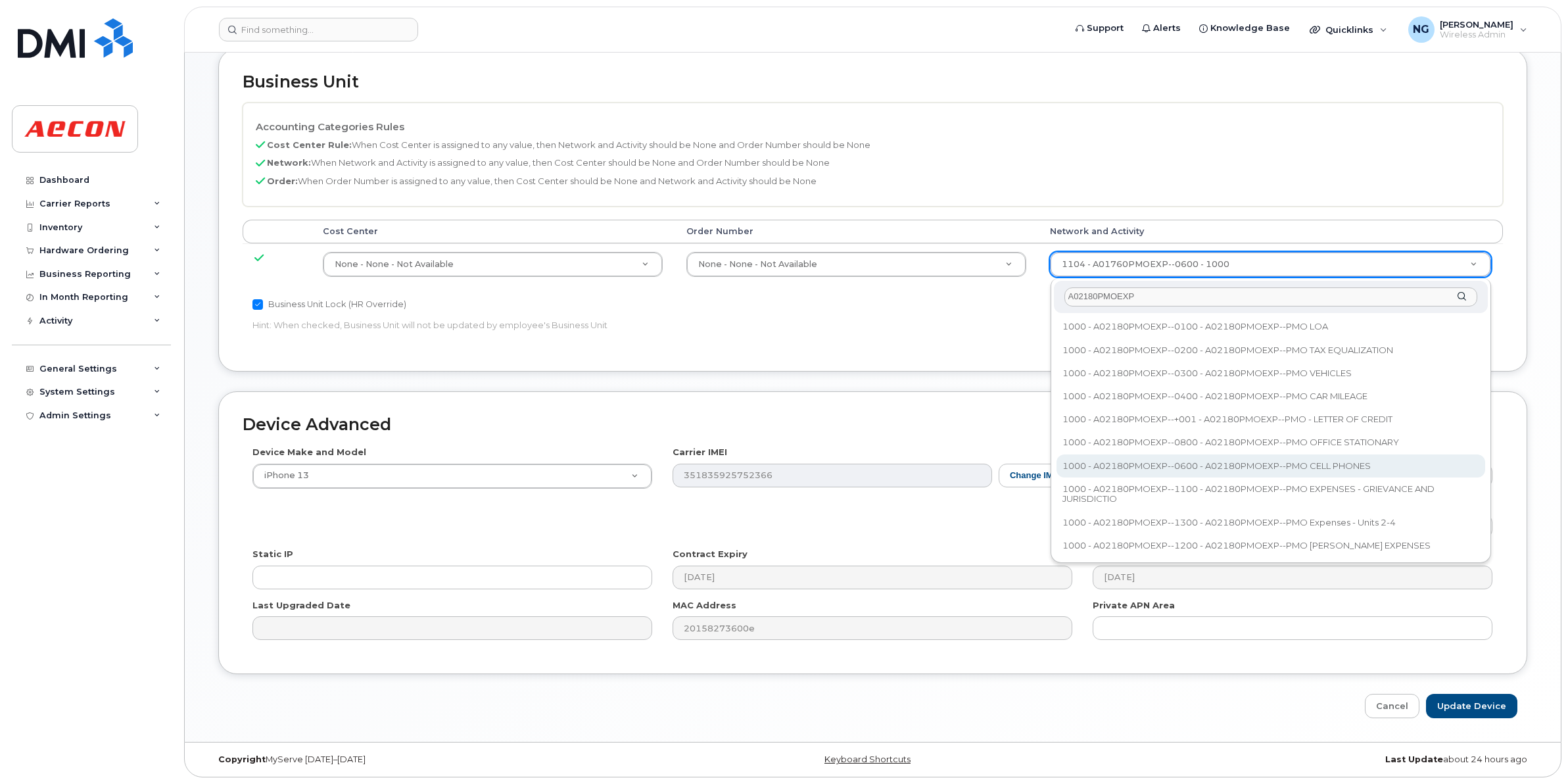
type input "A02180PMOEXP"
type input "35511858"
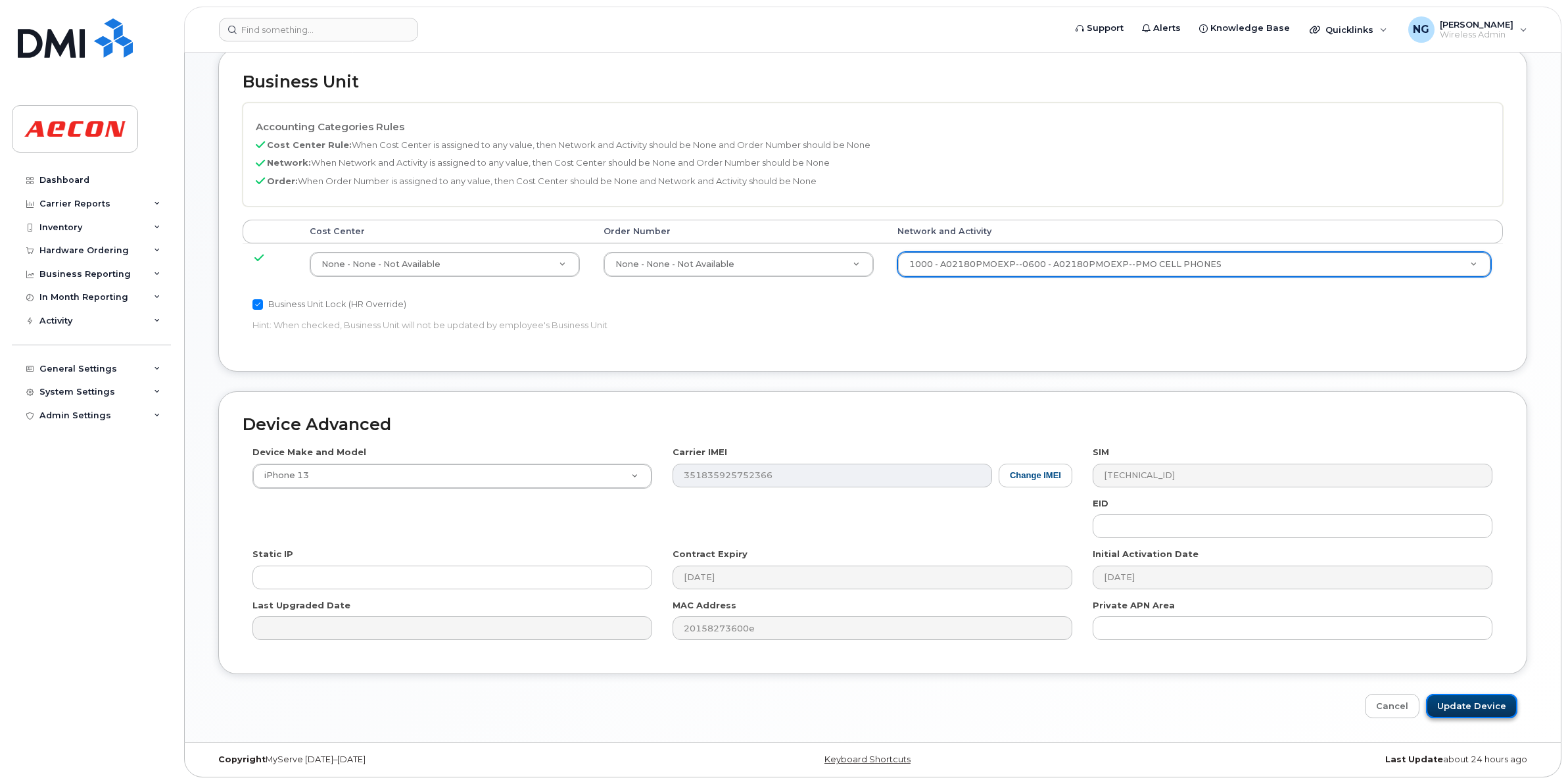
click at [1476, 707] on input "Update Device" at bounding box center [1471, 706] width 91 height 25
type input "Saving..."
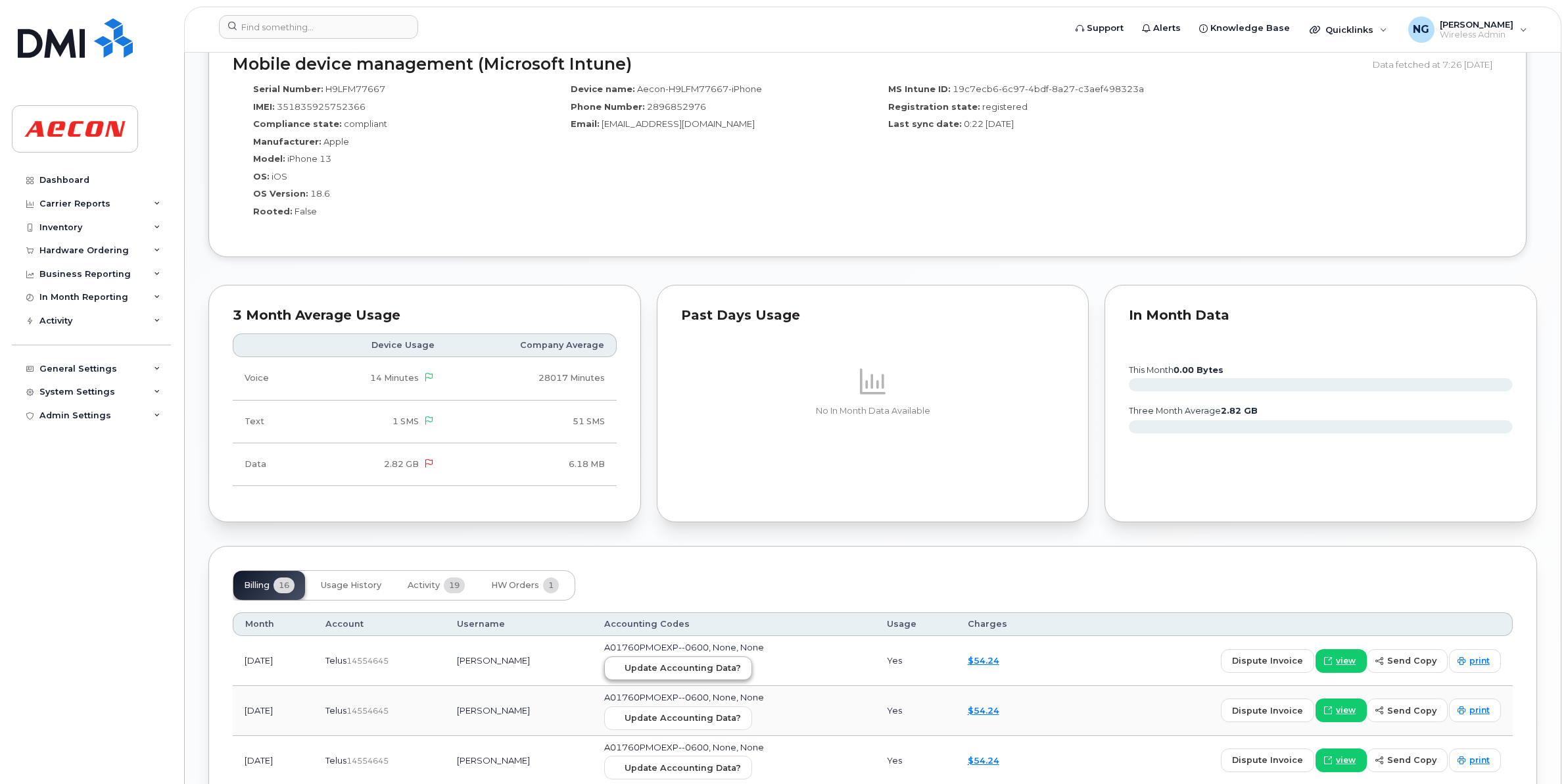
scroll to position [1233, 0]
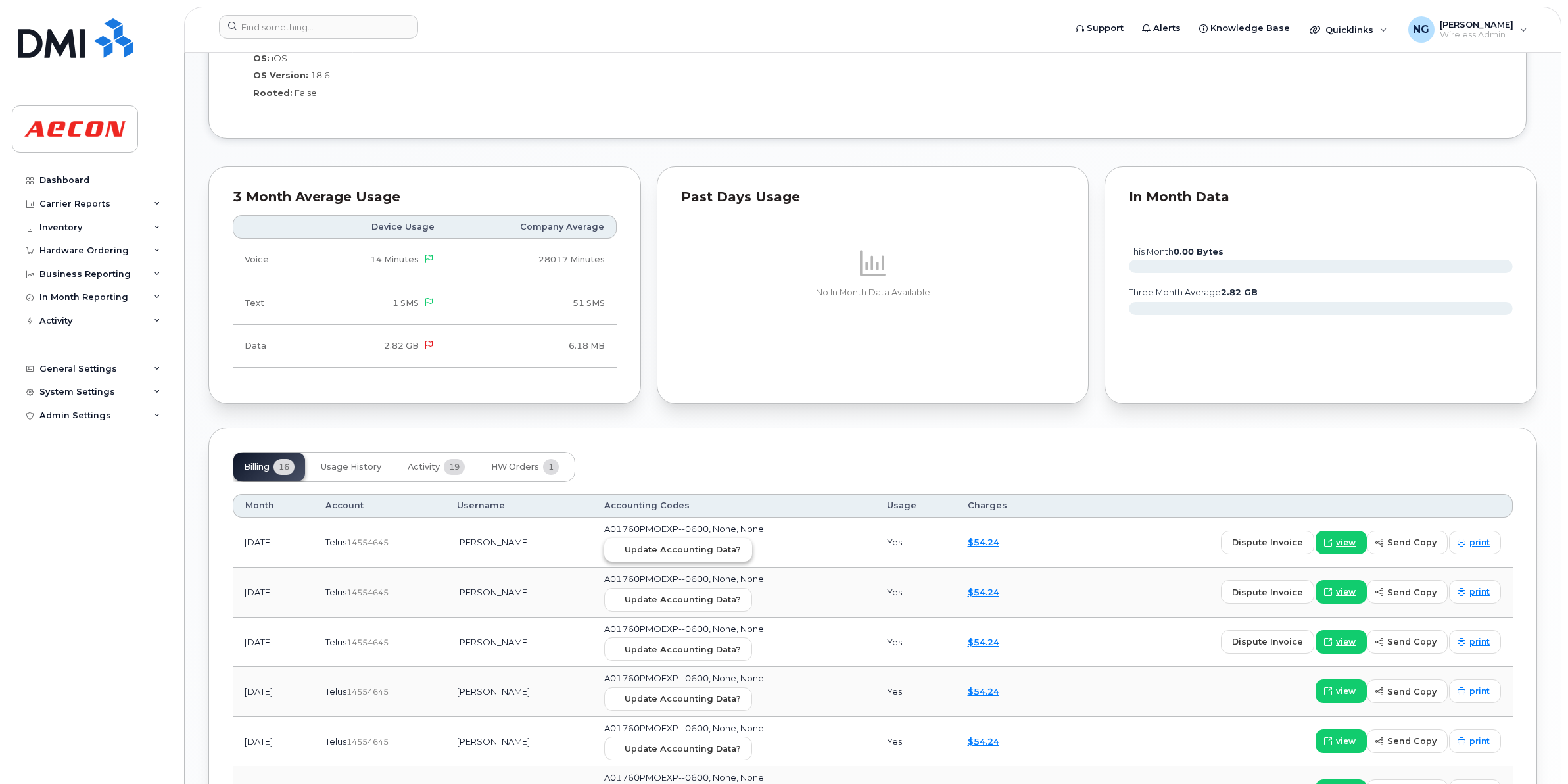
click at [695, 548] on span "Update Accounting Data?" at bounding box center [683, 550] width 117 height 13
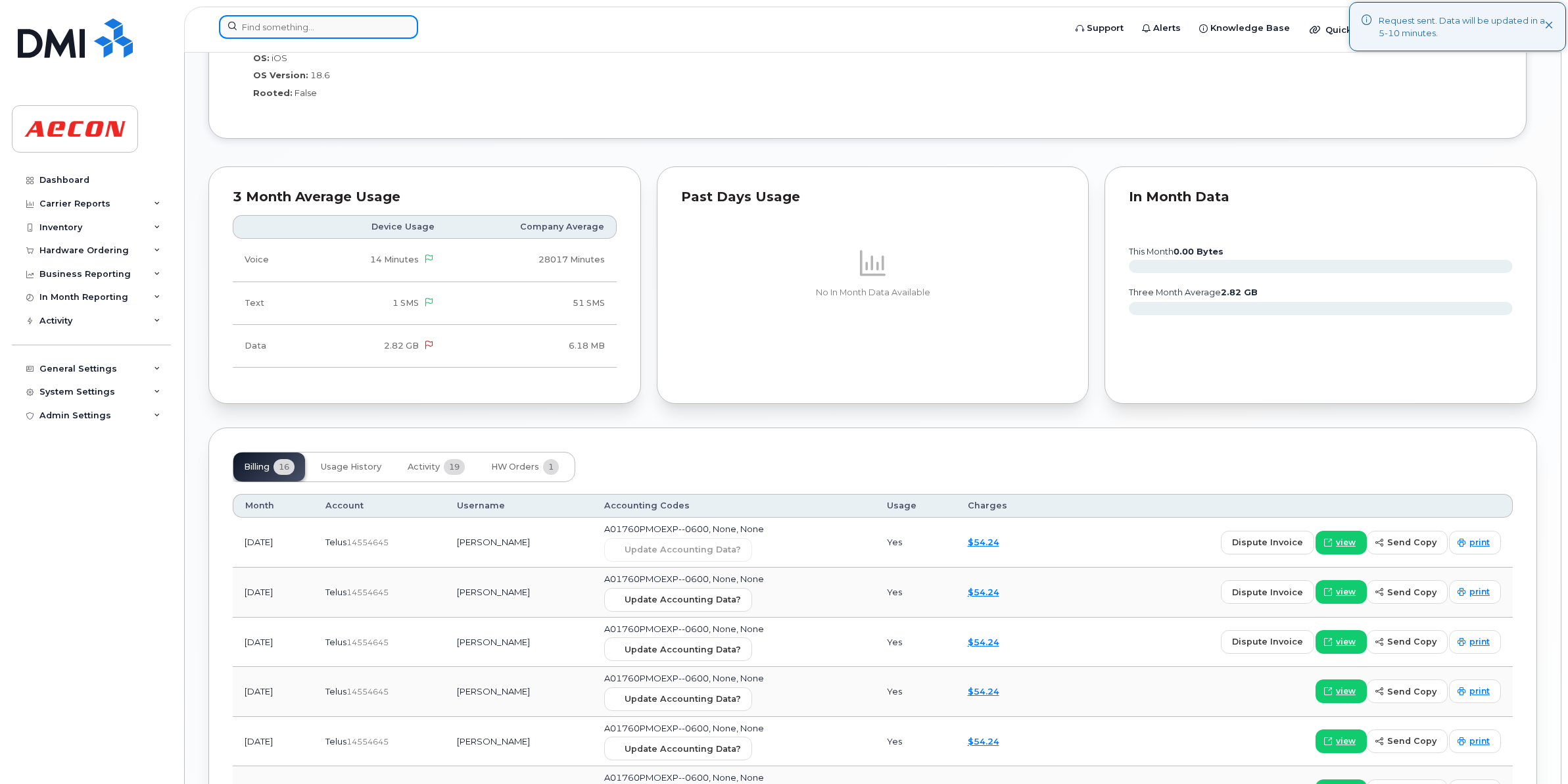
drag, startPoint x: 357, startPoint y: 20, endPoint x: 345, endPoint y: 23, distance: 12.4
click at [357, 20] on input at bounding box center [319, 27] width 200 height 24
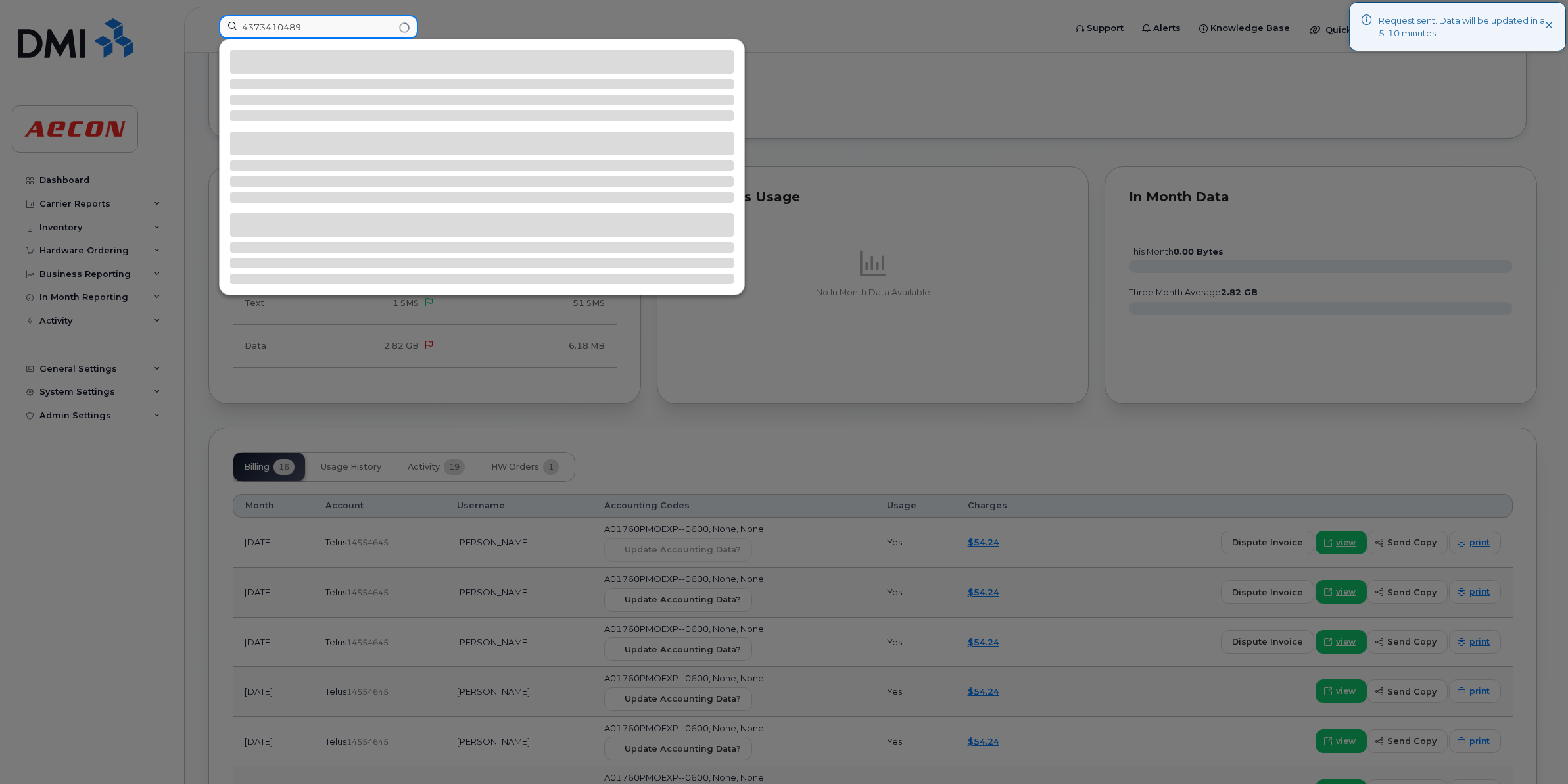
type input "4373410489"
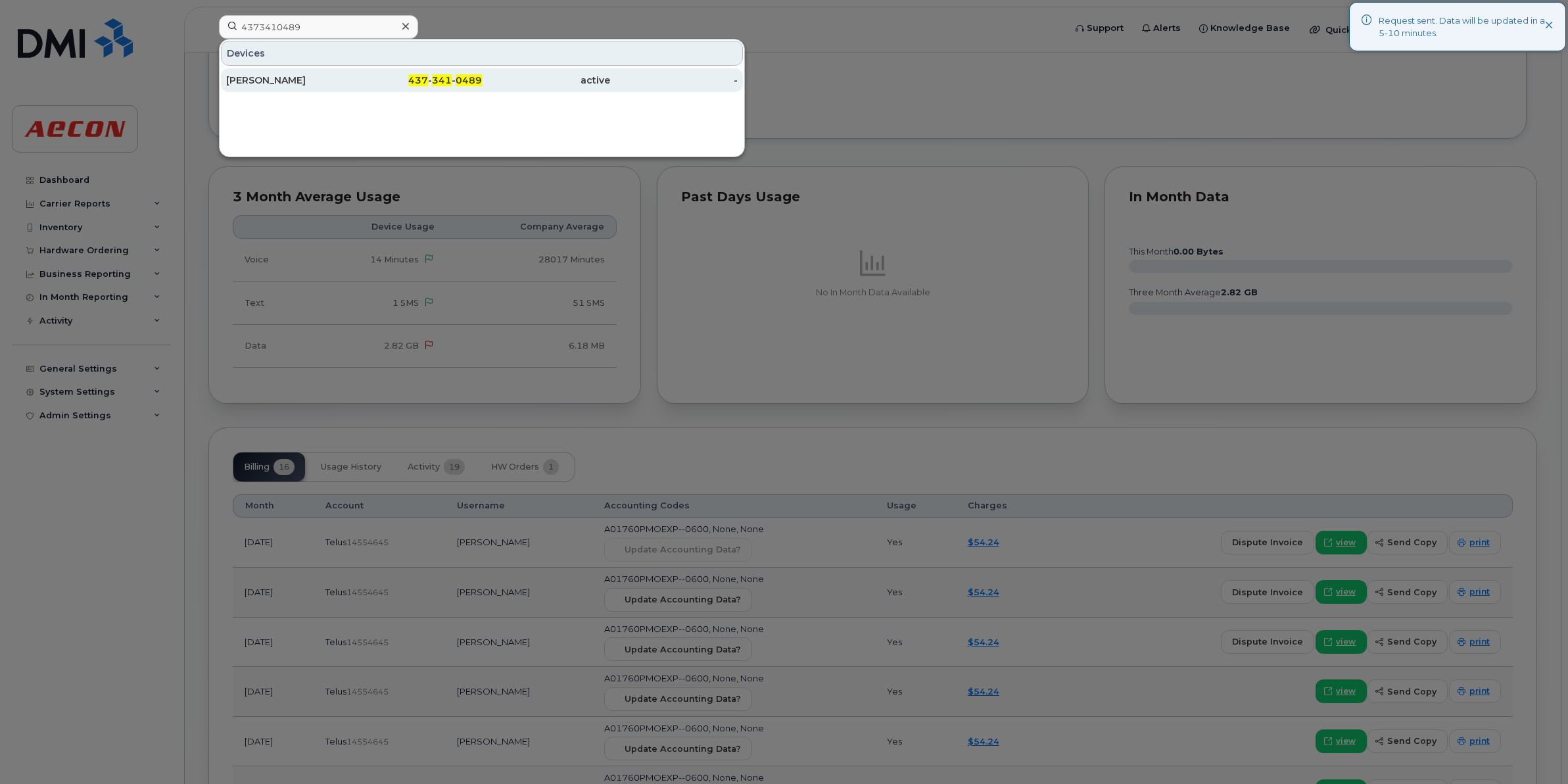
click at [454, 81] on div "437 - 341 - 0489" at bounding box center [419, 80] width 128 height 13
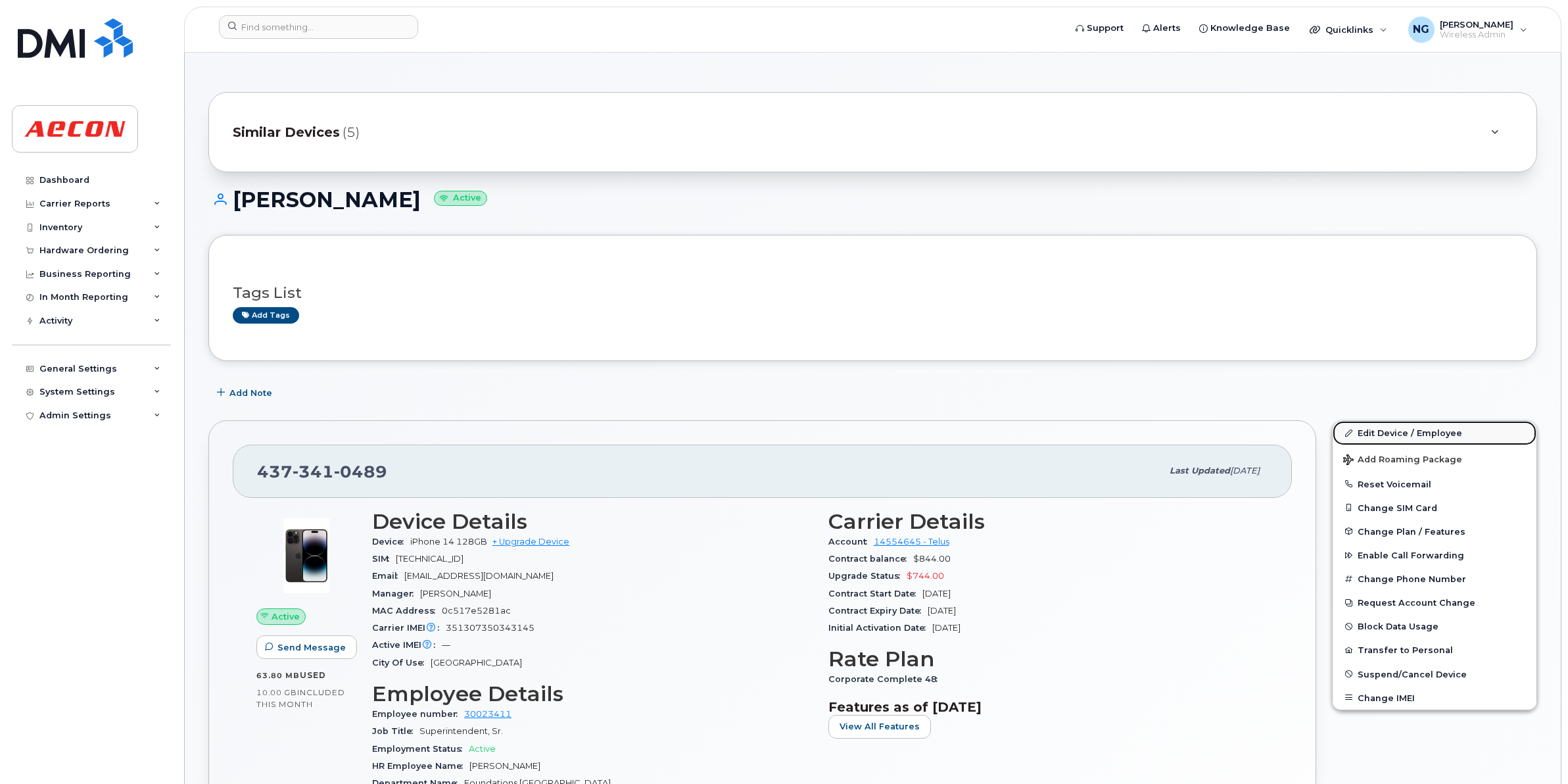
click at [1408, 424] on link "Edit Device / Employee" at bounding box center [1435, 433] width 204 height 24
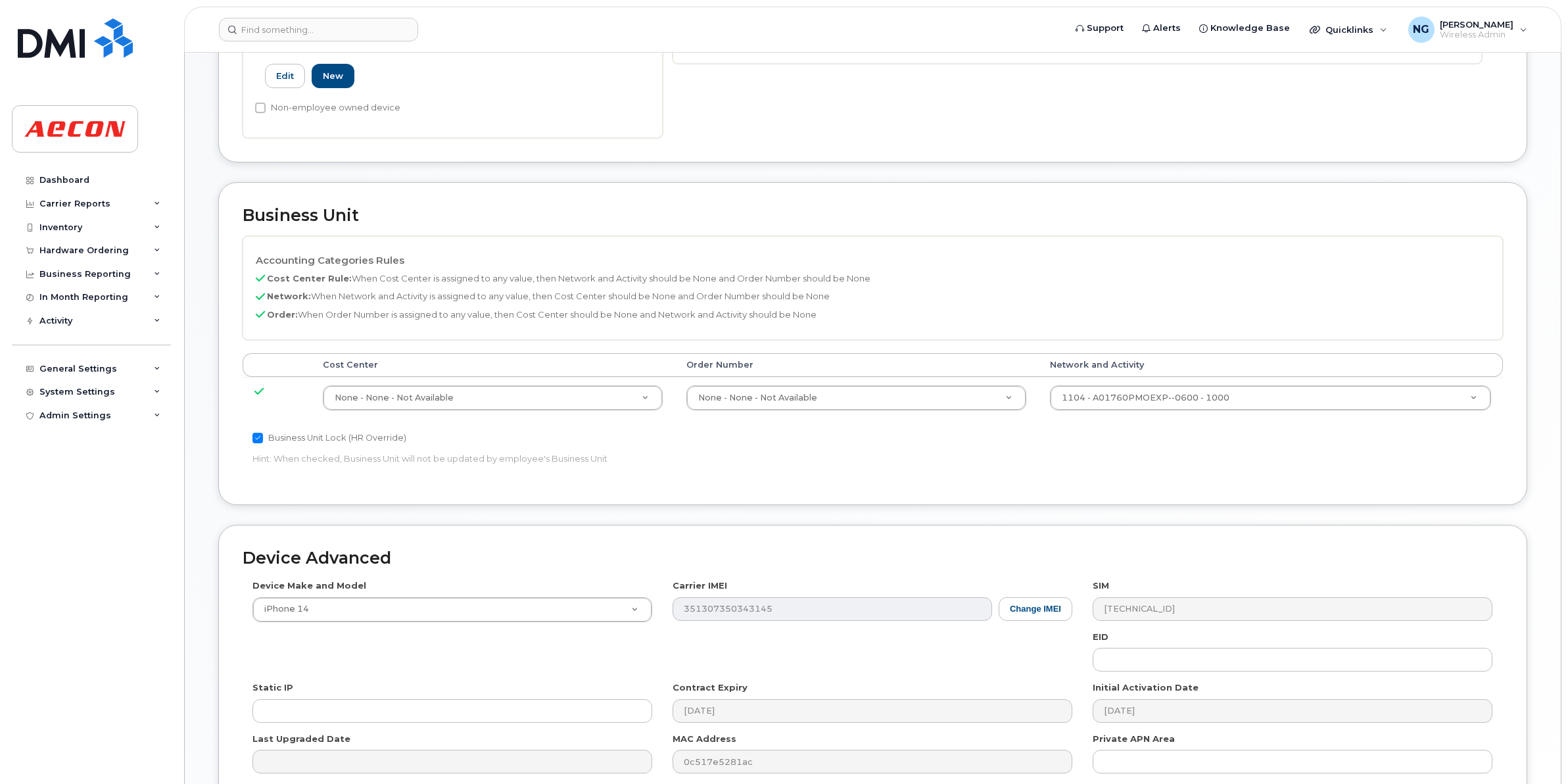
scroll to position [557, 0]
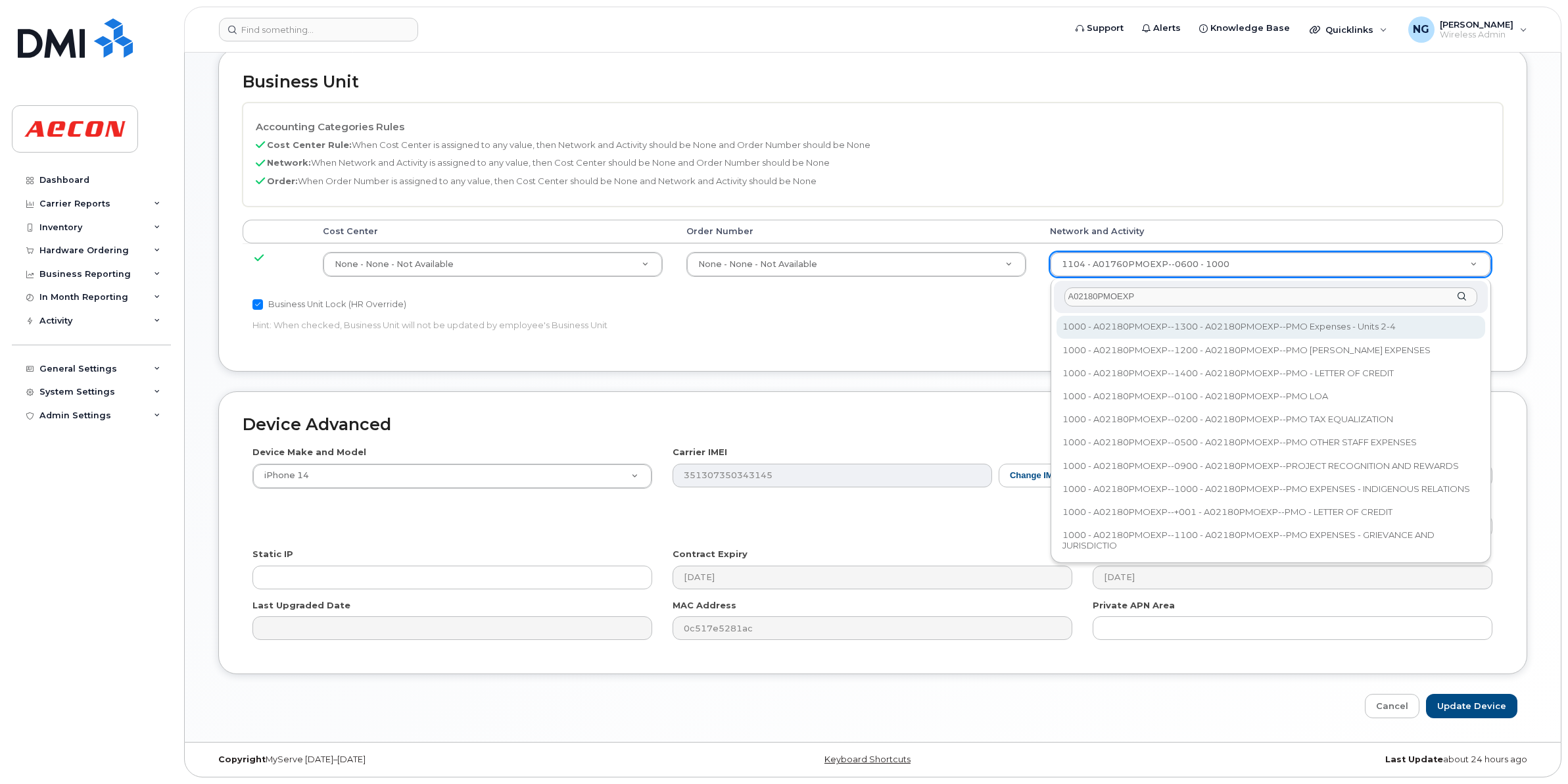
click at [1159, 281] on div "A02180PMOEXP" at bounding box center [1270, 297] width 434 height 33
click at [1197, 284] on div "A02180PMOEXP" at bounding box center [1270, 297] width 434 height 33
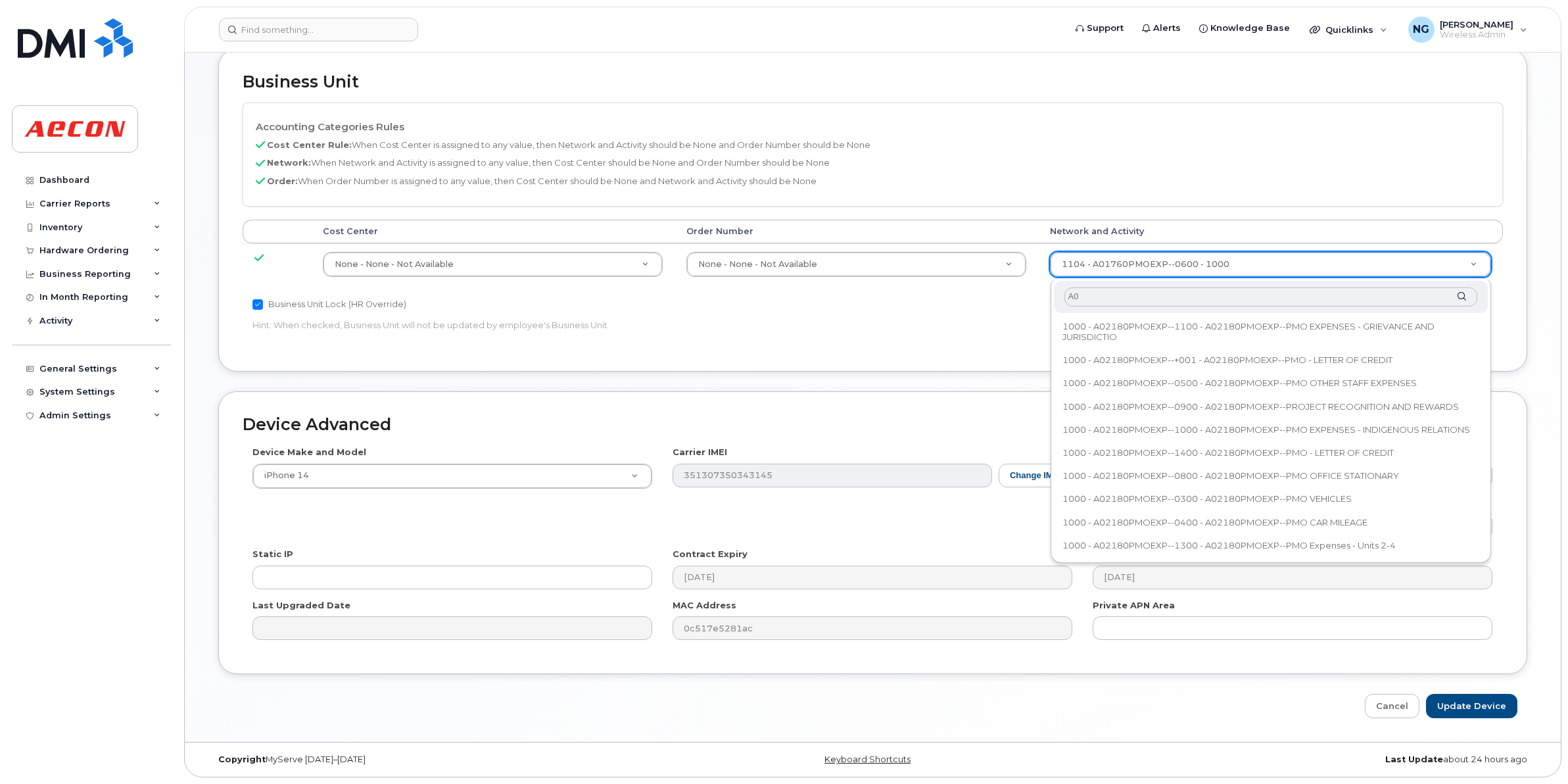
type input "A"
type input "A02180PMOEX"
type input "35511858"
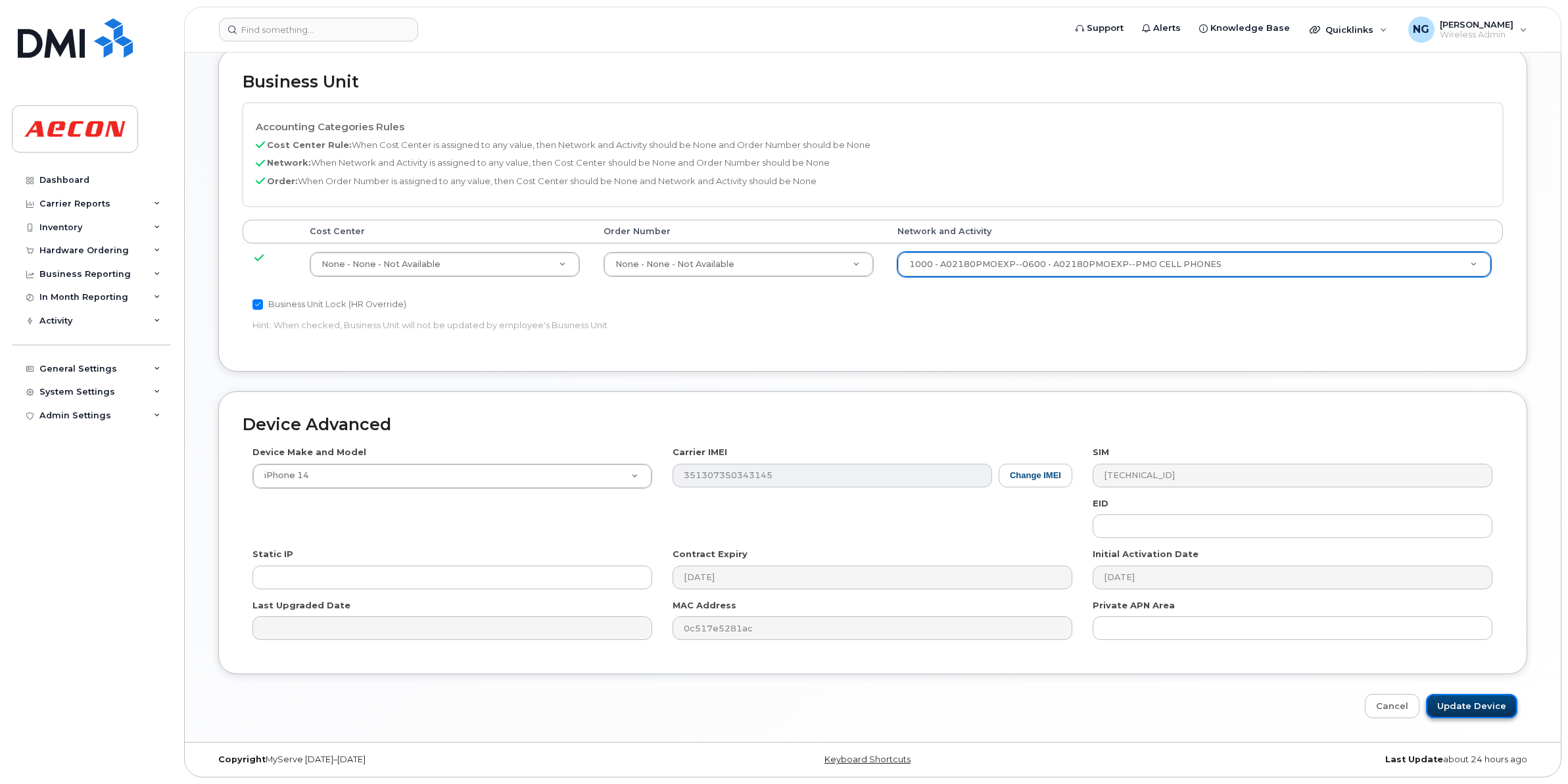
click at [1473, 705] on input "Update Device" at bounding box center [1471, 706] width 91 height 25
type input "Saving..."
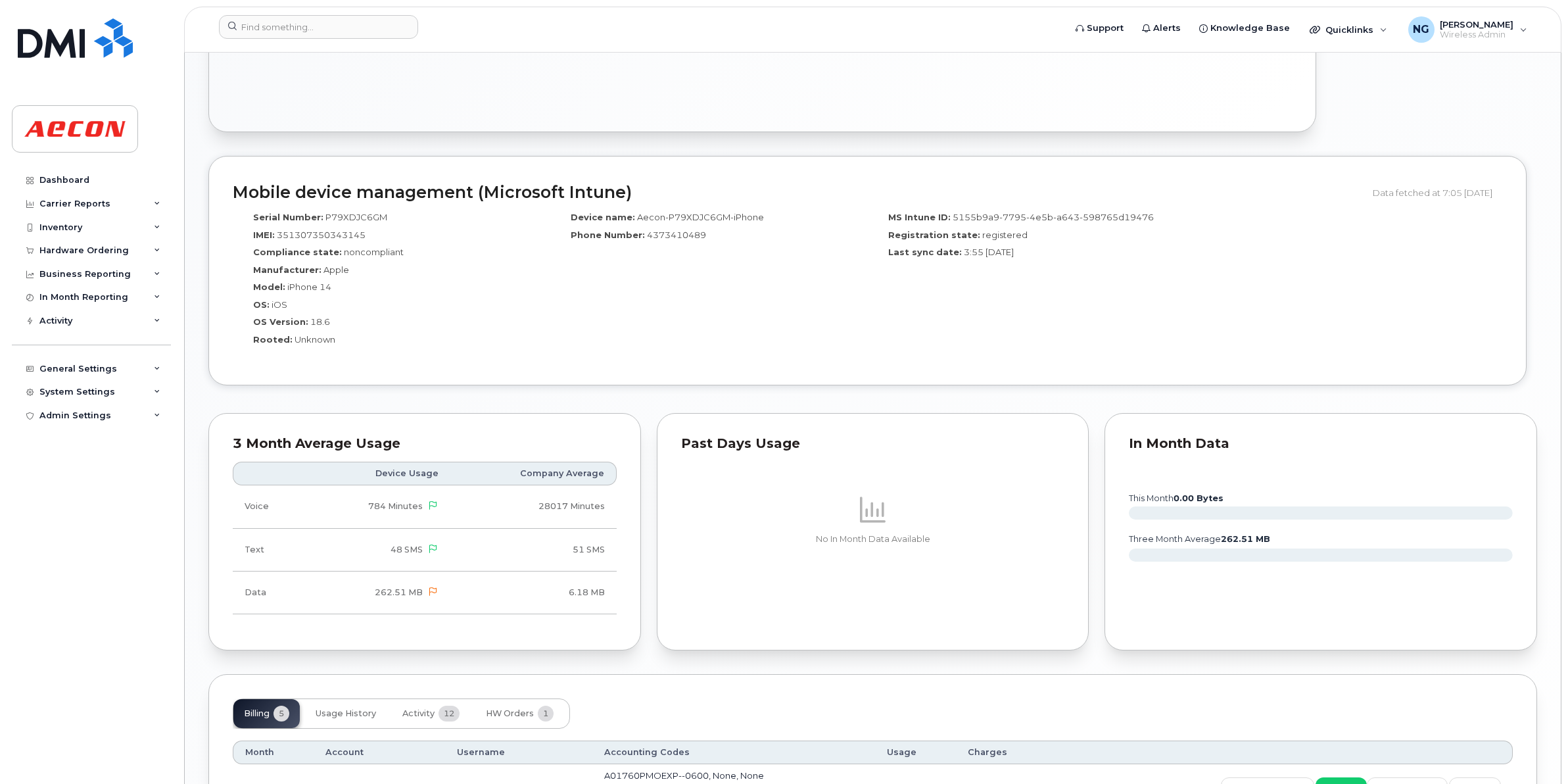
scroll to position [1323, 0]
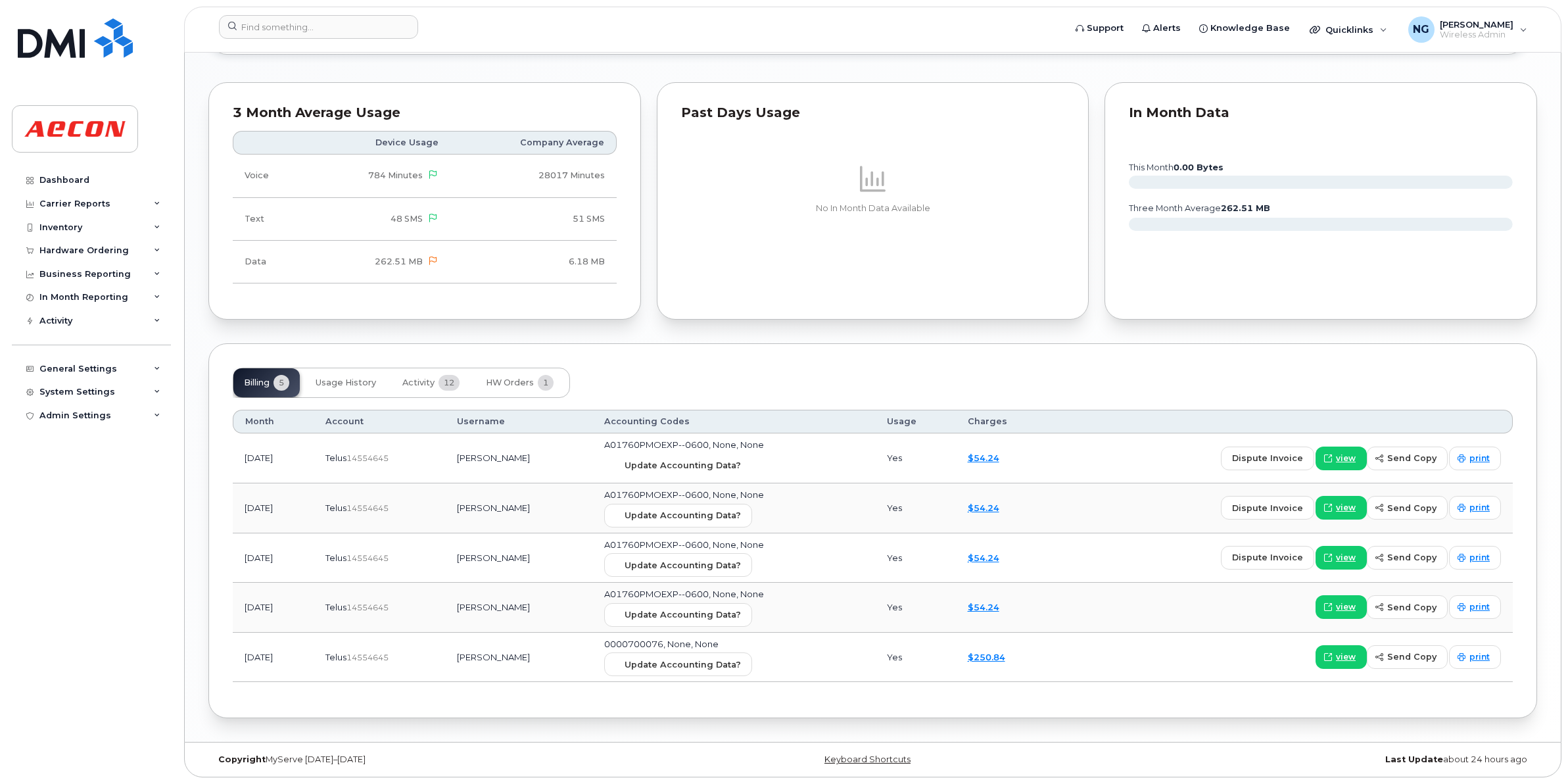
drag, startPoint x: 695, startPoint y: 466, endPoint x: 872, endPoint y: 83, distance: 421.9
click at [696, 465] on span "Update Accounting Data?" at bounding box center [683, 465] width 117 height 13
click at [930, 310] on div "Past Days Usage No In Month Data Available" at bounding box center [873, 201] width 433 height 238
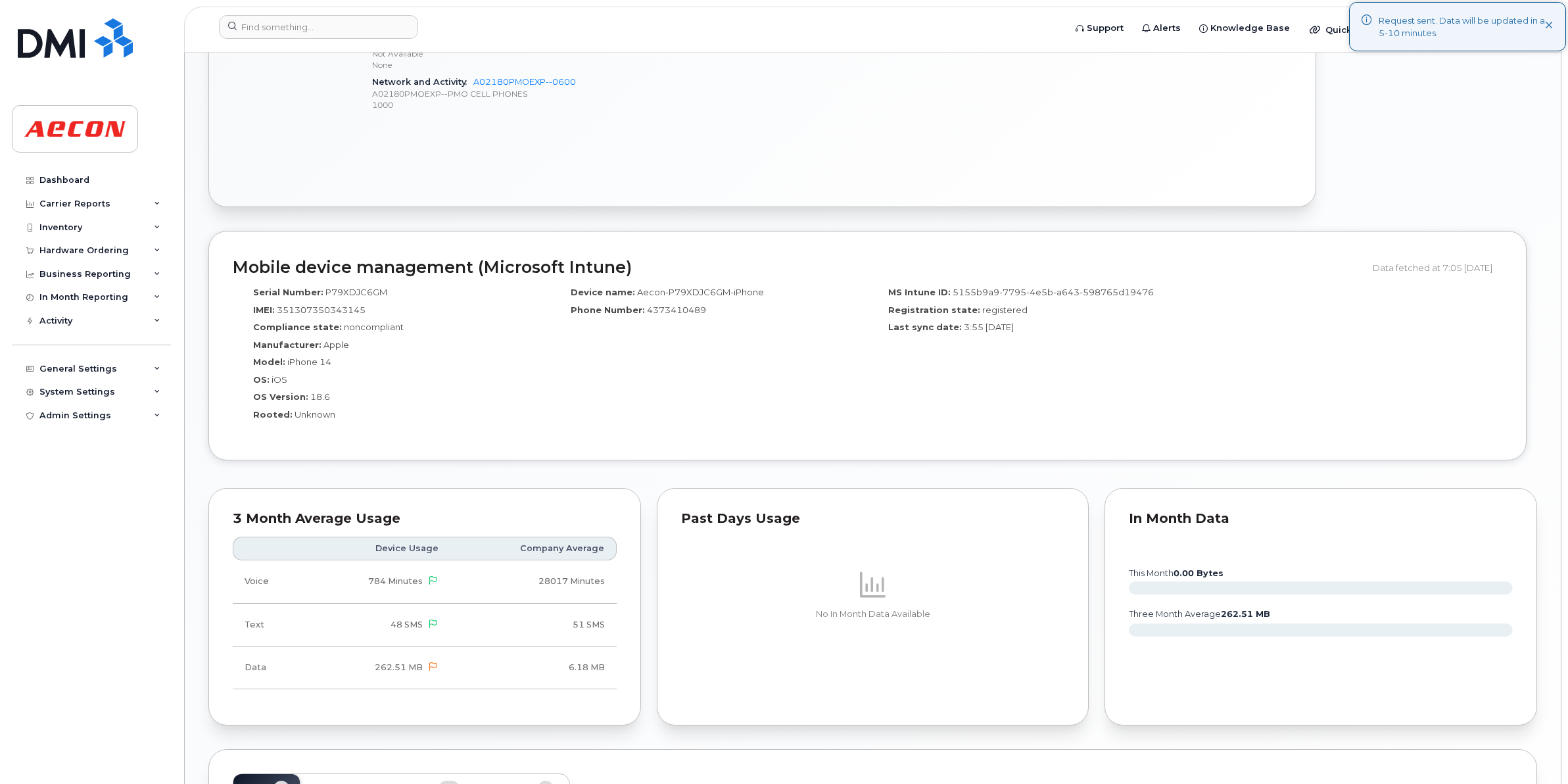
scroll to position [336, 0]
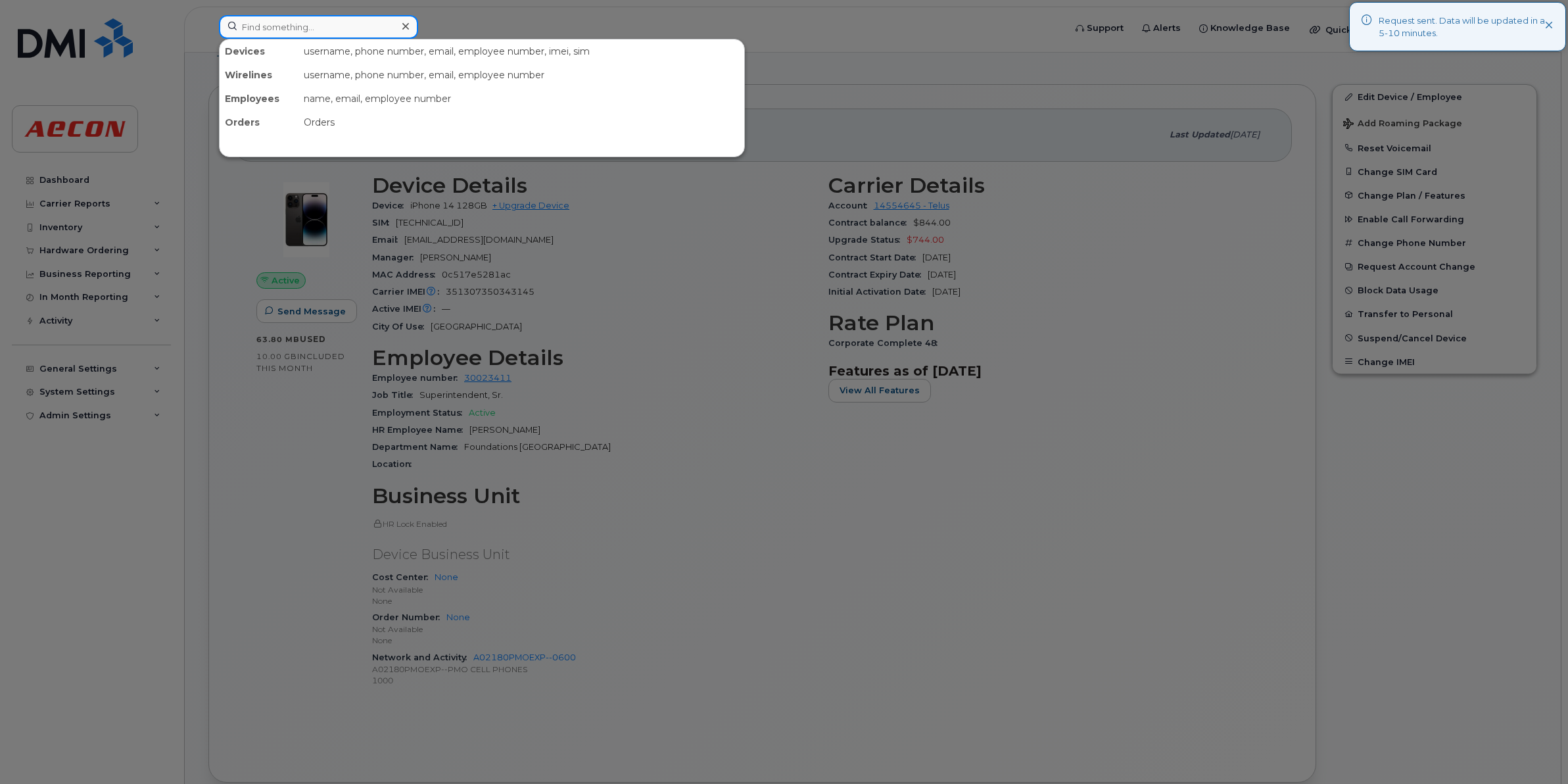
click at [305, 28] on input at bounding box center [319, 27] width 200 height 24
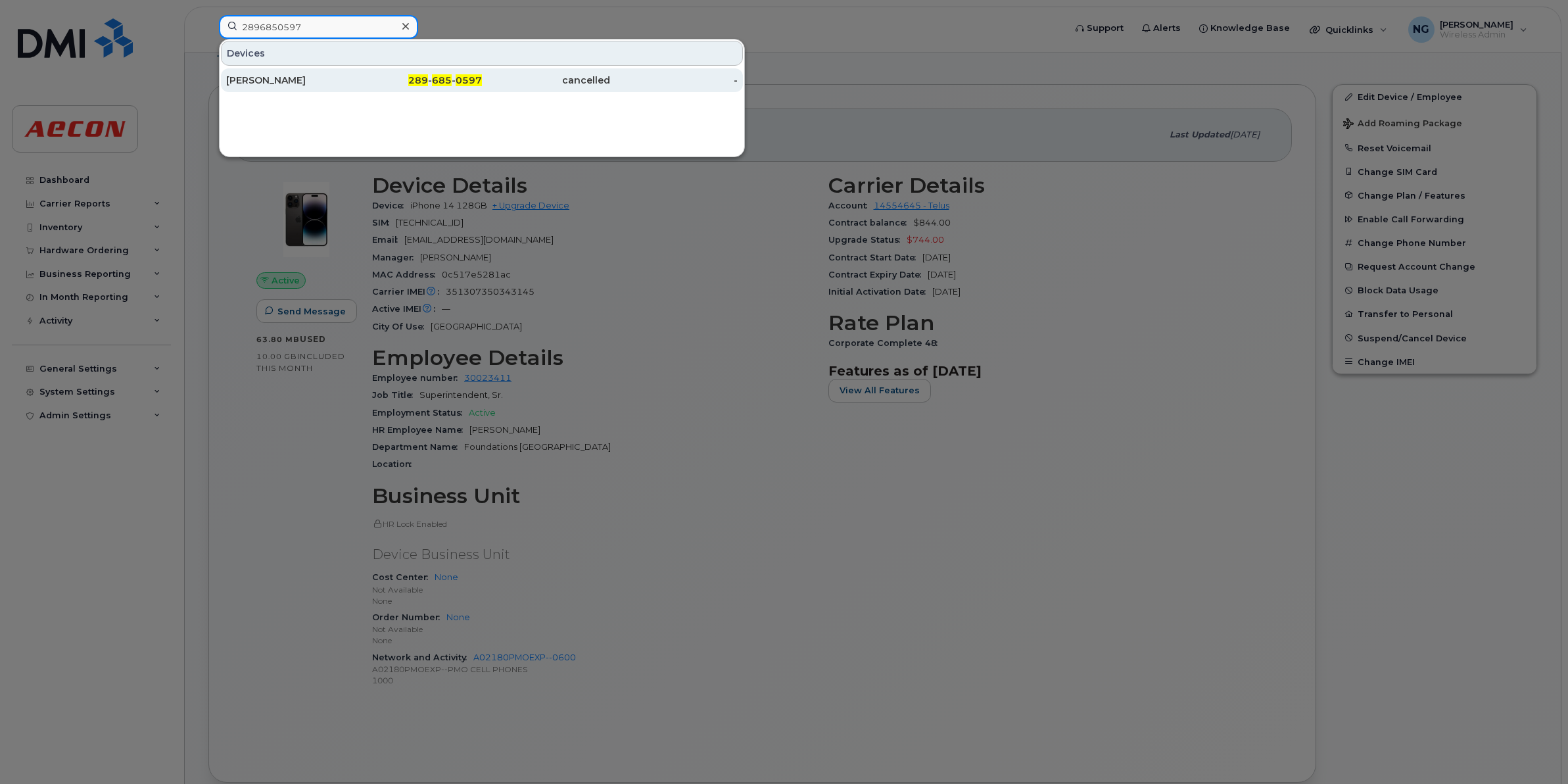
type input "2896850597"
click at [461, 76] on span "0597" at bounding box center [468, 80] width 27 height 12
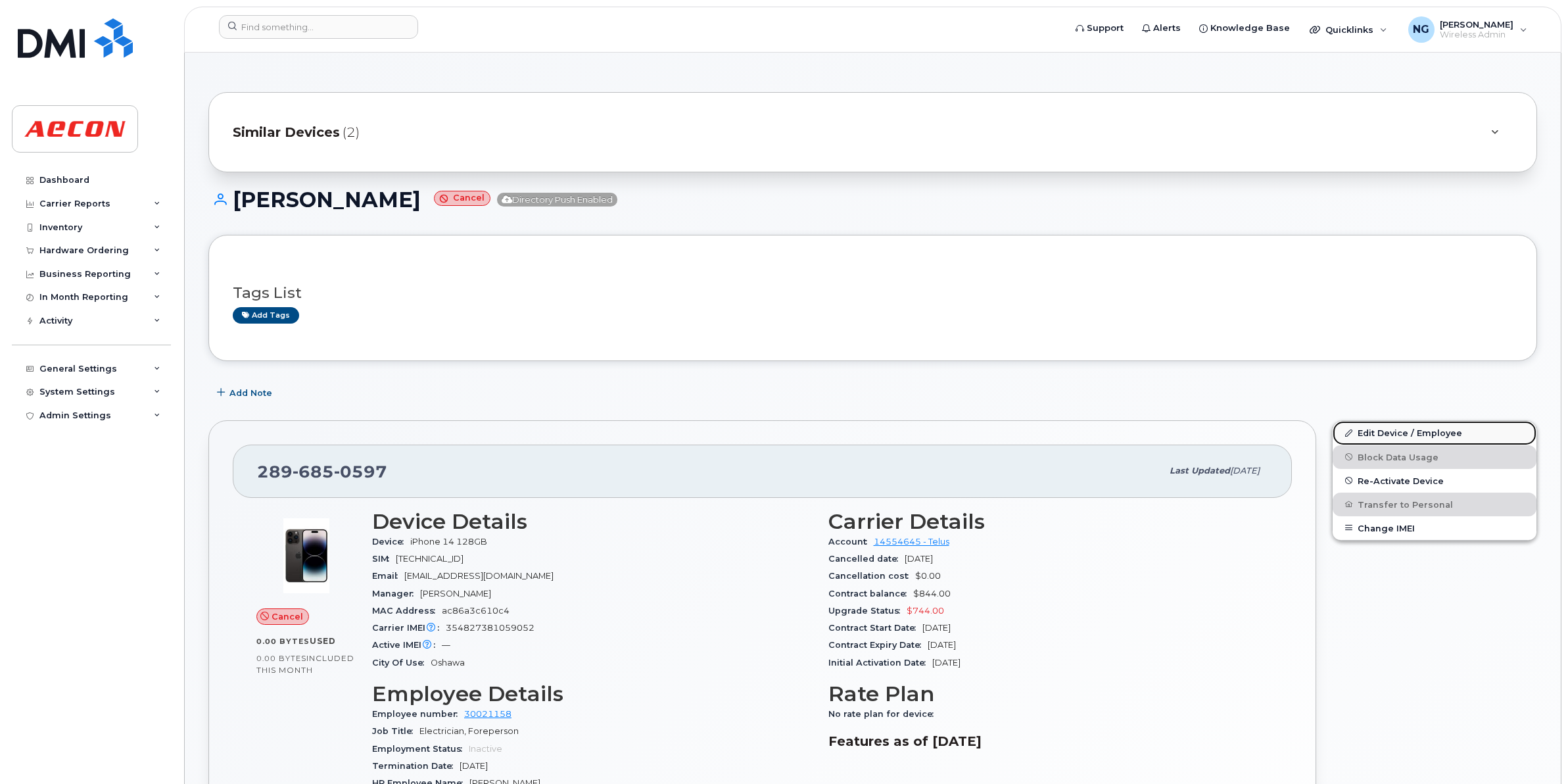
click at [1424, 426] on link "Edit Device / Employee" at bounding box center [1435, 433] width 204 height 24
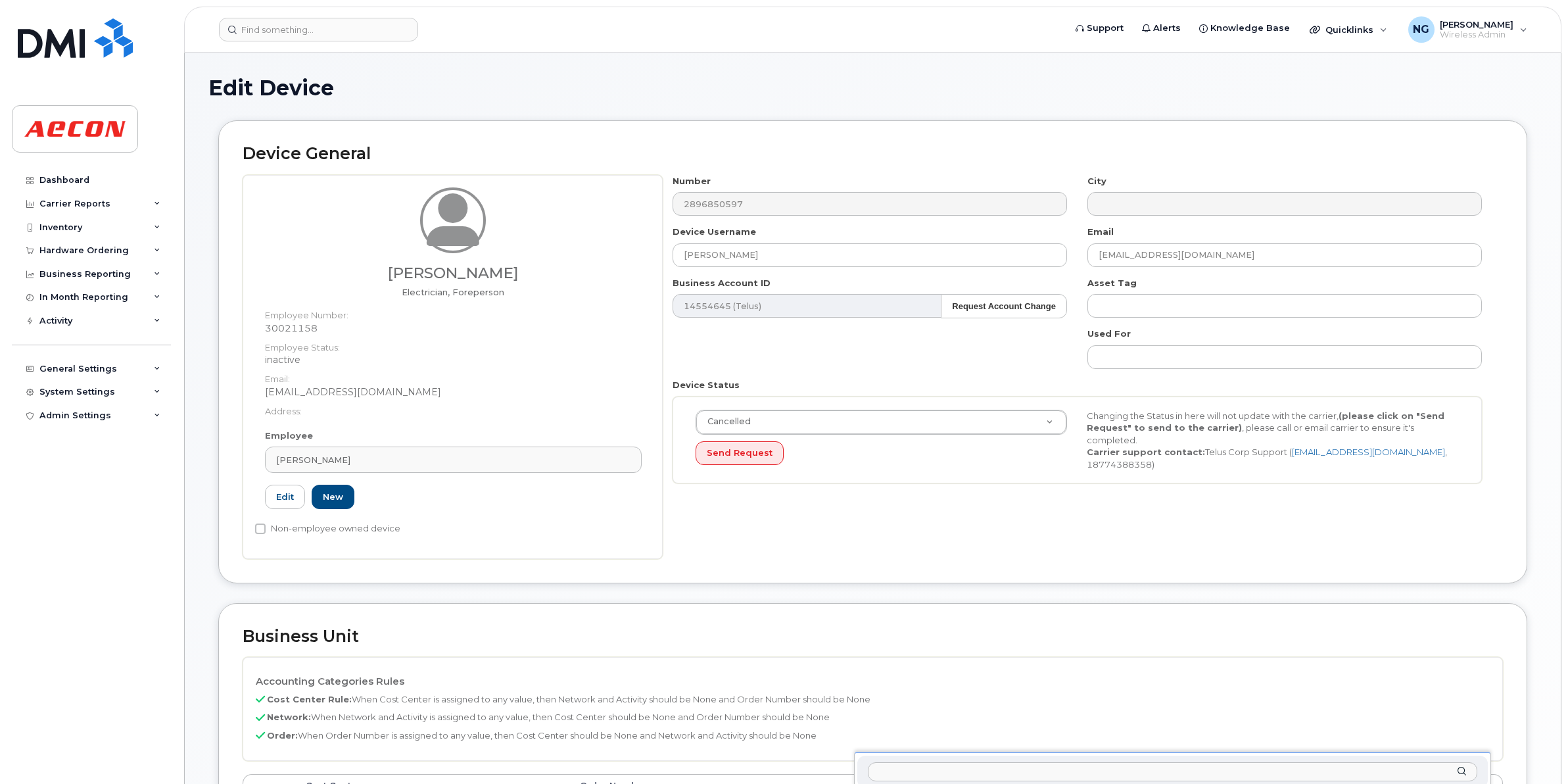
scroll to position [557, 0]
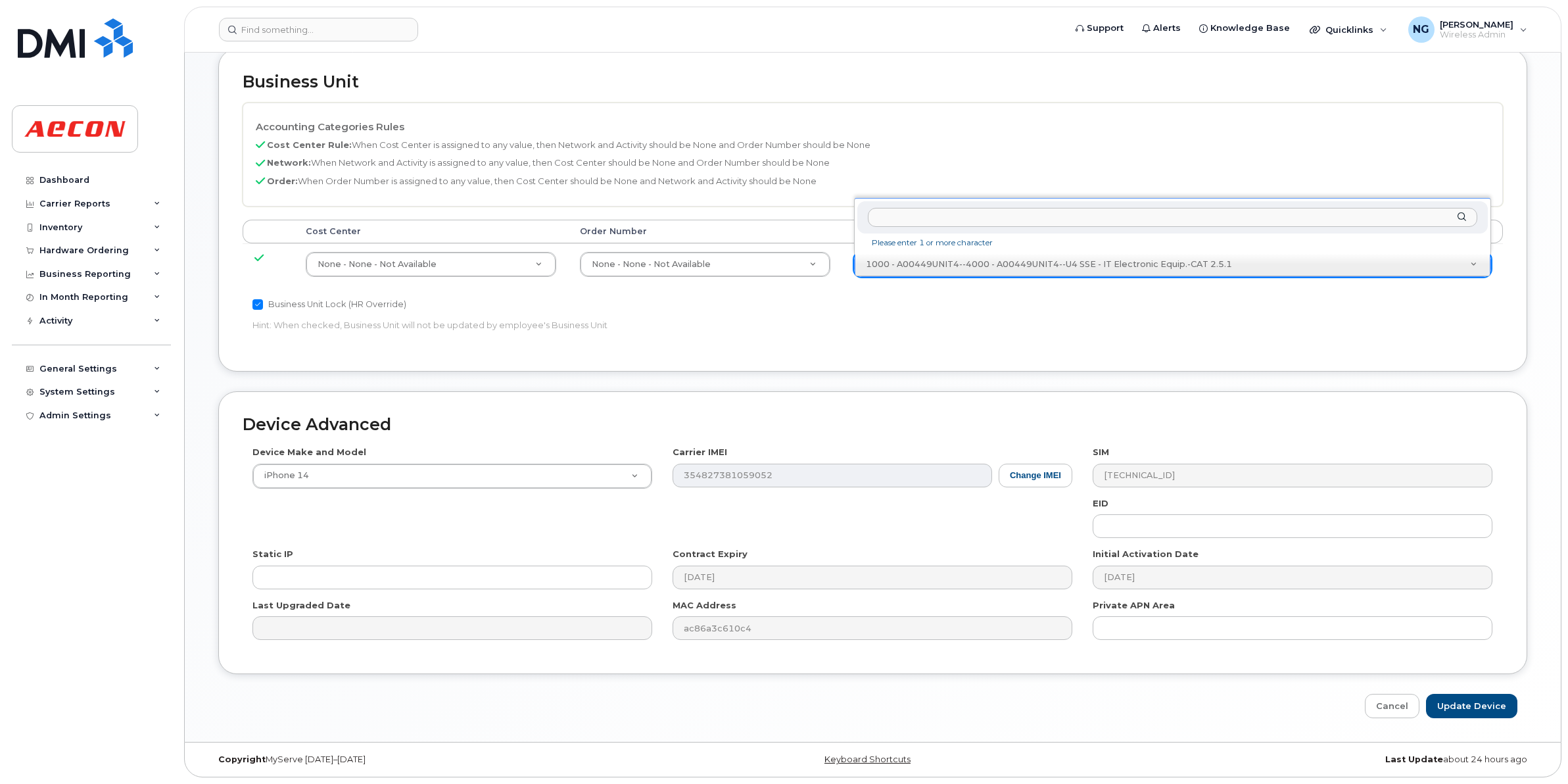
click at [1122, 214] on input "text" at bounding box center [1172, 217] width 609 height 19
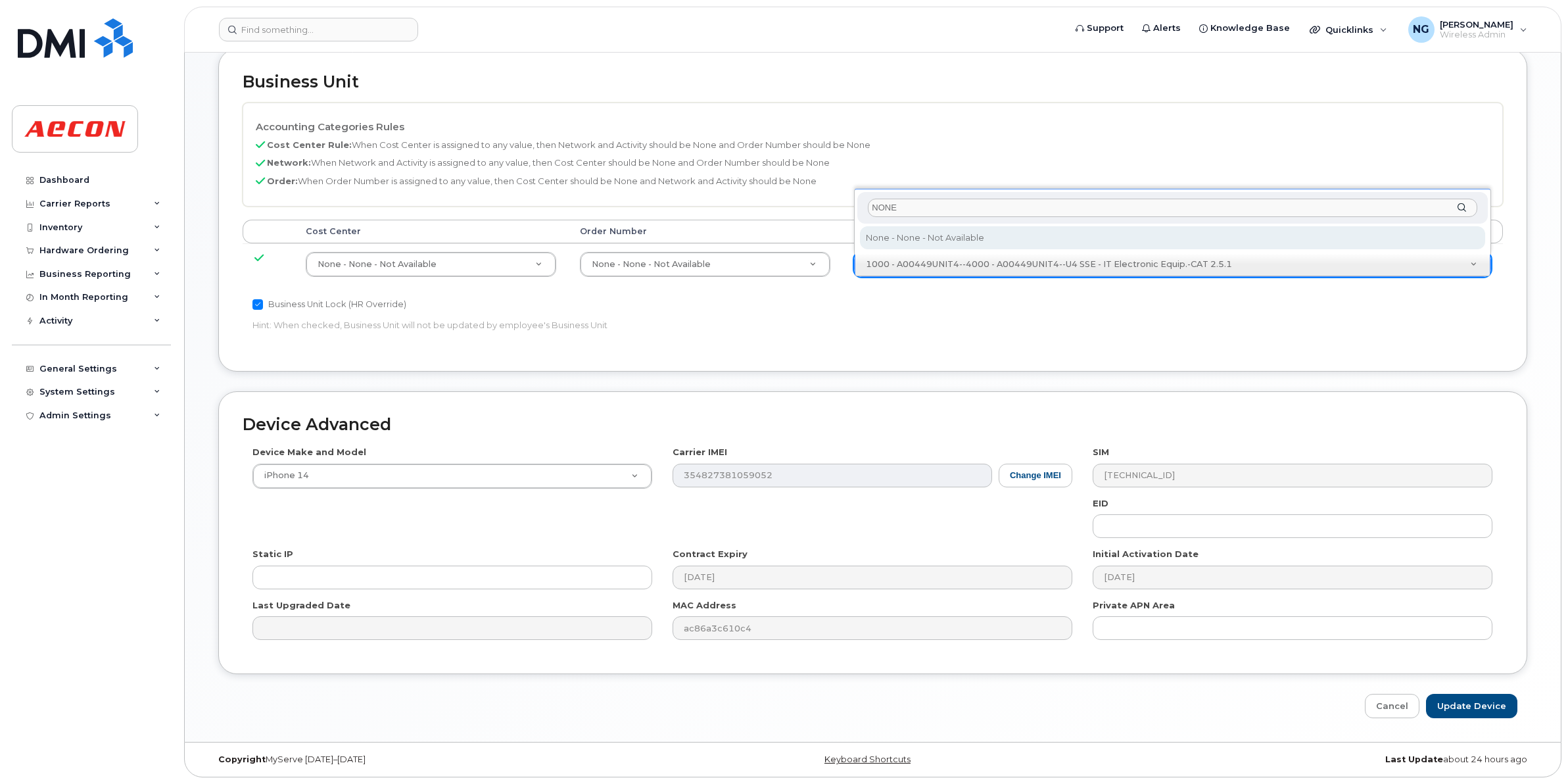
type input "NONE"
type input "283608"
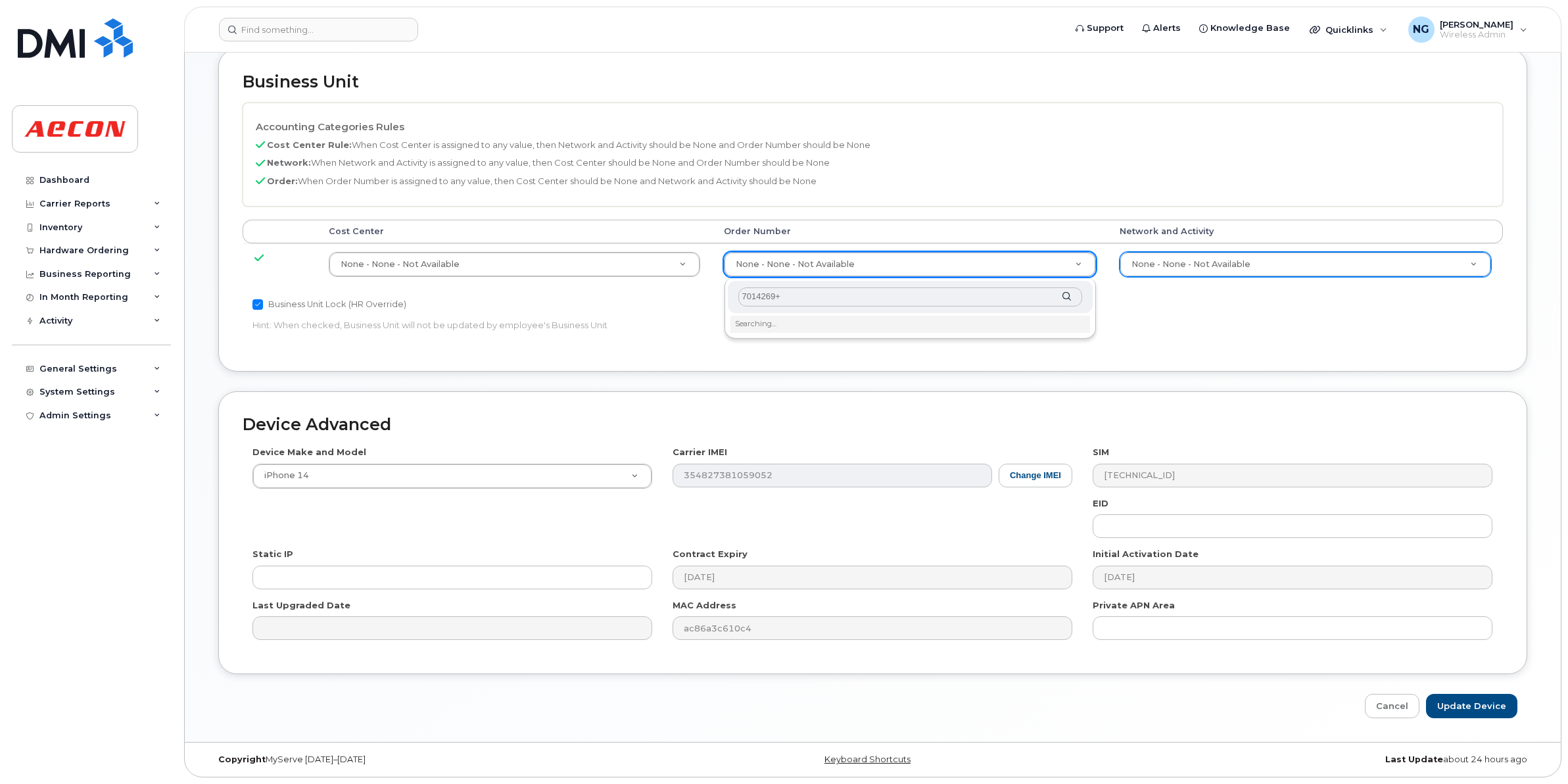
type input "7014269+5"
type input "70142695"
type input "283680"
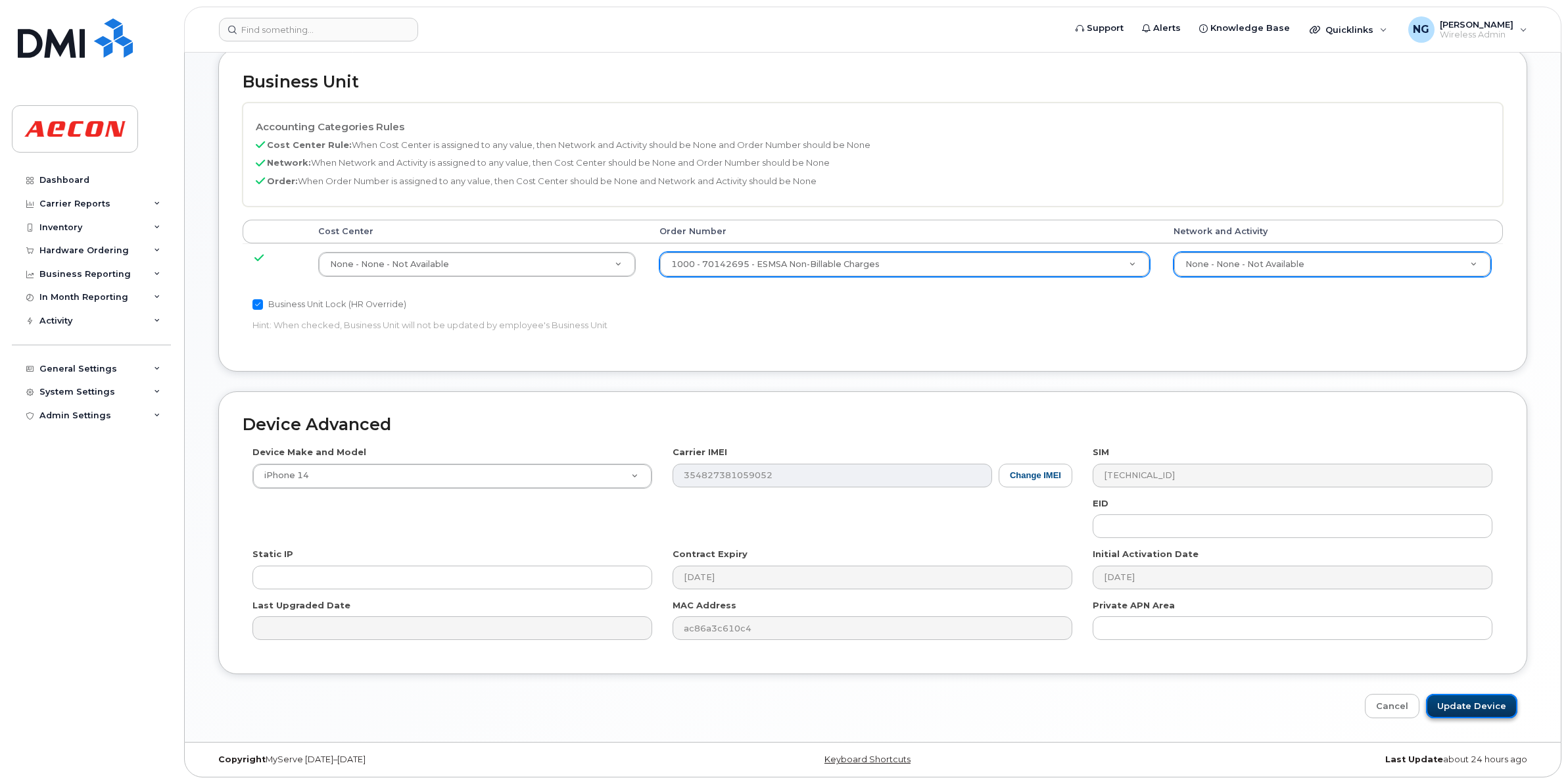
click at [1473, 709] on input "Update Device" at bounding box center [1471, 706] width 91 height 25
type input "Saving..."
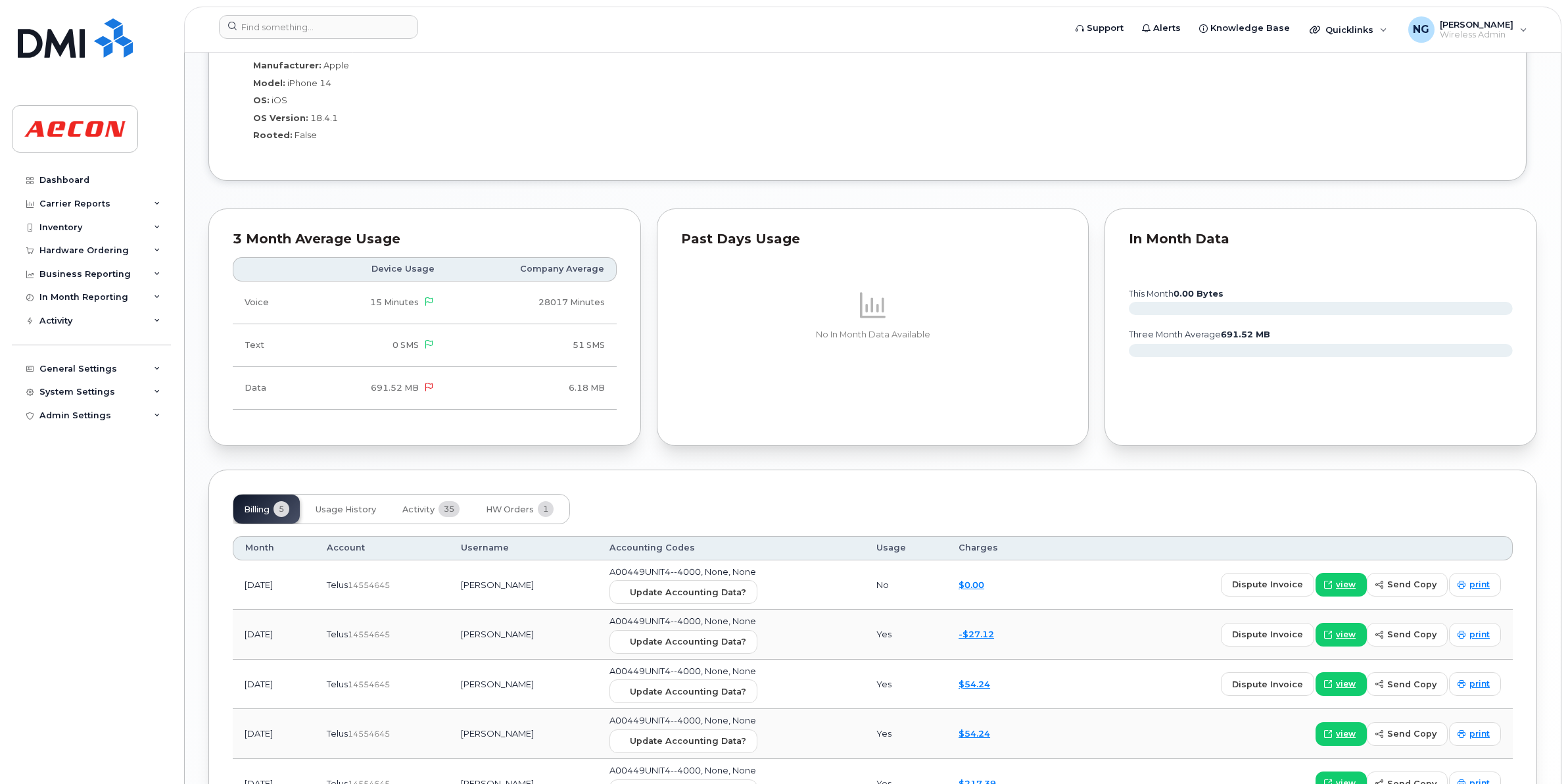
scroll to position [1340, 0]
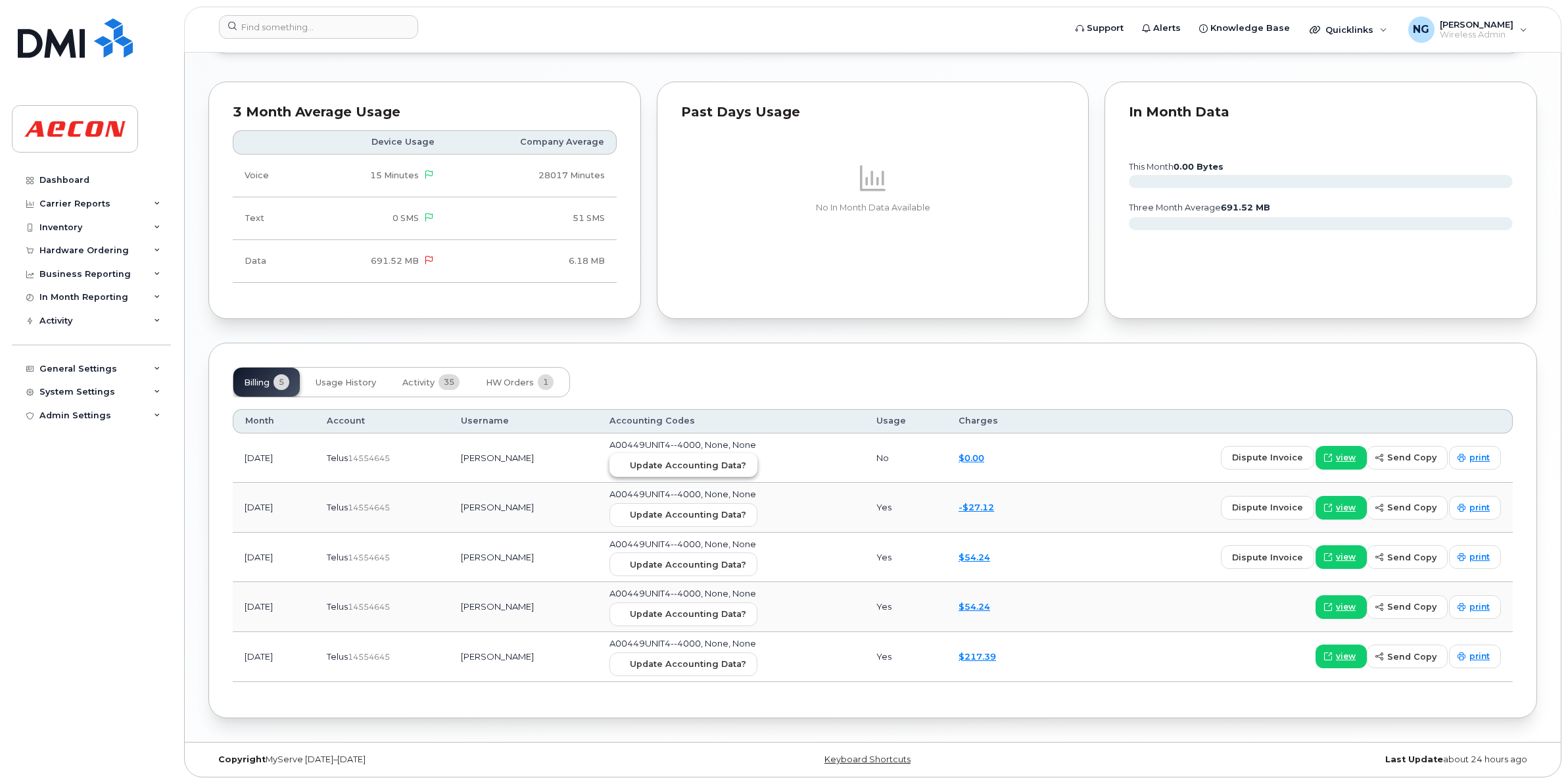
click at [746, 465] on span "Update Accounting Data?" at bounding box center [688, 465] width 117 height 13
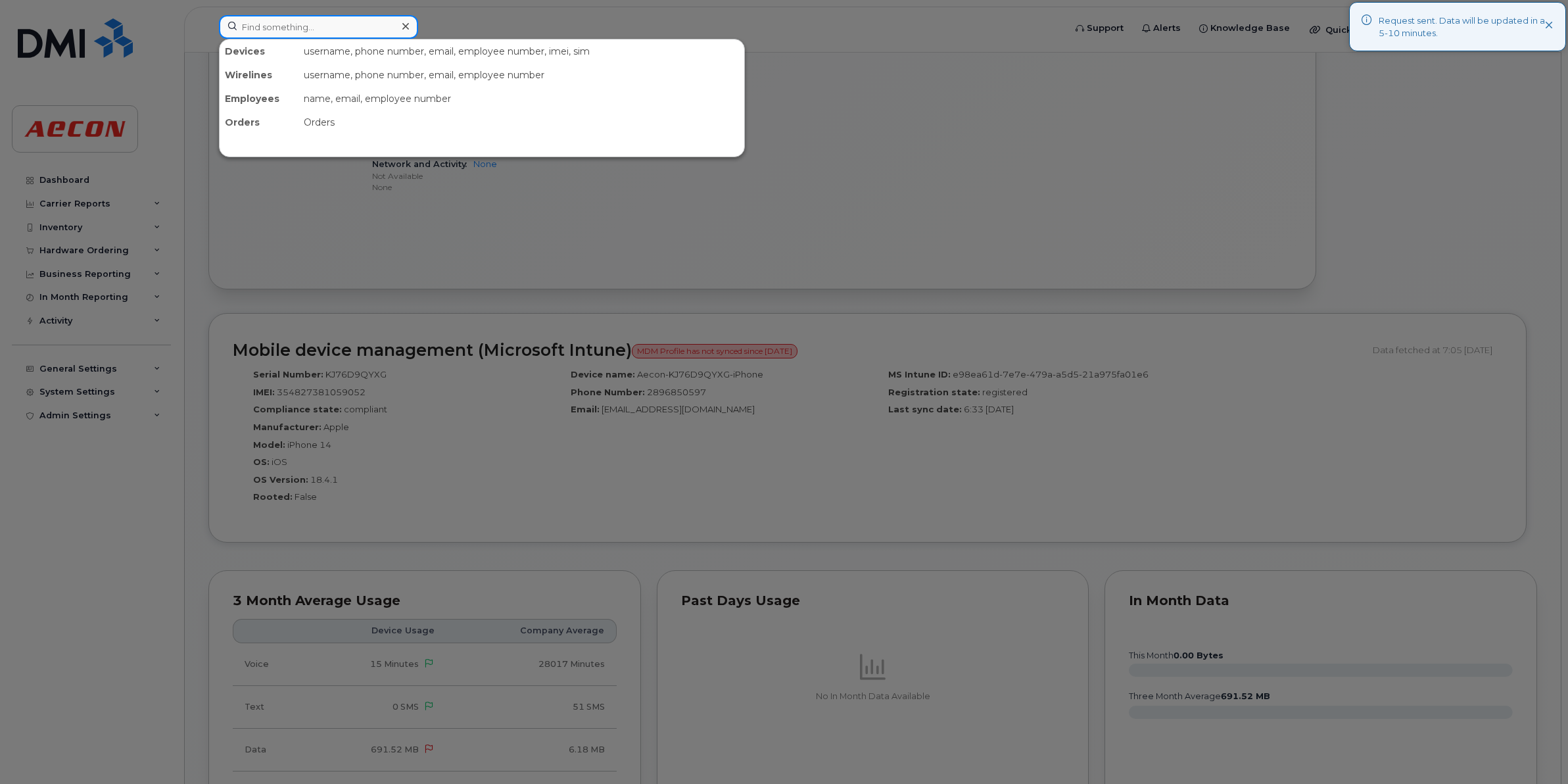
click at [372, 17] on input at bounding box center [319, 27] width 200 height 24
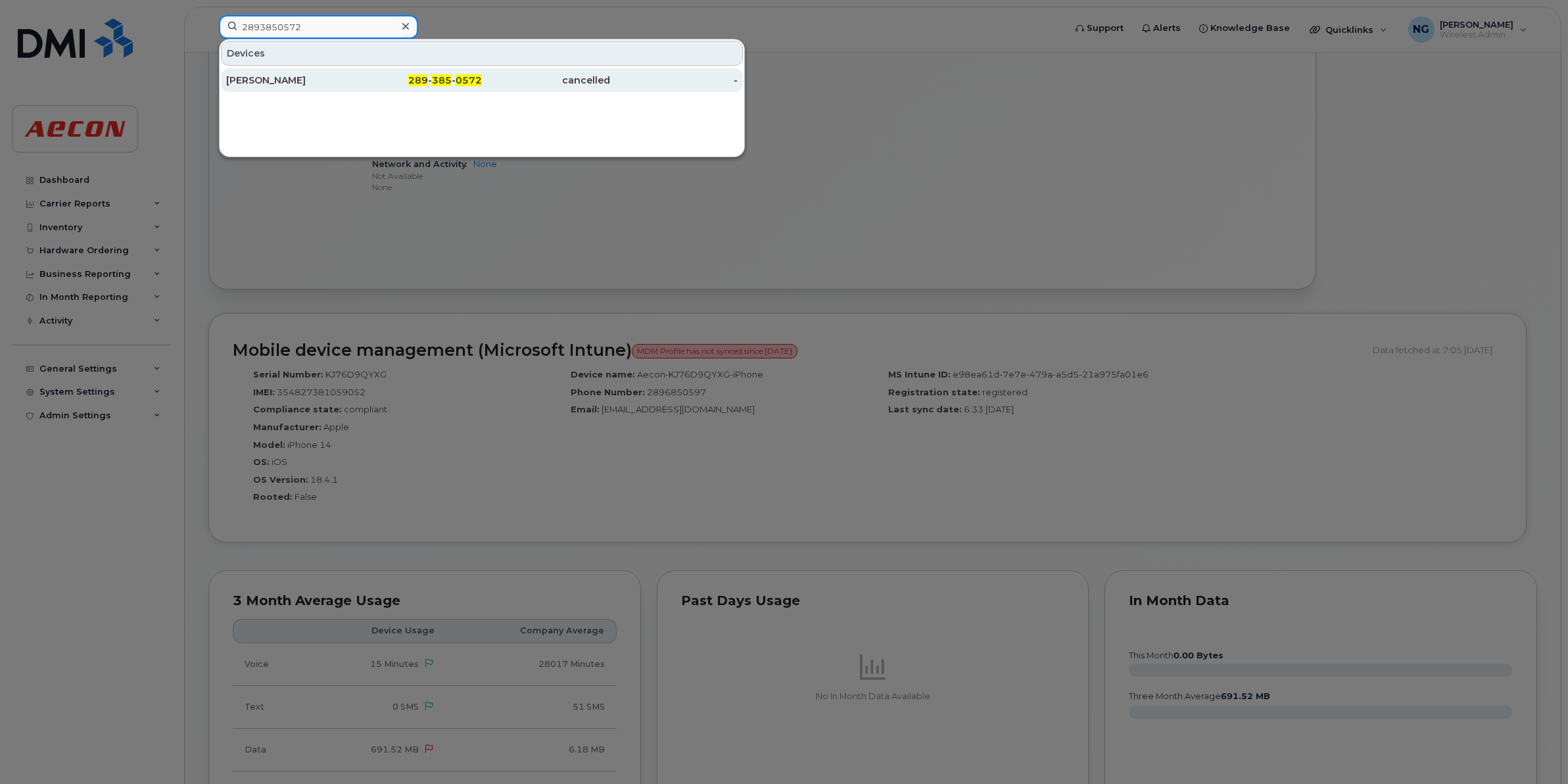
type input "2893850572"
click at [452, 76] on span "385" at bounding box center [442, 80] width 20 height 12
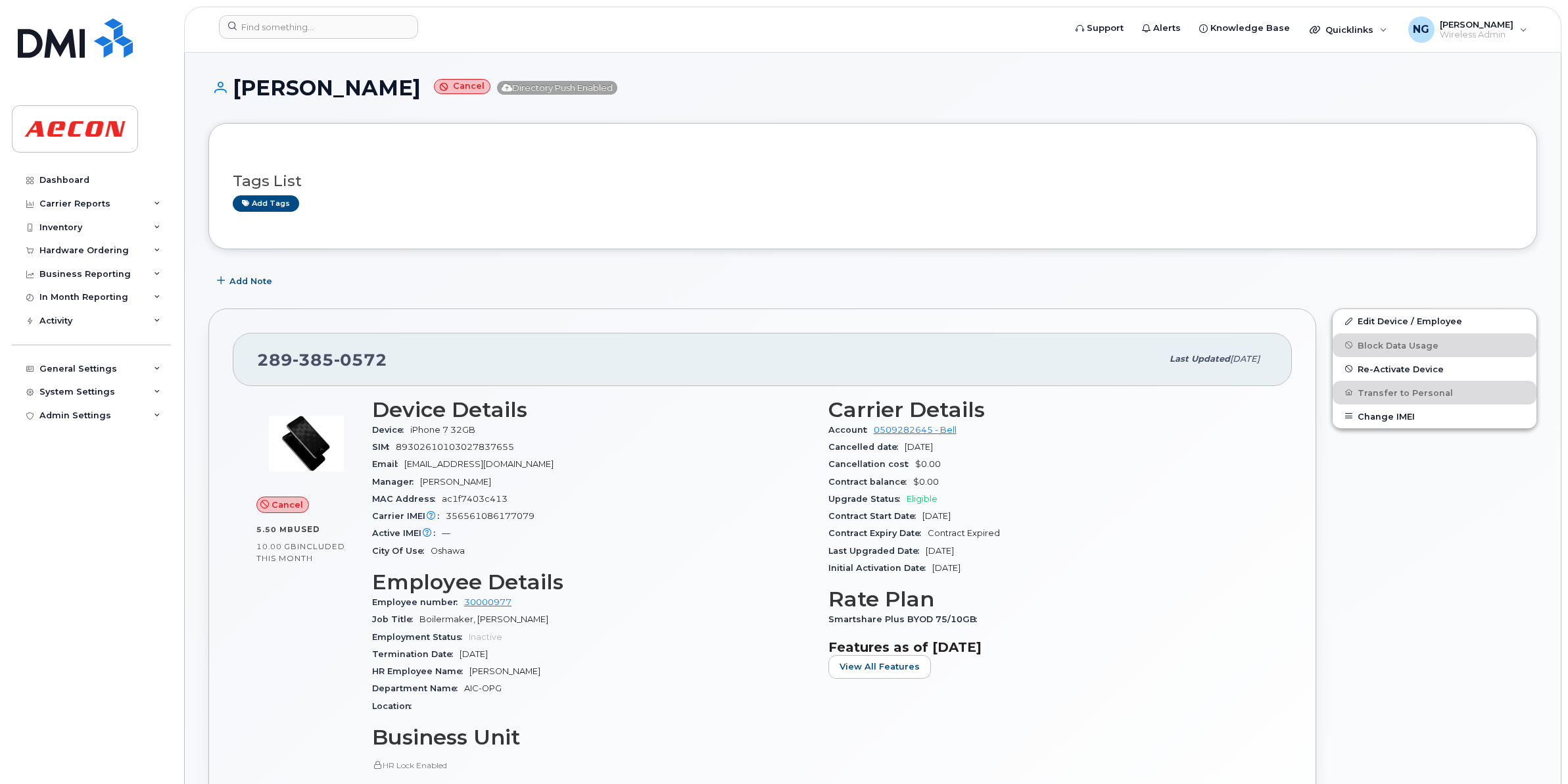
click at [1411, 304] on div "Edit Device / Employee Block Data Usage Re-Activate Device Transfer to Personal…" at bounding box center [1435, 666] width 221 height 732
click at [1410, 311] on link "Edit Device / Employee" at bounding box center [1435, 321] width 204 height 24
click at [1407, 322] on link "Edit Device / Employee" at bounding box center [1435, 321] width 204 height 24
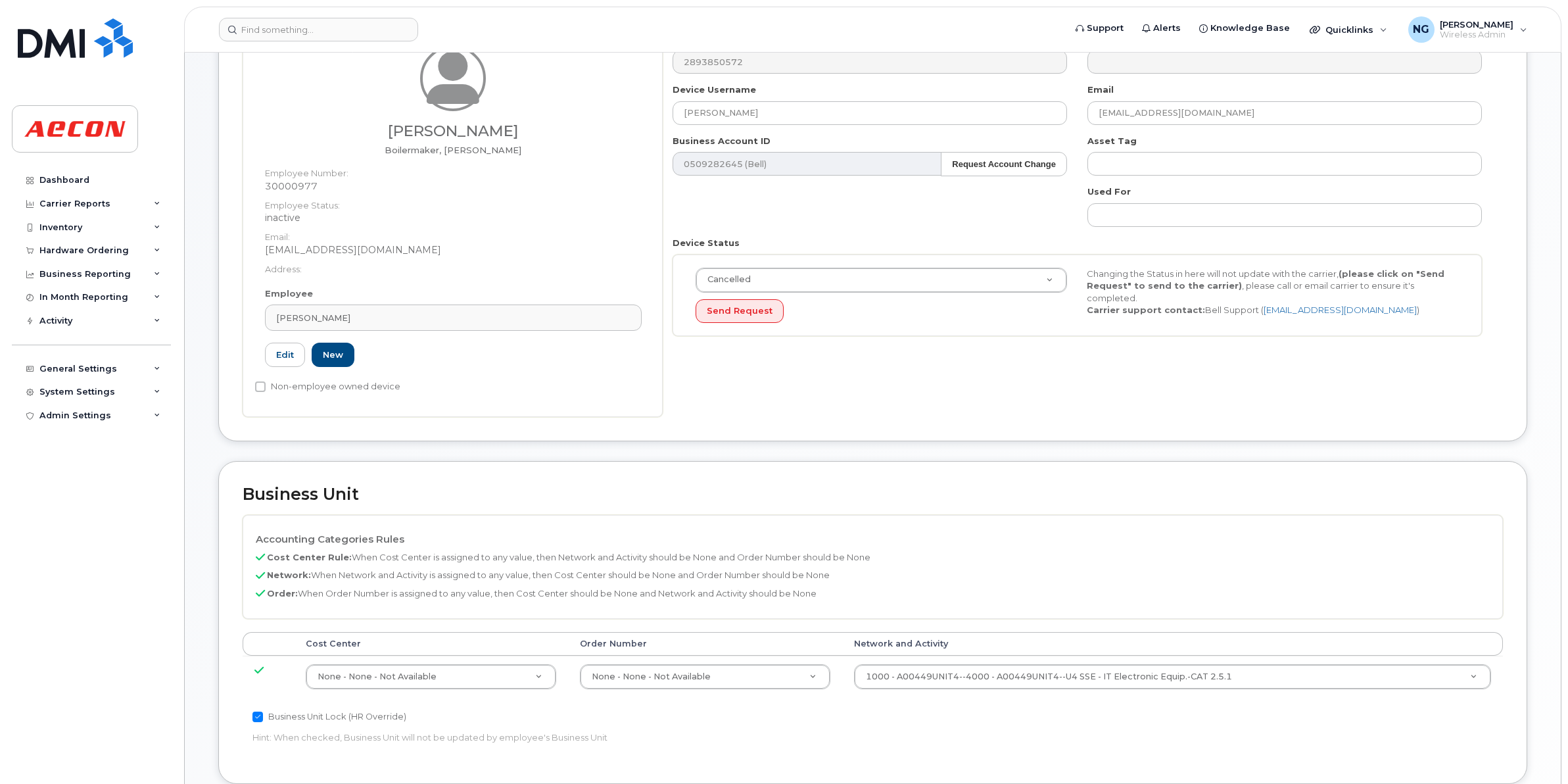
scroll to position [246, 0]
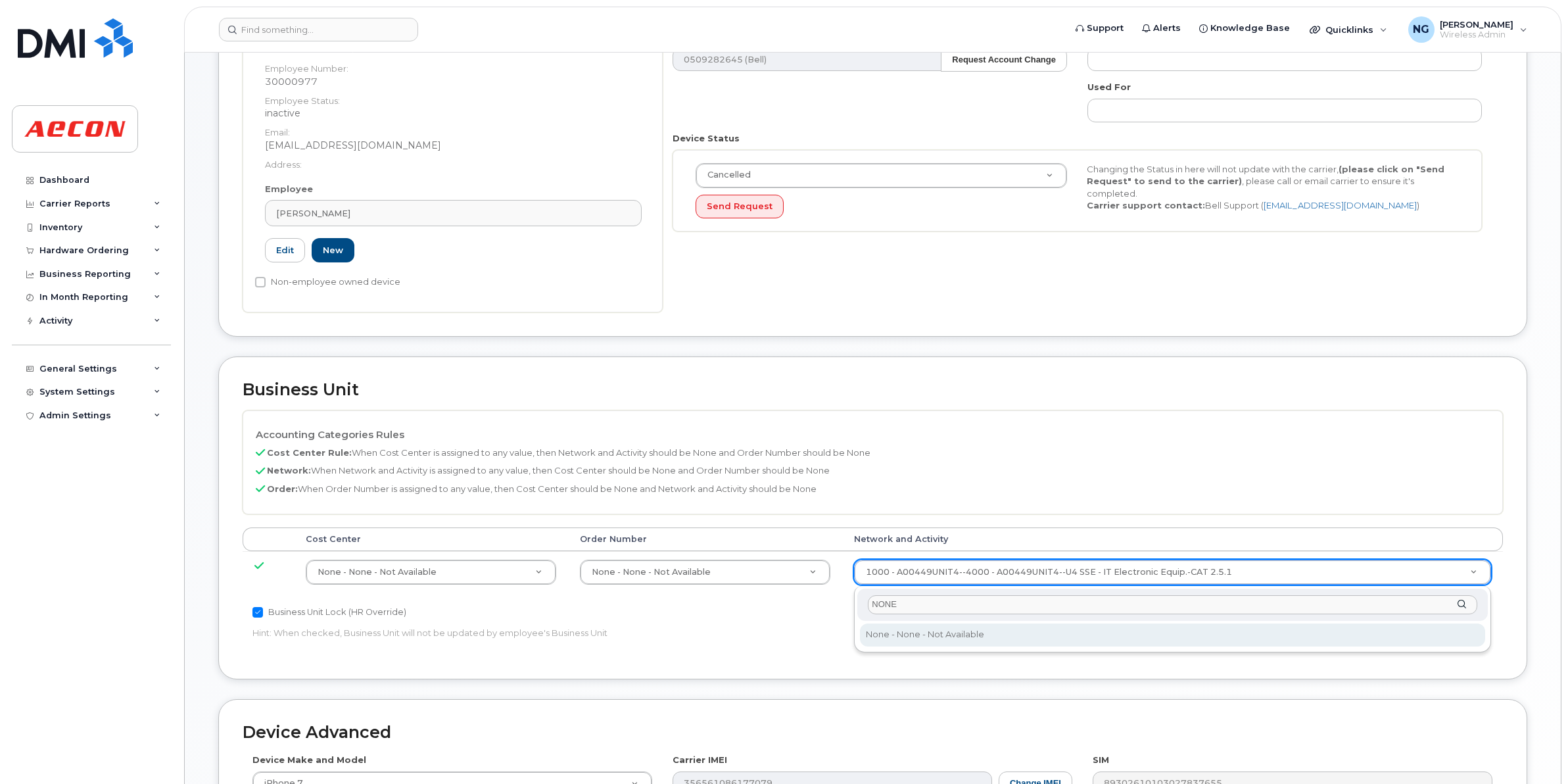
type input "NONE"
type input "283608"
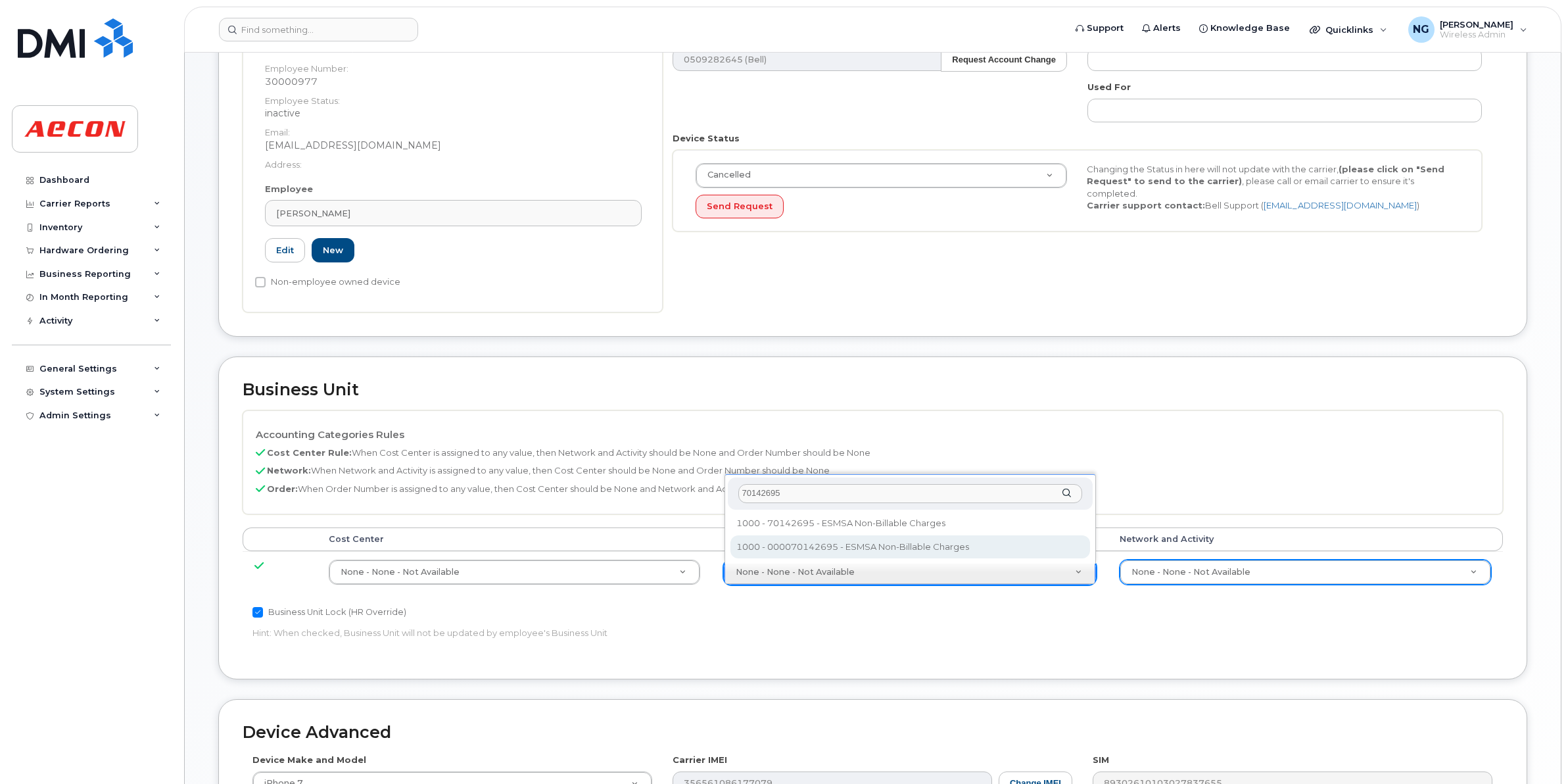
type input "70142695"
type input "283680"
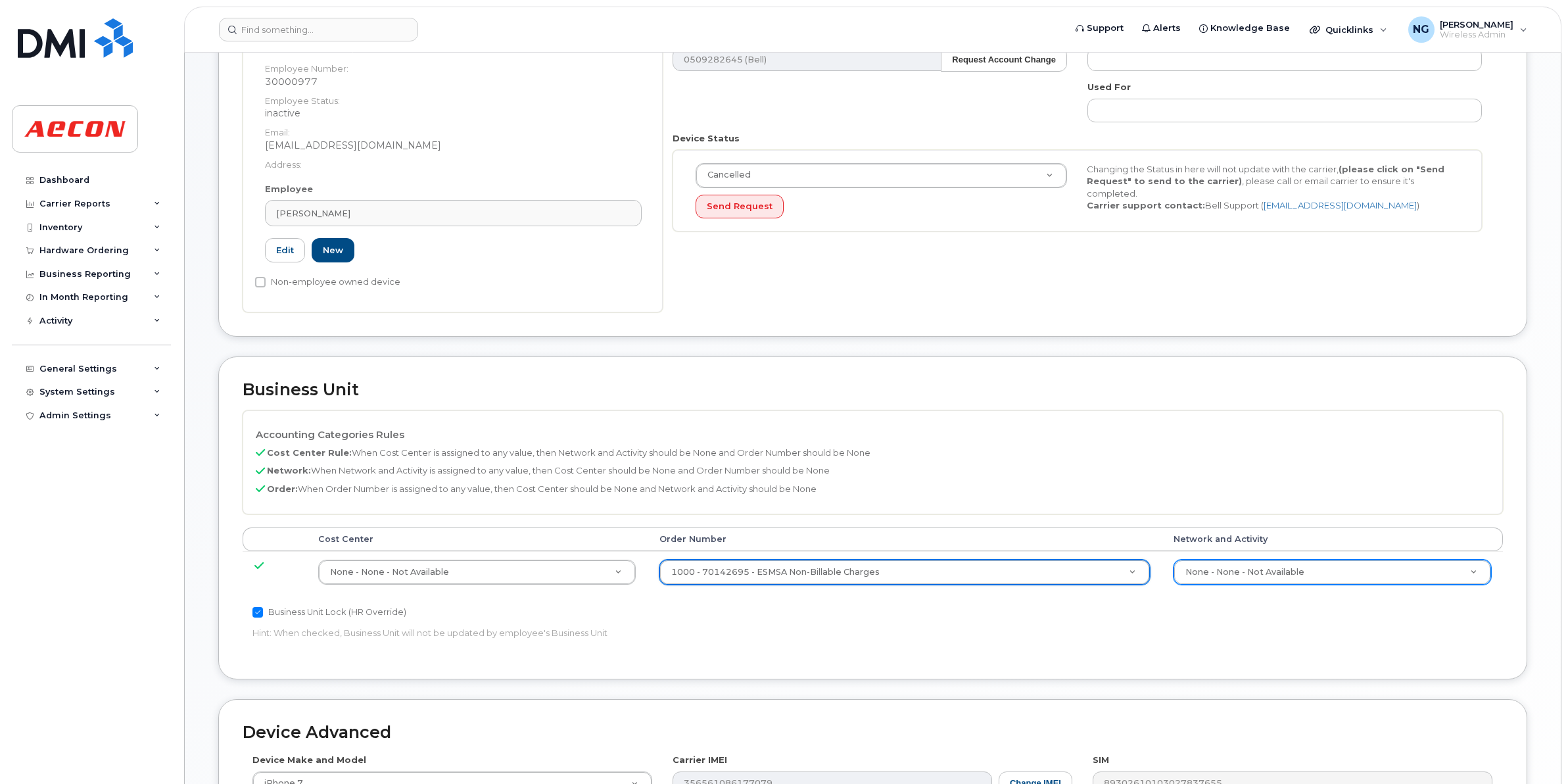
scroll to position [557, 0]
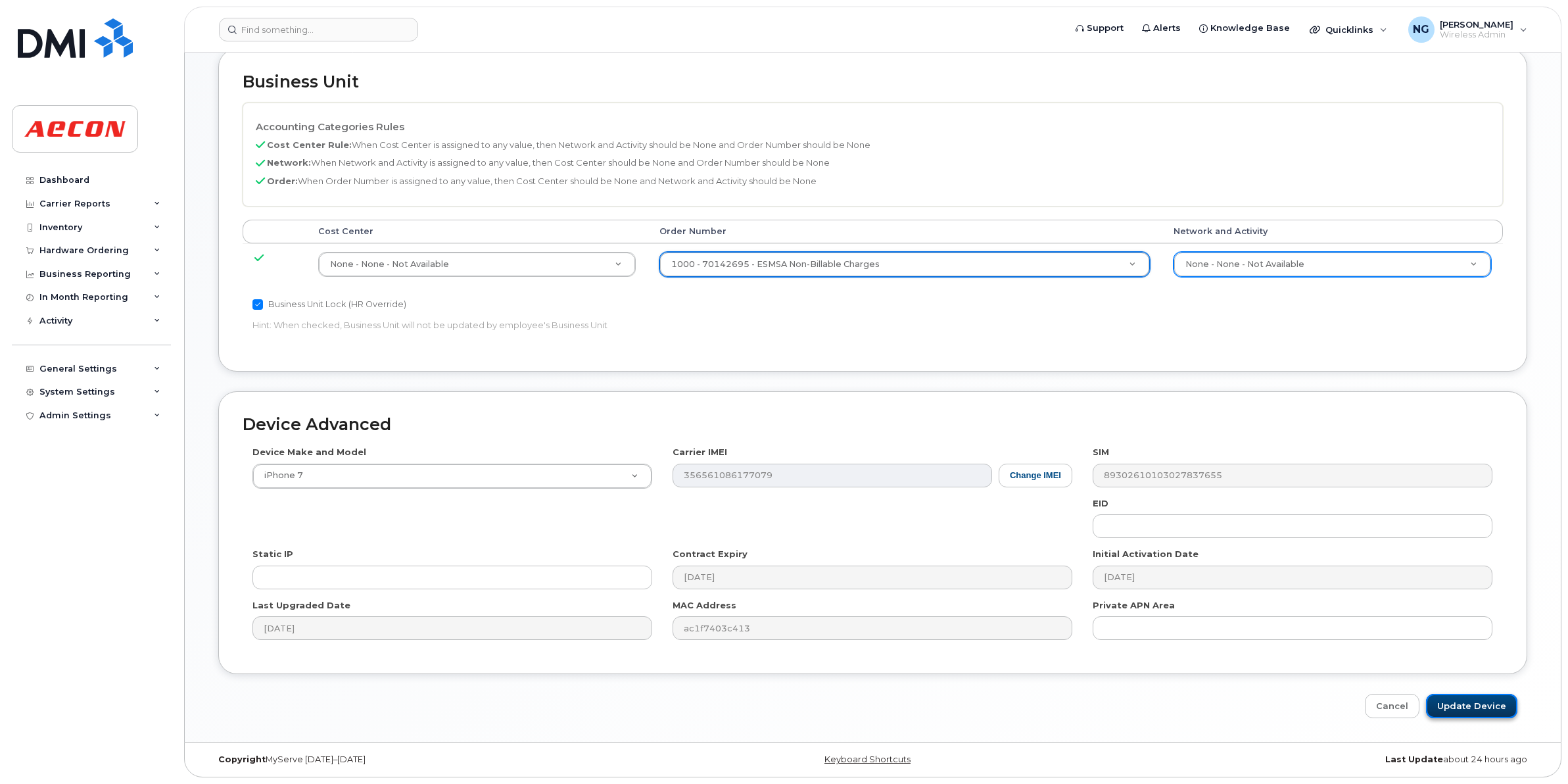
click at [1450, 708] on input "Update Device" at bounding box center [1471, 706] width 91 height 25
type input "Saving..."
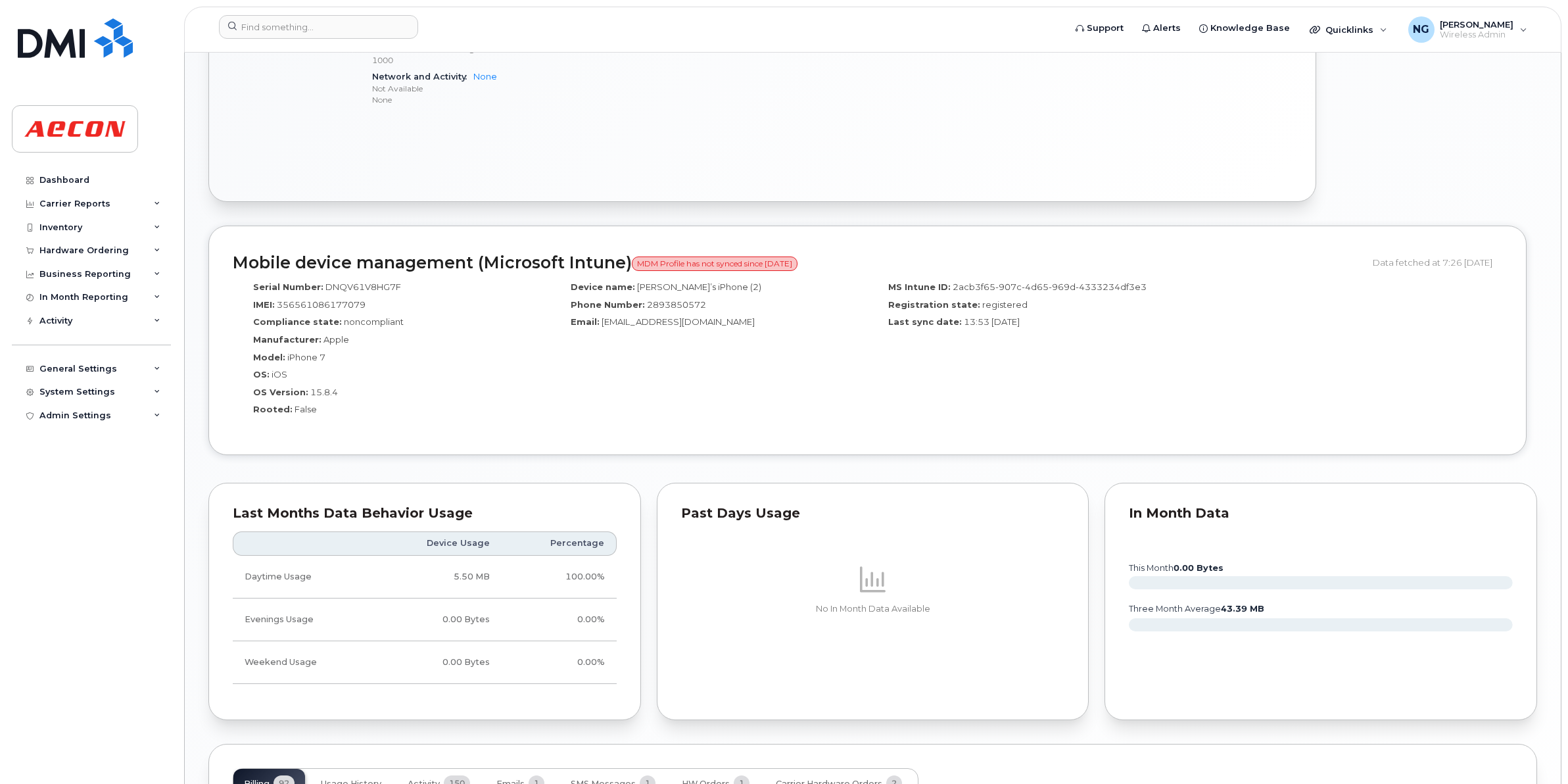
scroll to position [1132, 0]
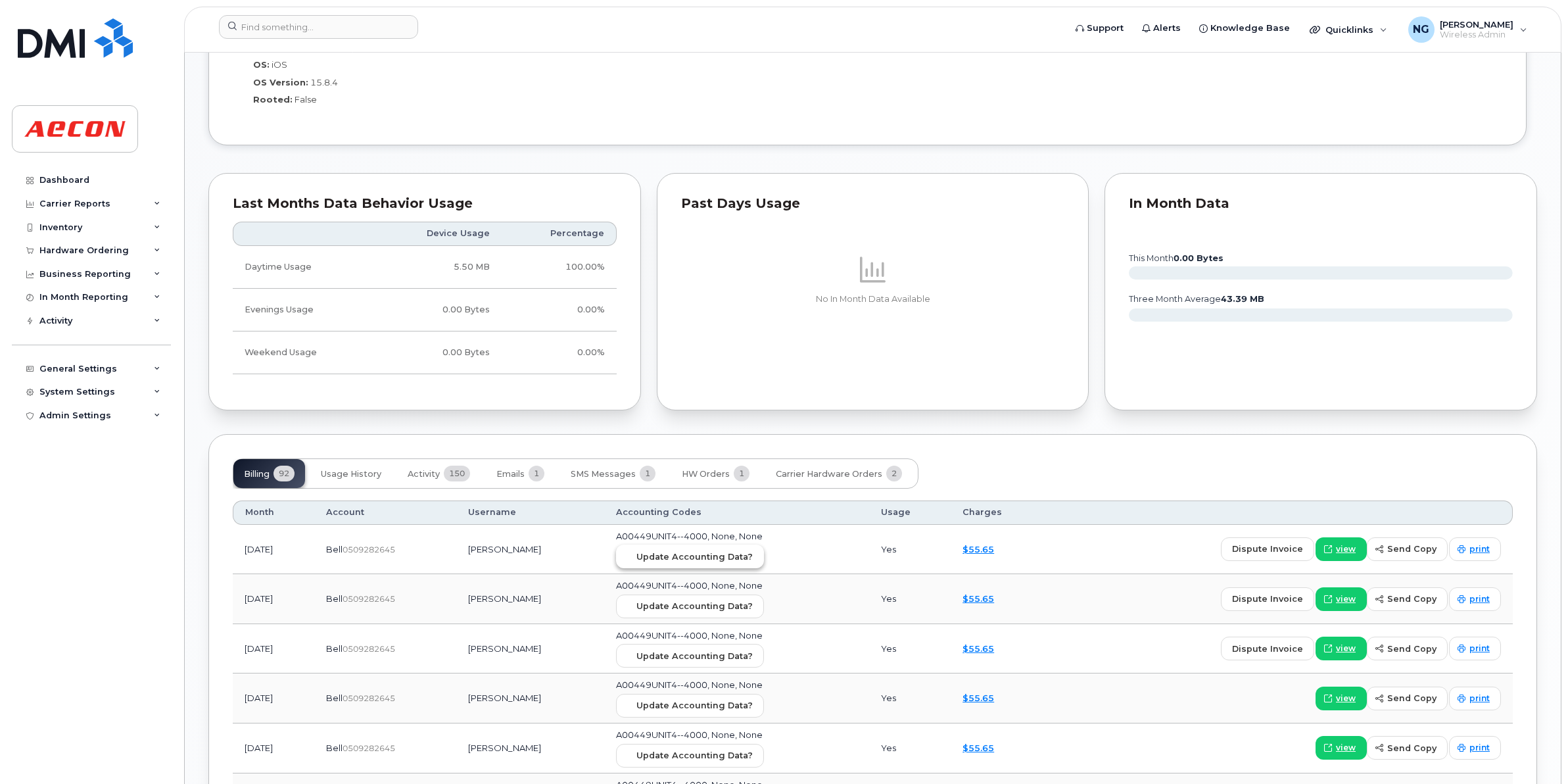
click at [695, 550] on button "Update Accounting Data?" at bounding box center [690, 557] width 148 height 24
click at [342, 19] on input at bounding box center [319, 27] width 200 height 24
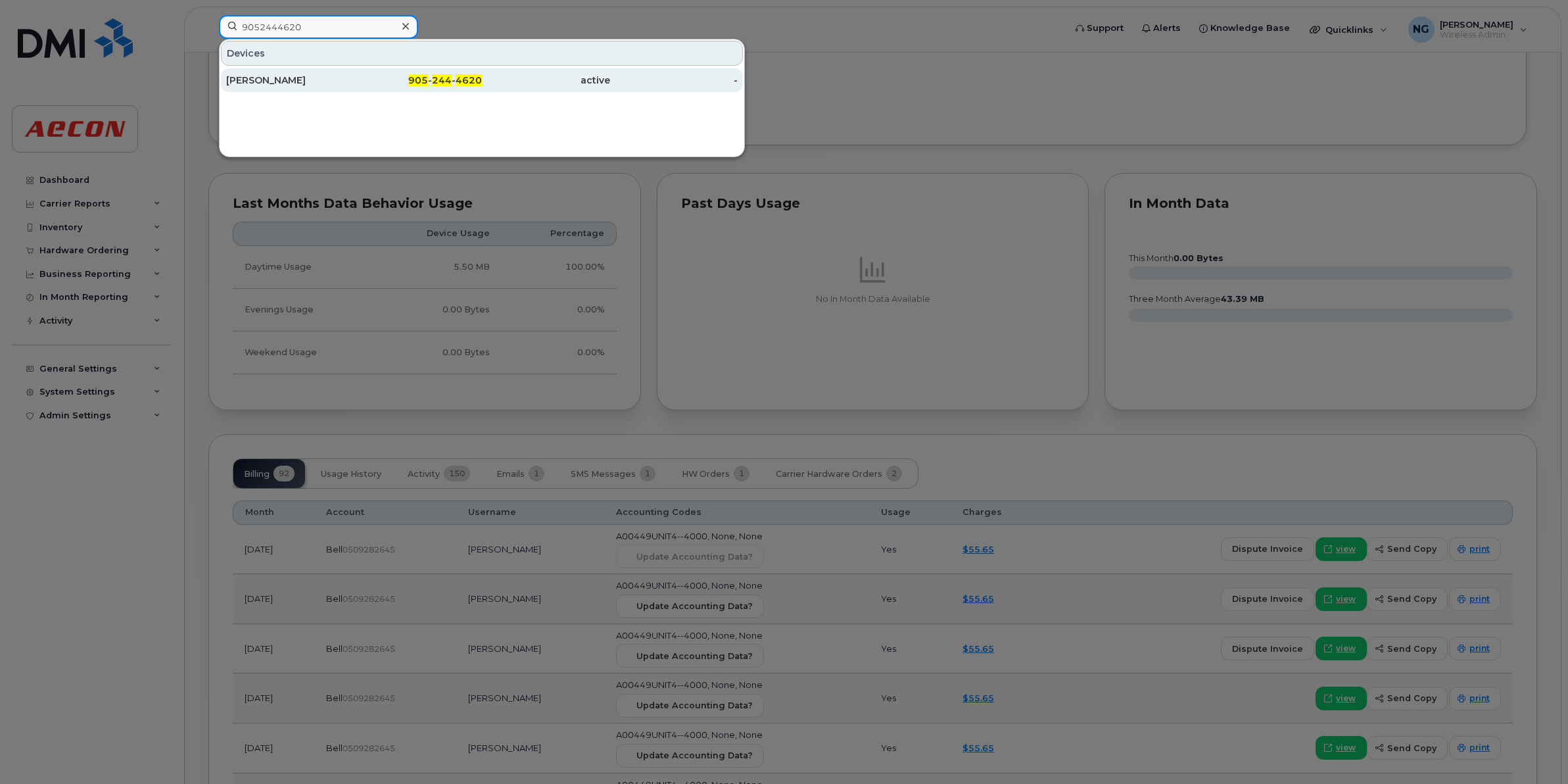
type input "9052444620"
click at [422, 80] on span "905" at bounding box center [418, 80] width 20 height 12
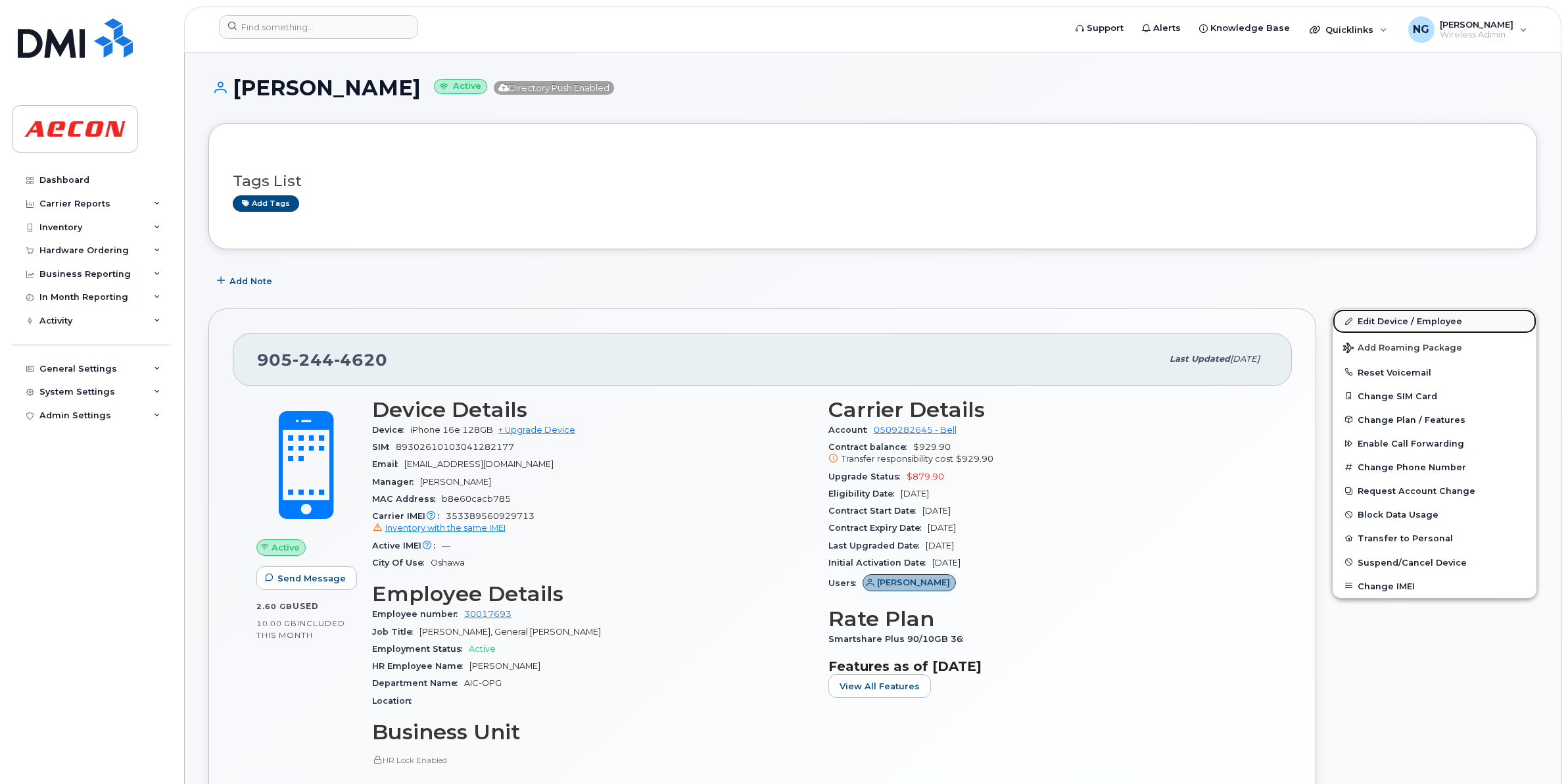
click at [1397, 323] on link "Edit Device / Employee" at bounding box center [1435, 321] width 204 height 24
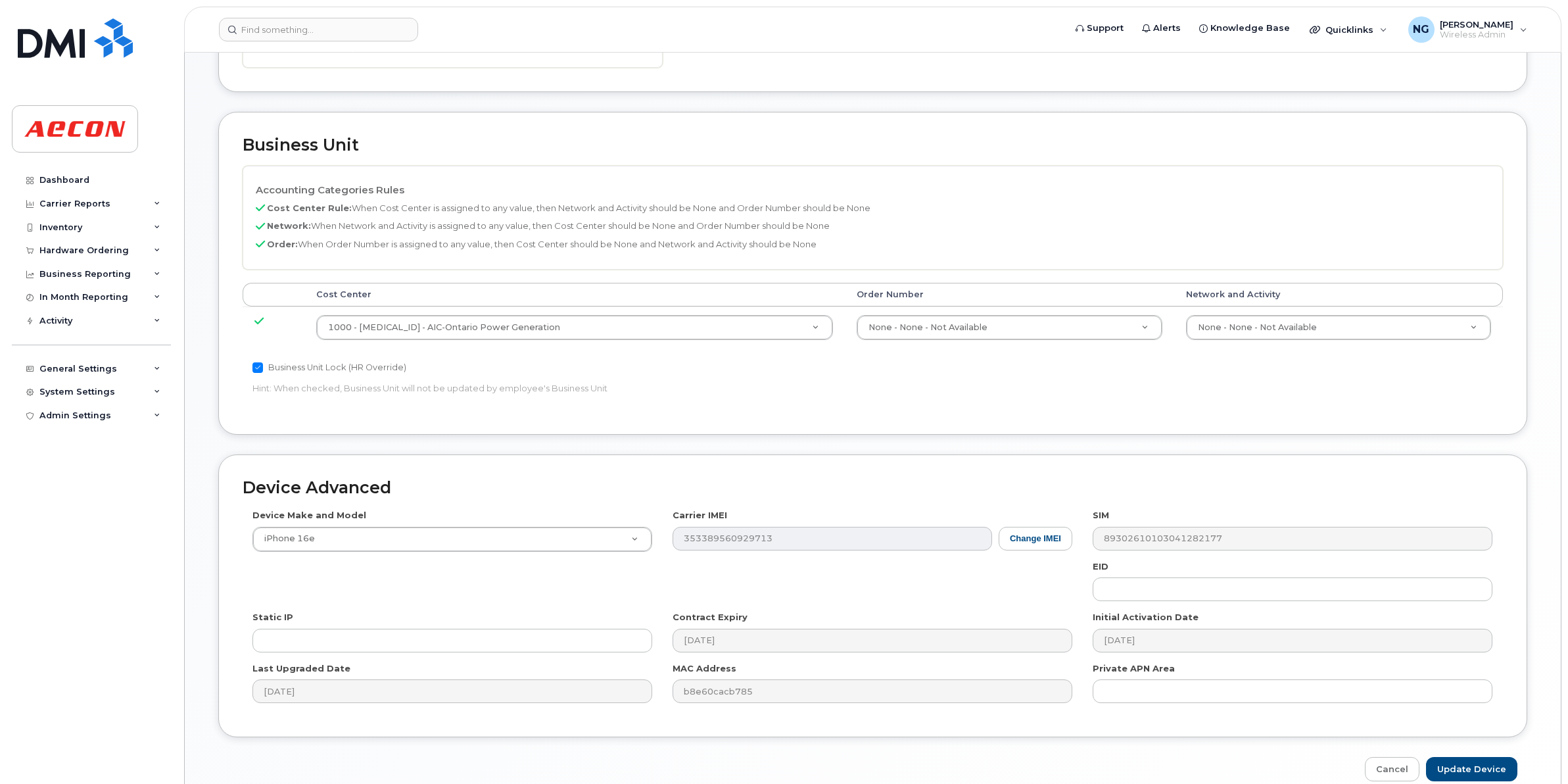
scroll to position [493, 0]
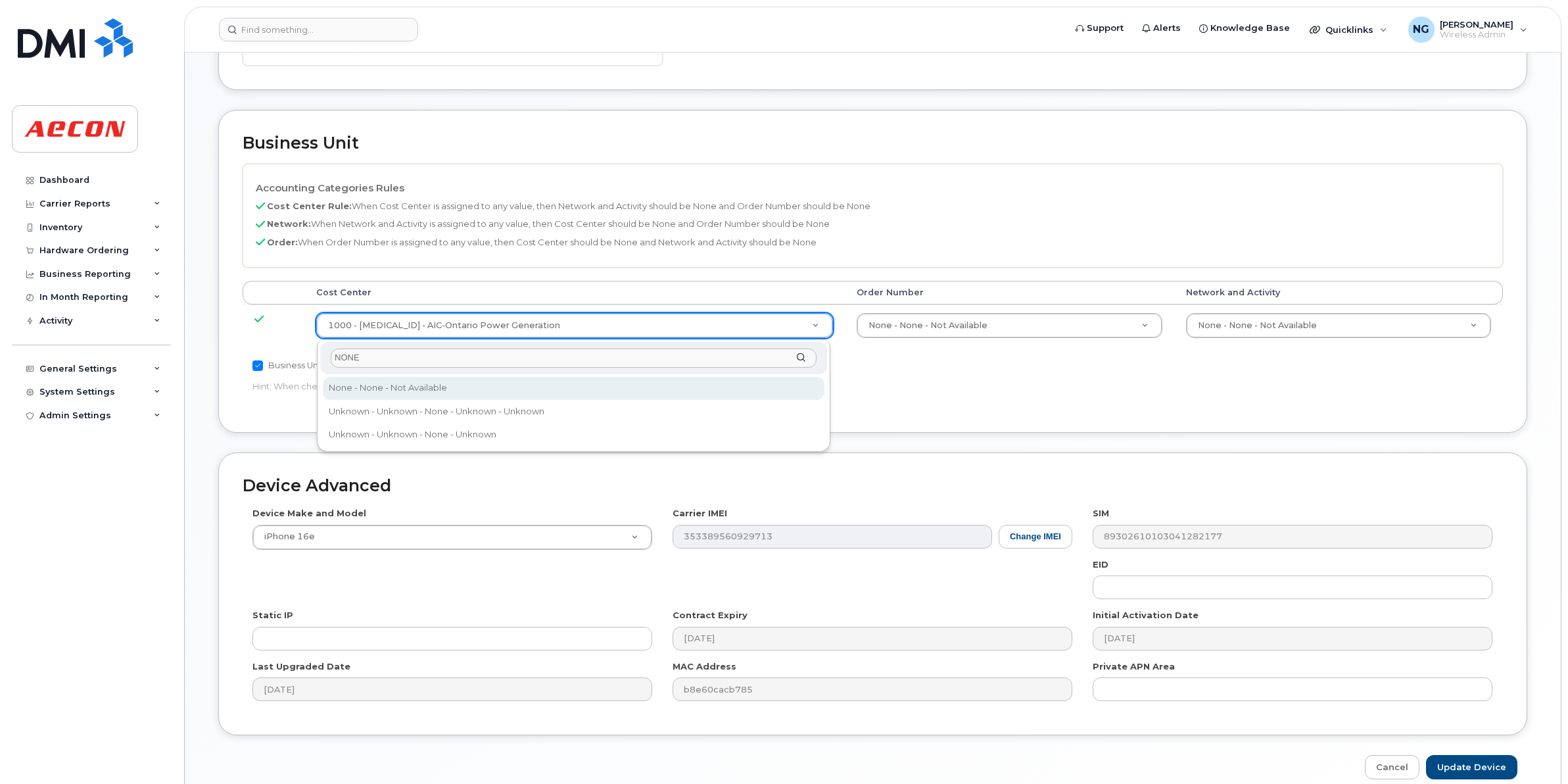
type input "NONE"
type input "289660"
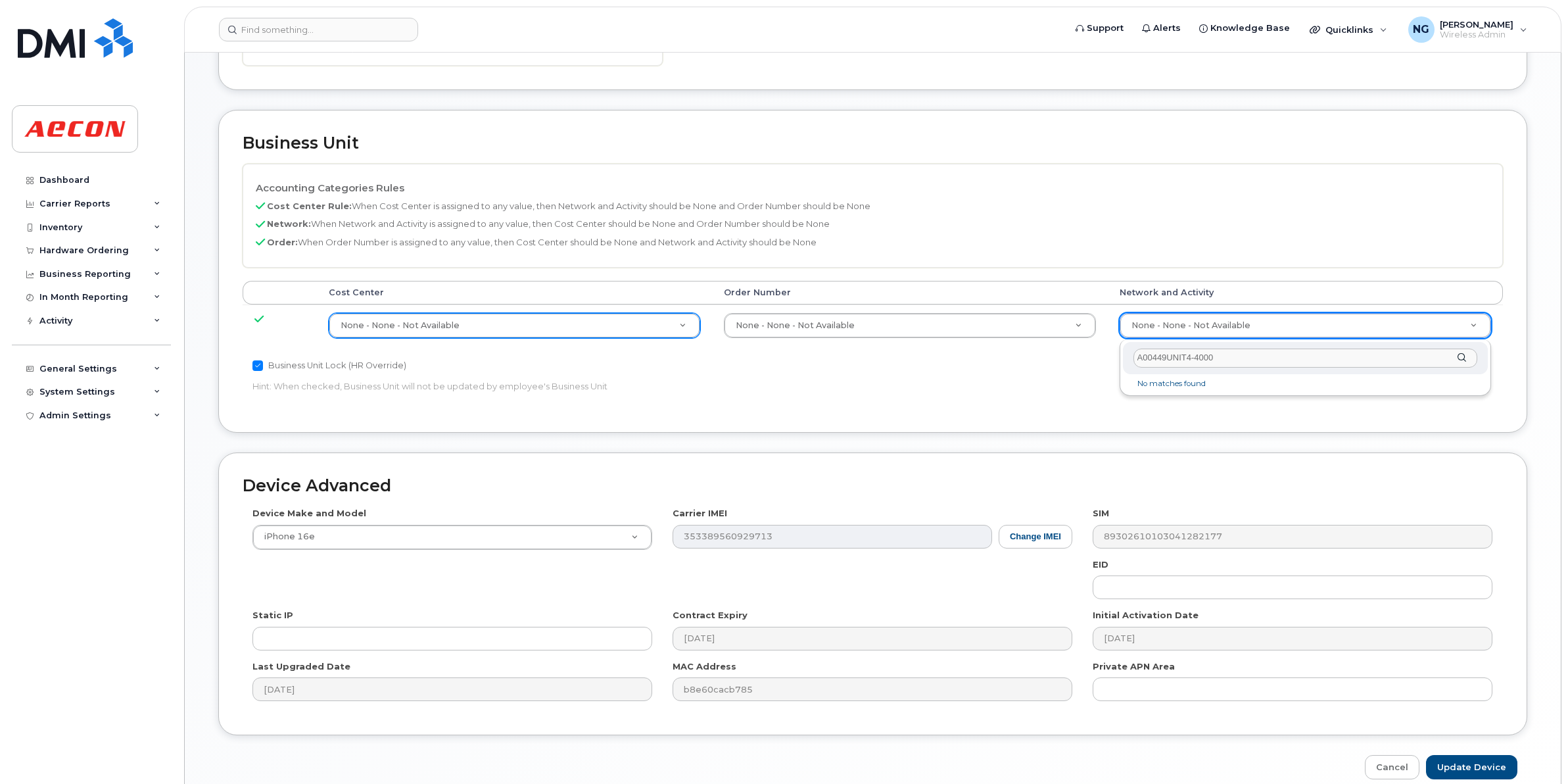
click at [1236, 359] on input "A00449UNIT4-4000" at bounding box center [1305, 358] width 344 height 19
type input "A00449UNIT4--4000"
type input "4199222"
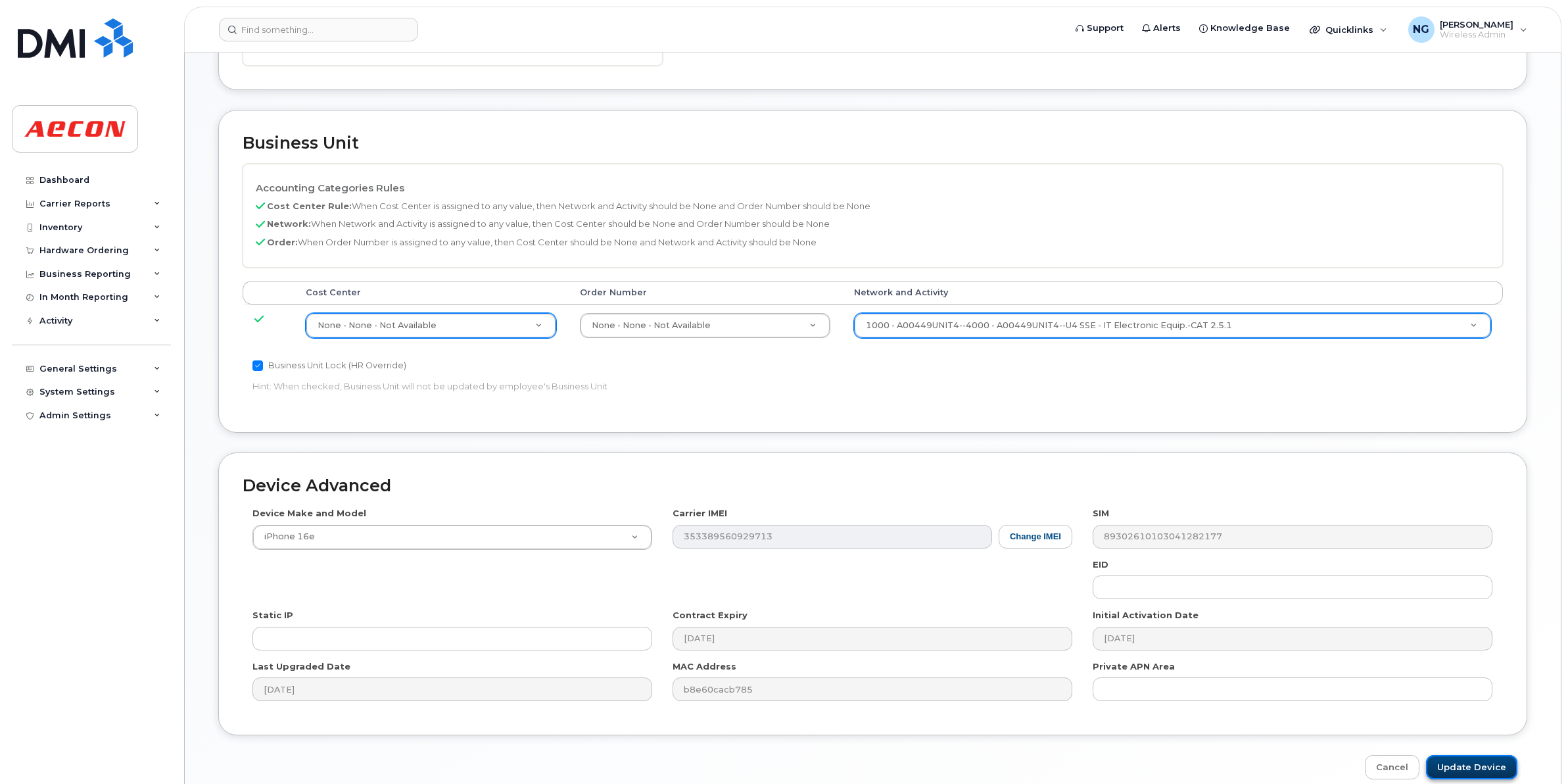
click at [1490, 763] on input "Update Device" at bounding box center [1471, 767] width 91 height 25
type input "Saving..."
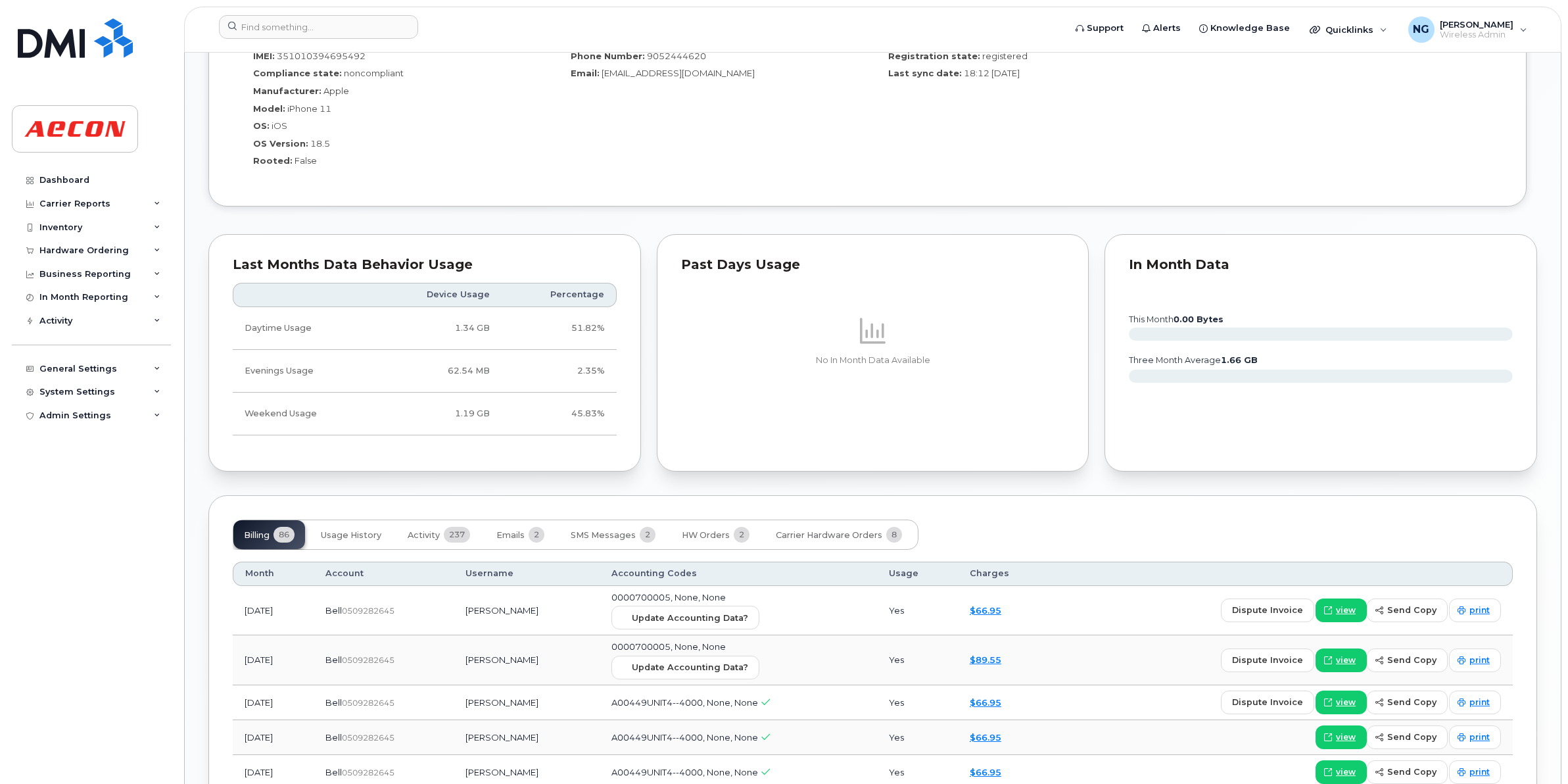
scroll to position [1069, 0]
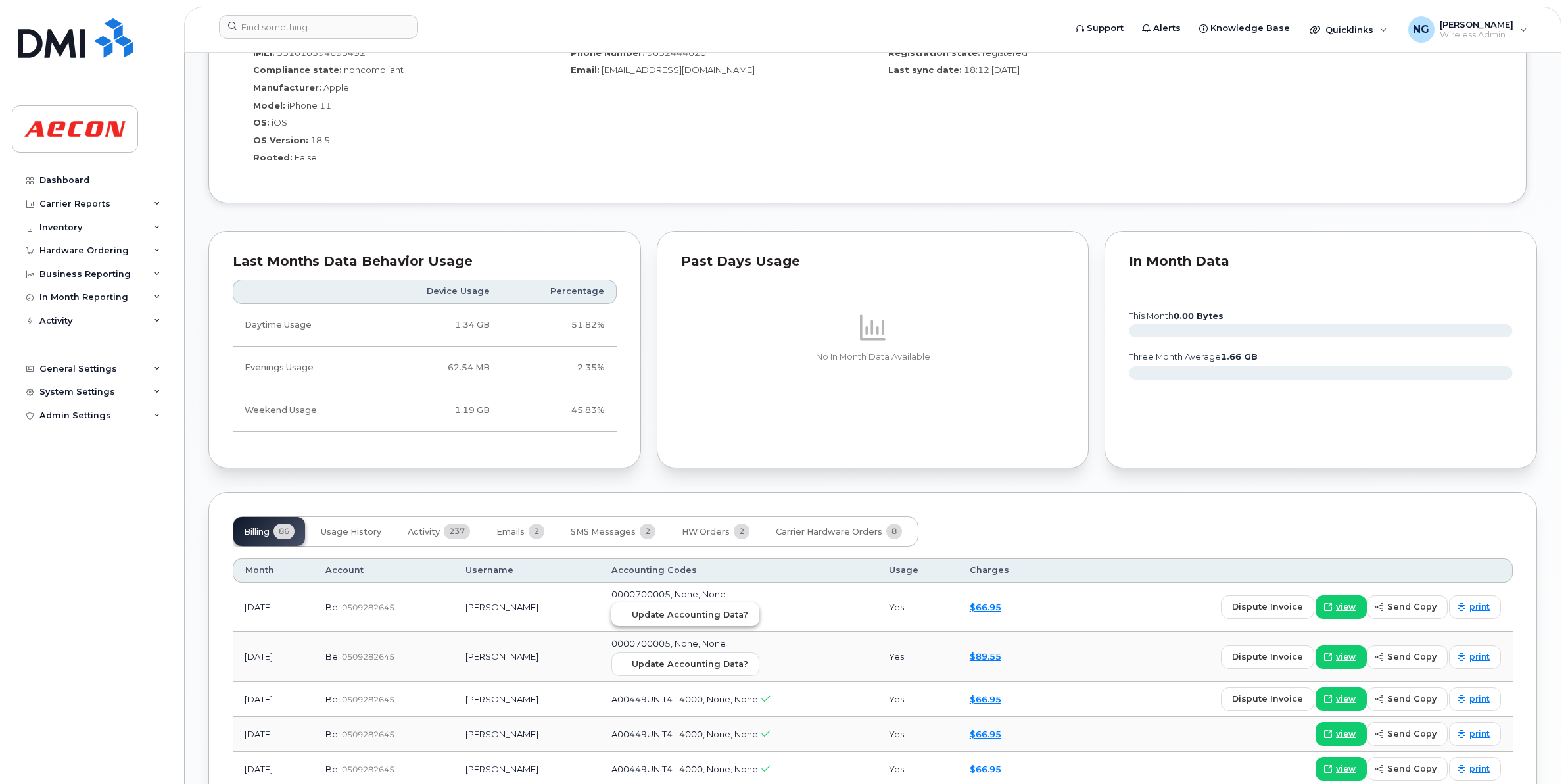
click at [701, 615] on span "Update Accounting Data?" at bounding box center [690, 614] width 117 height 13
click at [343, 31] on input at bounding box center [319, 27] width 200 height 24
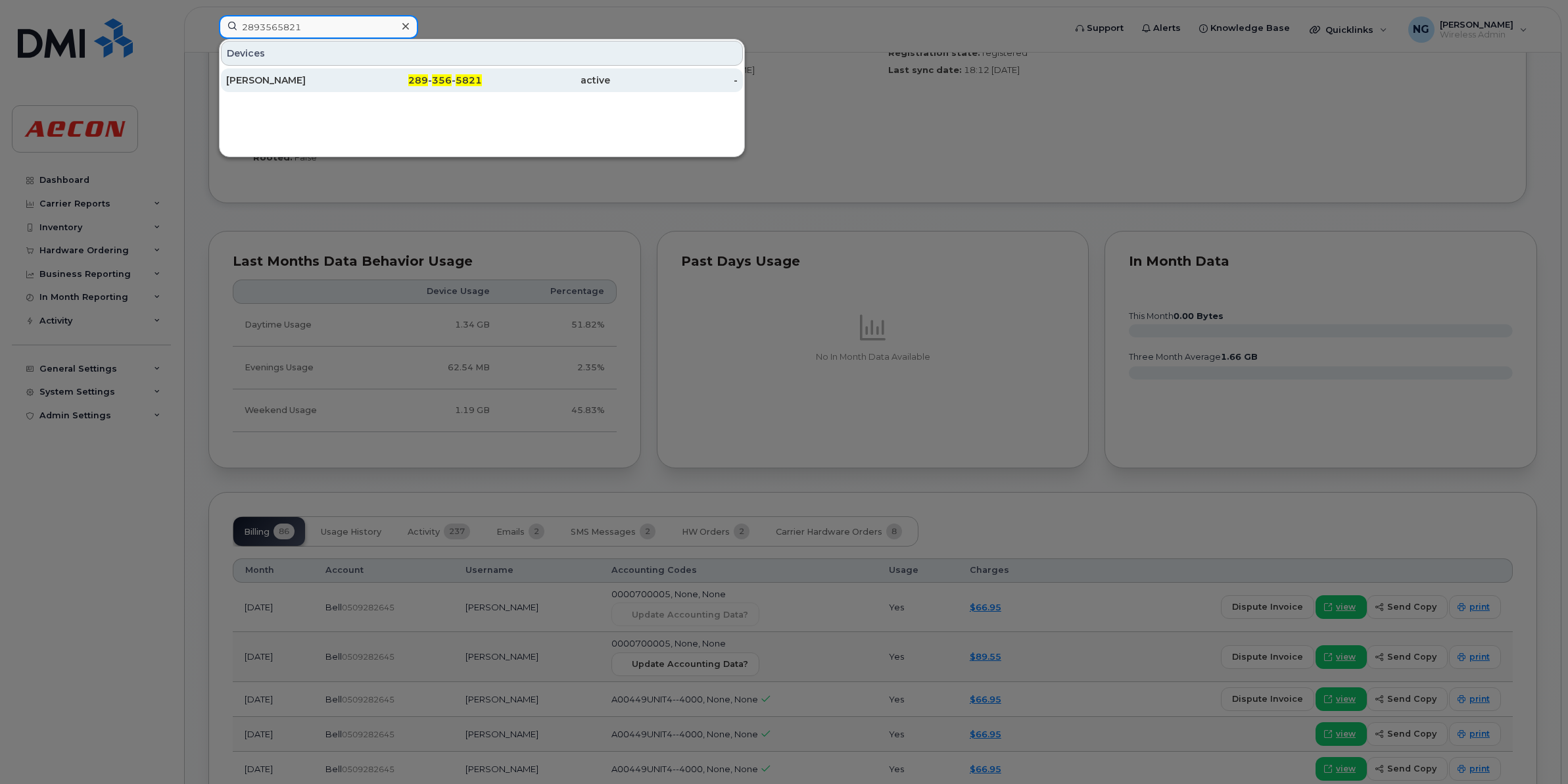
type input "2893565821"
click at [441, 81] on span "356" at bounding box center [442, 80] width 20 height 12
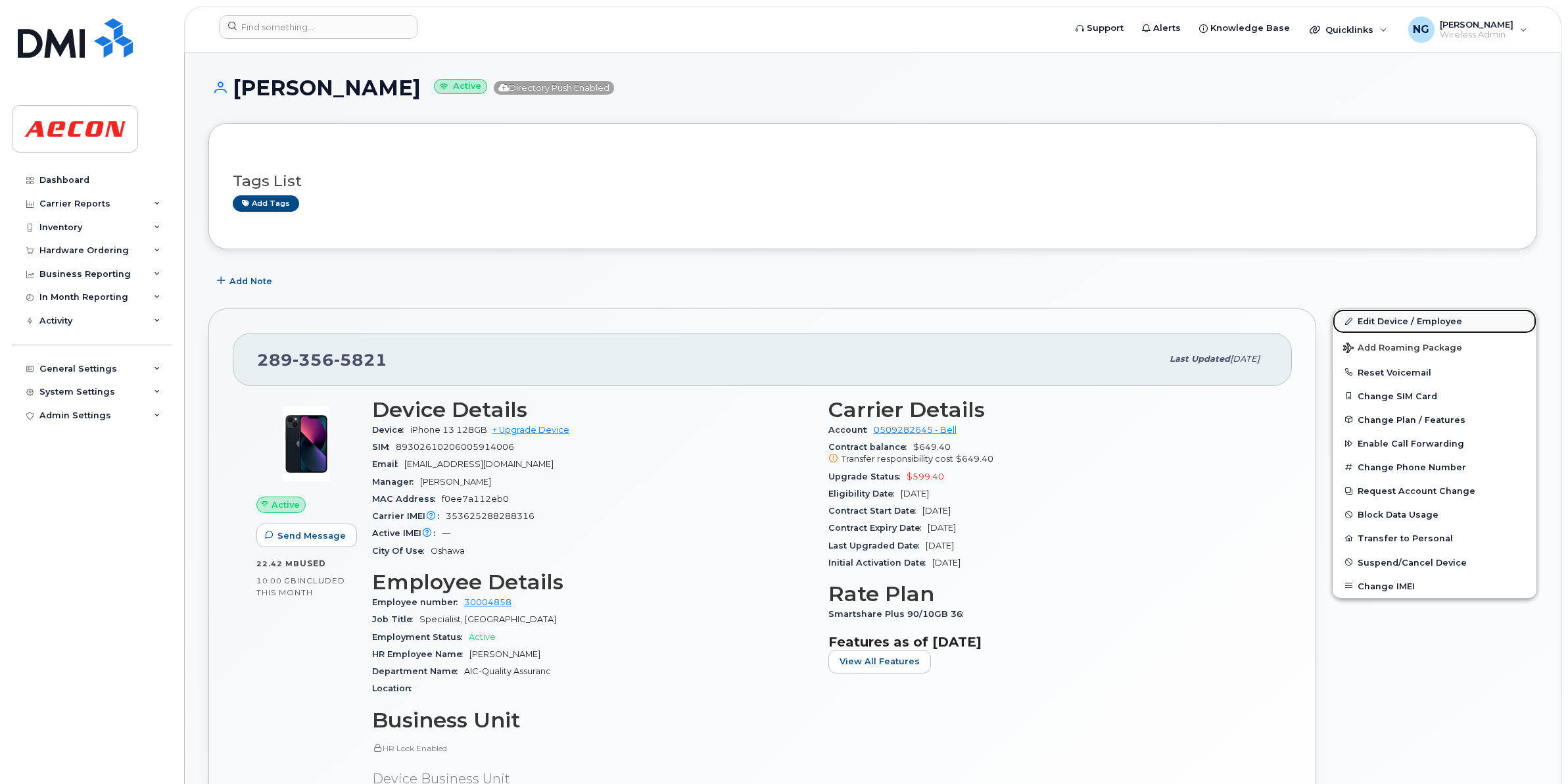
click at [1422, 313] on link "Edit Device / Employee" at bounding box center [1435, 321] width 204 height 24
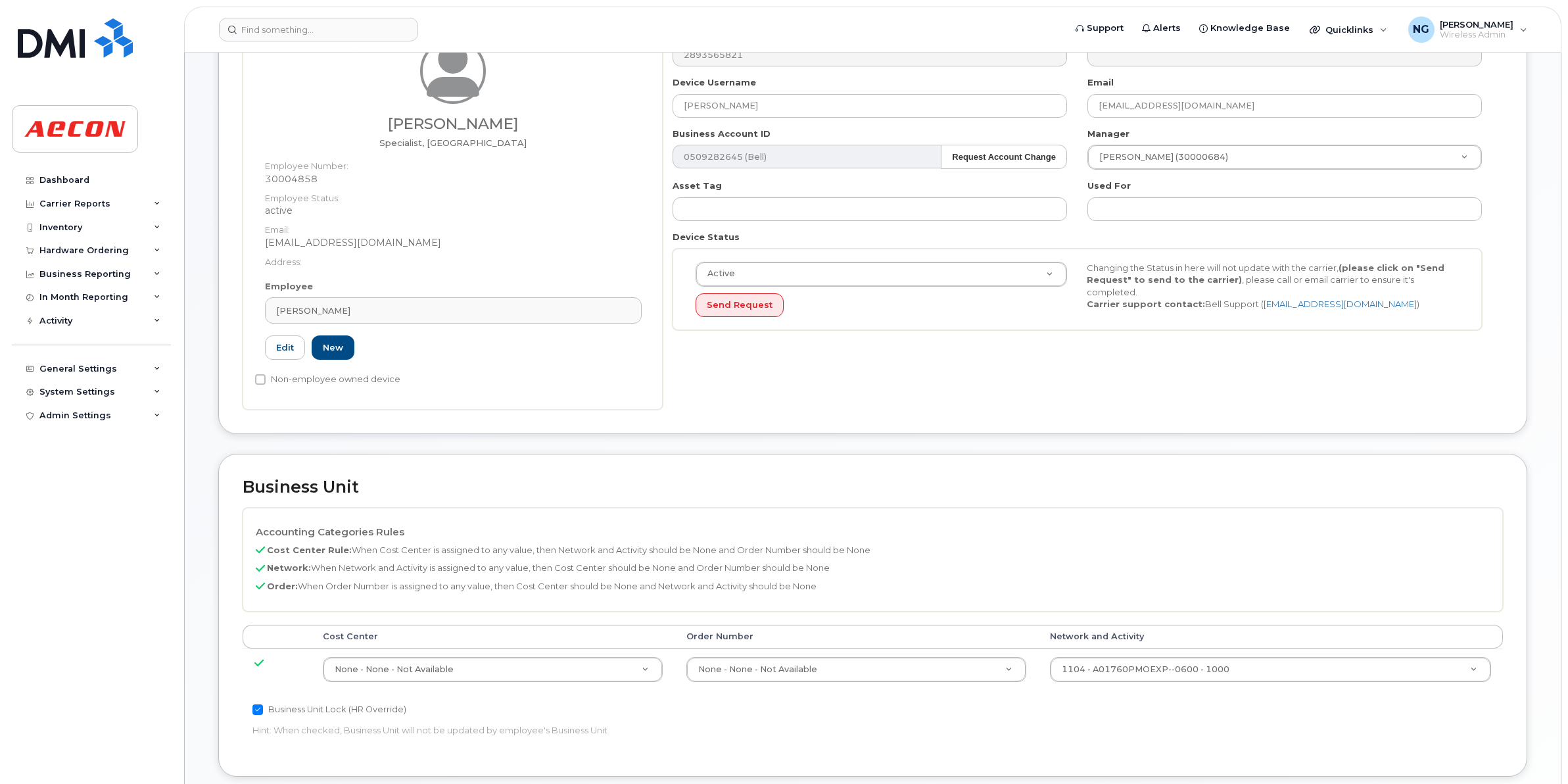
scroll to position [329, 0]
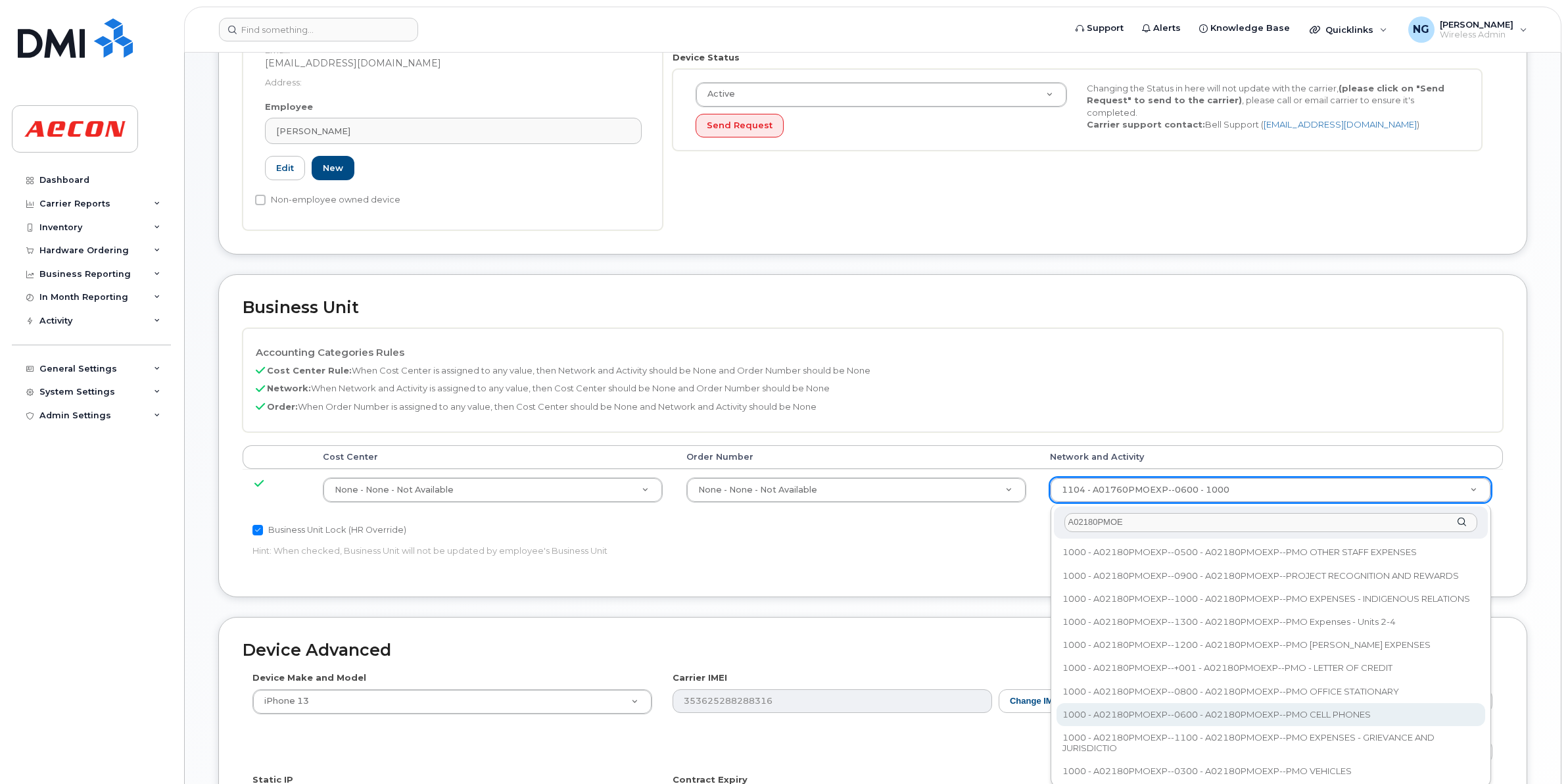
type input "A02180PMOE"
type input "35511858"
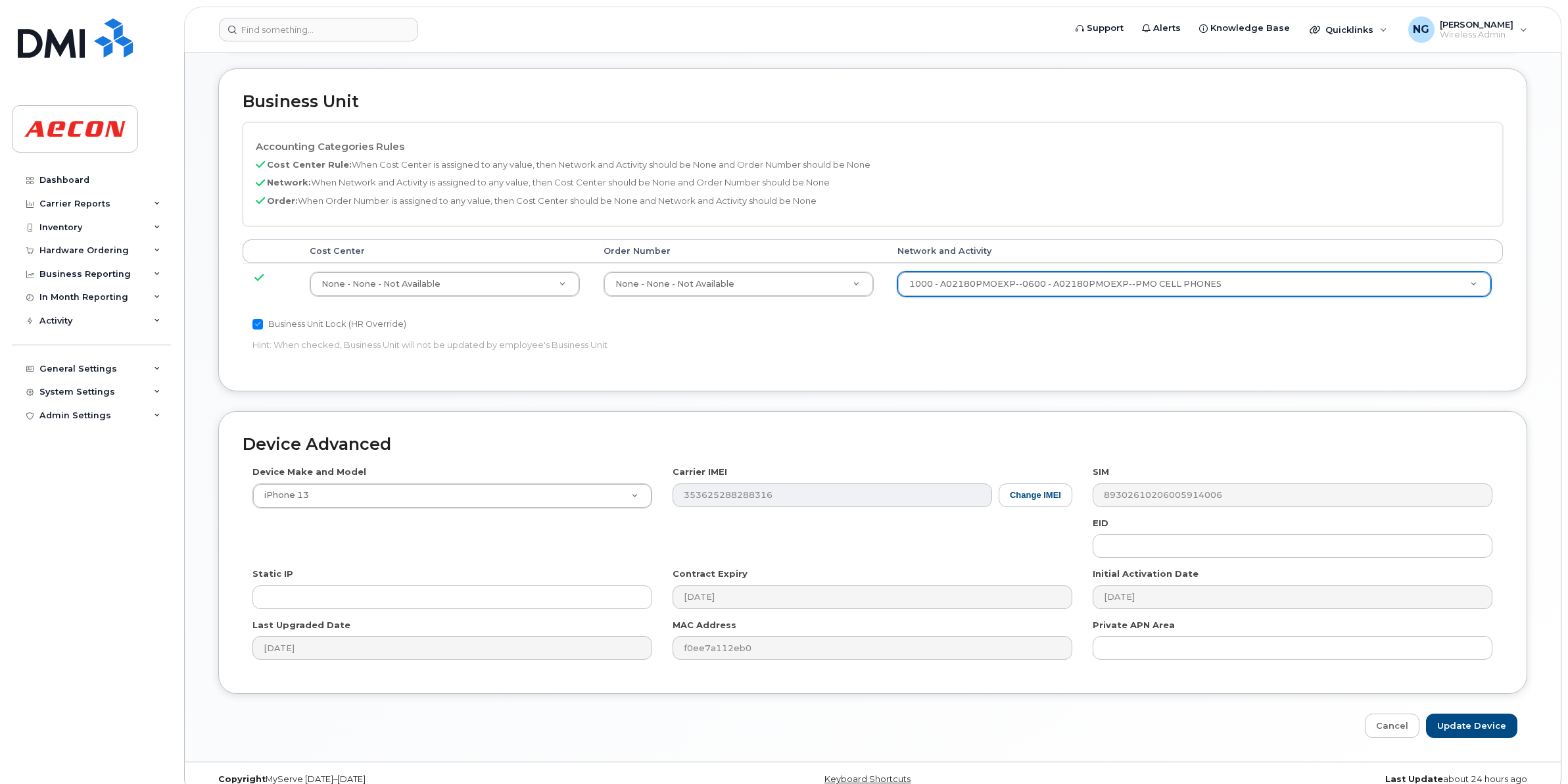
scroll to position [557, 0]
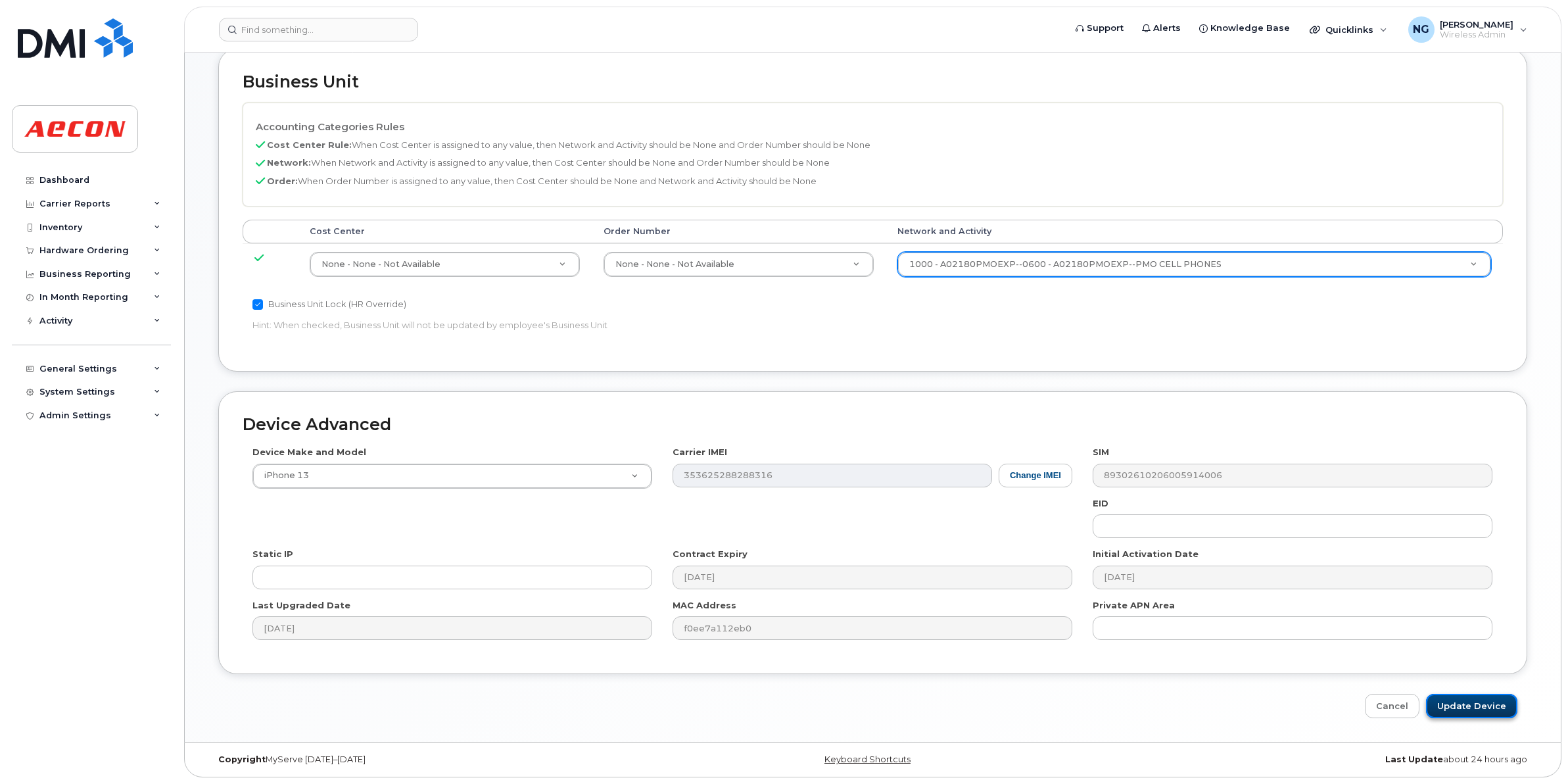
click at [1464, 704] on input "Update Device" at bounding box center [1471, 706] width 91 height 25
type input "Saving..."
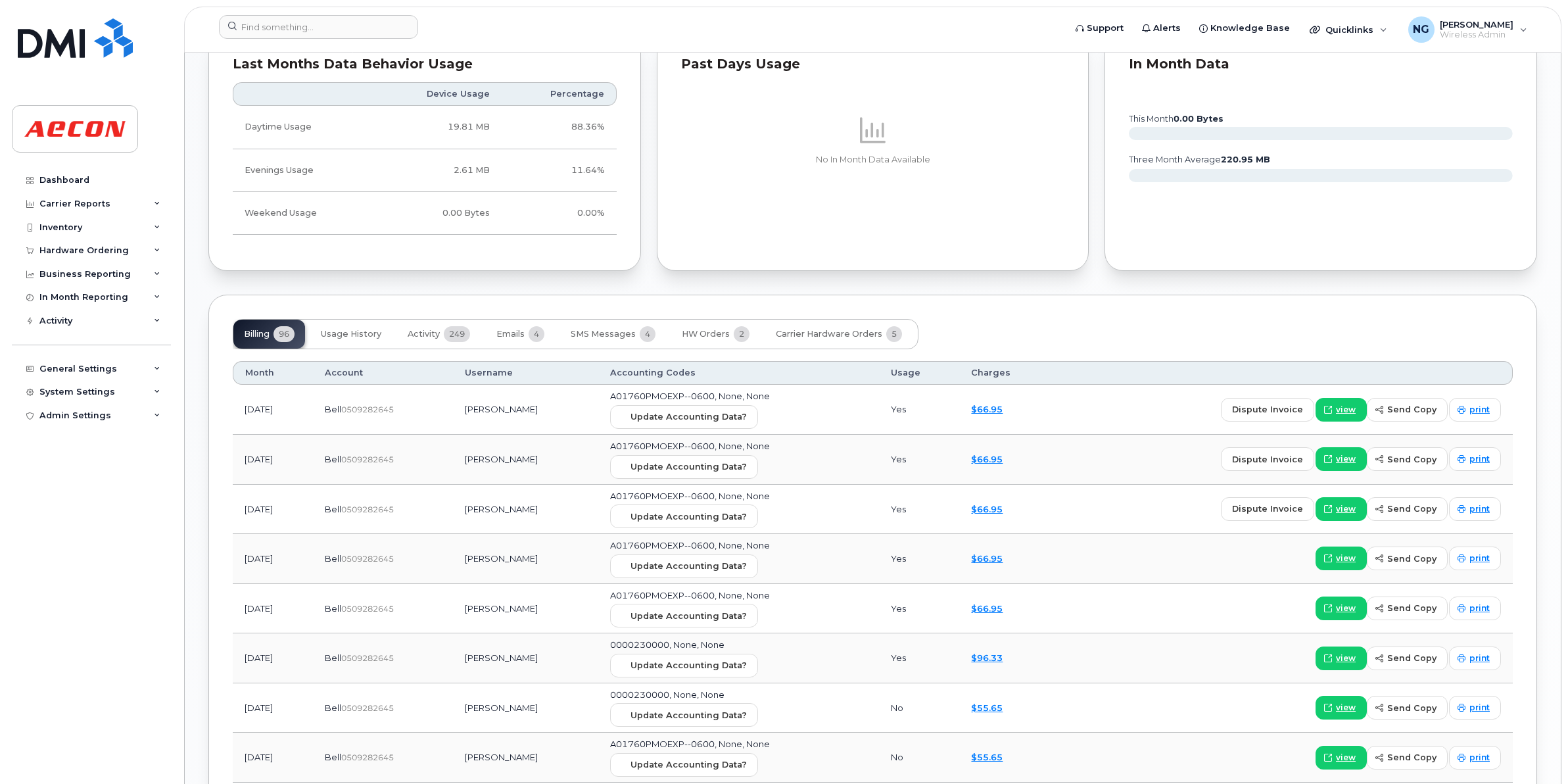
scroll to position [1316, 0]
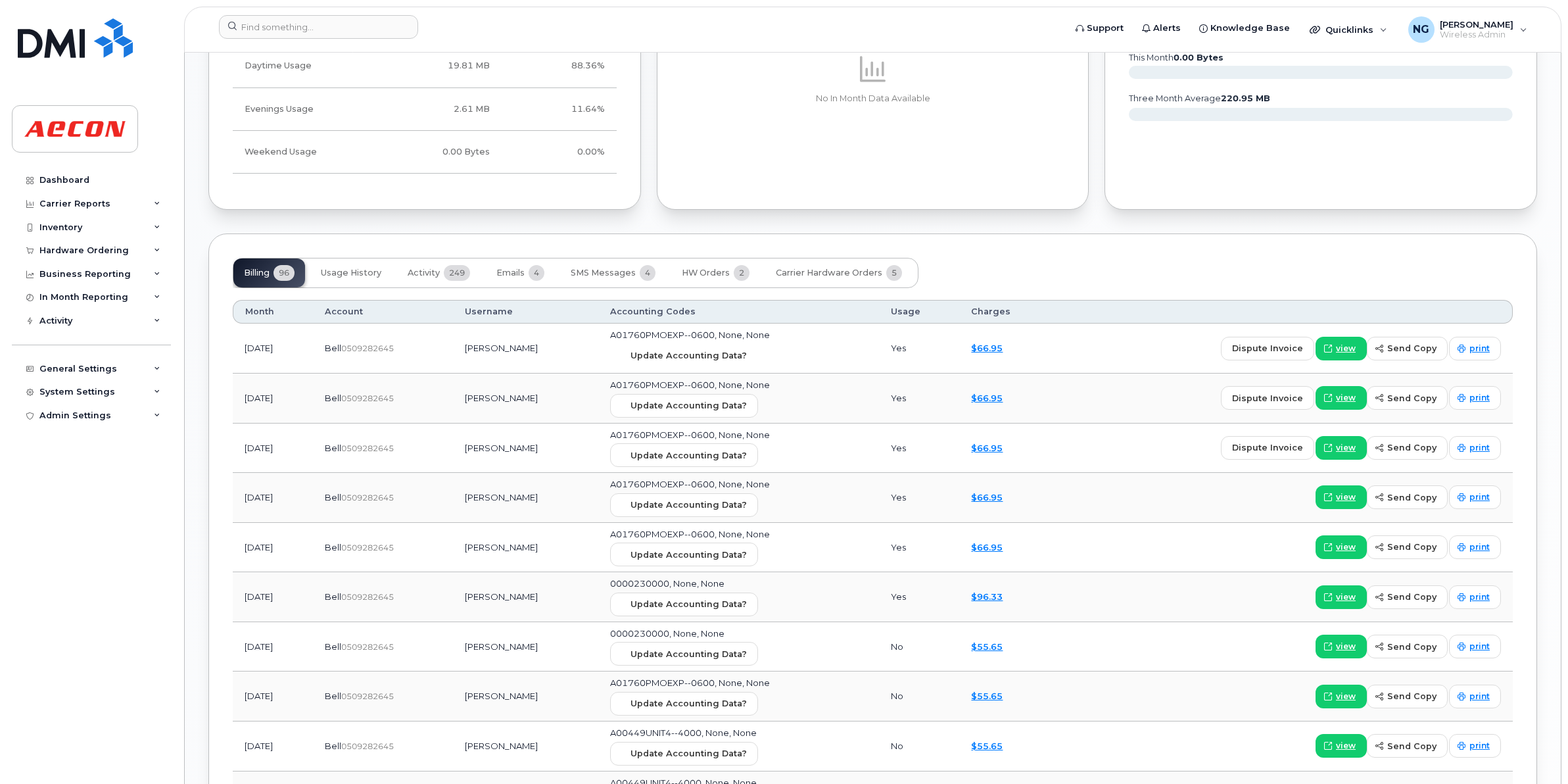
drag, startPoint x: 665, startPoint y: 354, endPoint x: 868, endPoint y: 86, distance: 336.2
click at [665, 354] on span "Update Accounting Data?" at bounding box center [689, 355] width 117 height 13
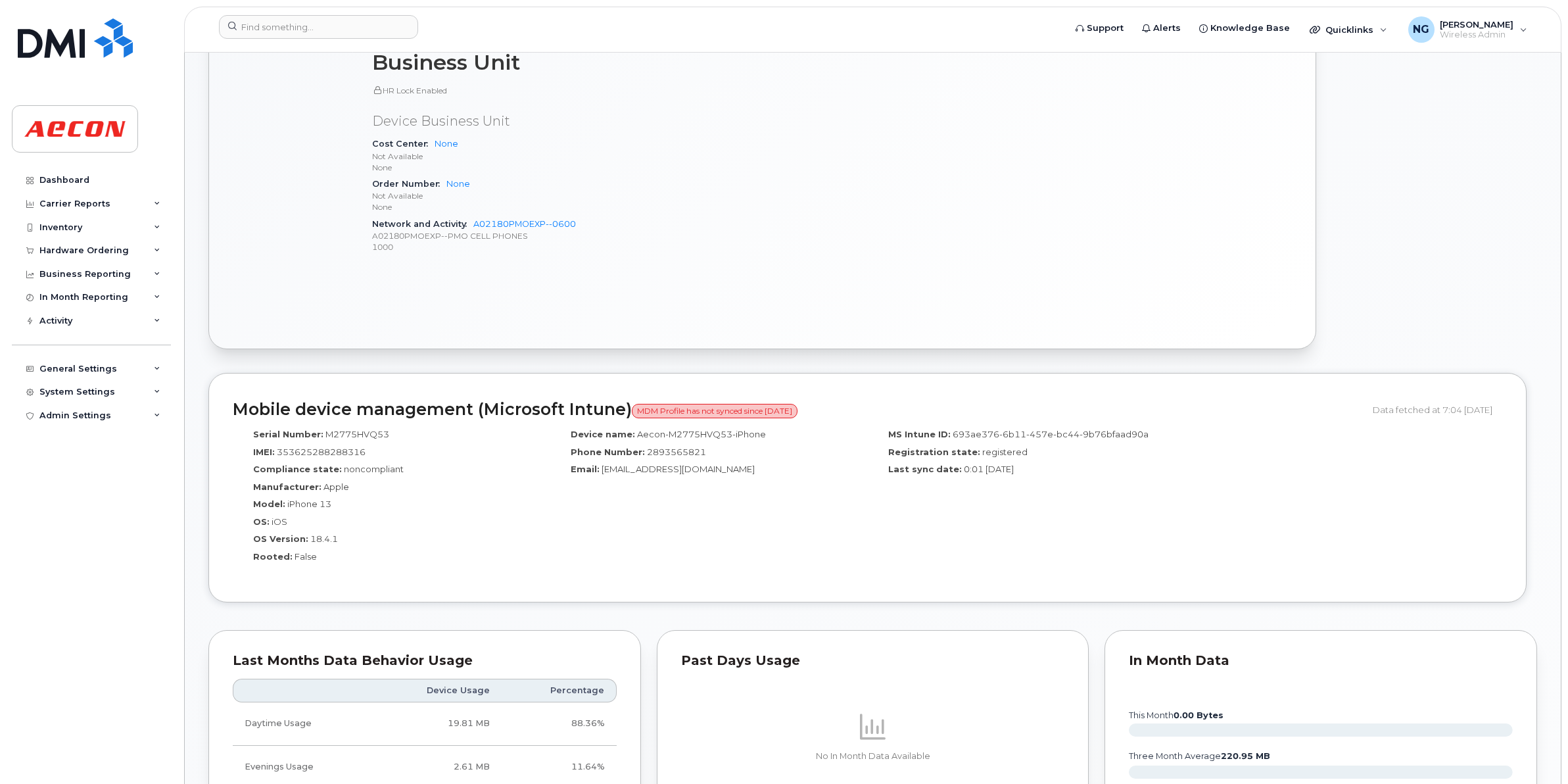
scroll to position [0, 0]
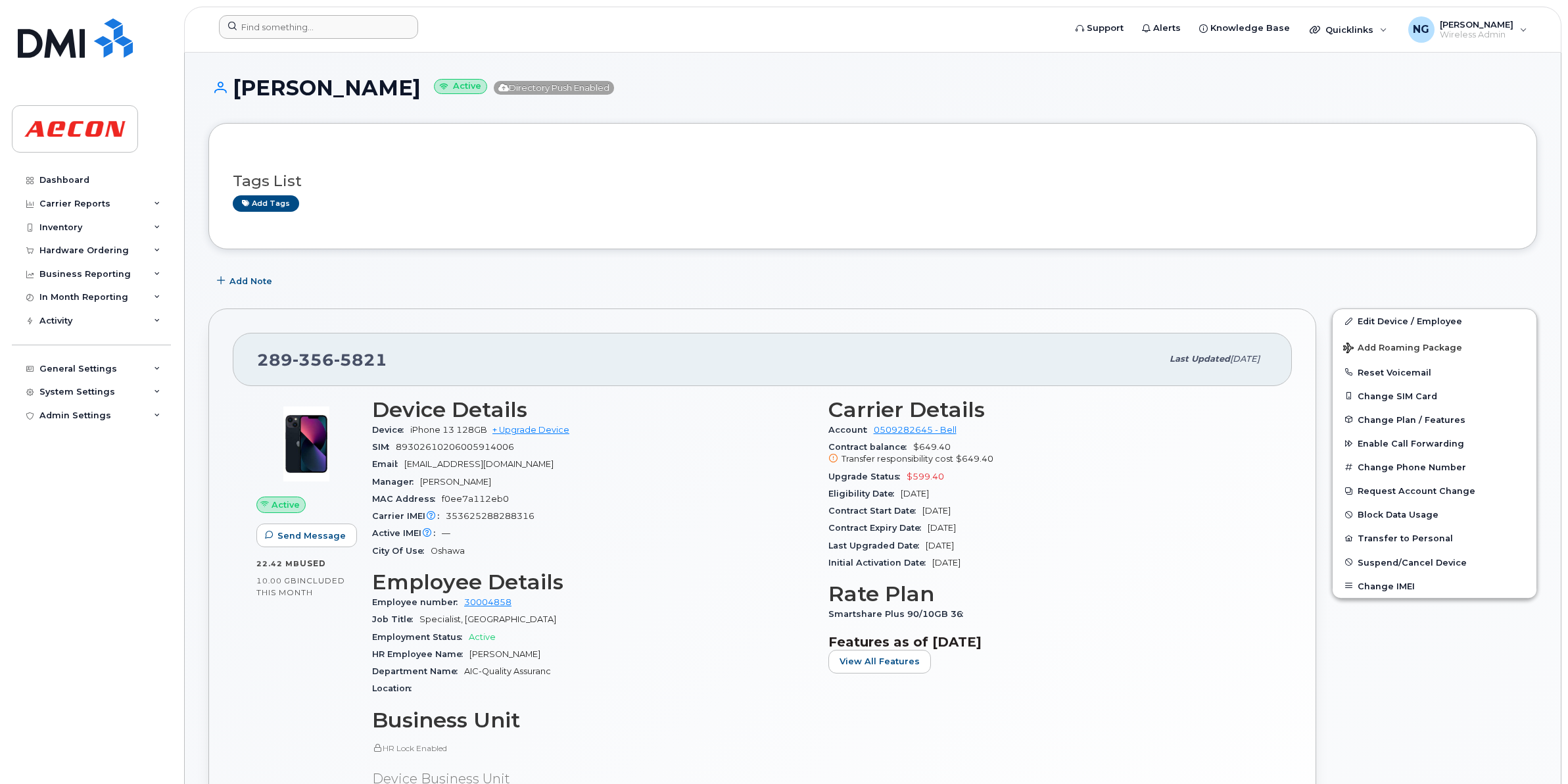
drag, startPoint x: 327, startPoint y: 7, endPoint x: 334, endPoint y: 30, distance: 24.0
click at [329, 13] on header "Support Alerts Knowledge Base Quicklinks Suspend / Cancel Device Change SIM Car…" at bounding box center [872, 30] width 1377 height 46
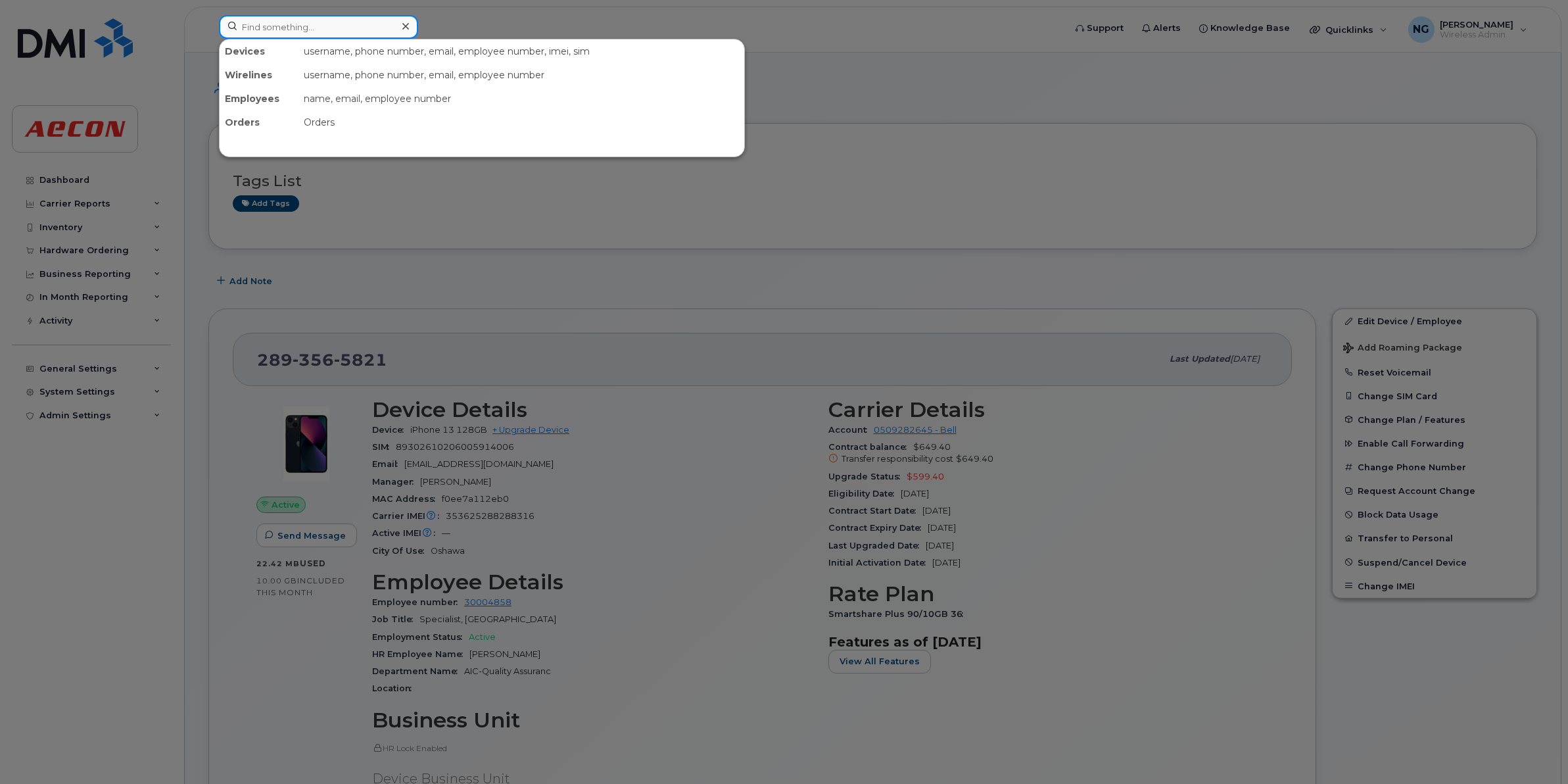
click at [336, 30] on input at bounding box center [319, 27] width 200 height 24
paste input "289-685-1189"
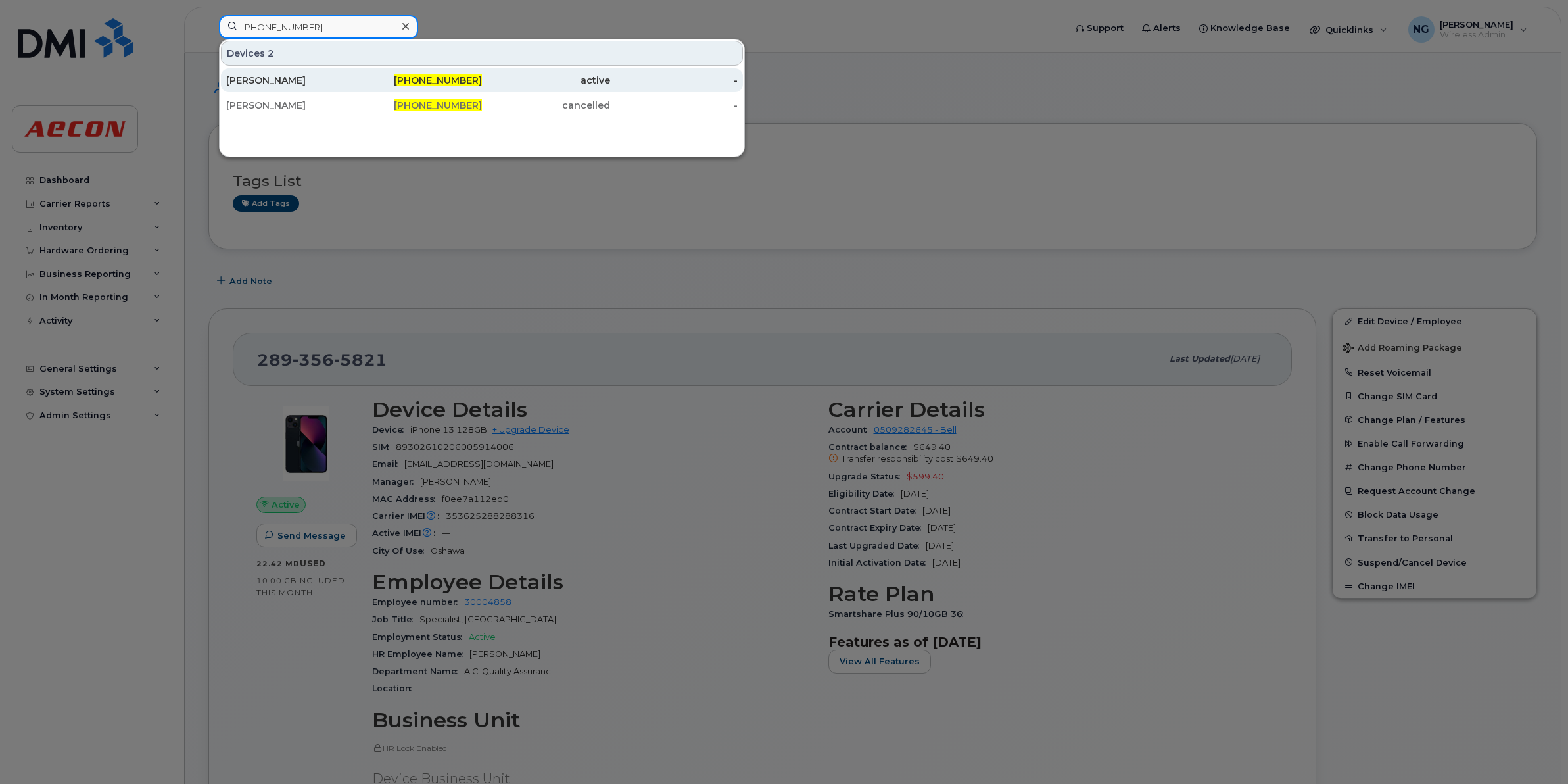
type input "289-685-1189"
click at [464, 82] on span "289-685-1189" at bounding box center [438, 80] width 88 height 12
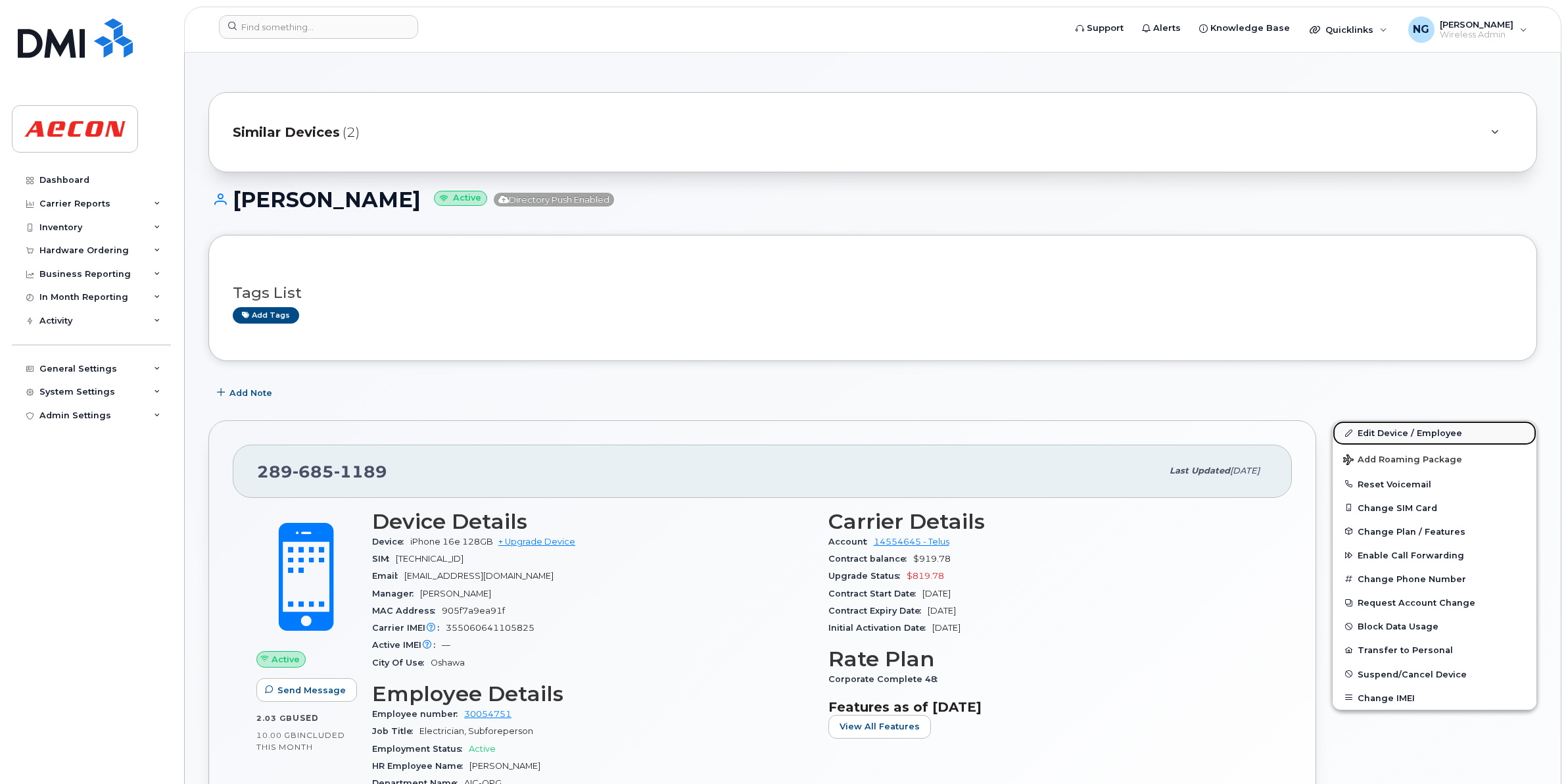
click at [1437, 428] on link "Edit Device / Employee" at bounding box center [1435, 433] width 204 height 24
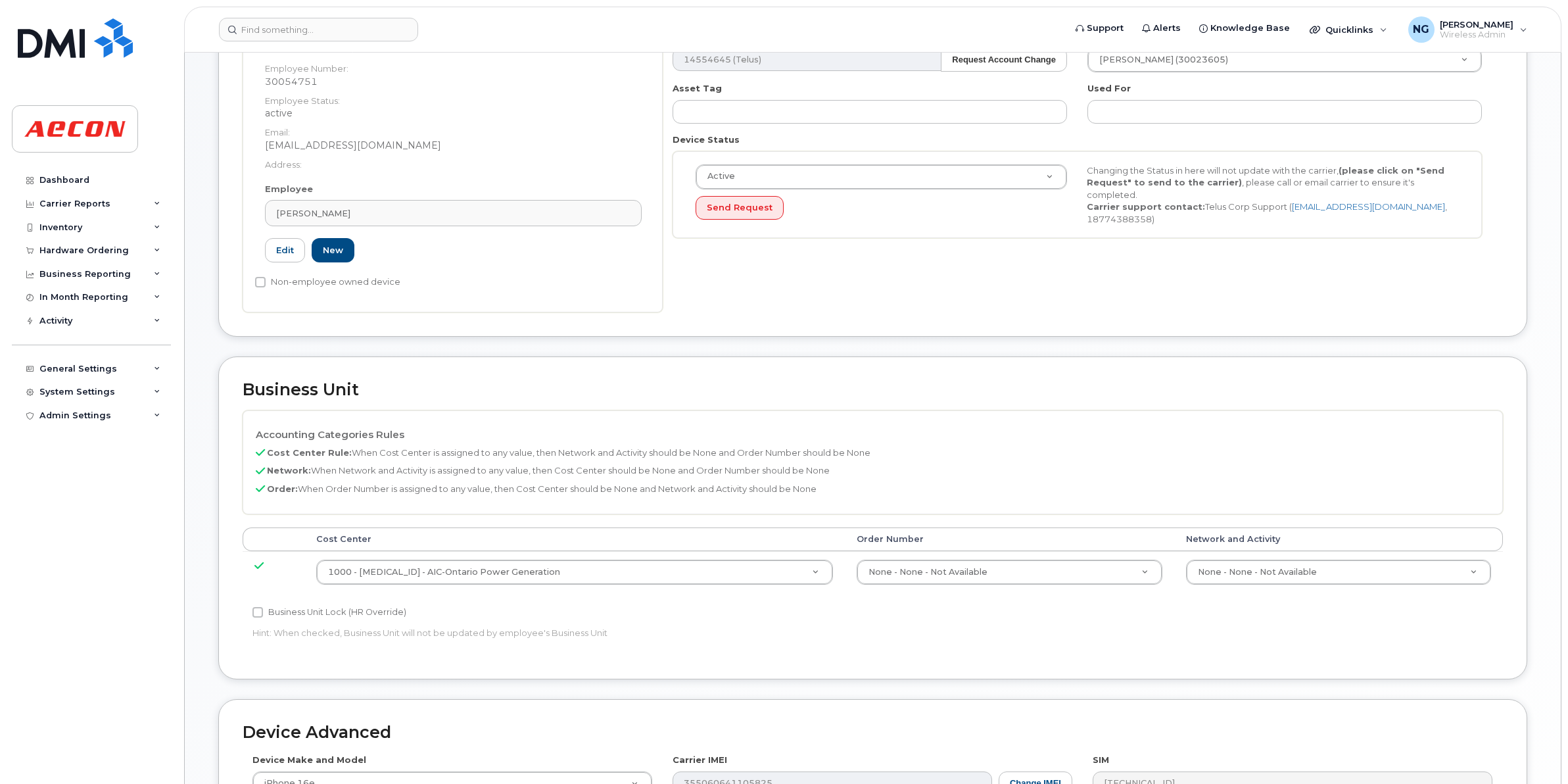
scroll to position [329, 0]
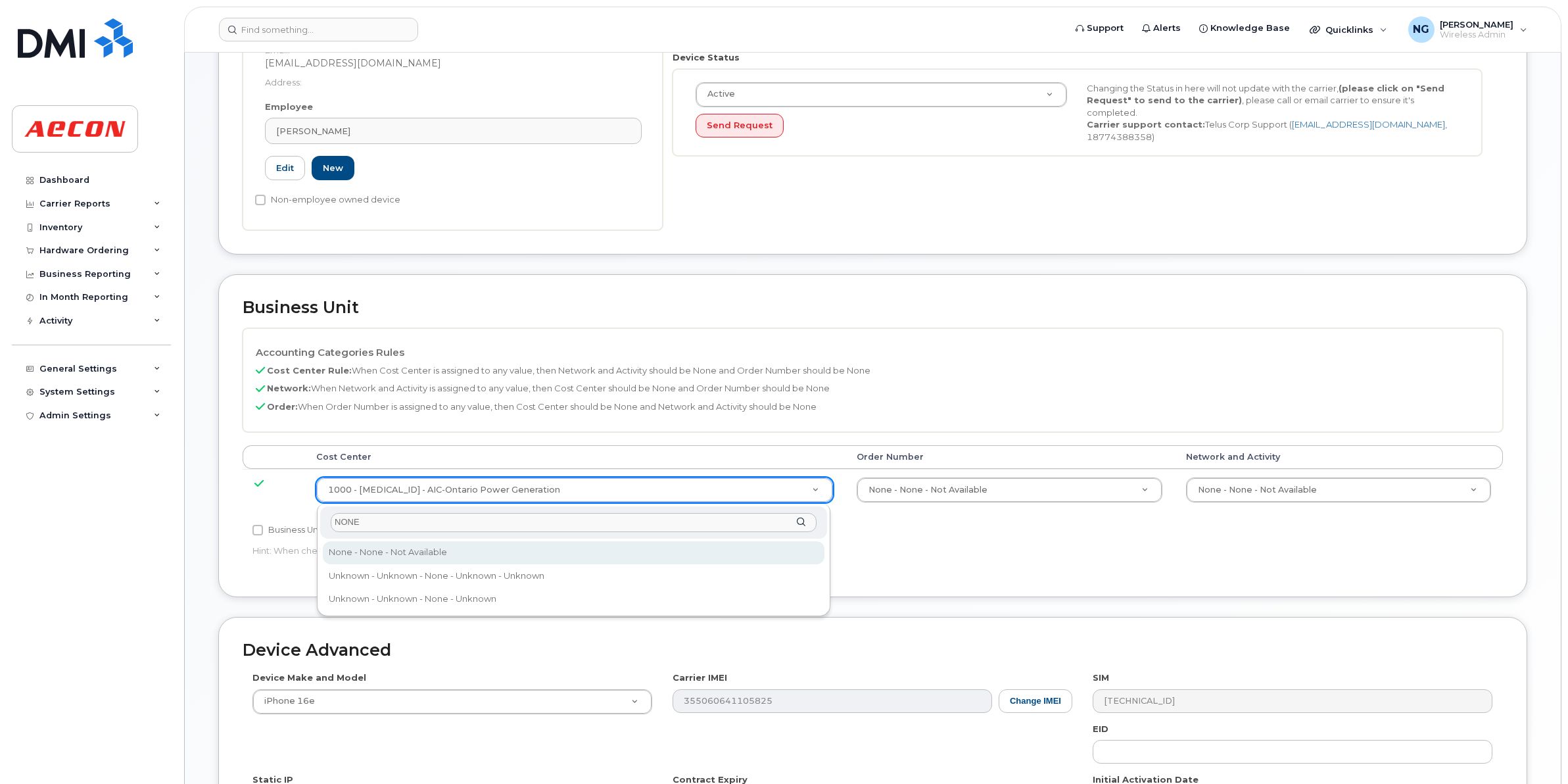
type input "NONE"
type input "289660"
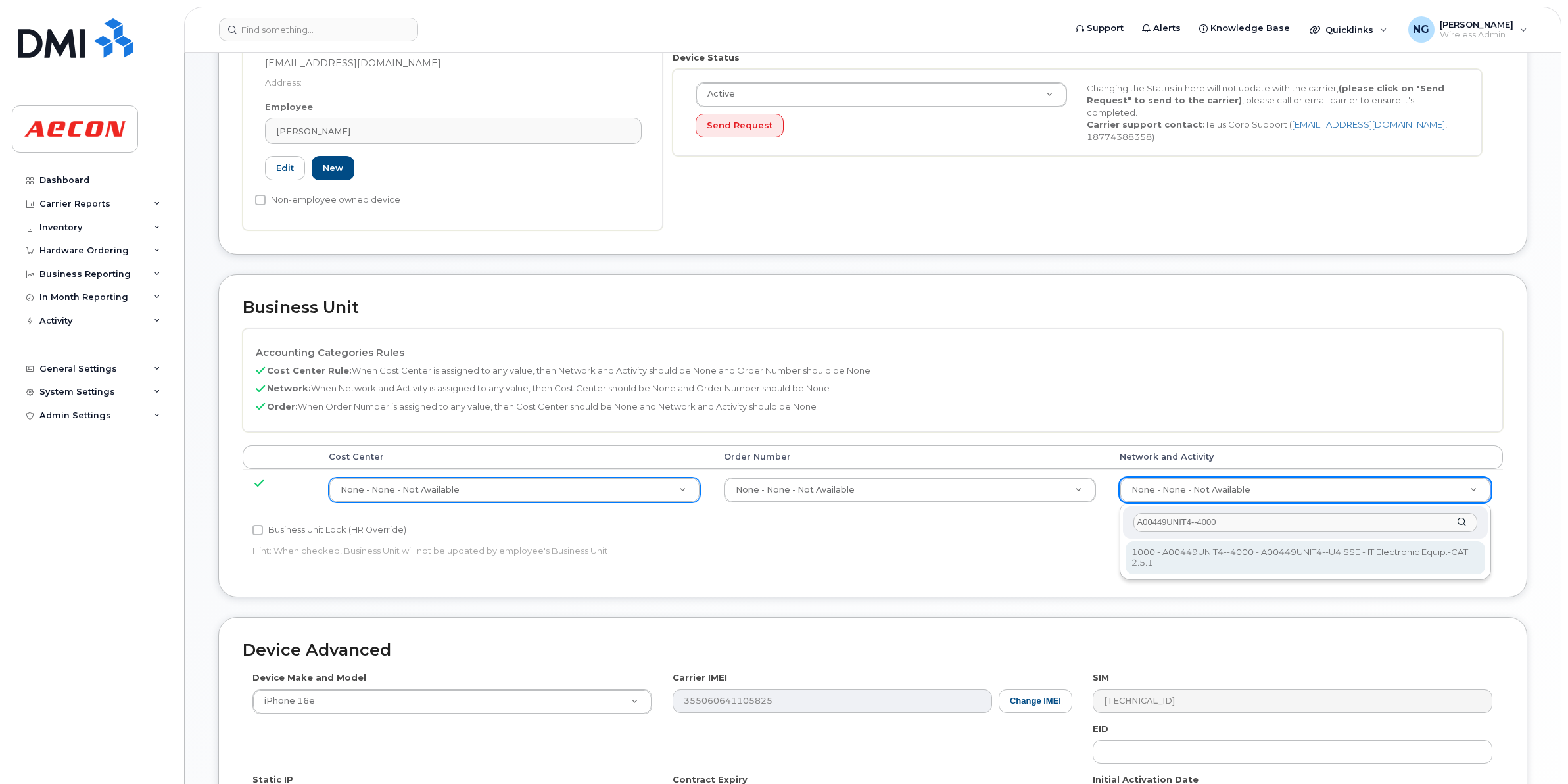
type input "A00449UNIT4--4000"
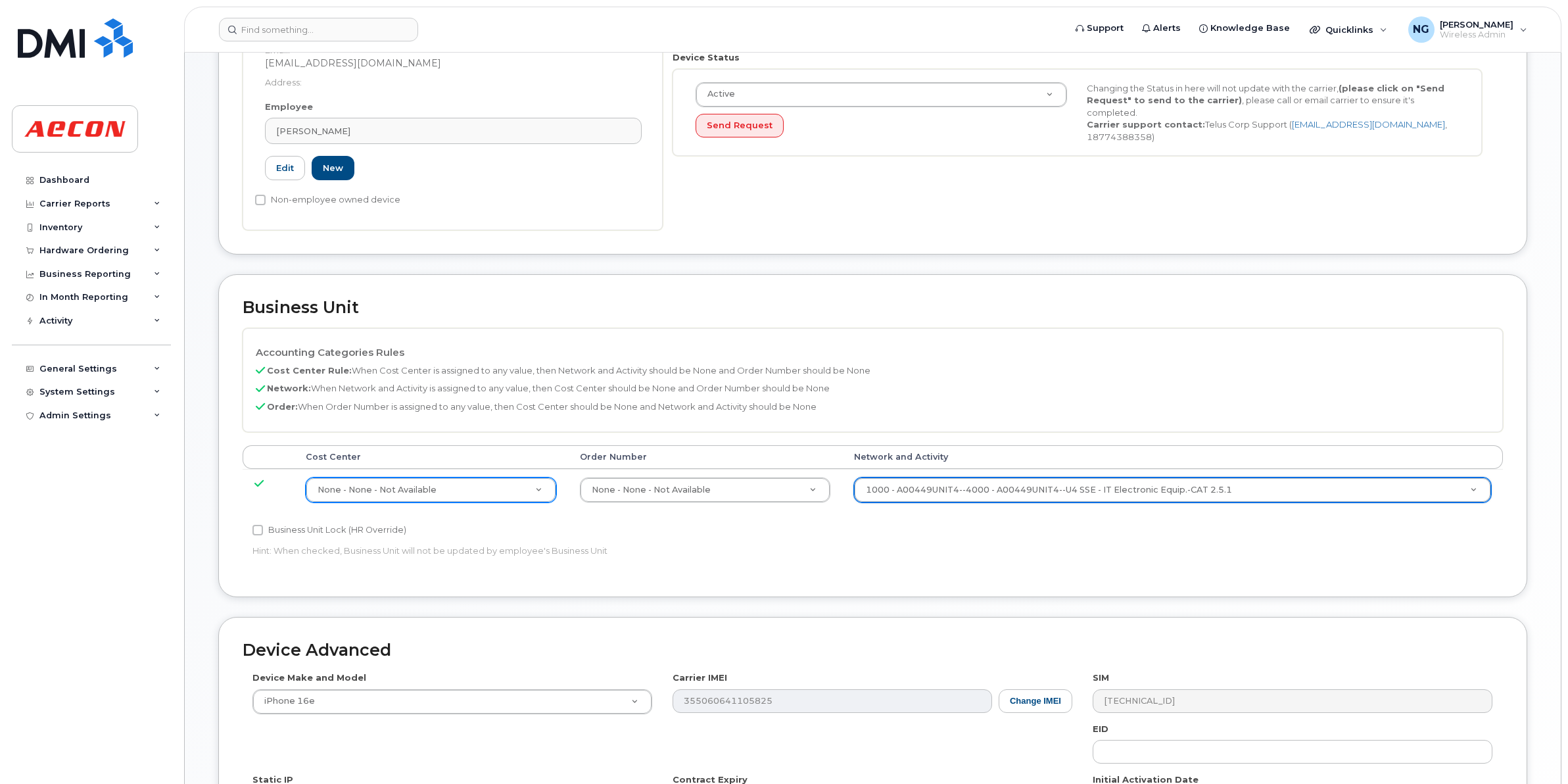
type input "4199222"
click at [253, 531] on input "Business Unit Lock (HR Override)" at bounding box center [257, 530] width 11 height 11
checkbox input "true"
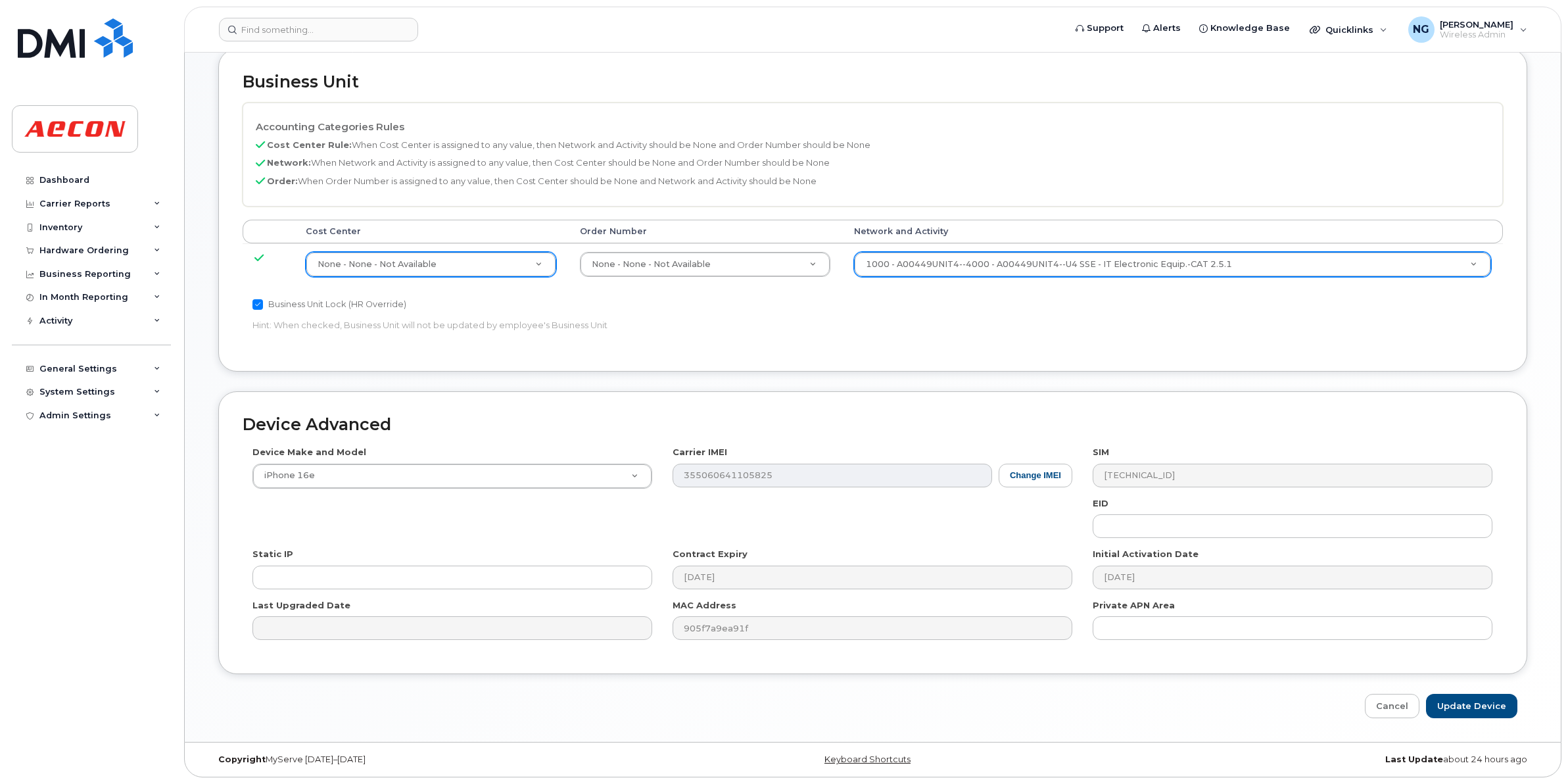
scroll to position [557, 0]
click at [1478, 705] on input "Update Device" at bounding box center [1471, 706] width 91 height 25
type input "Saving..."
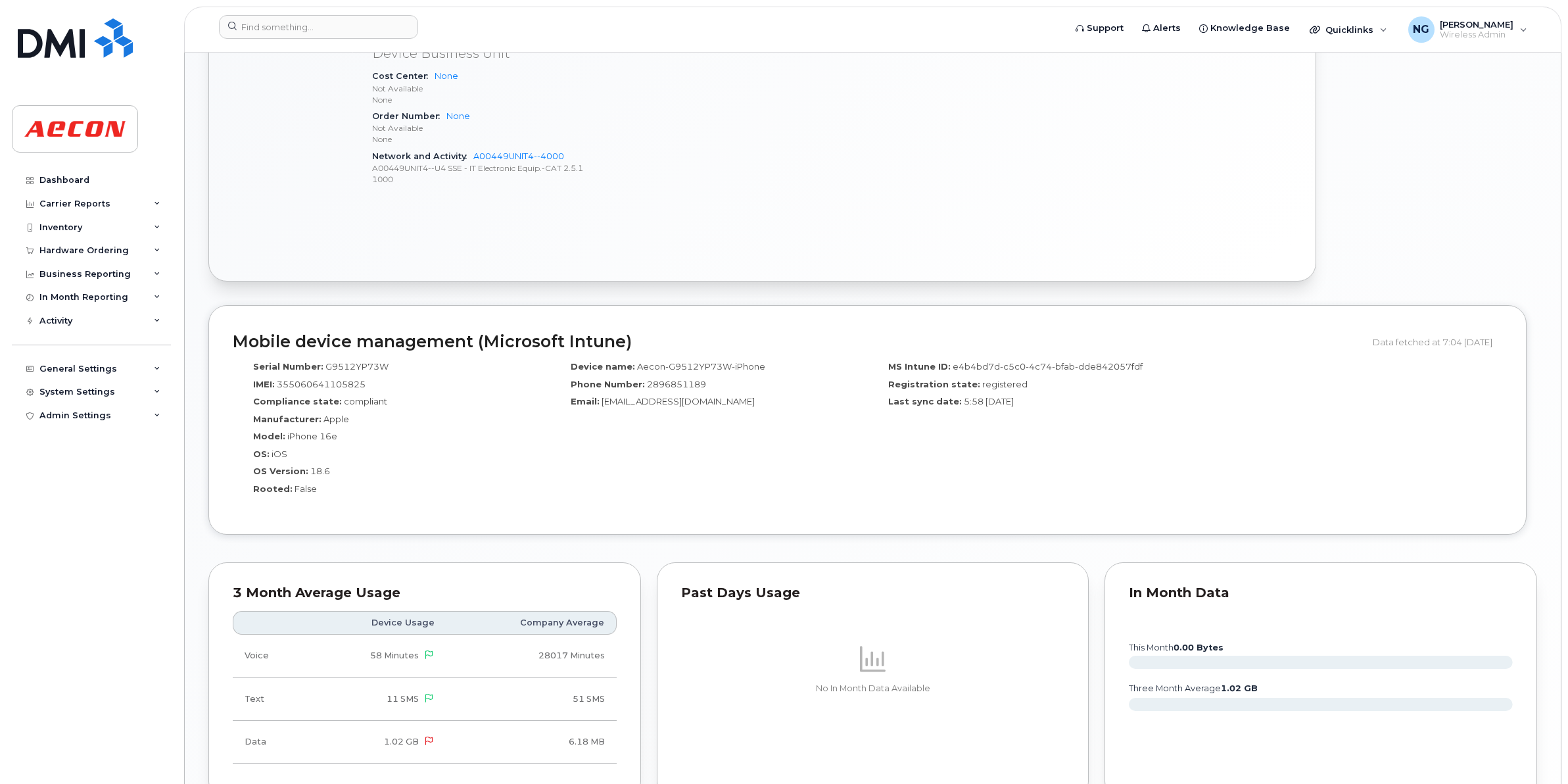
scroll to position [1084, 0]
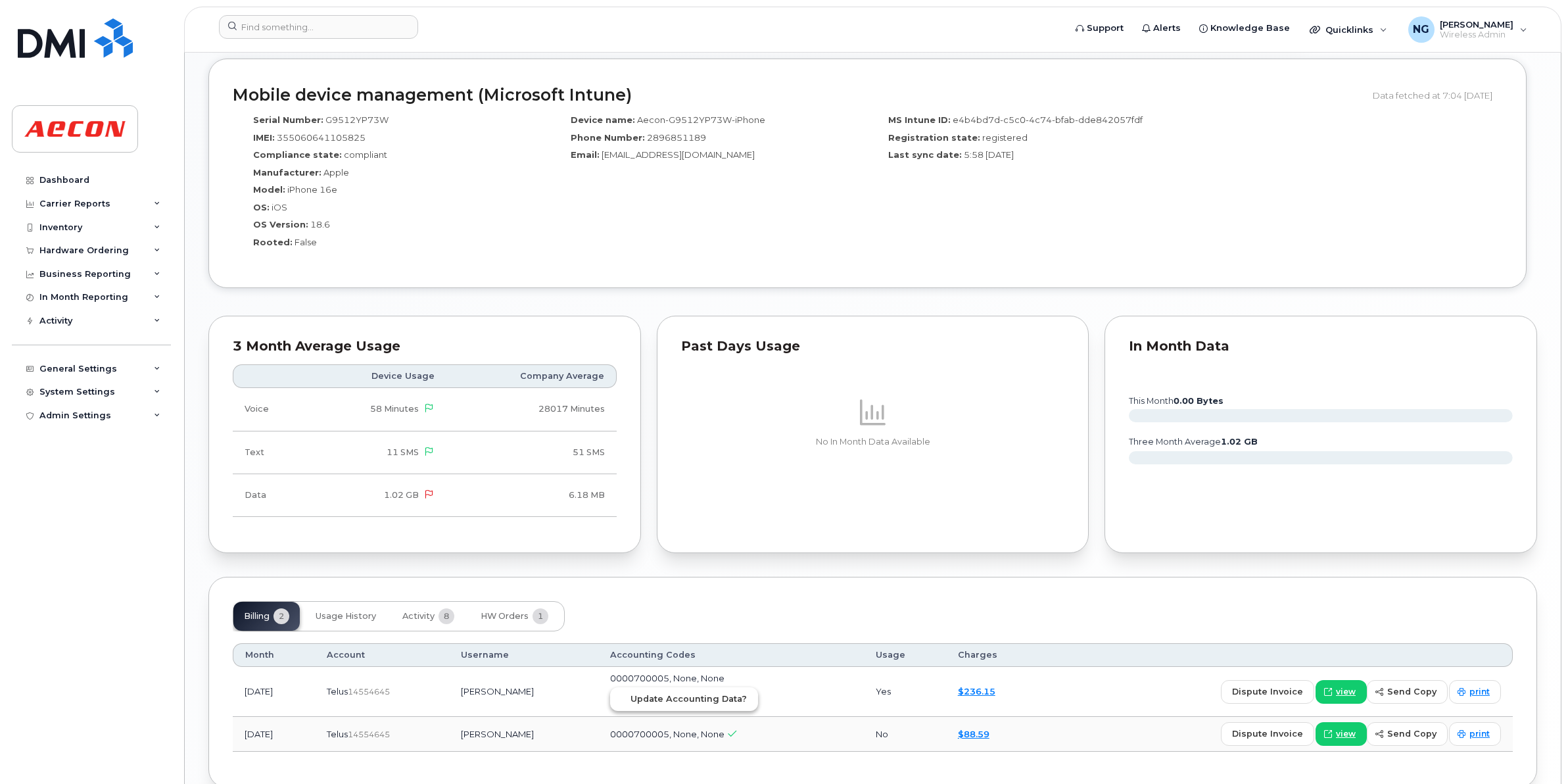
click at [701, 699] on span "Update Accounting Data?" at bounding box center [689, 699] width 117 height 13
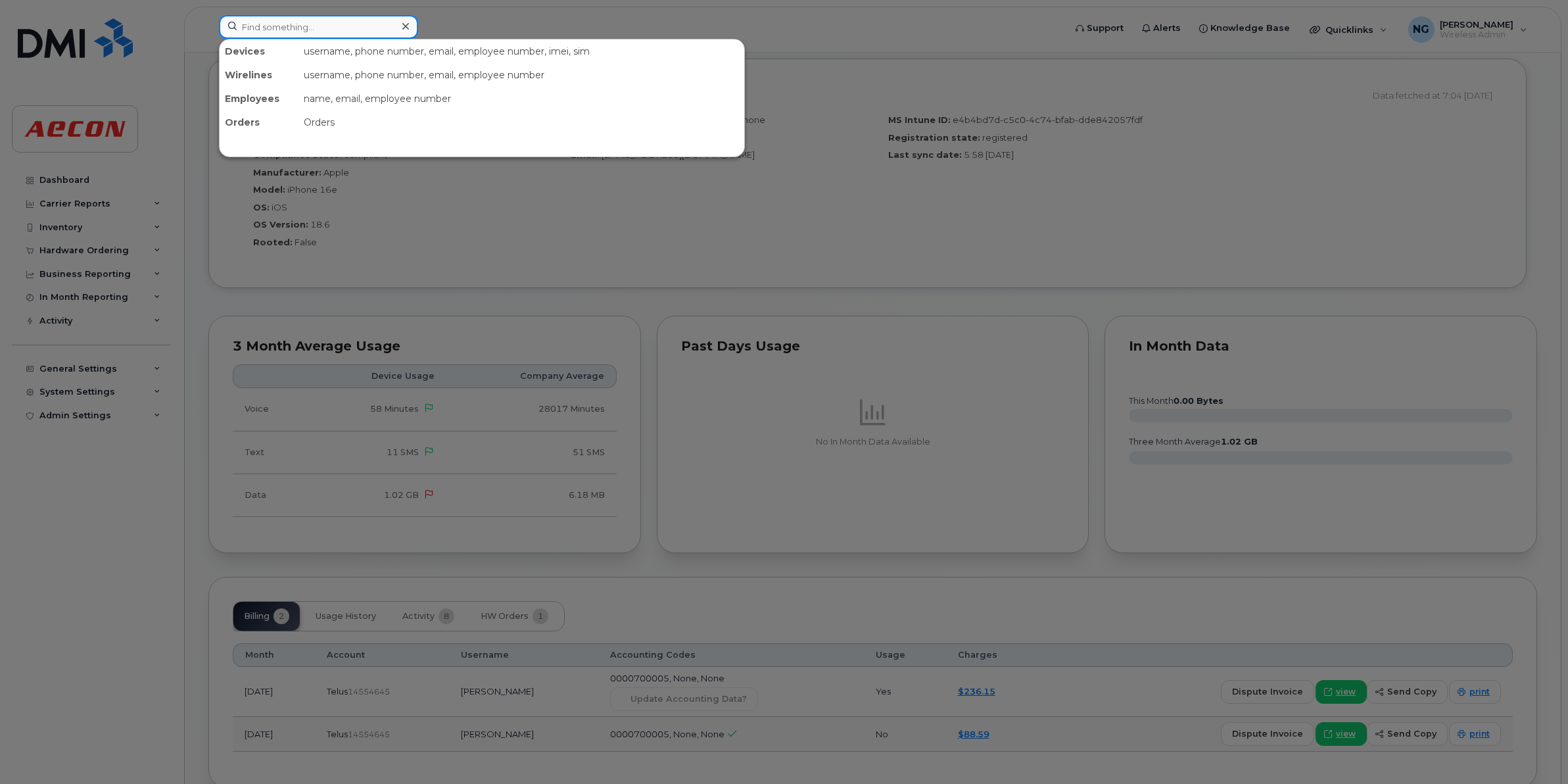
click at [284, 25] on input at bounding box center [319, 27] width 200 height 24
paste input "289-685-1189"
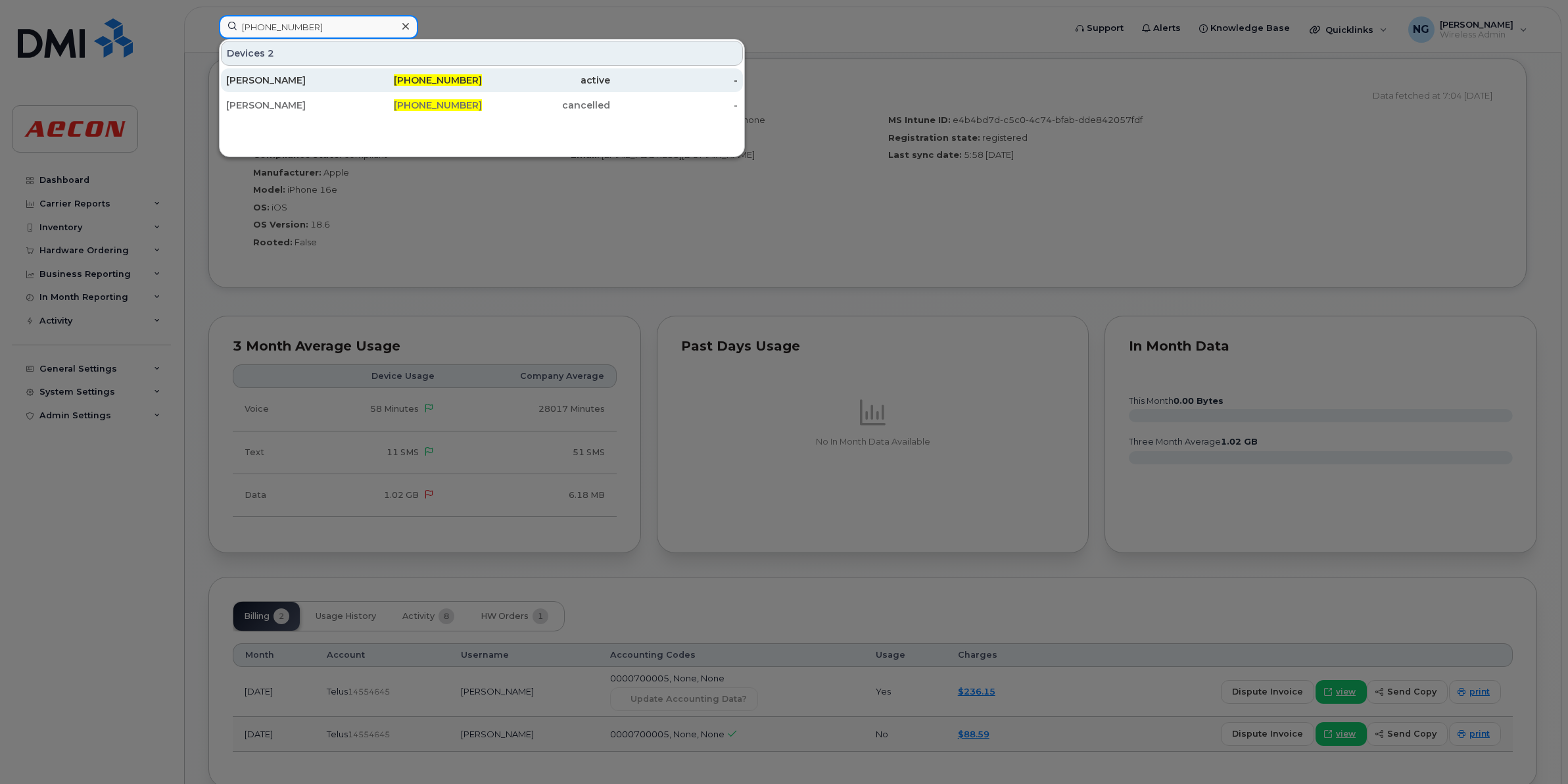
type input "289-685-1189"
click at [482, 71] on div "289-685-1189" at bounding box center [546, 80] width 128 height 24
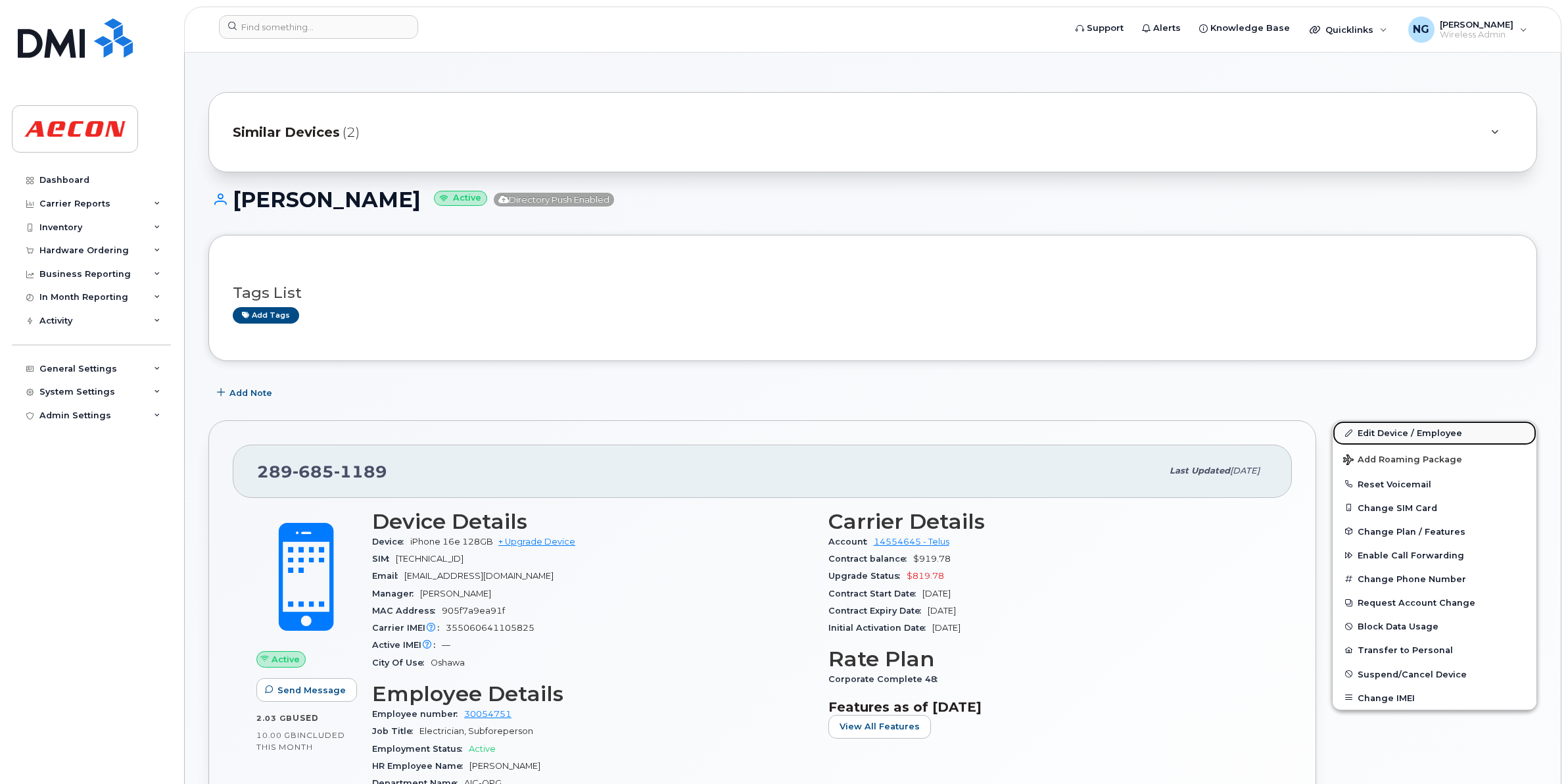
click at [1425, 428] on link "Edit Device / Employee" at bounding box center [1435, 433] width 204 height 24
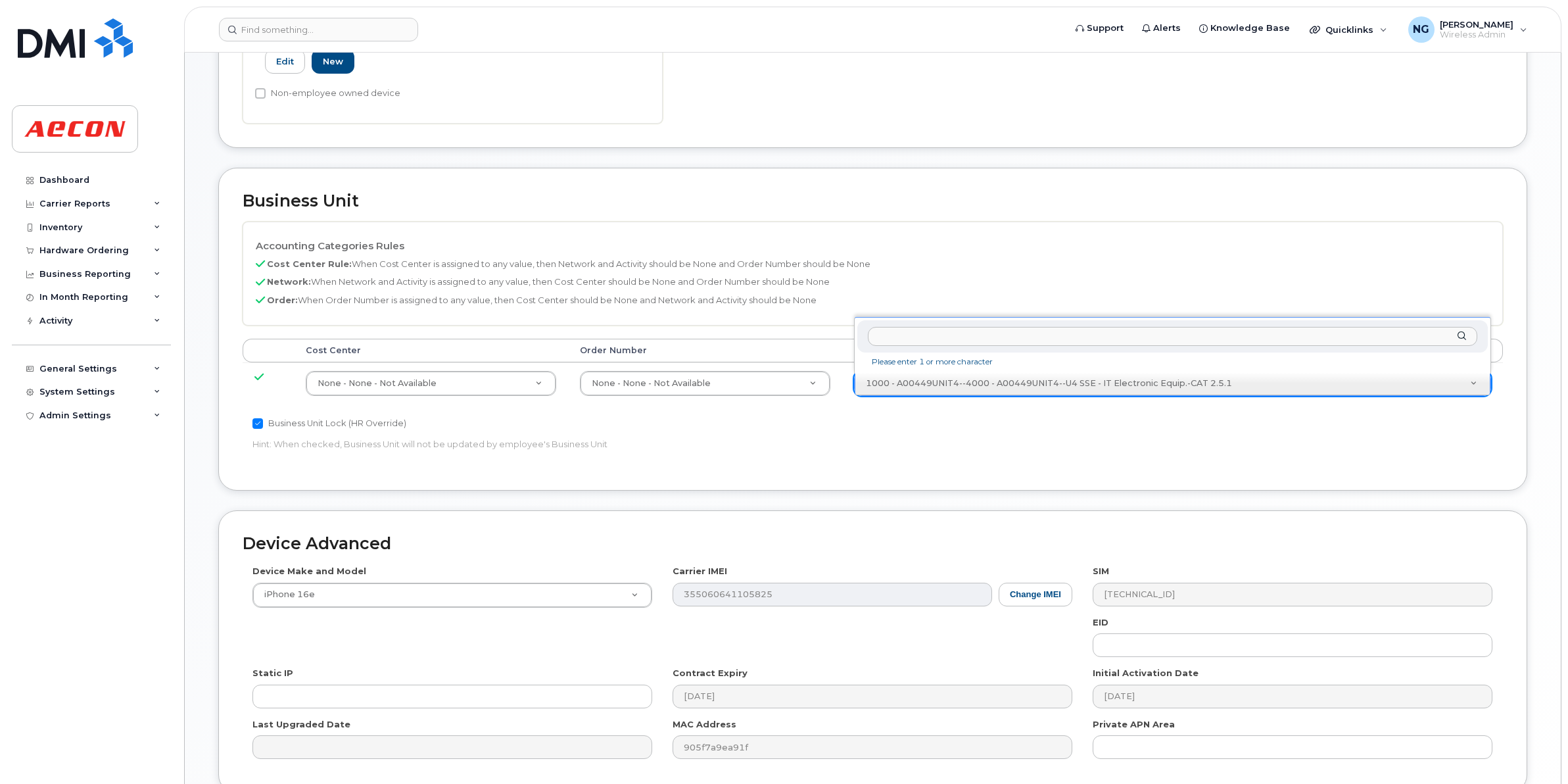
scroll to position [557, 0]
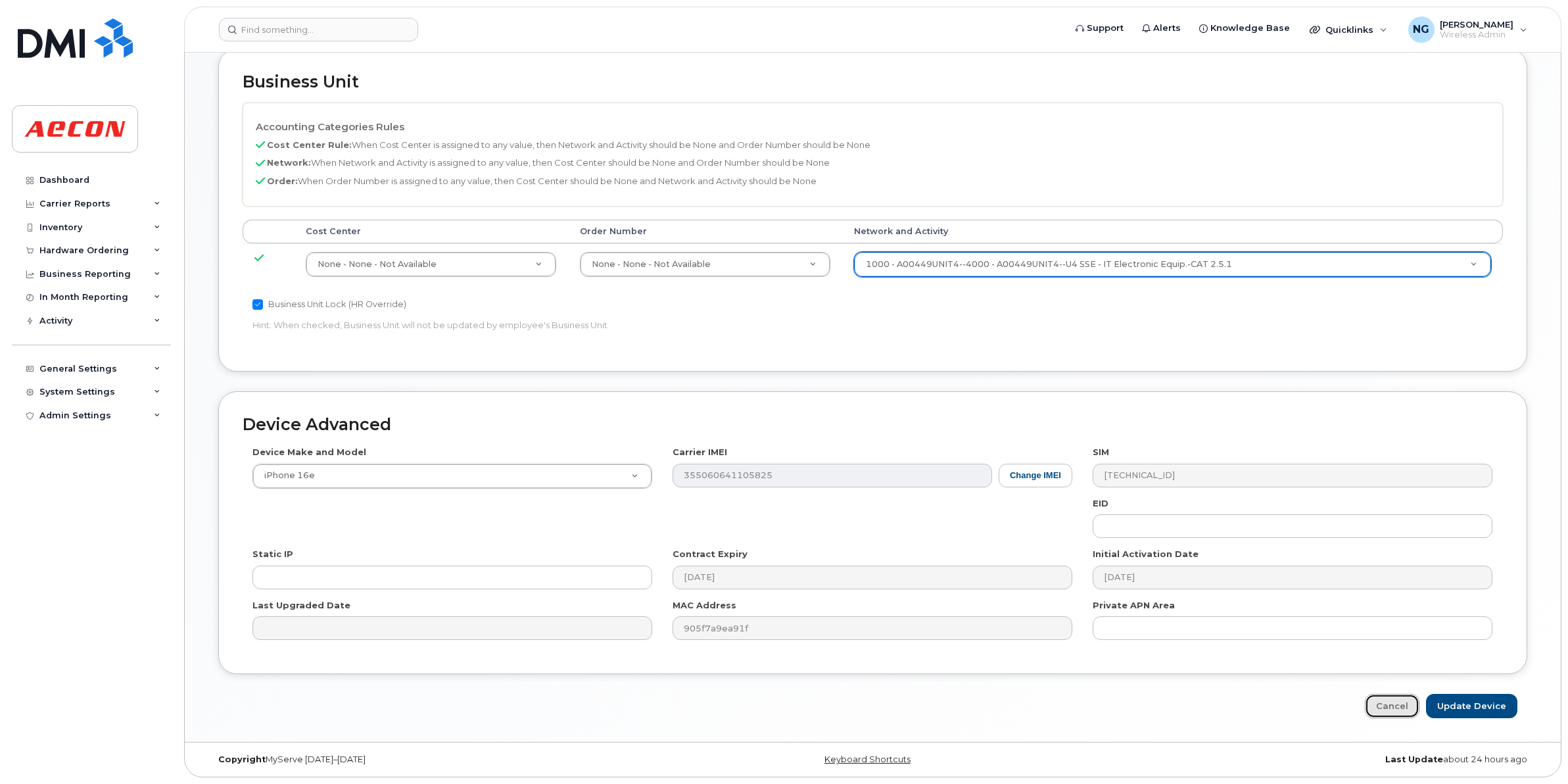
click at [1407, 704] on link "Cancel" at bounding box center [1391, 706] width 54 height 25
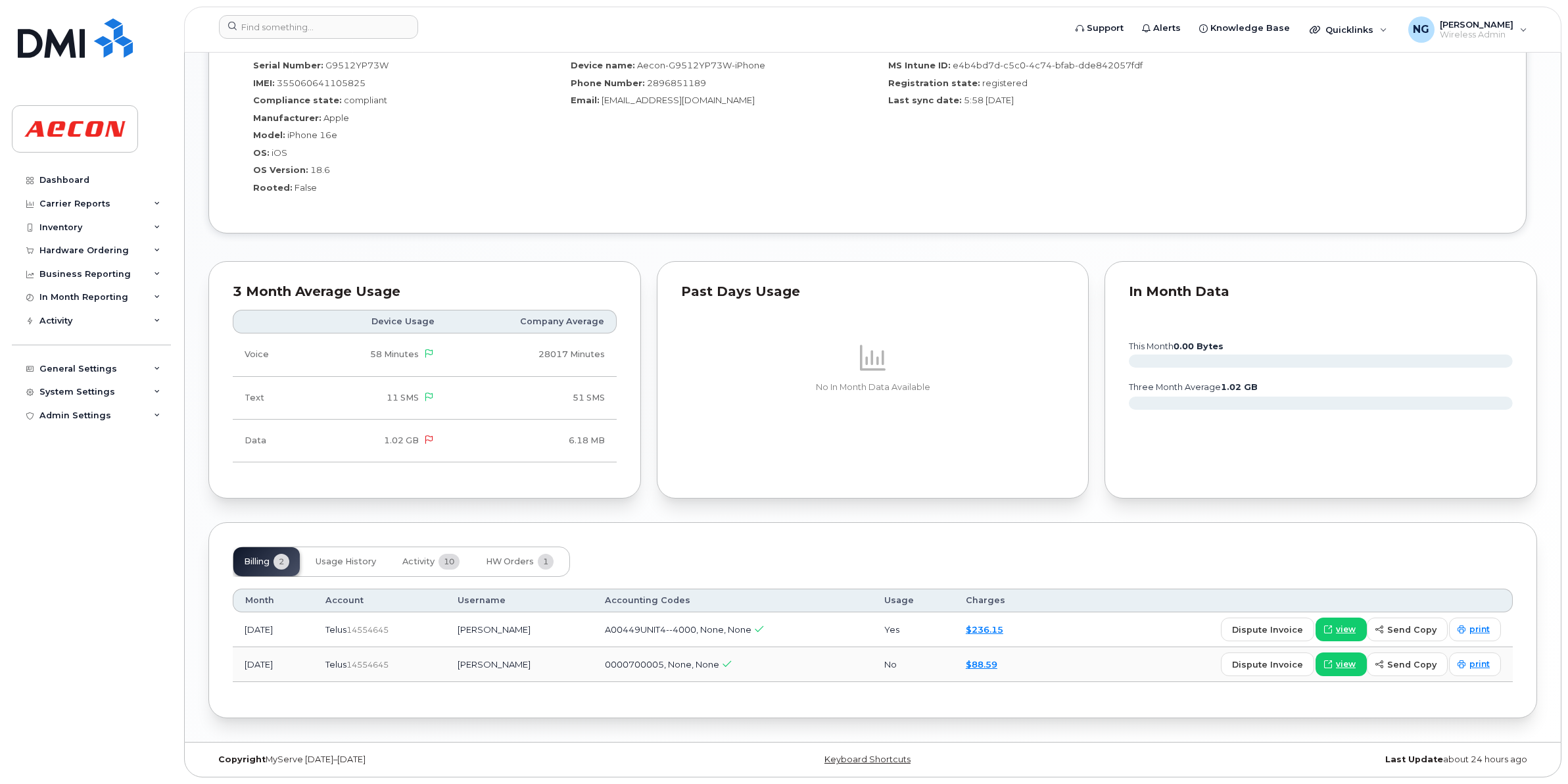
scroll to position [650, 0]
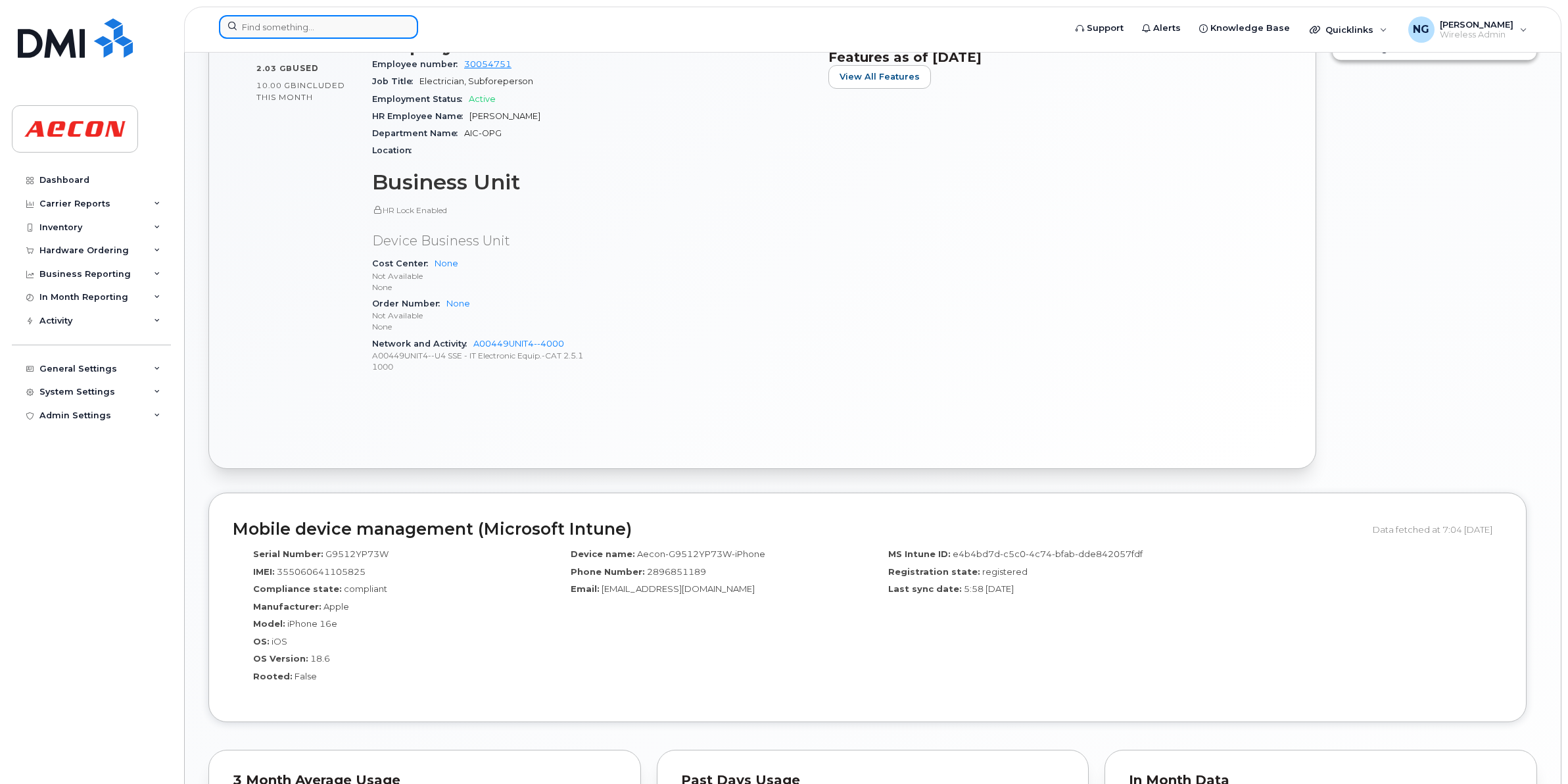
click at [331, 24] on input at bounding box center [319, 27] width 200 height 24
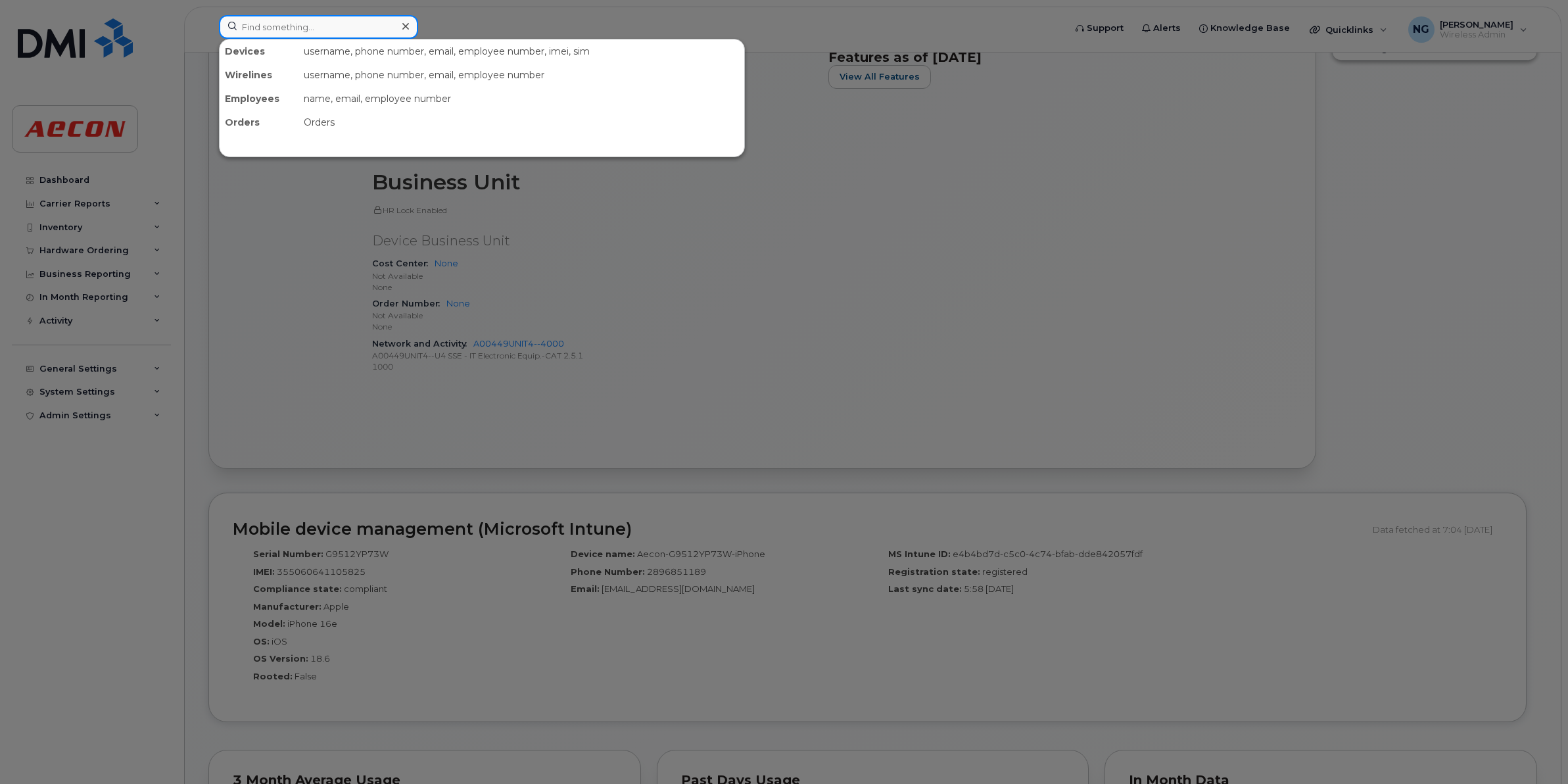
paste input "[PHONE_NUMBER]"
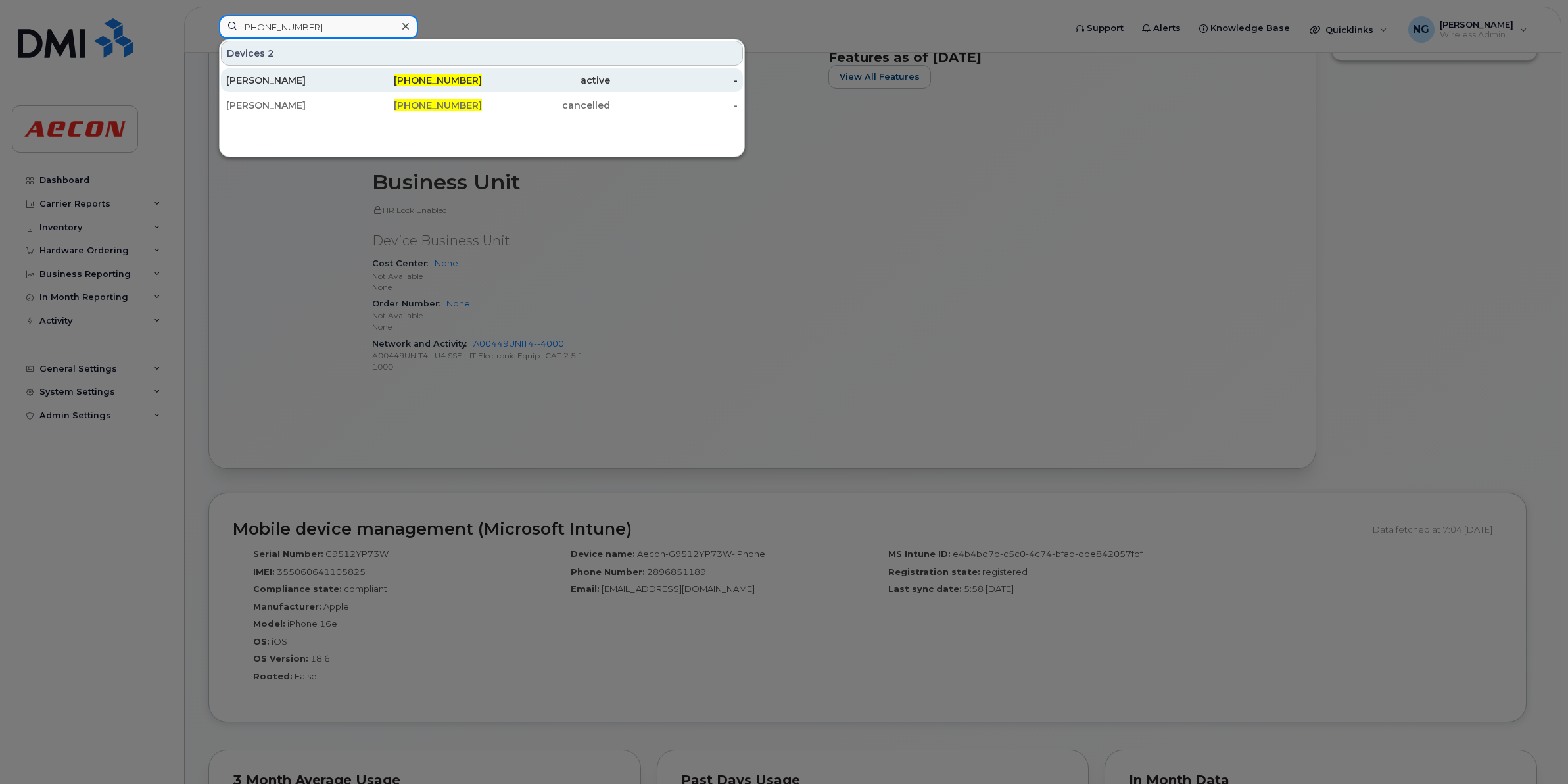
type input "[PHONE_NUMBER]"
click at [482, 87] on div "[PHONE_NUMBER]" at bounding box center [546, 80] width 128 height 24
click at [482, 87] on div "289-675-0709" at bounding box center [546, 80] width 128 height 24
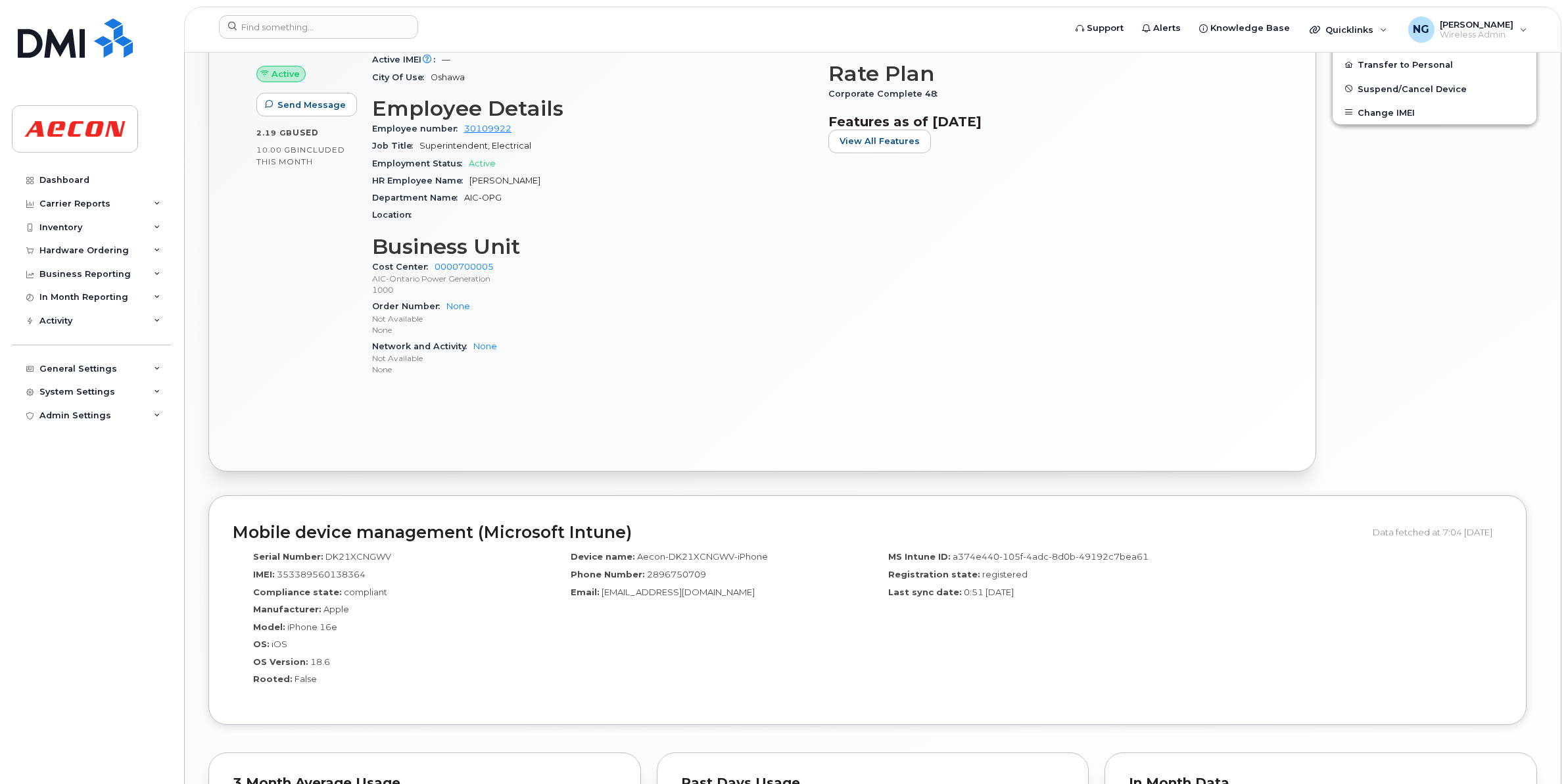
scroll to position [260, 0]
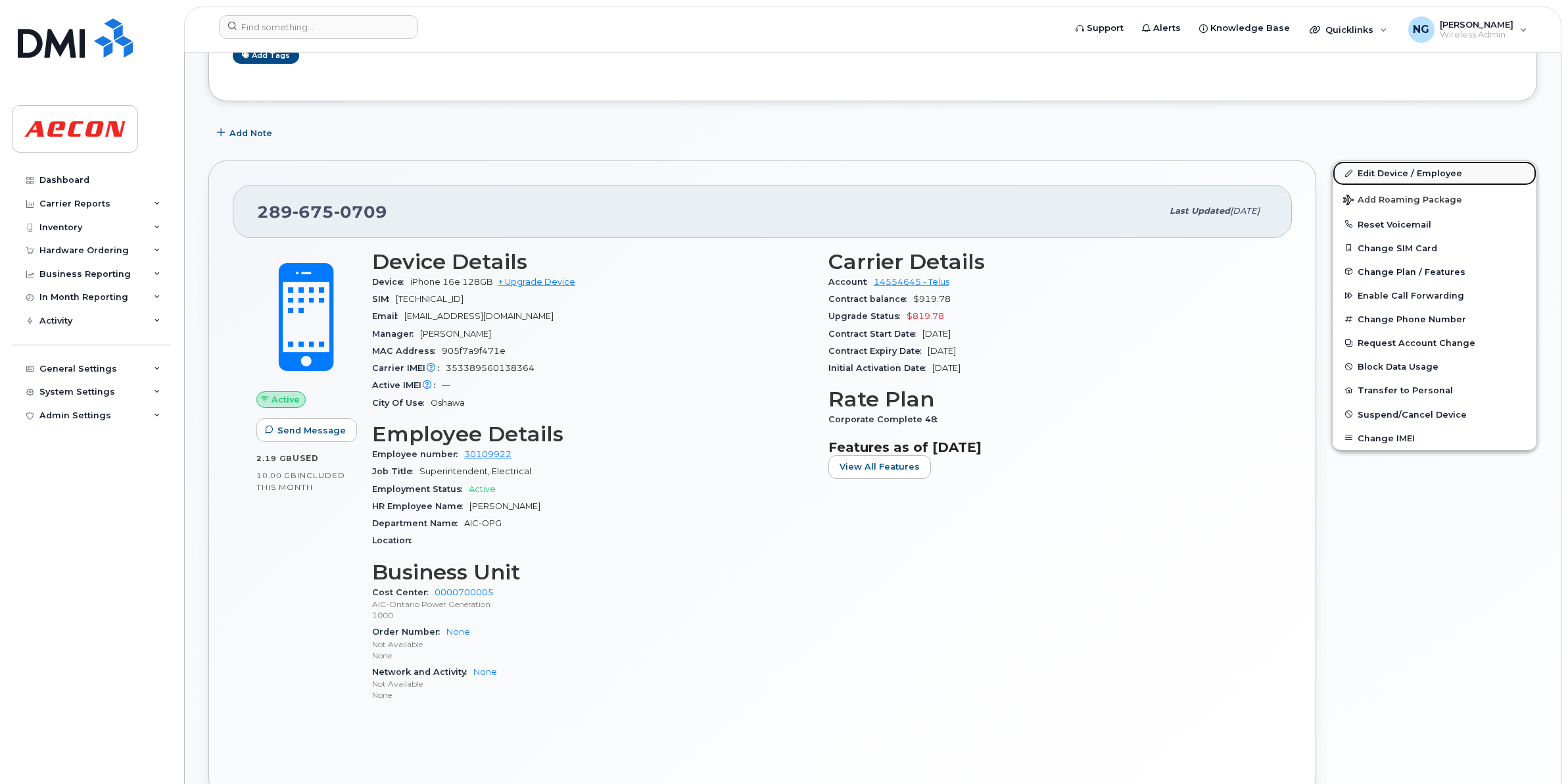
click at [1401, 178] on link "Edit Device / Employee" at bounding box center [1435, 173] width 204 height 24
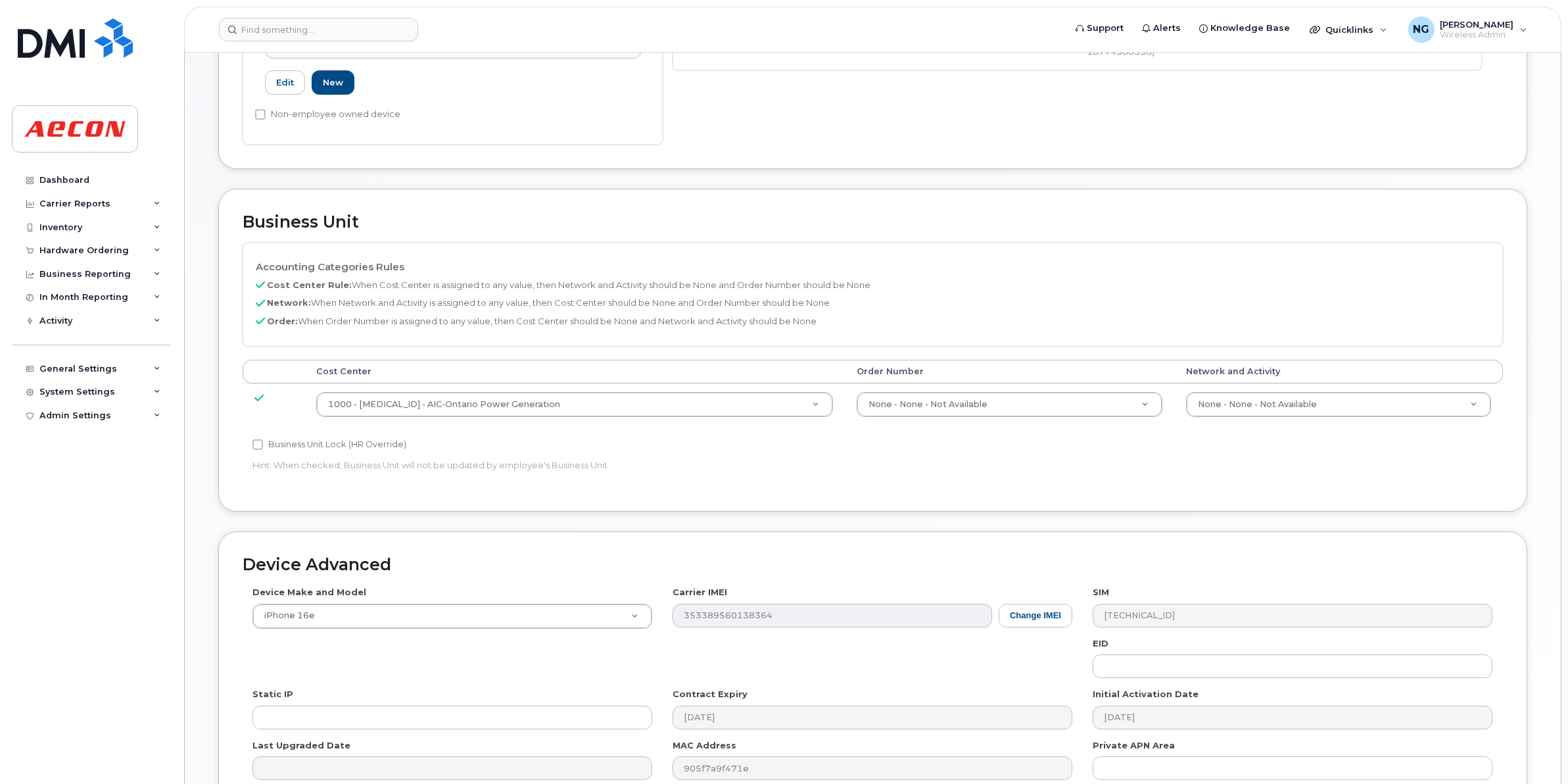
scroll to position [557, 0]
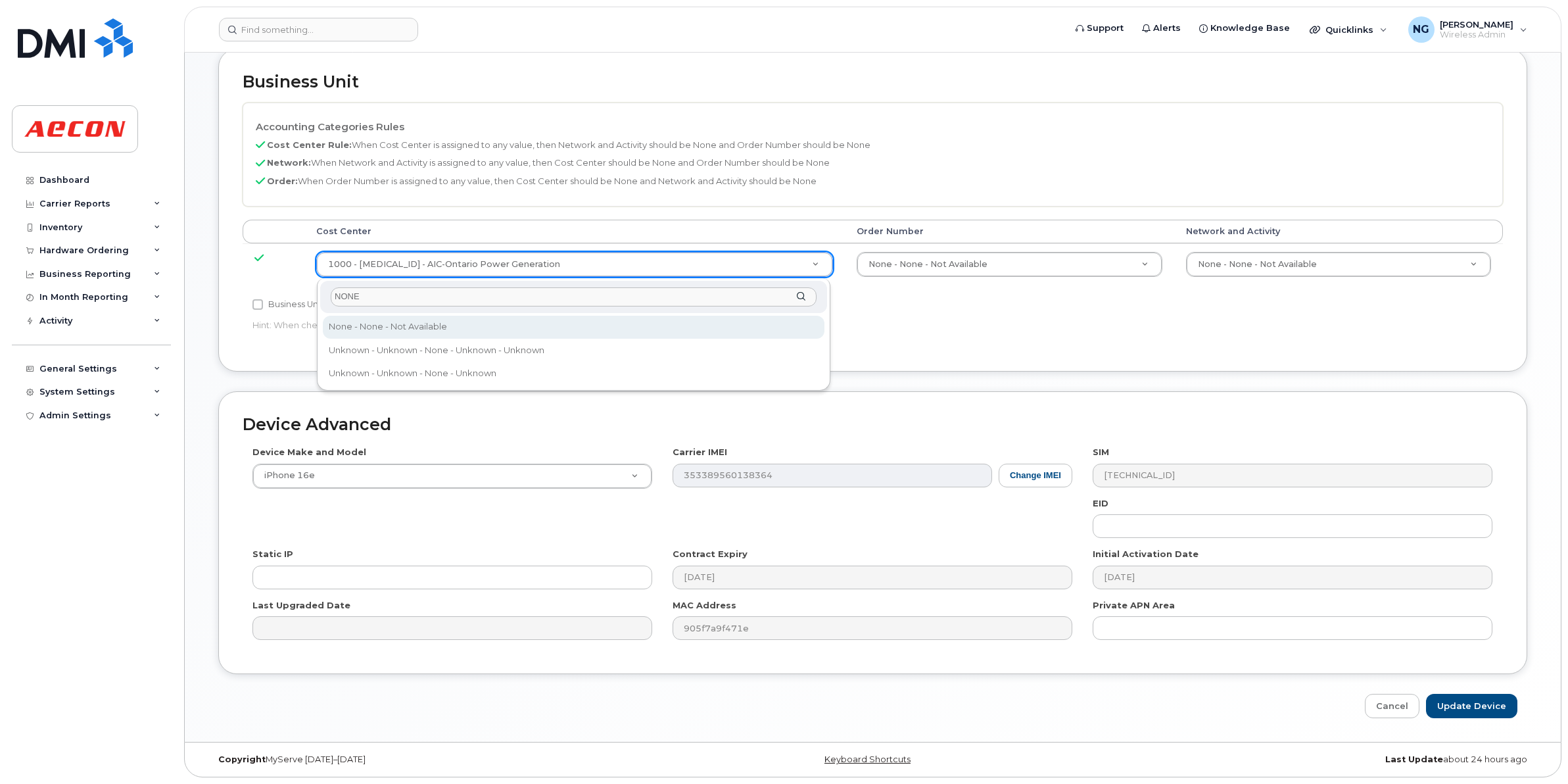
type input "NONE"
type input "289660"
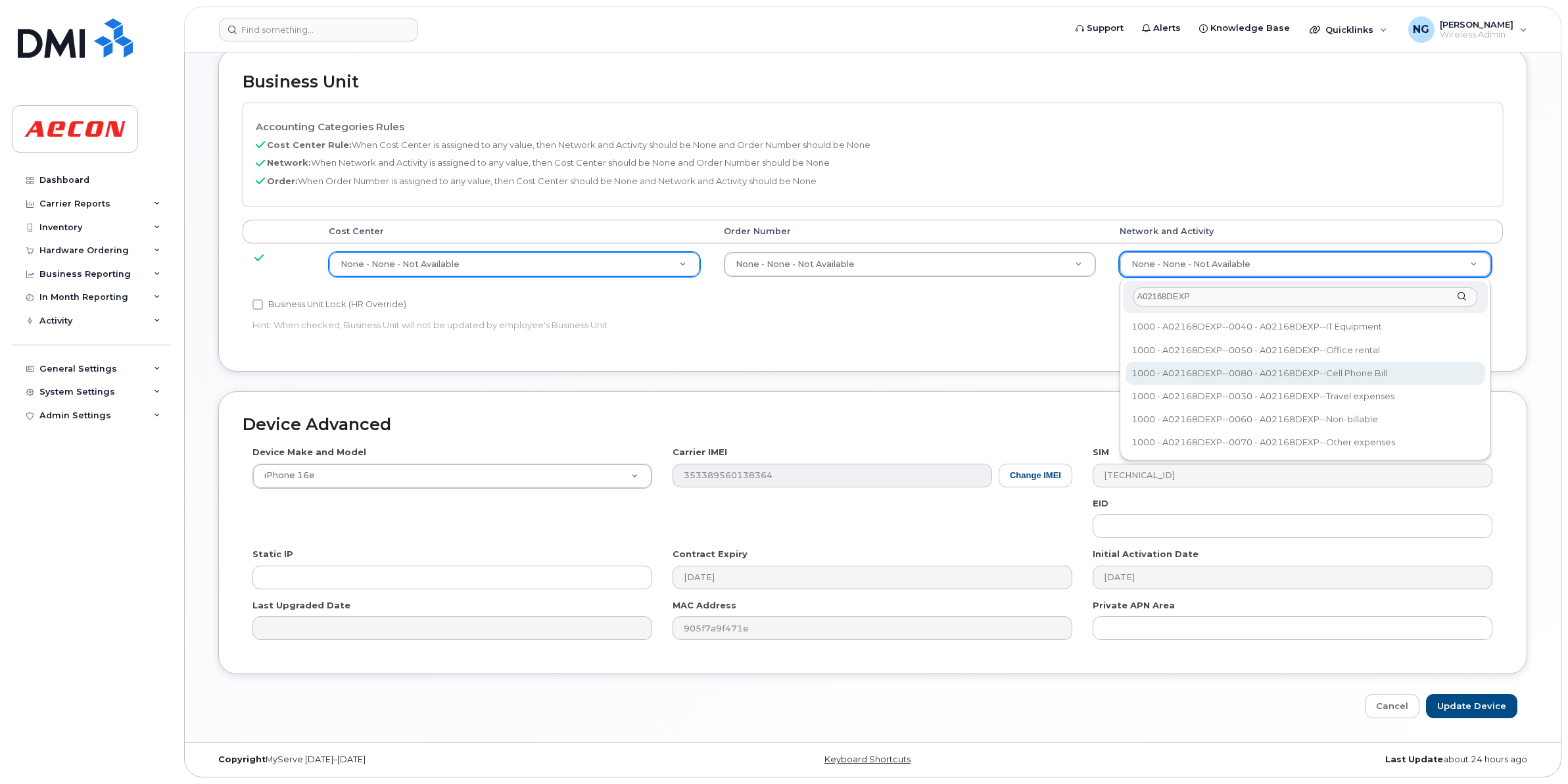
type input "A02168DEXP"
type input "35030479"
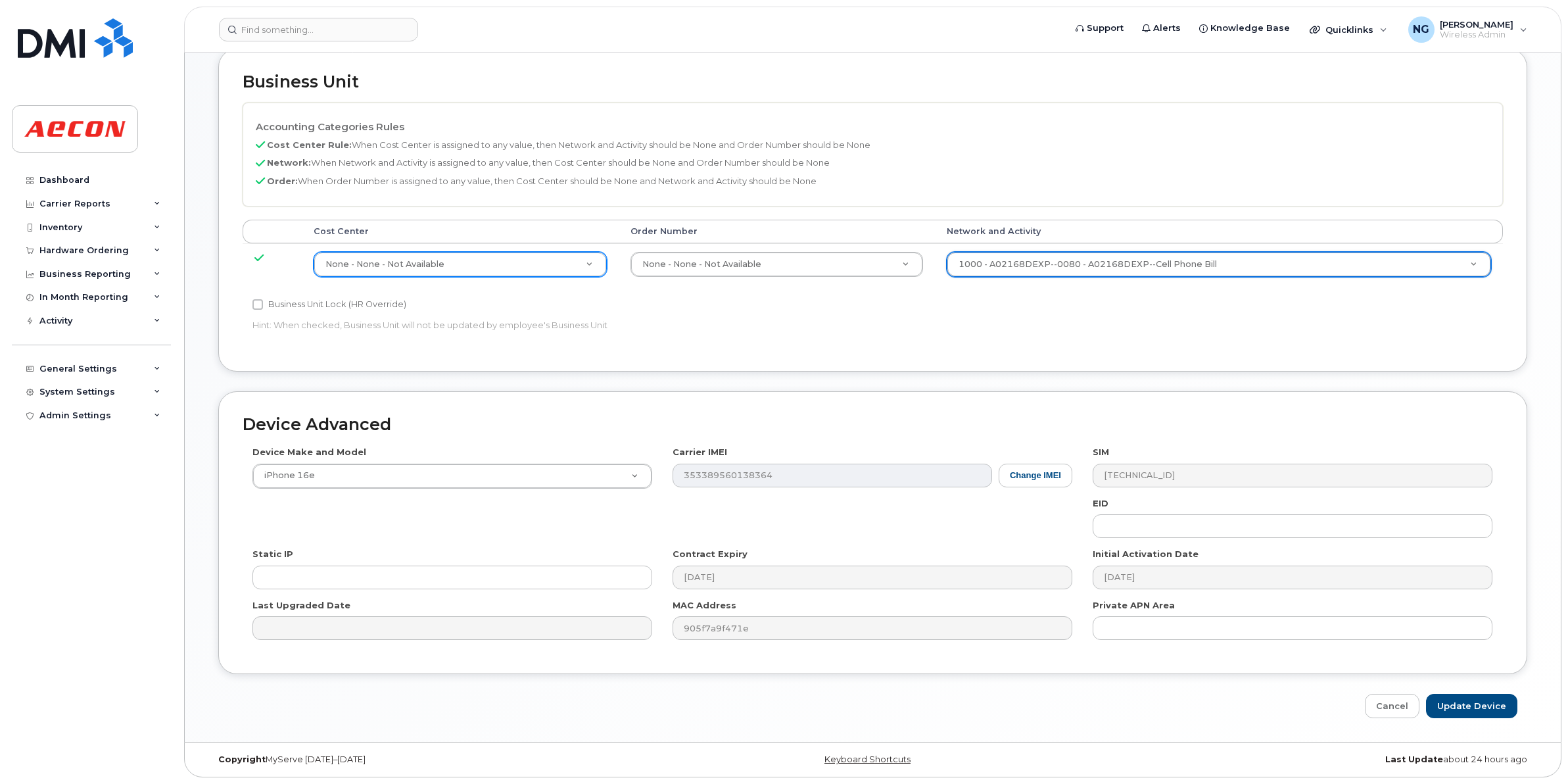
click at [284, 305] on label "Business Unit Lock (HR Override)" at bounding box center [329, 305] width 154 height 16
click at [263, 305] on input "Business Unit Lock (HR Override)" at bounding box center [257, 305] width 11 height 11
checkbox input "true"
click at [1476, 712] on input "Update Device" at bounding box center [1471, 706] width 91 height 25
type input "Saving..."
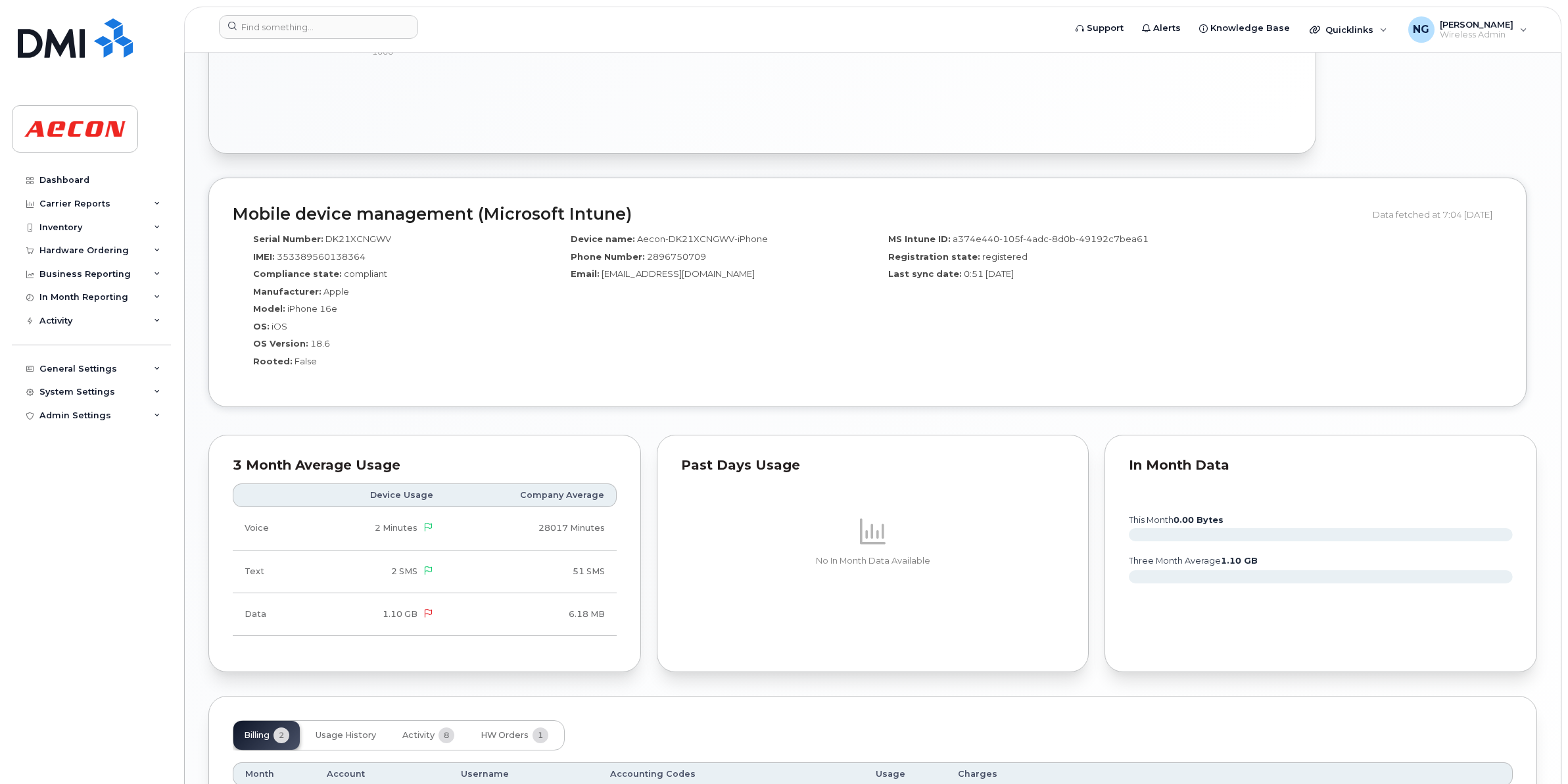
scroll to position [1159, 0]
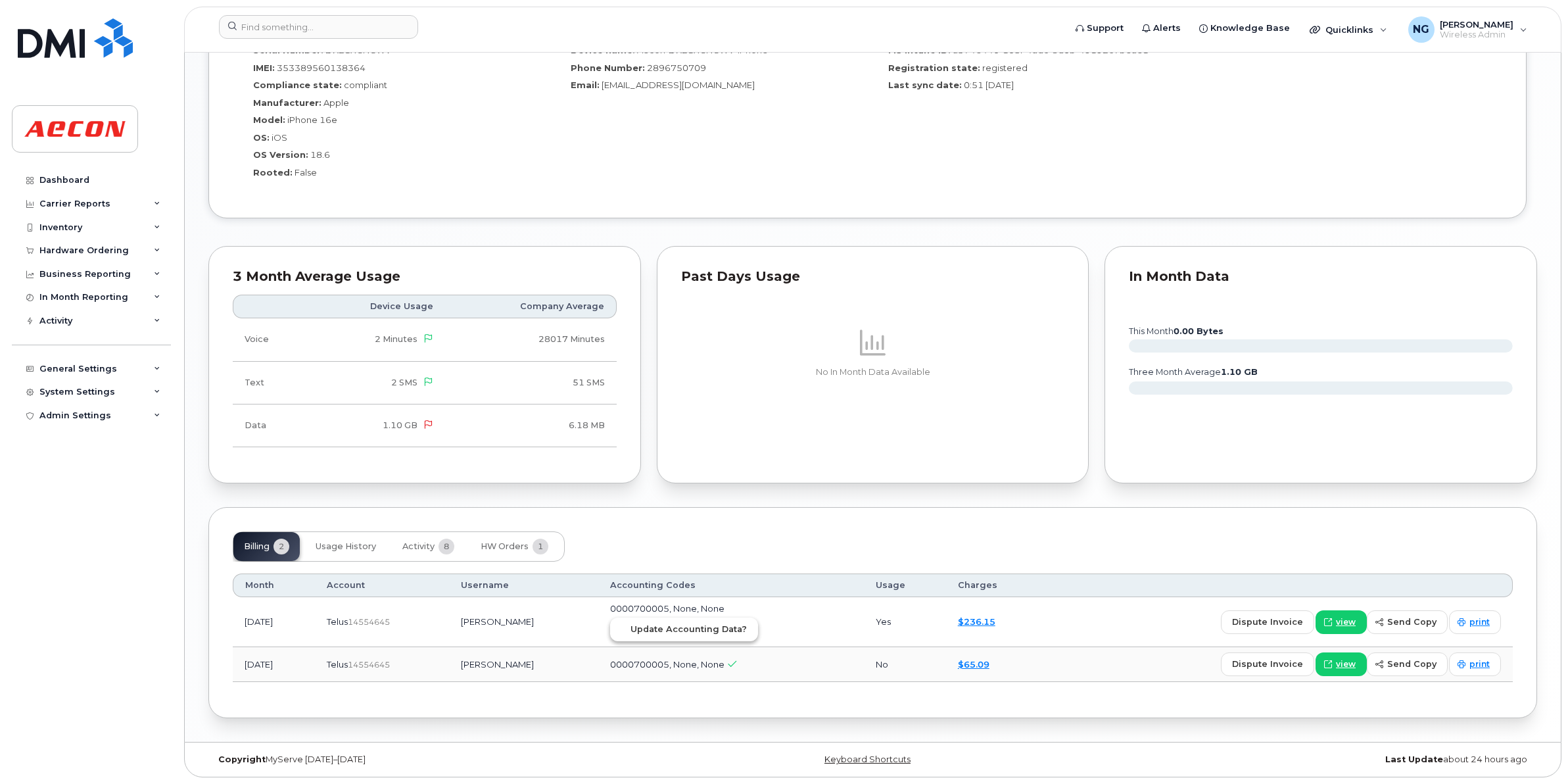
click at [727, 628] on span "Update Accounting Data?" at bounding box center [689, 629] width 117 height 13
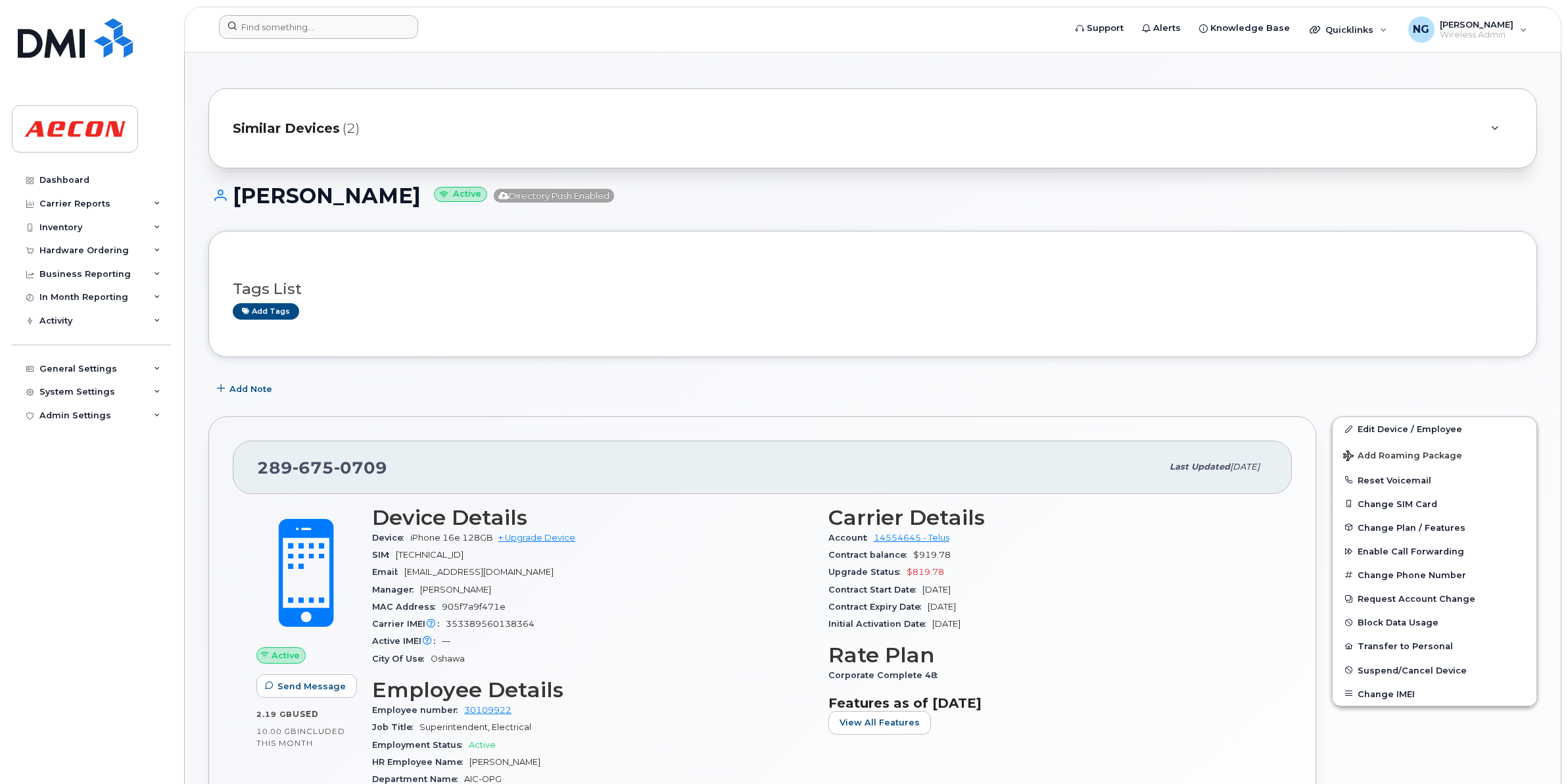
scroll to position [0, 0]
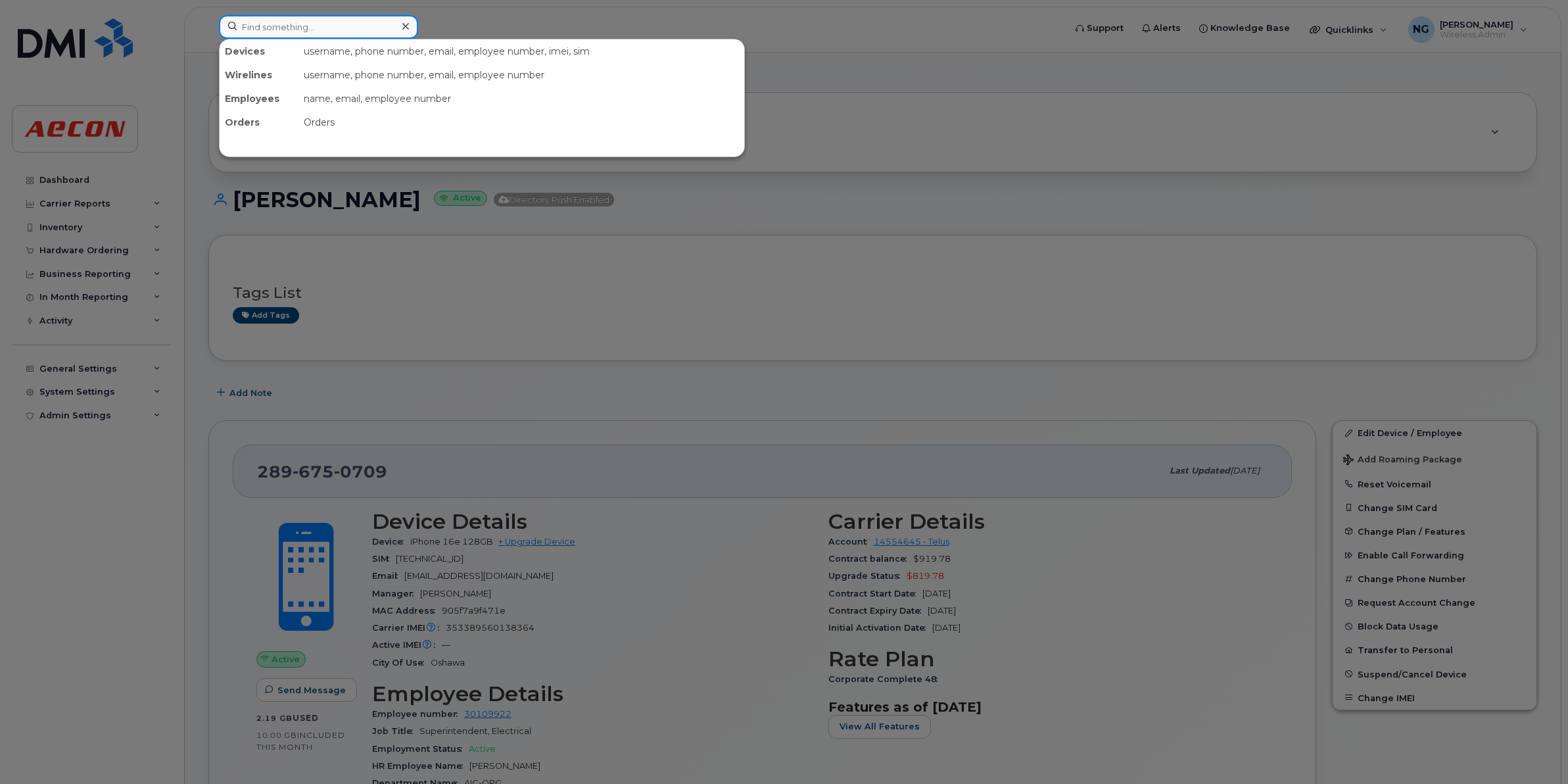
click at [301, 32] on input at bounding box center [319, 27] width 200 height 24
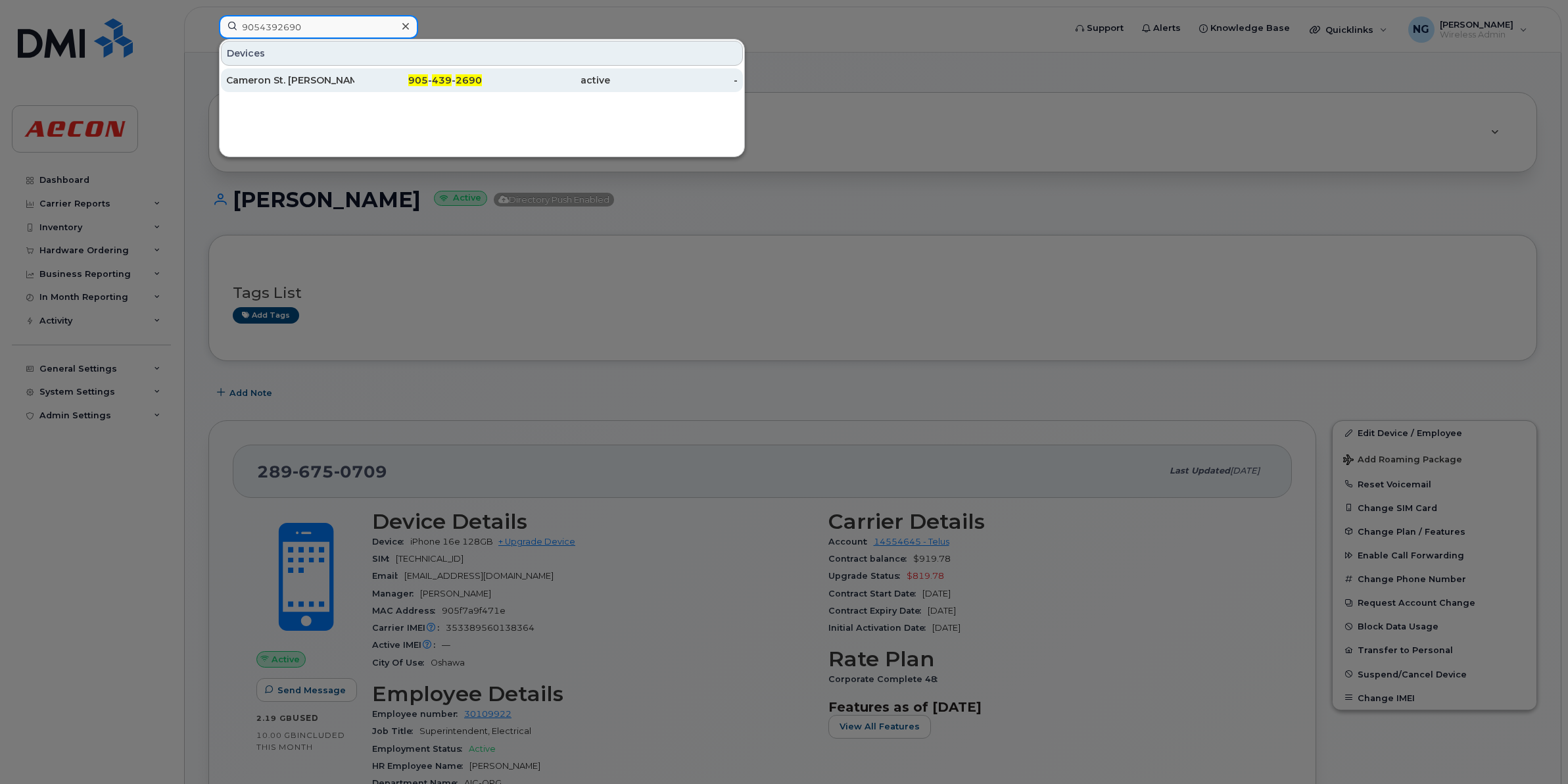
type input "9054392690"
click at [464, 83] on span "2690" at bounding box center [468, 80] width 27 height 12
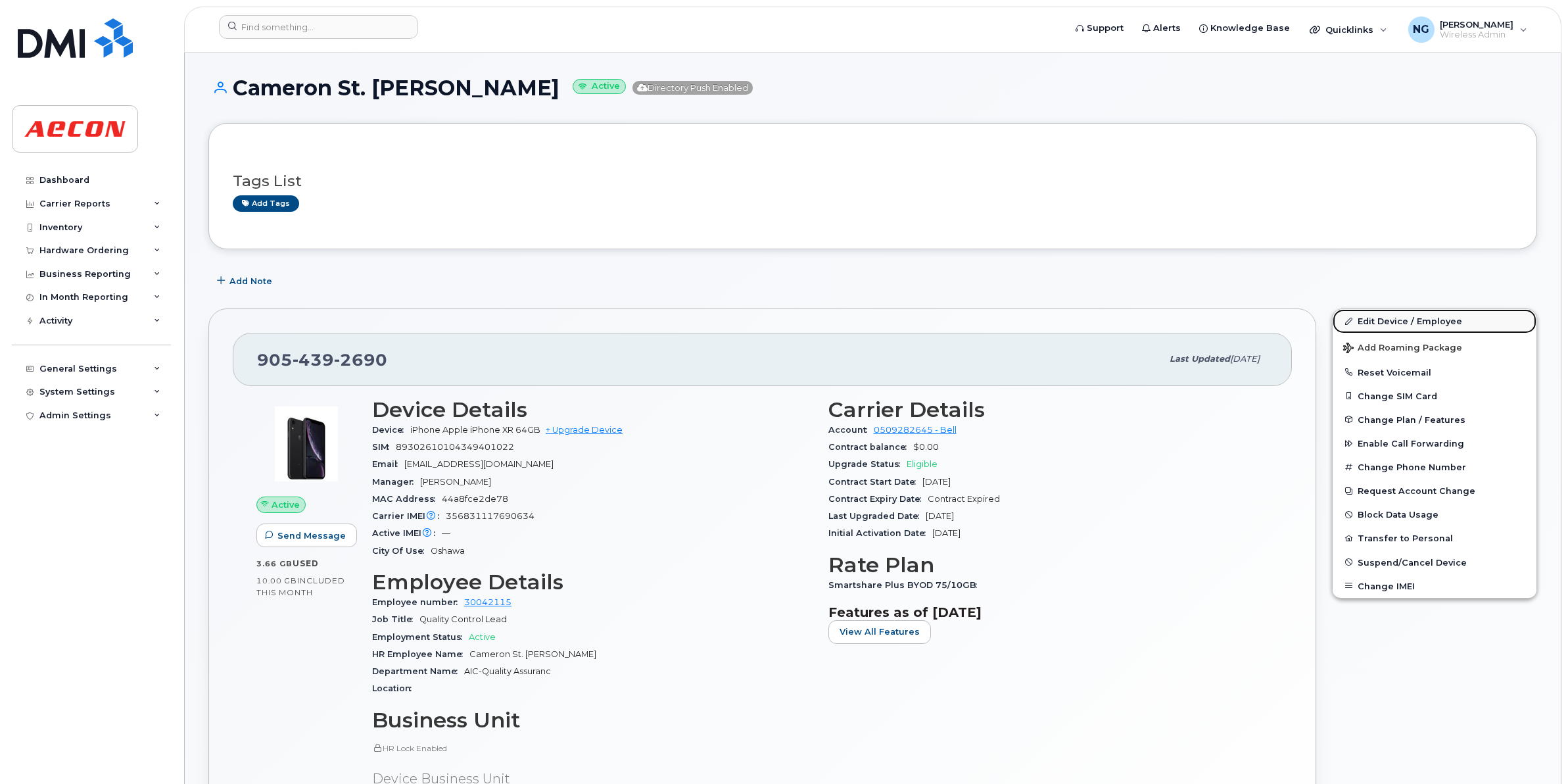
click at [1381, 323] on link "Edit Device / Employee" at bounding box center [1435, 321] width 204 height 24
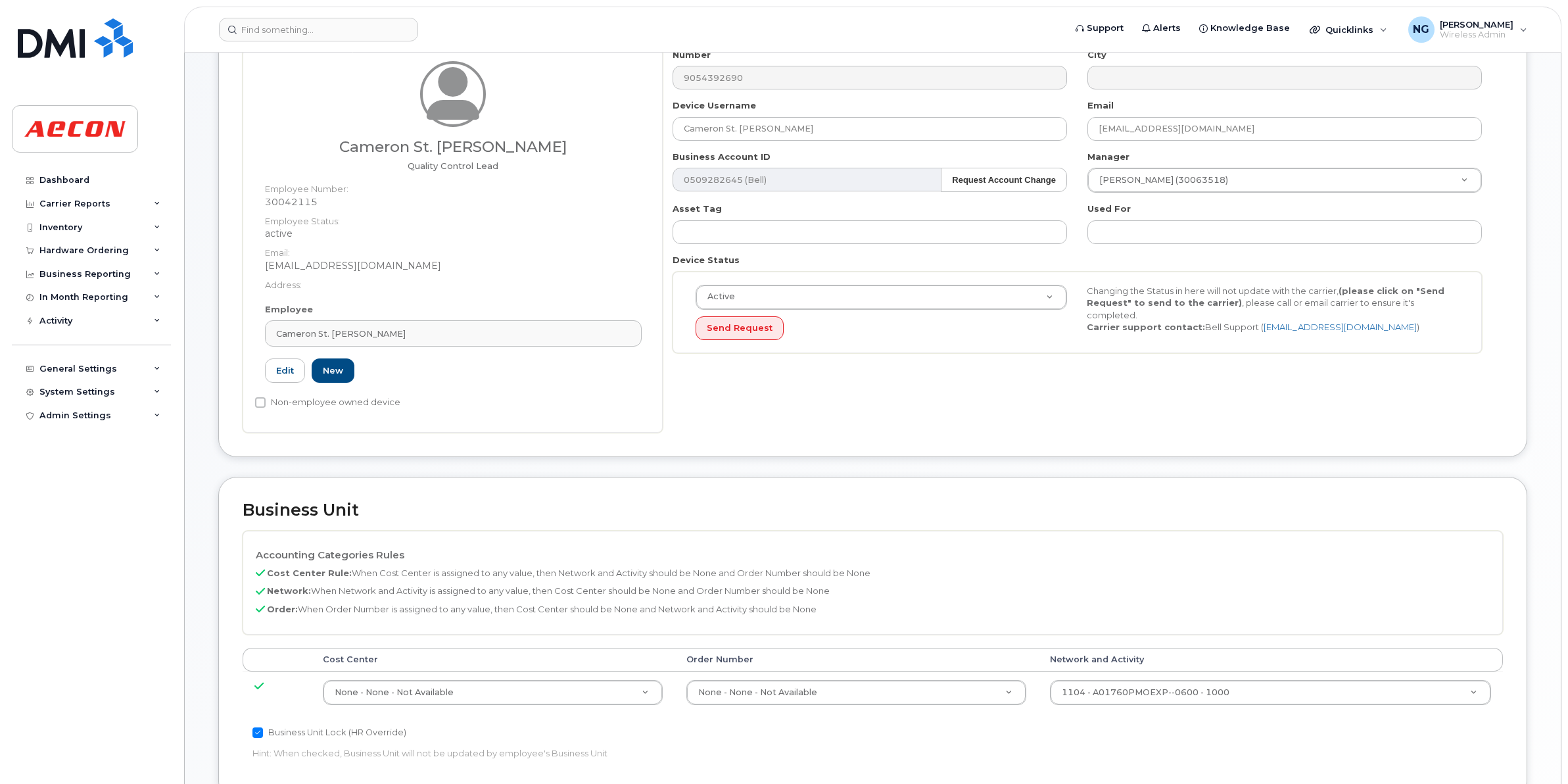
scroll to position [329, 0]
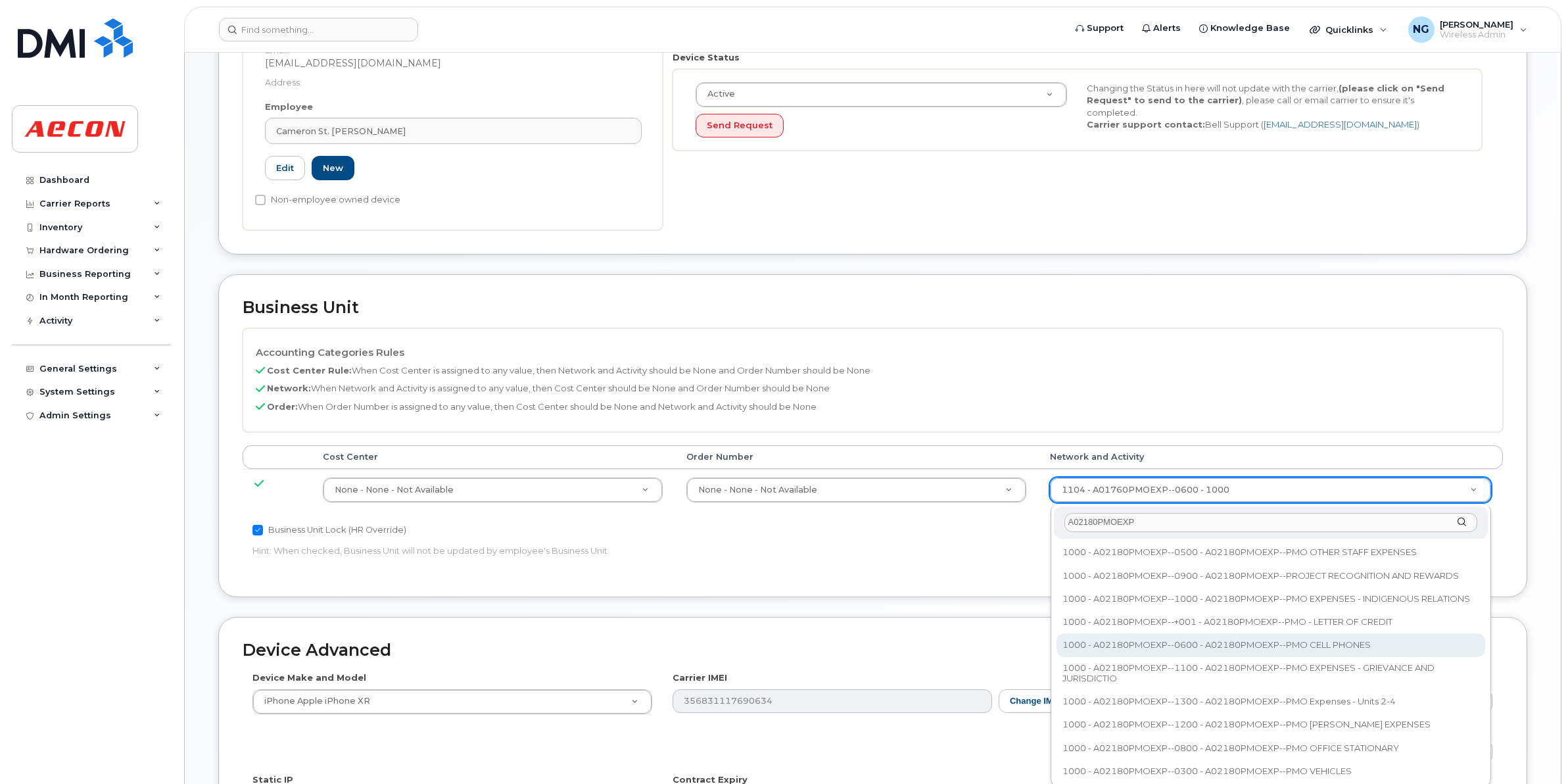
type input "A02180PMOEXP"
type input "35511858"
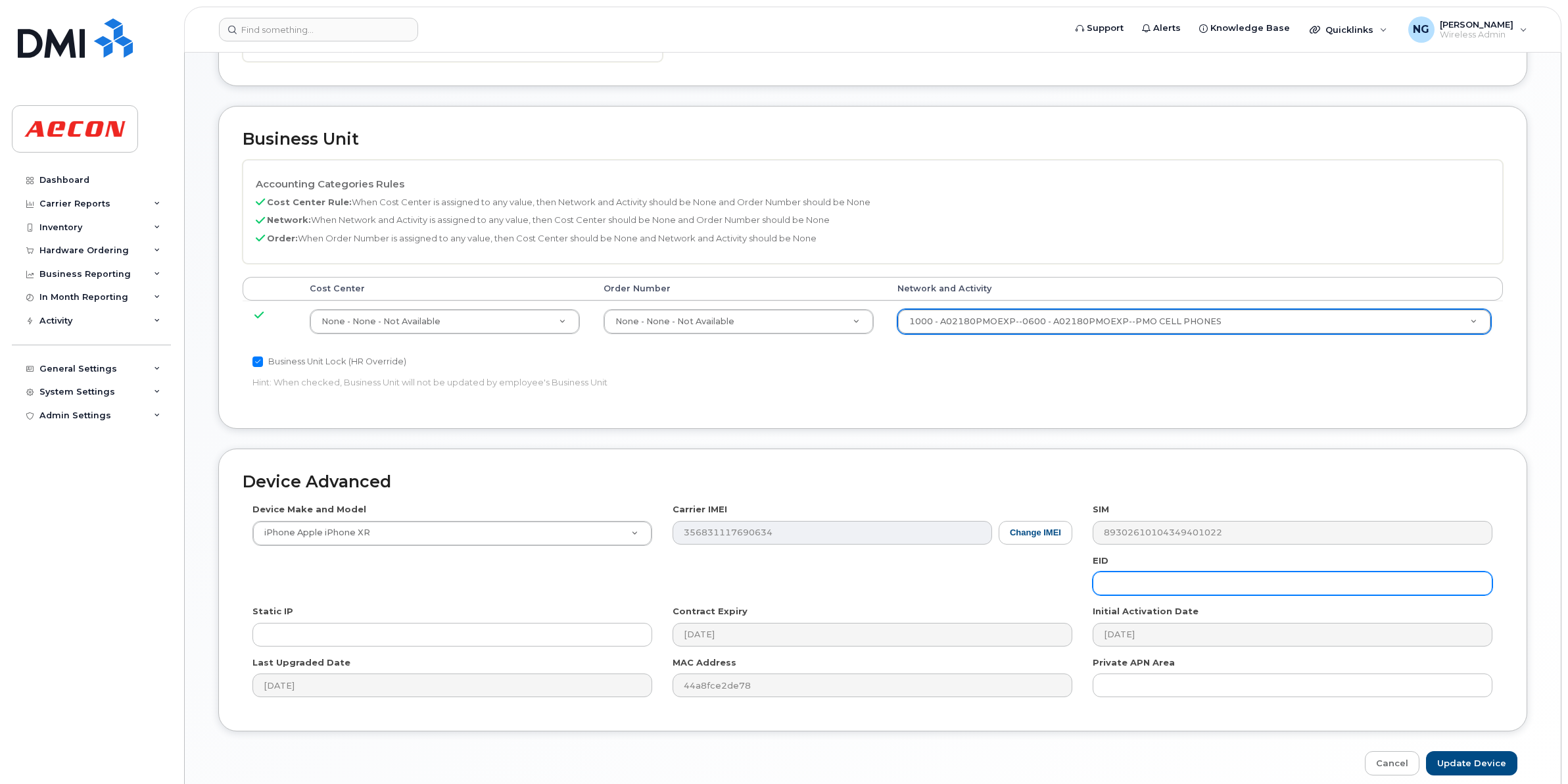
scroll to position [557, 0]
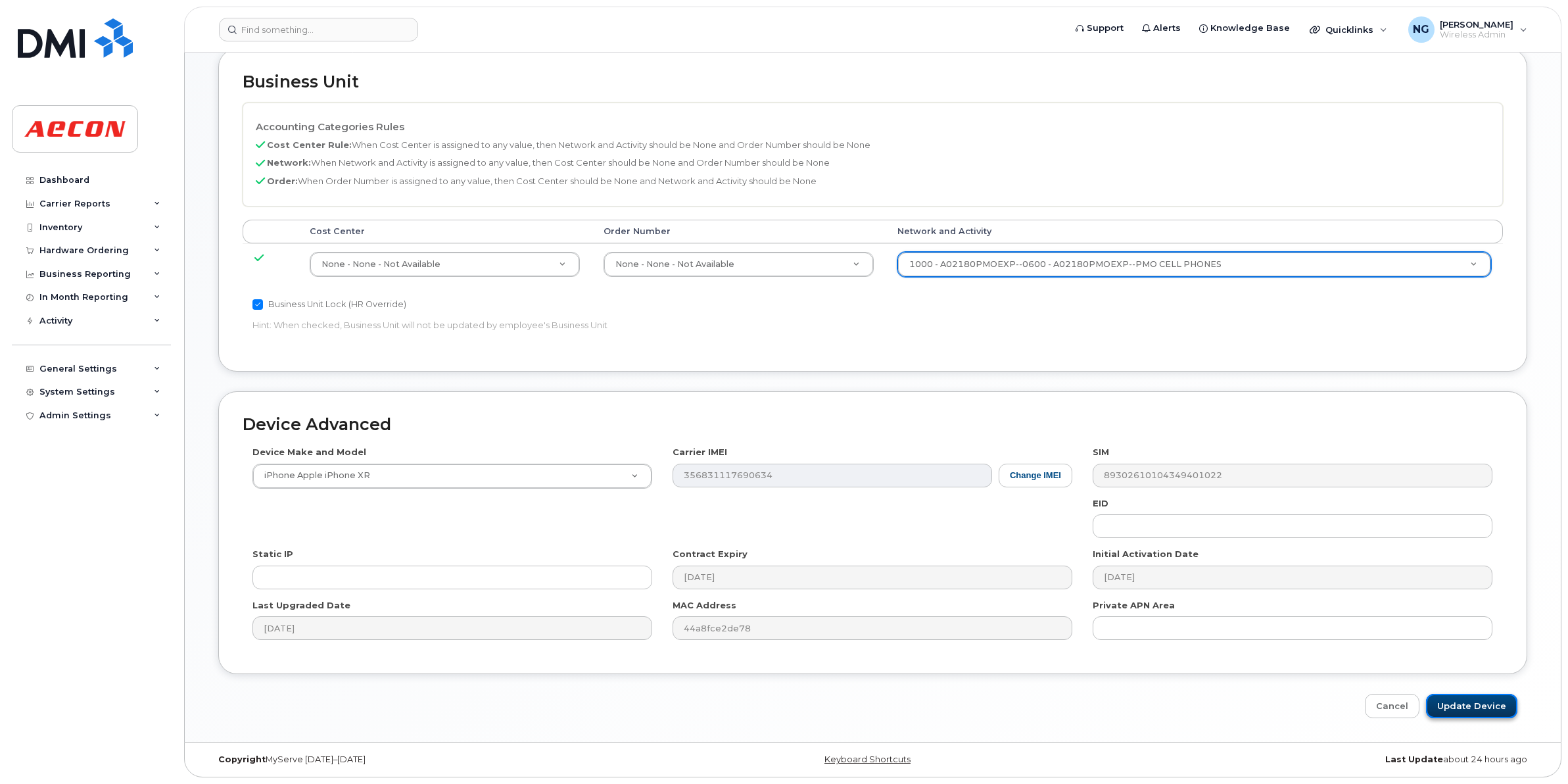
click at [1494, 698] on input "Update Device" at bounding box center [1471, 706] width 91 height 25
type input "Saving..."
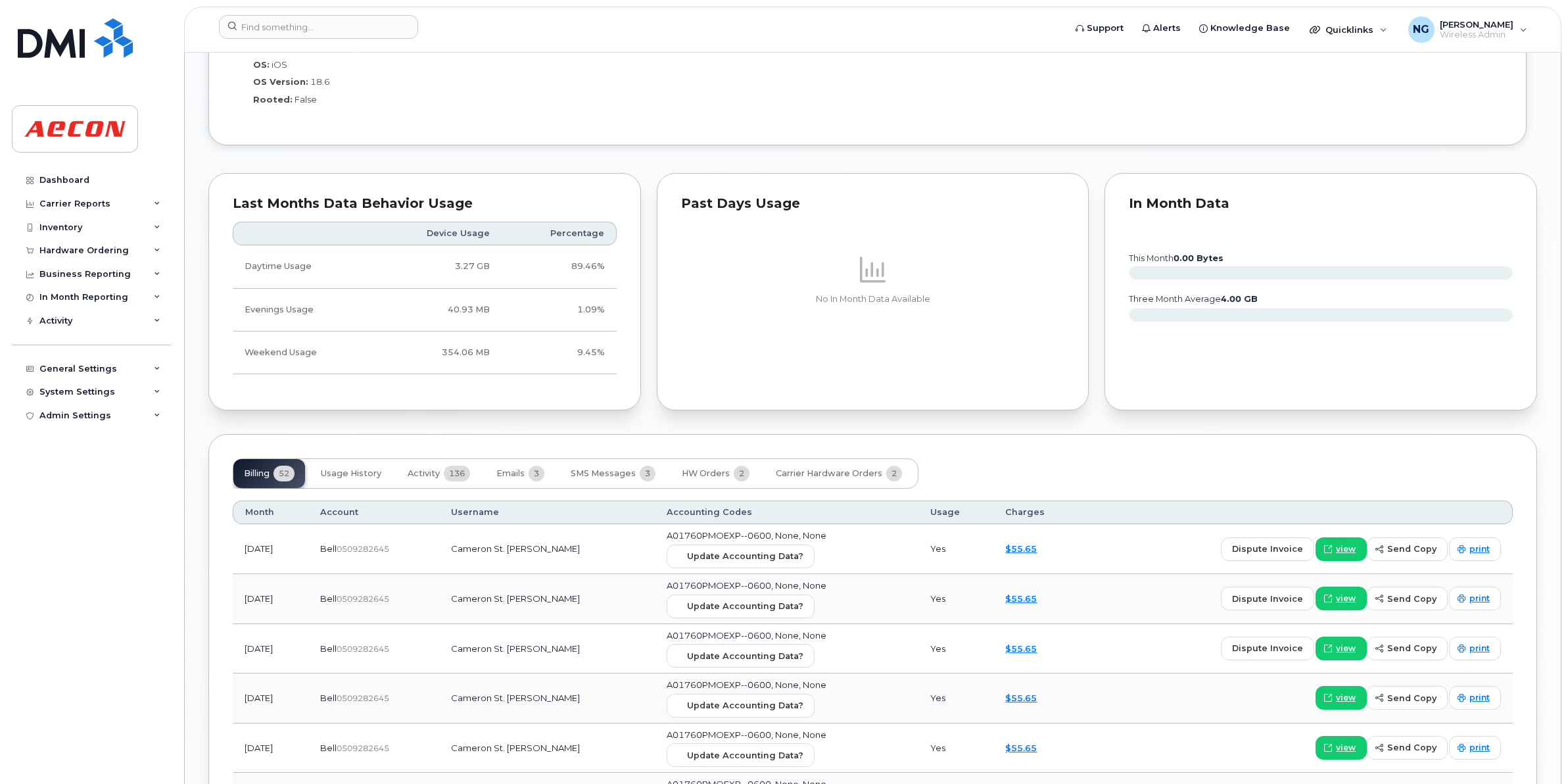
scroll to position [1525, 0]
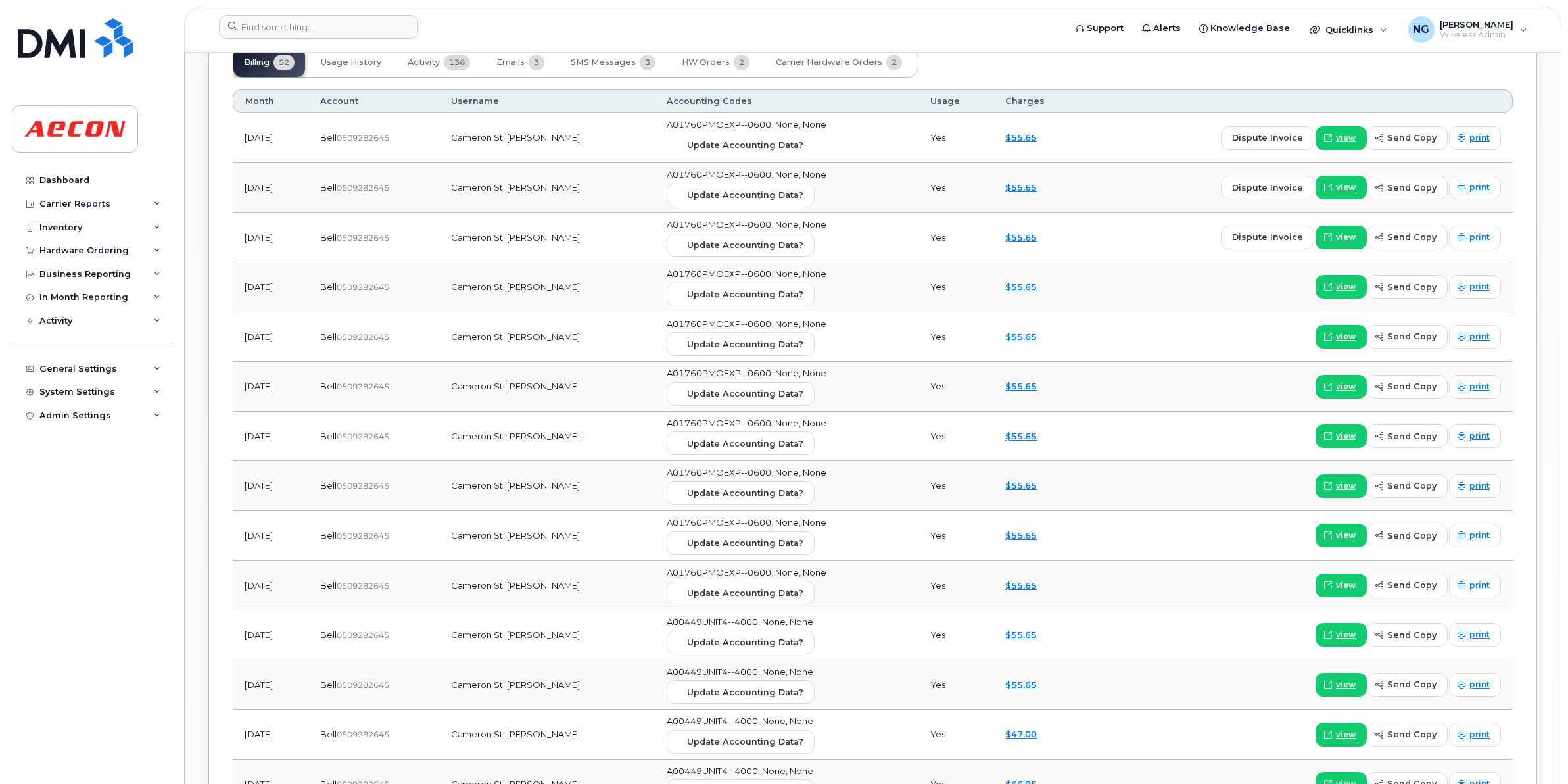
drag, startPoint x: 734, startPoint y: 146, endPoint x: 860, endPoint y: 89, distance: 138.3
click at [734, 146] on span "Update Accounting Data?" at bounding box center [745, 144] width 117 height 13
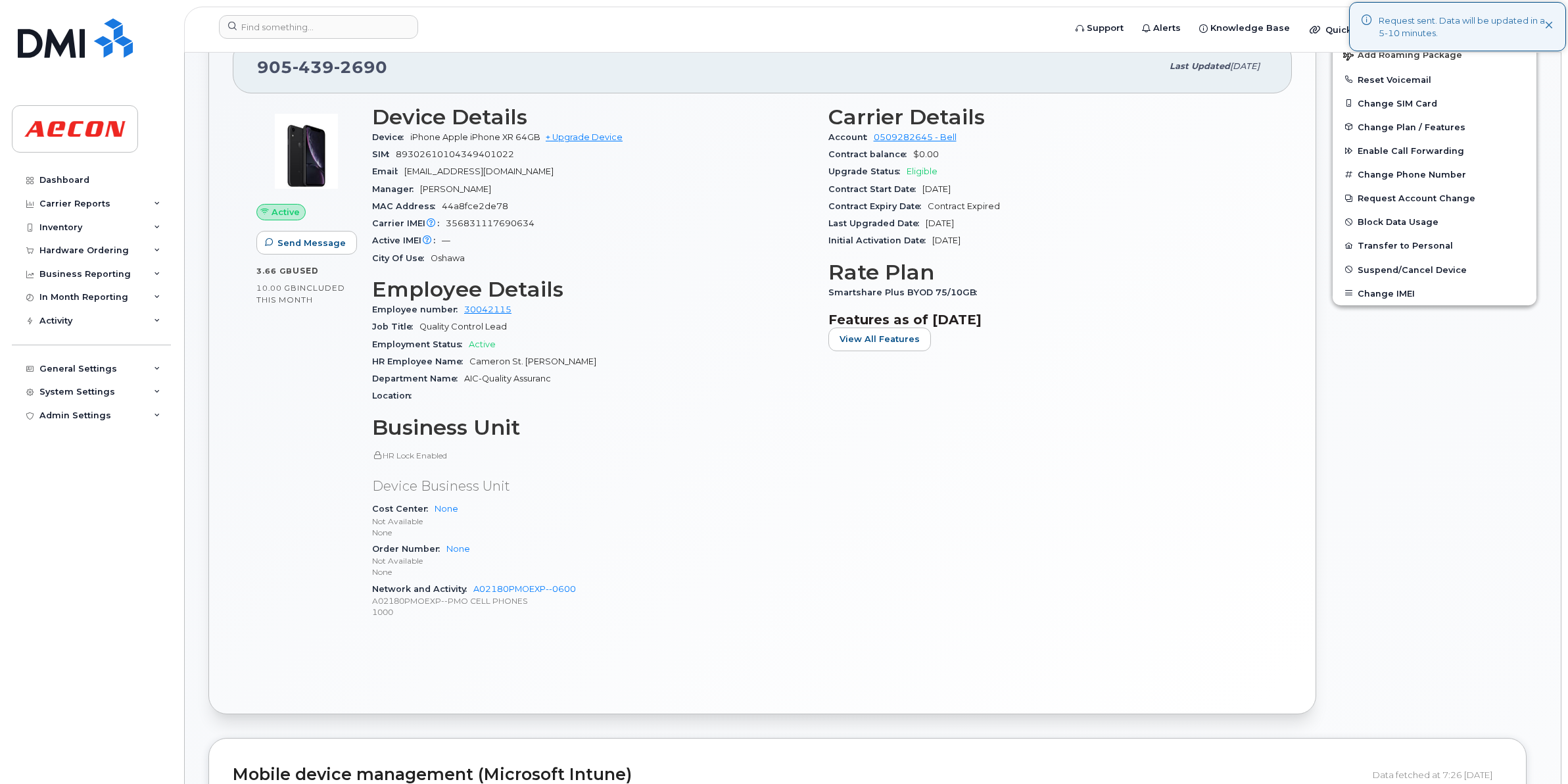
scroll to position [0, 0]
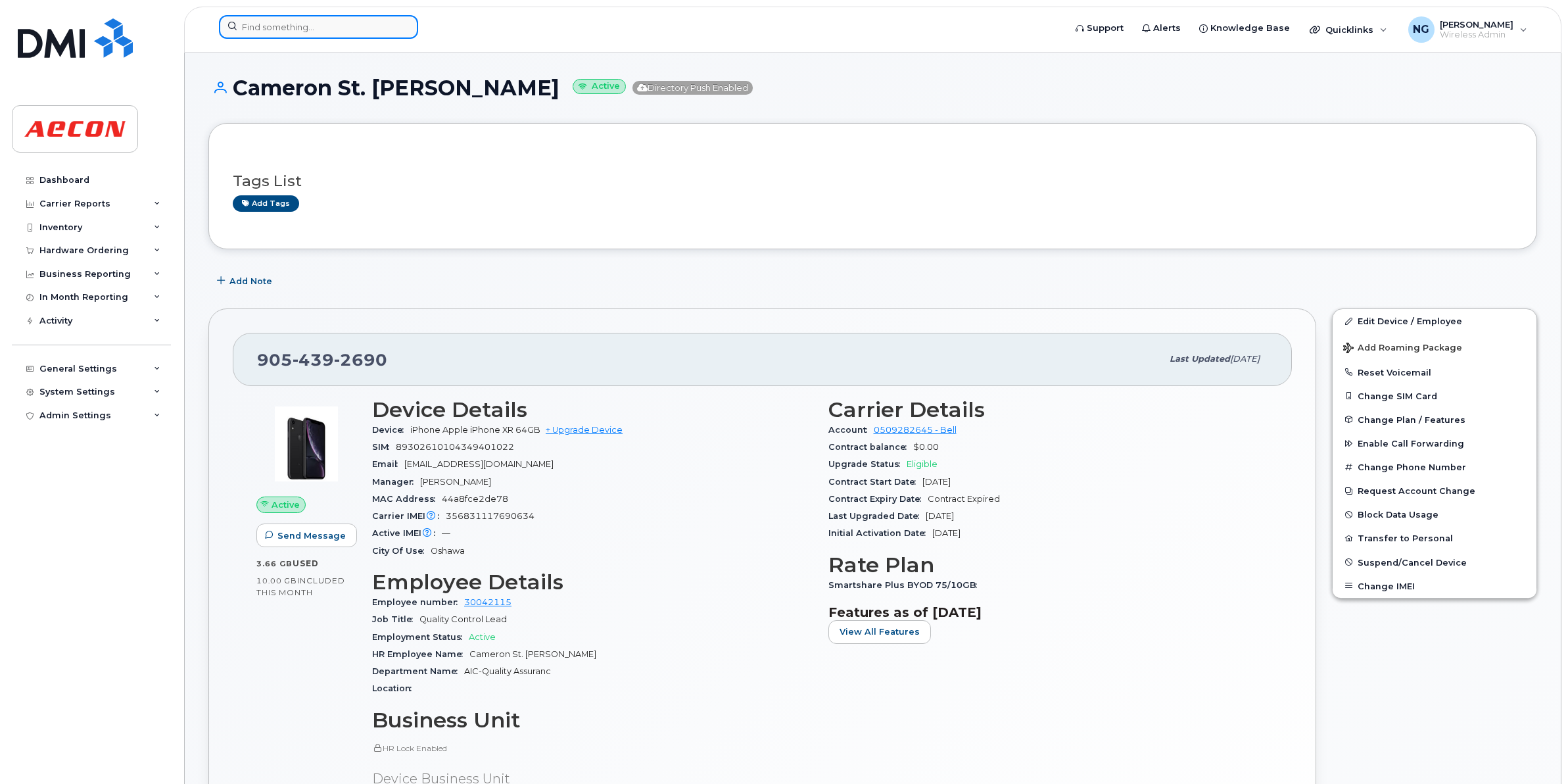
click at [299, 37] on input at bounding box center [319, 27] width 200 height 24
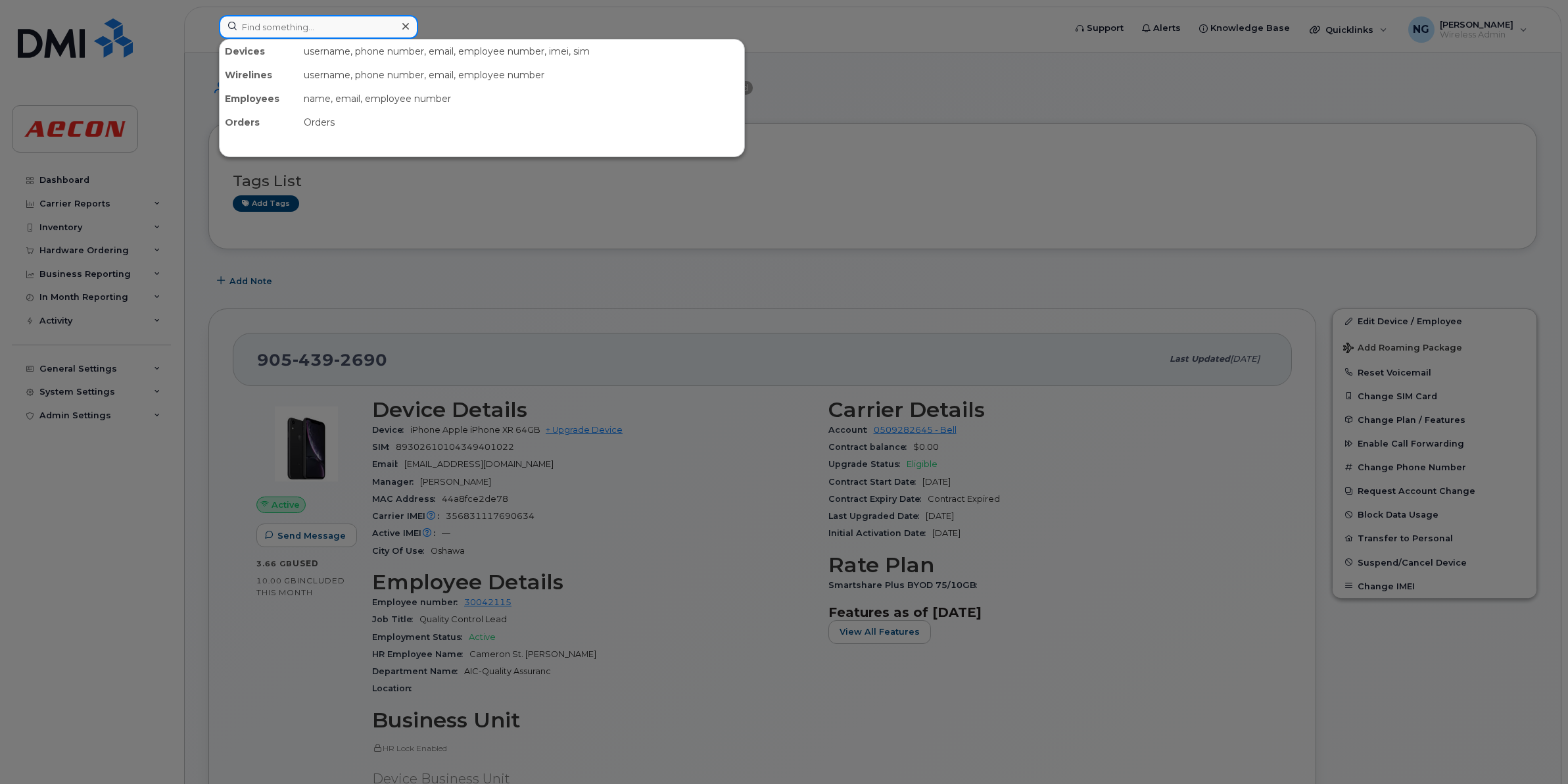
paste input "905-301-6459"
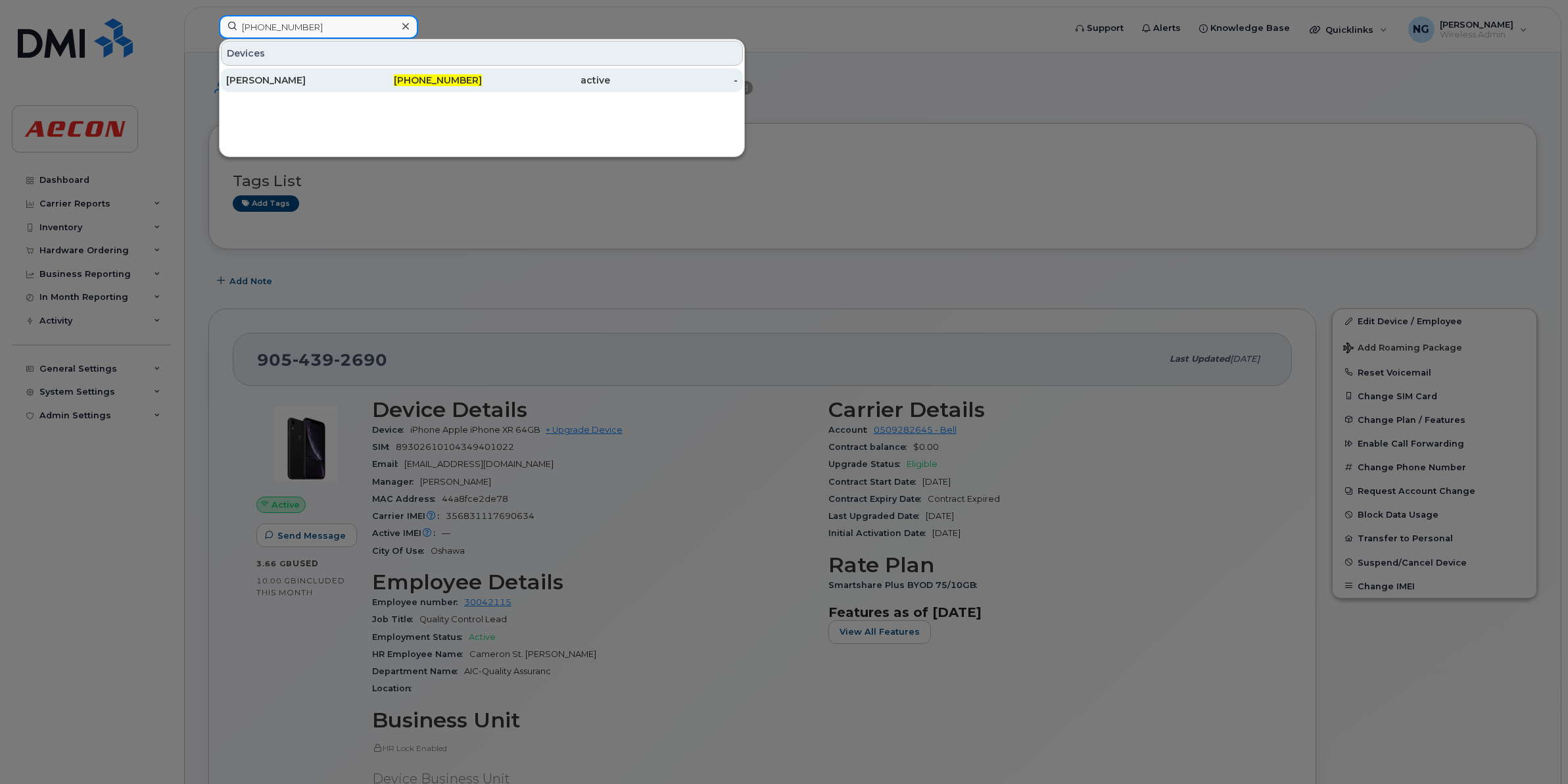
type input "905-301-6459"
click at [482, 89] on div "905-301-6459" at bounding box center [546, 80] width 128 height 24
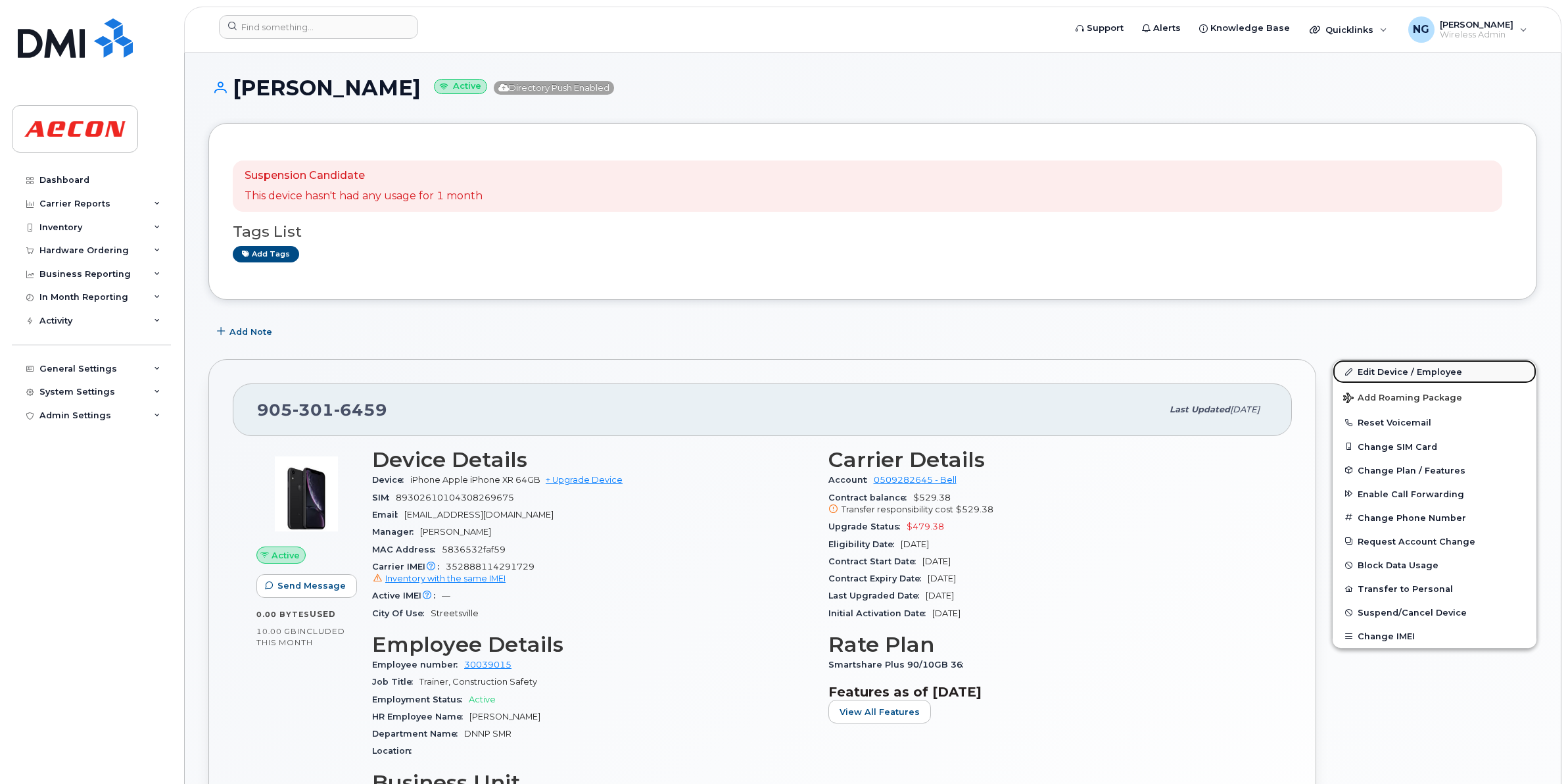
click at [1409, 374] on link "Edit Device / Employee" at bounding box center [1435, 372] width 204 height 24
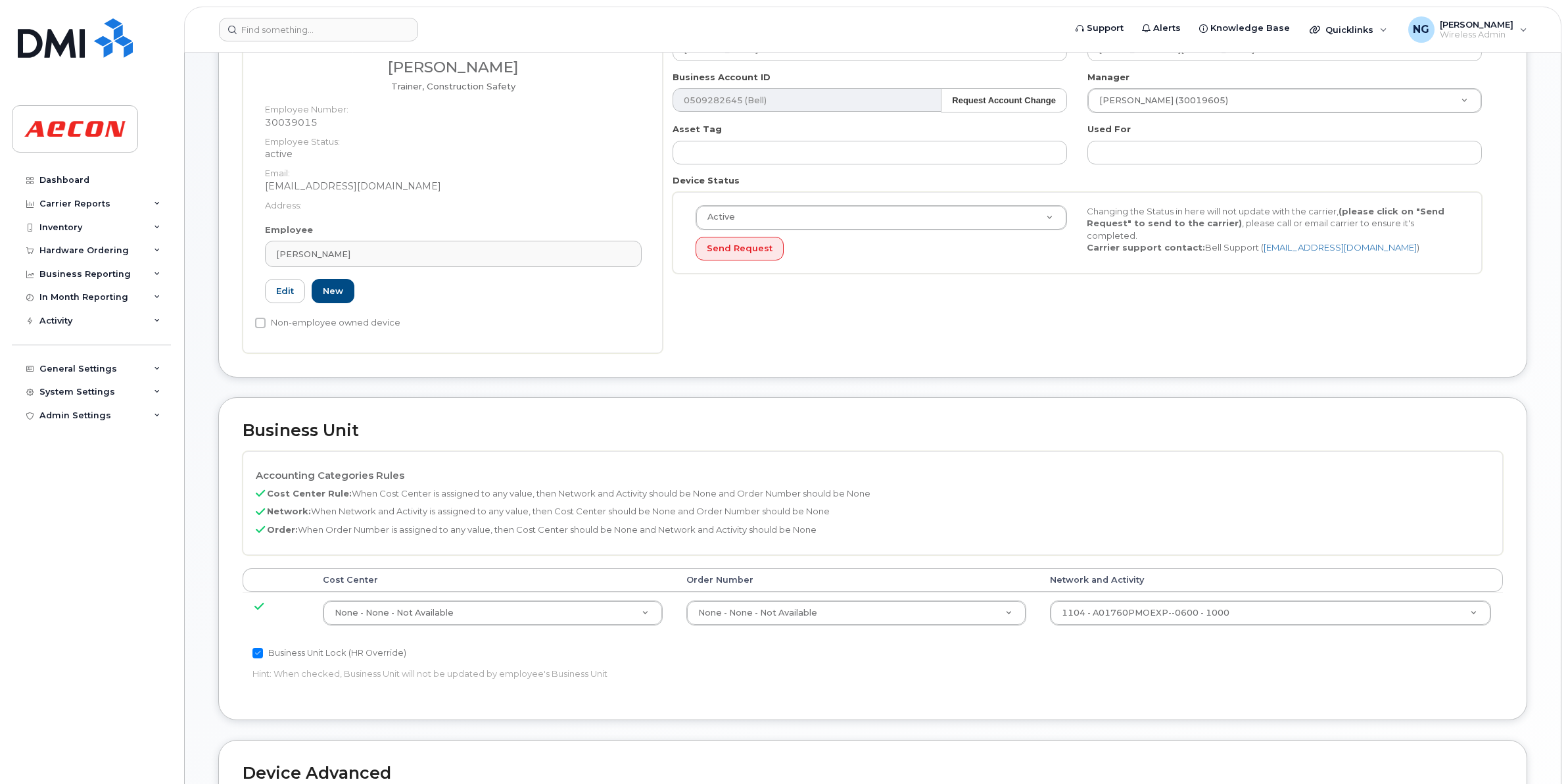
scroll to position [329, 0]
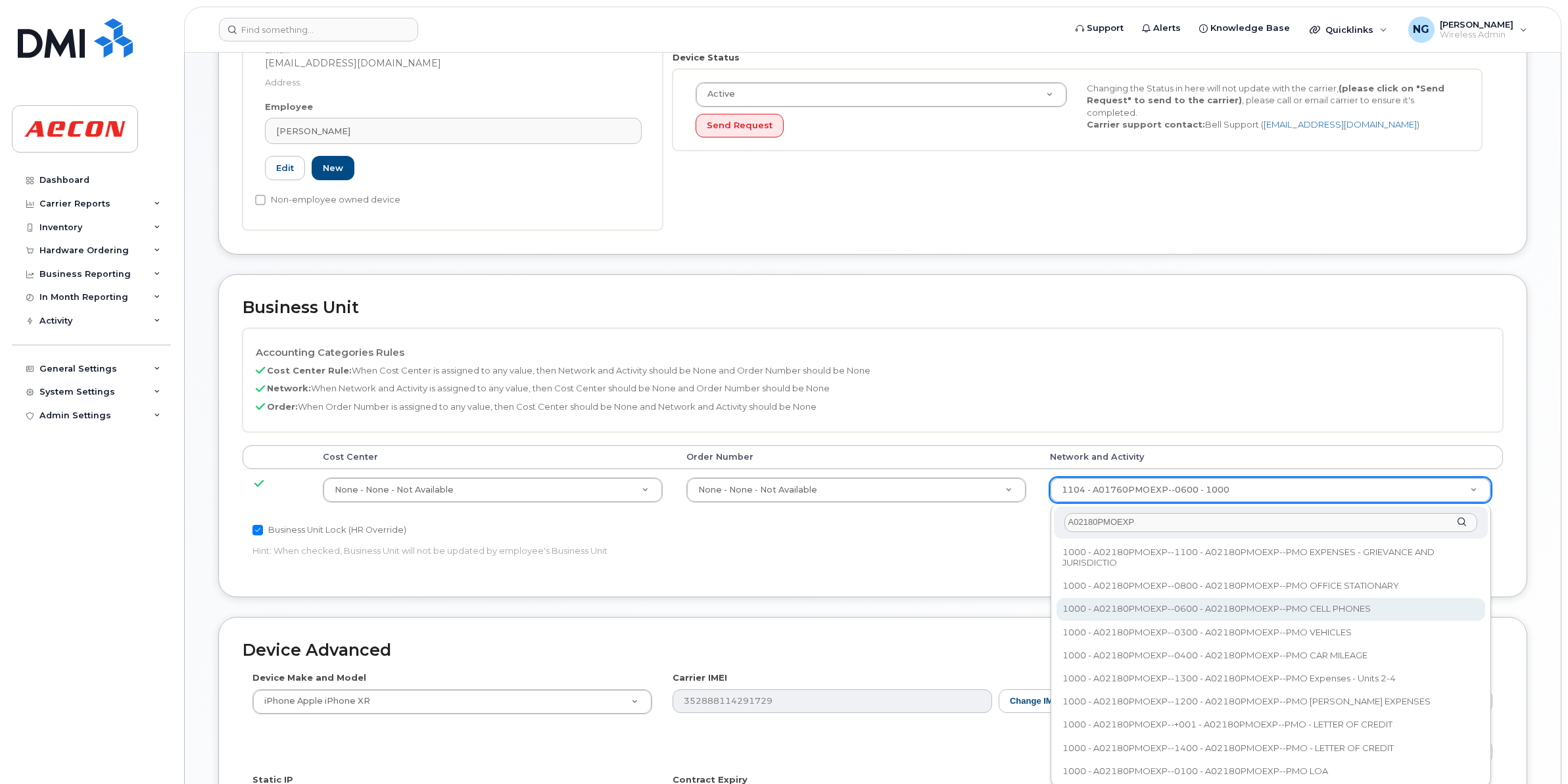
type input "A02180PMOEXP"
type input "35511858"
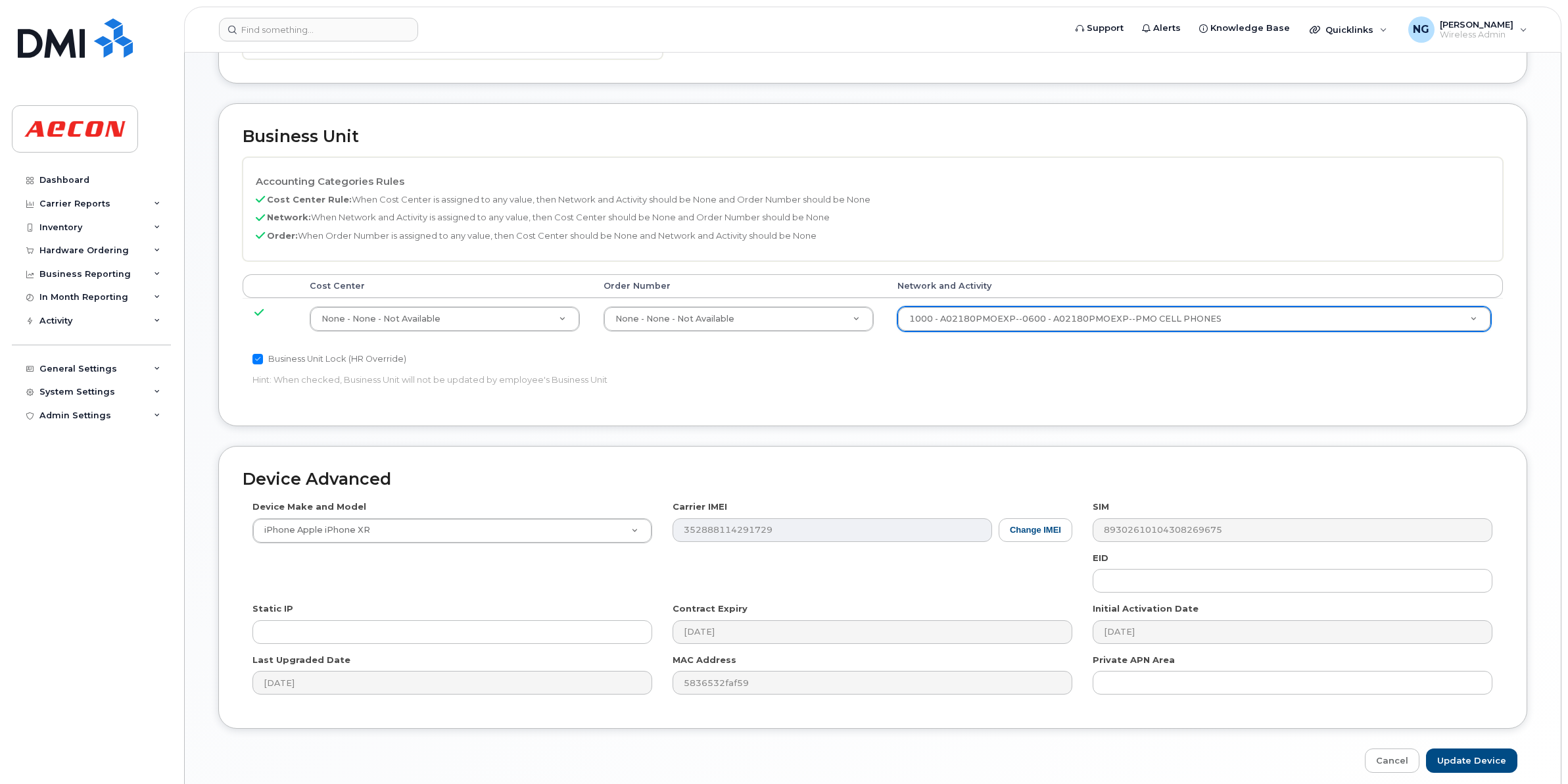
scroll to position [557, 0]
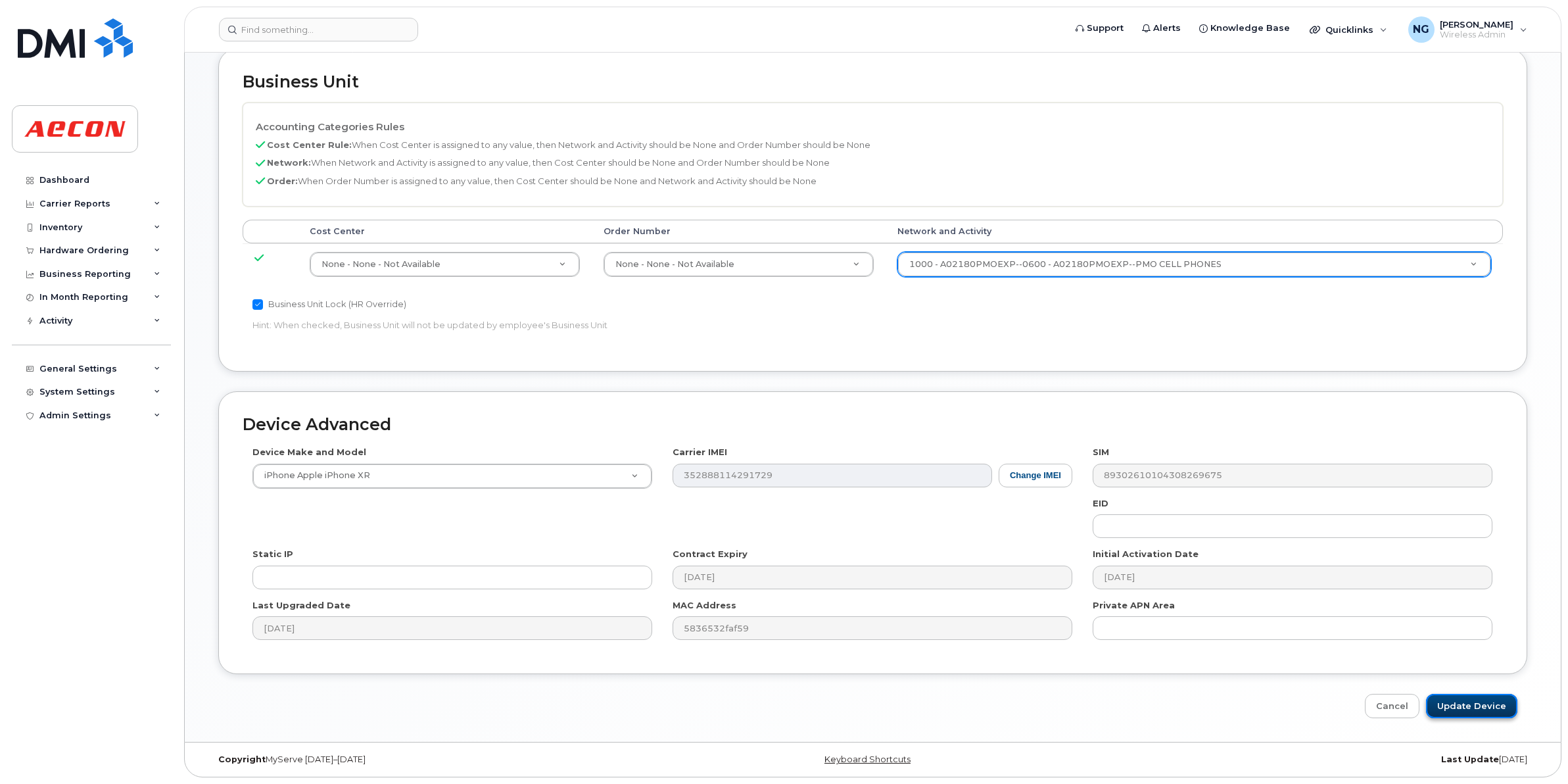
click at [1486, 705] on input "Update Device" at bounding box center [1471, 706] width 91 height 25
type input "Saving..."
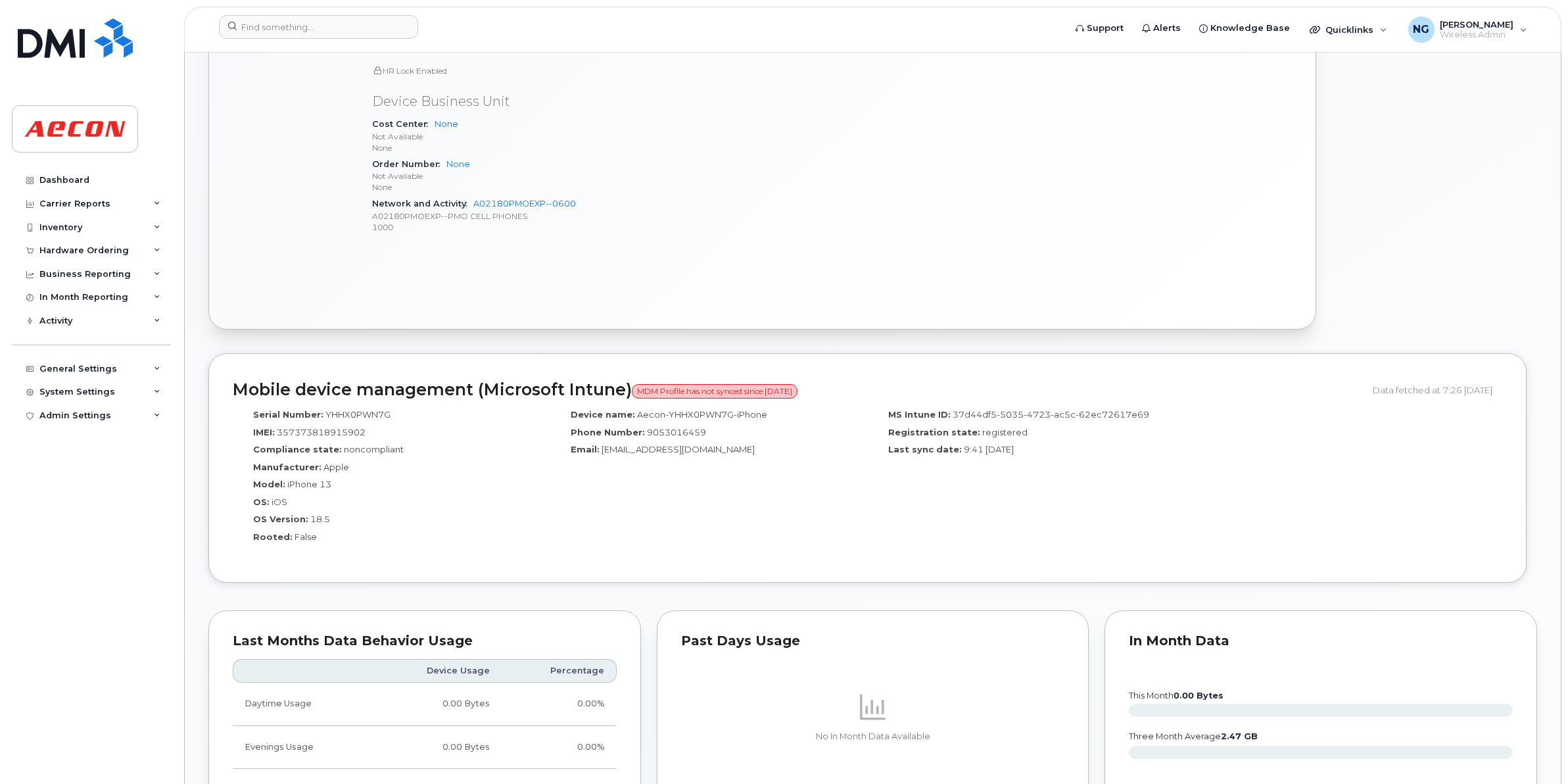
scroll to position [987, 0]
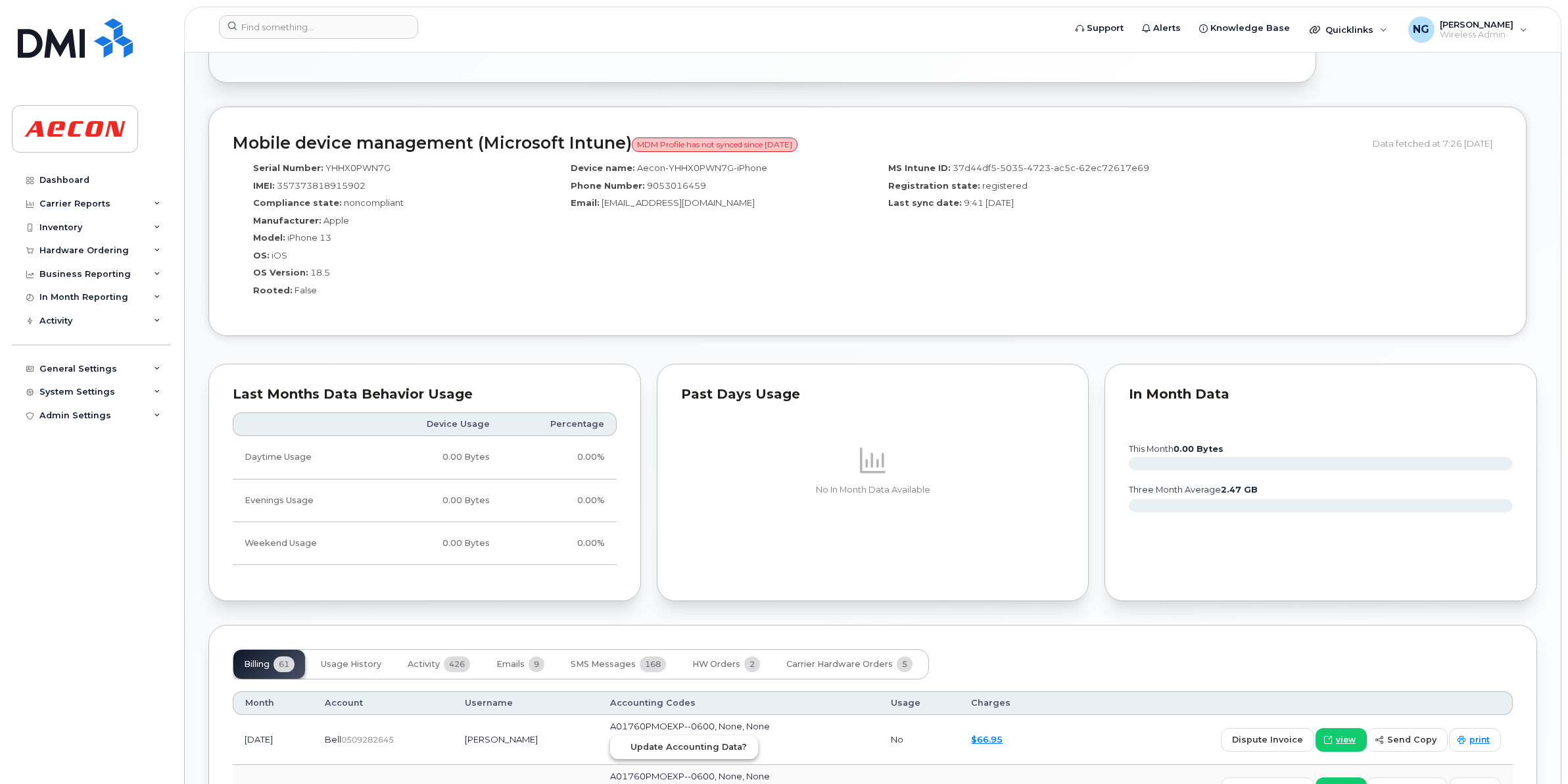
click at [701, 753] on span "Update Accounting Data?" at bounding box center [689, 746] width 117 height 13
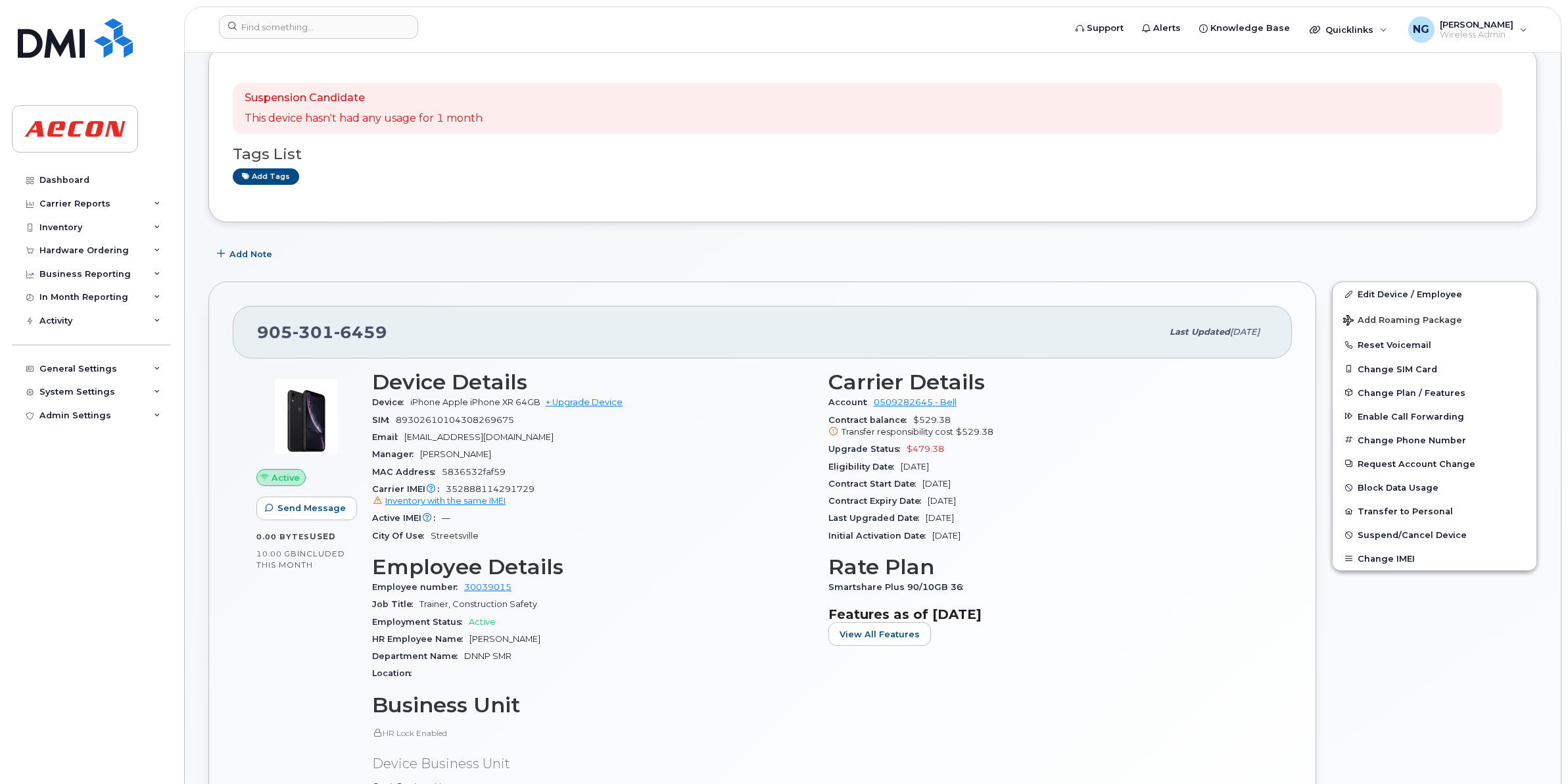
scroll to position [0, 0]
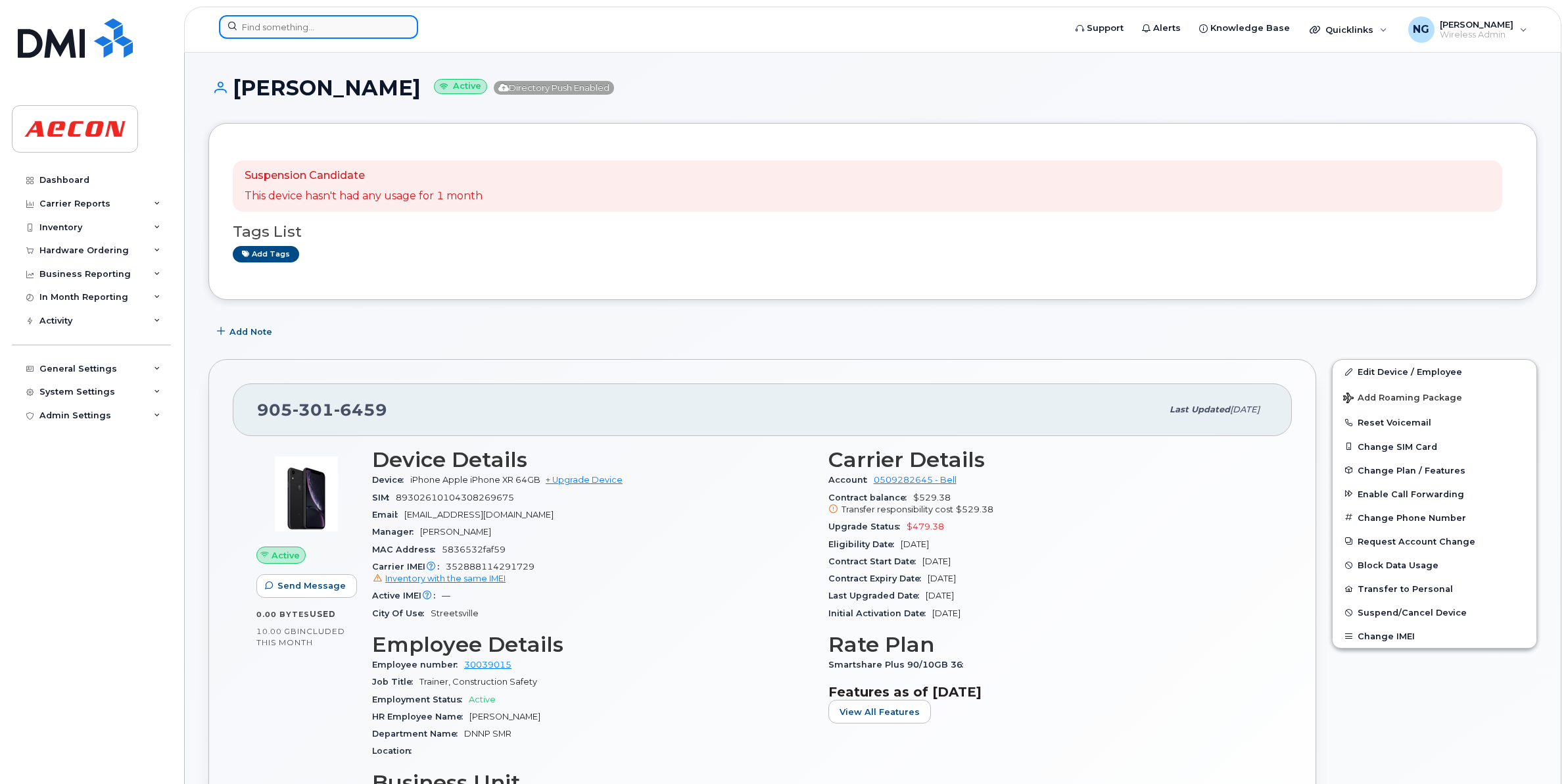
click at [300, 33] on input at bounding box center [319, 27] width 200 height 24
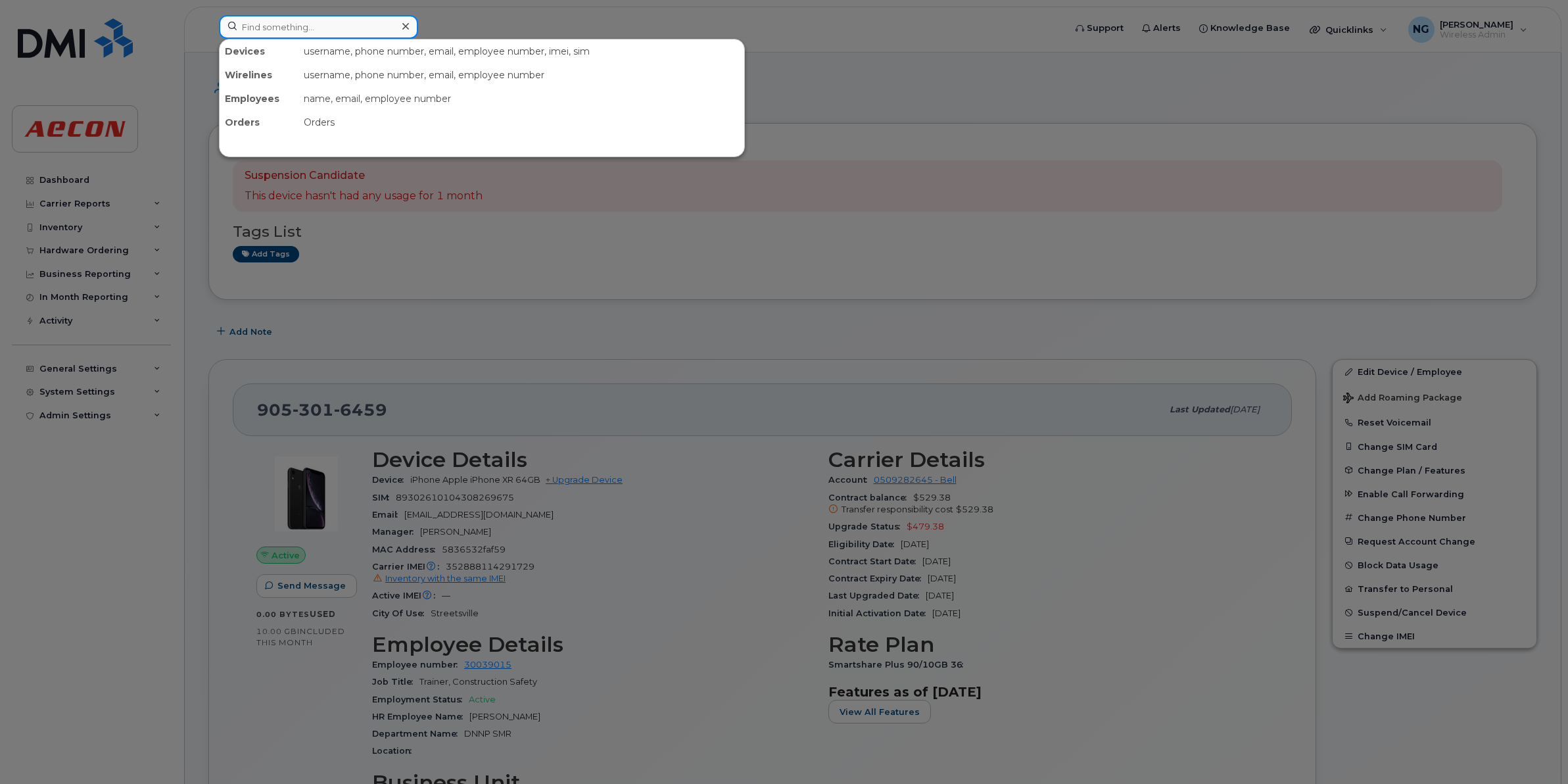
paste input "905-244-7031"
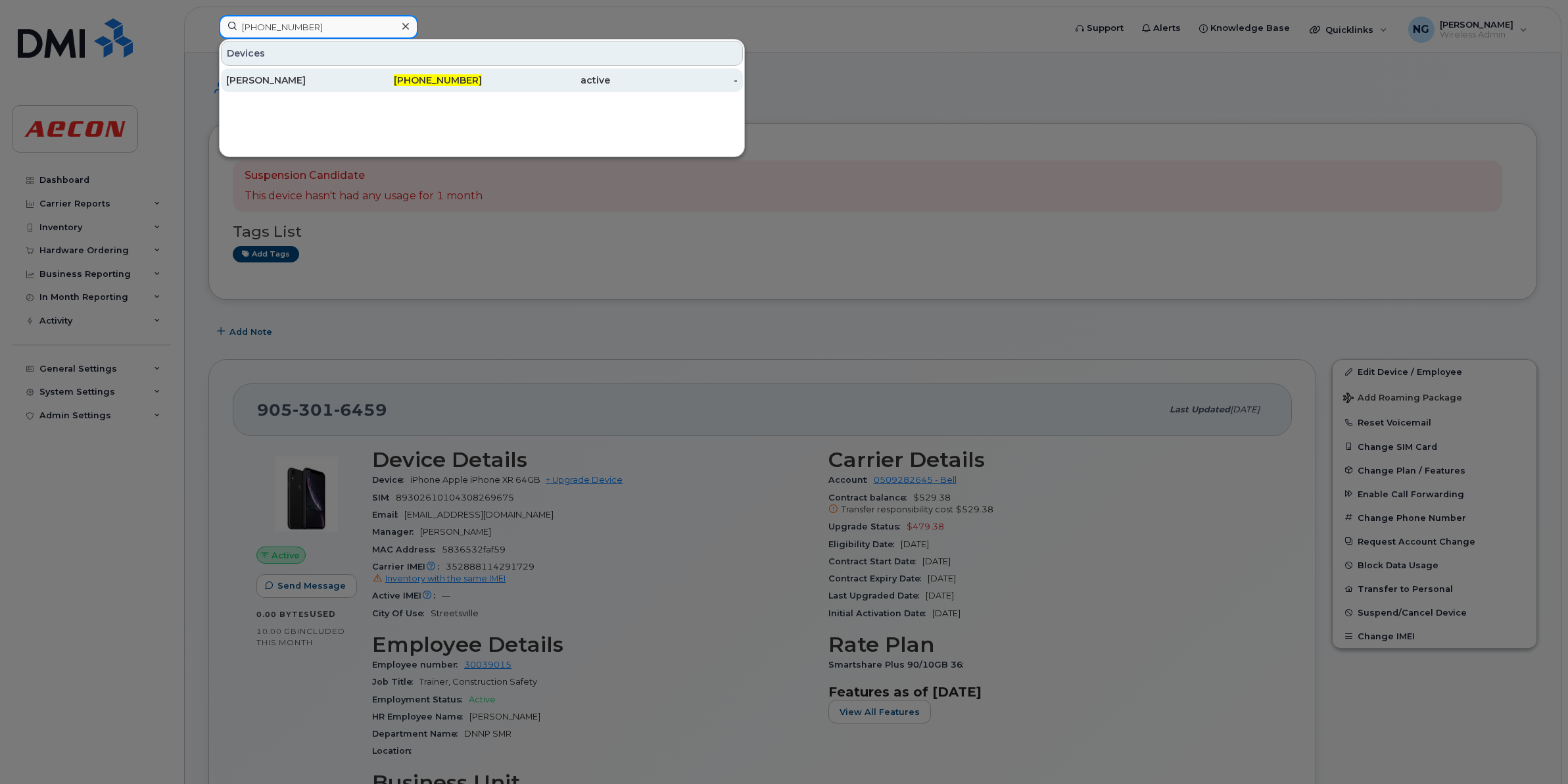
type input "905-244-7031"
click at [485, 79] on div "active" at bounding box center [546, 80] width 128 height 13
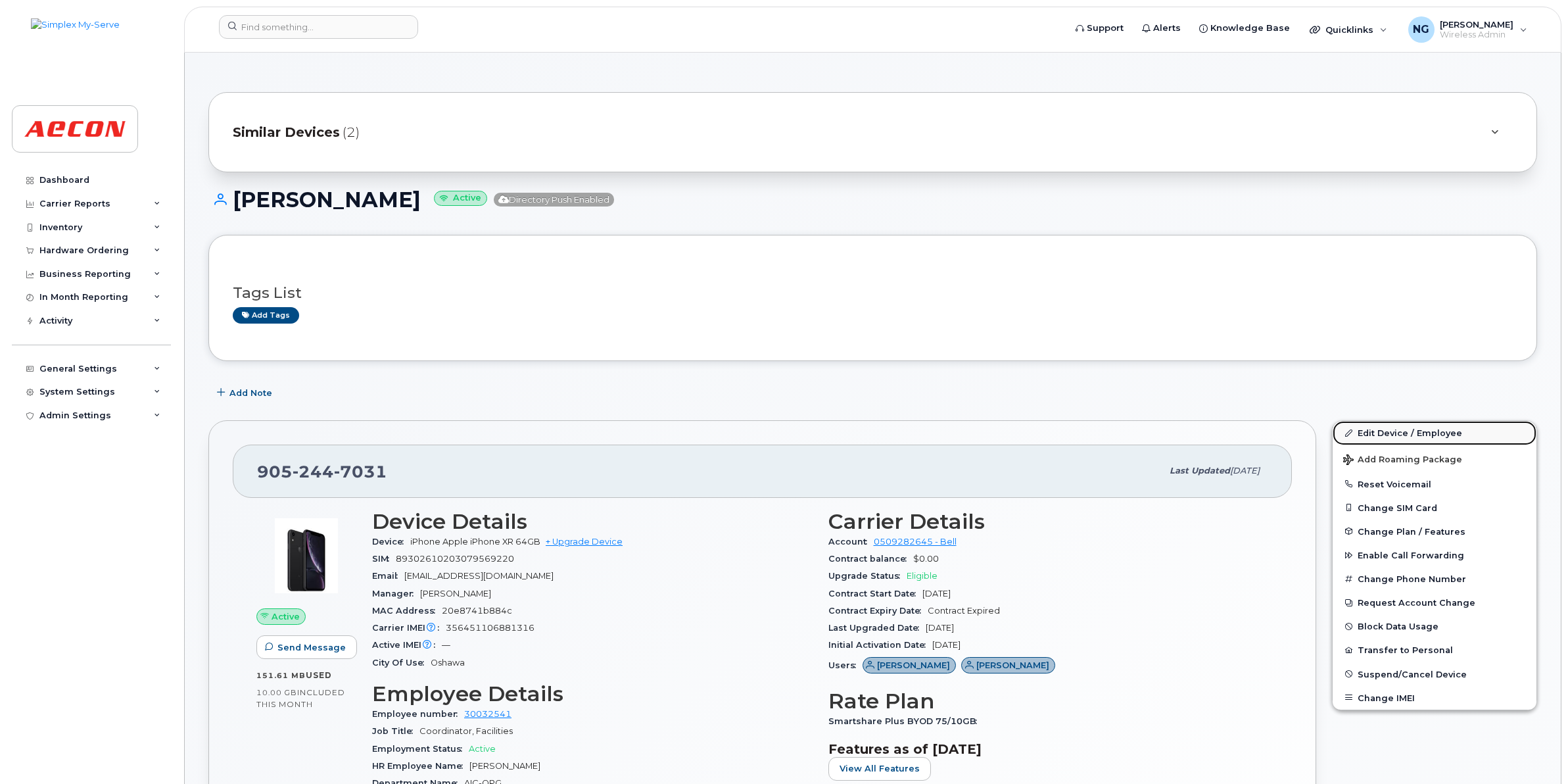
click at [1425, 434] on link "Edit Device / Employee" at bounding box center [1435, 433] width 204 height 24
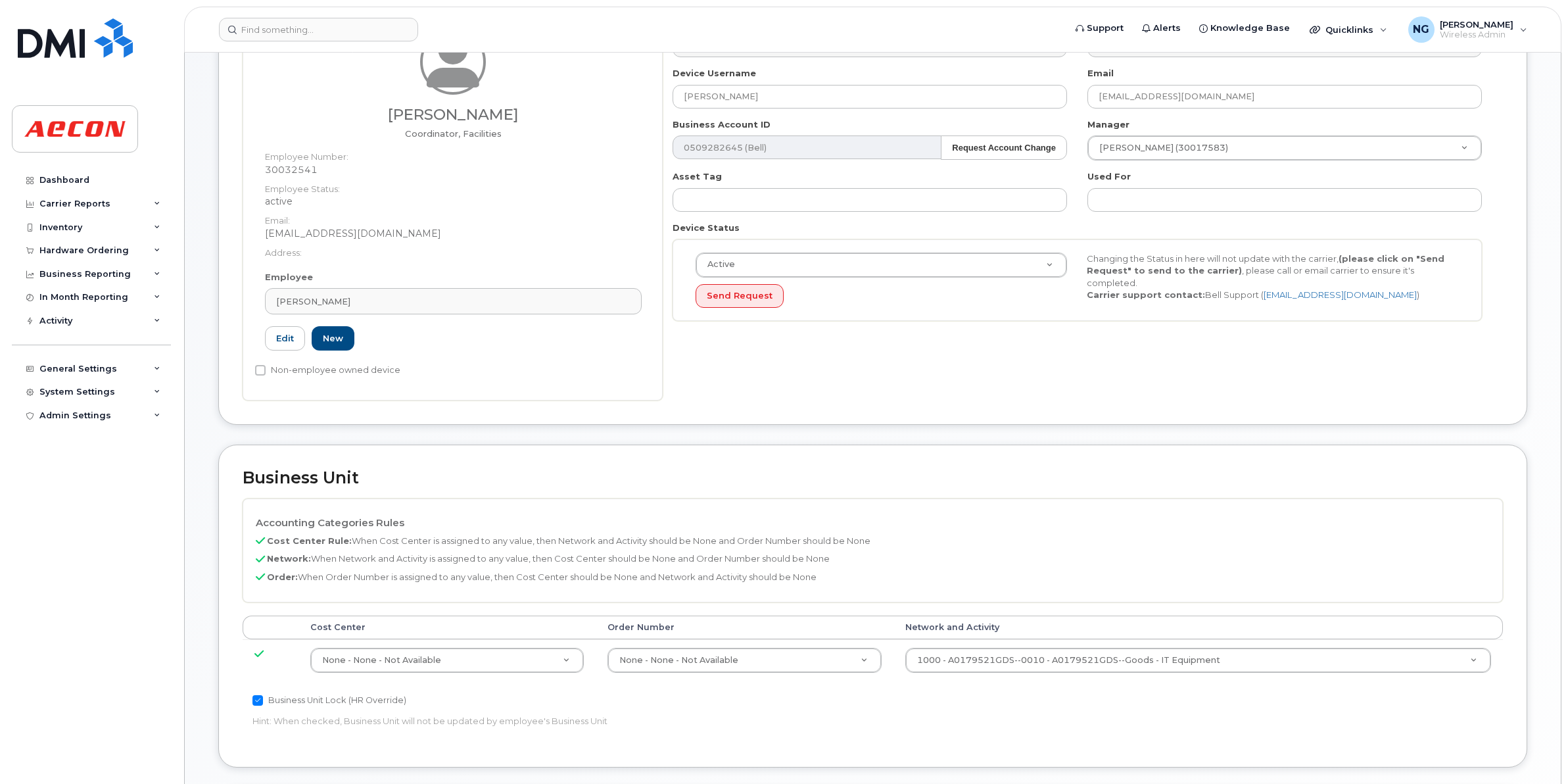
scroll to position [329, 0]
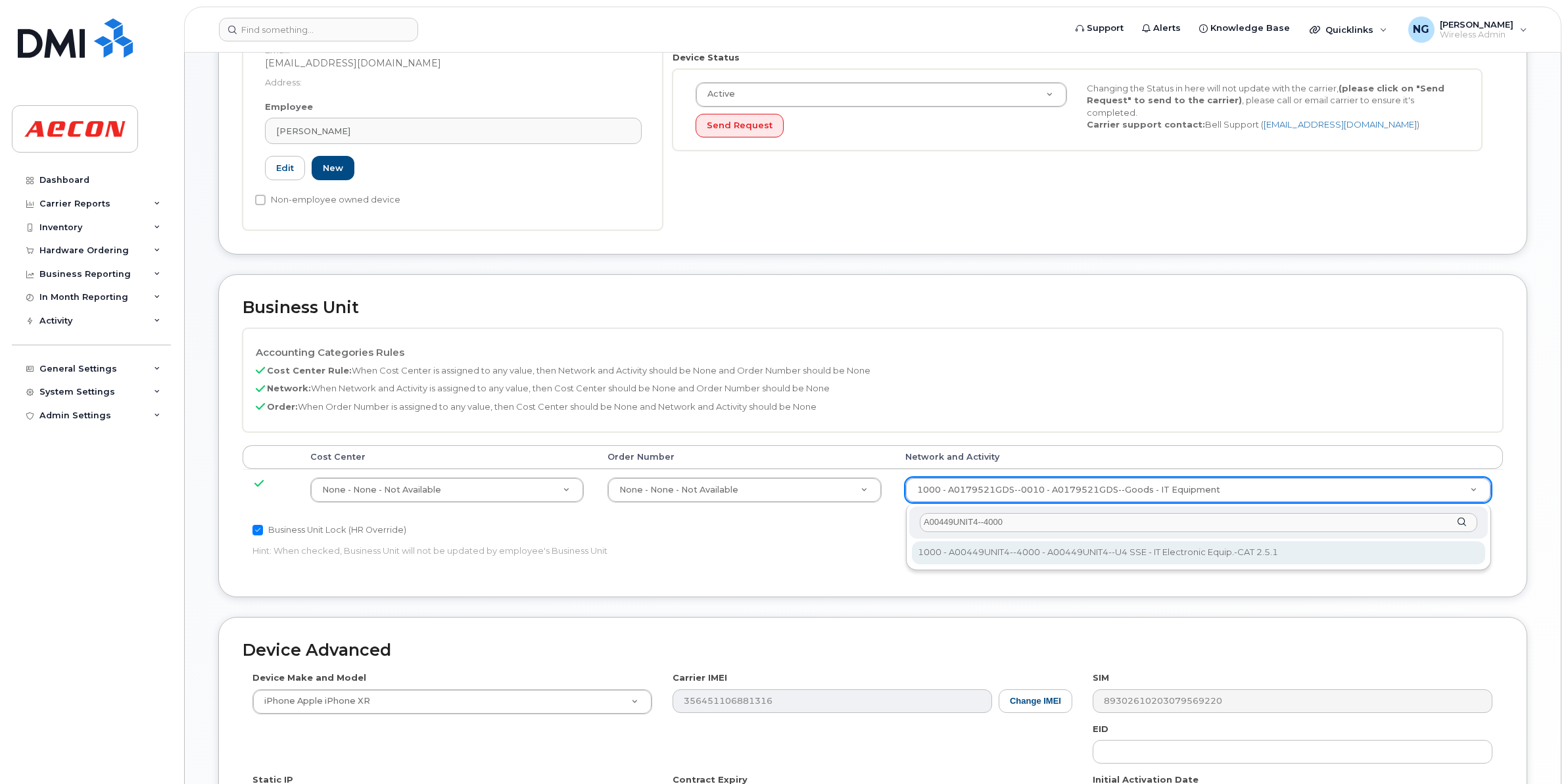
type input "A00449UNIT4--4000"
type input "4199222"
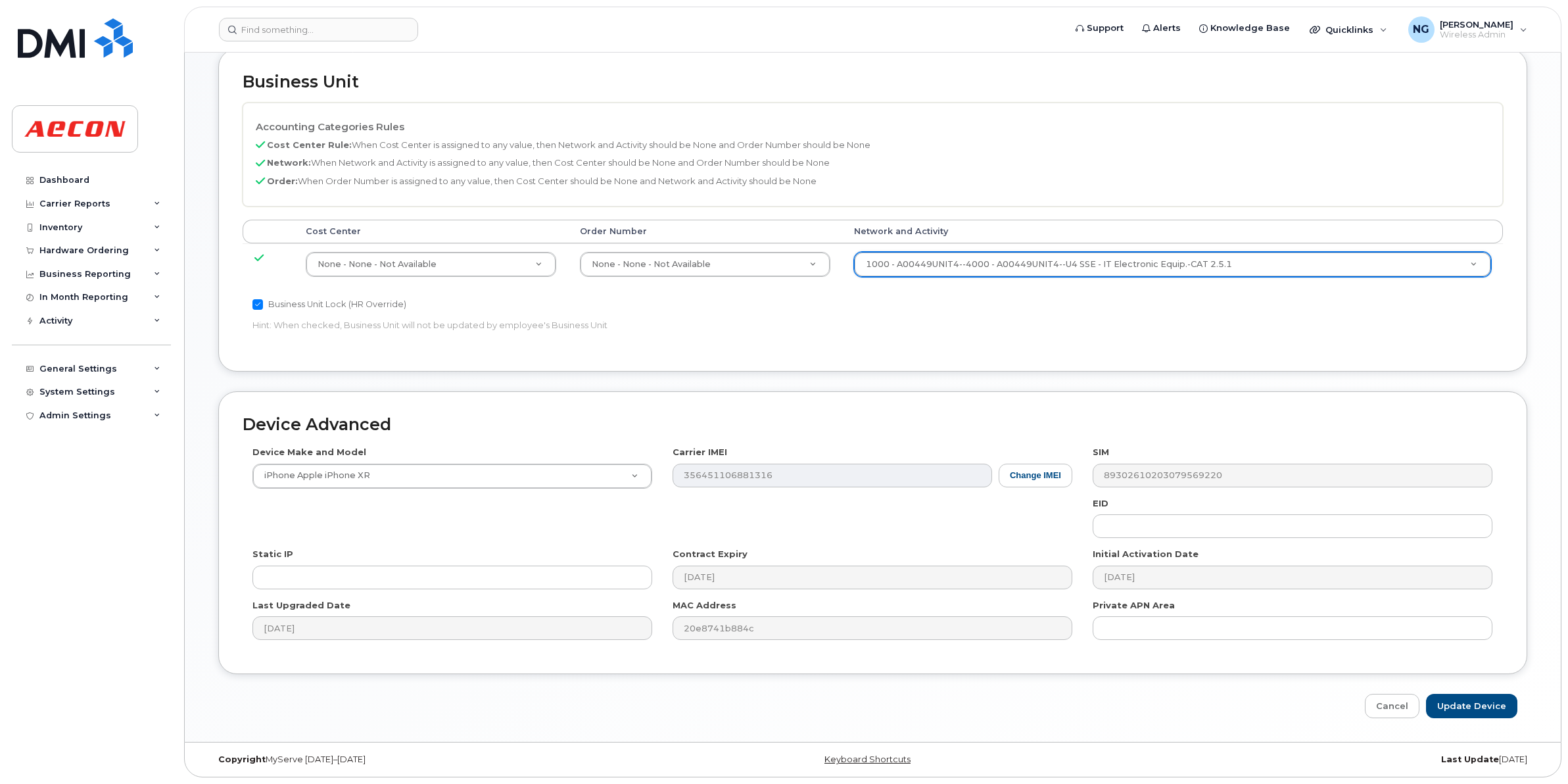
scroll to position [557, 0]
click at [1477, 701] on input "Update Device" at bounding box center [1471, 706] width 91 height 25
type input "Saving..."
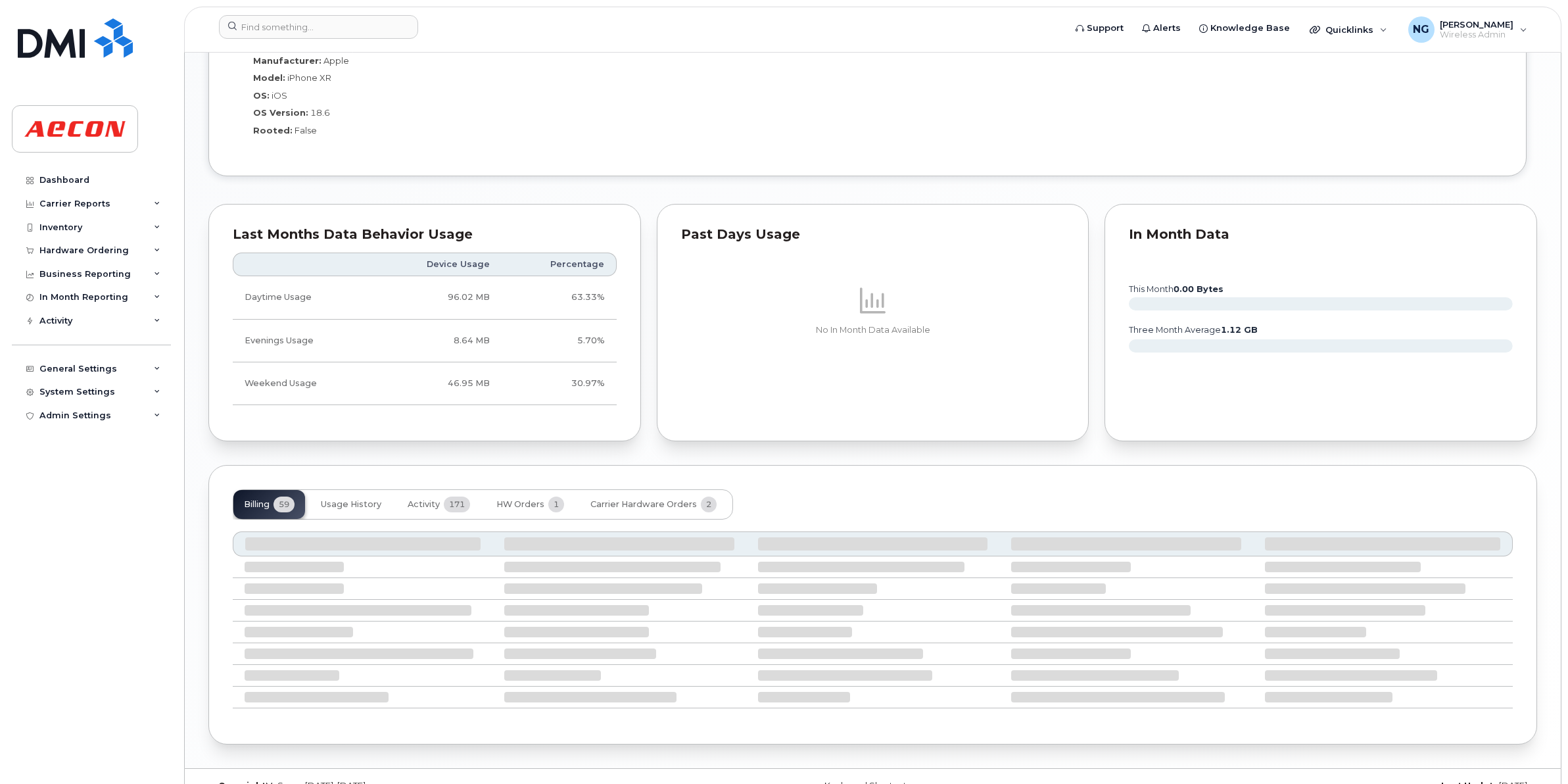
scroll to position [1227, 0]
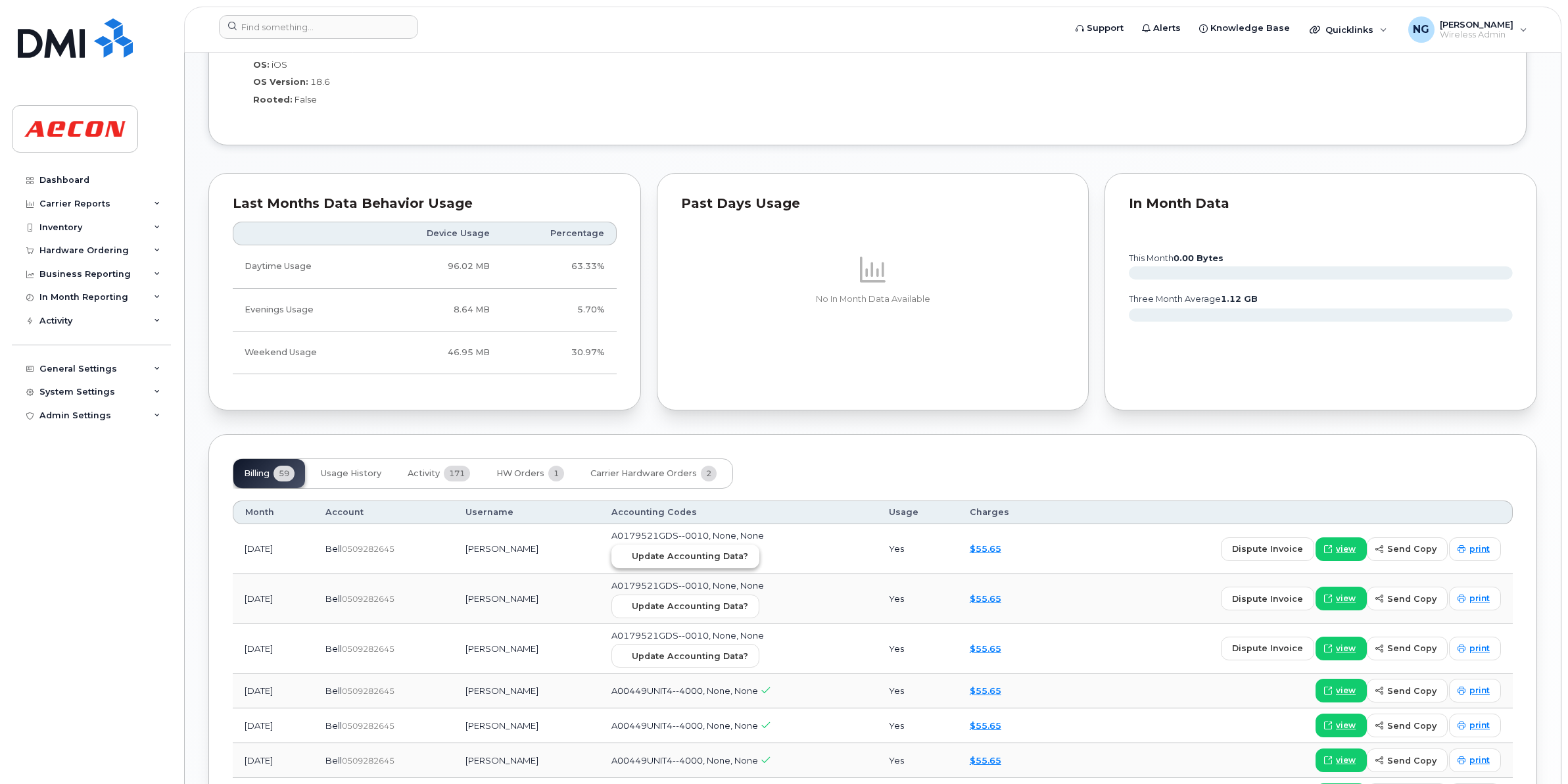
click at [711, 552] on button "Update Accounting Data?" at bounding box center [686, 557] width 148 height 24
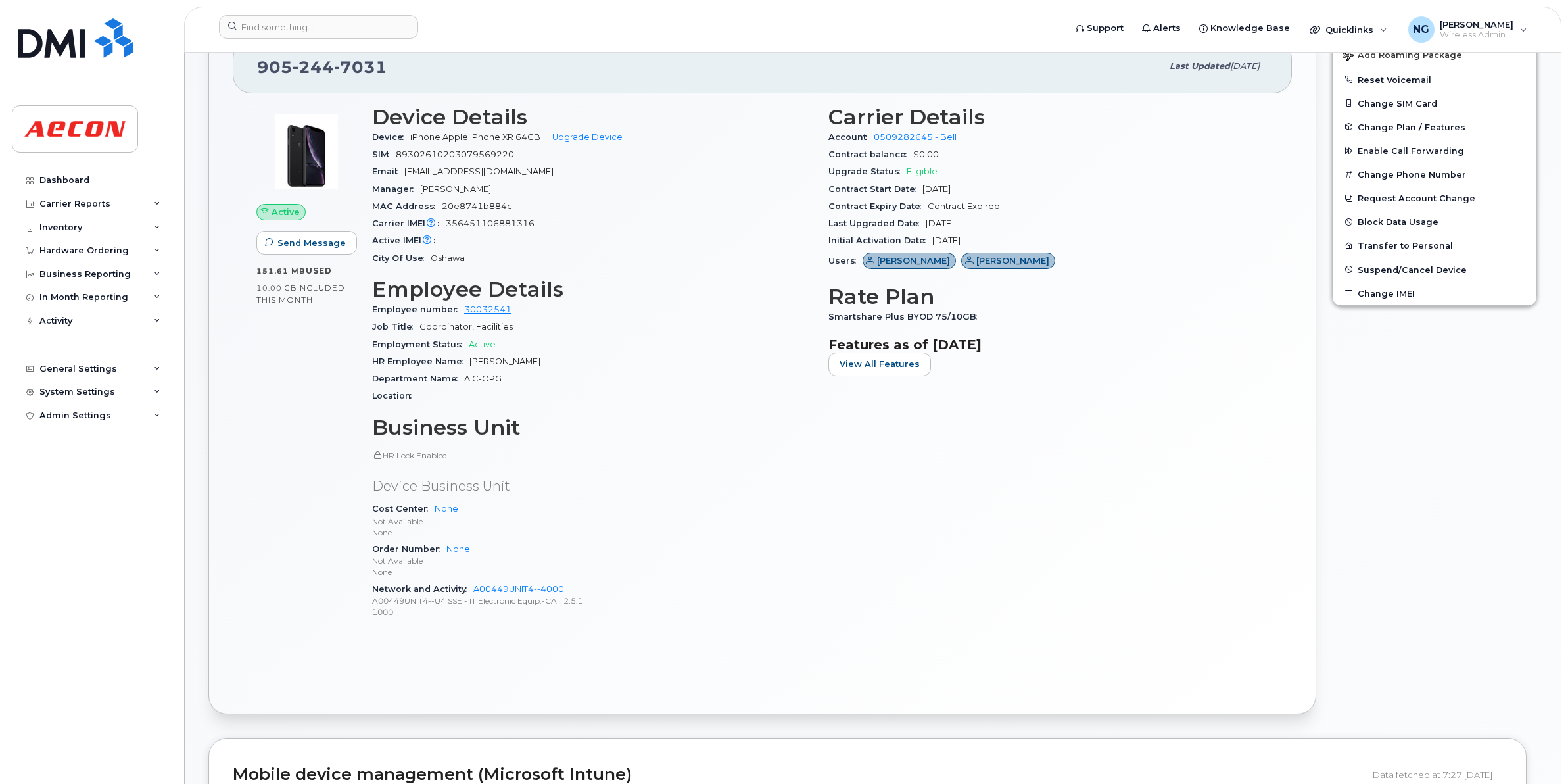
scroll to position [0, 0]
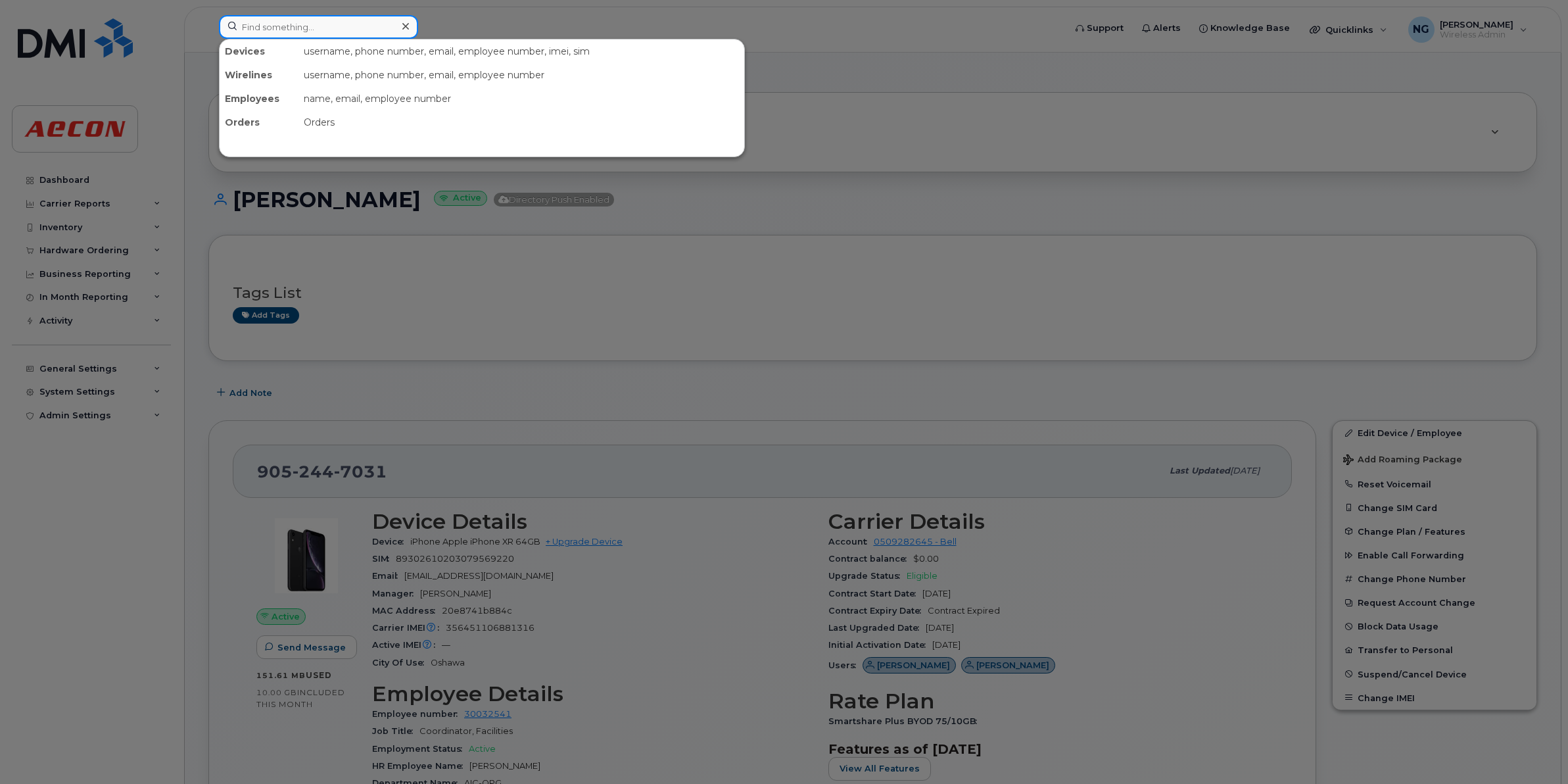
click at [352, 31] on input at bounding box center [319, 27] width 200 height 24
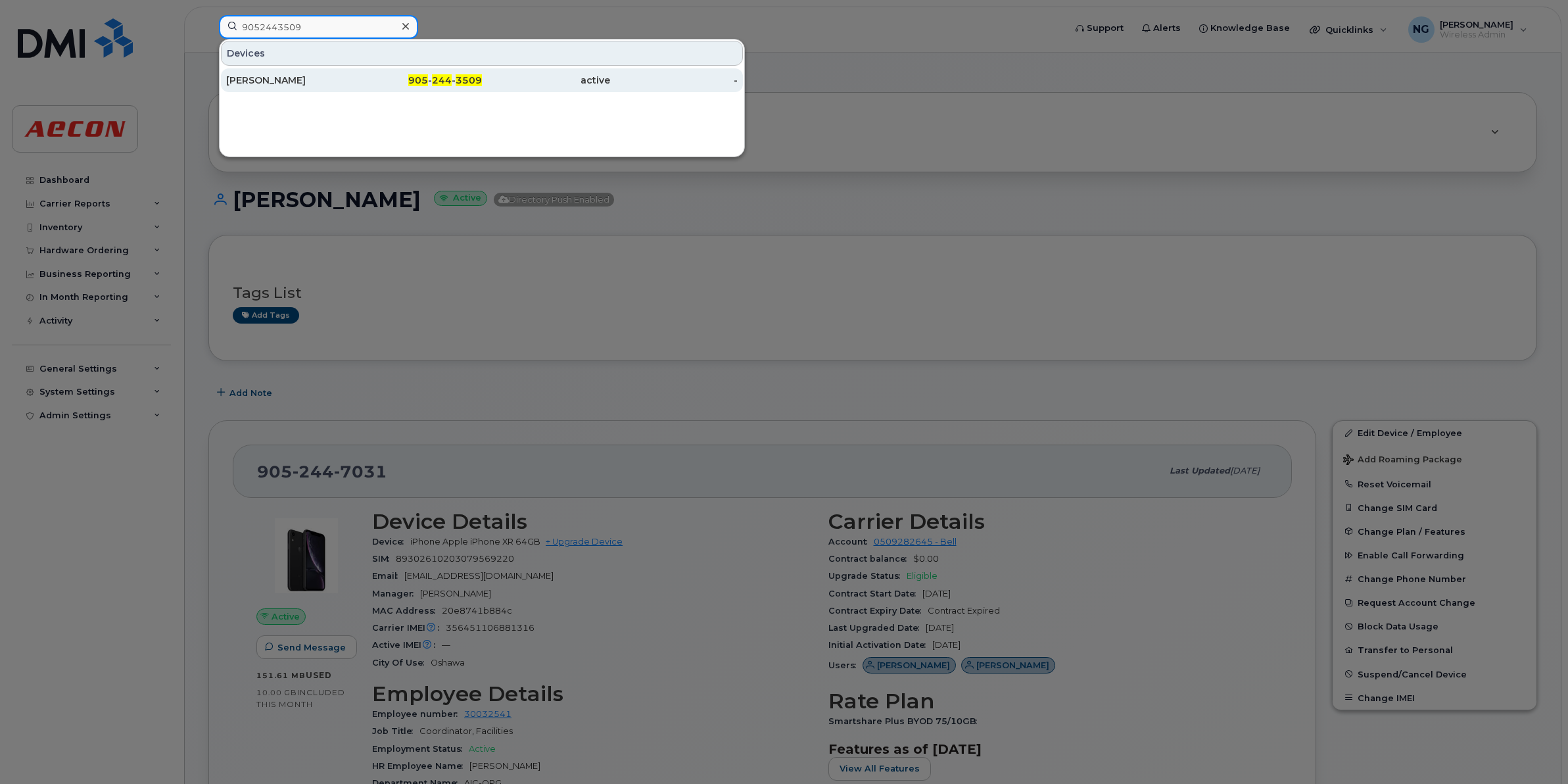
type input "9052443509"
click at [448, 82] on span "244" at bounding box center [442, 80] width 20 height 12
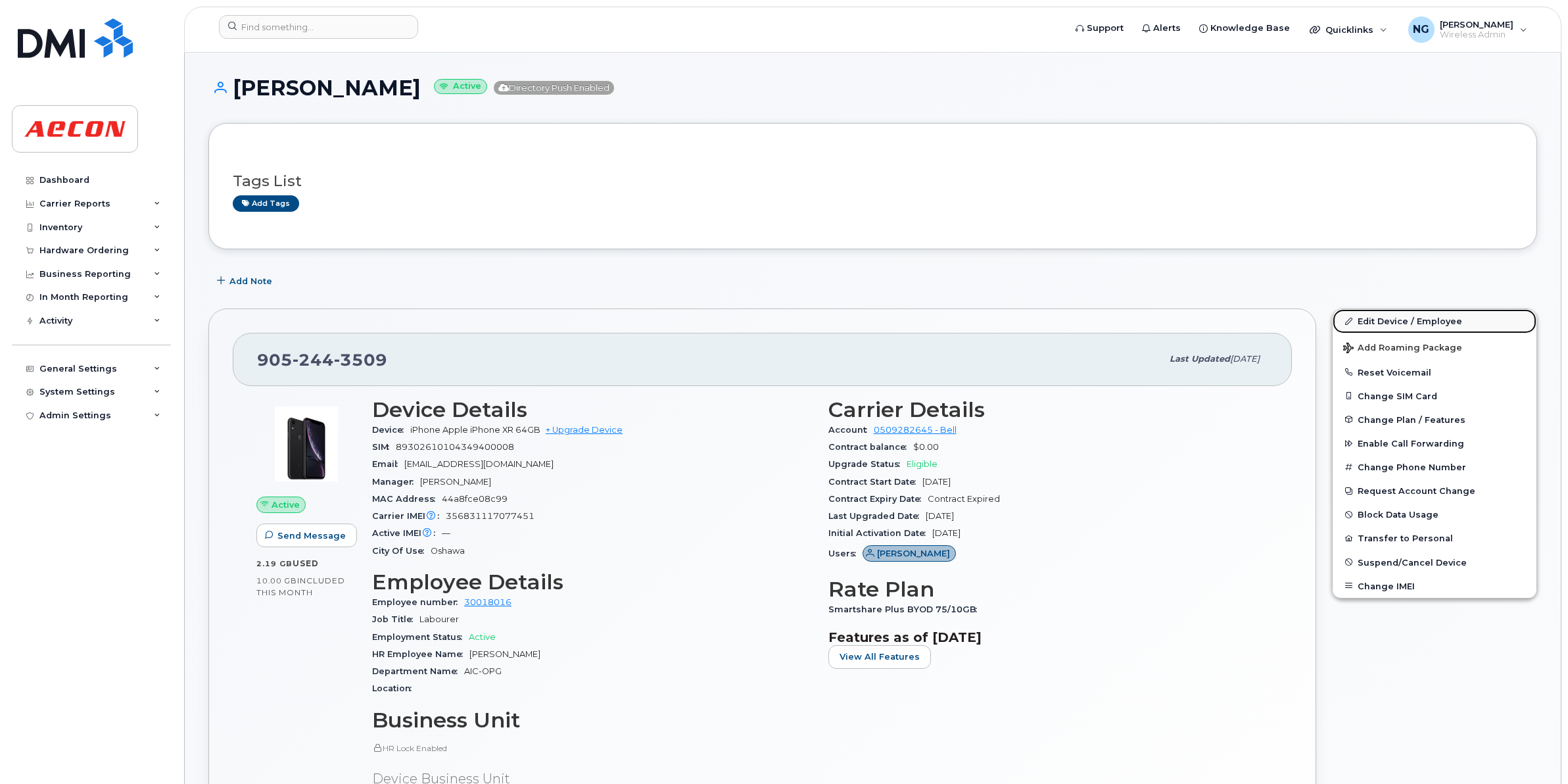
click at [1431, 324] on link "Edit Device / Employee" at bounding box center [1435, 321] width 204 height 24
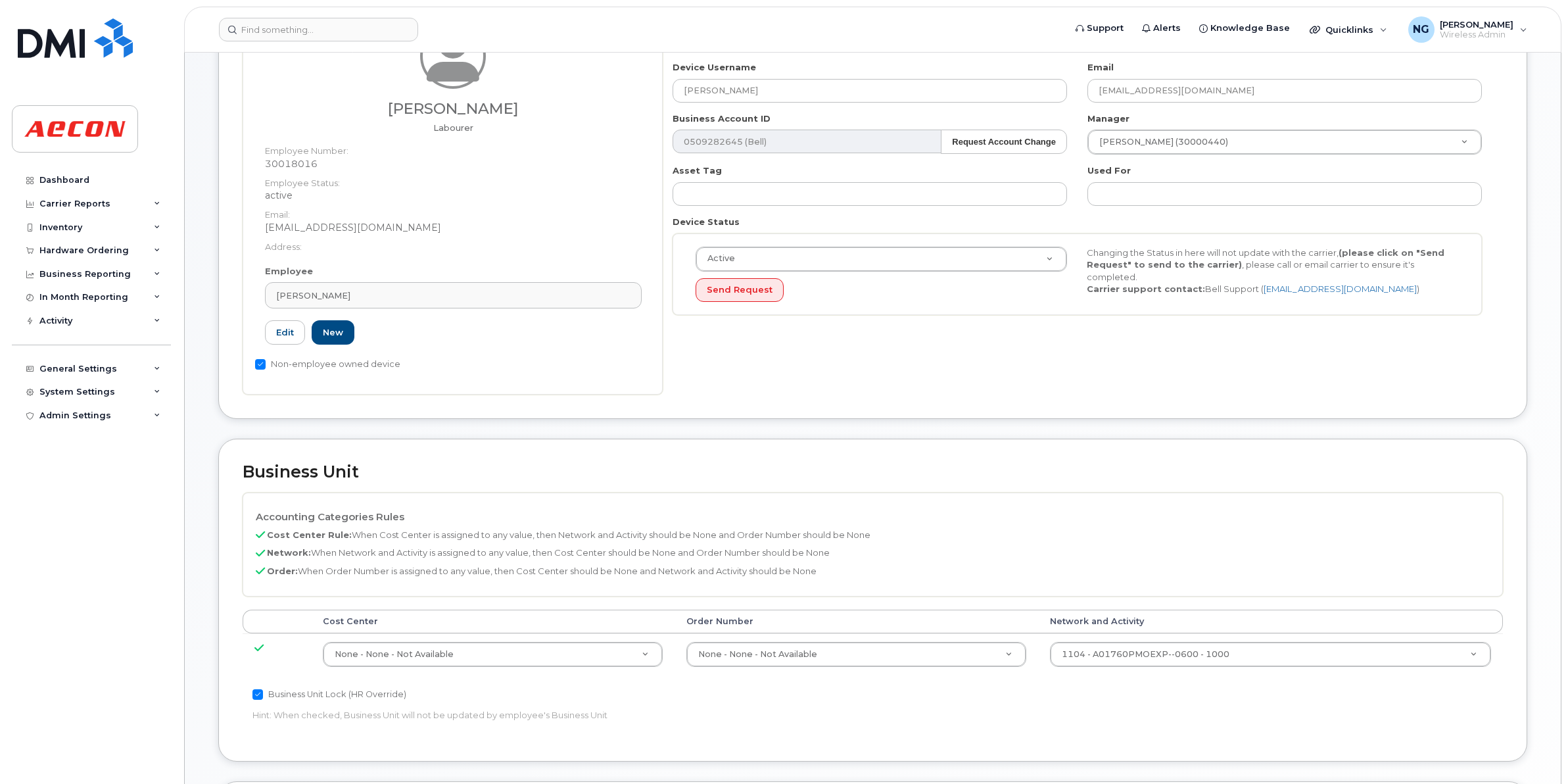
scroll to position [411, 0]
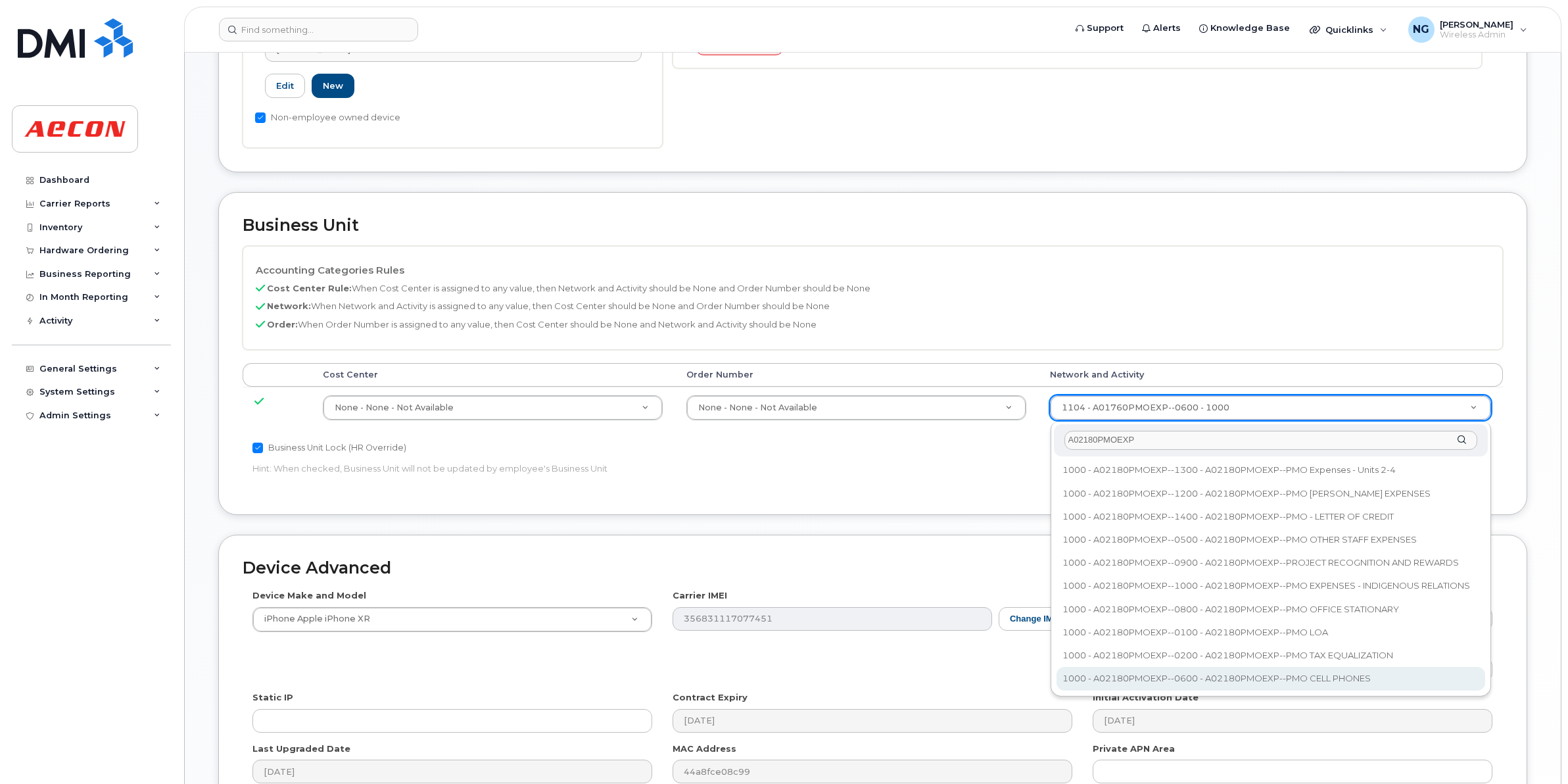
type input "A02180PMOEXP"
type input "35511858"
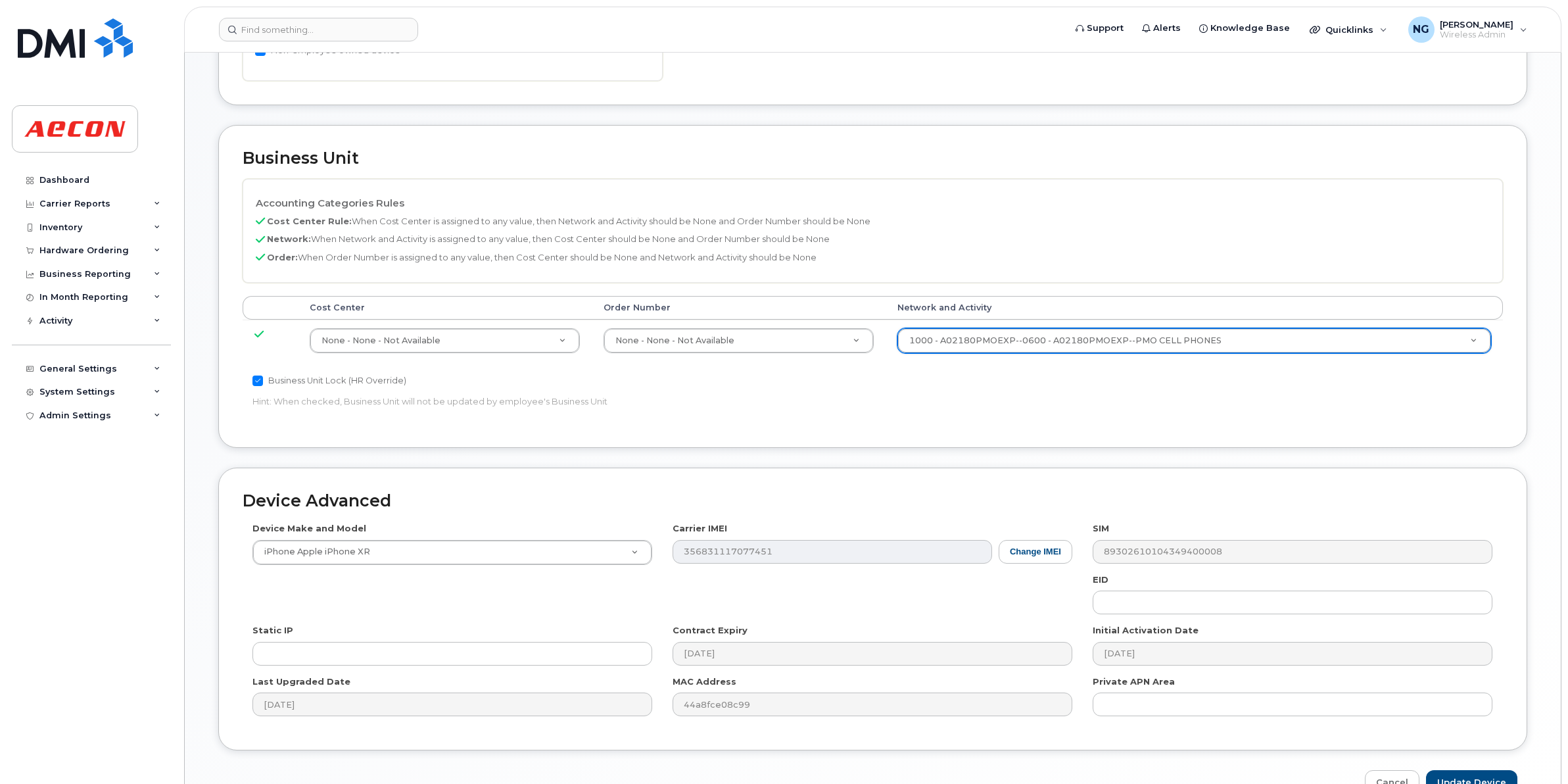
scroll to position [557, 0]
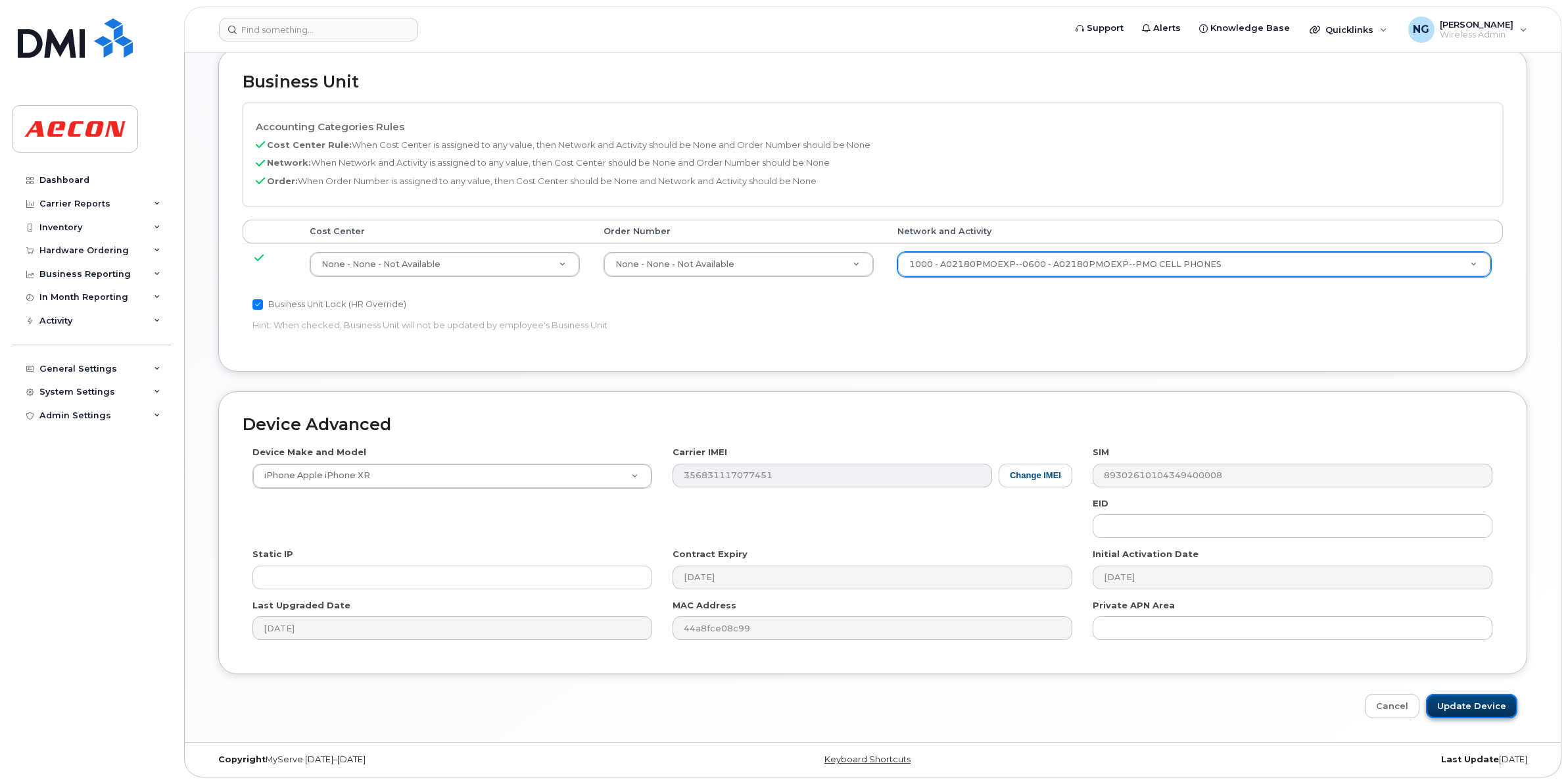
click at [1496, 706] on input "Update Device" at bounding box center [1471, 706] width 91 height 25
type input "Saving..."
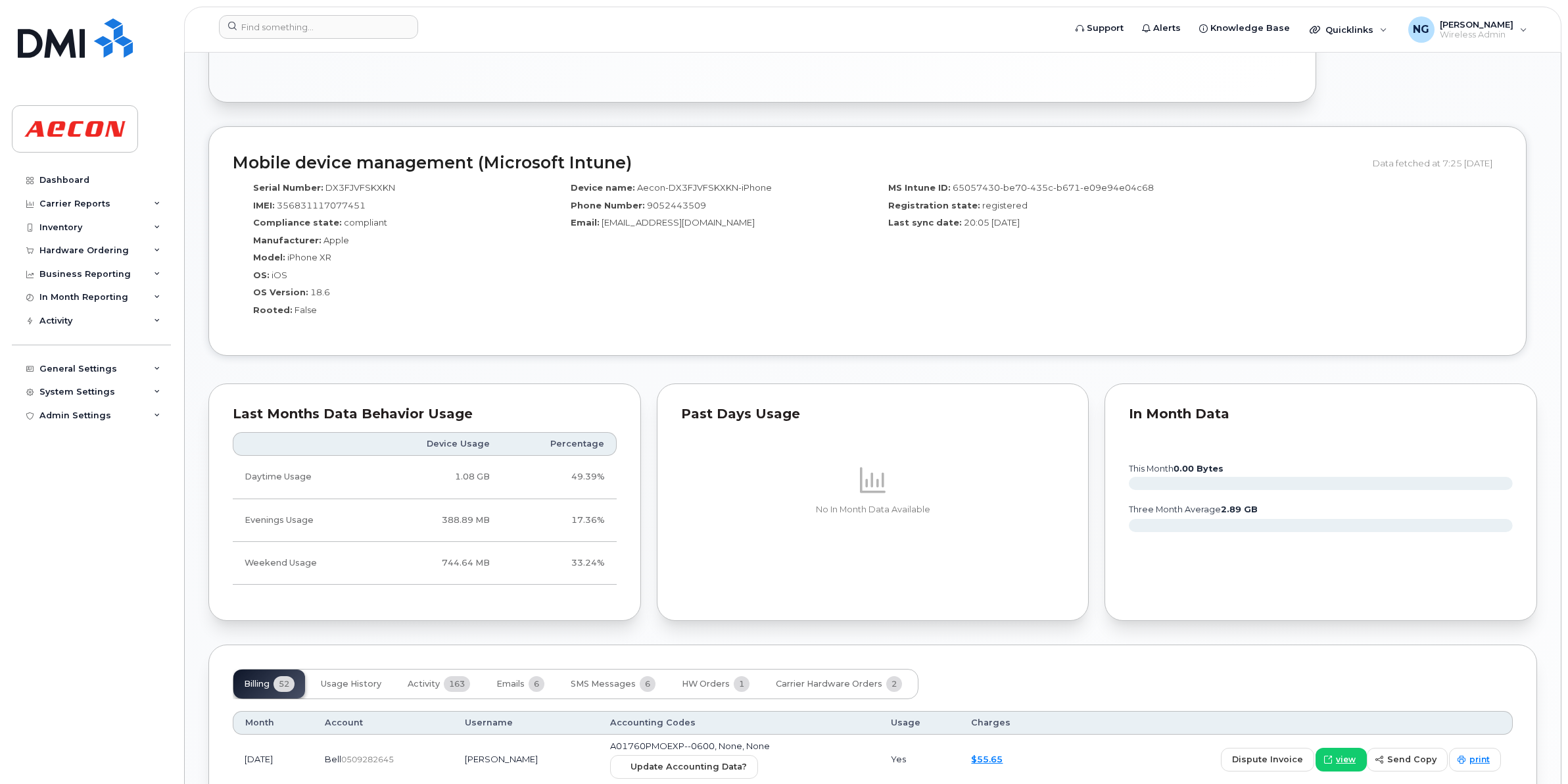
scroll to position [1151, 0]
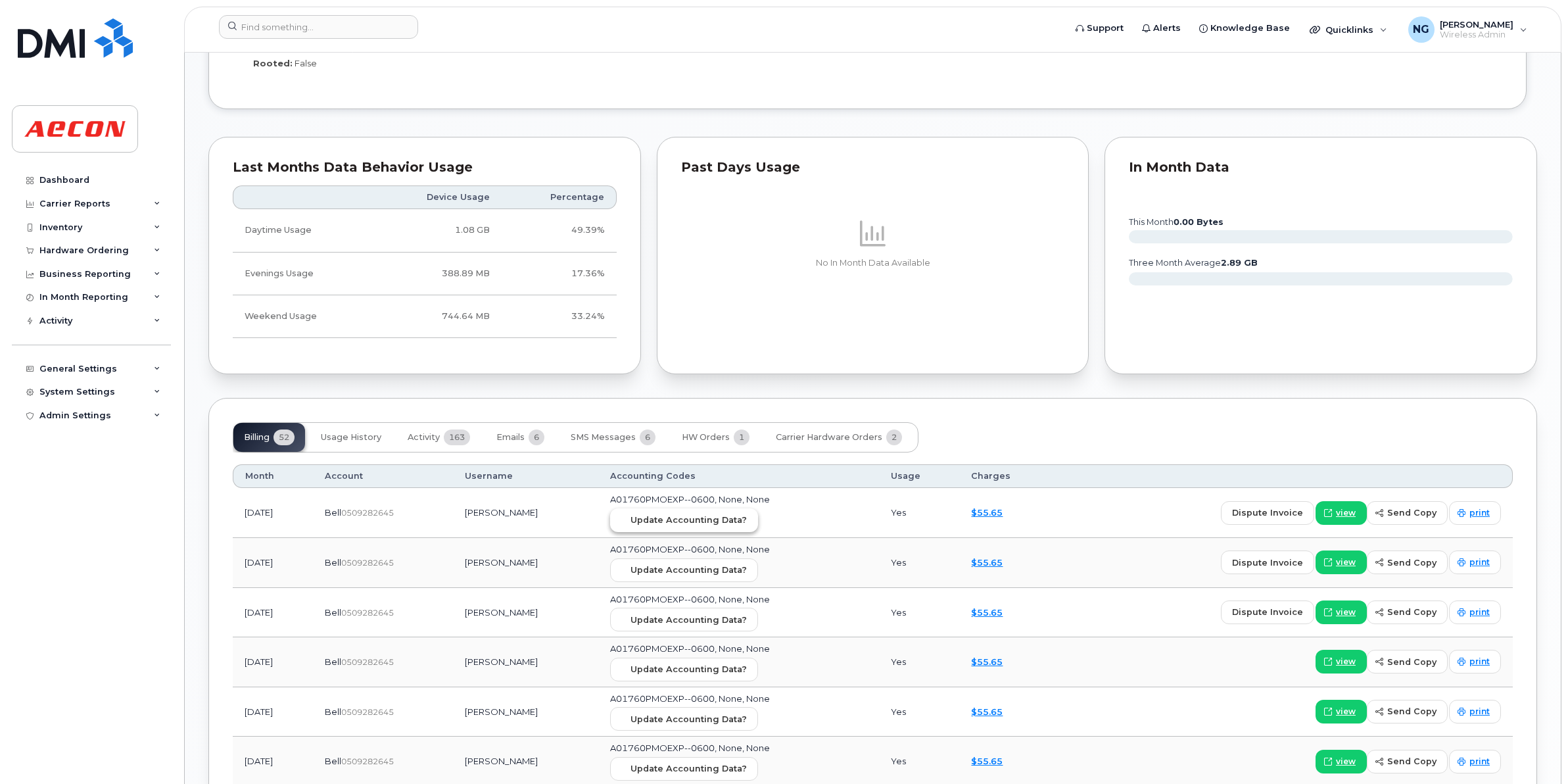
click at [723, 520] on span "Update Accounting Data?" at bounding box center [689, 520] width 117 height 13
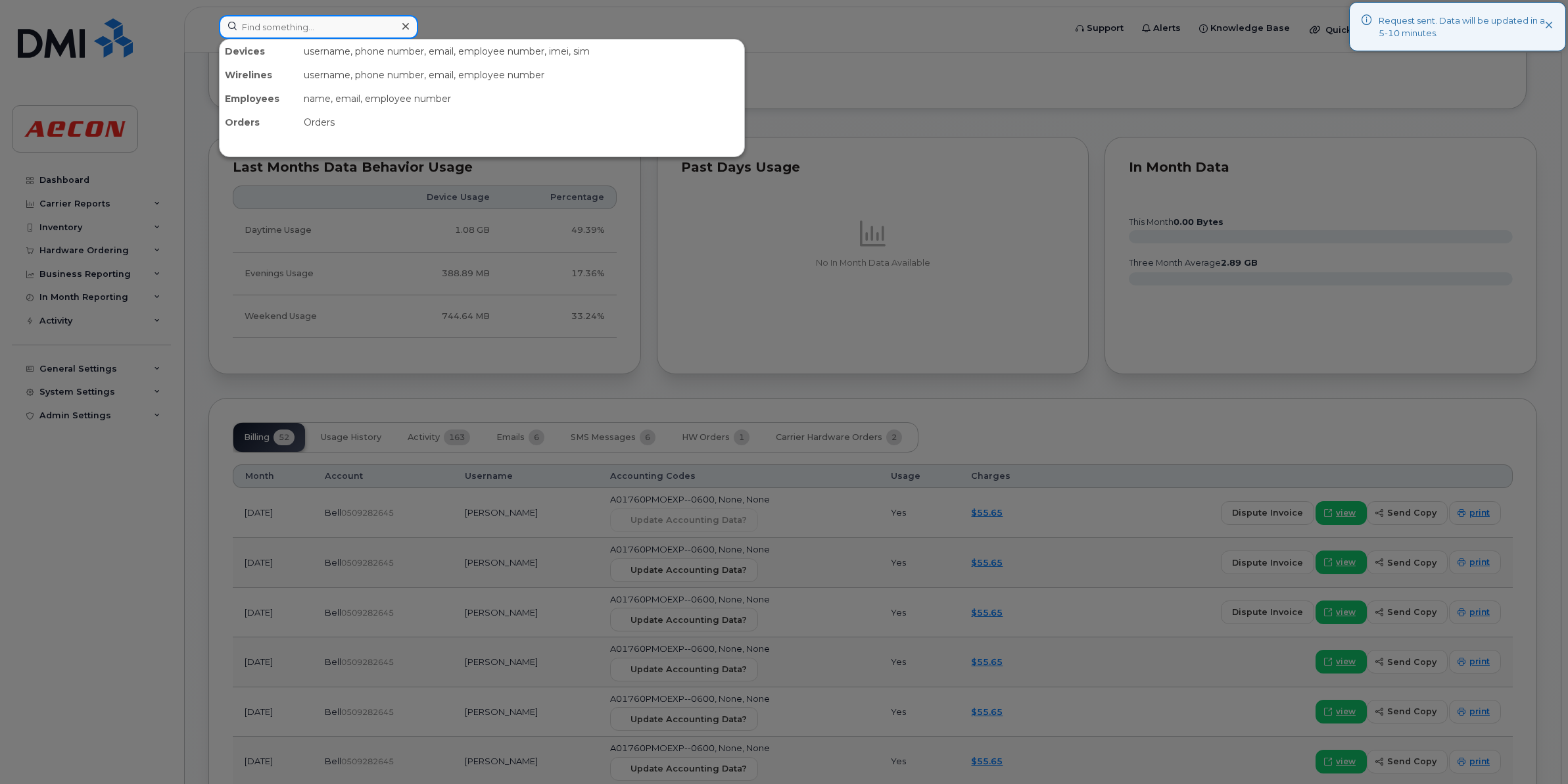
click at [277, 20] on input at bounding box center [319, 27] width 200 height 24
paste input "[PHONE_NUMBER]"
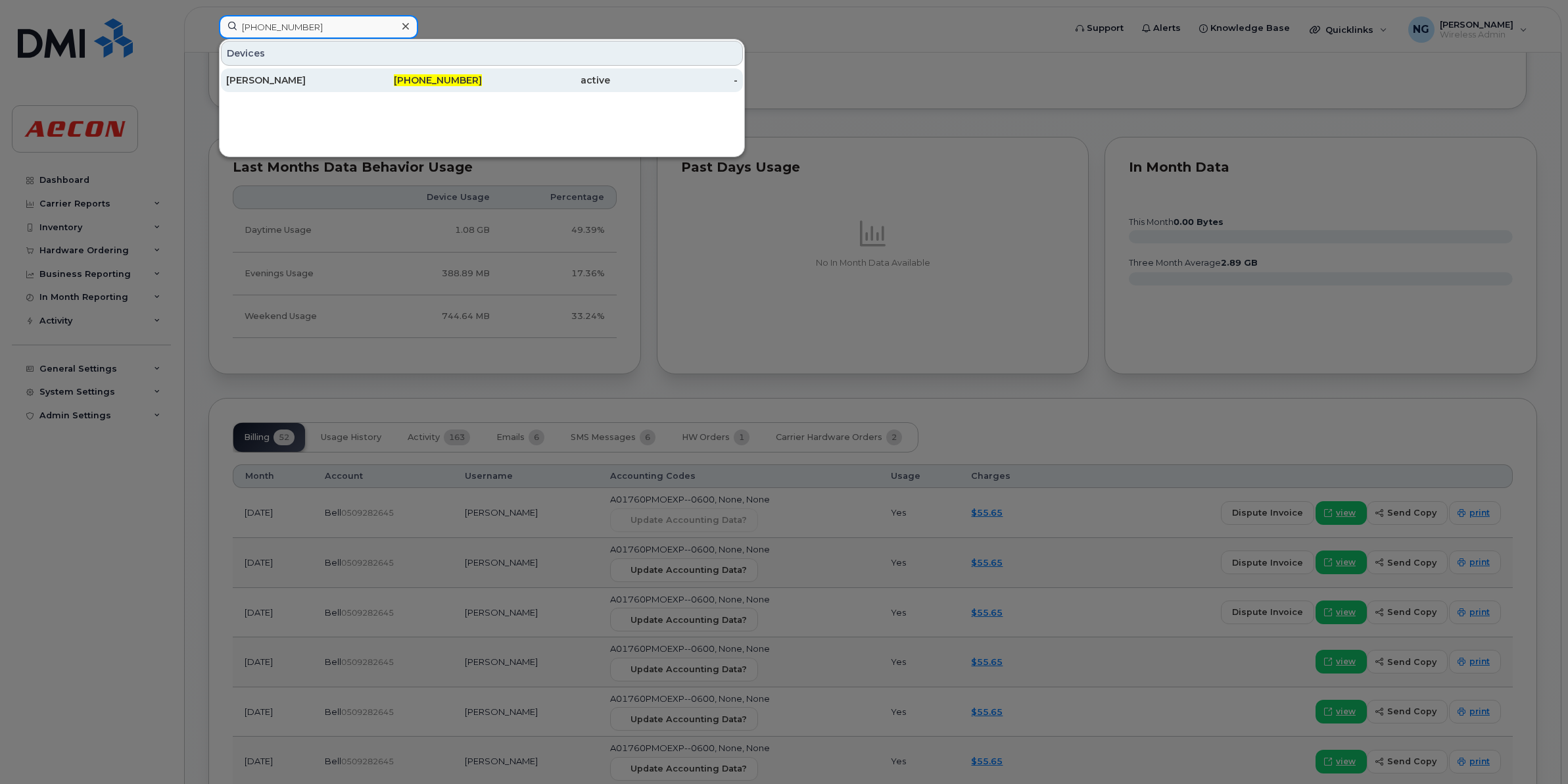
type input "[PHONE_NUMBER]"
click at [454, 81] on span "[PHONE_NUMBER]" at bounding box center [438, 80] width 88 height 12
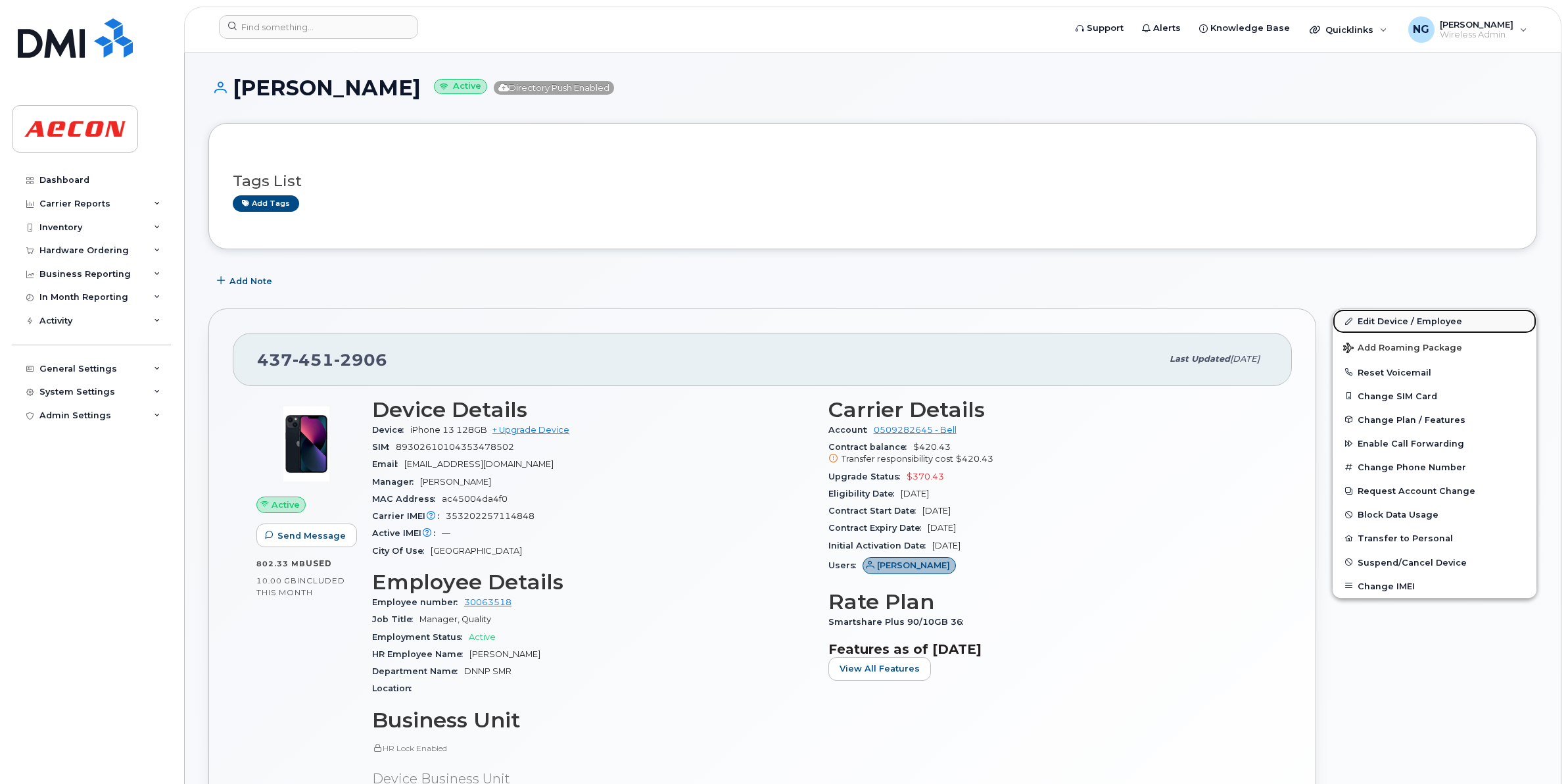
click at [1421, 317] on link "Edit Device / Employee" at bounding box center [1435, 321] width 204 height 24
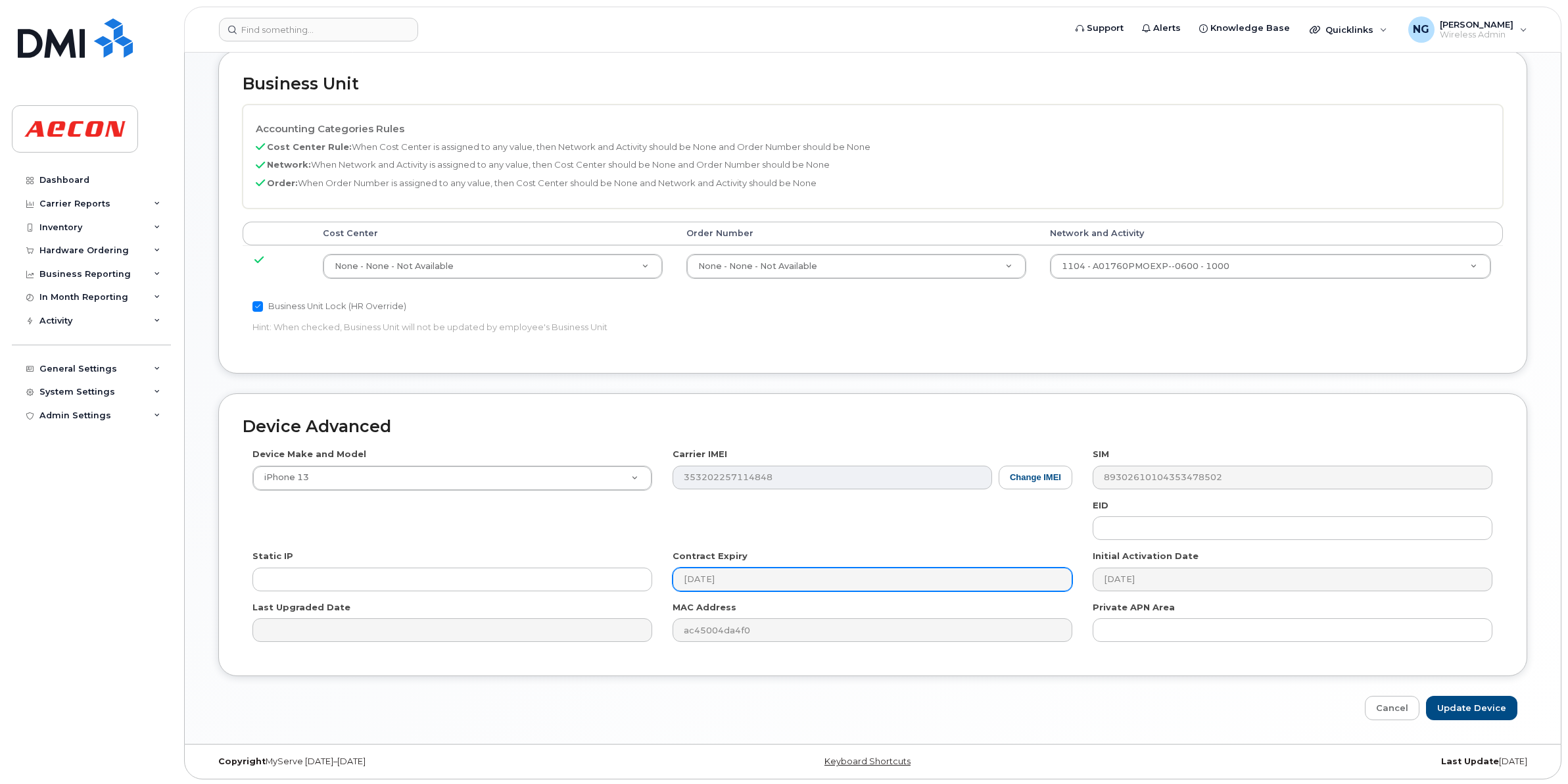
scroll to position [557, 0]
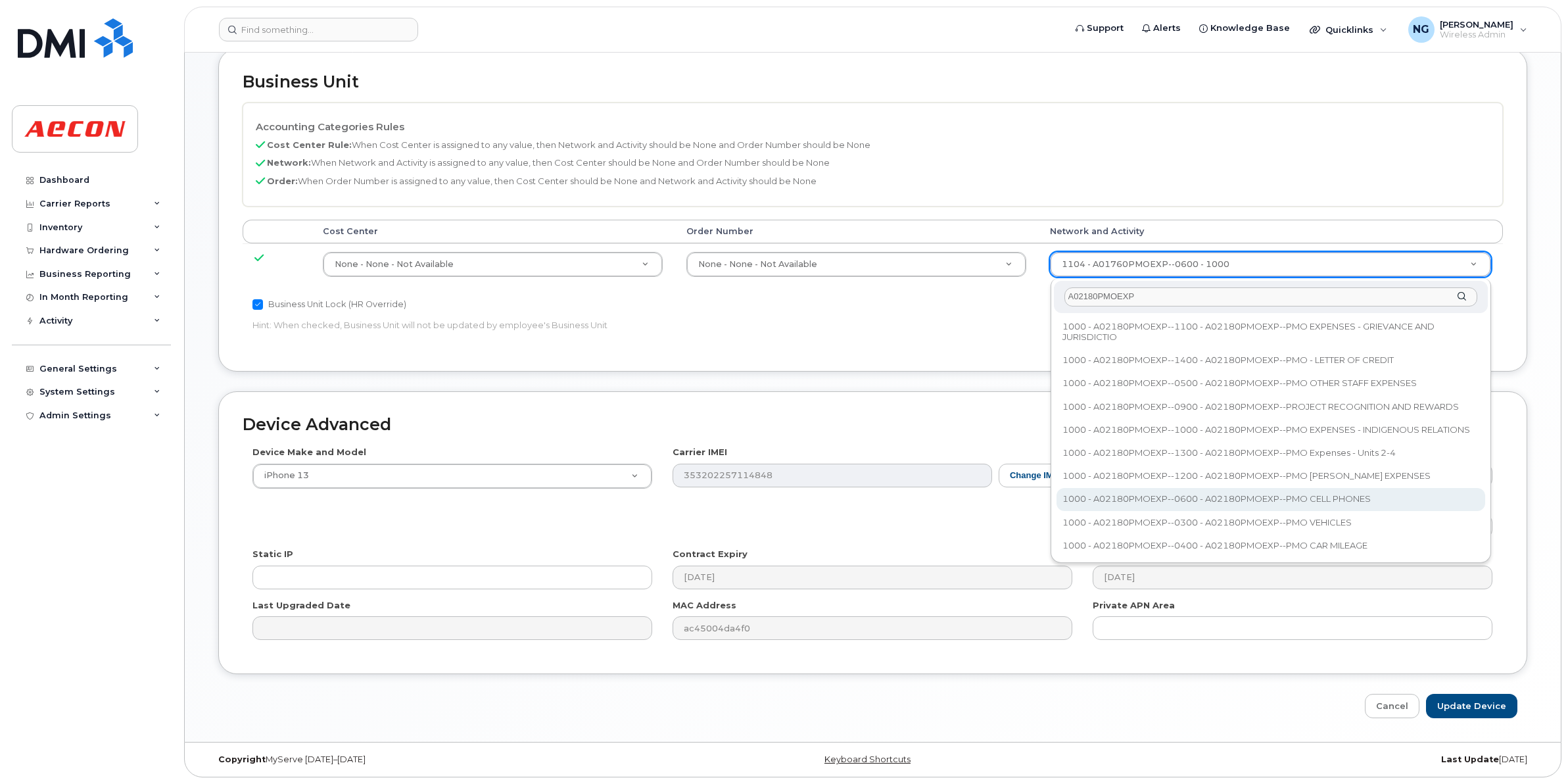
type input "A02180PMOEXP"
type input "35511858"
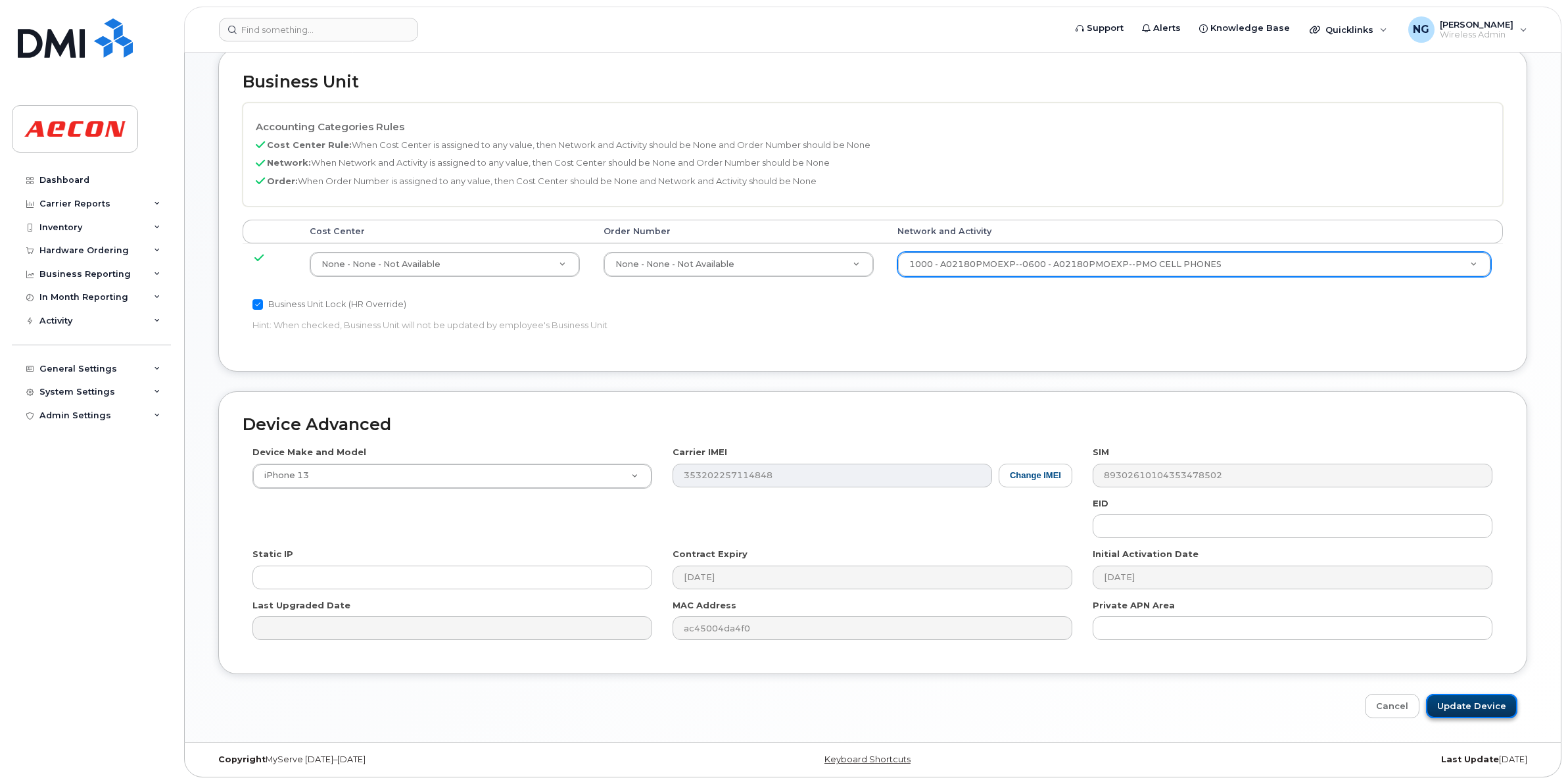
click at [1466, 704] on input "Update Device" at bounding box center [1471, 706] width 91 height 25
type input "Saving..."
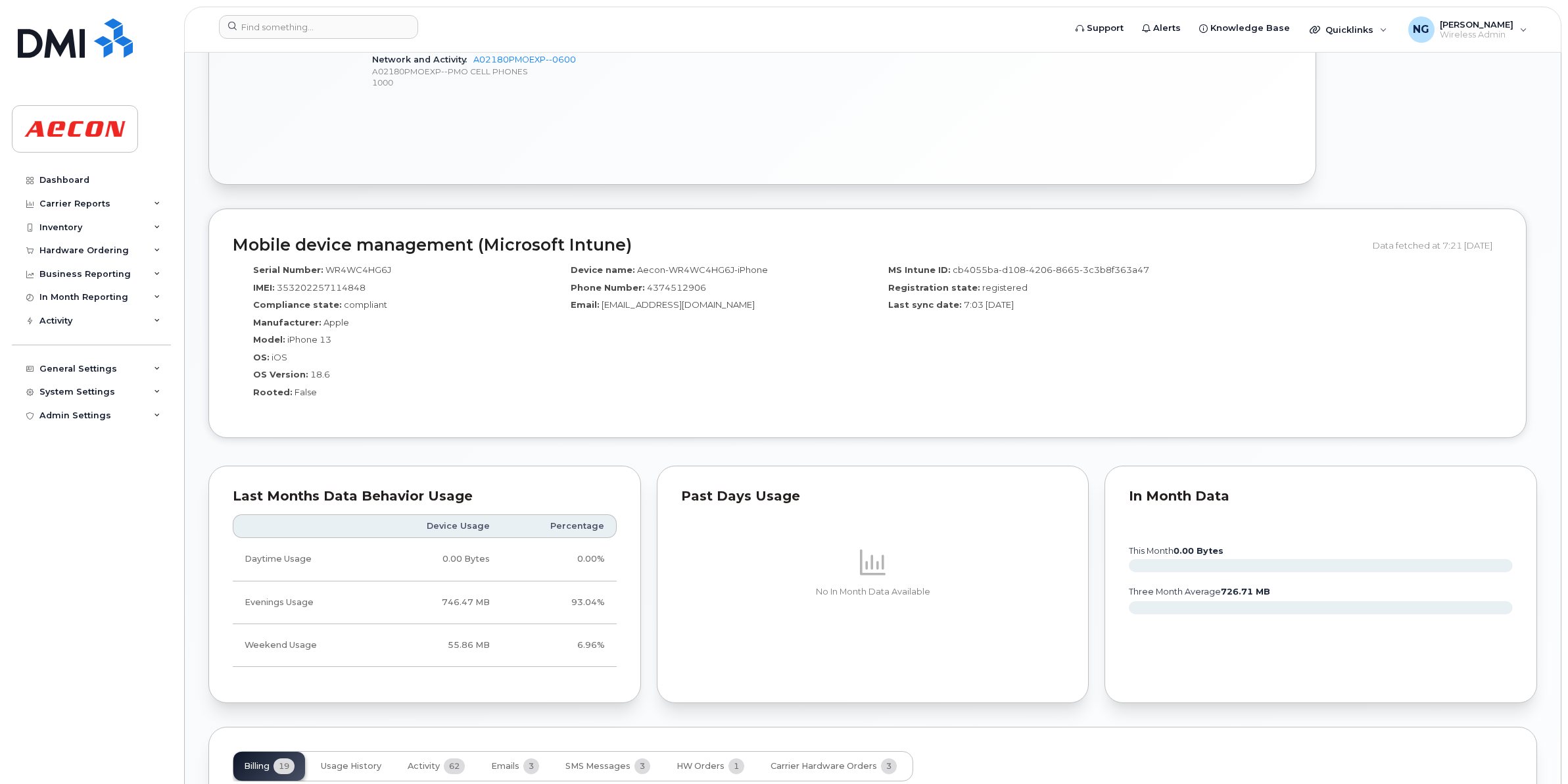
scroll to position [1069, 0]
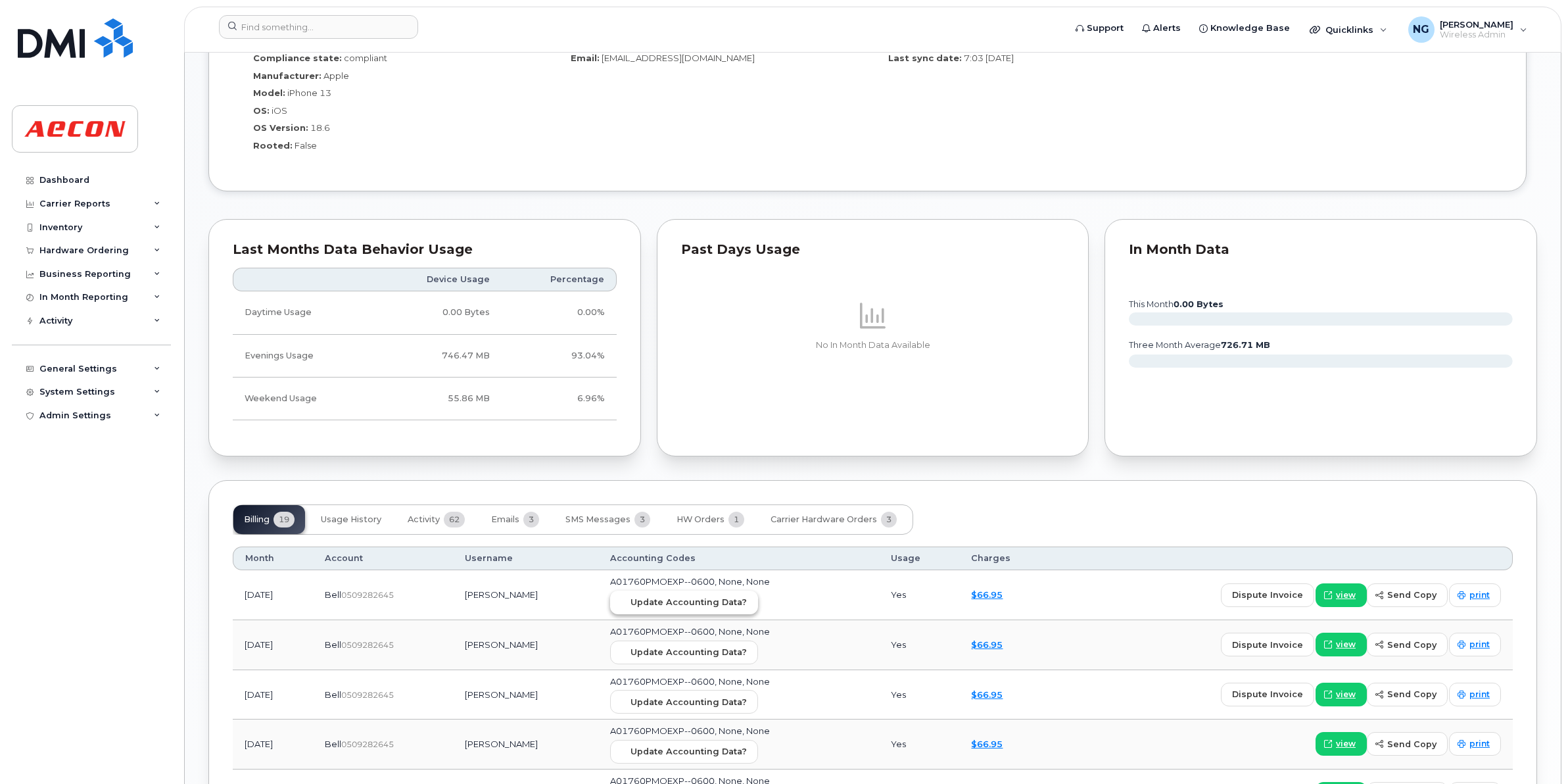
click at [743, 600] on span "Update Accounting Data?" at bounding box center [689, 602] width 117 height 13
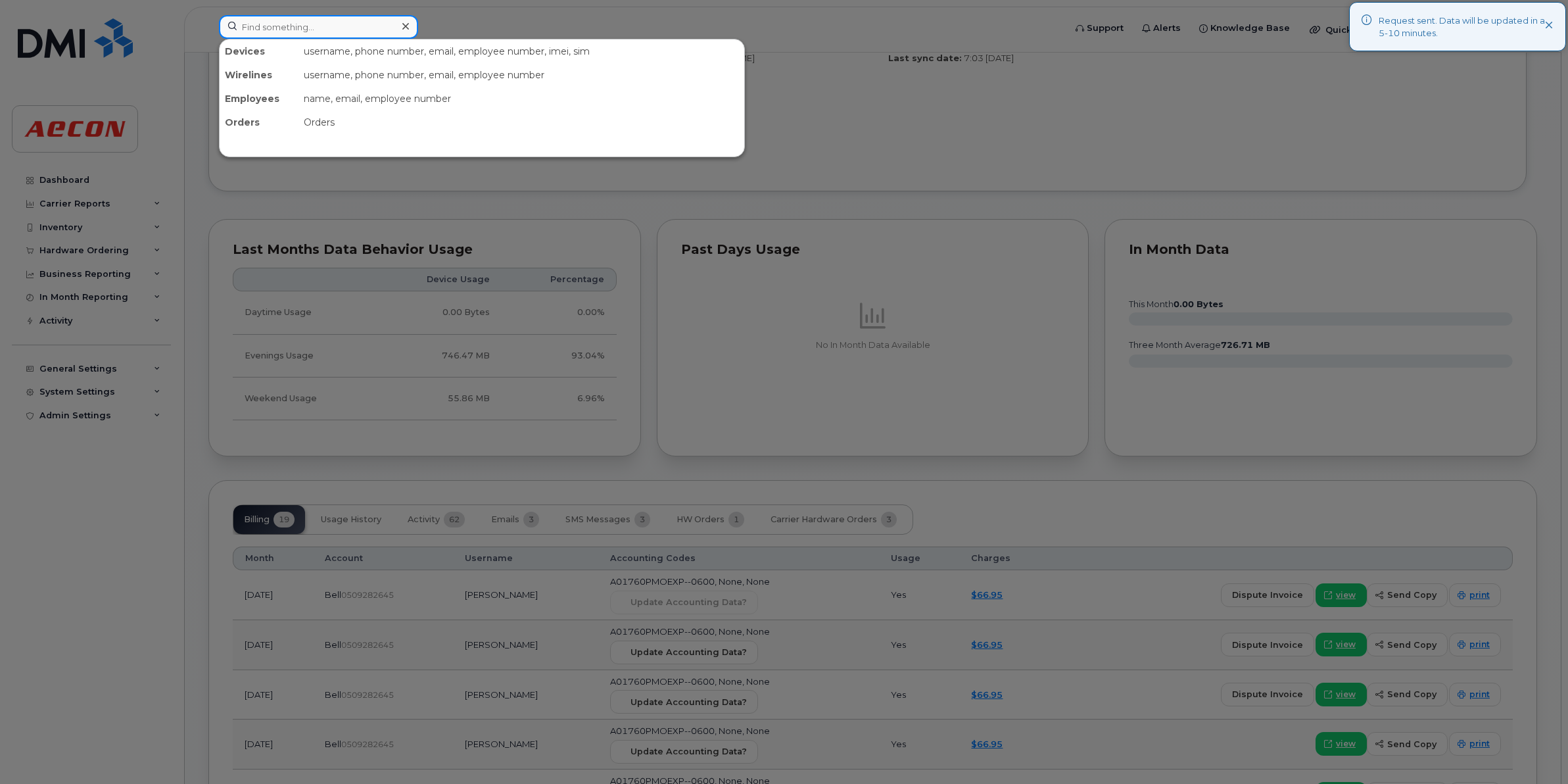
click at [284, 21] on input at bounding box center [319, 27] width 200 height 24
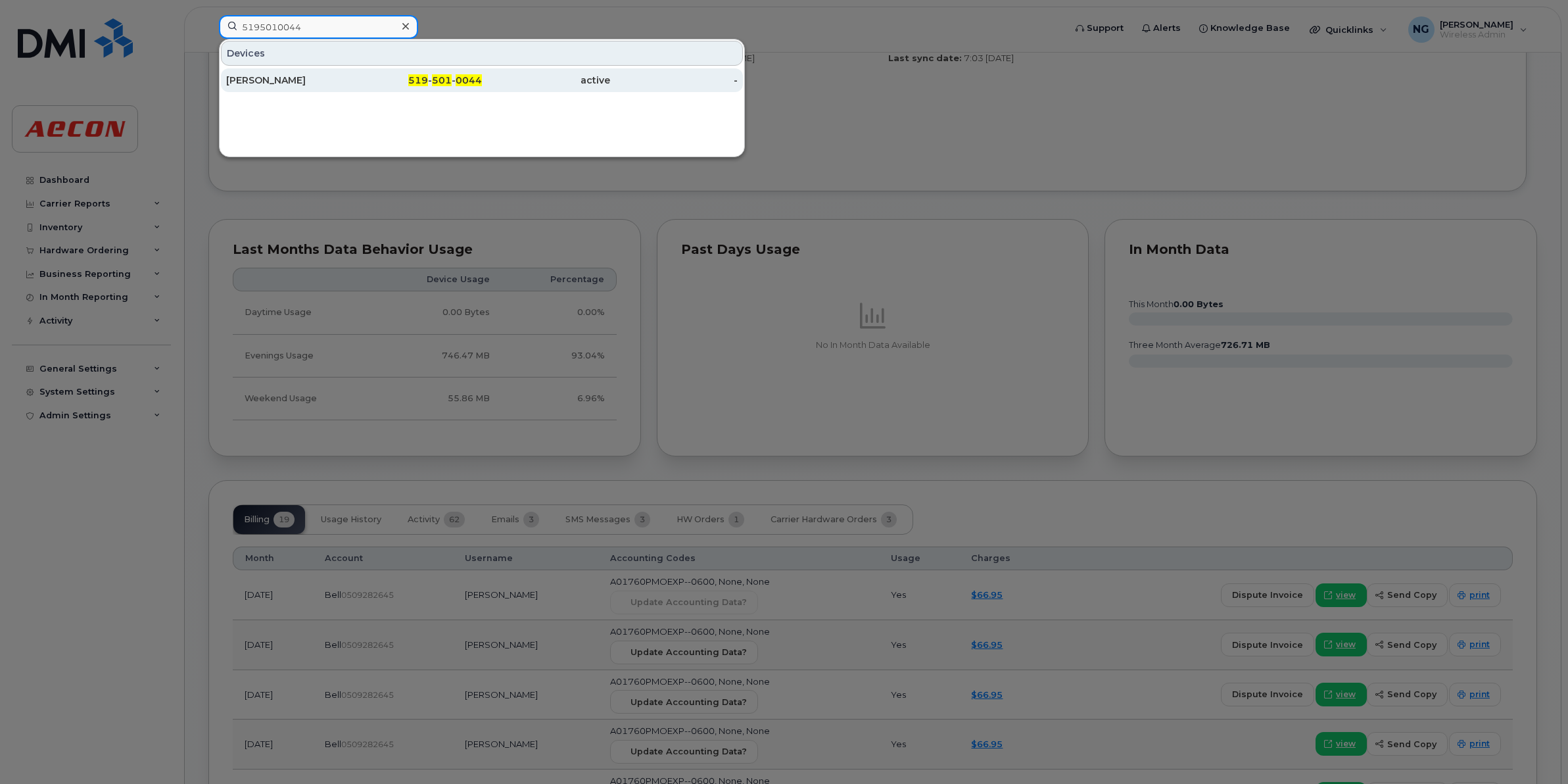
type input "5195010044"
click at [482, 70] on div "519 - 501 - 0044" at bounding box center [546, 80] width 128 height 24
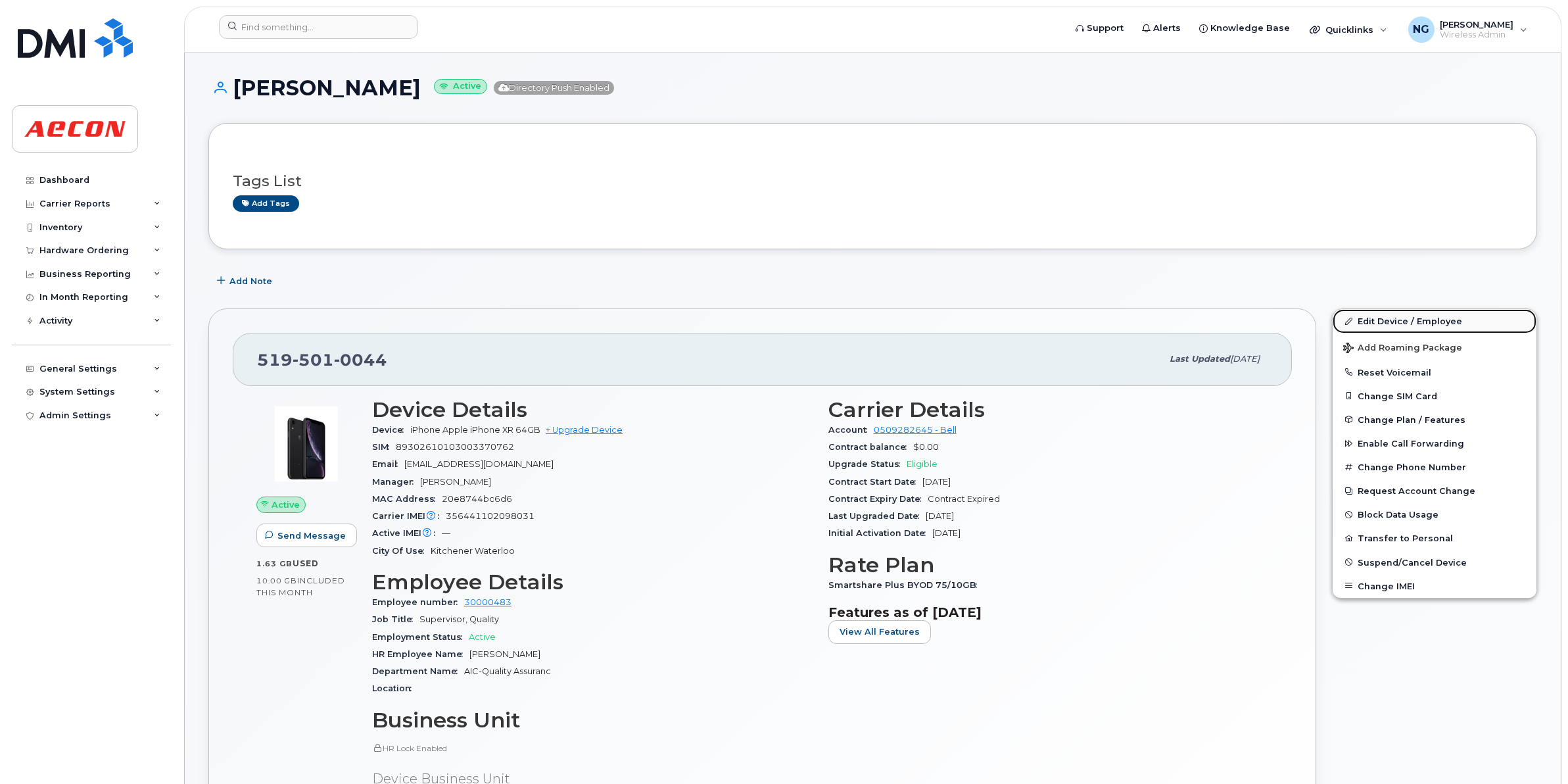
click at [1438, 312] on link "Edit Device / Employee" at bounding box center [1435, 321] width 204 height 24
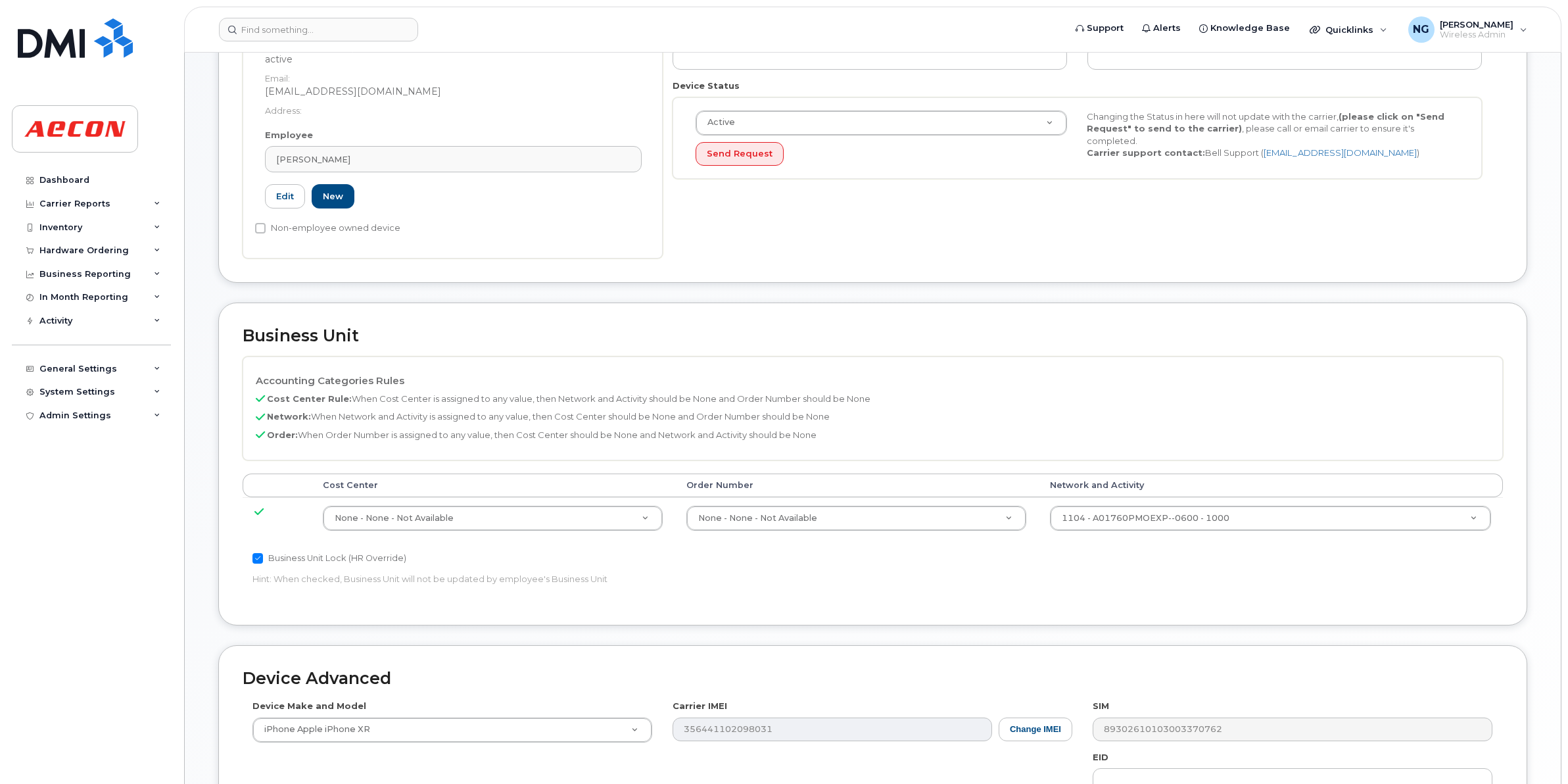
scroll to position [329, 0]
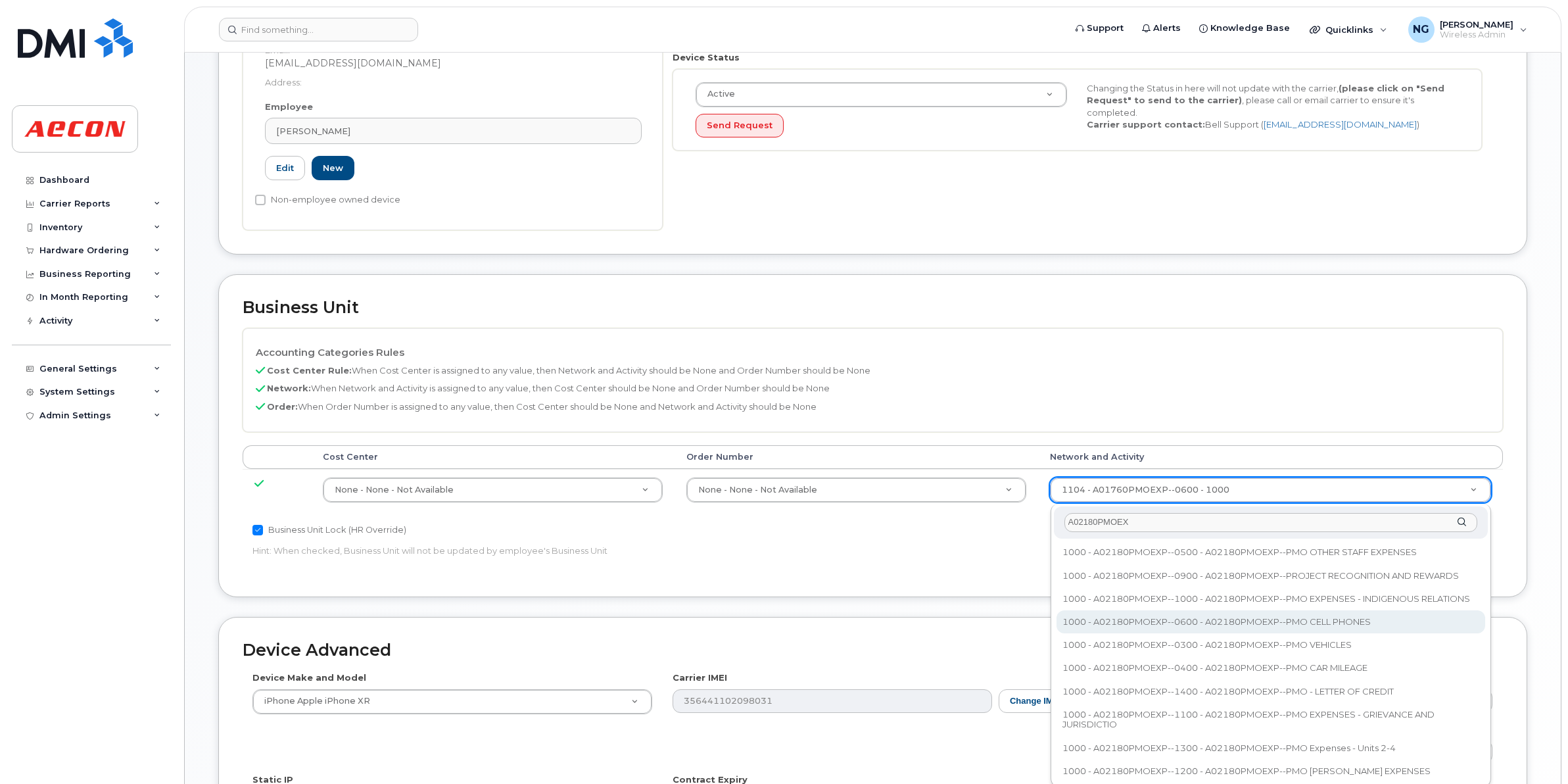
type input "A02180PMOEX"
type input "35511858"
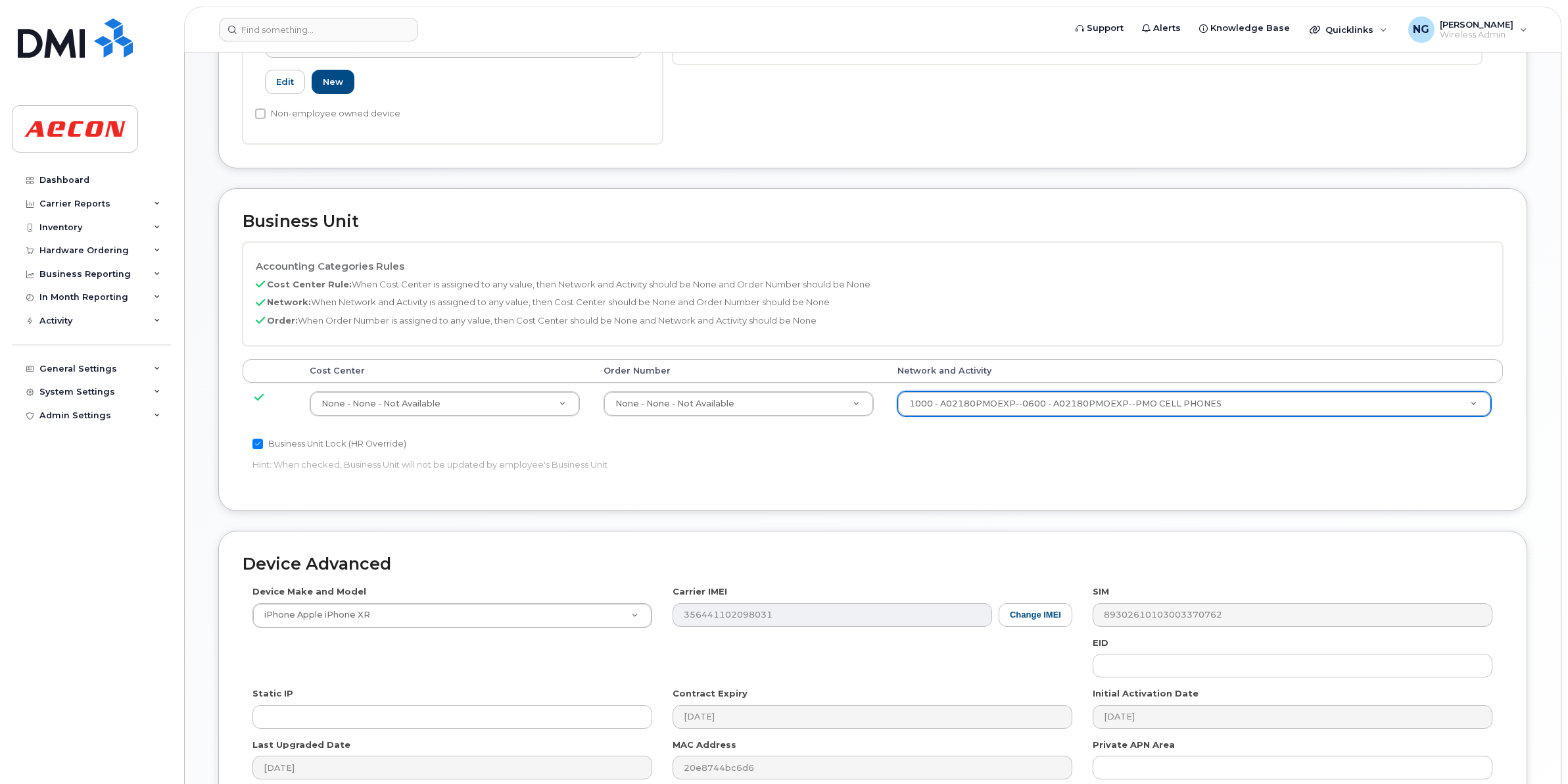
scroll to position [557, 0]
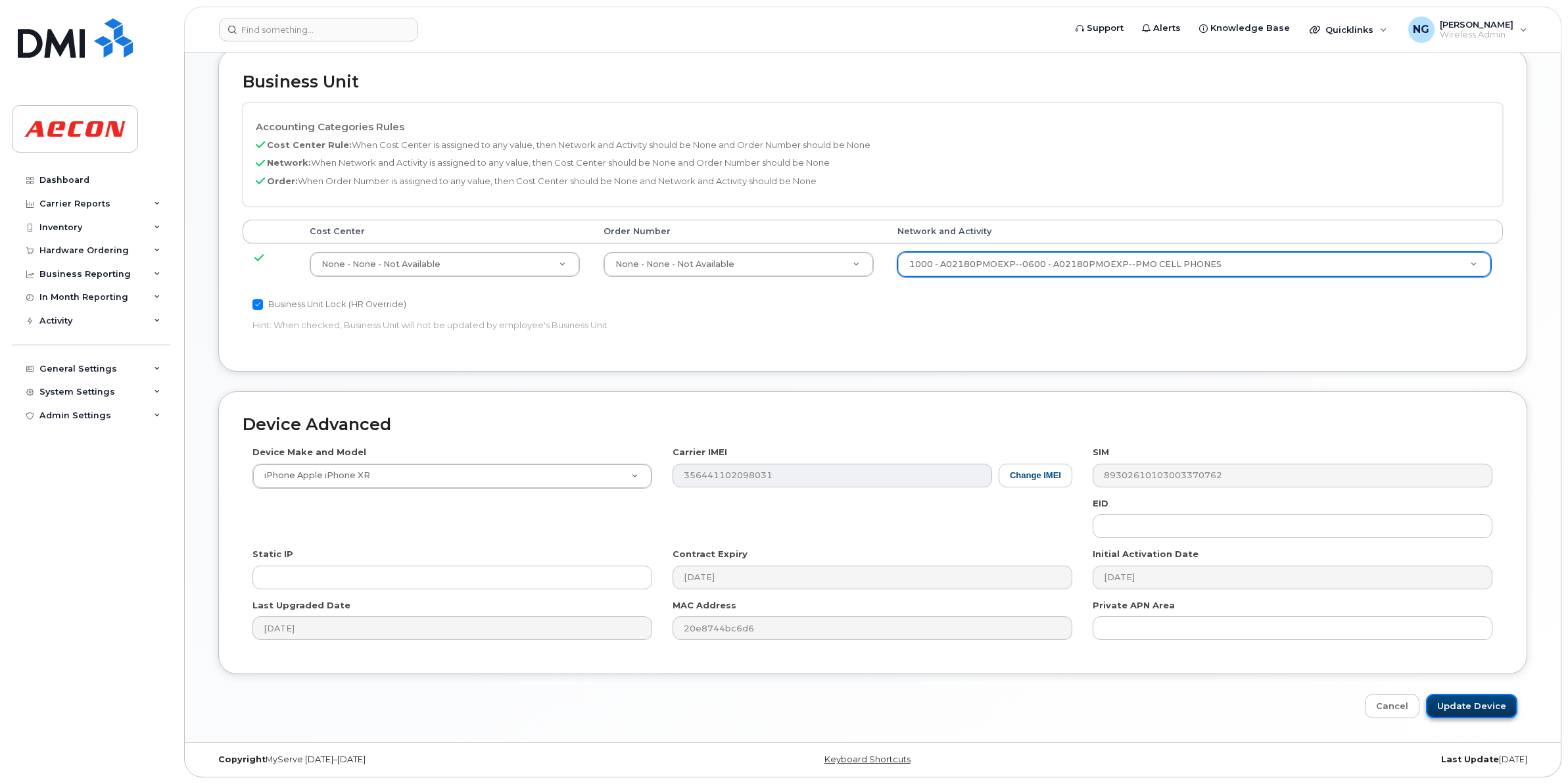
click at [1501, 696] on input "Update Device" at bounding box center [1471, 706] width 91 height 25
type input "Saving..."
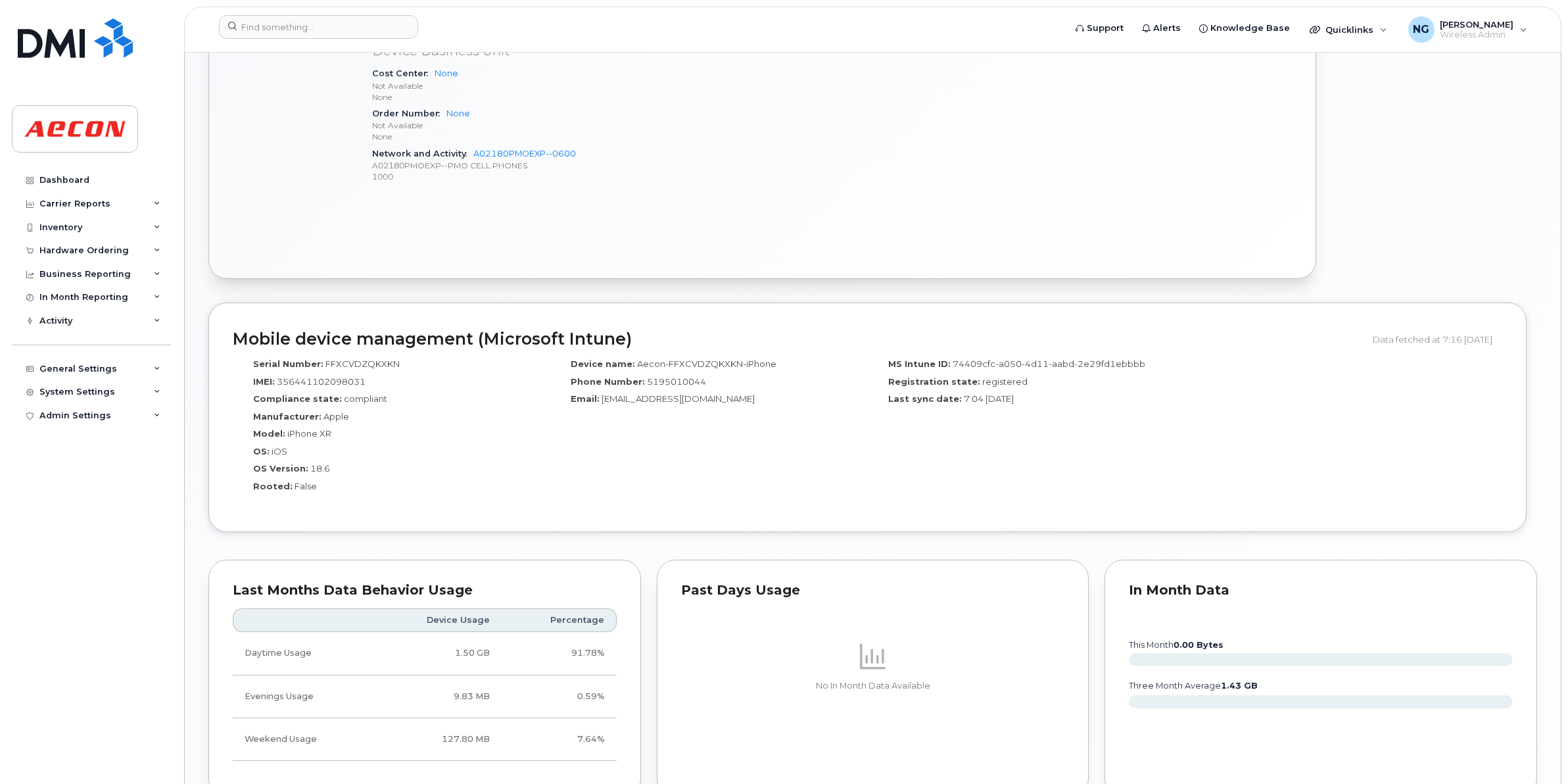
scroll to position [1057, 0]
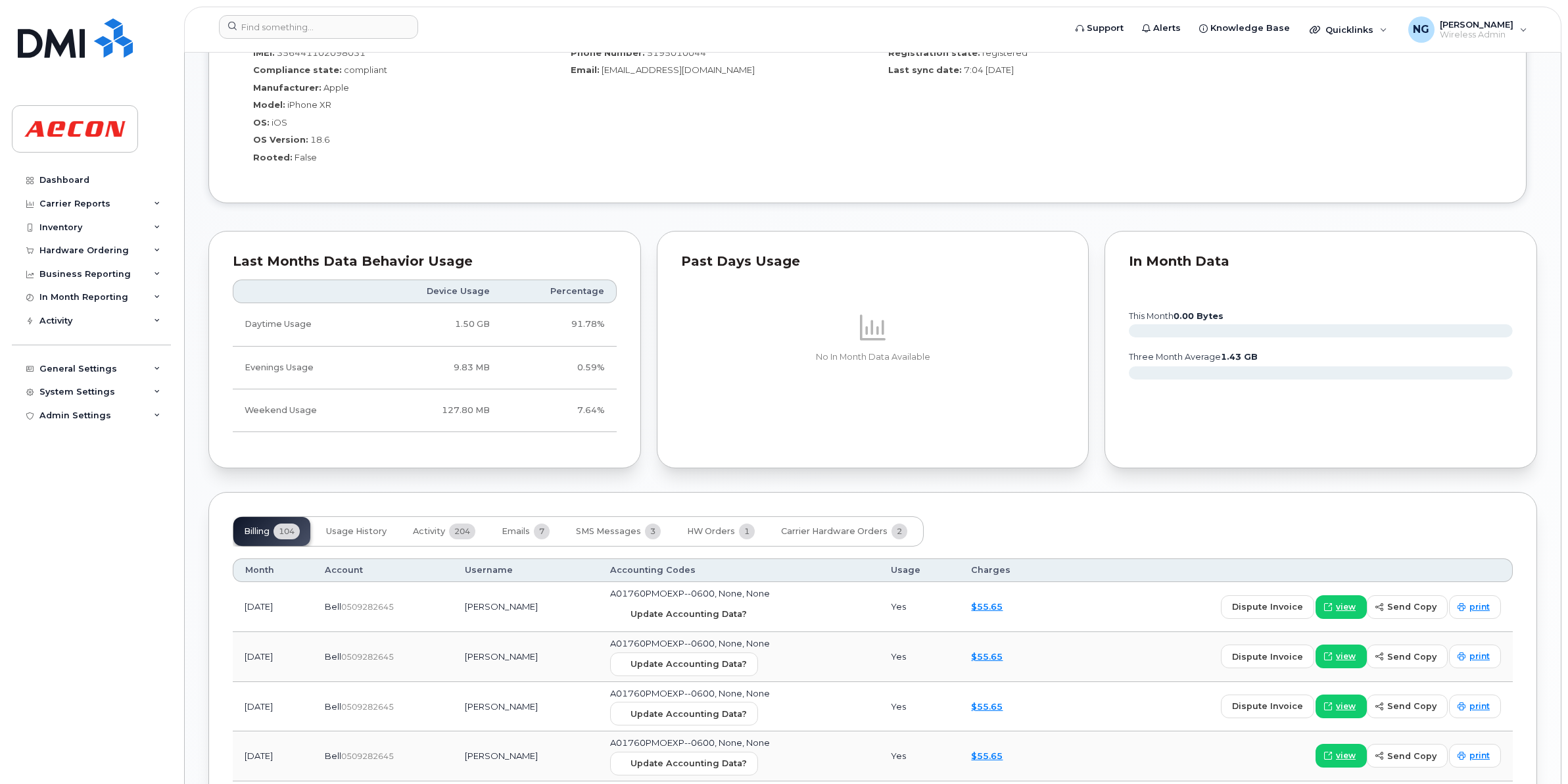
drag, startPoint x: 737, startPoint y: 625, endPoint x: 868, endPoint y: 90, distance: 550.8
click at [737, 625] on button "Update Accounting Data?" at bounding box center [684, 614] width 148 height 24
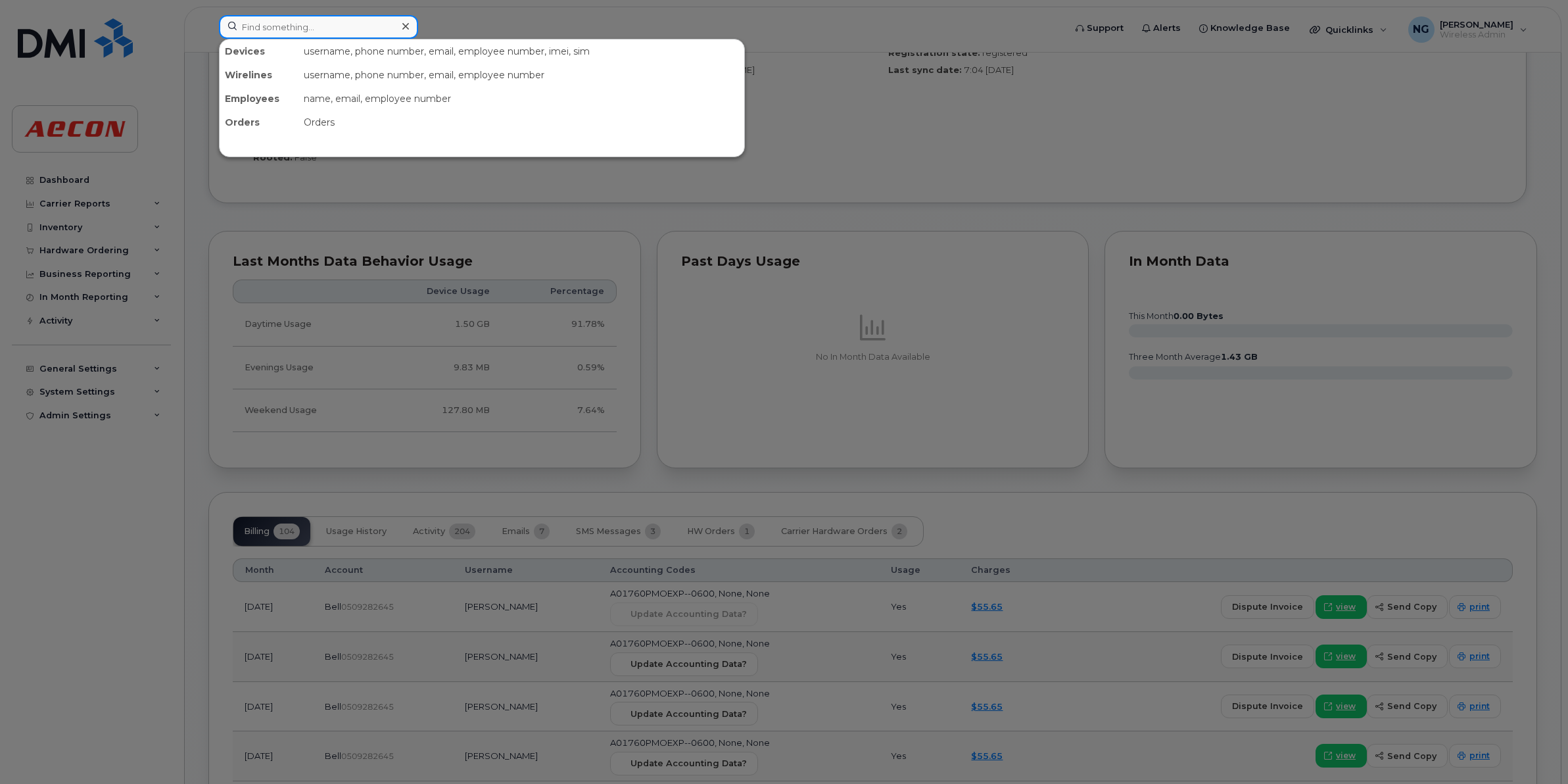
click at [254, 33] on input at bounding box center [319, 27] width 200 height 24
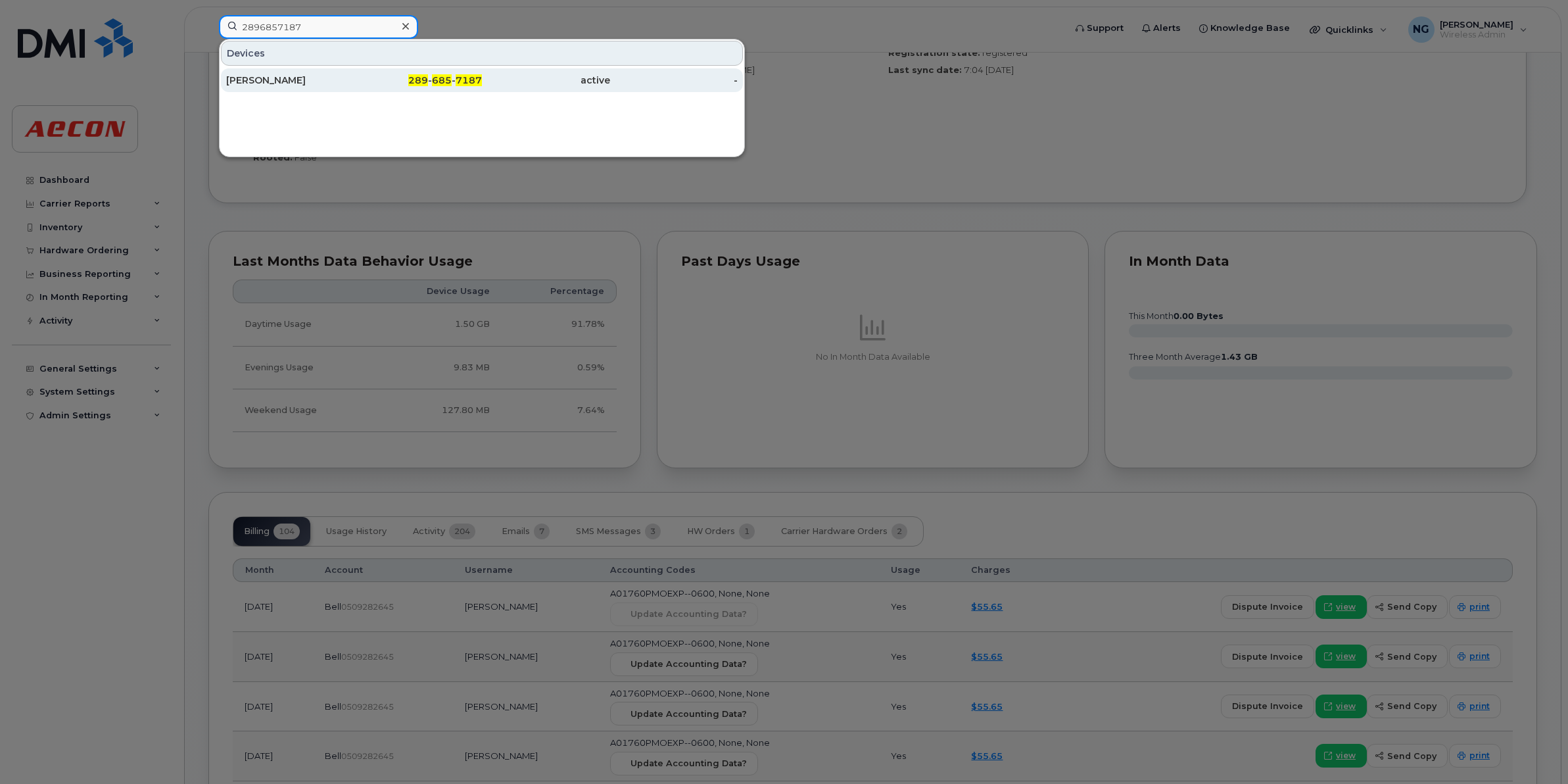
type input "2896857187"
click at [482, 72] on div "289 - 685 - 7187" at bounding box center [546, 80] width 128 height 24
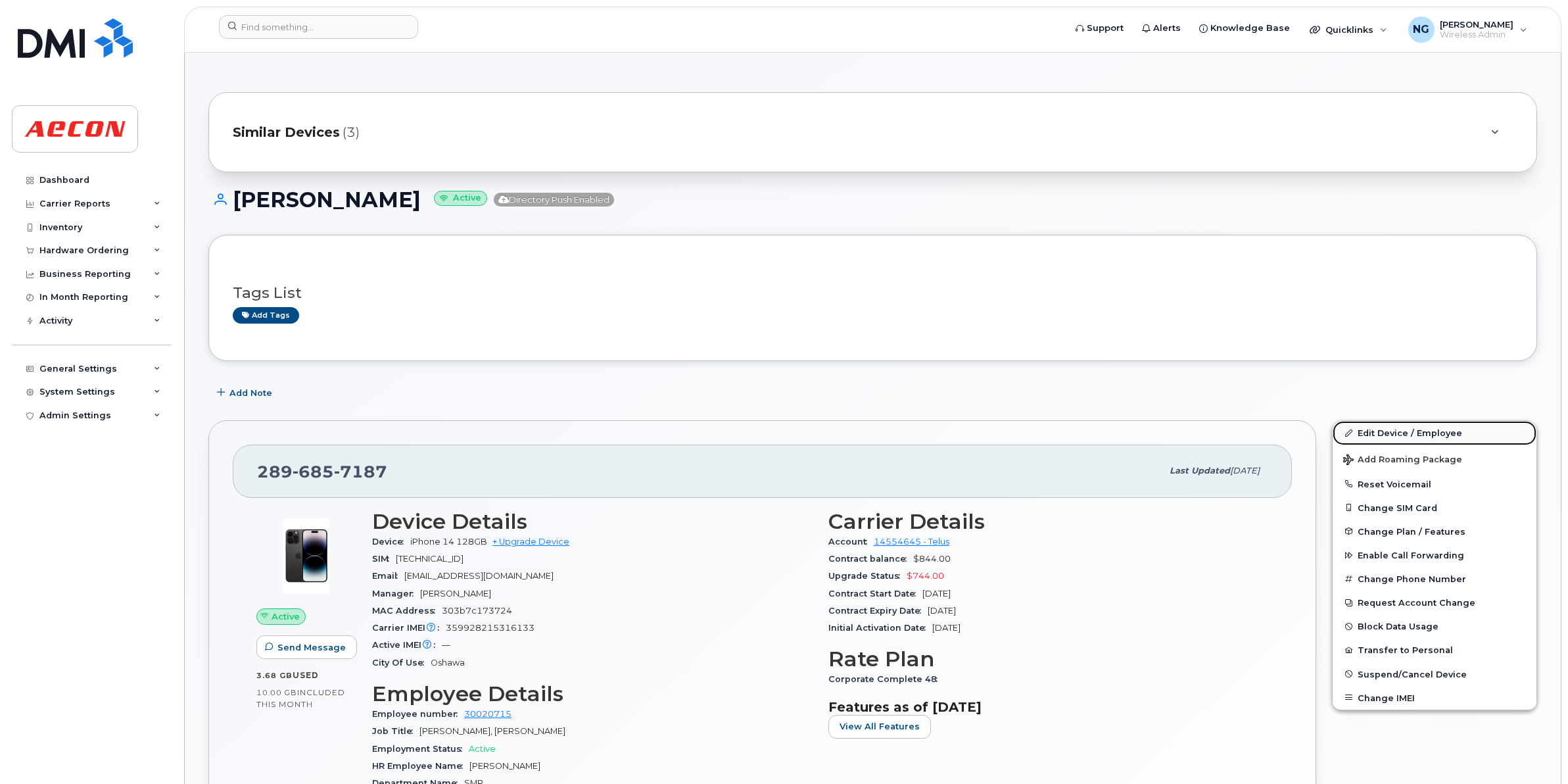
click at [1383, 432] on link "Edit Device / Employee" at bounding box center [1435, 433] width 204 height 24
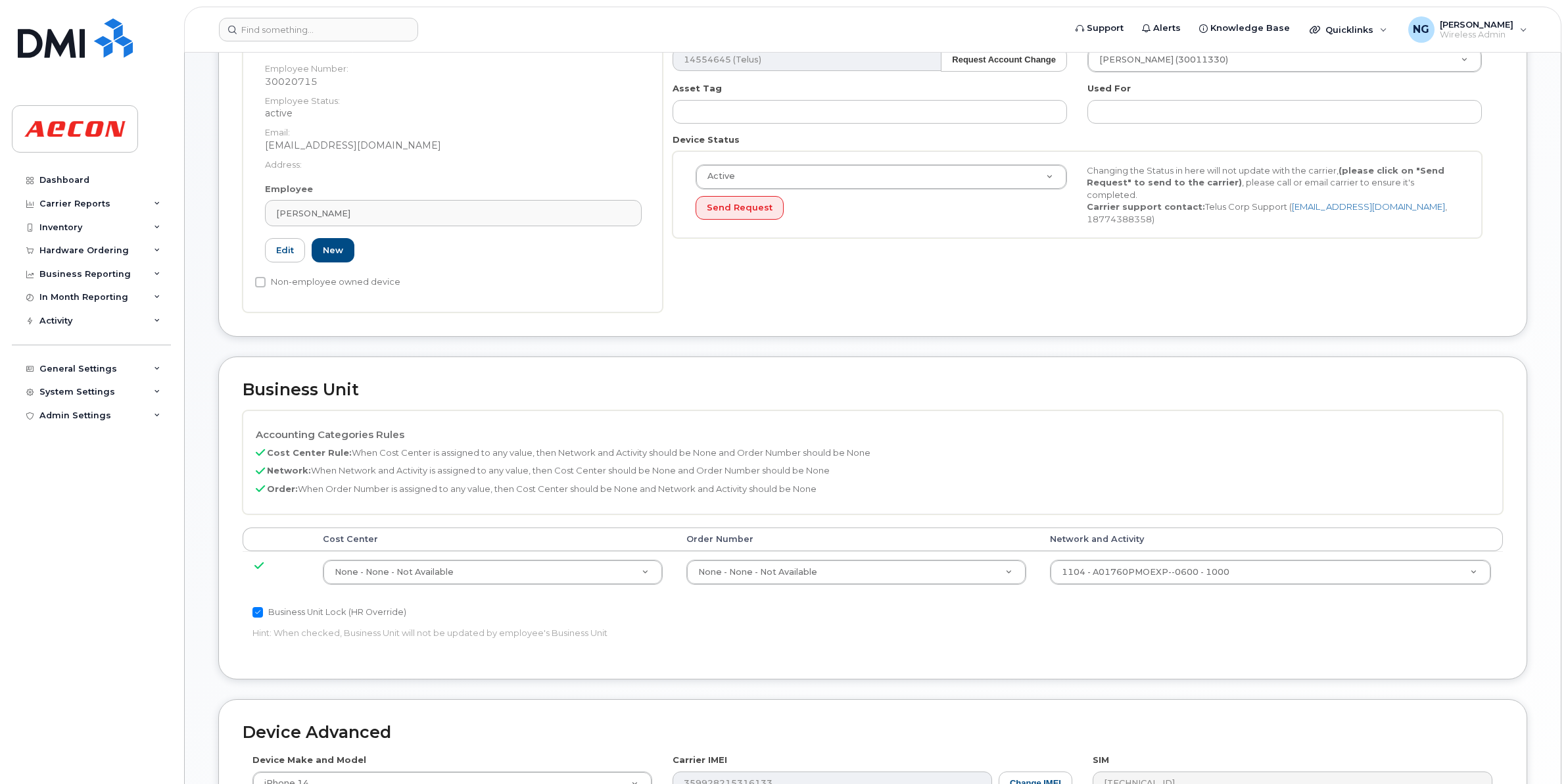
scroll to position [493, 0]
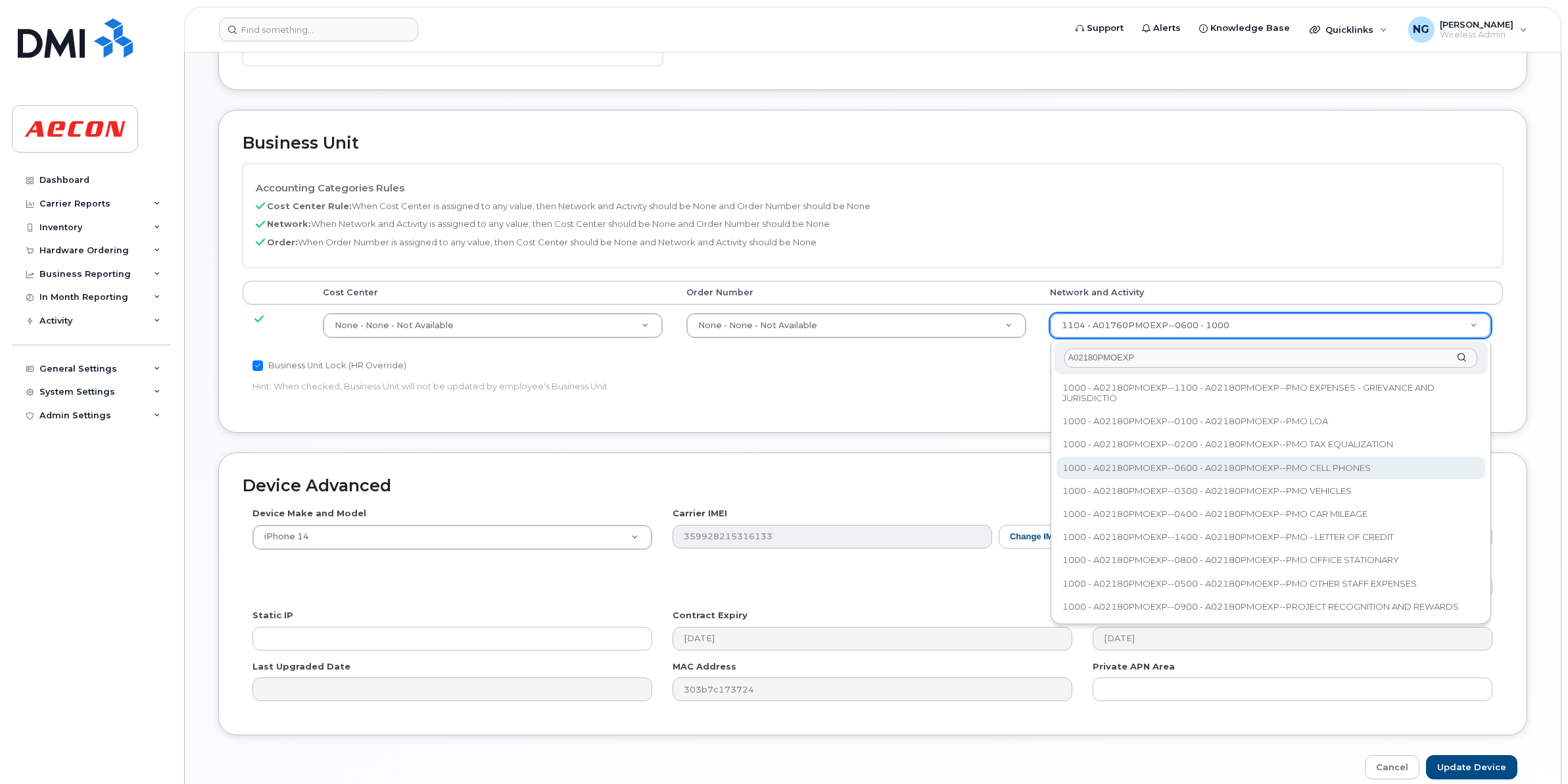
type input "A02180PMOEXP"
type input "35511858"
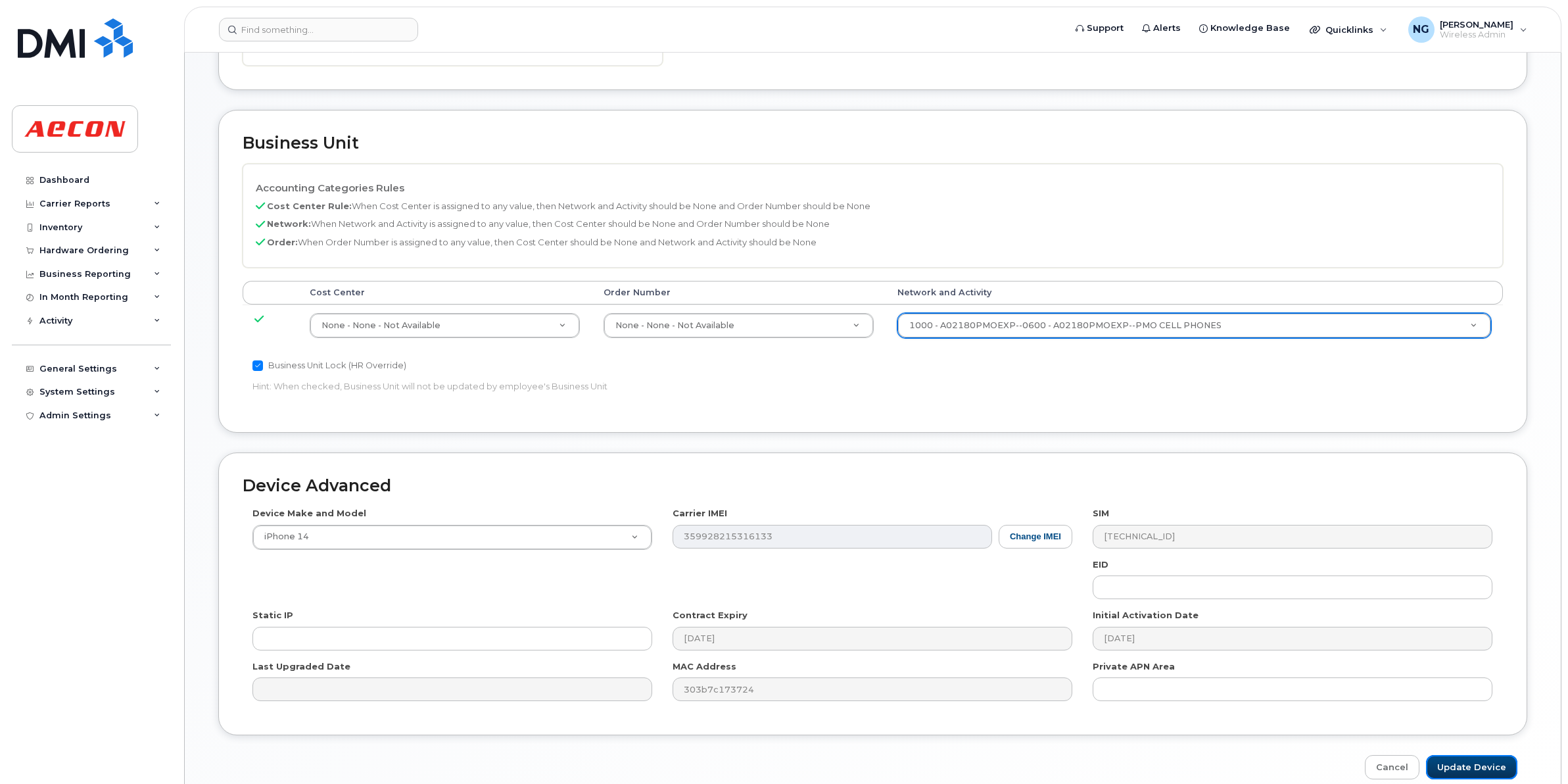
drag, startPoint x: 1452, startPoint y: 768, endPoint x: 461, endPoint y: 590, distance: 1006.9
click at [1452, 768] on input "Update Device" at bounding box center [1471, 767] width 91 height 25
type input "Saving..."
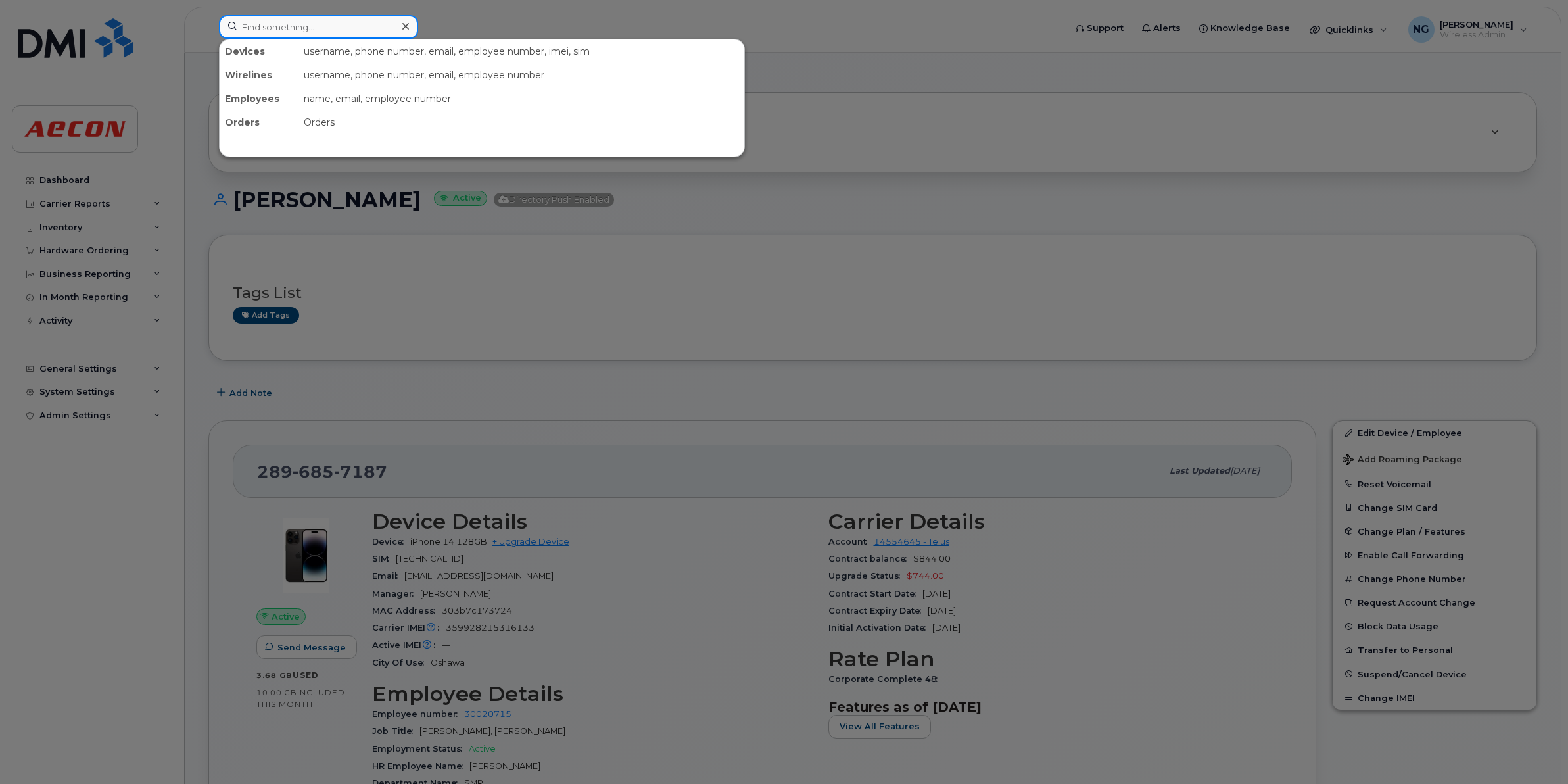
click at [367, 27] on input at bounding box center [319, 27] width 200 height 24
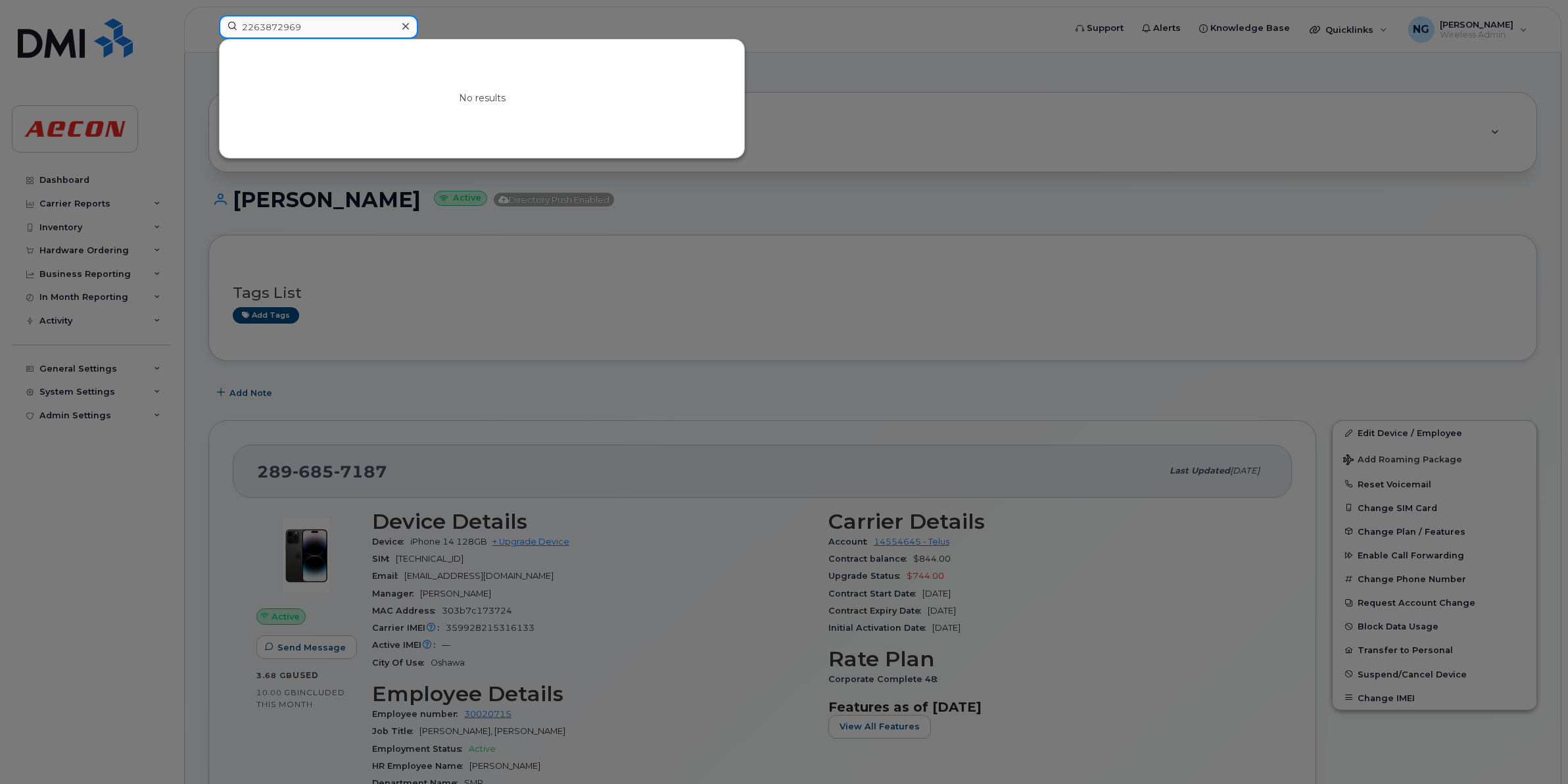
type input "2263872969"
click at [326, 9] on div at bounding box center [784, 392] width 1568 height 784
drag, startPoint x: 339, startPoint y: 21, endPoint x: -466, endPoint y: 25, distance: 805.0
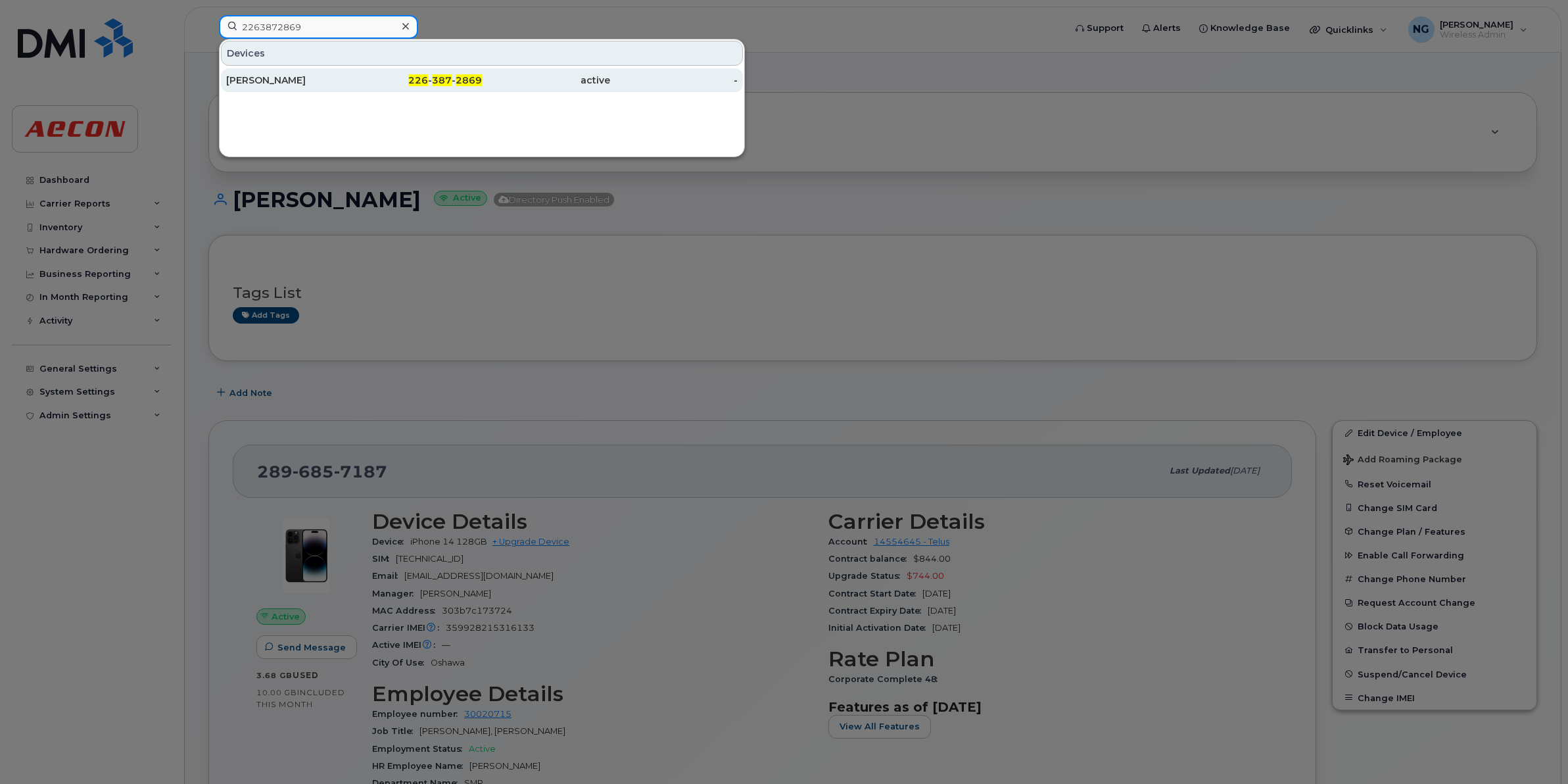
type input "2263872869"
click at [464, 82] on span "2869" at bounding box center [468, 80] width 27 height 12
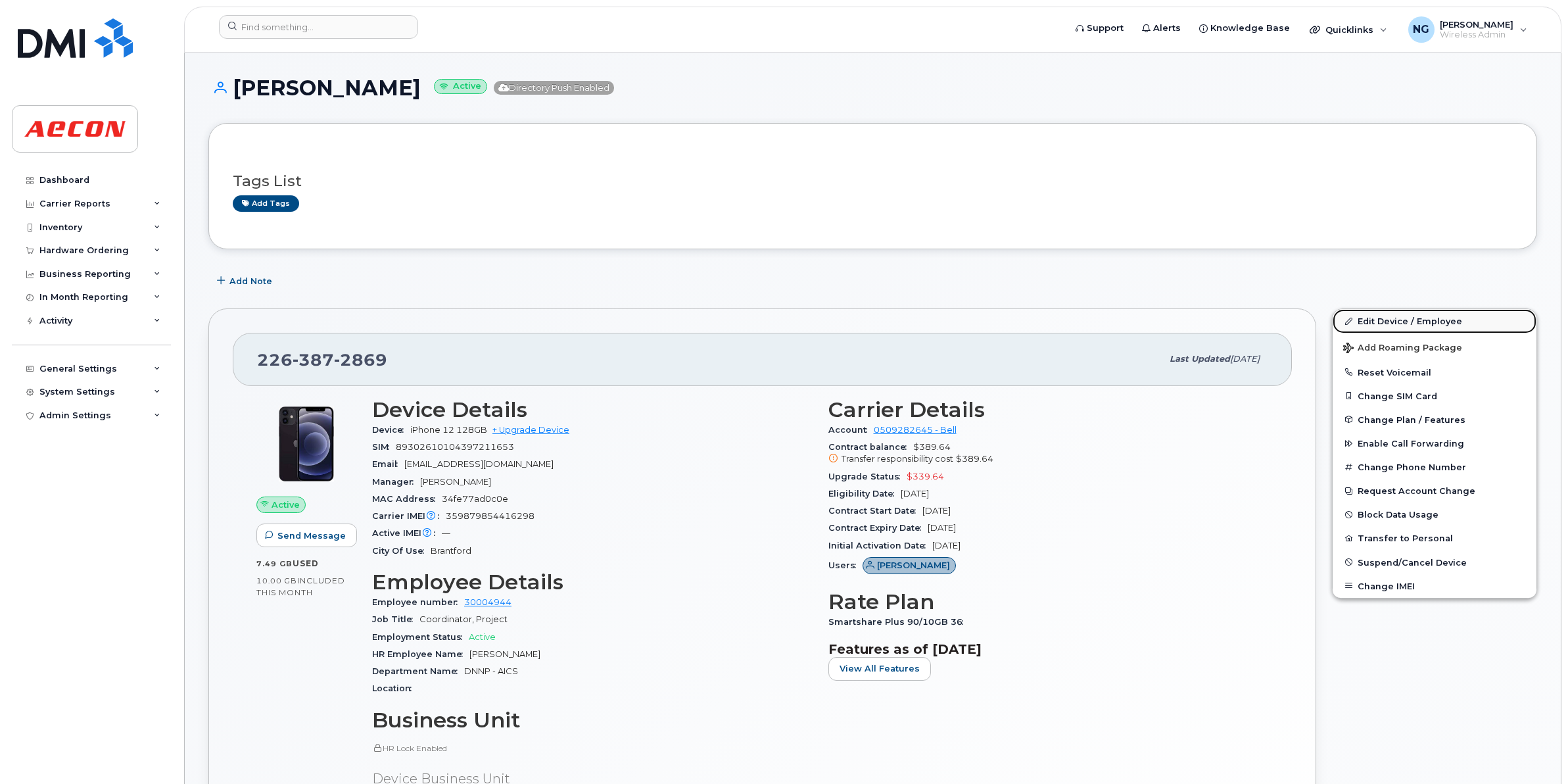
click at [1448, 313] on link "Edit Device / Employee" at bounding box center [1435, 321] width 204 height 24
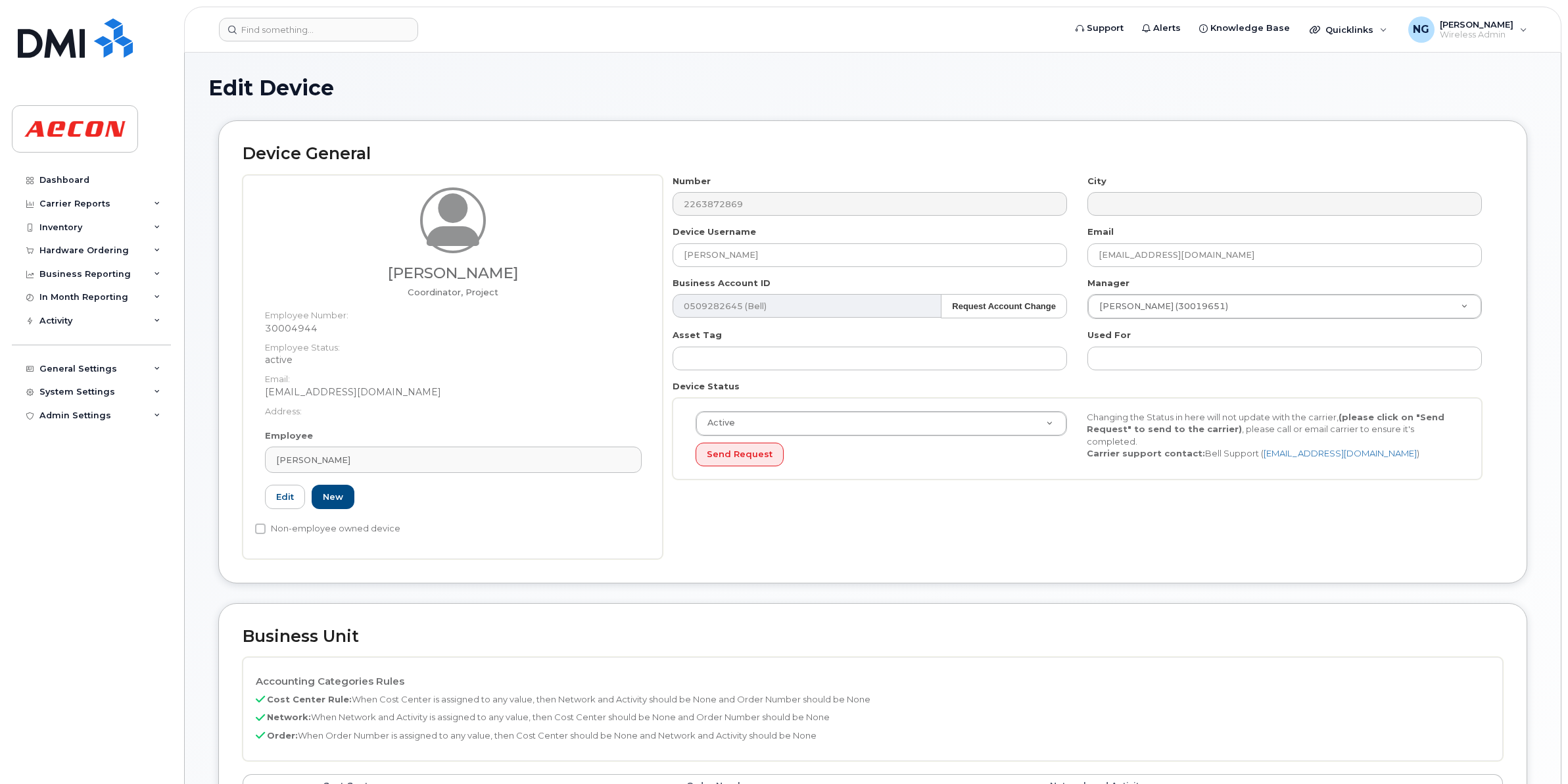
scroll to position [246, 0]
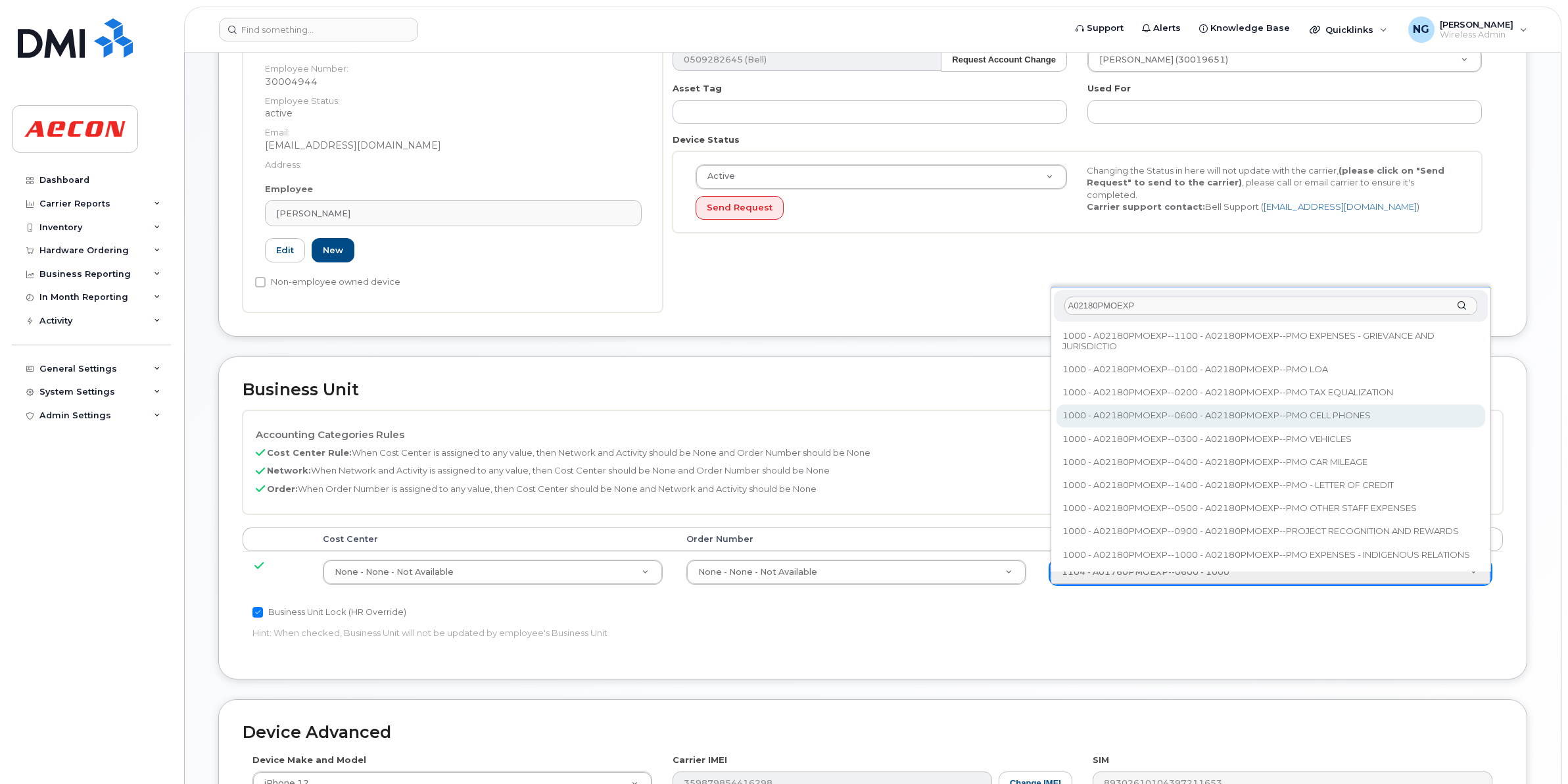
type input "A02180PMOEXP"
type input "35511858"
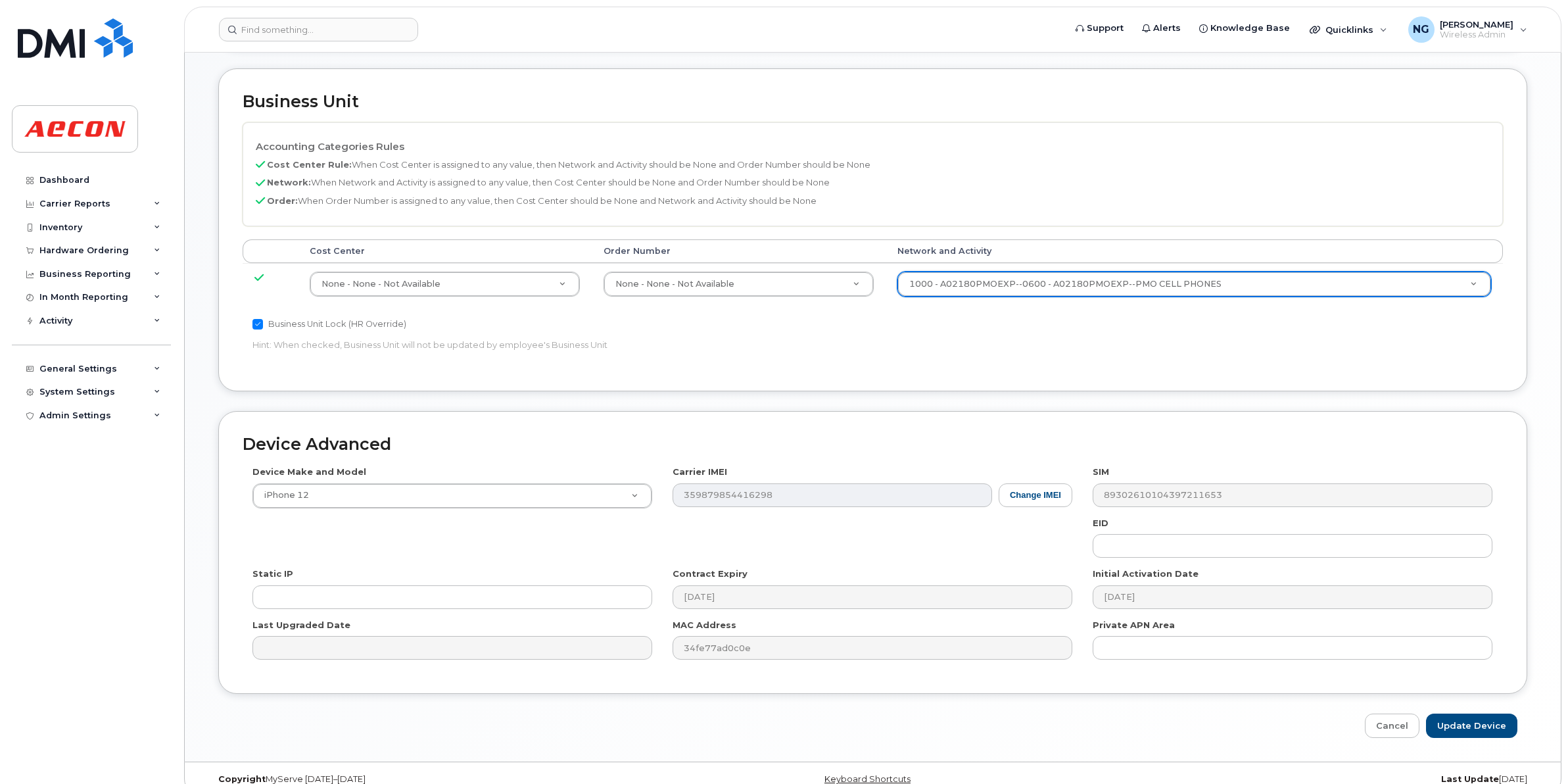
scroll to position [557, 0]
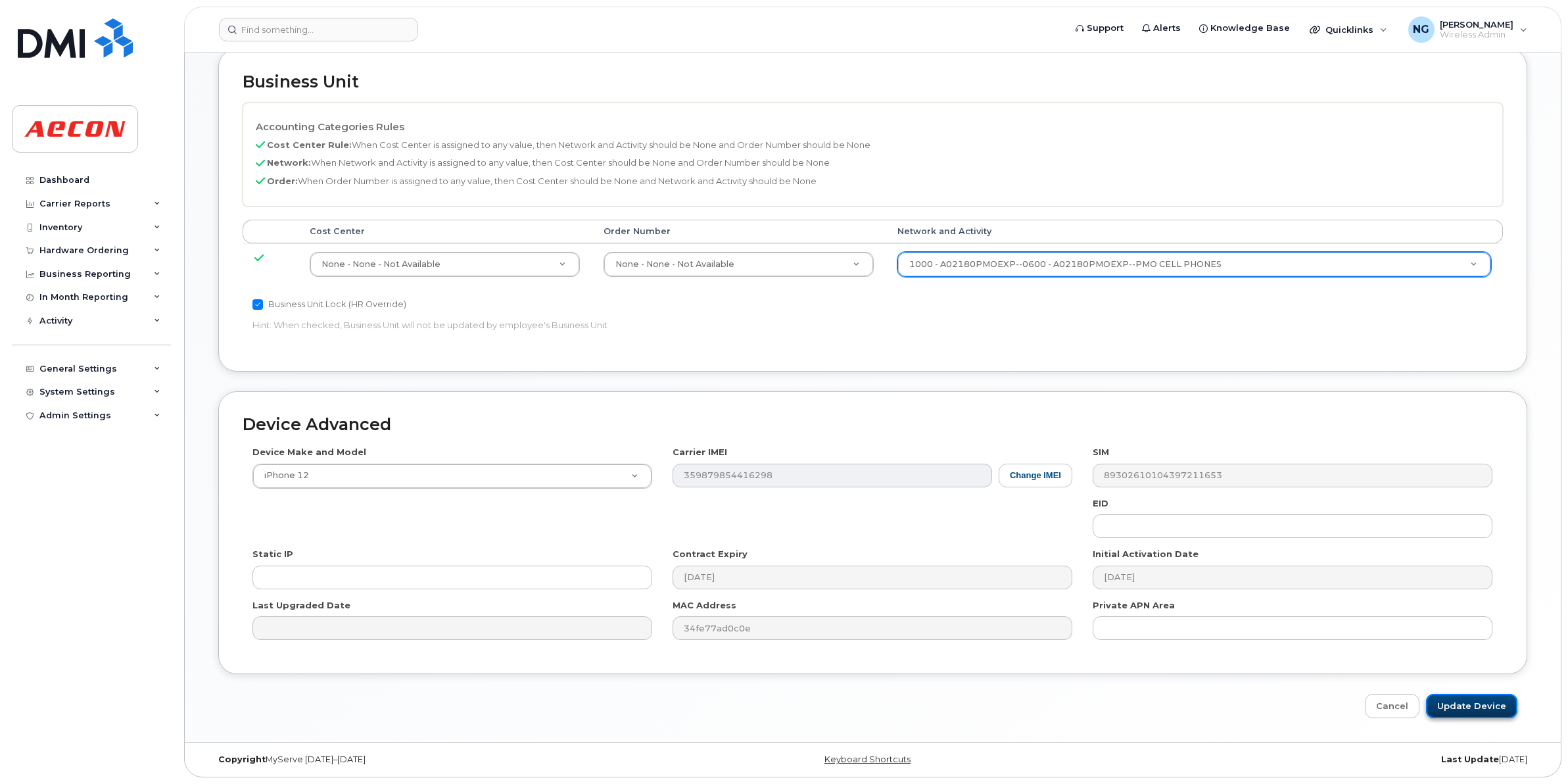
click at [1452, 706] on input "Update Device" at bounding box center [1471, 706] width 91 height 25
type input "Saving..."
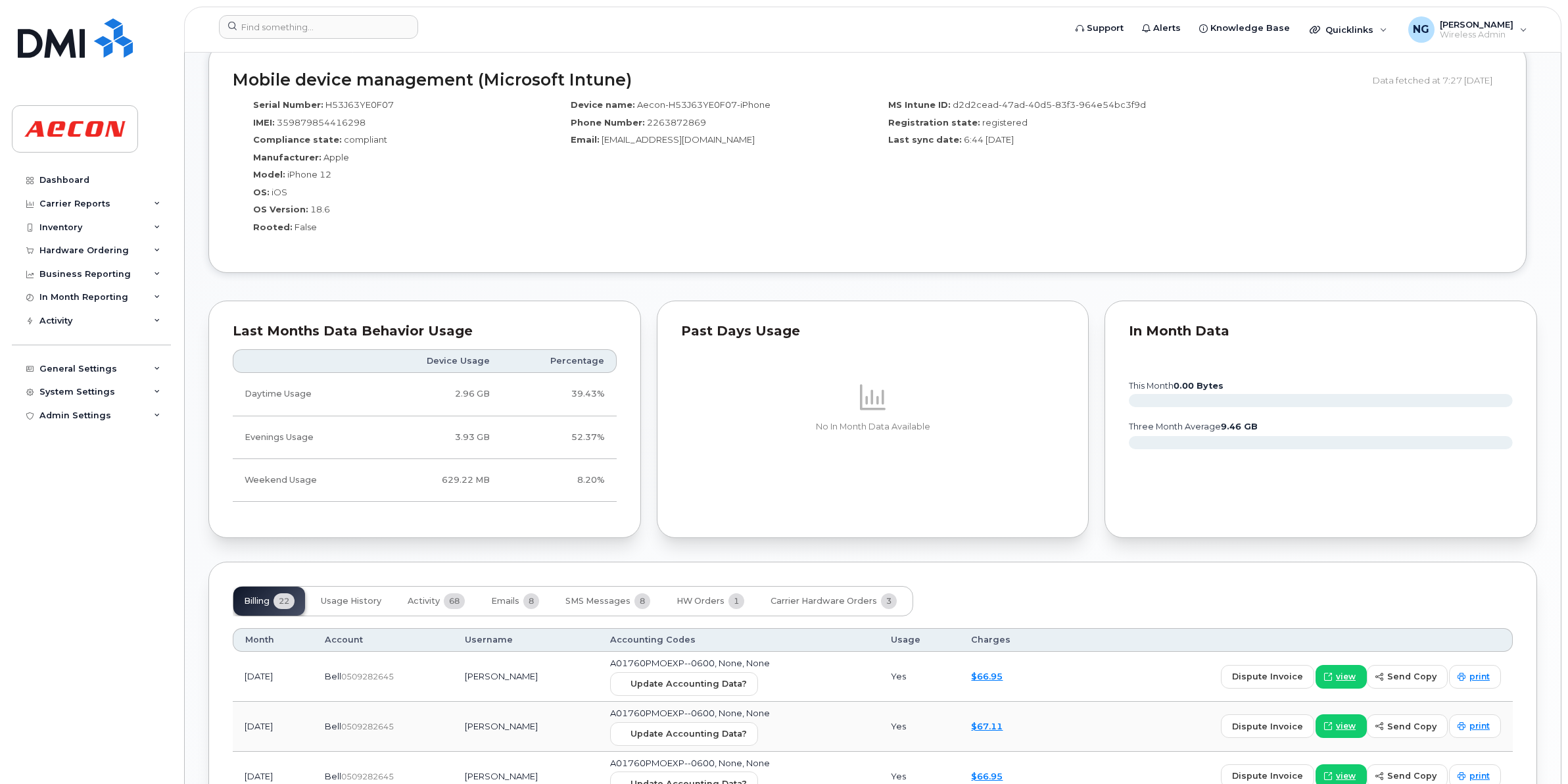
scroll to position [1151, 0]
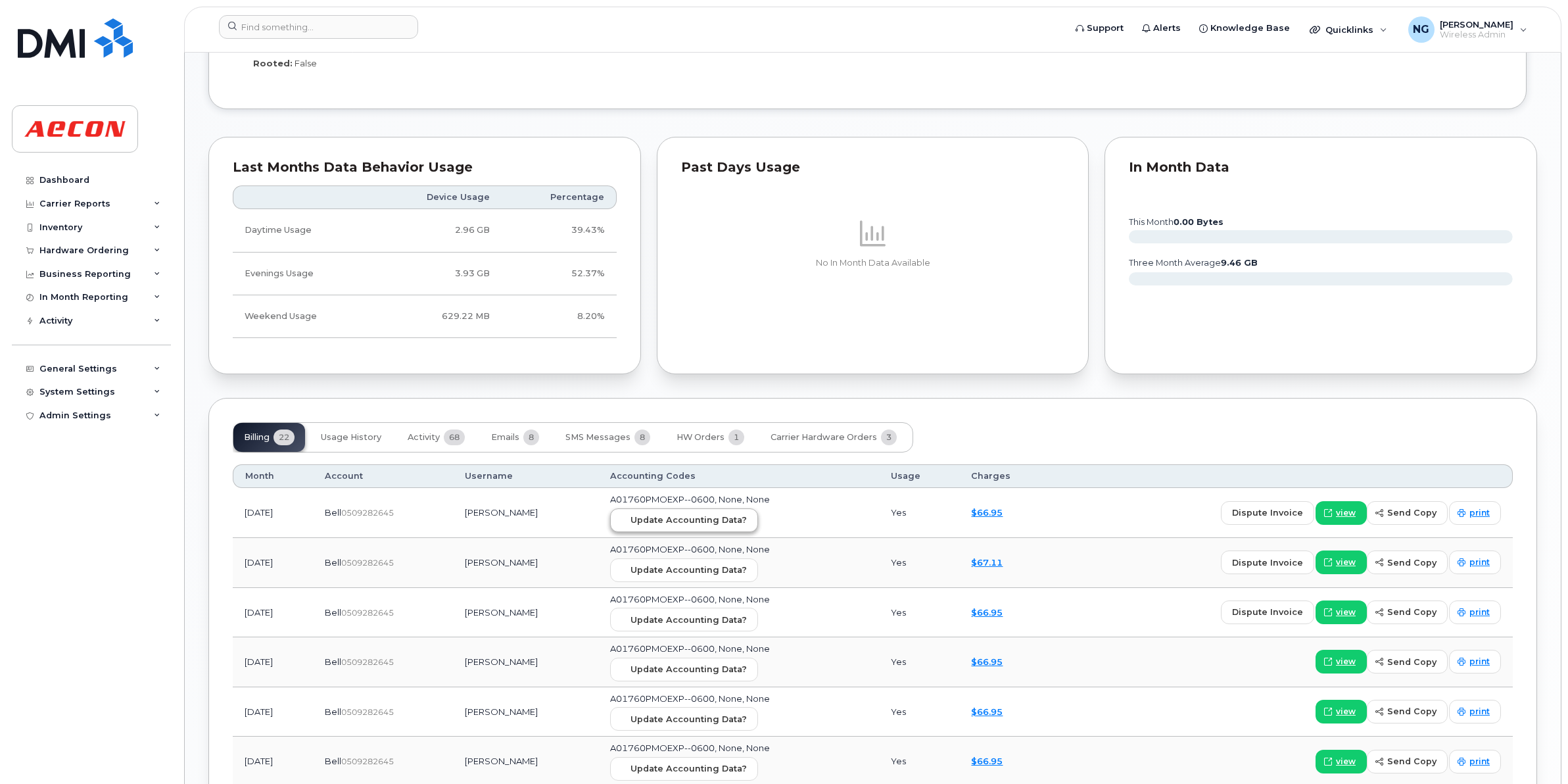
click at [698, 514] on td "A01760PMOEXP--0600, None, None Update Accounting Data?" at bounding box center [738, 513] width 281 height 50
click at [698, 514] on button "Update Accounting Data?" at bounding box center [684, 520] width 148 height 24
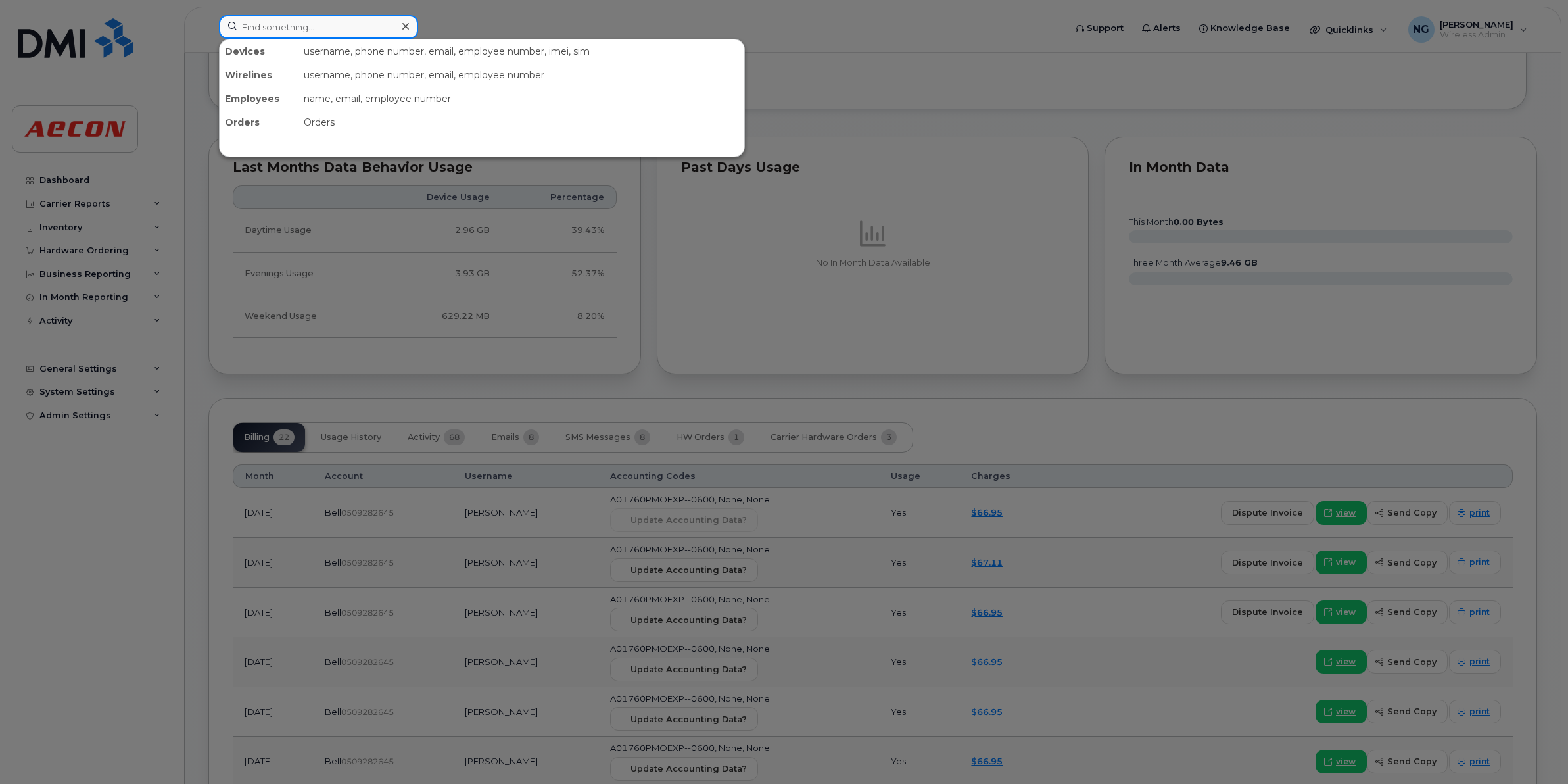
click at [329, 17] on input at bounding box center [319, 27] width 200 height 24
paste input "[PHONE_NUMBER]"
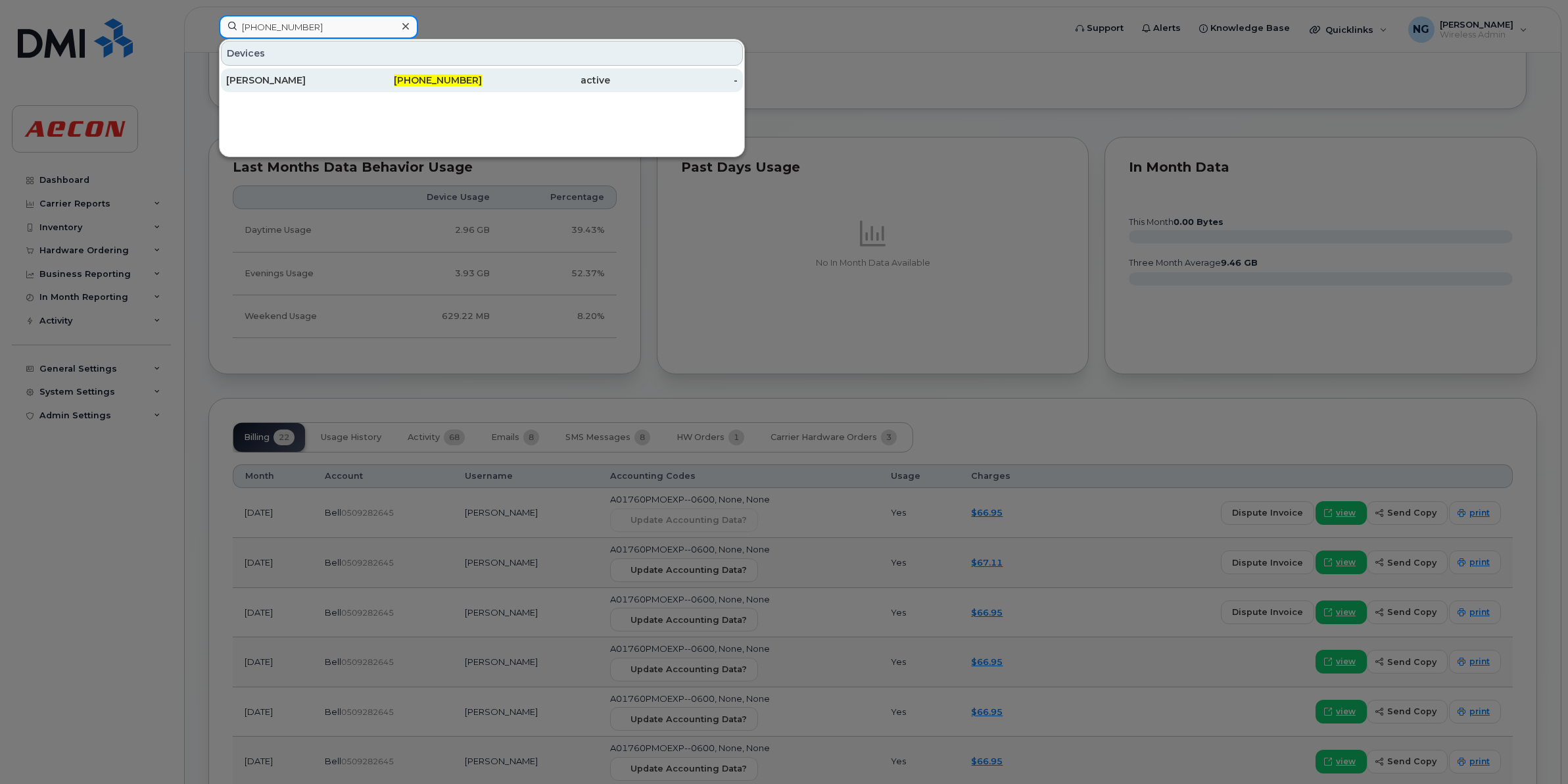
type input "[PHONE_NUMBER]"
click at [421, 83] on span "[PHONE_NUMBER]" at bounding box center [438, 80] width 88 height 12
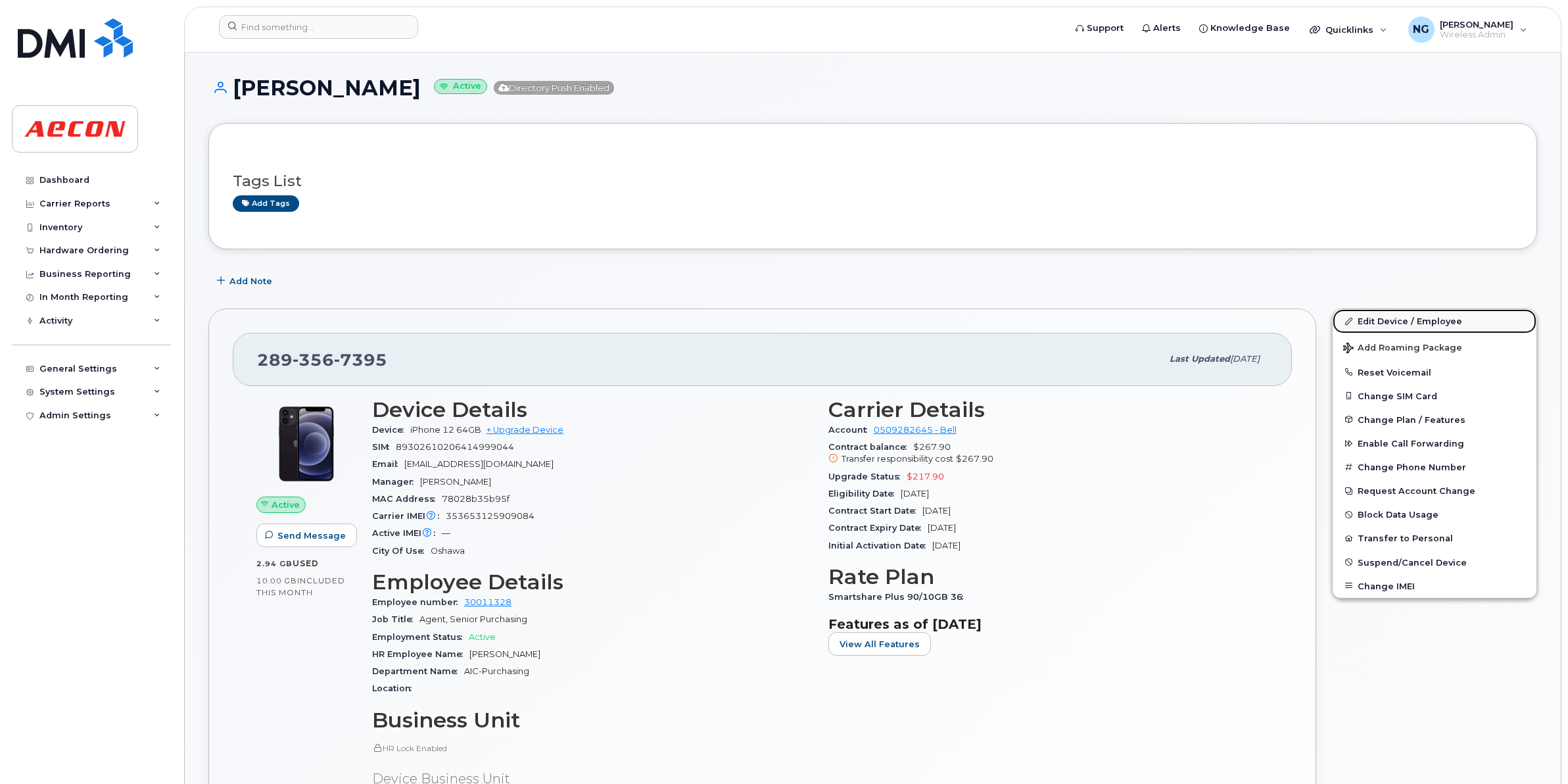
click at [1360, 322] on link "Edit Device / Employee" at bounding box center [1435, 321] width 204 height 24
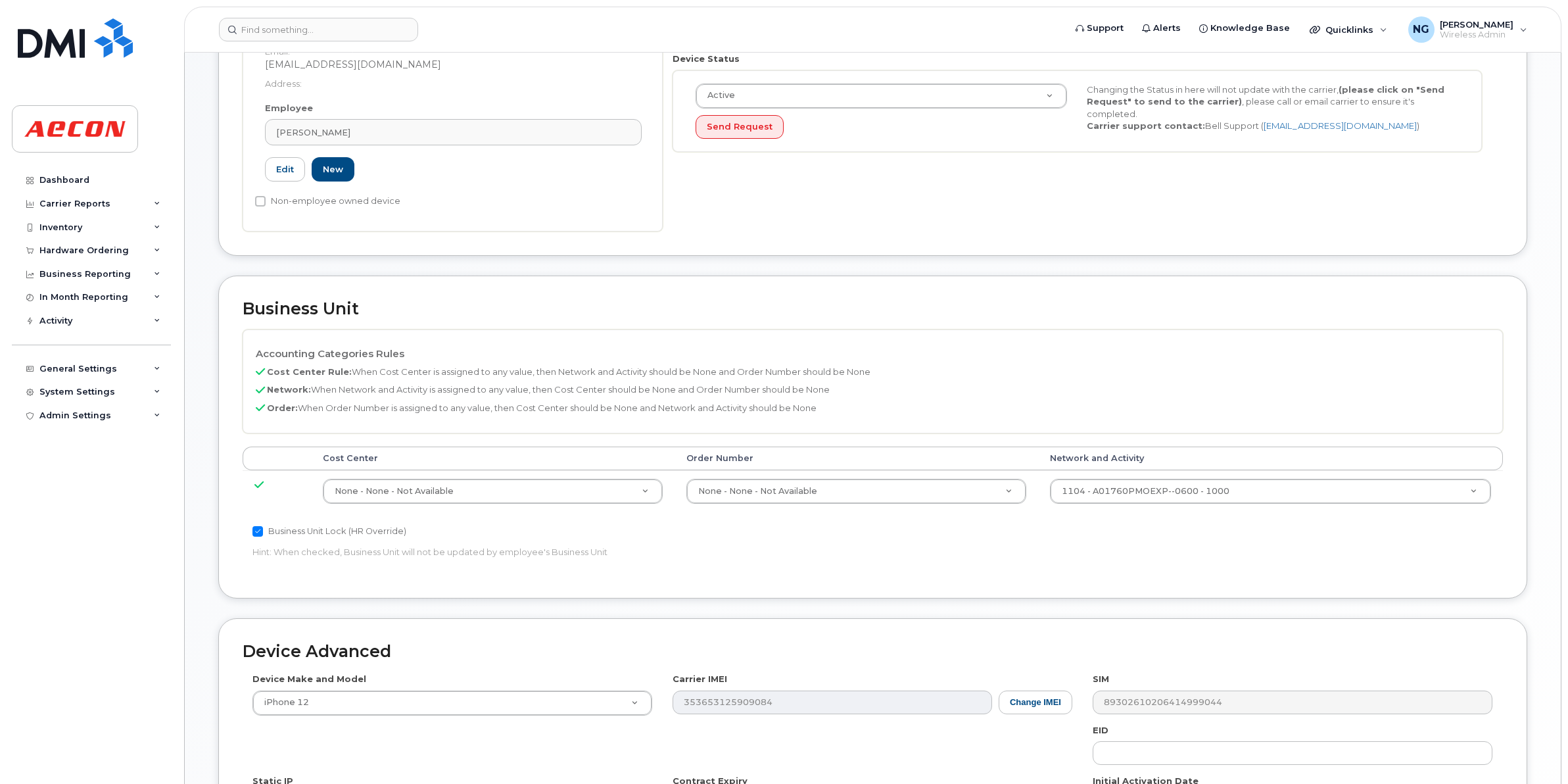
scroll to position [329, 0]
click at [1289, 502] on div "1104 - A01760PMOEXP--0600 - 1000" at bounding box center [1270, 489] width 441 height 25
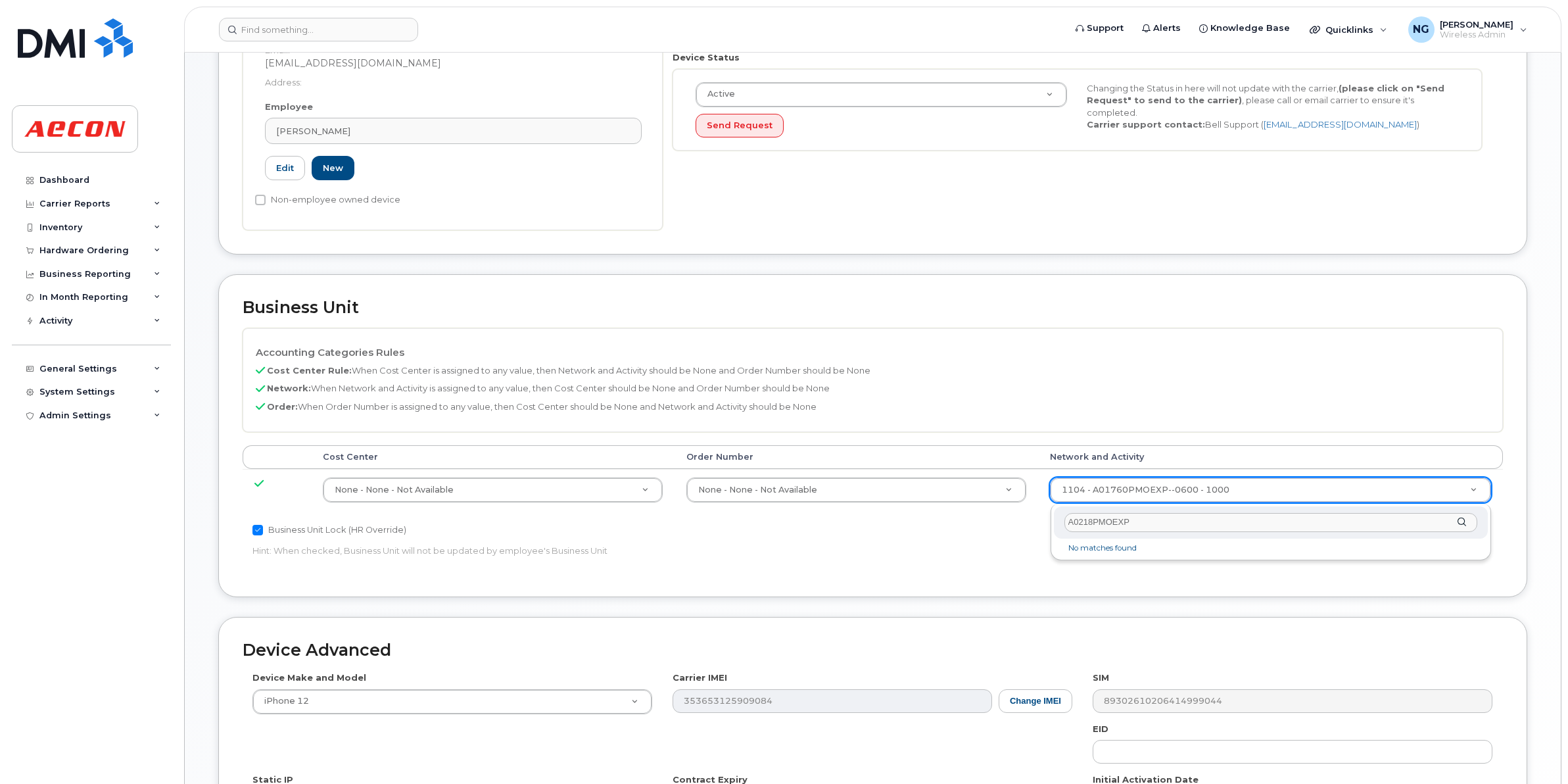
drag, startPoint x: 1162, startPoint y: 524, endPoint x: 1060, endPoint y: 527, distance: 102.0
click at [1060, 527] on div "A0218PMOEXP" at bounding box center [1270, 522] width 434 height 33
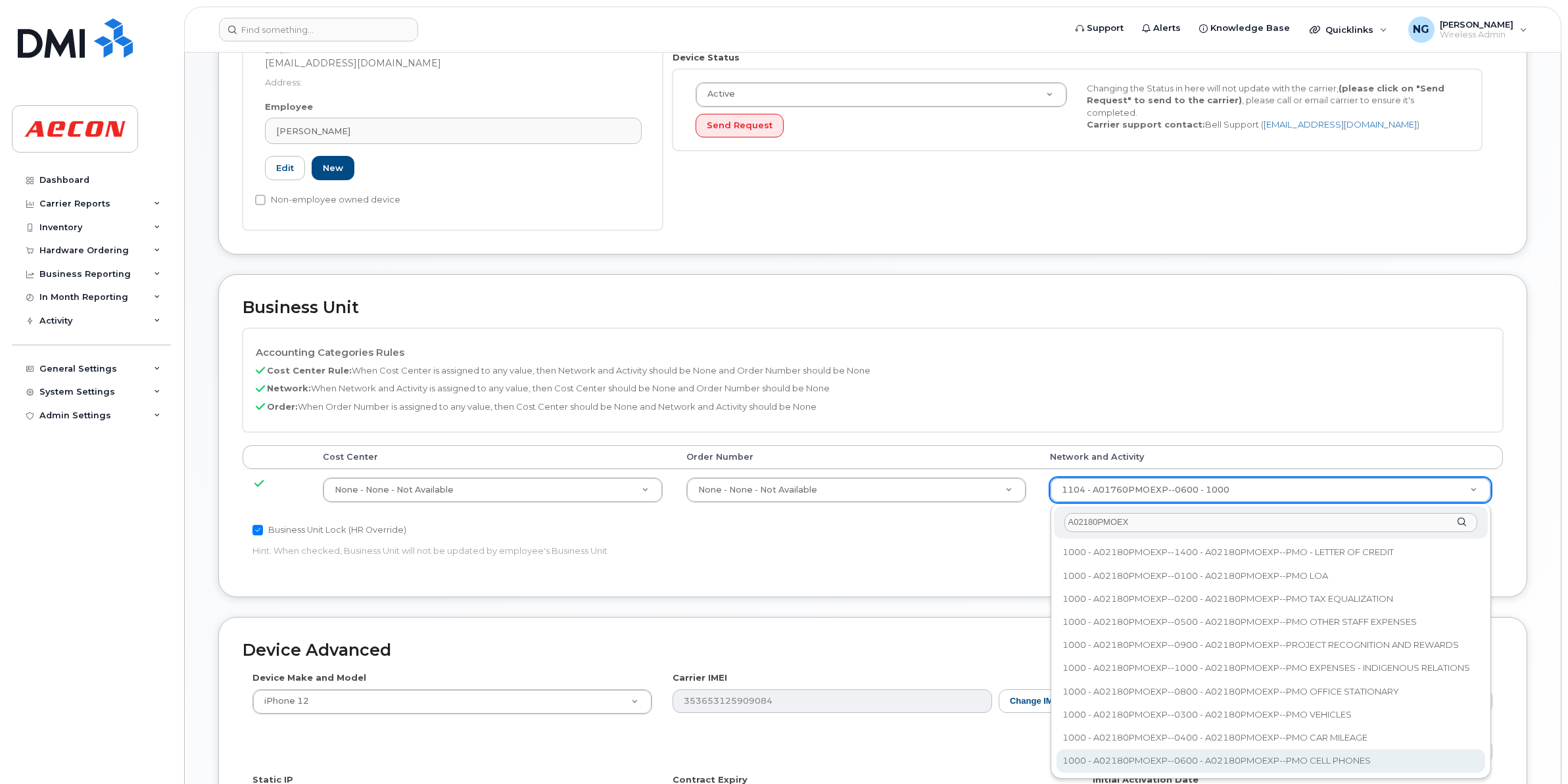
type input "A02180PMOEX"
type input "35511858"
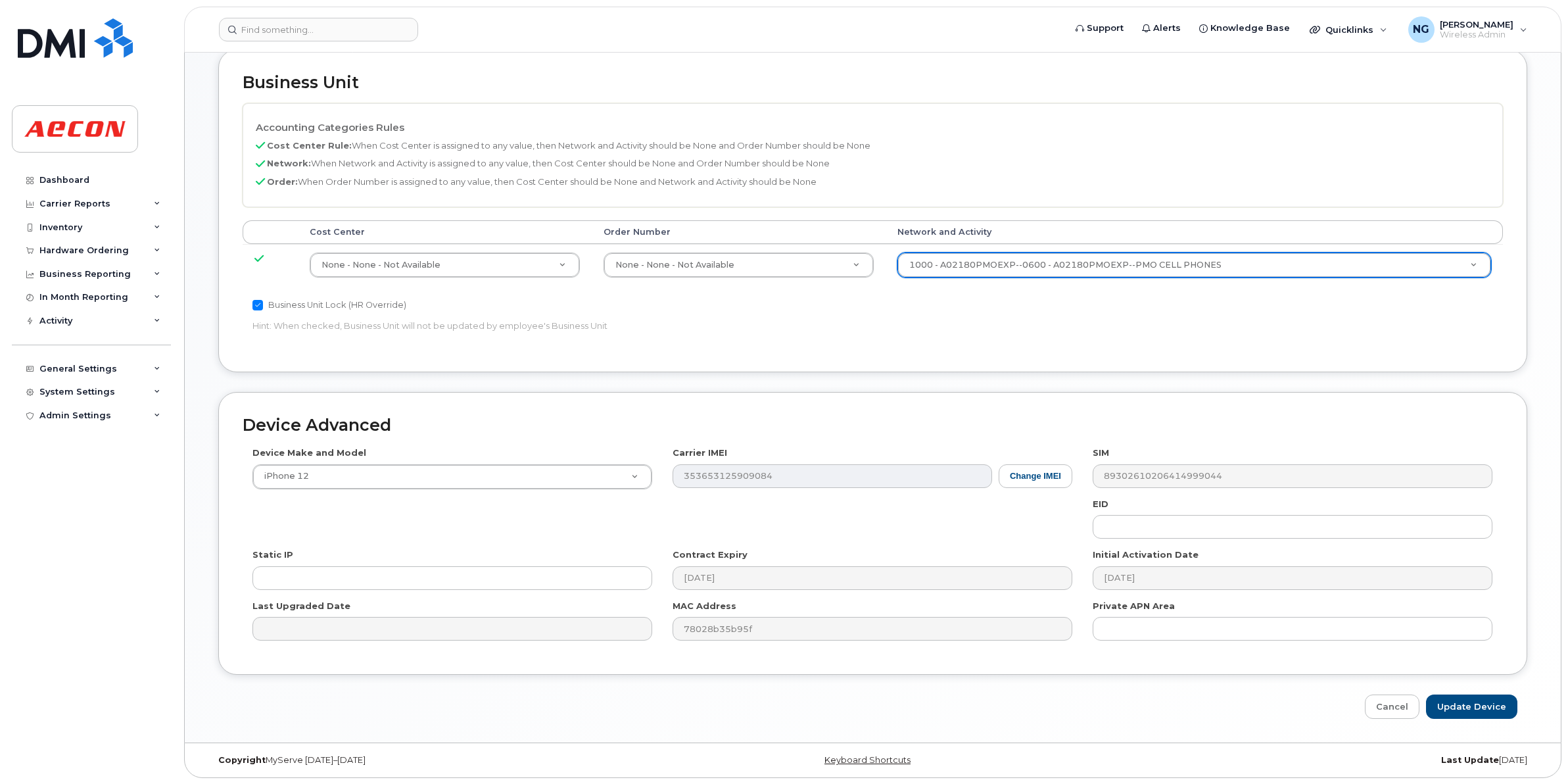
scroll to position [557, 0]
click at [1462, 709] on input "Update Device" at bounding box center [1471, 706] width 91 height 25
type input "Saving..."
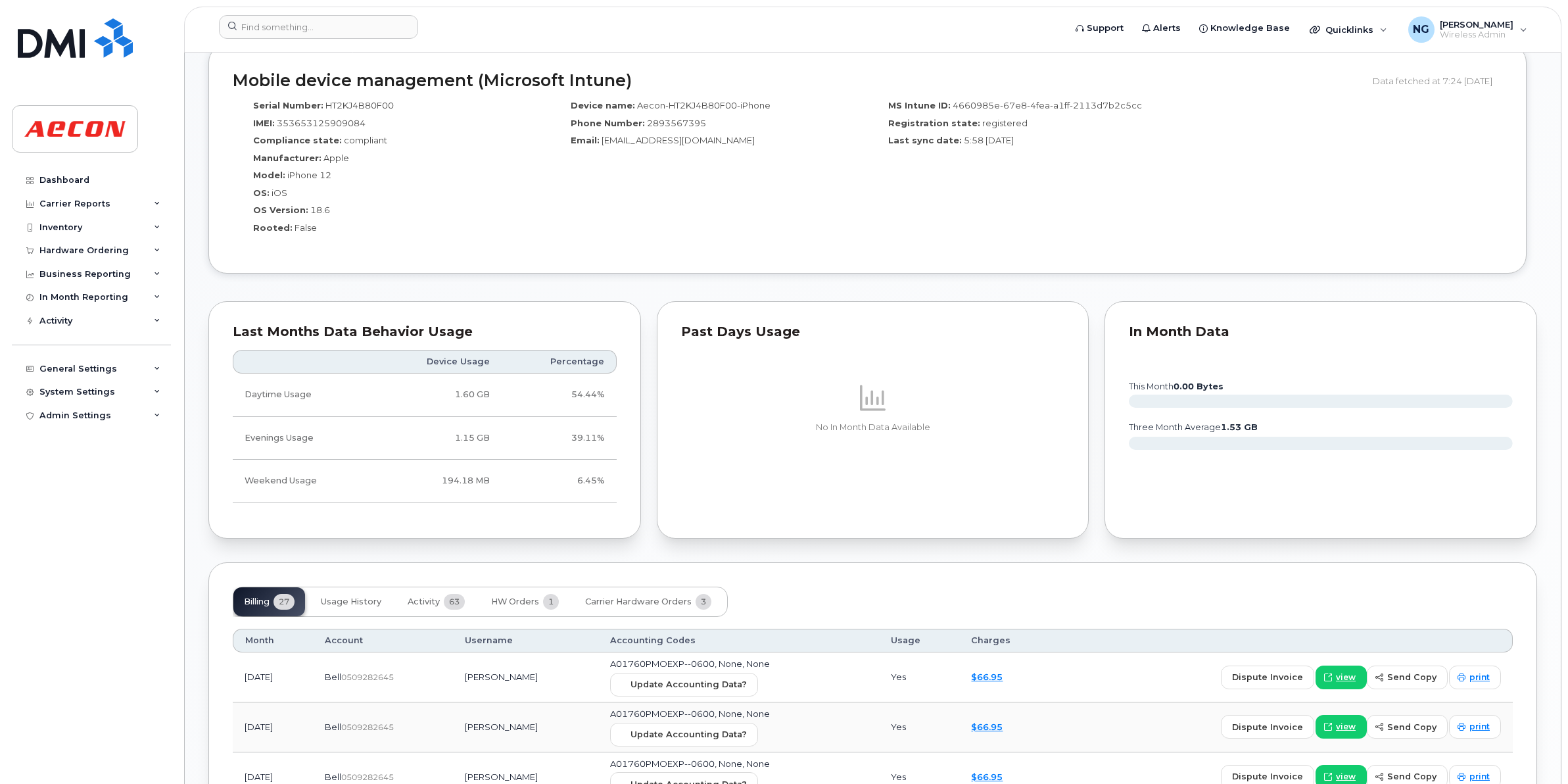
scroll to position [1233, 0]
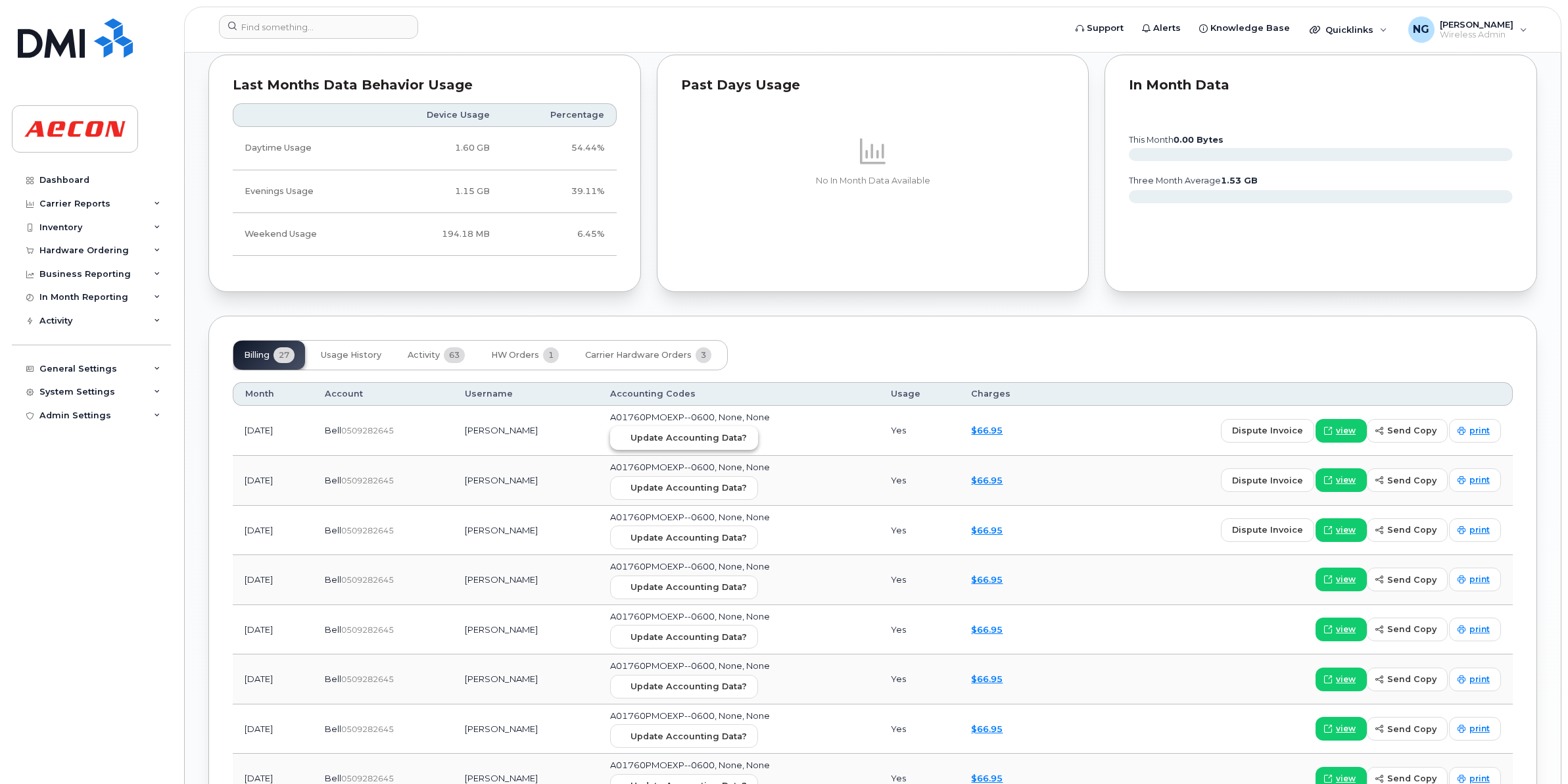
click at [673, 435] on span "Update Accounting Data?" at bounding box center [689, 437] width 117 height 13
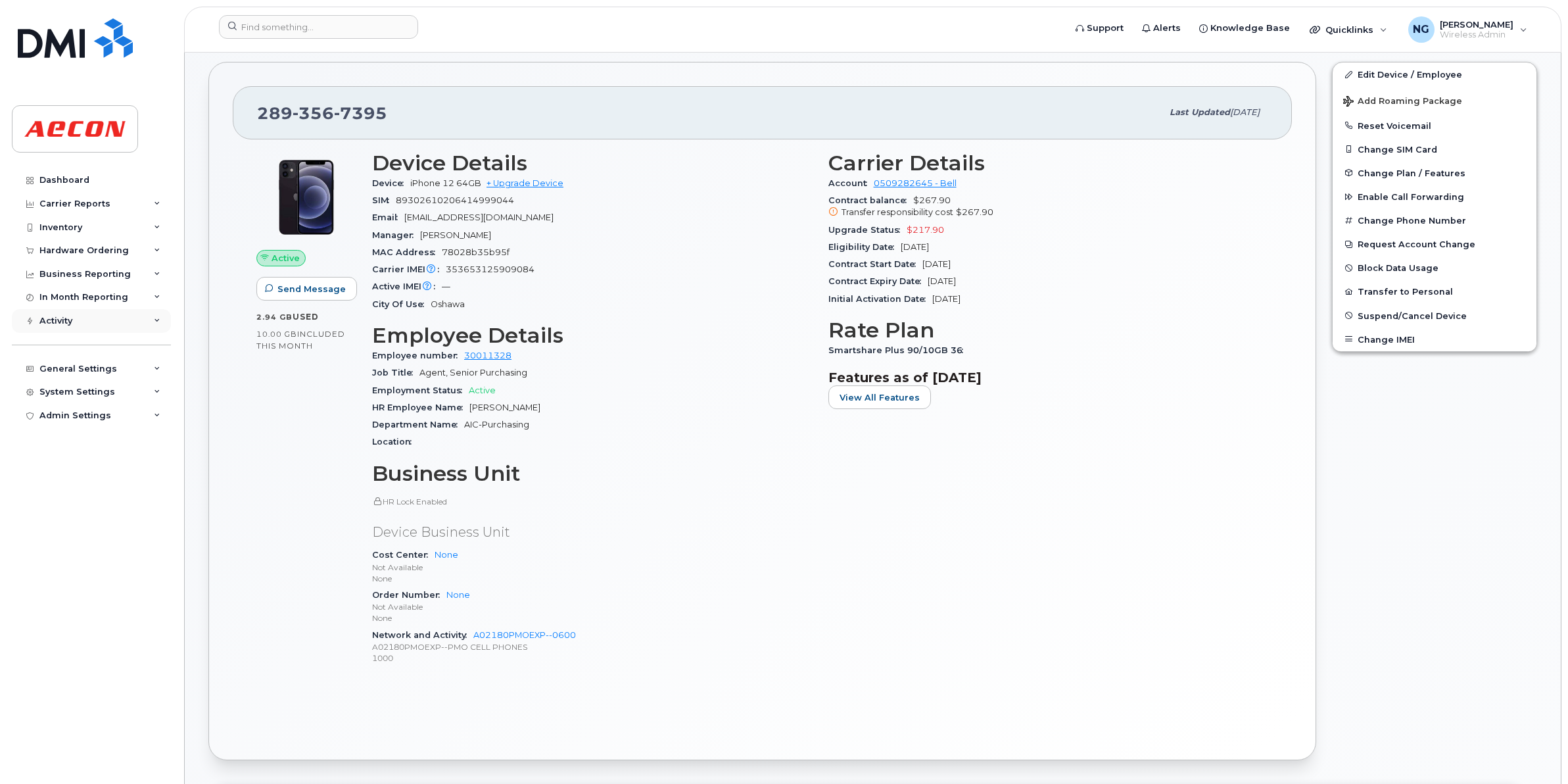
scroll to position [0, 0]
